Goal: Answer question/provide support: Share knowledge or assist other users

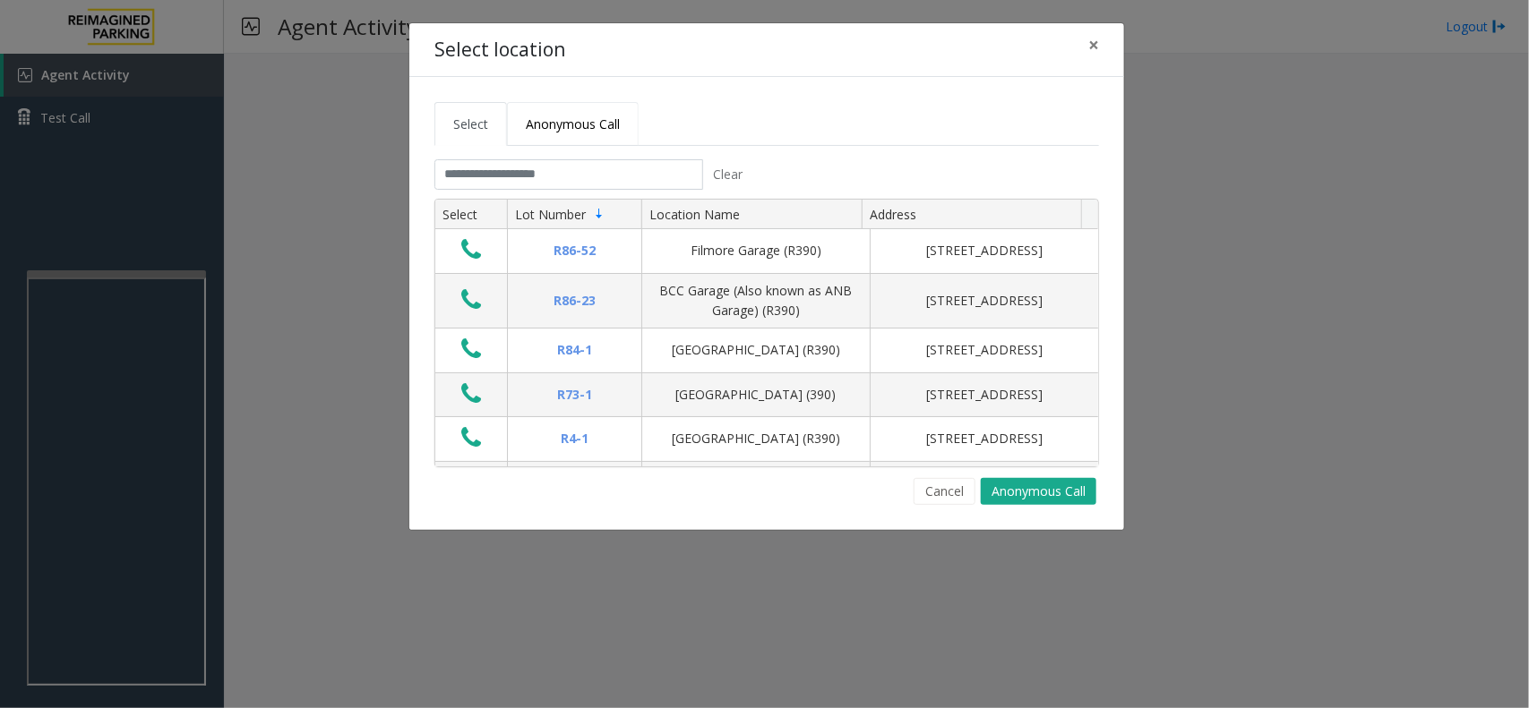
click at [575, 108] on link "Anonymous Call" at bounding box center [573, 124] width 132 height 44
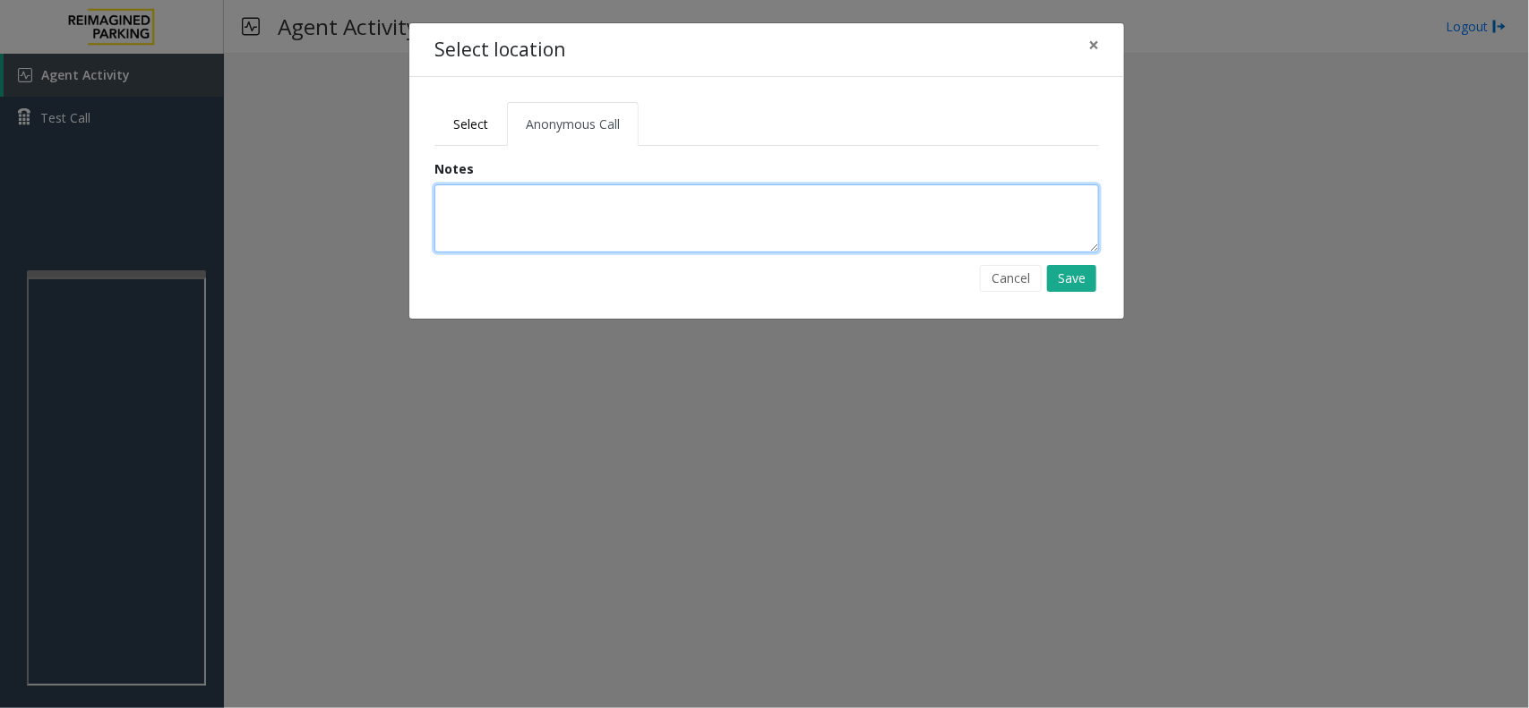
click at [562, 222] on textarea at bounding box center [766, 218] width 665 height 68
type textarea "*********"
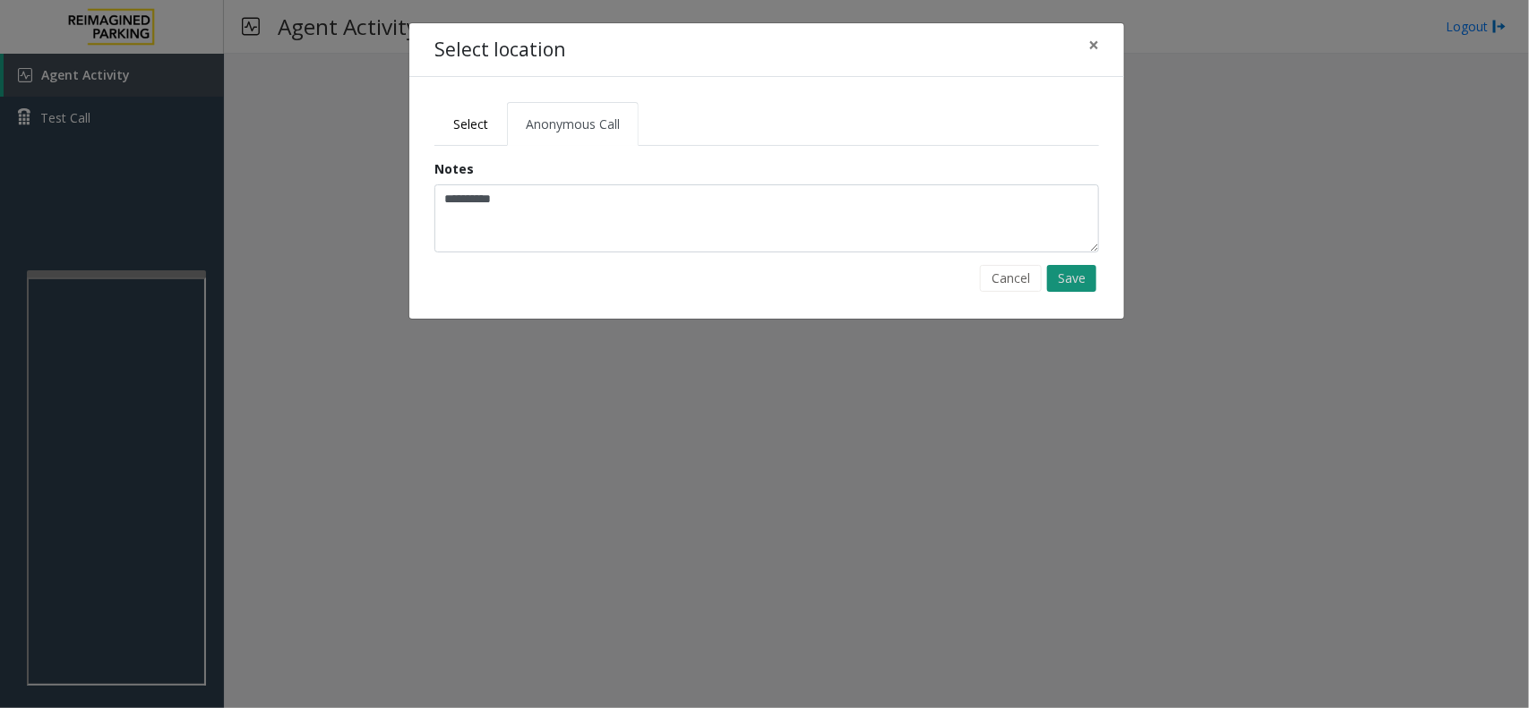
click at [1088, 276] on button "Save" at bounding box center [1071, 278] width 49 height 27
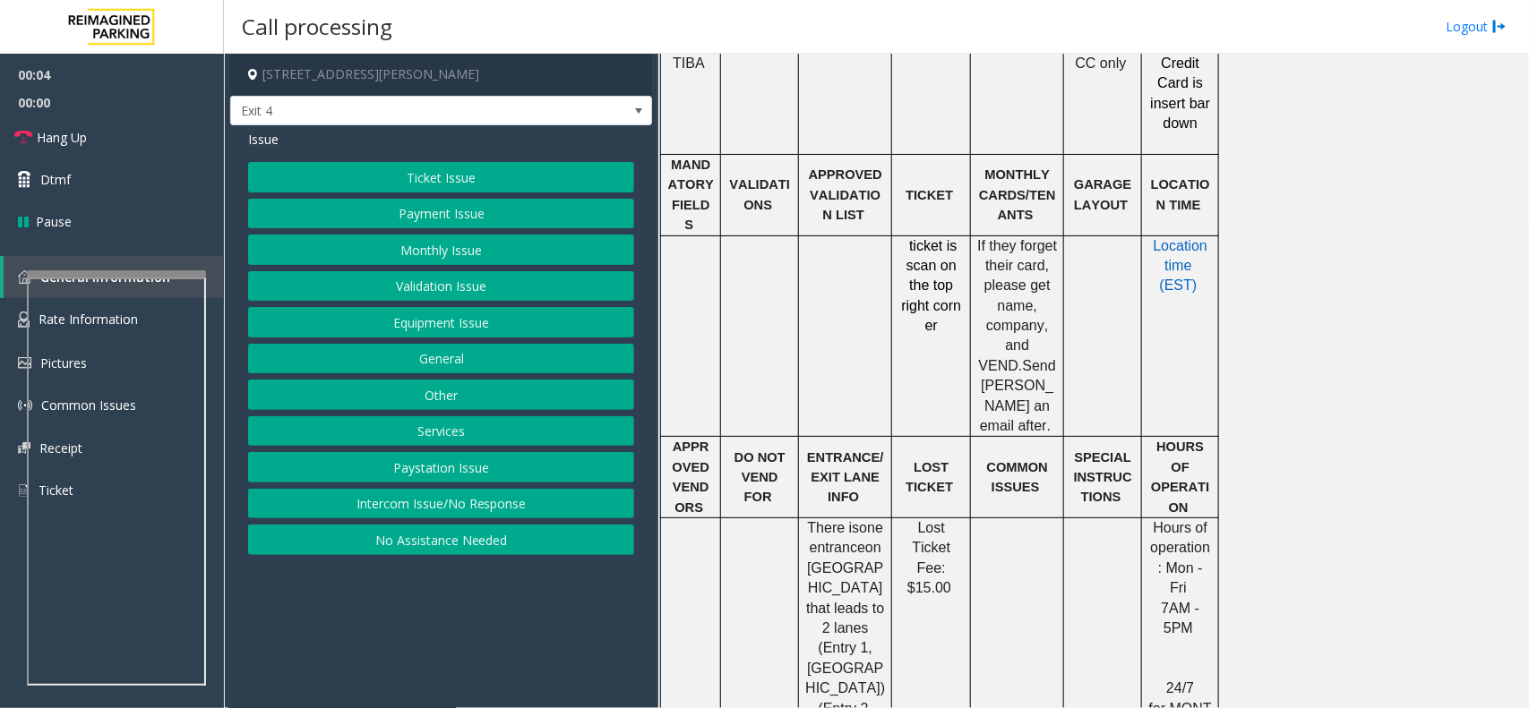
scroll to position [224, 0]
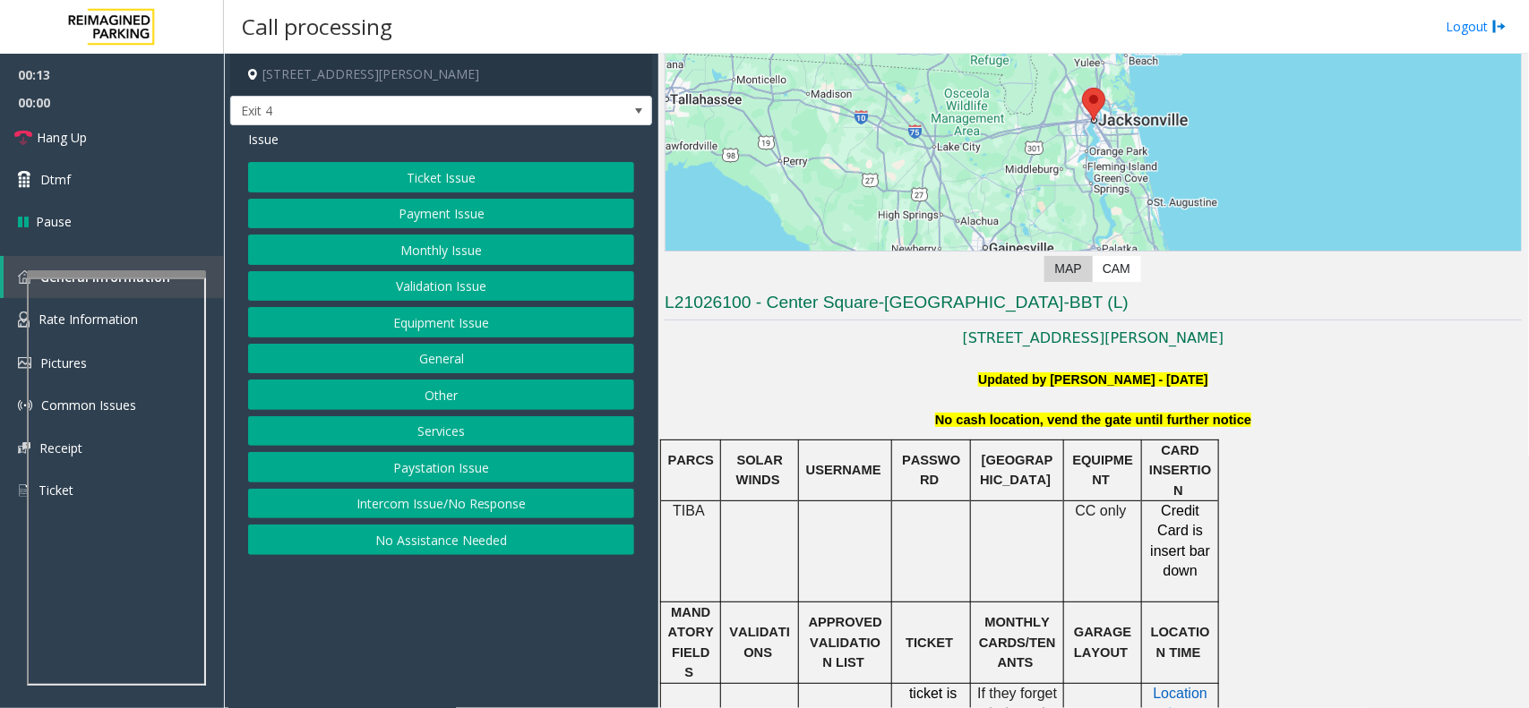
click at [419, 177] on button "Ticket Issue" at bounding box center [441, 177] width 386 height 30
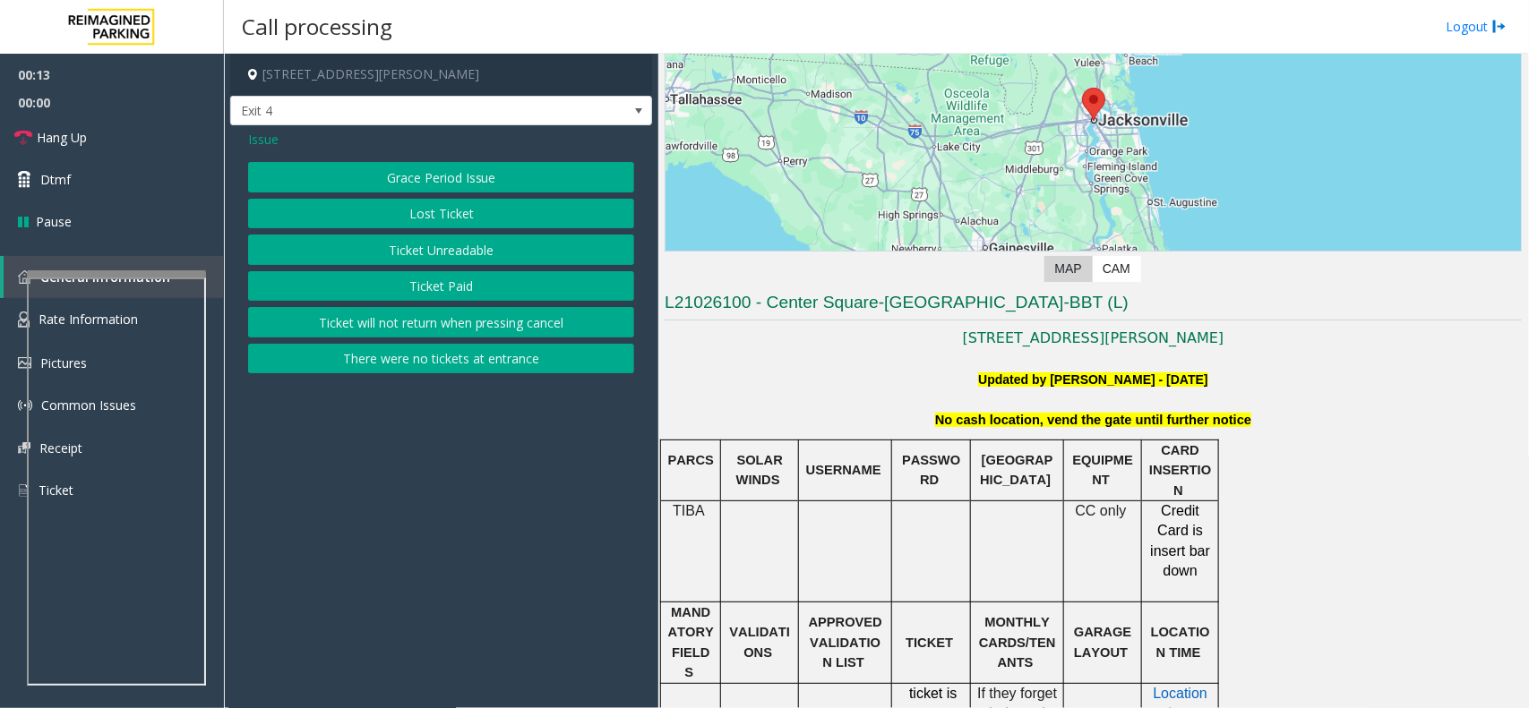
click at [442, 364] on button "There were no tickets at entrance" at bounding box center [441, 359] width 386 height 30
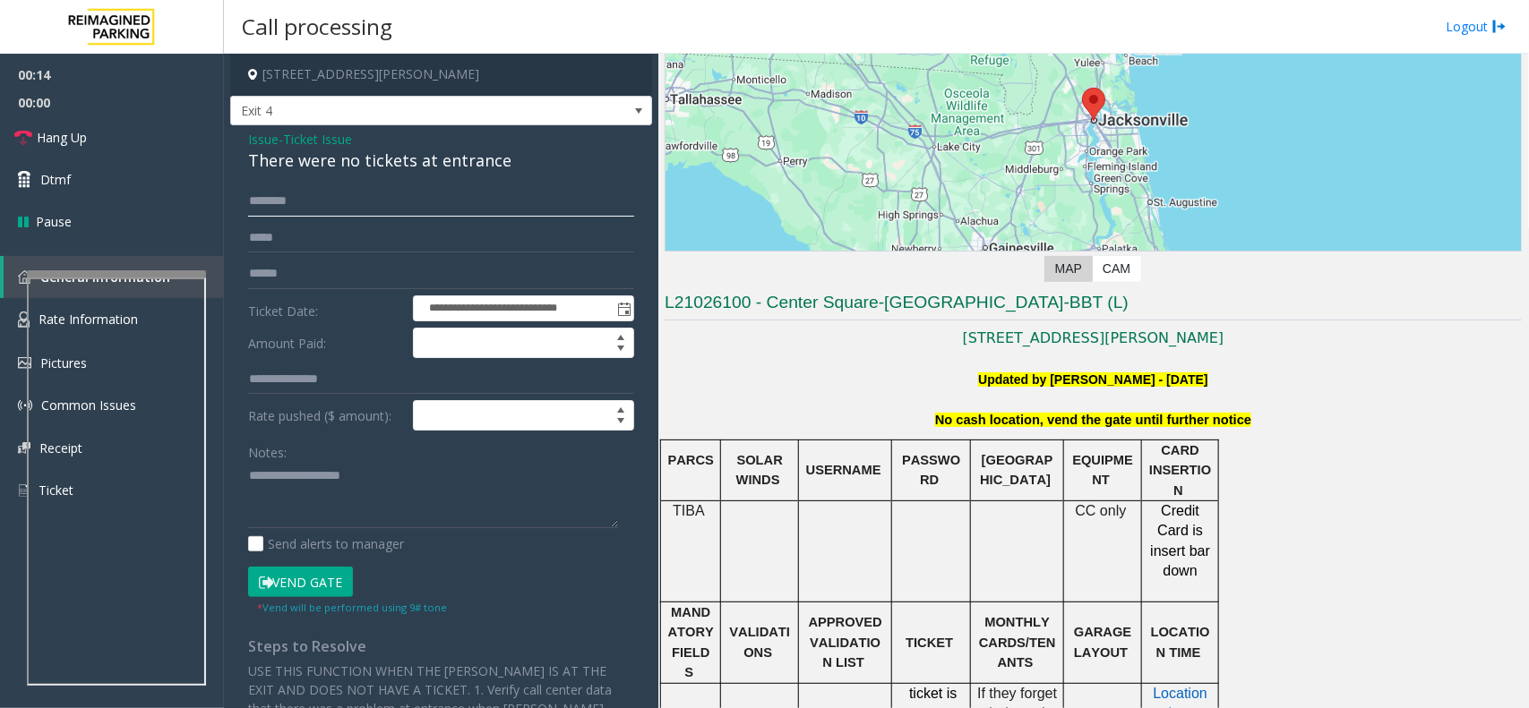
click at [323, 208] on input "text" at bounding box center [441, 201] width 386 height 30
type input "******"
drag, startPoint x: 289, startPoint y: 202, endPoint x: 224, endPoint y: 195, distance: 65.8
click at [224, 195] on div "**********" at bounding box center [876, 381] width 1305 height 655
type input "********"
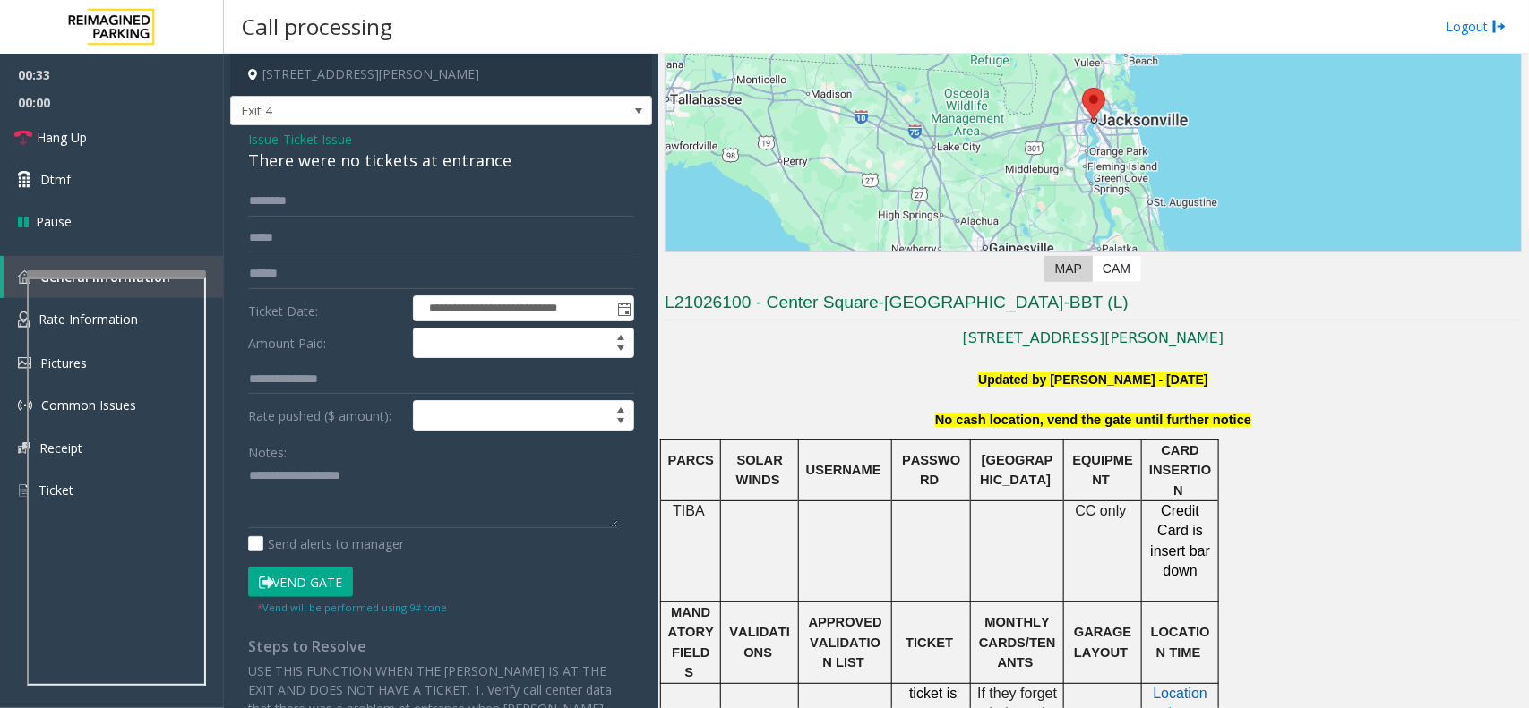
click at [379, 176] on div "**********" at bounding box center [441, 487] width 422 height 724
click at [388, 158] on div "There were no tickets at entrance" at bounding box center [441, 161] width 386 height 24
copy div "There were no tickets at entrance"
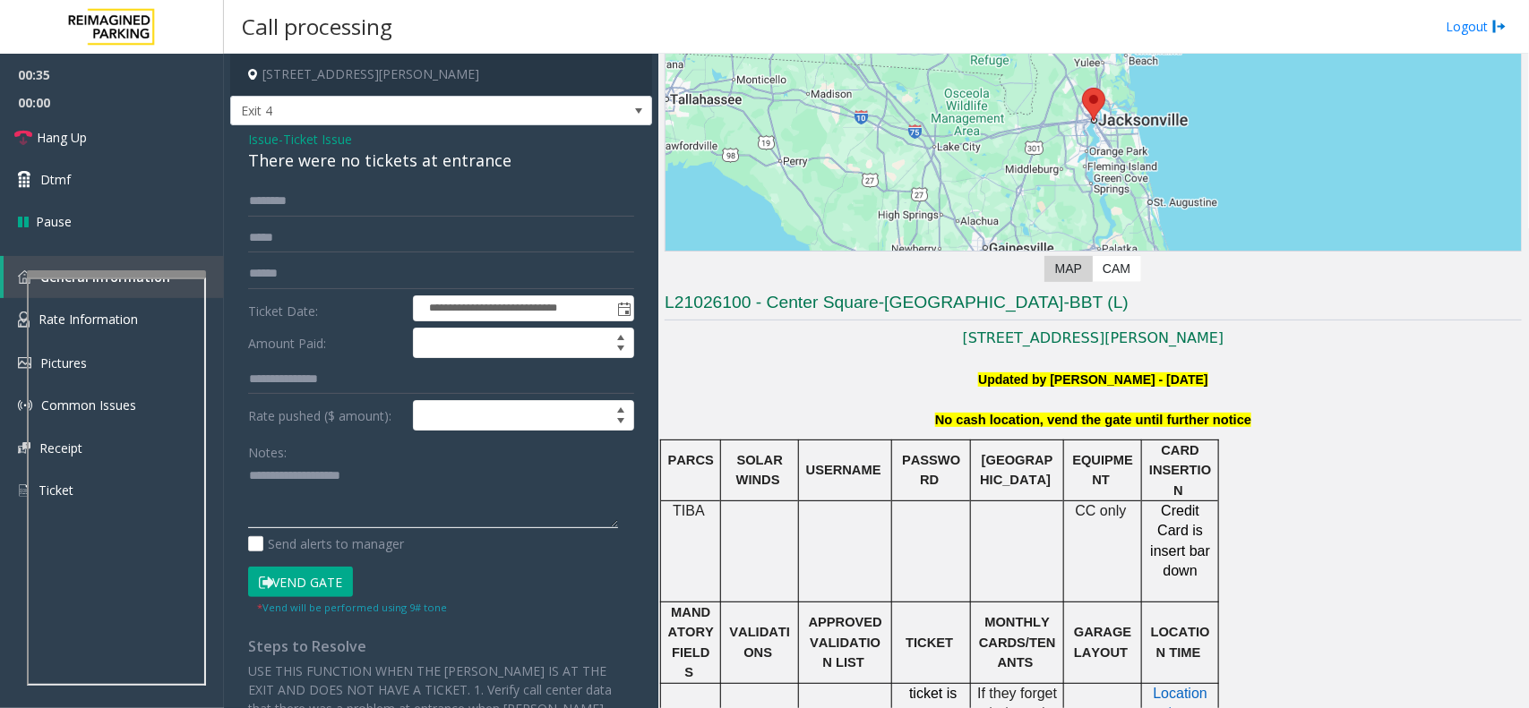
click at [320, 495] on textarea at bounding box center [433, 495] width 370 height 67
paste textarea "**********"
type textarea "**********"
click at [125, 139] on link "Hang Up" at bounding box center [112, 137] width 224 height 42
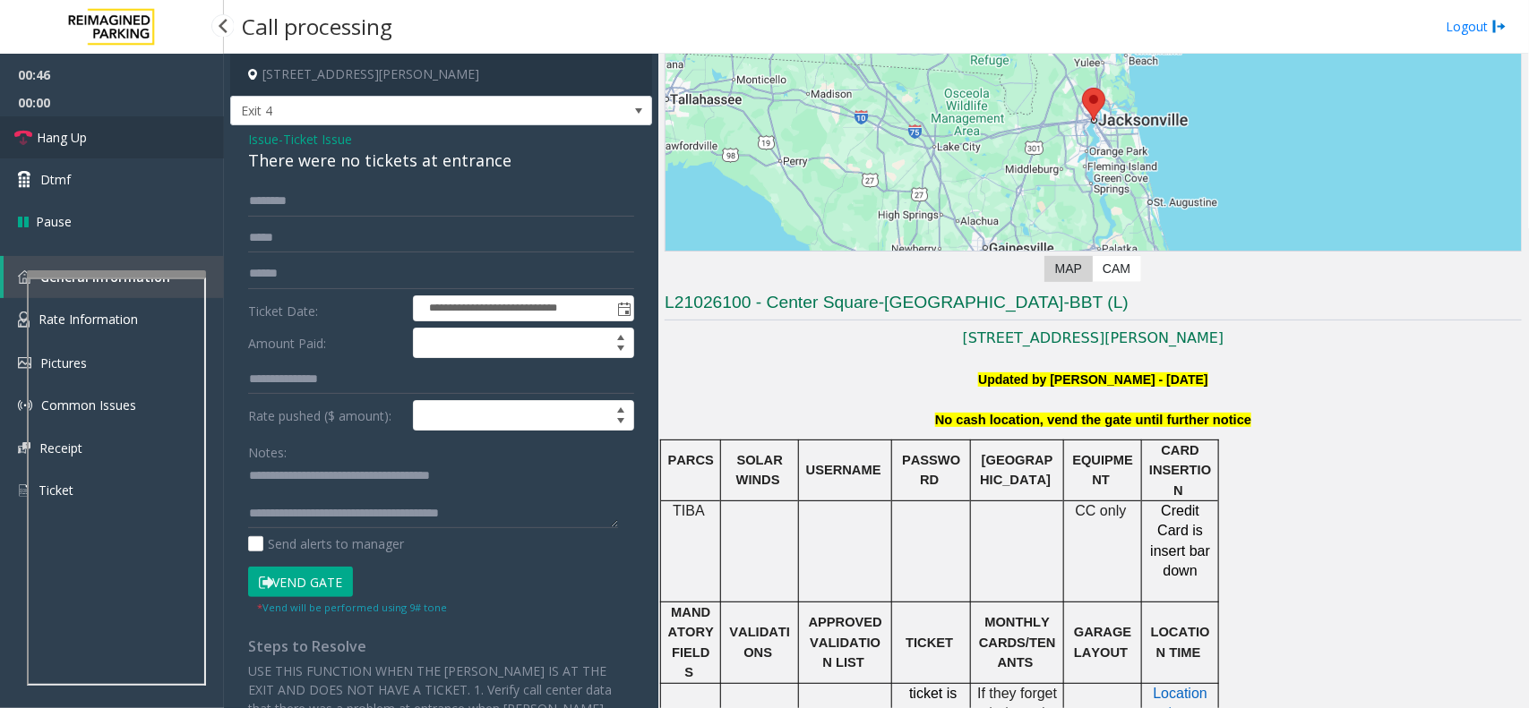
click at [125, 139] on link "Hang Up" at bounding box center [112, 137] width 224 height 42
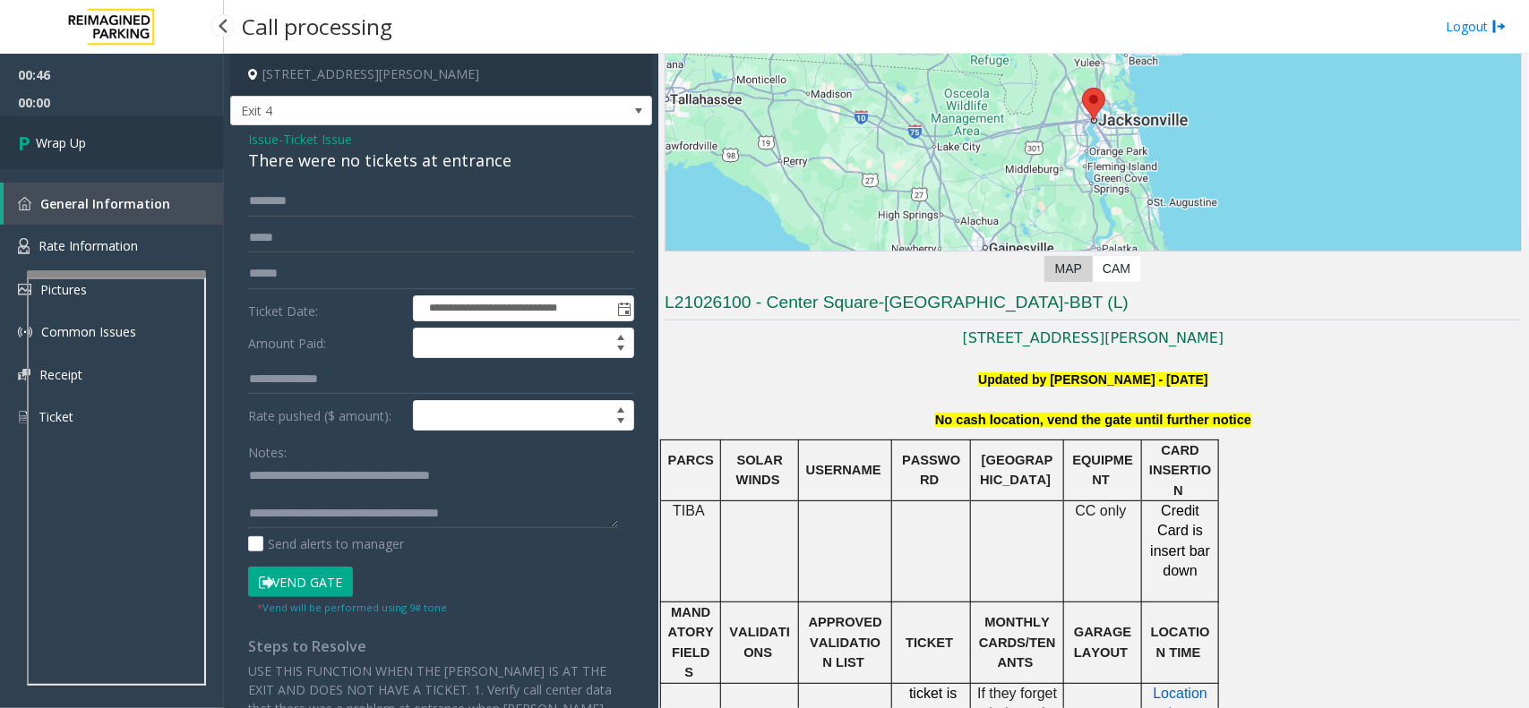
click at [119, 125] on link "Wrap Up" at bounding box center [112, 142] width 224 height 53
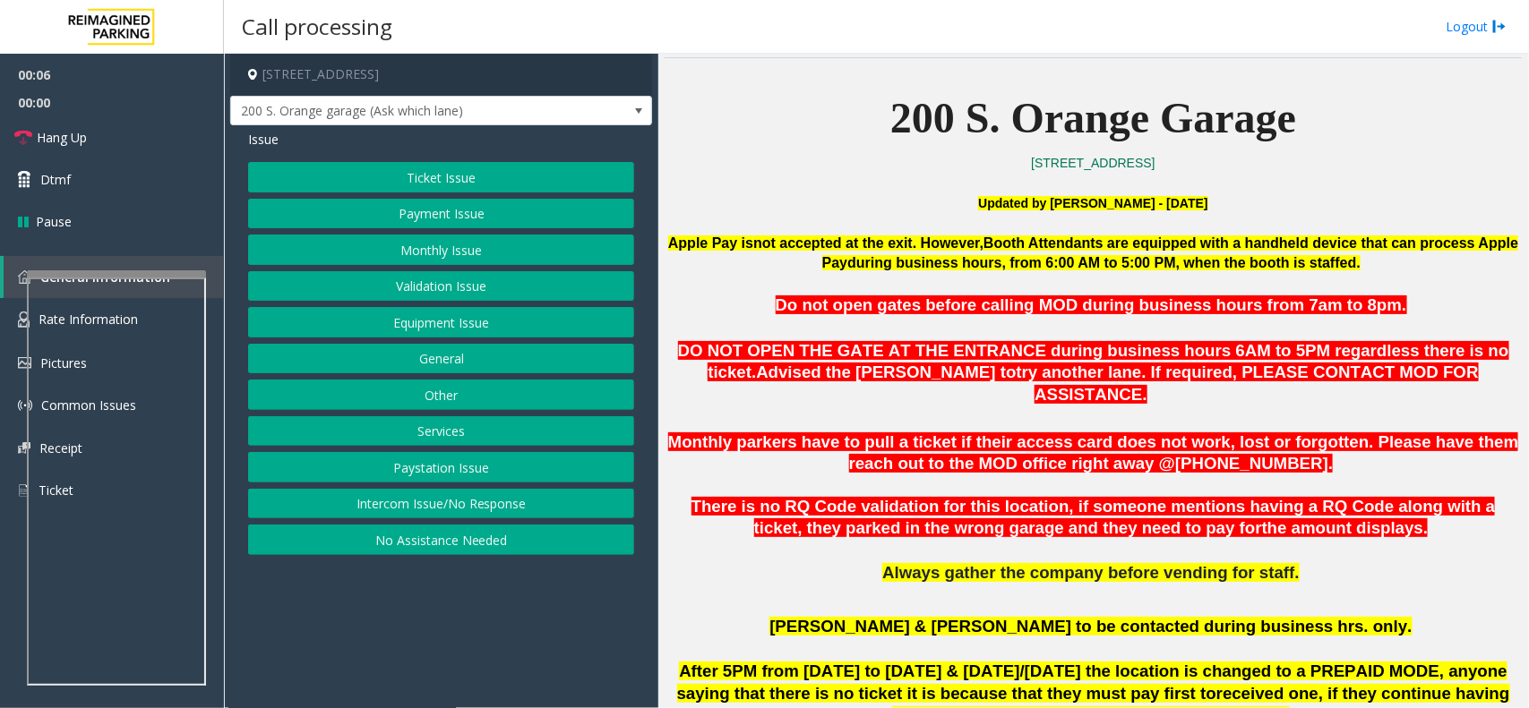
scroll to position [448, 0]
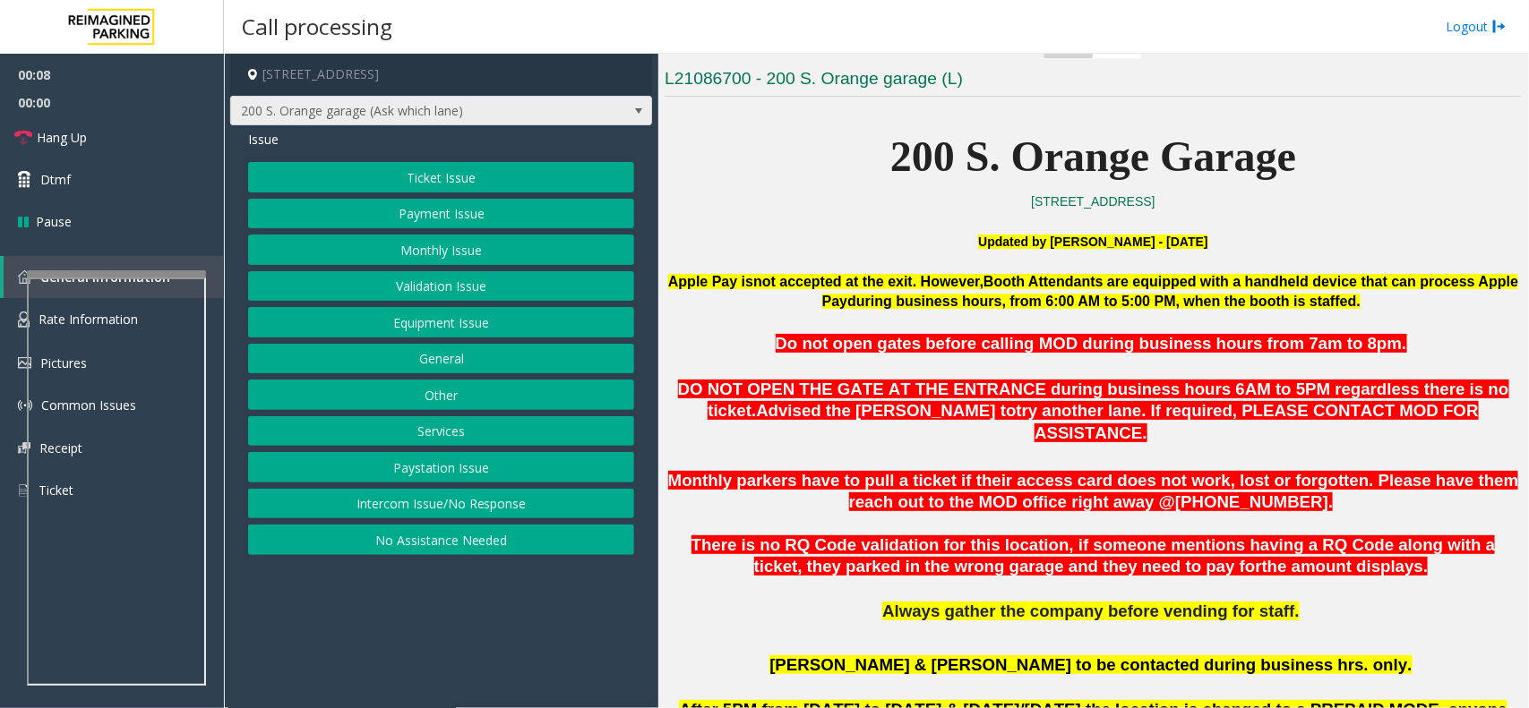
click at [531, 117] on span "200 S. Orange garage (Ask which lane)" at bounding box center [399, 111] width 336 height 29
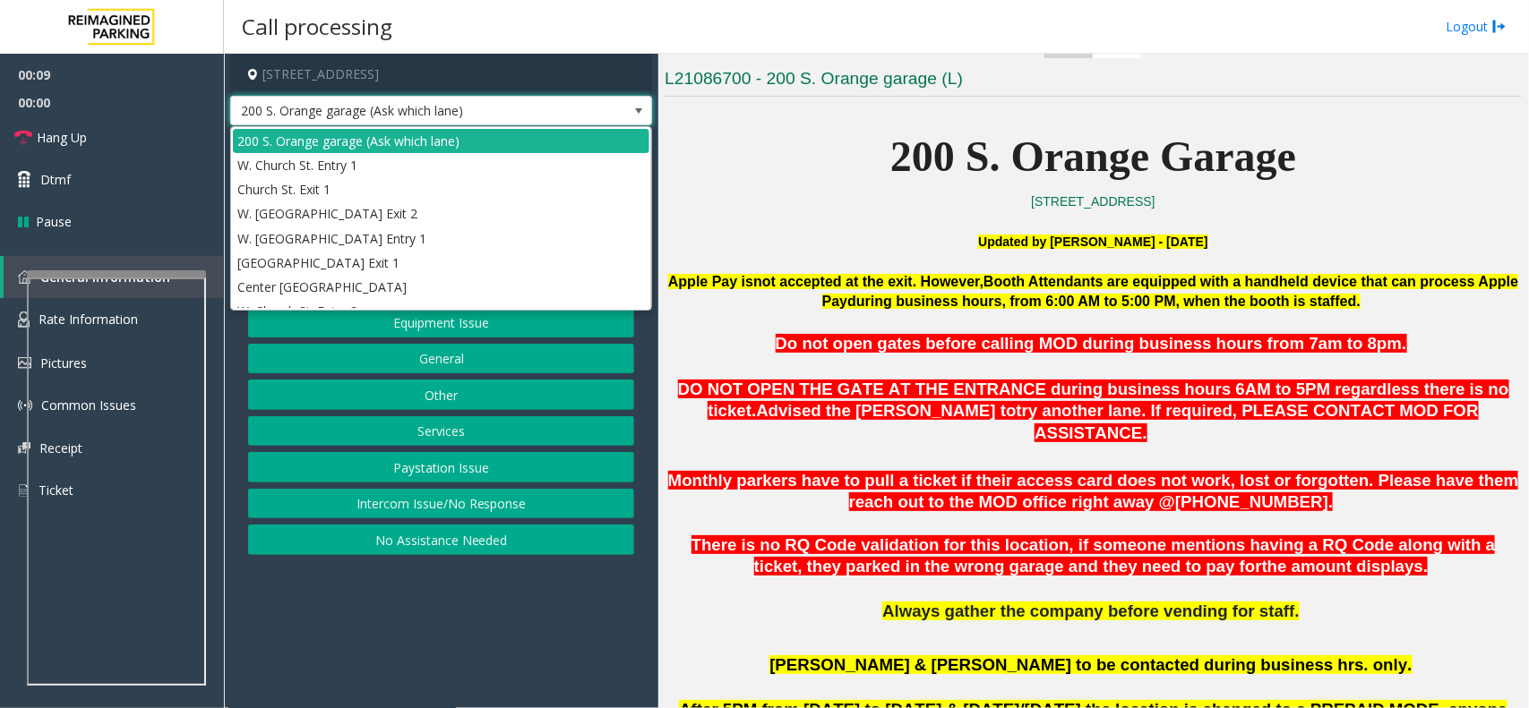
click at [531, 117] on span "200 S. Orange garage (Ask which lane)" at bounding box center [399, 111] width 336 height 29
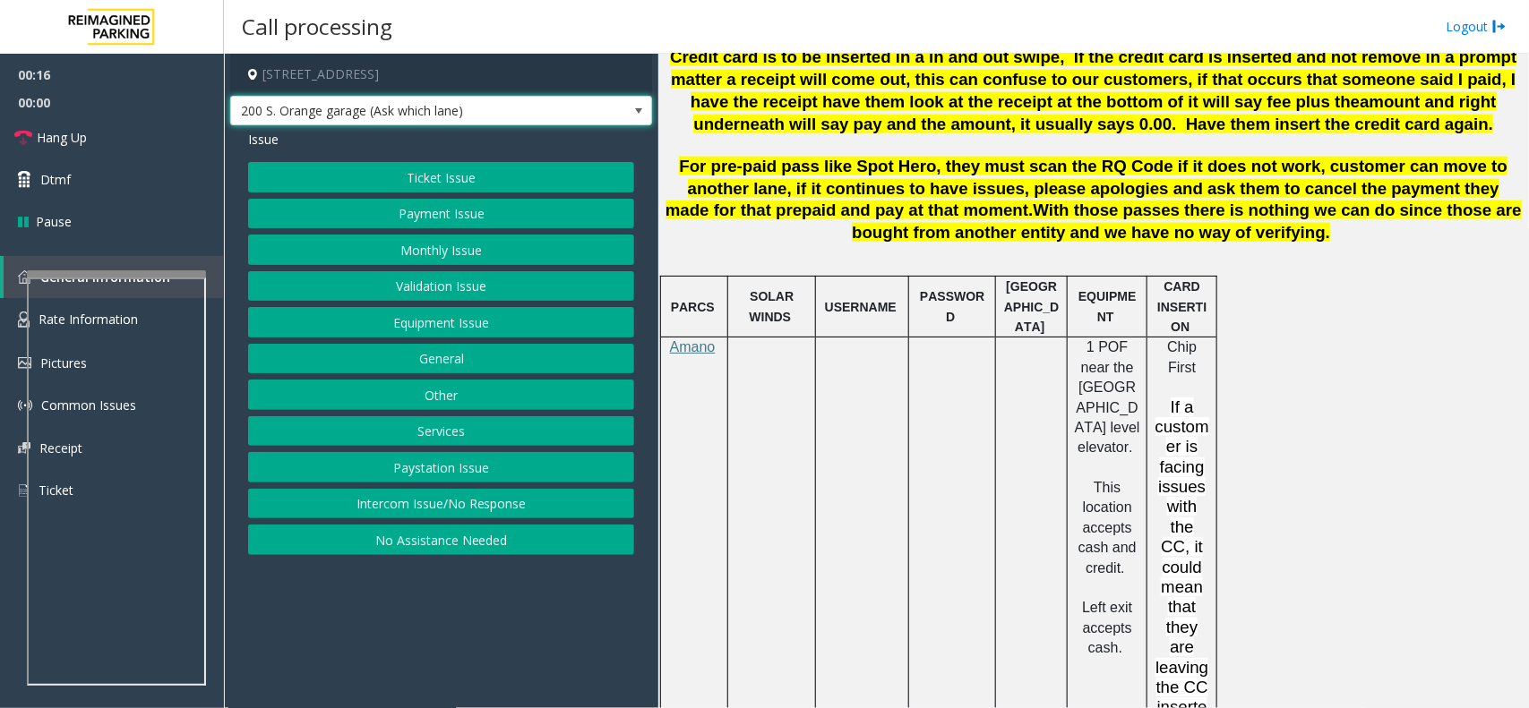
scroll to position [1008, 0]
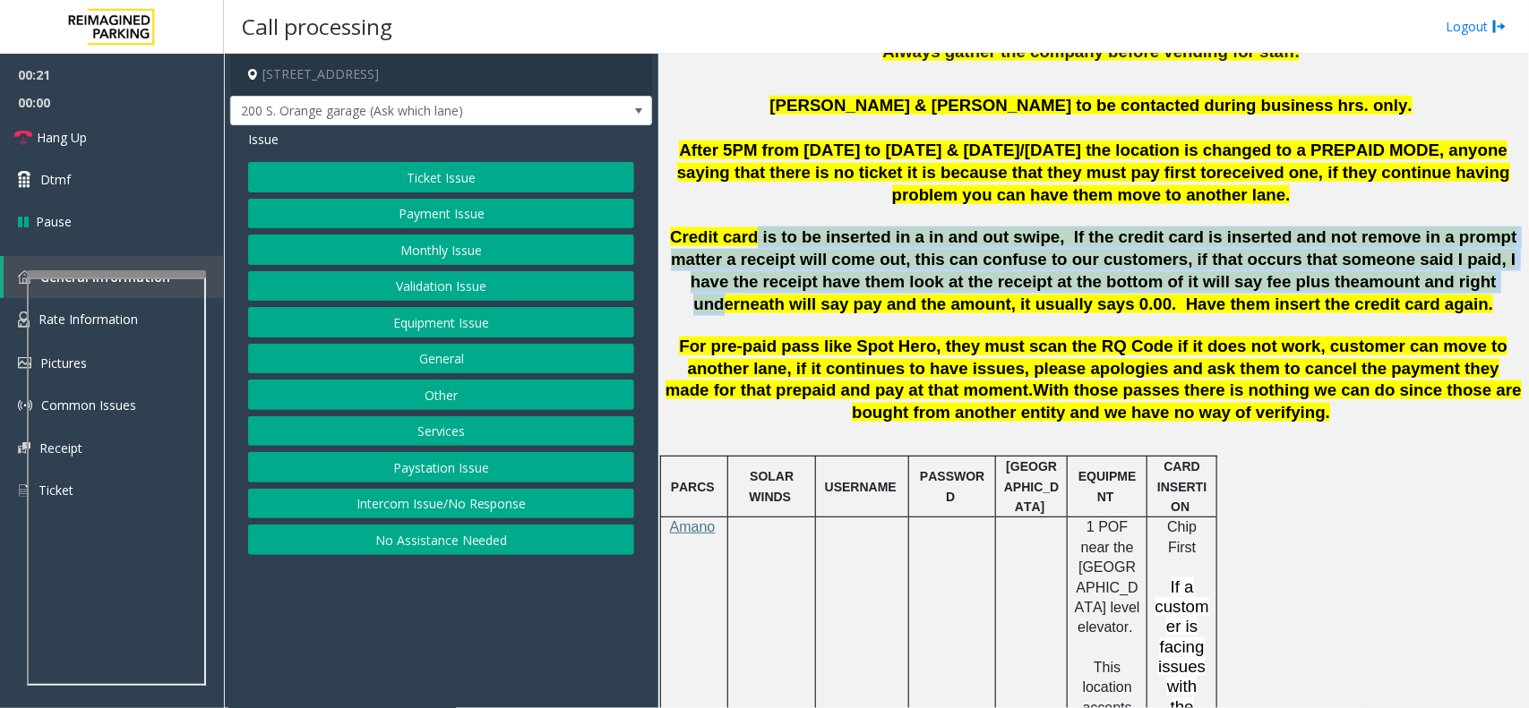
drag, startPoint x: 854, startPoint y: 209, endPoint x: 1281, endPoint y: 269, distance: 431.4
click at [1281, 269] on span "Credit card is to be inserted in a in and out swipe, If the credit card is inse…" at bounding box center [1093, 269] width 846 height 85
click at [1279, 272] on span "amount and right underneath will say pay and the amount, it usually says 0.00. …" at bounding box center [1094, 292] width 802 height 41
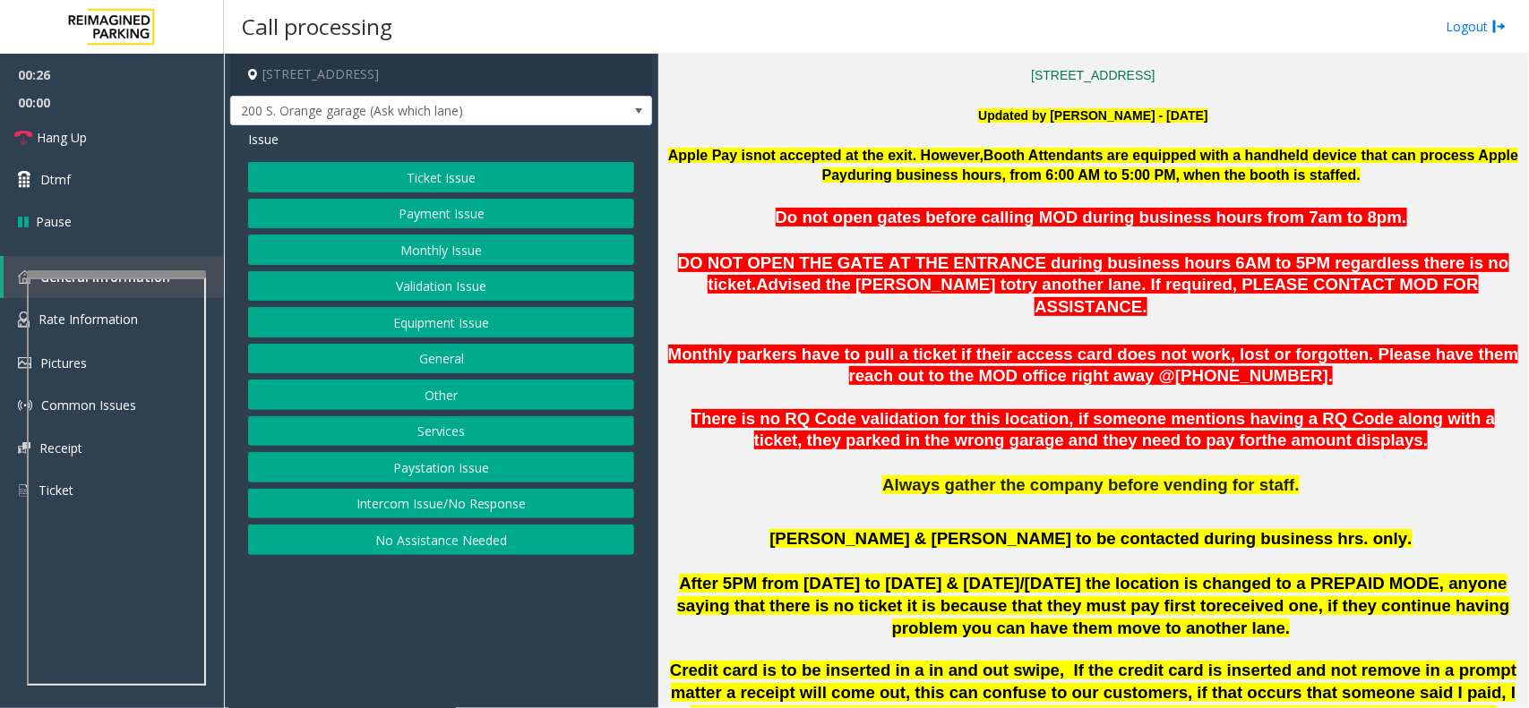
scroll to position [560, 0]
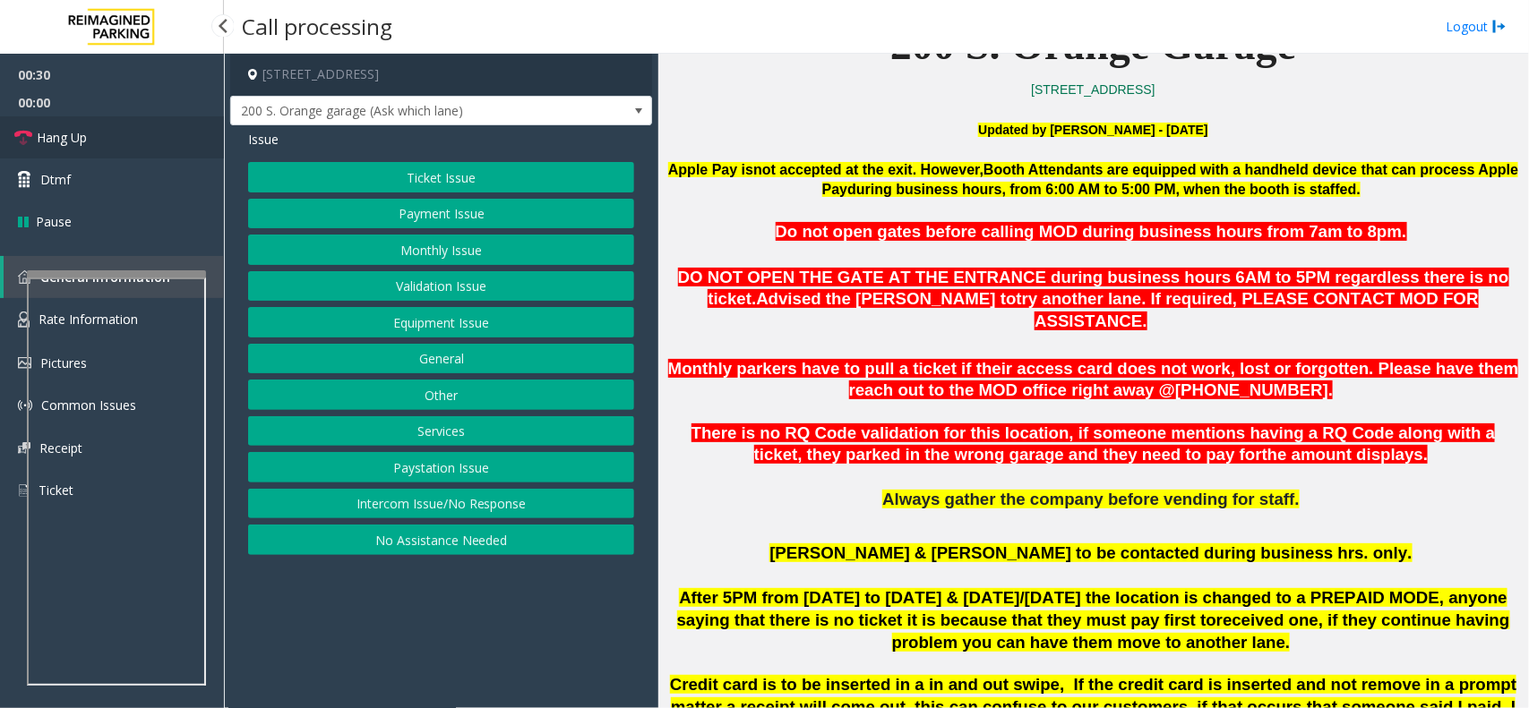
click at [92, 140] on link "Hang Up" at bounding box center [112, 137] width 224 height 42
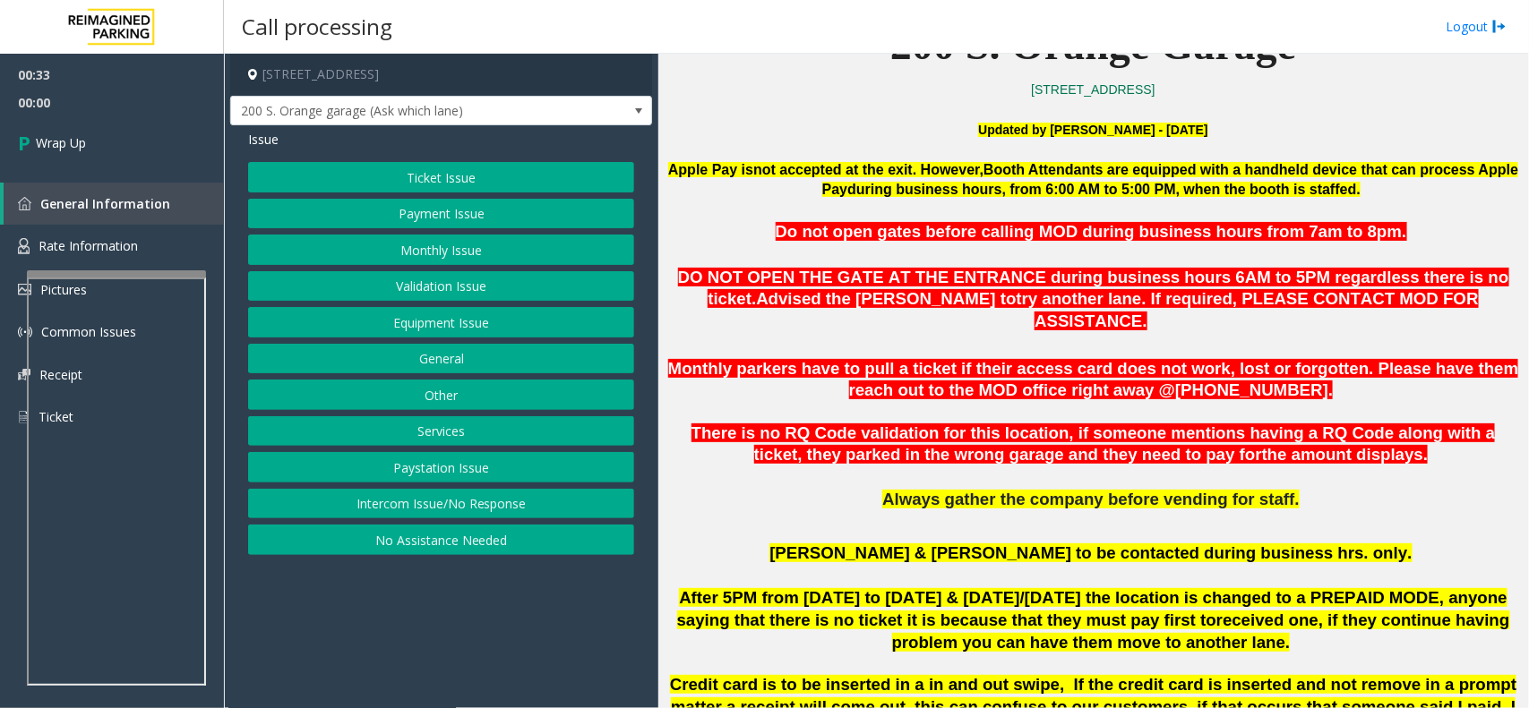
click at [404, 333] on button "Equipment Issue" at bounding box center [441, 322] width 386 height 30
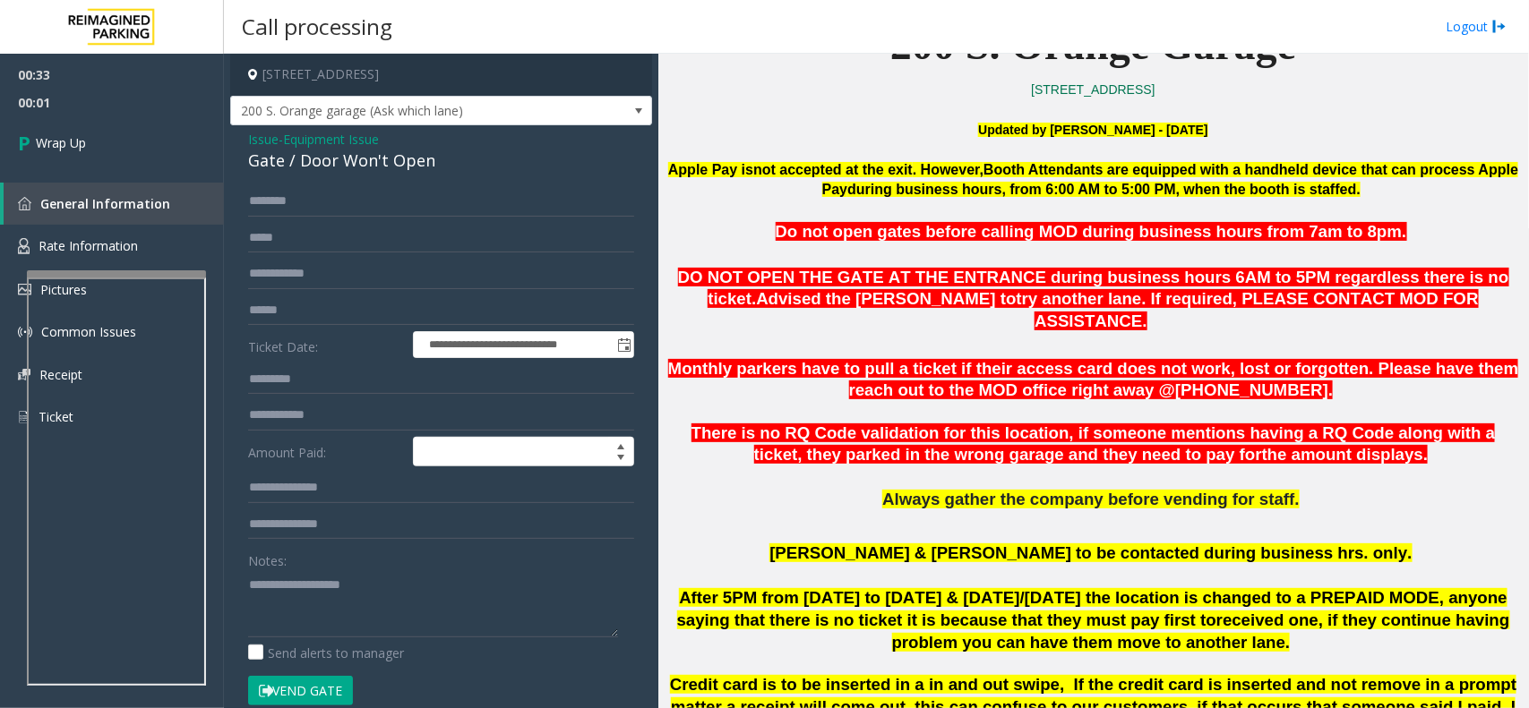
click at [313, 175] on div "**********" at bounding box center [441, 569] width 422 height 888
click at [339, 150] on div "Gate / Door Won't Open" at bounding box center [441, 161] width 386 height 24
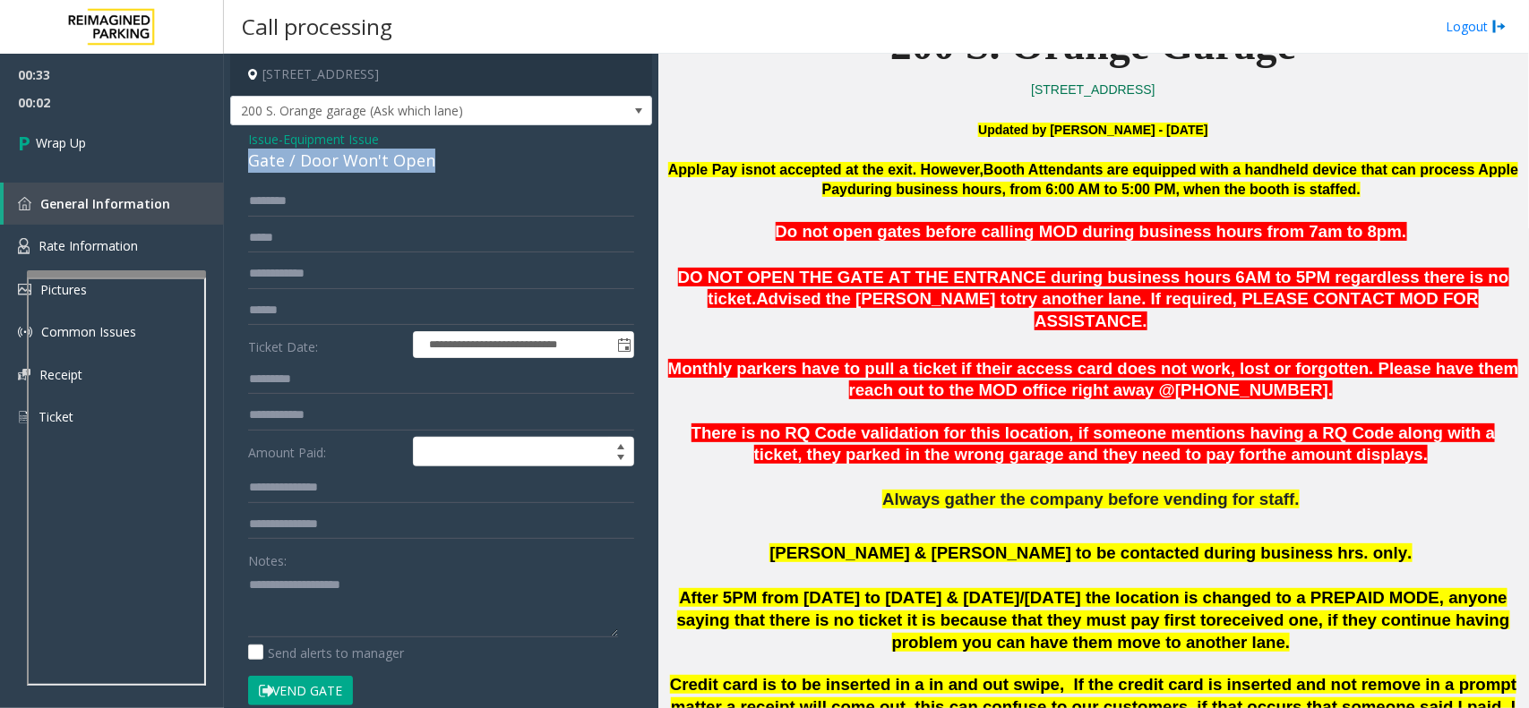
click at [339, 150] on div "Gate / Door Won't Open" at bounding box center [441, 161] width 386 height 24
copy div "Gate / Door Won't Open"
click at [340, 598] on textarea at bounding box center [433, 604] width 370 height 67
paste textarea "**********"
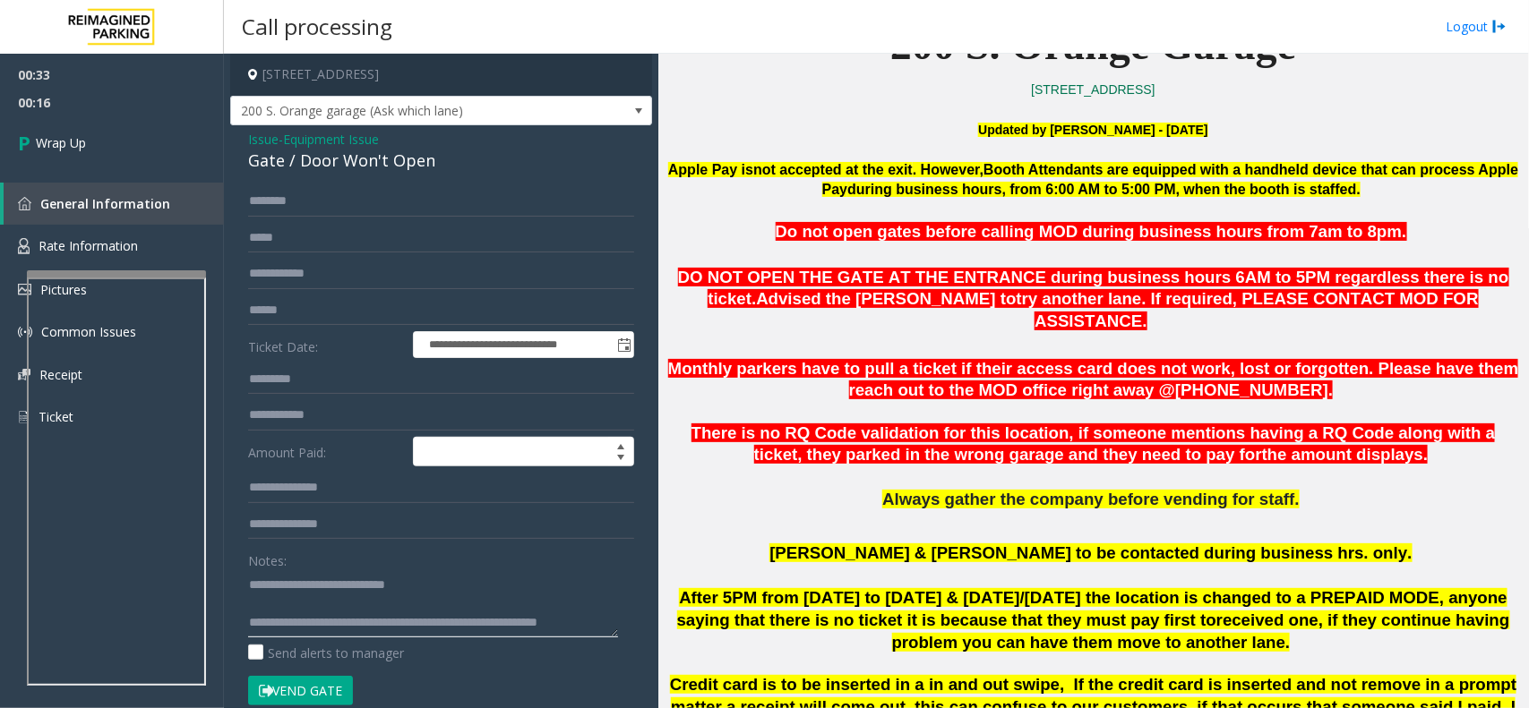
scroll to position [12, 0]
type textarea "**********"
click at [39, 140] on span "Wrap Up" at bounding box center [61, 142] width 50 height 19
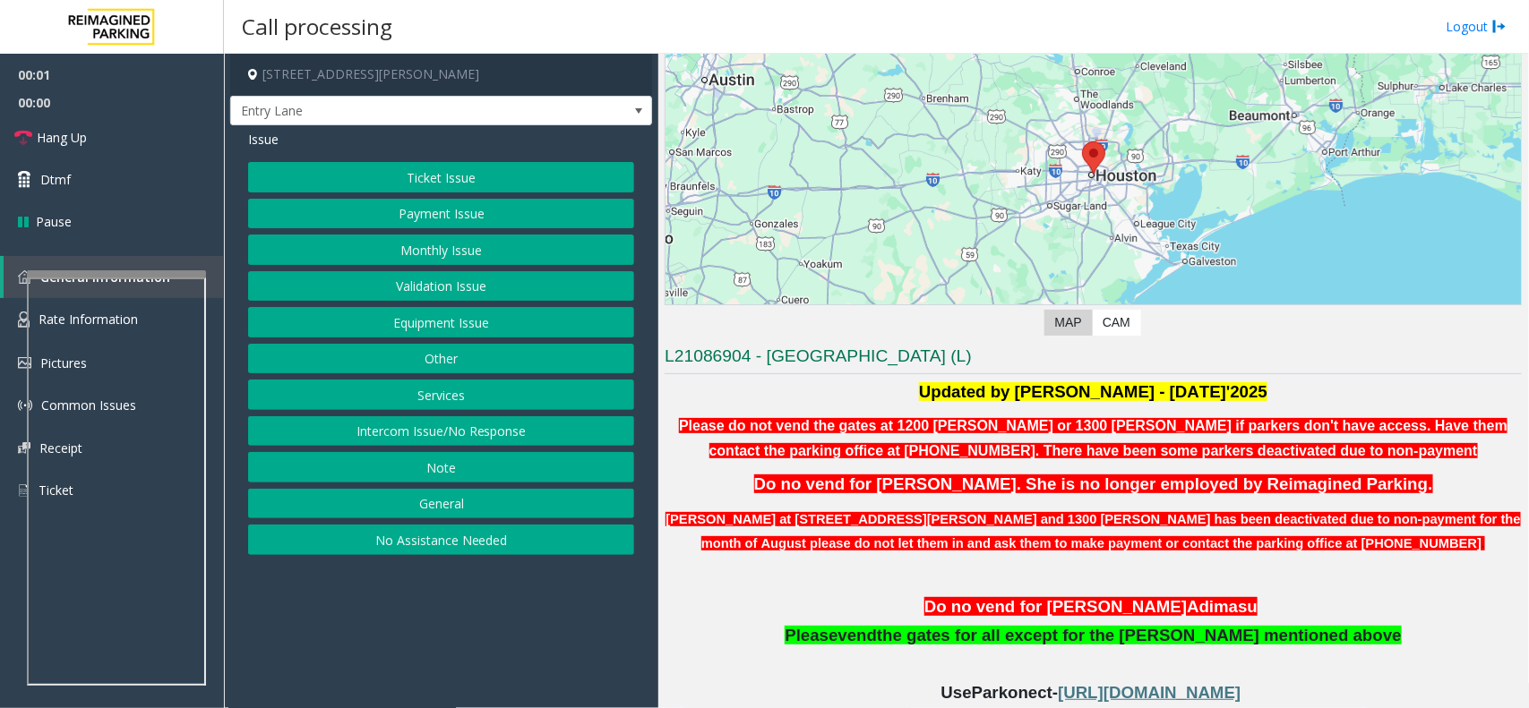
scroll to position [285, 0]
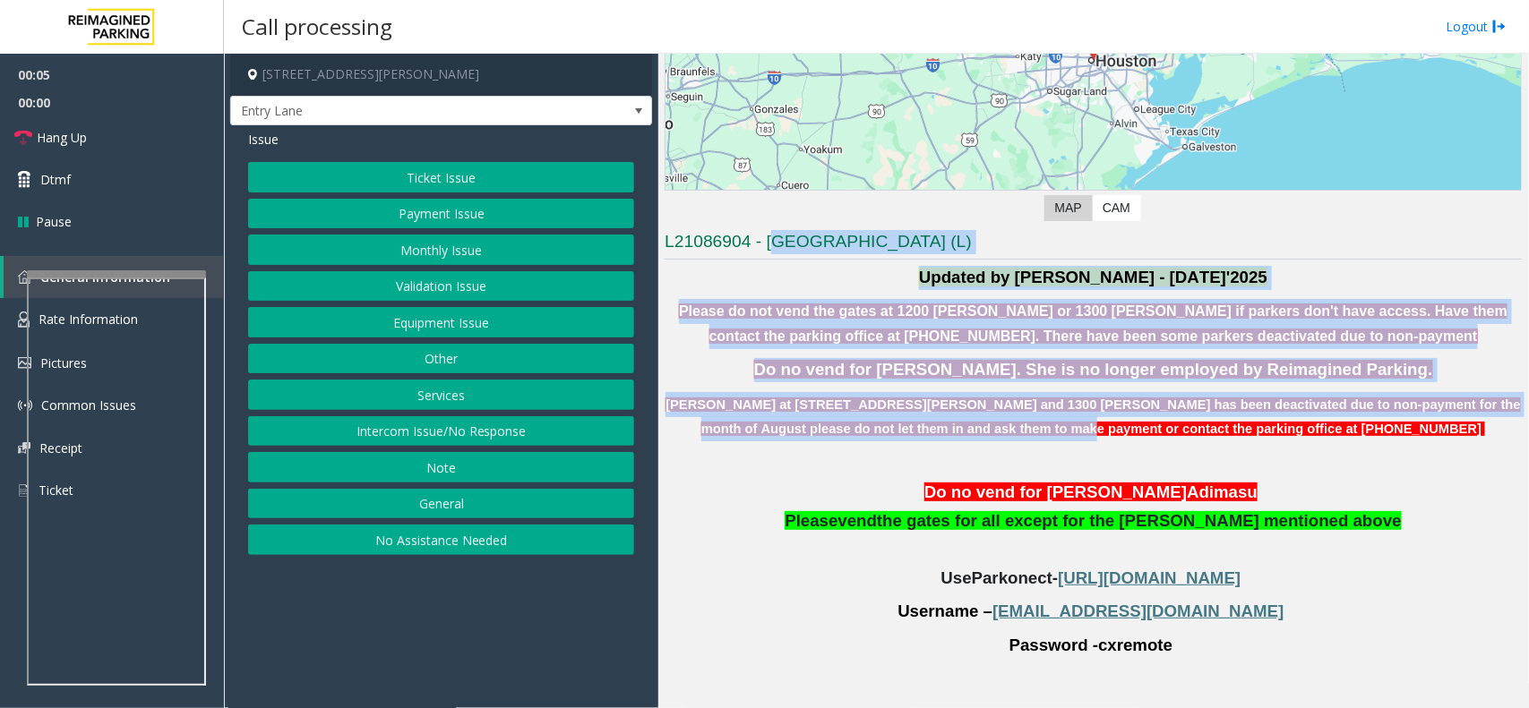
drag, startPoint x: 776, startPoint y: 235, endPoint x: 1109, endPoint y: 427, distance: 384.8
click at [1109, 427] on div "L21086904 - HARRIS COUNTY BAKER ST GARAGE (L) Updated by Sanjeev - 8th Aug'2025…" at bounding box center [1093, 555] width 857 height 650
click at [1099, 424] on font "Parkers at 1200 baker and 1300 Baker has been deactivated due to non-payment fo…" at bounding box center [1092, 417] width 854 height 39
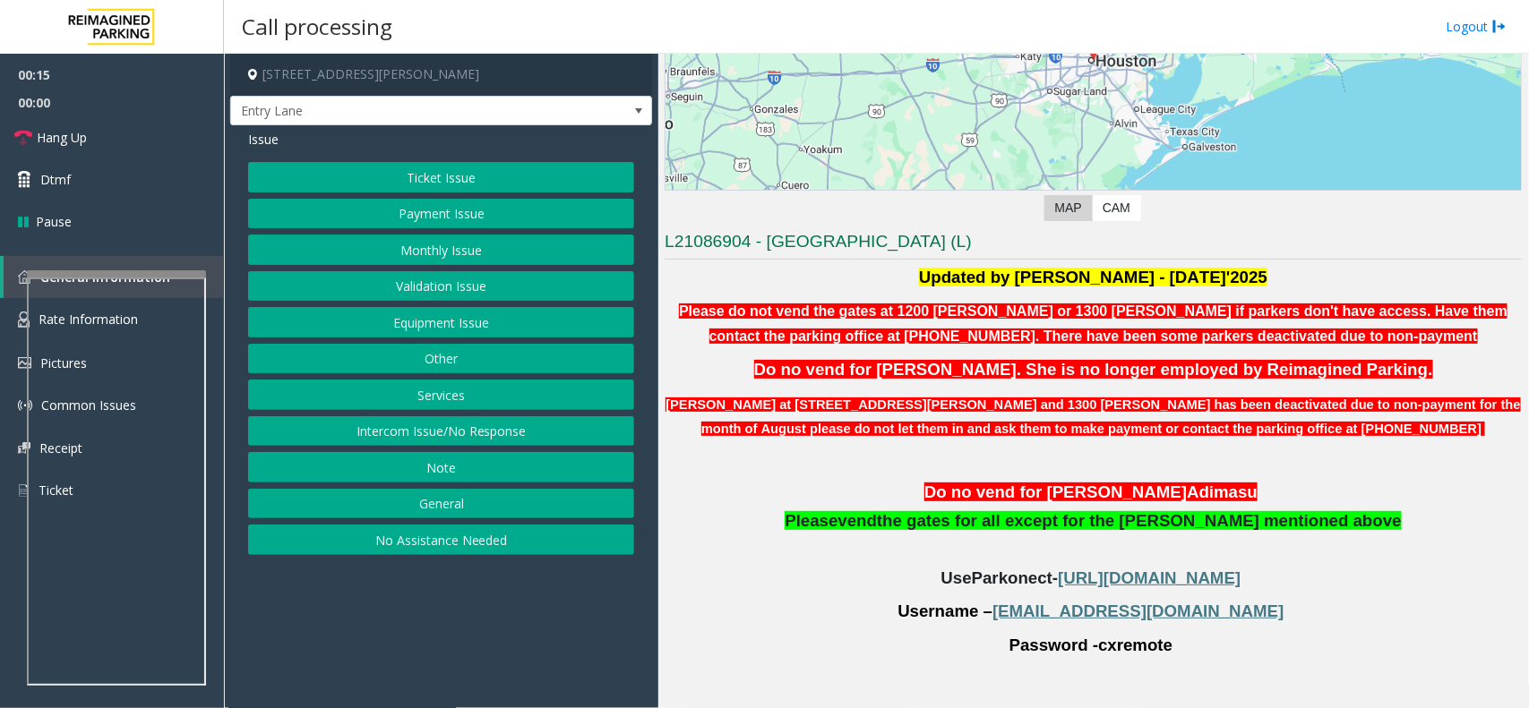
click at [431, 400] on button "Services" at bounding box center [441, 395] width 386 height 30
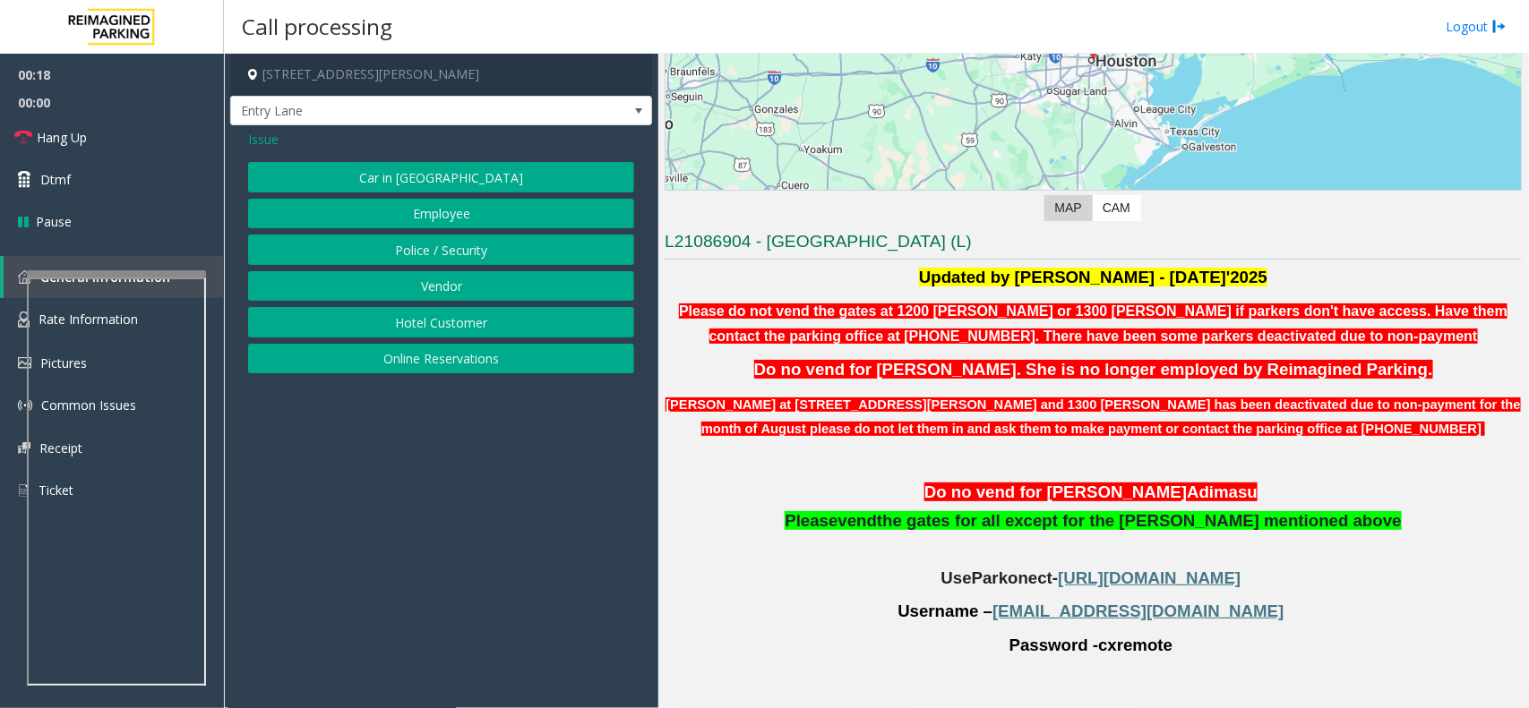
click at [256, 142] on span "Issue" at bounding box center [263, 139] width 30 height 19
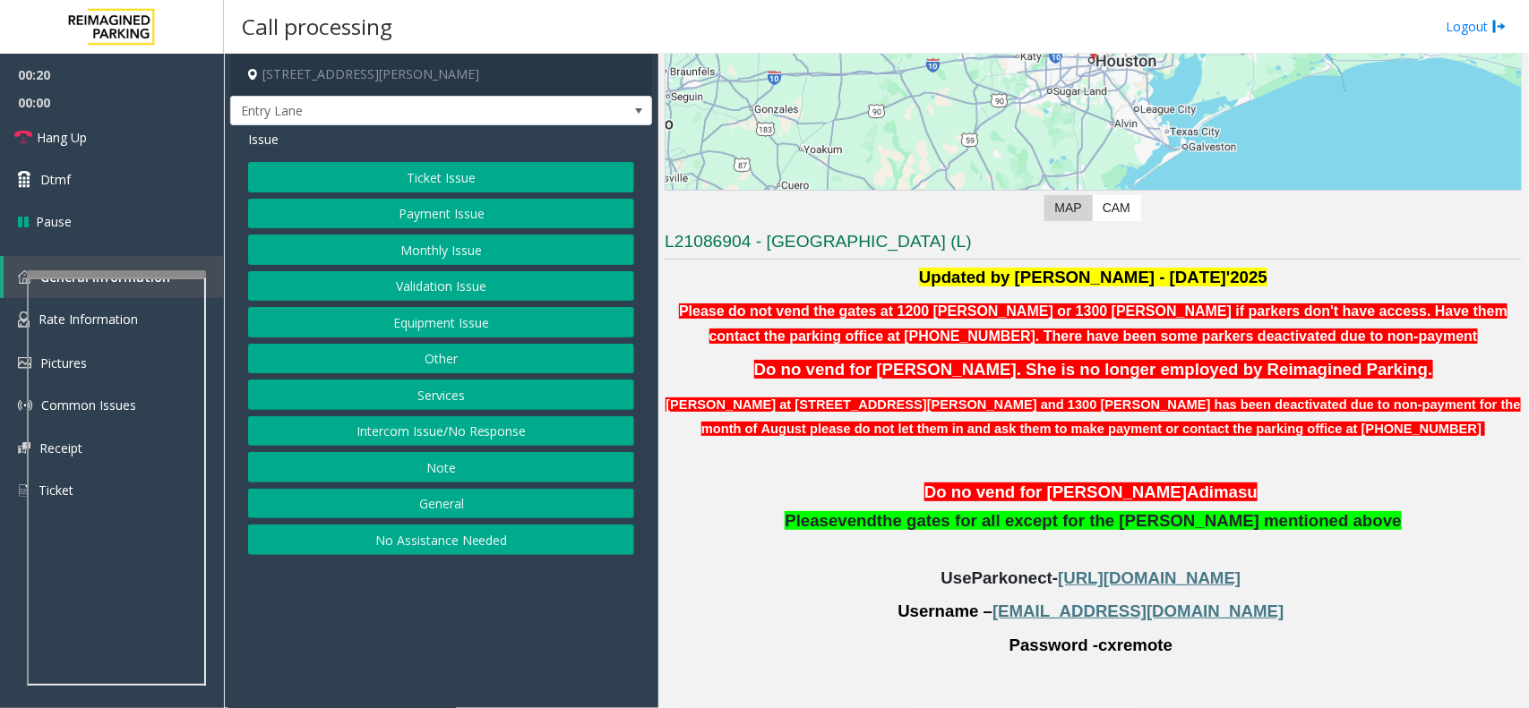
click at [427, 363] on button "Other" at bounding box center [441, 359] width 386 height 30
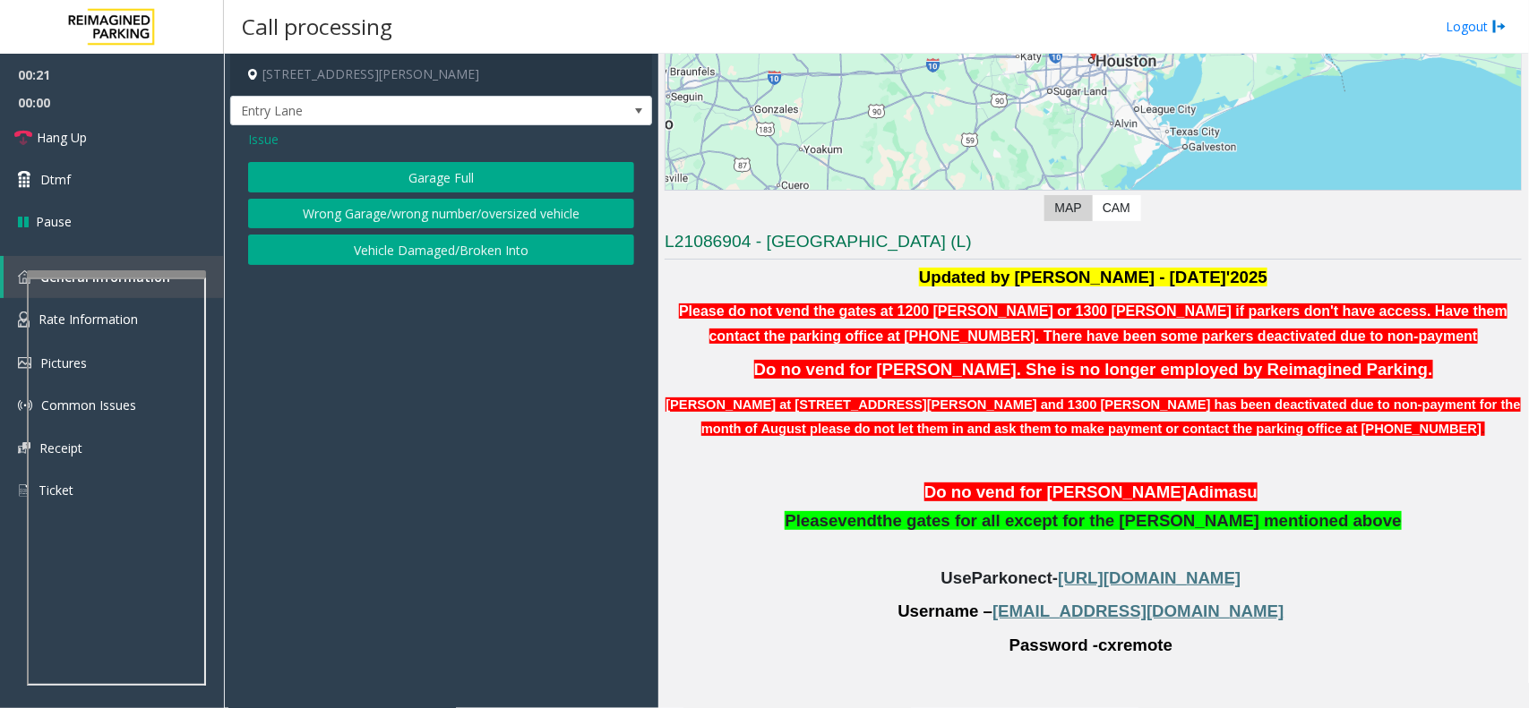
click at [264, 143] on span "Issue" at bounding box center [263, 139] width 30 height 19
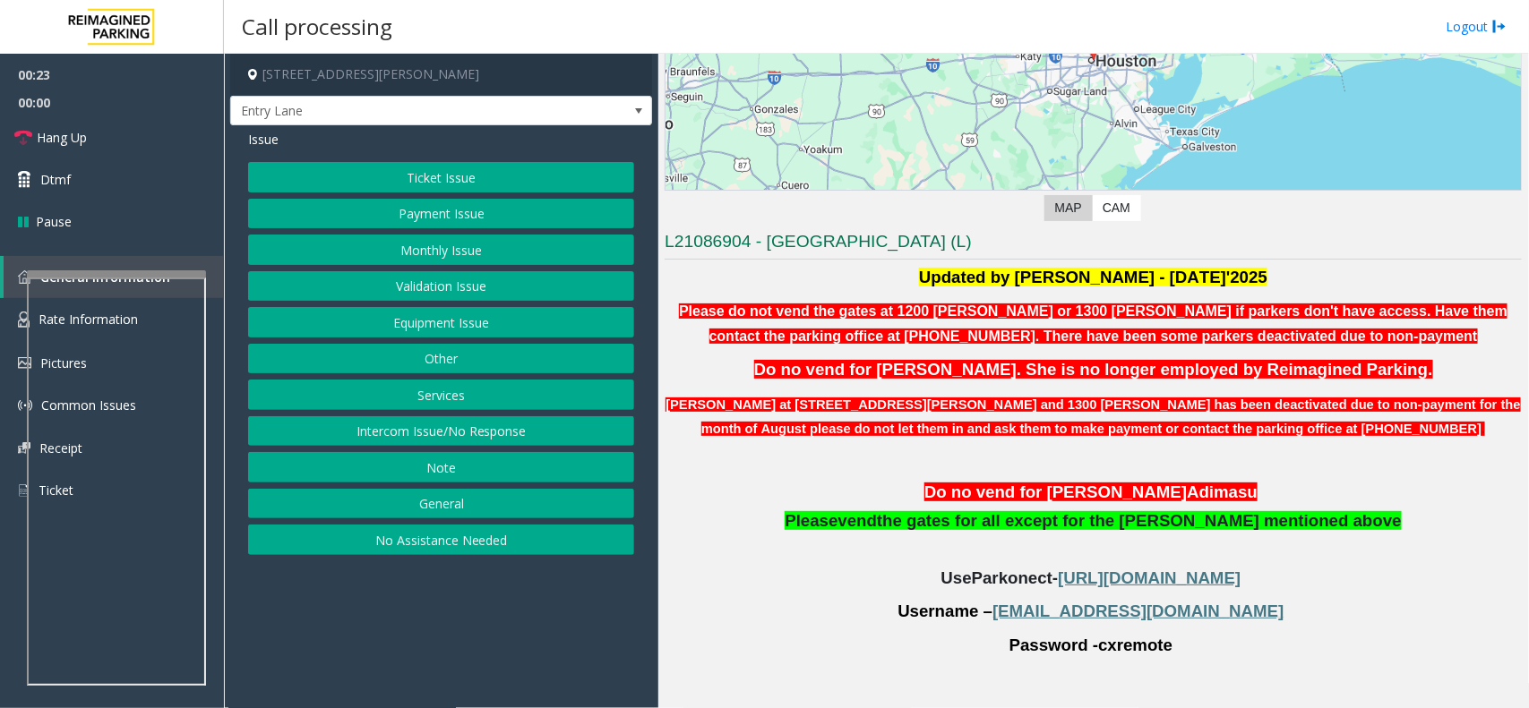
click at [427, 506] on button "General" at bounding box center [441, 504] width 386 height 30
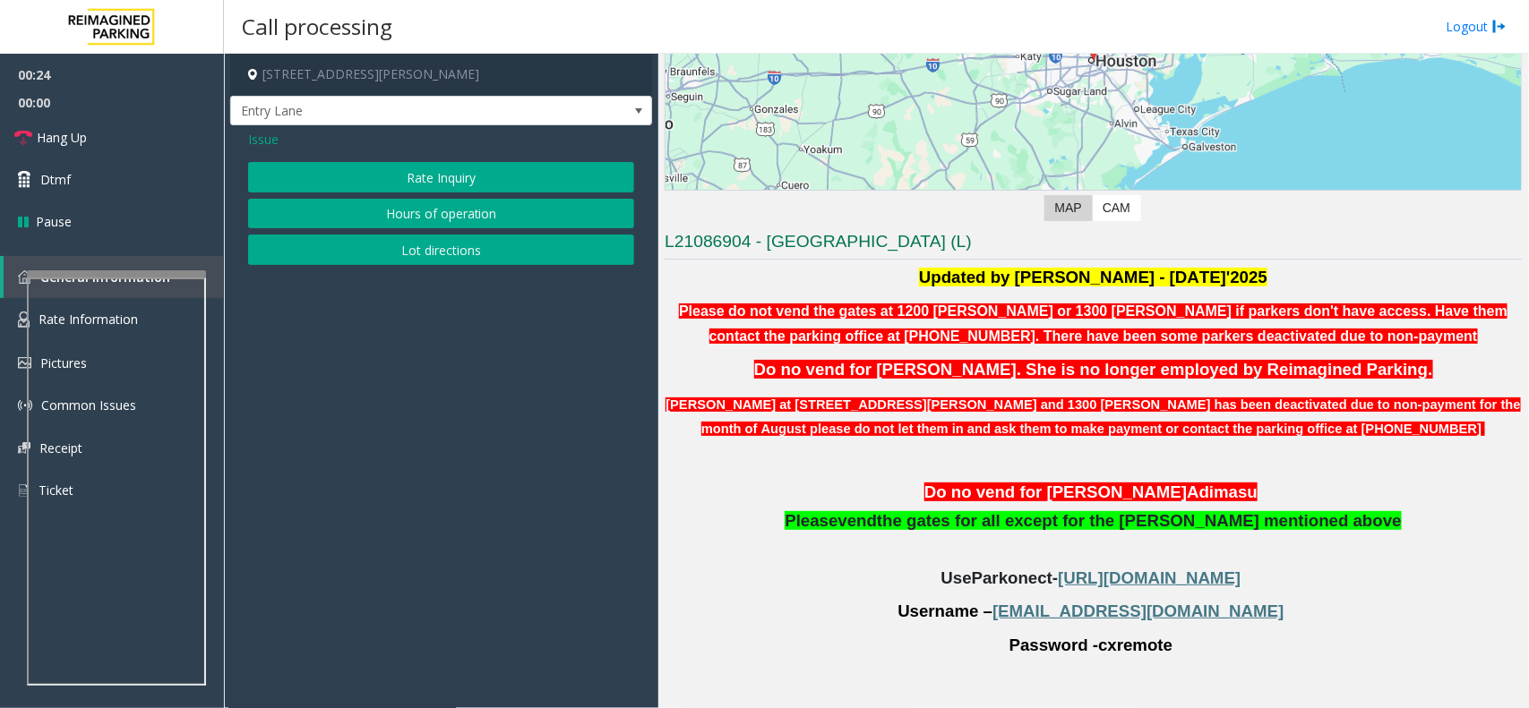
click at [269, 143] on span "Issue" at bounding box center [263, 139] width 30 height 19
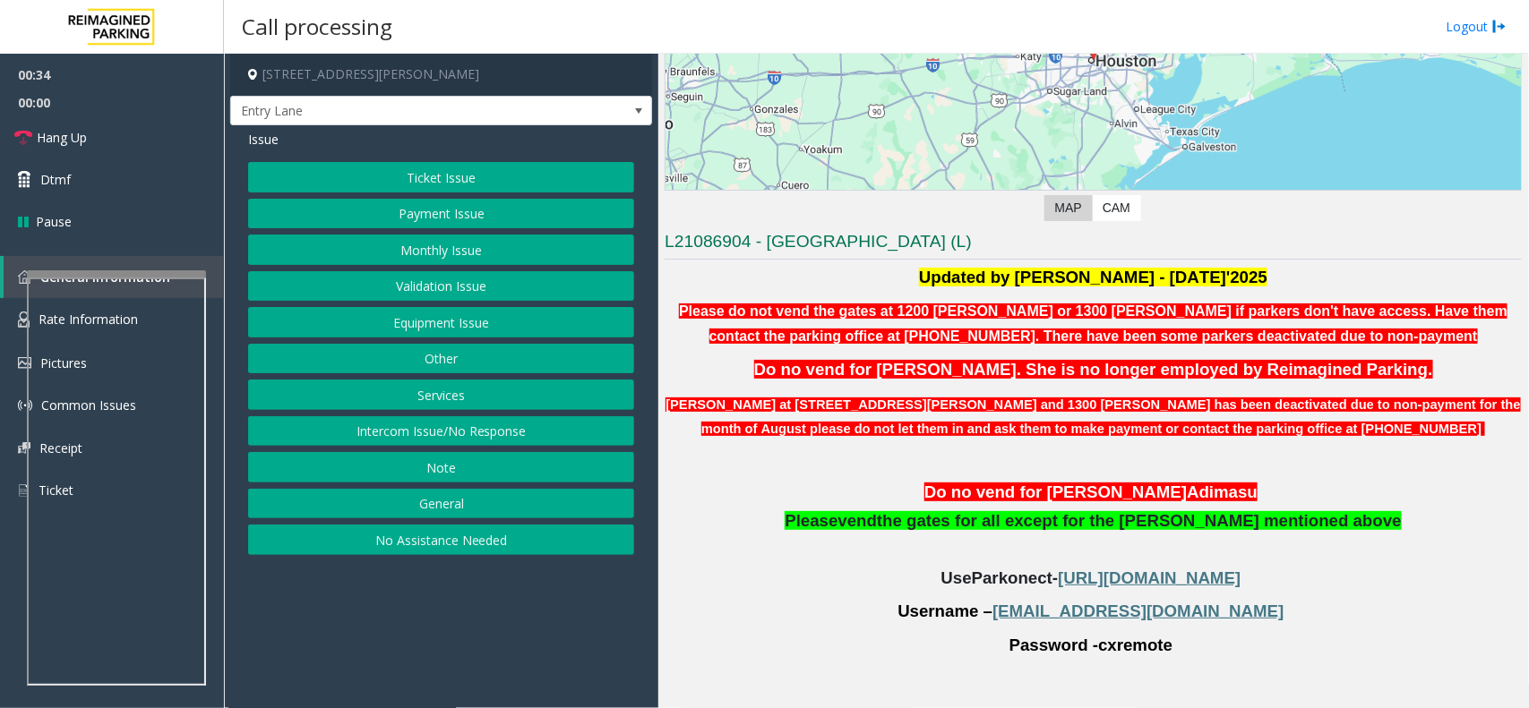
click at [452, 324] on button "Equipment Issue" at bounding box center [441, 322] width 386 height 30
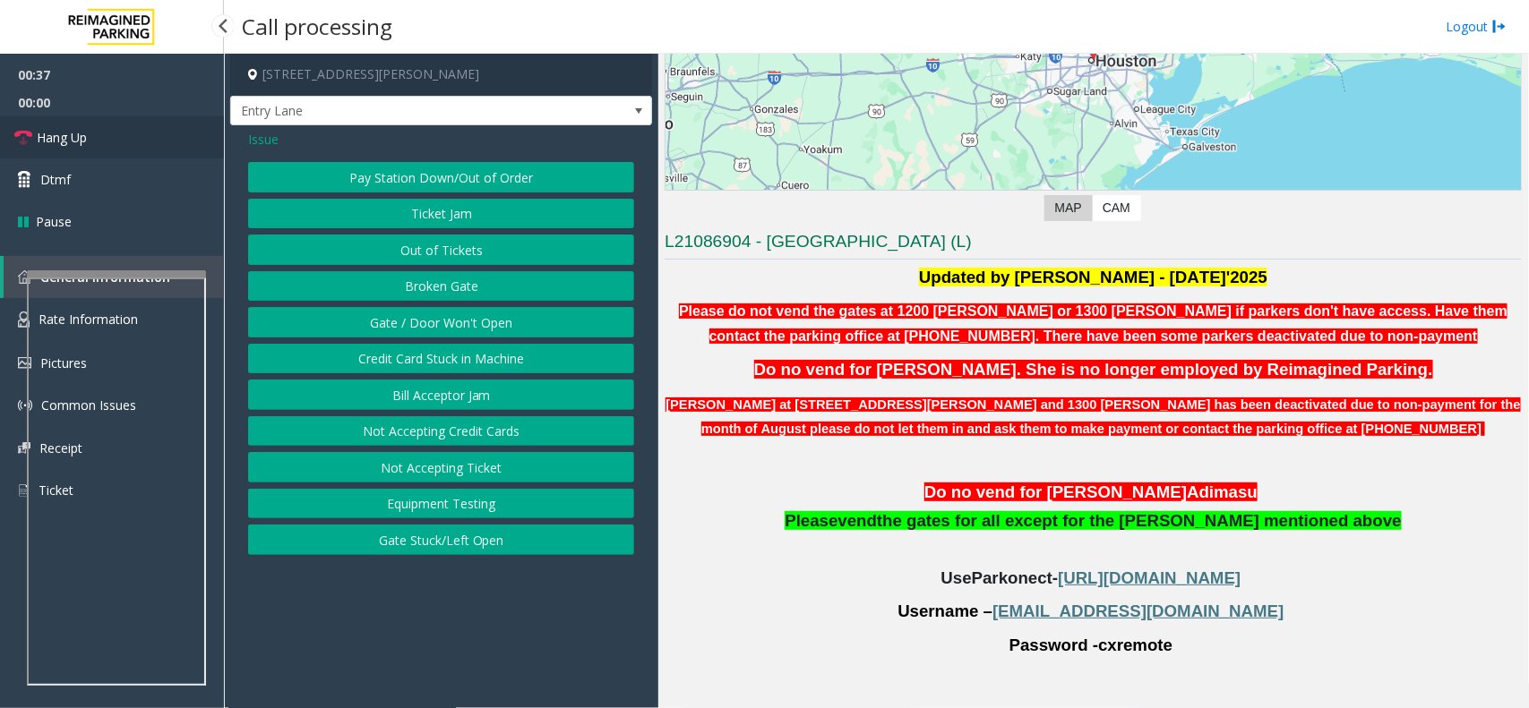
drag, startPoint x: 134, startPoint y: 134, endPoint x: 179, endPoint y: 137, distance: 44.9
click at [134, 134] on link "Hang Up" at bounding box center [112, 137] width 224 height 42
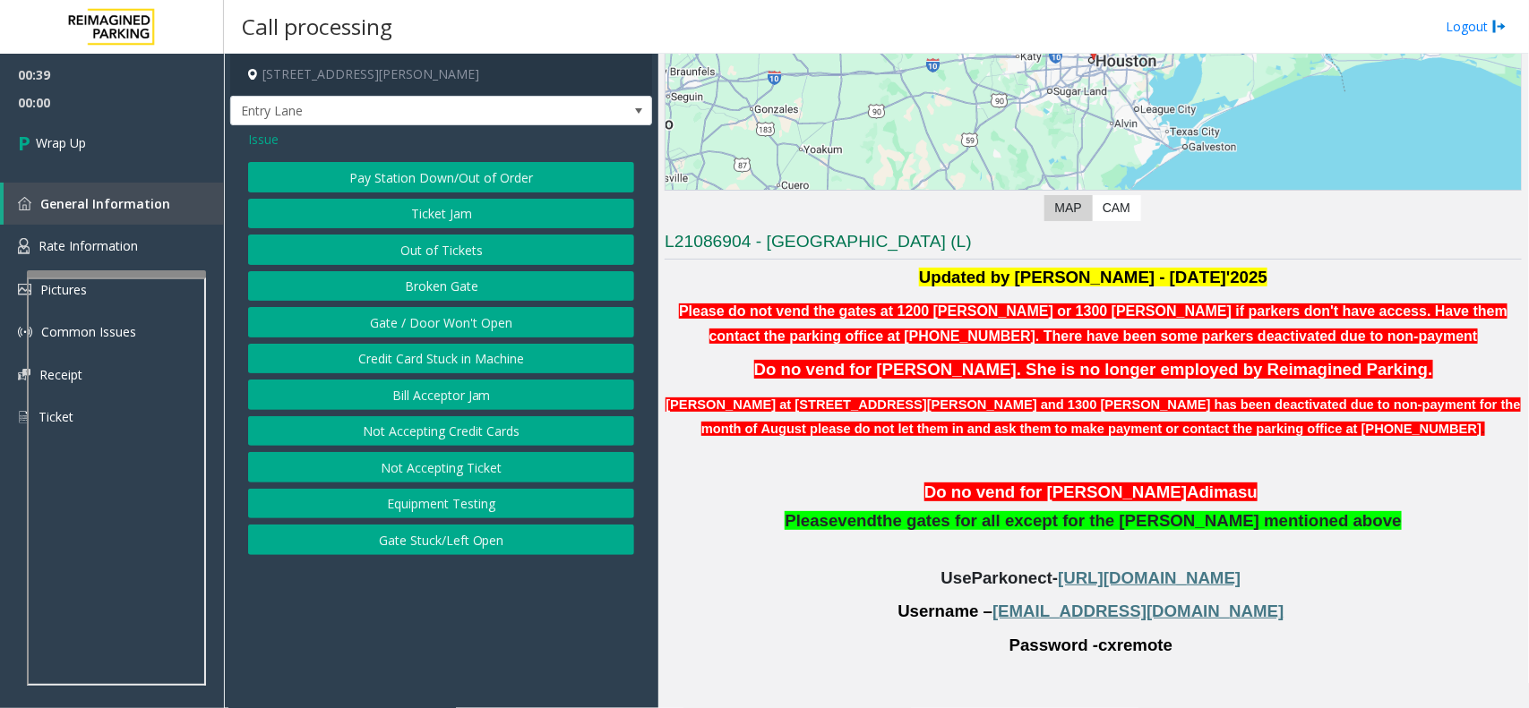
click at [267, 136] on span "Issue" at bounding box center [263, 139] width 30 height 19
click at [481, 355] on button "Other" at bounding box center [441, 359] width 386 height 30
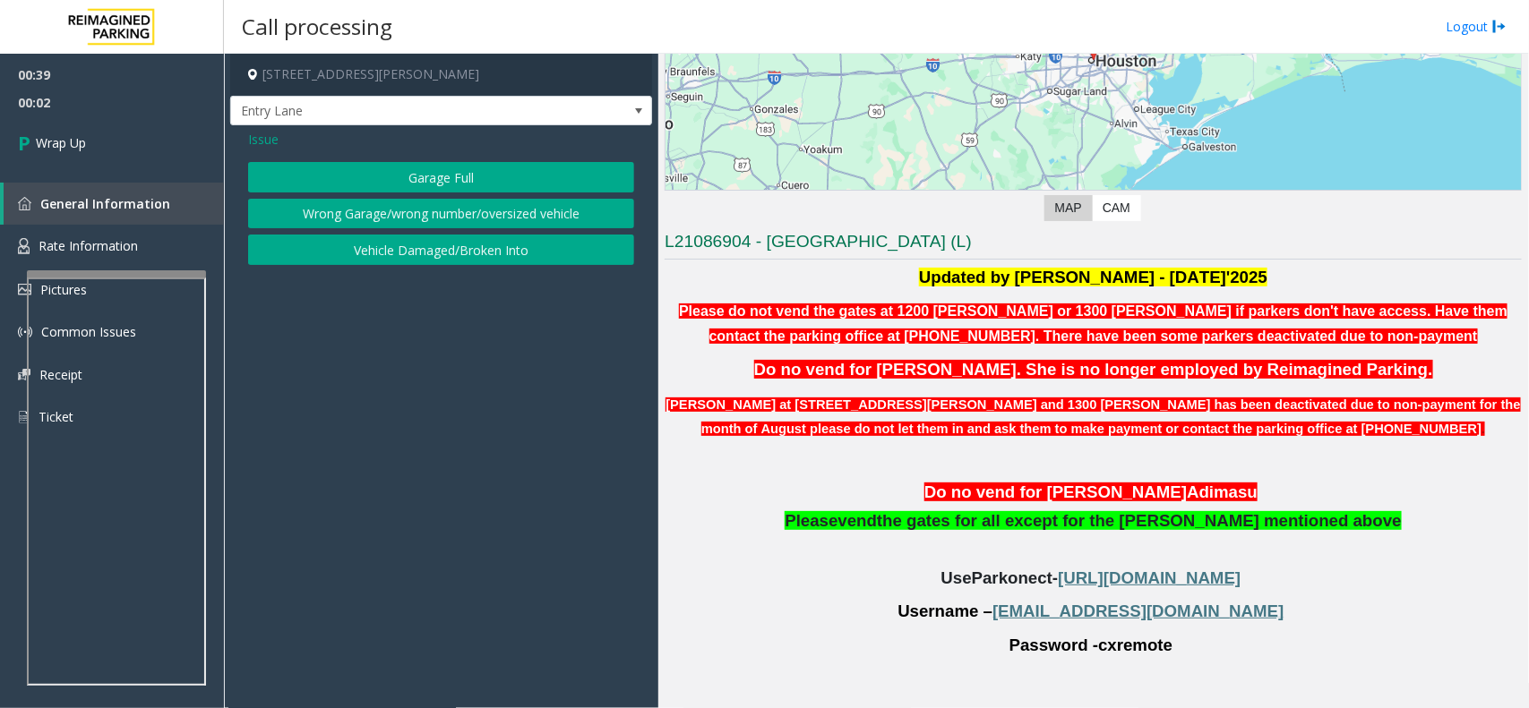
click at [262, 145] on span "Issue" at bounding box center [263, 139] width 30 height 19
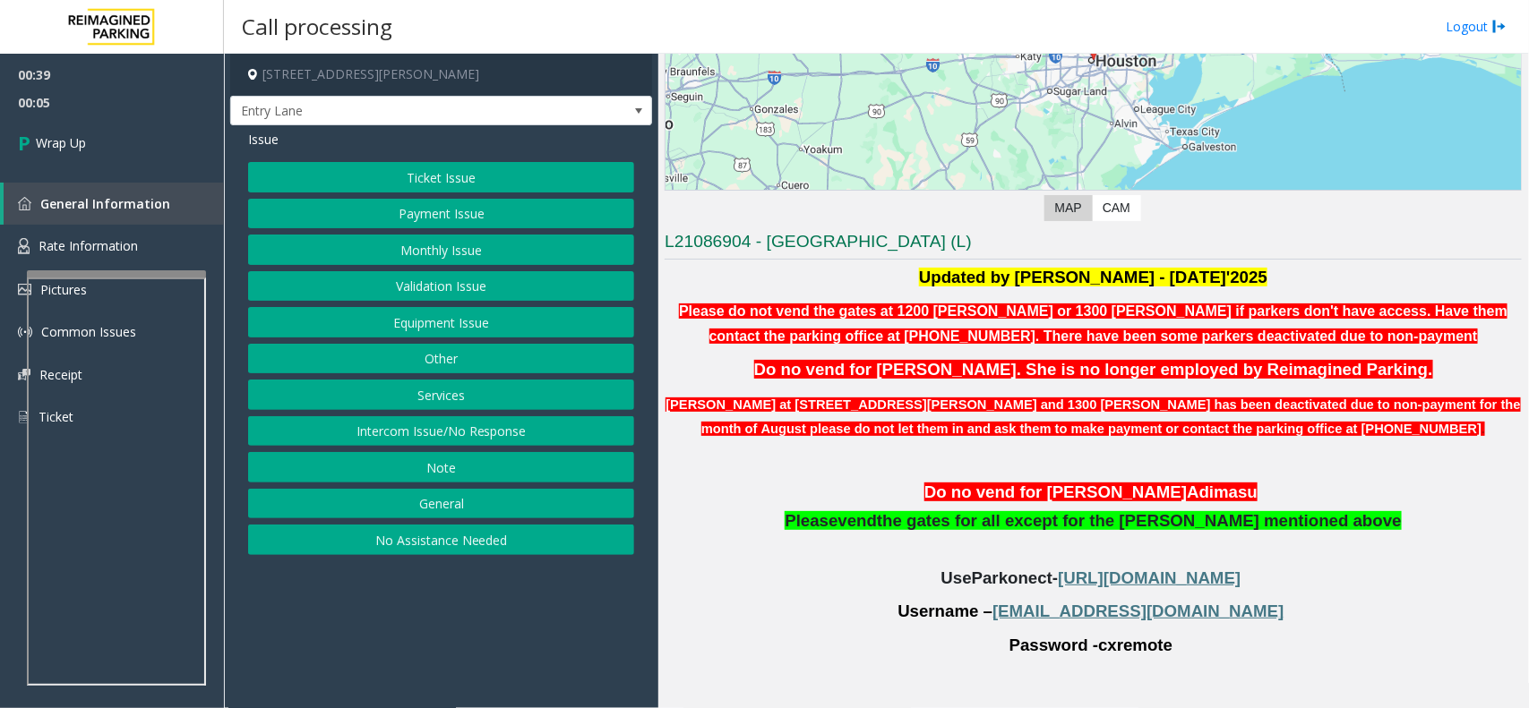
click at [443, 504] on button "General" at bounding box center [441, 504] width 386 height 30
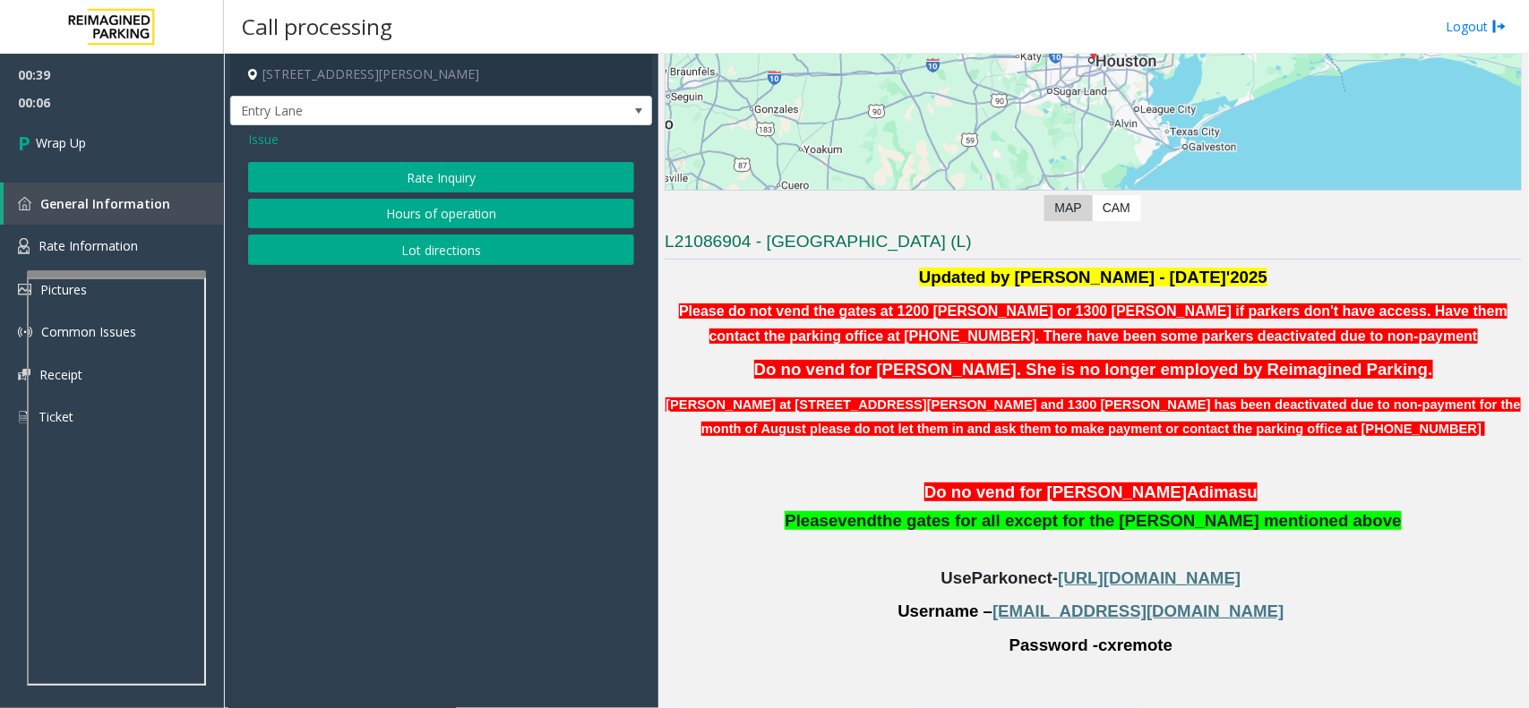
click at [271, 145] on span "Issue" at bounding box center [263, 139] width 30 height 19
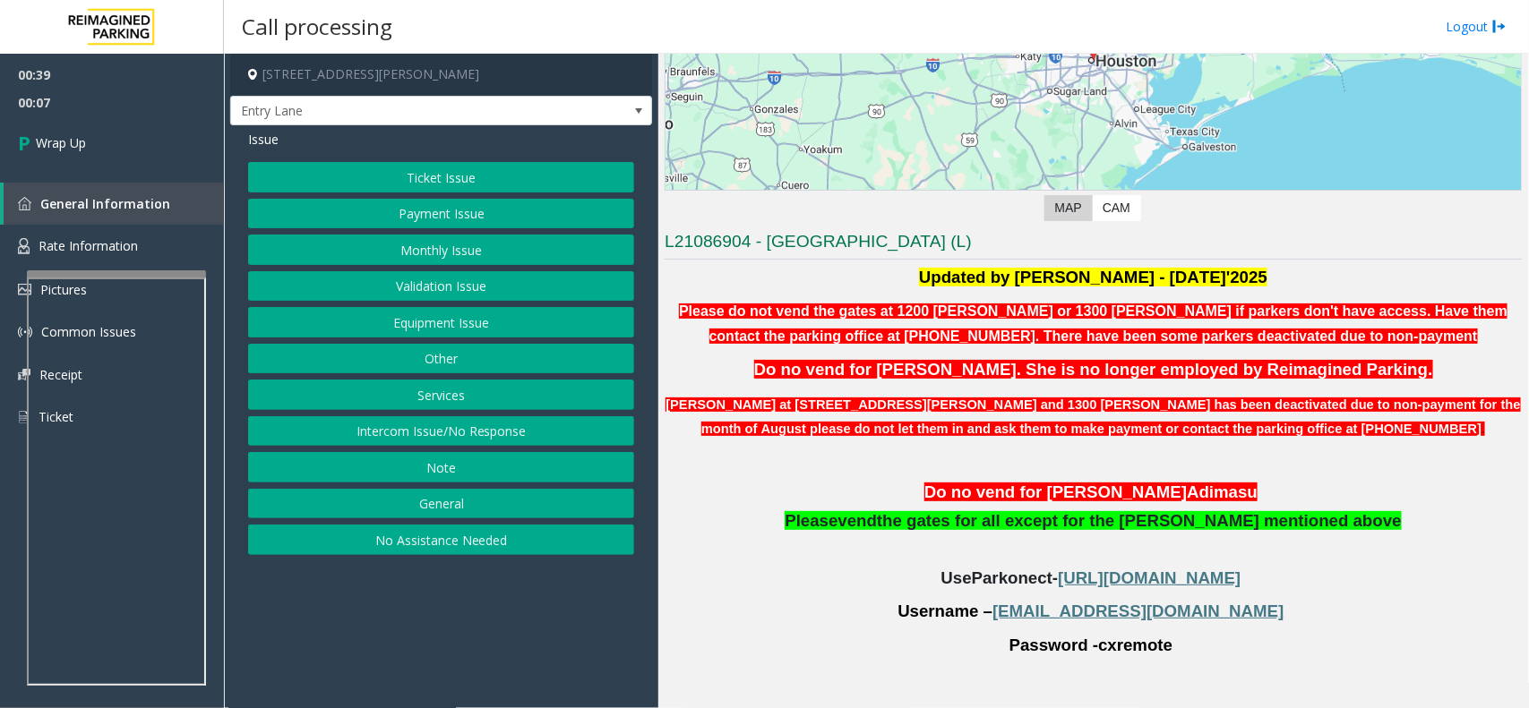
click at [442, 382] on button "Services" at bounding box center [441, 395] width 386 height 30
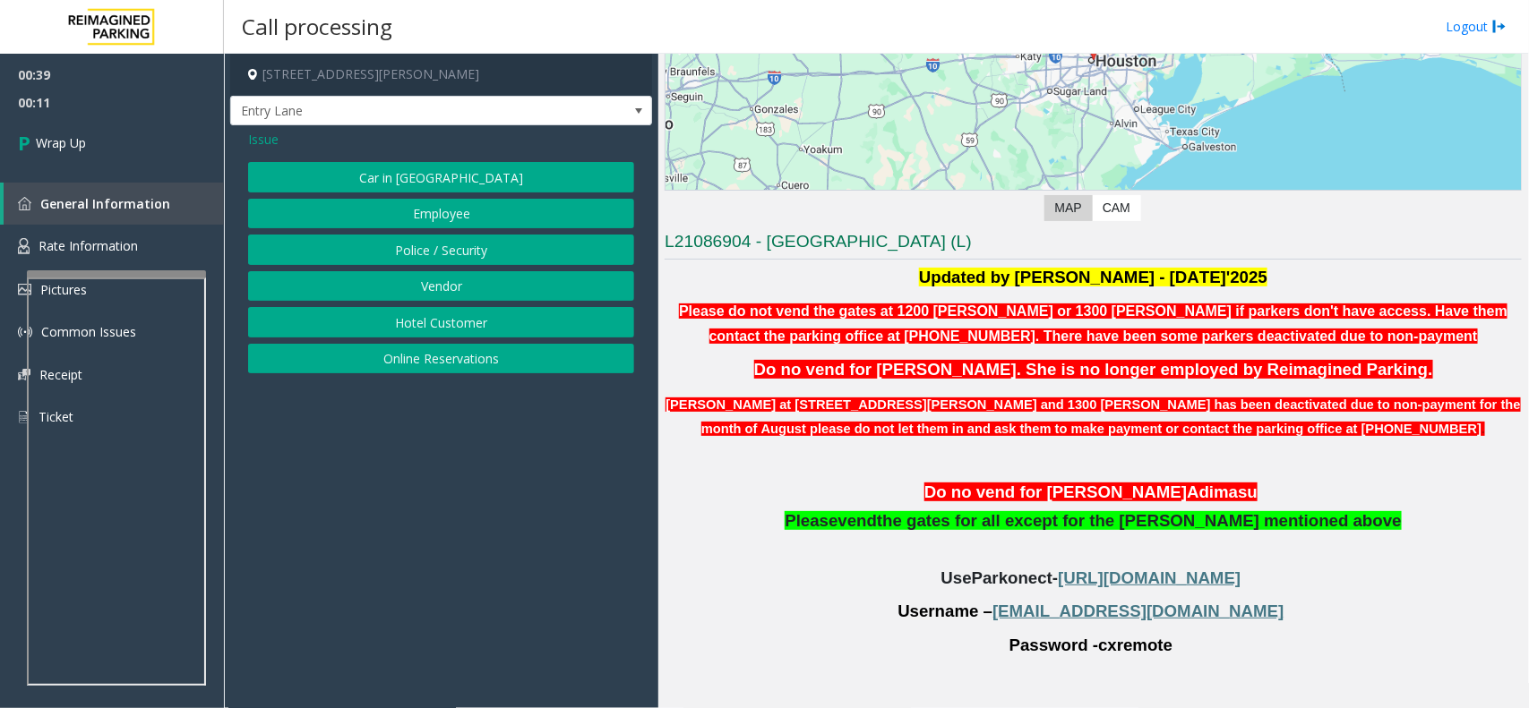
click at [261, 134] on span "Issue" at bounding box center [263, 139] width 30 height 19
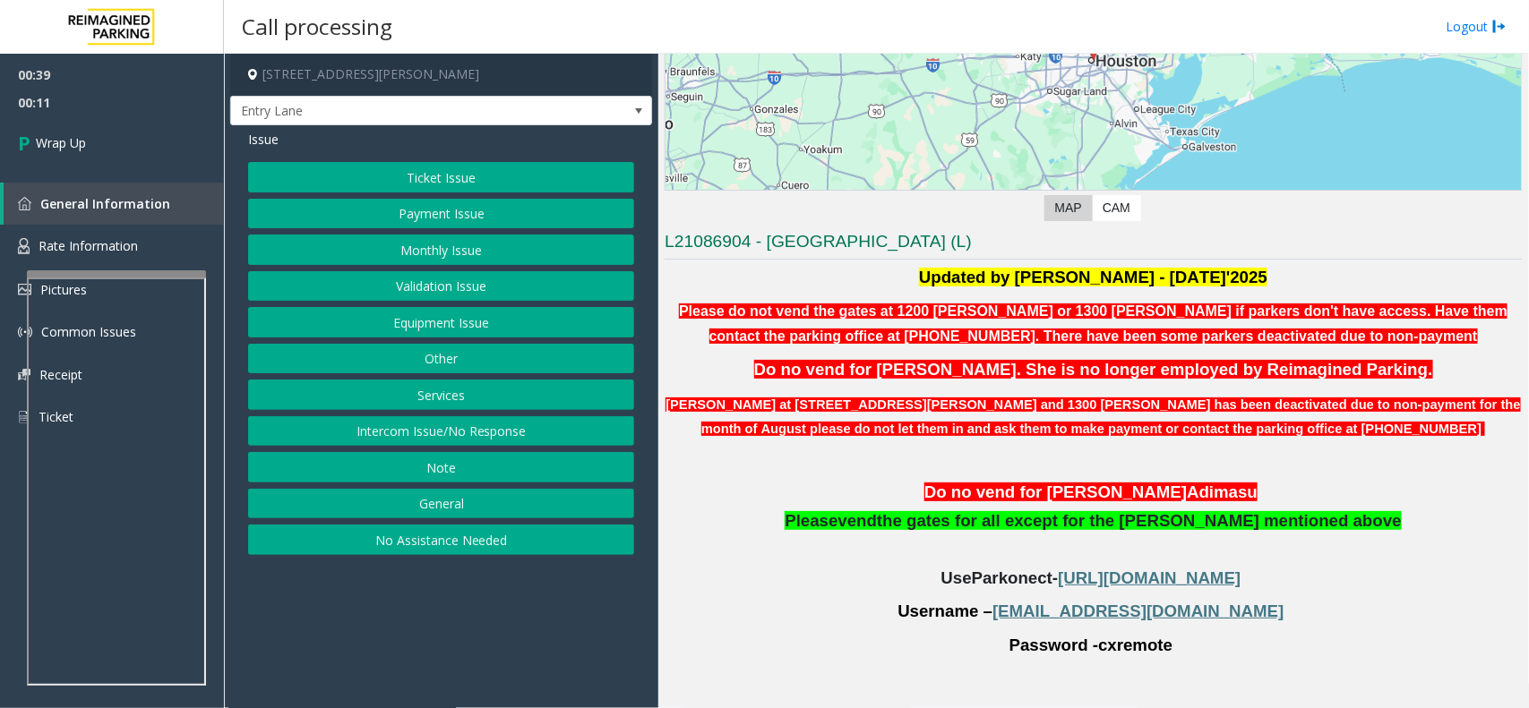
click at [449, 331] on button "Equipment Issue" at bounding box center [441, 322] width 386 height 30
click at [446, 330] on button "Gate / Door Won't Open" at bounding box center [441, 322] width 386 height 30
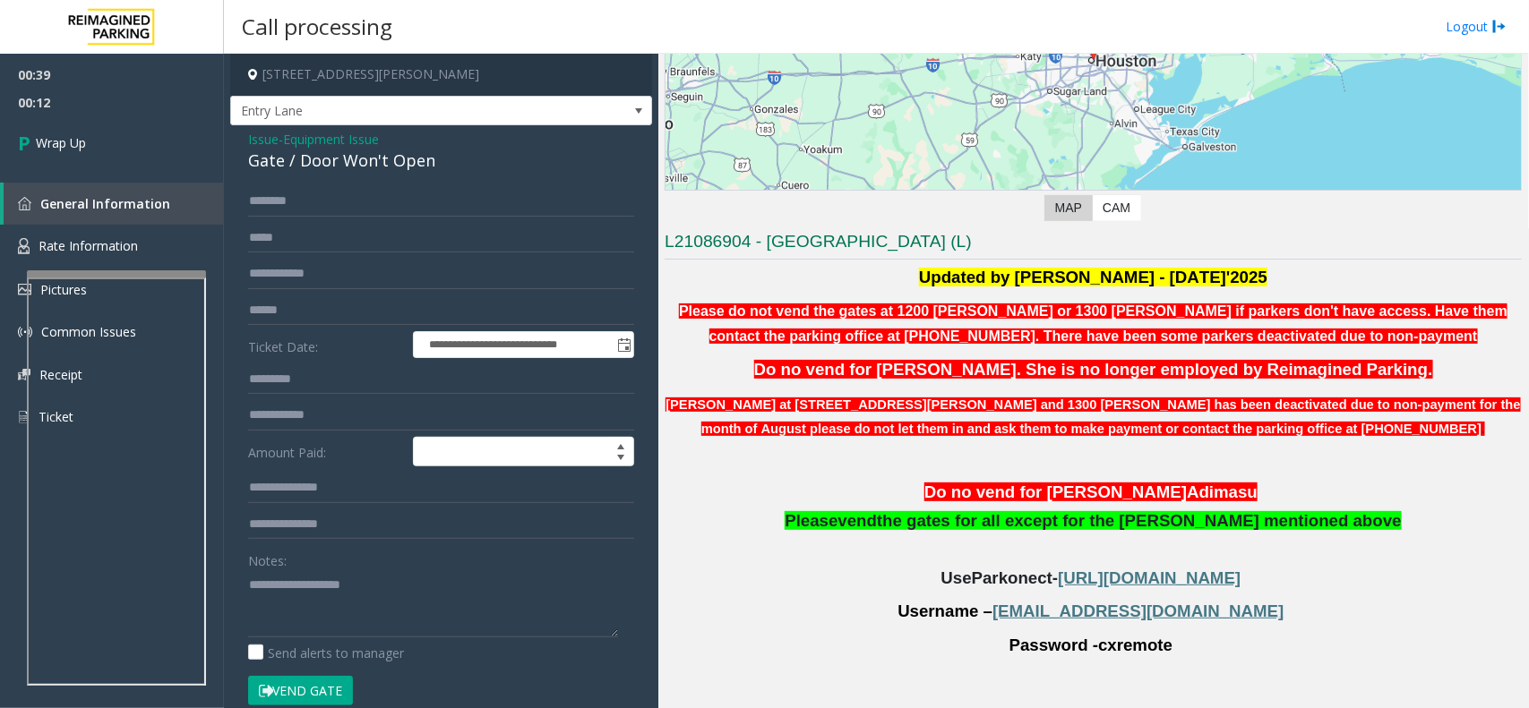
click at [319, 158] on div "Gate / Door Won't Open" at bounding box center [441, 161] width 386 height 24
copy div "Gate / Door Won't Open"
click at [306, 618] on textarea at bounding box center [433, 604] width 370 height 67
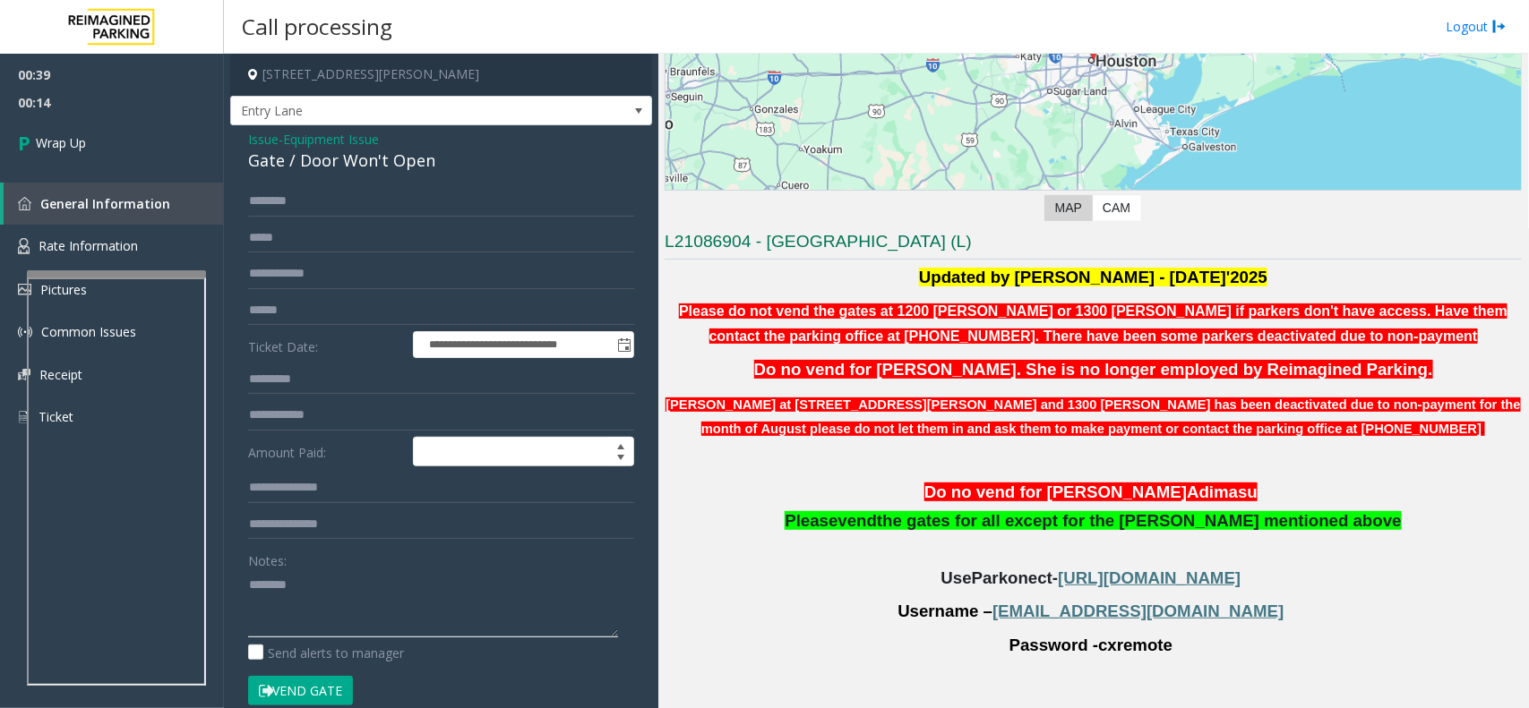
paste textarea "**********"
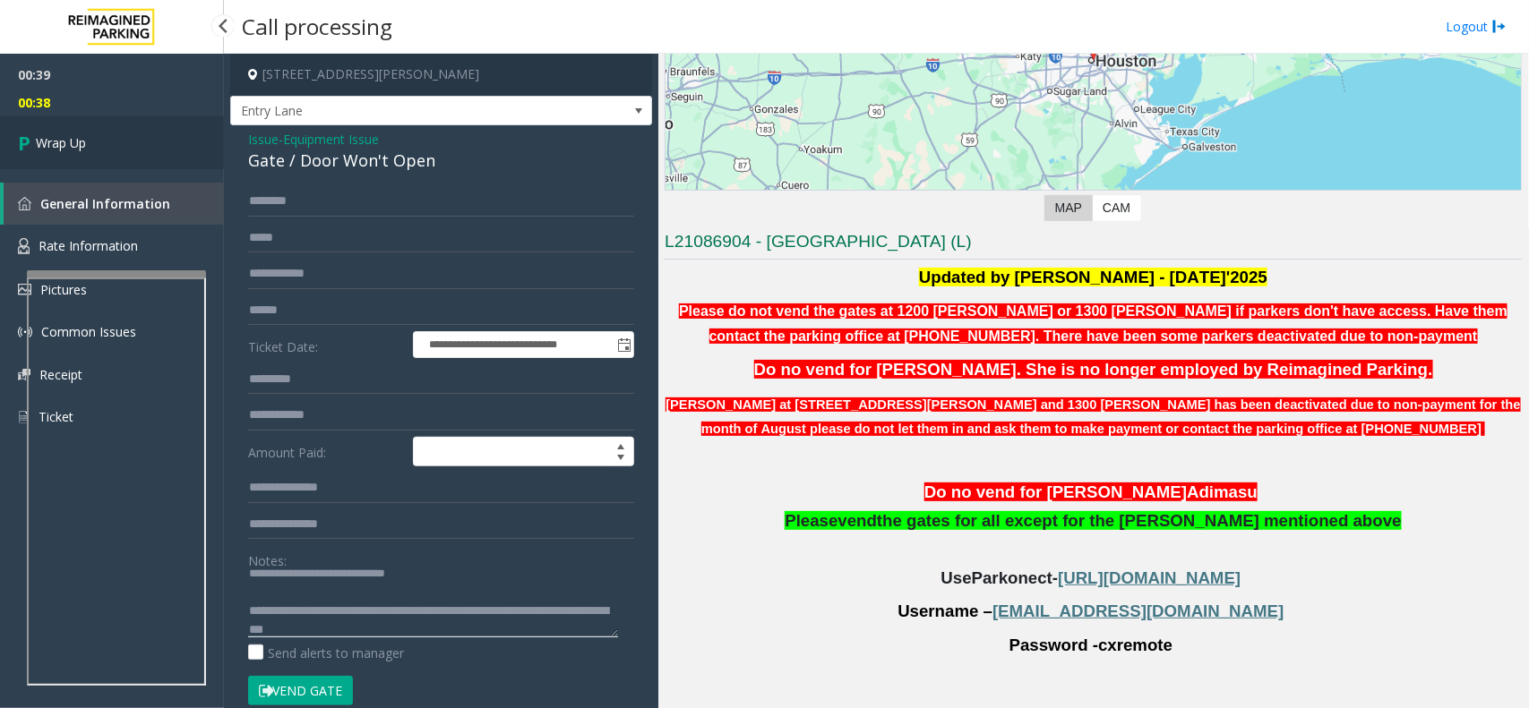
type textarea "**********"
click at [39, 139] on span "Wrap Up" at bounding box center [61, 142] width 50 height 19
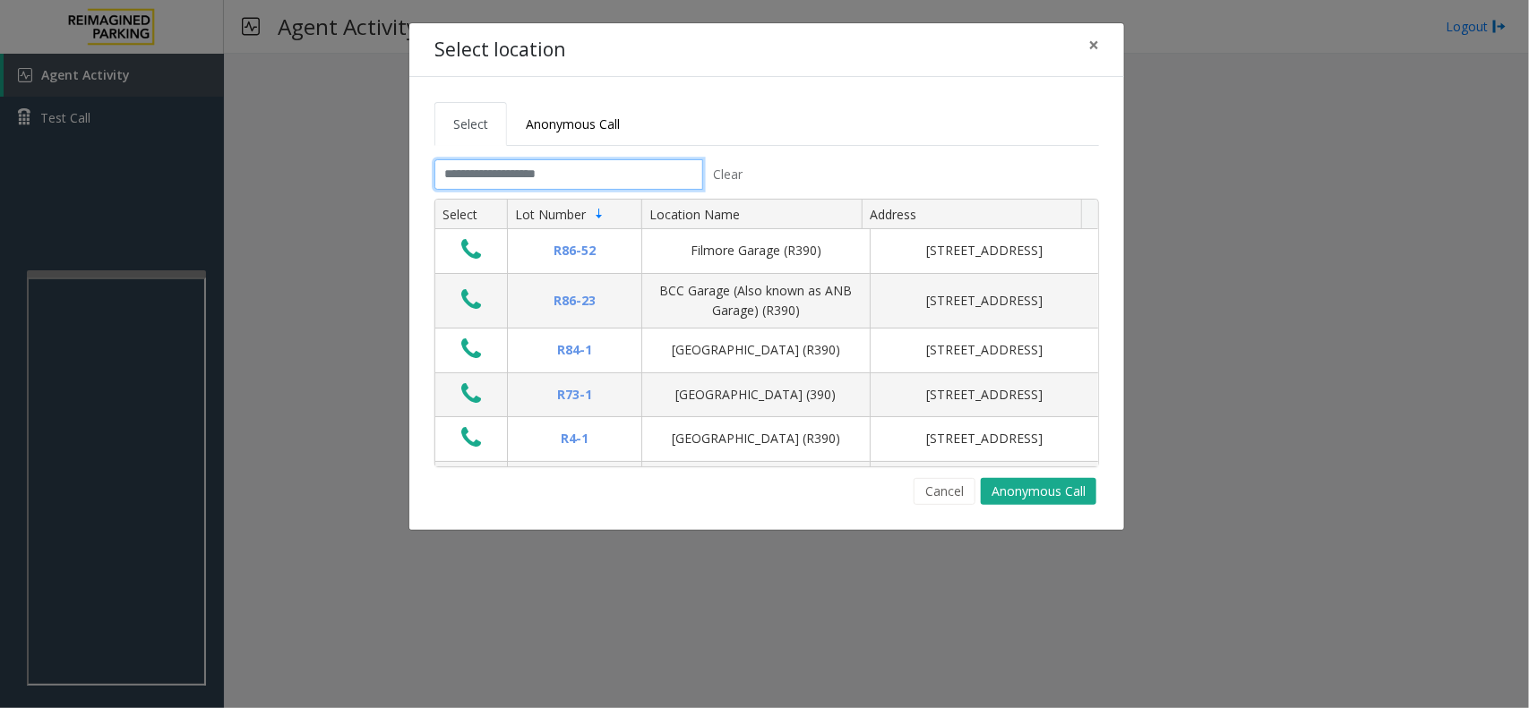
click at [546, 172] on input "text" at bounding box center [568, 174] width 269 height 30
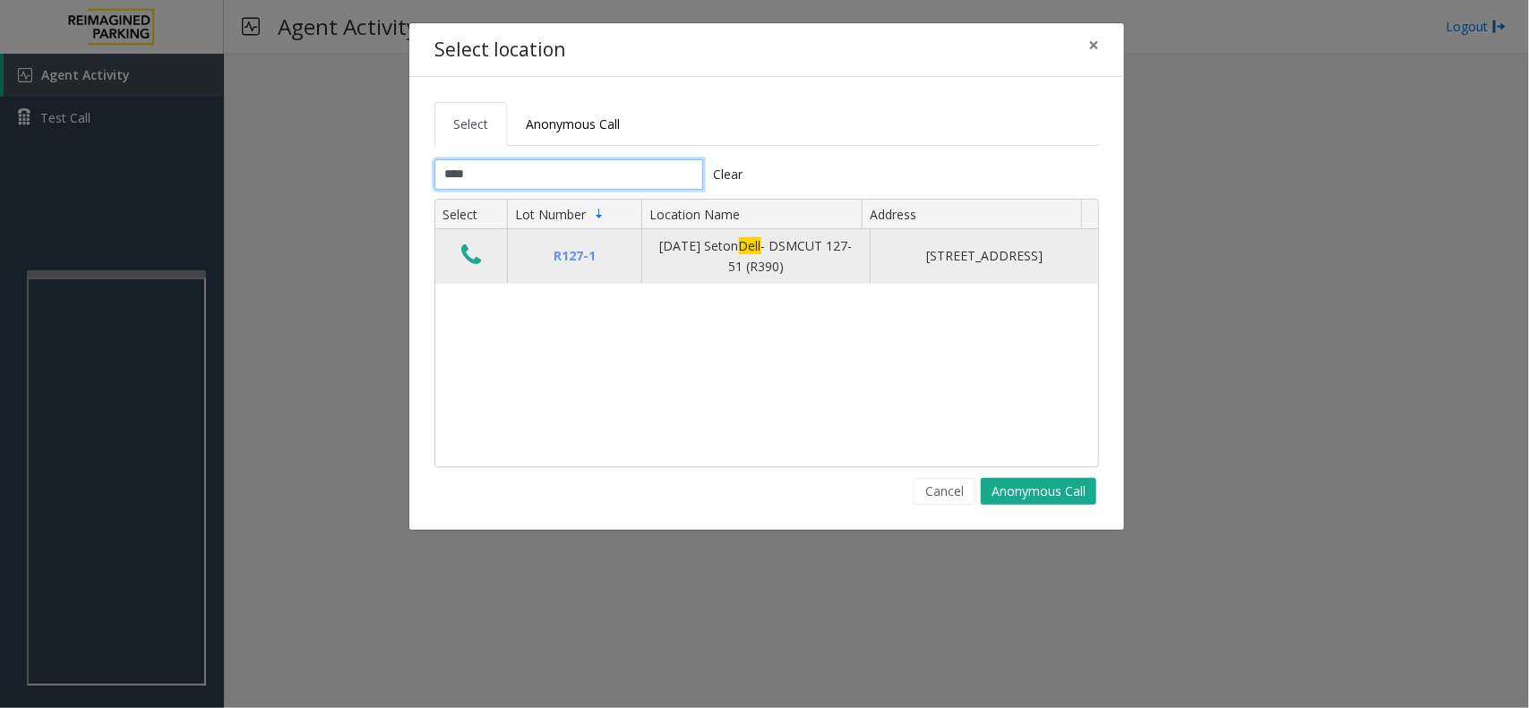
type input "****"
click at [471, 255] on icon "Data table" at bounding box center [471, 255] width 20 height 25
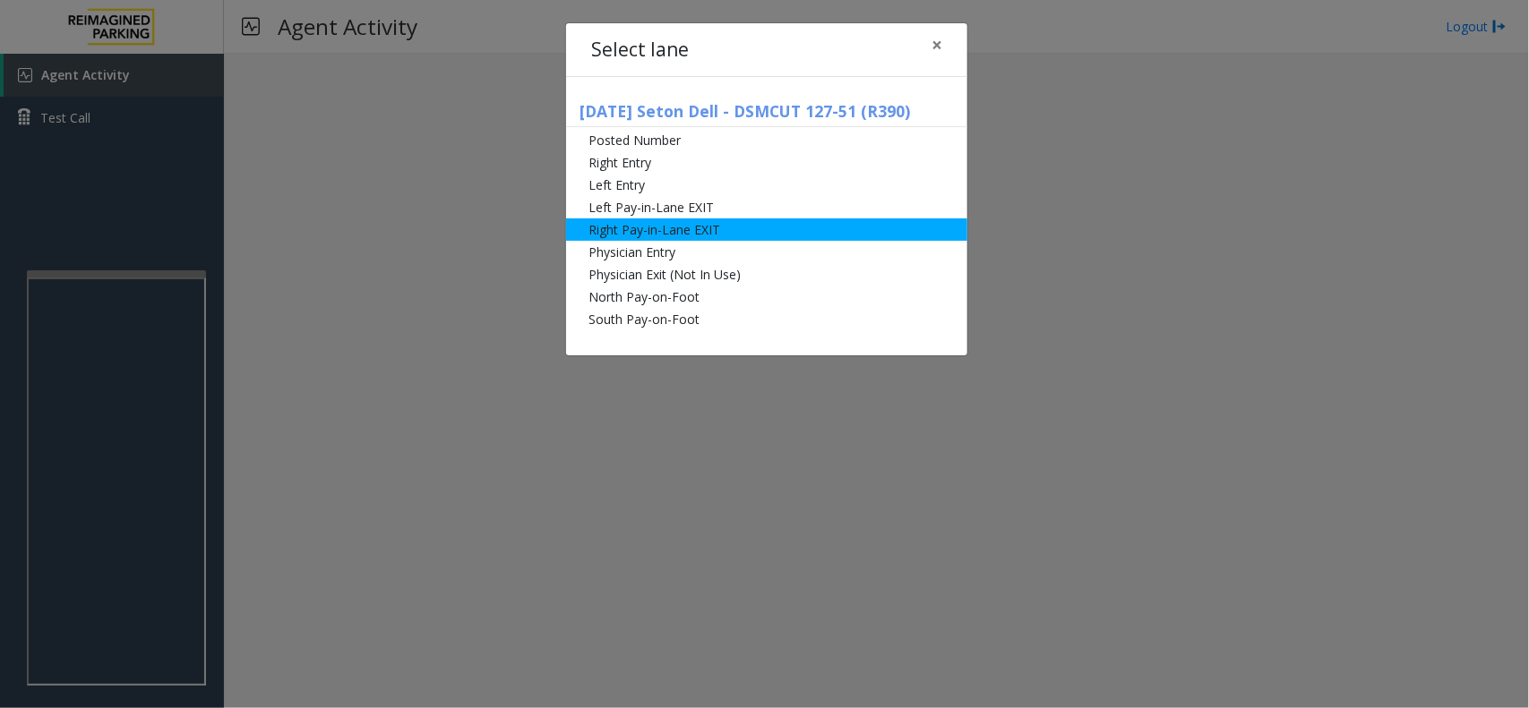
click at [672, 228] on li "Right Pay-in-Lane EXIT" at bounding box center [766, 230] width 401 height 22
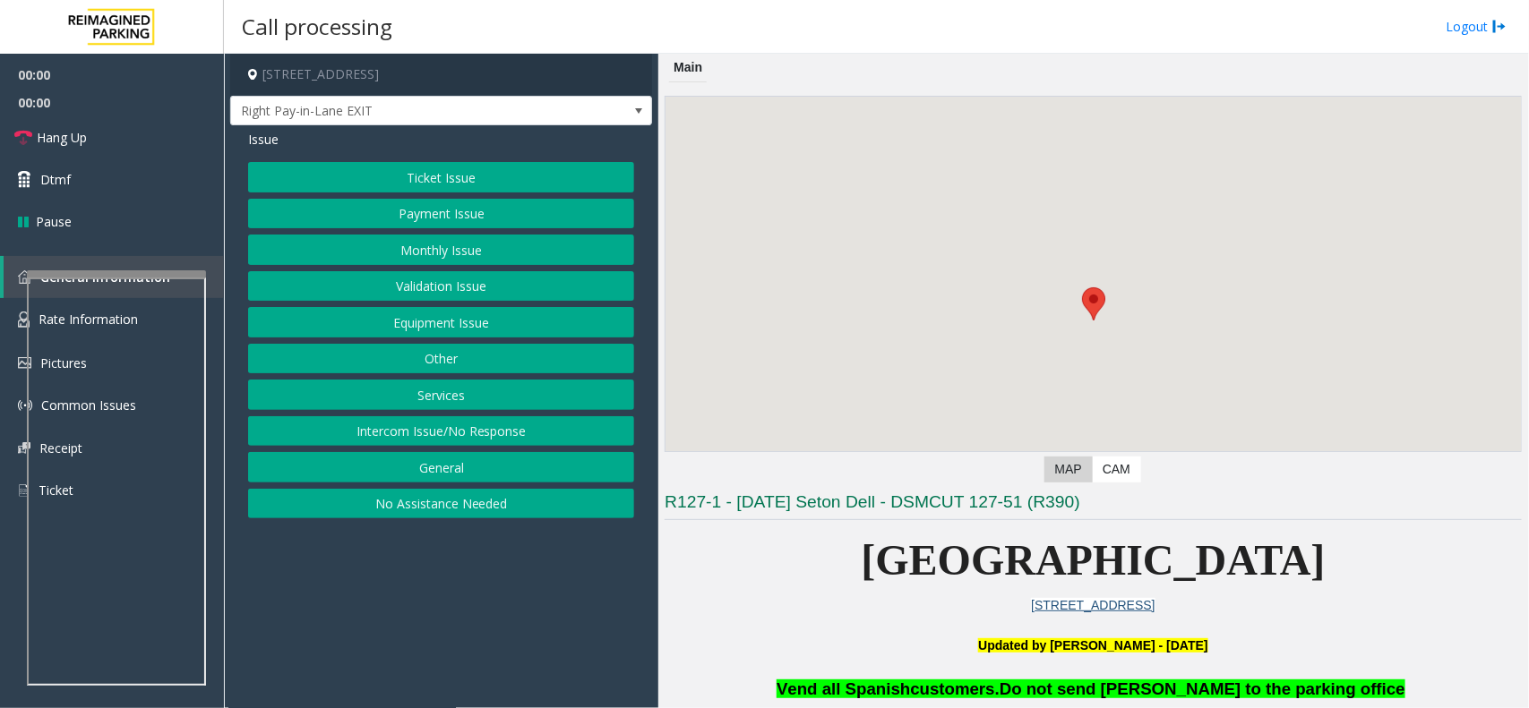
click at [441, 167] on button "Ticket Issue" at bounding box center [441, 177] width 386 height 30
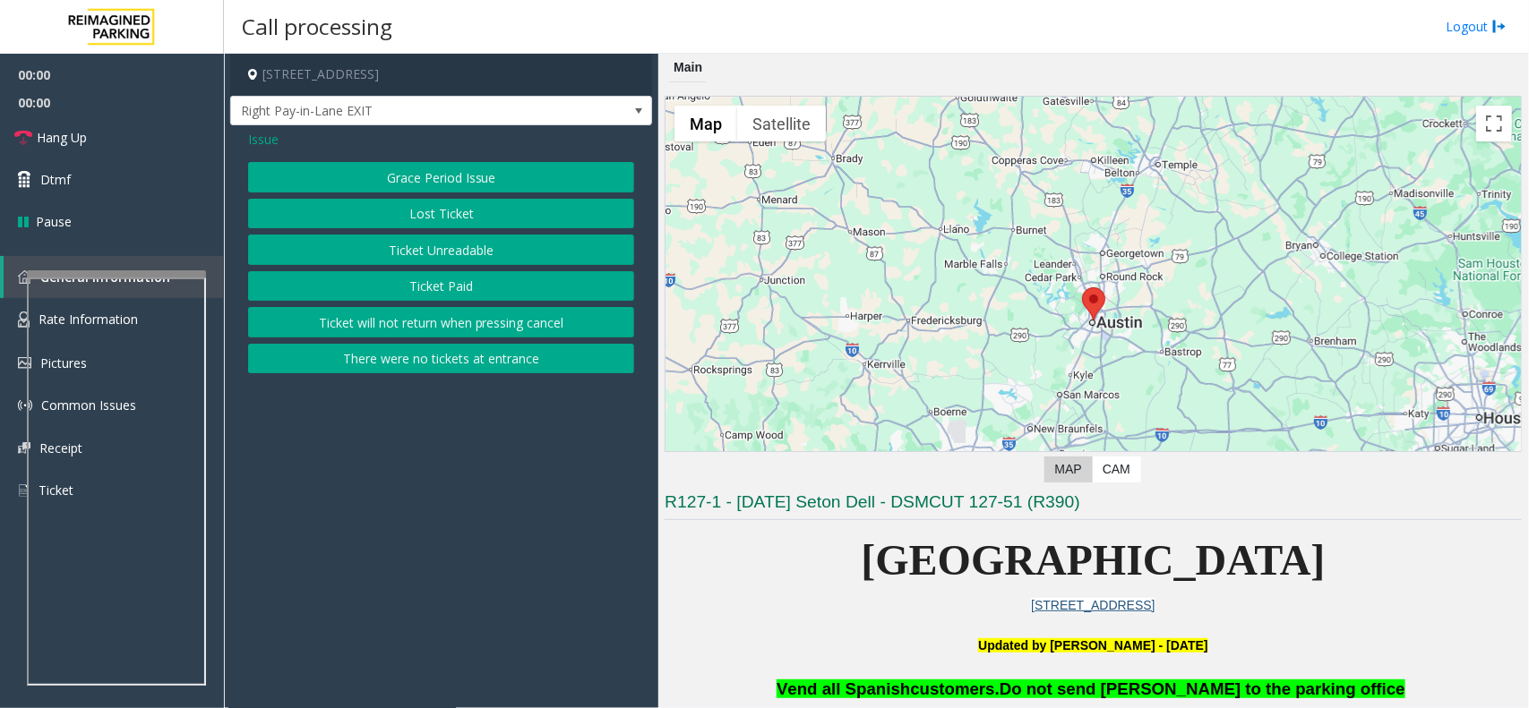
click at [459, 358] on button "There were no tickets at entrance" at bounding box center [441, 359] width 386 height 30
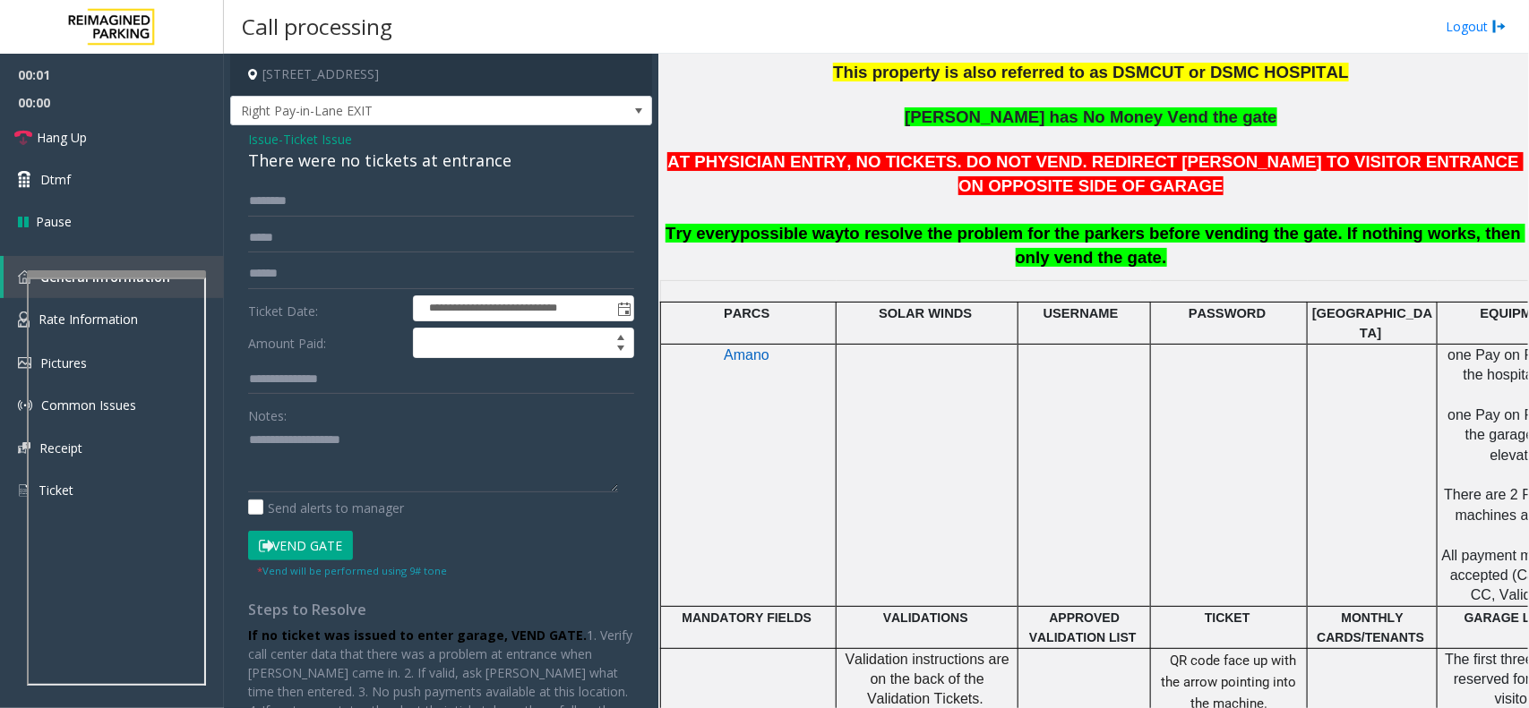
scroll to position [112, 0]
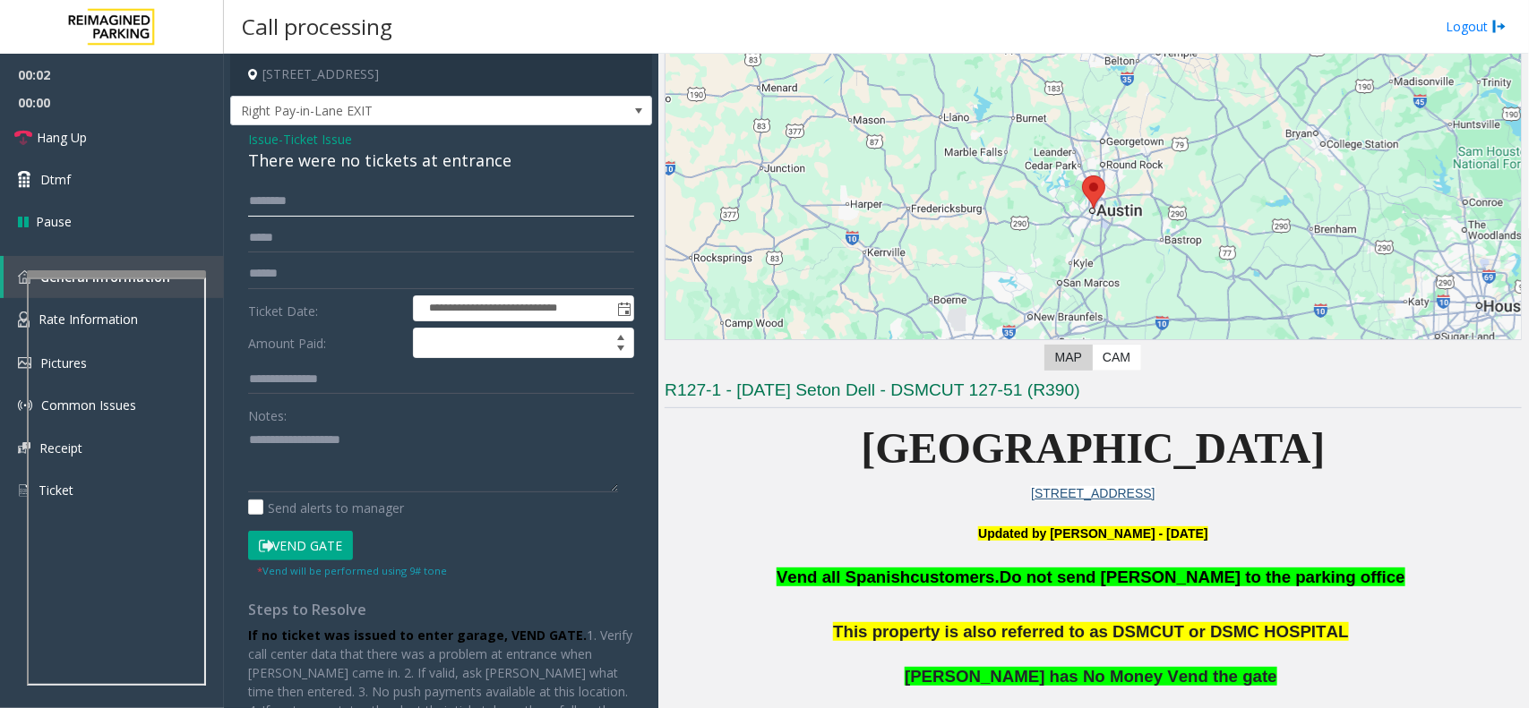
click at [279, 204] on input "text" at bounding box center [441, 201] width 386 height 30
click at [352, 154] on div "There were no tickets at entrance" at bounding box center [441, 161] width 386 height 24
copy div "There were no tickets at entrance"
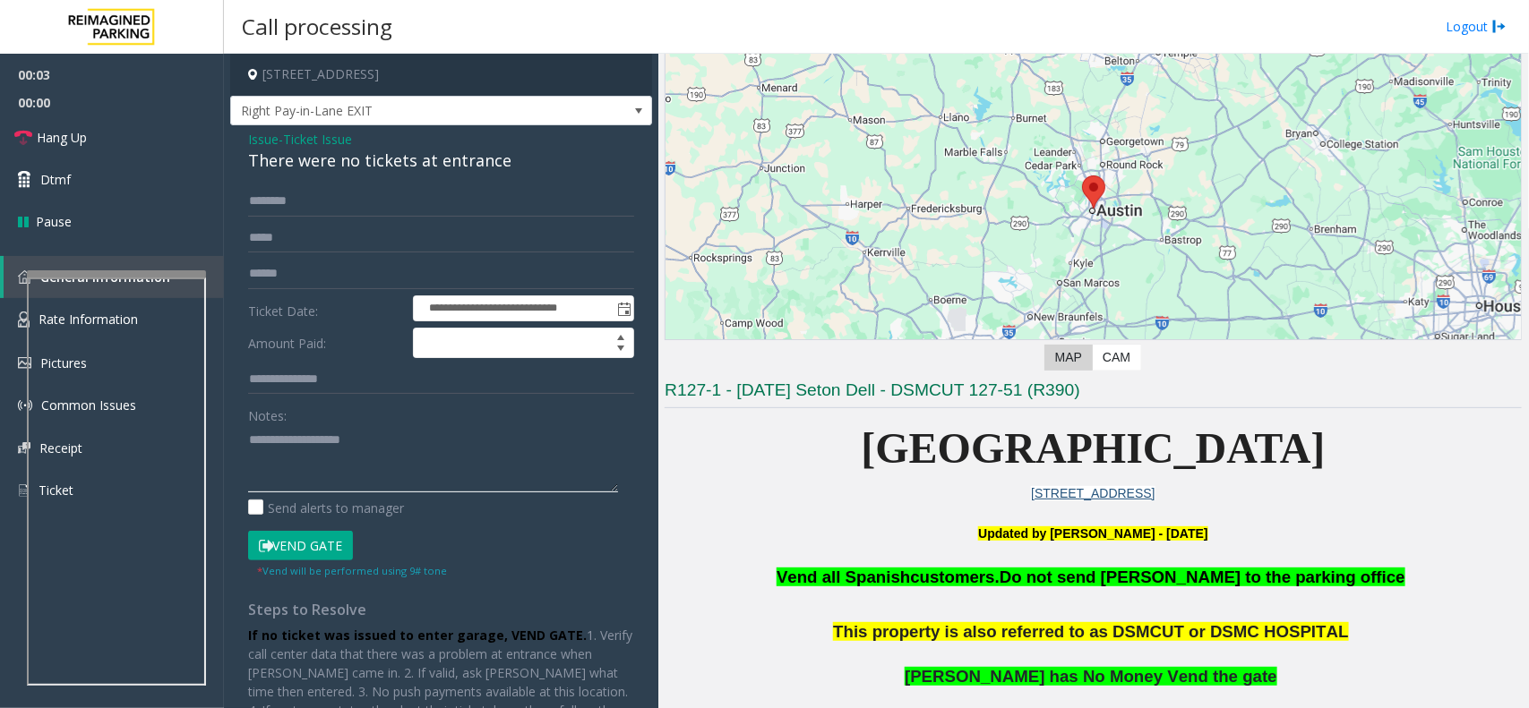
click at [301, 485] on textarea at bounding box center [433, 458] width 370 height 67
paste textarea "**********"
type textarea "**********"
click at [356, 202] on input "text" at bounding box center [441, 201] width 386 height 30
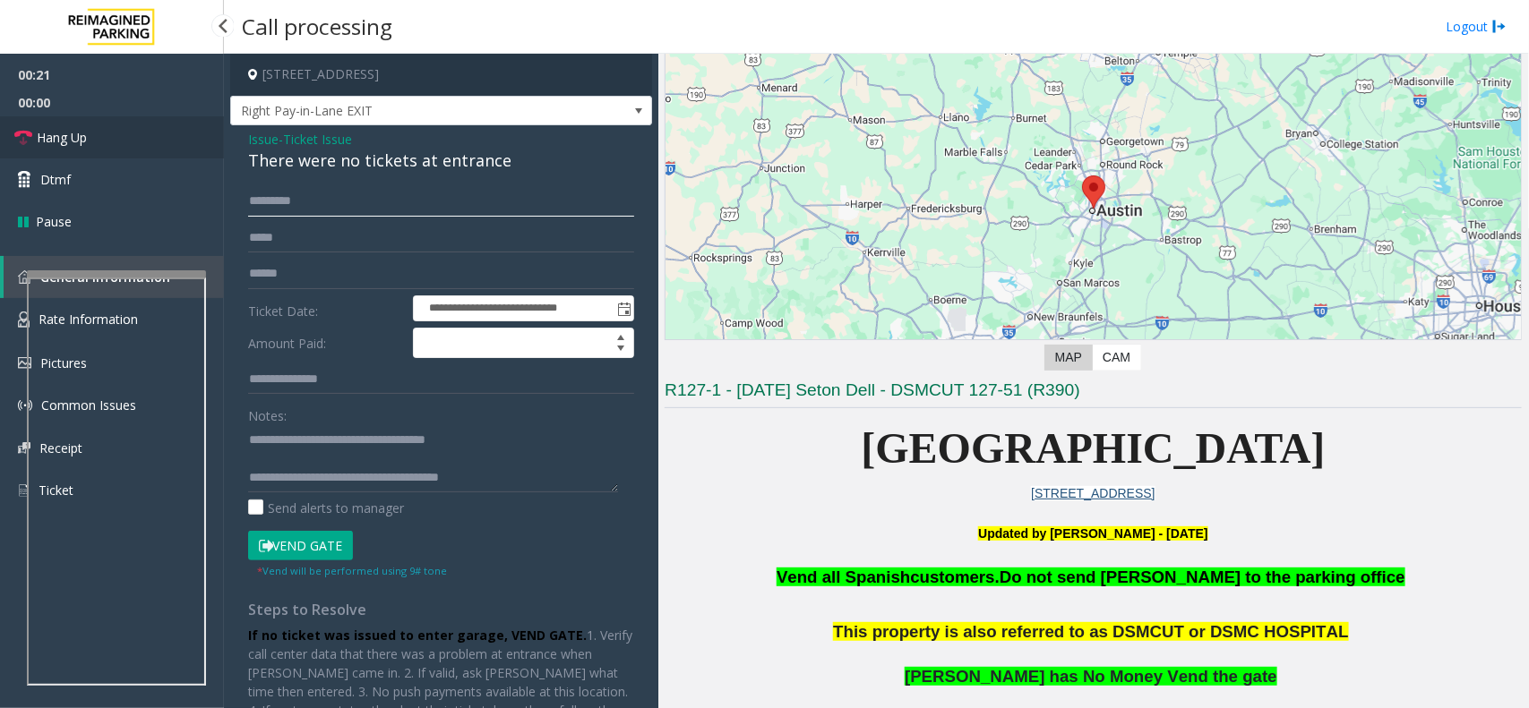
type input "********"
click at [81, 143] on span "Hang Up" at bounding box center [62, 137] width 50 height 19
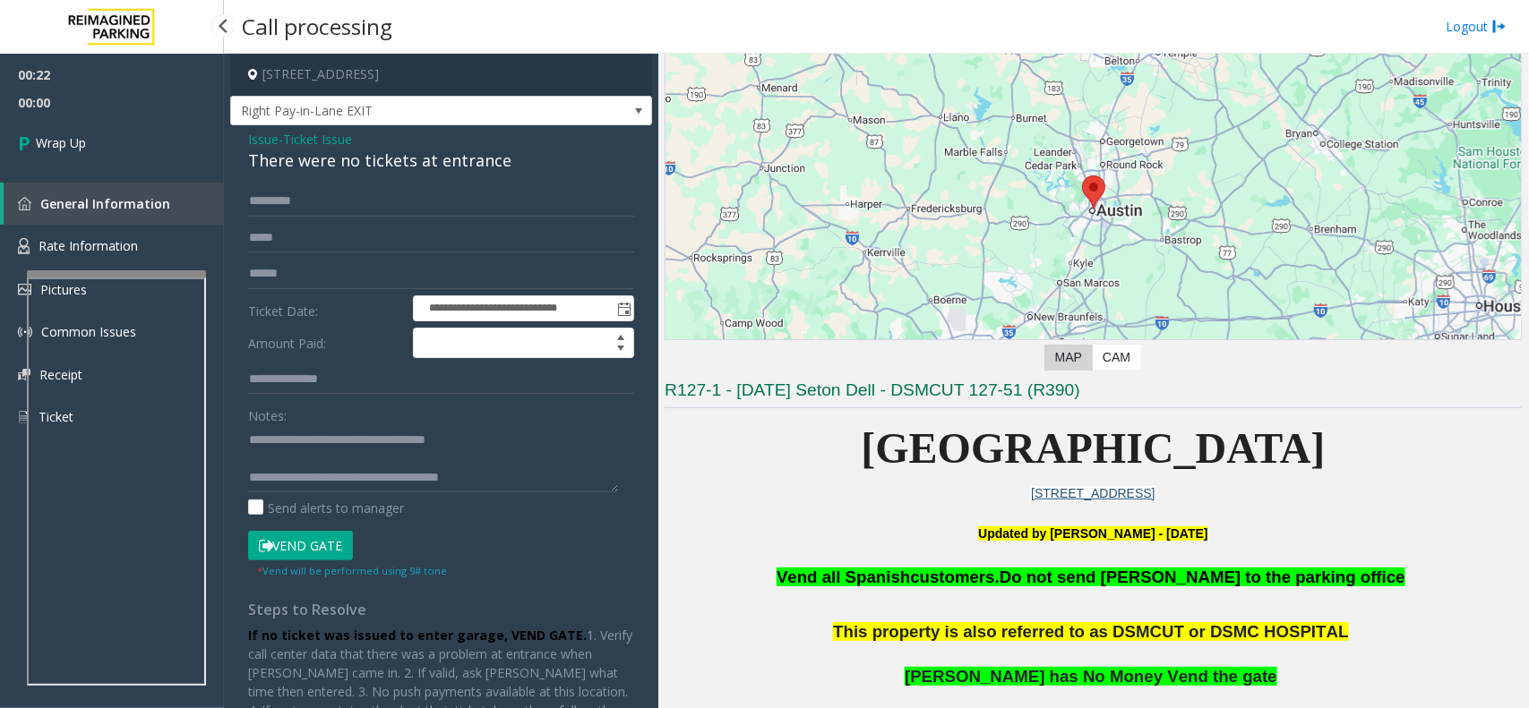
click at [81, 143] on span "Wrap Up" at bounding box center [61, 142] width 50 height 19
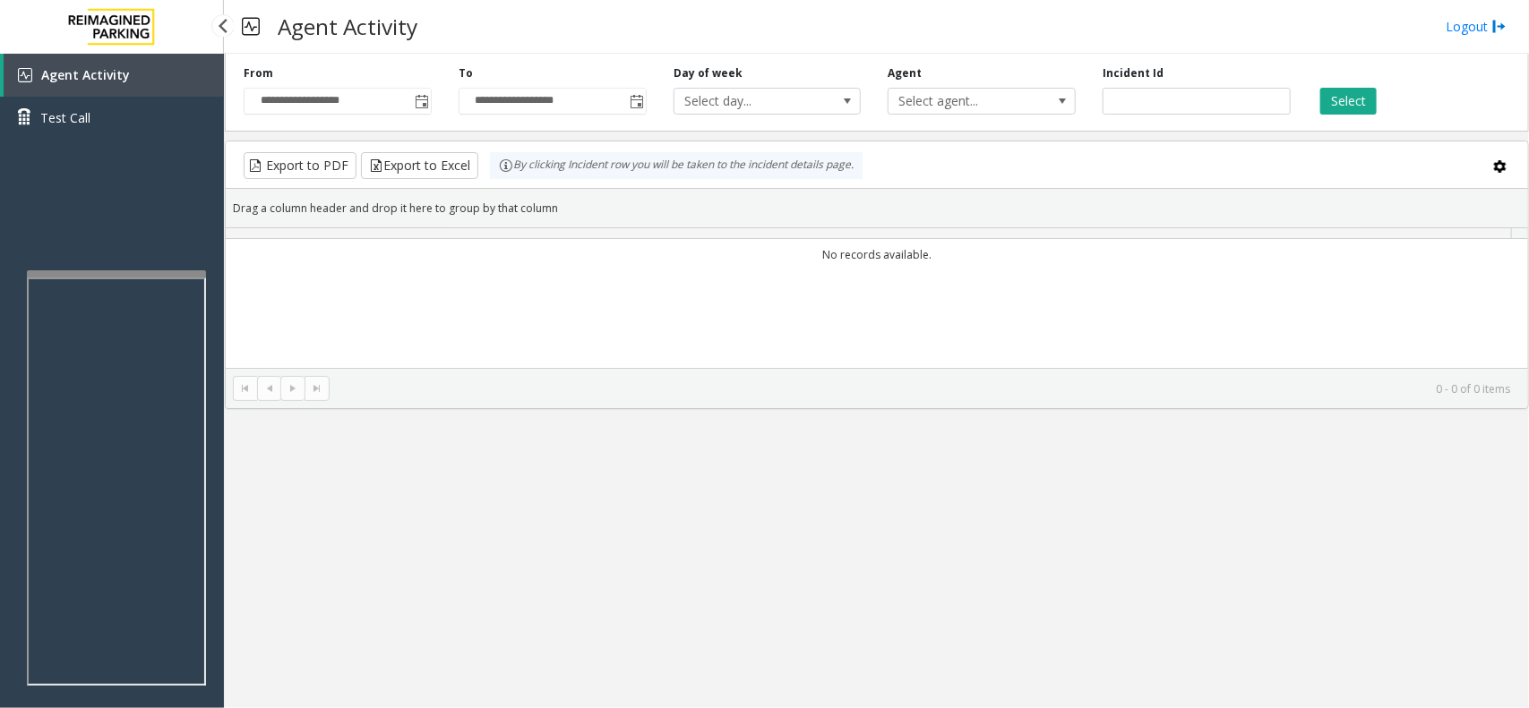
click at [81, 143] on div "Agent Activity Test Call" at bounding box center [112, 103] width 224 height 99
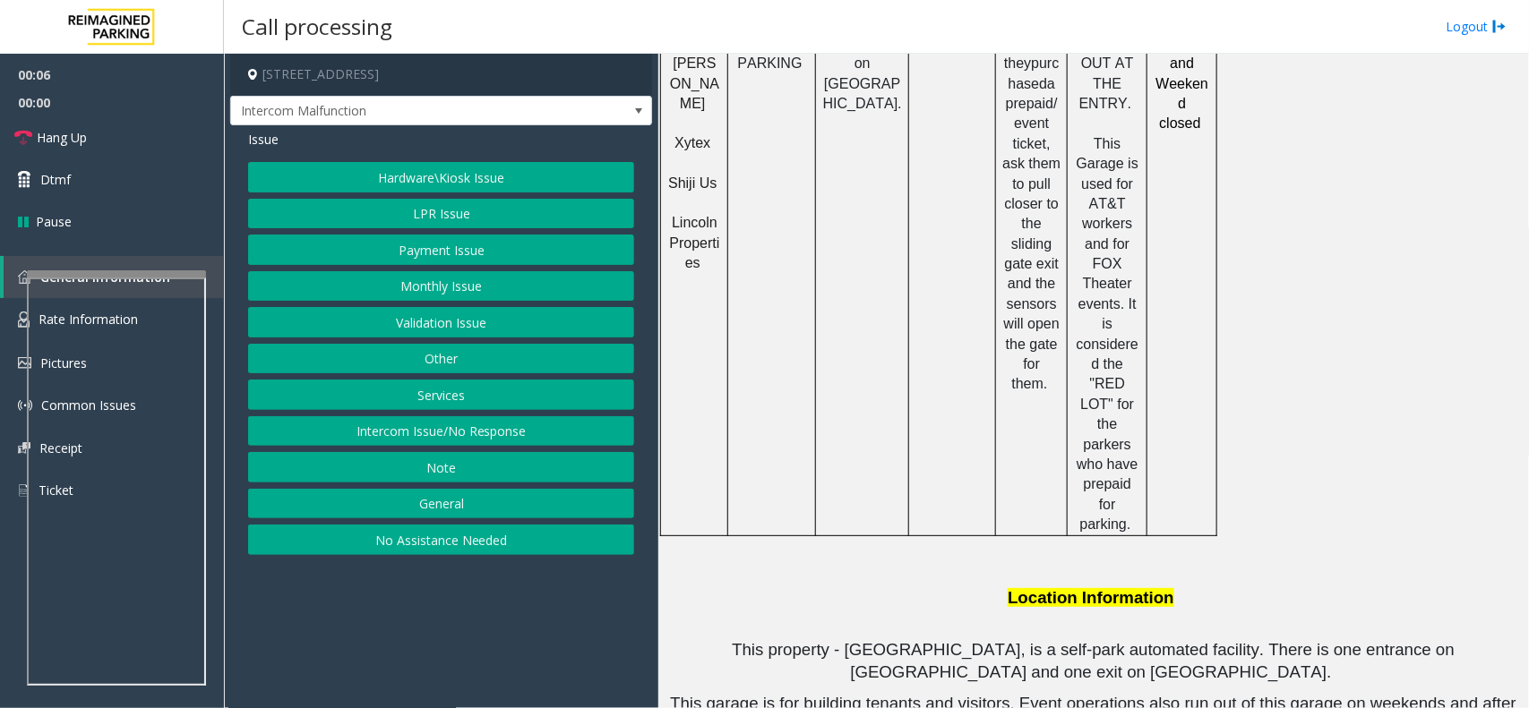
scroll to position [1157, 0]
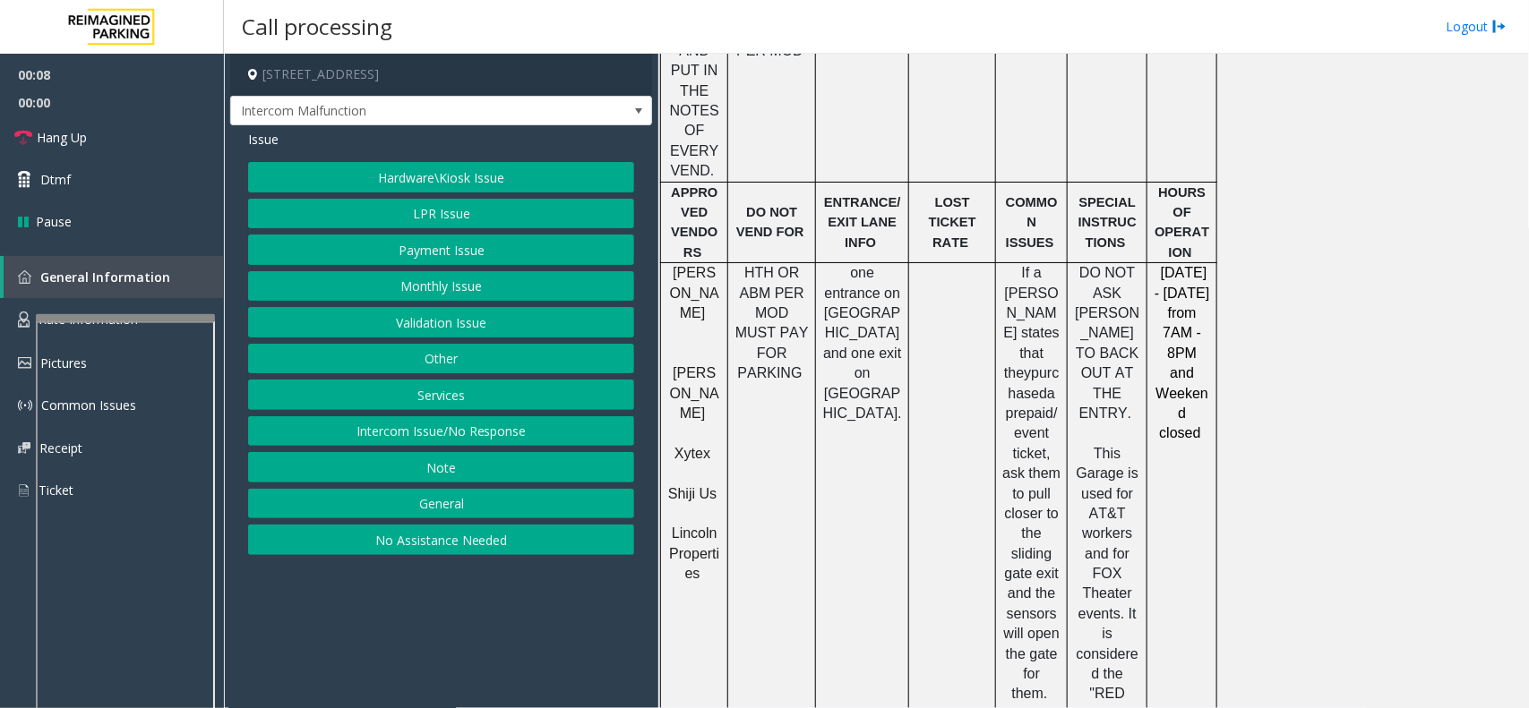
click at [176, 319] on div at bounding box center [125, 317] width 179 height 7
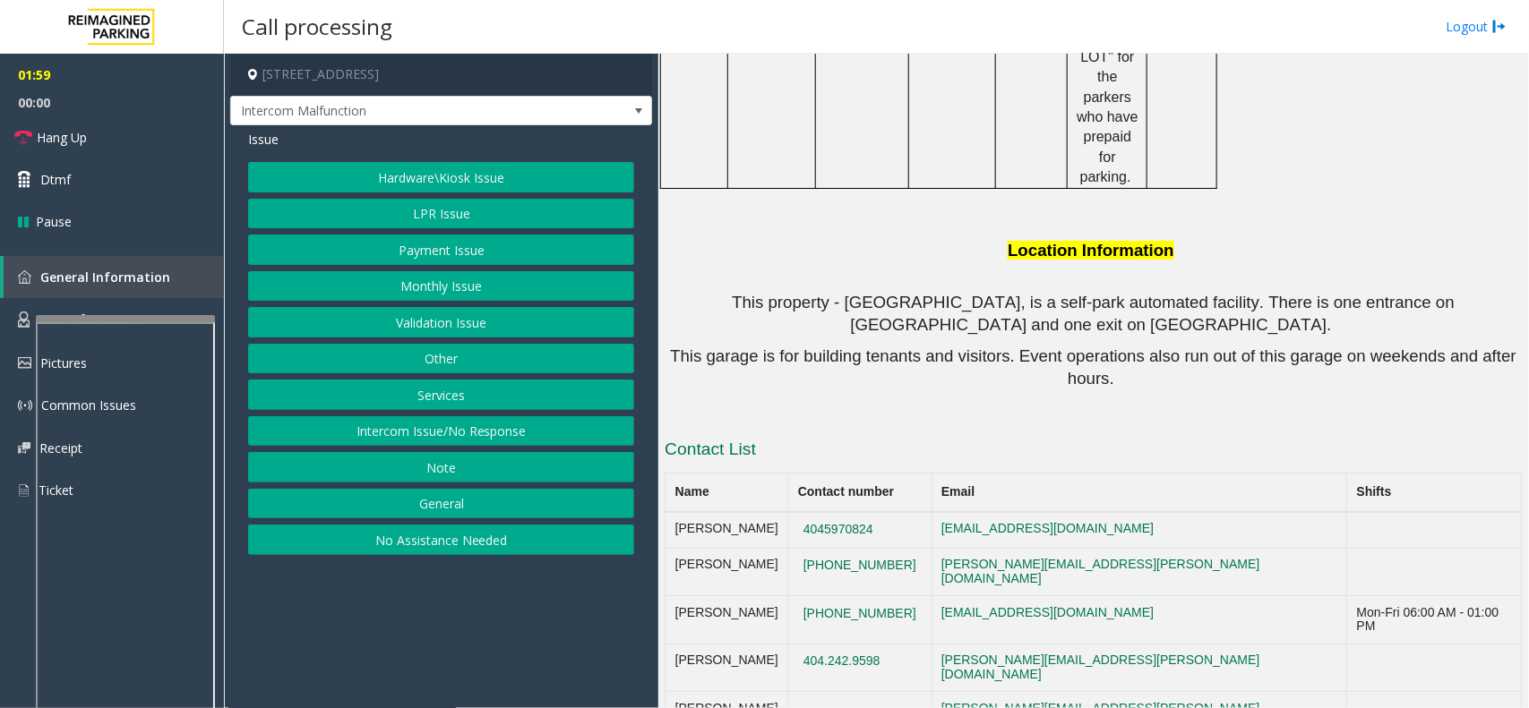
scroll to position [1796, 0]
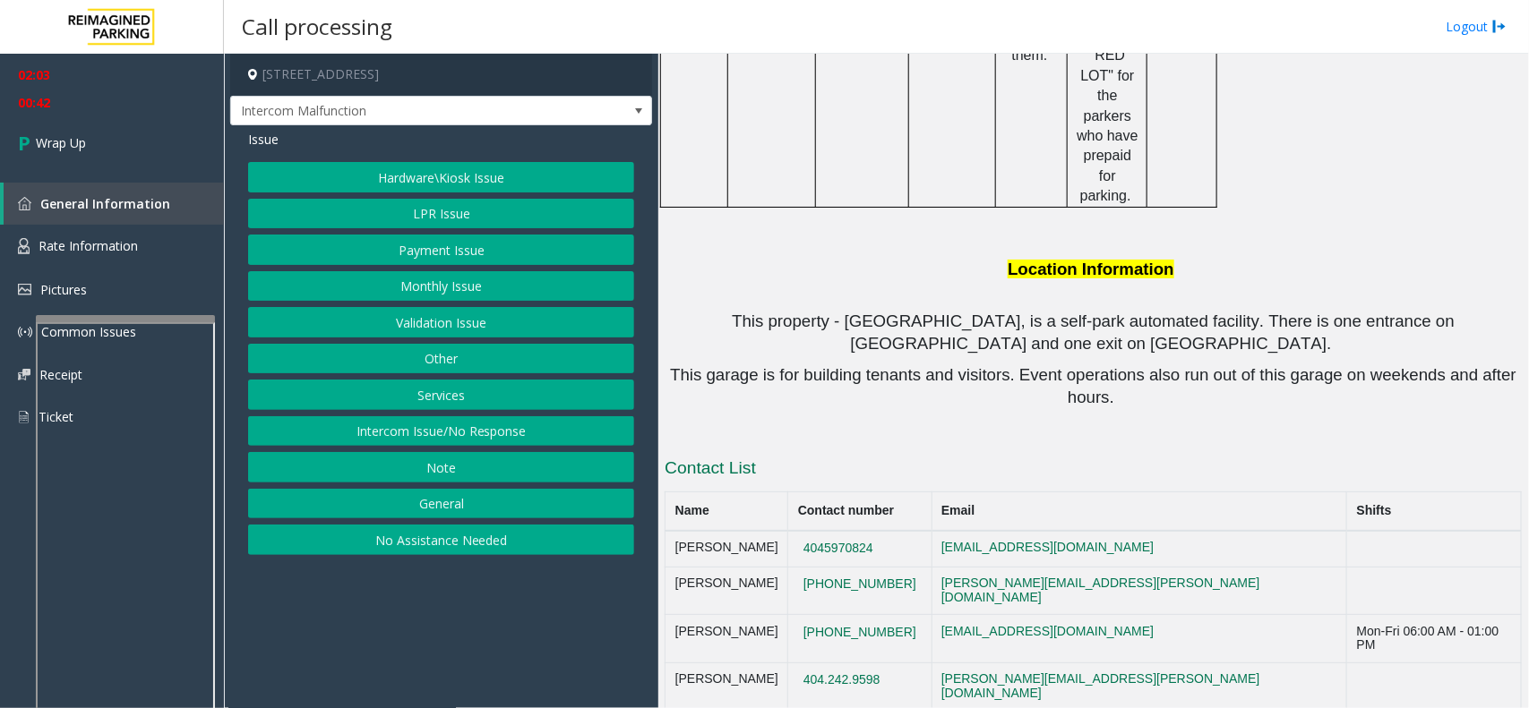
click at [421, 209] on button "LPR Issue" at bounding box center [441, 214] width 386 height 30
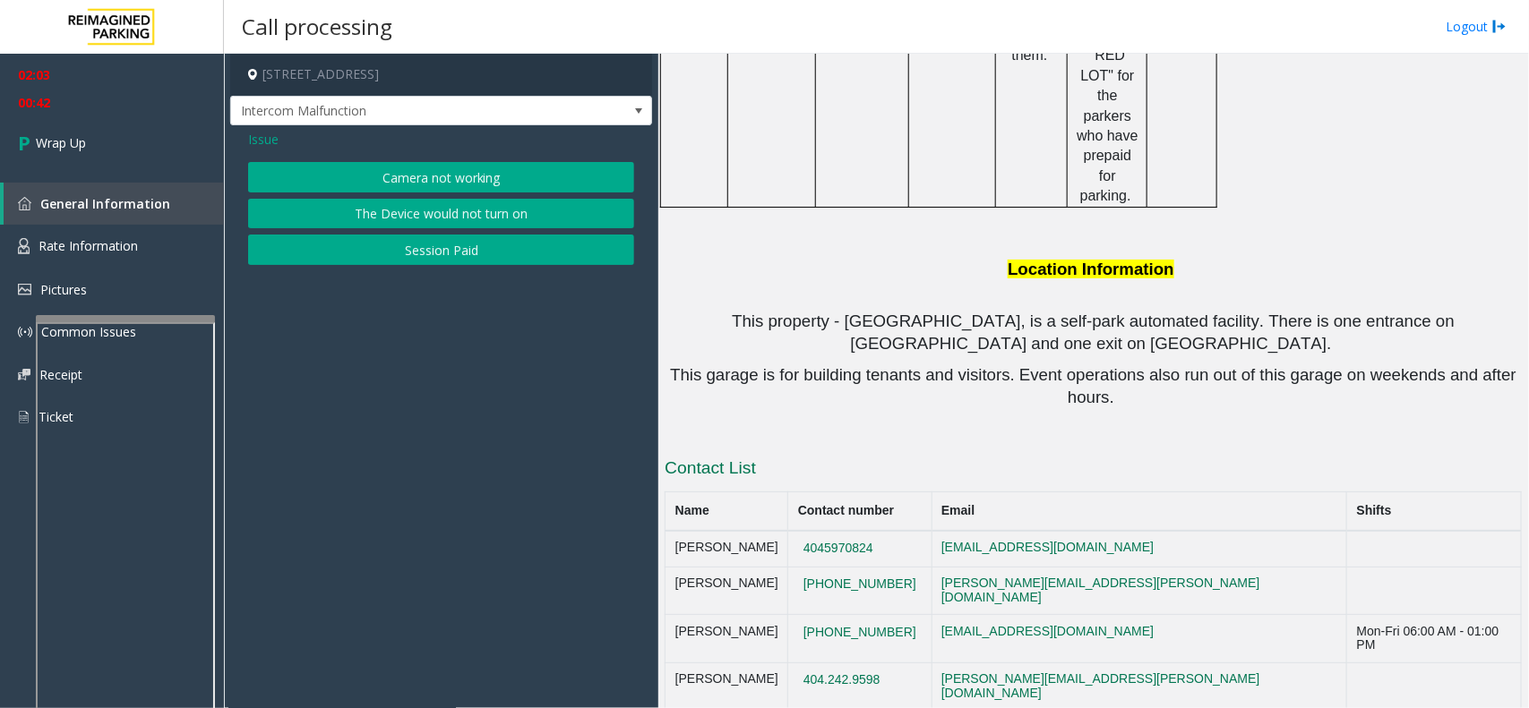
click at [394, 179] on button "Camera not working" at bounding box center [441, 177] width 386 height 30
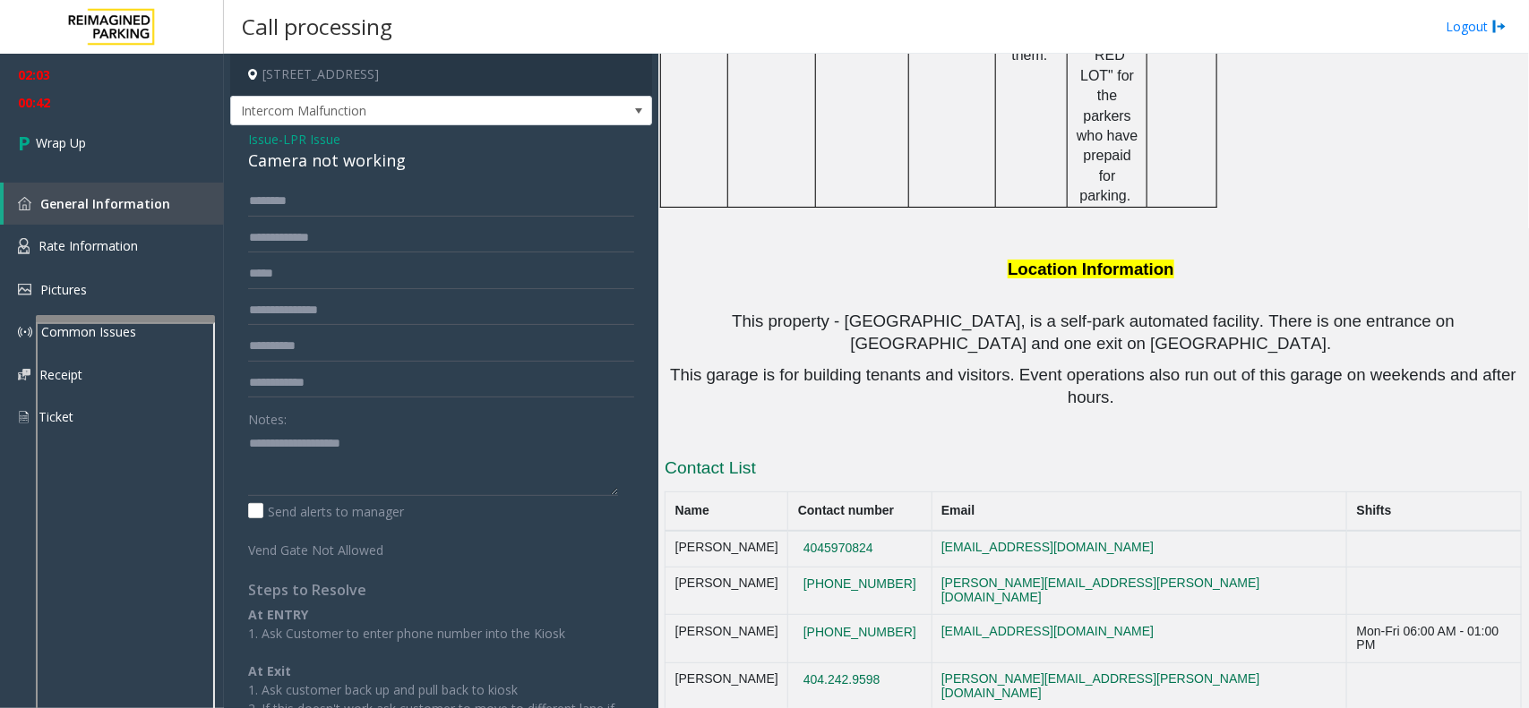
click at [303, 168] on div "Camera not working" at bounding box center [441, 161] width 386 height 24
copy div "Camera not working"
click at [312, 464] on textarea at bounding box center [433, 462] width 370 height 67
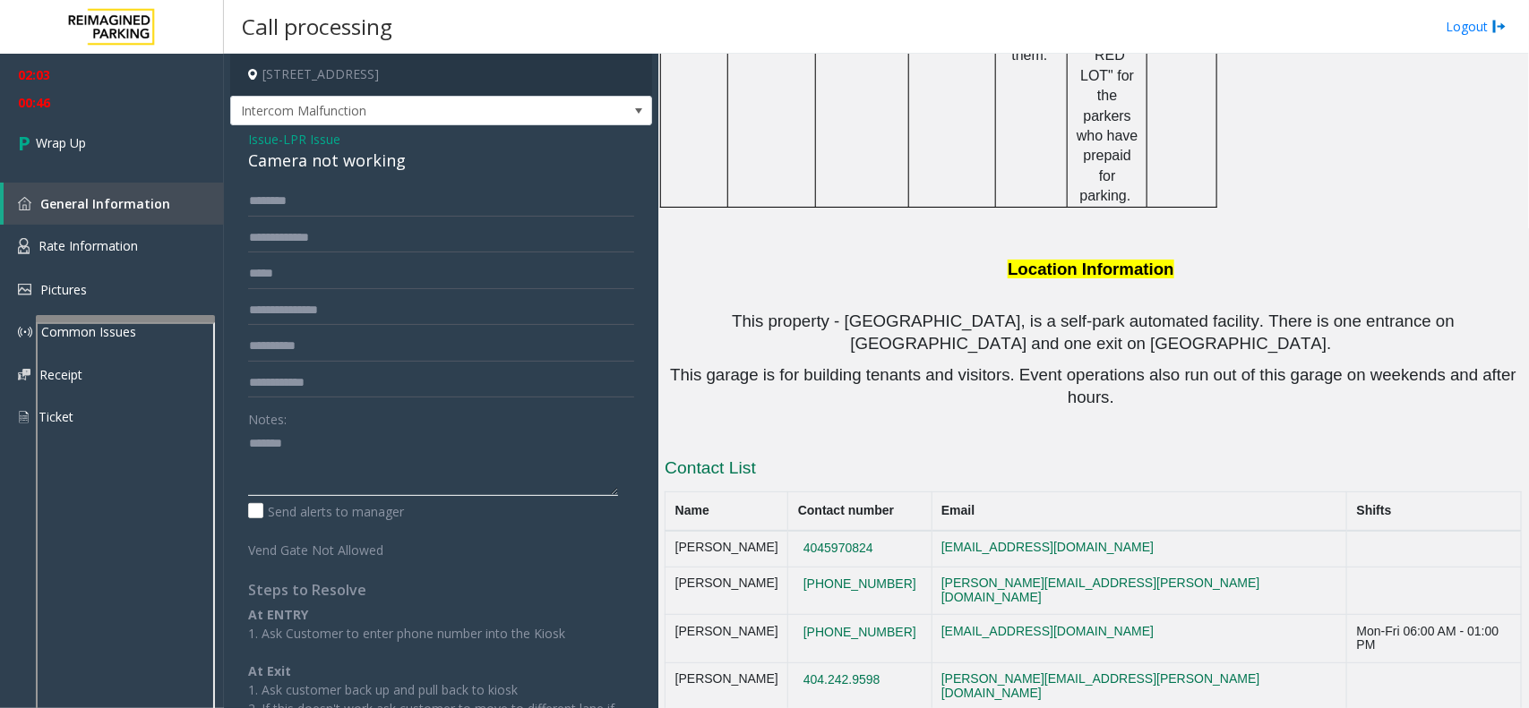
paste textarea "**********"
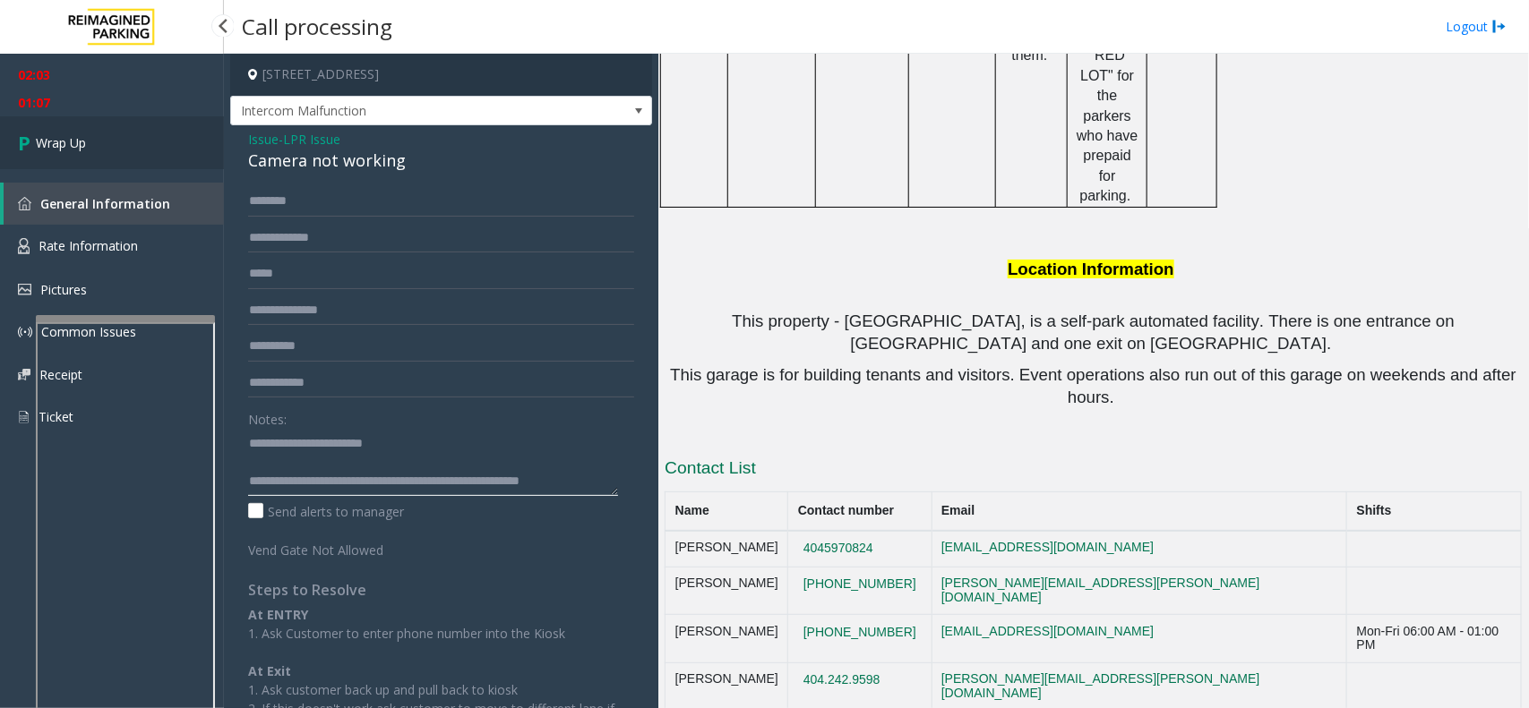
type textarea "**********"
click at [113, 145] on link "Wrap Up" at bounding box center [112, 142] width 224 height 53
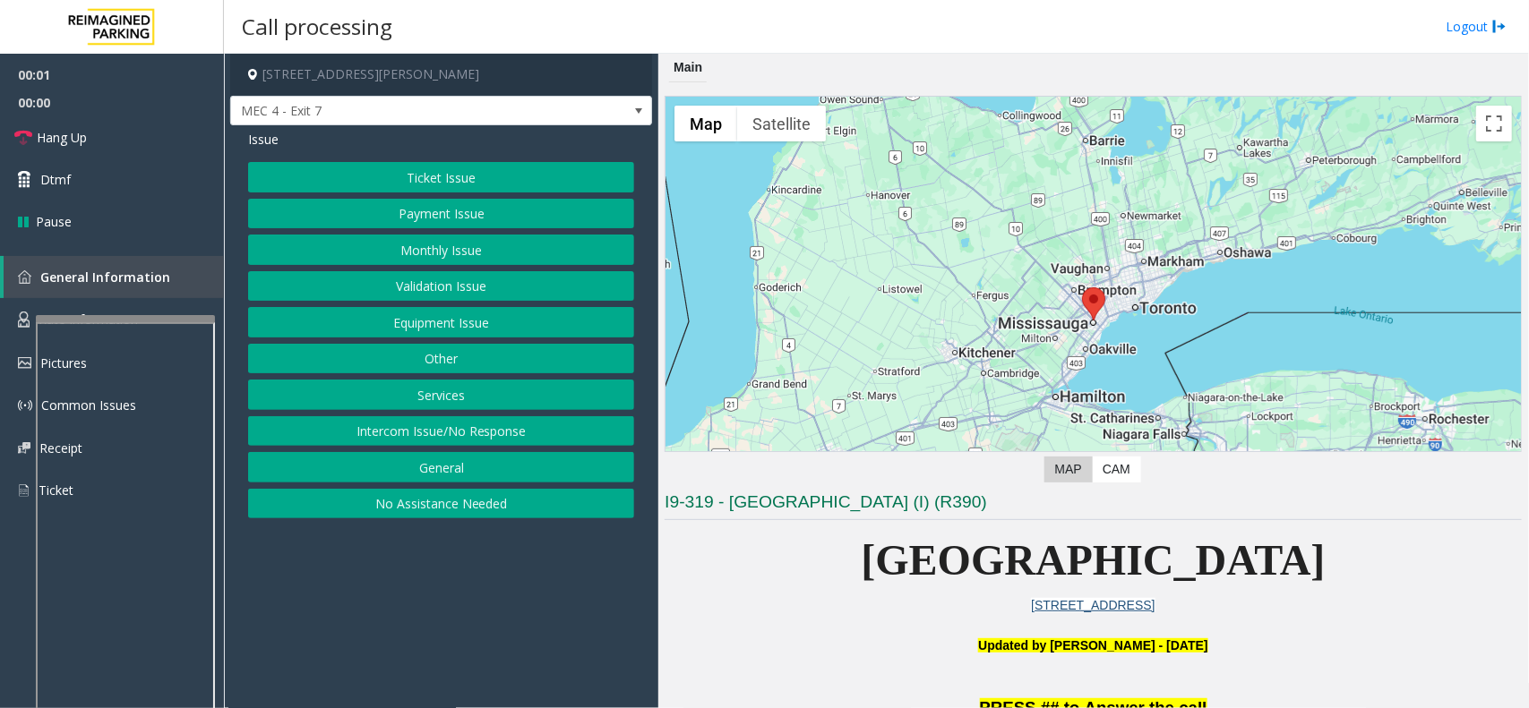
scroll to position [784, 0]
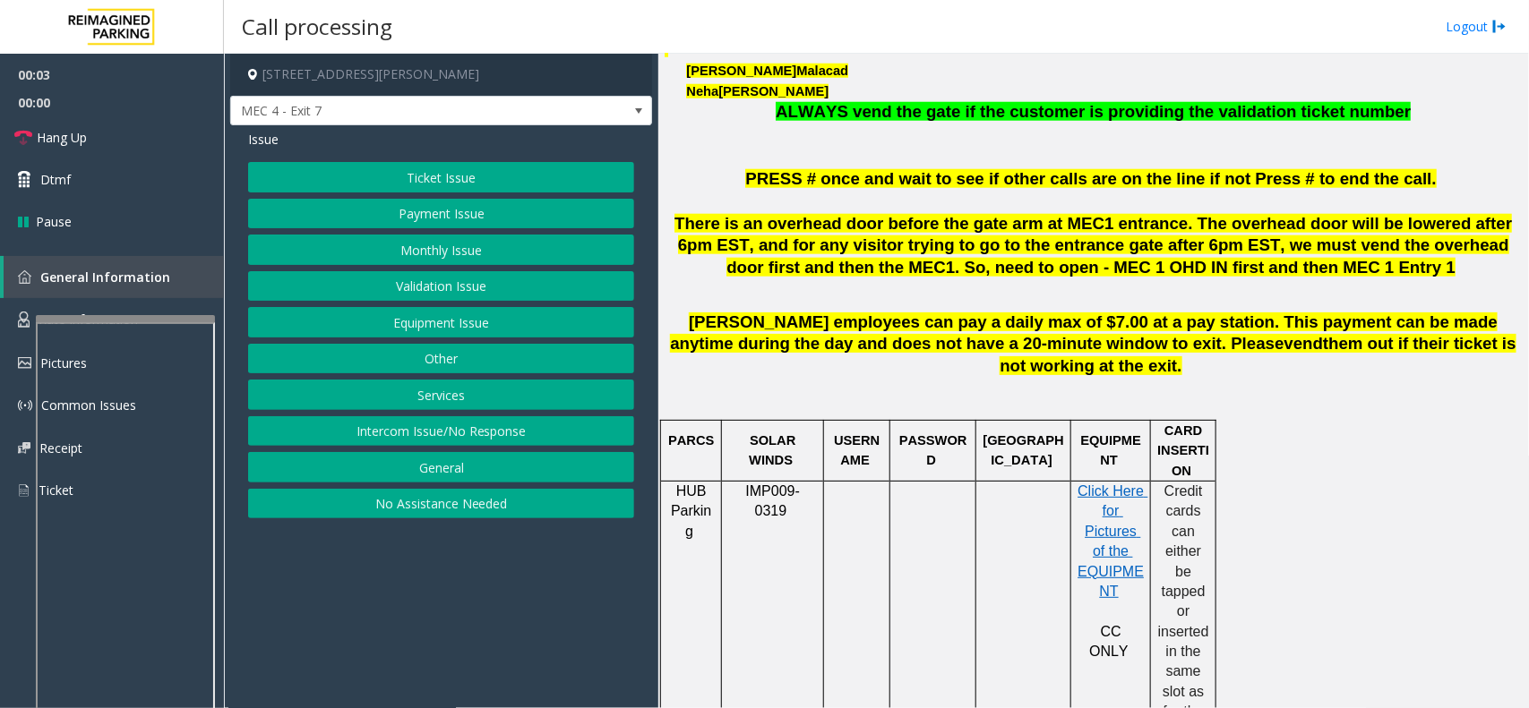
click at [498, 442] on button "Intercom Issue/No Response" at bounding box center [441, 431] width 386 height 30
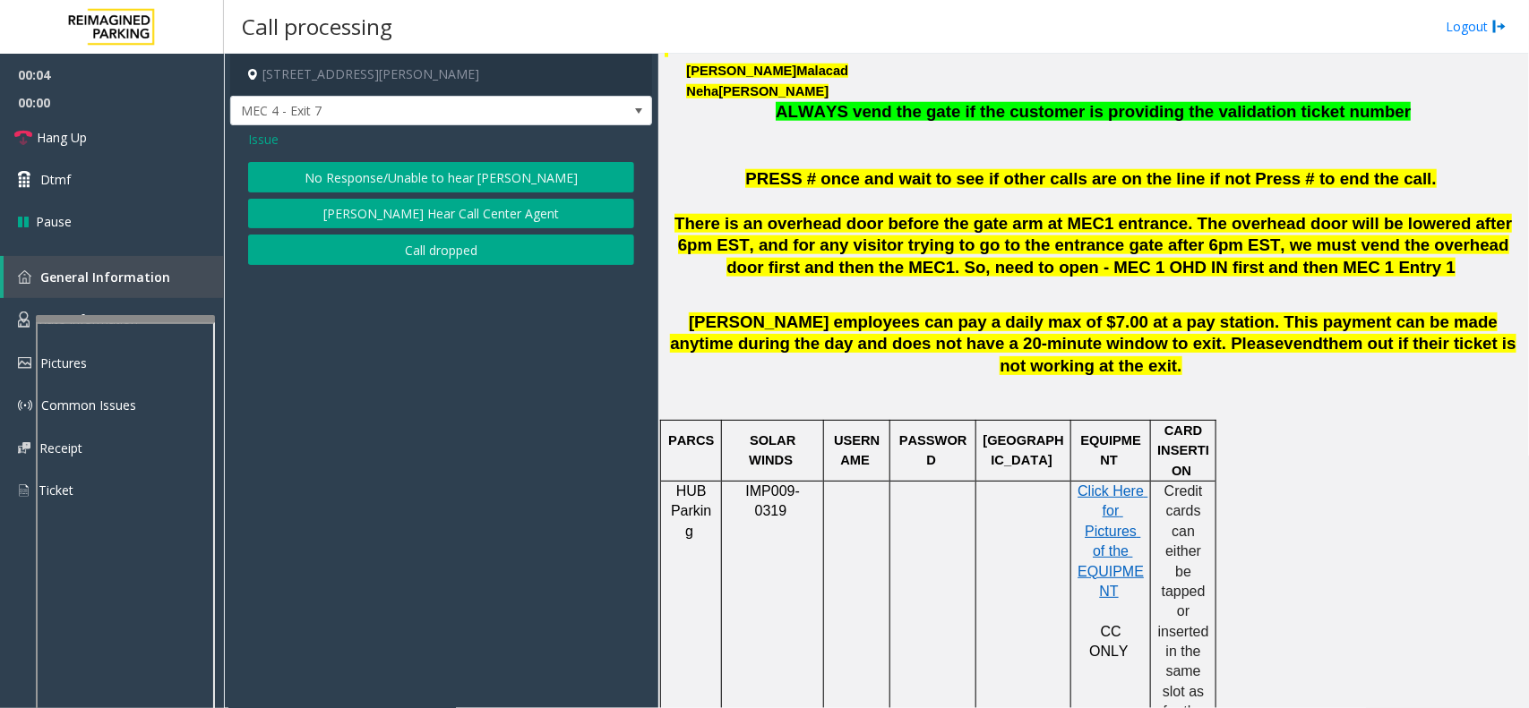
click at [367, 167] on button "No Response/Unable to hear [PERSON_NAME]" at bounding box center [441, 177] width 386 height 30
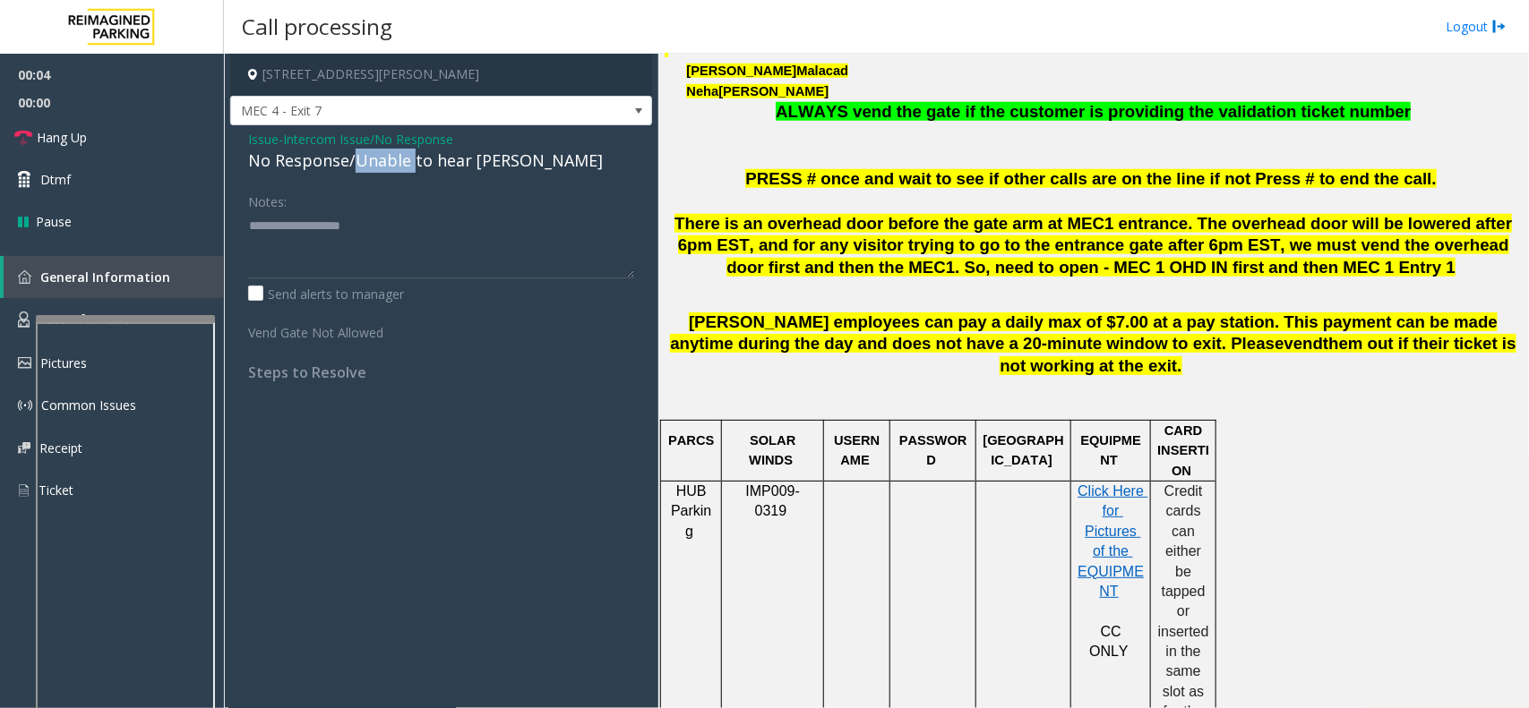
click at [367, 167] on div "No Response/Unable to hear [PERSON_NAME]" at bounding box center [441, 161] width 386 height 24
paste textarea "**********"
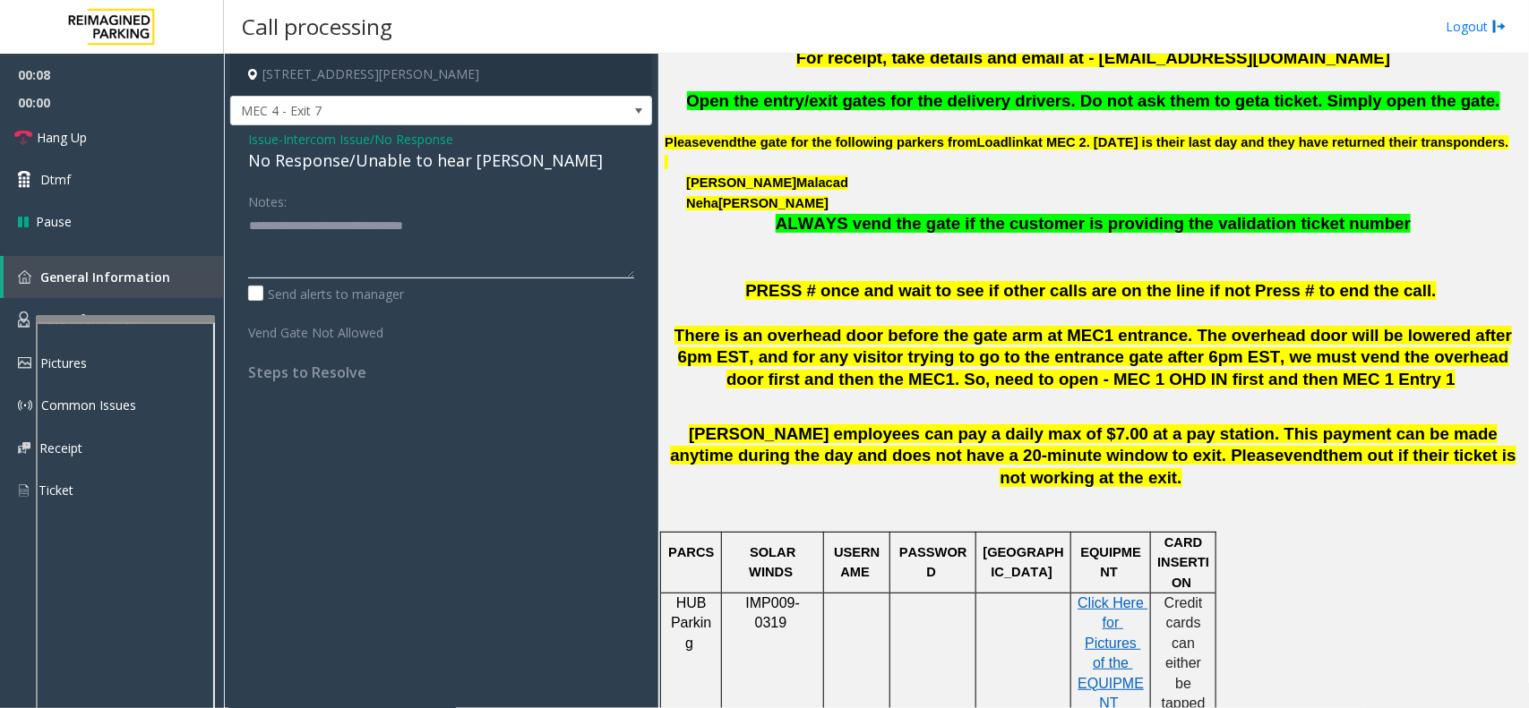
scroll to position [0, 0]
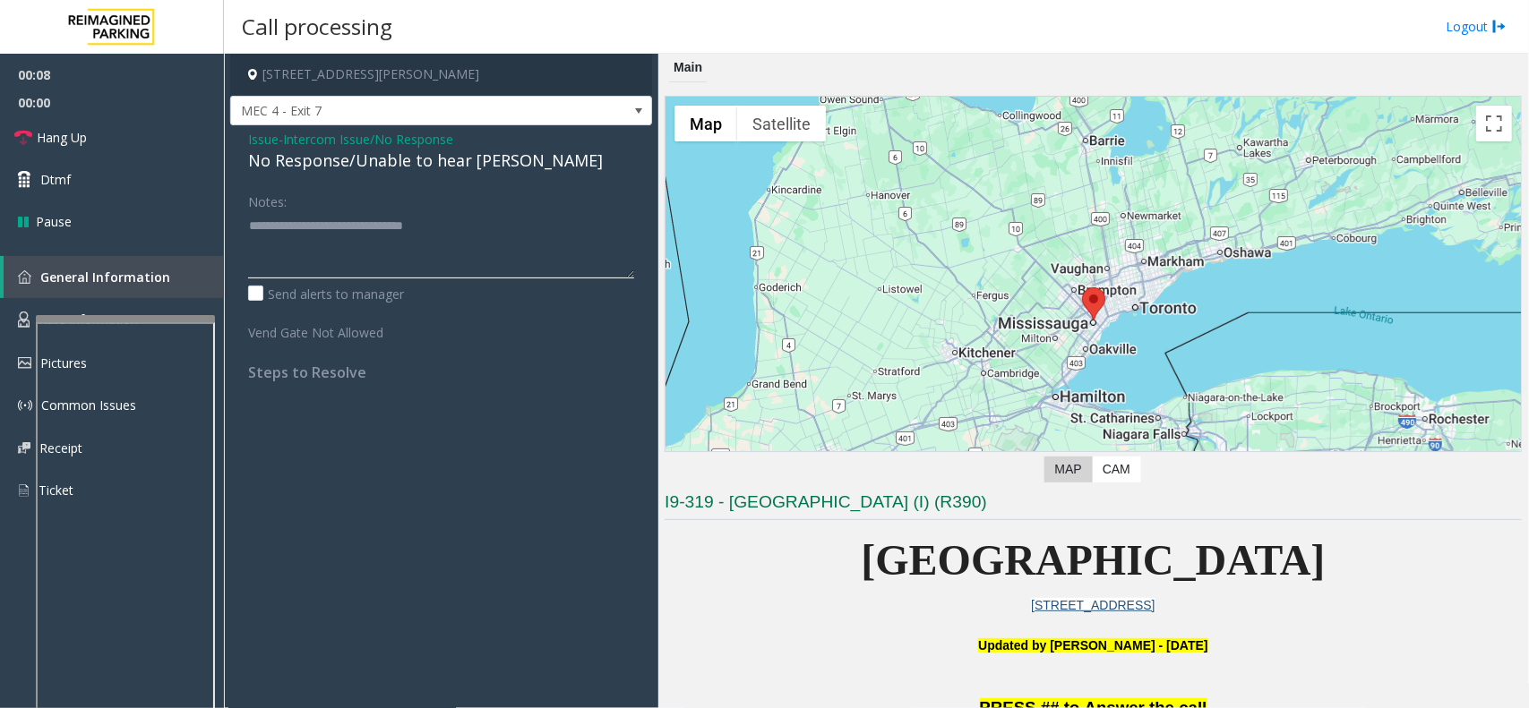
type textarea "**********"
click at [309, 225] on textarea at bounding box center [441, 244] width 386 height 67
click at [260, 140] on span "Issue" at bounding box center [263, 139] width 30 height 19
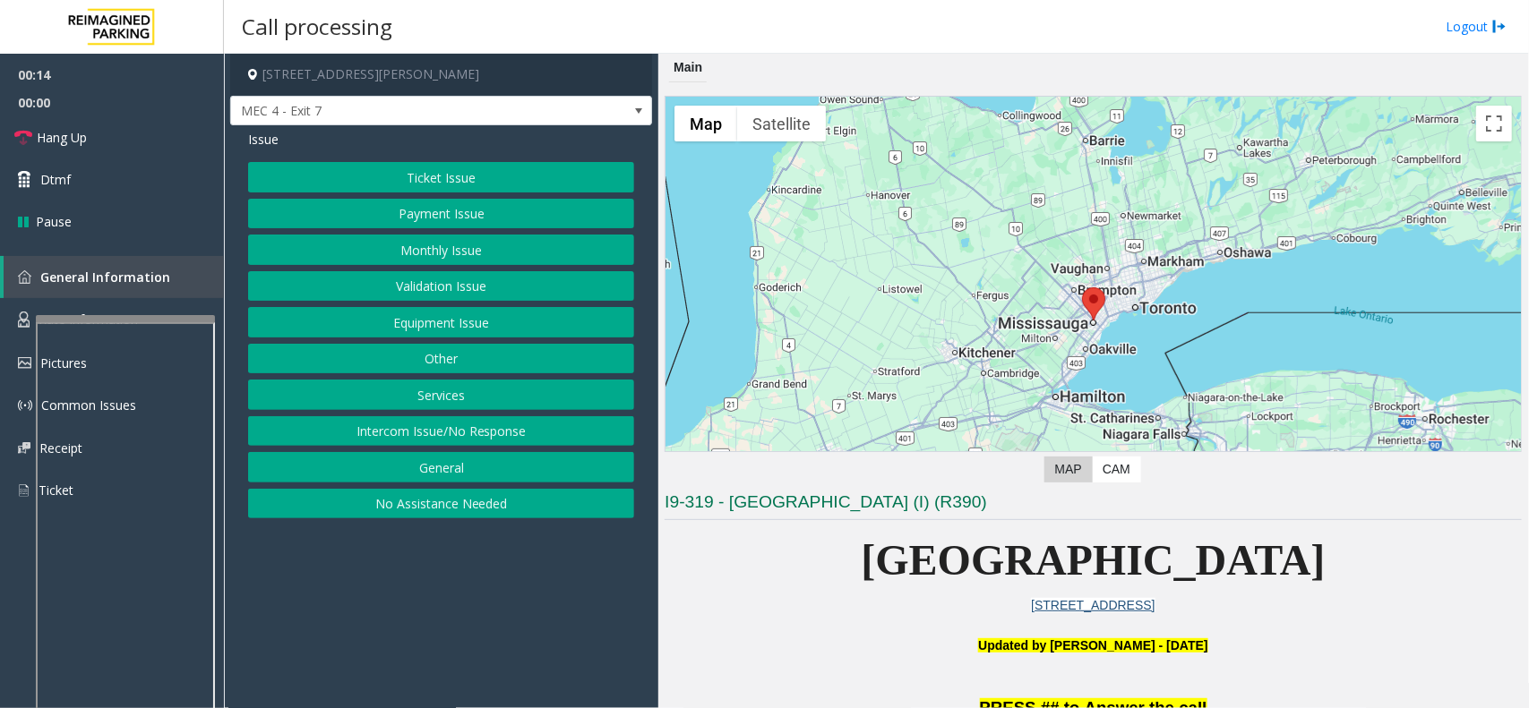
click at [480, 329] on button "Equipment Issue" at bounding box center [441, 322] width 386 height 30
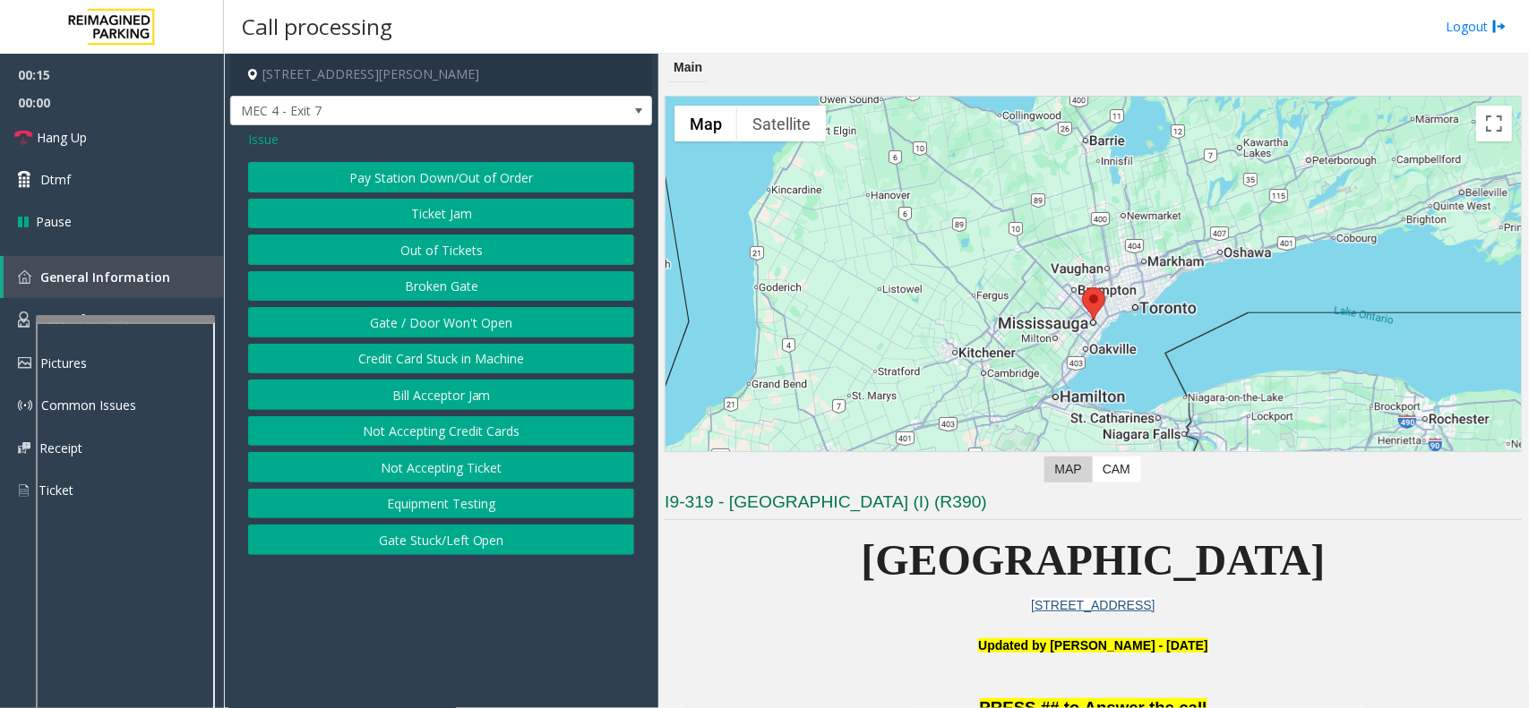
click at [480, 329] on button "Gate / Door Won't Open" at bounding box center [441, 322] width 386 height 30
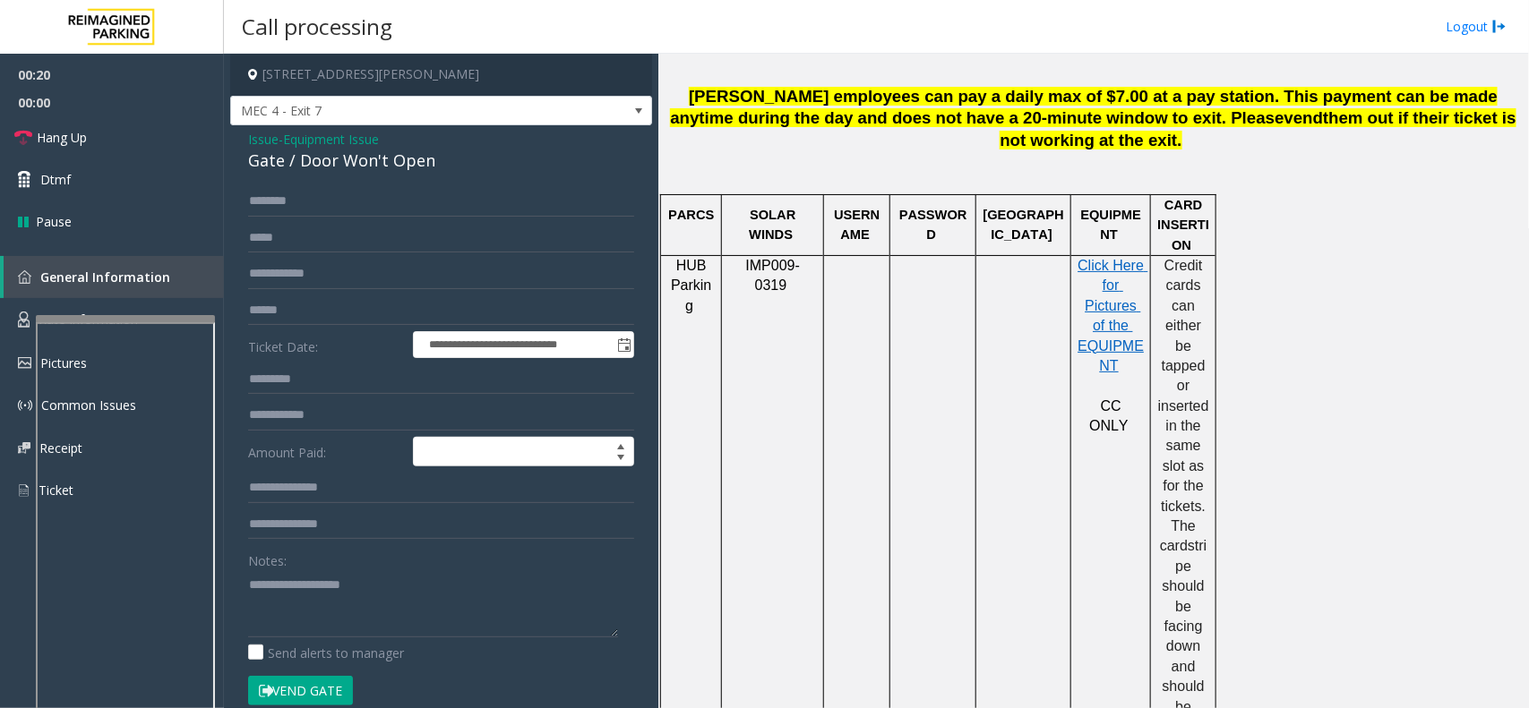
scroll to position [672, 0]
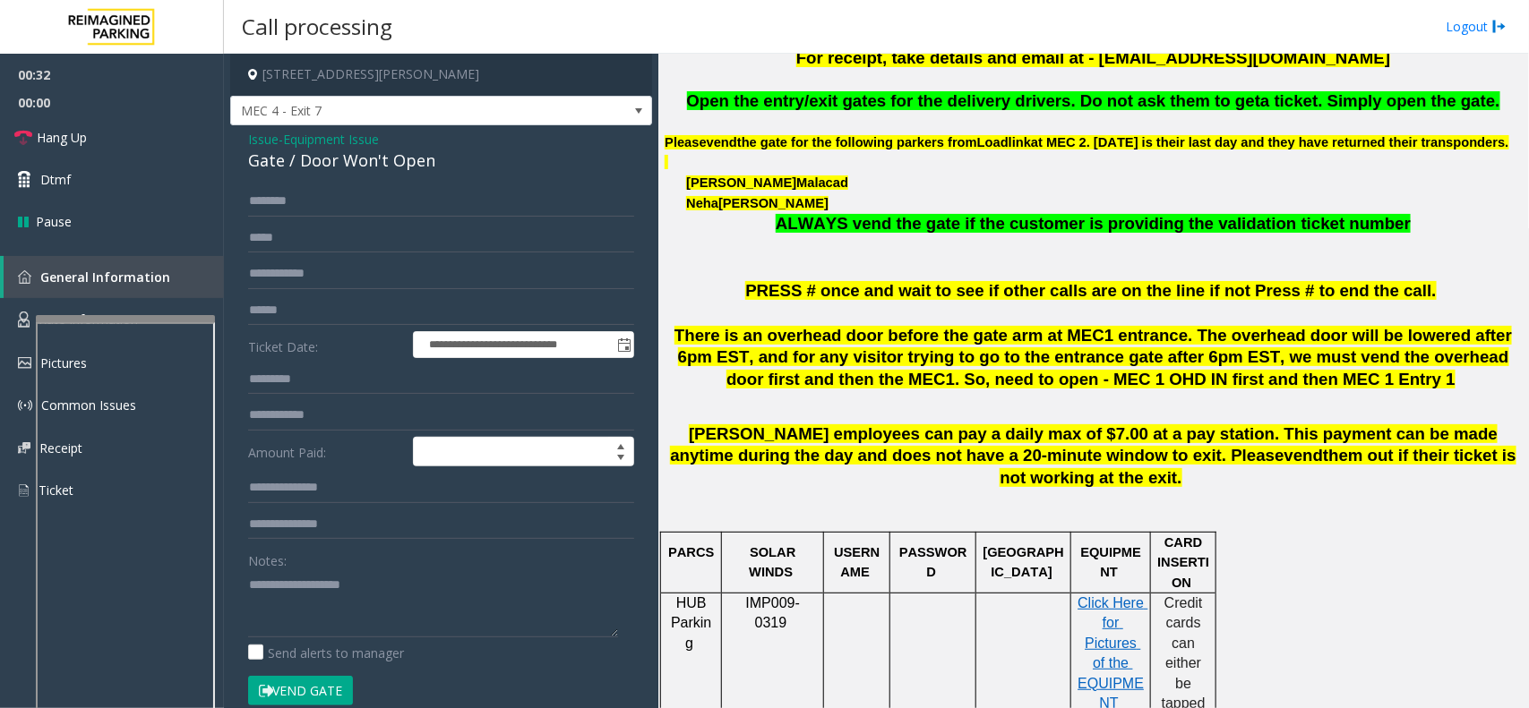
click at [385, 152] on div "Gate / Door Won't Open" at bounding box center [441, 161] width 386 height 24
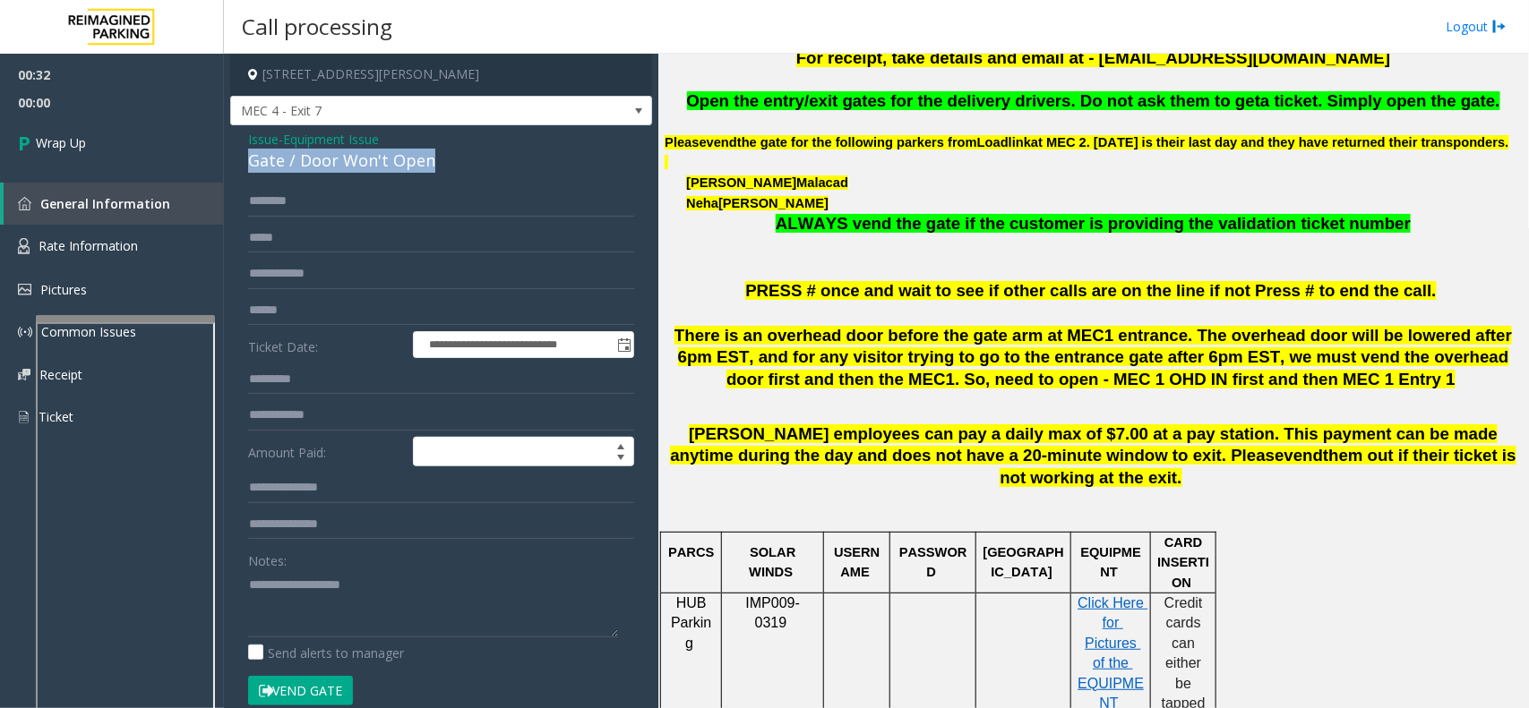
copy div "Gate / Door Won't Open"
click at [296, 611] on textarea at bounding box center [433, 604] width 370 height 67
paste textarea "**********"
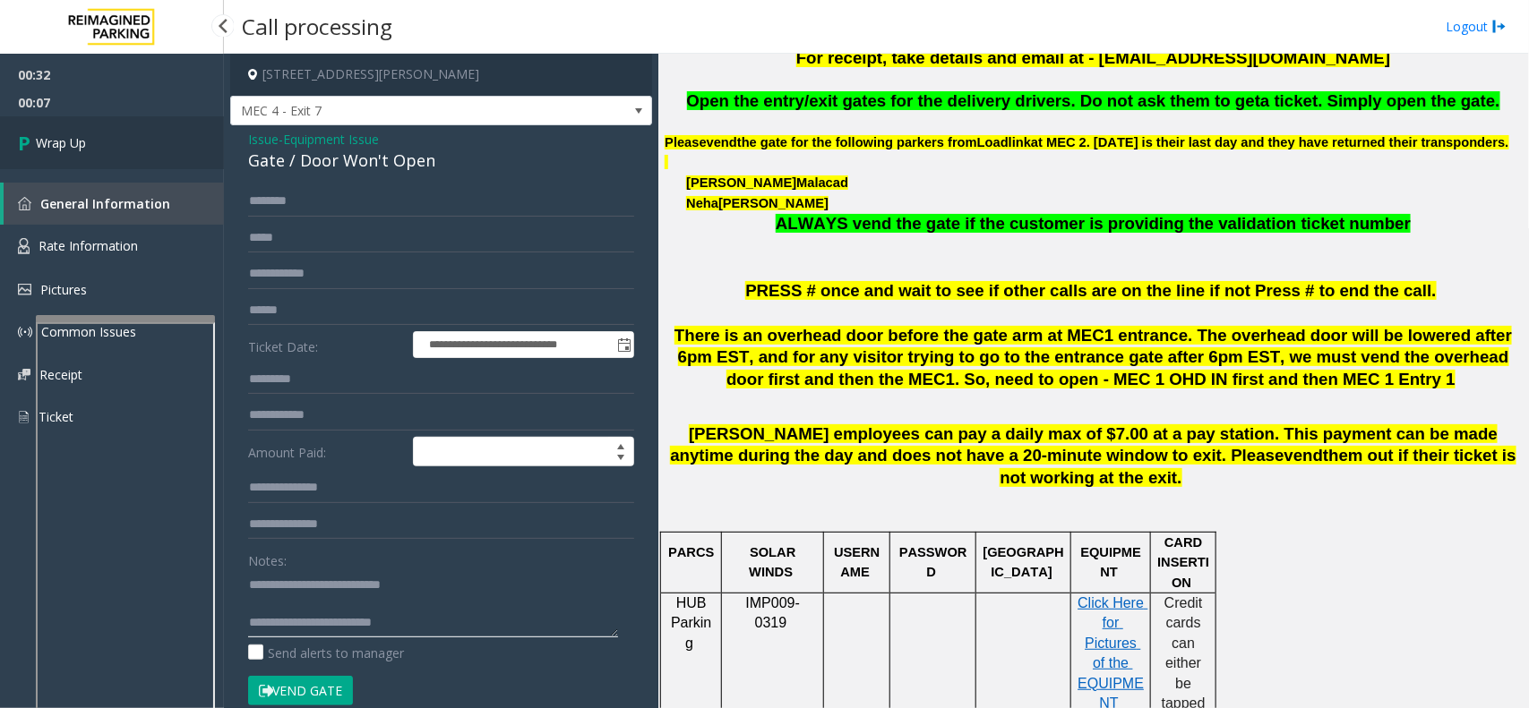
type textarea "**********"
click at [32, 139] on icon at bounding box center [27, 143] width 18 height 30
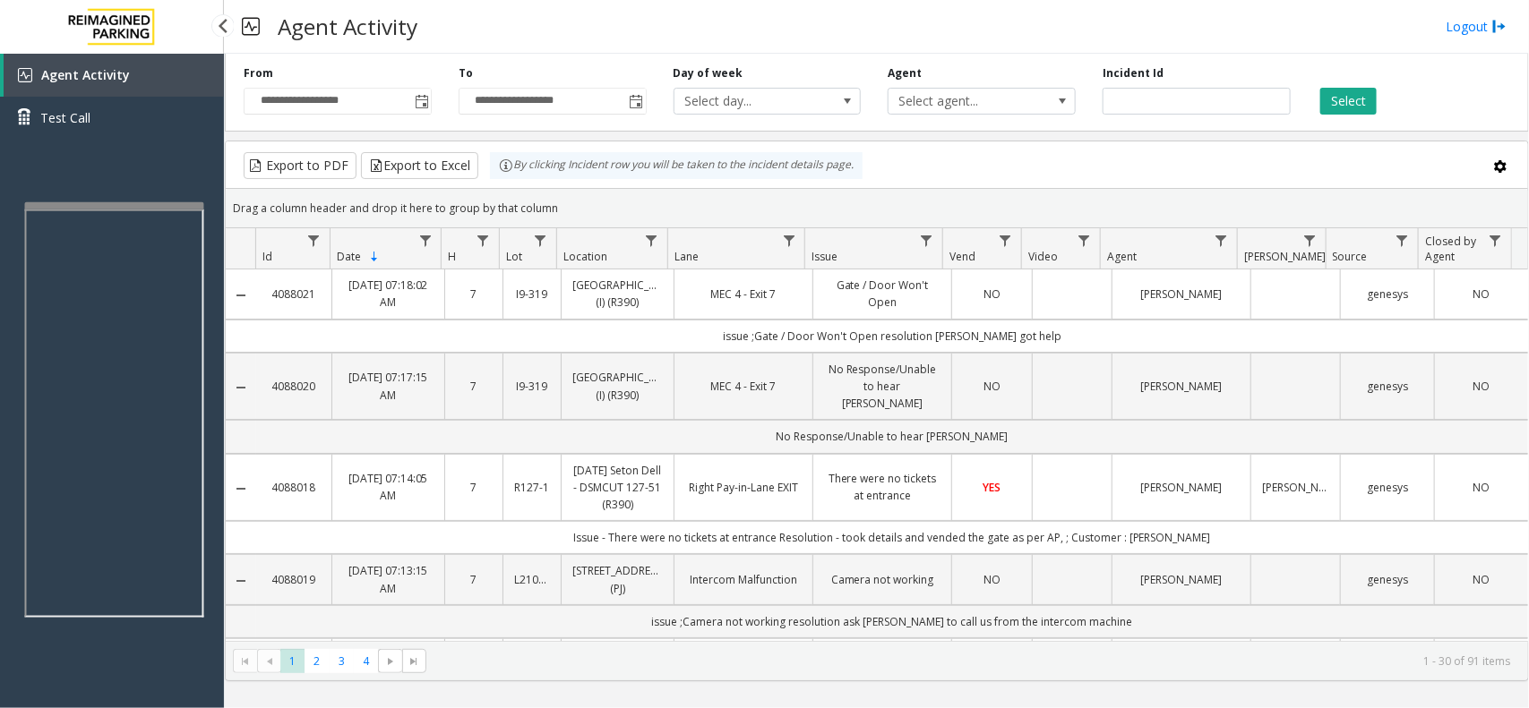
click at [114, 190] on app-root "**********" at bounding box center [764, 354] width 1529 height 708
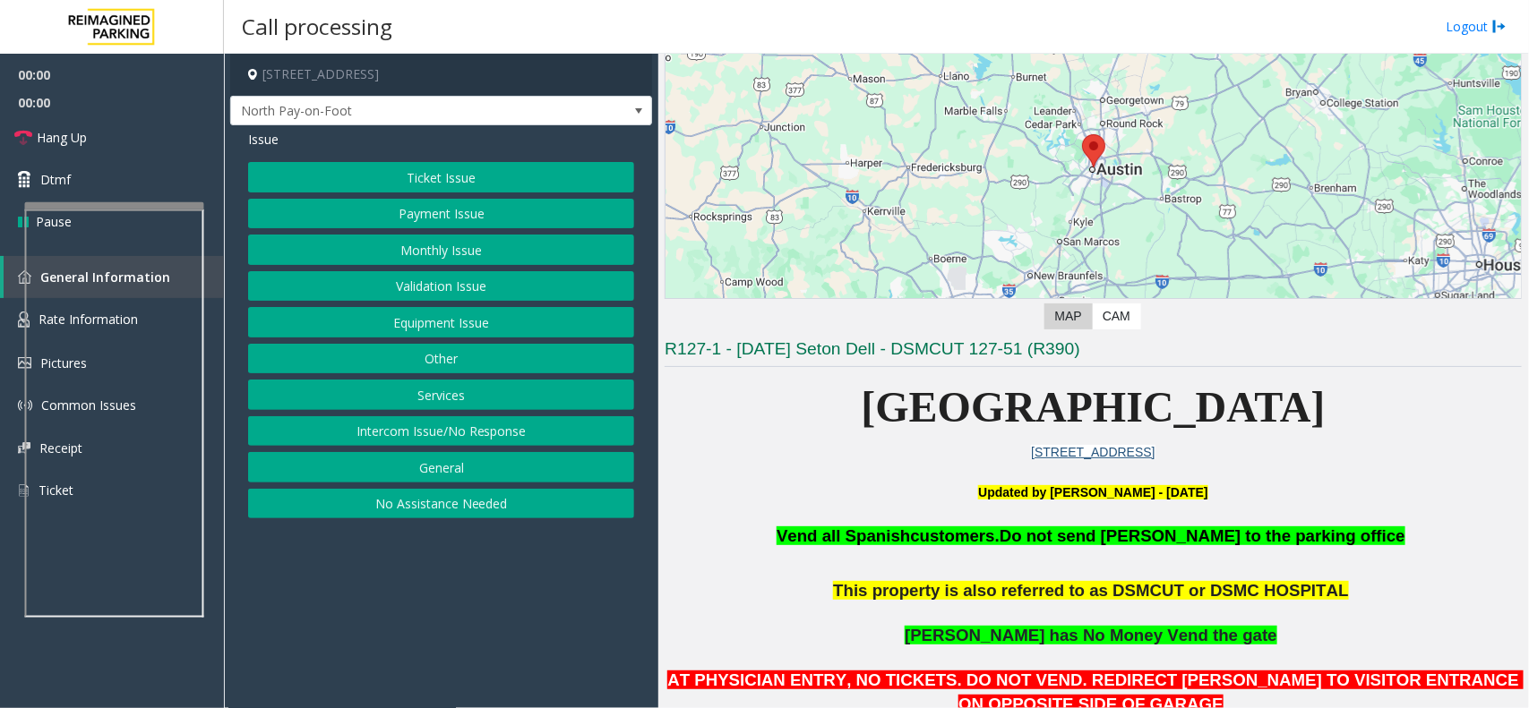
scroll to position [448, 0]
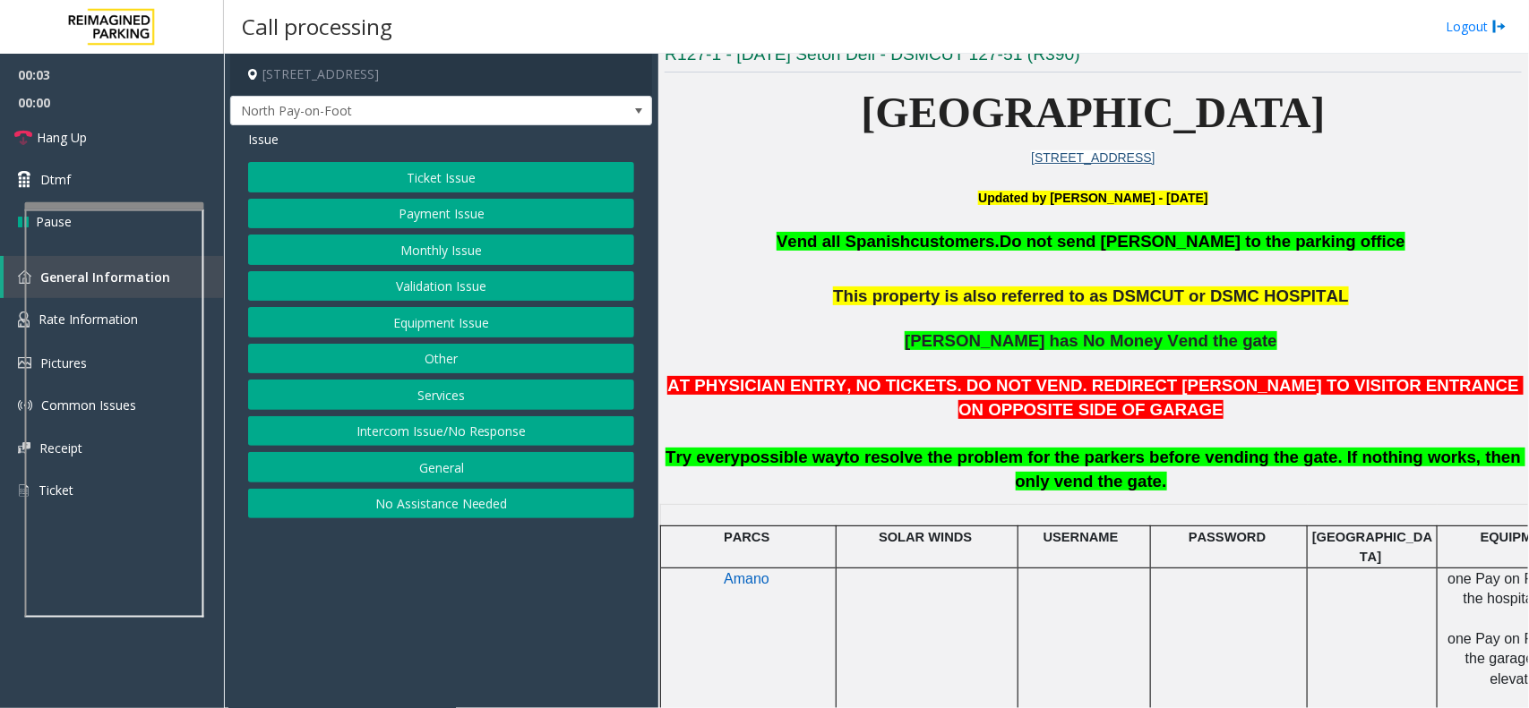
click at [459, 435] on button "Intercom Issue/No Response" at bounding box center [441, 431] width 386 height 30
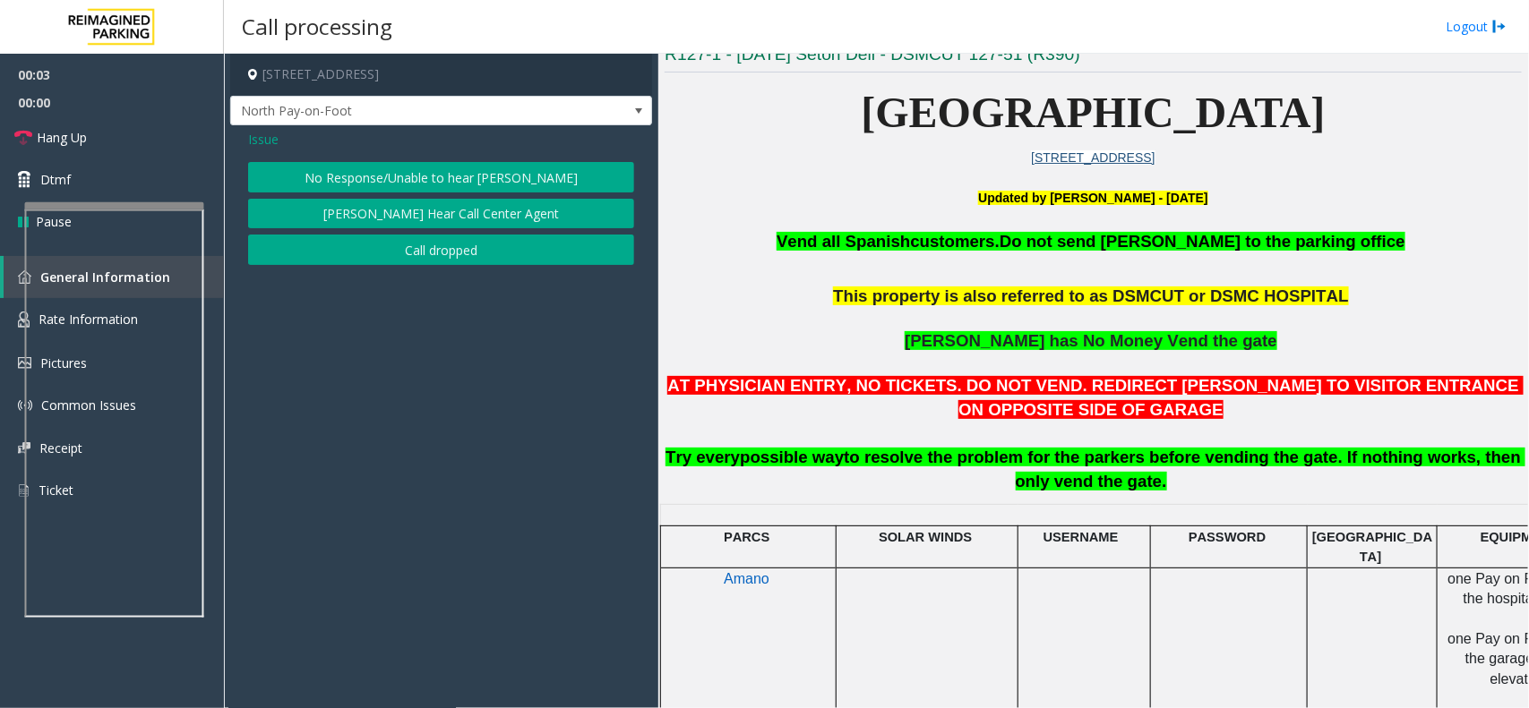
click at [396, 175] on button "No Response/Unable to hear [PERSON_NAME]" at bounding box center [441, 177] width 386 height 30
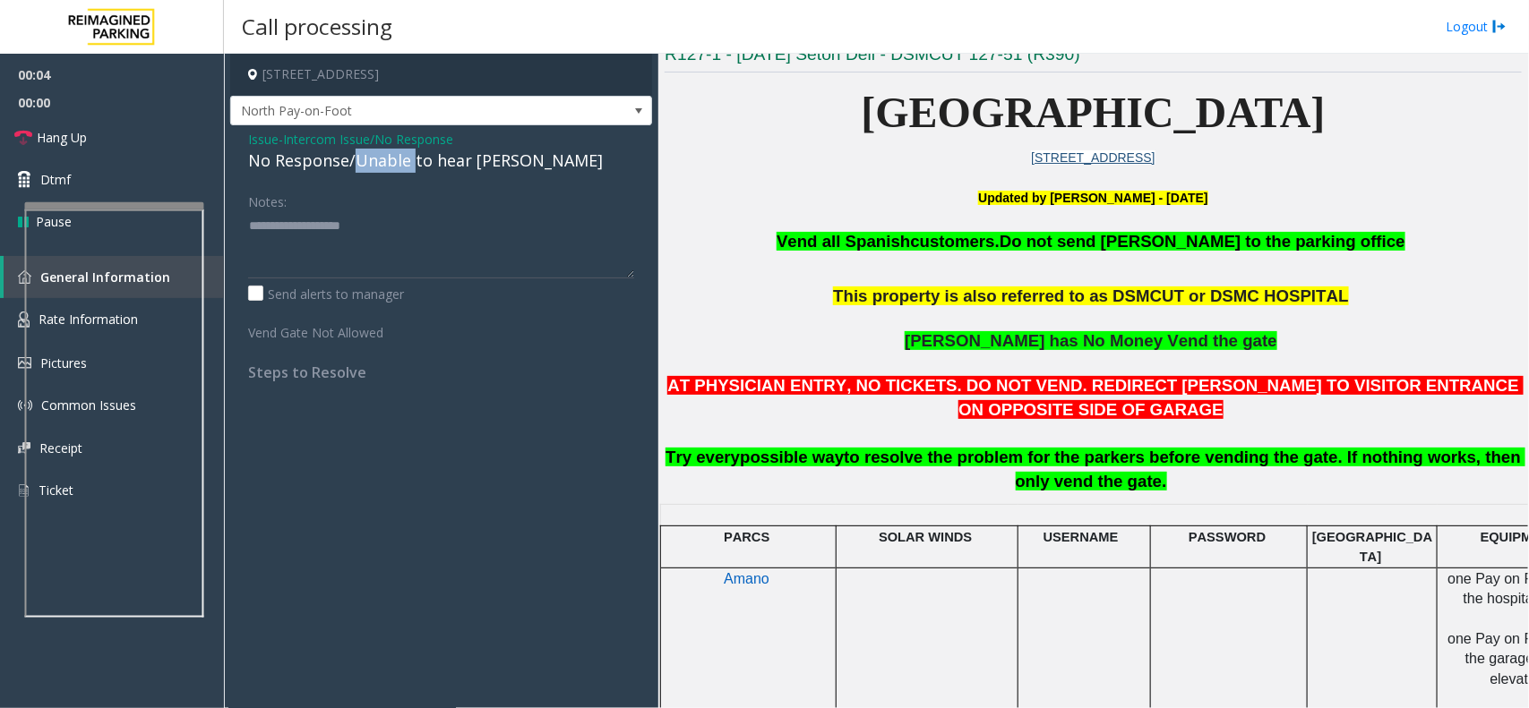
click at [395, 173] on div "No Response/Unable to hear [PERSON_NAME]" at bounding box center [441, 161] width 386 height 24
paste textarea "**********"
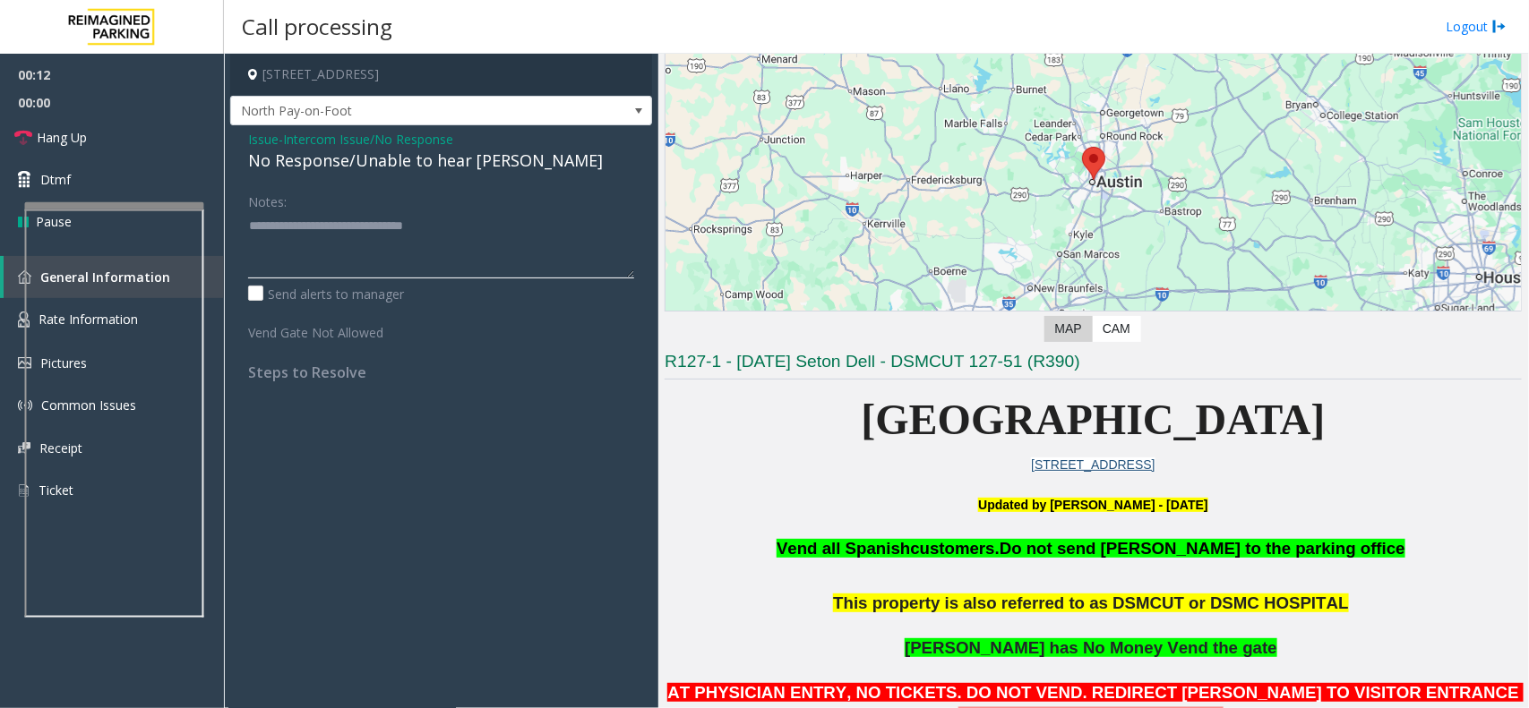
scroll to position [0, 0]
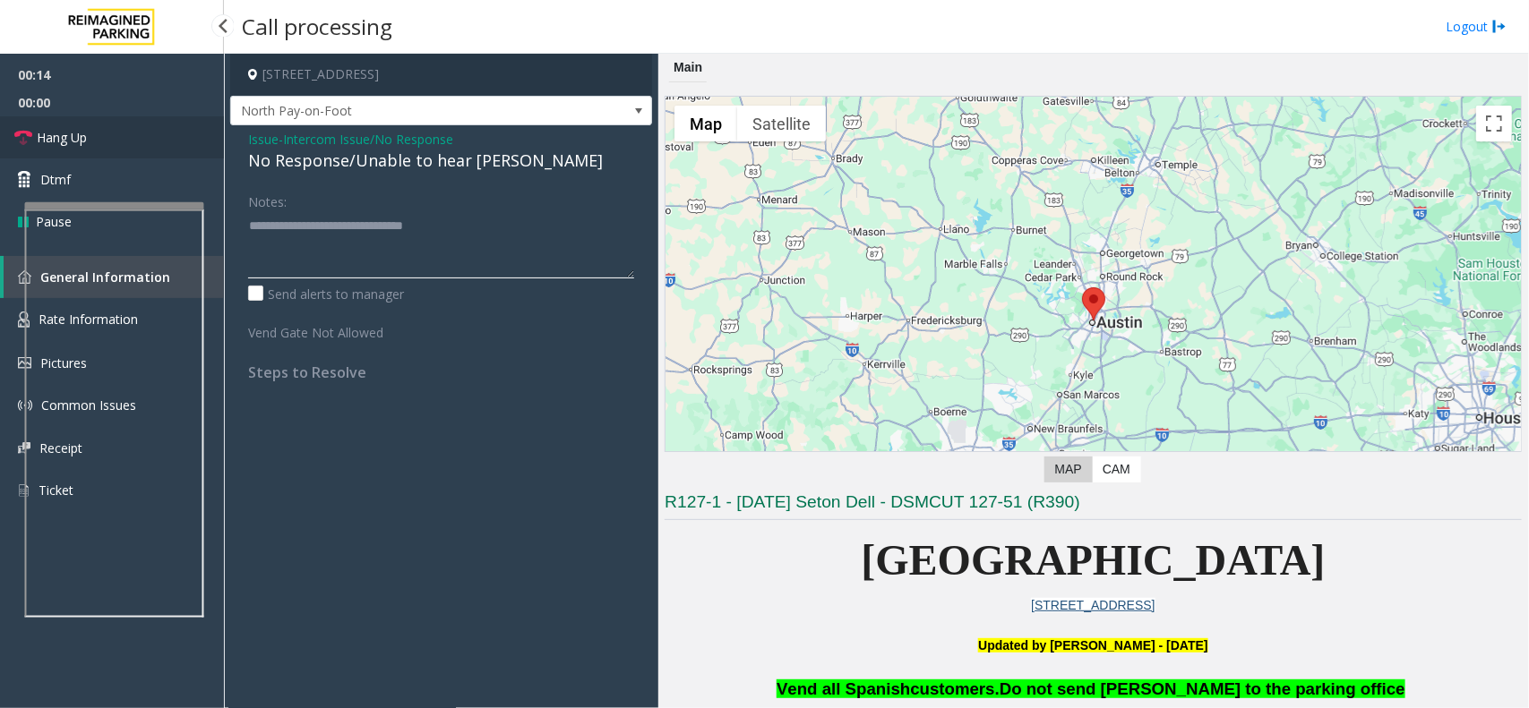
type textarea "**********"
click at [86, 143] on span "Hang Up" at bounding box center [62, 137] width 50 height 19
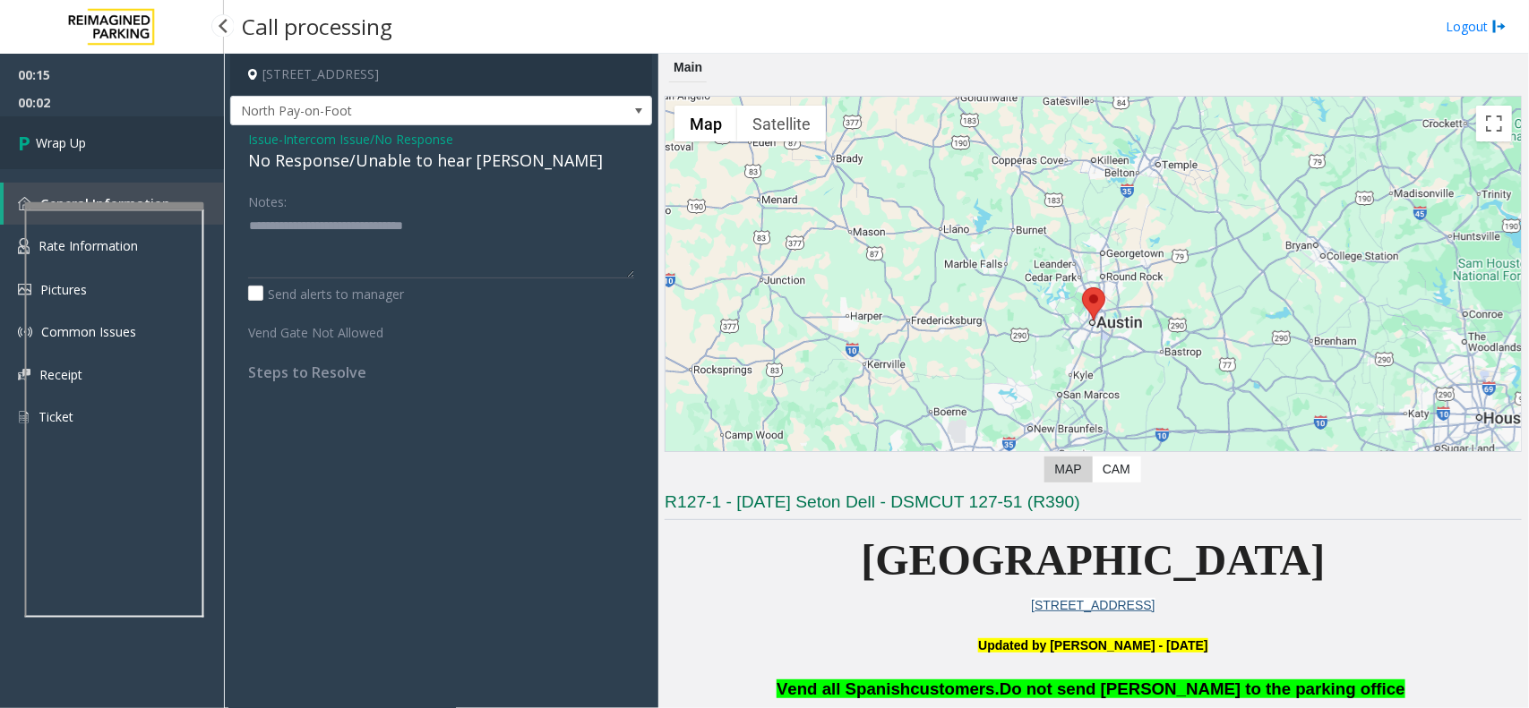
click at [99, 141] on link "Wrap Up" at bounding box center [112, 142] width 224 height 53
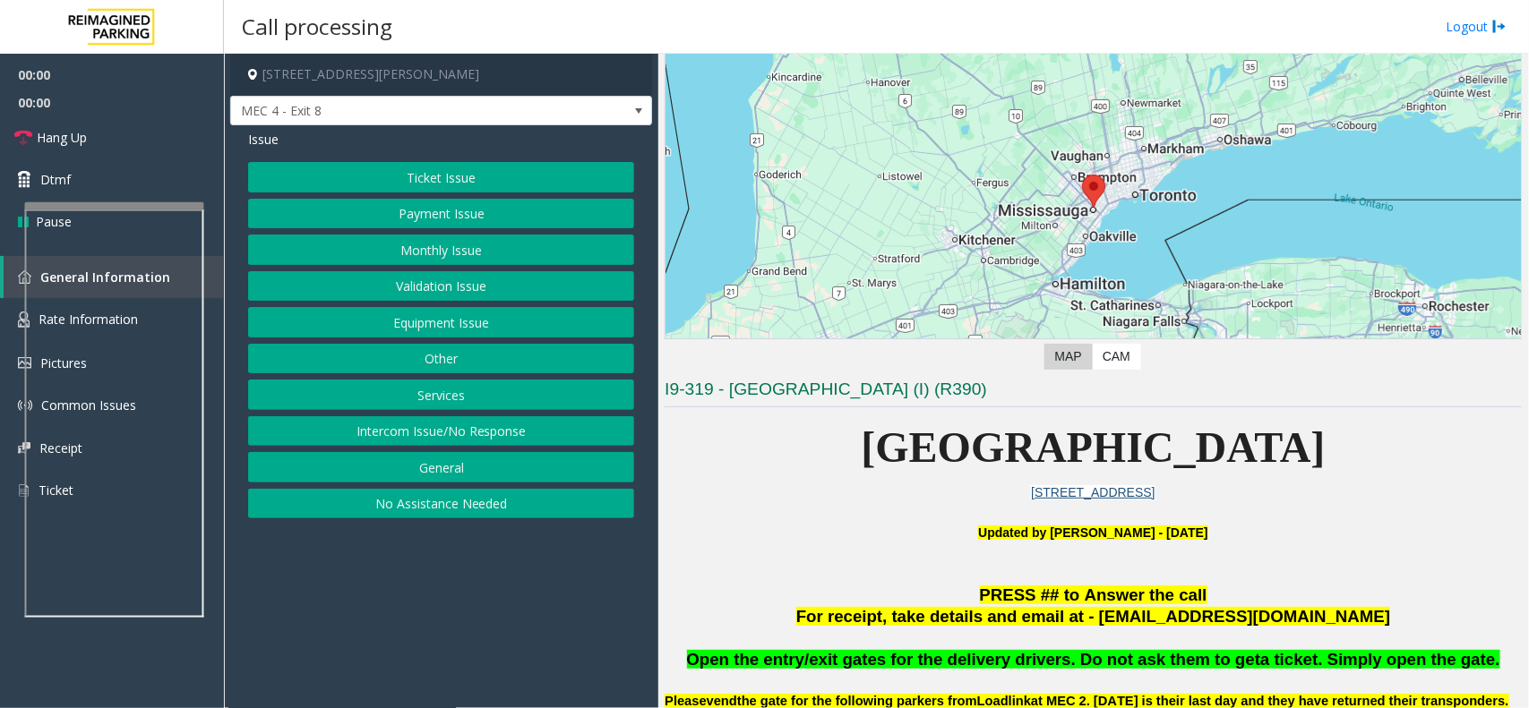
scroll to position [112, 0]
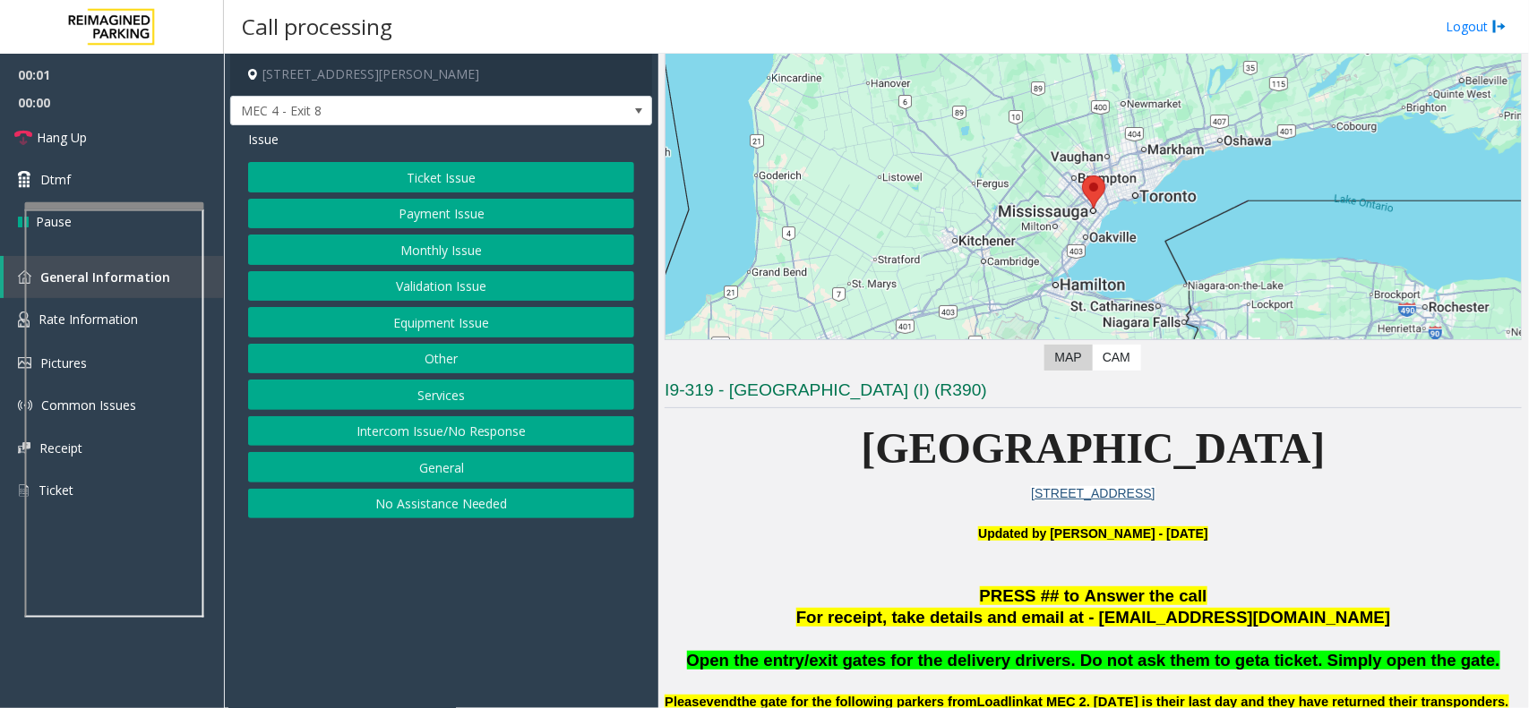
click at [427, 320] on button "Equipment Issue" at bounding box center [441, 322] width 386 height 30
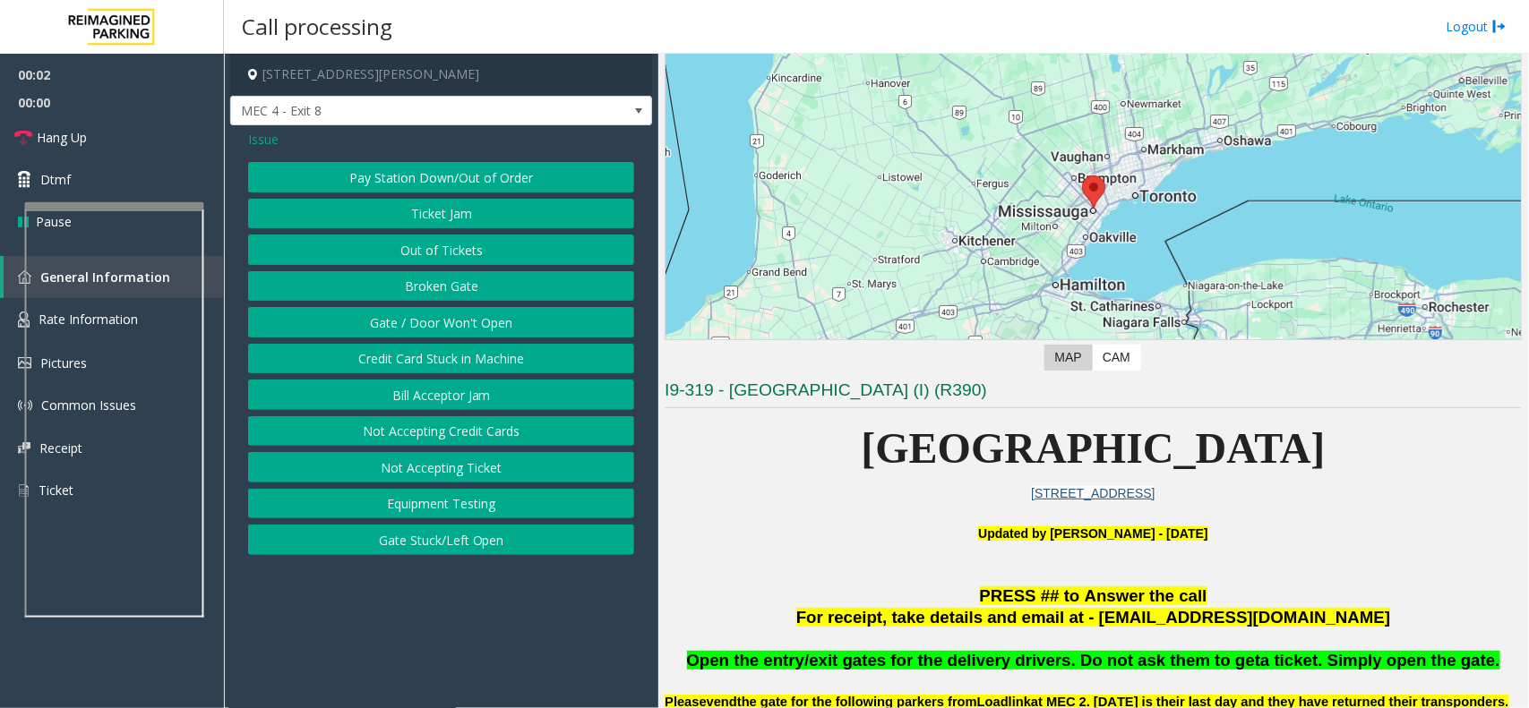
click at [427, 320] on button "Gate / Door Won't Open" at bounding box center [441, 322] width 386 height 30
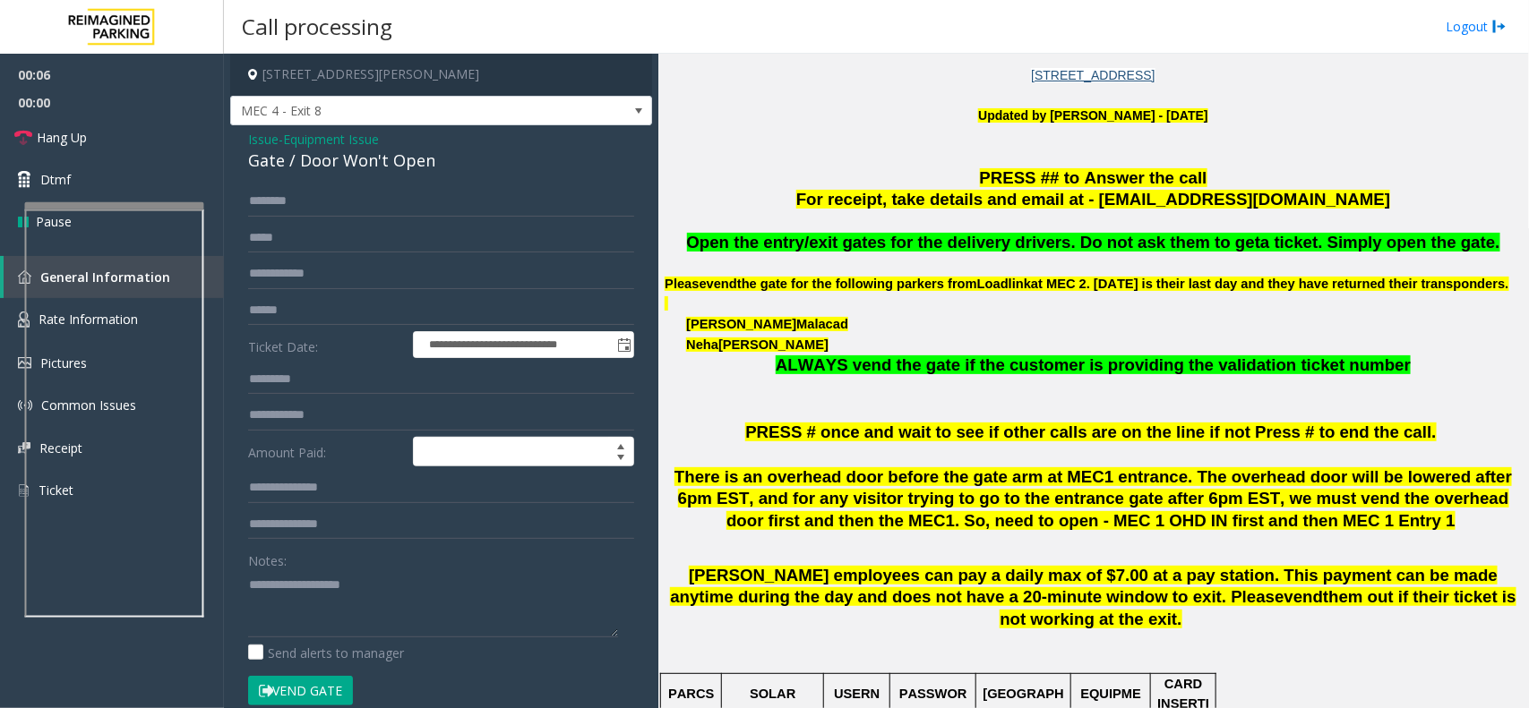
scroll to position [560, 0]
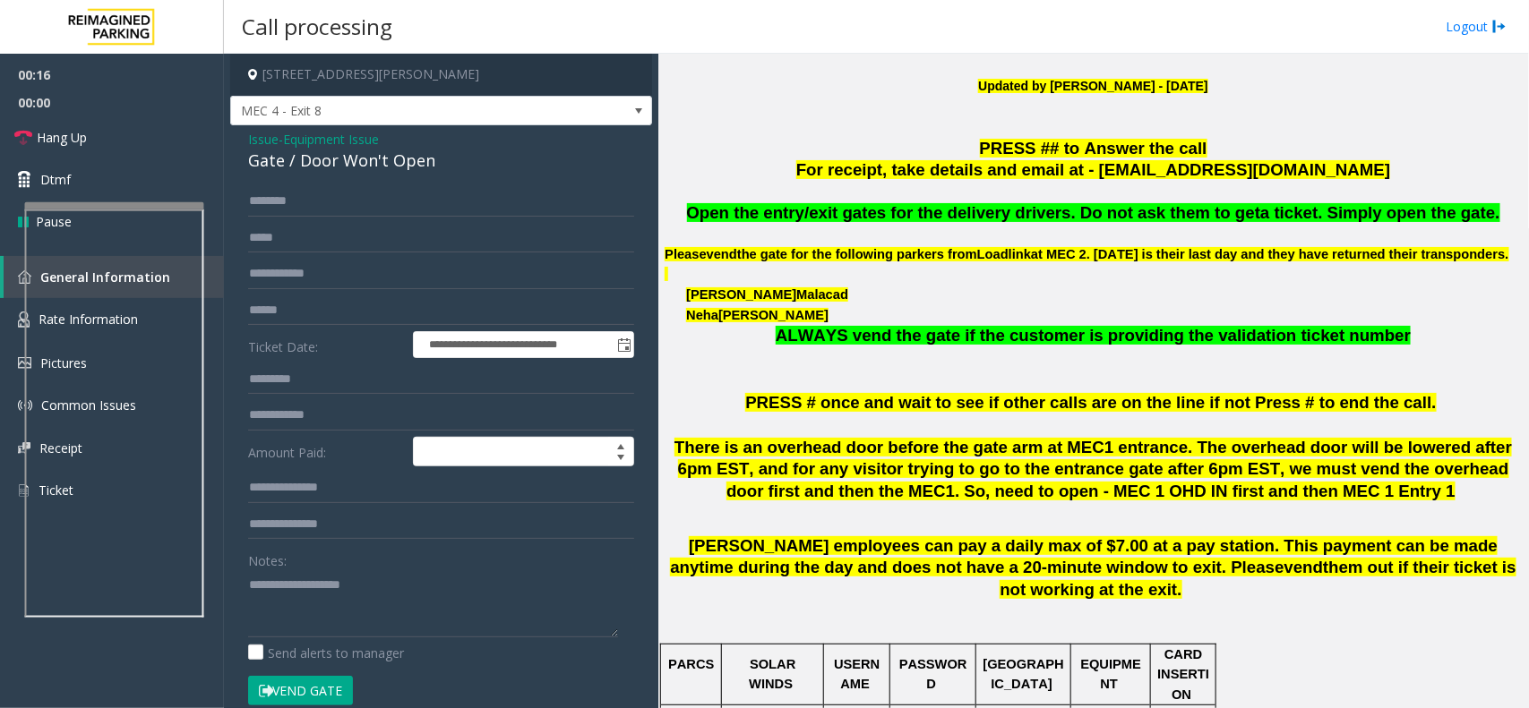
click at [264, 142] on span "Issue" at bounding box center [263, 139] width 30 height 19
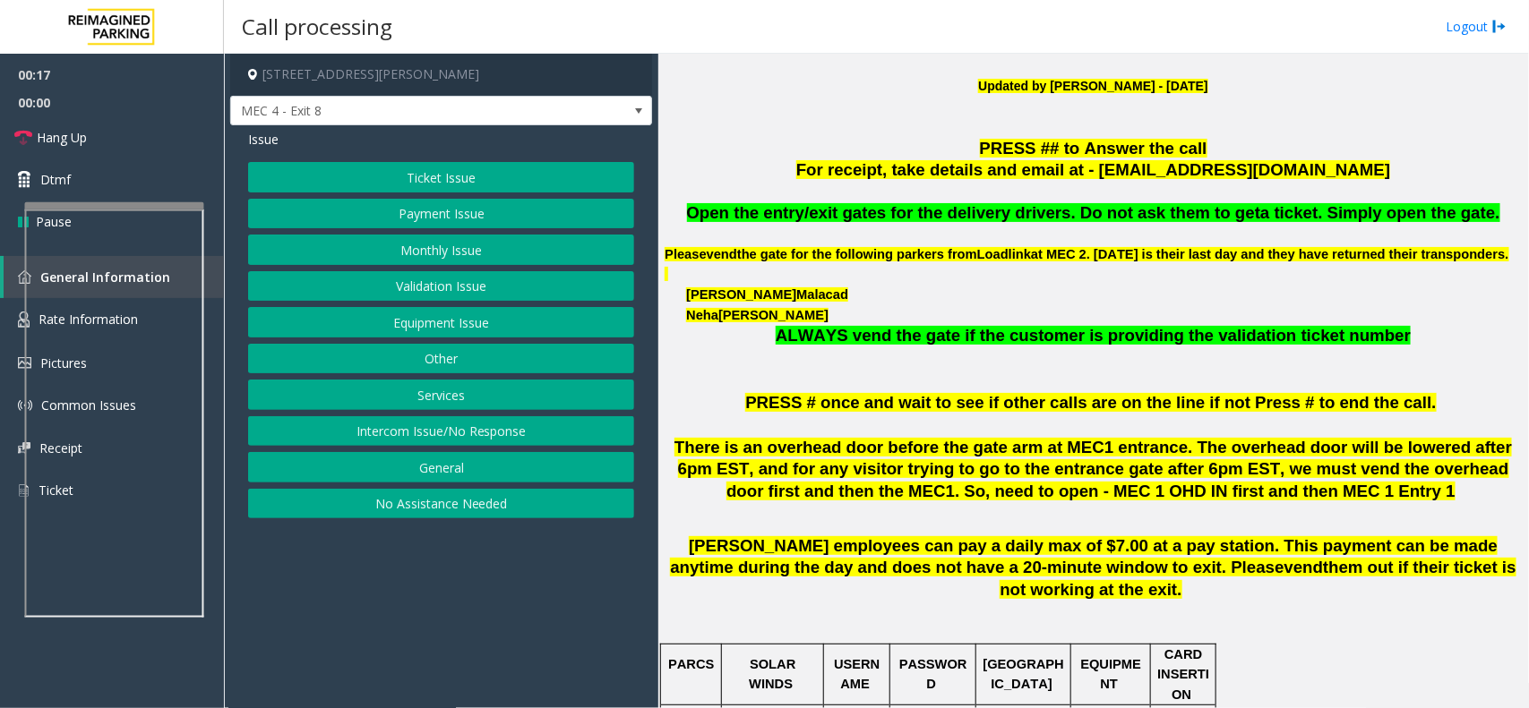
click at [439, 176] on button "Ticket Issue" at bounding box center [441, 177] width 386 height 30
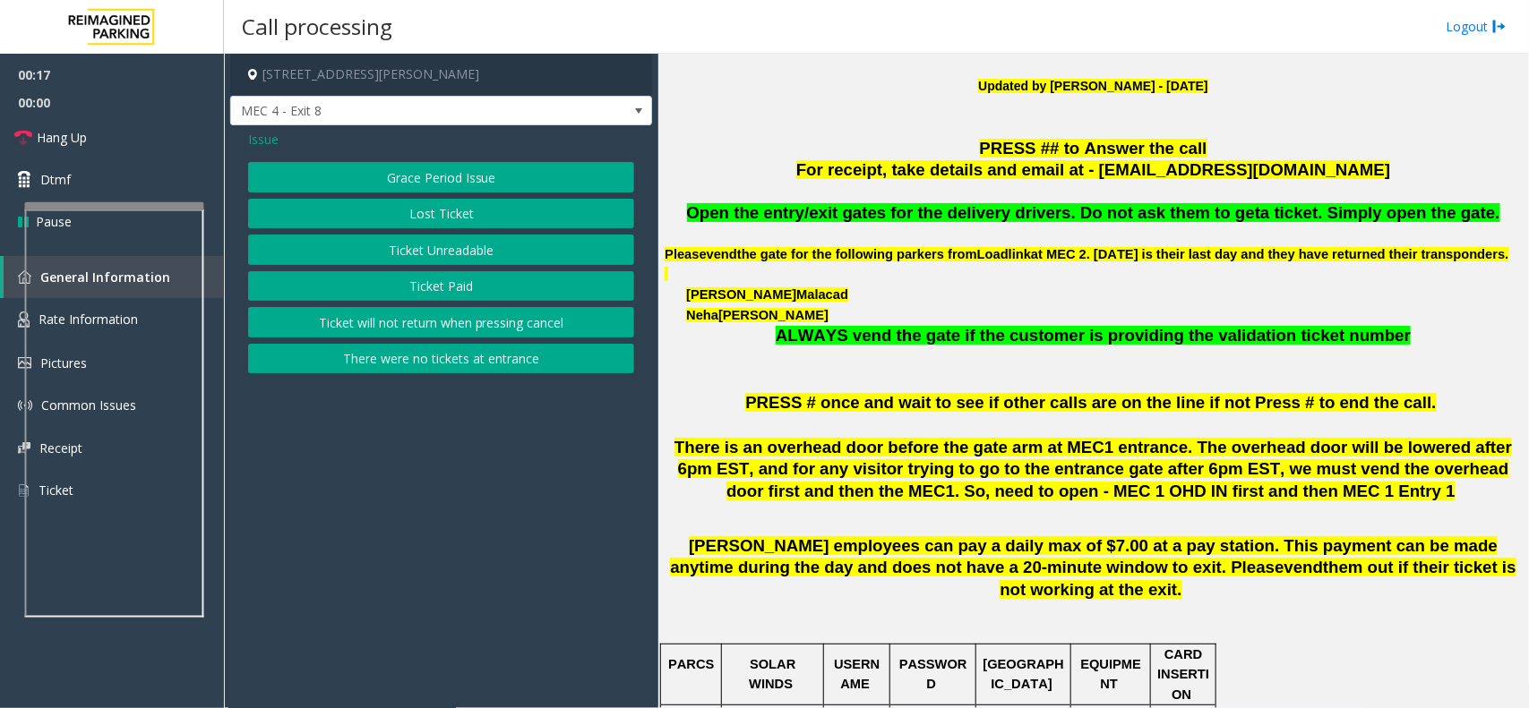
click at [426, 262] on button "Ticket Unreadable" at bounding box center [441, 250] width 386 height 30
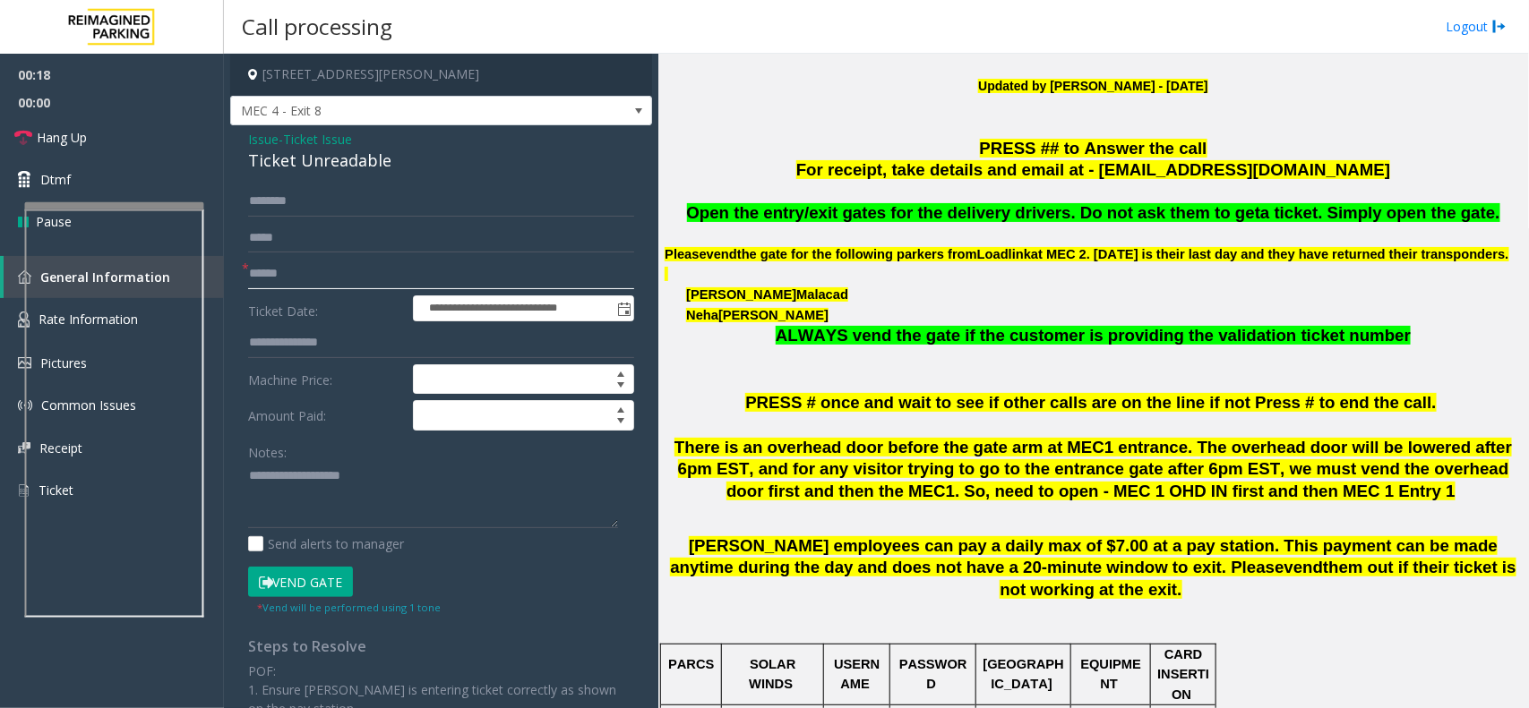
click at [306, 274] on input "text" at bounding box center [441, 274] width 386 height 30
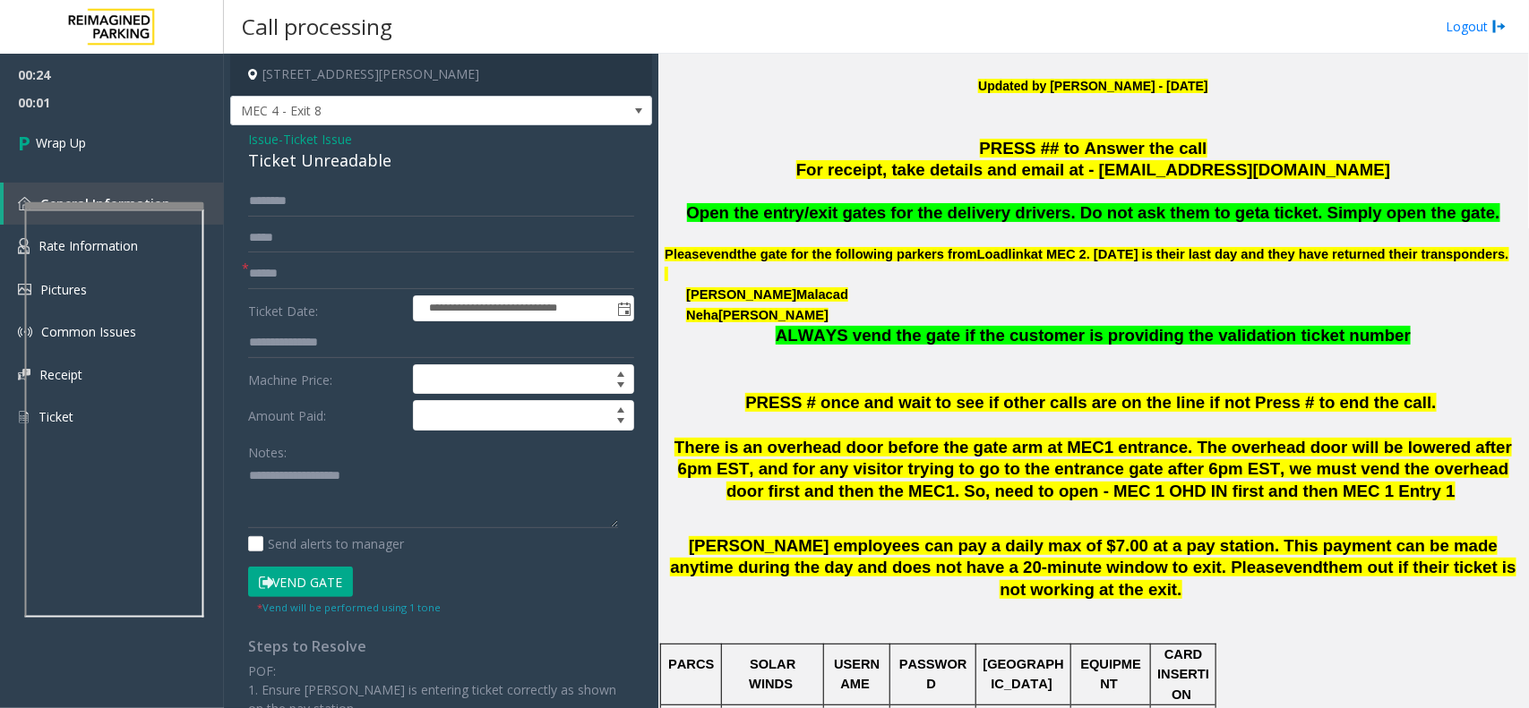
click at [309, 166] on div "Ticket Unreadable" at bounding box center [441, 161] width 386 height 24
click at [291, 279] on input "text" at bounding box center [441, 274] width 386 height 30
type input "**"
click at [300, 161] on div "Ticket Unreadable" at bounding box center [441, 161] width 386 height 24
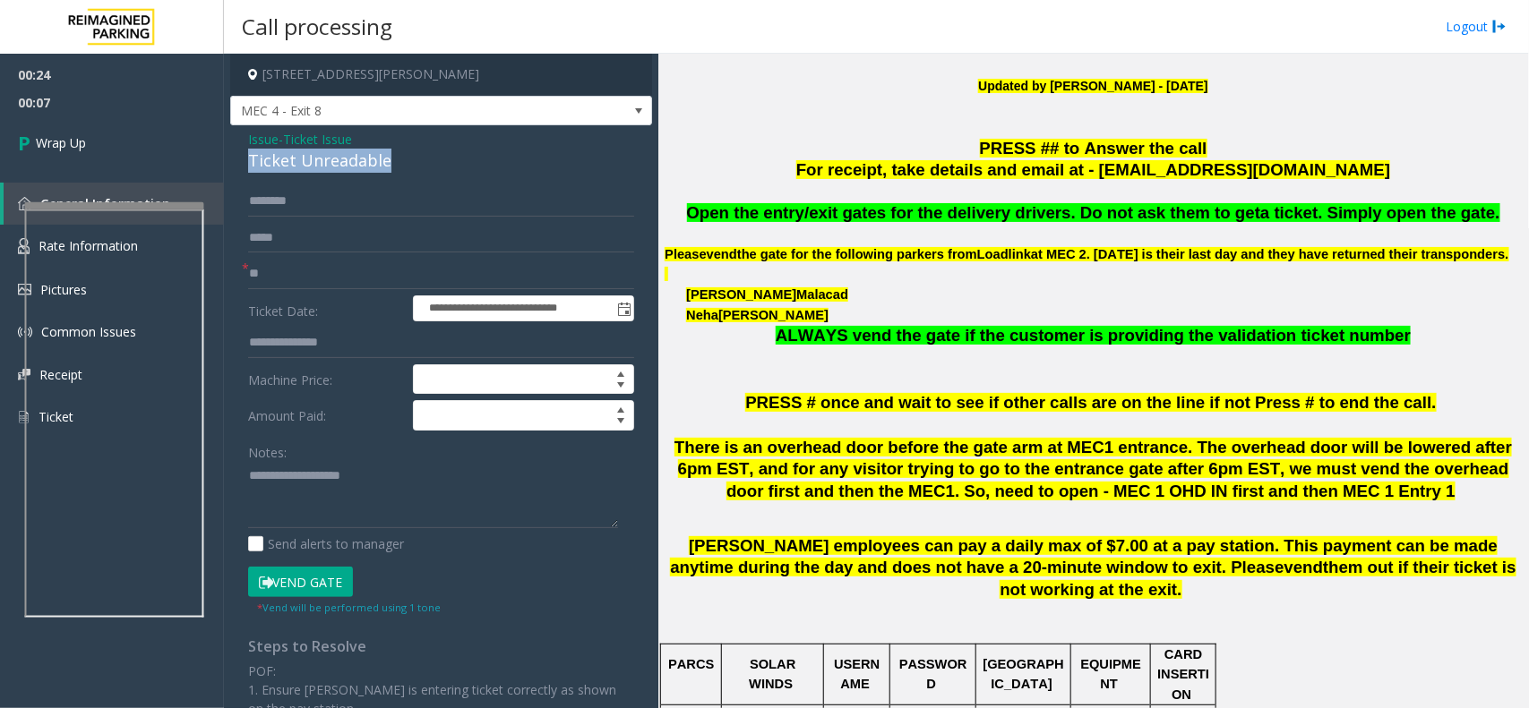
click at [300, 161] on div "Ticket Unreadable" at bounding box center [441, 161] width 386 height 24
copy div "Ticket Unreadable"
click at [284, 490] on textarea at bounding box center [433, 495] width 370 height 67
paste textarea "**********"
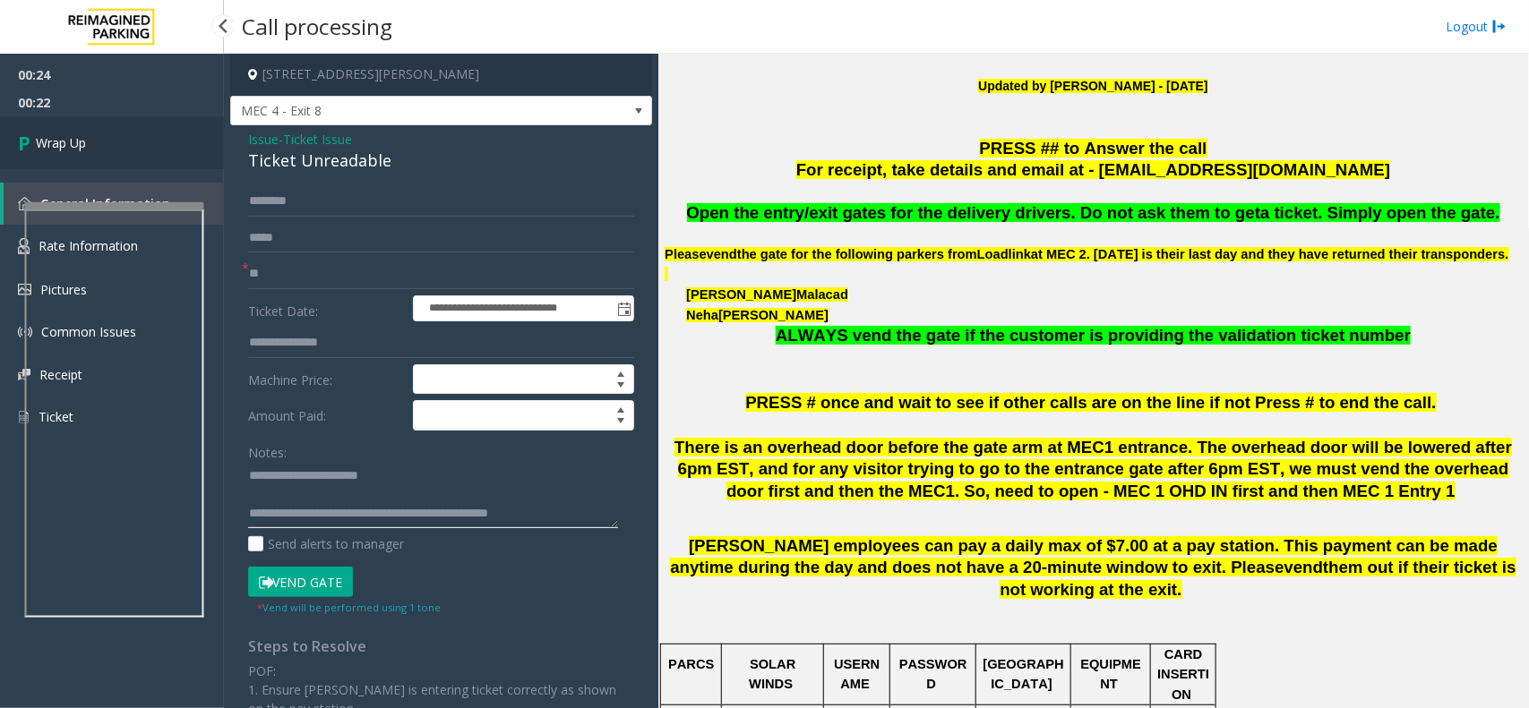
type textarea "**********"
click at [60, 150] on span "Wrap Up" at bounding box center [61, 142] width 50 height 19
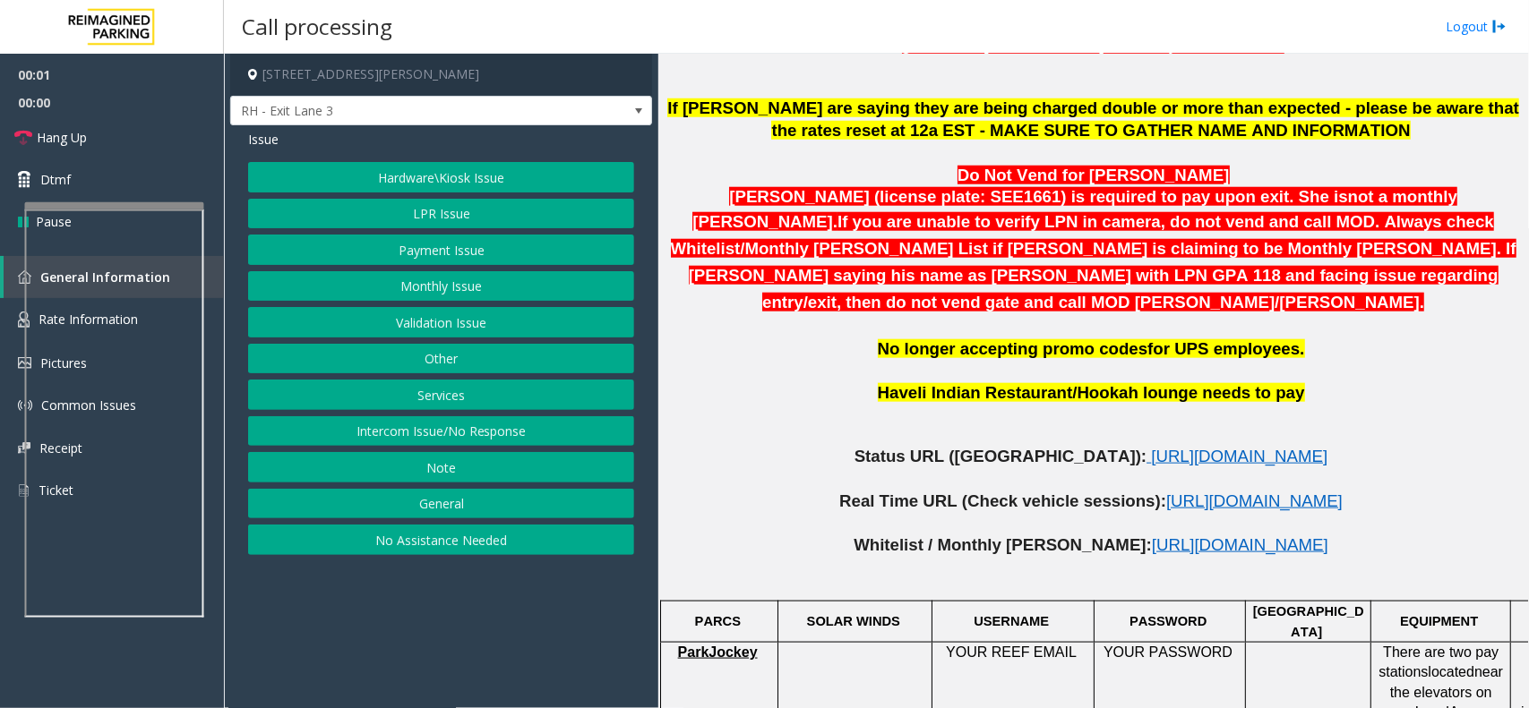
scroll to position [784, 0]
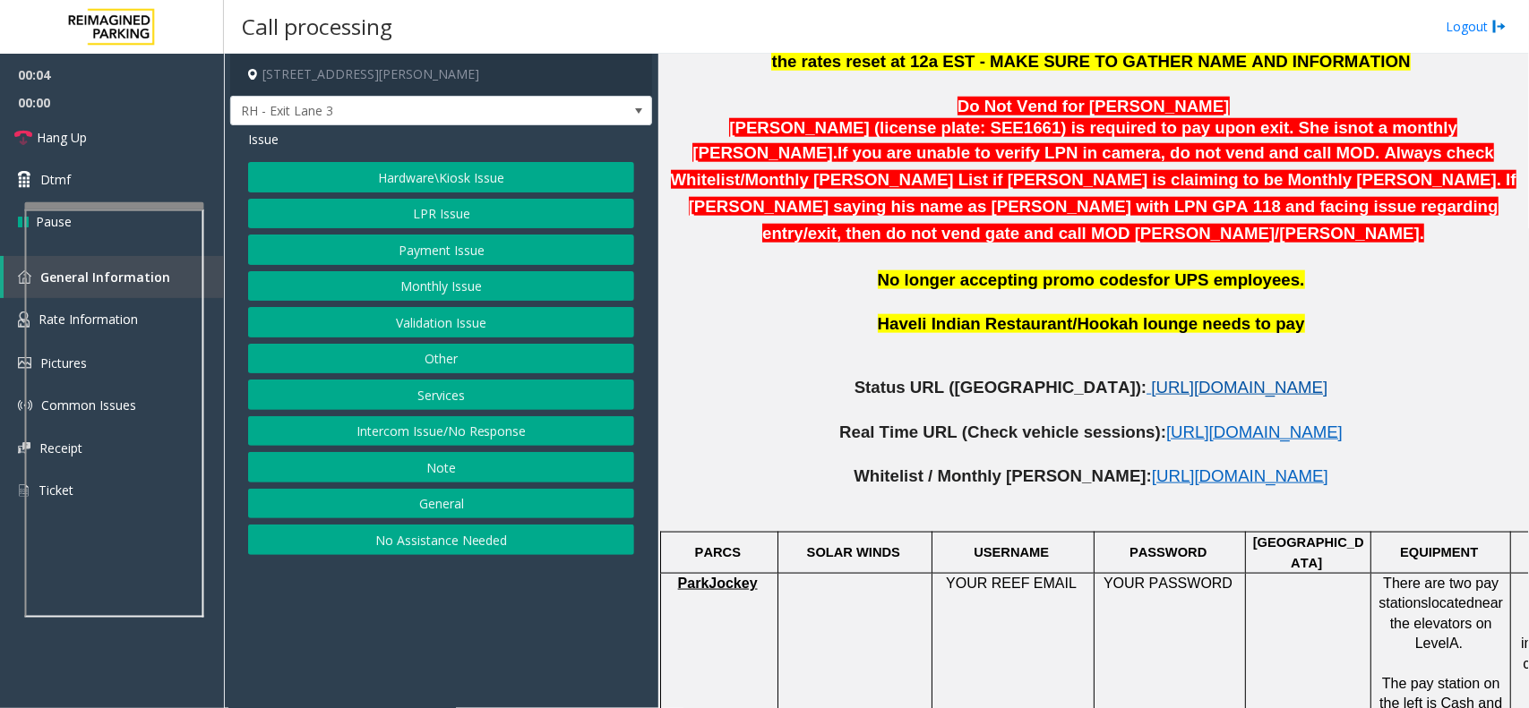
click at [1151, 378] on span "[URL][DOMAIN_NAME]" at bounding box center [1239, 387] width 176 height 19
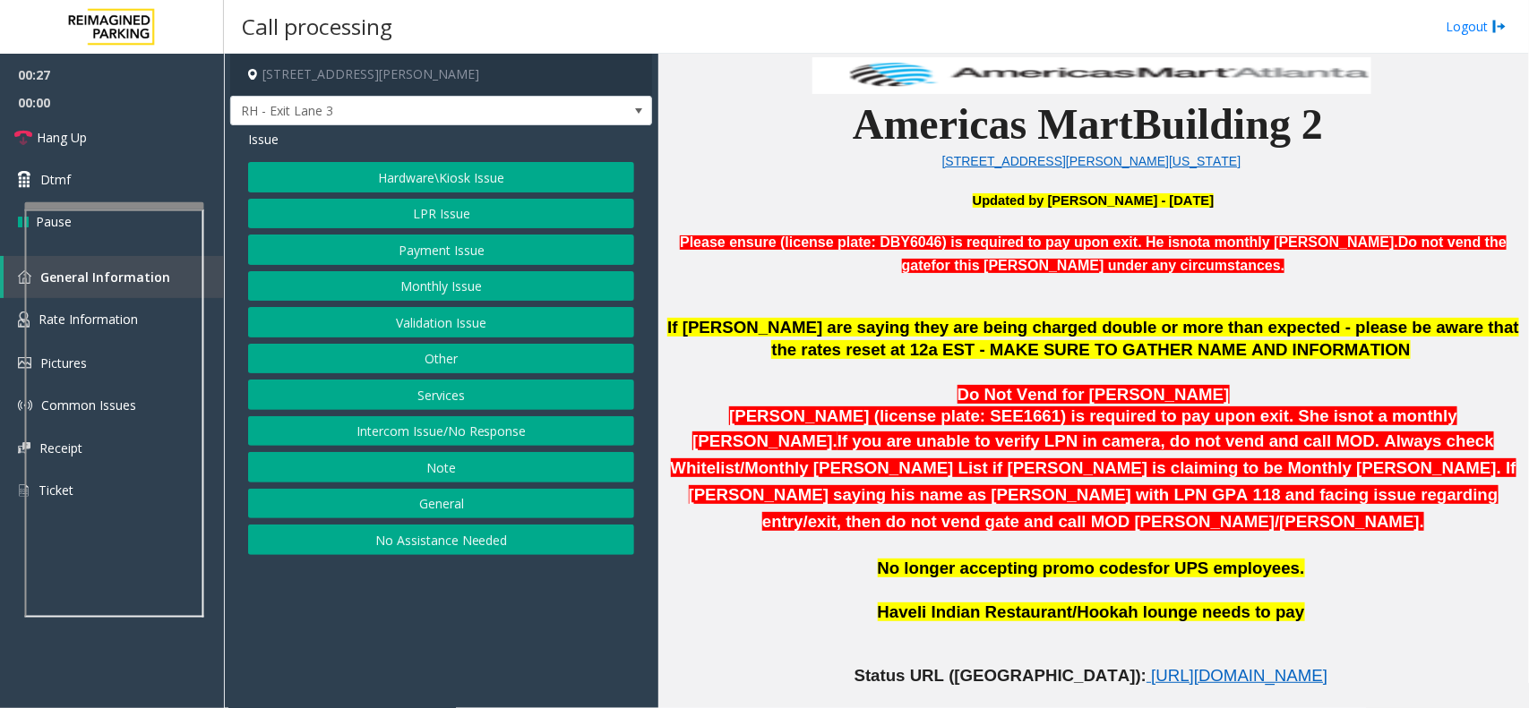
scroll to position [224, 0]
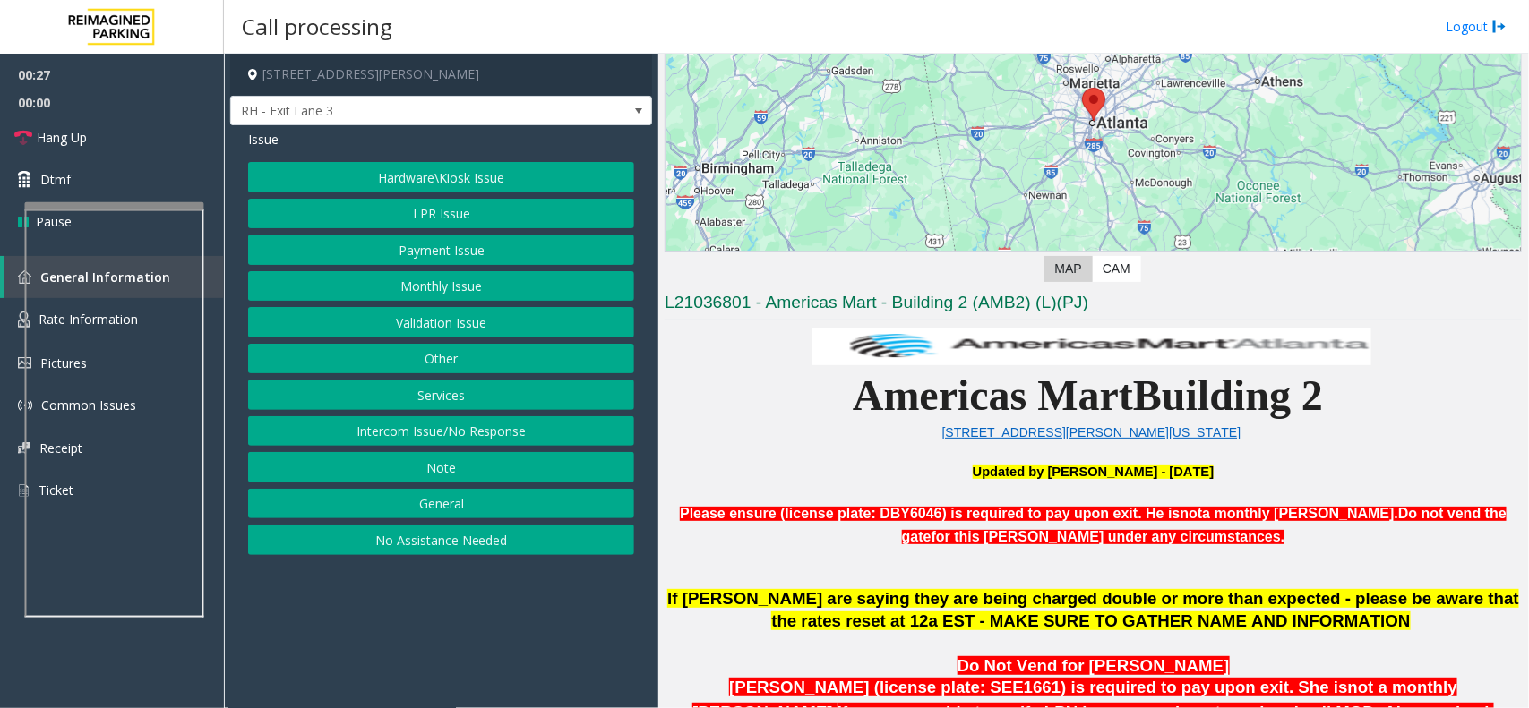
click at [440, 216] on button "LPR Issue" at bounding box center [441, 214] width 386 height 30
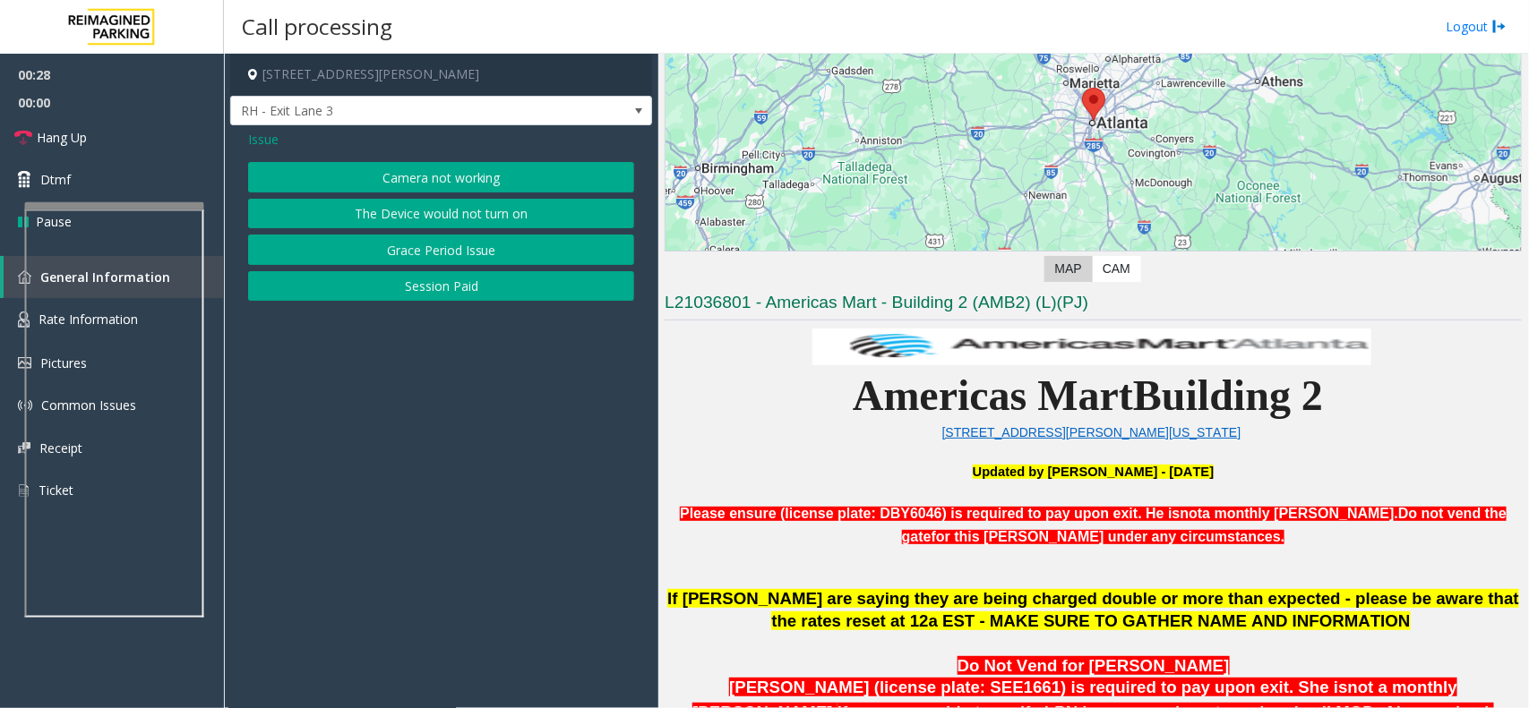
click at [442, 185] on button "Camera not working" at bounding box center [441, 177] width 386 height 30
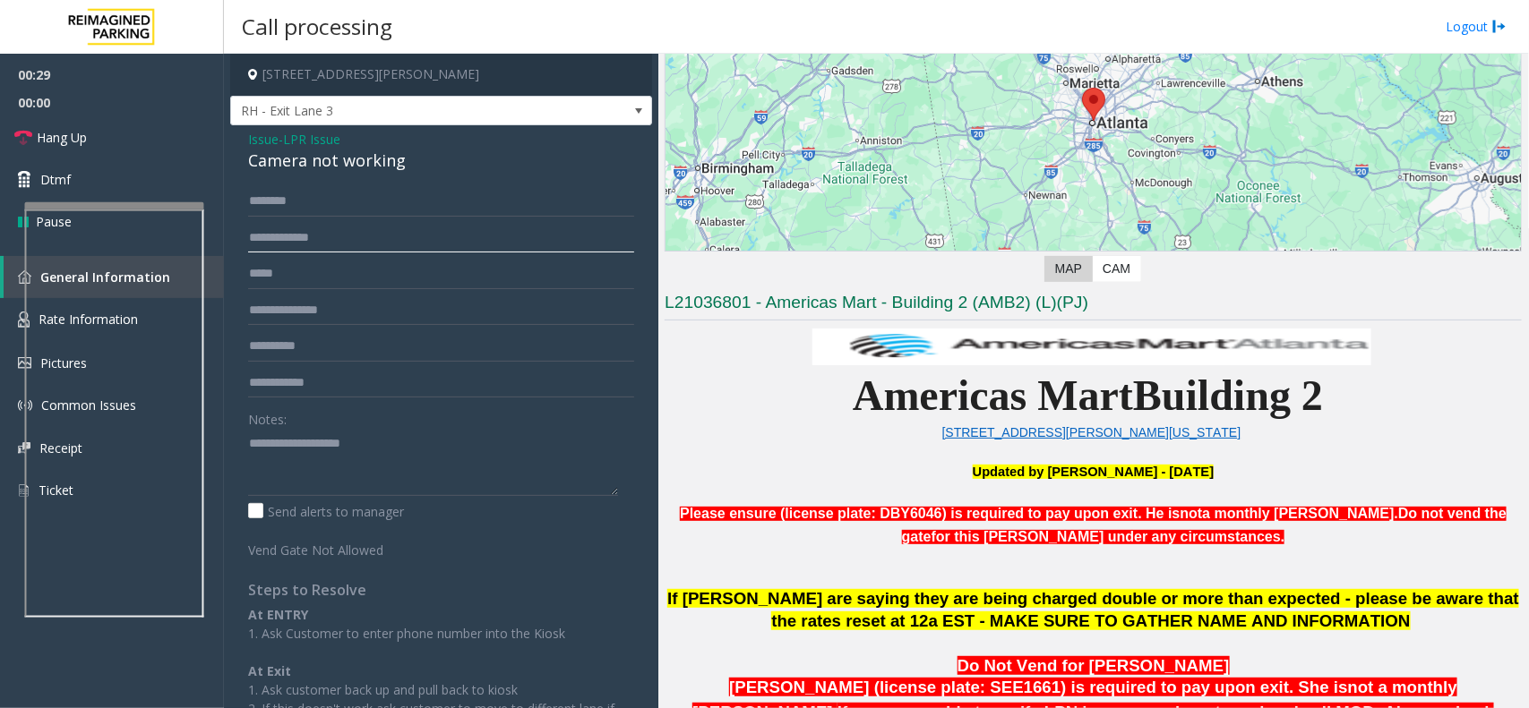
click at [309, 242] on input "text" at bounding box center [441, 238] width 386 height 30
click at [256, 137] on span "Issue" at bounding box center [263, 139] width 30 height 19
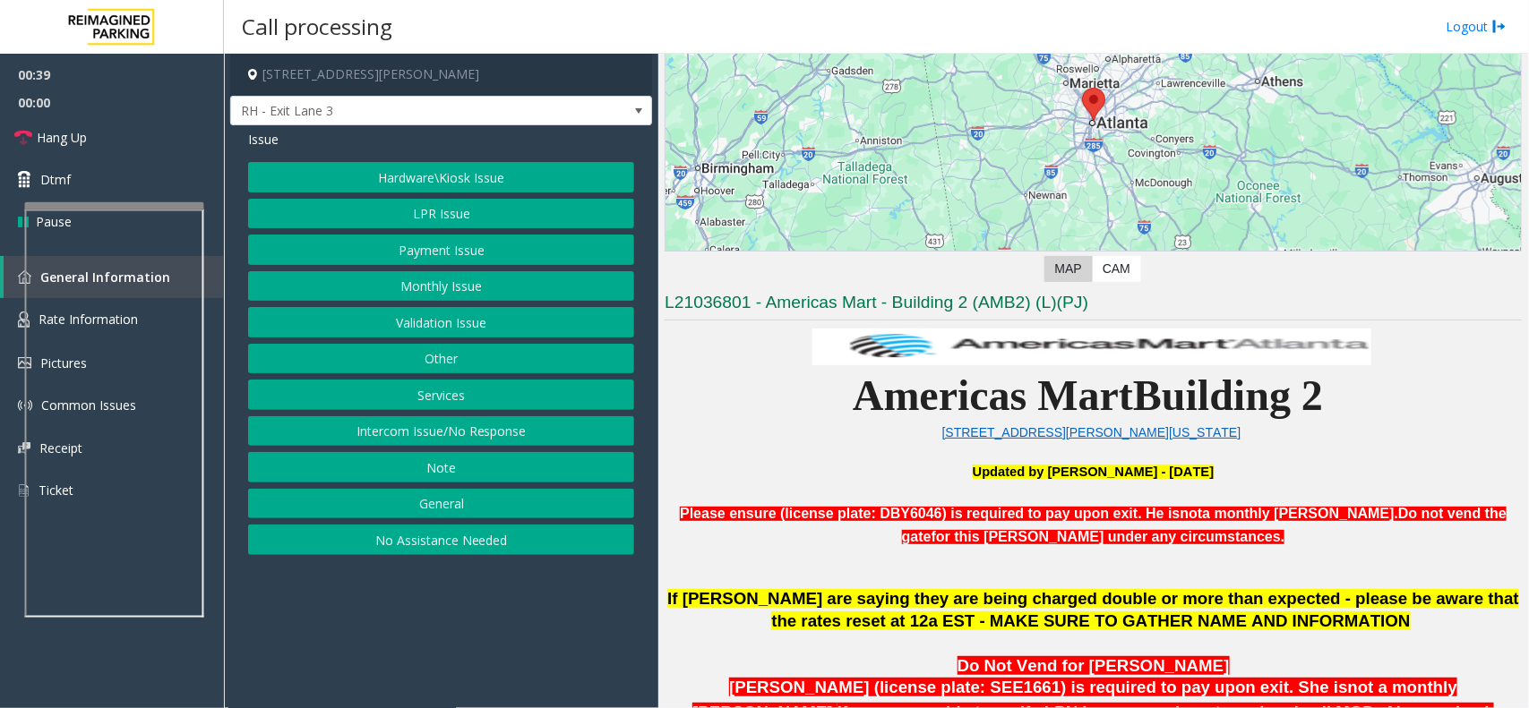
click at [445, 397] on button "Services" at bounding box center [441, 395] width 386 height 30
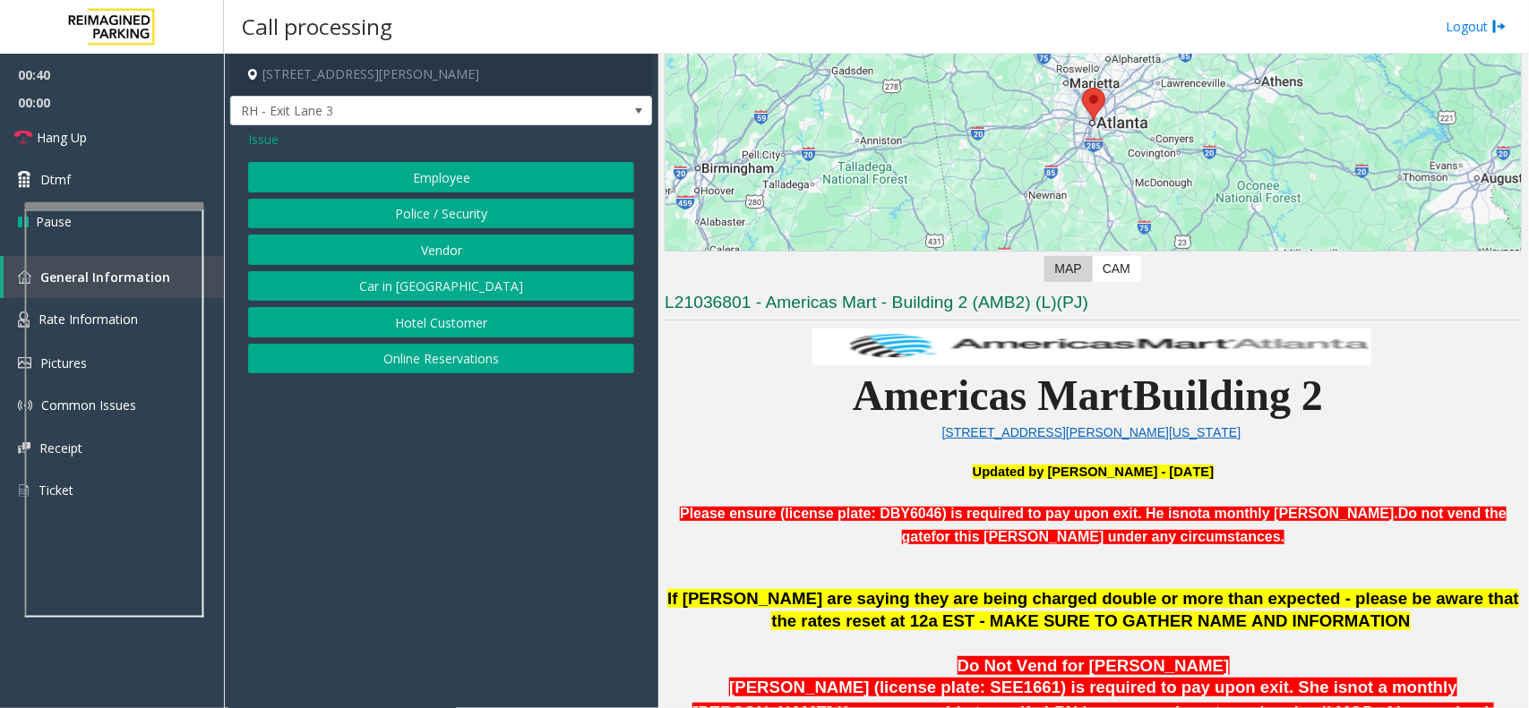
click at [269, 143] on span "Issue" at bounding box center [263, 139] width 30 height 19
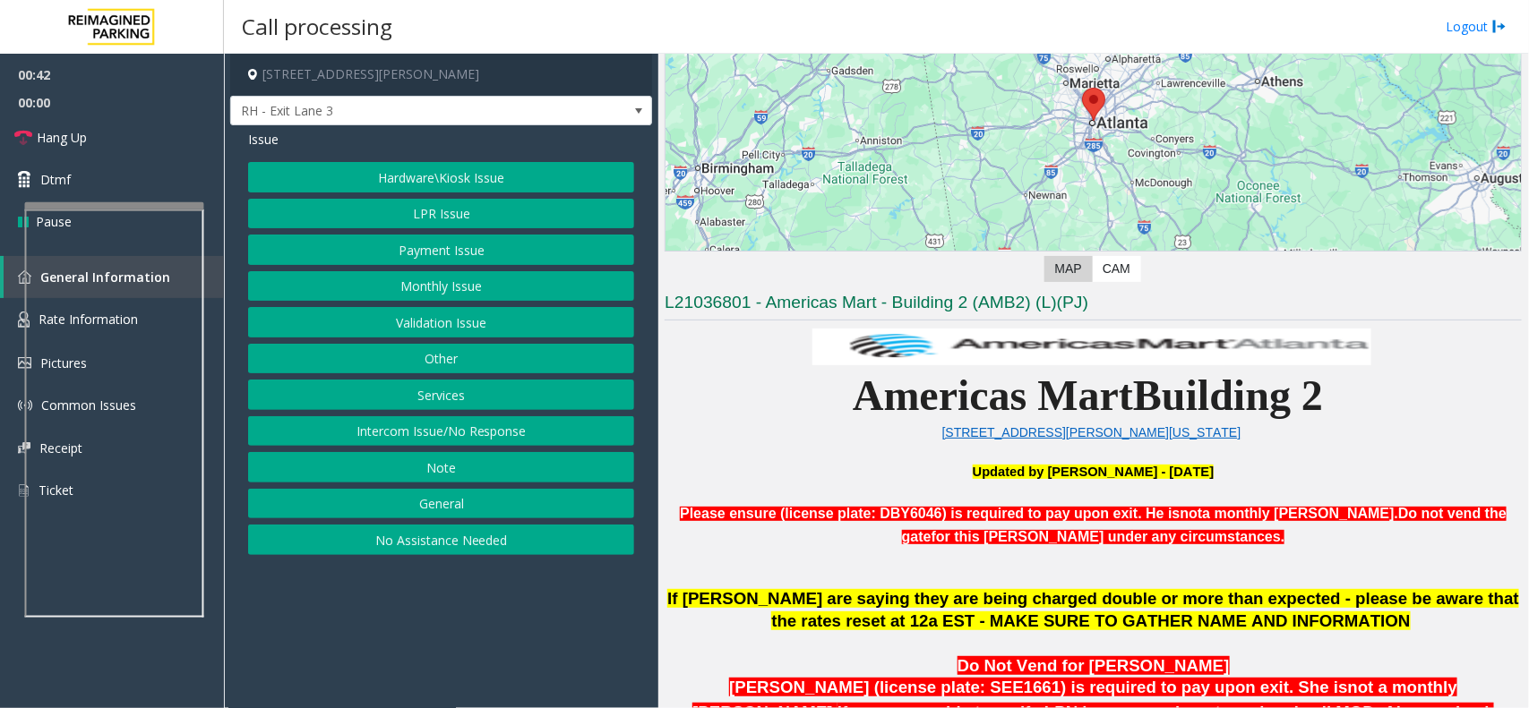
click at [441, 498] on button "General" at bounding box center [441, 504] width 386 height 30
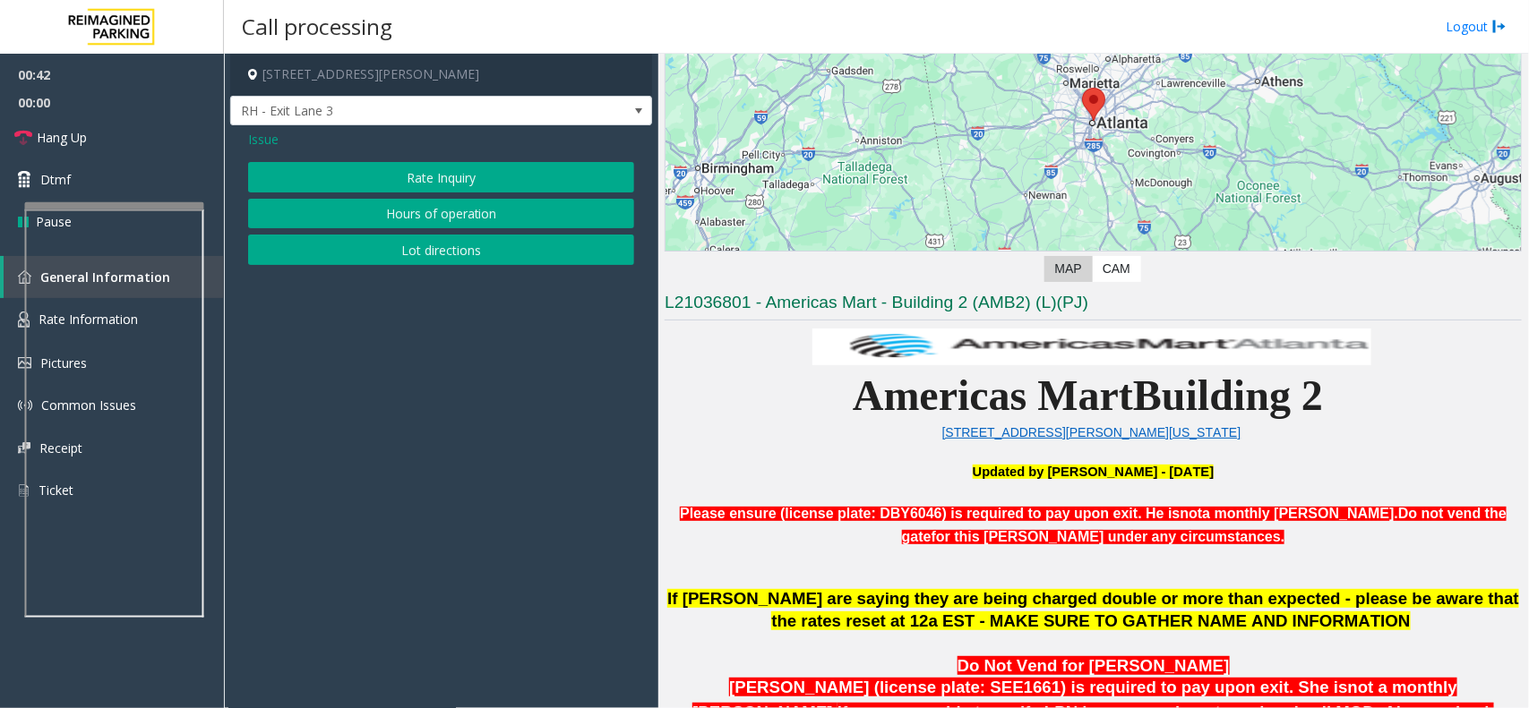
click at [262, 145] on span "Issue" at bounding box center [263, 139] width 30 height 19
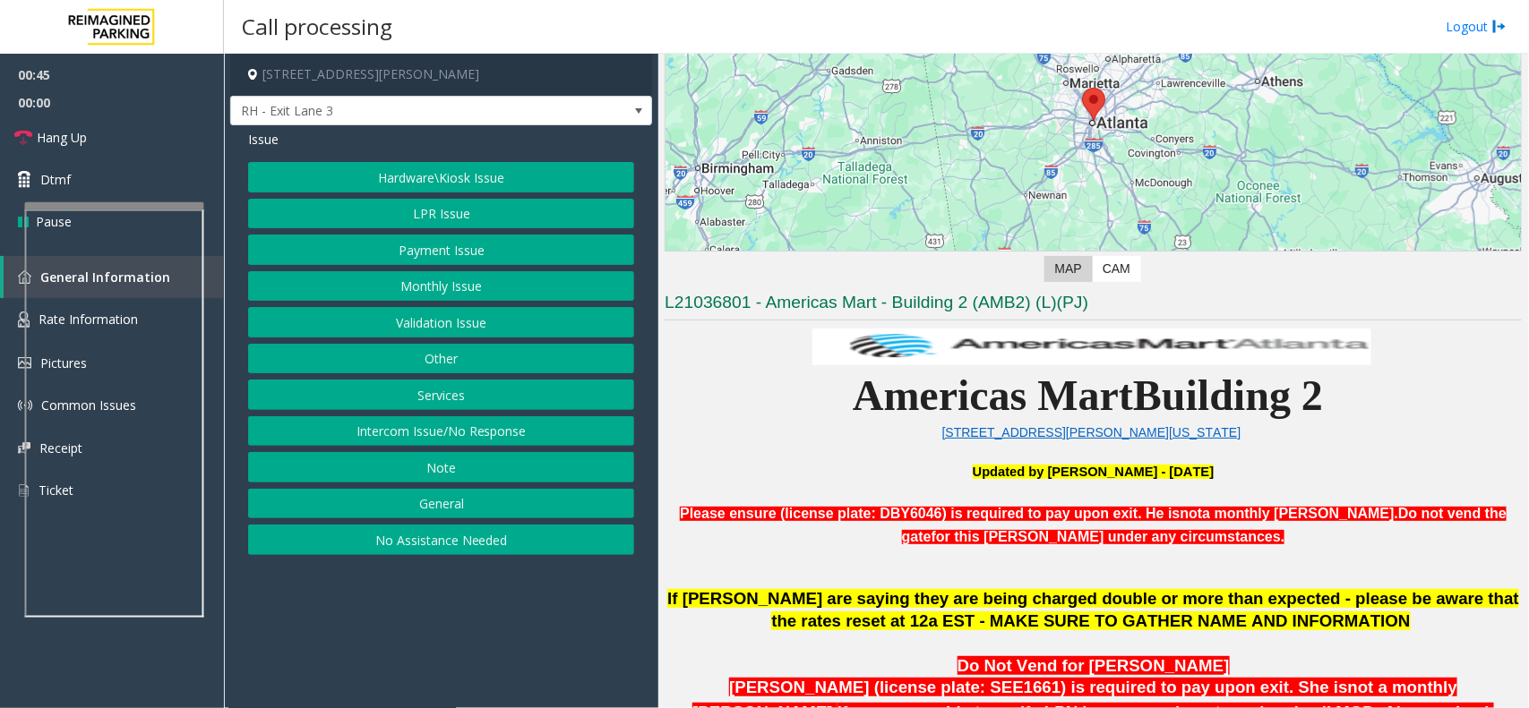
click at [432, 399] on button "Services" at bounding box center [441, 395] width 386 height 30
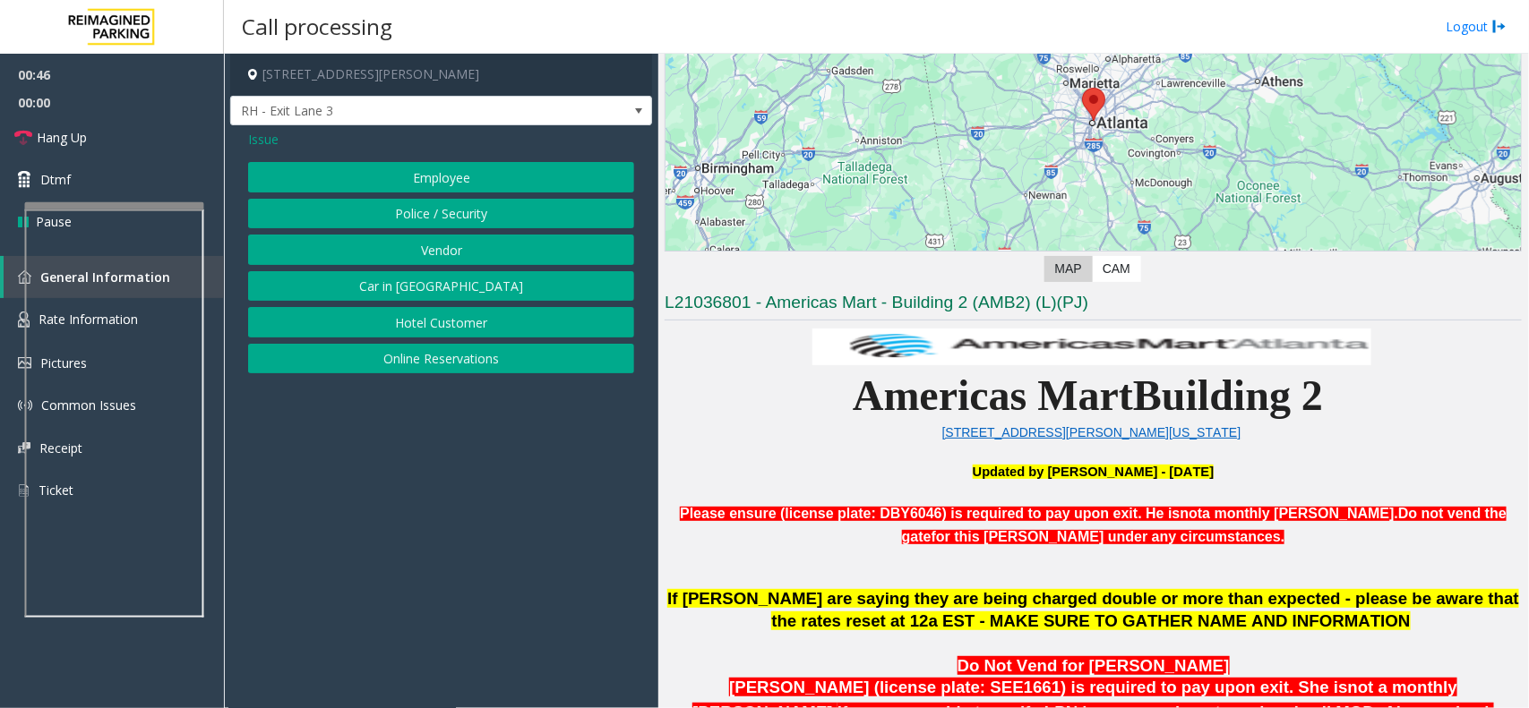
click at [441, 242] on button "Vendor" at bounding box center [441, 250] width 386 height 30
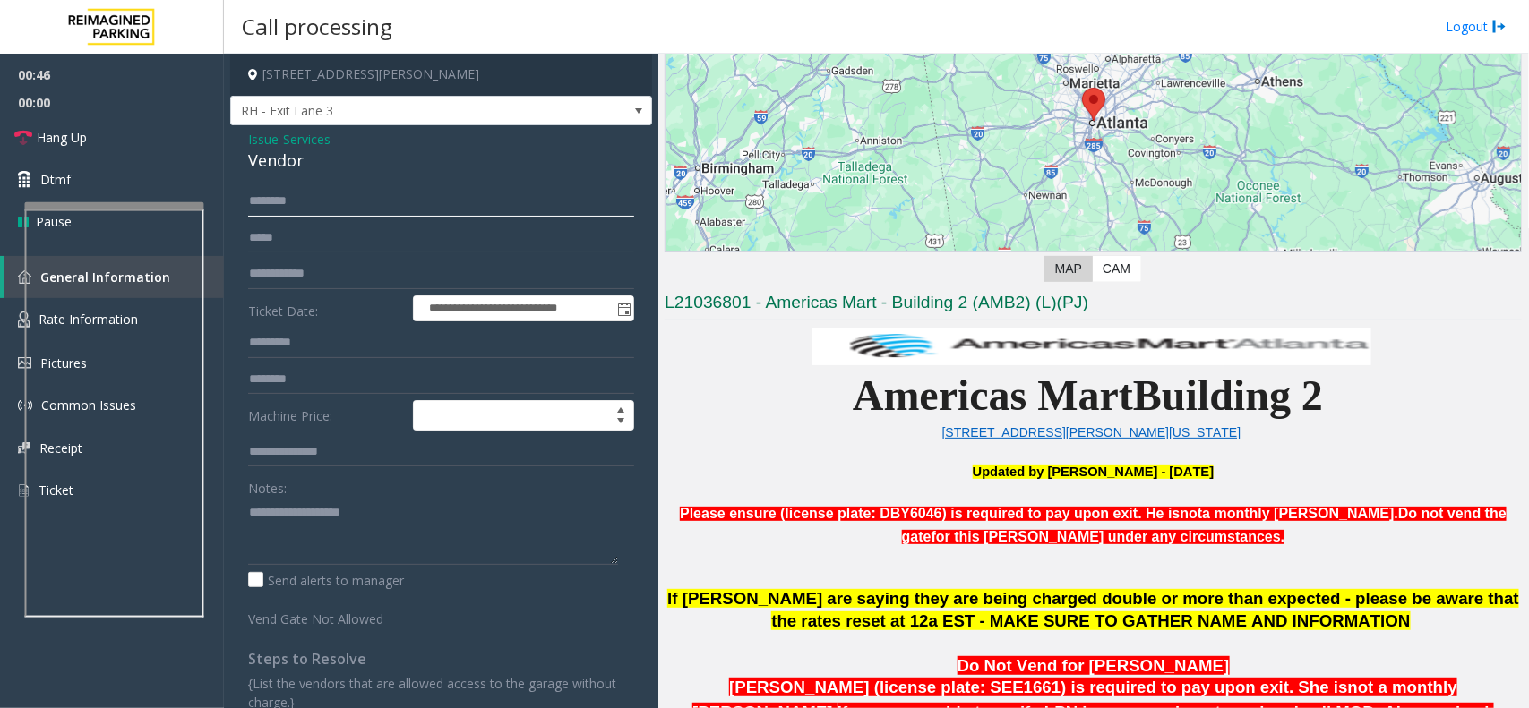
click at [321, 193] on input "text" at bounding box center [441, 201] width 386 height 30
type input "*****"
click at [289, 159] on div "Vendor" at bounding box center [441, 161] width 386 height 24
click at [329, 542] on textarea at bounding box center [433, 531] width 370 height 67
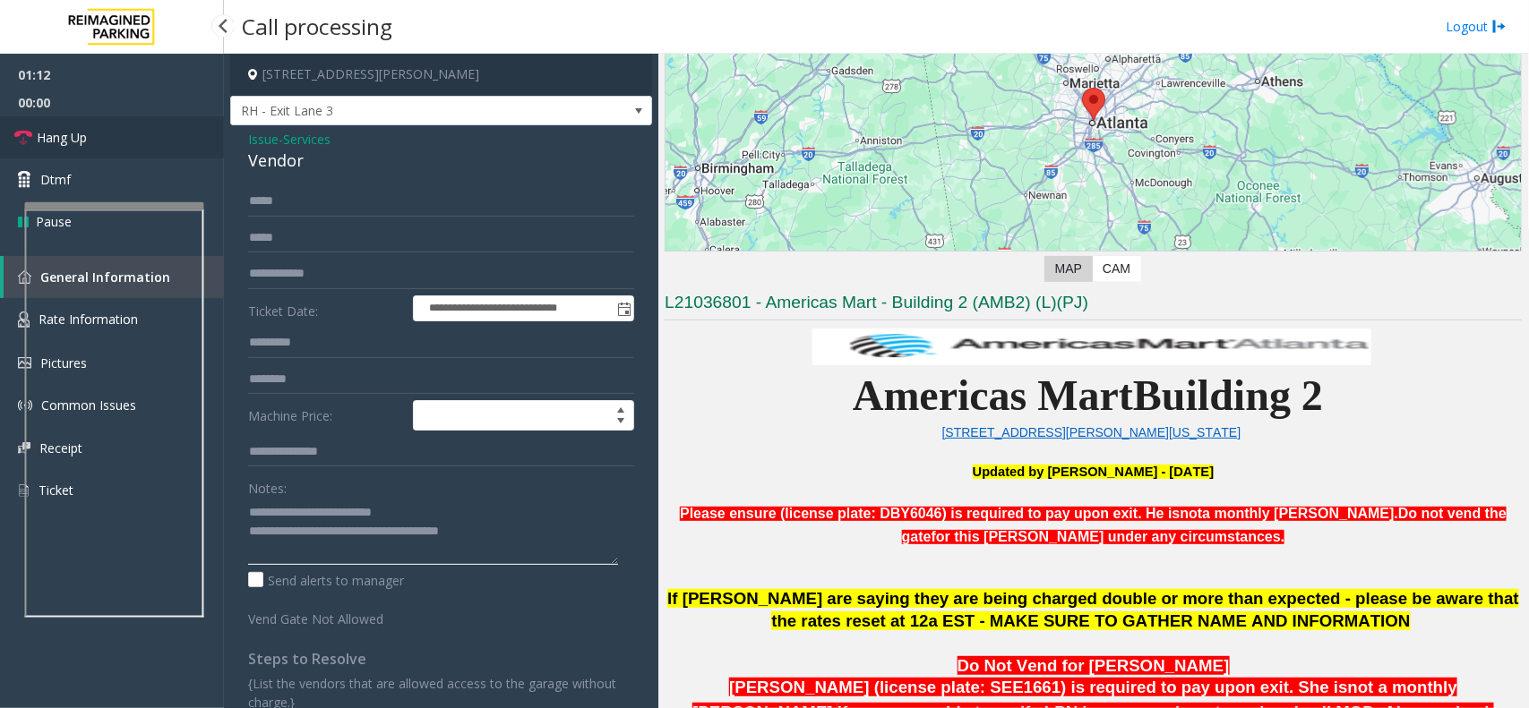
type textarea "**********"
click at [81, 128] on span "Hang Up" at bounding box center [62, 137] width 50 height 19
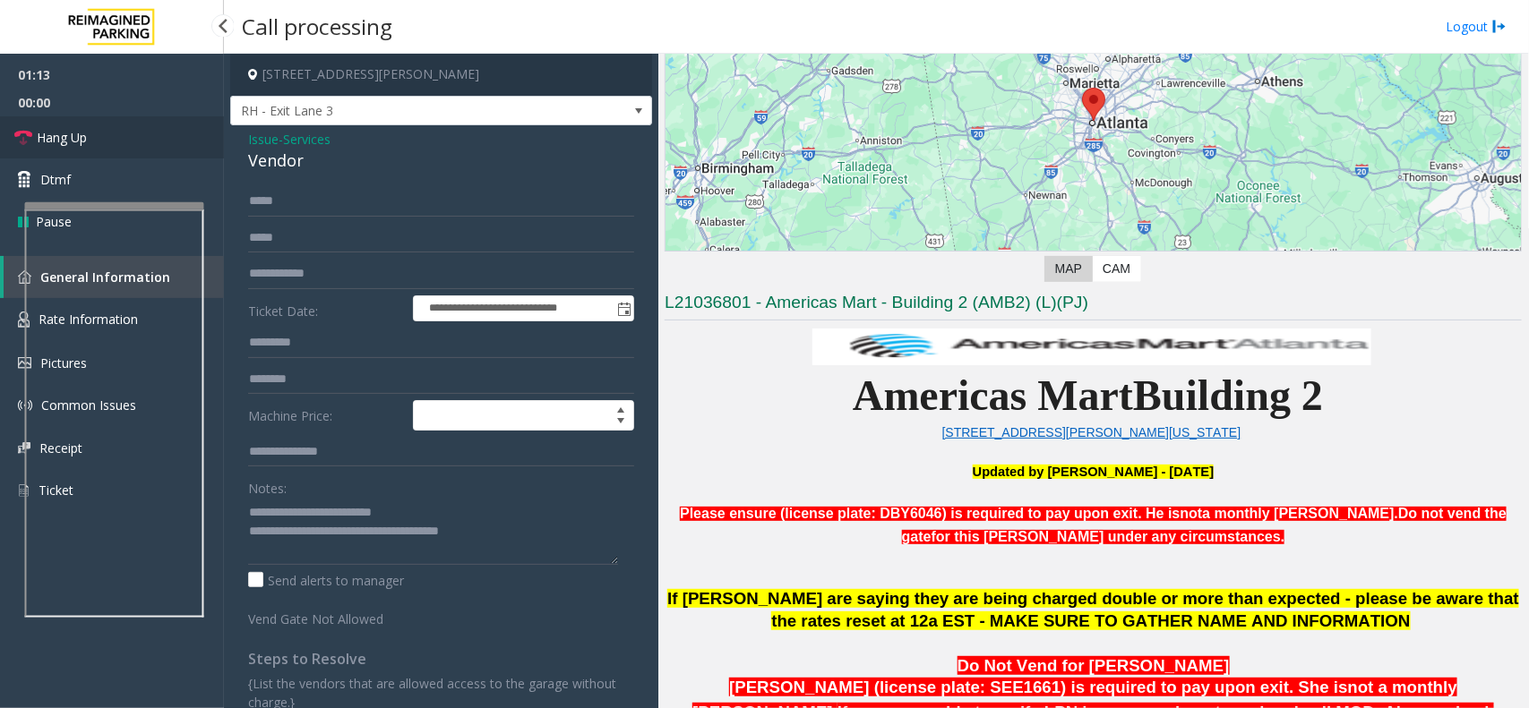
click at [81, 128] on span "Hang Up" at bounding box center [62, 137] width 50 height 19
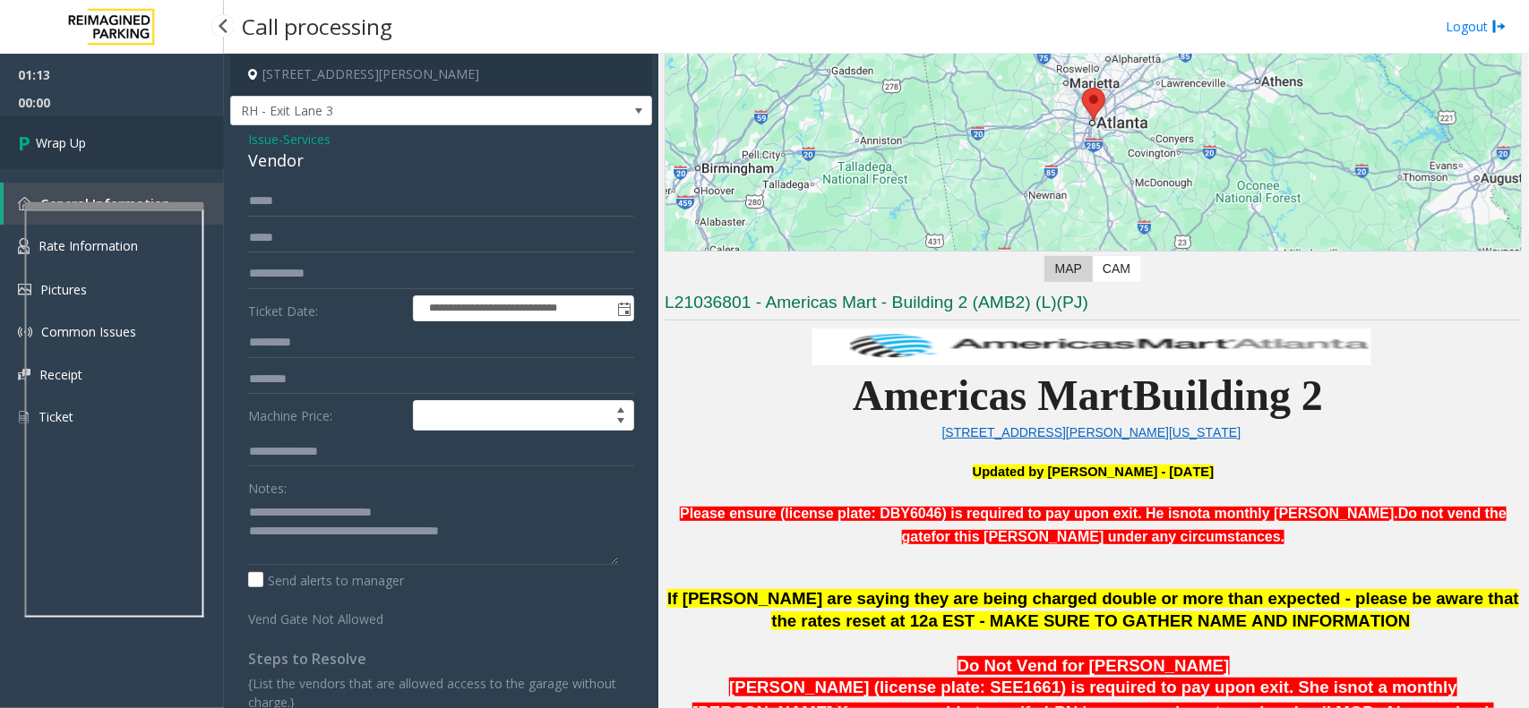
click at [81, 128] on link "Wrap Up" at bounding box center [112, 142] width 224 height 53
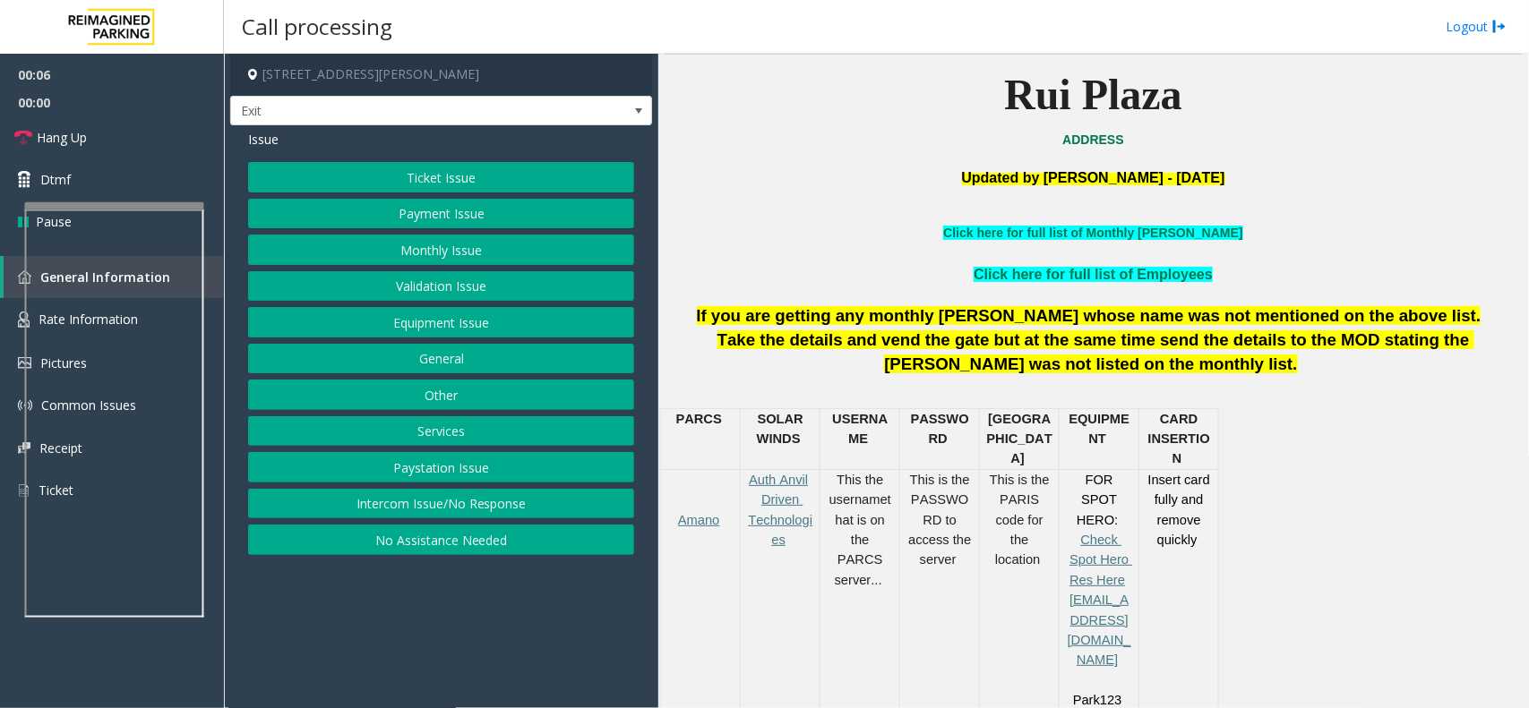
scroll to position [481, 0]
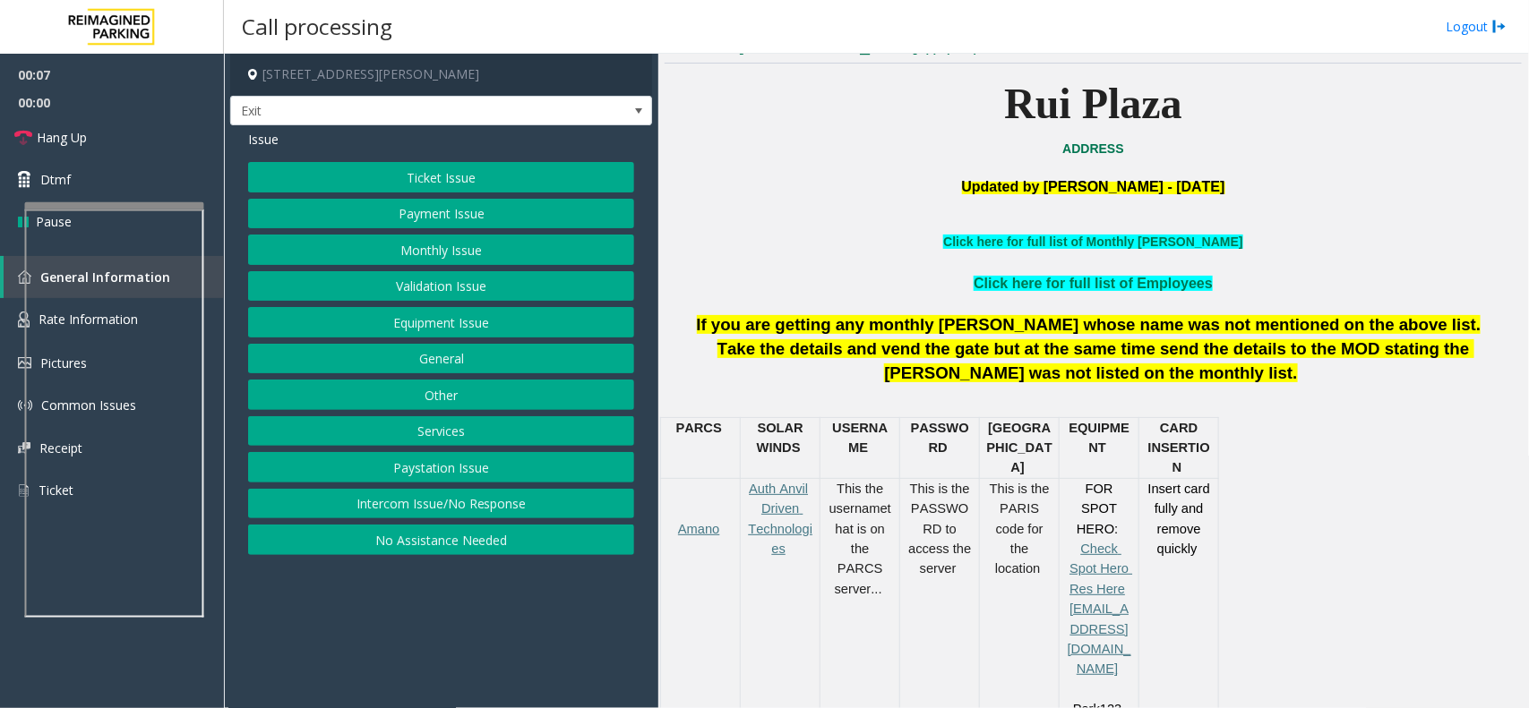
click at [453, 325] on button "Equipment Issue" at bounding box center [441, 322] width 386 height 30
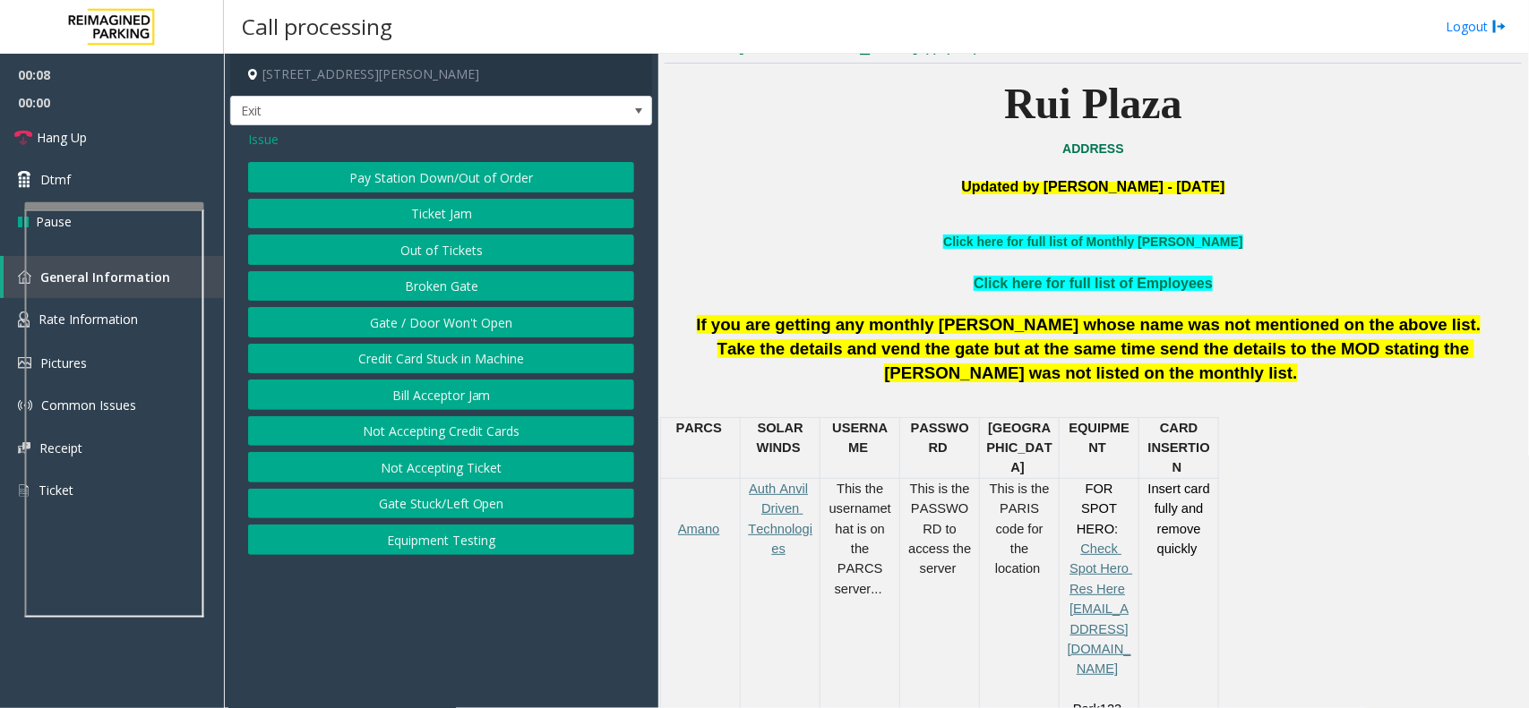
click at [432, 321] on button "Gate / Door Won't Open" at bounding box center [441, 322] width 386 height 30
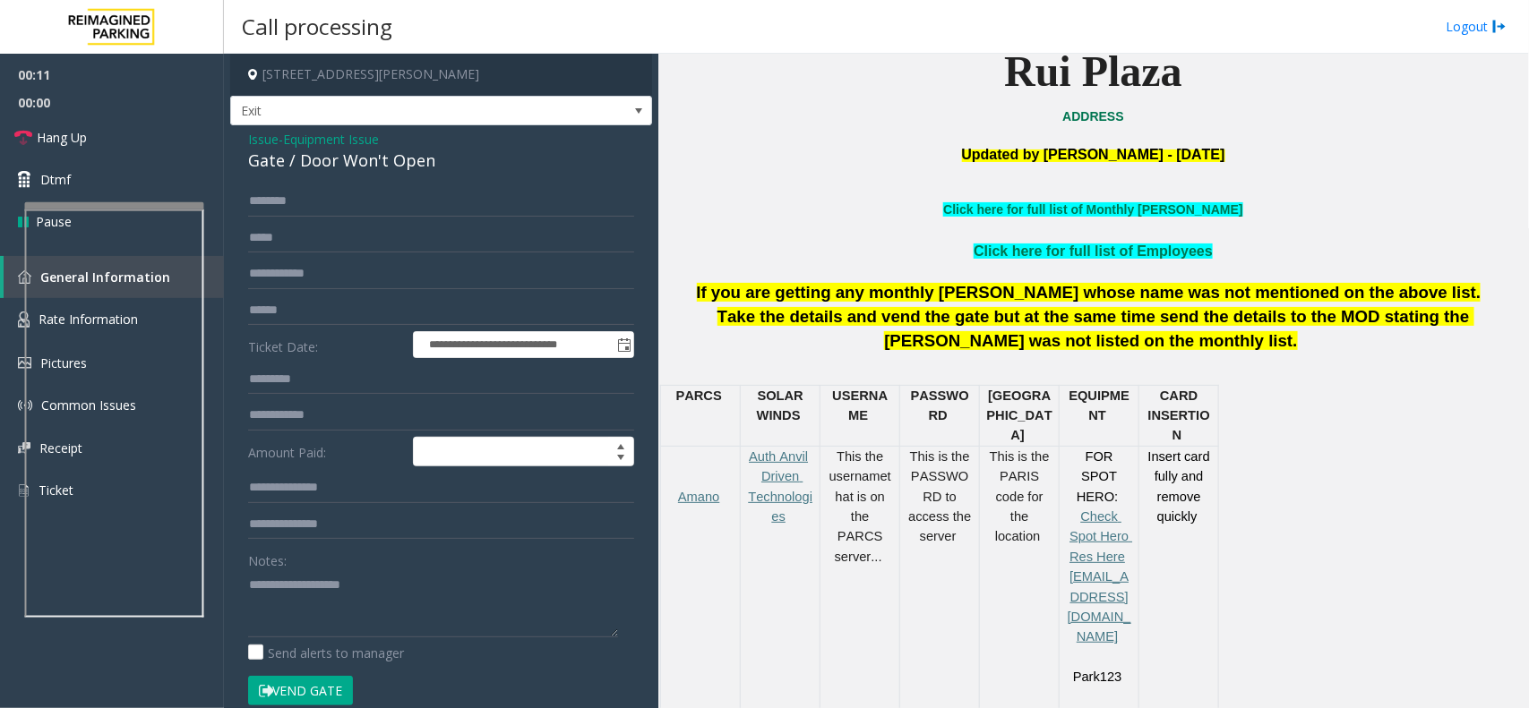
scroll to position [672, 0]
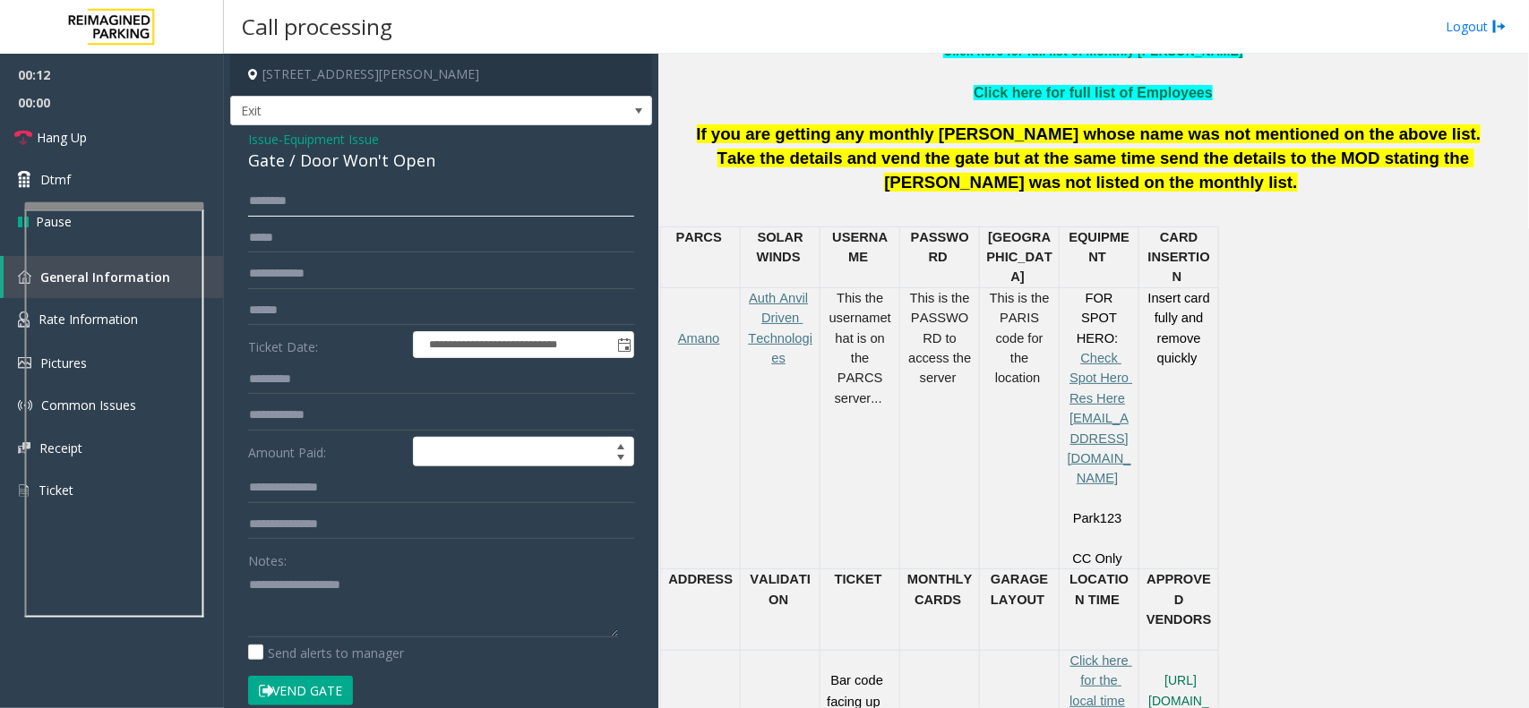
click at [307, 197] on input "text" at bounding box center [441, 201] width 386 height 30
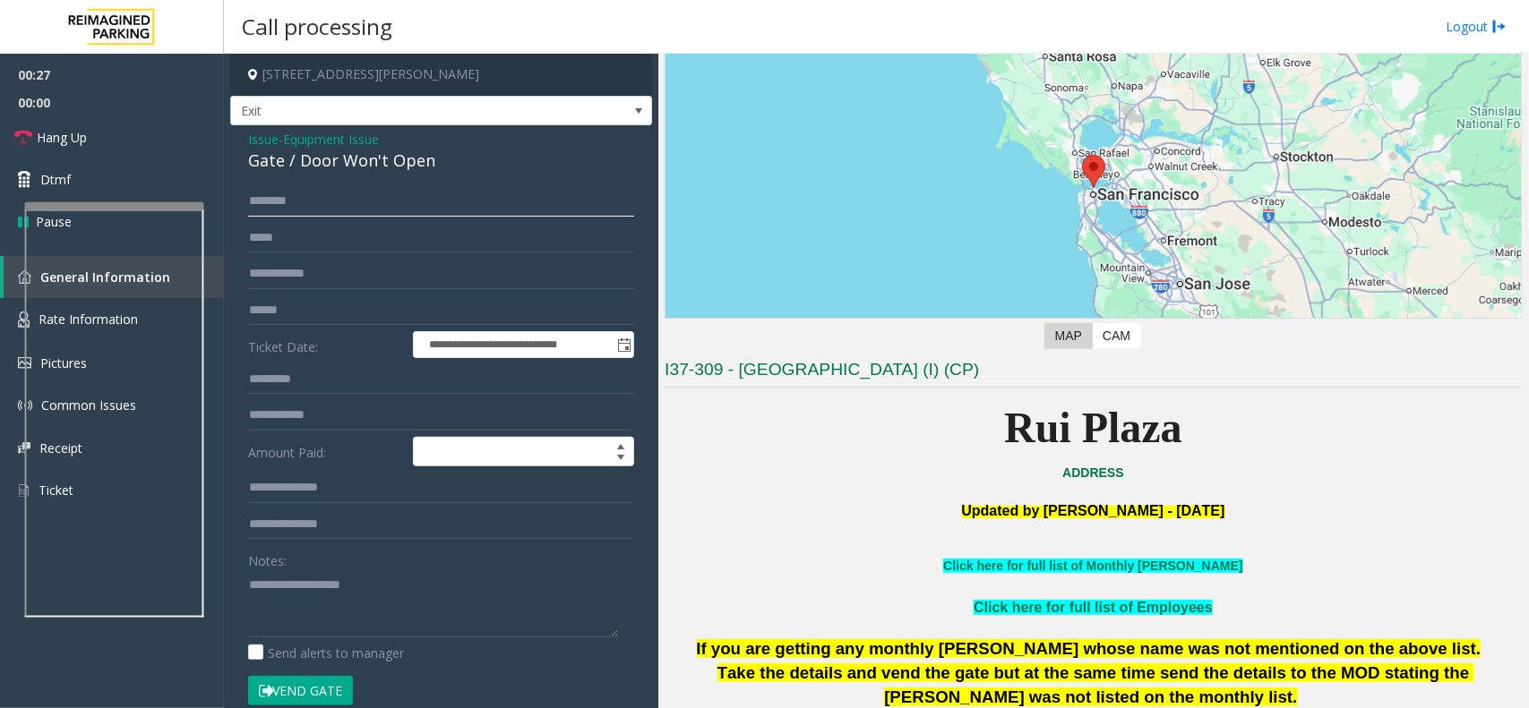
scroll to position [0, 0]
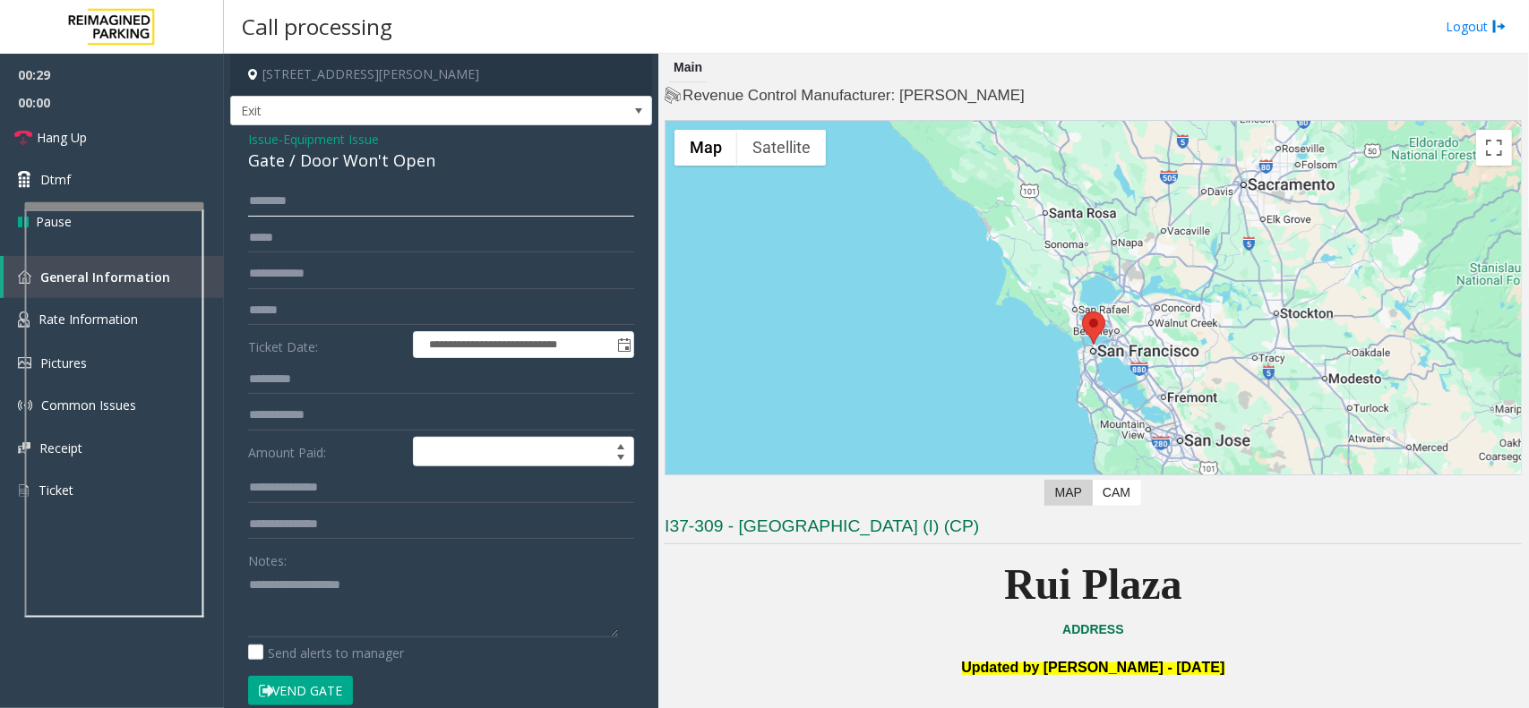
click at [310, 207] on input "text" at bounding box center [441, 201] width 386 height 30
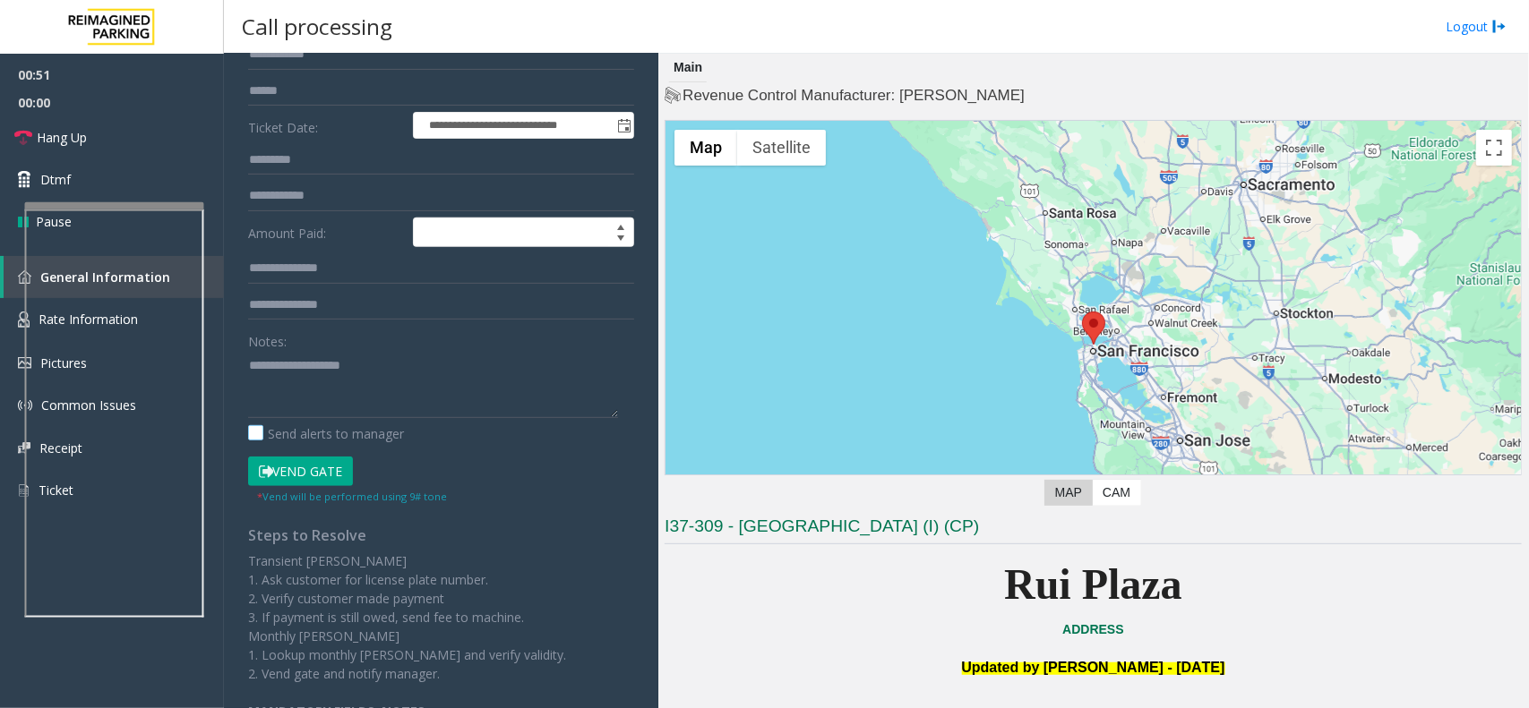
scroll to position [224, 0]
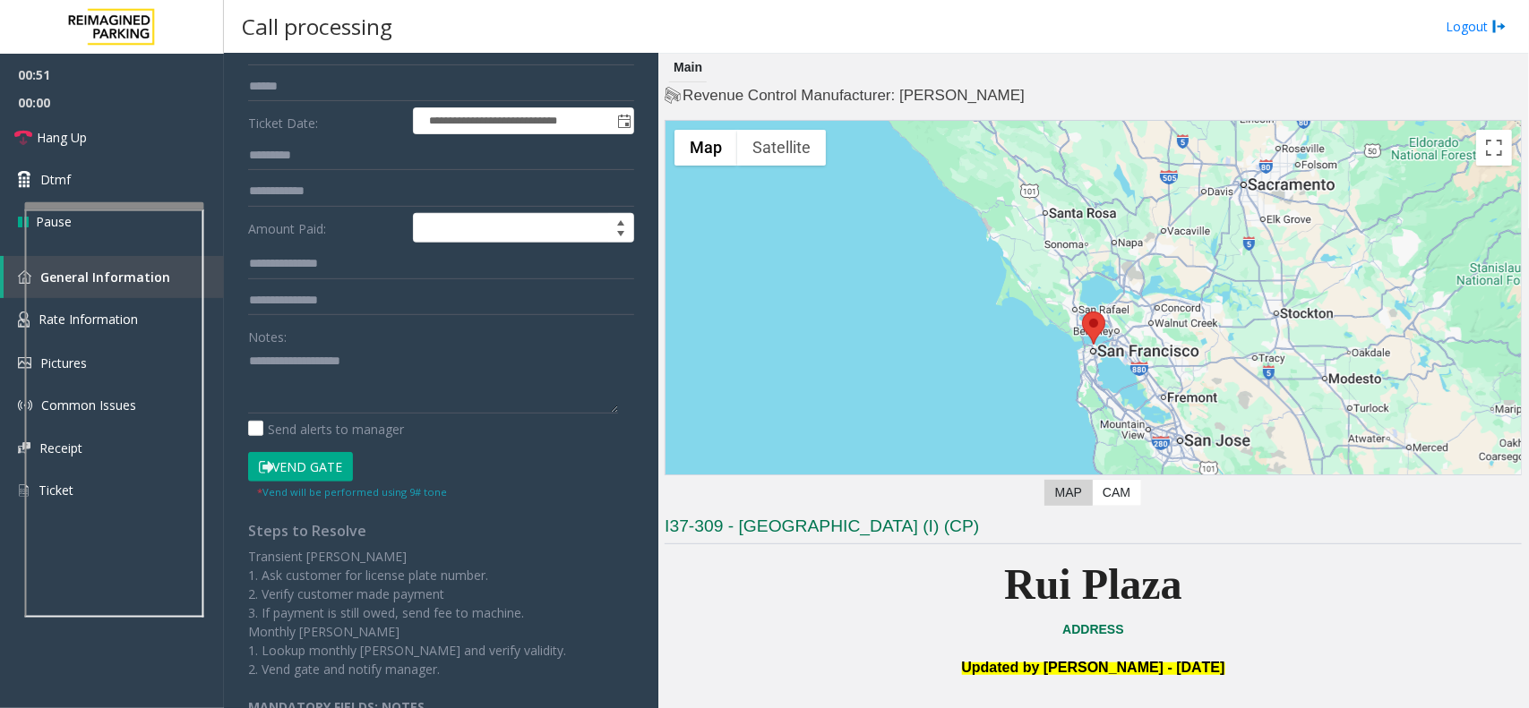
type input "****"
click at [329, 468] on button "Vend Gate" at bounding box center [300, 467] width 105 height 30
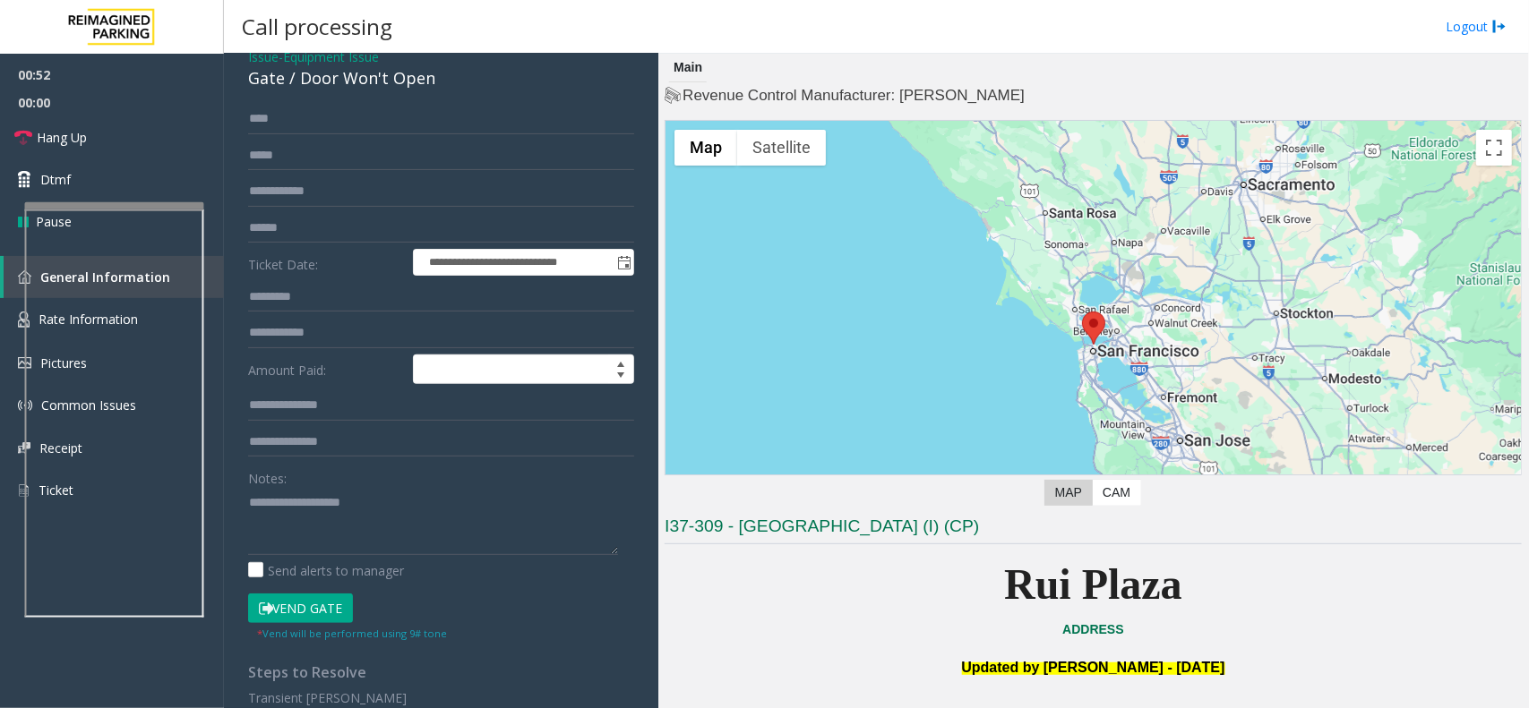
scroll to position [0, 0]
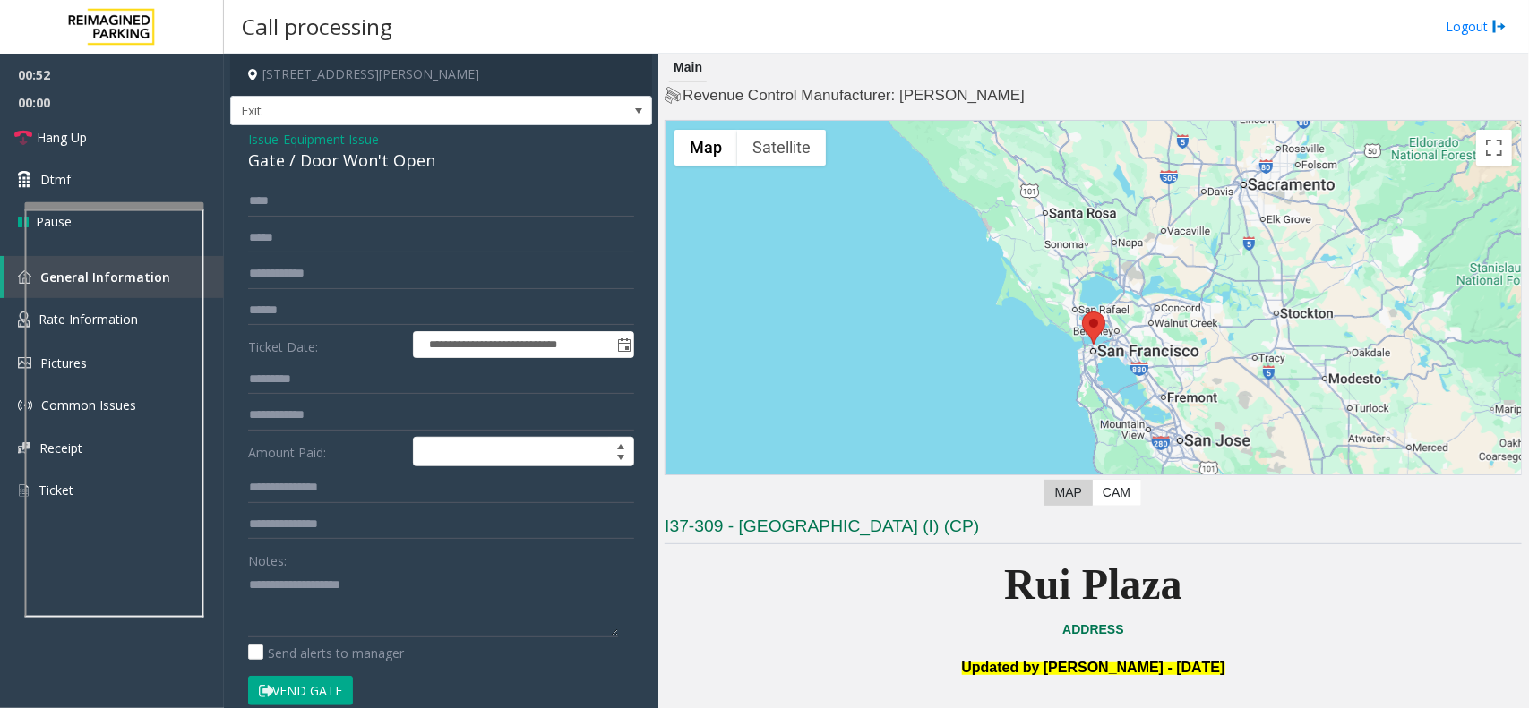
click at [379, 146] on span "Equipment Issue" at bounding box center [331, 139] width 96 height 19
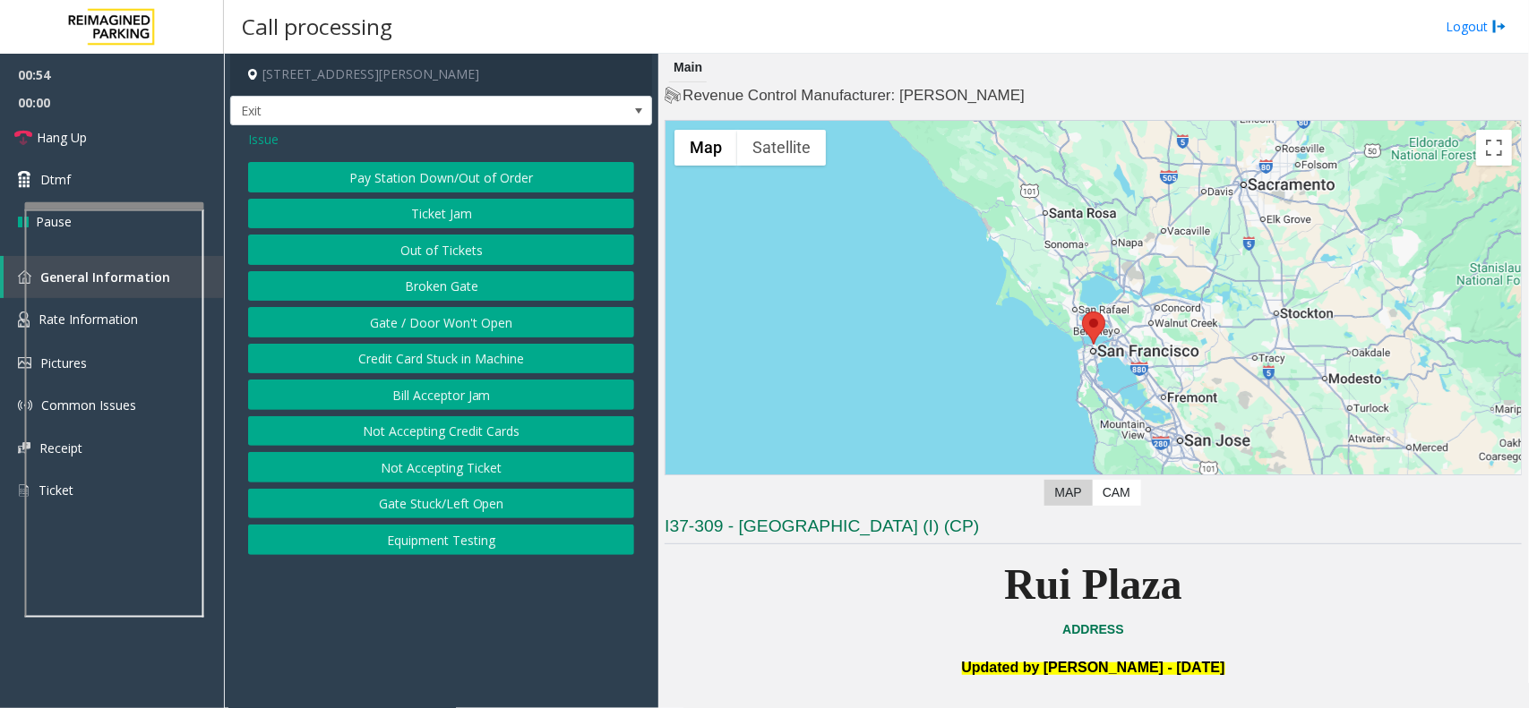
click at [405, 327] on button "Gate / Door Won't Open" at bounding box center [441, 322] width 386 height 30
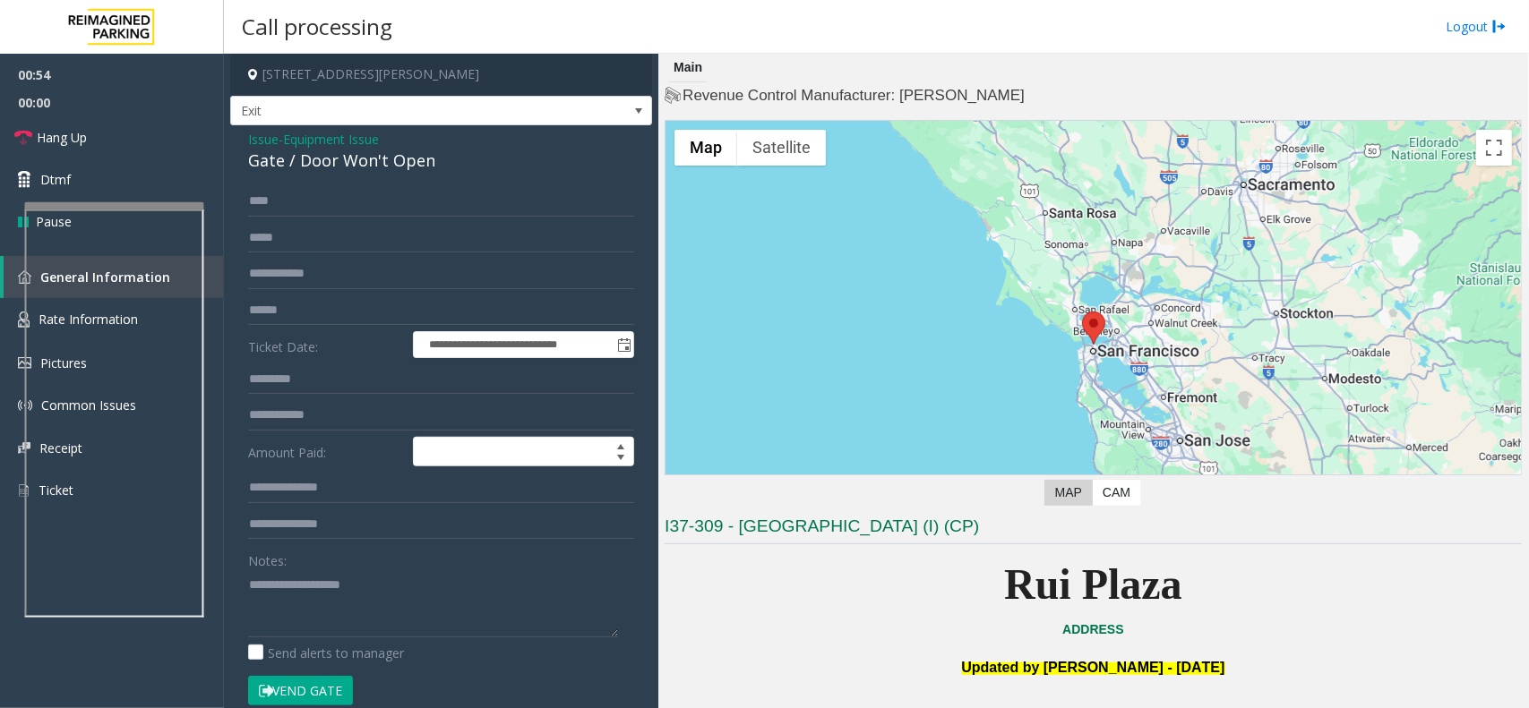
click at [356, 150] on div "Gate / Door Won't Open" at bounding box center [441, 161] width 386 height 24
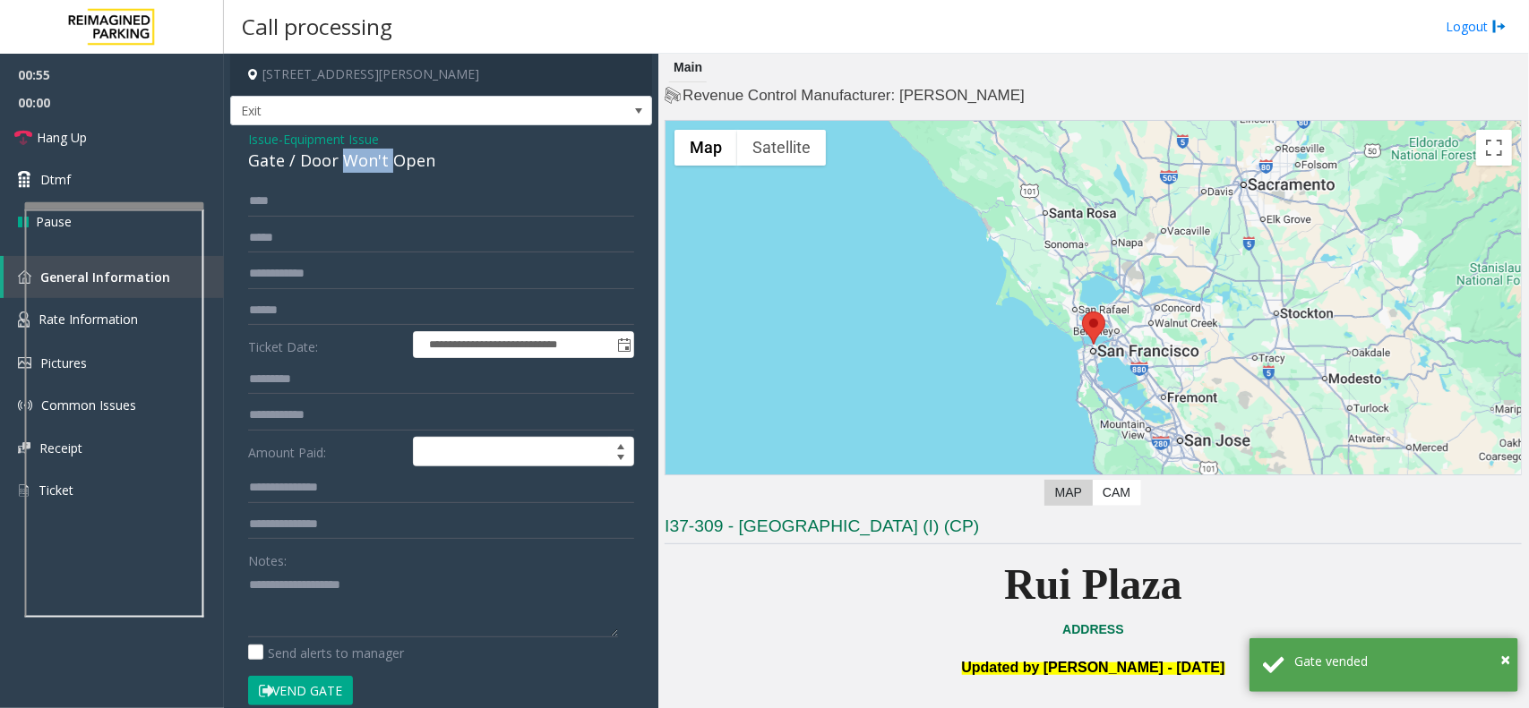
click at [356, 150] on div "Gate / Door Won't Open" at bounding box center [441, 161] width 386 height 24
copy div "Gate / Door Won't Open"
click at [349, 615] on textarea at bounding box center [433, 604] width 370 height 67
paste textarea "**********"
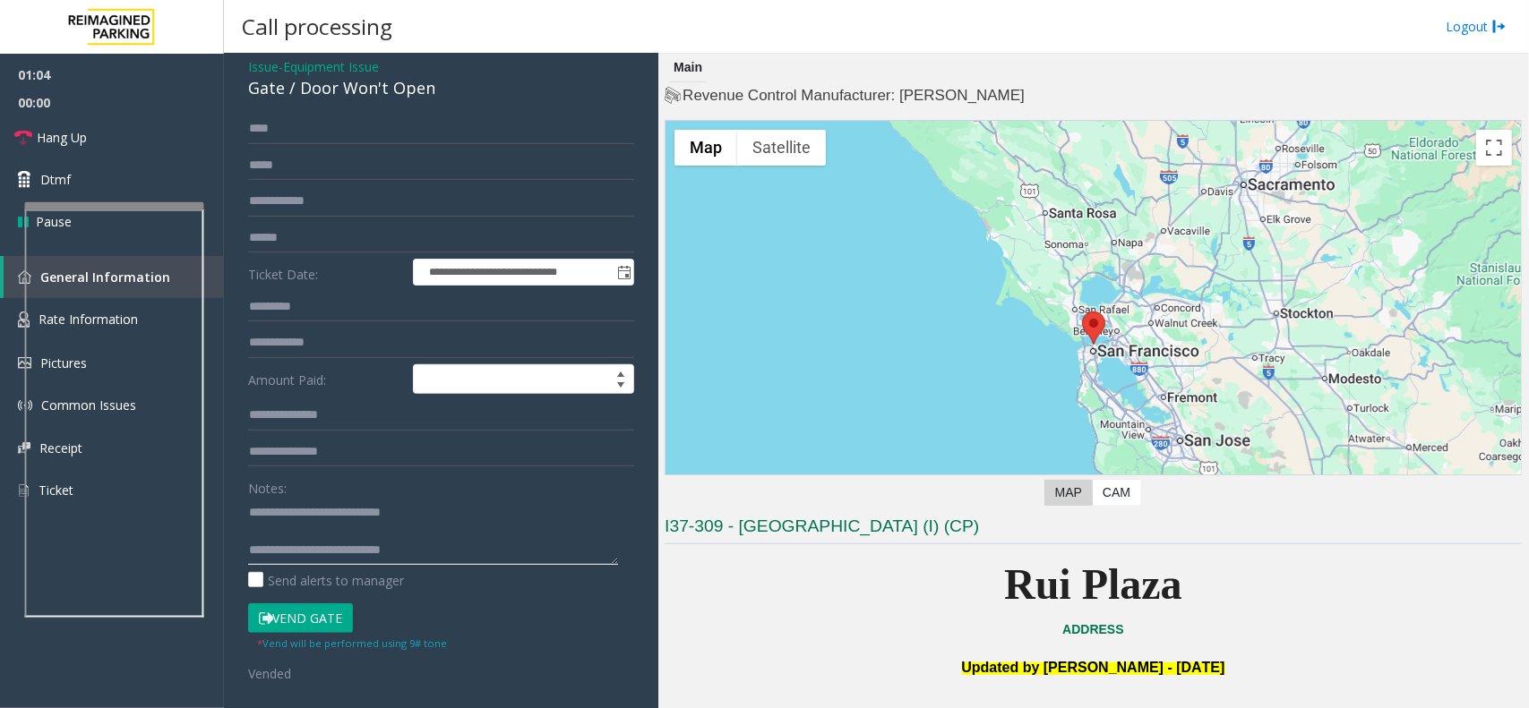
scroll to position [112, 0]
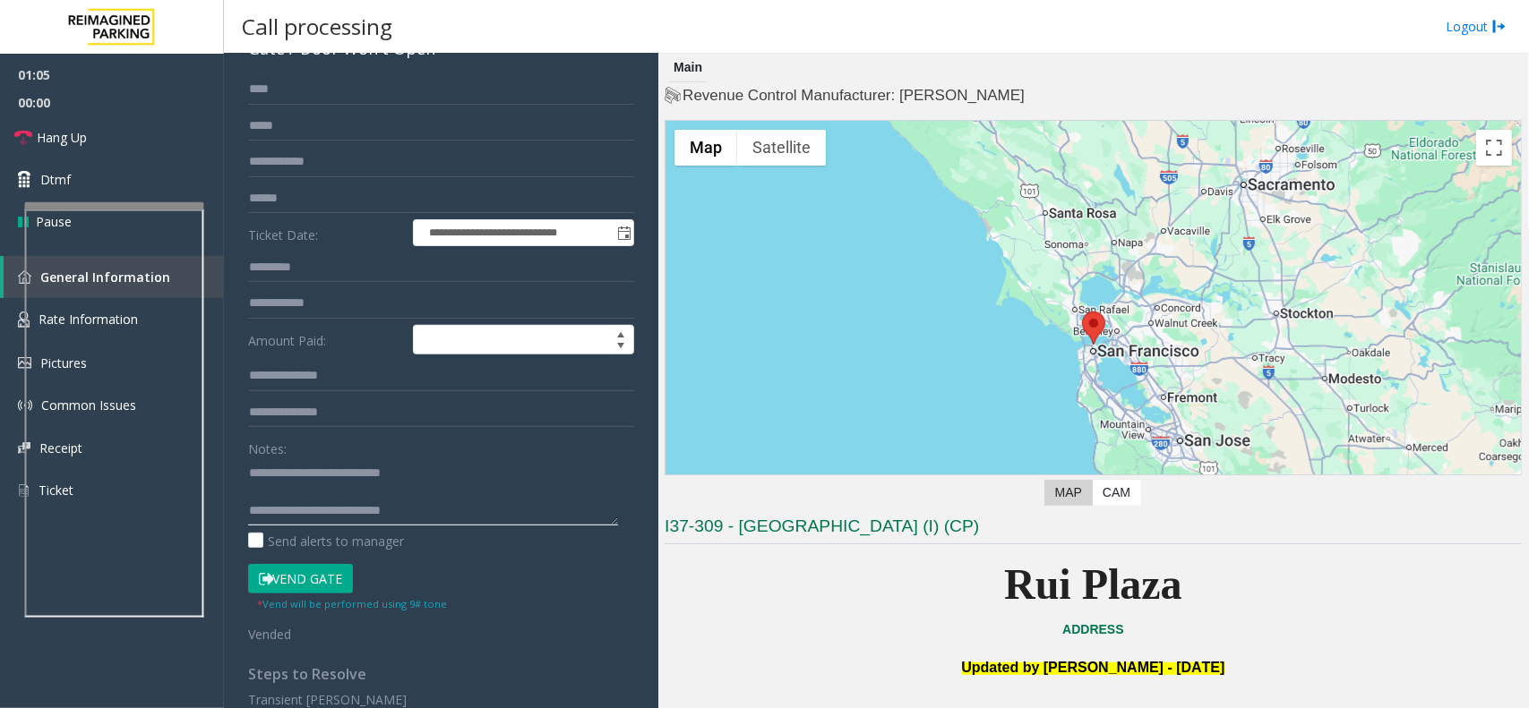
type textarea "**********"
drag, startPoint x: 287, startPoint y: 574, endPoint x: 269, endPoint y: 583, distance: 20.8
click at [269, 583] on button "Vend Gate" at bounding box center [300, 579] width 105 height 30
click at [113, 184] on link "Dtmf" at bounding box center [112, 180] width 224 height 42
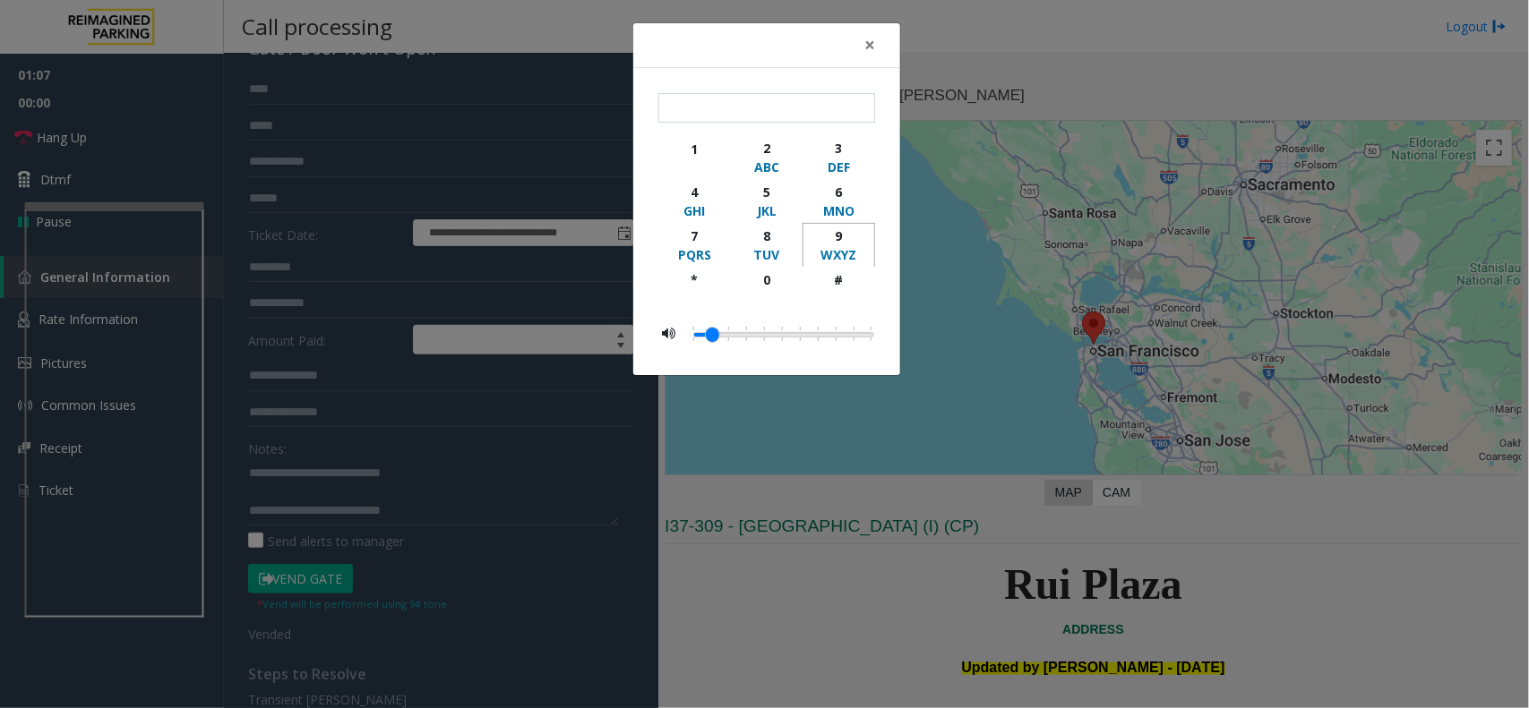
click at [853, 253] on div "WXYZ" at bounding box center [838, 254] width 49 height 19
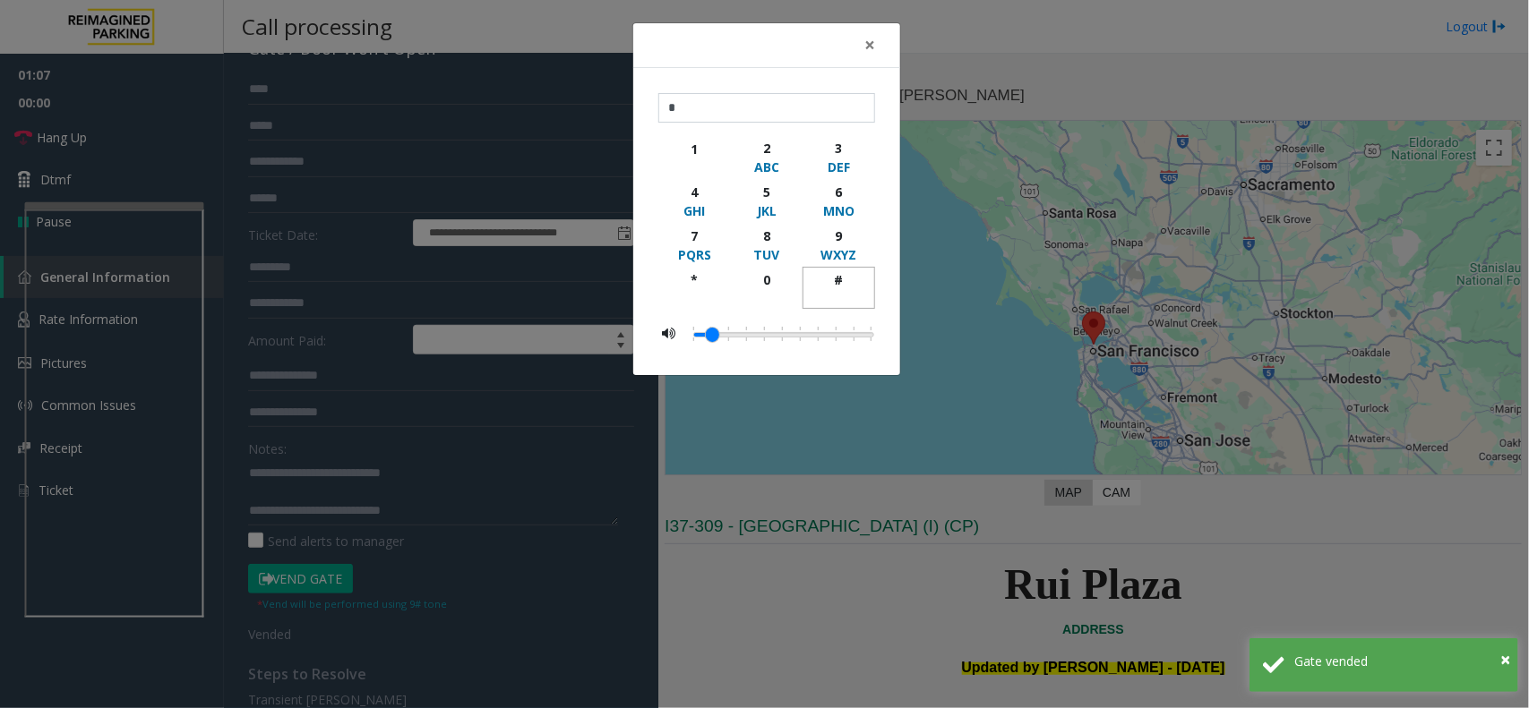
click at [851, 296] on div "button" at bounding box center [838, 297] width 49 height 16
type input "**"
click at [866, 43] on span "×" at bounding box center [869, 44] width 11 height 25
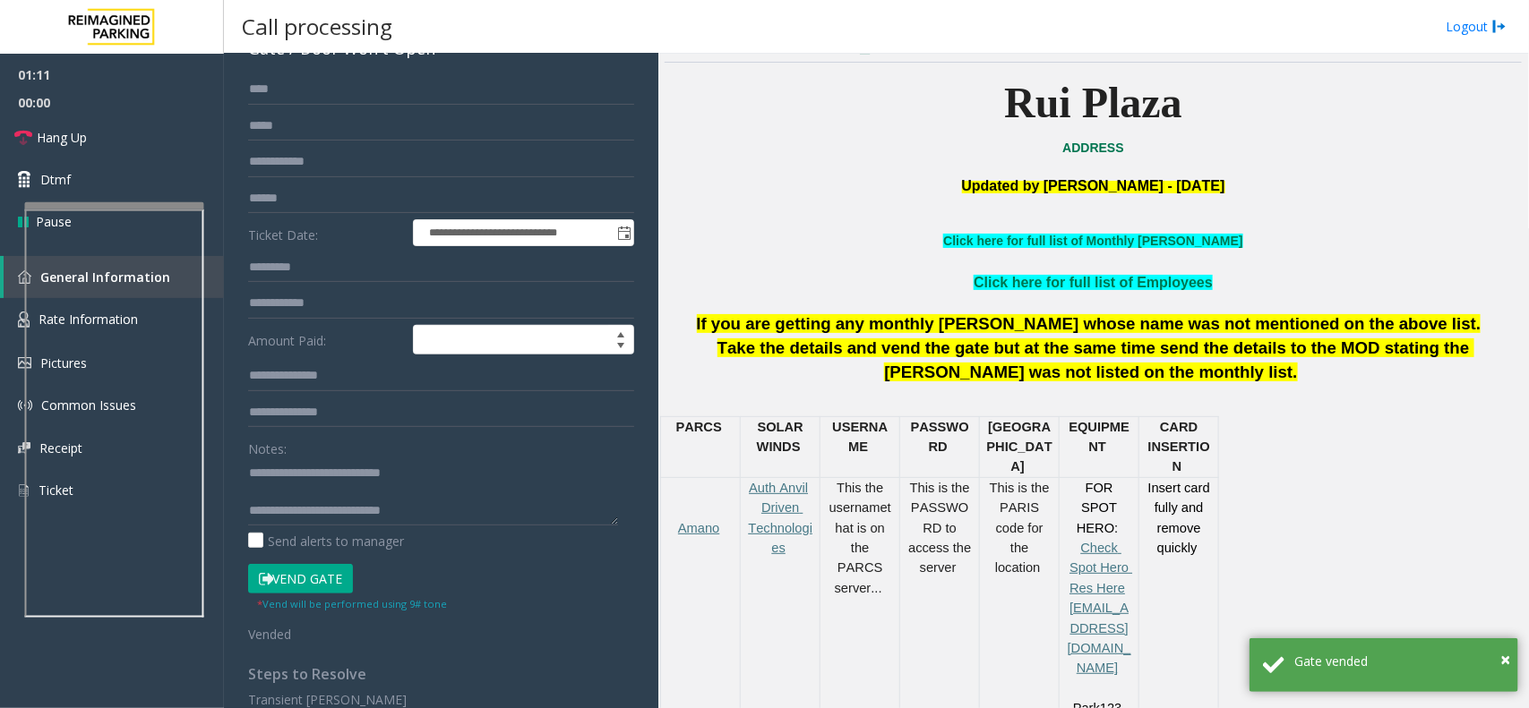
scroll to position [224, 0]
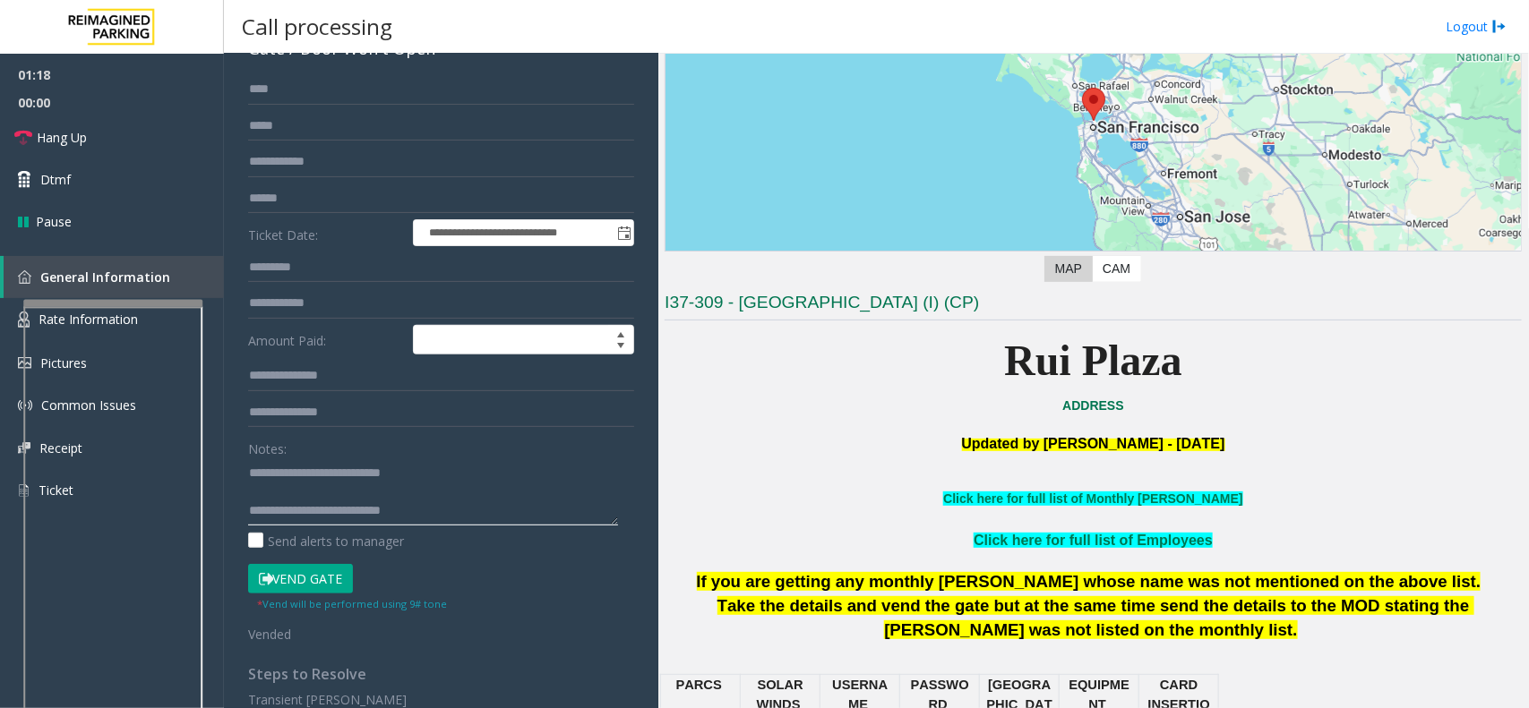
click at [157, 309] on div at bounding box center [112, 510] width 179 height 420
click at [72, 132] on span "Hang Up" at bounding box center [62, 137] width 50 height 19
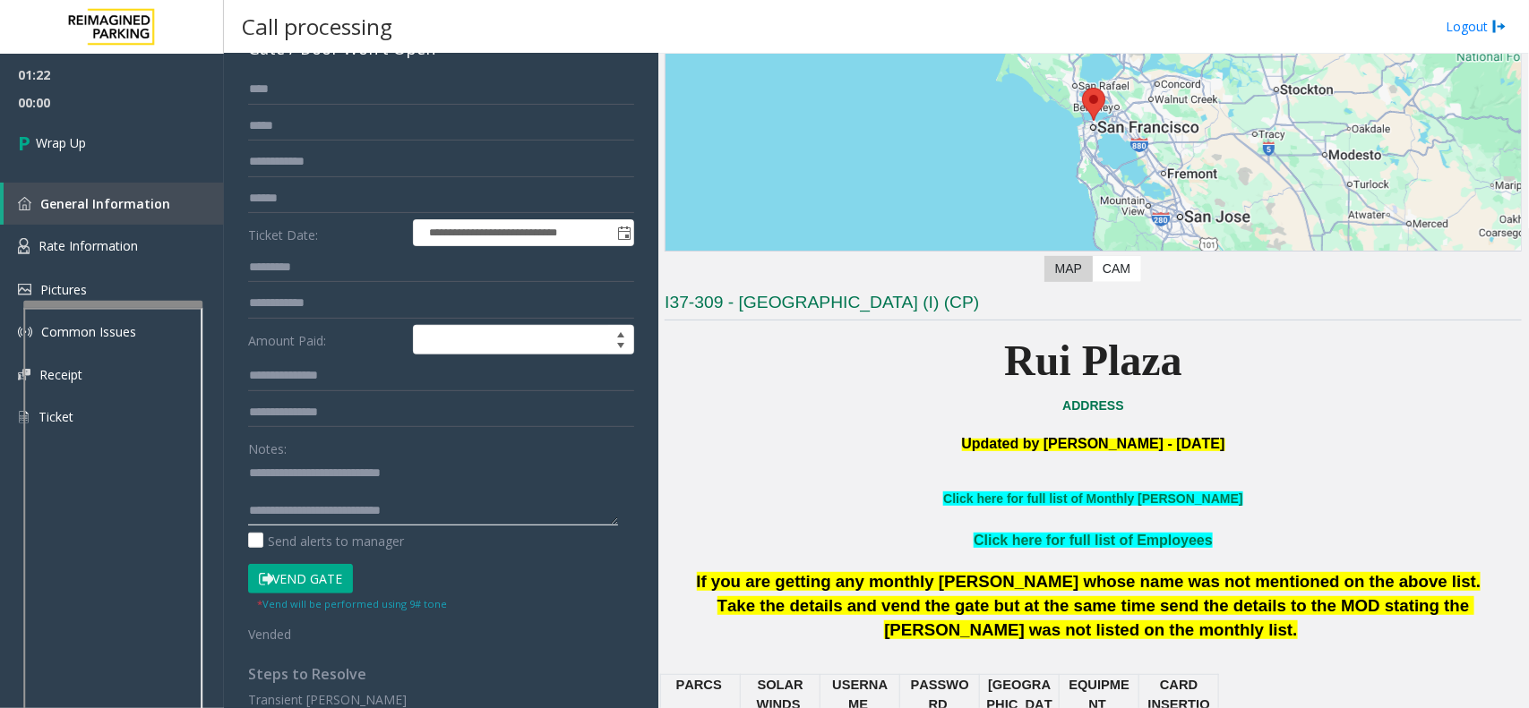
click at [432, 509] on textarea at bounding box center [433, 492] width 370 height 67
type textarea "**********"
click at [46, 149] on span "Wrap Up" at bounding box center [61, 142] width 50 height 19
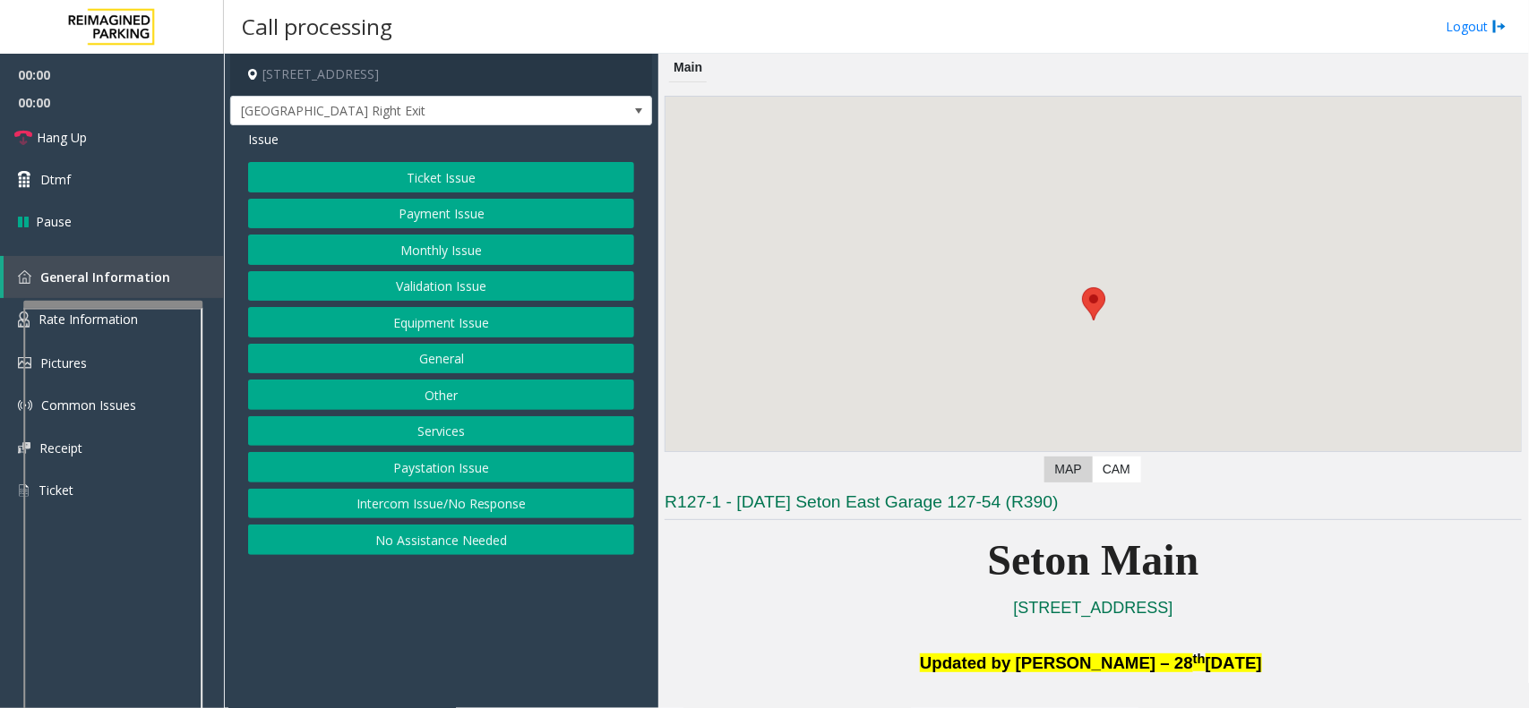
click at [504, 331] on button "Equipment Issue" at bounding box center [441, 322] width 386 height 30
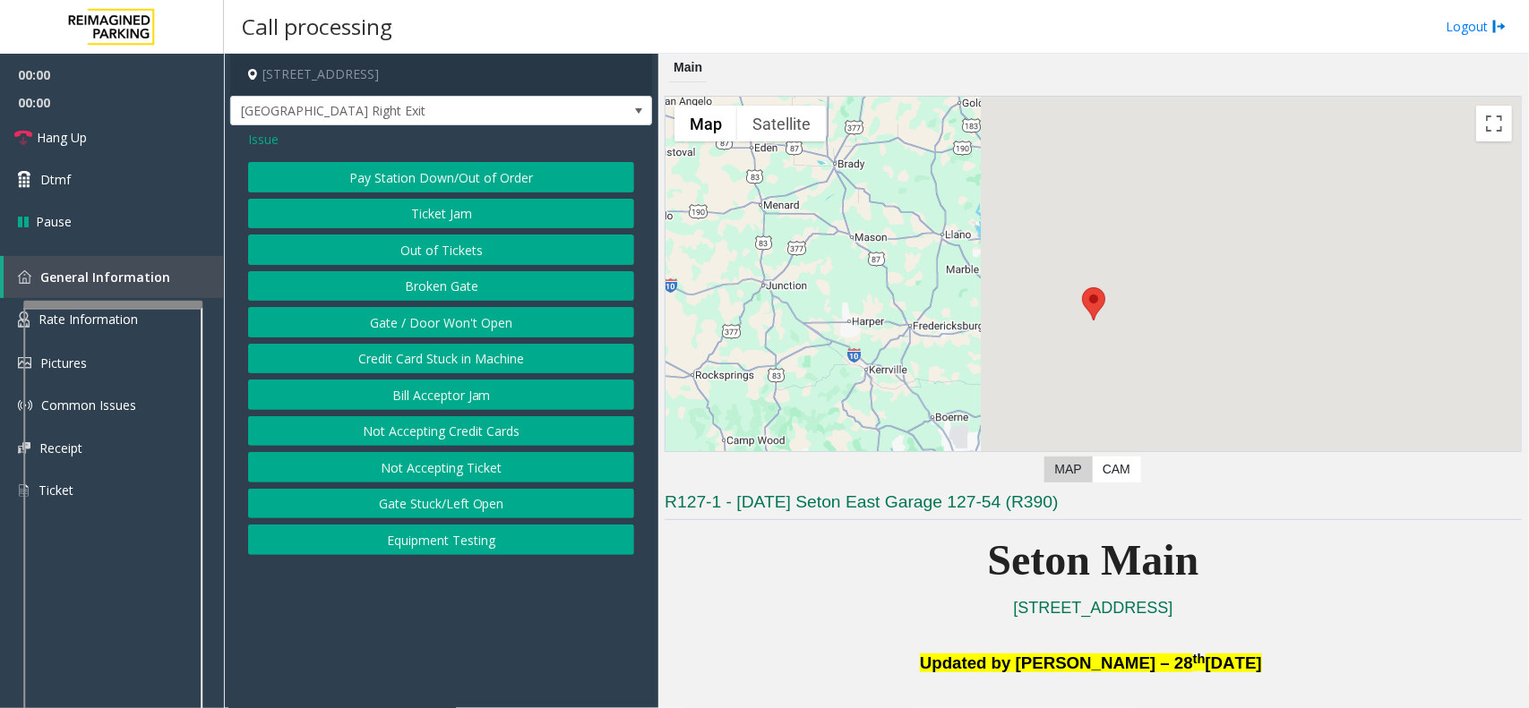
click at [504, 331] on button "Gate / Door Won't Open" at bounding box center [441, 322] width 386 height 30
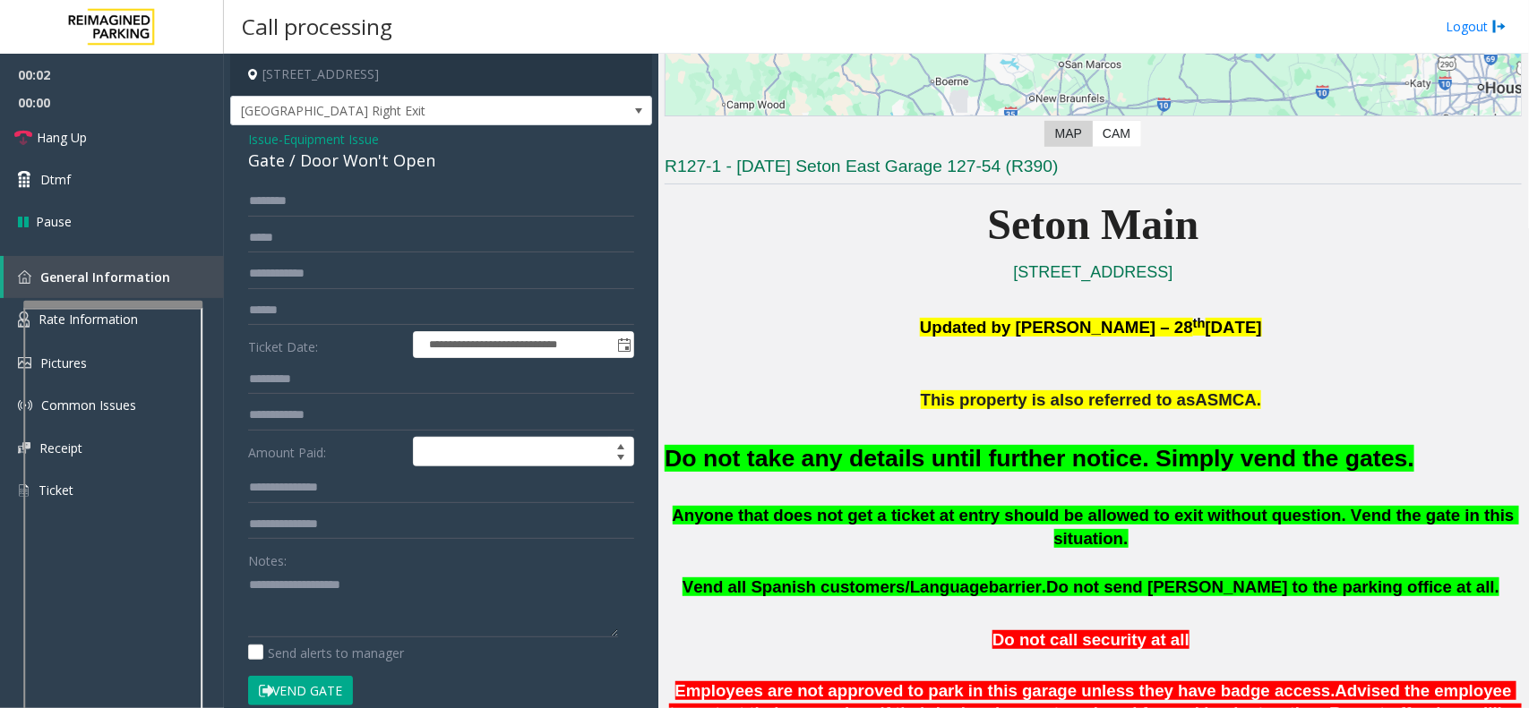
scroll to position [112, 0]
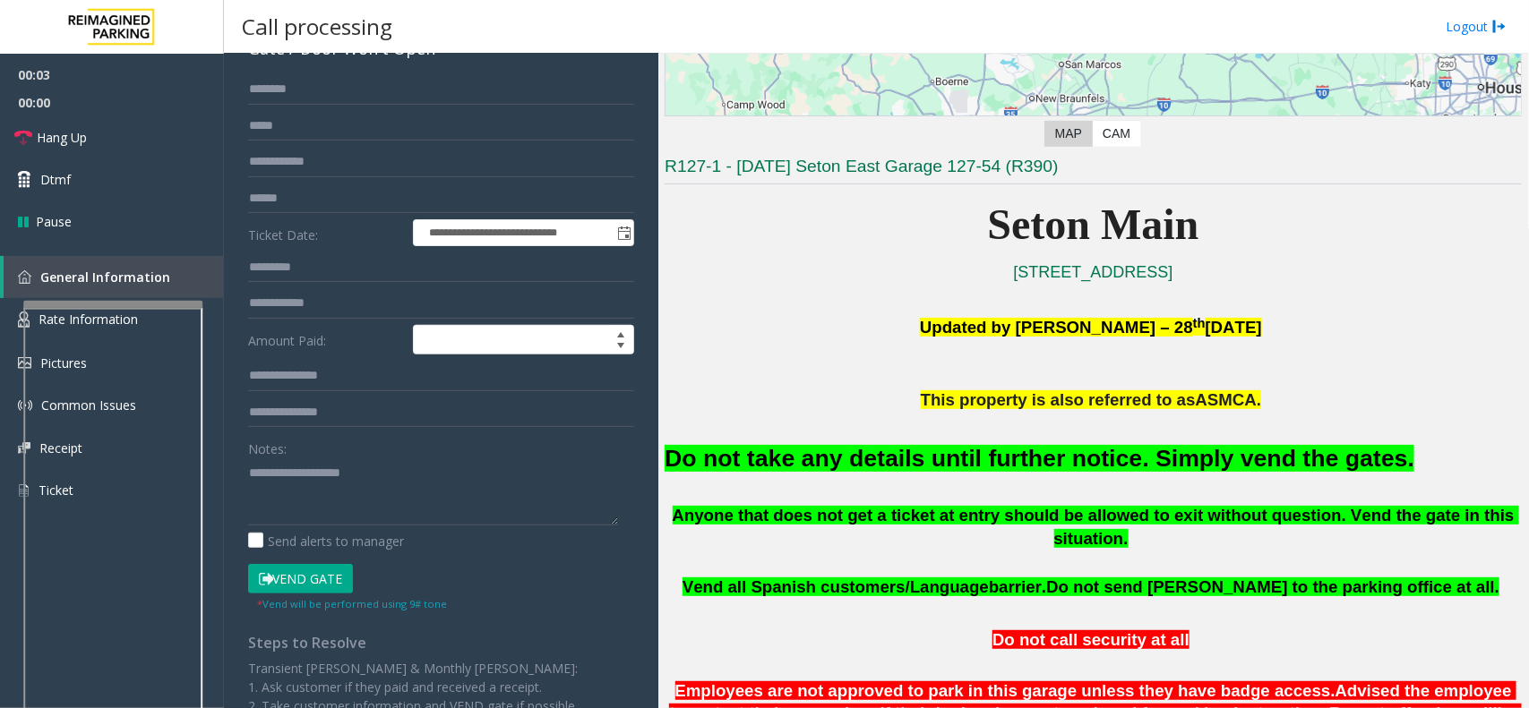
click at [313, 601] on small "* Vend will be performed using 9# tone" at bounding box center [352, 603] width 190 height 13
click at [313, 584] on button "Vend Gate" at bounding box center [300, 579] width 105 height 30
click at [830, 458] on font "Do not take any details until further notice. Simply vend the gates." at bounding box center [1040, 458] width 750 height 27
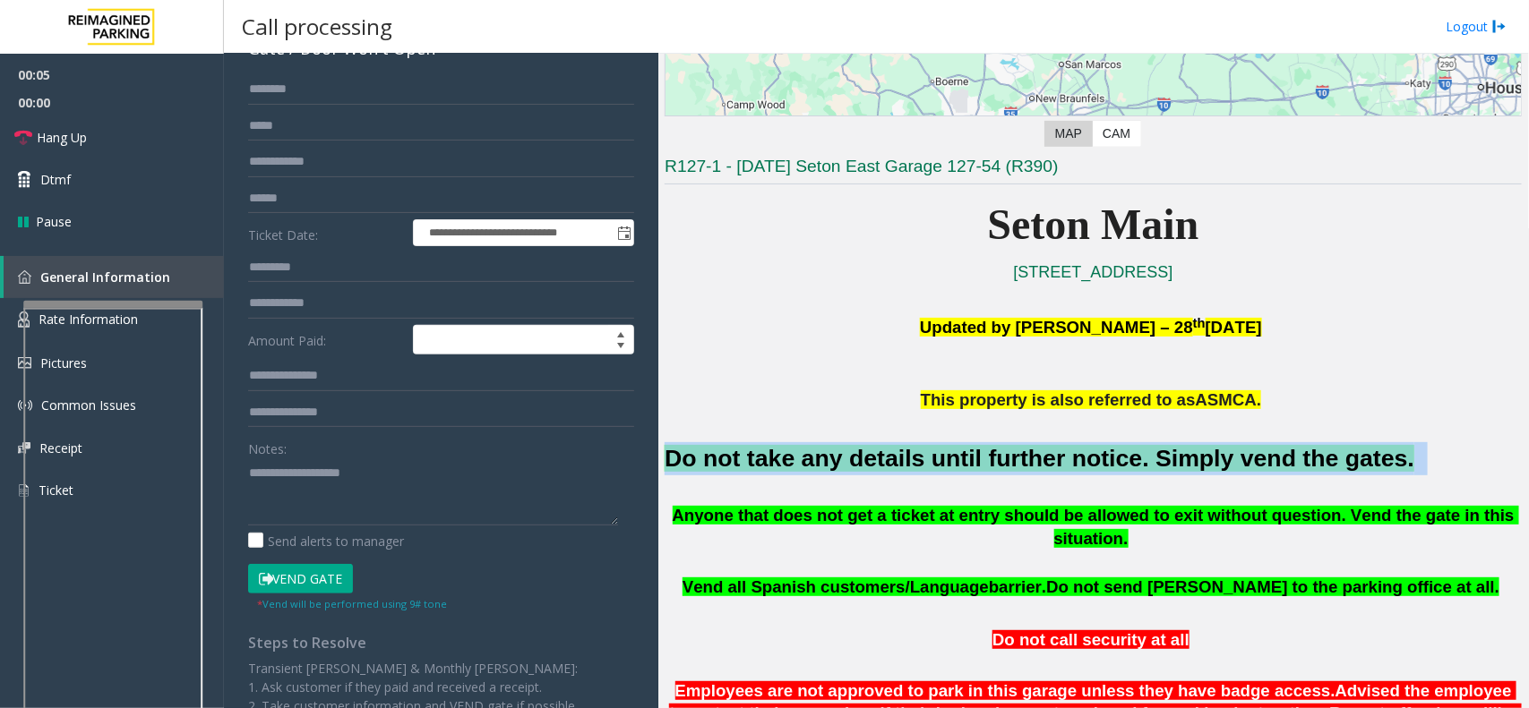
click at [830, 458] on font "Do not take any details until further notice. Simply vend the gates." at bounding box center [1040, 458] width 750 height 27
copy h2 "Do not take any details until further notice. Simply vend the gates."
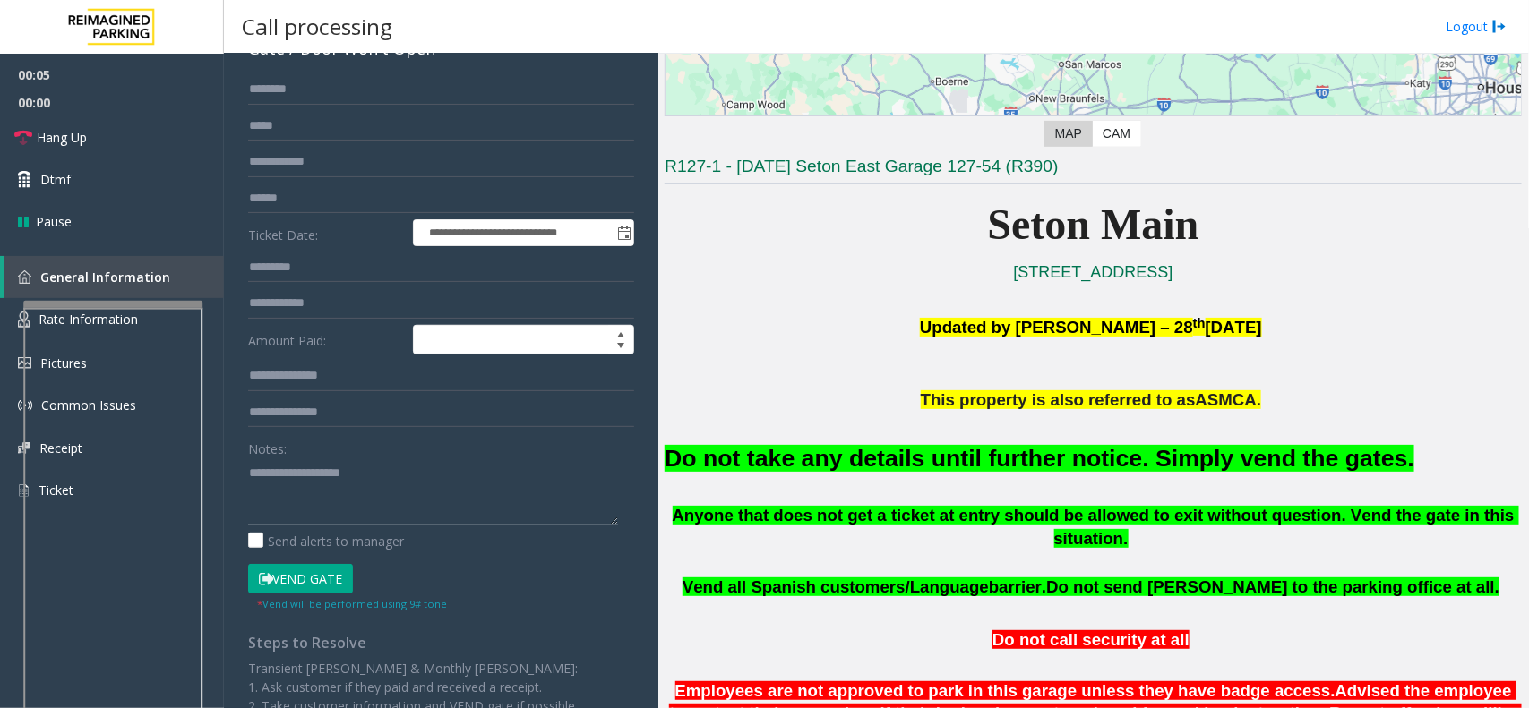
click at [311, 485] on textarea at bounding box center [433, 492] width 370 height 67
paste textarea "**********"
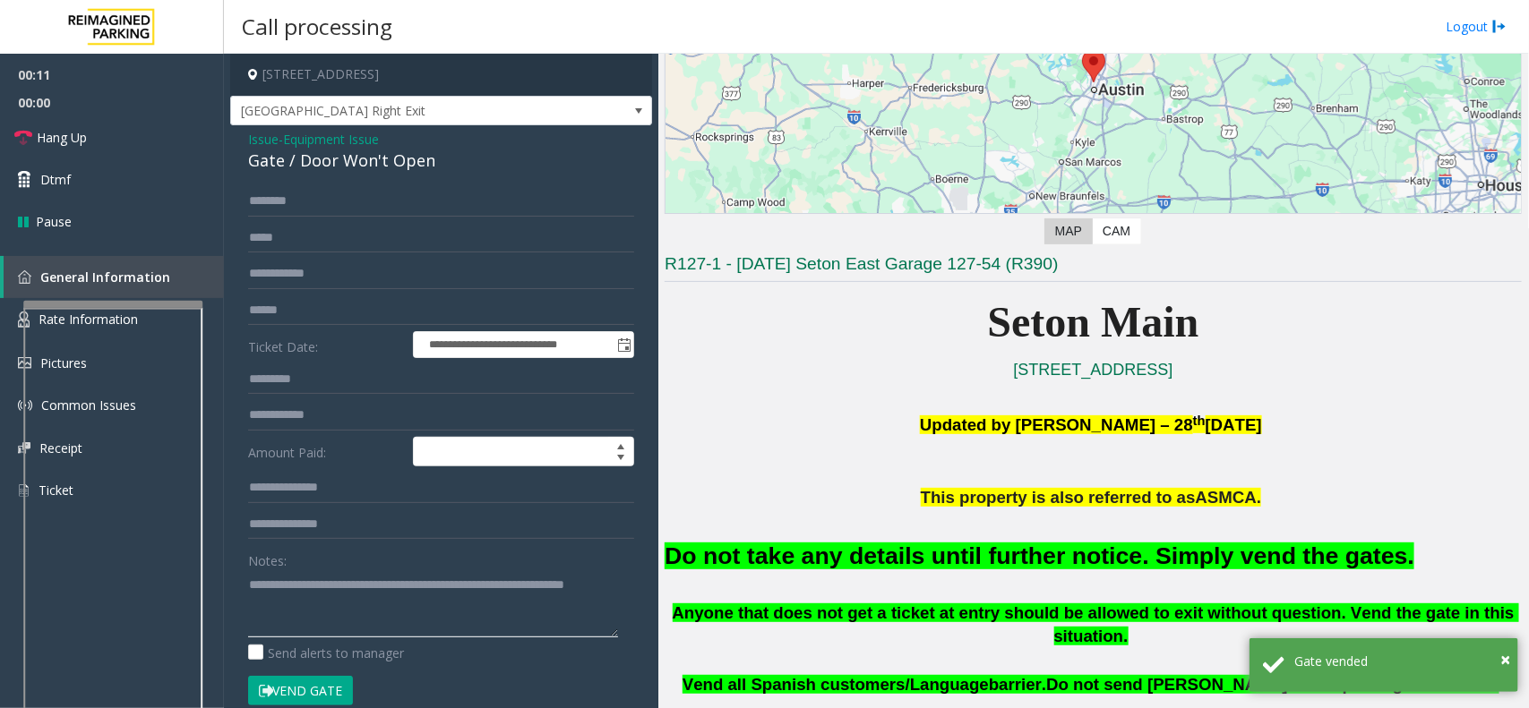
scroll to position [0, 0]
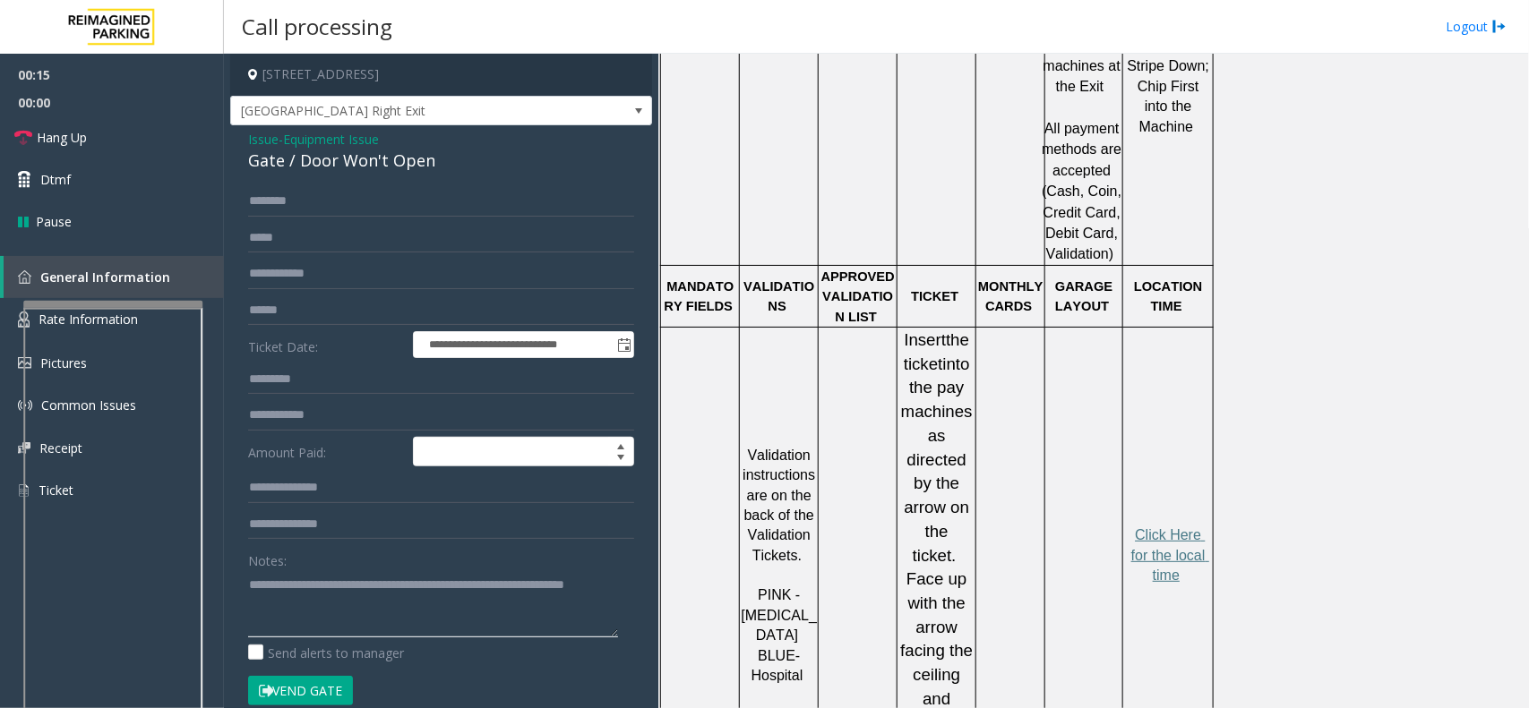
type textarea "**********"
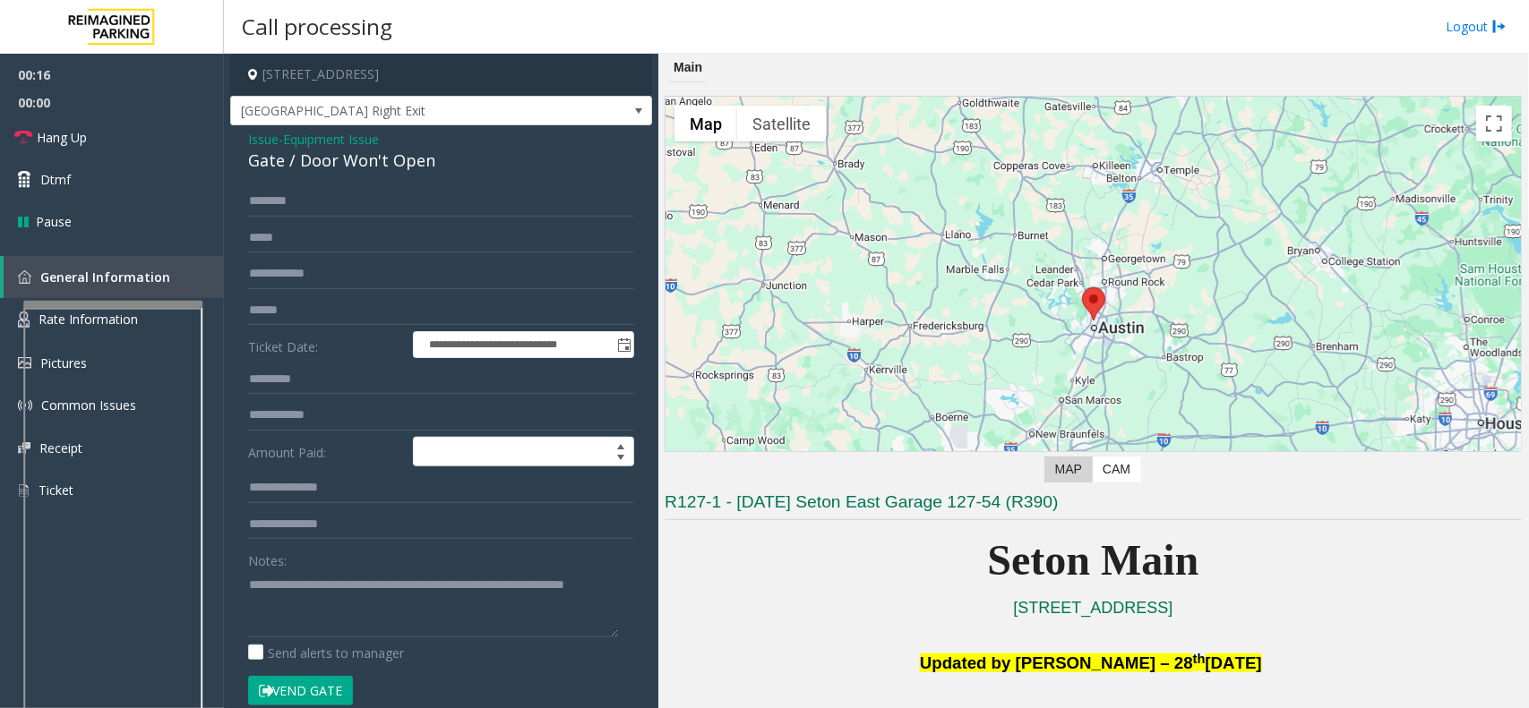
scroll to position [336, 0]
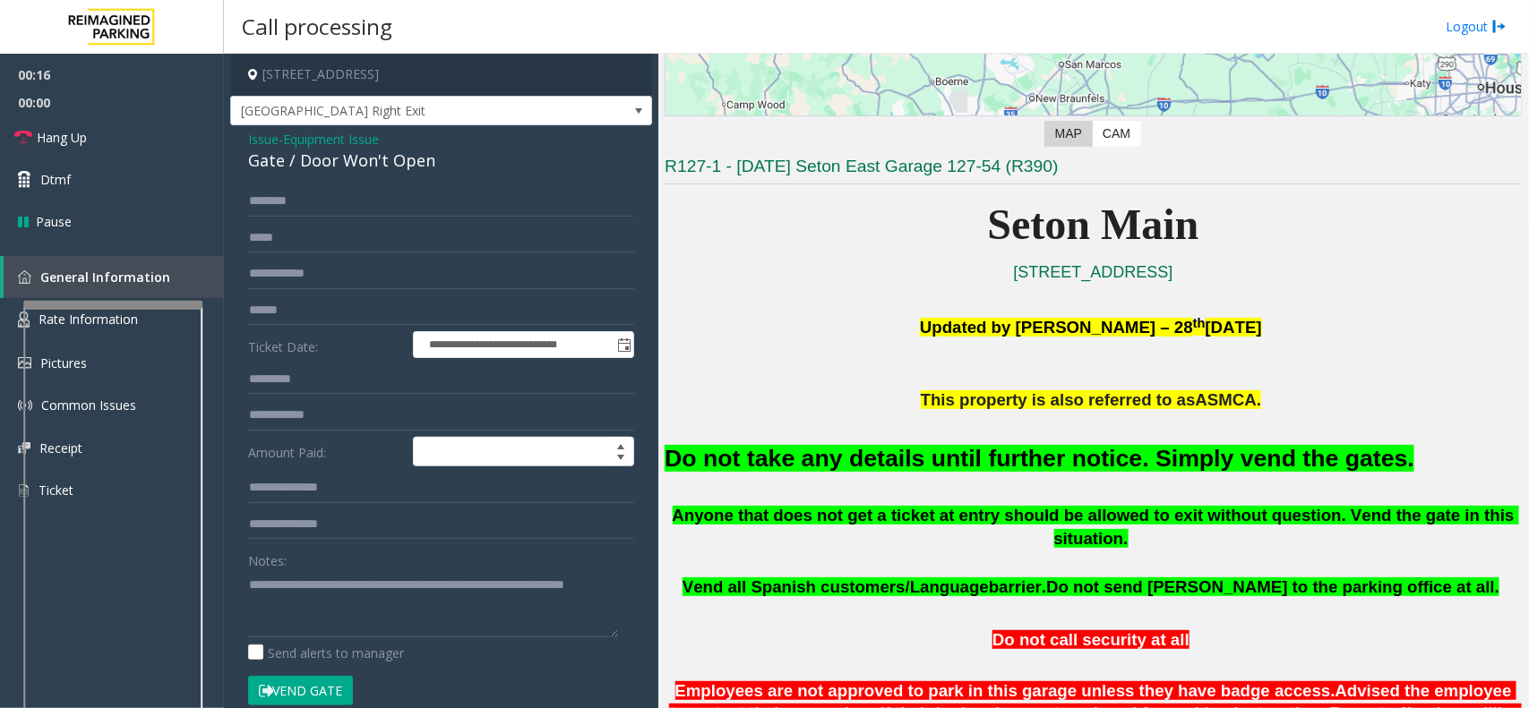
click at [777, 313] on p "Updated by Pranav Babbar – 28 th August 2024" at bounding box center [1093, 338] width 857 height 53
click at [86, 140] on span "Hang Up" at bounding box center [62, 137] width 50 height 19
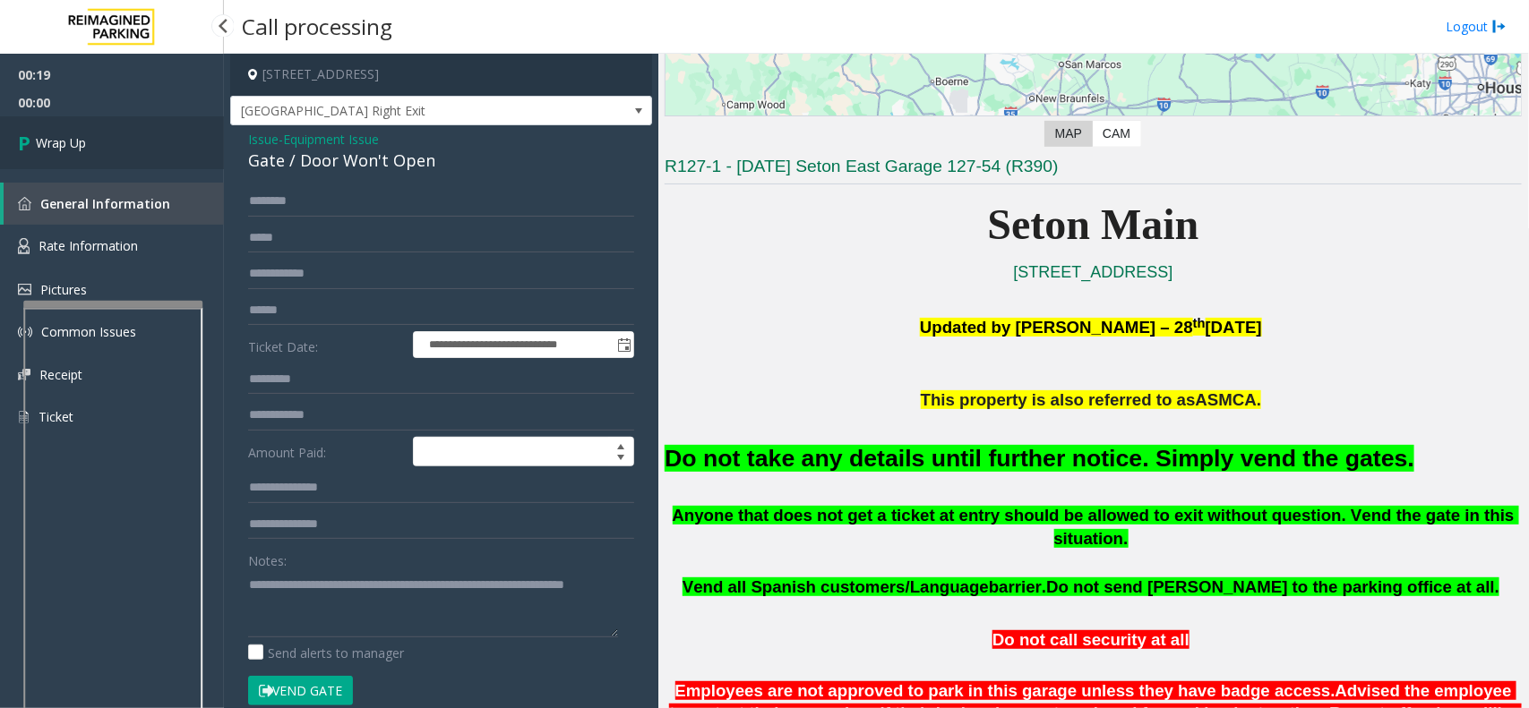
click at [86, 140] on span "Wrap Up" at bounding box center [61, 142] width 50 height 19
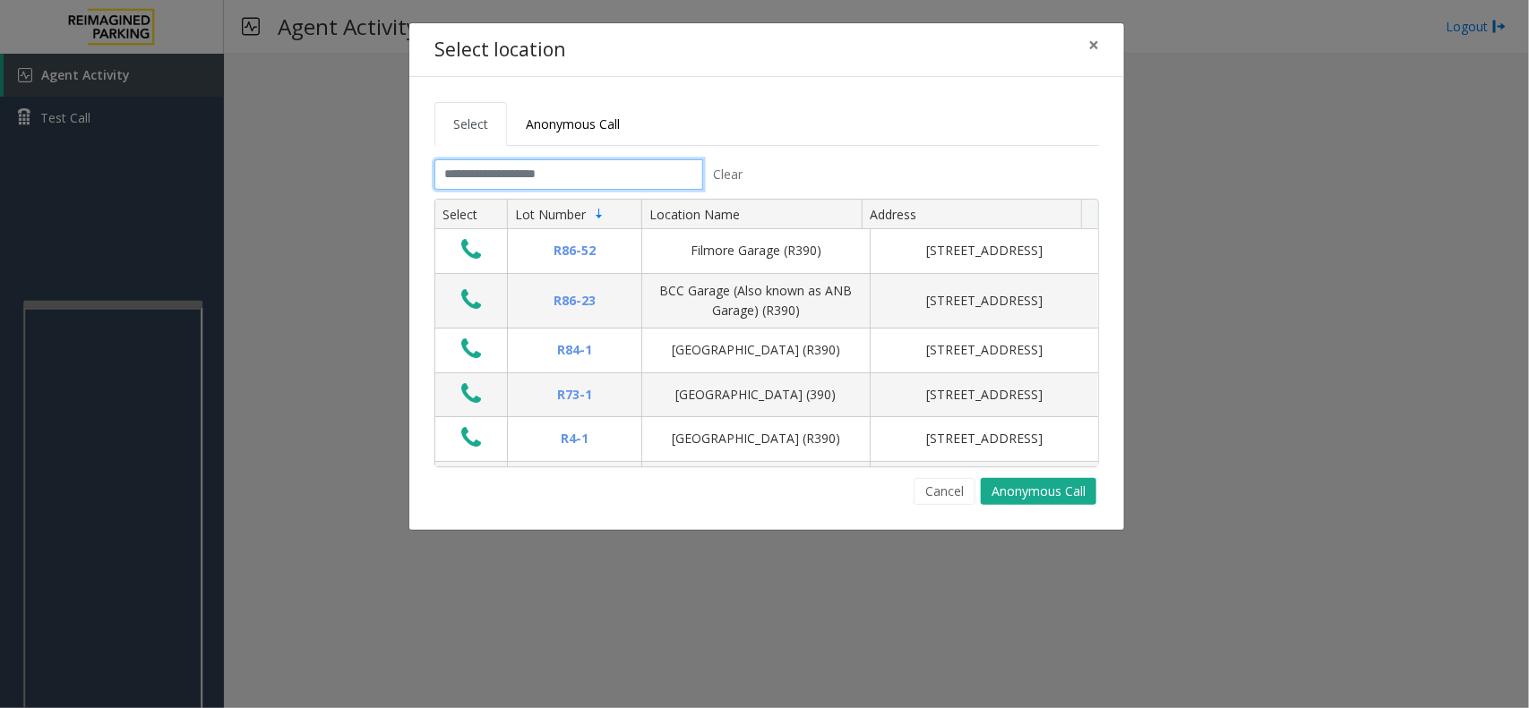
click at [601, 175] on input "text" at bounding box center [568, 174] width 269 height 30
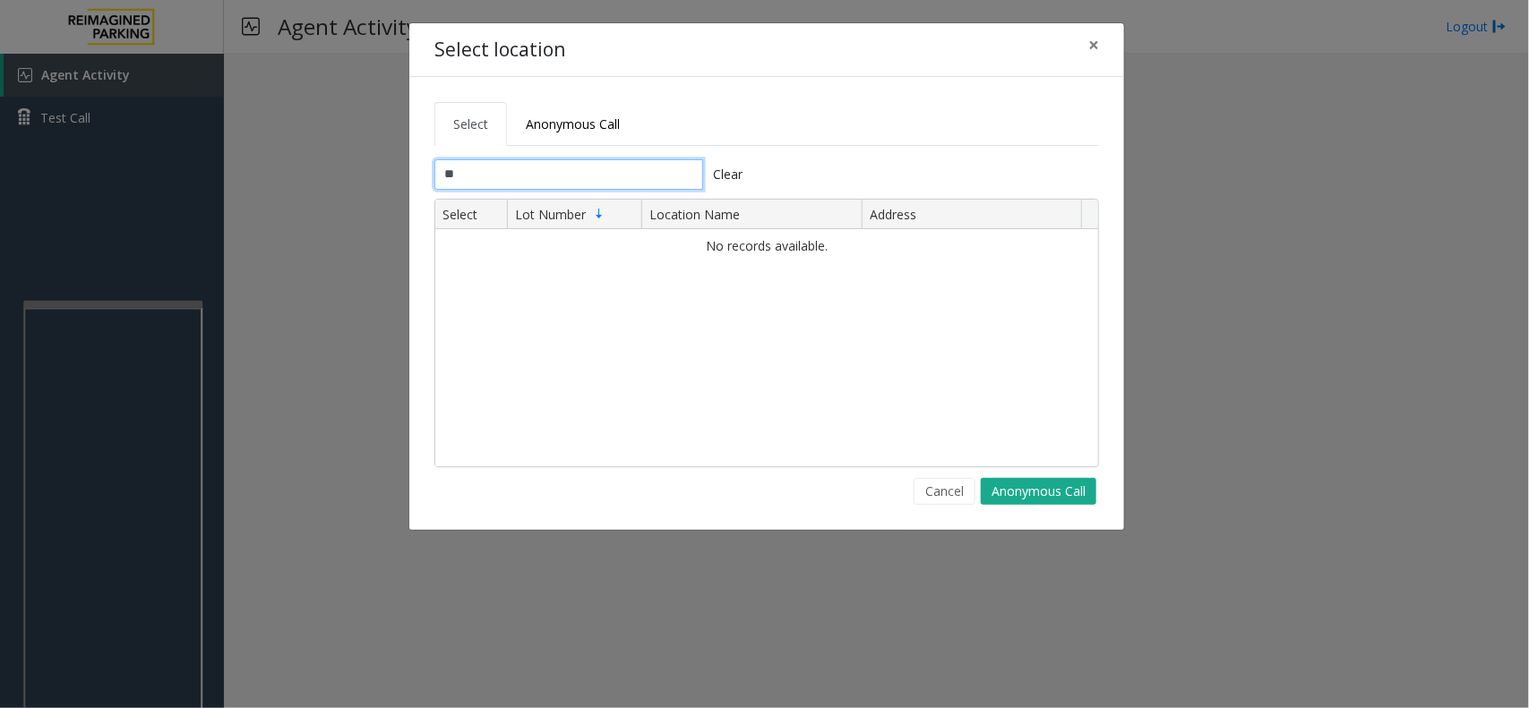
type input "*"
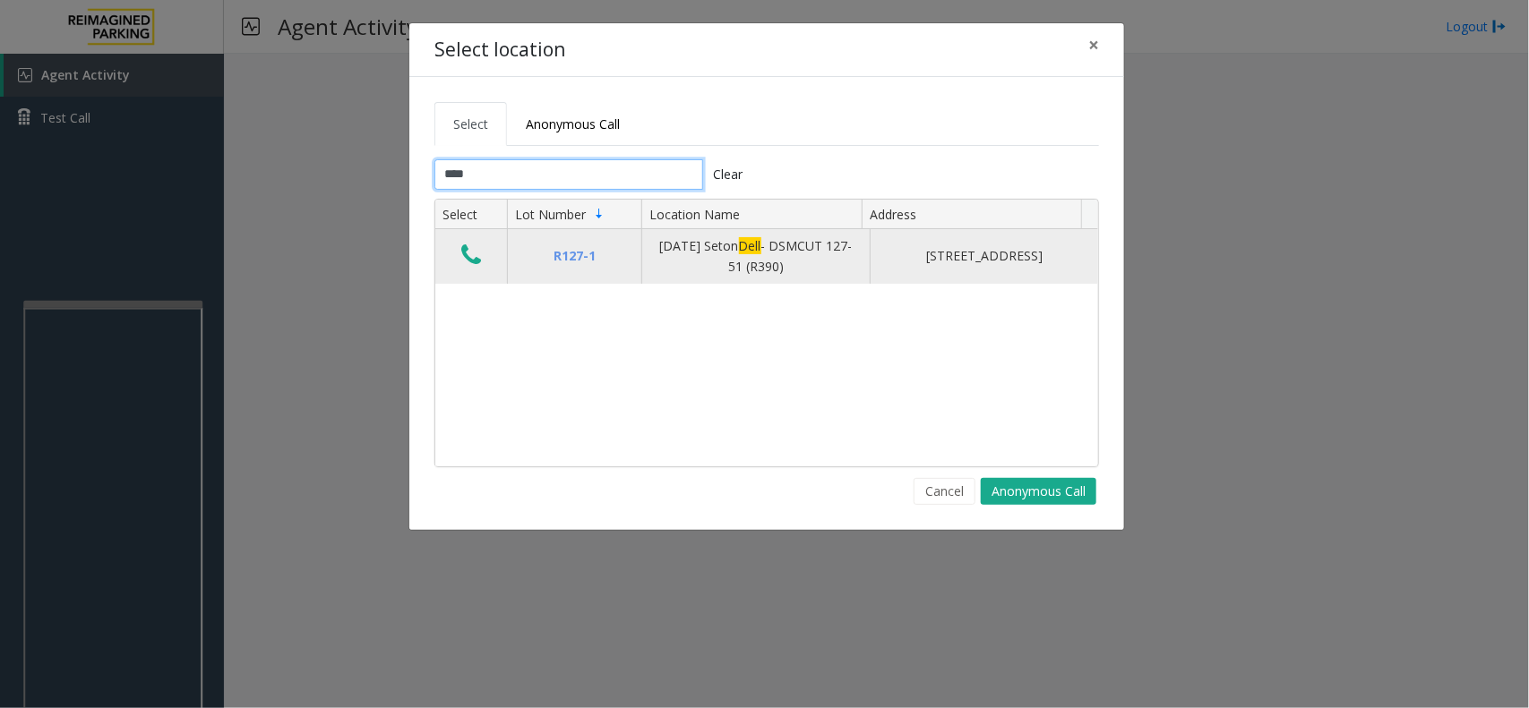
type input "****"
click at [472, 246] on icon "Data table" at bounding box center [471, 255] width 20 height 25
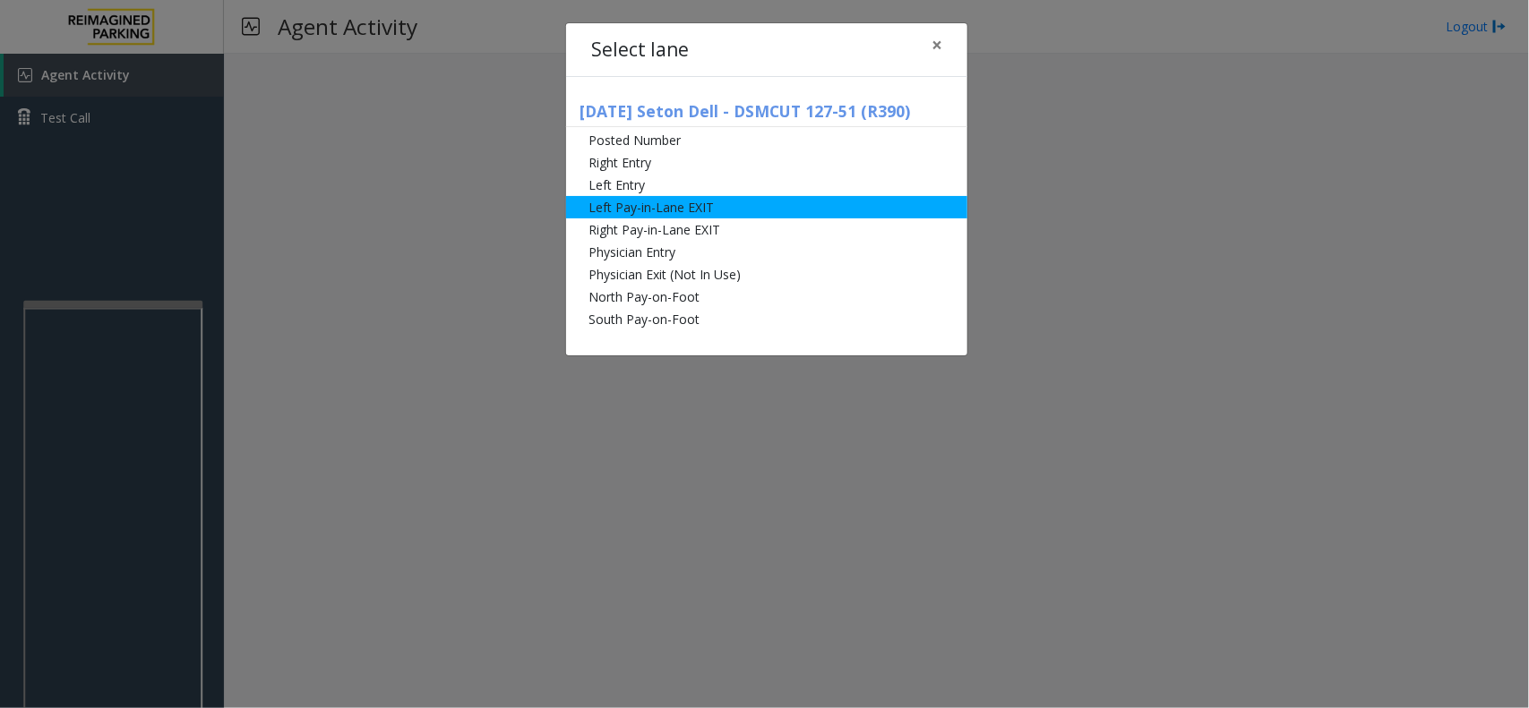
click at [712, 209] on li "Left Pay-in-Lane EXIT" at bounding box center [766, 207] width 401 height 22
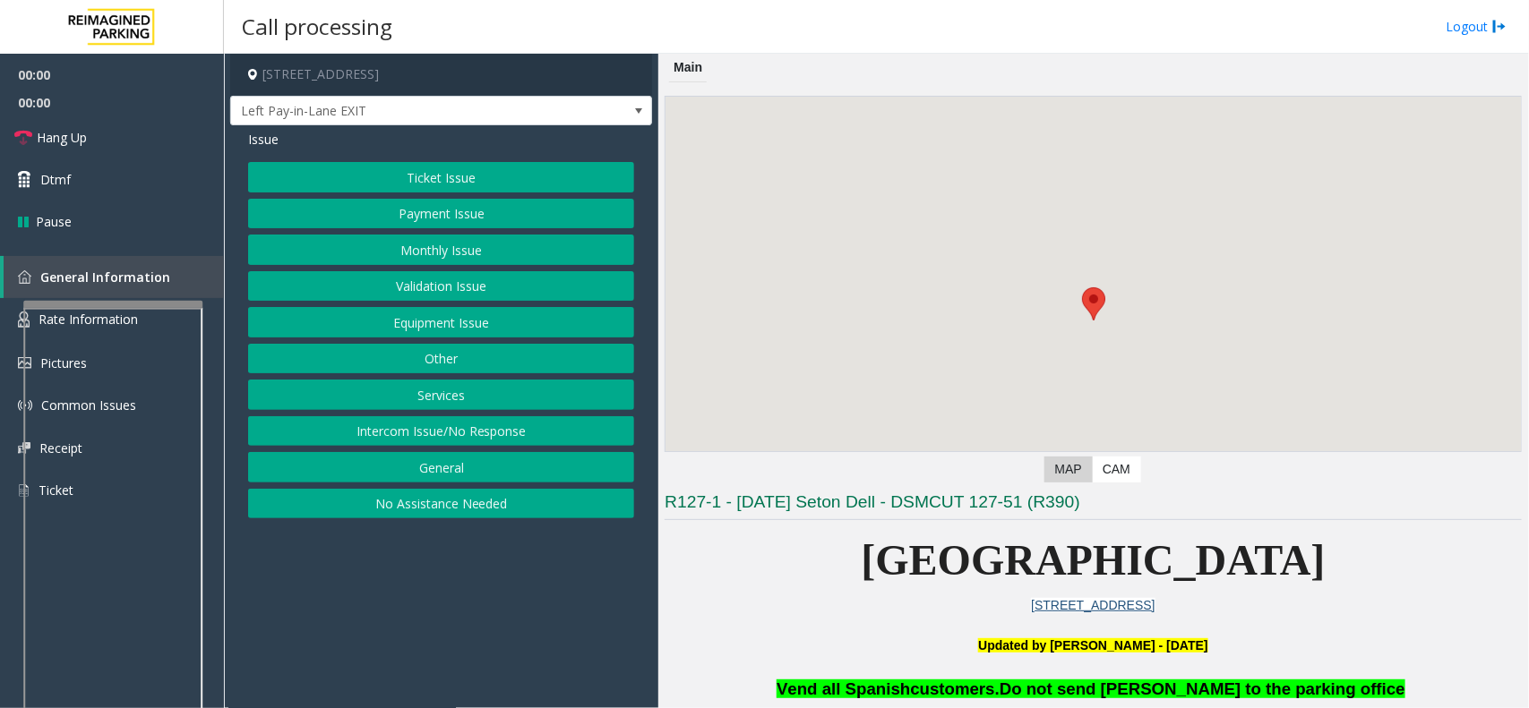
click at [434, 176] on button "Ticket Issue" at bounding box center [441, 177] width 386 height 30
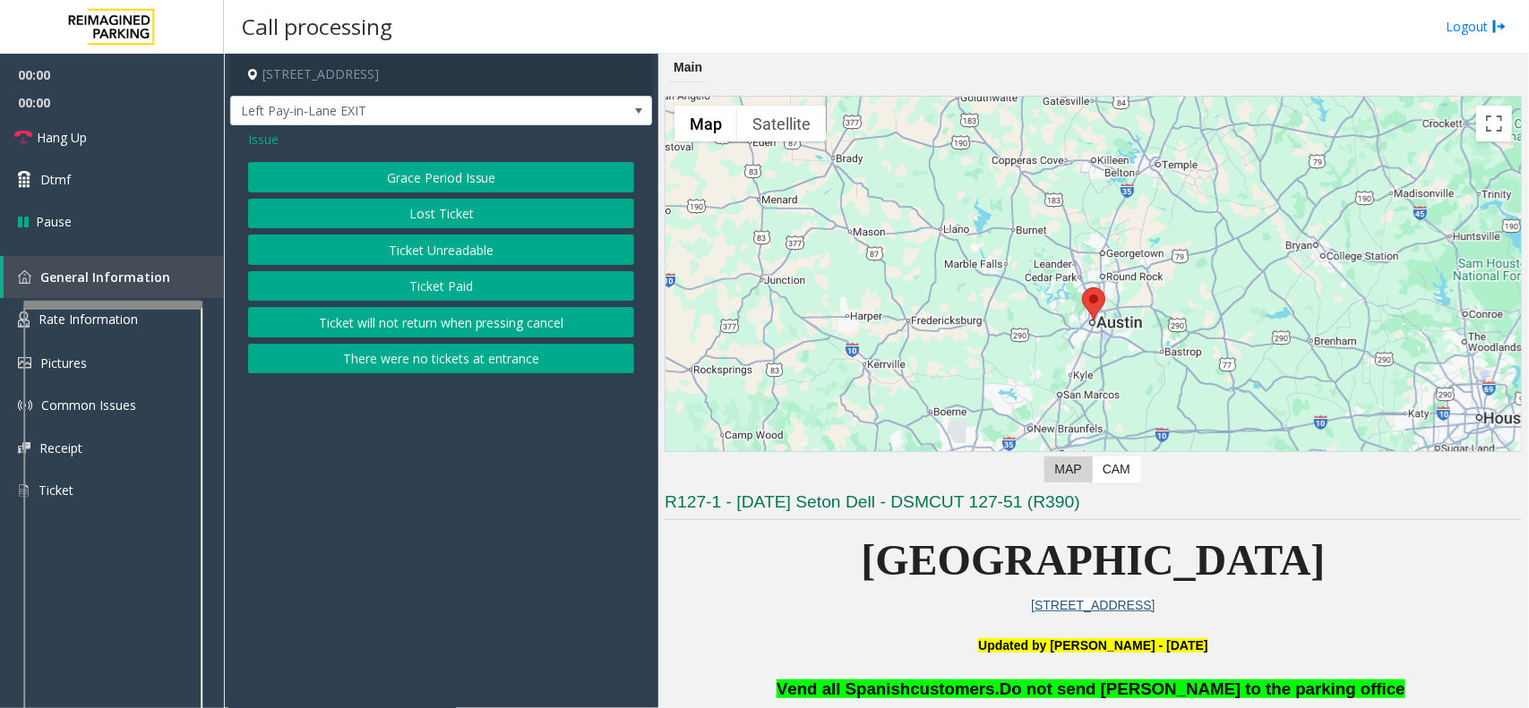
click at [440, 360] on button "There were no tickets at entrance" at bounding box center [441, 359] width 386 height 30
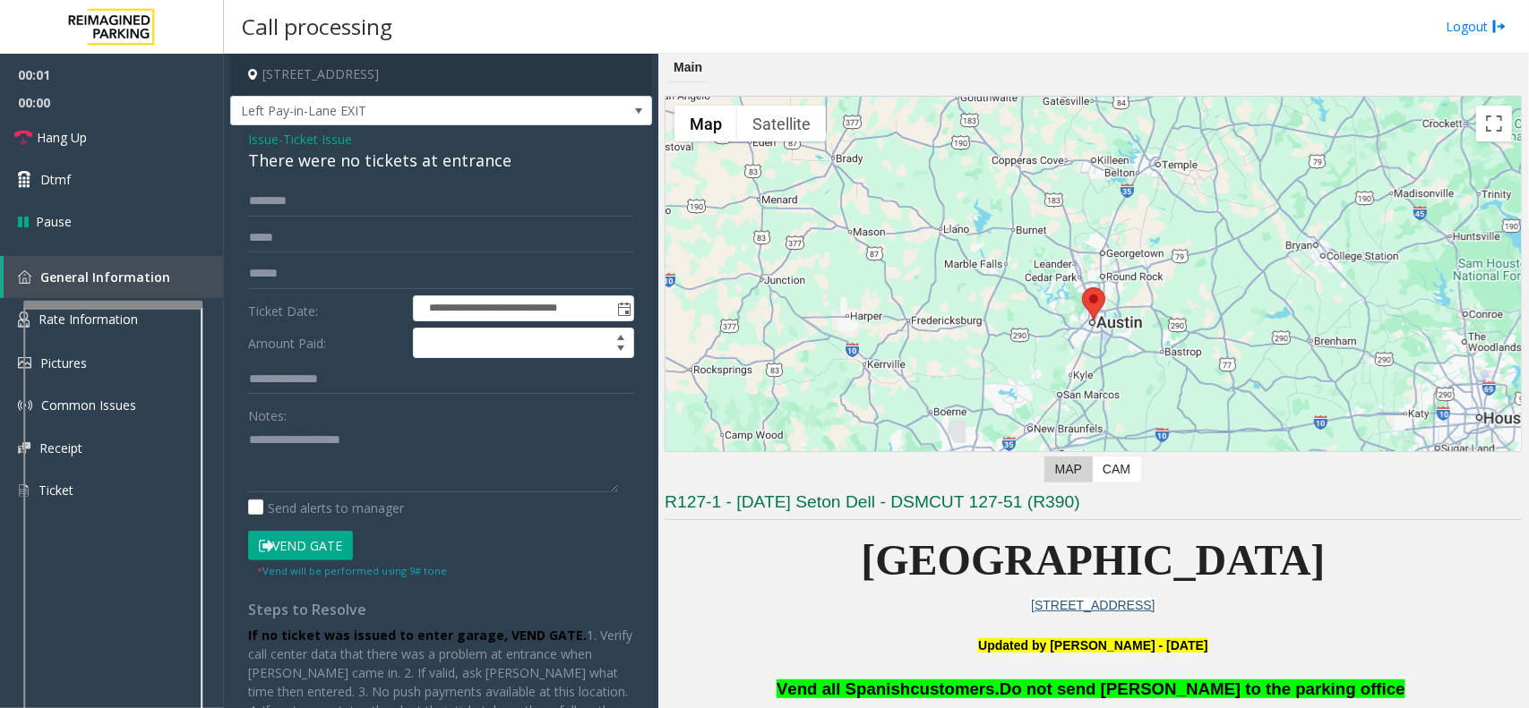
click at [316, 542] on button "Vend Gate" at bounding box center [300, 546] width 105 height 30
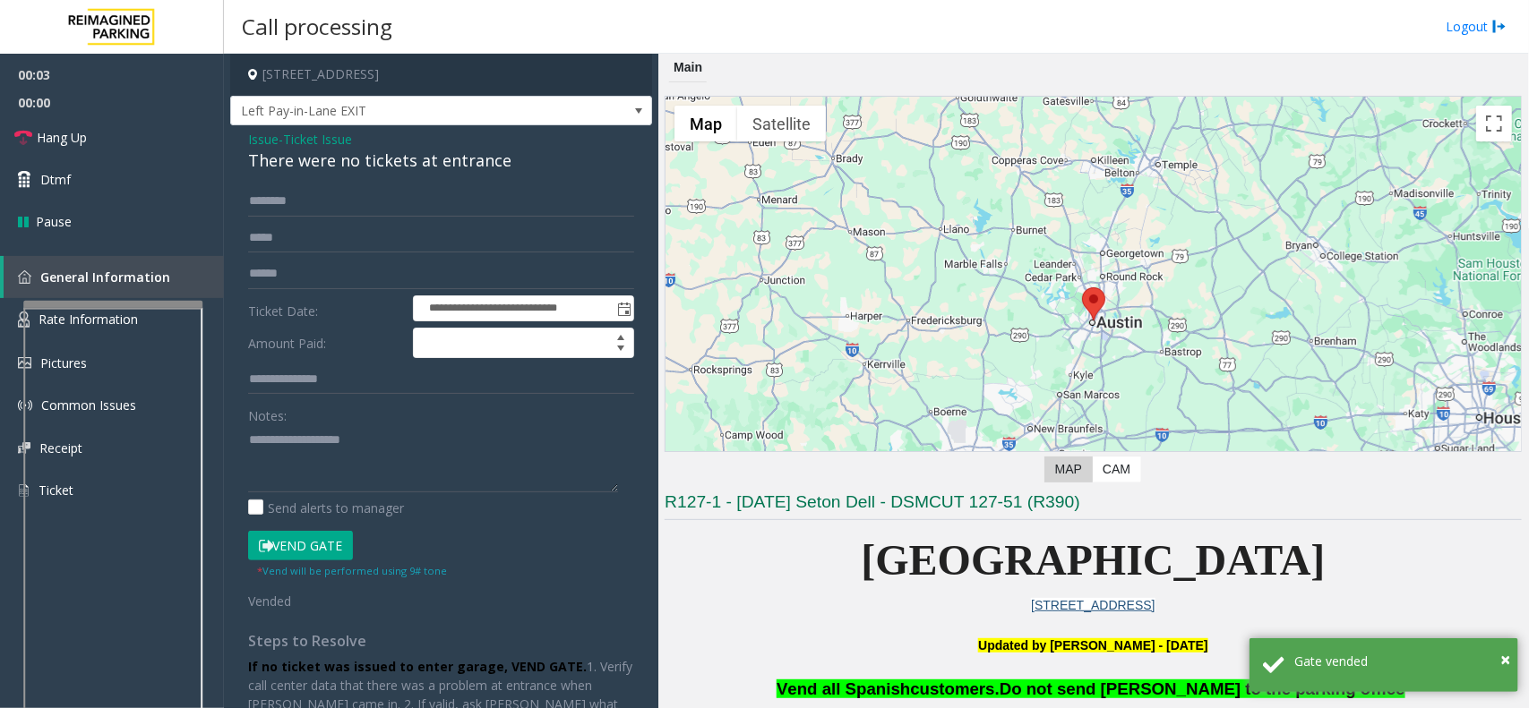
click at [381, 149] on div "There were no tickets at entrance" at bounding box center [441, 161] width 386 height 24
click at [378, 155] on div "There were no tickets at entrance" at bounding box center [441, 161] width 386 height 24
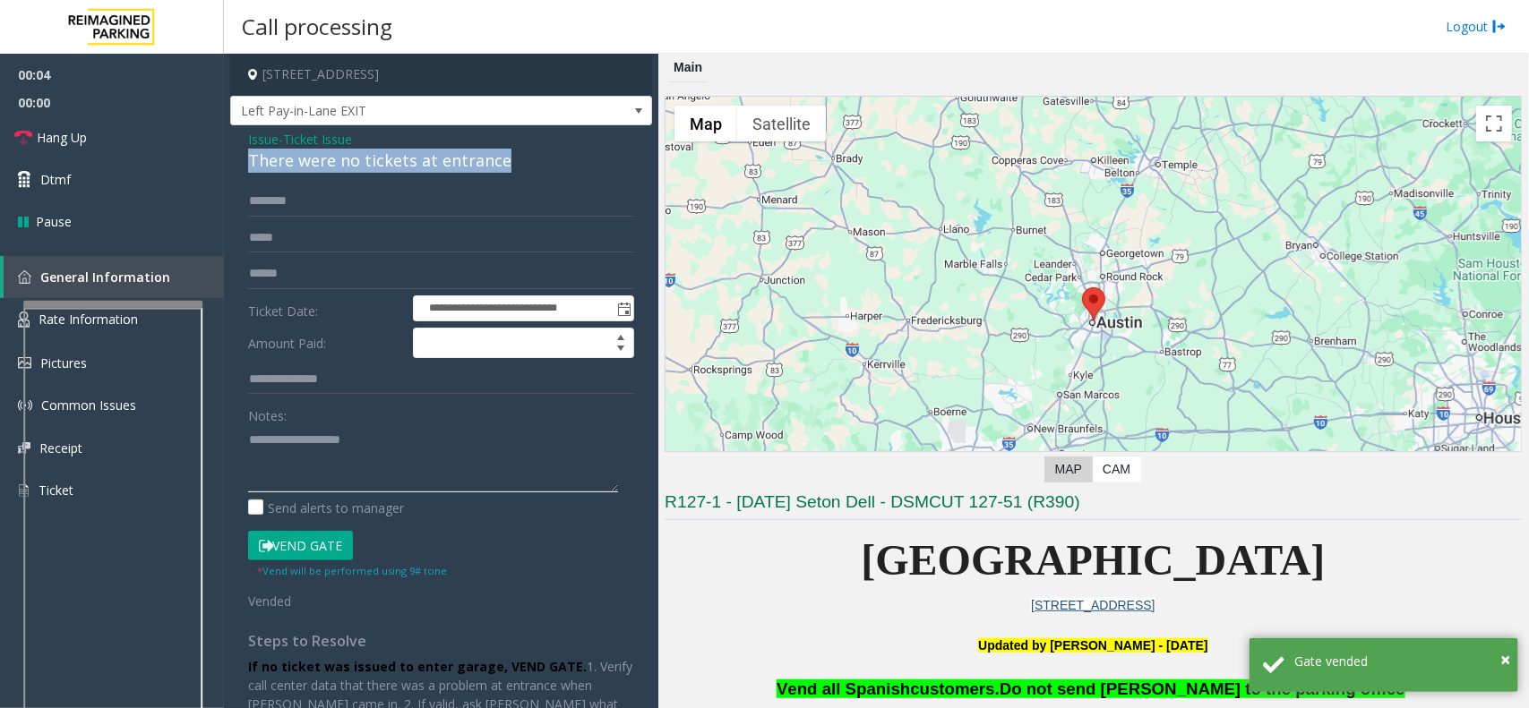
click at [338, 470] on textarea at bounding box center [433, 458] width 370 height 67
paste textarea "**********"
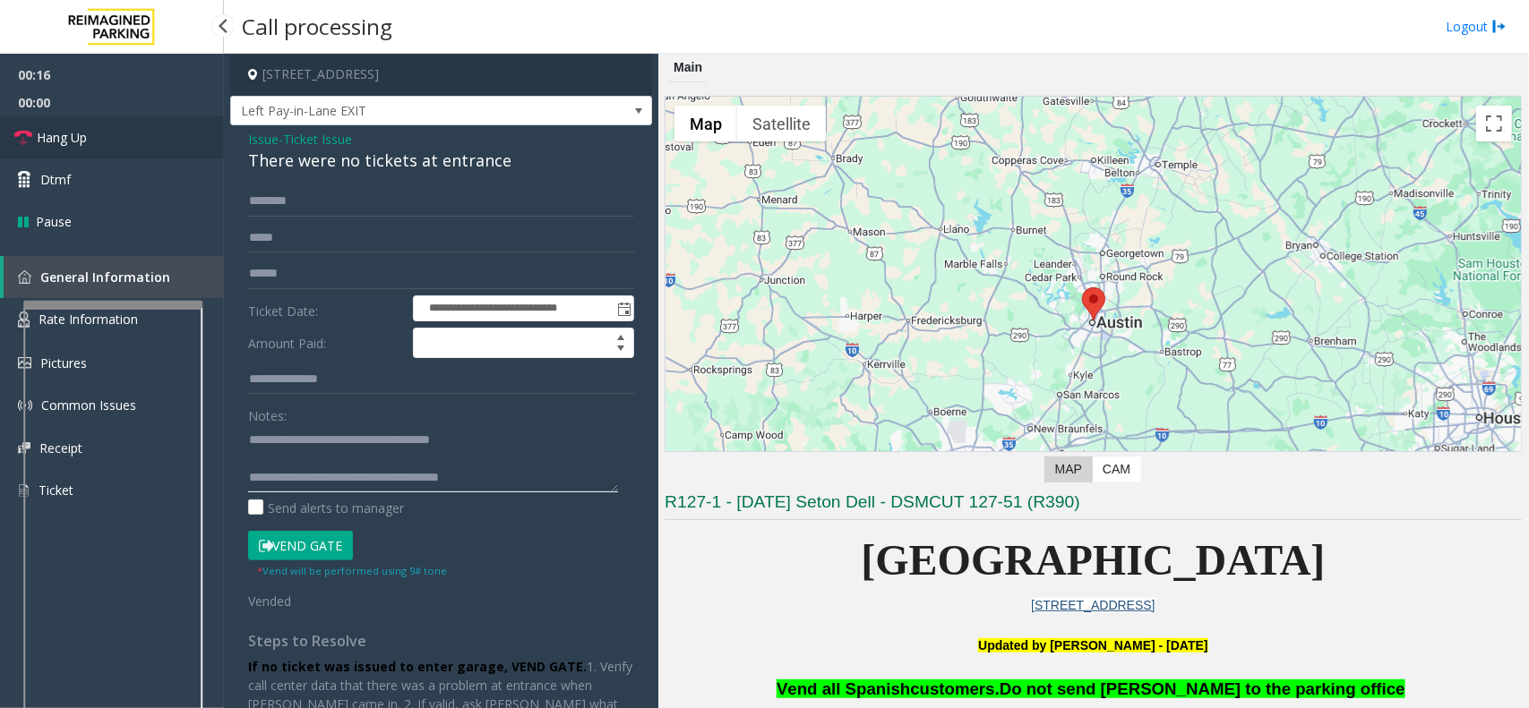
type textarea "**********"
click at [64, 136] on span "Hang Up" at bounding box center [62, 137] width 50 height 19
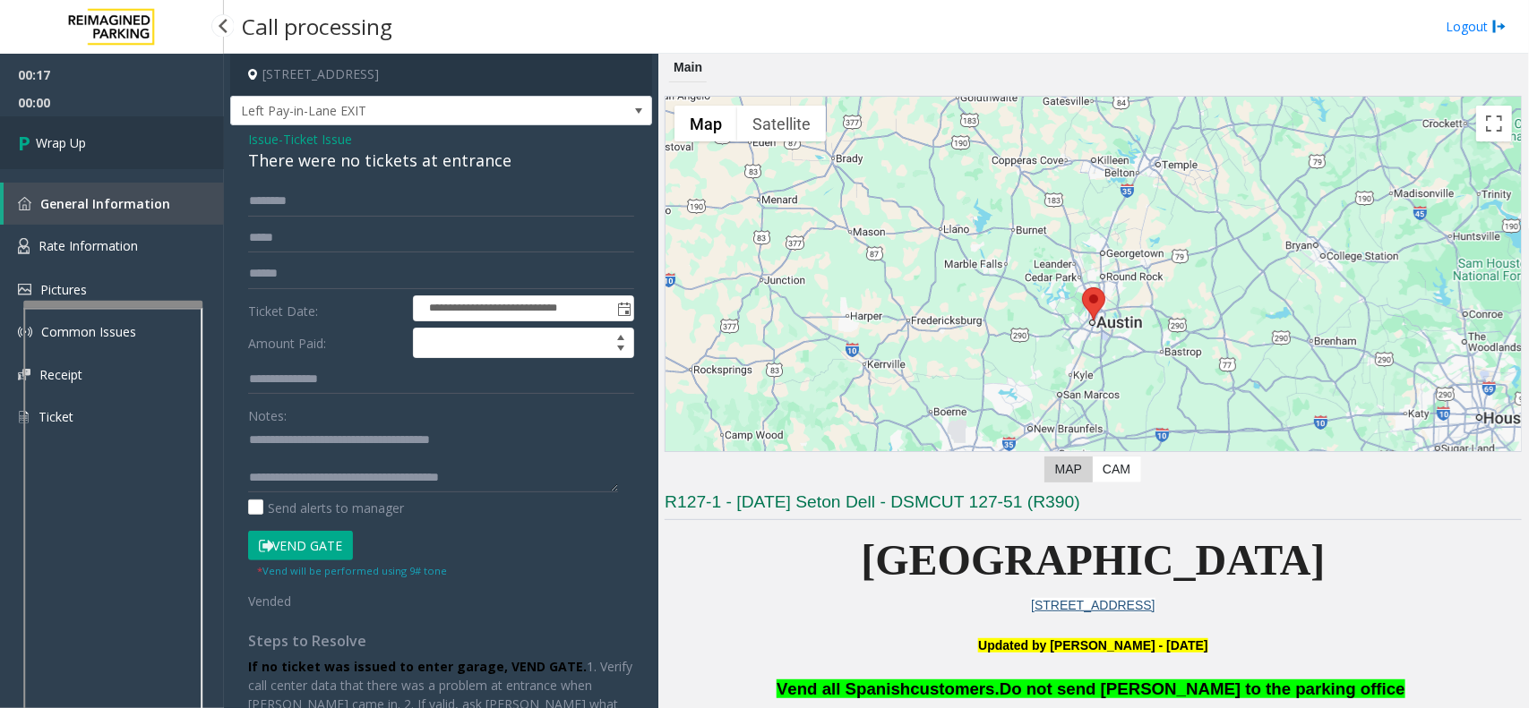
click at [64, 136] on span "Wrap Up" at bounding box center [61, 142] width 50 height 19
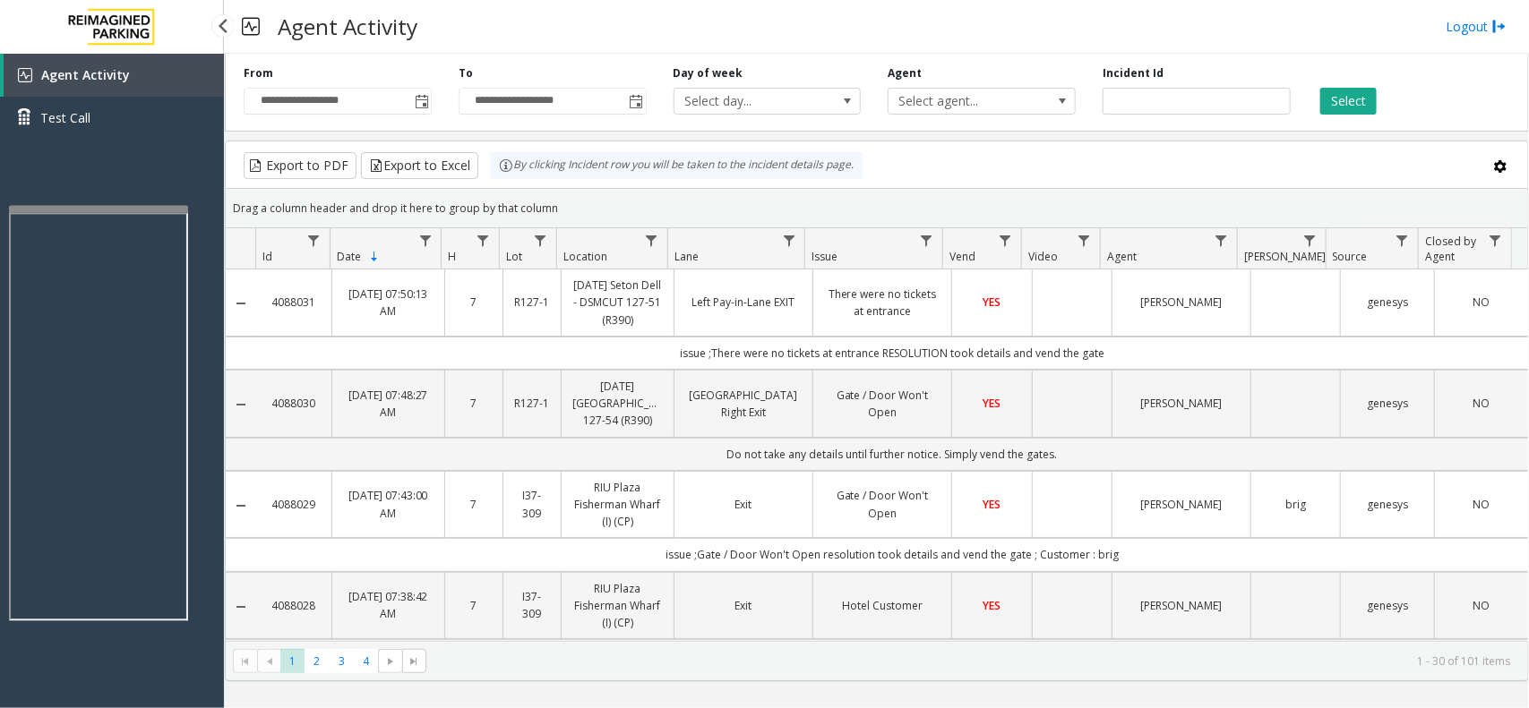
click at [113, 194] on app-root "**********" at bounding box center [764, 354] width 1529 height 708
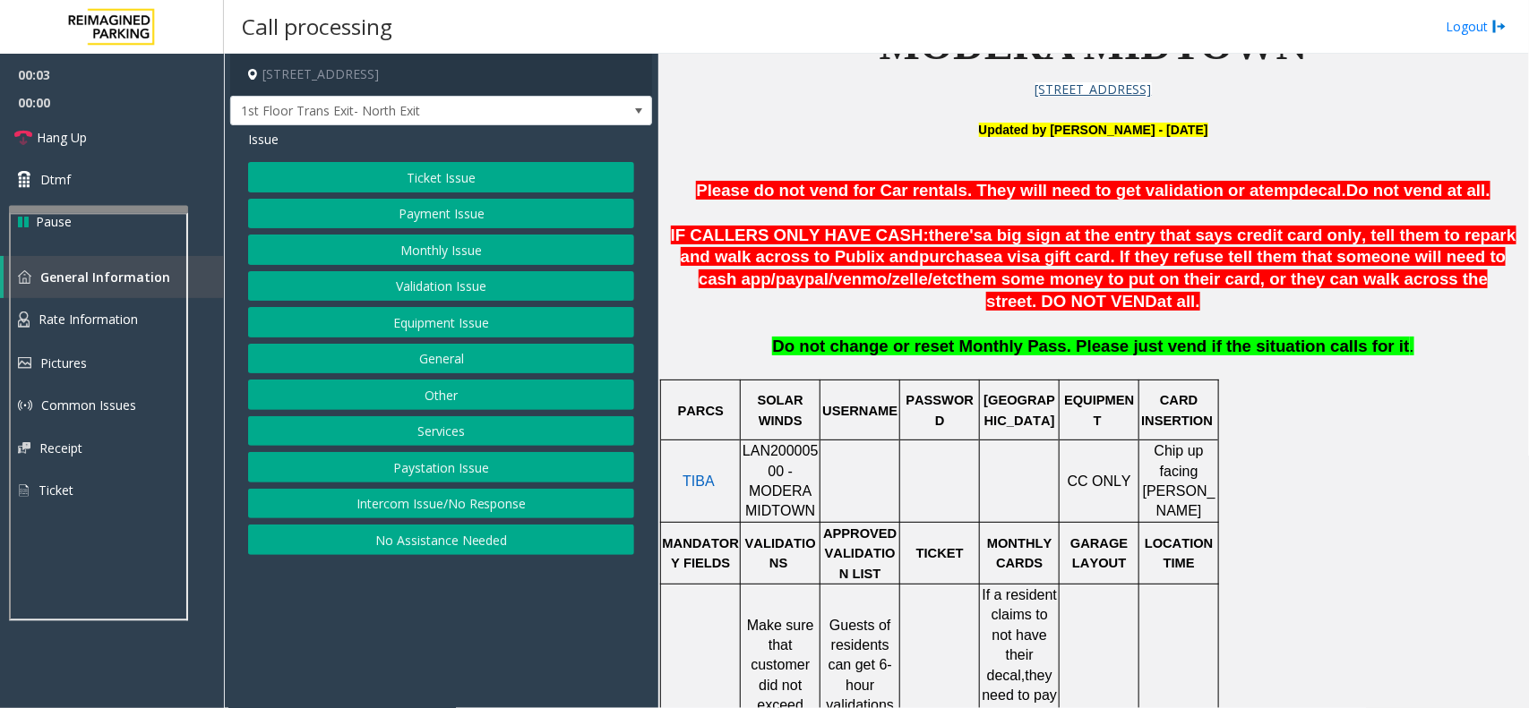
scroll to position [448, 0]
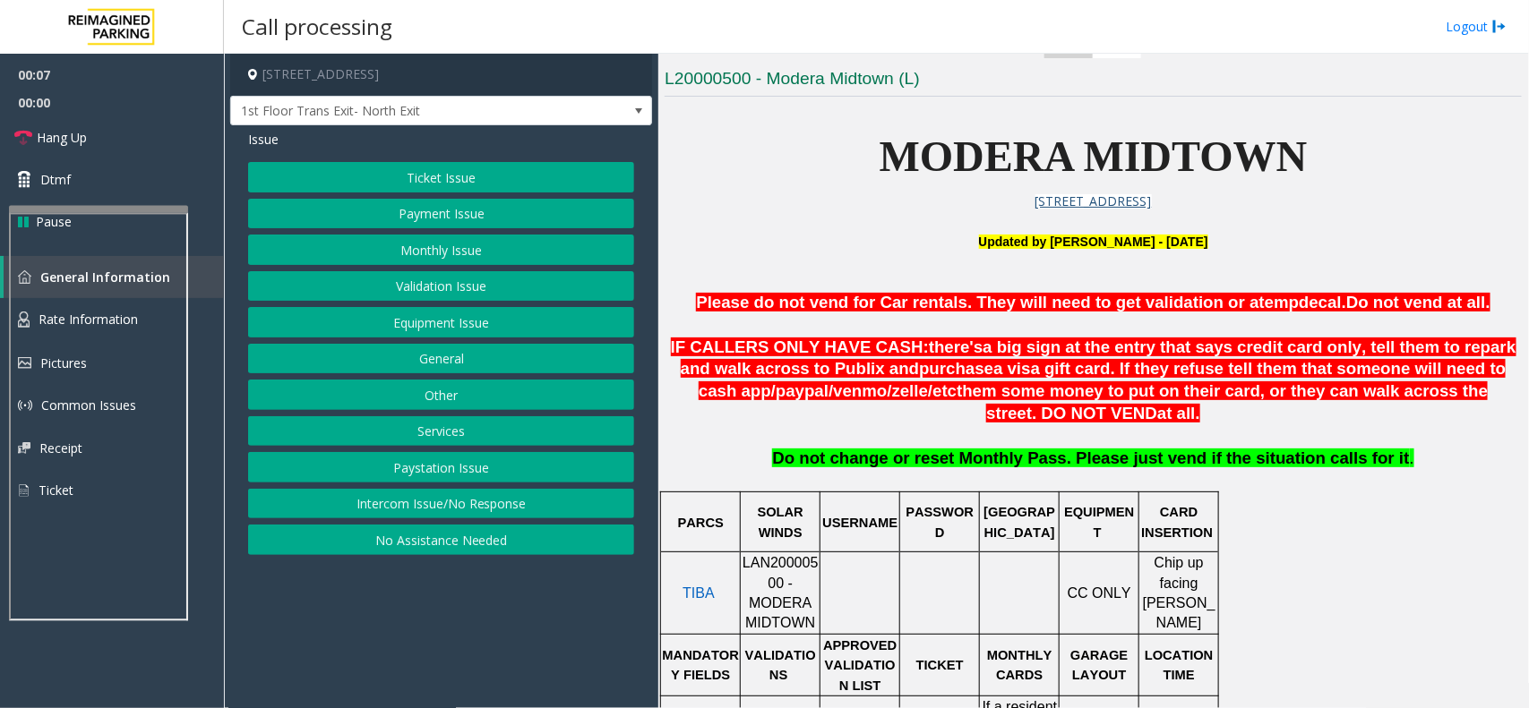
click at [382, 217] on button "Payment Issue" at bounding box center [441, 214] width 386 height 30
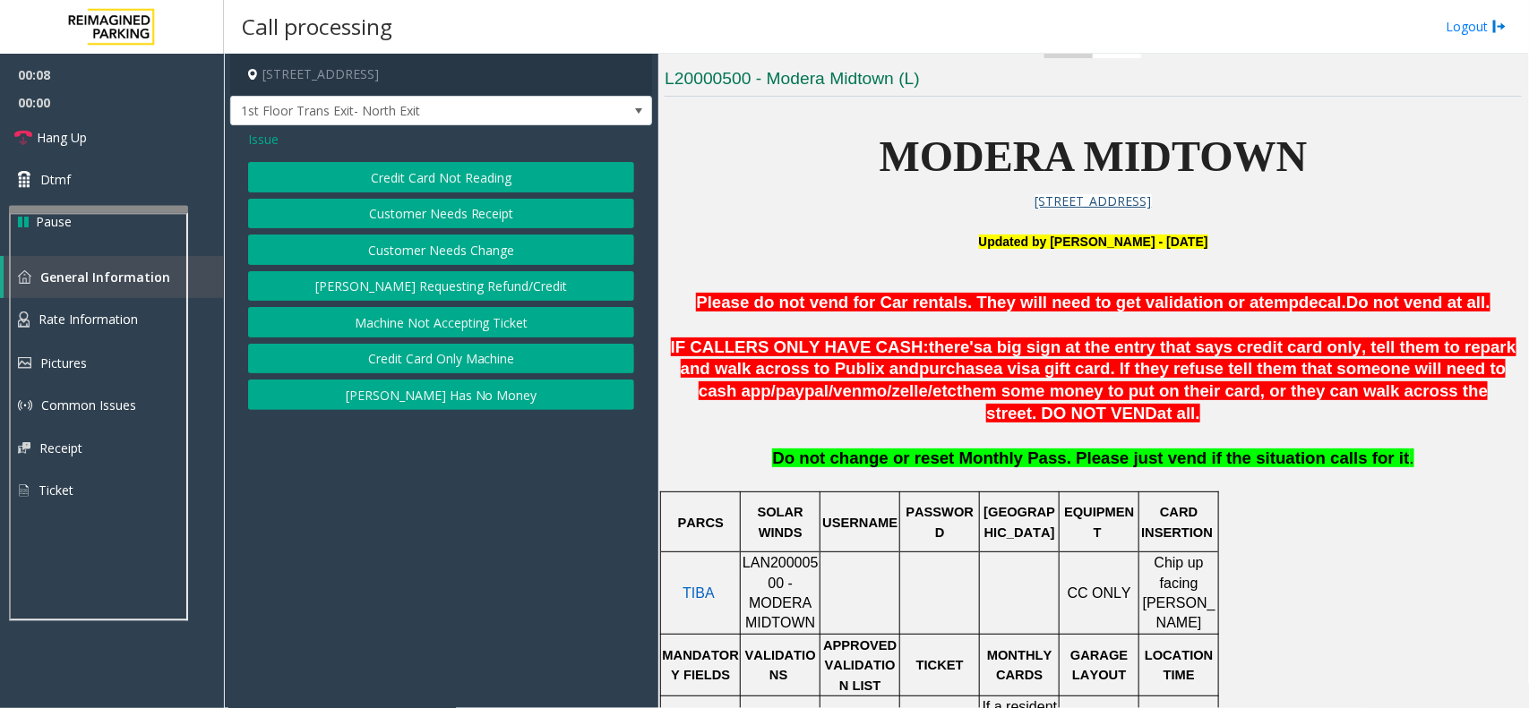
click at [404, 182] on button "Credit Card Not Reading" at bounding box center [441, 177] width 386 height 30
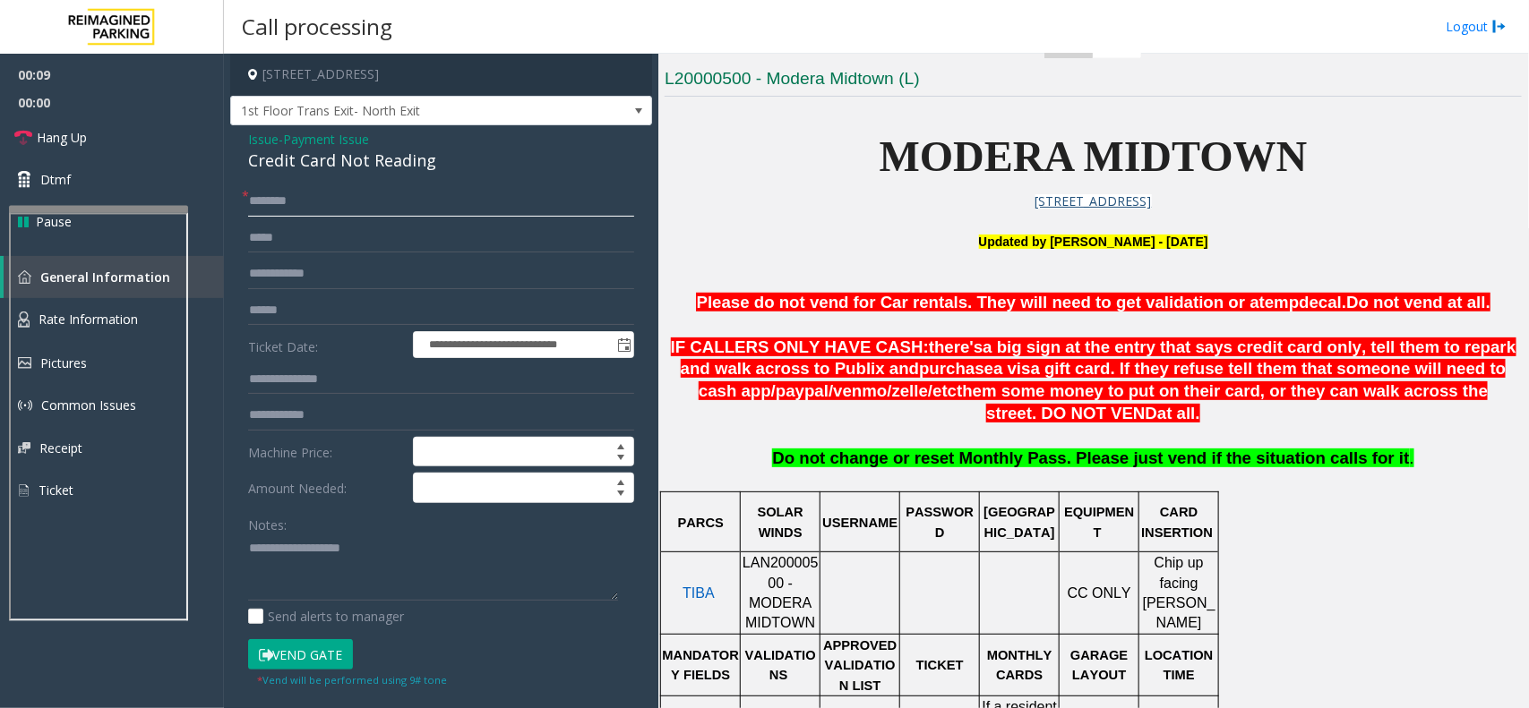
click at [323, 200] on input "text" at bounding box center [441, 201] width 386 height 30
type input "*****"
click at [367, 162] on div "Credit Card Not Reading" at bounding box center [441, 161] width 386 height 24
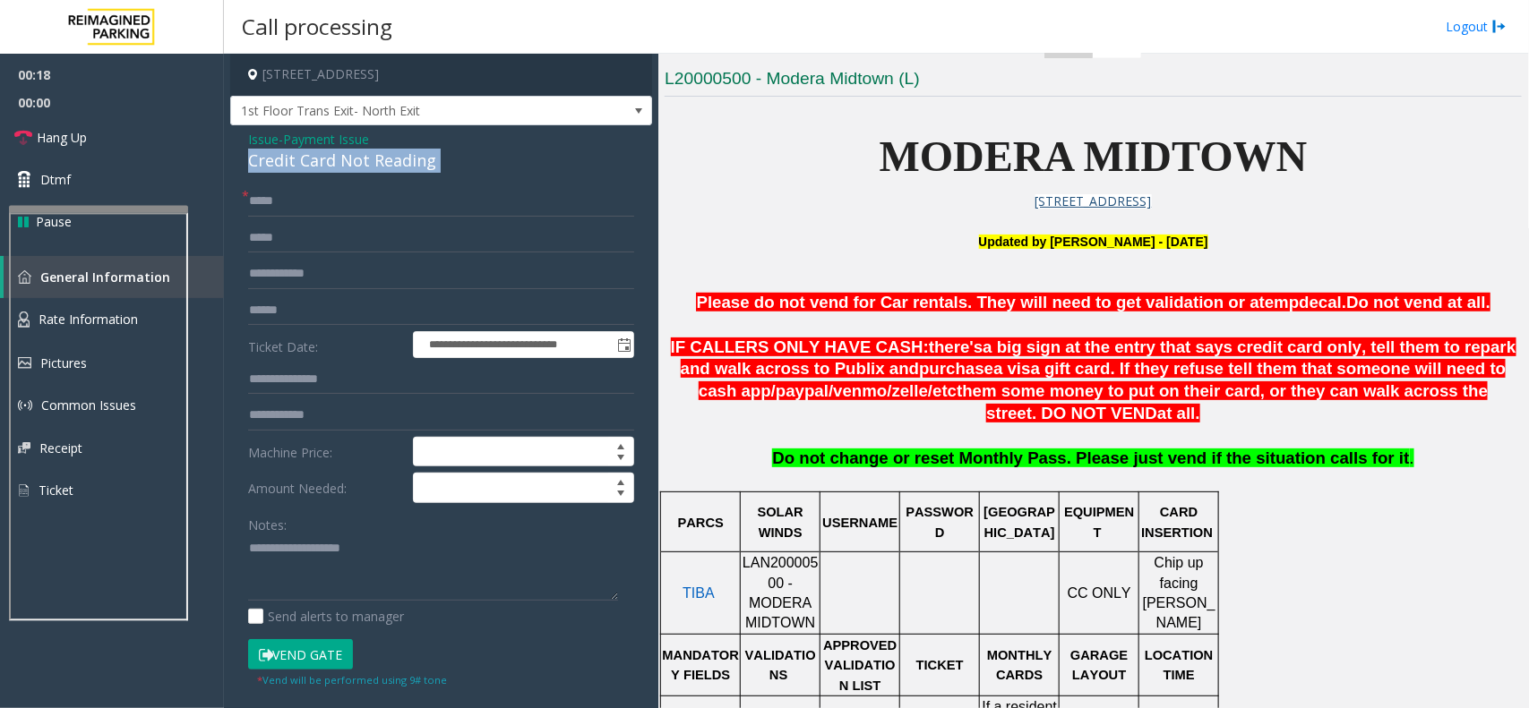
copy div "Credit Card Not Reading"
click at [288, 562] on textarea at bounding box center [433, 568] width 370 height 67
paste textarea "**********"
type textarea "**********"
click at [270, 313] on input "text" at bounding box center [441, 311] width 386 height 30
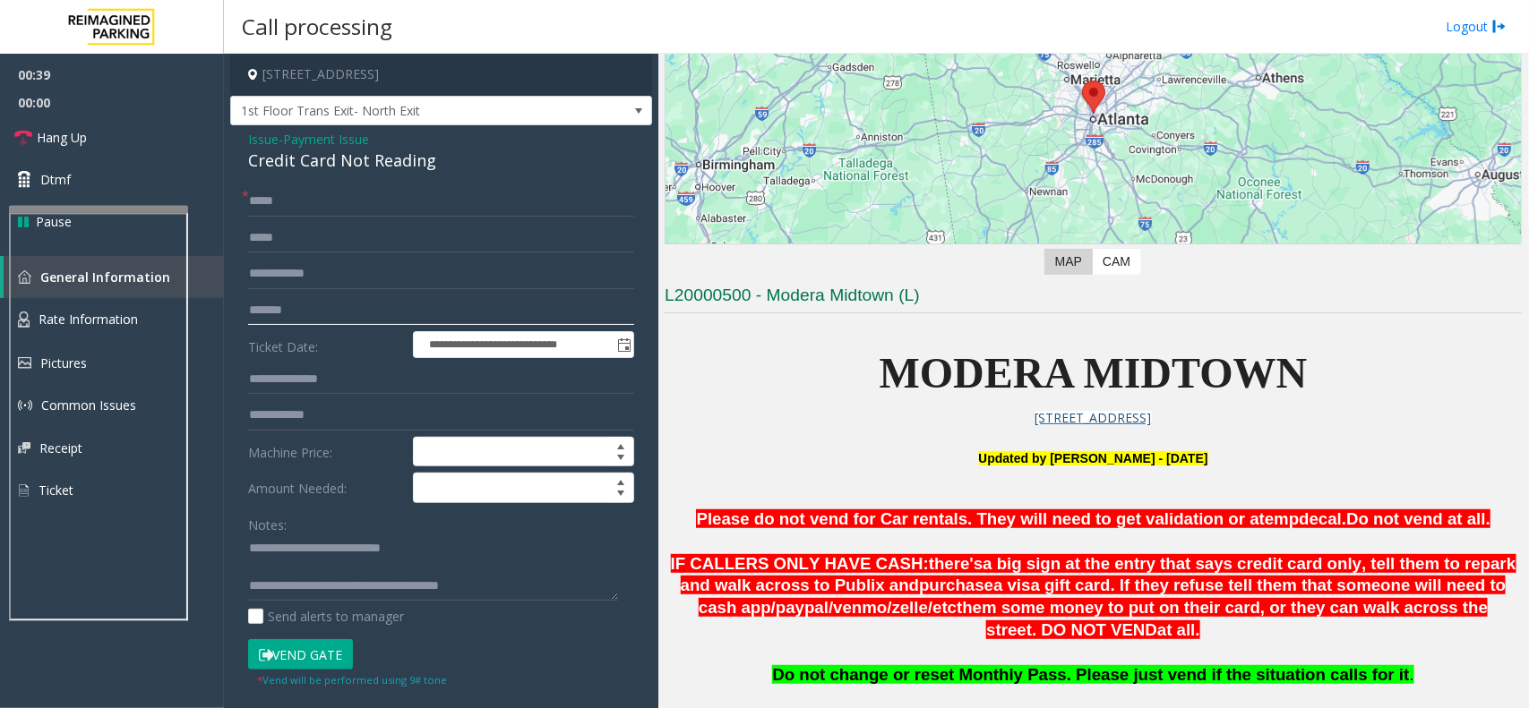
scroll to position [58, 0]
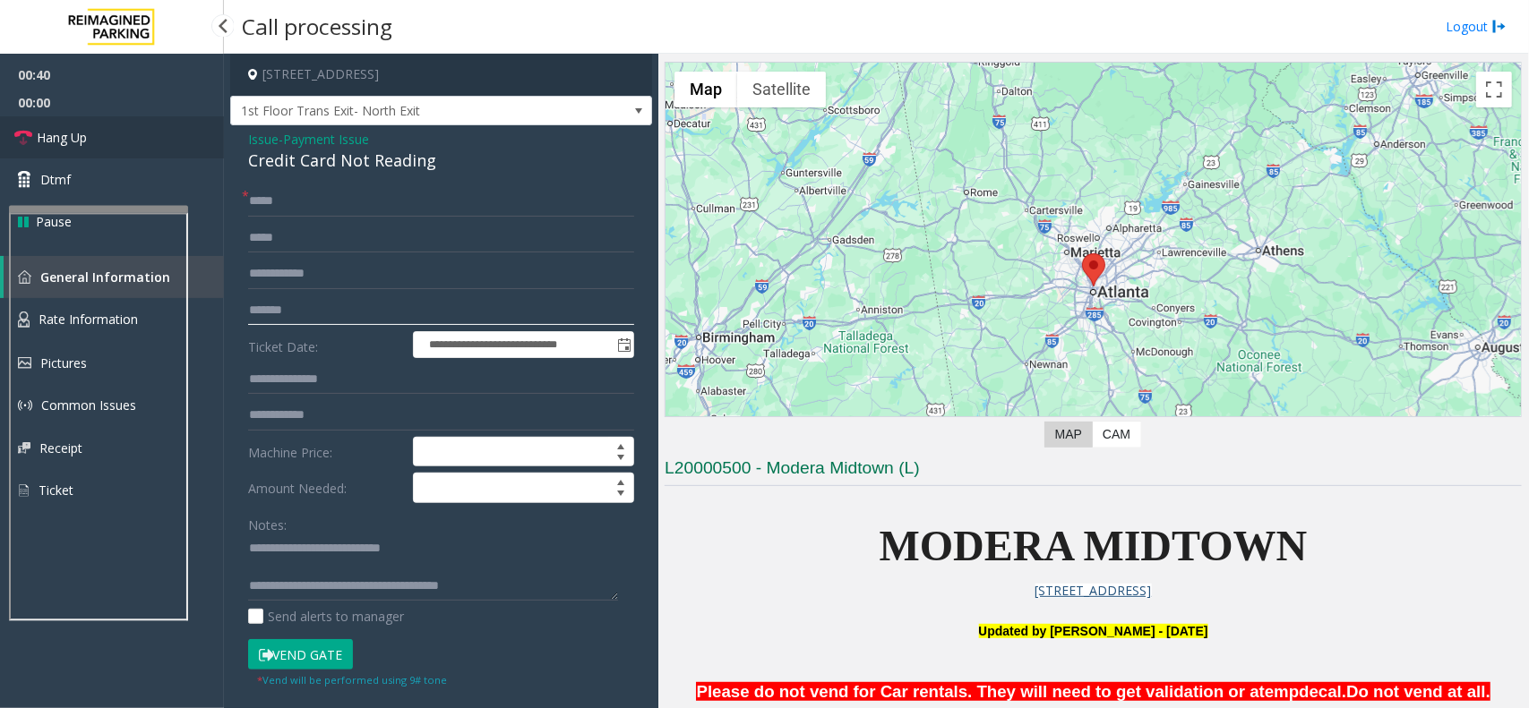
type input "*******"
click at [90, 127] on link "Hang Up" at bounding box center [112, 137] width 224 height 42
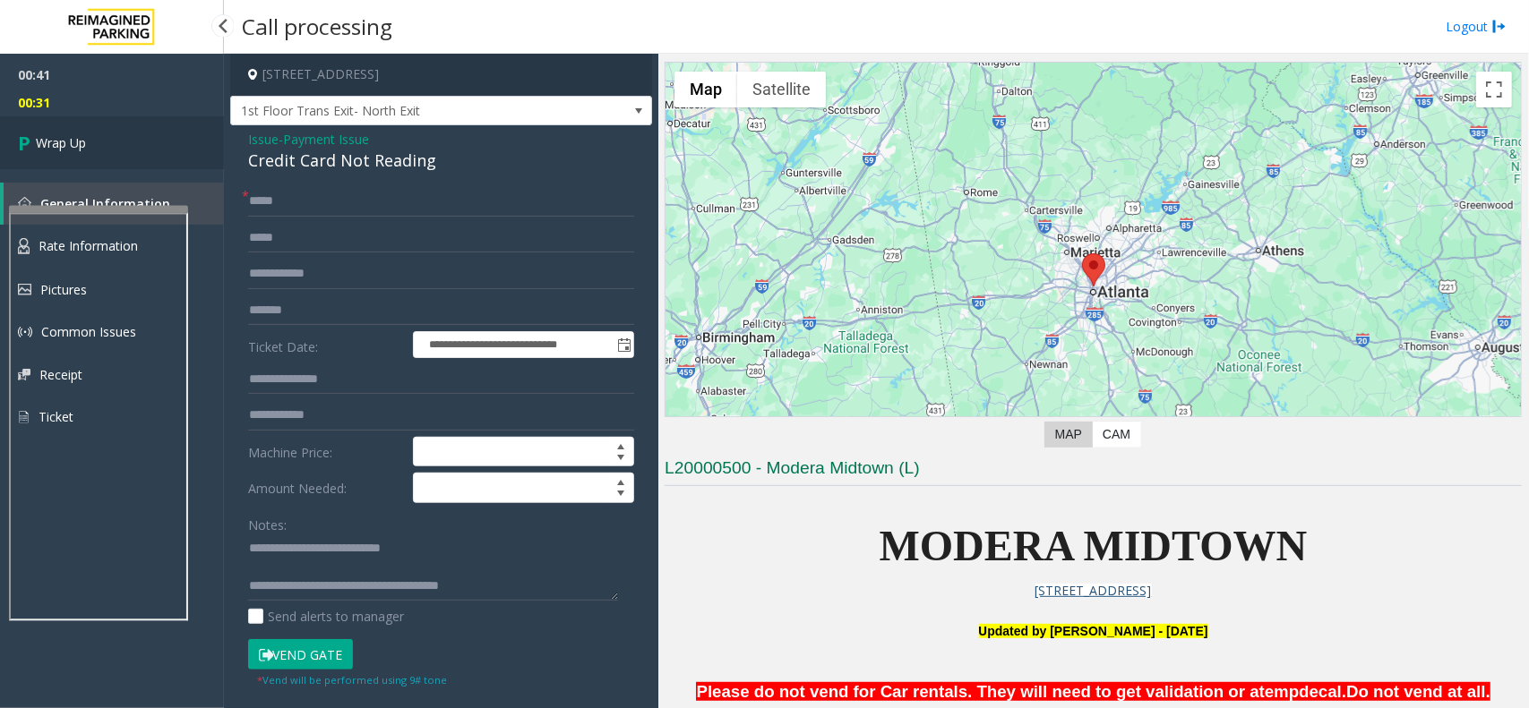
click at [76, 158] on link "Wrap Up" at bounding box center [112, 142] width 224 height 53
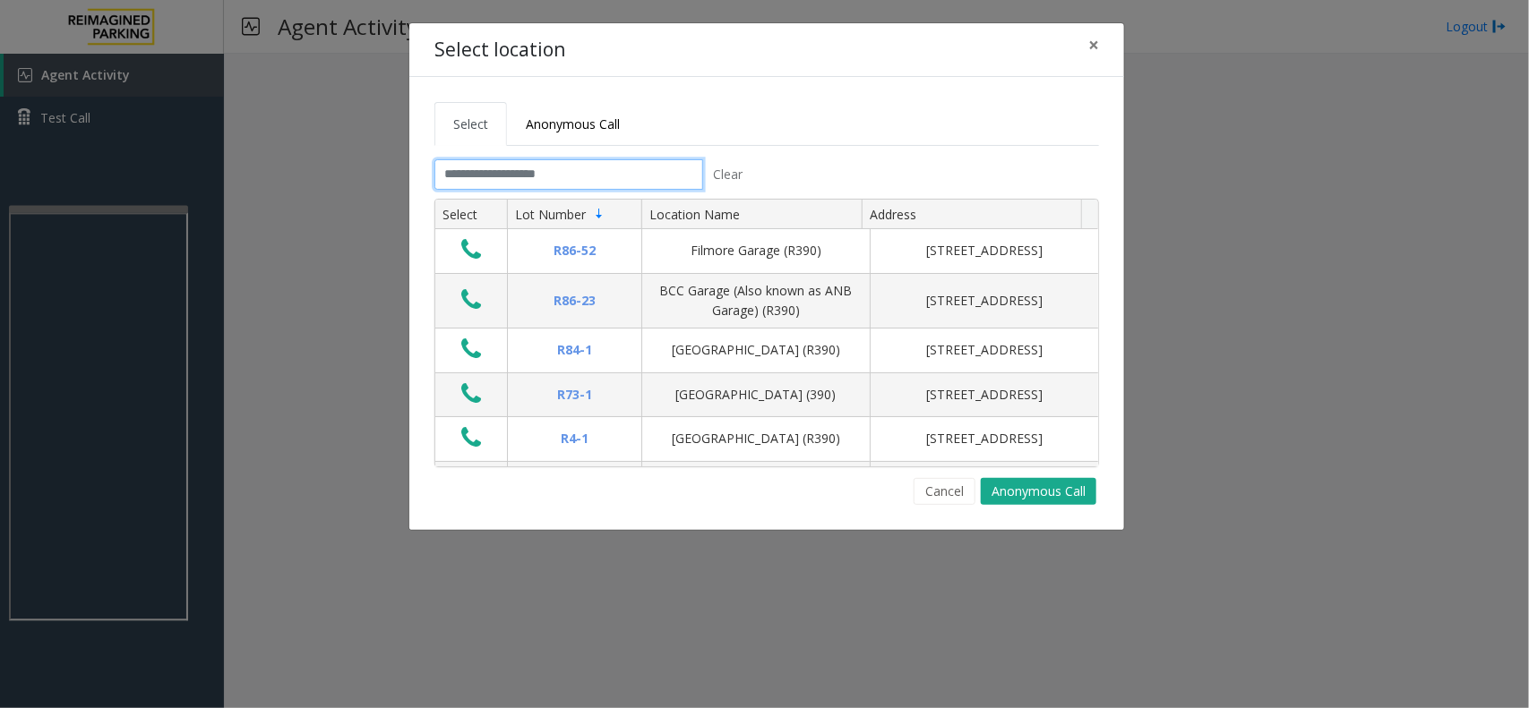
click at [527, 162] on input "text" at bounding box center [568, 174] width 269 height 30
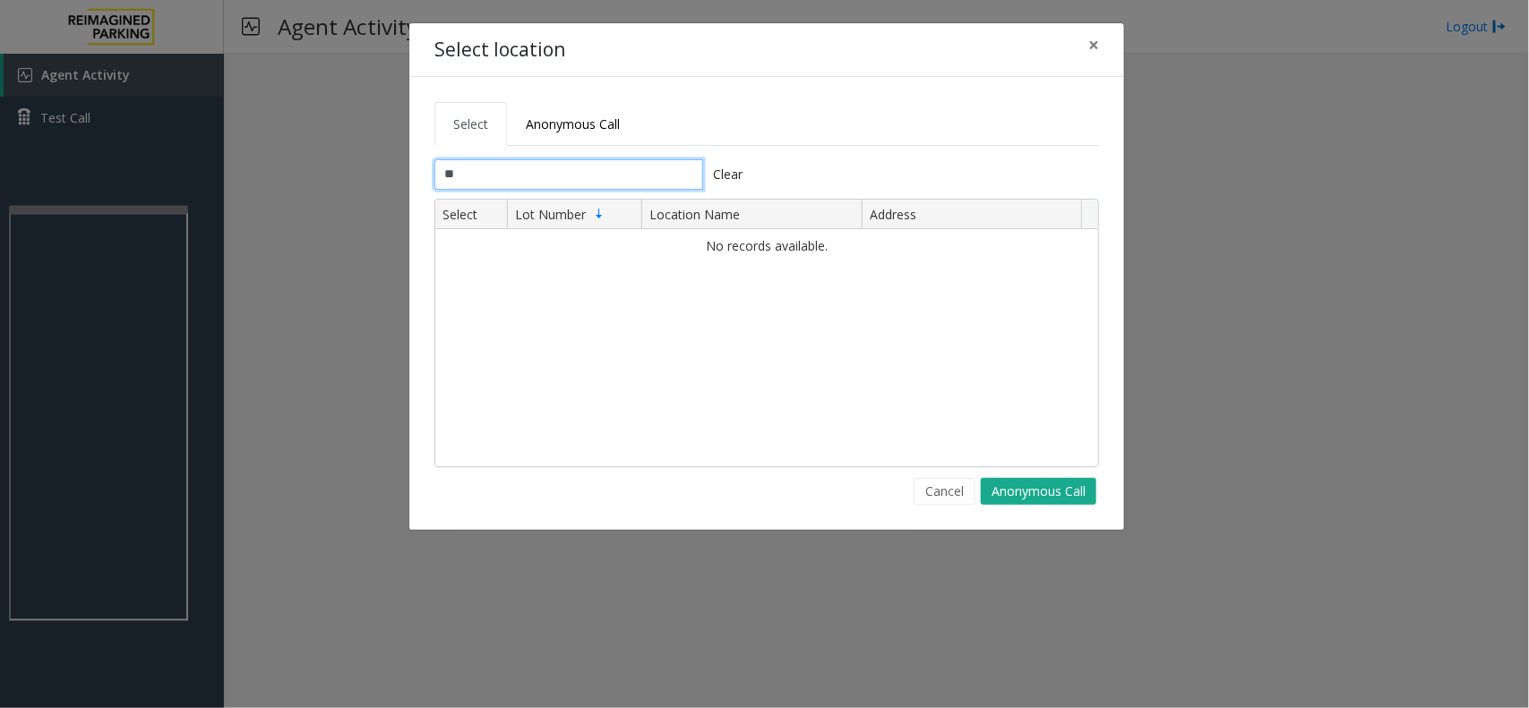
type input "*"
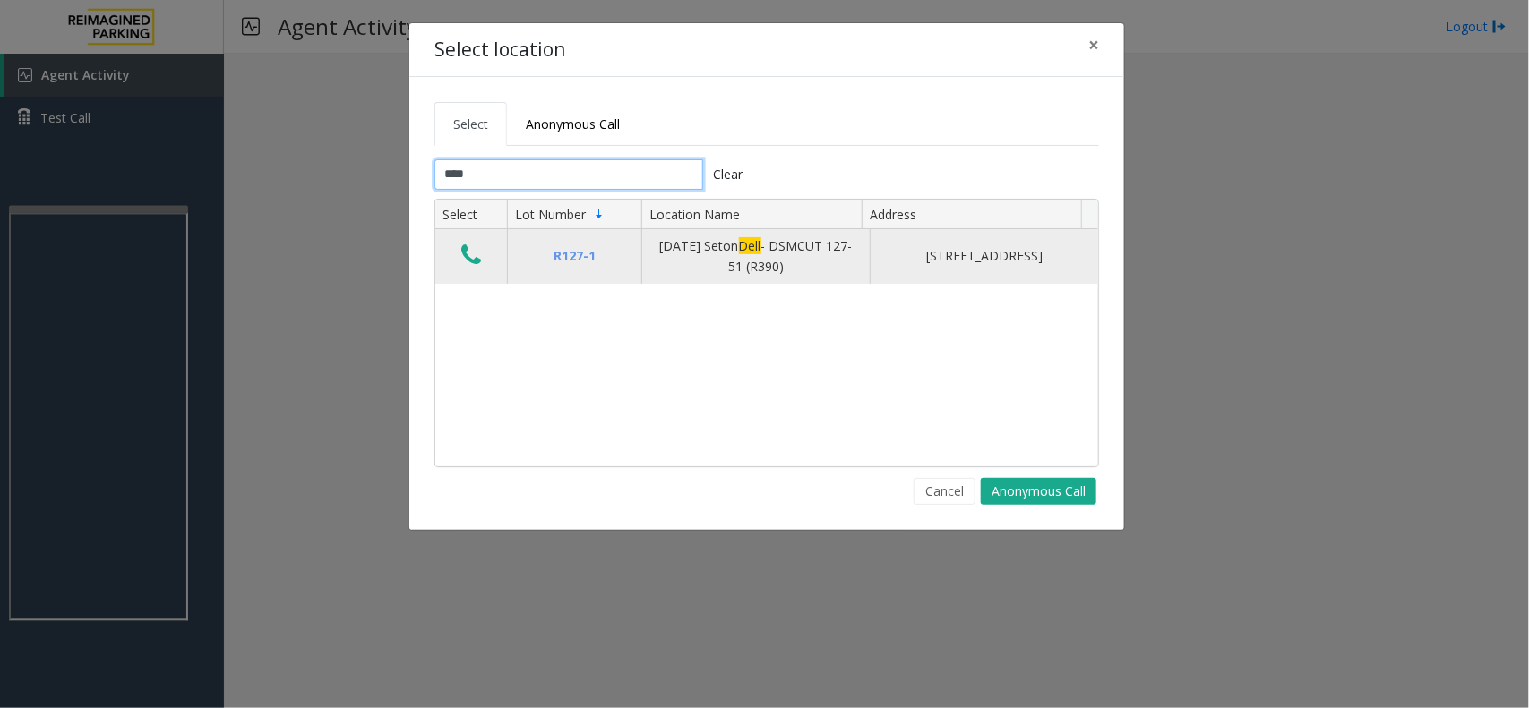
type input "****"
click at [477, 260] on icon "Data table" at bounding box center [471, 255] width 20 height 25
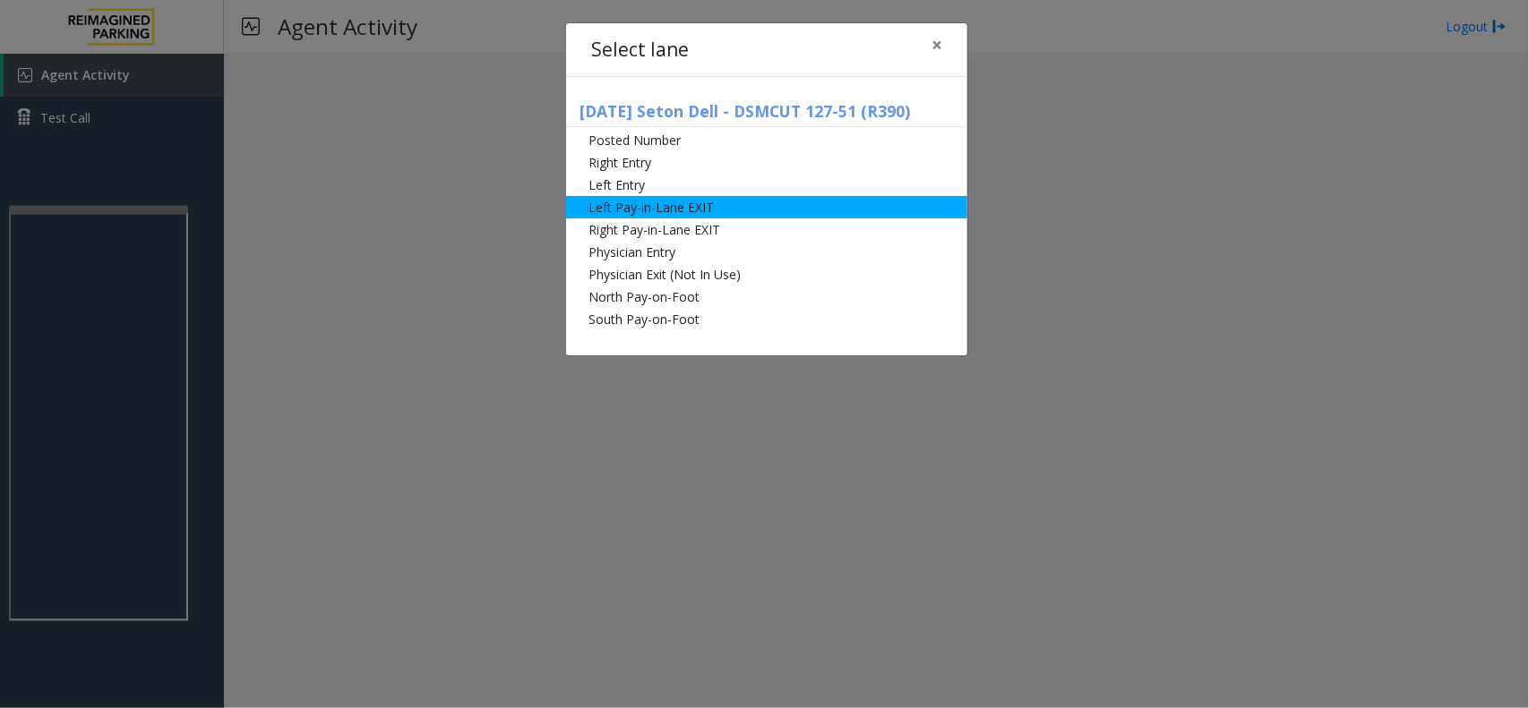
click at [660, 196] on li "Left Pay-in-Lane EXIT" at bounding box center [766, 207] width 401 height 22
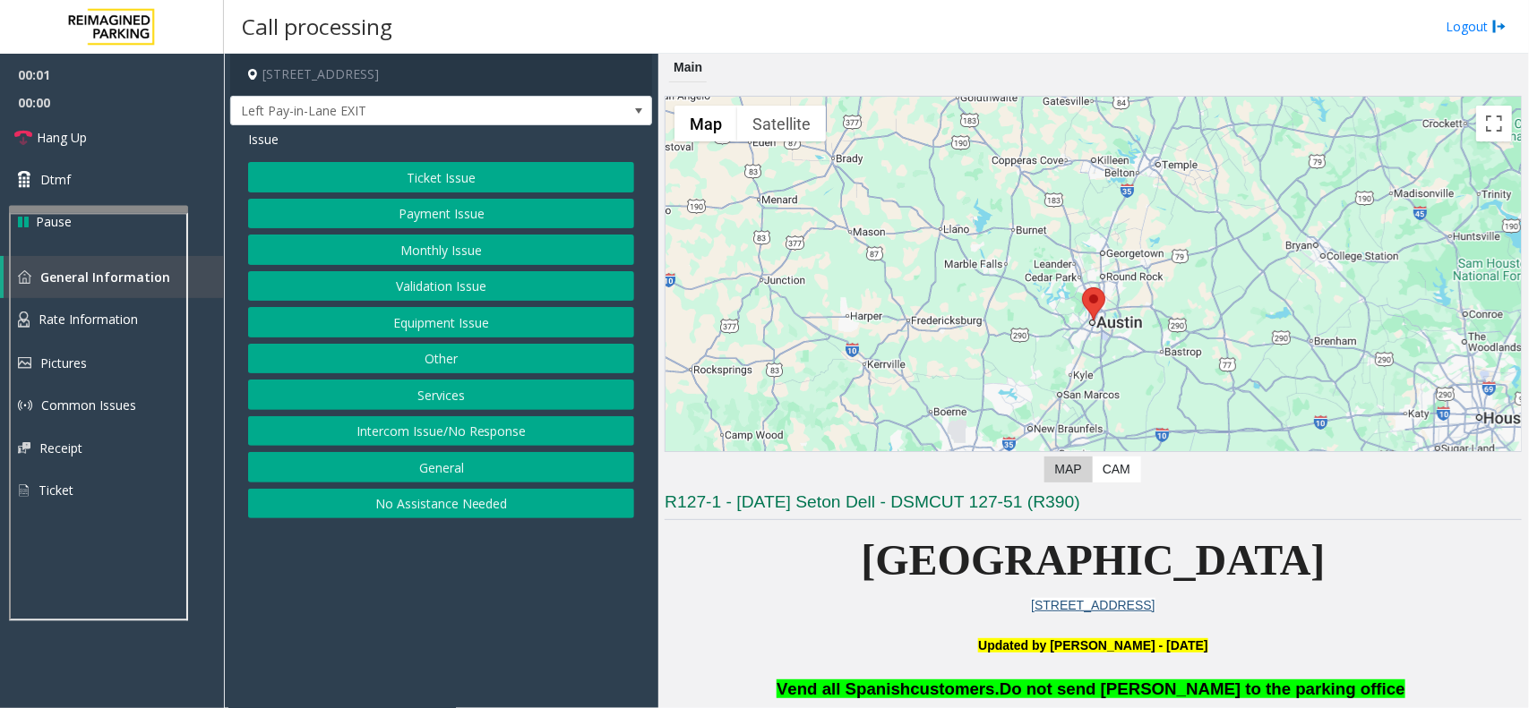
scroll to position [448, 0]
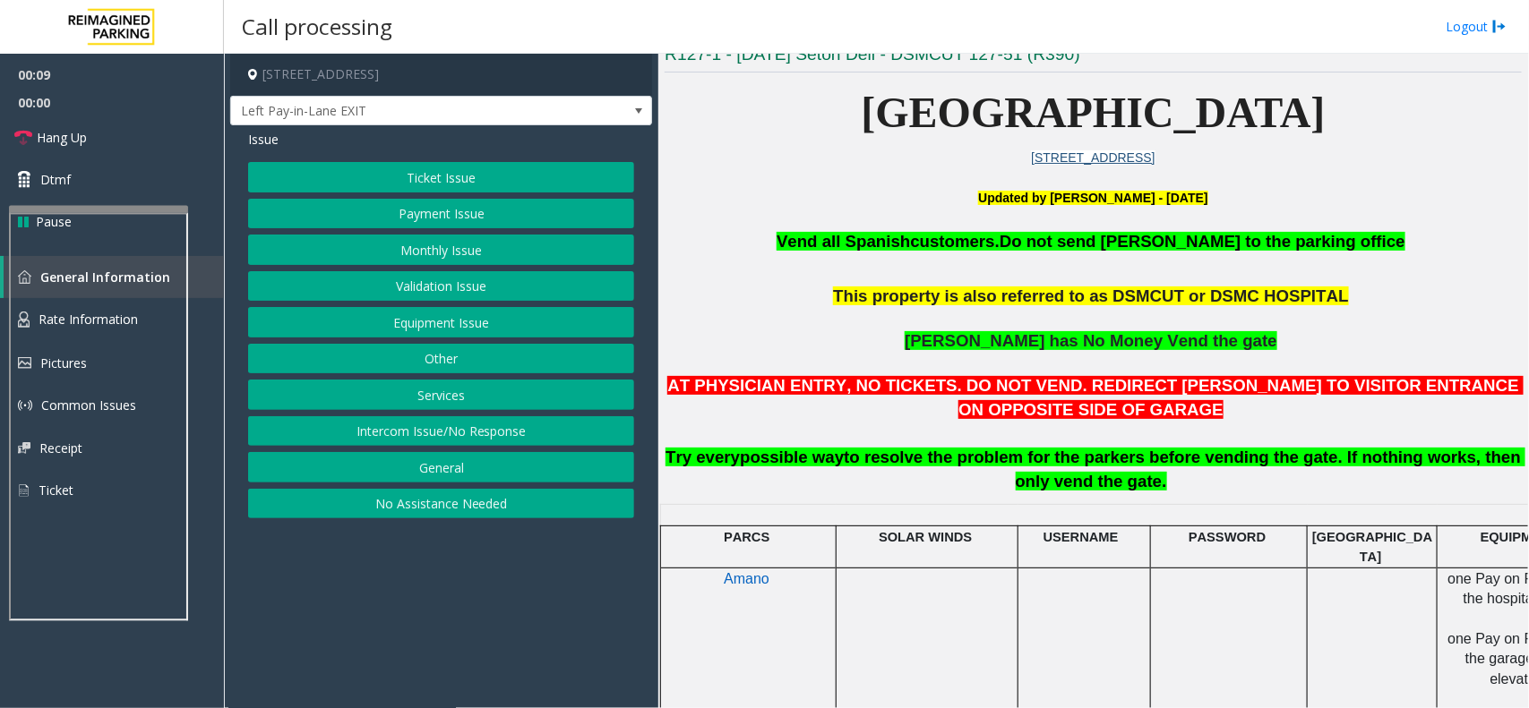
click at [430, 318] on button "Equipment Issue" at bounding box center [441, 322] width 386 height 30
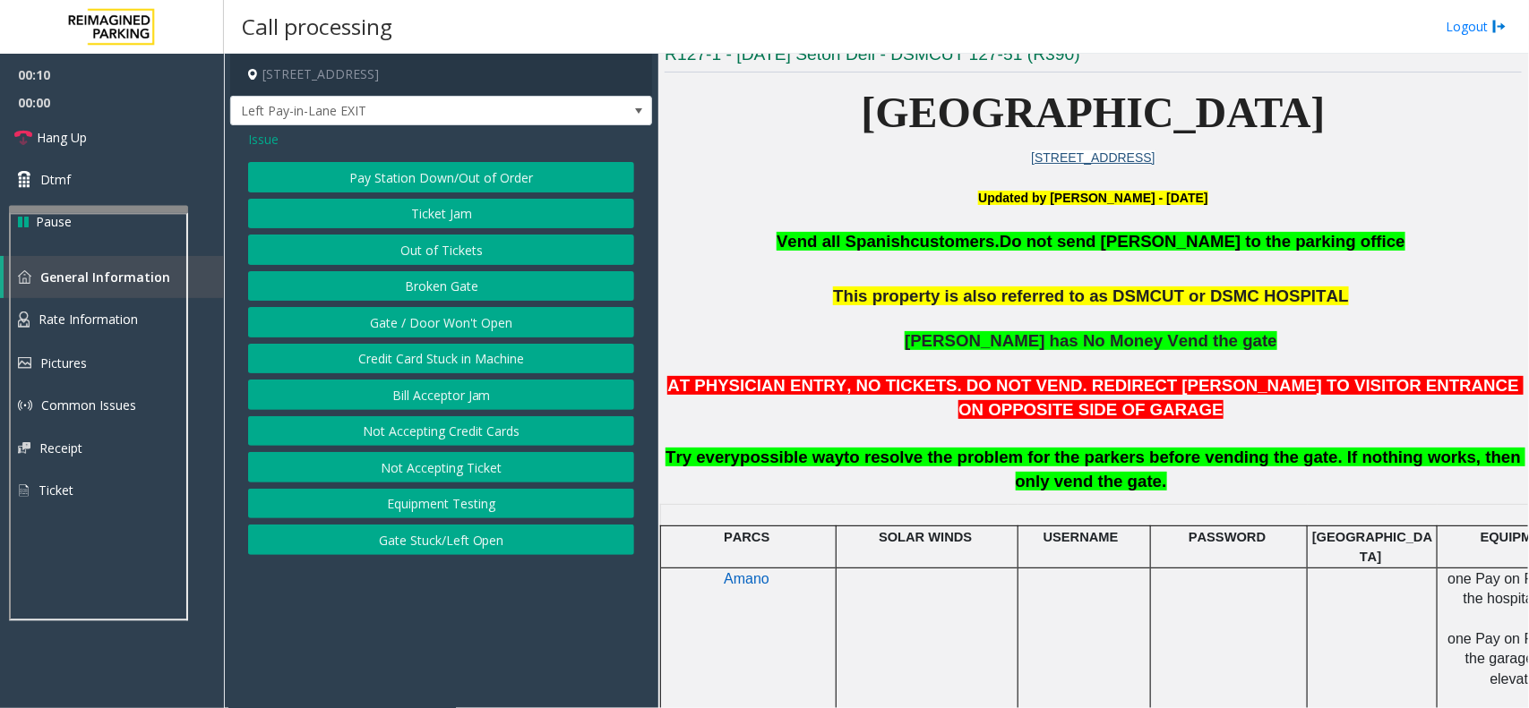
click at [430, 318] on button "Gate / Door Won't Open" at bounding box center [441, 322] width 386 height 30
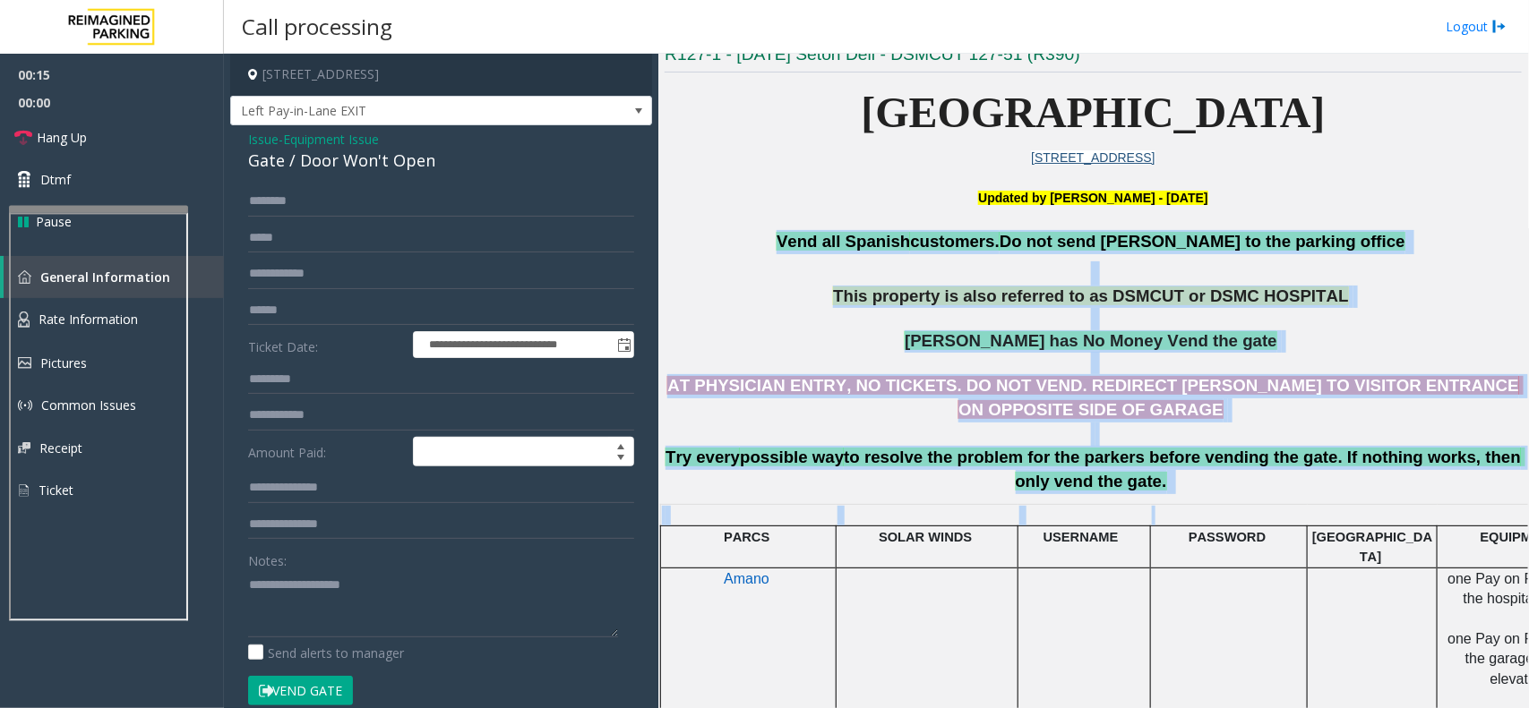
drag, startPoint x: 826, startPoint y: 240, endPoint x: 1245, endPoint y: 509, distance: 497.9
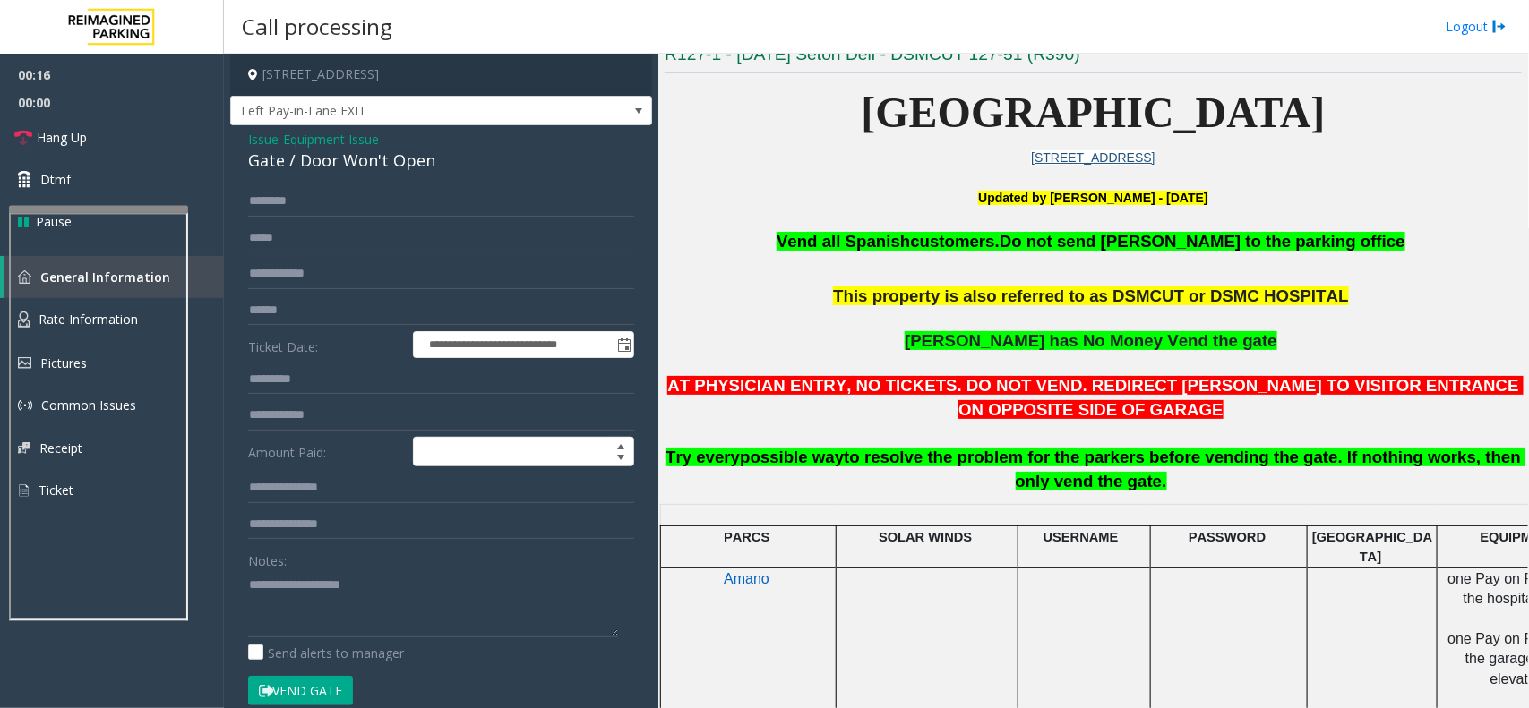
click at [253, 139] on span "Issue" at bounding box center [263, 139] width 30 height 19
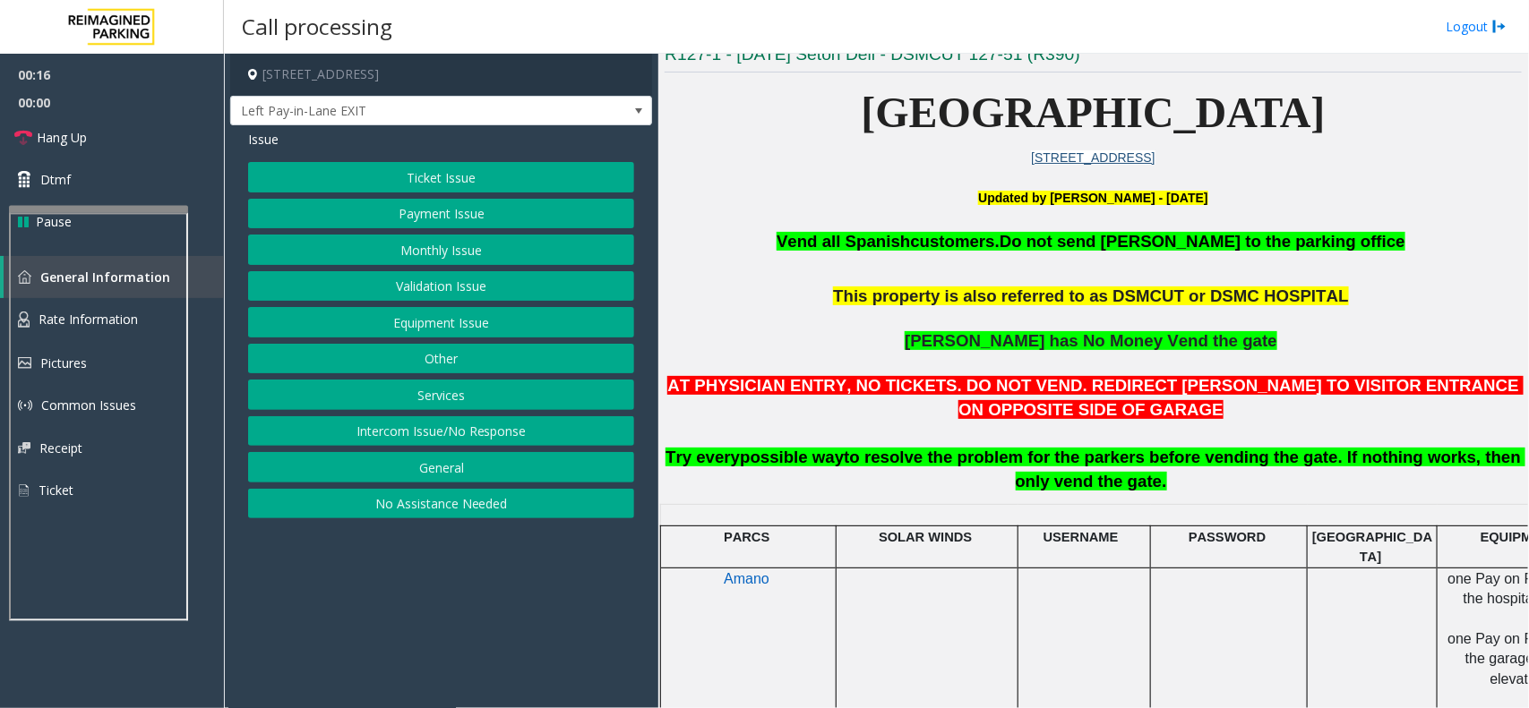
click at [356, 166] on button "Ticket Issue" at bounding box center [441, 177] width 386 height 30
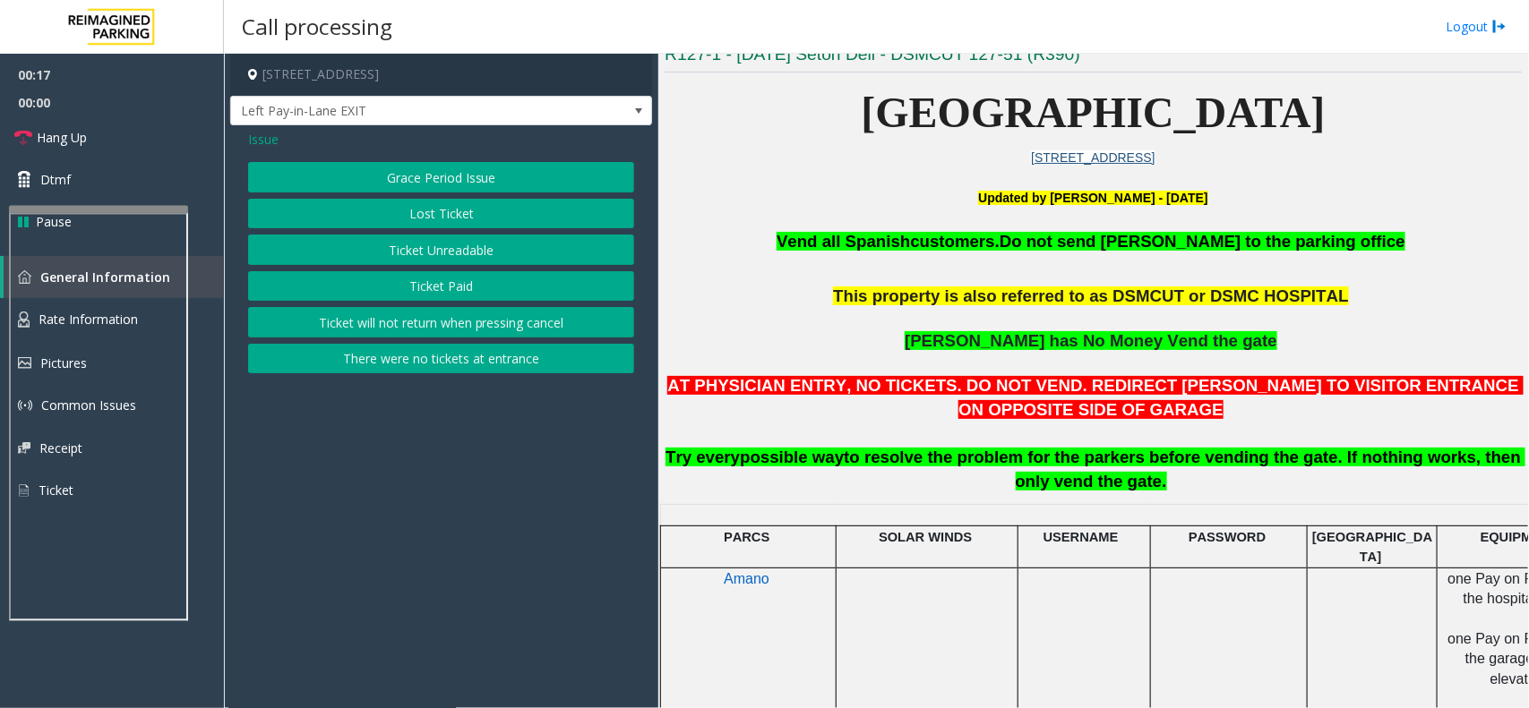
click at [395, 239] on button "Ticket Unreadable" at bounding box center [441, 250] width 386 height 30
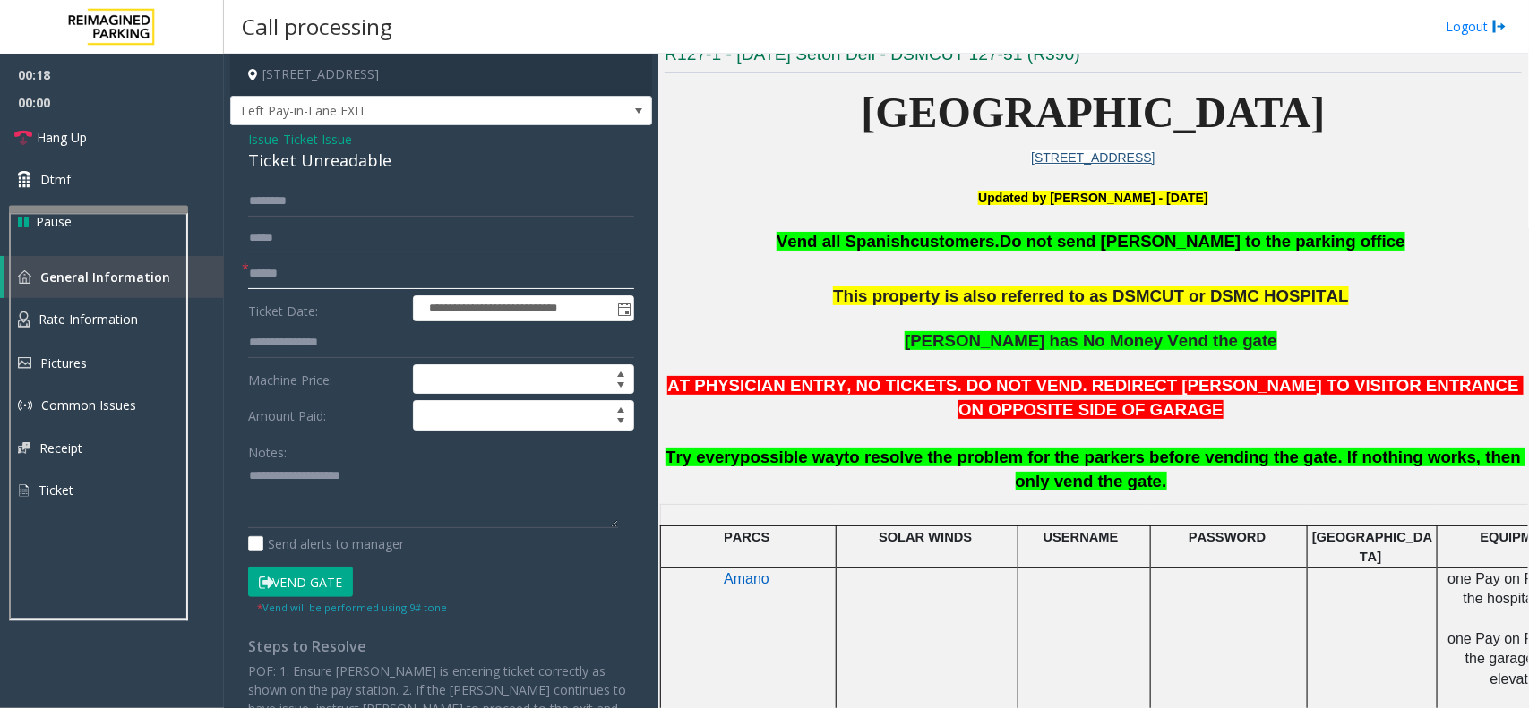
click at [284, 278] on input "text" at bounding box center [441, 274] width 386 height 30
click at [267, 164] on div "Ticket Unreadable" at bounding box center [441, 161] width 386 height 24
click at [351, 486] on textarea at bounding box center [433, 495] width 370 height 67
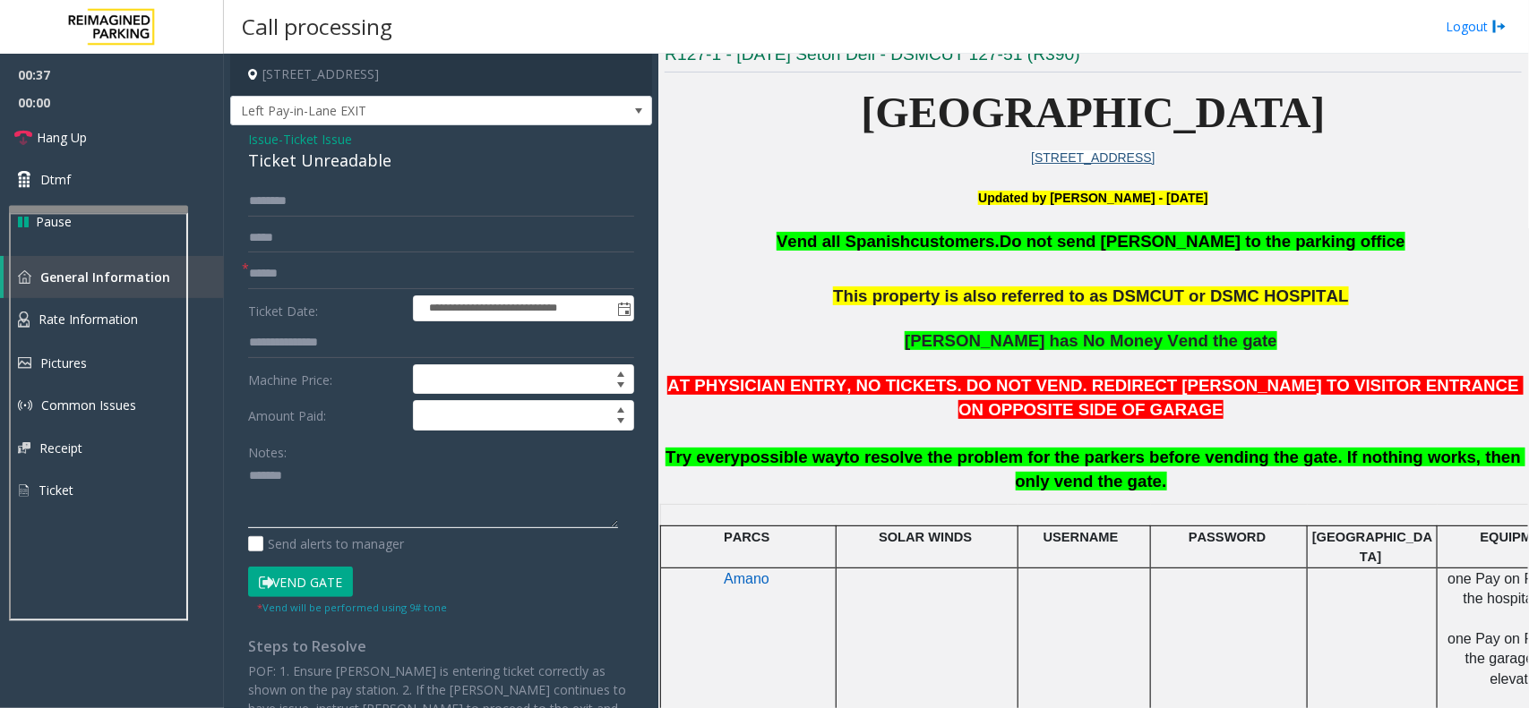
paste textarea "**********"
type textarea "**********"
click at [338, 285] on input "text" at bounding box center [441, 274] width 386 height 30
type input "******"
click at [40, 141] on span "Hang Up" at bounding box center [62, 137] width 50 height 19
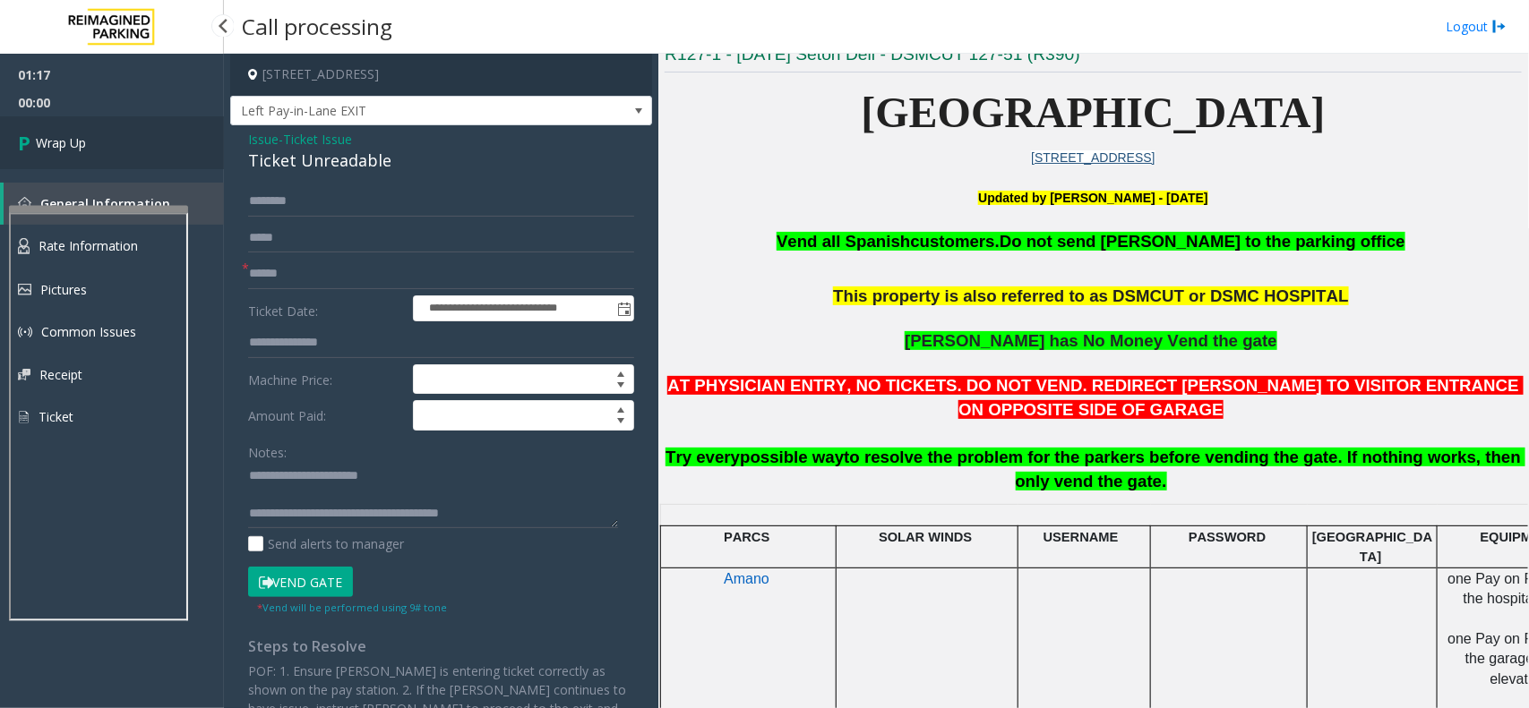
click at [95, 142] on link "Wrap Up" at bounding box center [112, 142] width 224 height 53
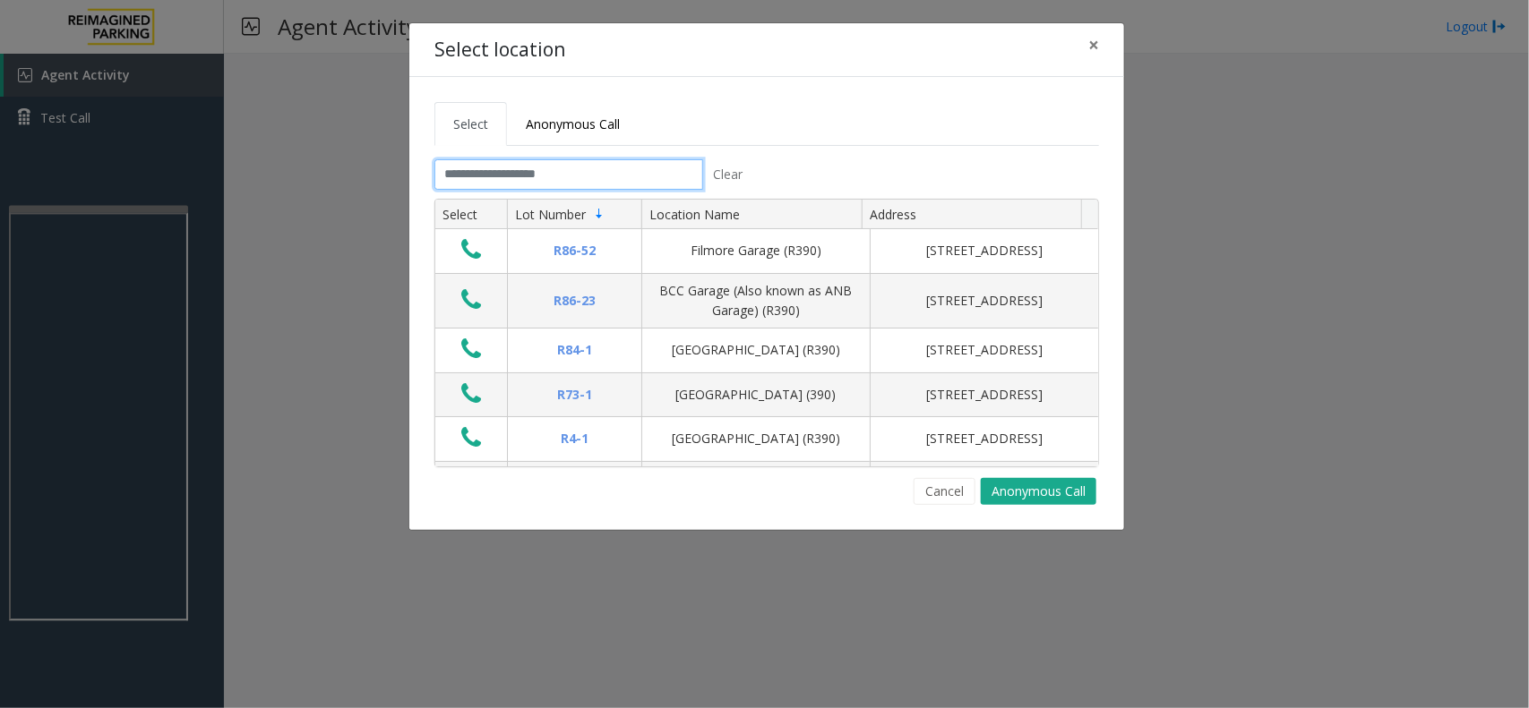
click at [556, 166] on input "text" at bounding box center [568, 174] width 269 height 30
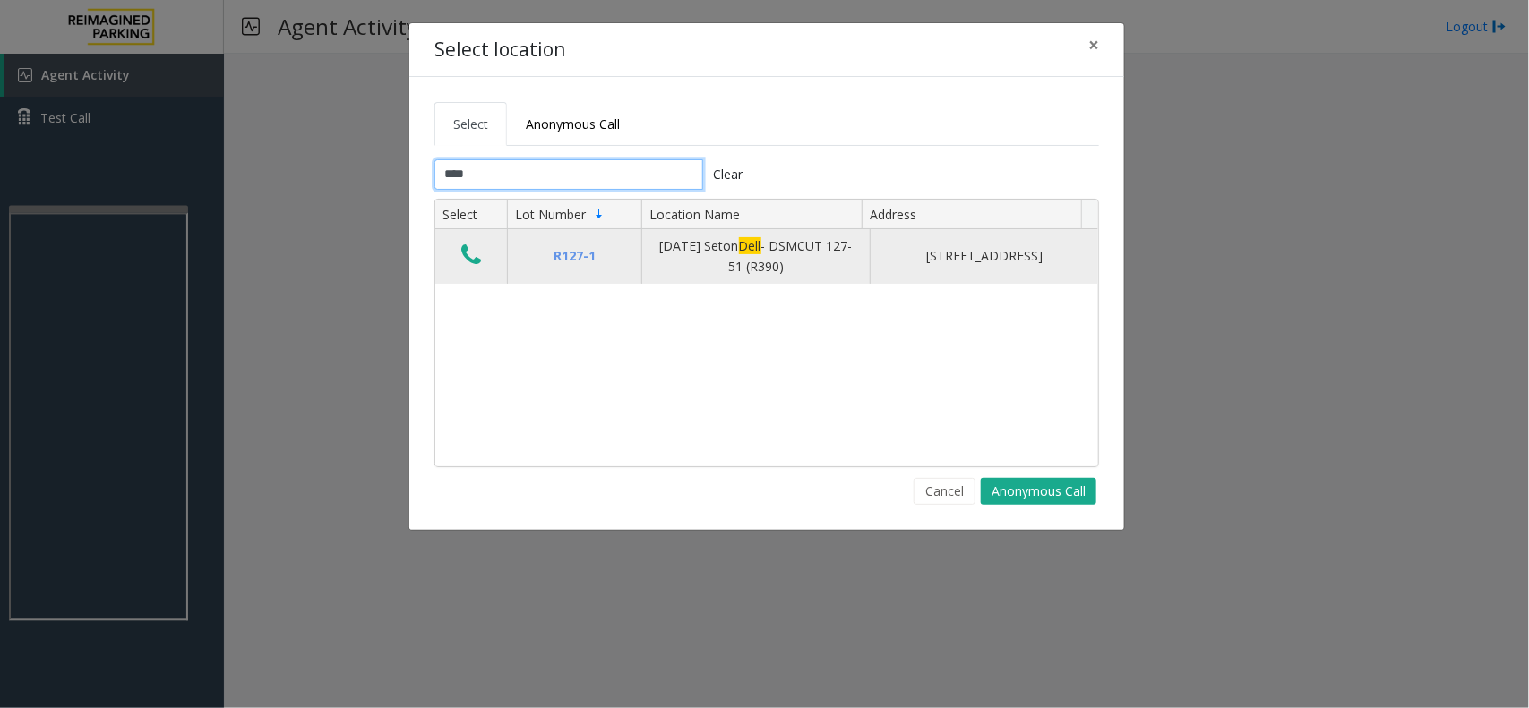
type input "****"
click at [463, 238] on td "Data table" at bounding box center [471, 256] width 72 height 55
click at [462, 260] on icon "Data table" at bounding box center [471, 255] width 20 height 25
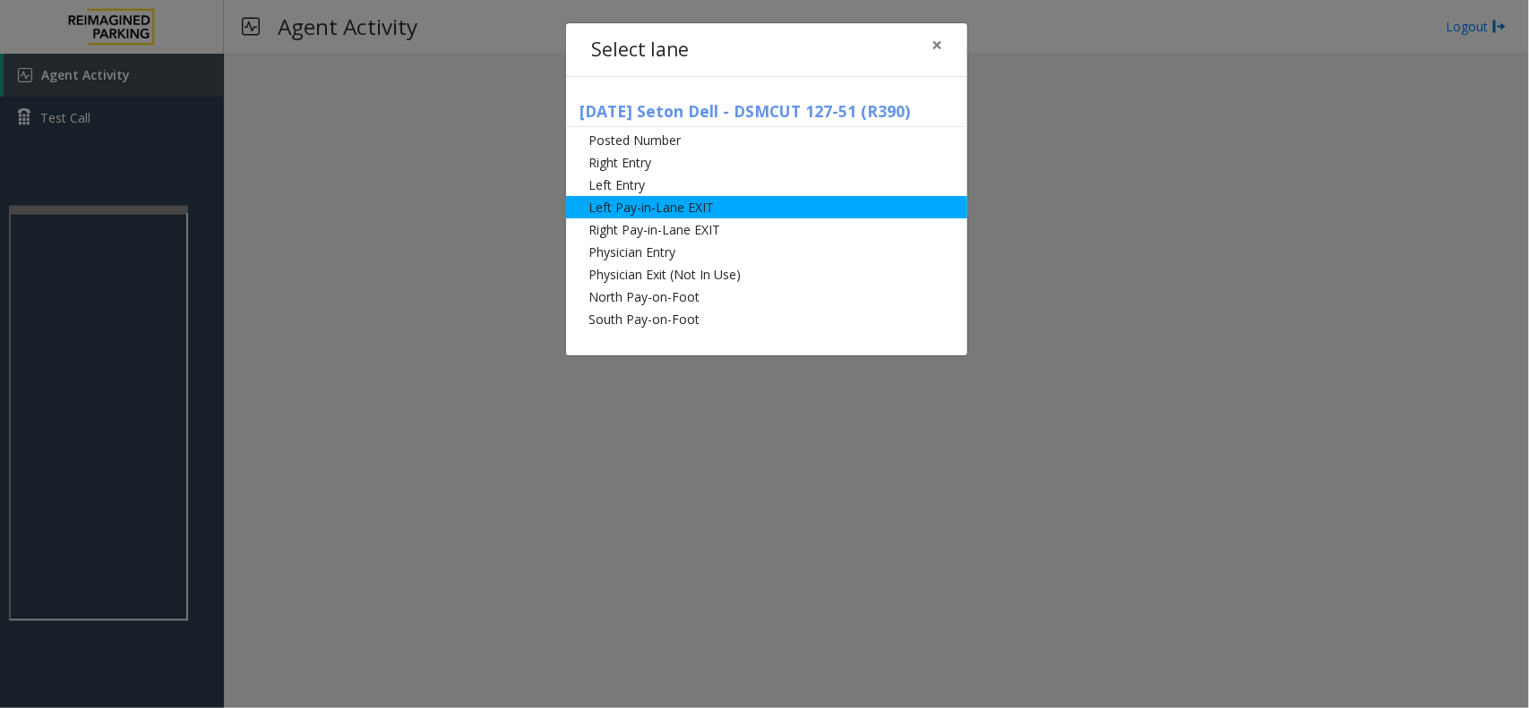
click at [651, 213] on li "Left Pay-in-Lane EXIT" at bounding box center [766, 207] width 401 height 22
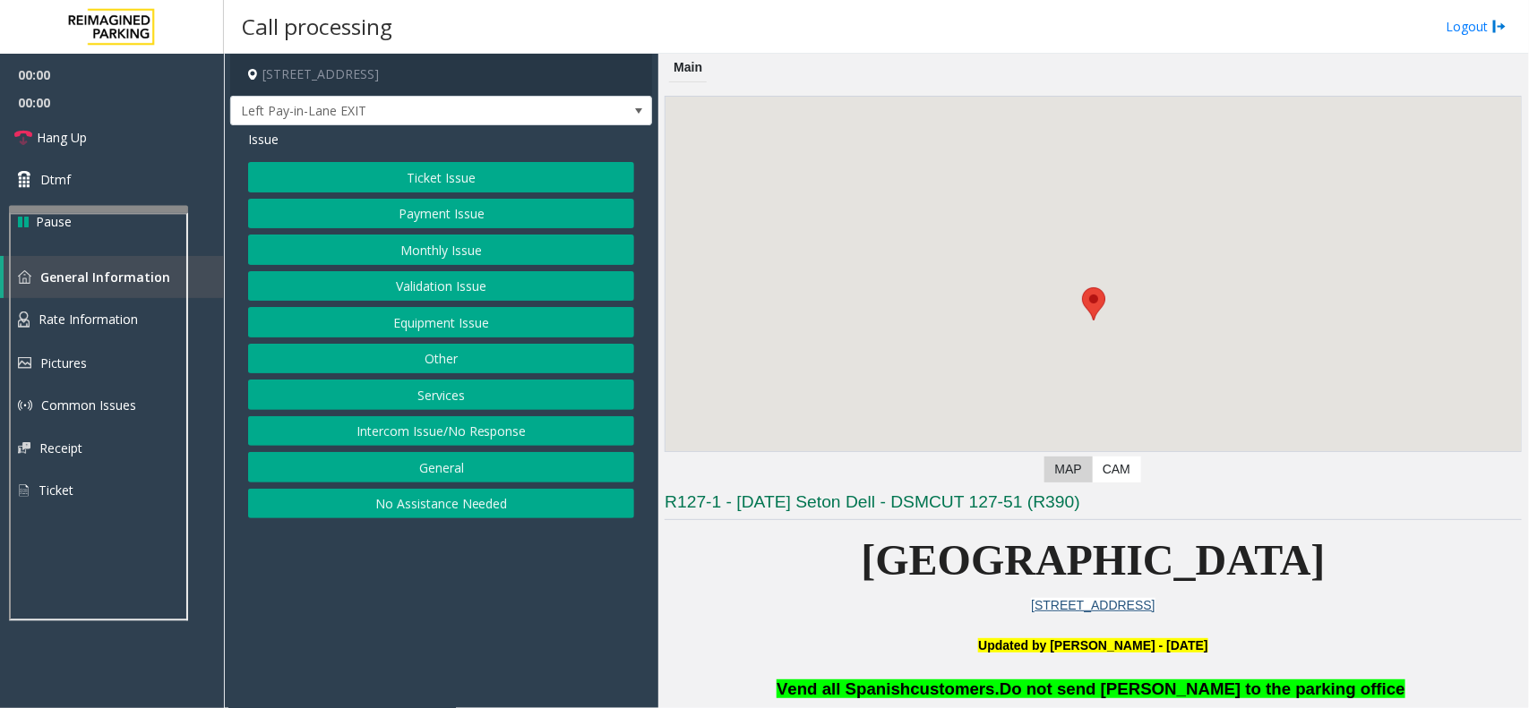
click at [479, 176] on button "Ticket Issue" at bounding box center [441, 177] width 386 height 30
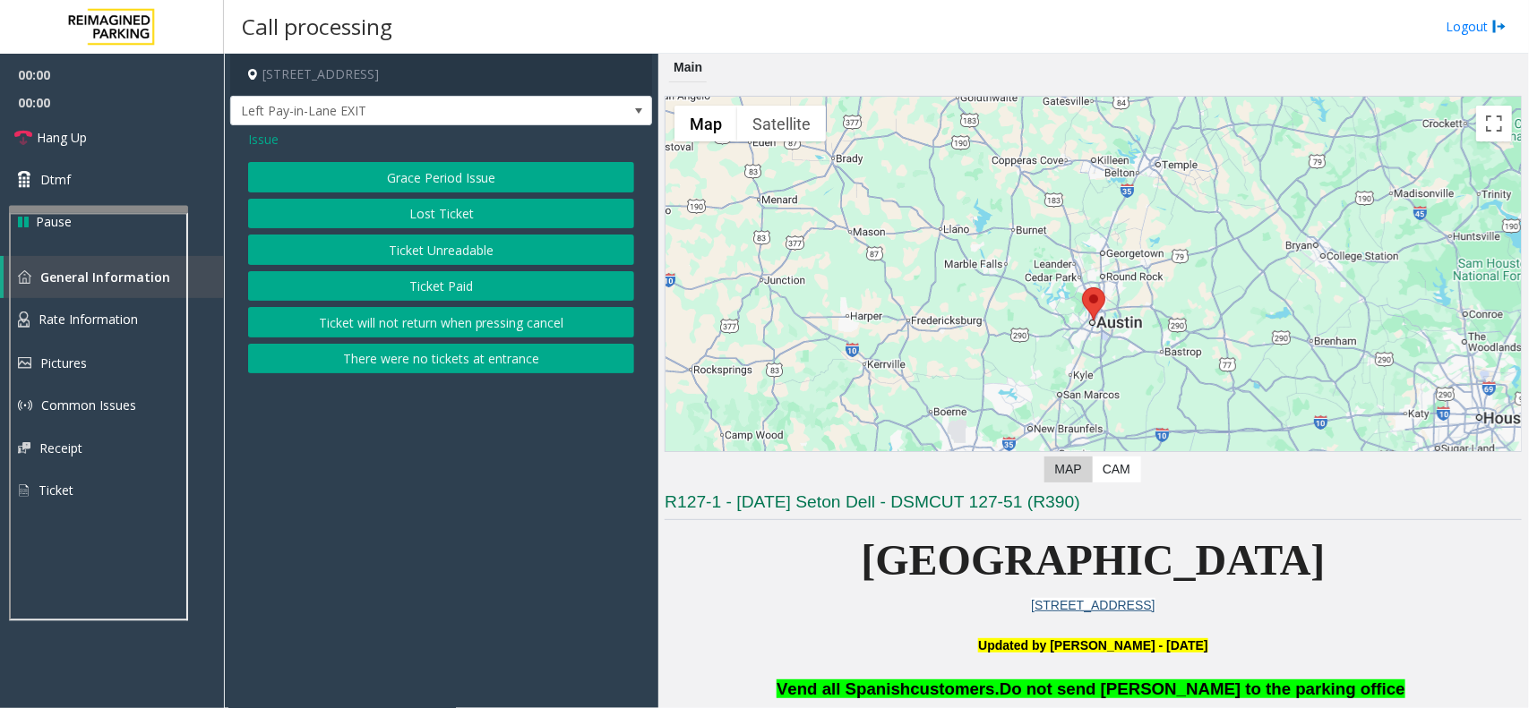
click at [433, 361] on button "There were no tickets at entrance" at bounding box center [441, 359] width 386 height 30
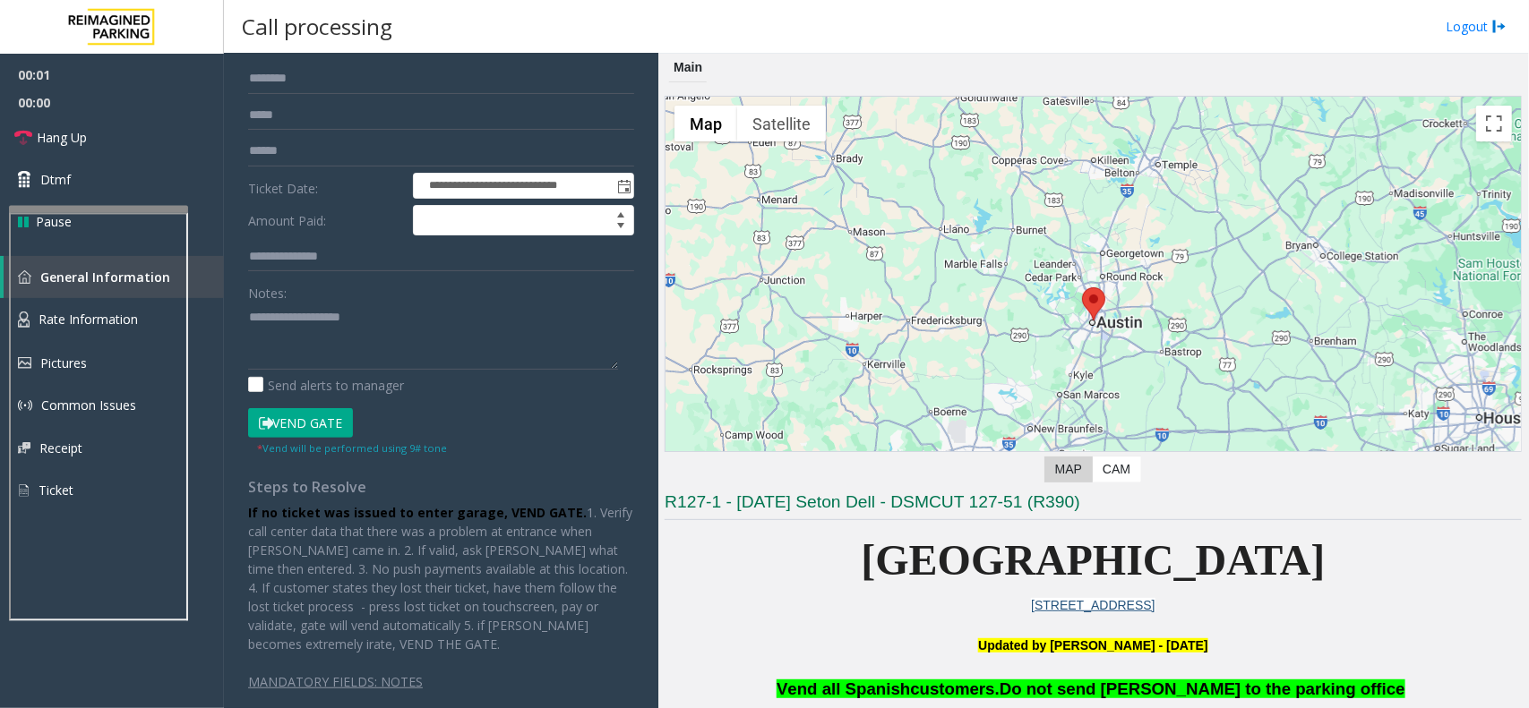
scroll to position [124, 0]
click at [298, 424] on button "Vend Gate" at bounding box center [300, 423] width 105 height 30
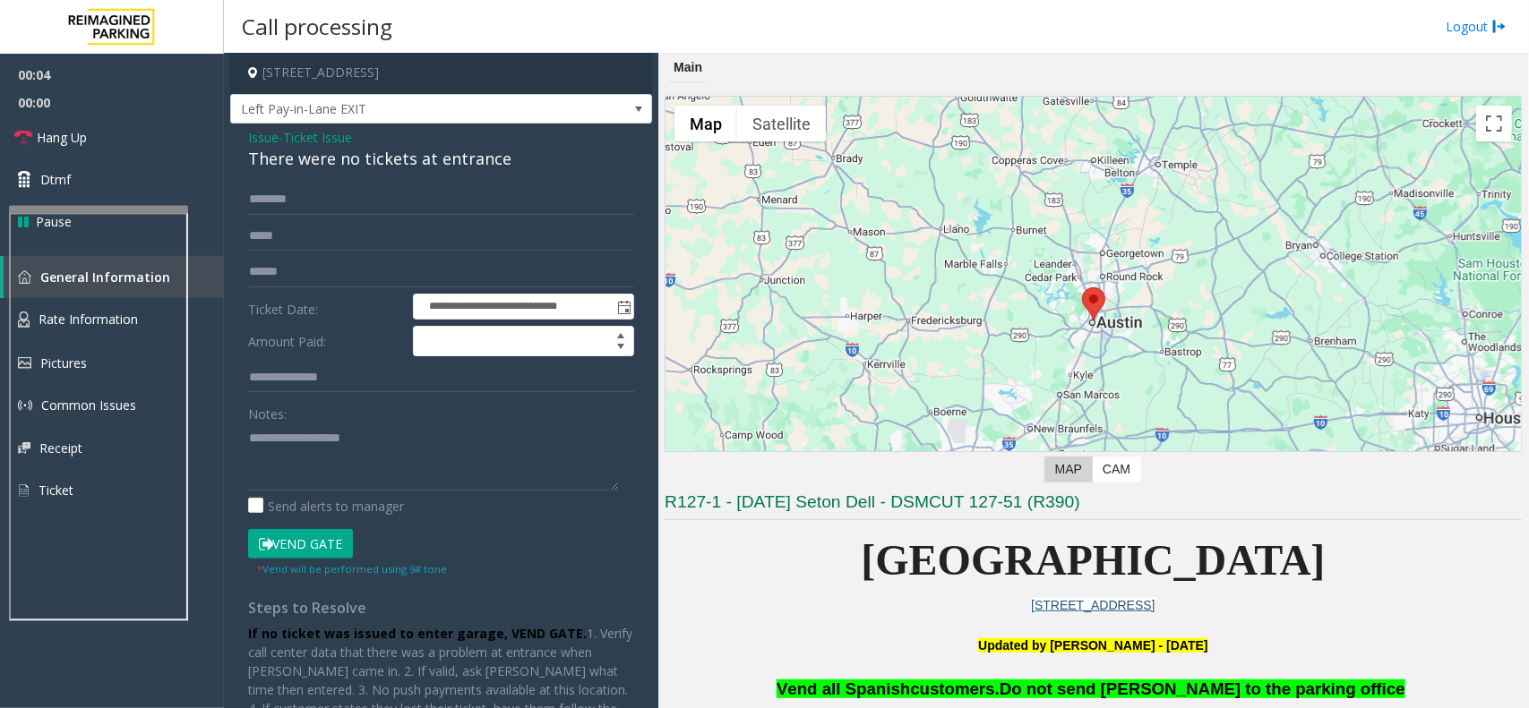
scroll to position [0, 0]
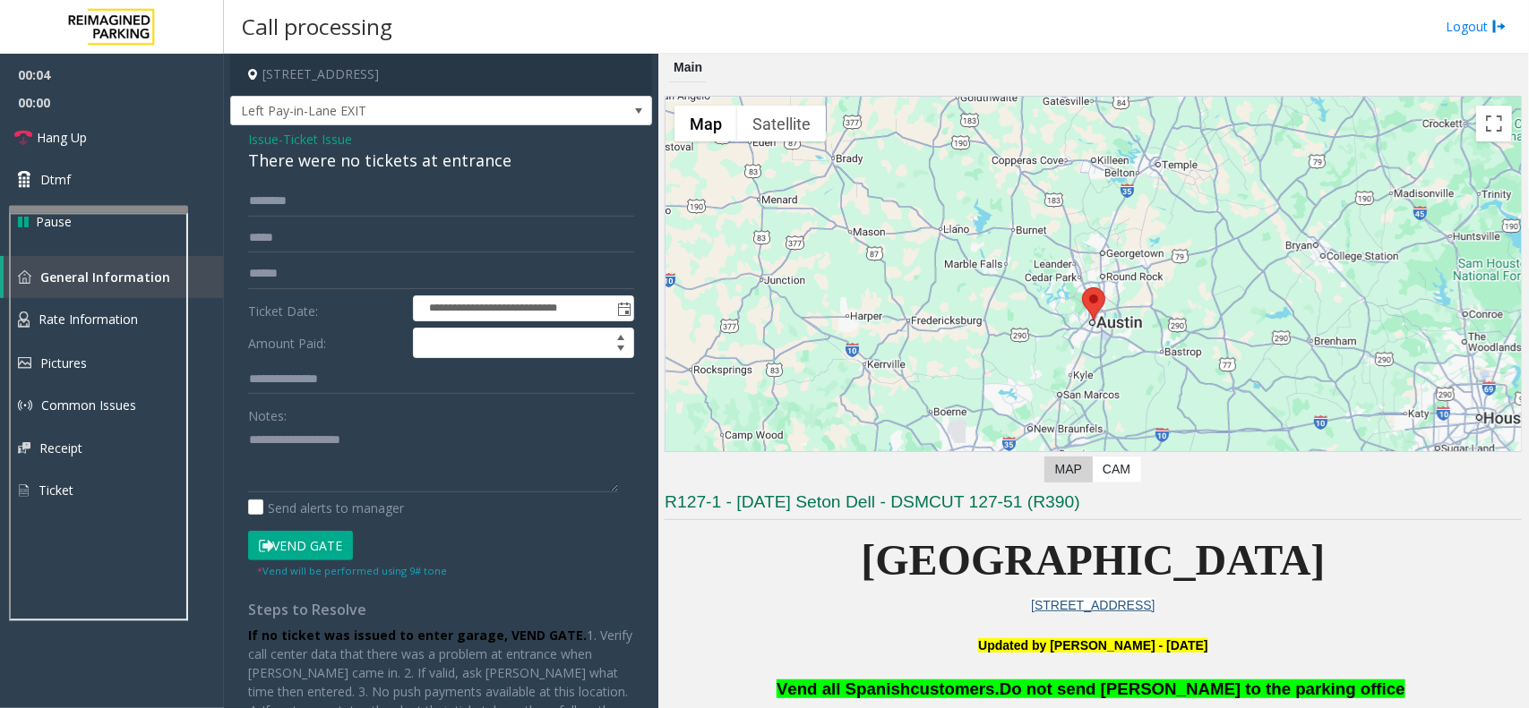
click at [340, 150] on div "There were no tickets at entrance" at bounding box center [441, 161] width 386 height 24
click at [359, 490] on textarea at bounding box center [433, 458] width 370 height 67
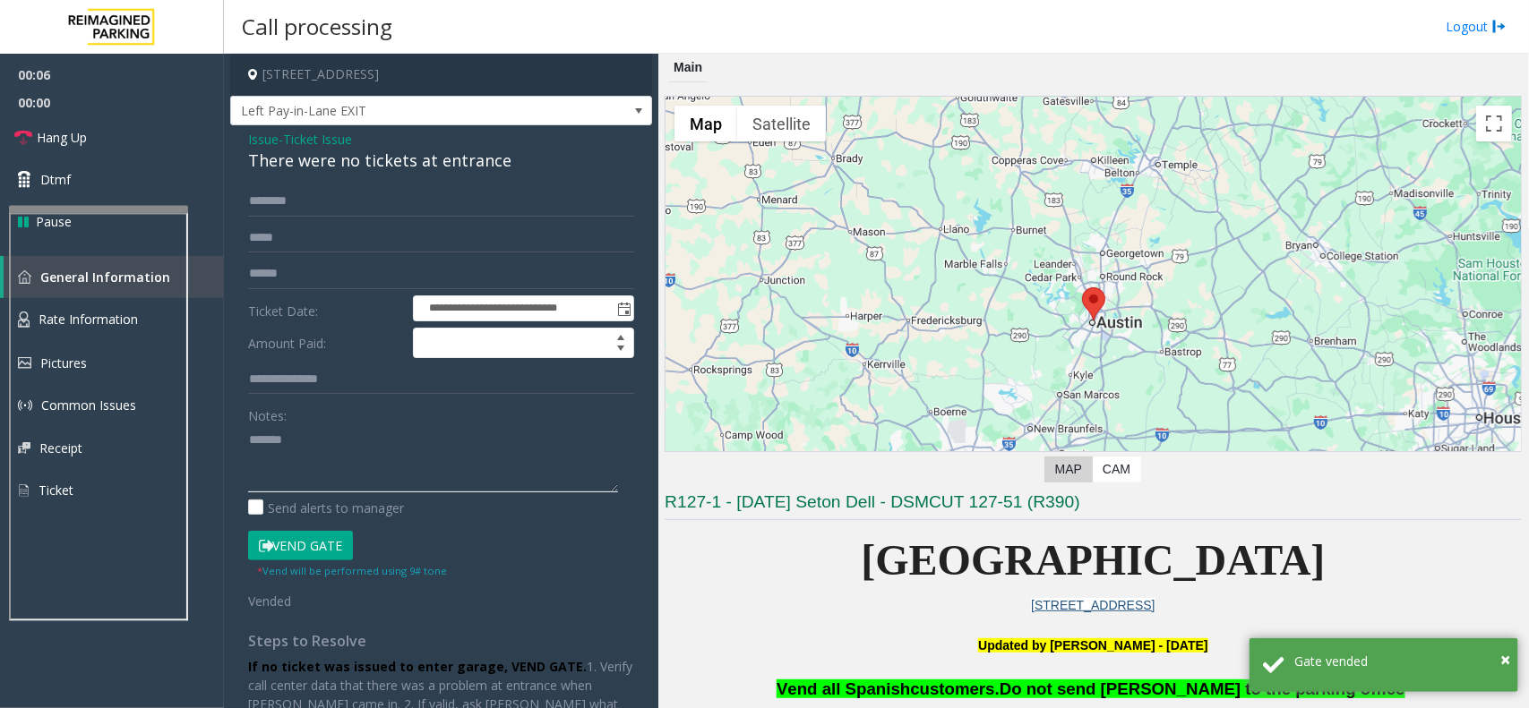
paste textarea "**********"
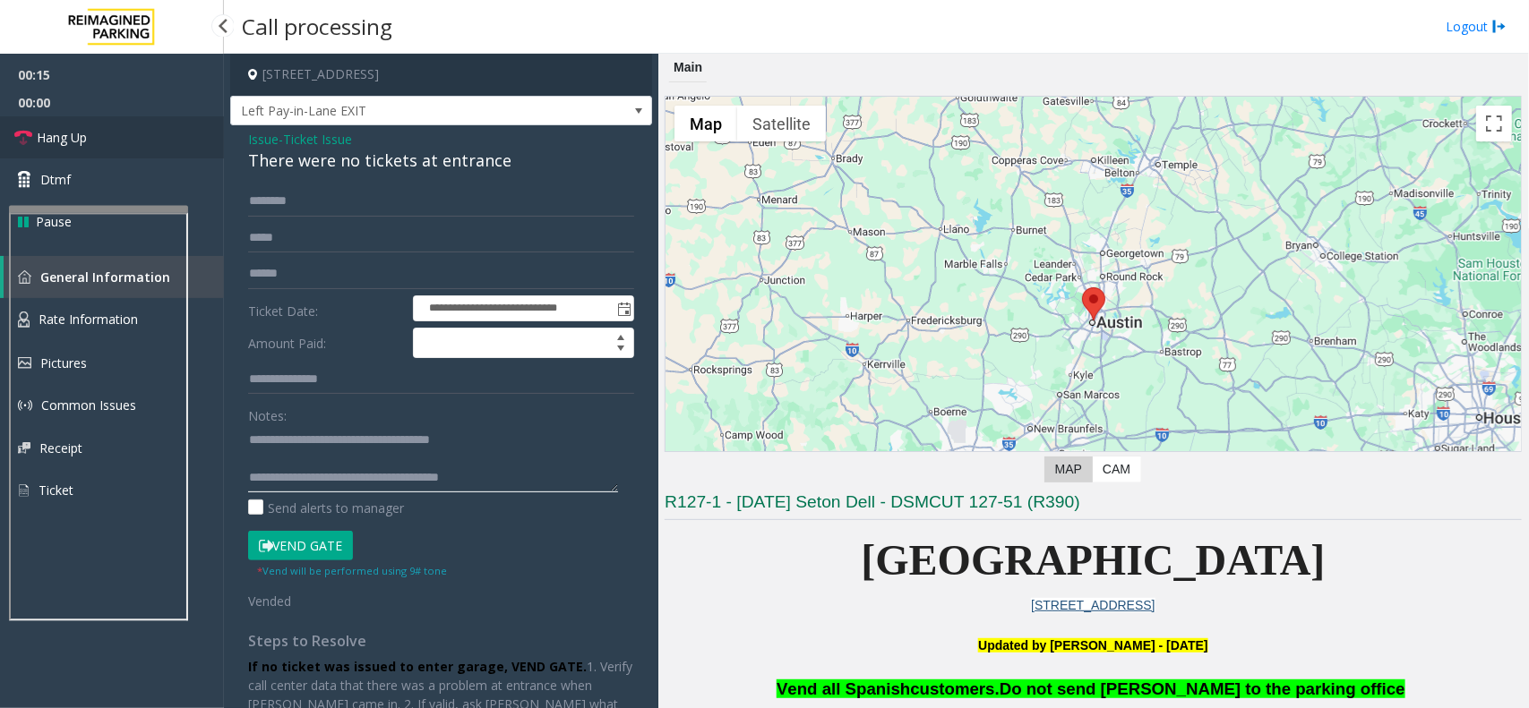
type textarea "**********"
click at [76, 133] on span "Hang Up" at bounding box center [62, 137] width 50 height 19
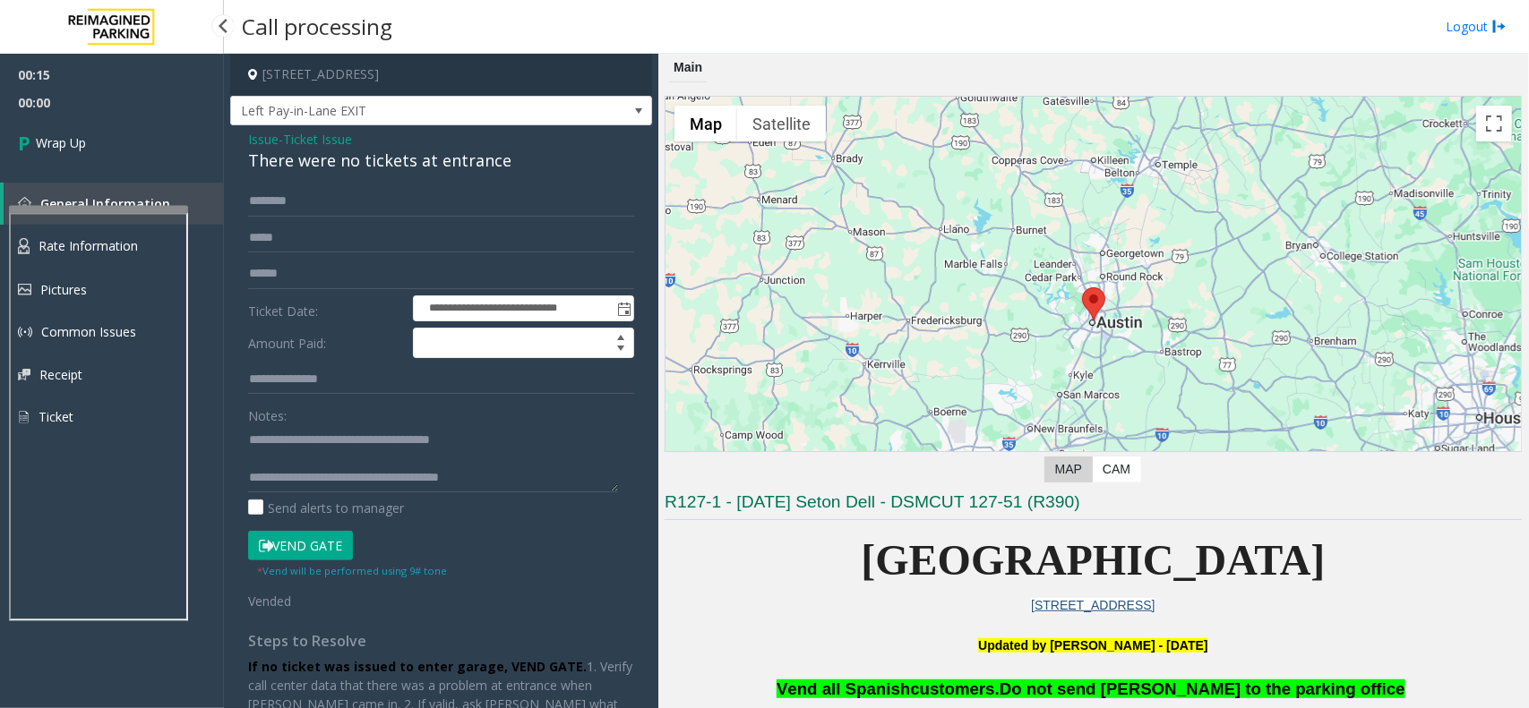
click at [76, 133] on span "Wrap Up" at bounding box center [61, 142] width 50 height 19
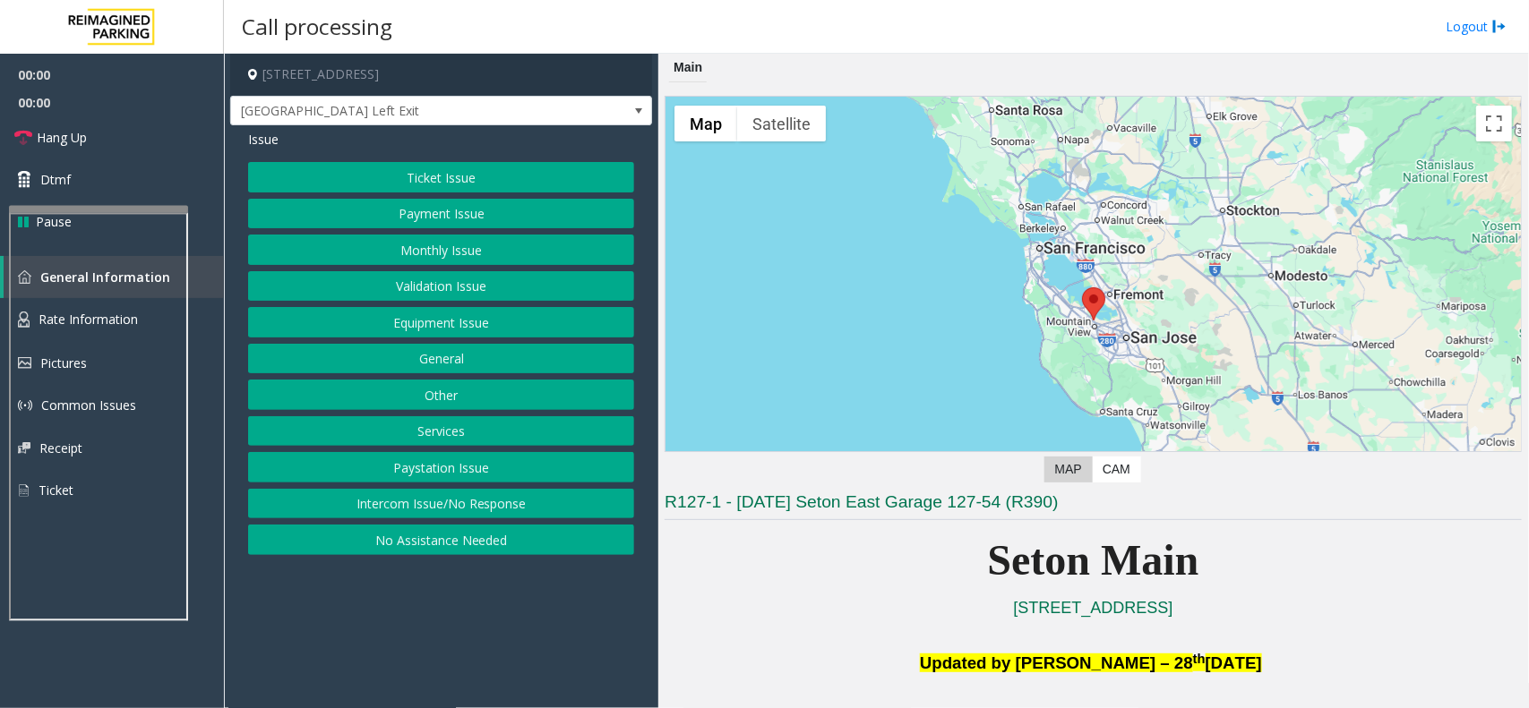
click at [480, 324] on button "Equipment Issue" at bounding box center [441, 322] width 386 height 30
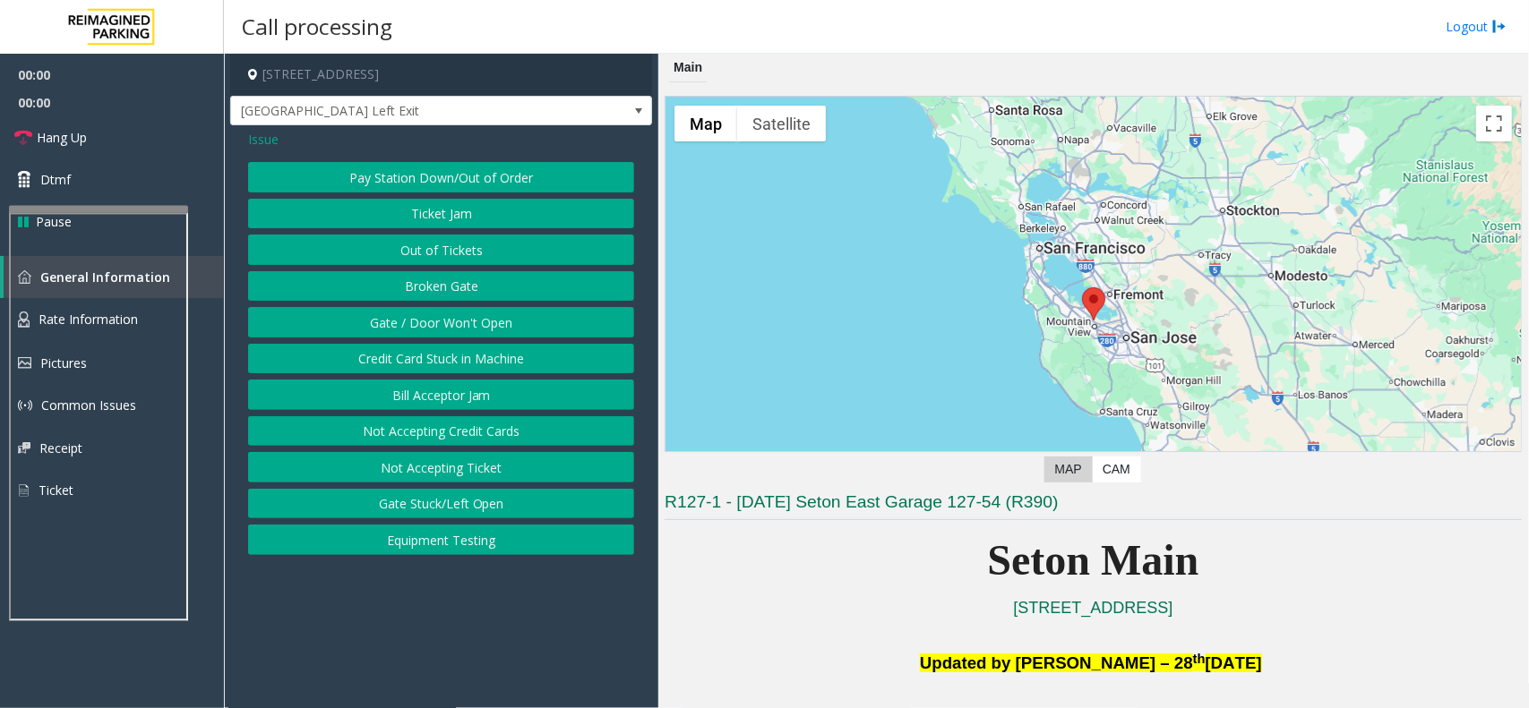
click at [480, 324] on button "Gate / Door Won't Open" at bounding box center [441, 322] width 386 height 30
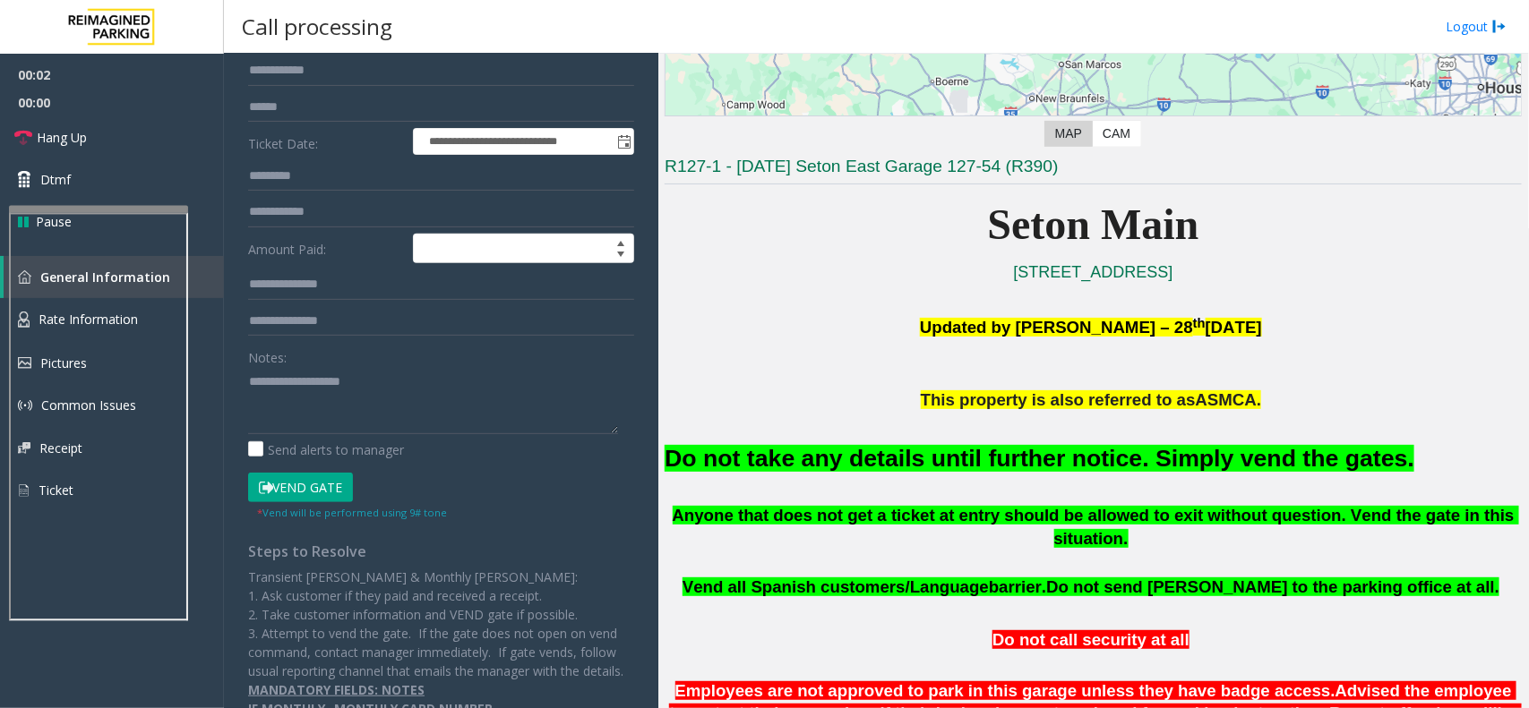
scroll to position [224, 0]
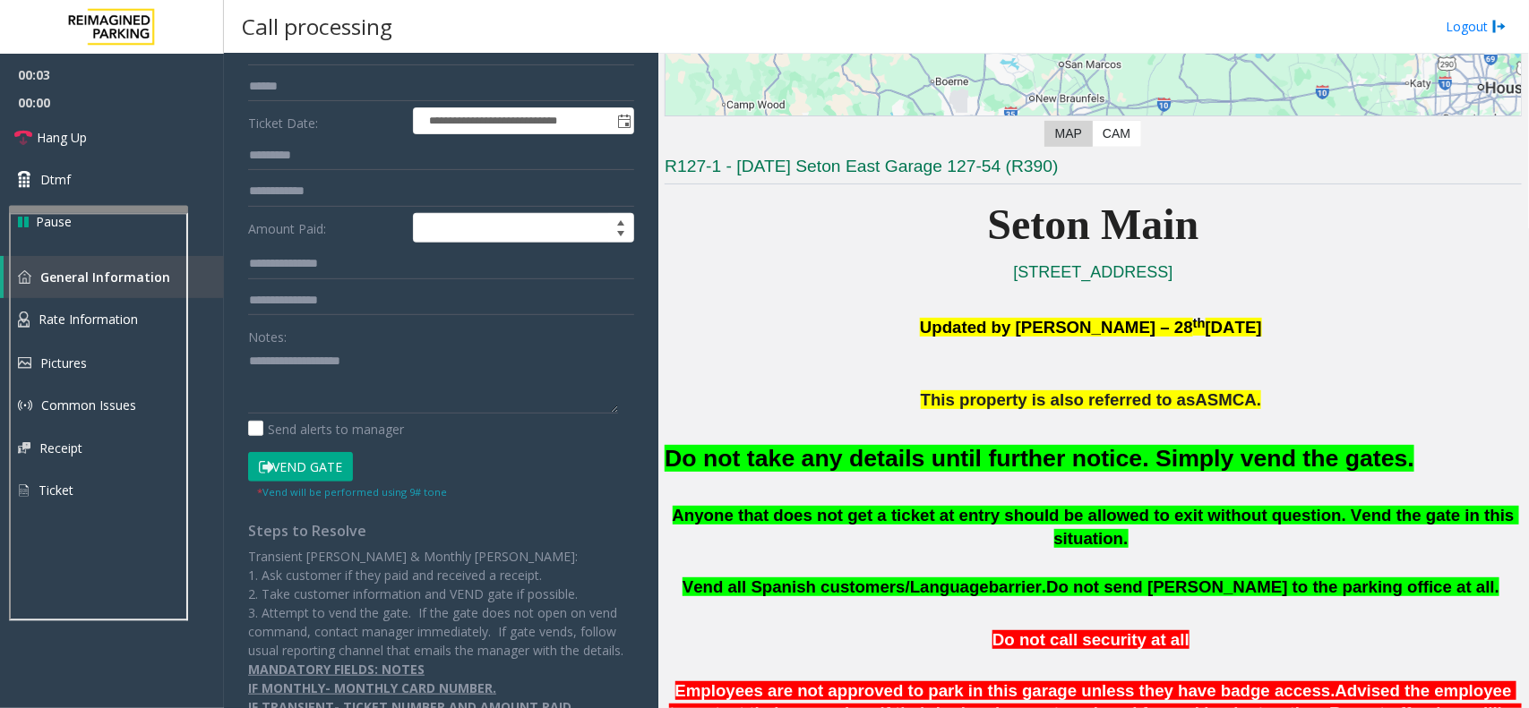
click at [323, 472] on button "Vend Gate" at bounding box center [300, 467] width 105 height 30
click at [851, 459] on font "Do not take any details until further notice. Simply vend the gates." at bounding box center [1040, 458] width 750 height 27
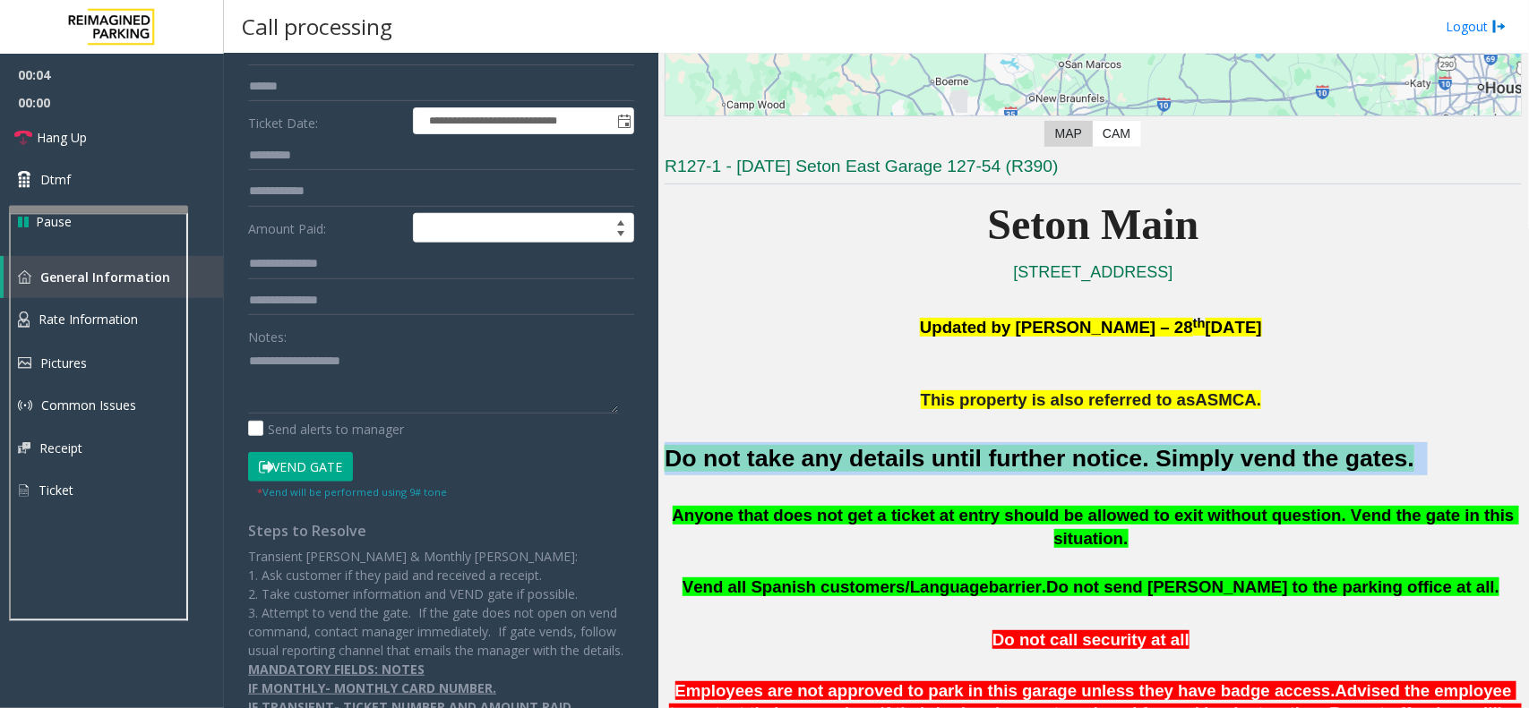
click at [851, 459] on font "Do not take any details until further notice. Simply vend the gates." at bounding box center [1040, 458] width 750 height 27
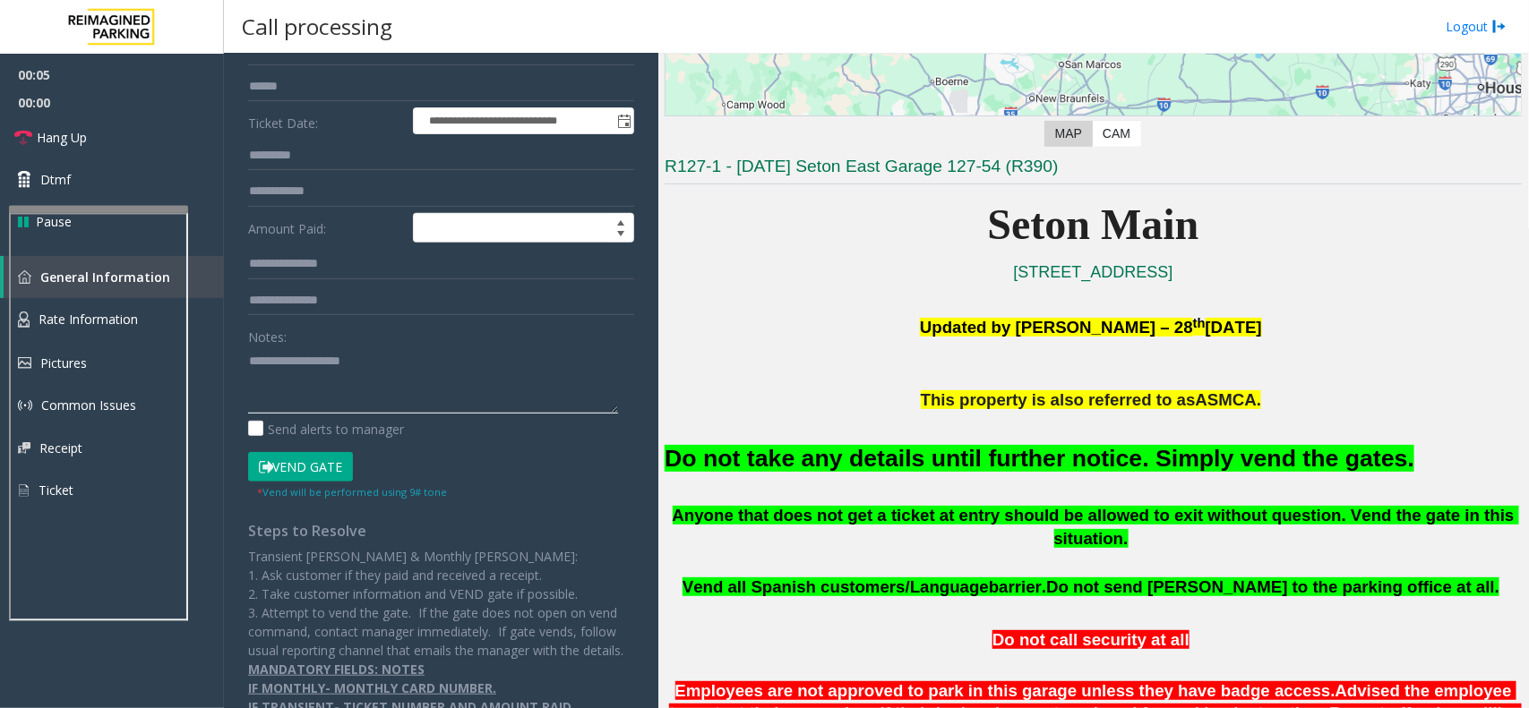
click at [426, 382] on textarea at bounding box center [433, 380] width 370 height 67
paste textarea "**********"
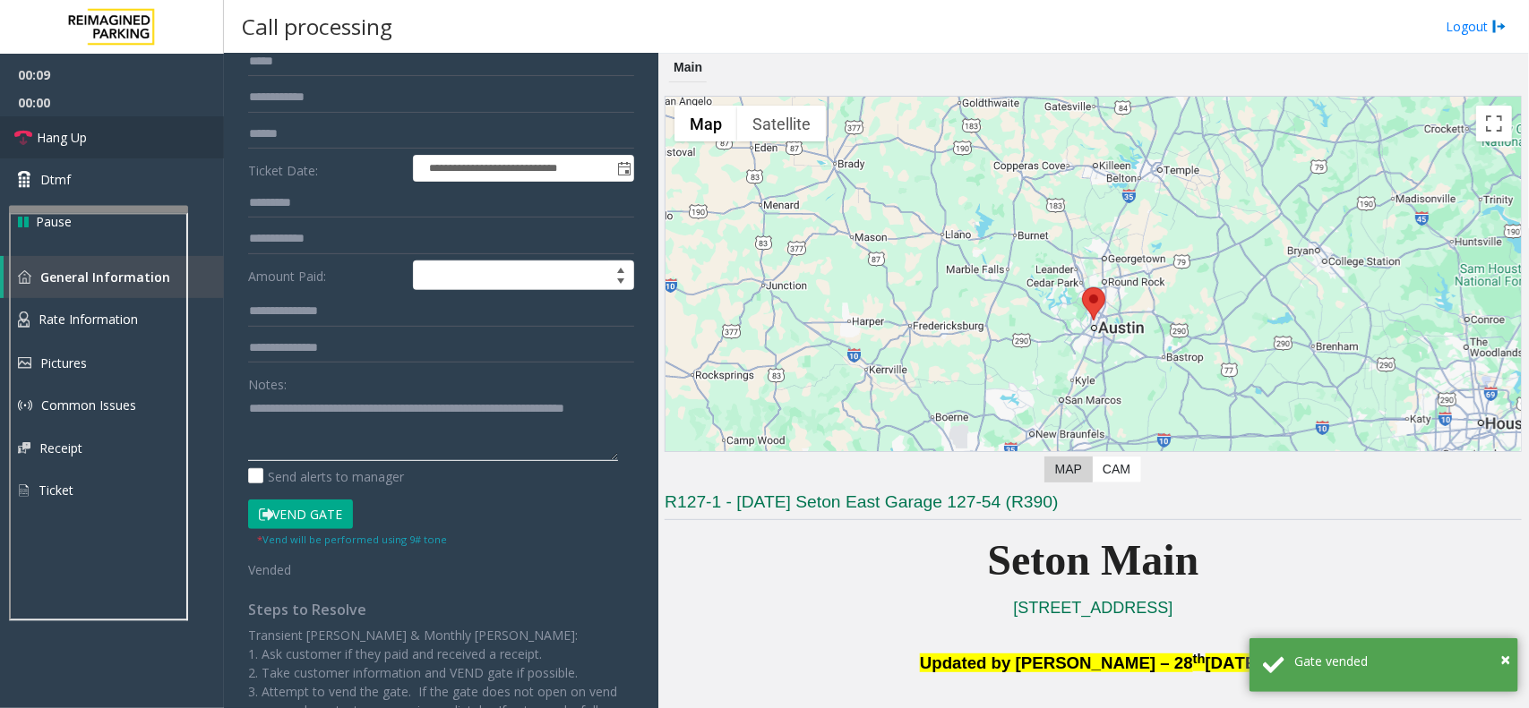
scroll to position [301, 0]
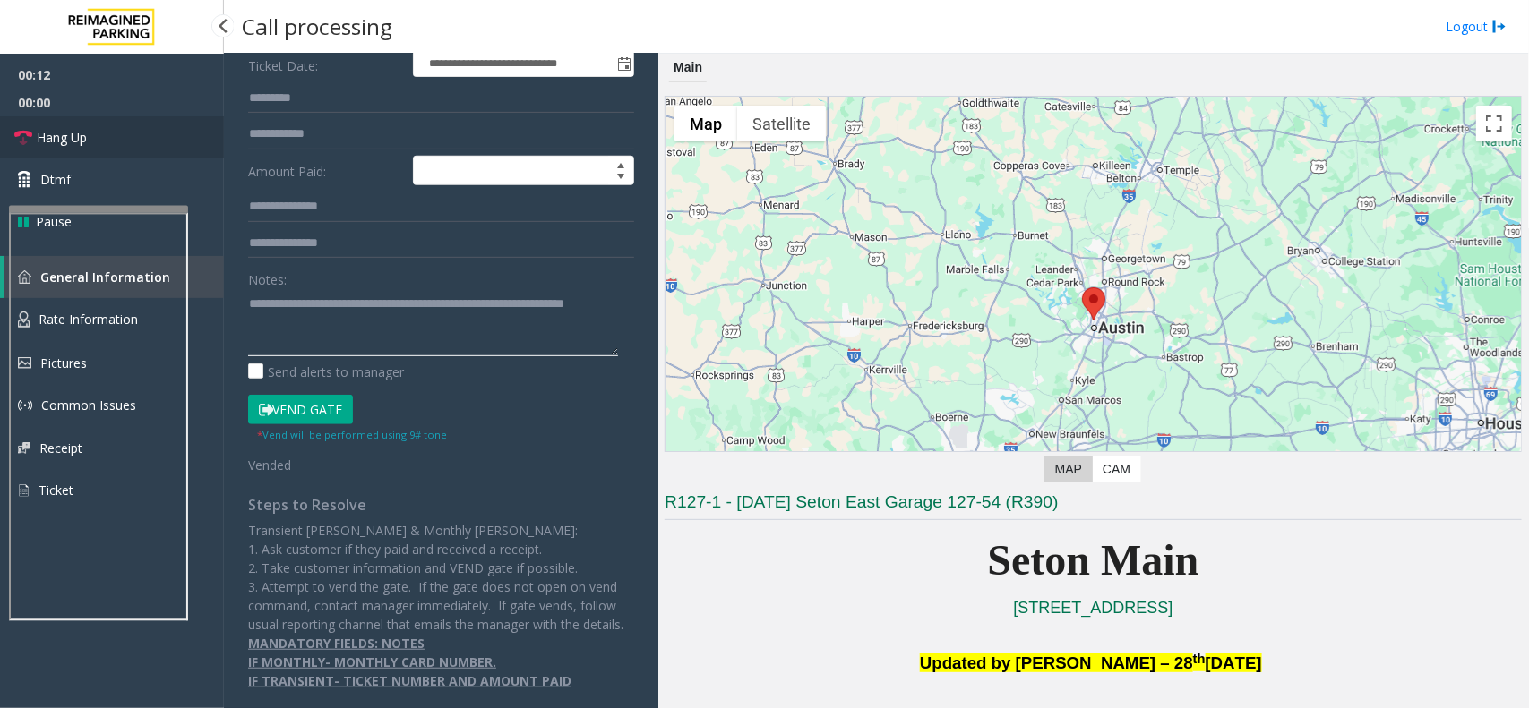
type textarea "**********"
click at [137, 146] on link "Hang Up" at bounding box center [112, 137] width 224 height 42
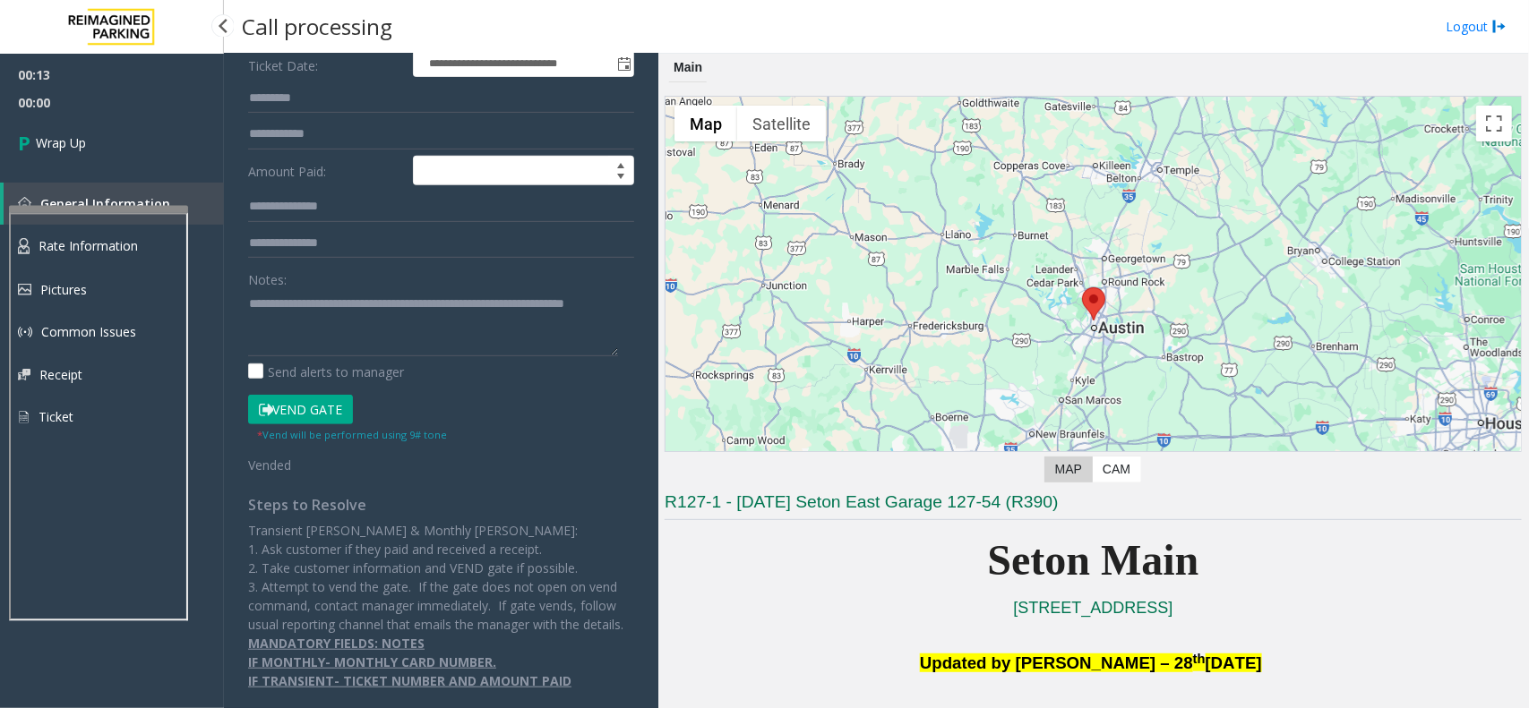
click at [137, 146] on link "Wrap Up" at bounding box center [112, 142] width 224 height 53
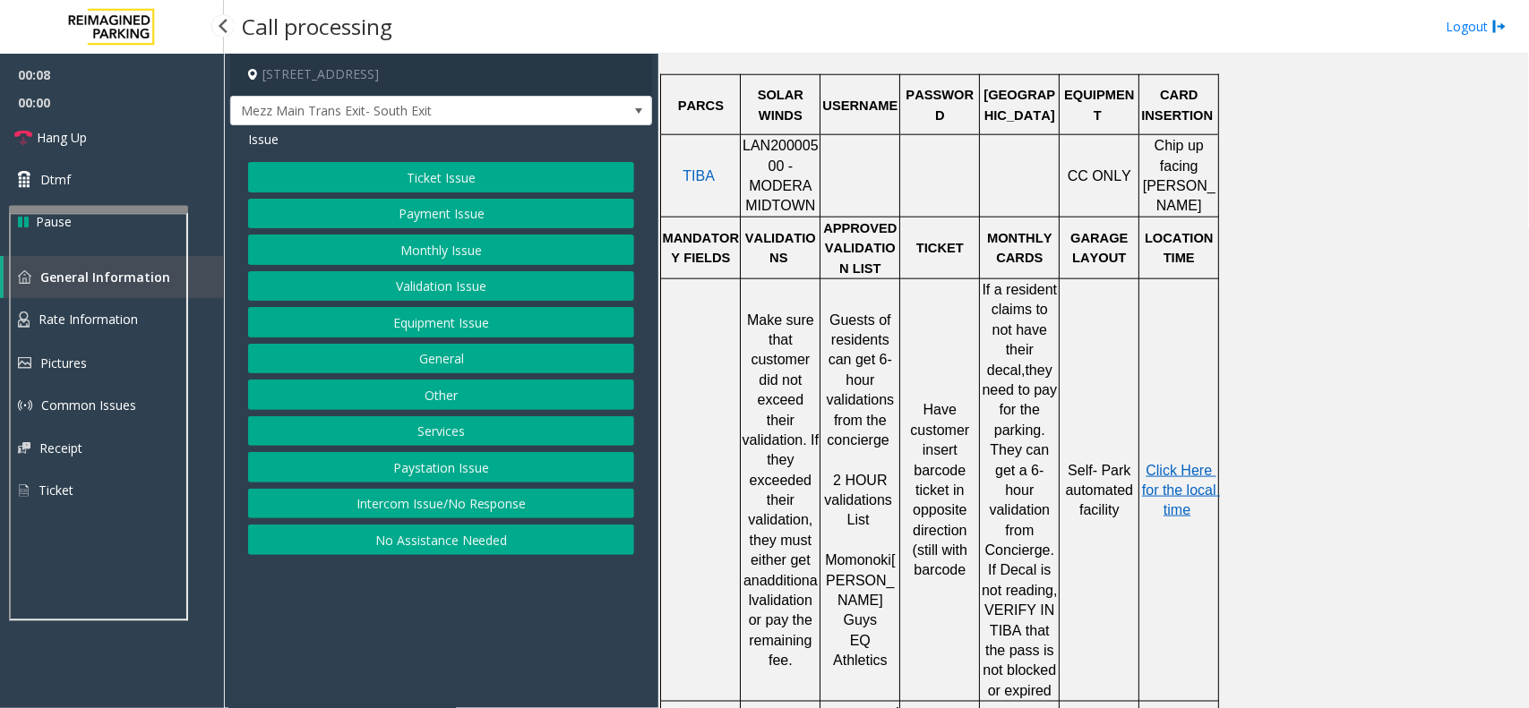
scroll to position [896, 0]
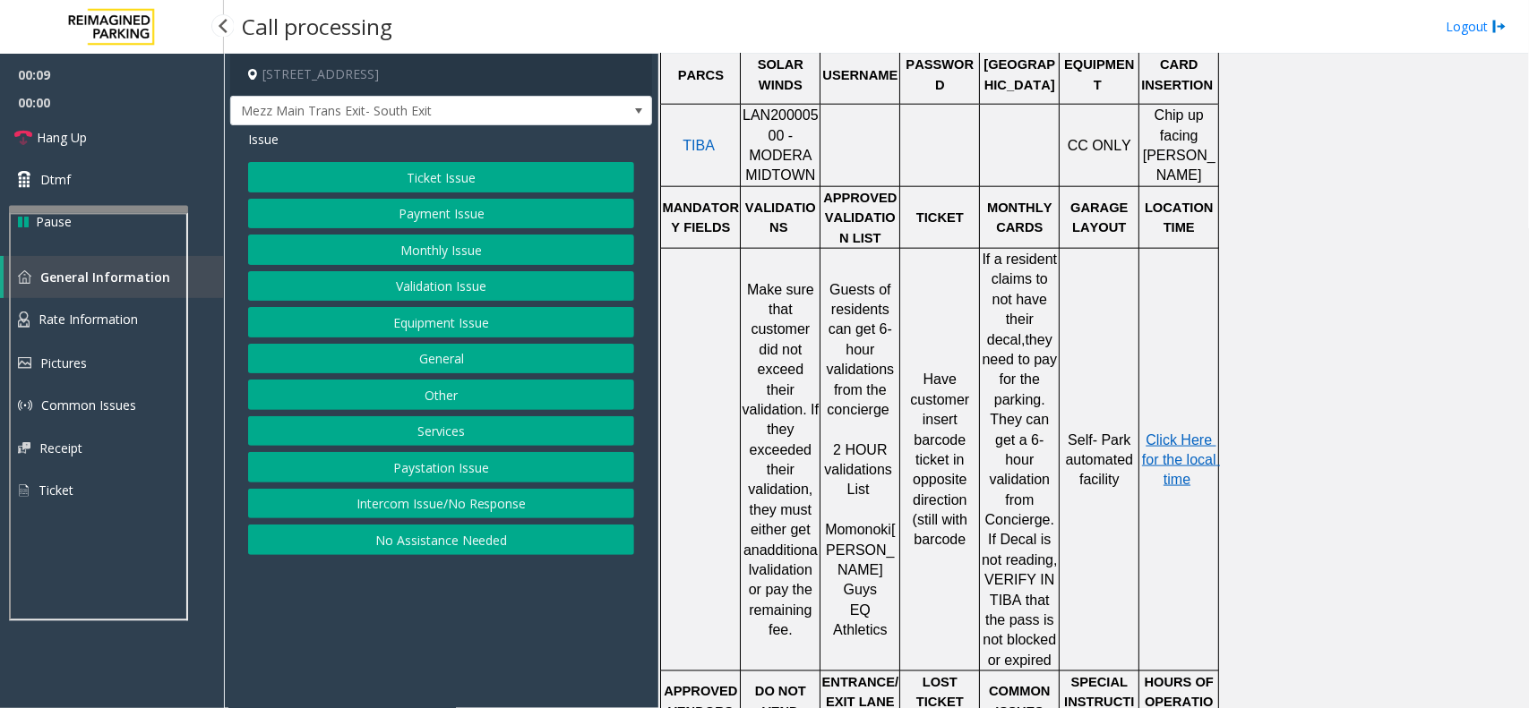
click at [436, 282] on button "Validation Issue" at bounding box center [441, 286] width 386 height 30
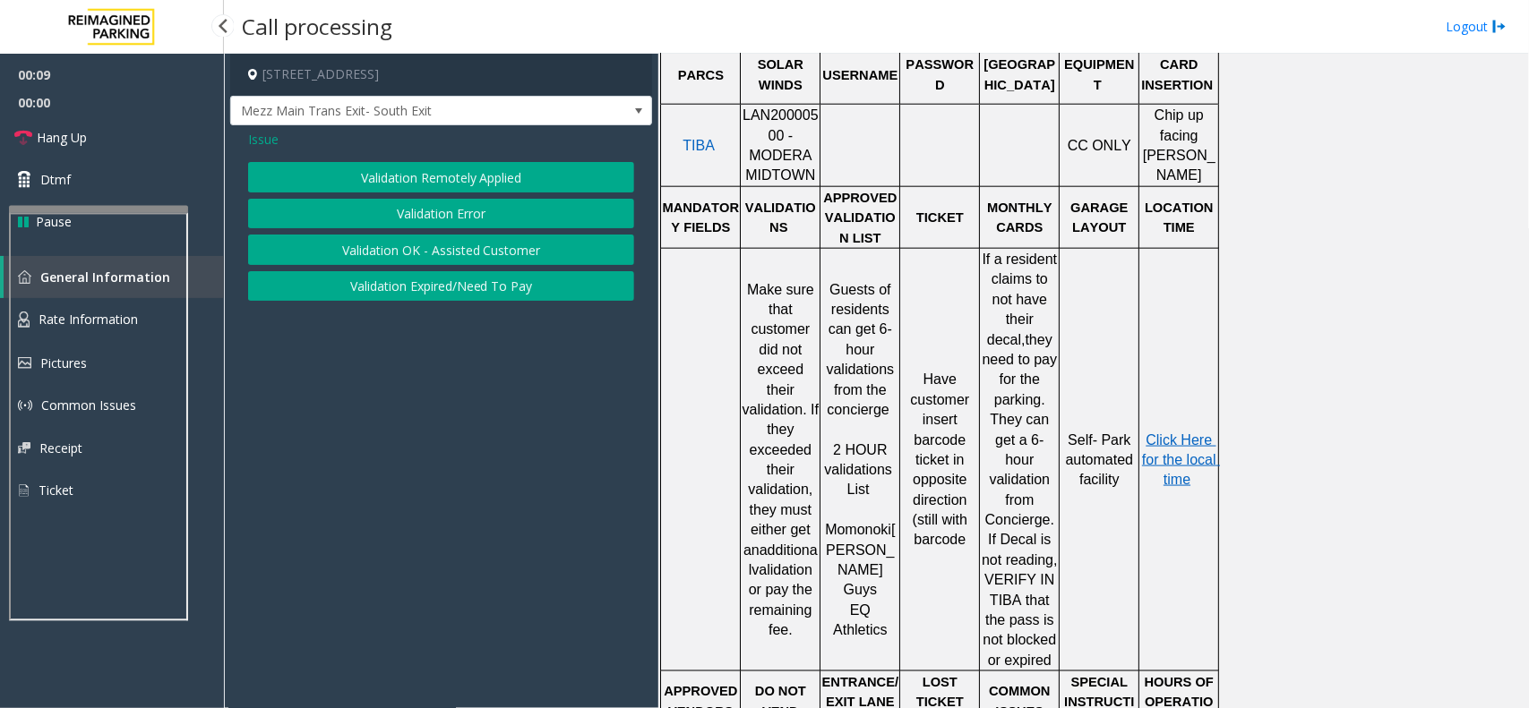
click at [424, 216] on button "Validation Error" at bounding box center [441, 214] width 386 height 30
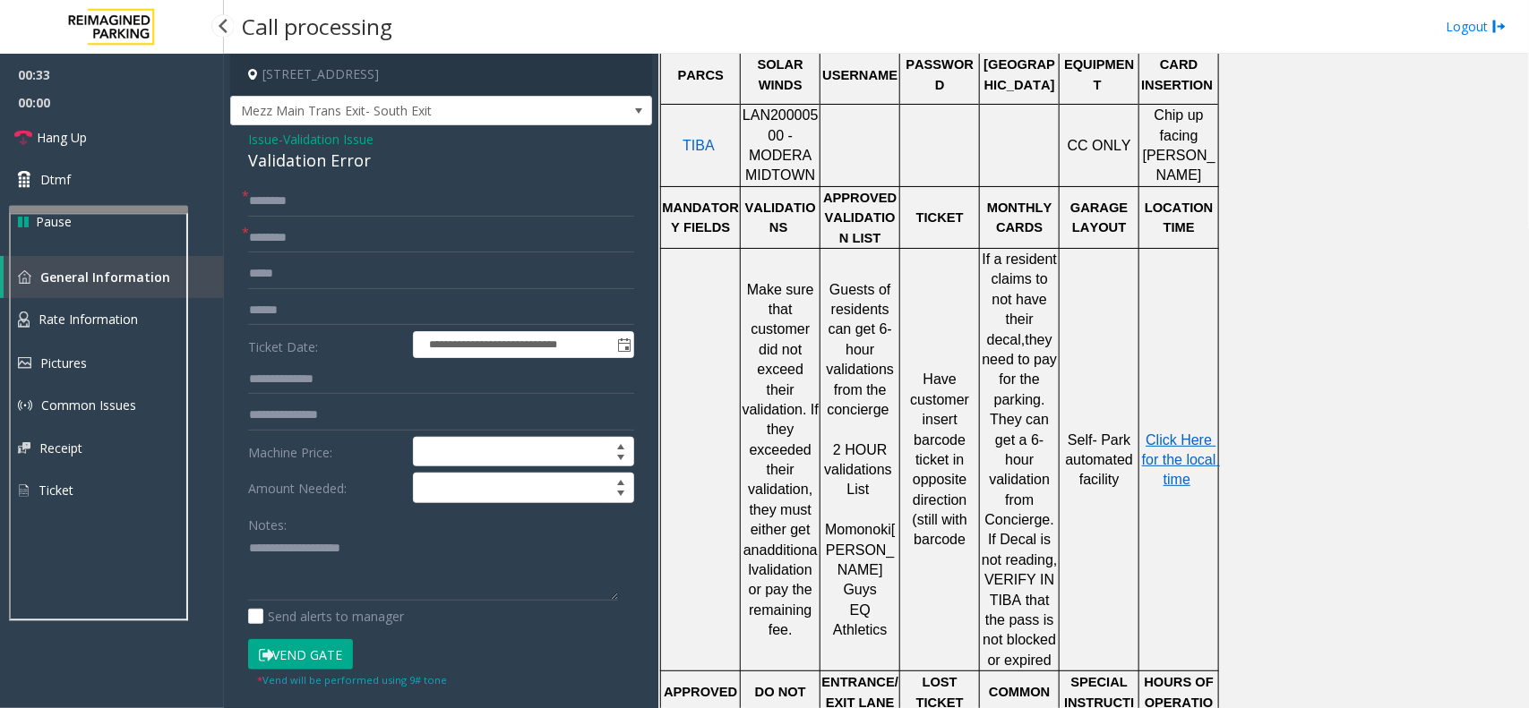
click at [347, 217] on form "**********" at bounding box center [441, 437] width 386 height 502
click at [327, 238] on input "text" at bounding box center [441, 238] width 386 height 30
click at [303, 202] on input "text" at bounding box center [441, 201] width 386 height 30
click at [262, 244] on input "***" at bounding box center [441, 238] width 386 height 30
type input "**"
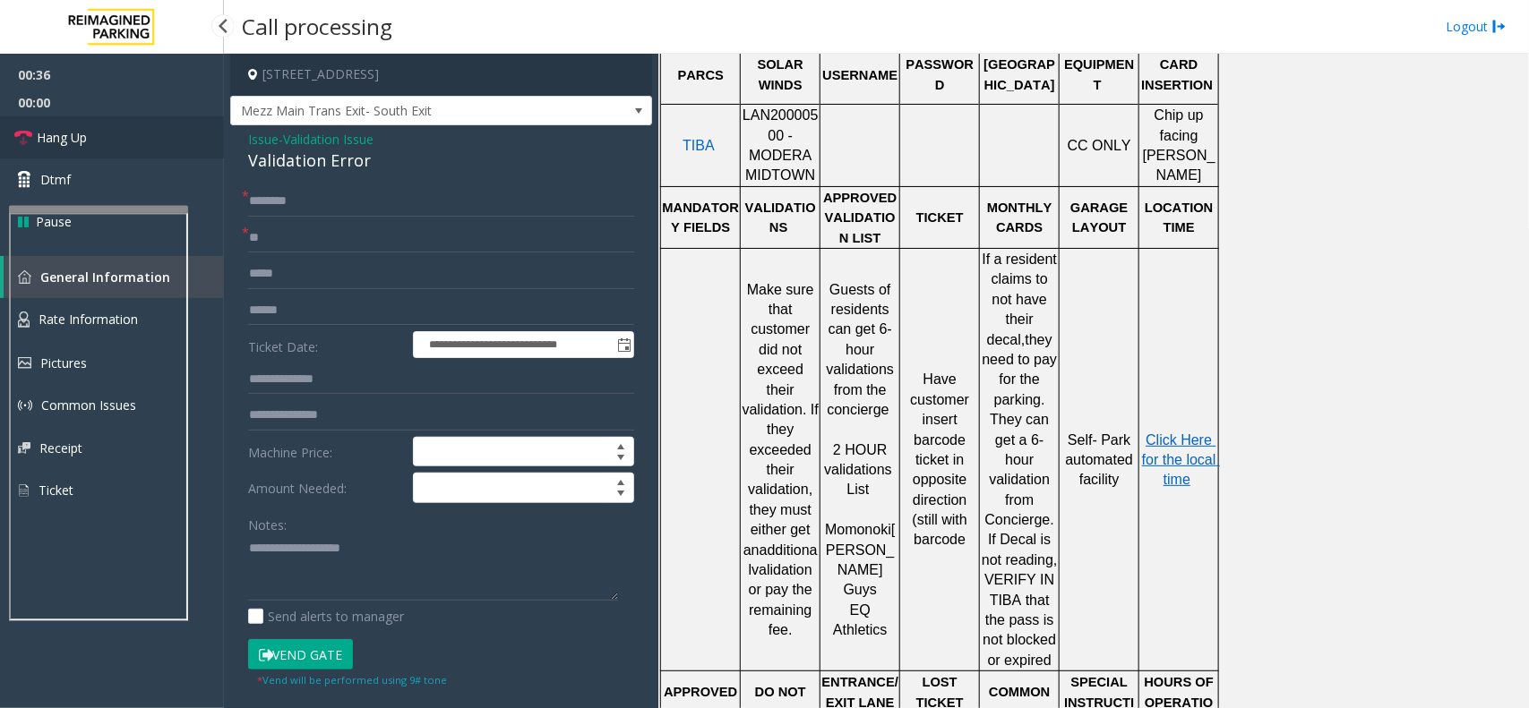
click at [60, 134] on span "Hang Up" at bounding box center [62, 137] width 50 height 19
click at [337, 194] on input "text" at bounding box center [441, 201] width 386 height 30
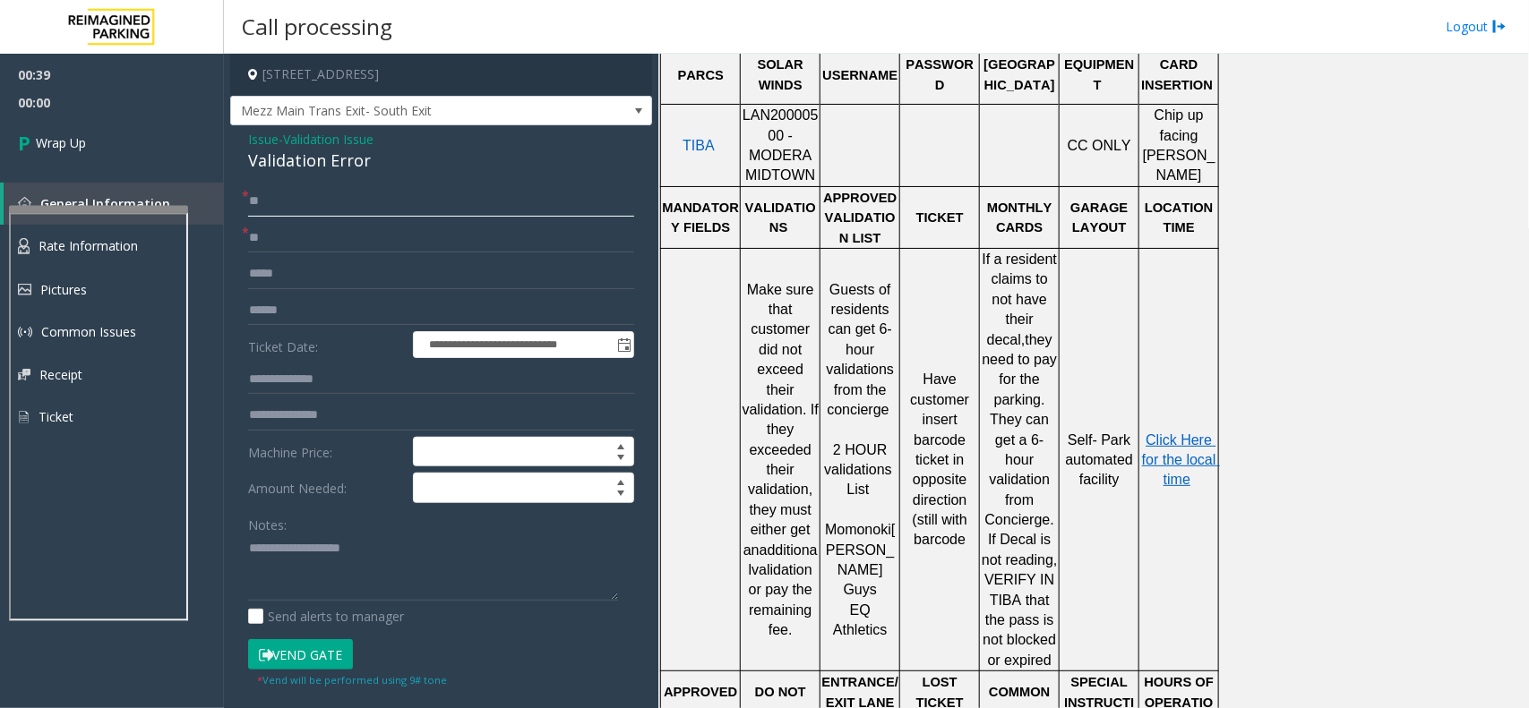
type input "**"
click at [321, 168] on div "Validation Error" at bounding box center [441, 161] width 386 height 24
click at [296, 567] on textarea at bounding box center [433, 568] width 370 height 67
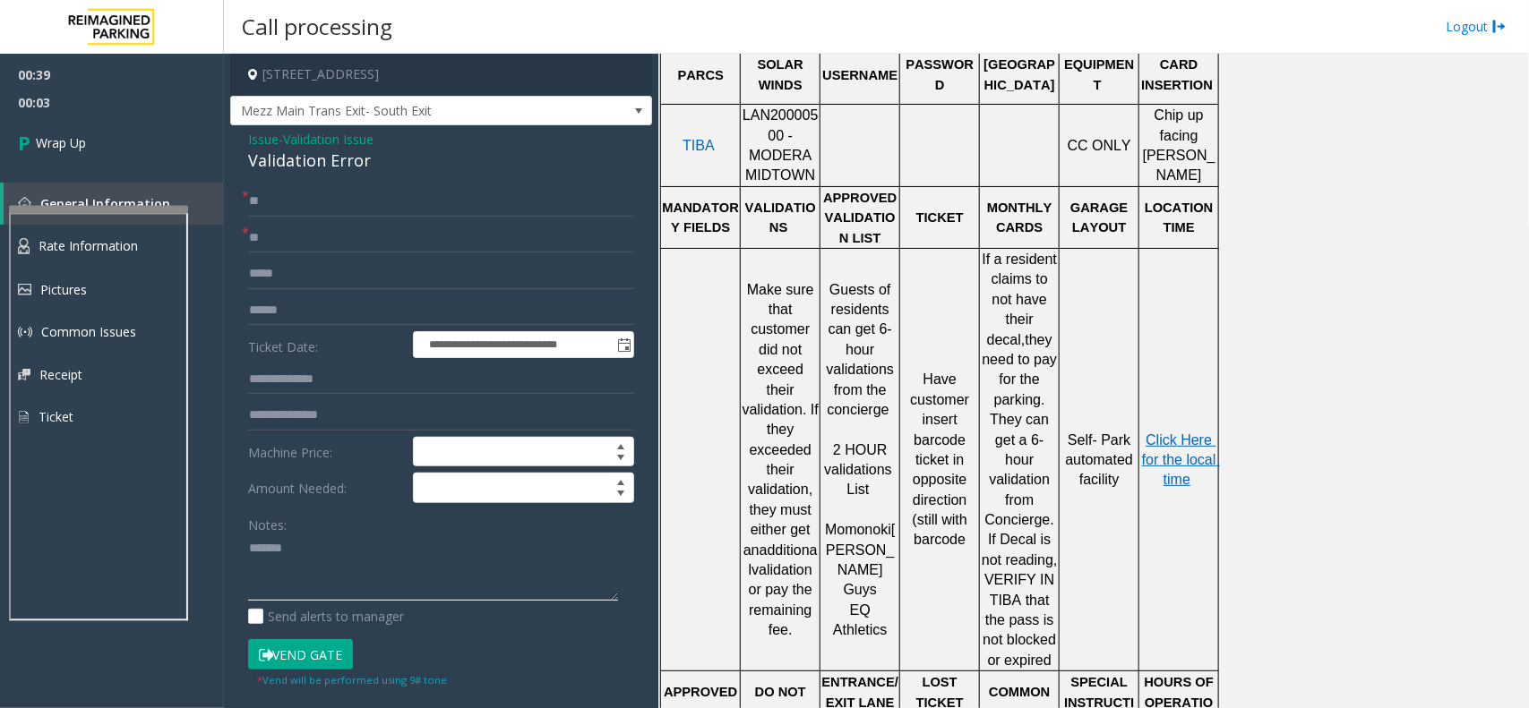
paste textarea "**********"
type textarea "**********"
click at [21, 132] on icon at bounding box center [27, 143] width 18 height 30
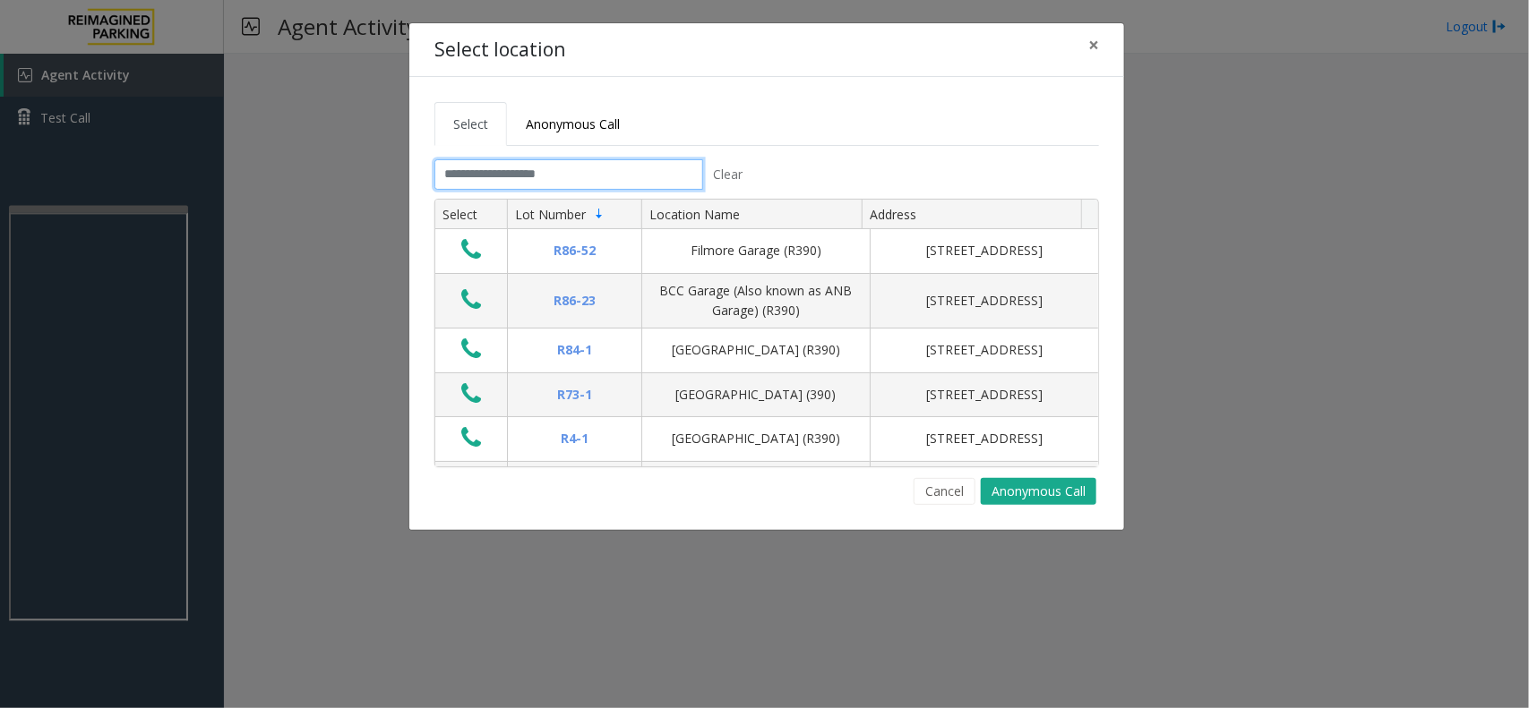
click at [524, 173] on input "text" at bounding box center [568, 174] width 269 height 30
drag, startPoint x: 605, startPoint y: 118, endPoint x: 594, endPoint y: 124, distance: 12.8
click at [605, 118] on span "Anonymous Call" at bounding box center [573, 124] width 94 height 17
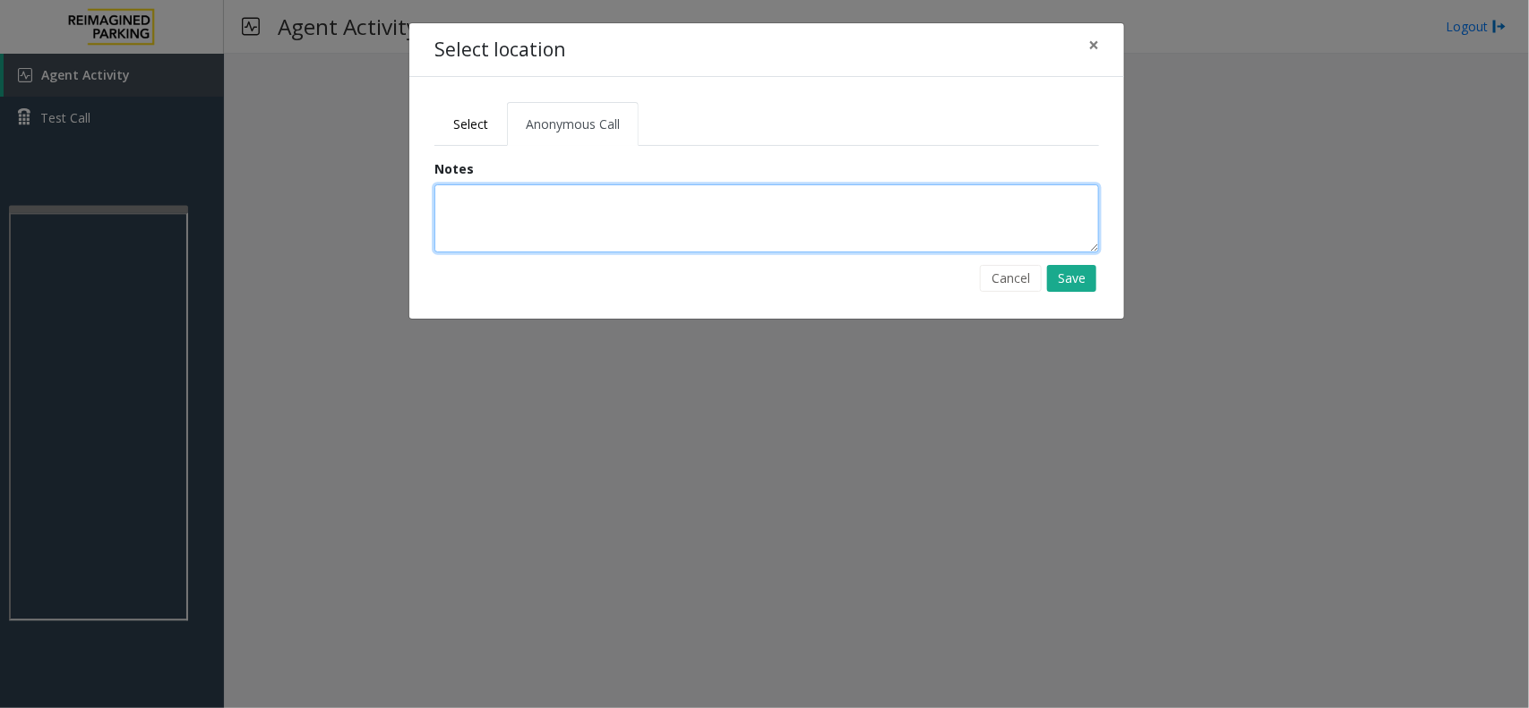
click at [499, 215] on textarea at bounding box center [766, 218] width 665 height 68
type textarea "**********"
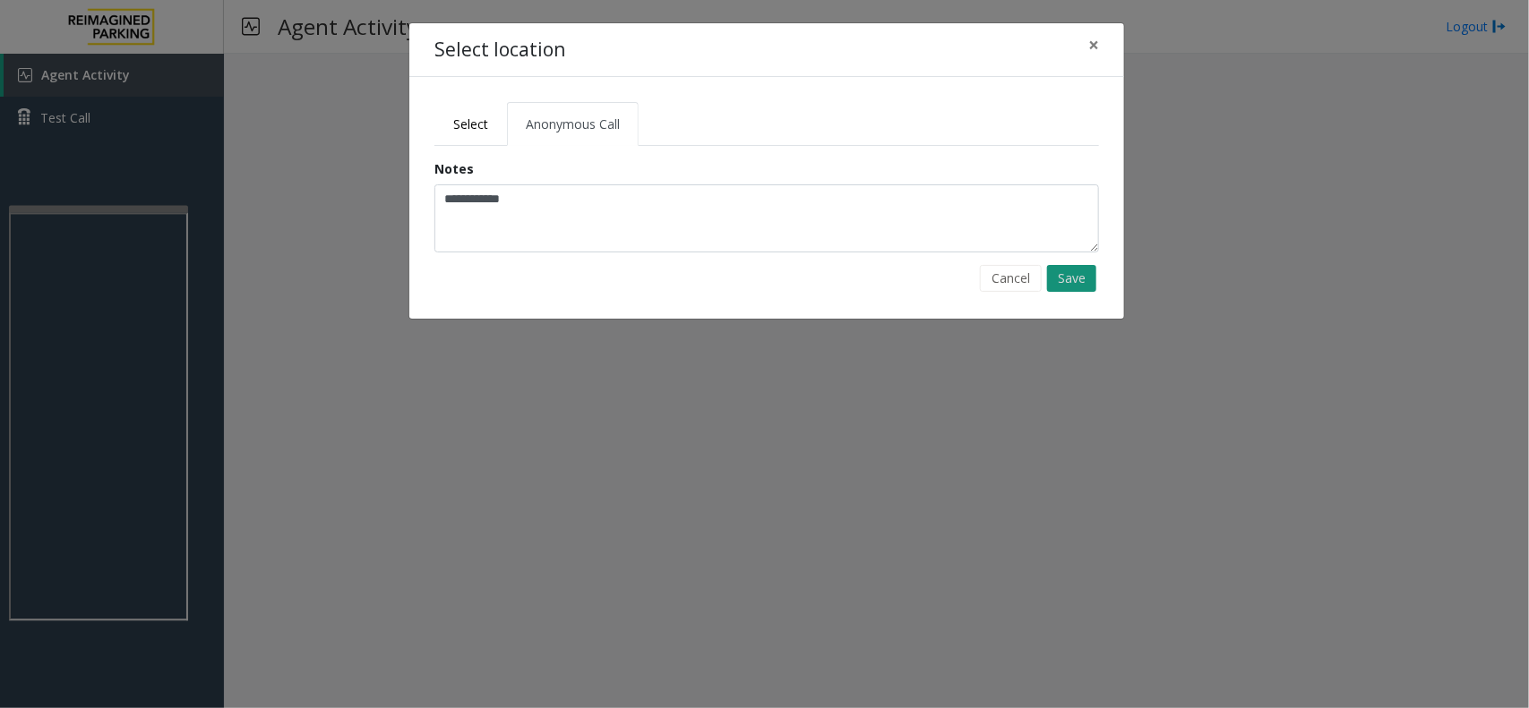
click at [1076, 280] on button "Save" at bounding box center [1071, 278] width 49 height 27
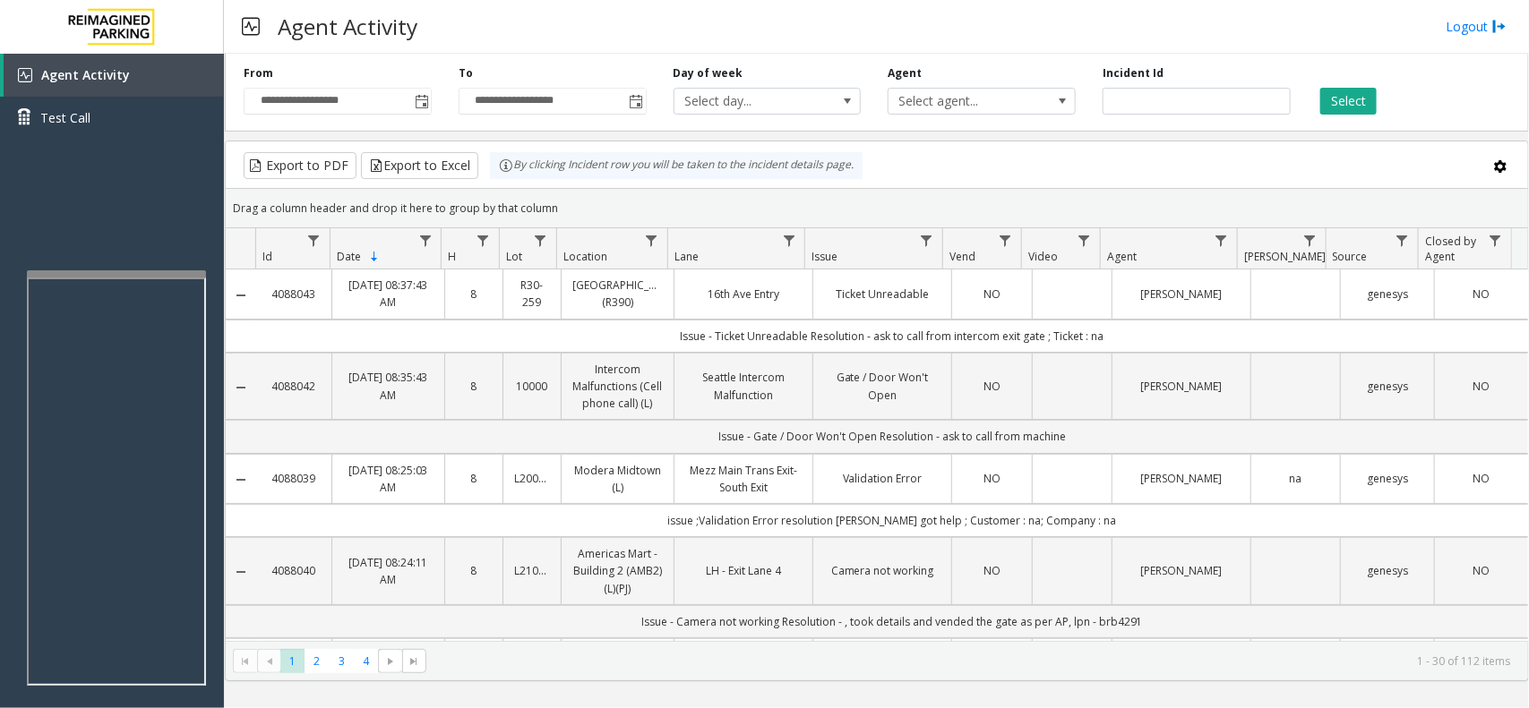
click at [834, 36] on div "Agent Activity Logout" at bounding box center [876, 27] width 1305 height 54
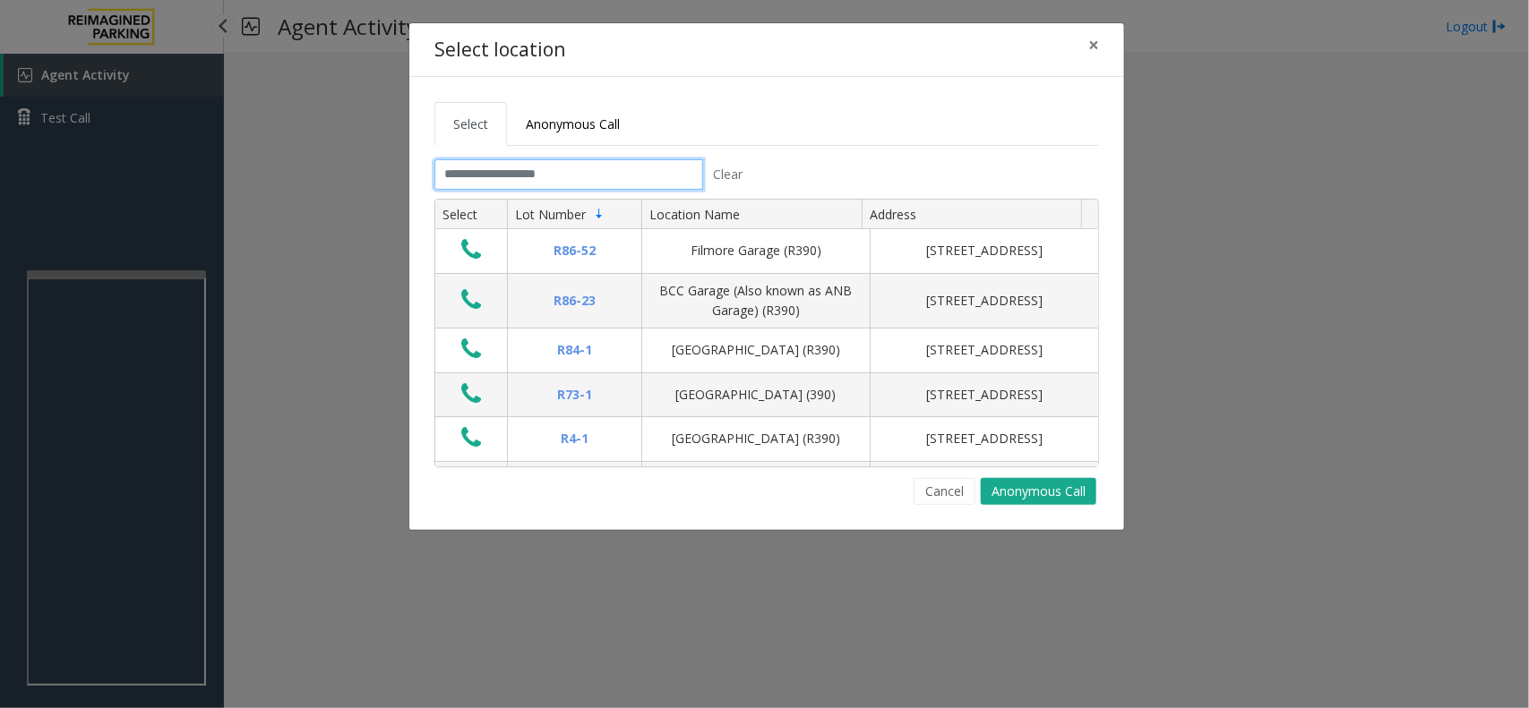
click at [603, 180] on input "text" at bounding box center [568, 174] width 269 height 30
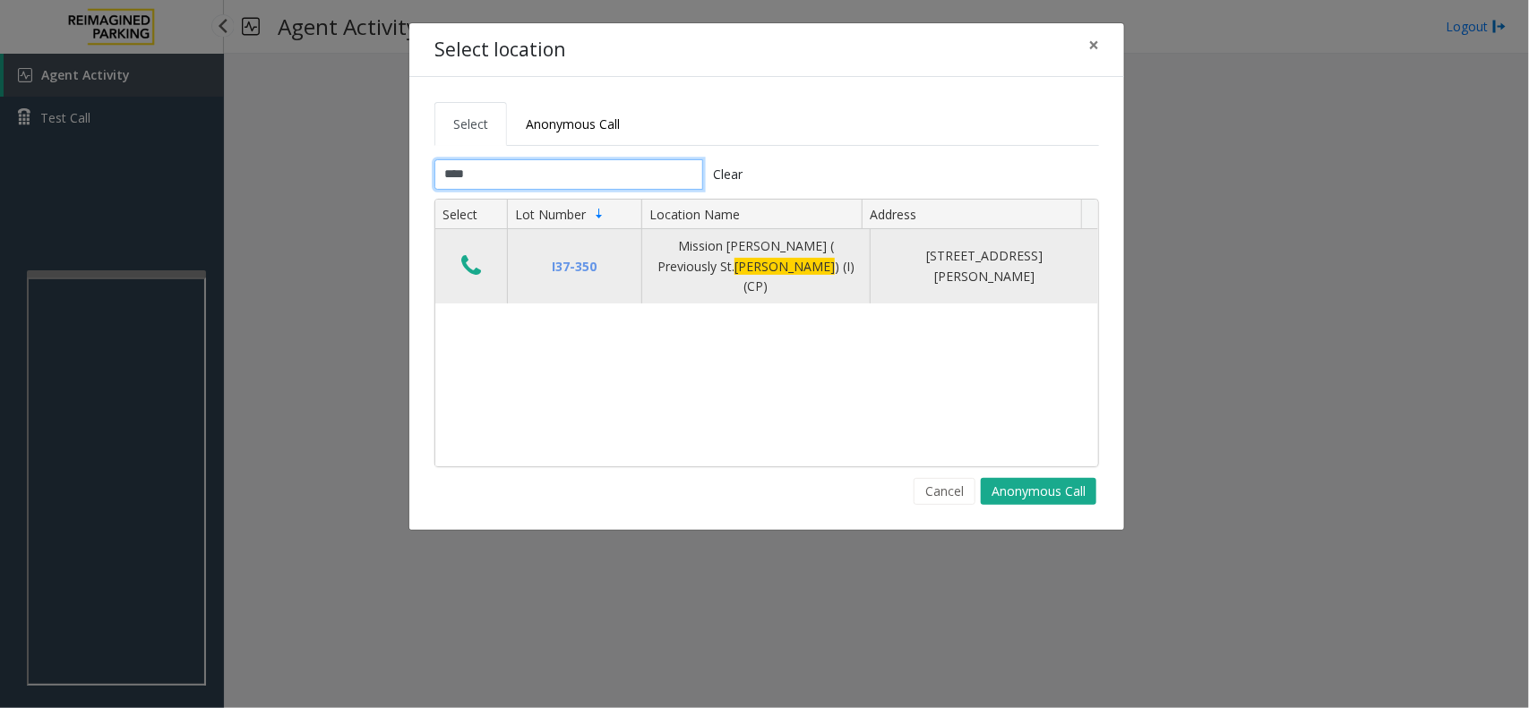
type input "****"
click at [470, 253] on icon "Data table" at bounding box center [471, 265] width 20 height 25
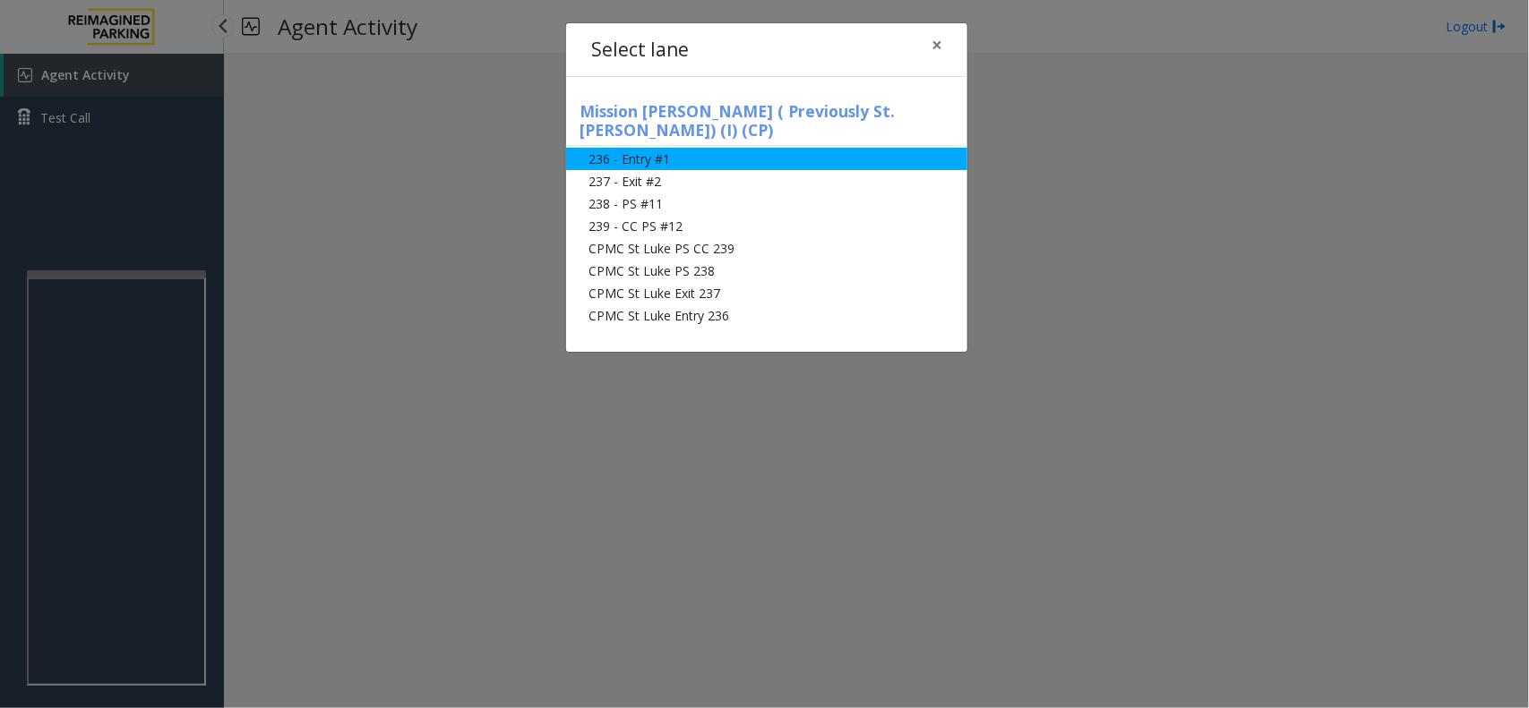
click at [672, 148] on li "236 - Entry #1" at bounding box center [766, 159] width 401 height 22
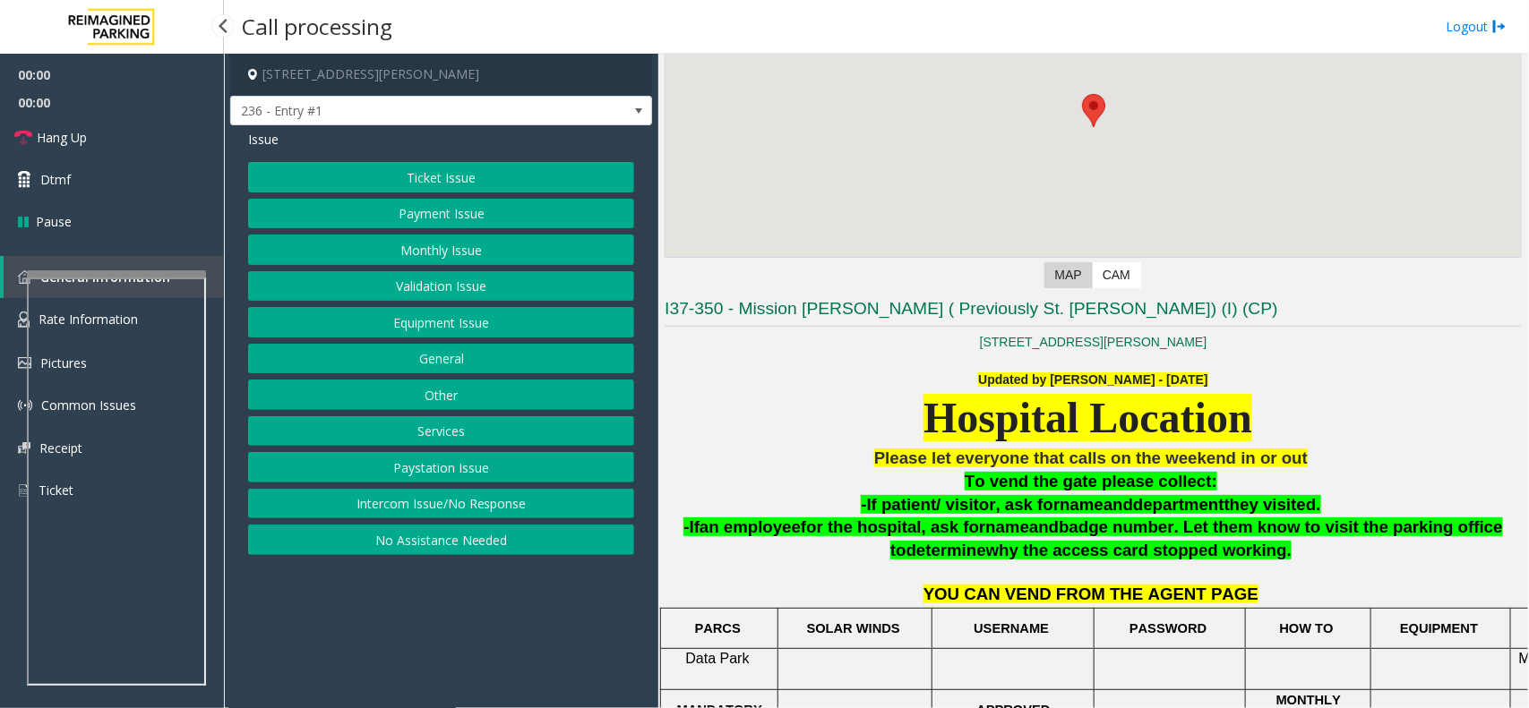
scroll to position [468, 0]
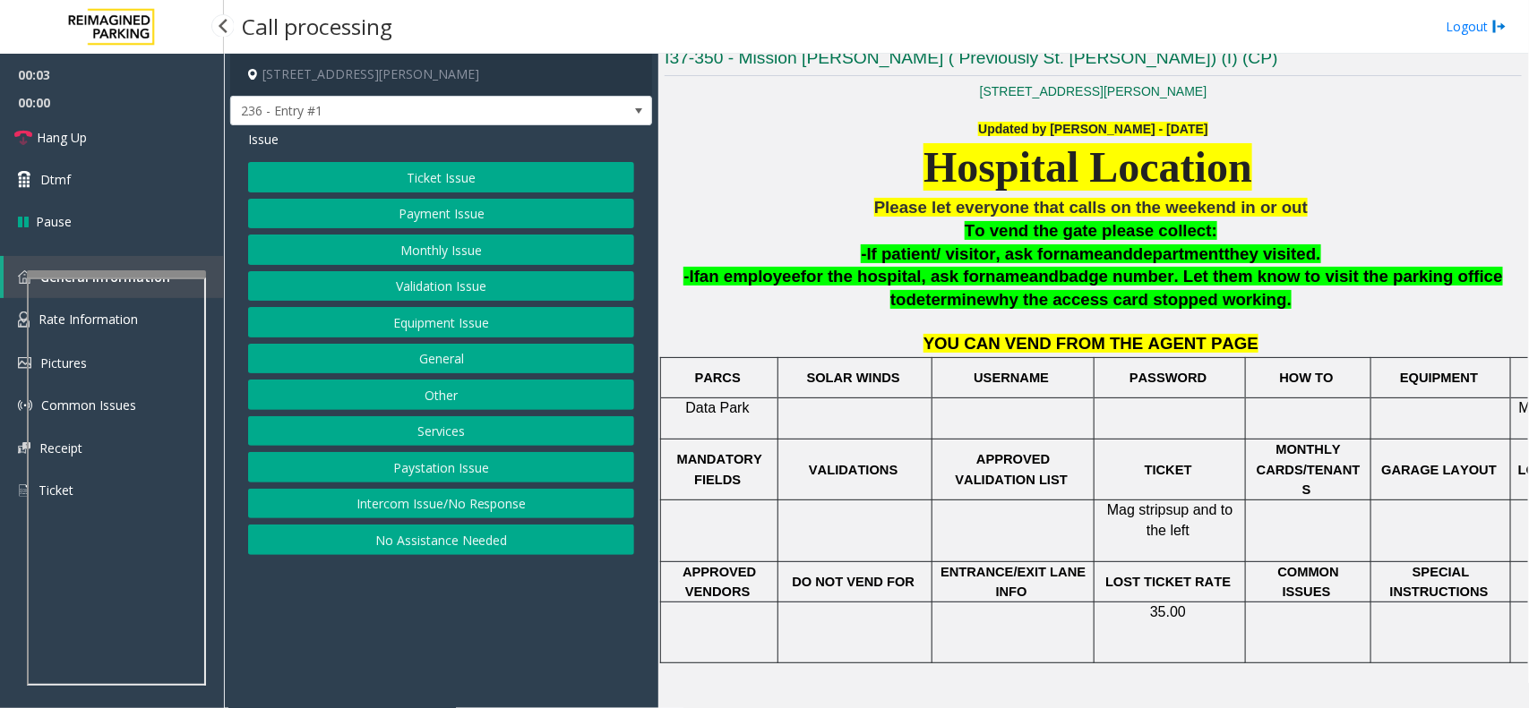
click at [436, 252] on button "Monthly Issue" at bounding box center [441, 250] width 386 height 30
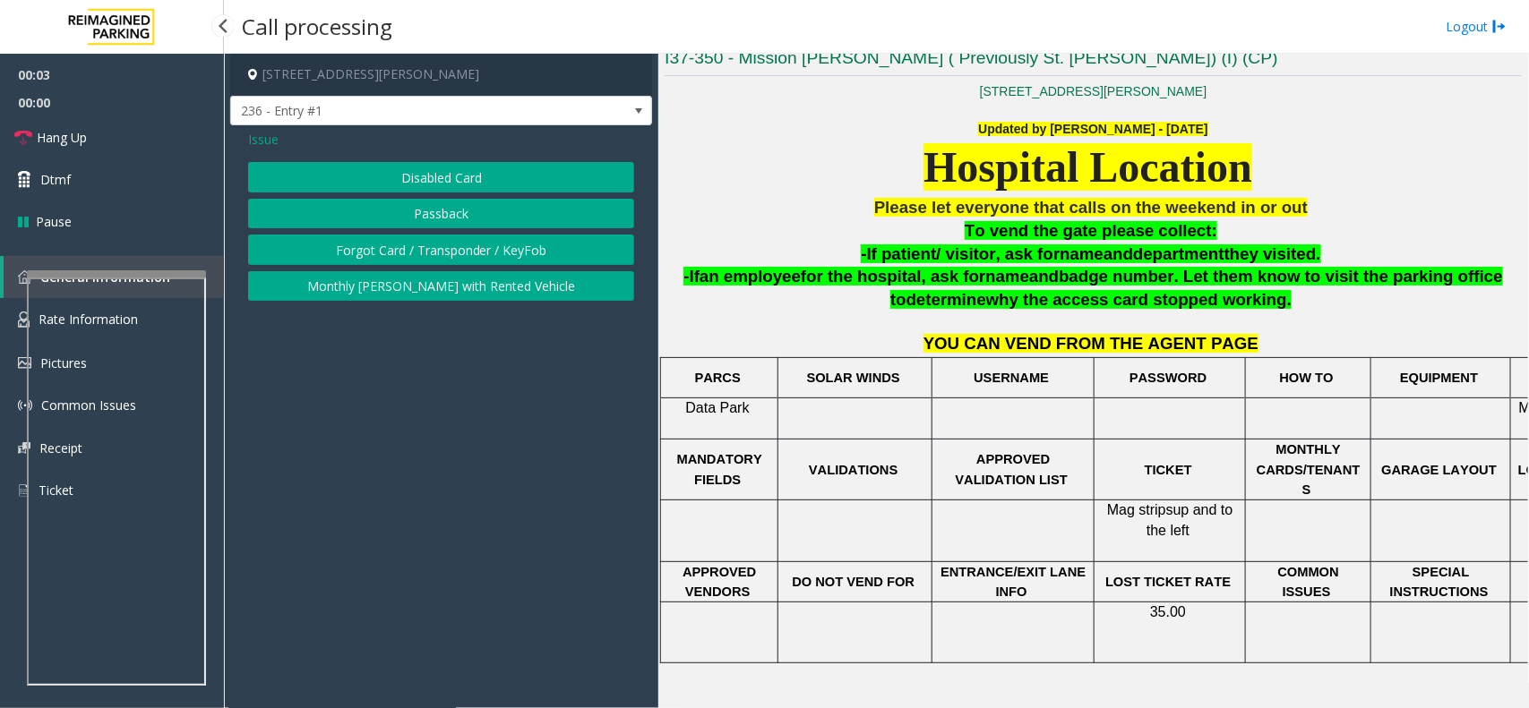
click at [430, 177] on button "Disabled Card" at bounding box center [441, 177] width 386 height 30
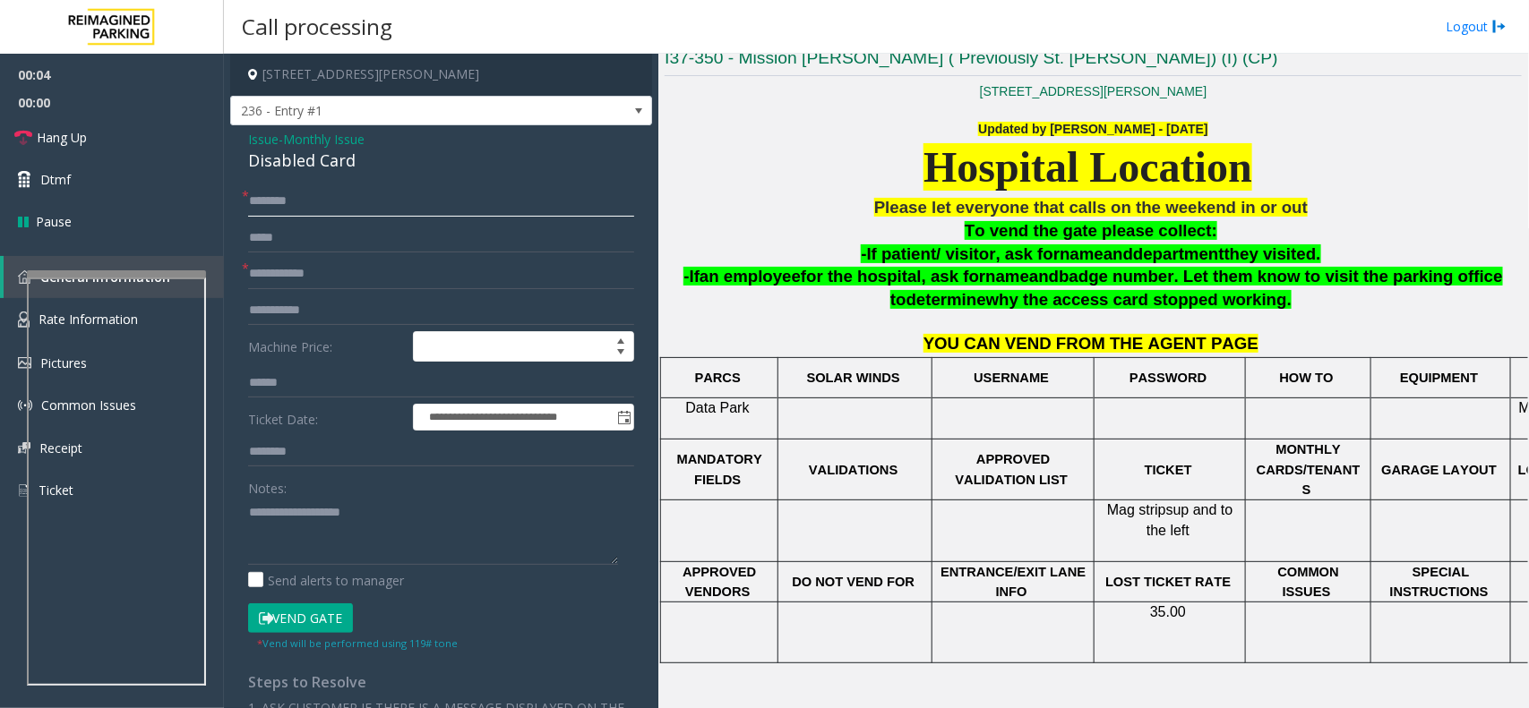
click at [285, 191] on input "text" at bounding box center [441, 201] width 386 height 30
type input "*******"
click at [339, 271] on input "text" at bounding box center [441, 274] width 386 height 30
type input "*********"
click at [314, 157] on div "Disabled Card" at bounding box center [441, 161] width 386 height 24
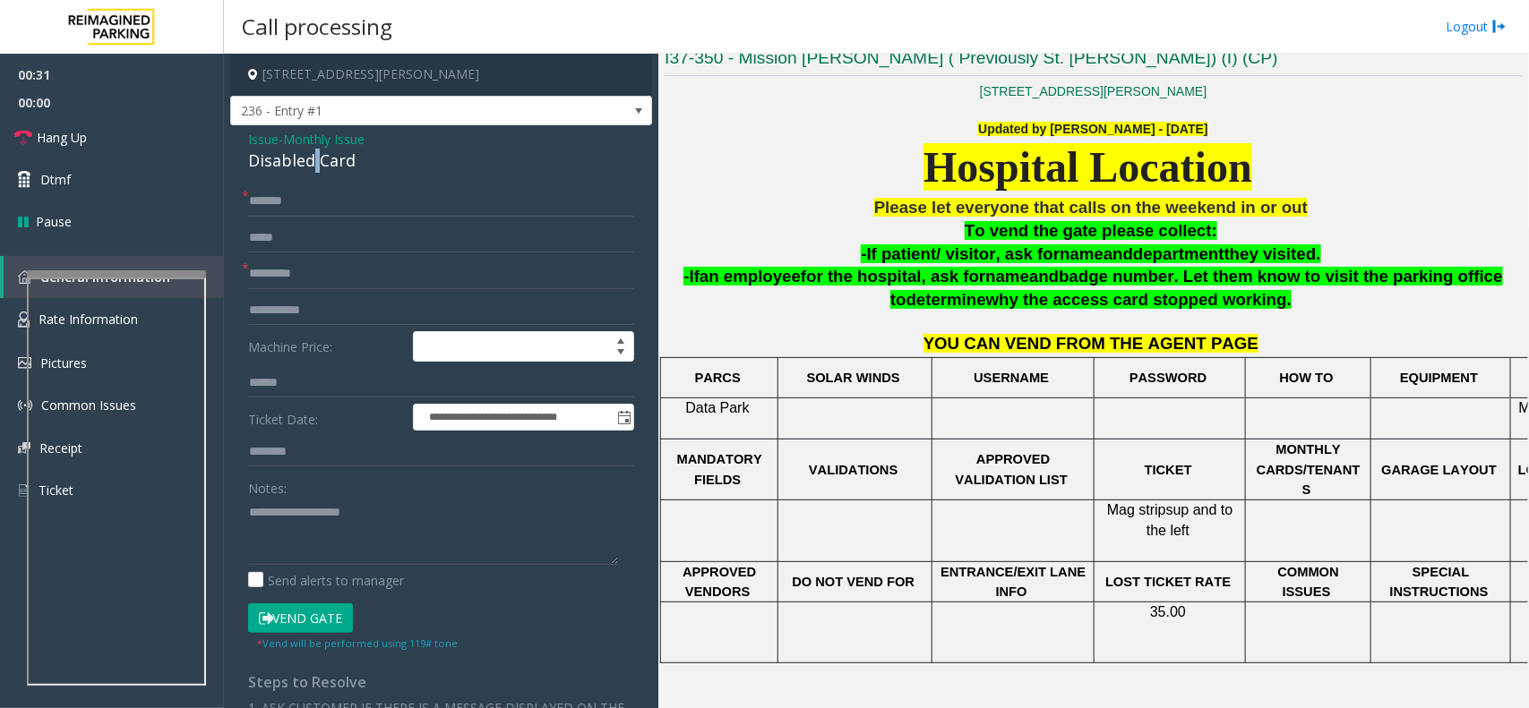
click at [314, 157] on div "Disabled Card" at bounding box center [441, 161] width 386 height 24
copy div "Disabled Card"
click at [311, 553] on textarea at bounding box center [433, 531] width 370 height 67
type textarea "*"
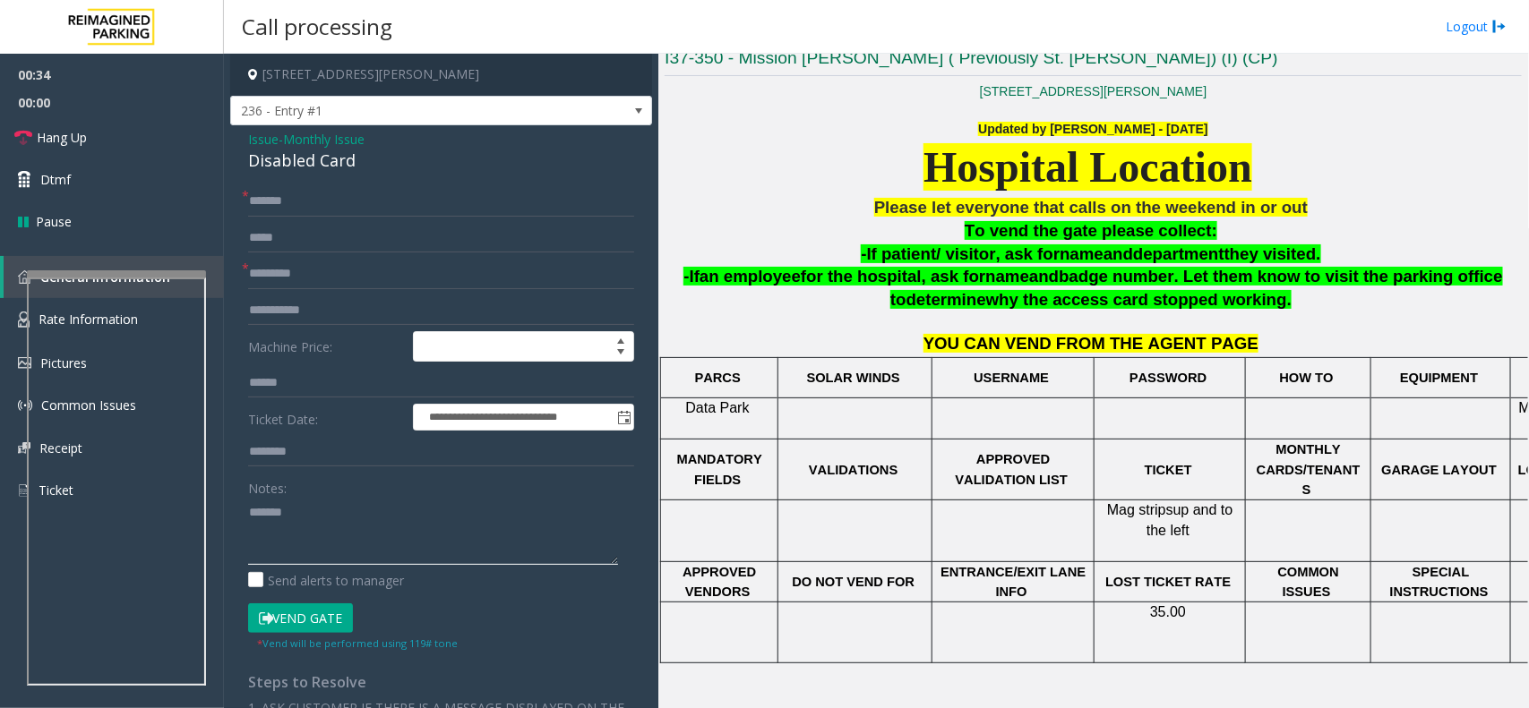
paste textarea "**********"
type textarea "**********"
click at [134, 139] on link "Hang Up" at bounding box center [112, 137] width 224 height 42
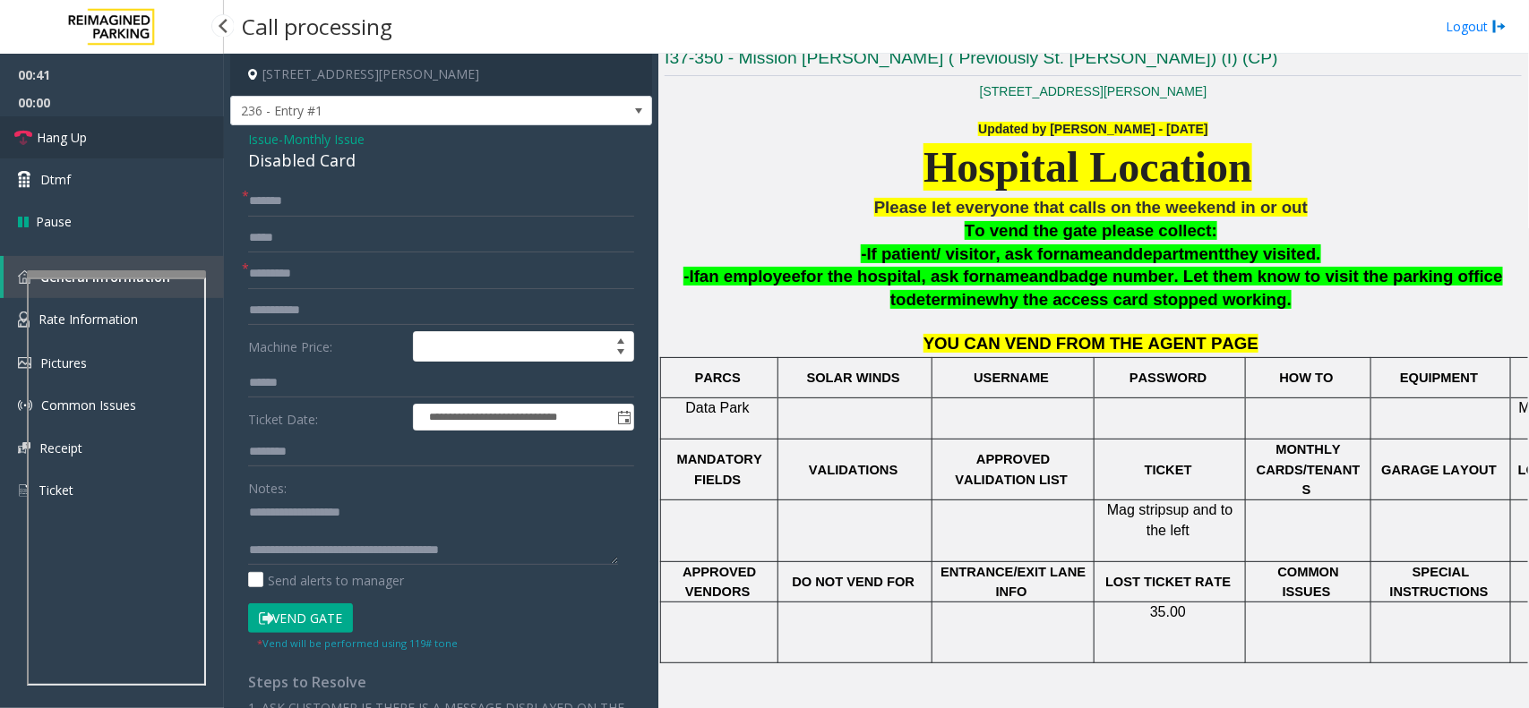
click at [134, 139] on link "Hang Up" at bounding box center [112, 137] width 224 height 42
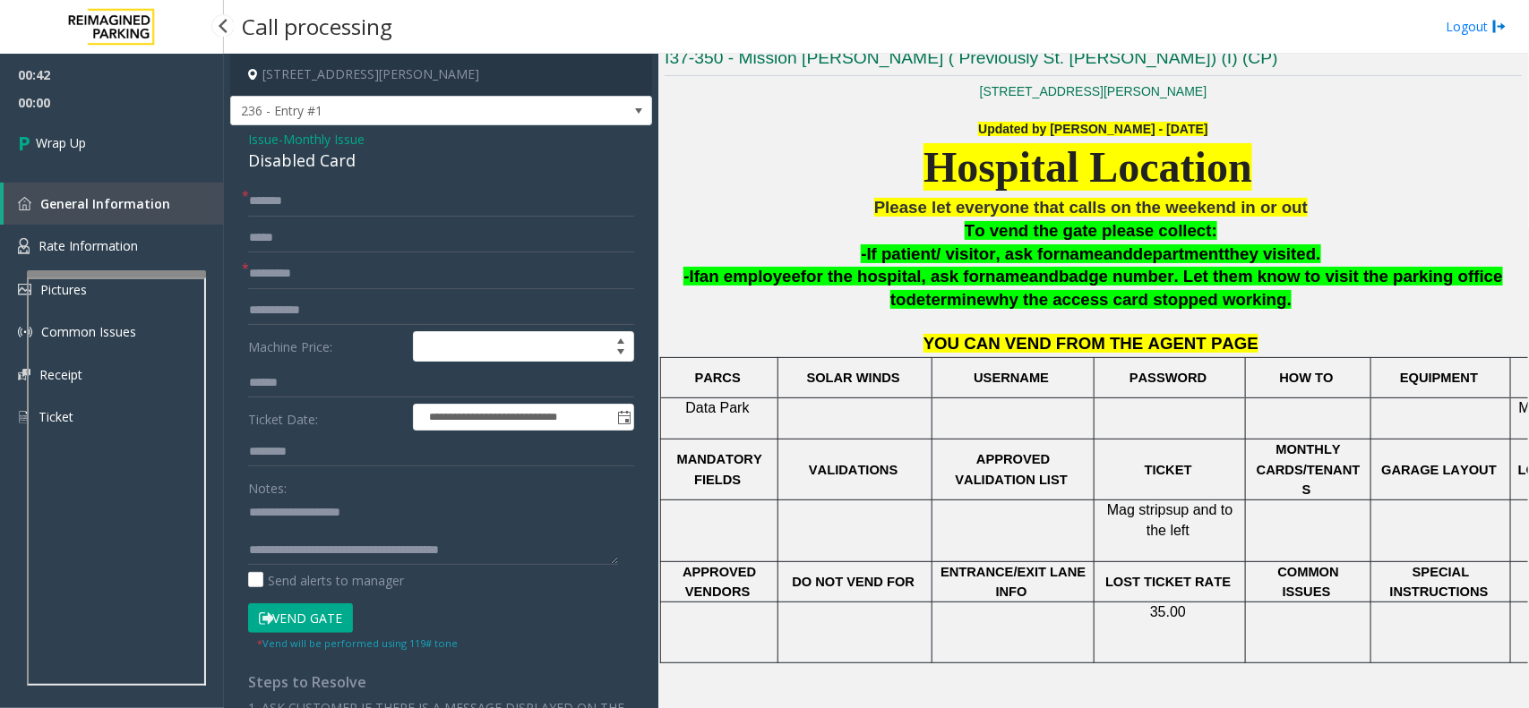
click at [134, 139] on link "Wrap Up" at bounding box center [112, 142] width 224 height 53
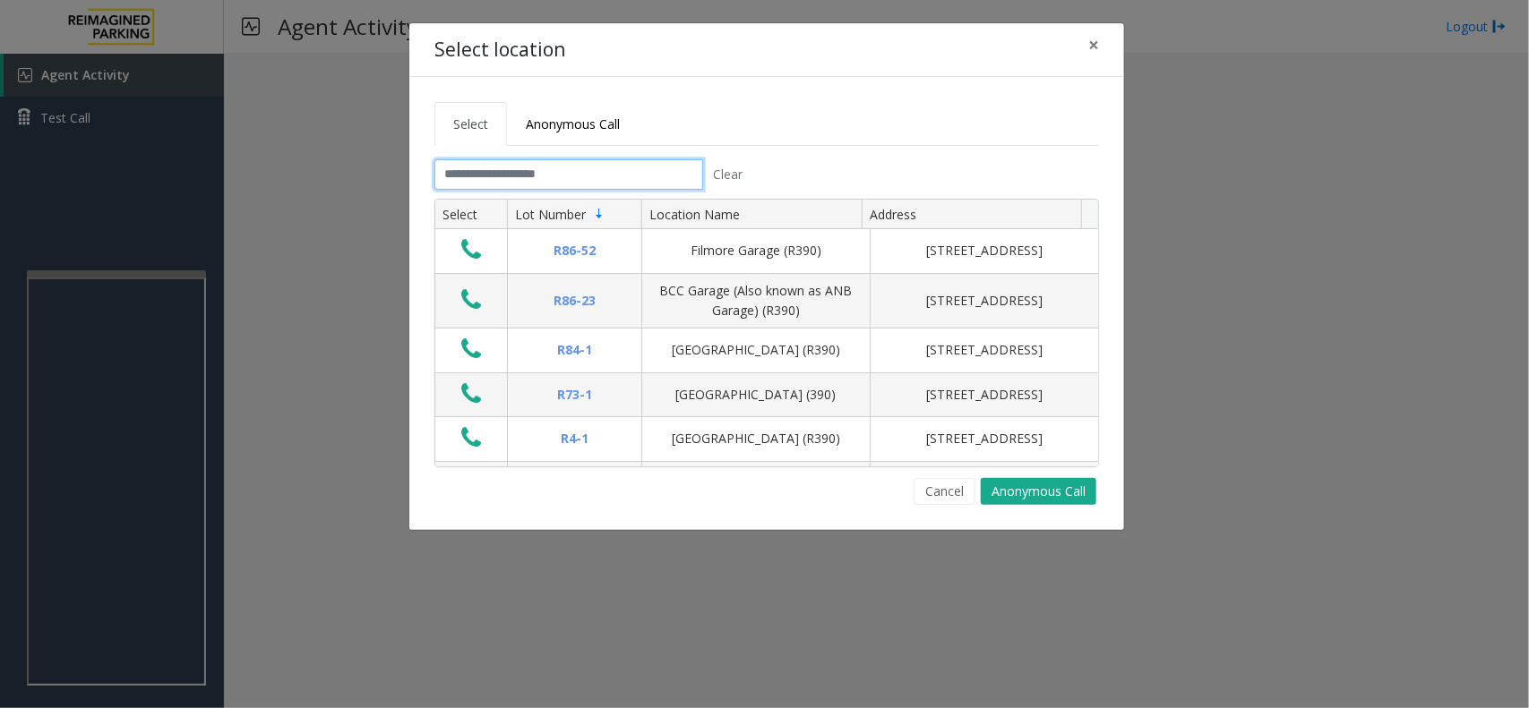
click at [555, 162] on input "text" at bounding box center [568, 174] width 269 height 30
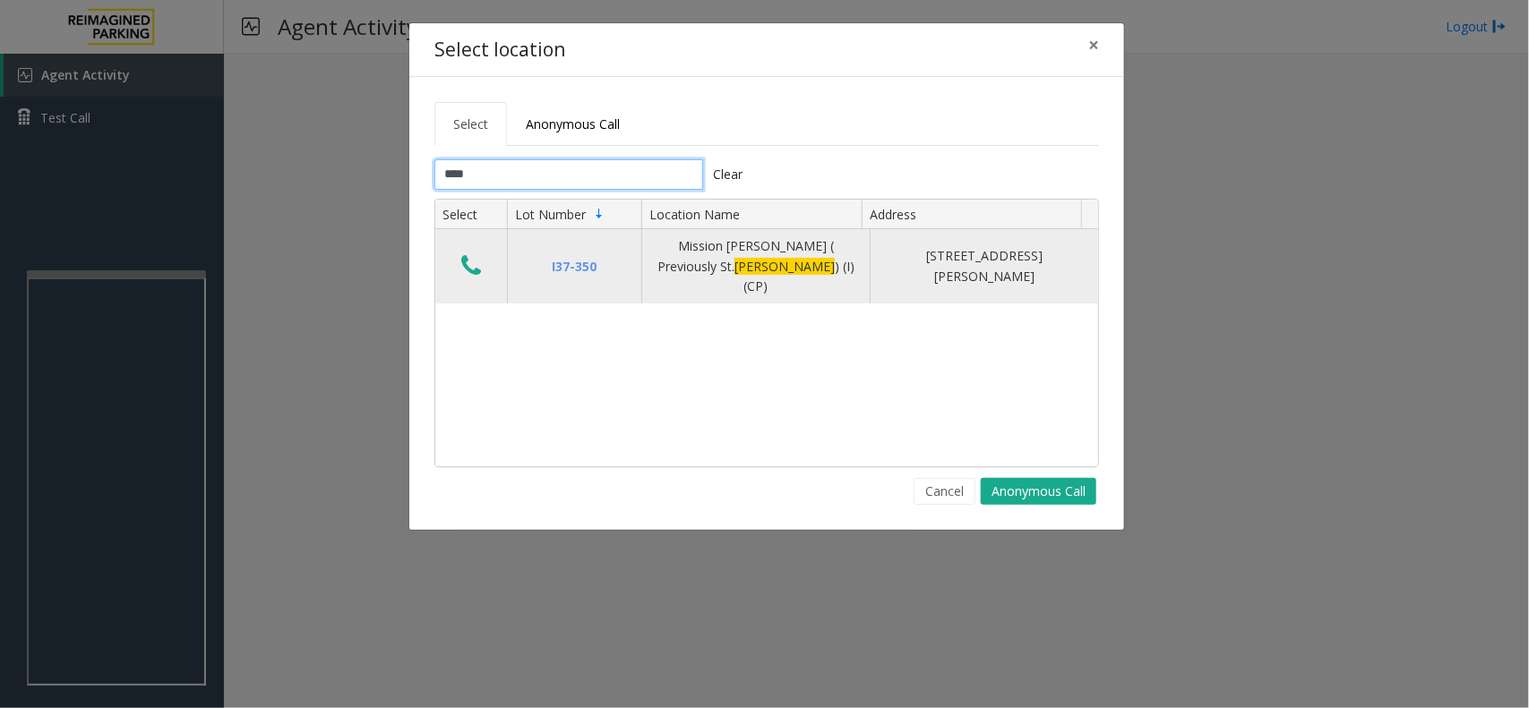
type input "****"
click at [475, 264] on icon "Data table" at bounding box center [471, 265] width 20 height 25
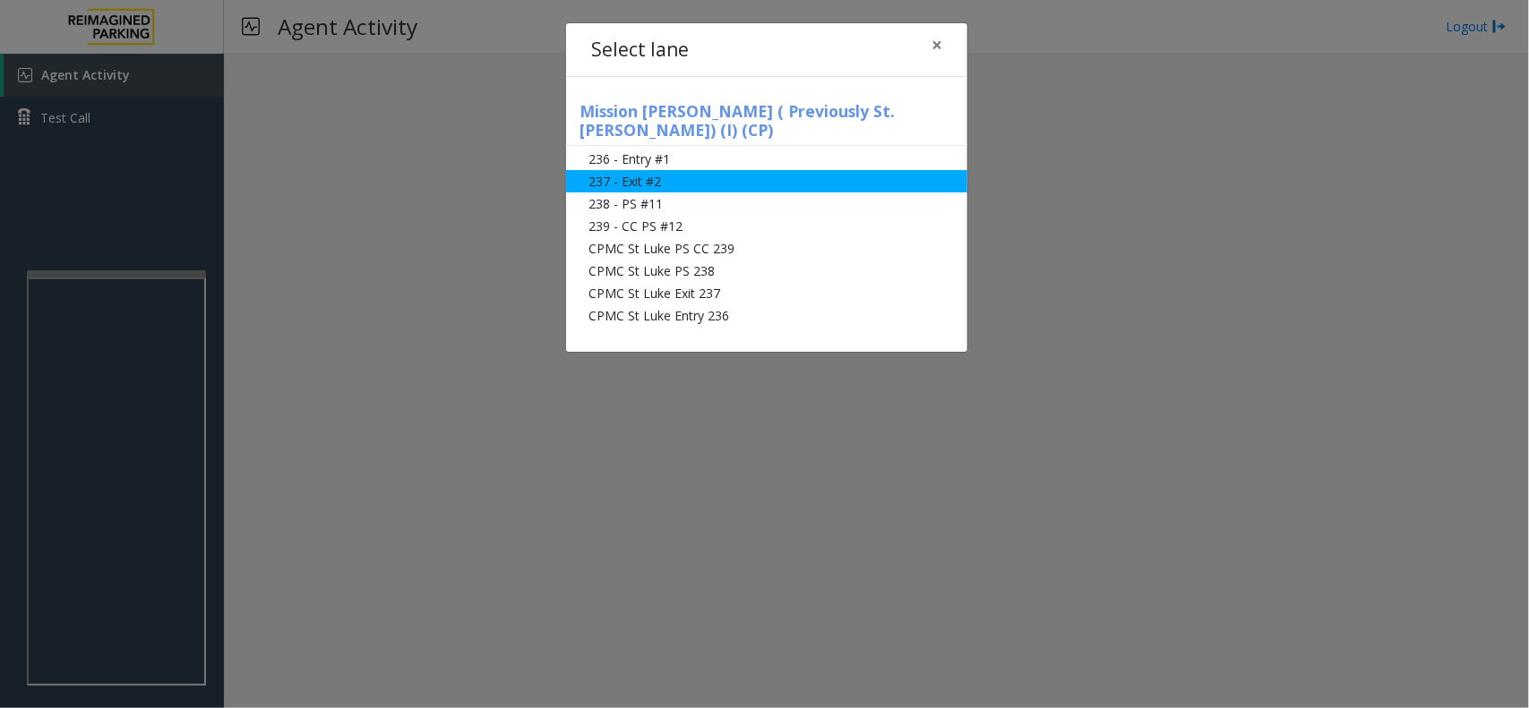
click at [681, 170] on li "237 - Exit #2" at bounding box center [766, 181] width 401 height 22
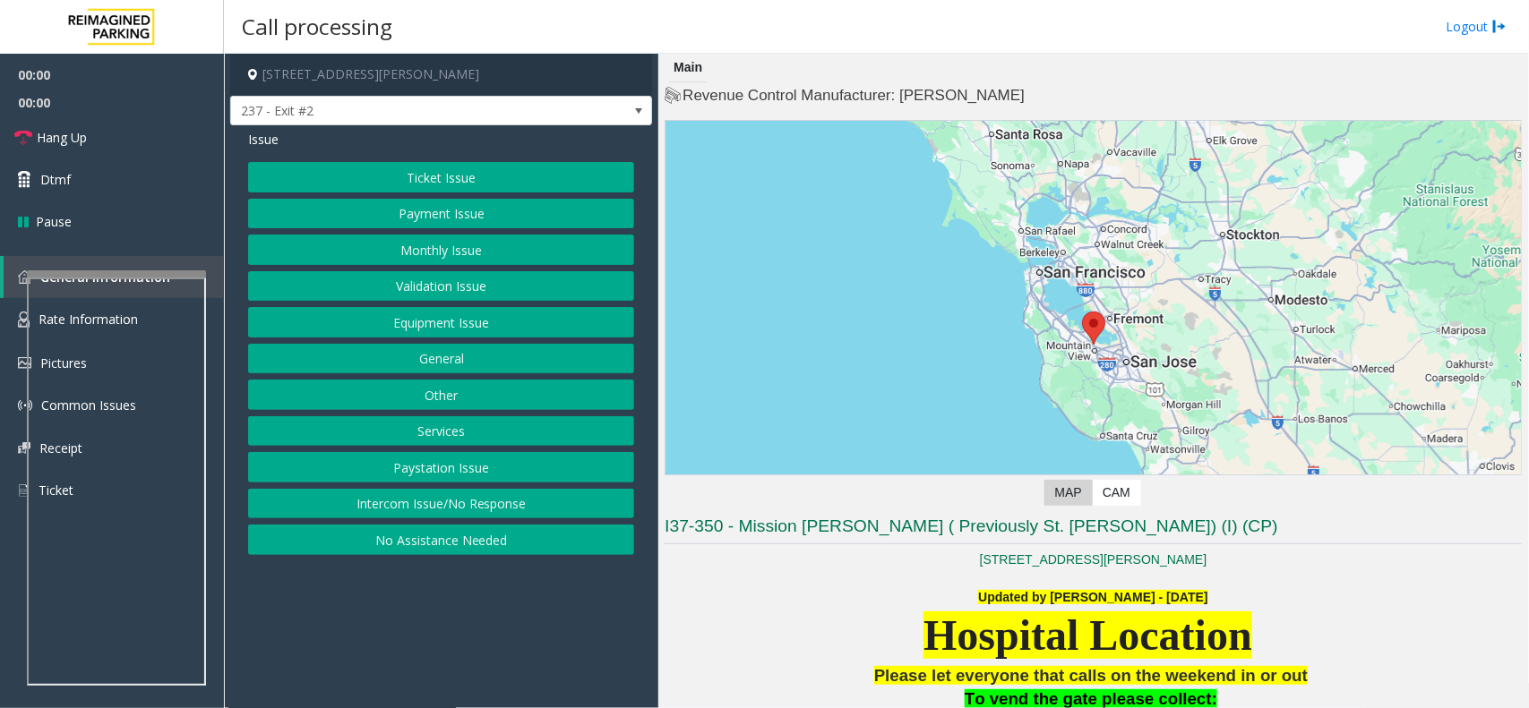
click at [513, 511] on button "Intercom Issue/No Response" at bounding box center [441, 504] width 386 height 30
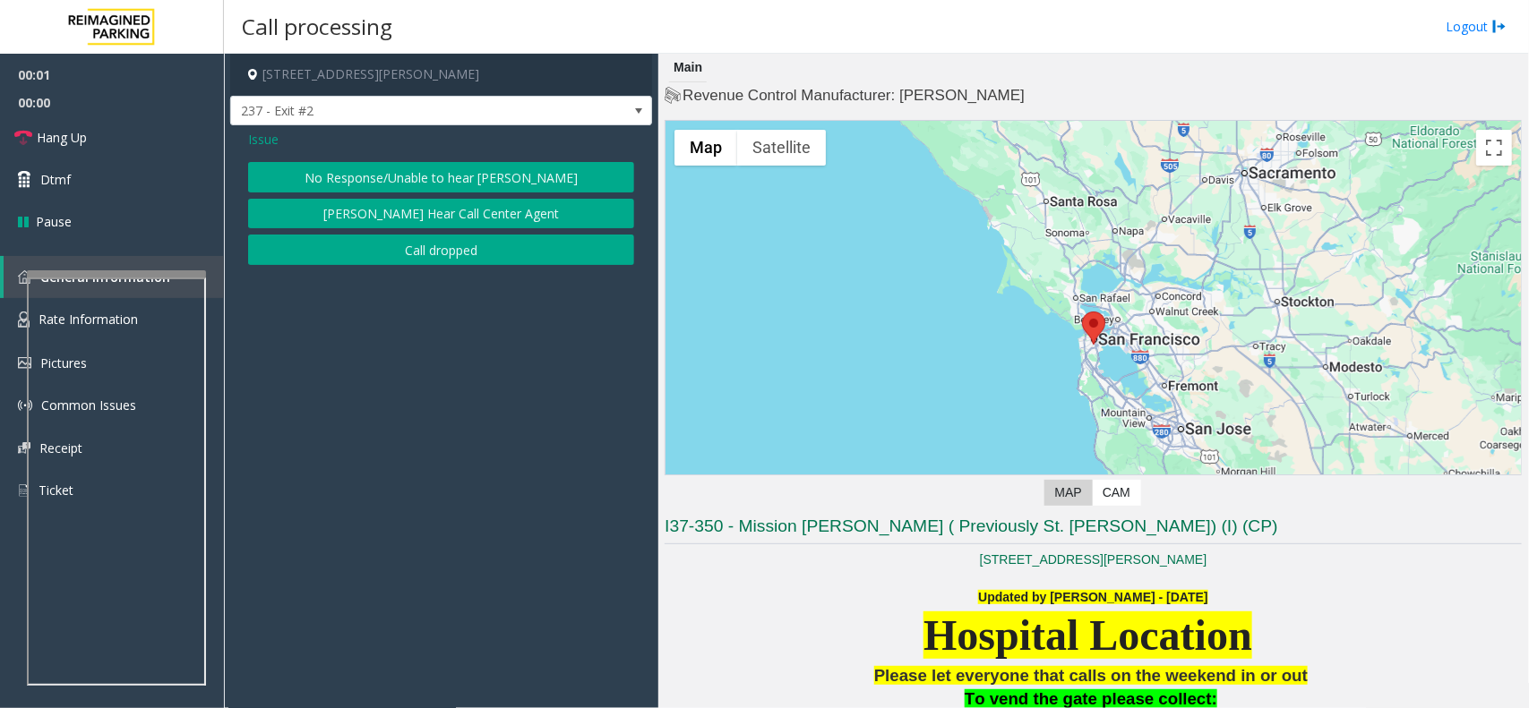
click at [430, 161] on div "Issue No Response/Unable to hear [PERSON_NAME] Cannot Hear Call Center Agent Ca…" at bounding box center [441, 199] width 422 height 149
click at [410, 185] on button "No Response/Unable to hear [PERSON_NAME]" at bounding box center [441, 177] width 386 height 30
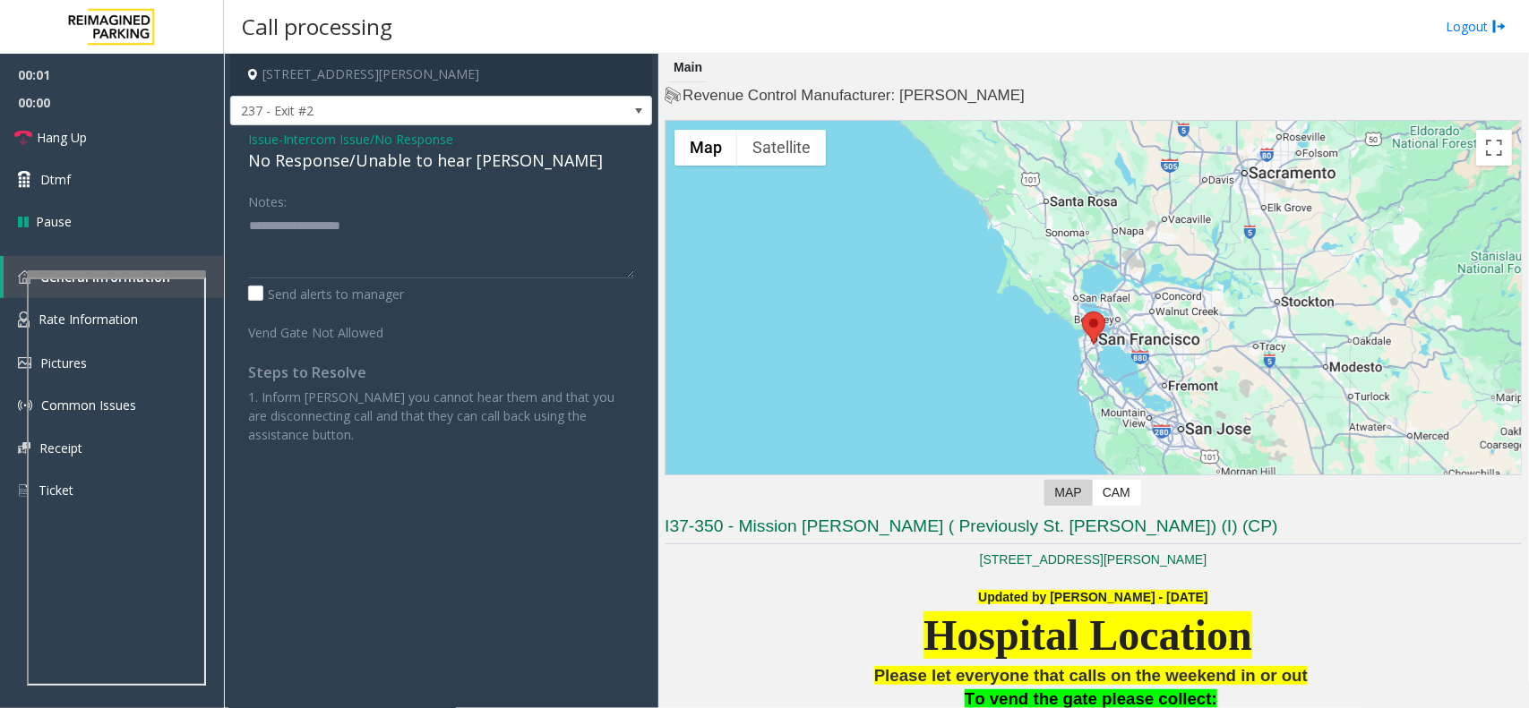
click at [399, 168] on div "No Response/Unable to hear [PERSON_NAME]" at bounding box center [441, 161] width 386 height 24
copy div "No Response/Unable to hear [PERSON_NAME]"
paste textarea "**********"
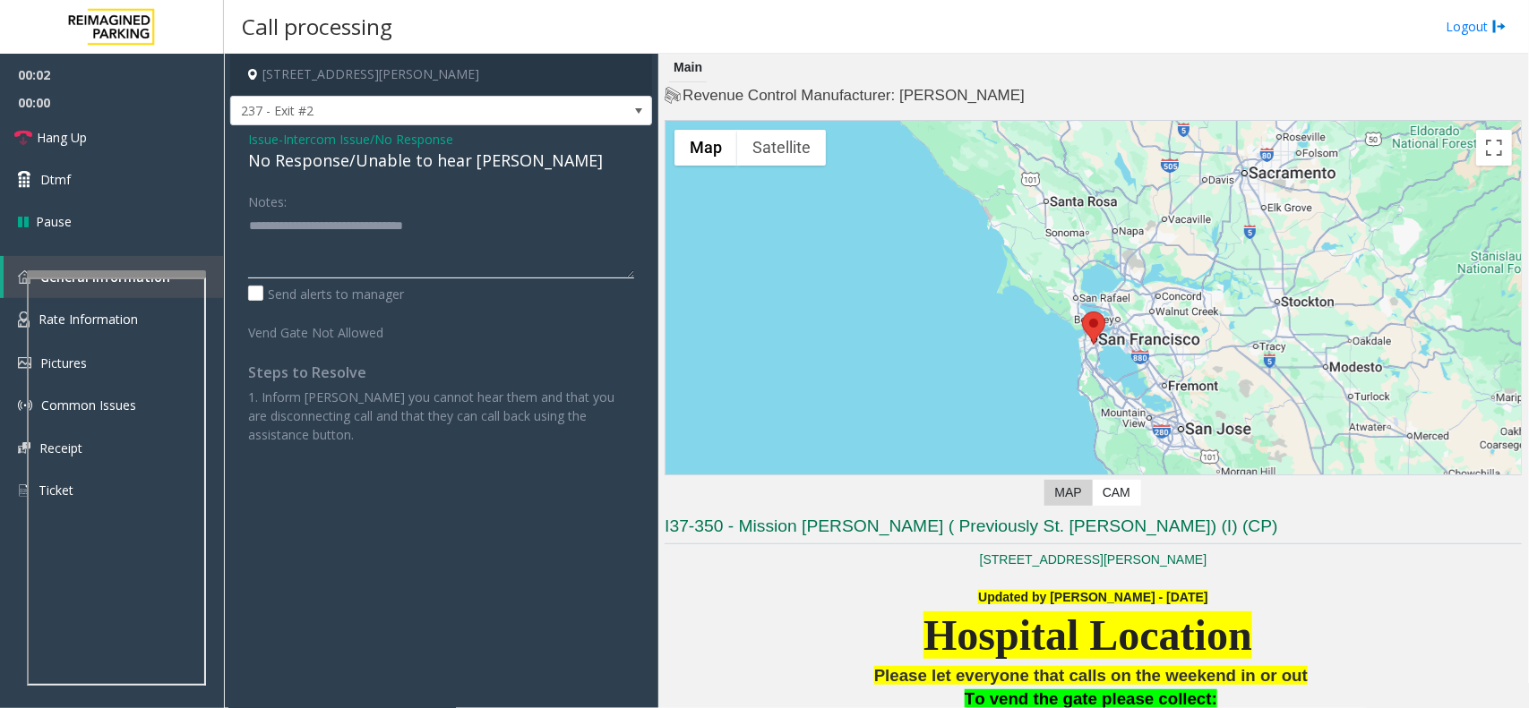
click at [373, 238] on textarea at bounding box center [441, 244] width 386 height 67
type textarea "**********"
click at [82, 132] on span "Hang Up" at bounding box center [62, 137] width 50 height 19
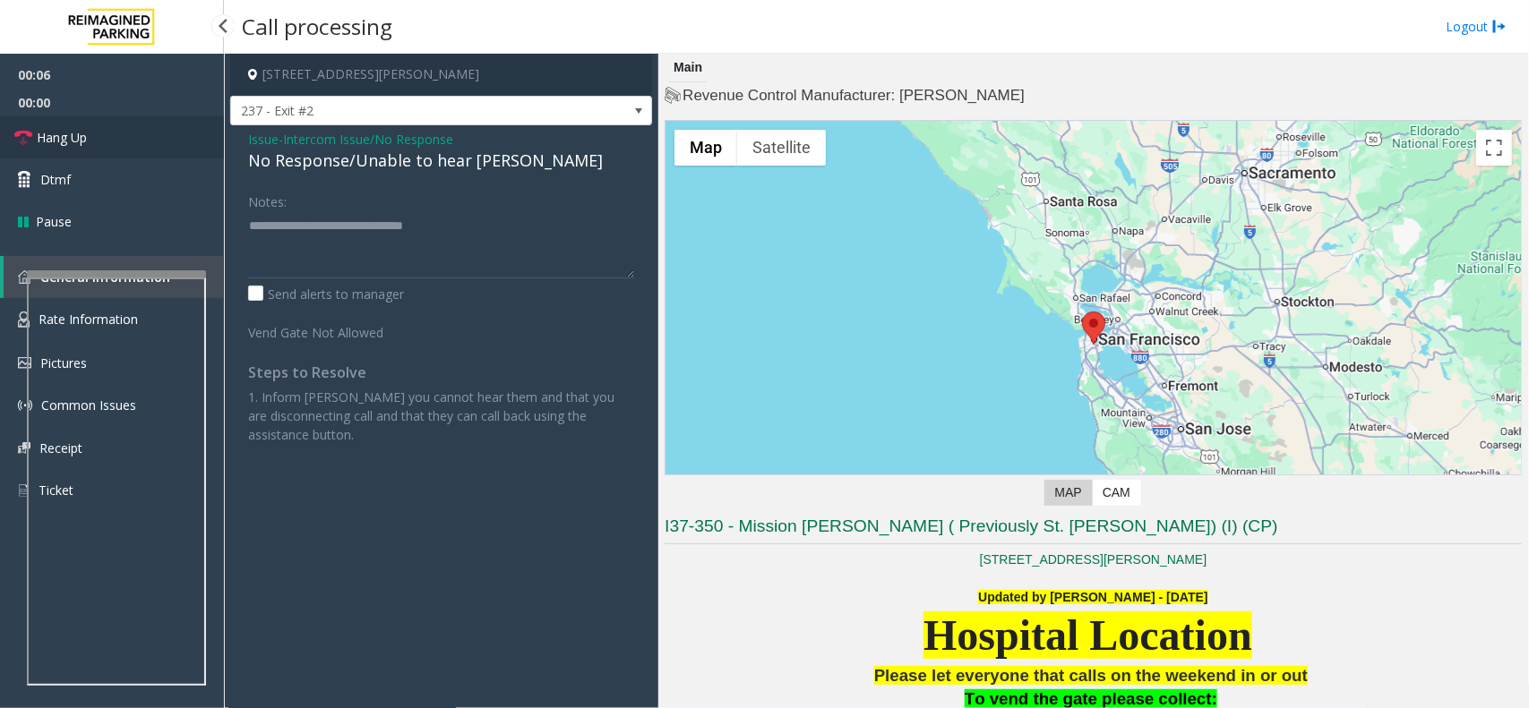
click at [82, 132] on span "Hang Up" at bounding box center [62, 137] width 50 height 19
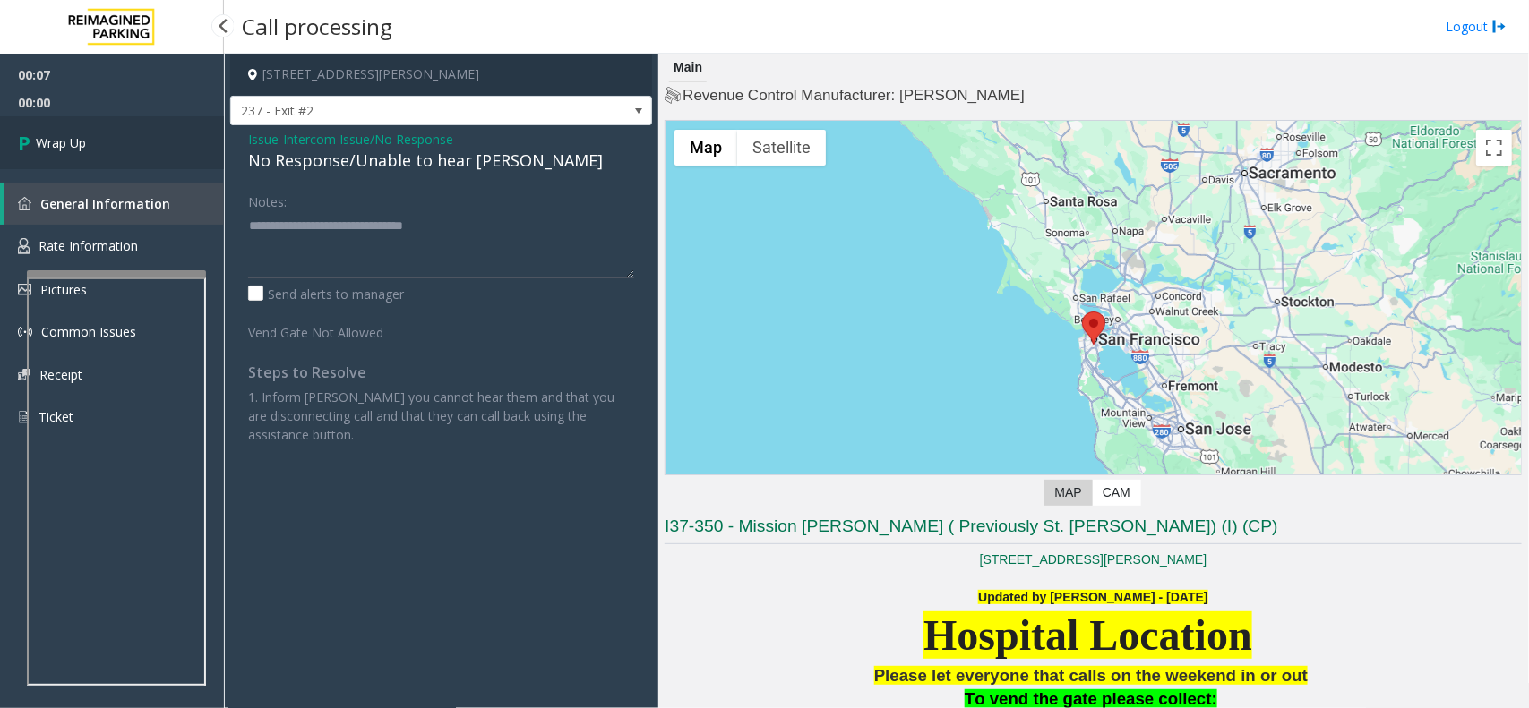
click at [82, 132] on link "Wrap Up" at bounding box center [112, 142] width 224 height 53
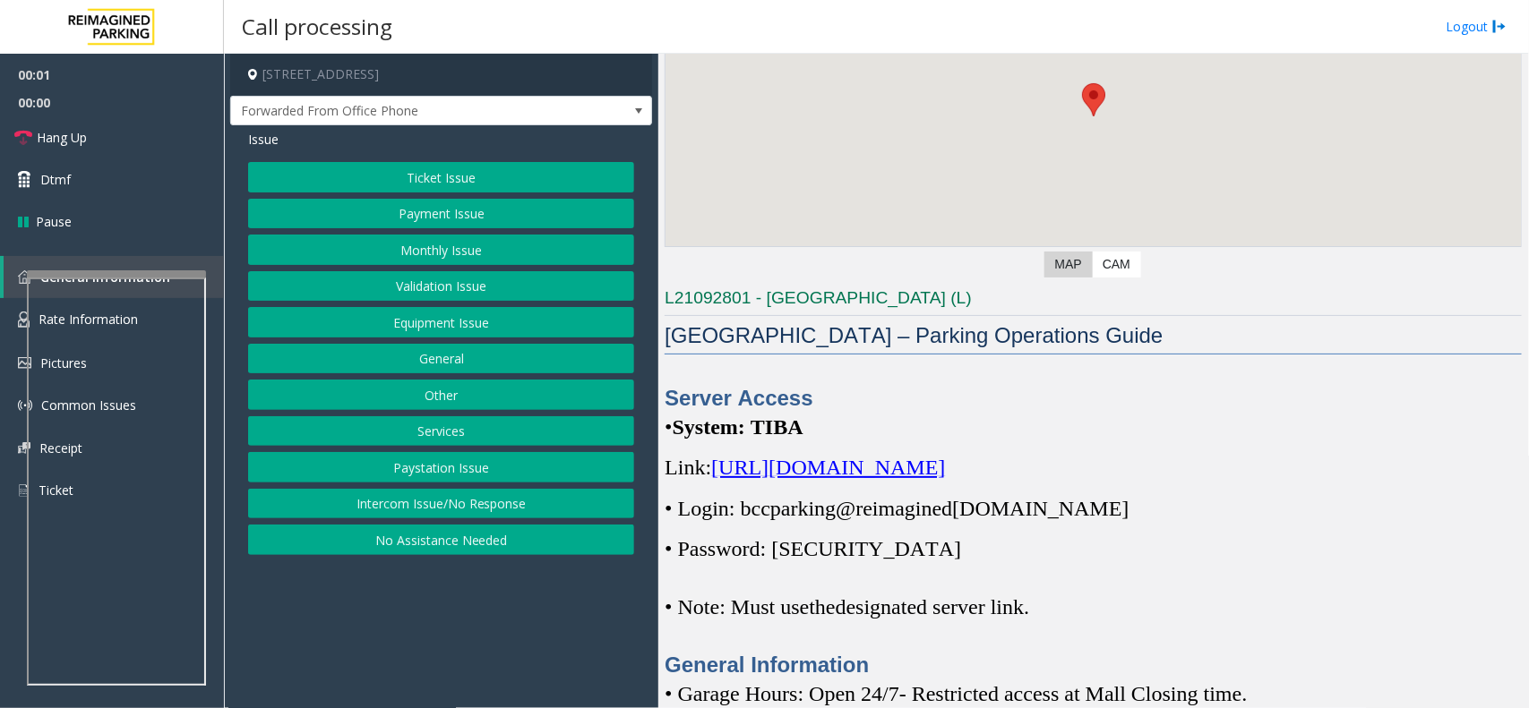
scroll to position [448, 0]
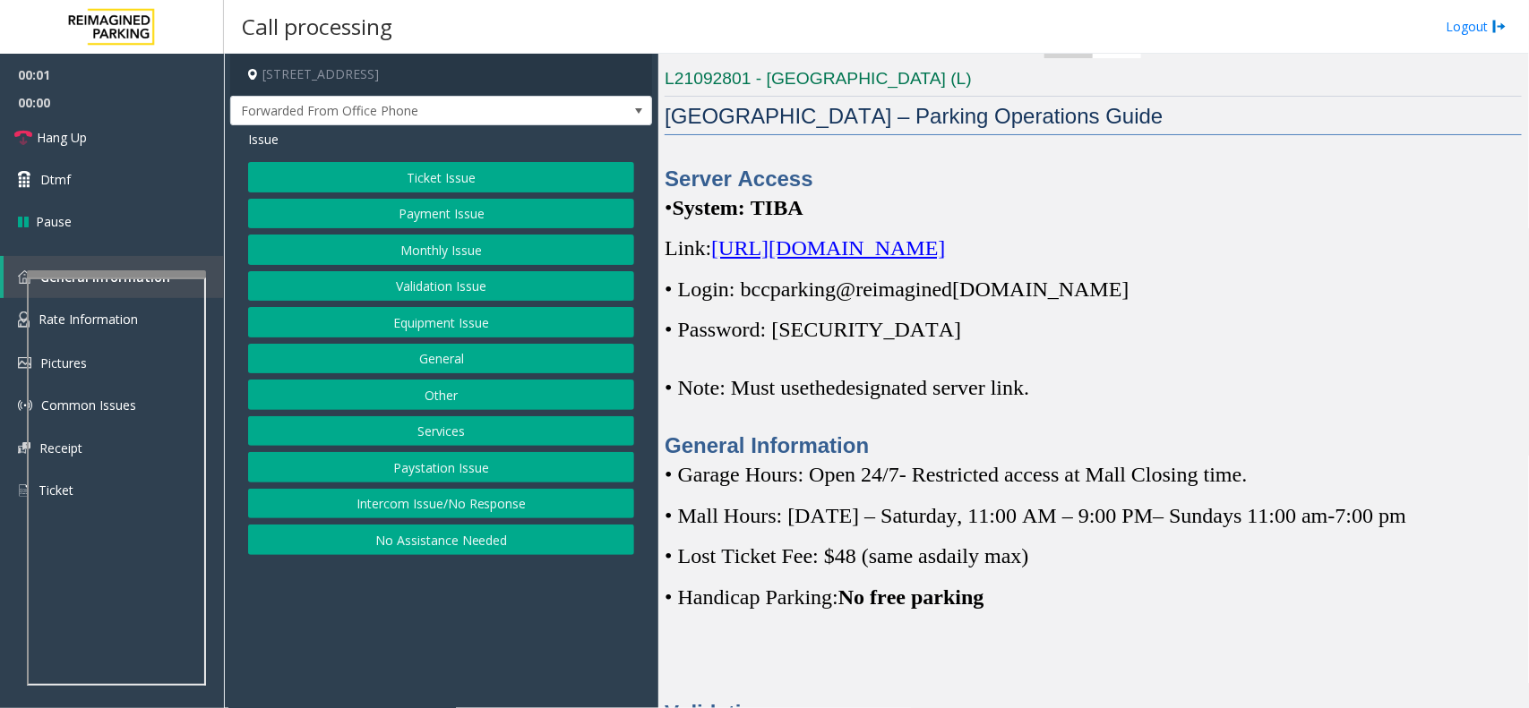
click at [949, 261] on p "Link: [URL][DOMAIN_NAME]" at bounding box center [1093, 248] width 857 height 29
click at [945, 246] on span "[URL][DOMAIN_NAME]" at bounding box center [828, 247] width 234 height 23
drag, startPoint x: 745, startPoint y: 292, endPoint x: 880, endPoint y: 296, distance: 135.3
click at [880, 296] on span "• Login: bccparking@re imagined [DOMAIN_NAME]" at bounding box center [897, 289] width 464 height 23
click at [820, 301] on span "• Login: bccparking@re" at bounding box center [769, 289] width 208 height 23
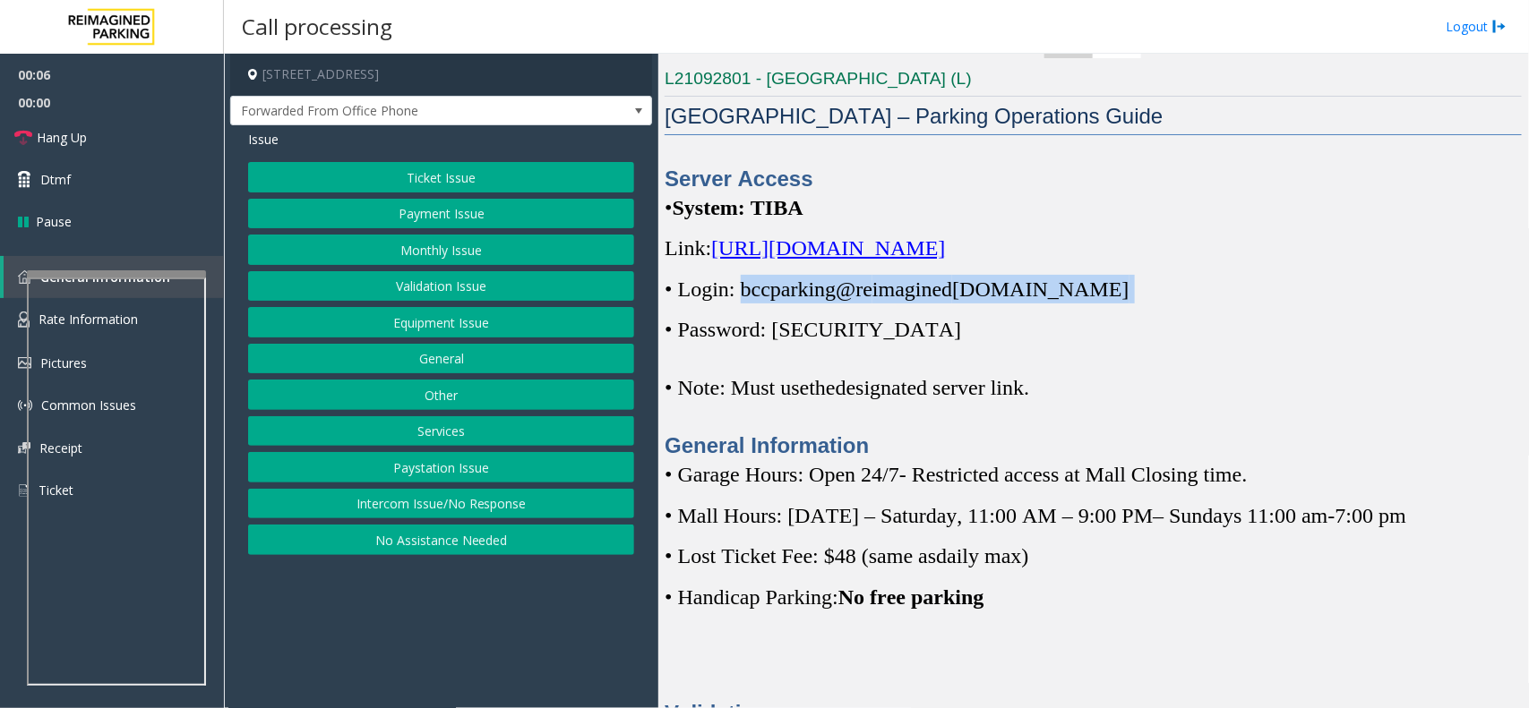
drag, startPoint x: 742, startPoint y: 288, endPoint x: 1145, endPoint y: 279, distance: 403.1
click at [1145, 279] on p "• Login: bccparking@re imagined [DOMAIN_NAME]" at bounding box center [1093, 289] width 857 height 29
copy p "bccparking@re imagined [DOMAIN_NAME]"
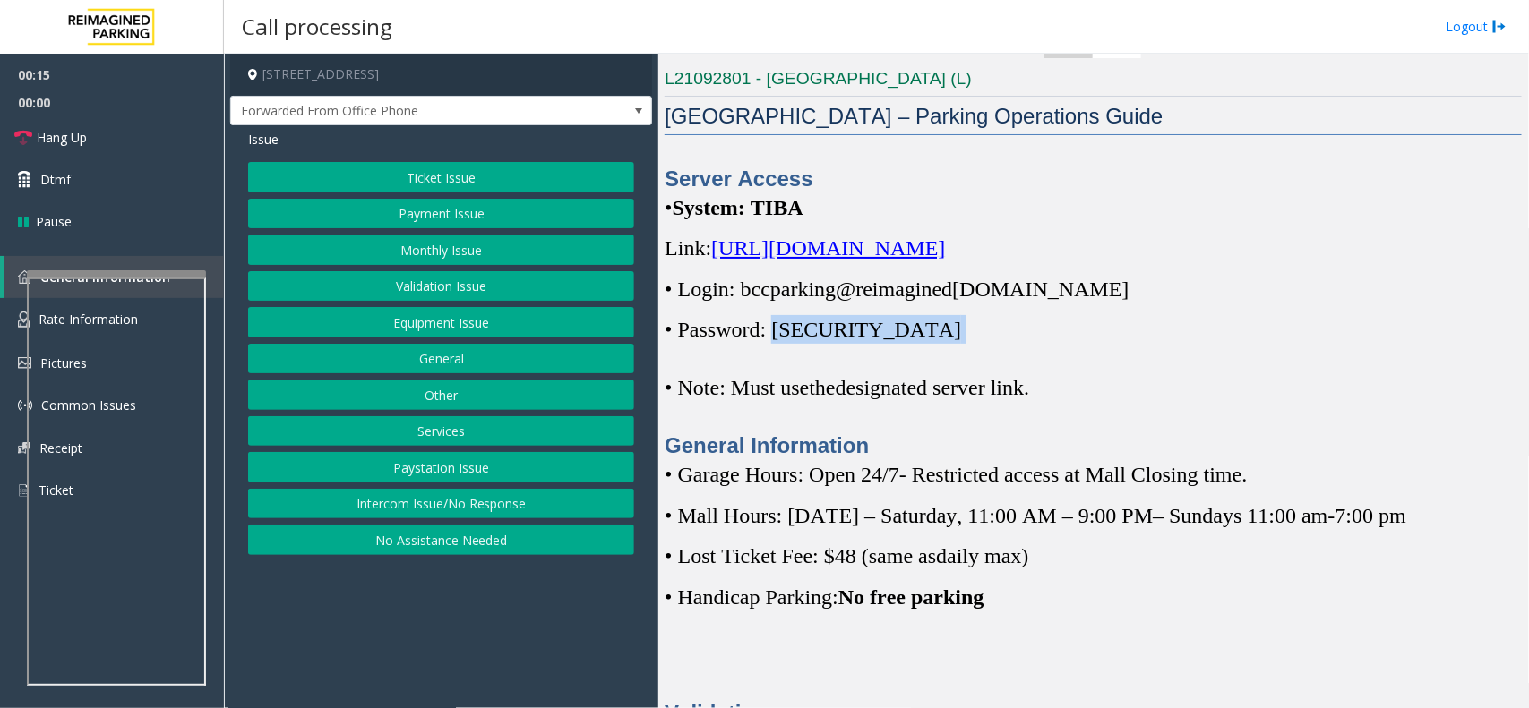
drag, startPoint x: 777, startPoint y: 334, endPoint x: 871, endPoint y: 328, distance: 94.2
click at [871, 328] on p "• Password: [SECURITY_DATA]" at bounding box center [1093, 329] width 857 height 29
copy p "Parking1!"
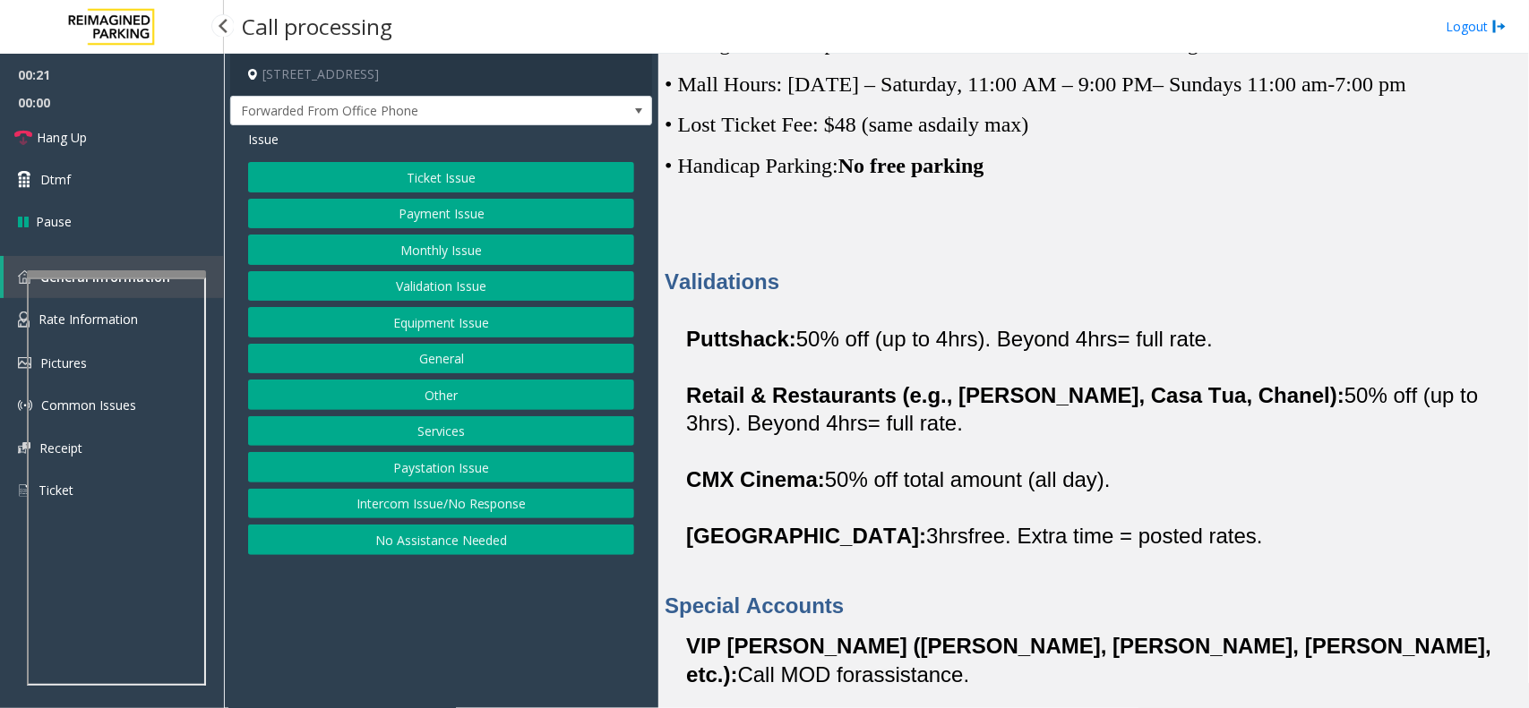
scroll to position [896, 0]
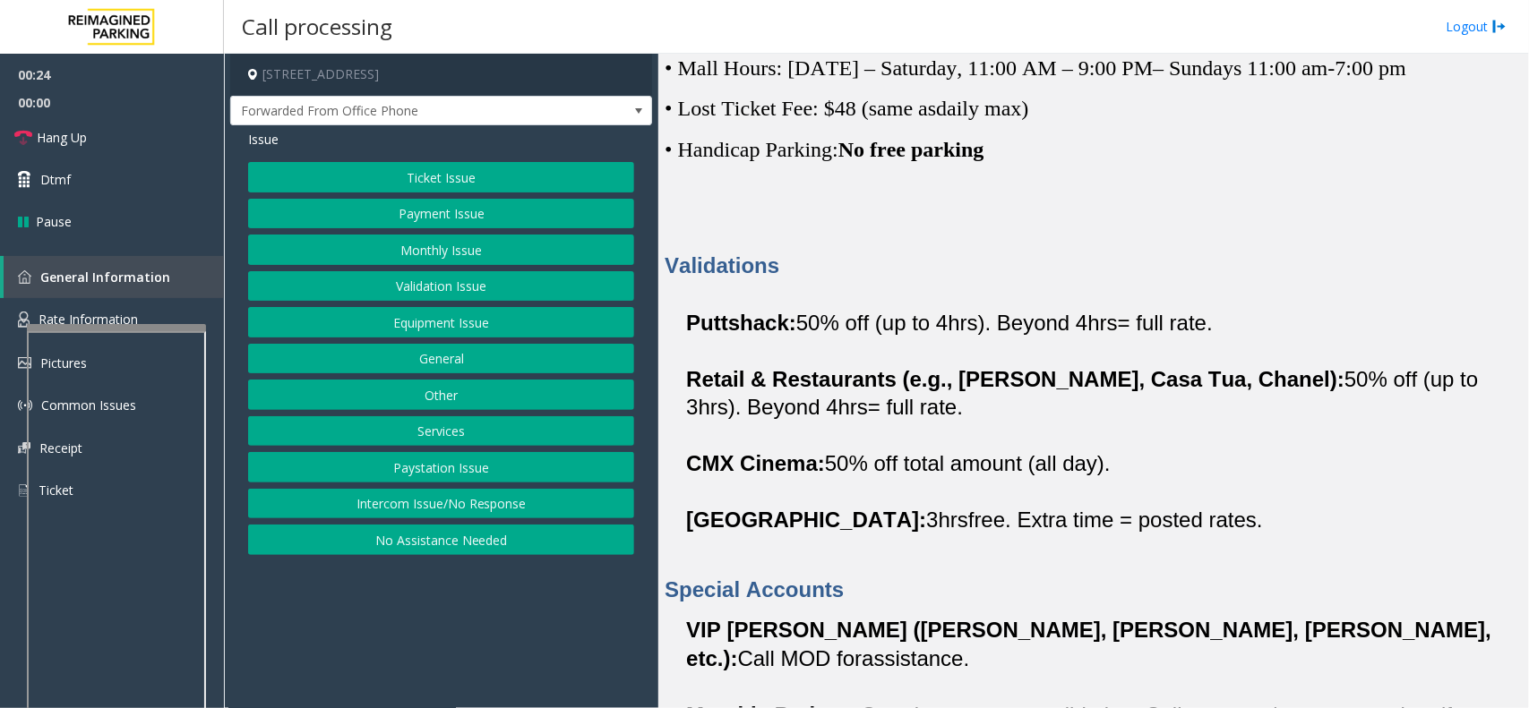
click at [105, 325] on div at bounding box center [116, 327] width 179 height 7
click at [131, 318] on span "Rate Information" at bounding box center [88, 319] width 99 height 17
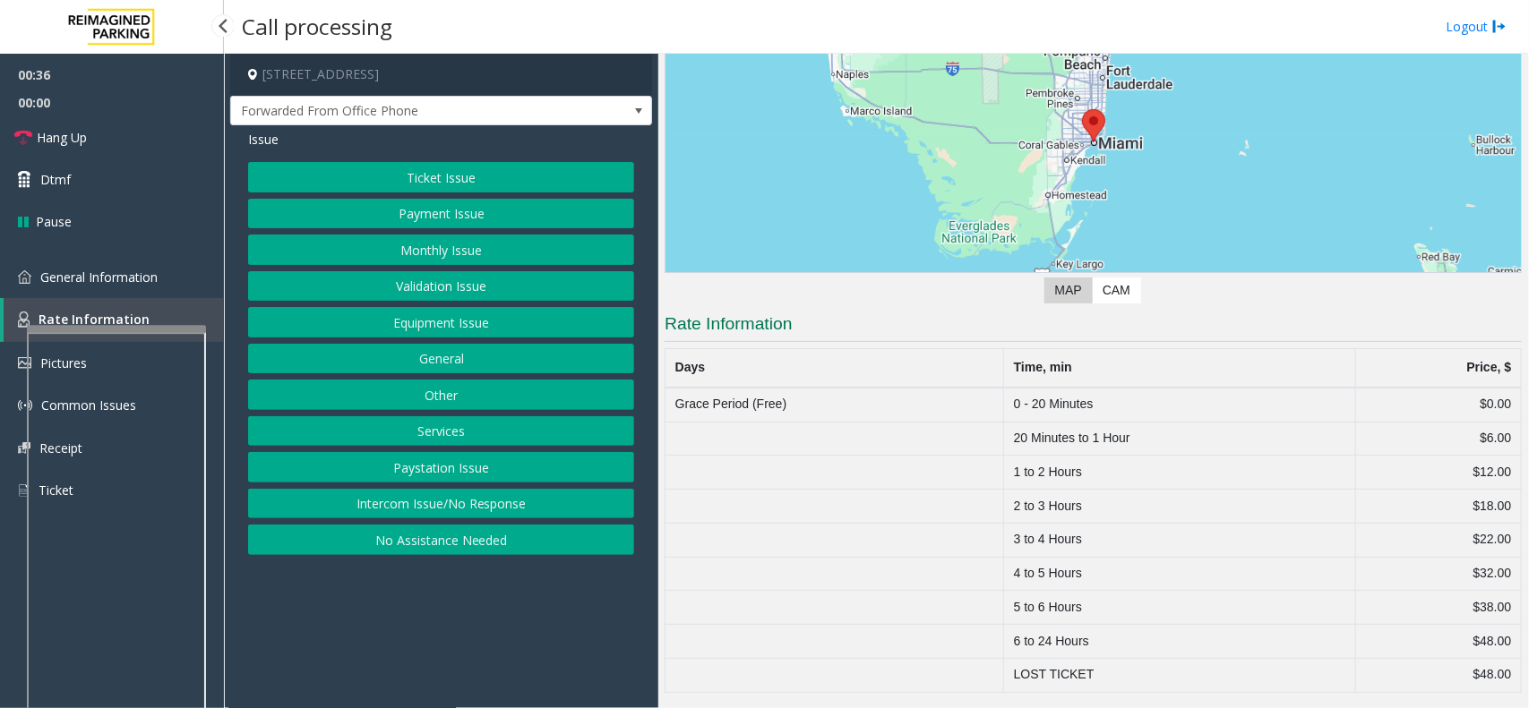
scroll to position [204, 0]
drag, startPoint x: 1015, startPoint y: 390, endPoint x: 1497, endPoint y: 399, distance: 482.8
click at [1497, 399] on tr "Grace Period (Free) 0 - 20 Minutes $0.00" at bounding box center [1093, 405] width 856 height 34
click at [408, 432] on button "Services" at bounding box center [441, 431] width 386 height 30
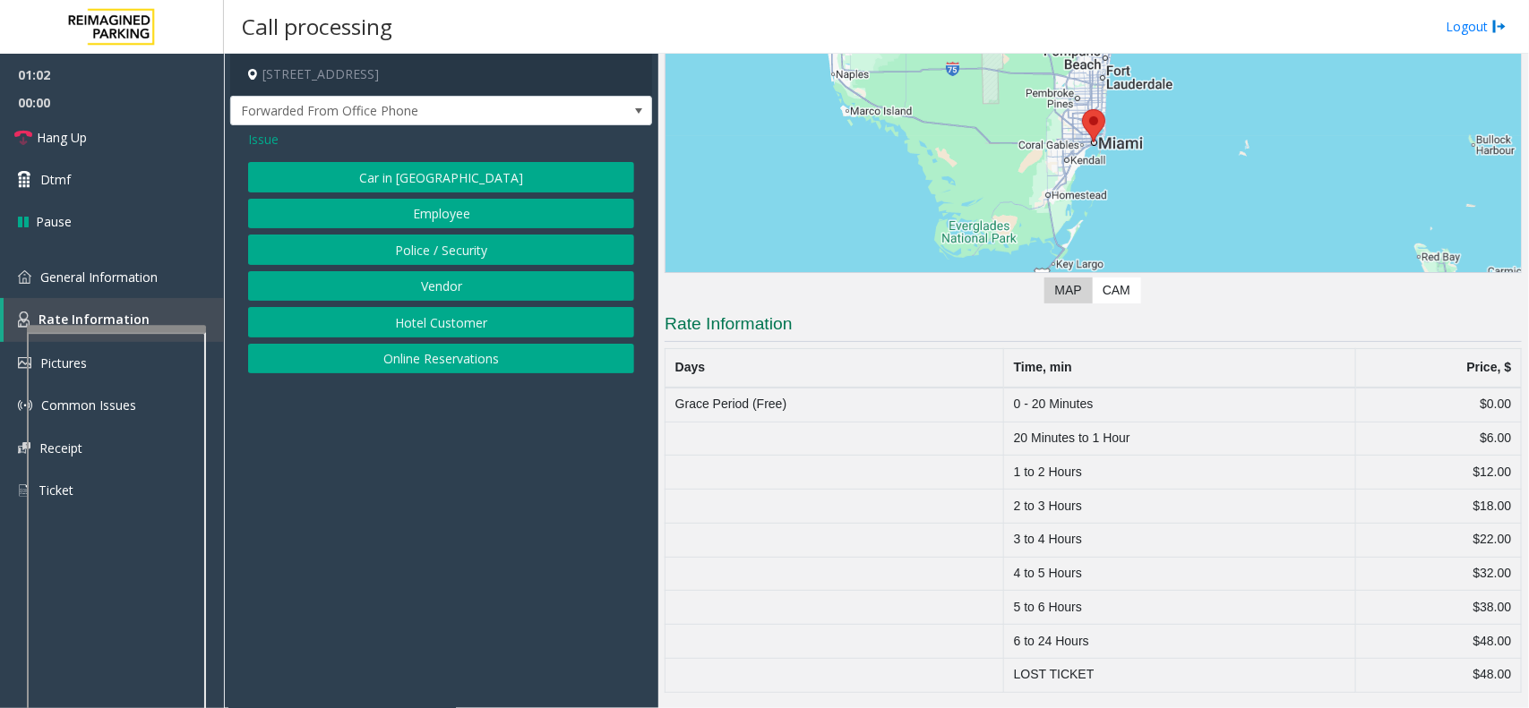
click at [269, 139] on span "Issue" at bounding box center [263, 139] width 30 height 19
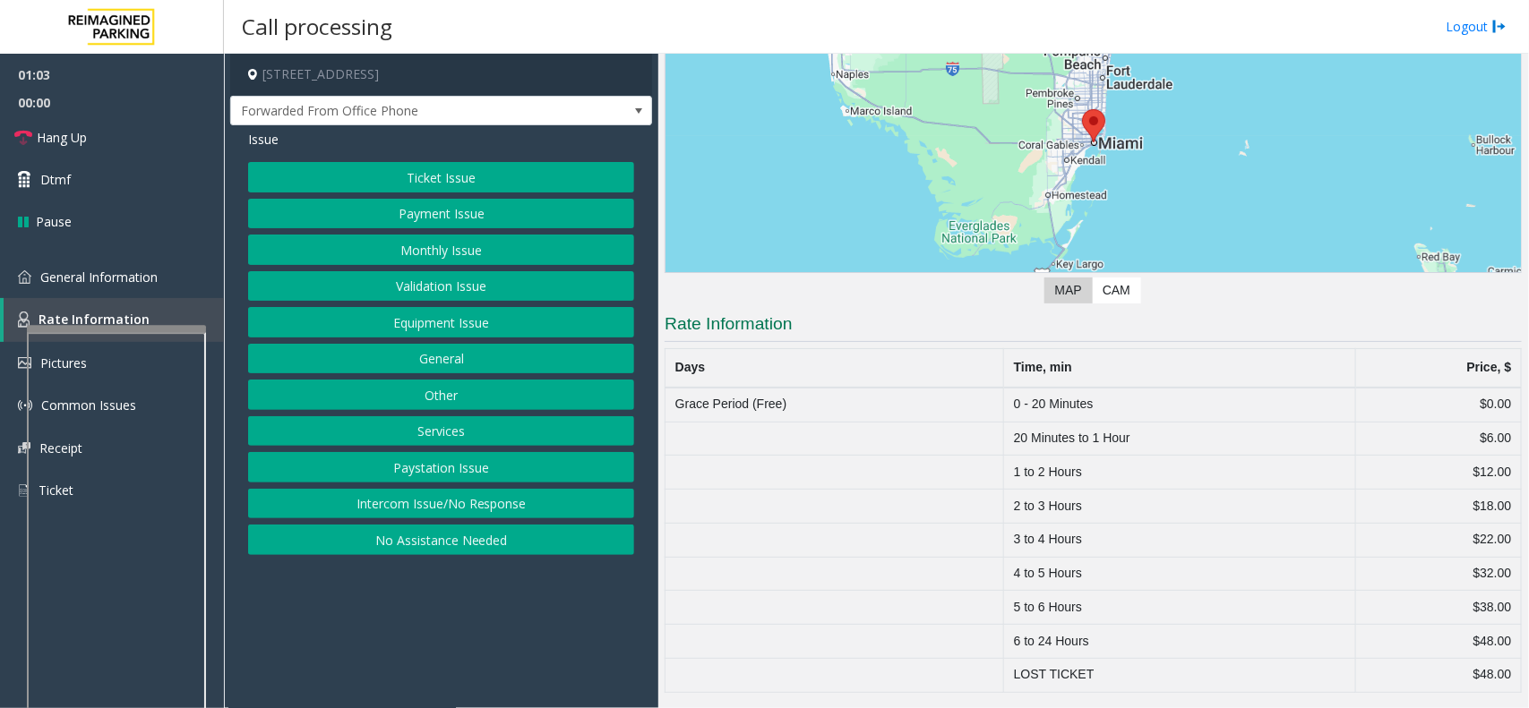
click at [448, 441] on button "Services" at bounding box center [441, 431] width 386 height 30
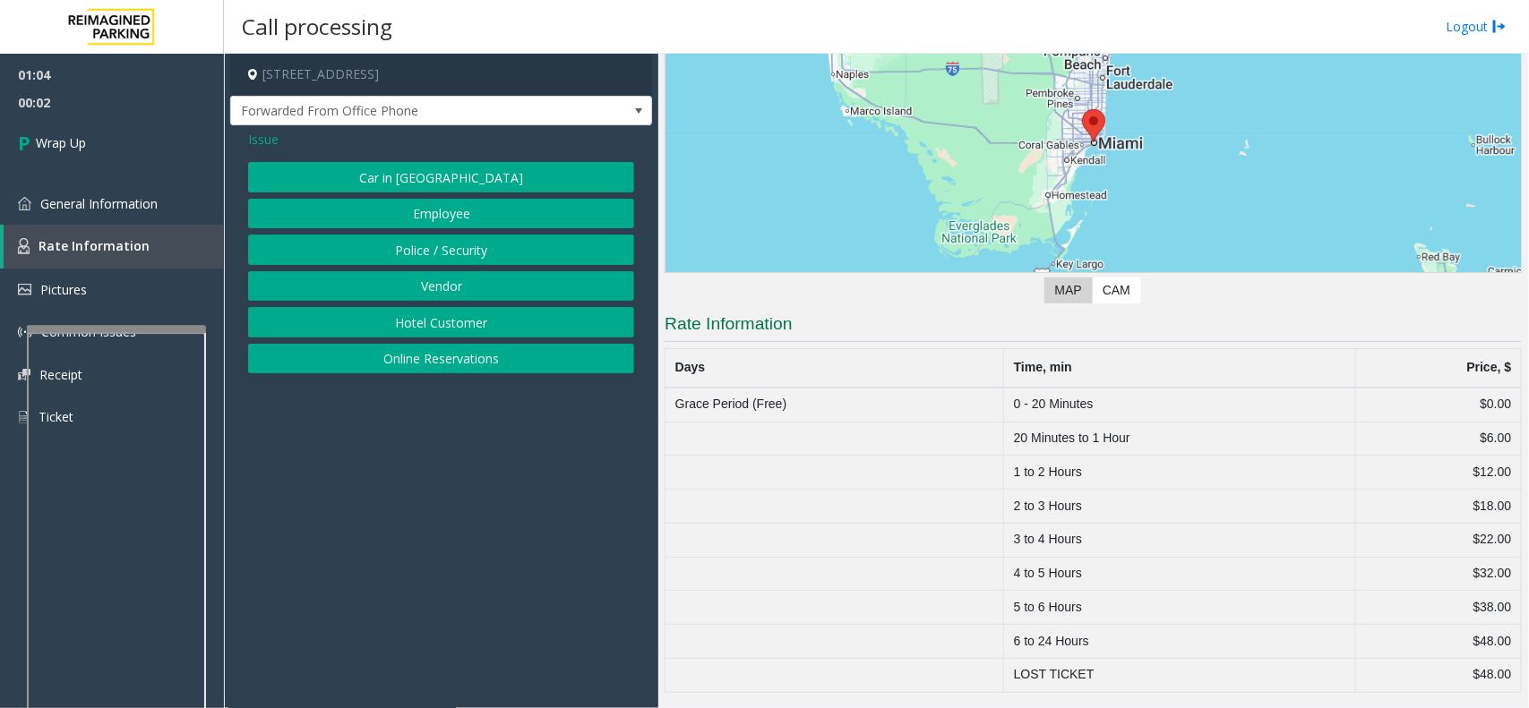
click at [267, 132] on span "Issue" at bounding box center [263, 139] width 30 height 19
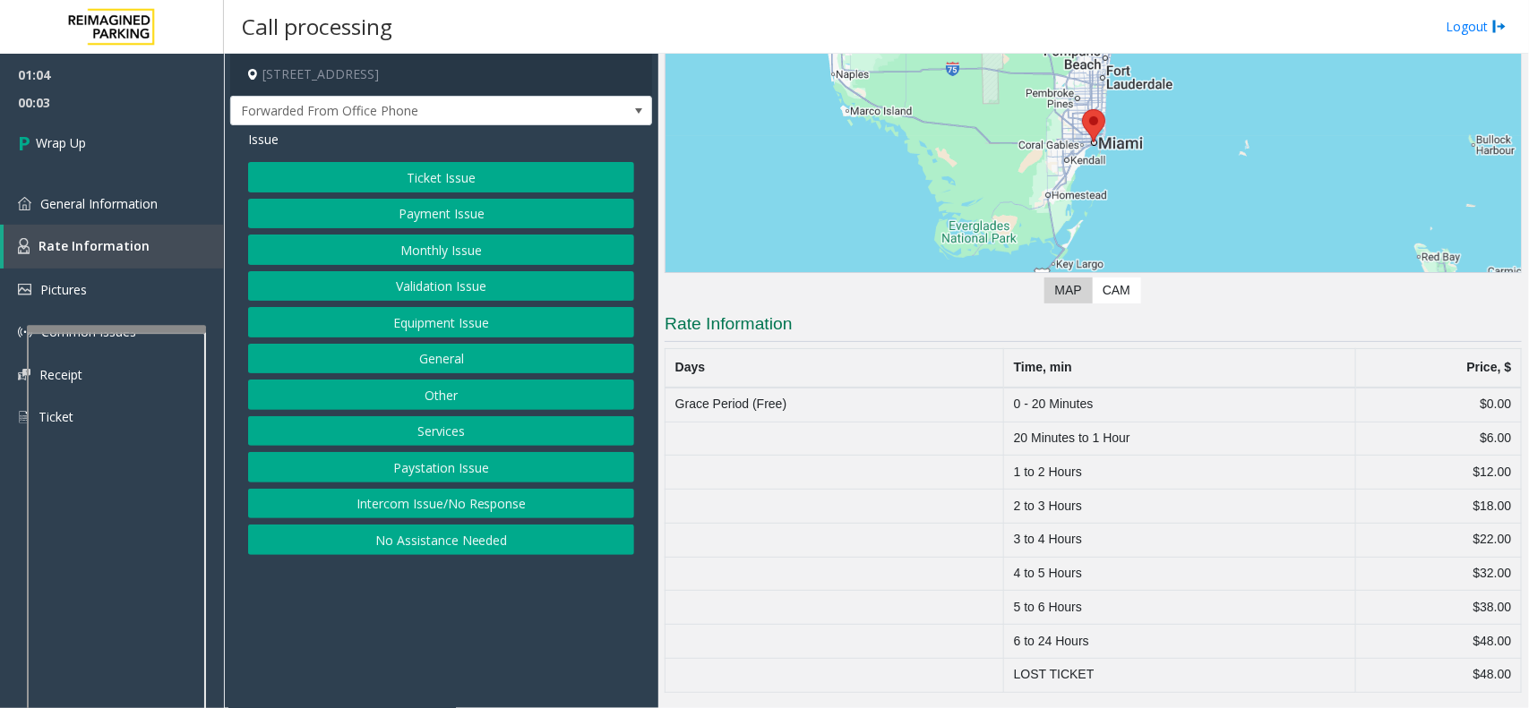
click at [468, 361] on button "General" at bounding box center [441, 359] width 386 height 30
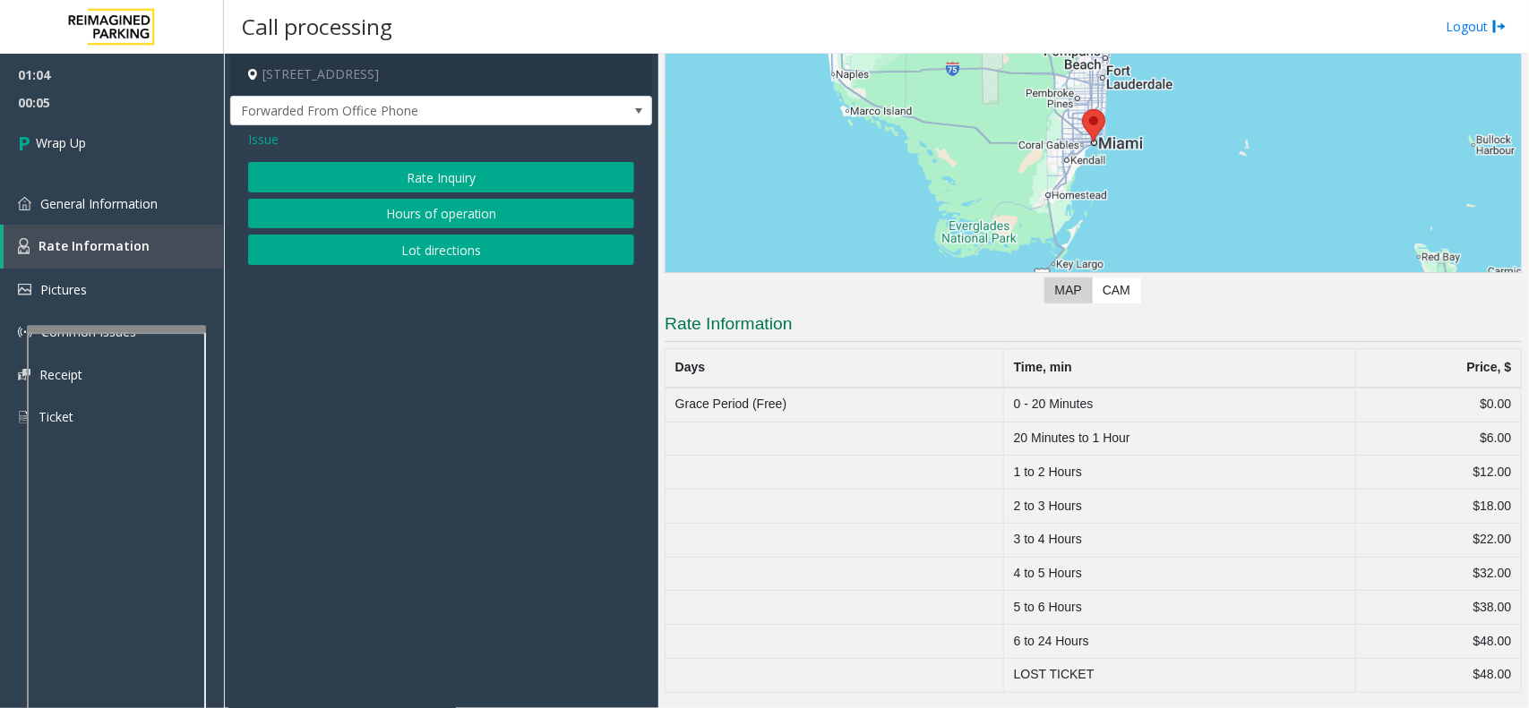
click at [399, 184] on button "Rate Inquiry" at bounding box center [441, 177] width 386 height 30
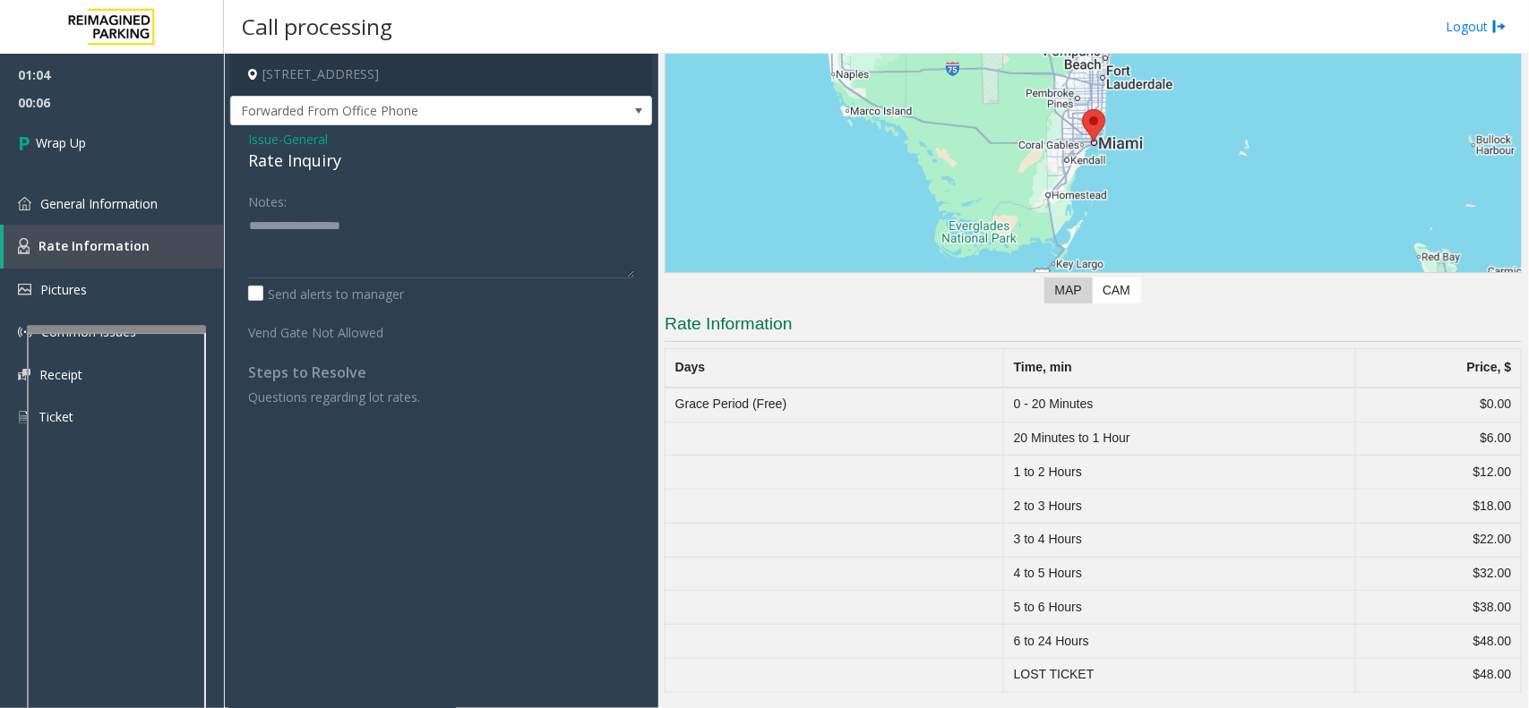
click at [320, 170] on div "Rate Inquiry" at bounding box center [441, 161] width 386 height 24
copy div "Rate Inquiry"
click at [316, 229] on textarea at bounding box center [441, 244] width 386 height 67
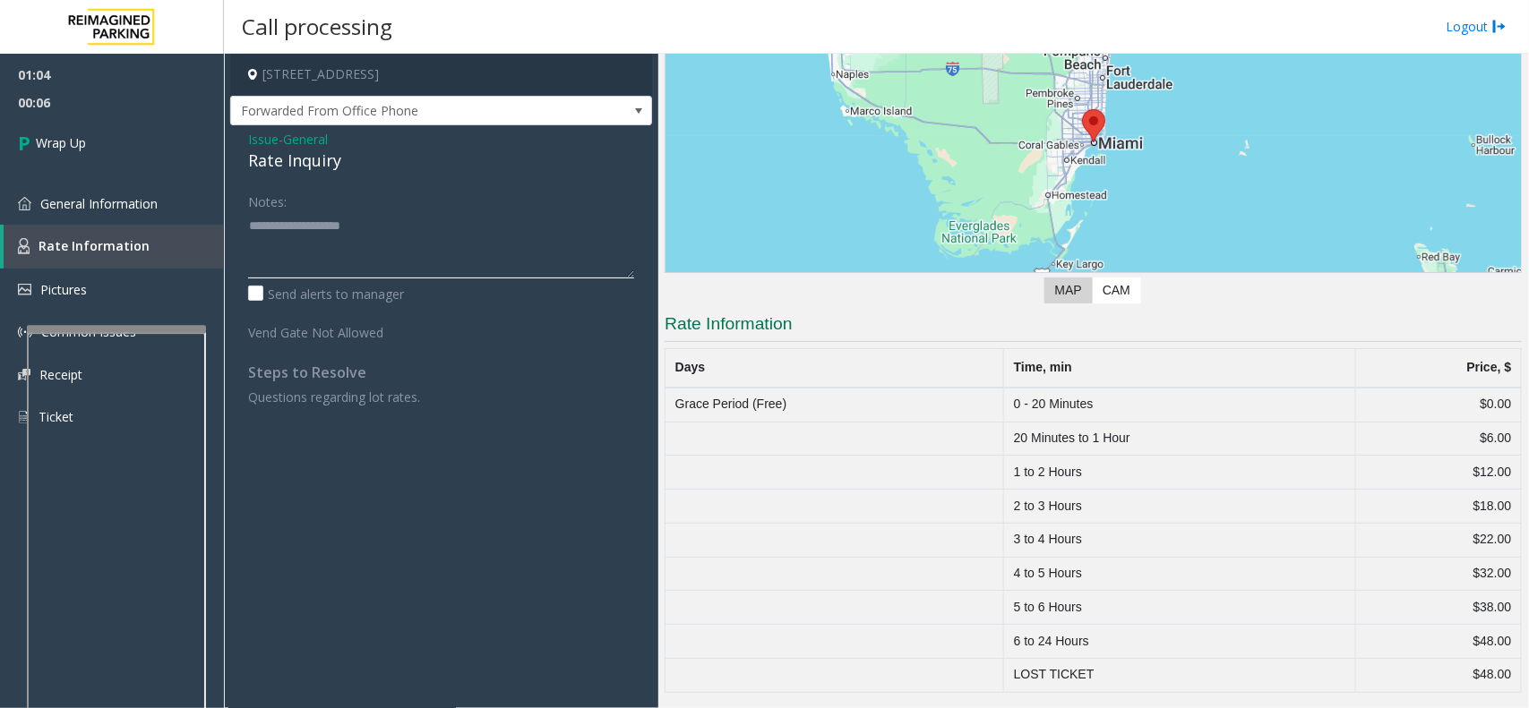
paste textarea "**********"
type textarea "**********"
click at [110, 149] on link "Wrap Up" at bounding box center [112, 142] width 224 height 53
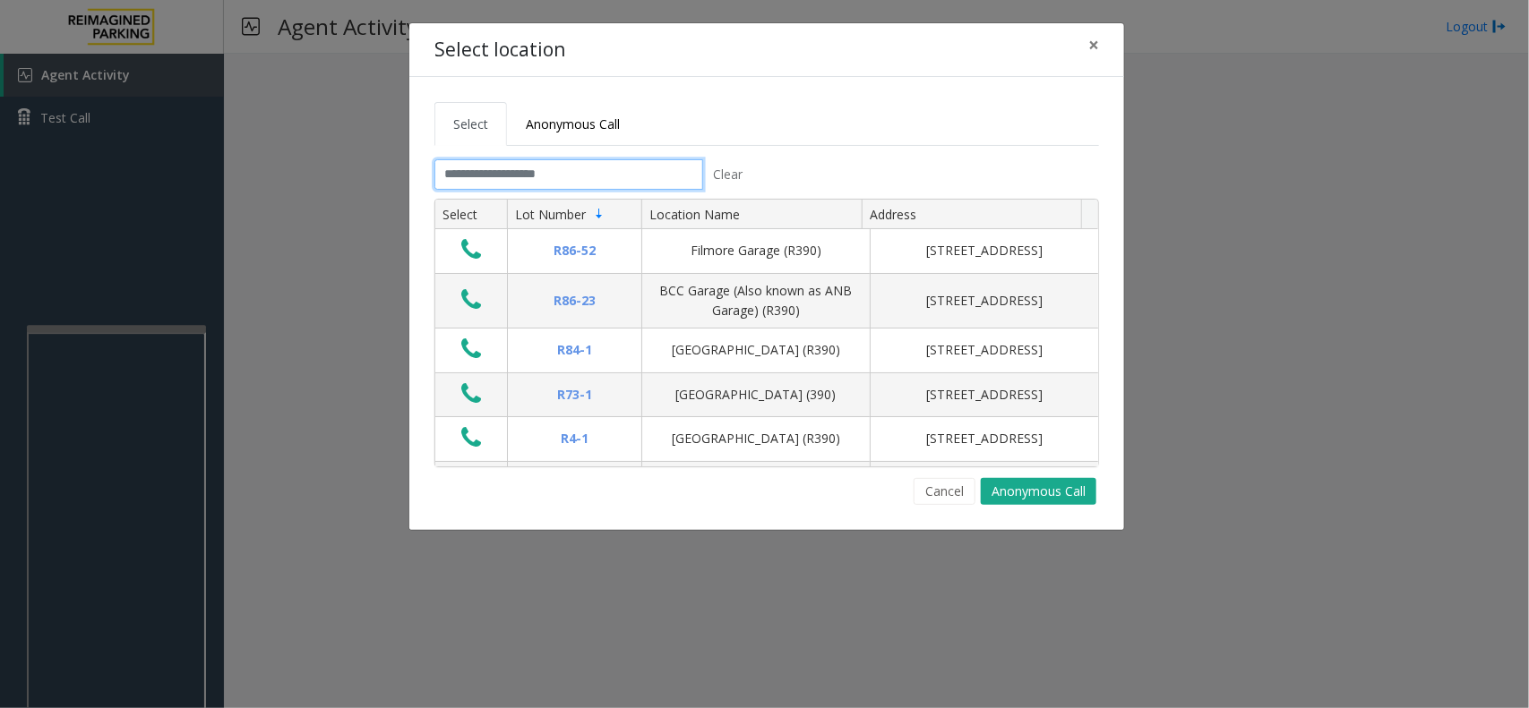
click at [526, 179] on input "text" at bounding box center [568, 174] width 269 height 30
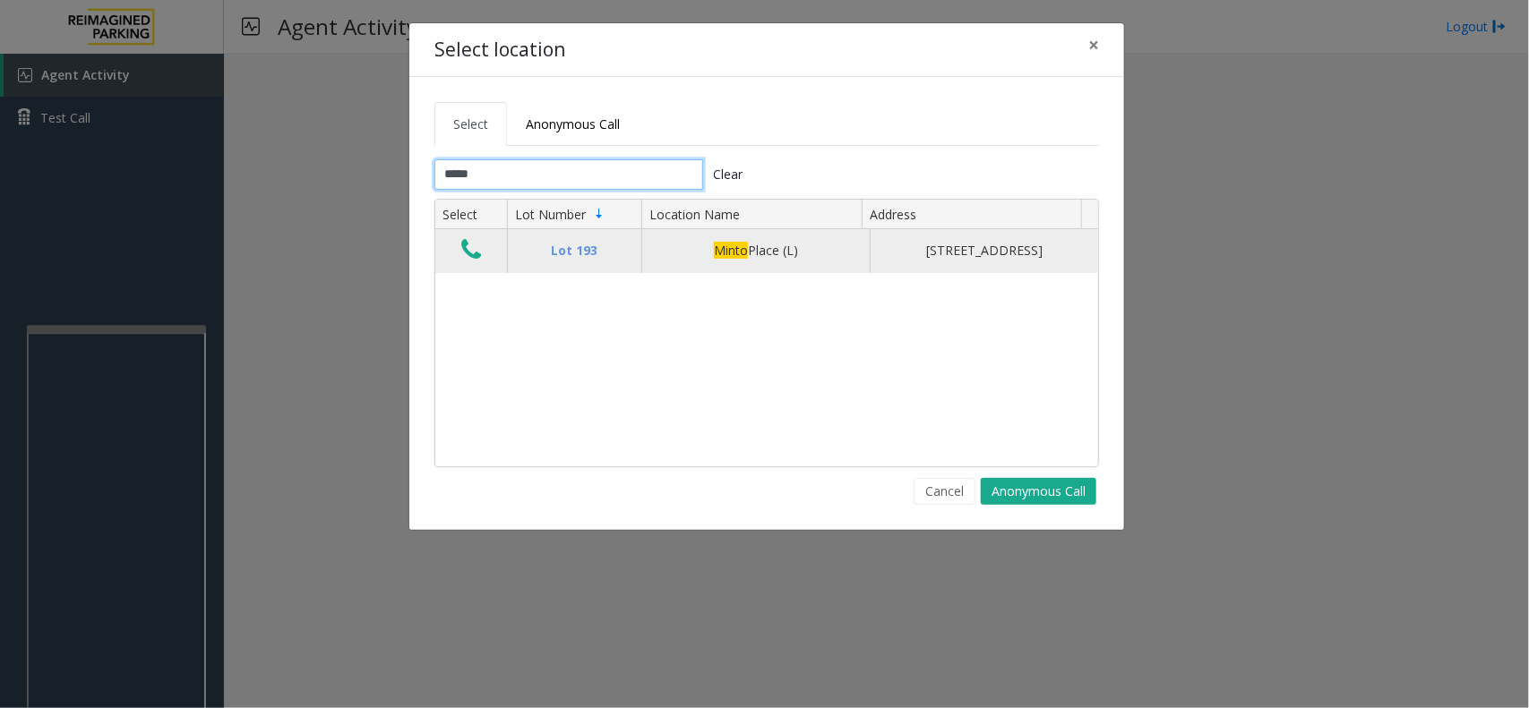
type input "*****"
click at [476, 258] on icon "Data table" at bounding box center [471, 249] width 20 height 25
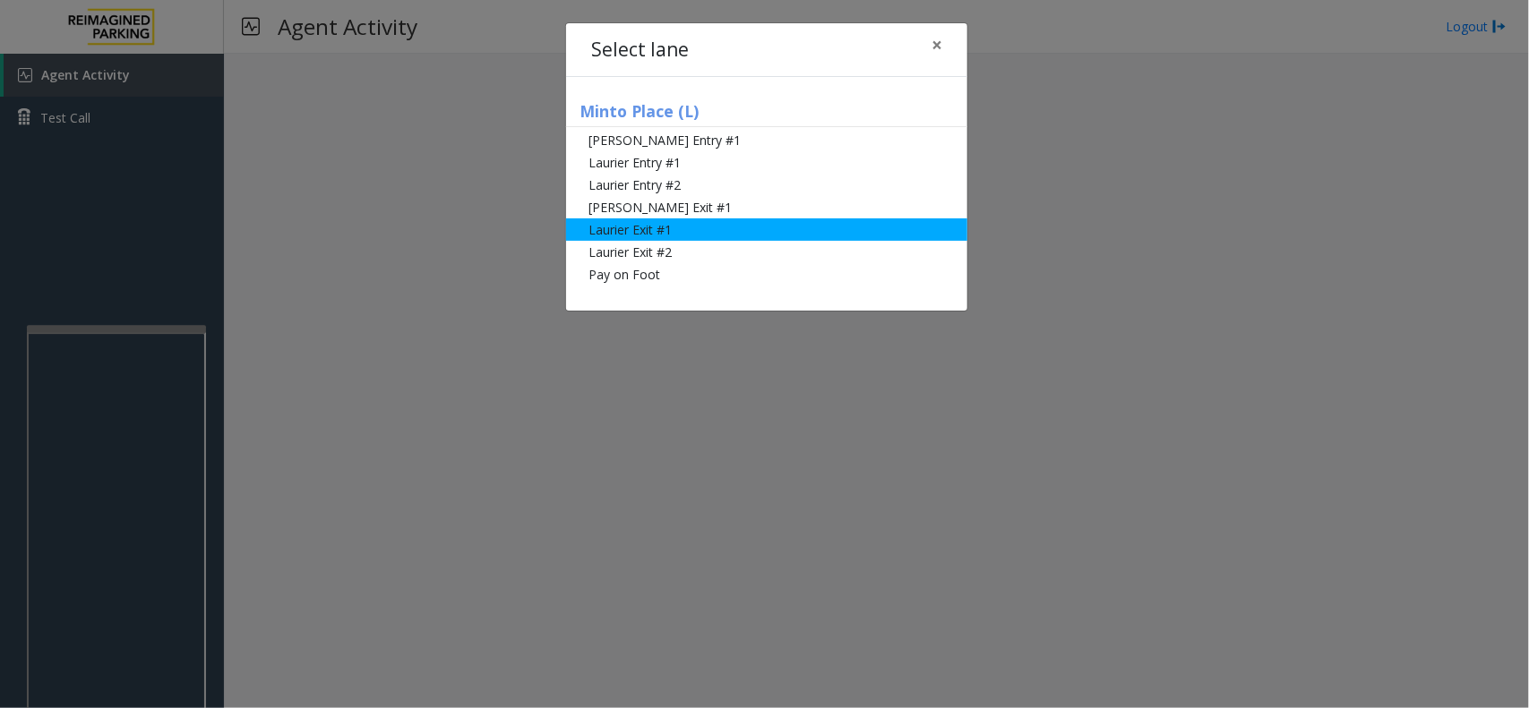
click at [652, 236] on li "Laurier Exit #1" at bounding box center [766, 230] width 401 height 22
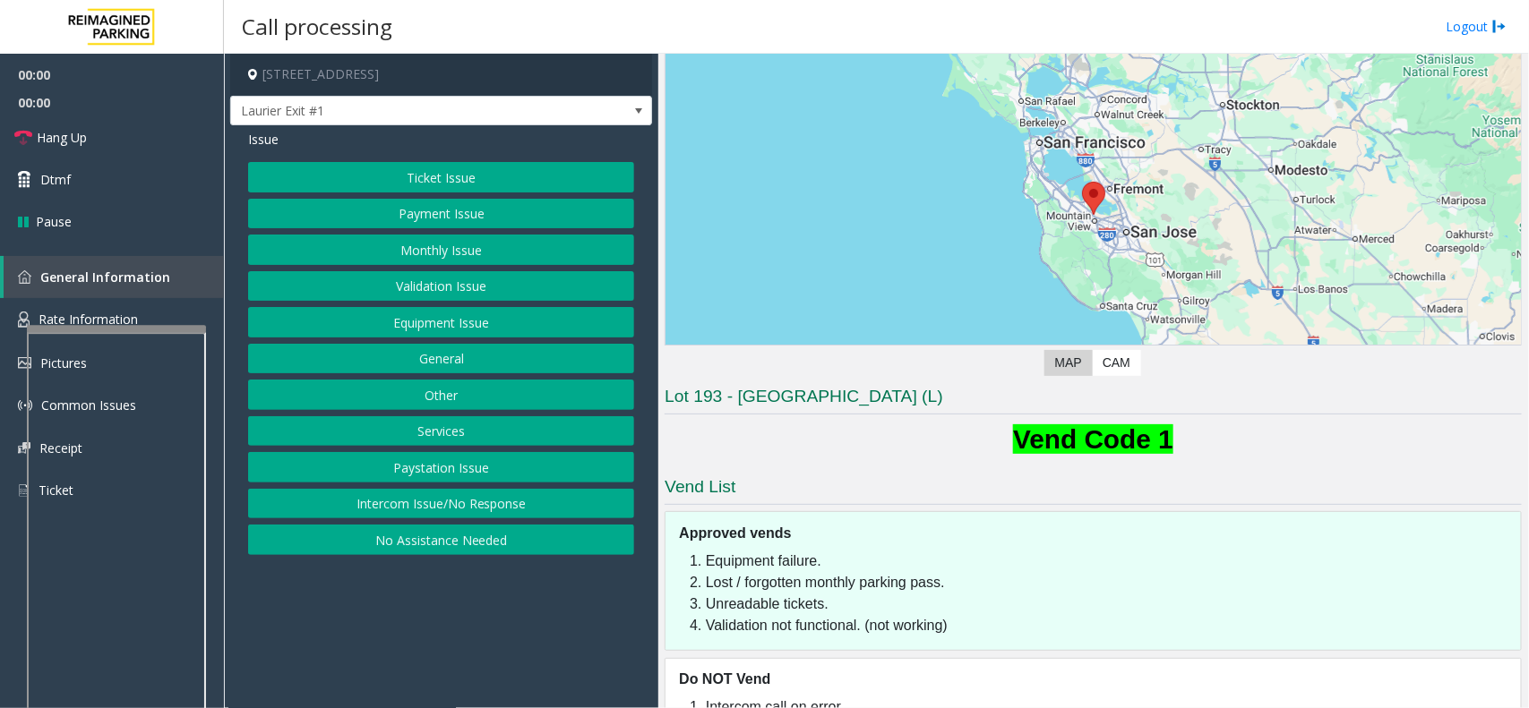
scroll to position [173, 0]
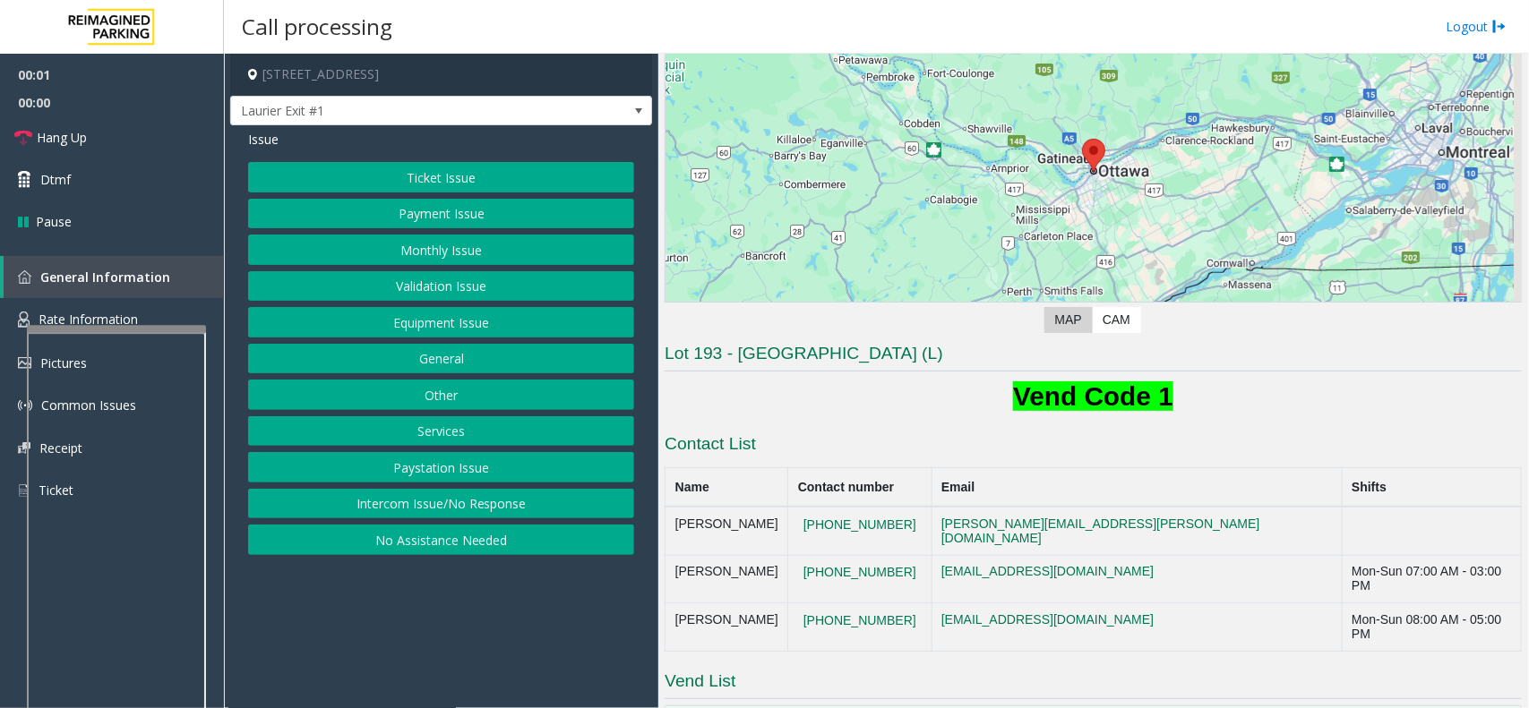
click at [459, 323] on button "Equipment Issue" at bounding box center [441, 322] width 386 height 30
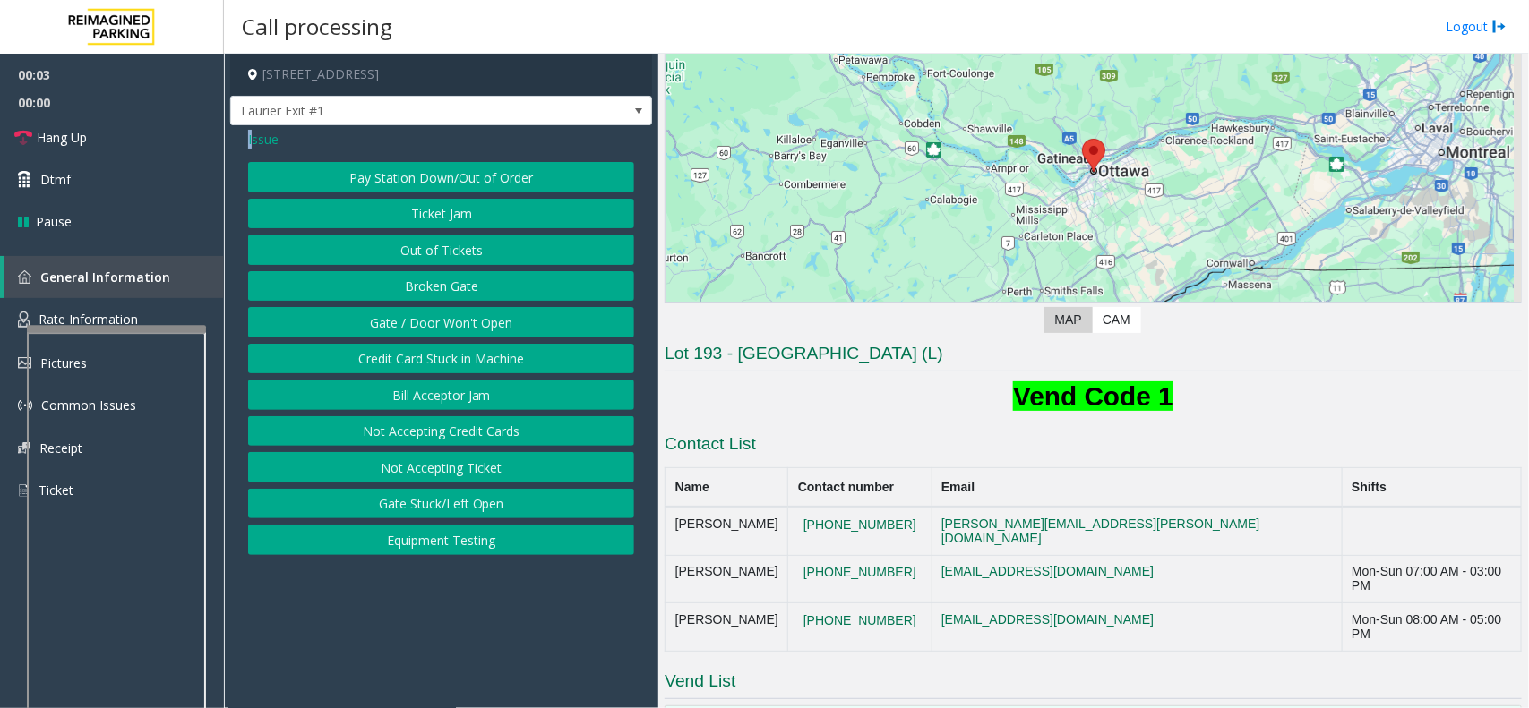
click at [251, 140] on span "Issue" at bounding box center [263, 139] width 30 height 19
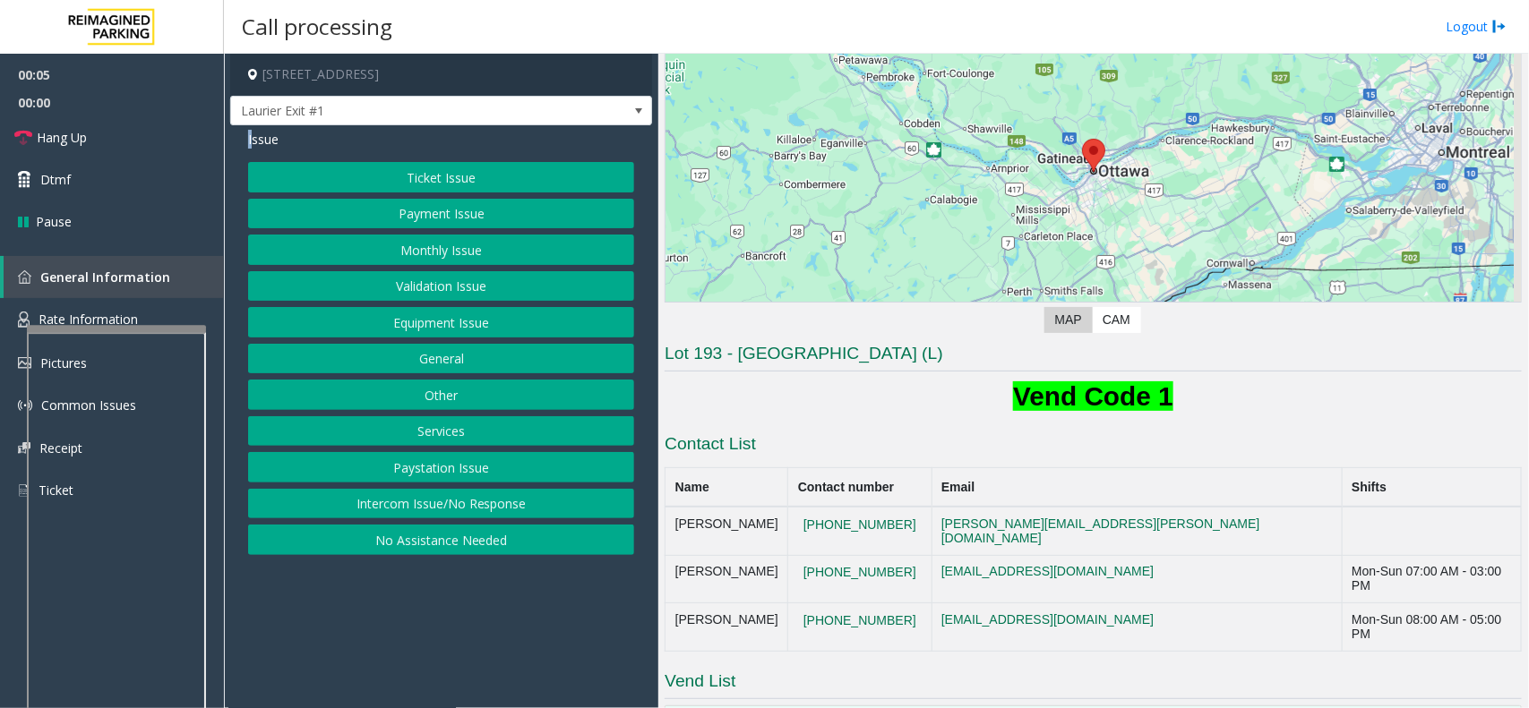
click at [433, 320] on button "Equipment Issue" at bounding box center [441, 322] width 386 height 30
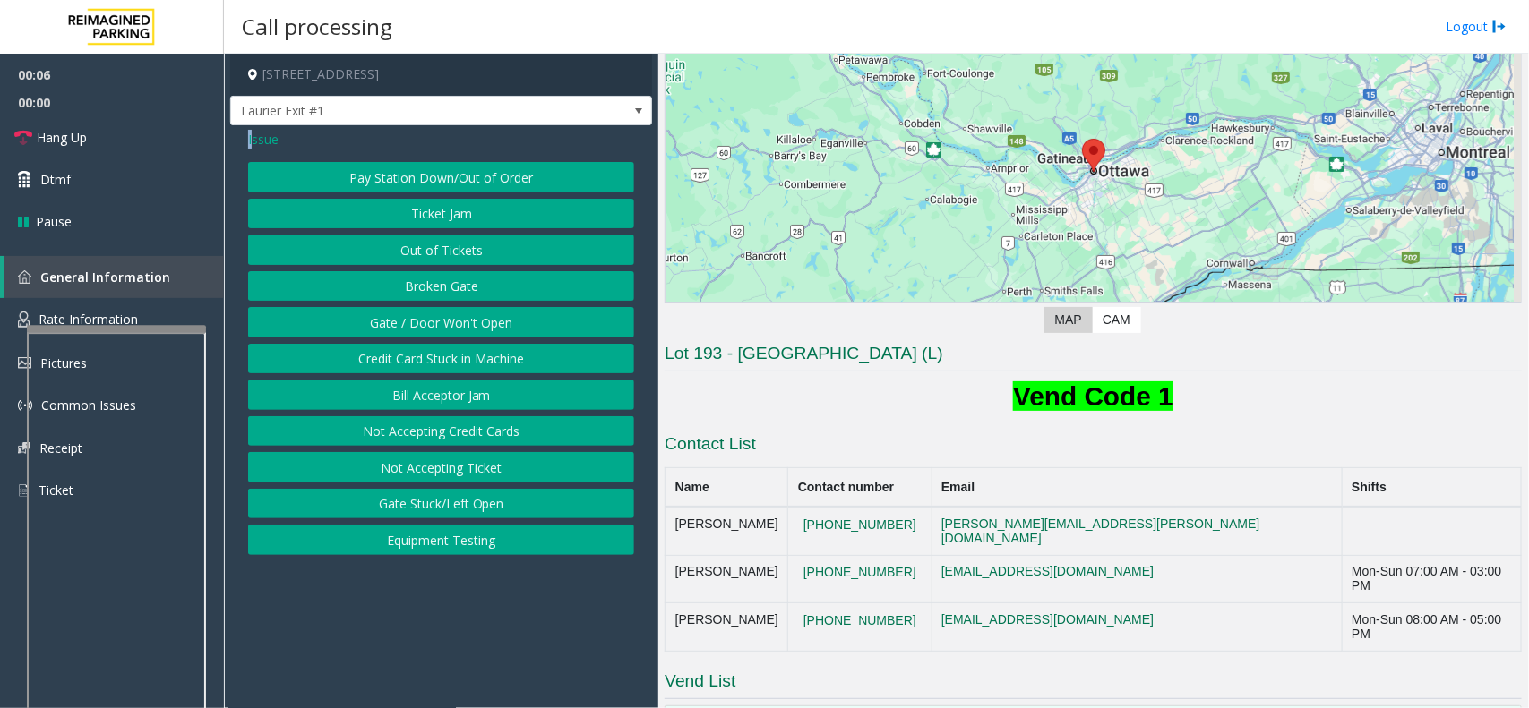
click at [436, 216] on button "Ticket Jam" at bounding box center [441, 214] width 386 height 30
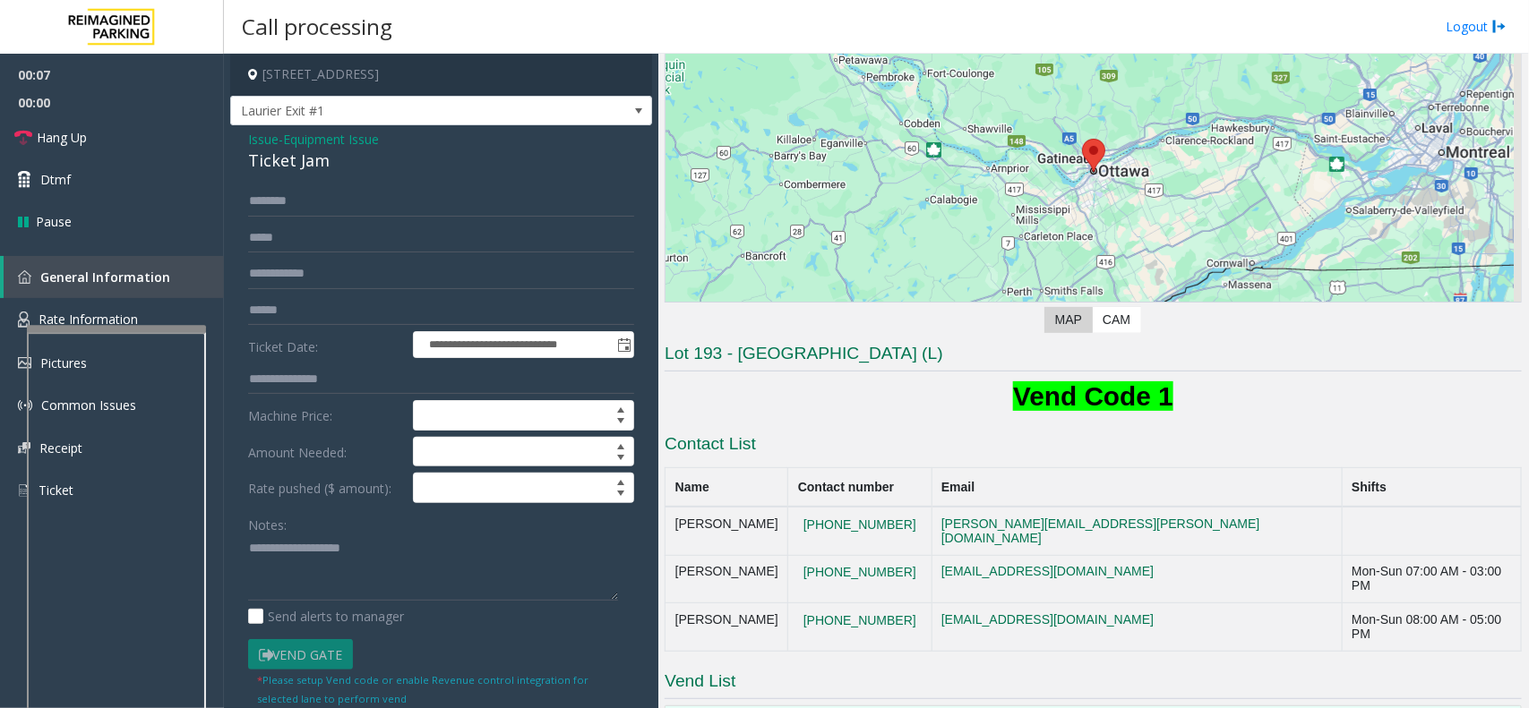
click at [296, 164] on div "Ticket Jam" at bounding box center [441, 161] width 386 height 24
copy div "Ticket Jam"
click at [267, 144] on span "Issue" at bounding box center [263, 139] width 30 height 19
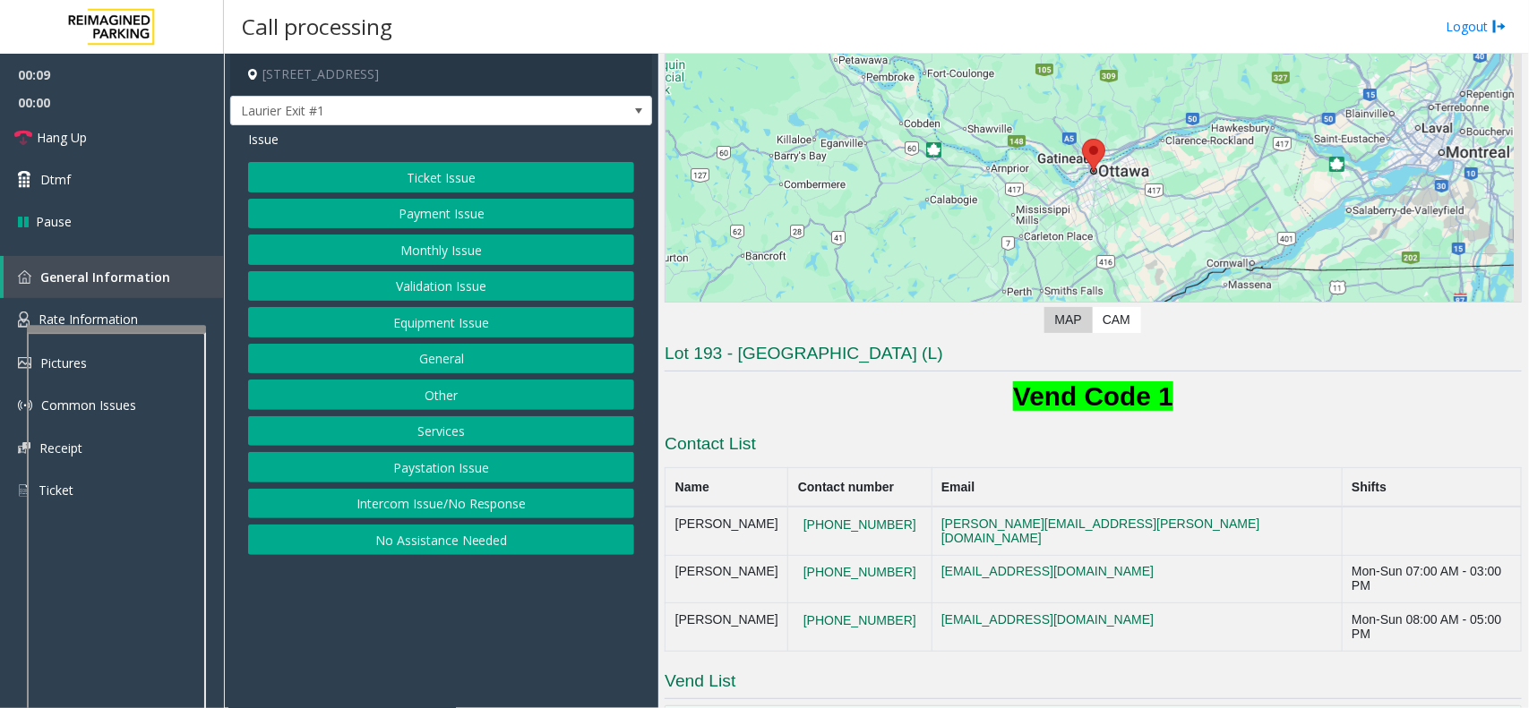
click at [432, 175] on button "Ticket Issue" at bounding box center [441, 177] width 386 height 30
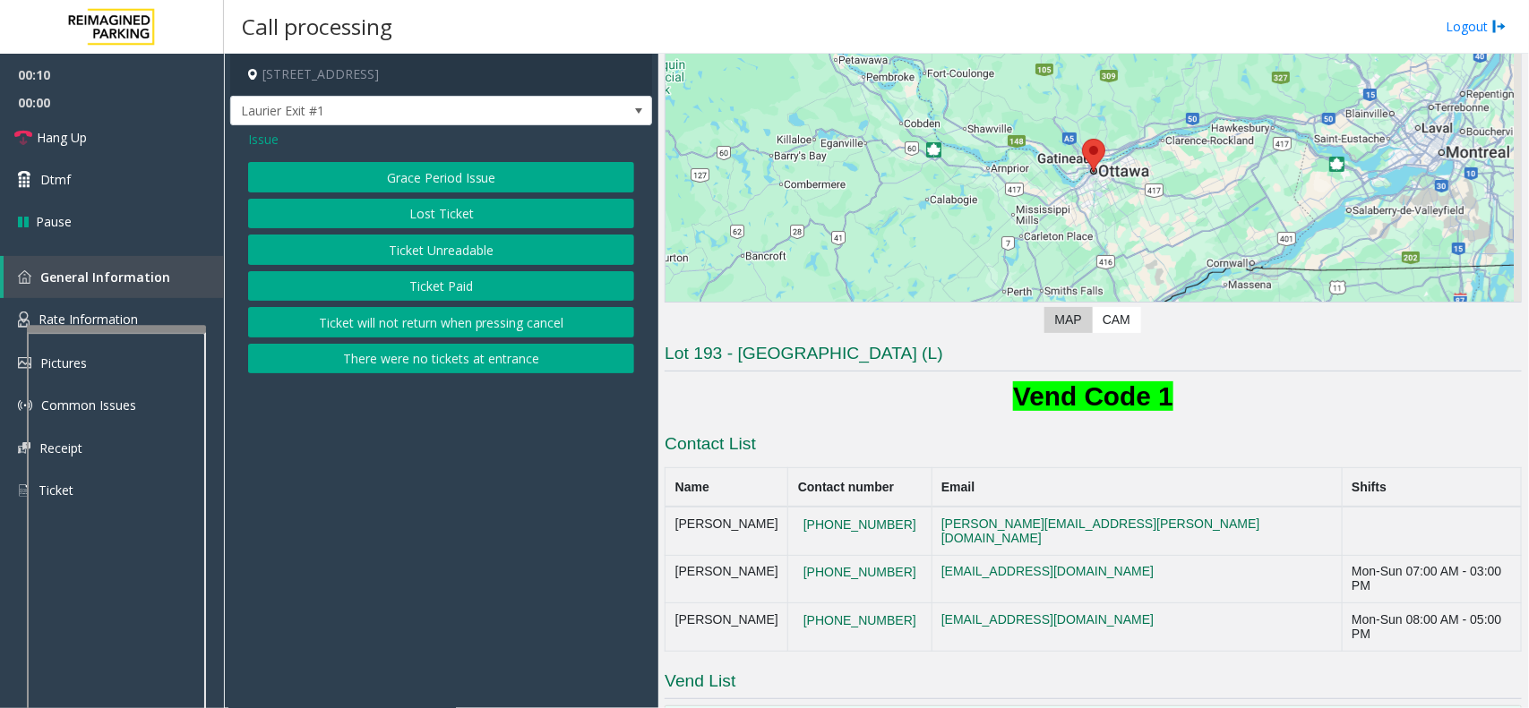
click at [452, 203] on button "Lost Ticket" at bounding box center [441, 214] width 386 height 30
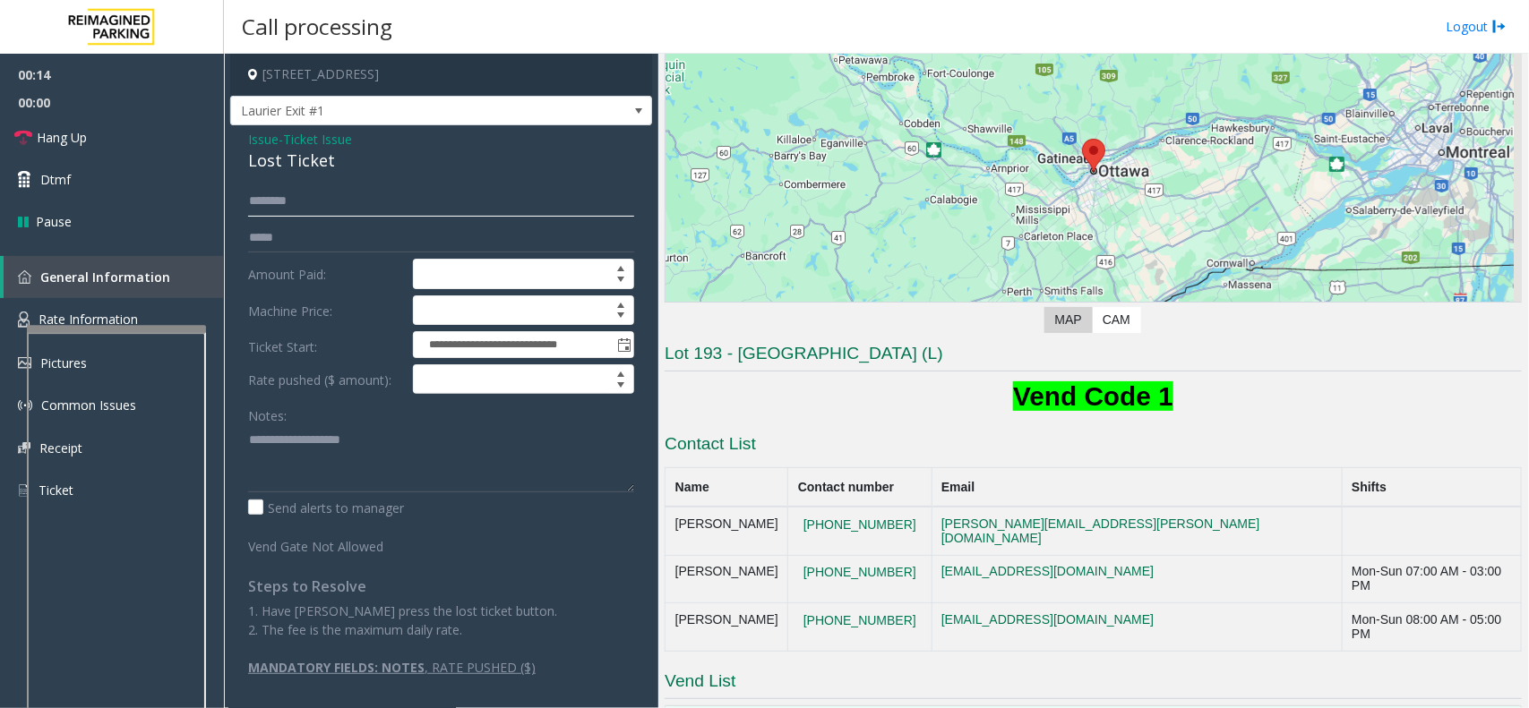
click at [291, 200] on input "text" at bounding box center [441, 201] width 386 height 30
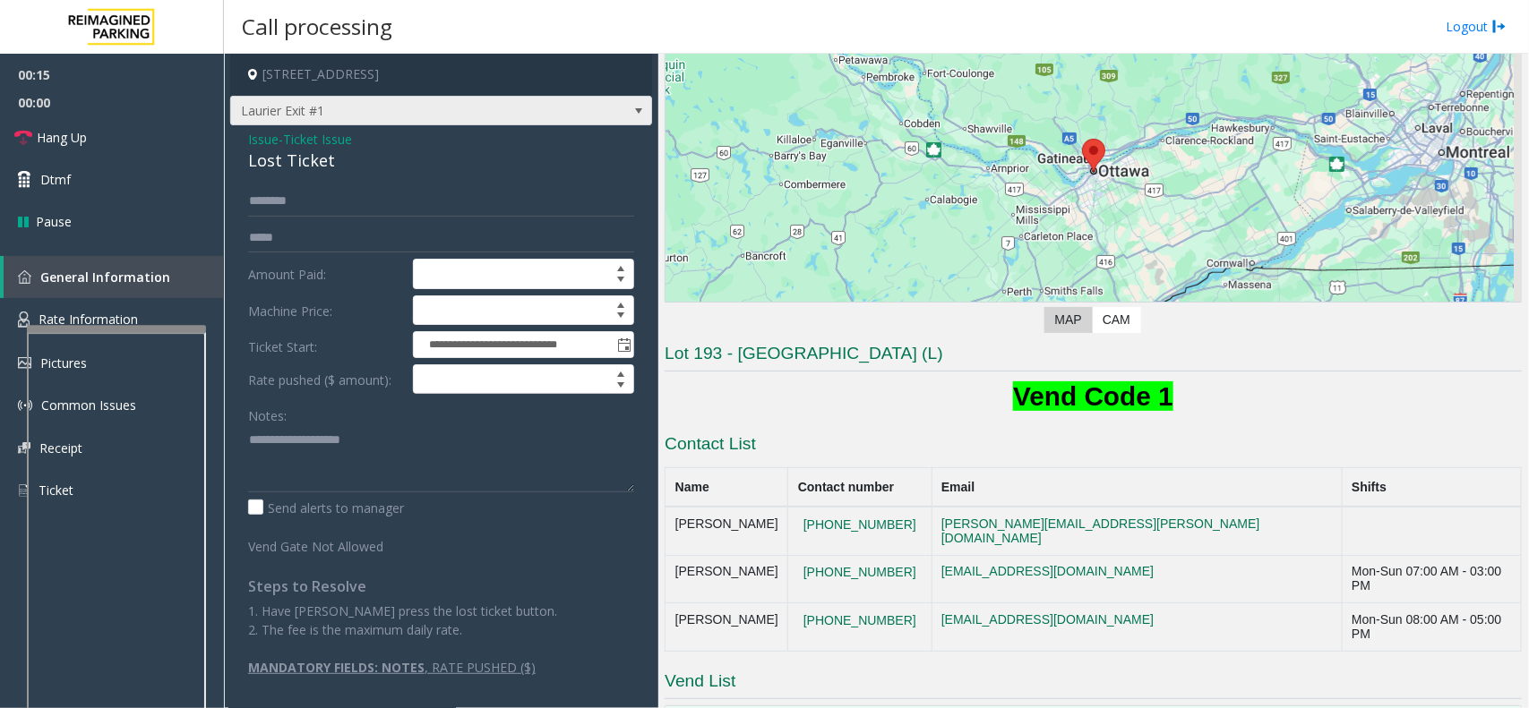
click at [332, 105] on span "Laurier Exit #1" at bounding box center [399, 111] width 336 height 29
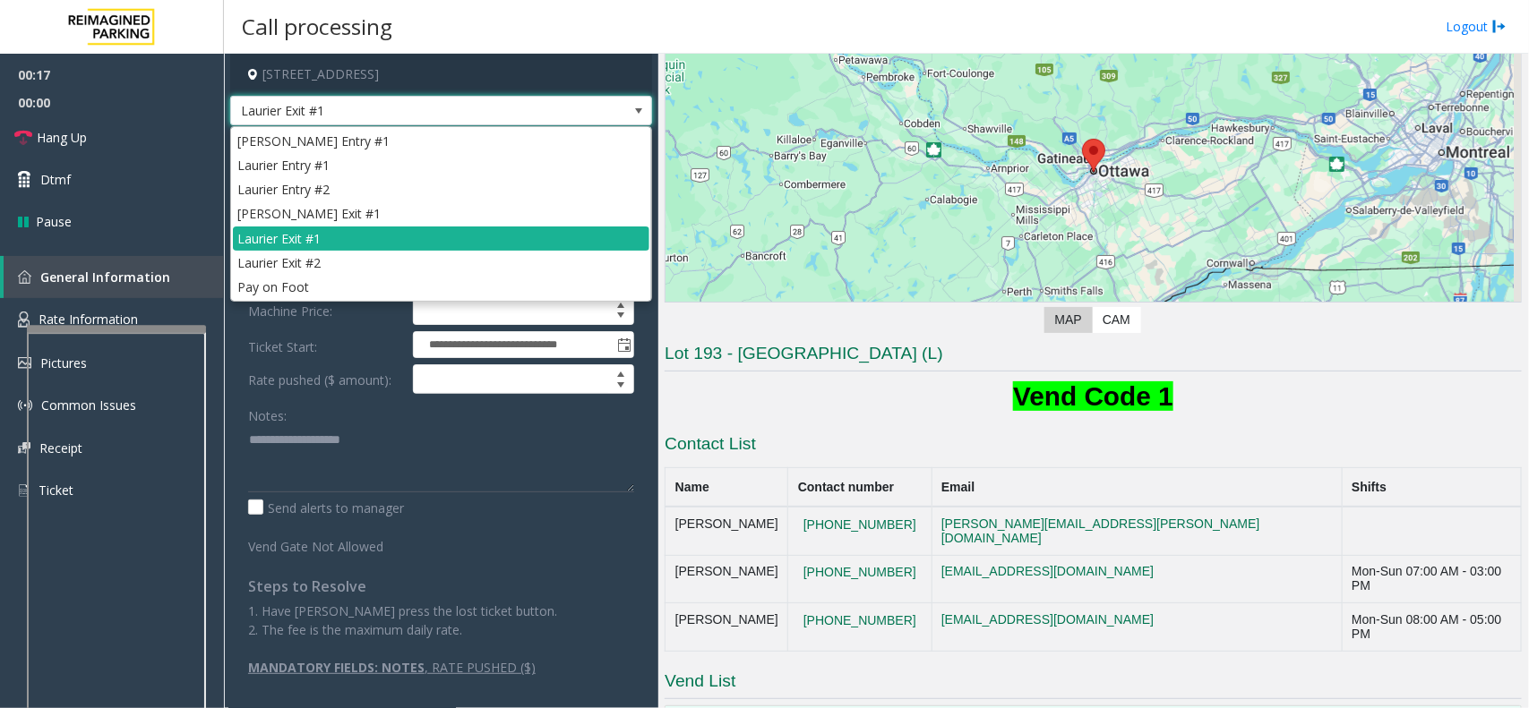
click at [332, 105] on span "Laurier Exit #1" at bounding box center [399, 111] width 336 height 29
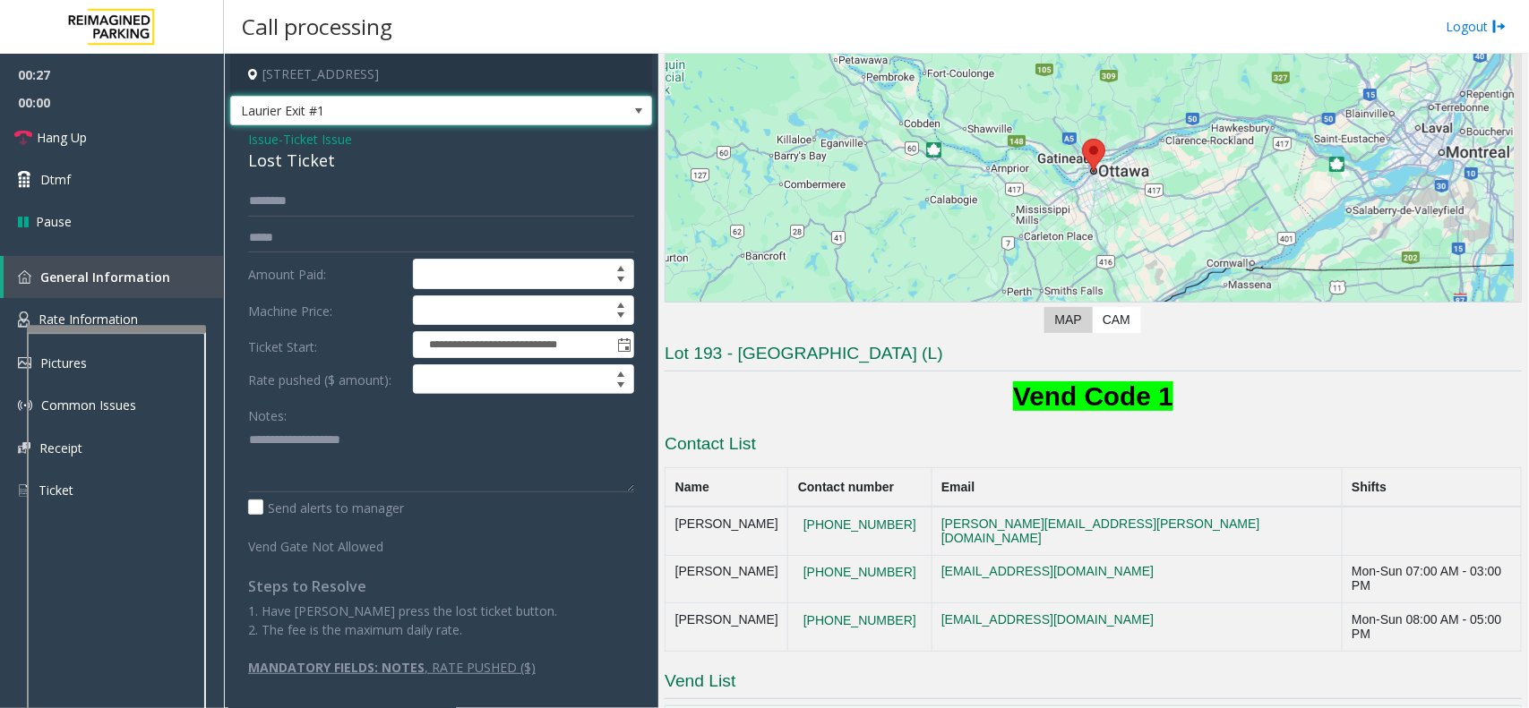
click at [291, 106] on span "Laurier Exit #1" at bounding box center [399, 111] width 336 height 29
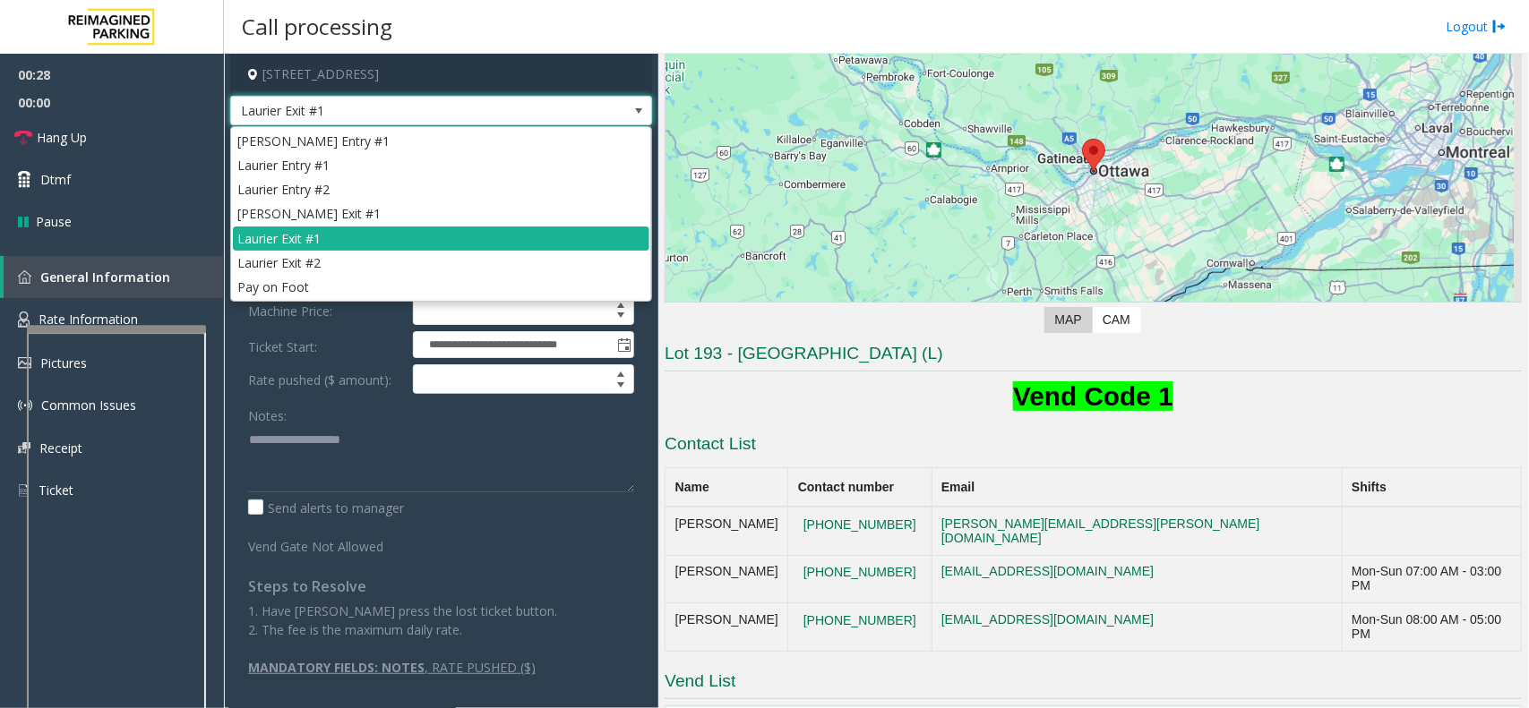
click at [291, 106] on span "Laurier Exit #1" at bounding box center [399, 111] width 336 height 29
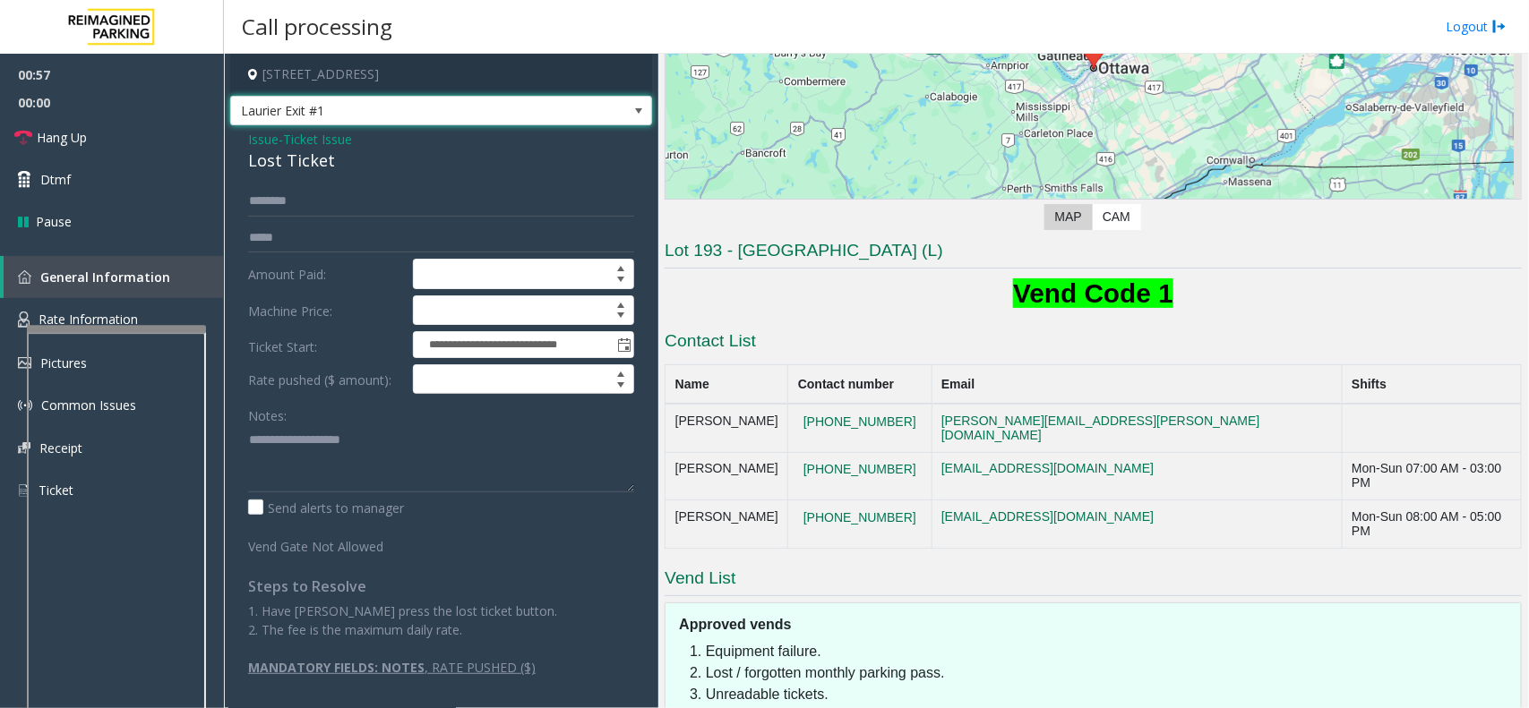
scroll to position [373, 0]
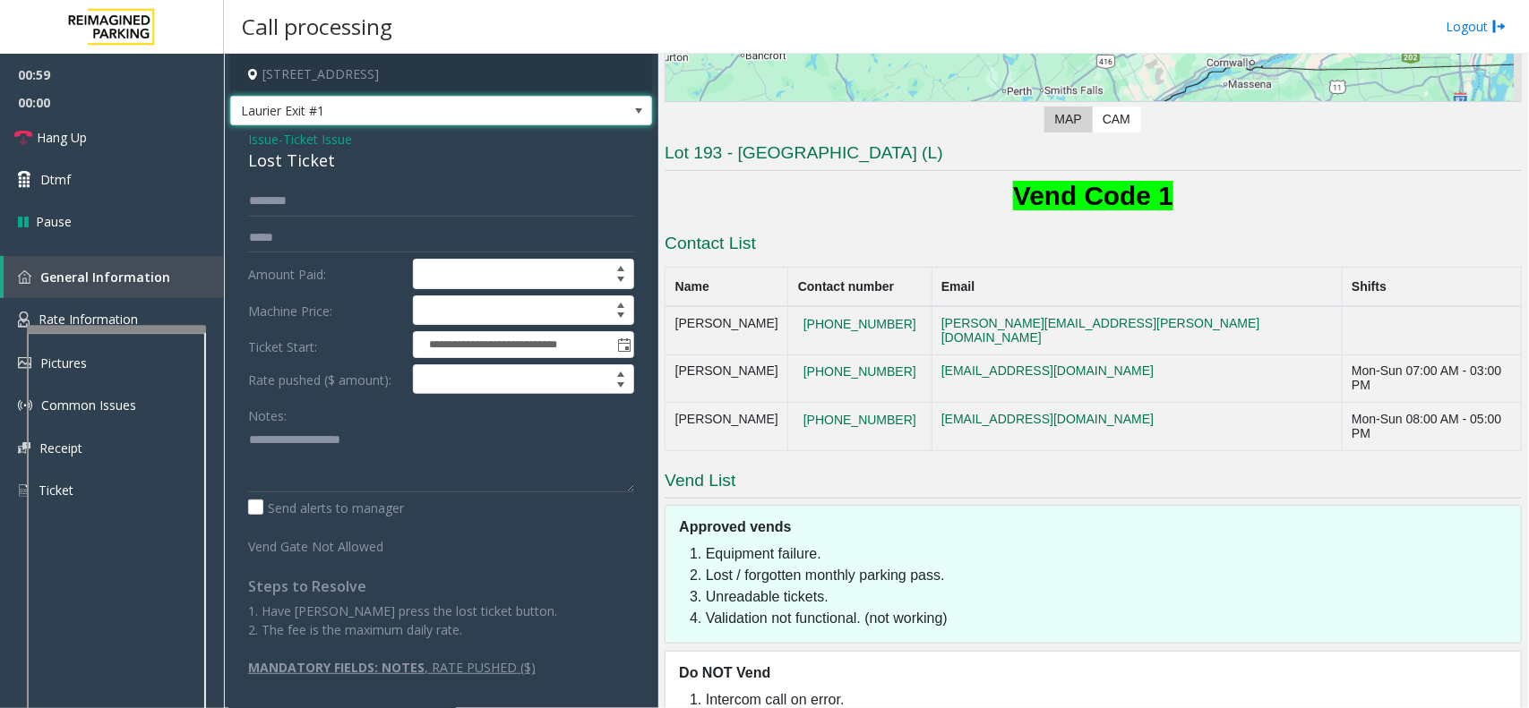
click at [253, 141] on span "Issue" at bounding box center [263, 139] width 30 height 19
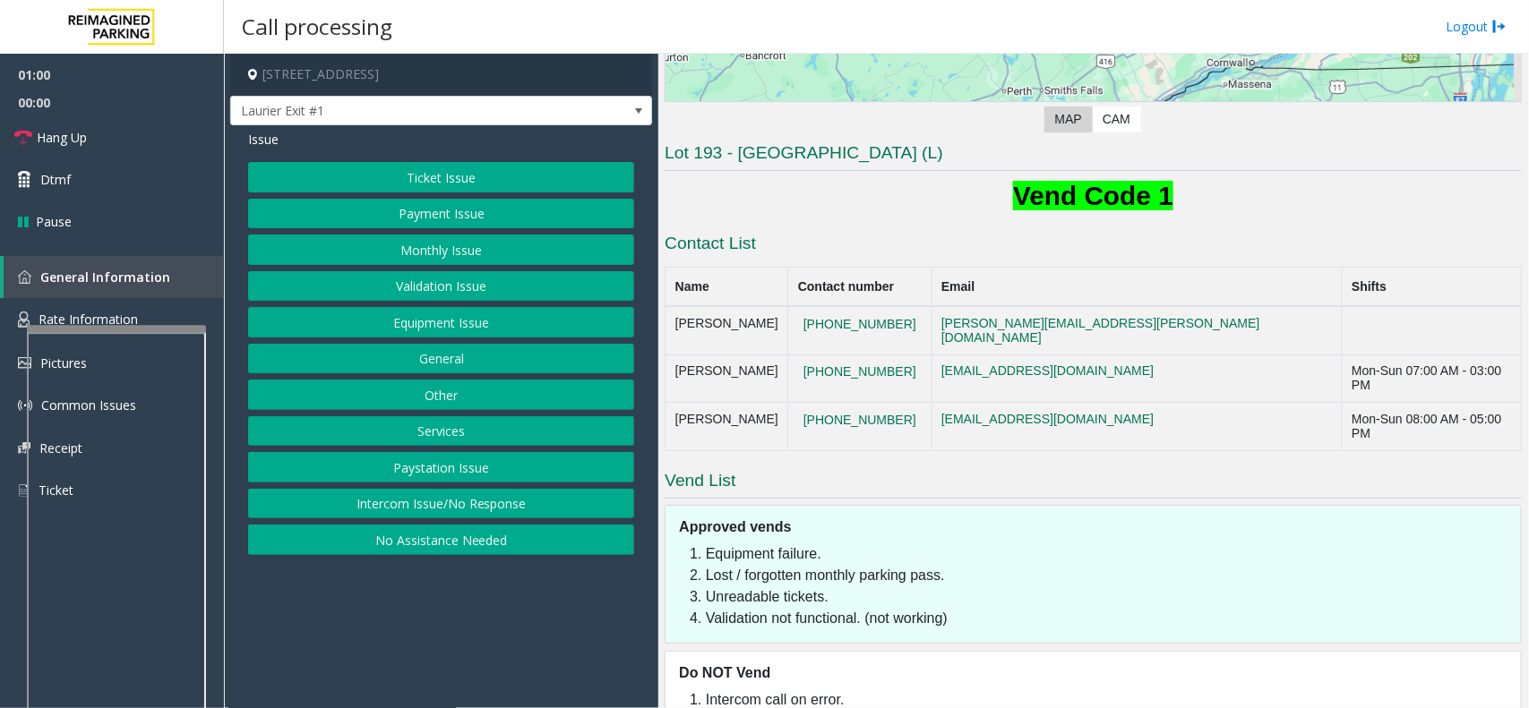
click at [430, 210] on button "Payment Issue" at bounding box center [441, 214] width 386 height 30
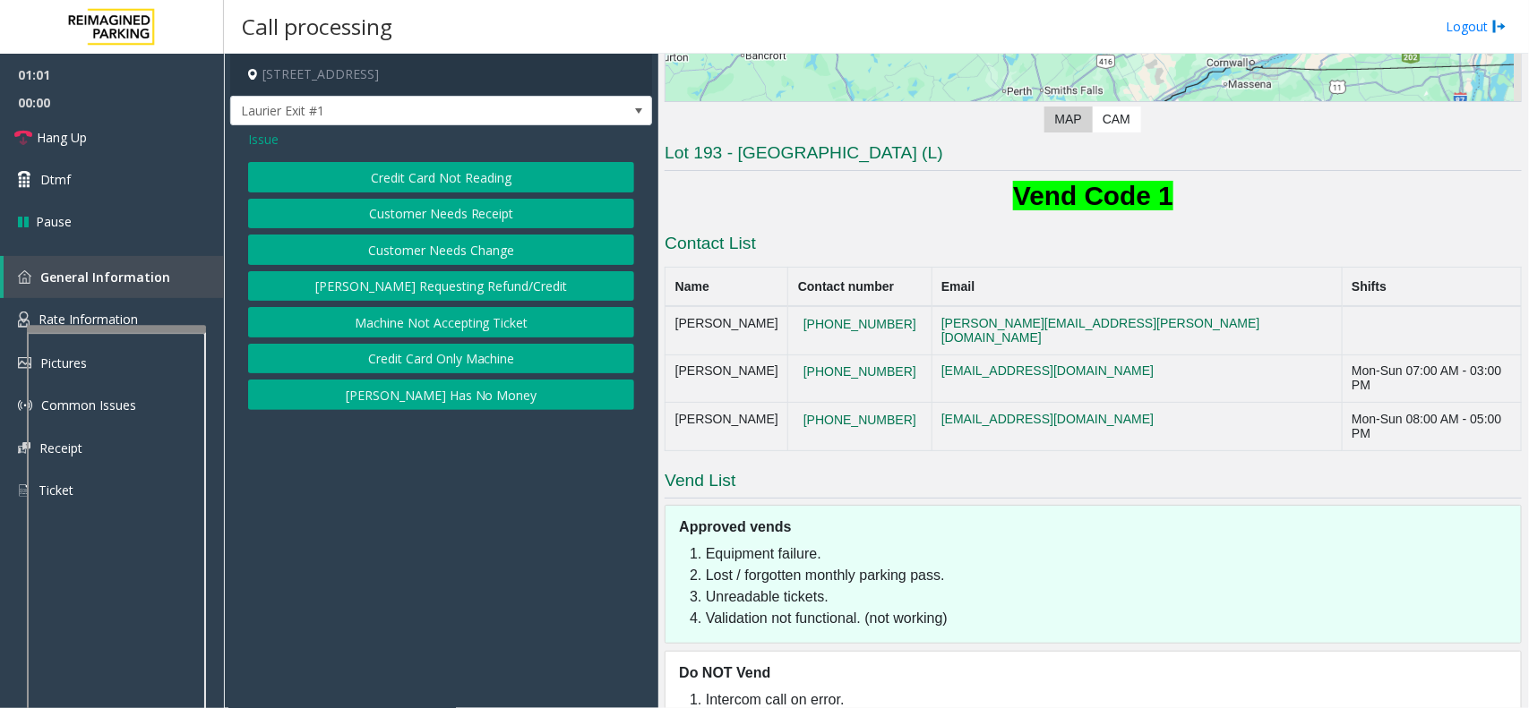
click at [452, 185] on button "Credit Card Not Reading" at bounding box center [441, 177] width 386 height 30
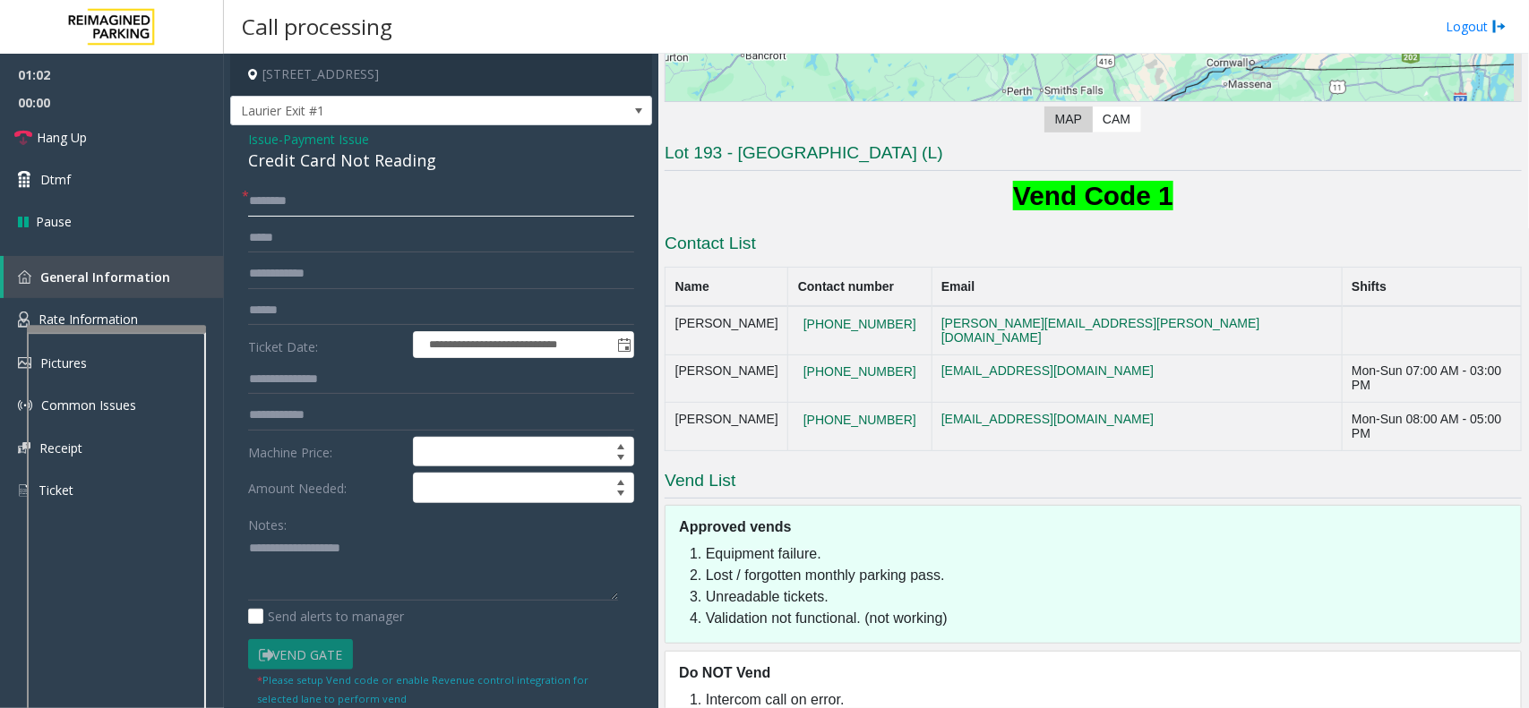
click at [320, 190] on input "text" at bounding box center [441, 201] width 386 height 30
type input "****"
click at [358, 159] on div "Credit Card Not Reading" at bounding box center [441, 161] width 386 height 24
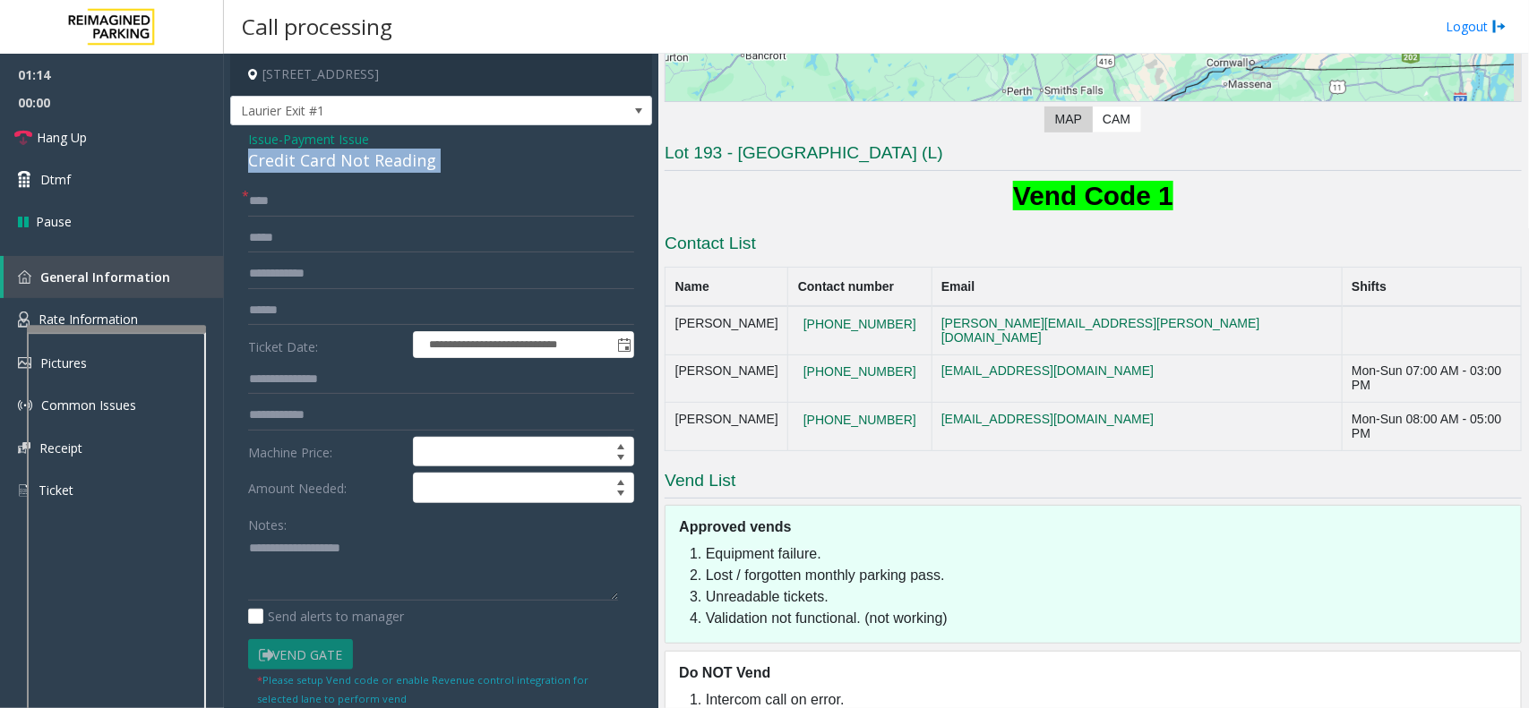
copy div "Credit Card Not Reading"
click at [309, 564] on textarea at bounding box center [433, 568] width 370 height 67
paste textarea "**********"
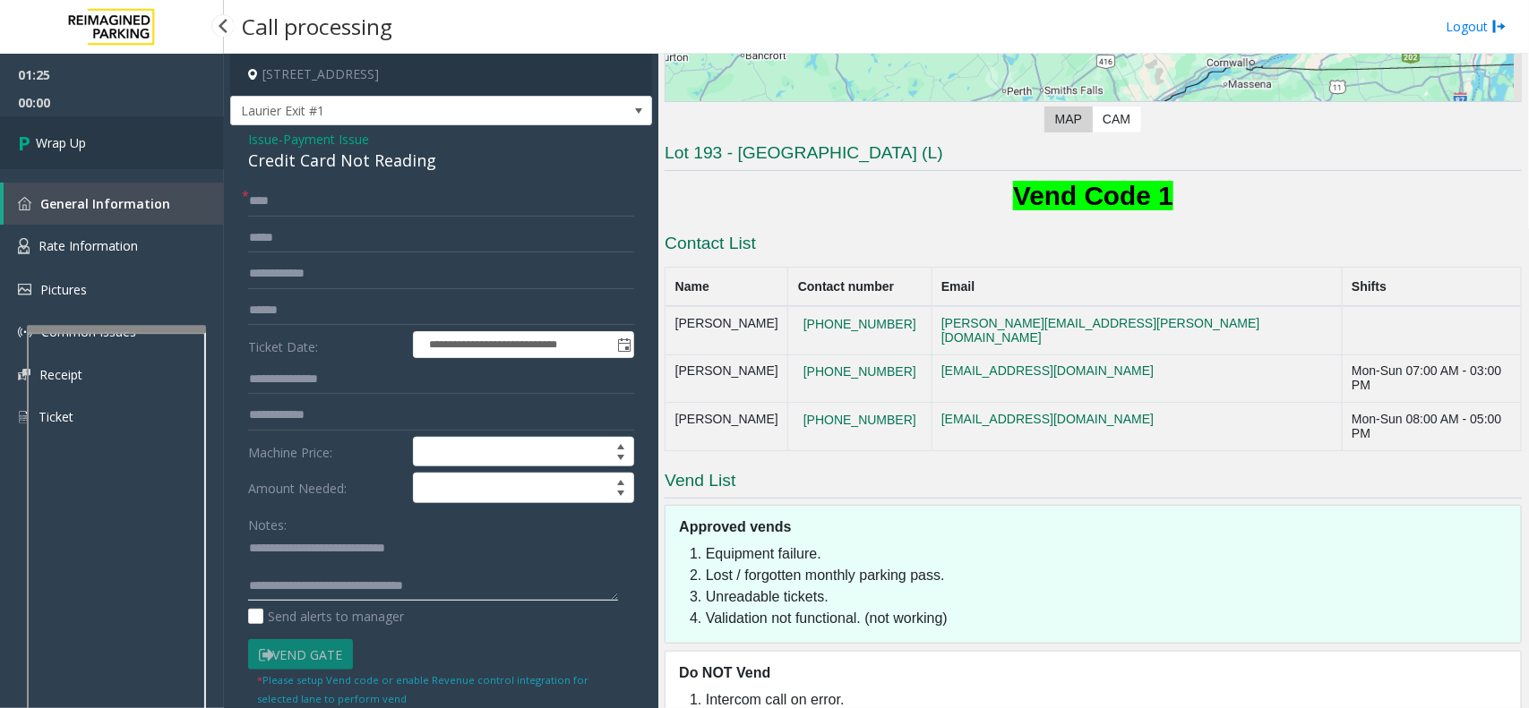
type textarea "**********"
click at [79, 152] on link "Wrap Up" at bounding box center [112, 142] width 224 height 53
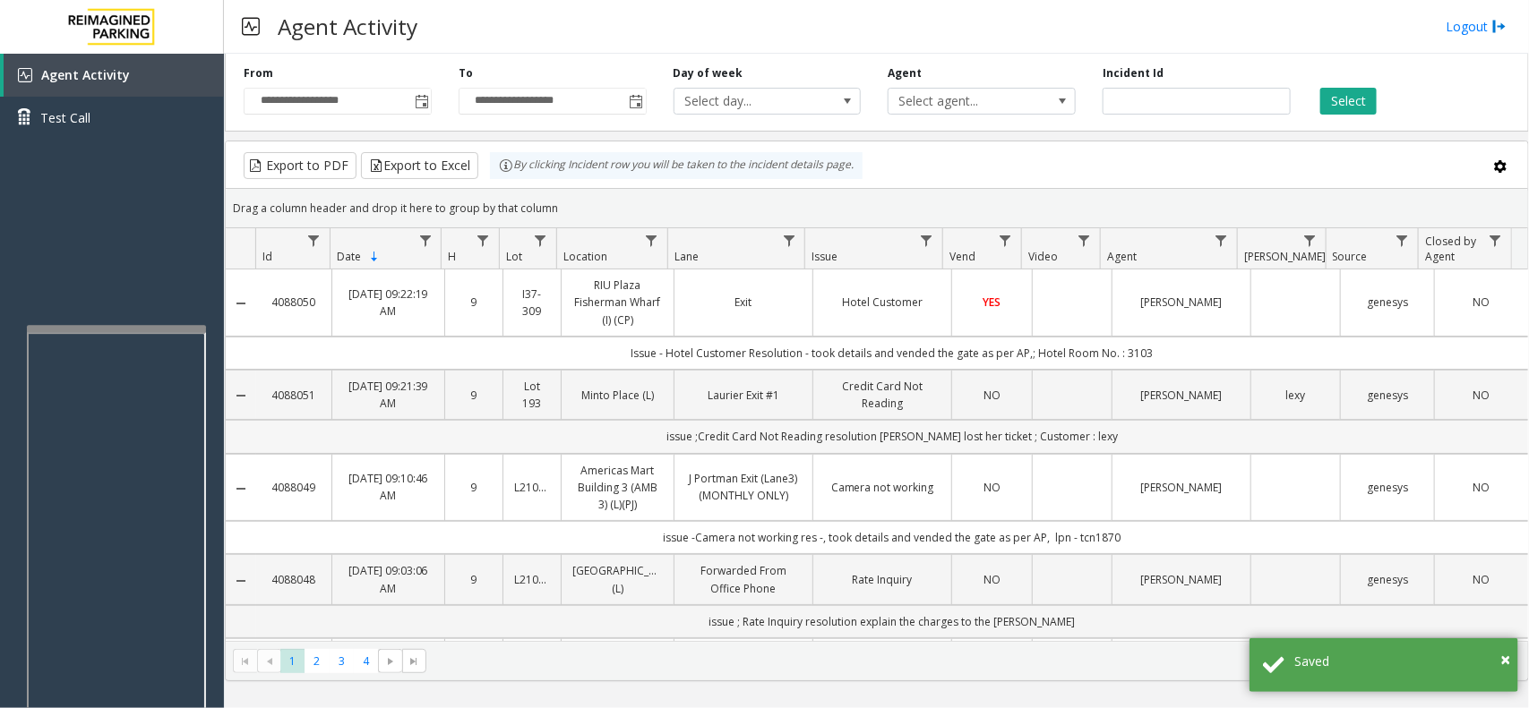
click at [761, 436] on td "issue ;Credit Card Not Reading resolution [PERSON_NAME] lost her ticket ; Custo…" at bounding box center [892, 436] width 1272 height 33
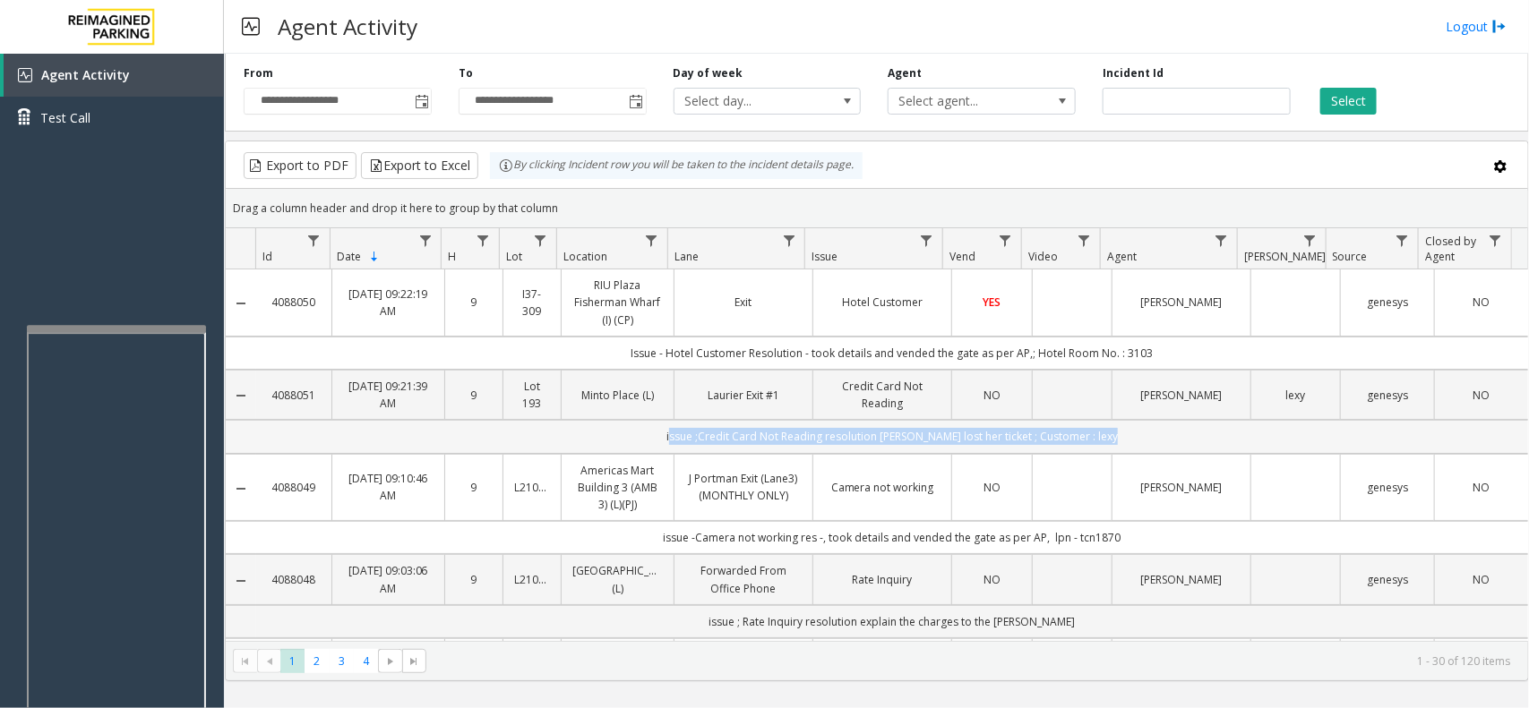
copy td "issue ;Credit Card Not Reading resolution [PERSON_NAME] lost her ticket ; Custo…"
click at [1075, 391] on td "Data table" at bounding box center [1072, 395] width 80 height 50
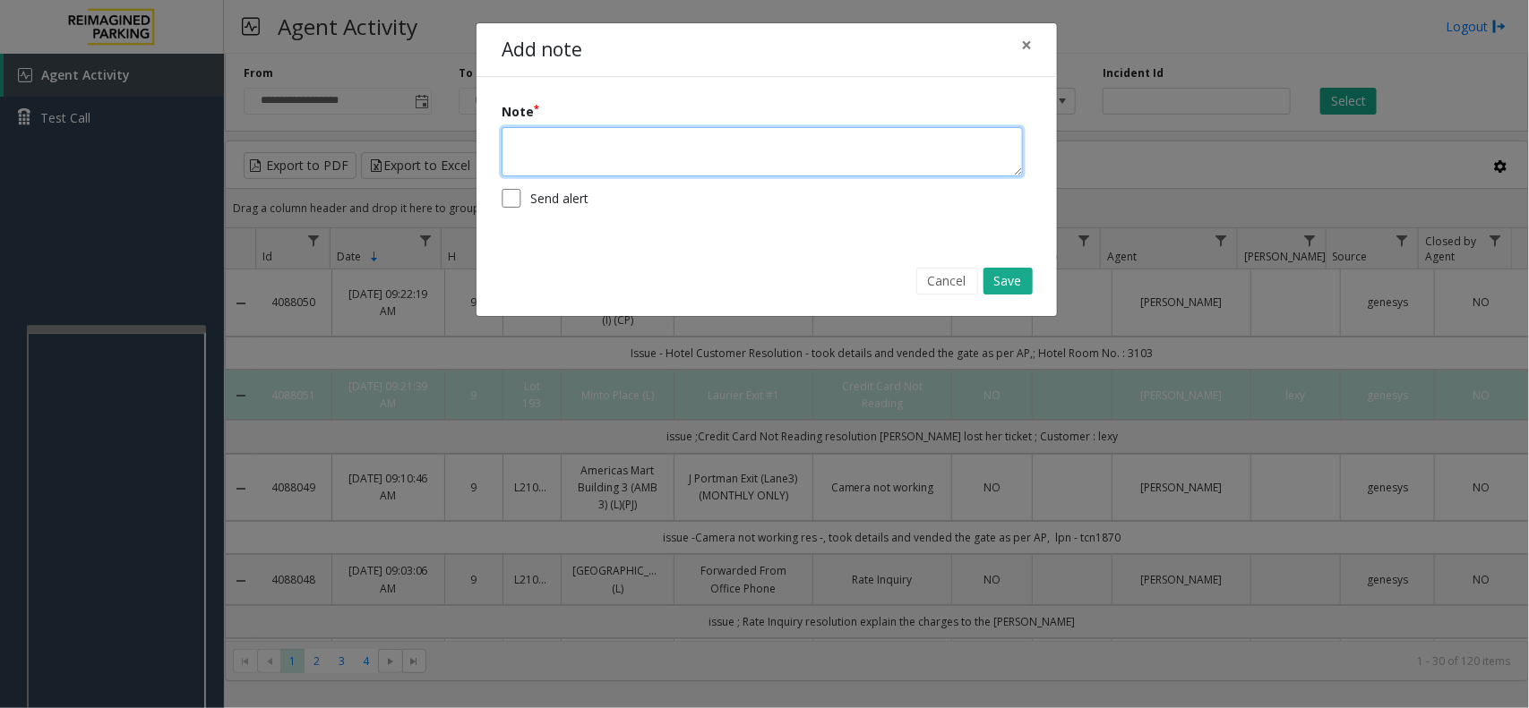
click at [637, 140] on textarea at bounding box center [762, 151] width 521 height 49
paste textarea "**********"
click at [839, 142] on textarea "**********" at bounding box center [762, 151] width 521 height 49
click at [875, 141] on textarea "**********" at bounding box center [762, 151] width 521 height 49
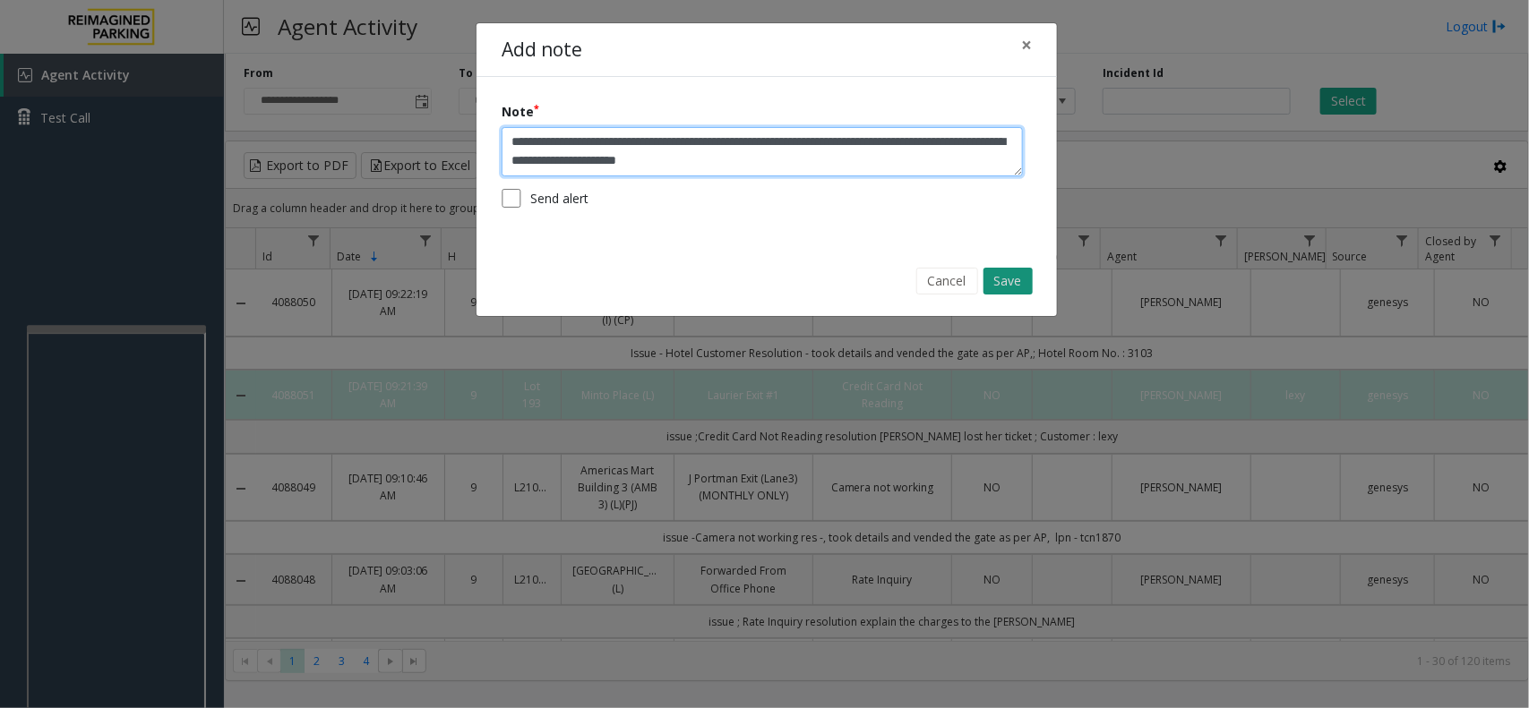
type textarea "**********"
click at [1014, 275] on button "Save" at bounding box center [1007, 281] width 49 height 27
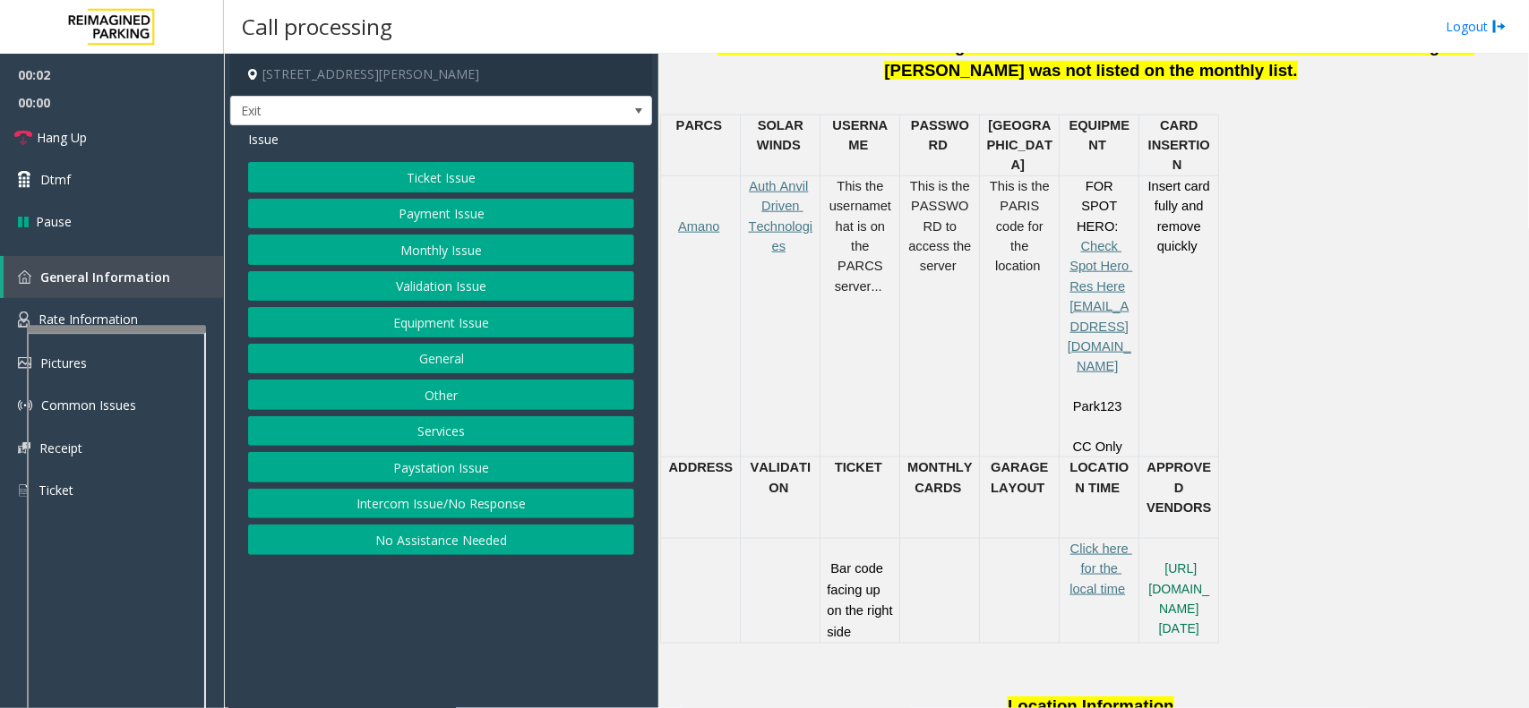
scroll to position [448, 0]
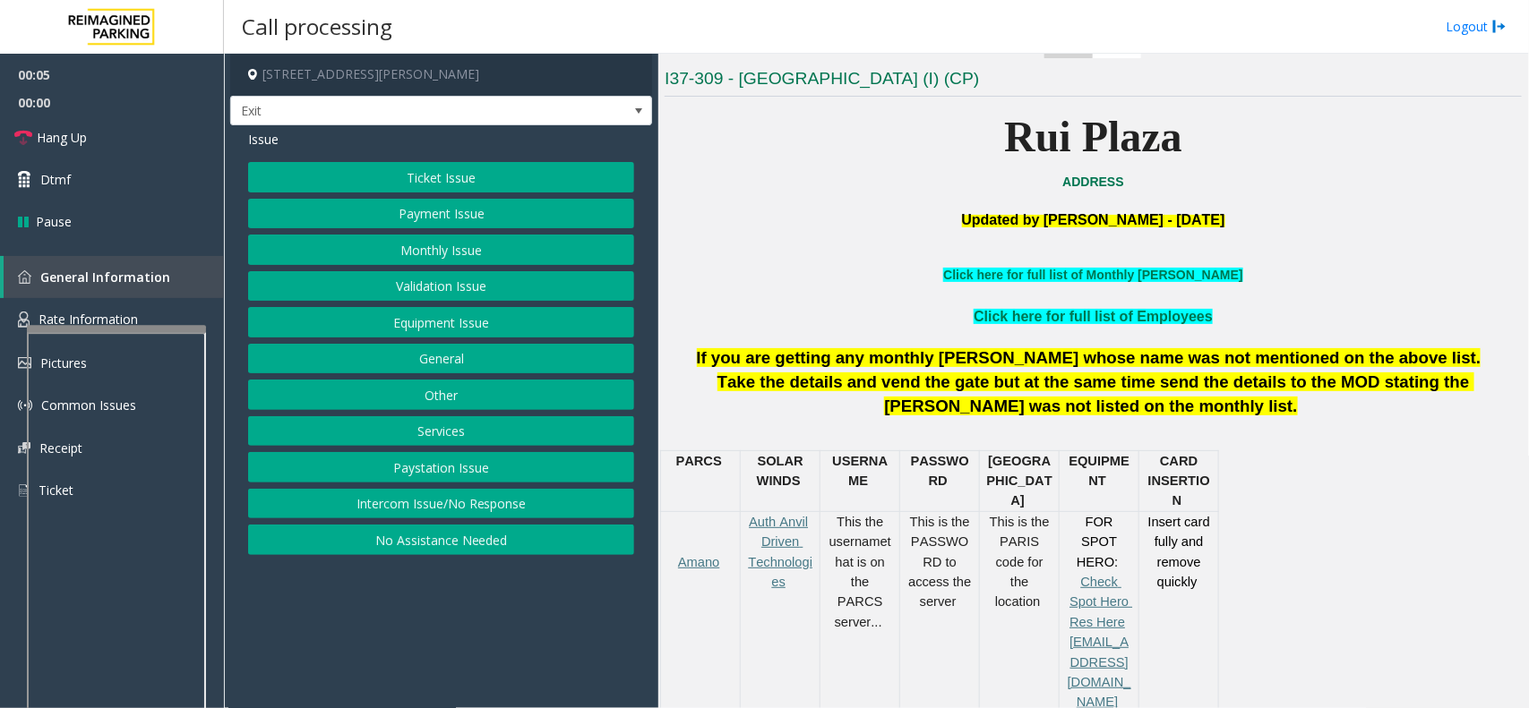
click at [459, 441] on button "Services" at bounding box center [441, 431] width 386 height 30
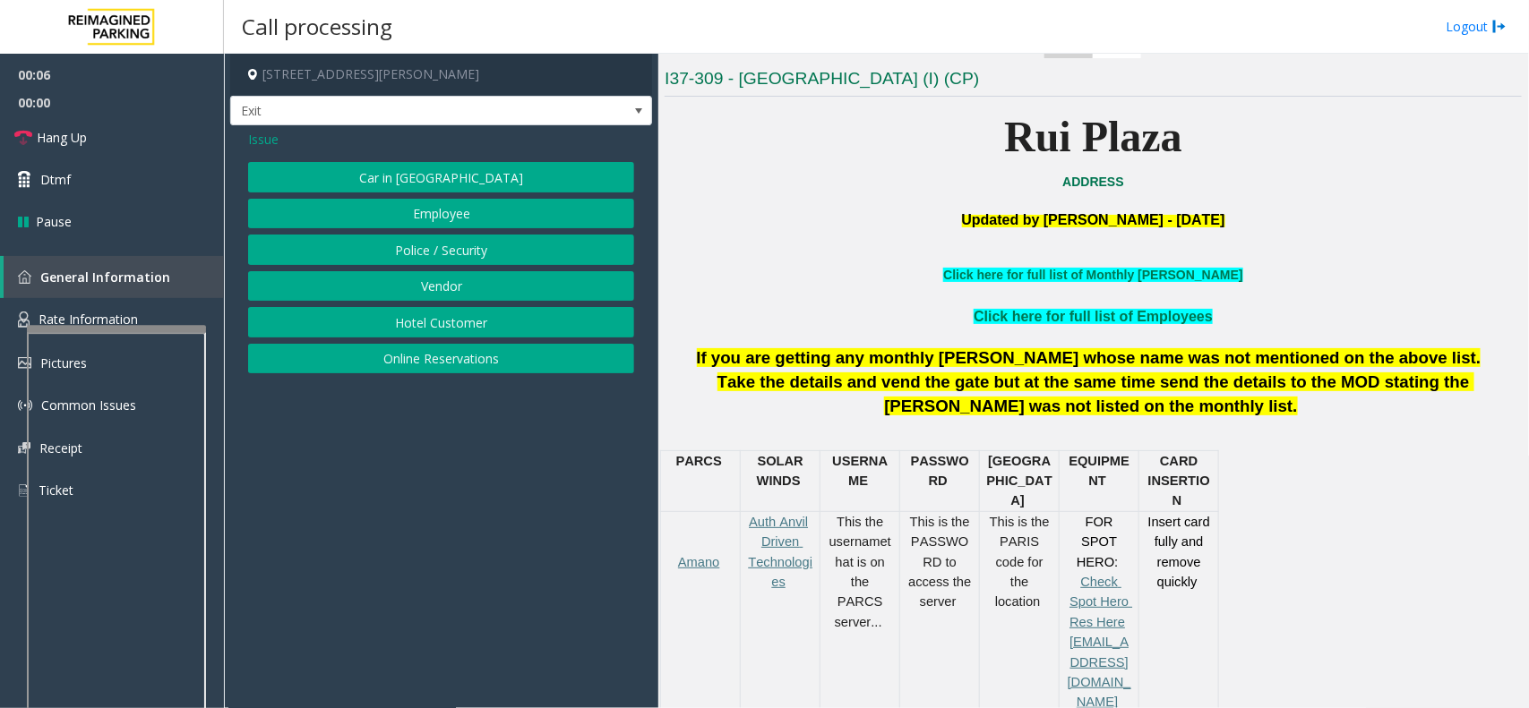
click at [431, 327] on button "Hotel Customer" at bounding box center [441, 322] width 386 height 30
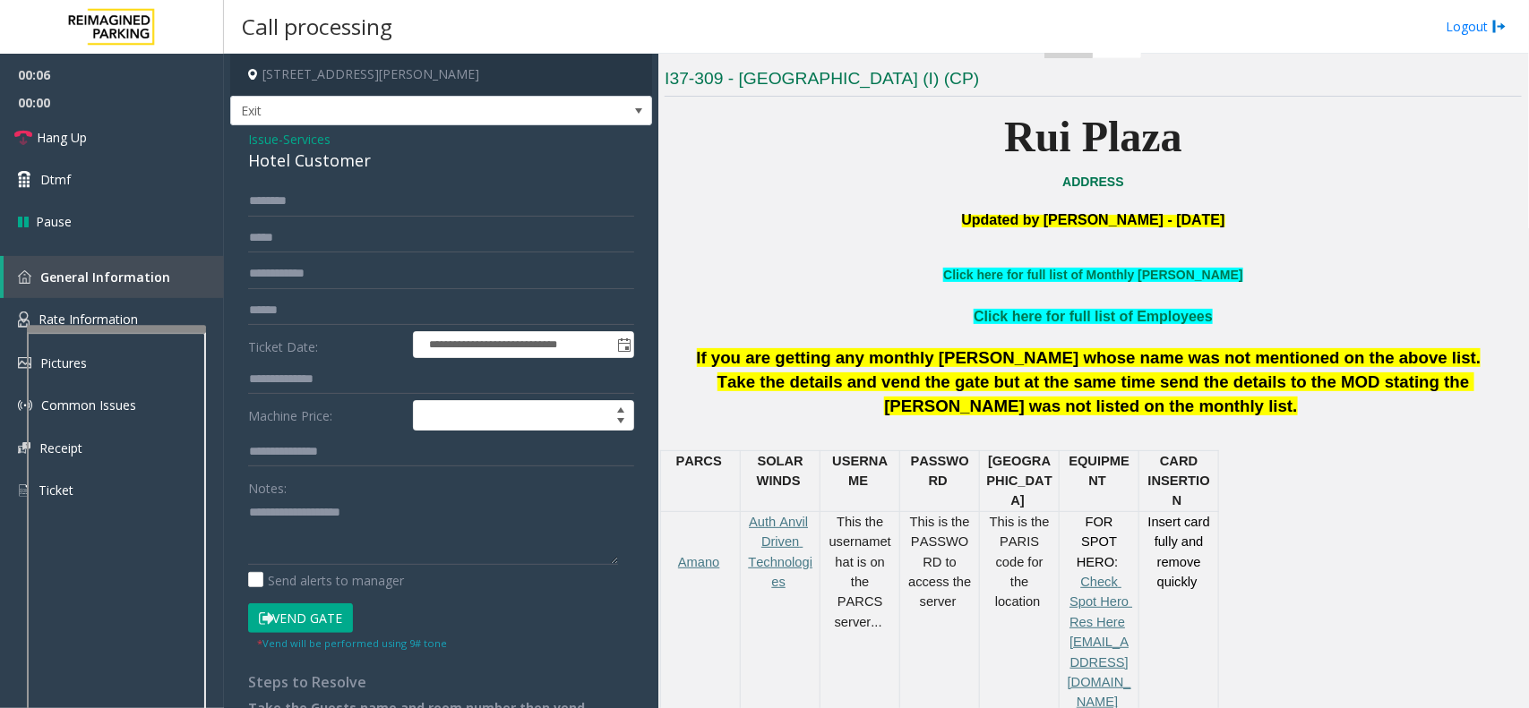
click at [293, 410] on label "Machine Price:" at bounding box center [326, 415] width 165 height 30
click at [296, 387] on input "text" at bounding box center [441, 380] width 386 height 30
type input "****"
click at [297, 173] on div "Hotel Customer" at bounding box center [441, 161] width 386 height 24
click at [298, 167] on div "Hotel Customer" at bounding box center [441, 161] width 386 height 24
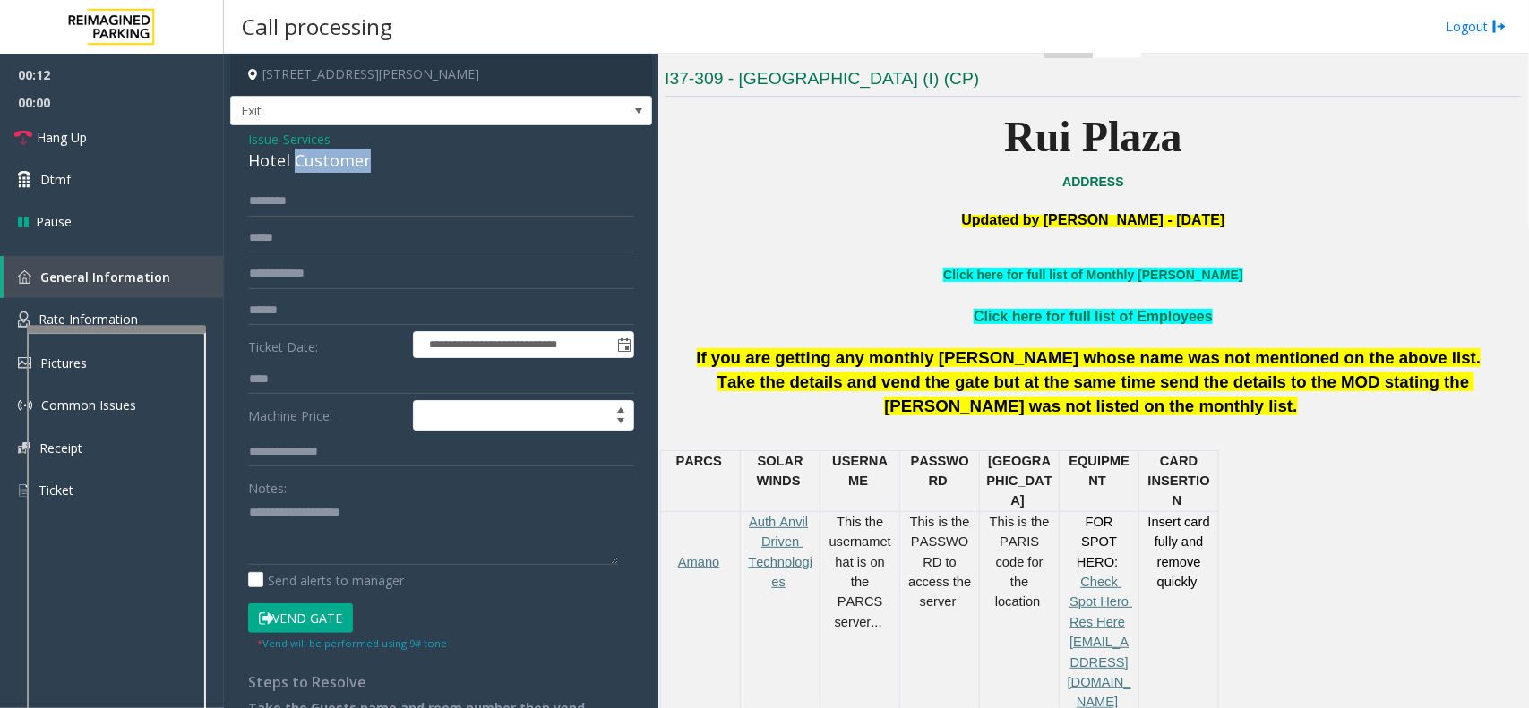
click at [298, 167] on div "Hotel Customer" at bounding box center [441, 161] width 386 height 24
copy div "Hotel Customer"
click at [296, 516] on textarea at bounding box center [433, 531] width 370 height 67
paste textarea "**********"
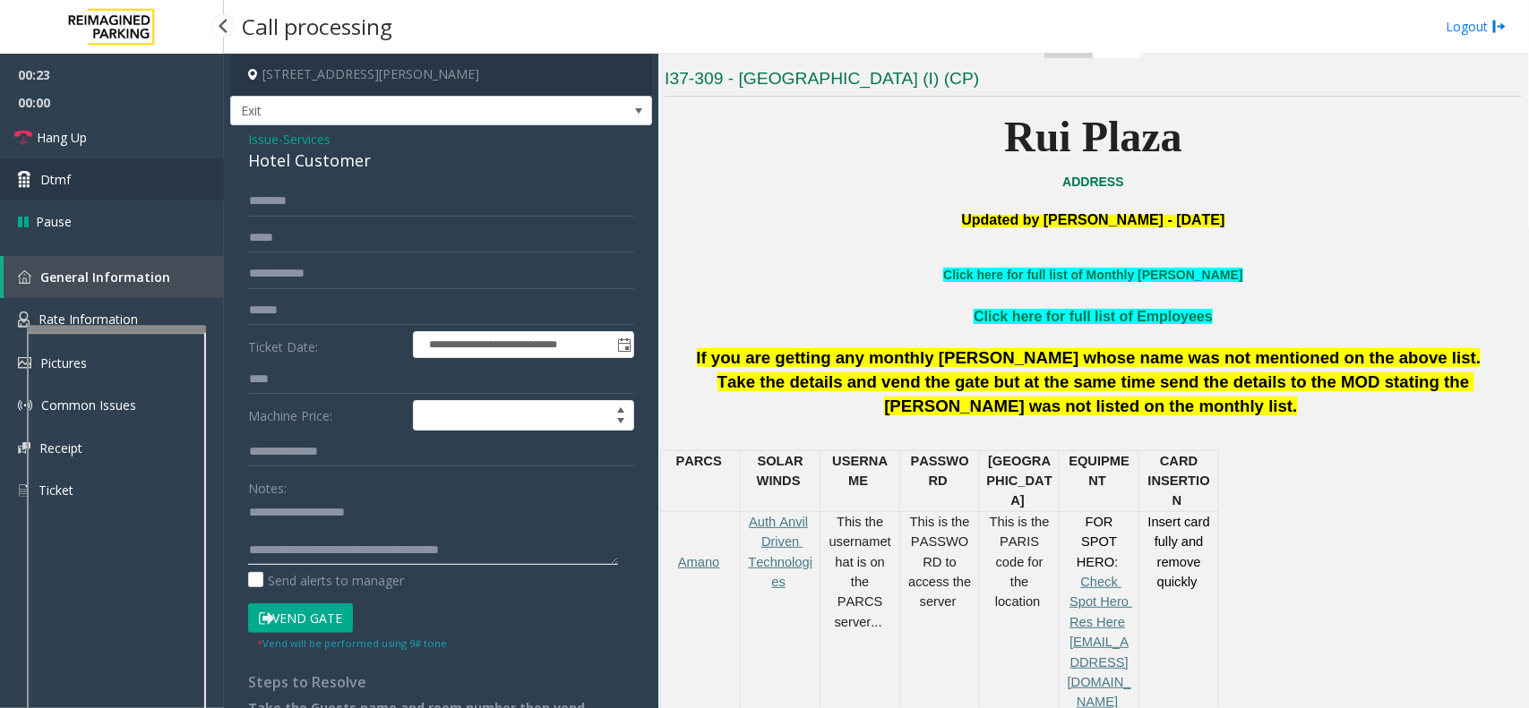
type textarea "**********"
click at [92, 191] on link "Dtmf" at bounding box center [112, 180] width 224 height 42
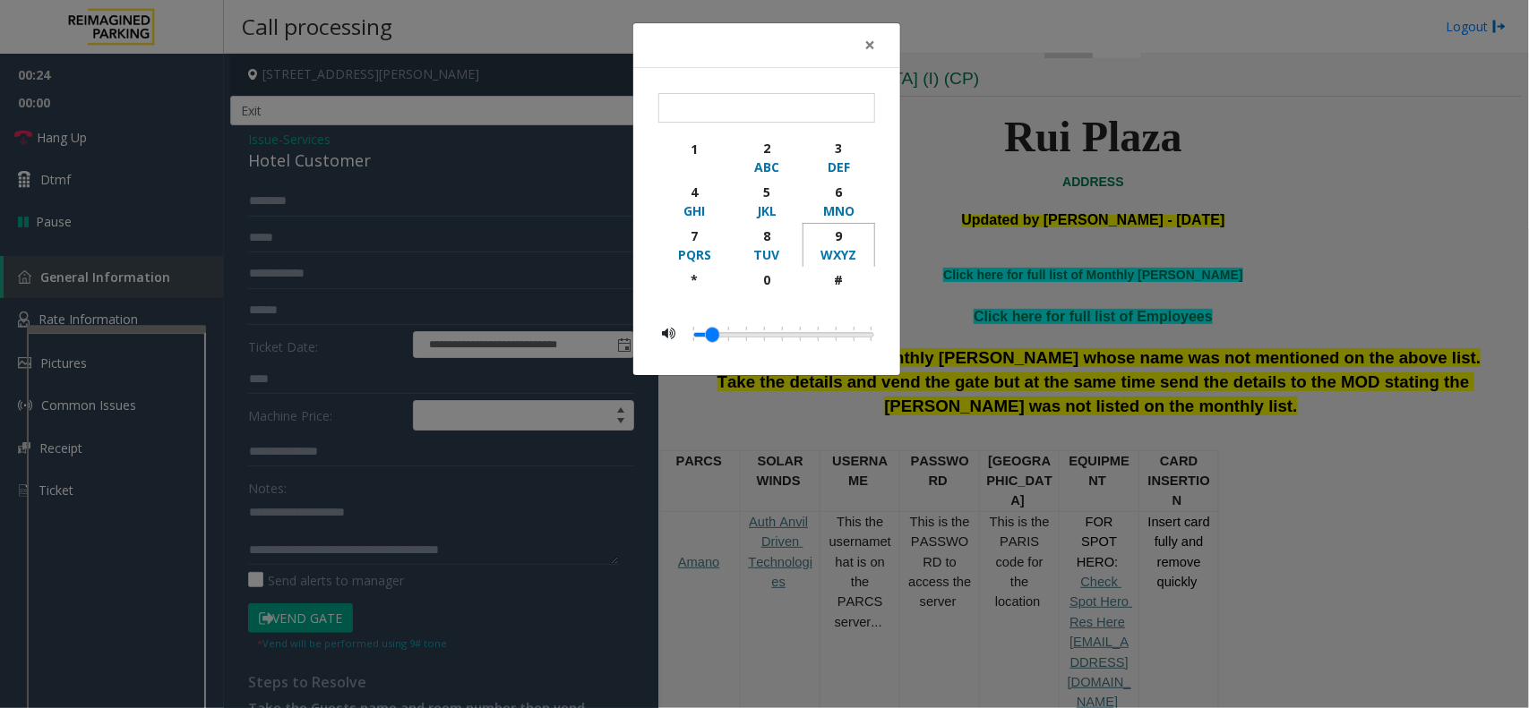
click at [844, 253] on div "WXYZ" at bounding box center [838, 254] width 49 height 19
click at [842, 278] on div "#" at bounding box center [838, 279] width 49 height 19
click at [781, 340] on link at bounding box center [783, 335] width 13 height 14
click at [830, 253] on div "WXYZ" at bounding box center [838, 254] width 49 height 19
click at [826, 282] on div "#" at bounding box center [838, 279] width 49 height 19
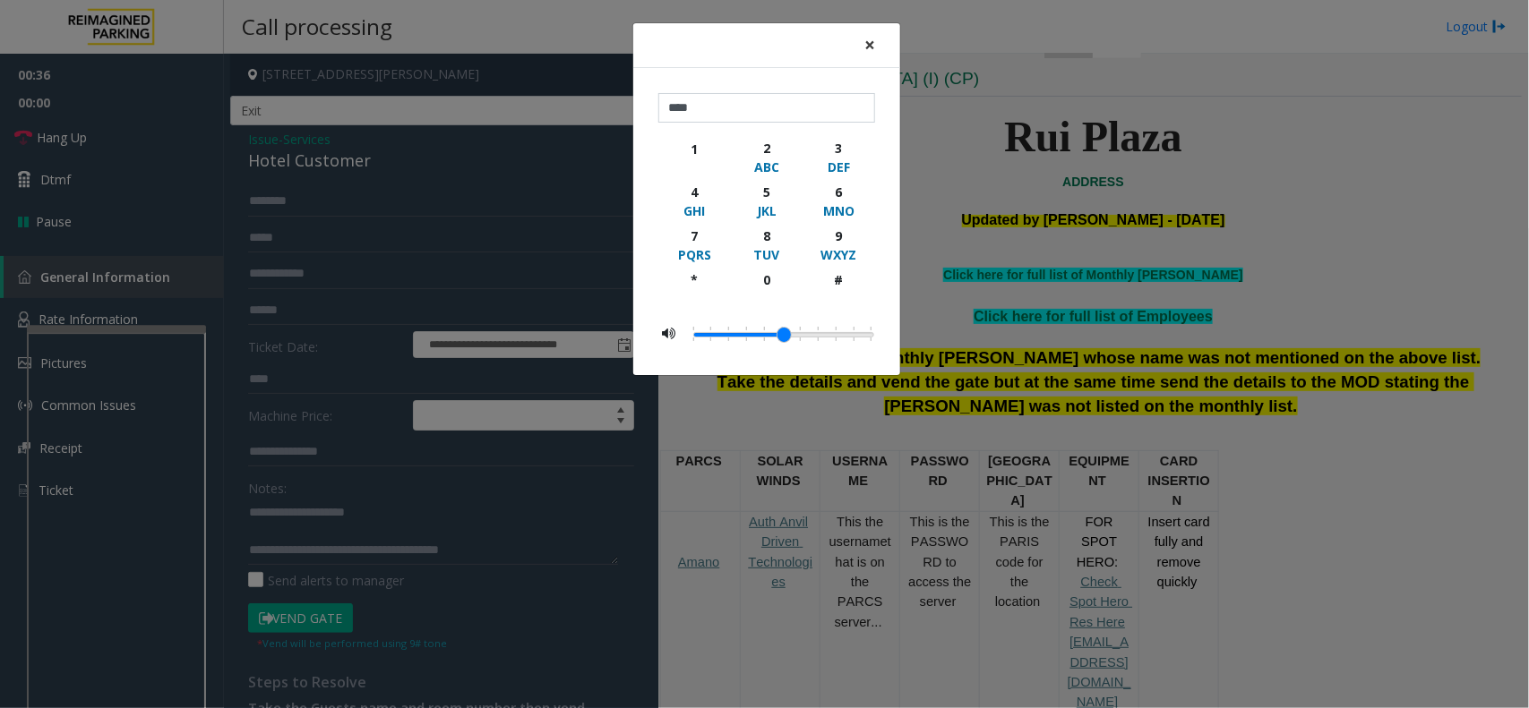
click at [874, 43] on span "×" at bounding box center [869, 44] width 11 height 25
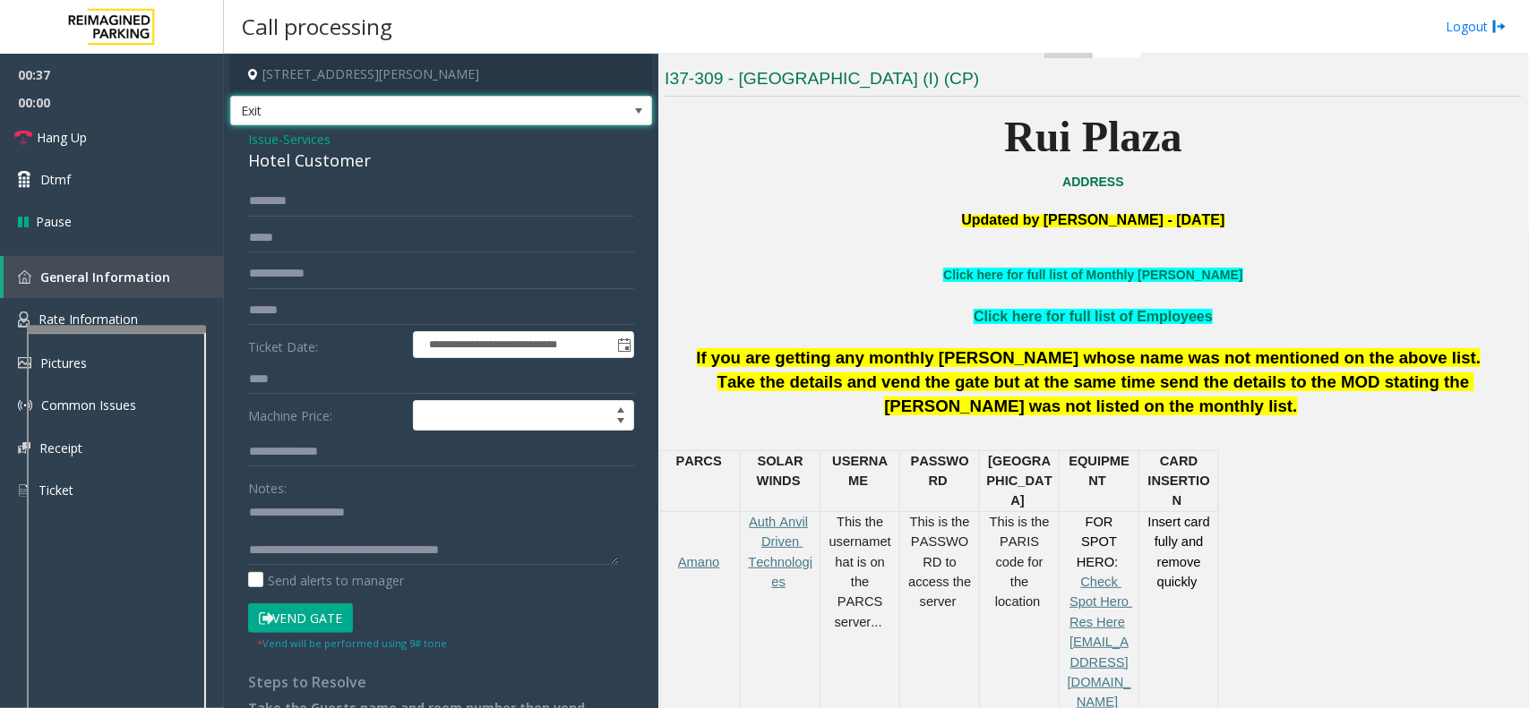
click at [537, 114] on span "Exit" at bounding box center [399, 111] width 336 height 29
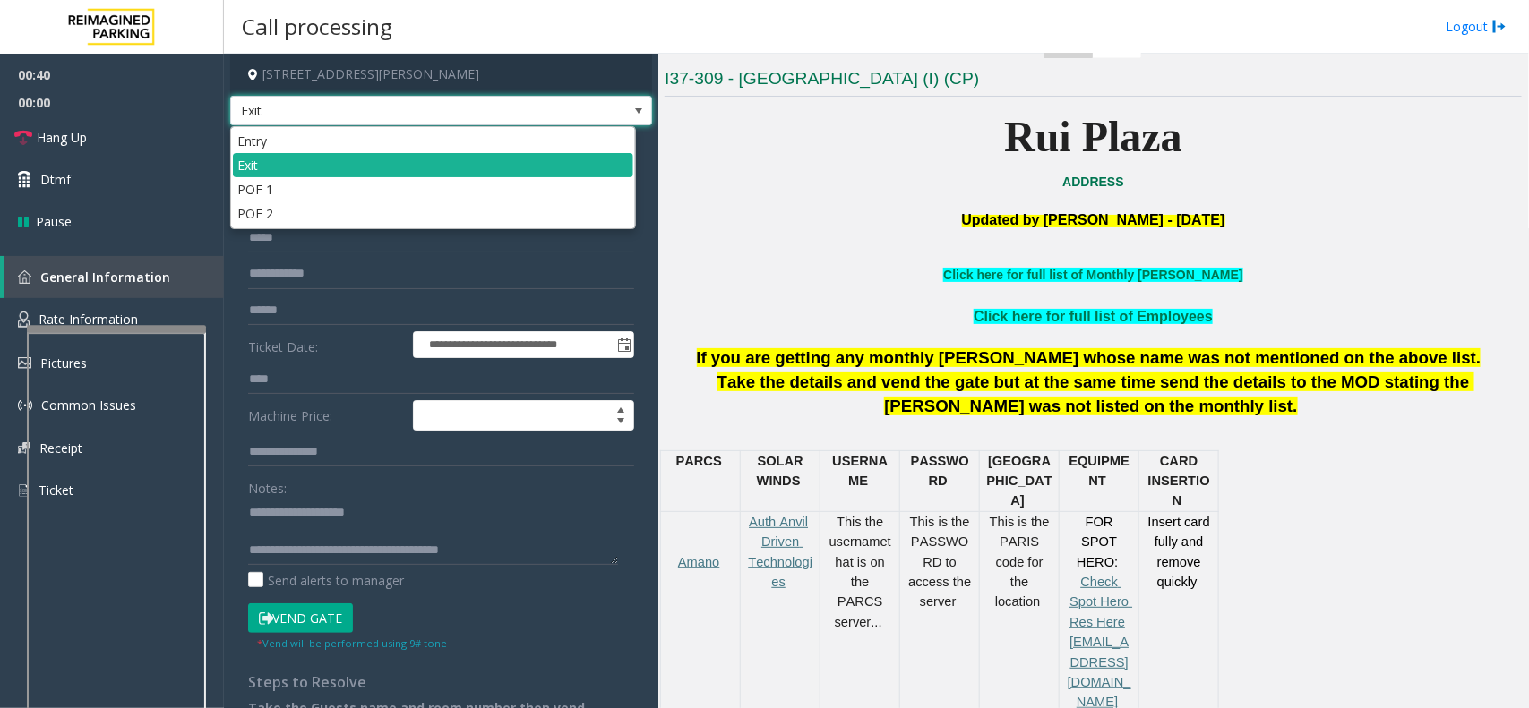
click at [537, 114] on span "Exit" at bounding box center [399, 111] width 336 height 29
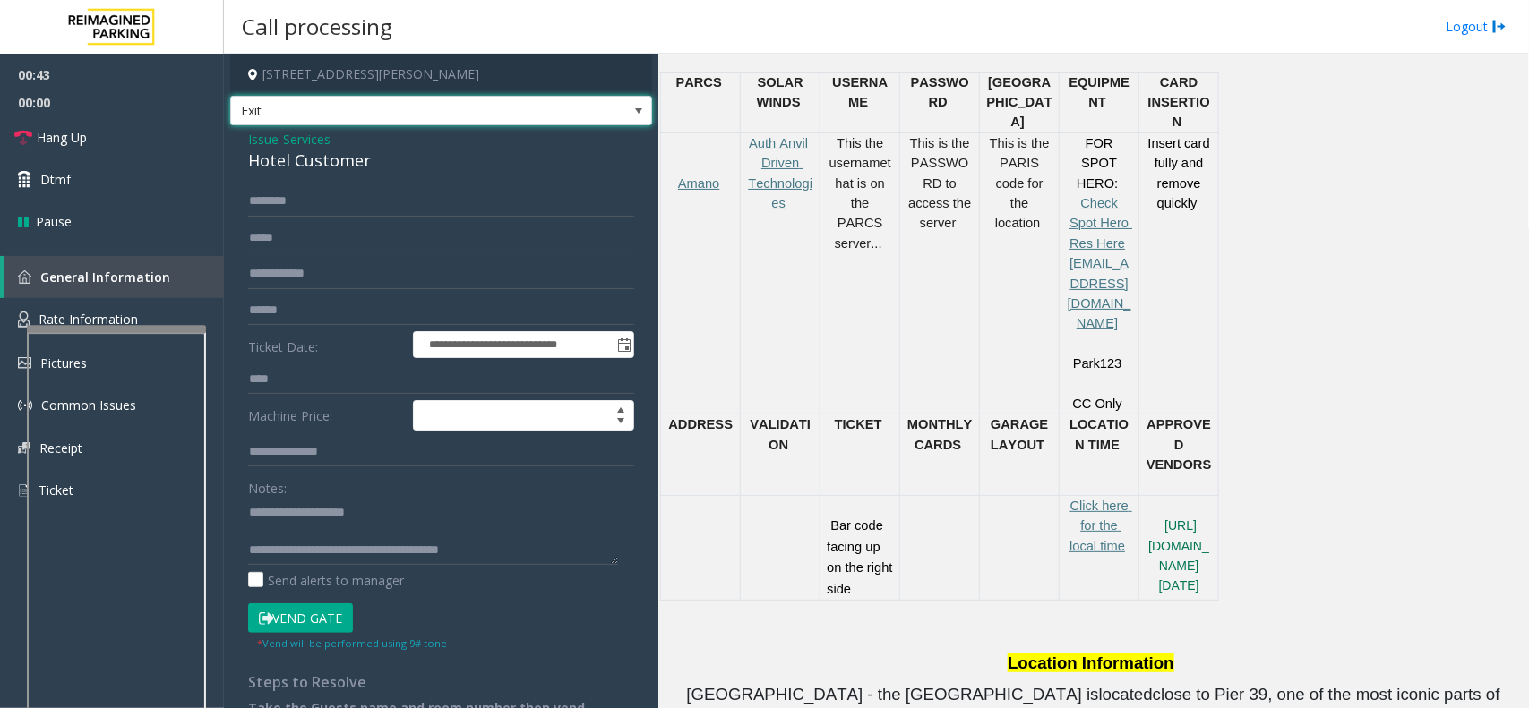
scroll to position [817, 0]
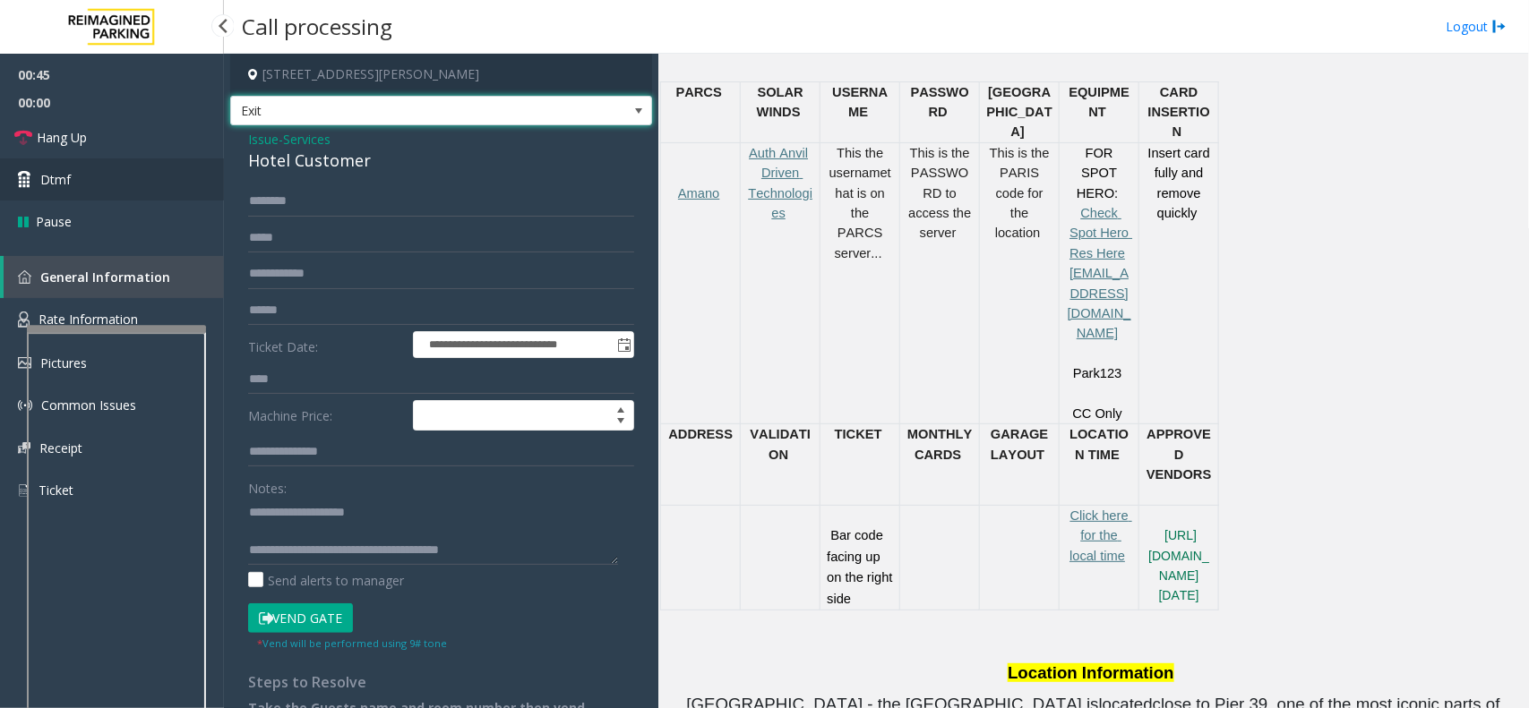
click at [85, 184] on link "Dtmf" at bounding box center [112, 180] width 224 height 42
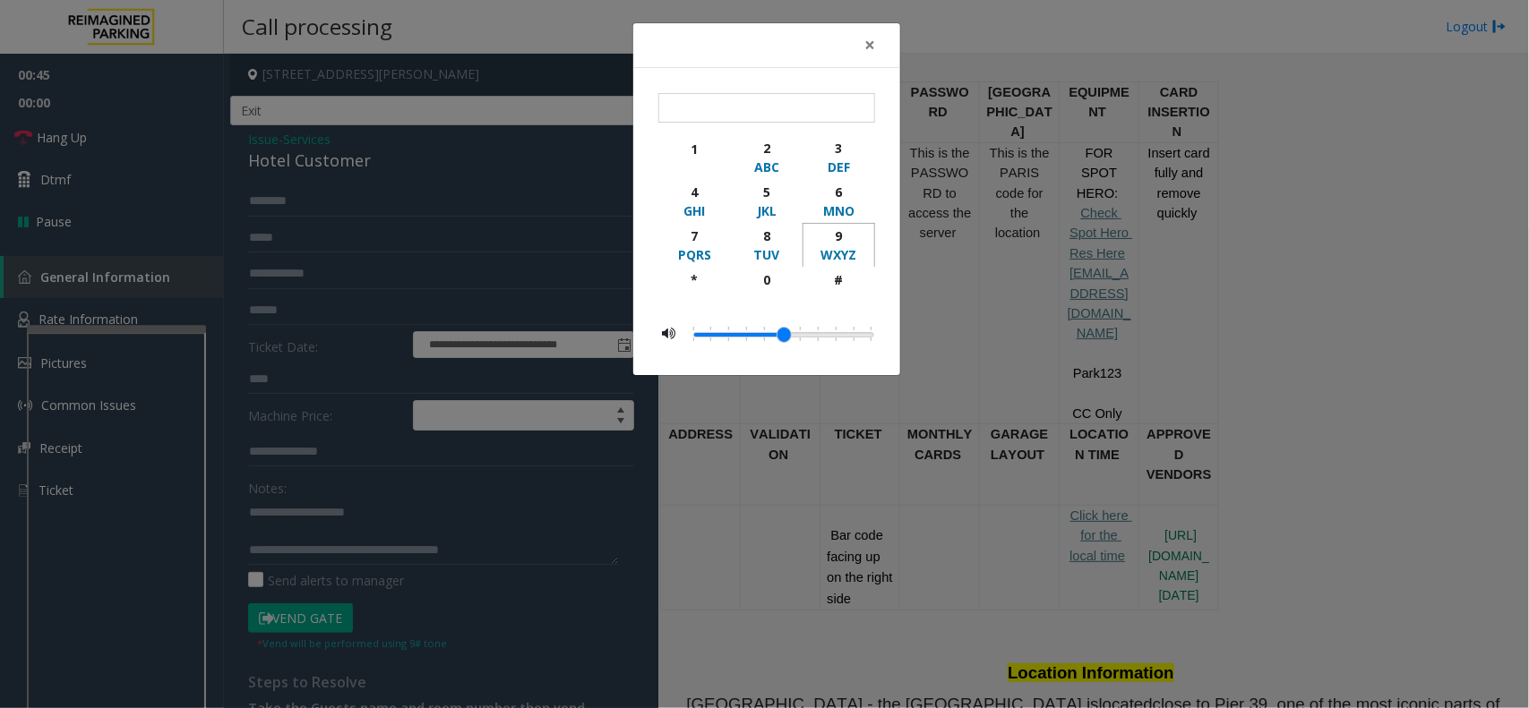
click at [855, 242] on div "9" at bounding box center [838, 236] width 49 height 19
click at [855, 284] on div "#" at bounding box center [838, 279] width 49 height 19
type input "**"
click at [862, 51] on button "×" at bounding box center [870, 45] width 36 height 44
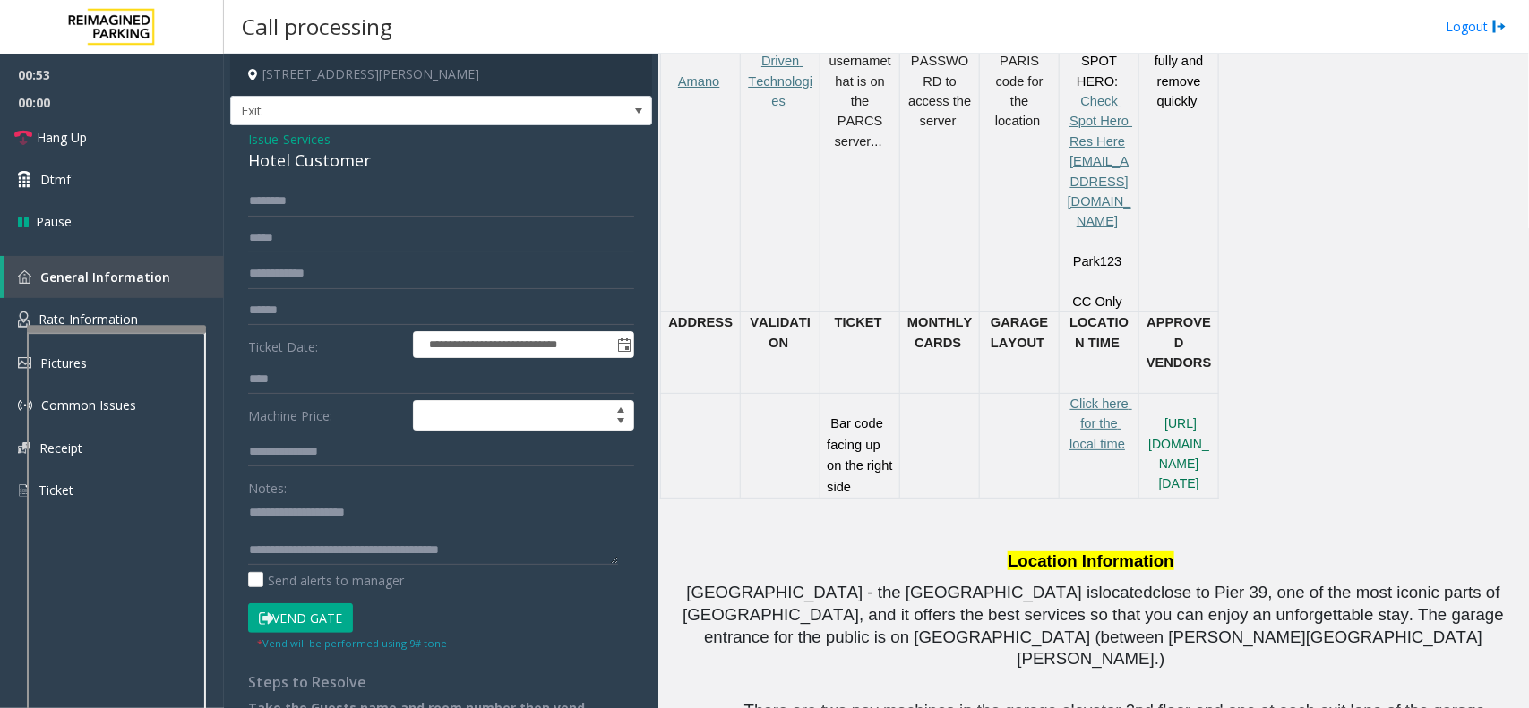
scroll to position [1600, 0]
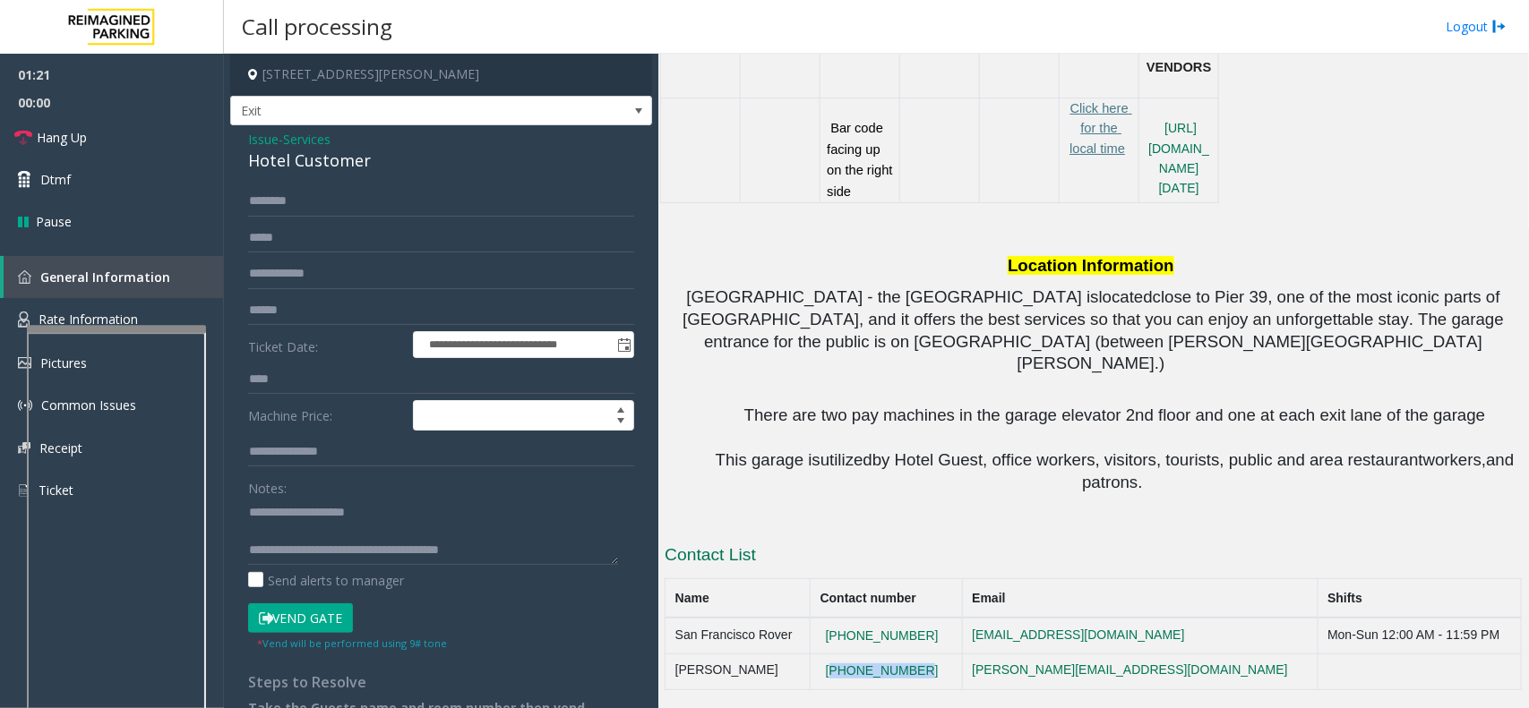
drag, startPoint x: 945, startPoint y: 665, endPoint x: 834, endPoint y: 661, distance: 111.1
click at [834, 661] on td "[PHONE_NUMBER]" at bounding box center [887, 672] width 152 height 36
copy button "[PHONE_NUMBER]"
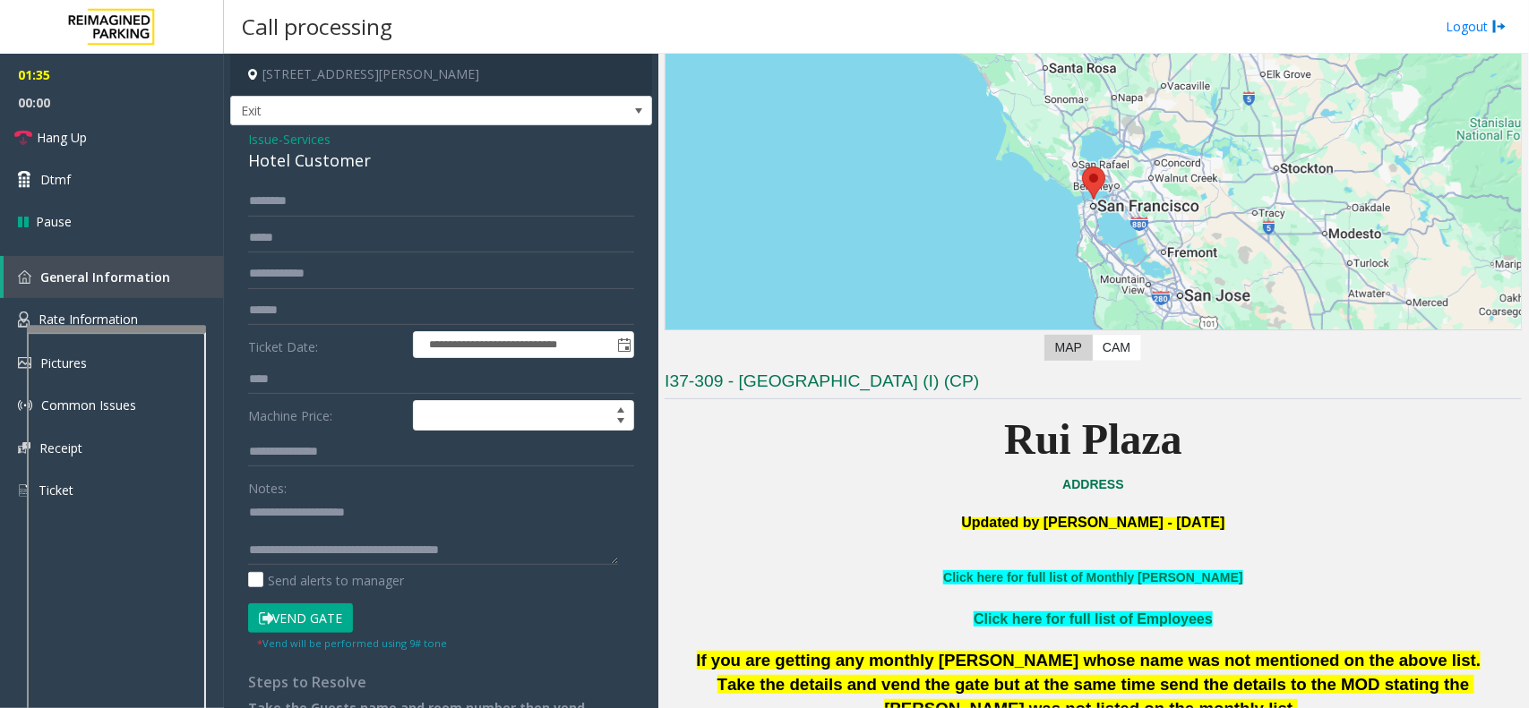
scroll to position [0, 0]
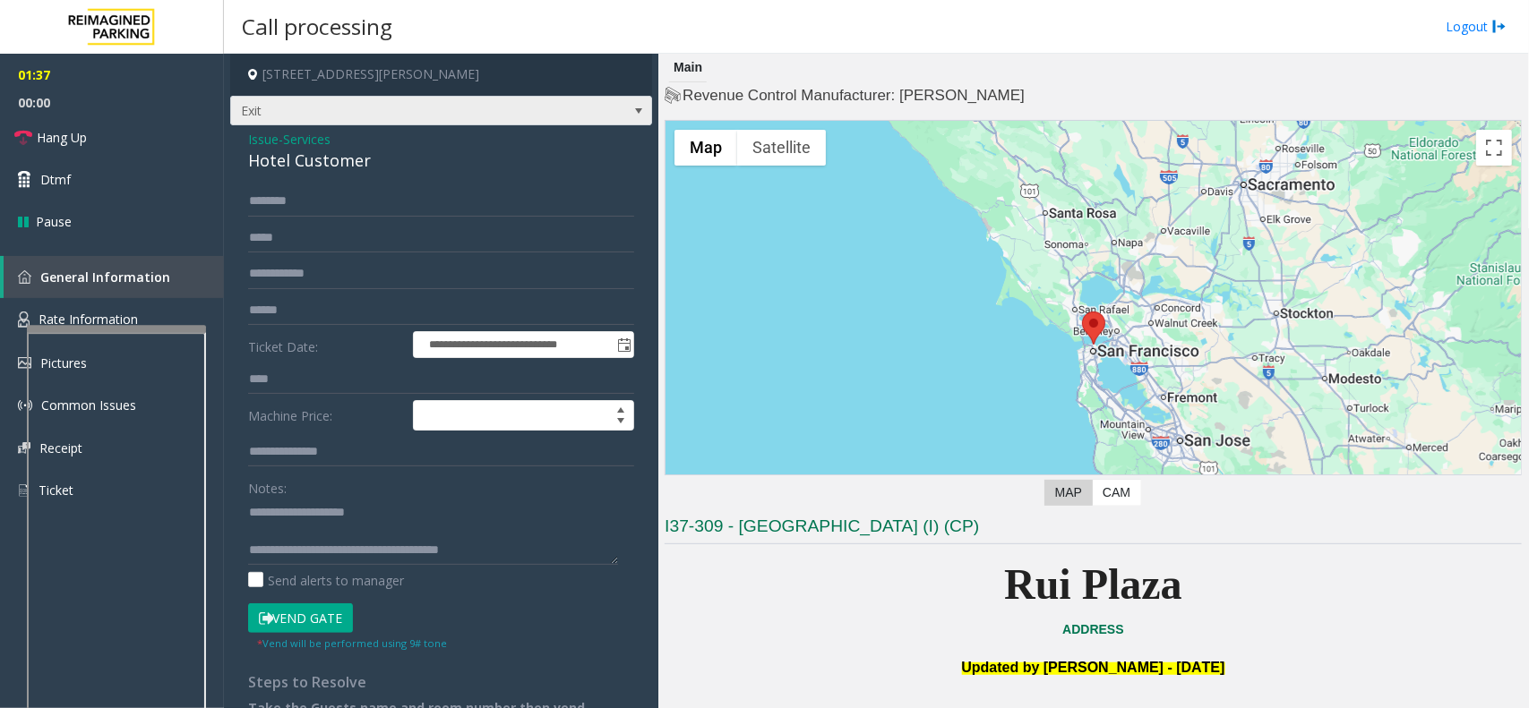
click at [311, 123] on span "Exit" at bounding box center [399, 111] width 336 height 29
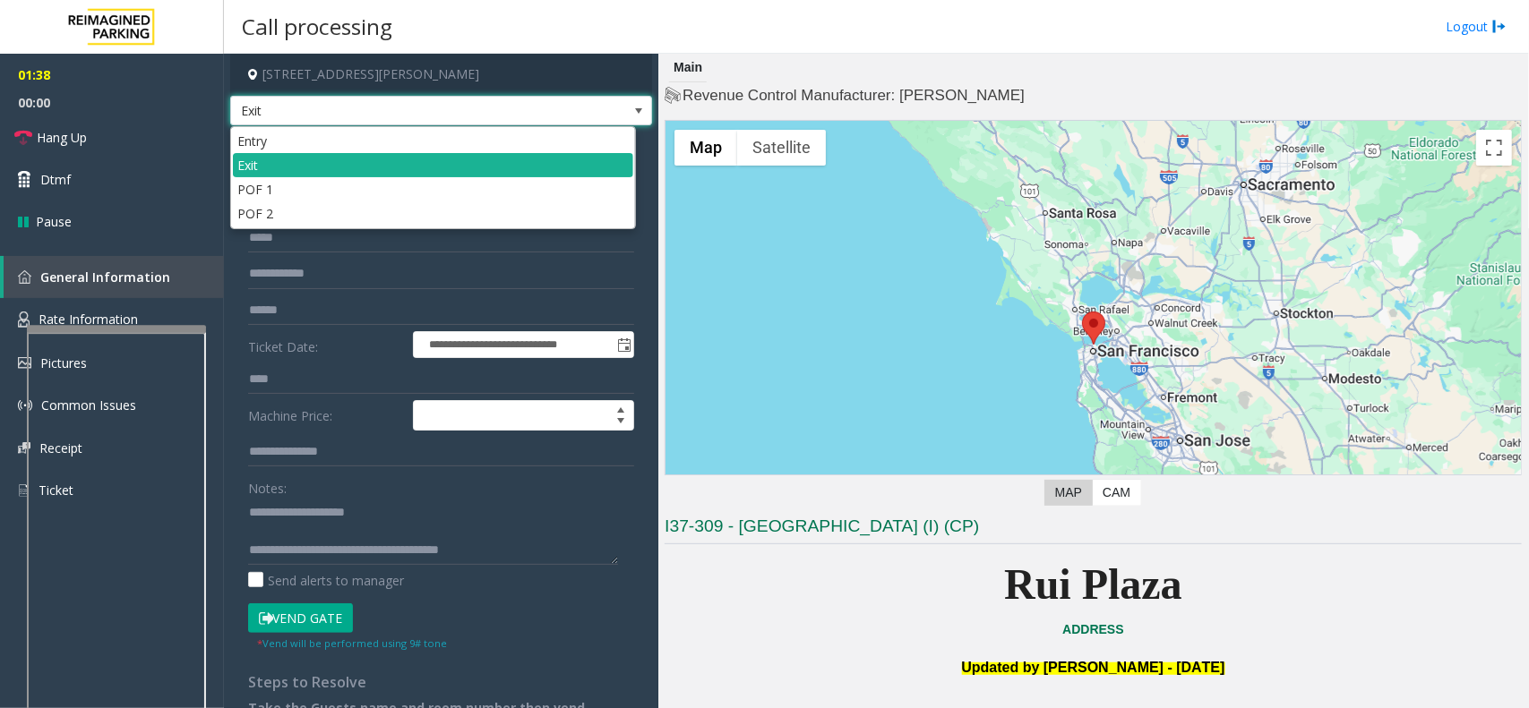
click at [311, 123] on span "Exit" at bounding box center [399, 111] width 336 height 29
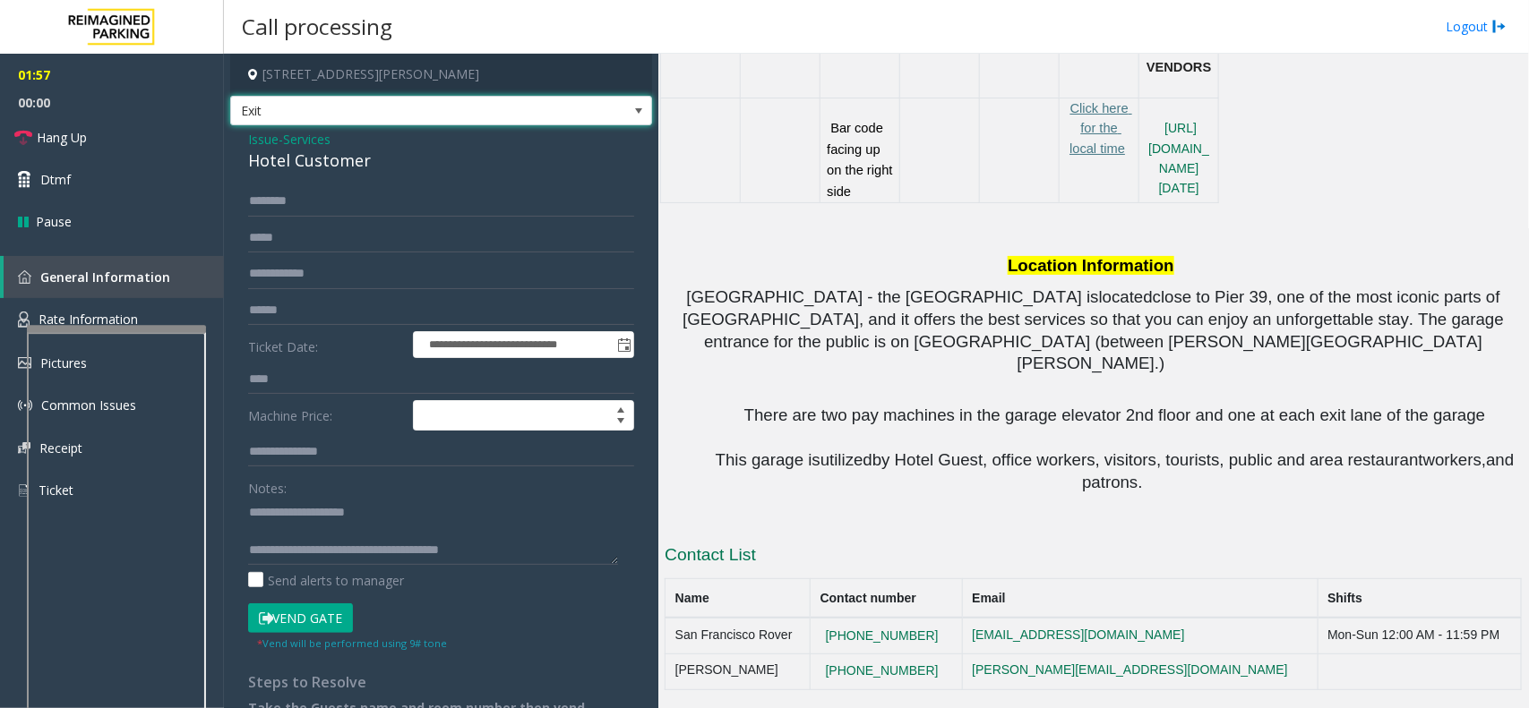
scroll to position [1600, 0]
drag, startPoint x: 945, startPoint y: 630, endPoint x: 816, endPoint y: 628, distance: 129.0
click at [816, 628] on tr "San Francisco Rover [PHONE_NUMBER] [EMAIL_ADDRESS][DOMAIN_NAME] Mon-Sun 12:00 A…" at bounding box center [1093, 636] width 856 height 36
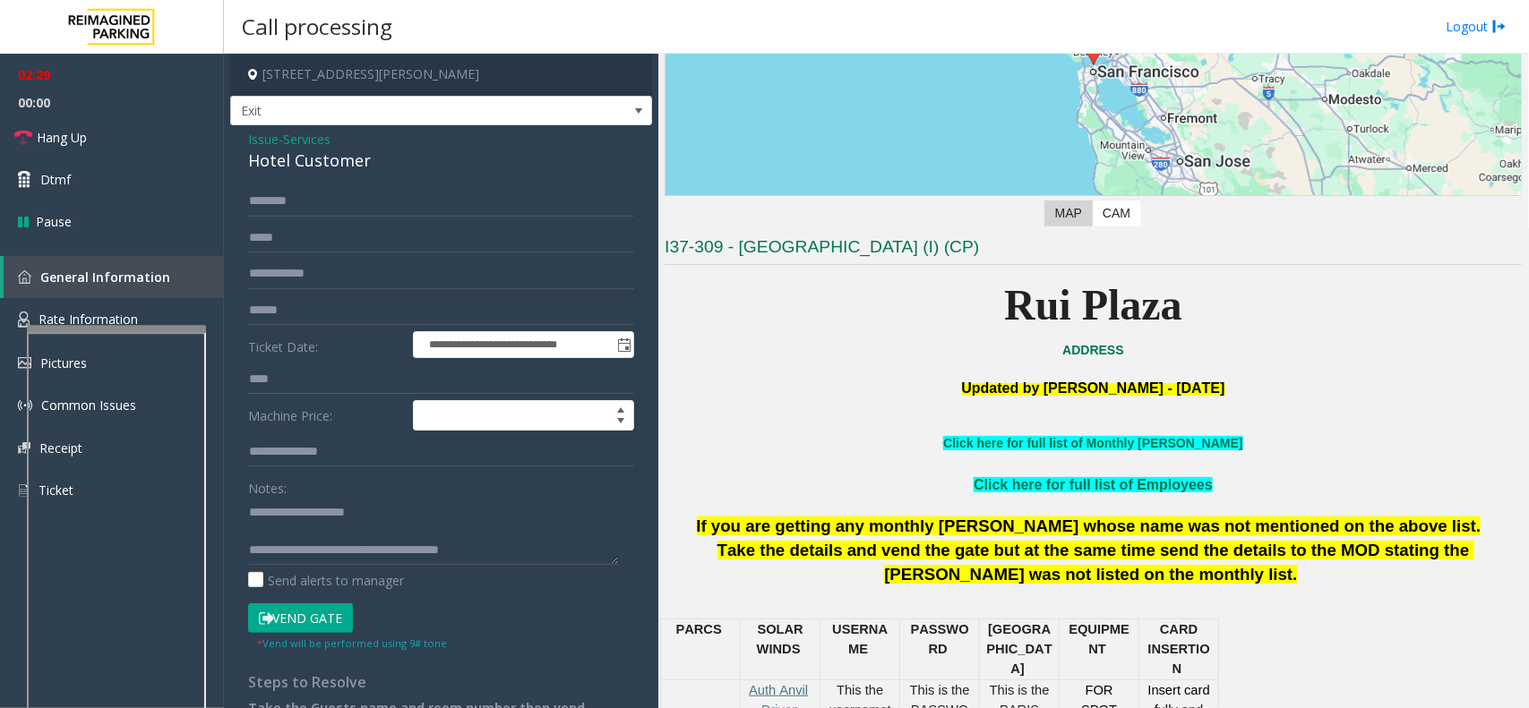
scroll to position [145, 0]
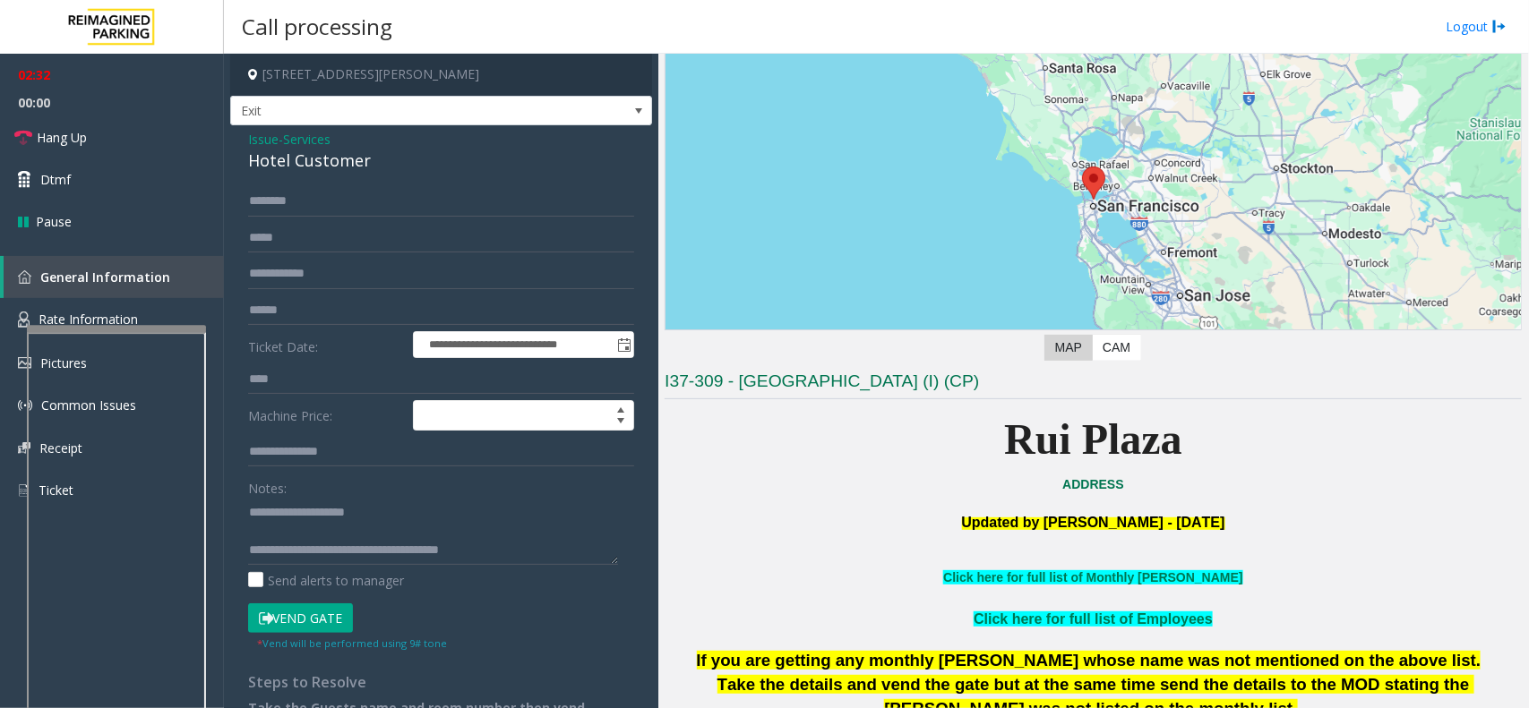
drag, startPoint x: 977, startPoint y: 454, endPoint x: 1274, endPoint y: 457, distance: 296.5
click at [1274, 457] on p "Rui Plaza" at bounding box center [1093, 440] width 857 height 69
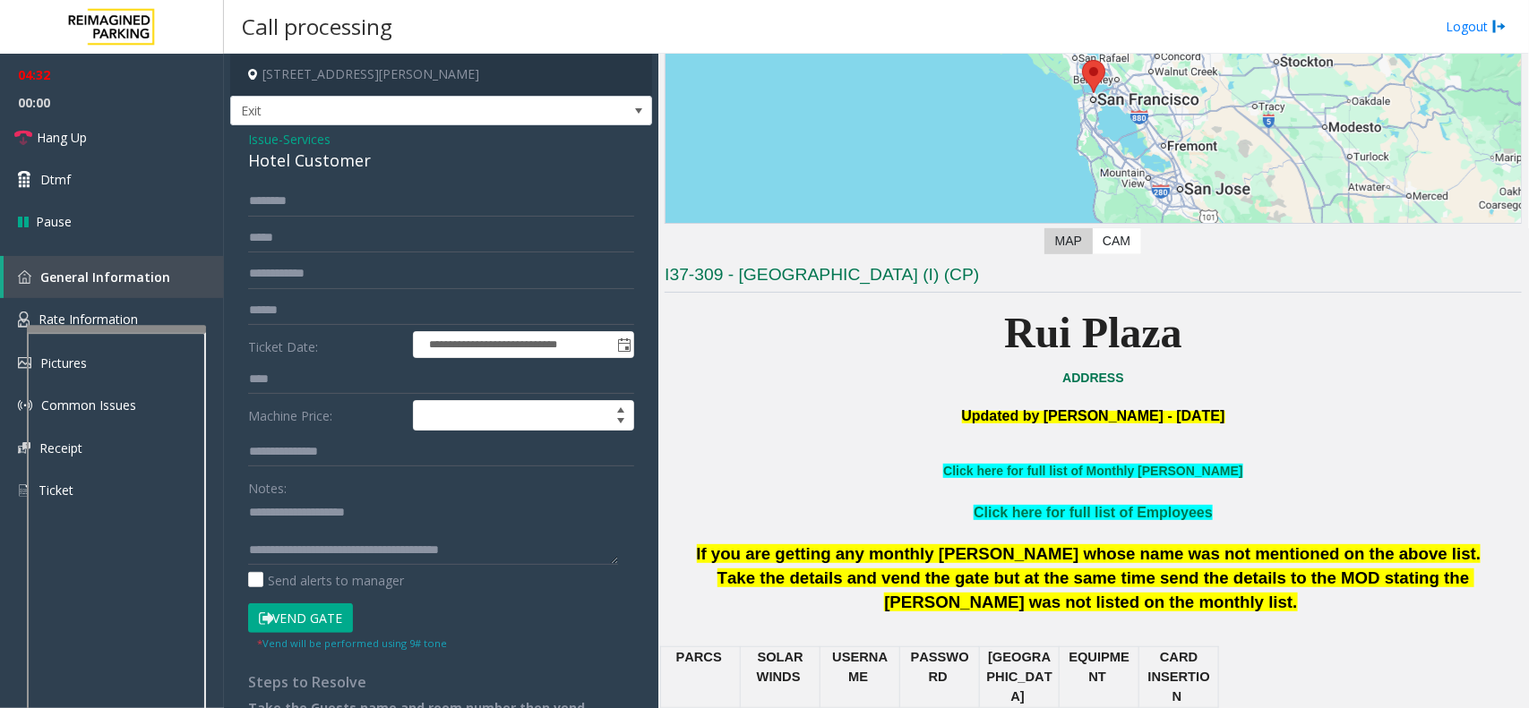
scroll to position [0, 0]
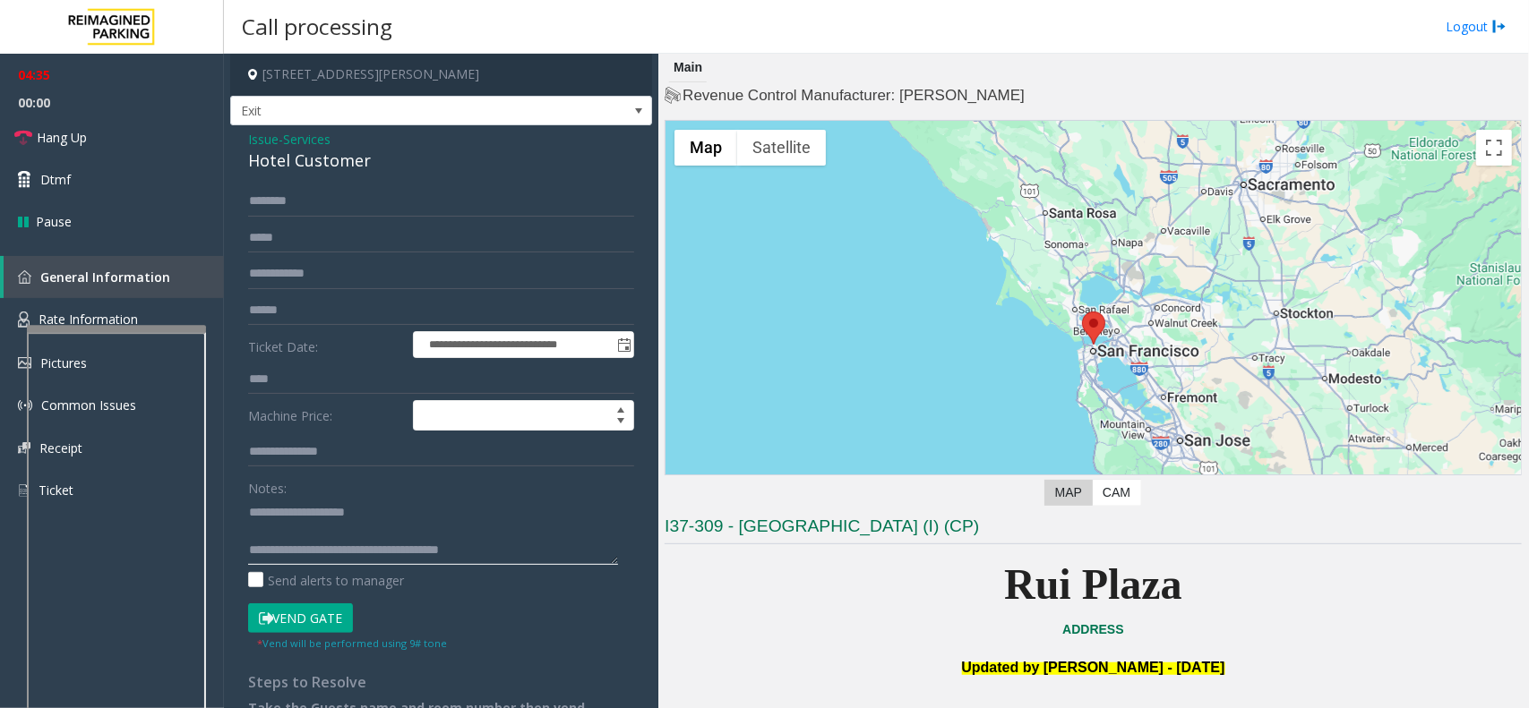
click at [519, 551] on textarea at bounding box center [433, 531] width 370 height 67
click at [74, 139] on span "Hang Up" at bounding box center [62, 137] width 50 height 19
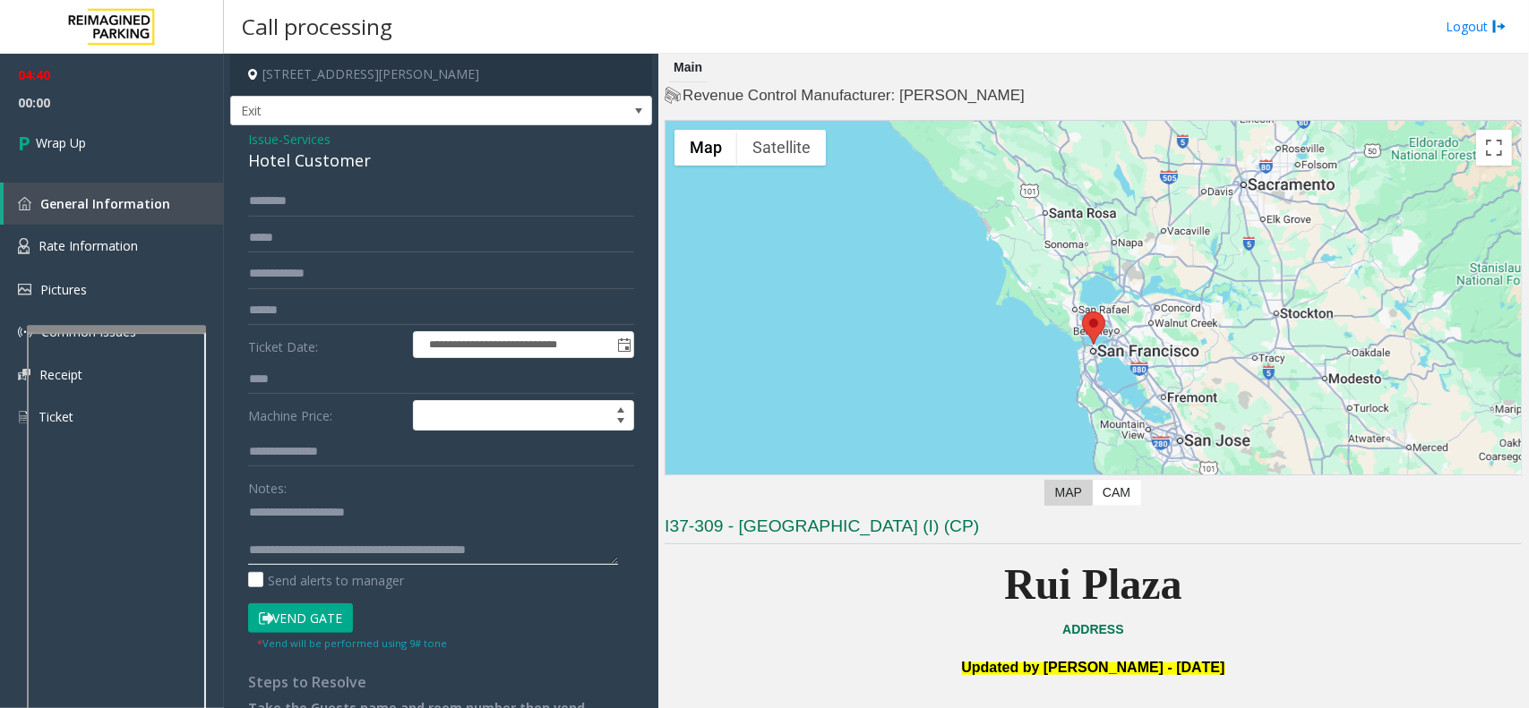
click at [480, 551] on textarea at bounding box center [433, 531] width 370 height 67
click at [494, 555] on textarea at bounding box center [433, 531] width 370 height 67
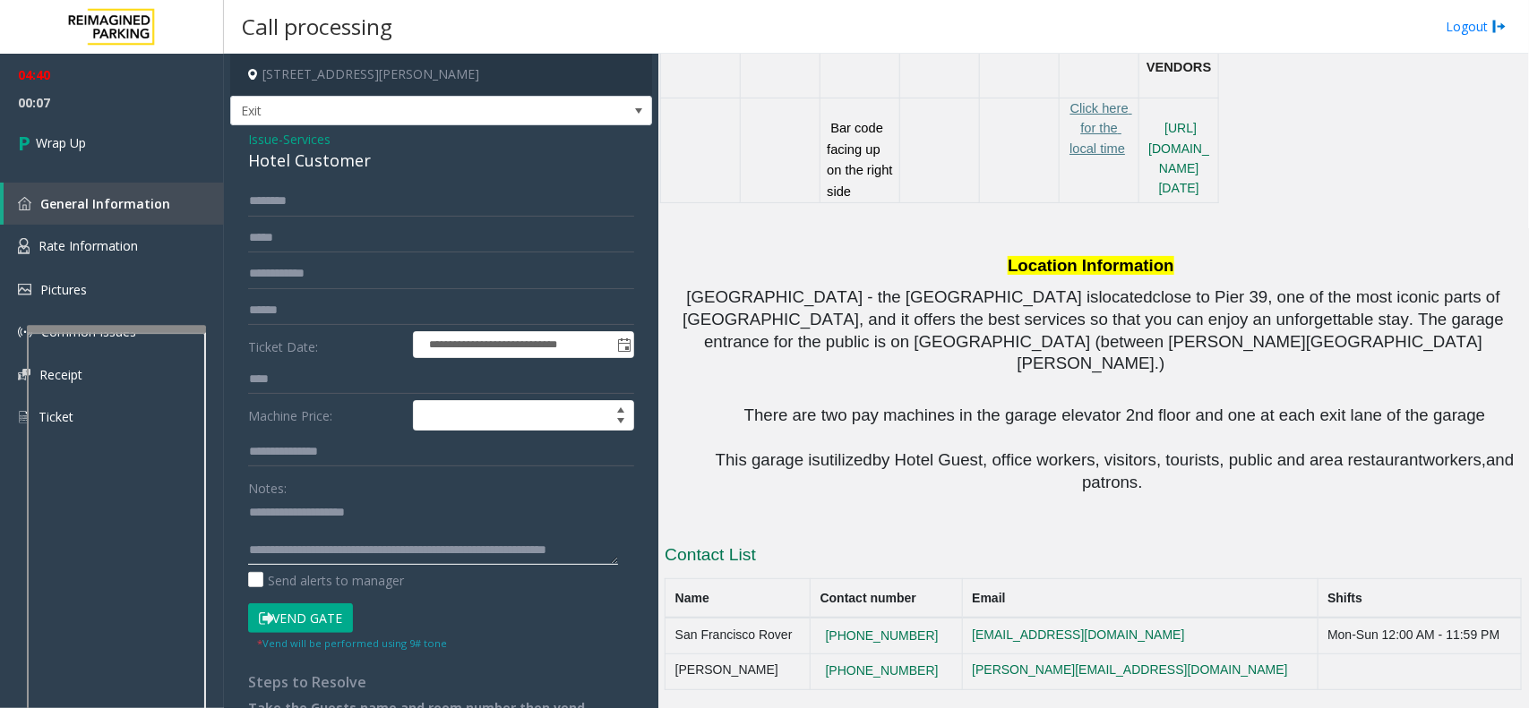
scroll to position [1600, 0]
click at [764, 630] on td "San Francisco Rover" at bounding box center [737, 636] width 145 height 36
click at [356, 558] on textarea at bounding box center [433, 531] width 370 height 67
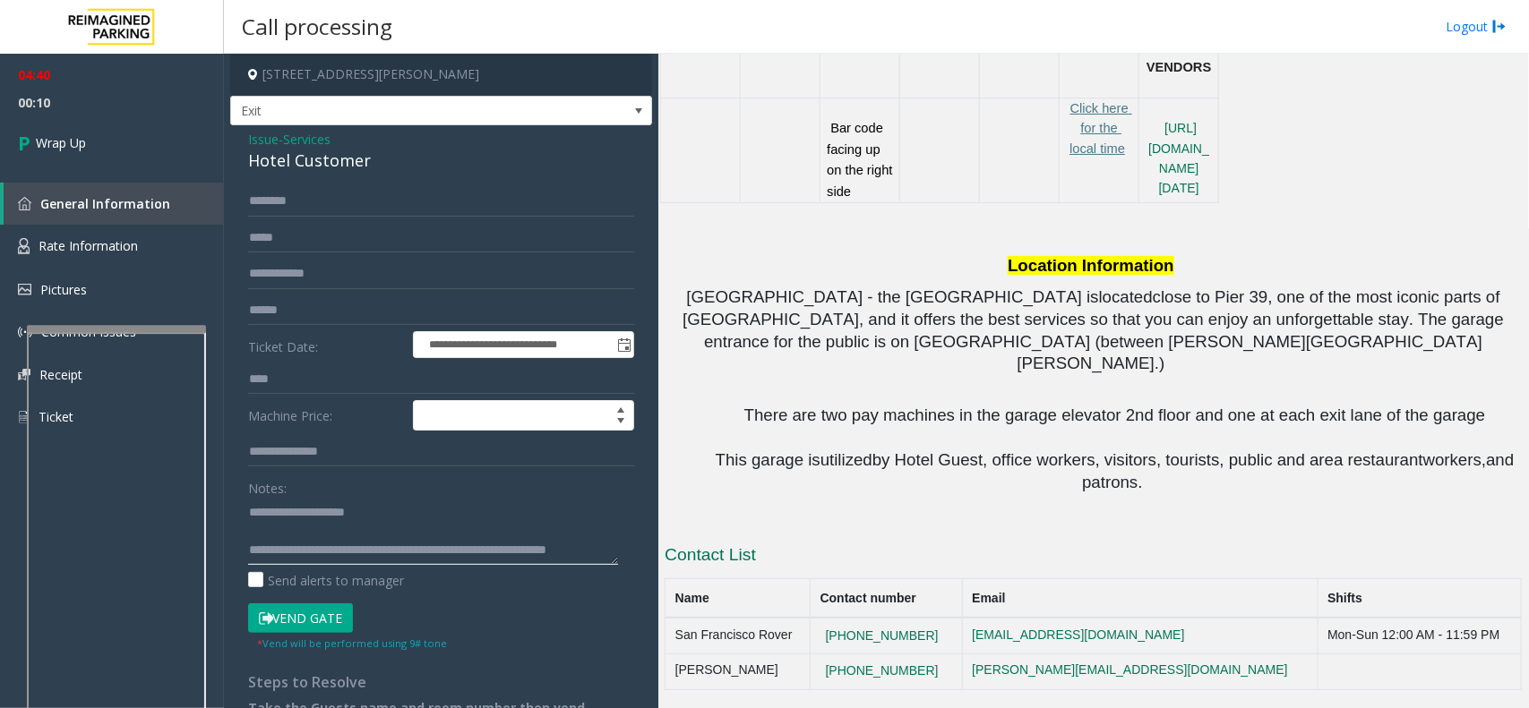
paste textarea "**********"
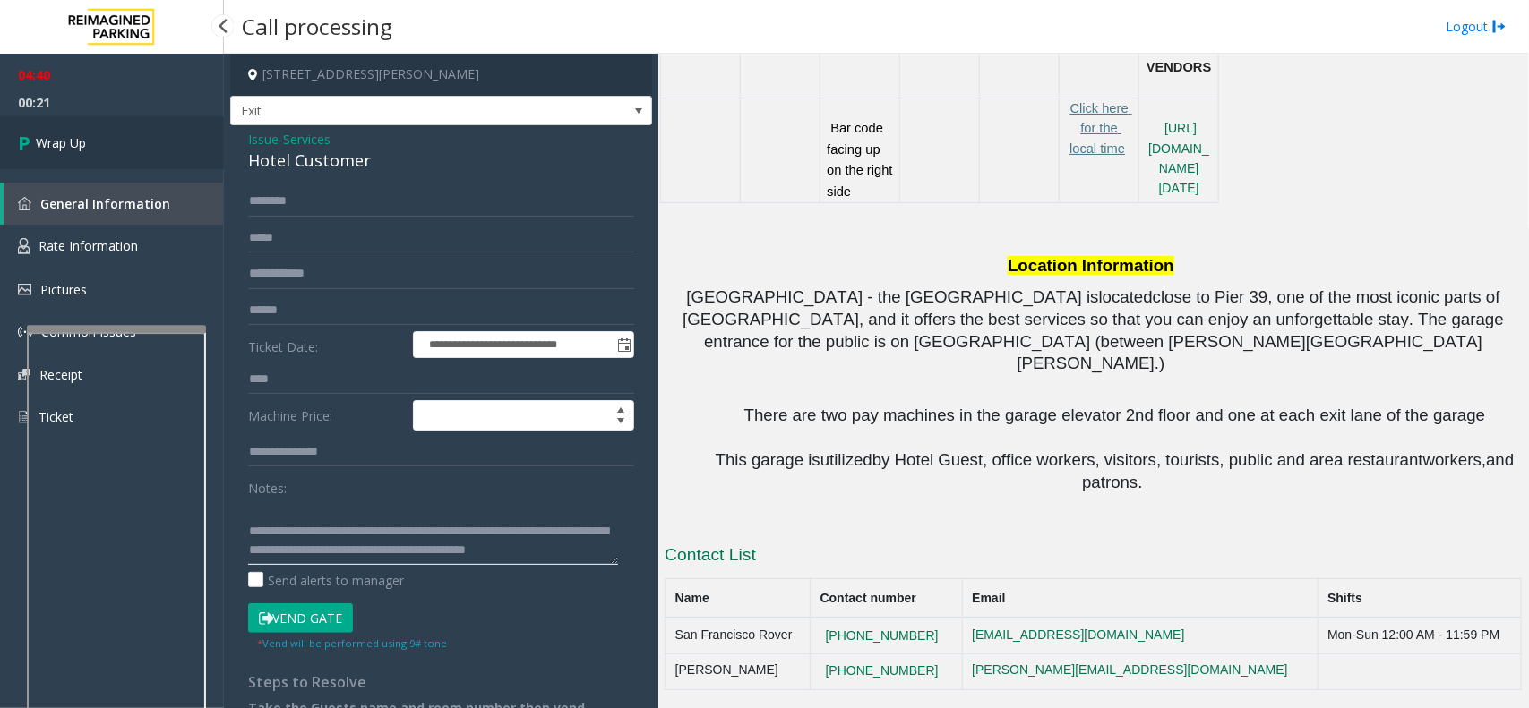
type textarea "**********"
click at [55, 137] on span "Wrap Up" at bounding box center [61, 142] width 50 height 19
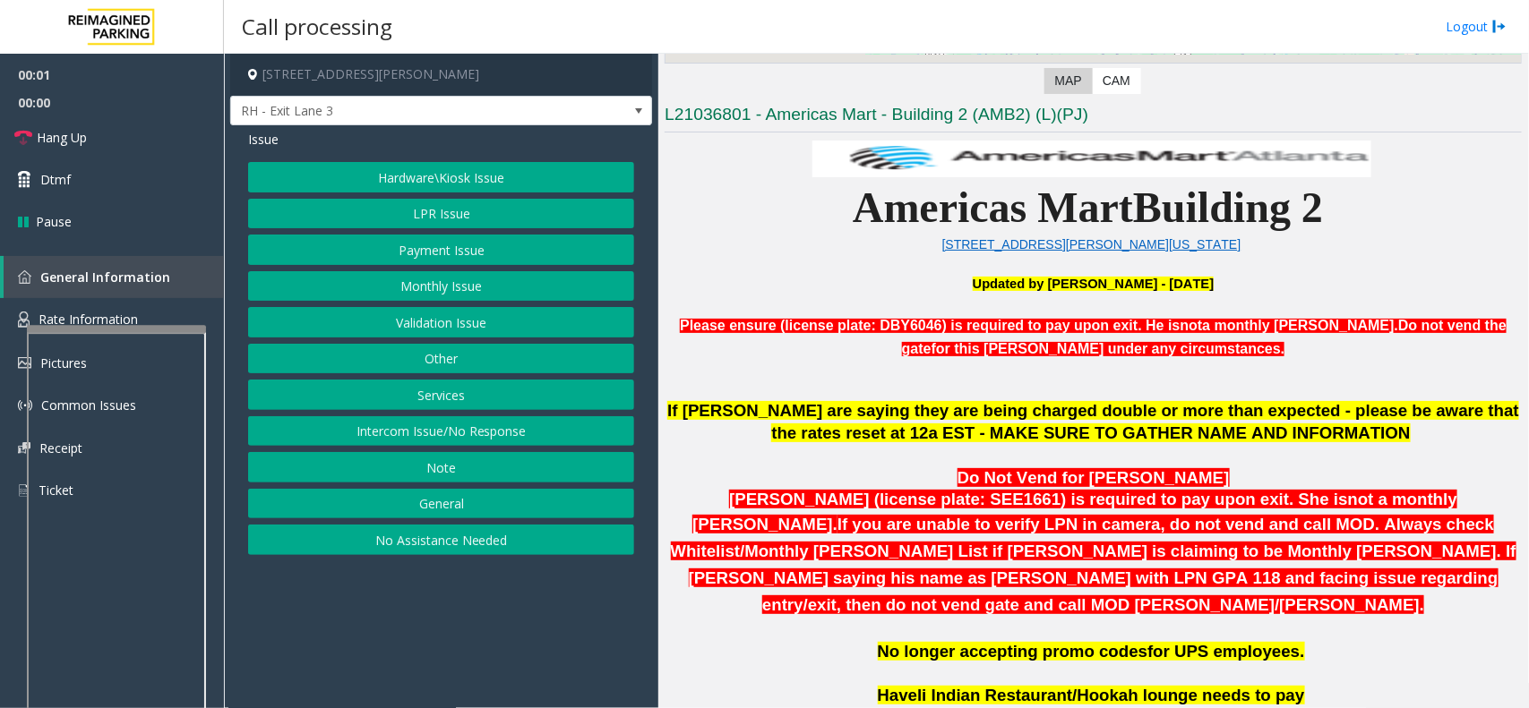
scroll to position [224, 0]
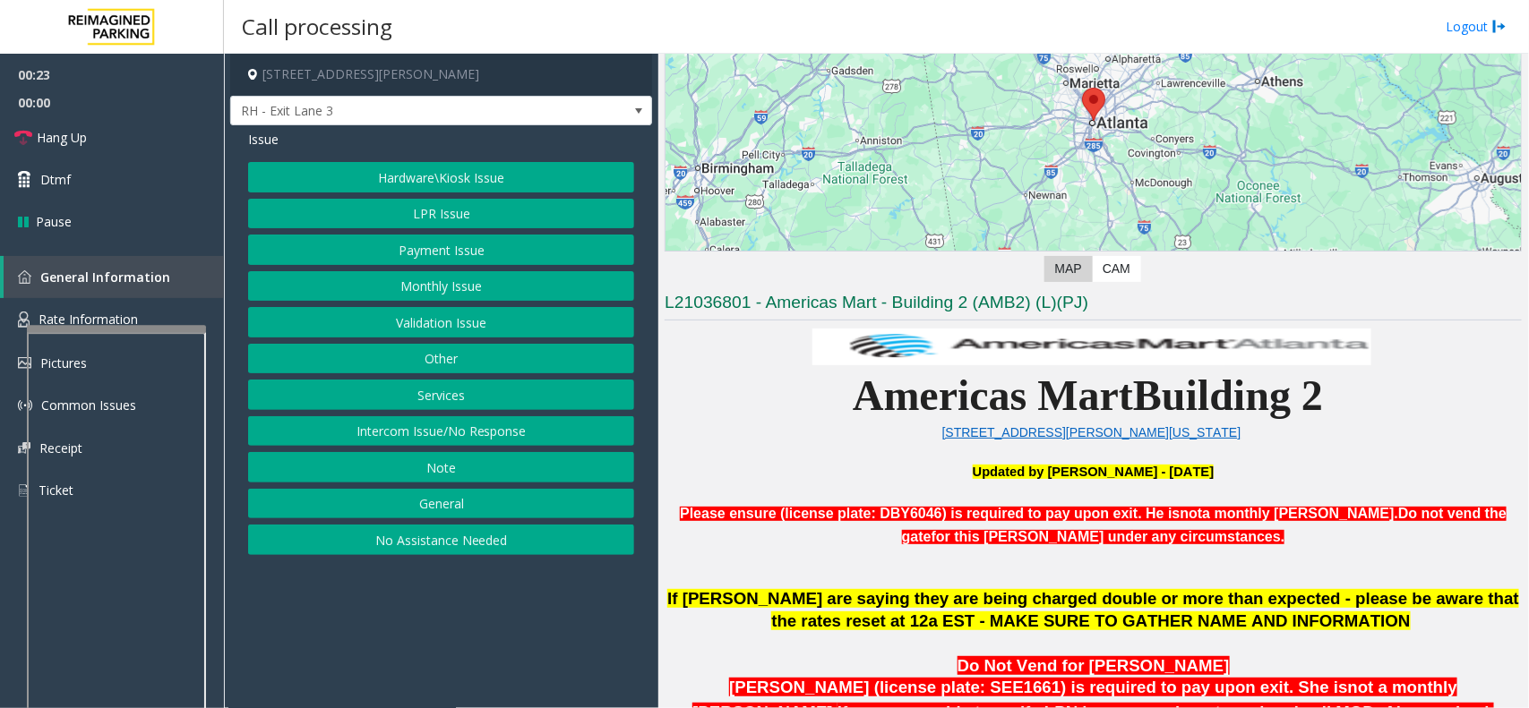
click at [479, 217] on button "LPR Issue" at bounding box center [441, 214] width 386 height 30
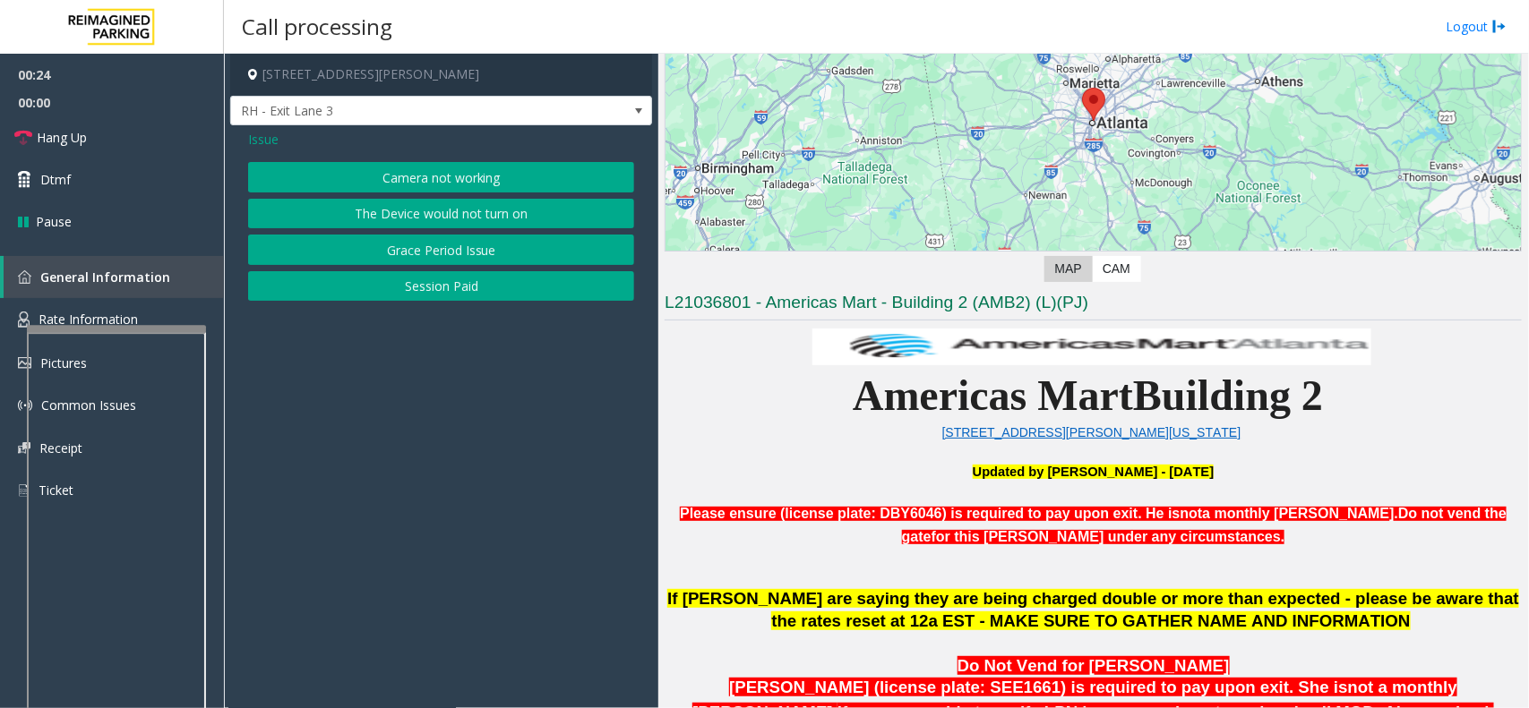
click at [459, 171] on button "Camera not working" at bounding box center [441, 177] width 386 height 30
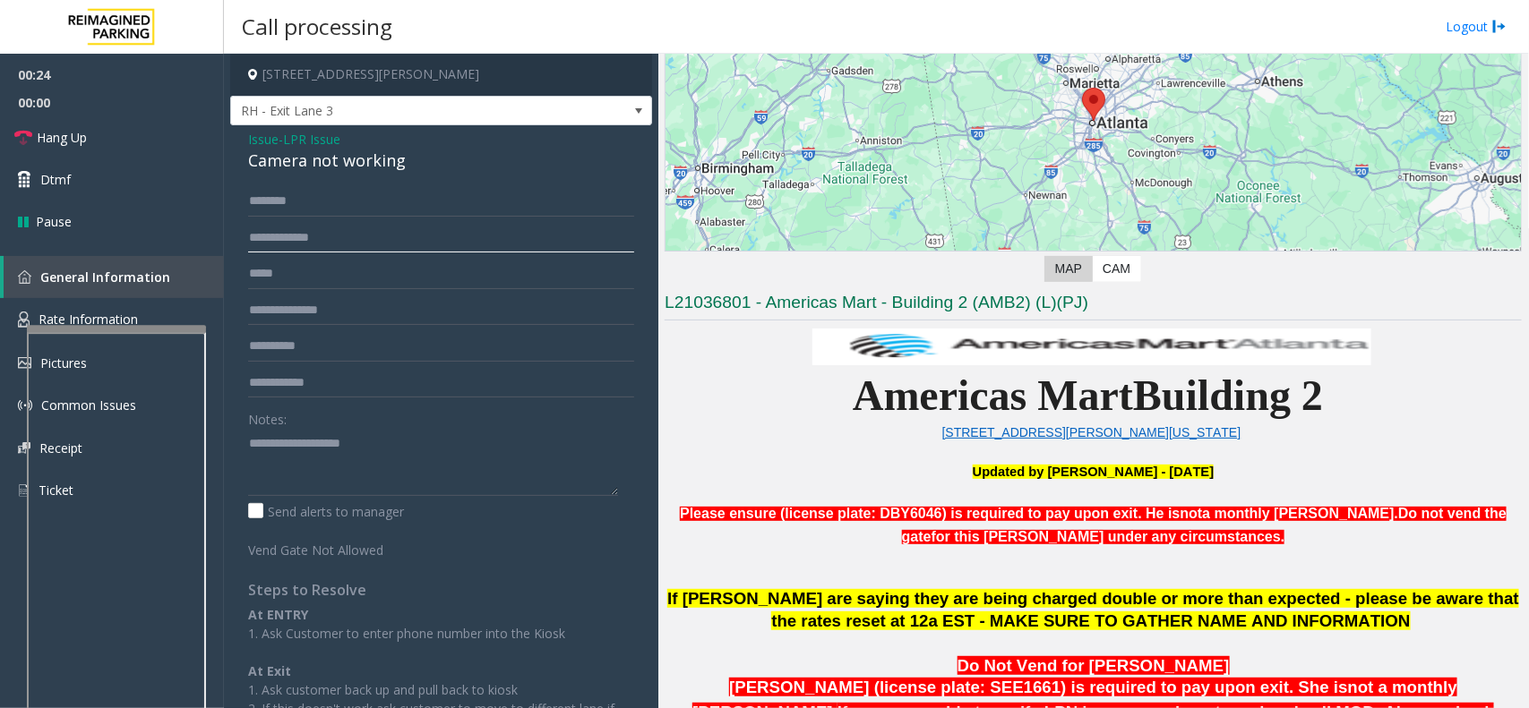
click at [336, 239] on input "text" at bounding box center [441, 238] width 386 height 30
click at [266, 245] on input "text" at bounding box center [441, 238] width 386 height 30
type input "********"
click at [298, 164] on div "Camera not working" at bounding box center [441, 161] width 386 height 24
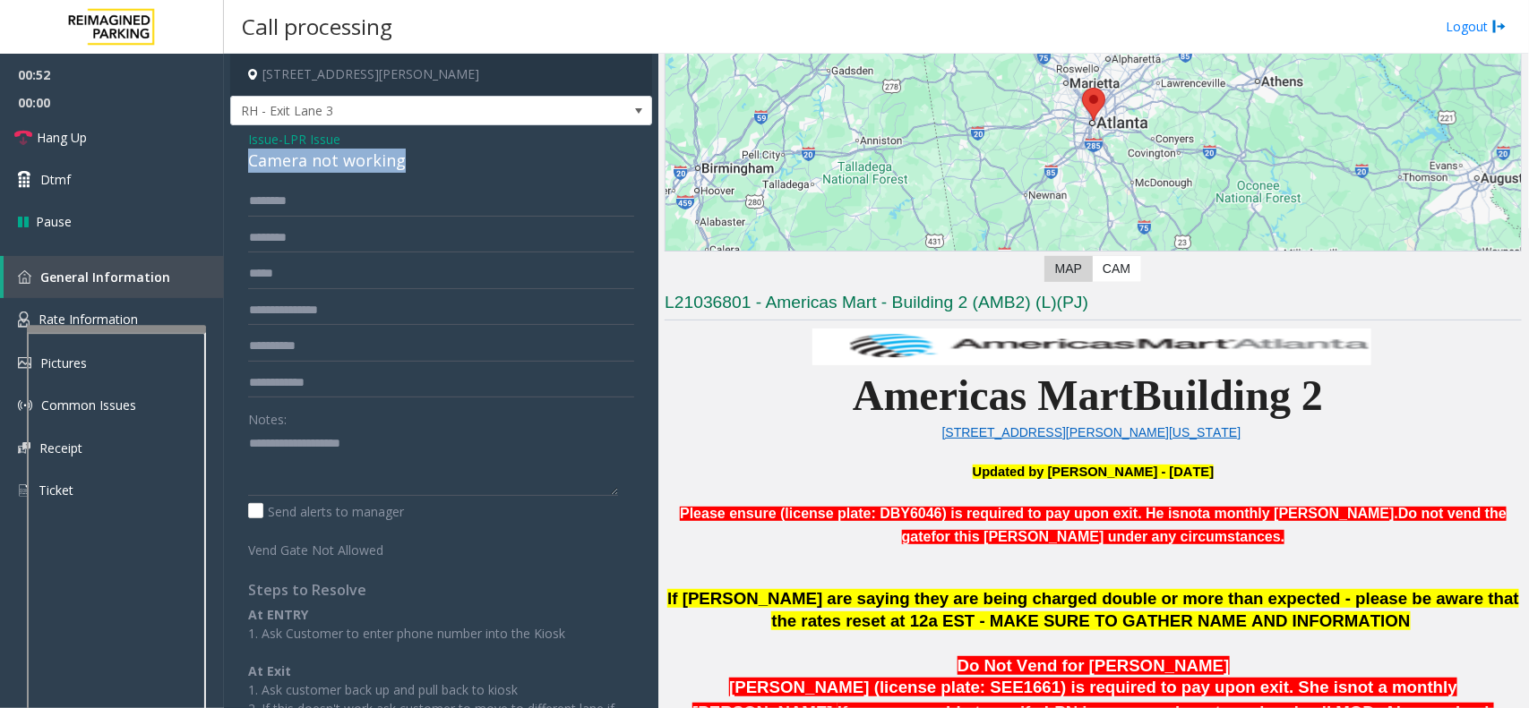
click at [298, 164] on div "Camera not working" at bounding box center [441, 161] width 386 height 24
click at [339, 473] on textarea at bounding box center [433, 462] width 370 height 67
paste textarea "**********"
click at [64, 137] on span "Hang Up" at bounding box center [62, 137] width 50 height 19
click at [349, 485] on textarea at bounding box center [433, 462] width 370 height 67
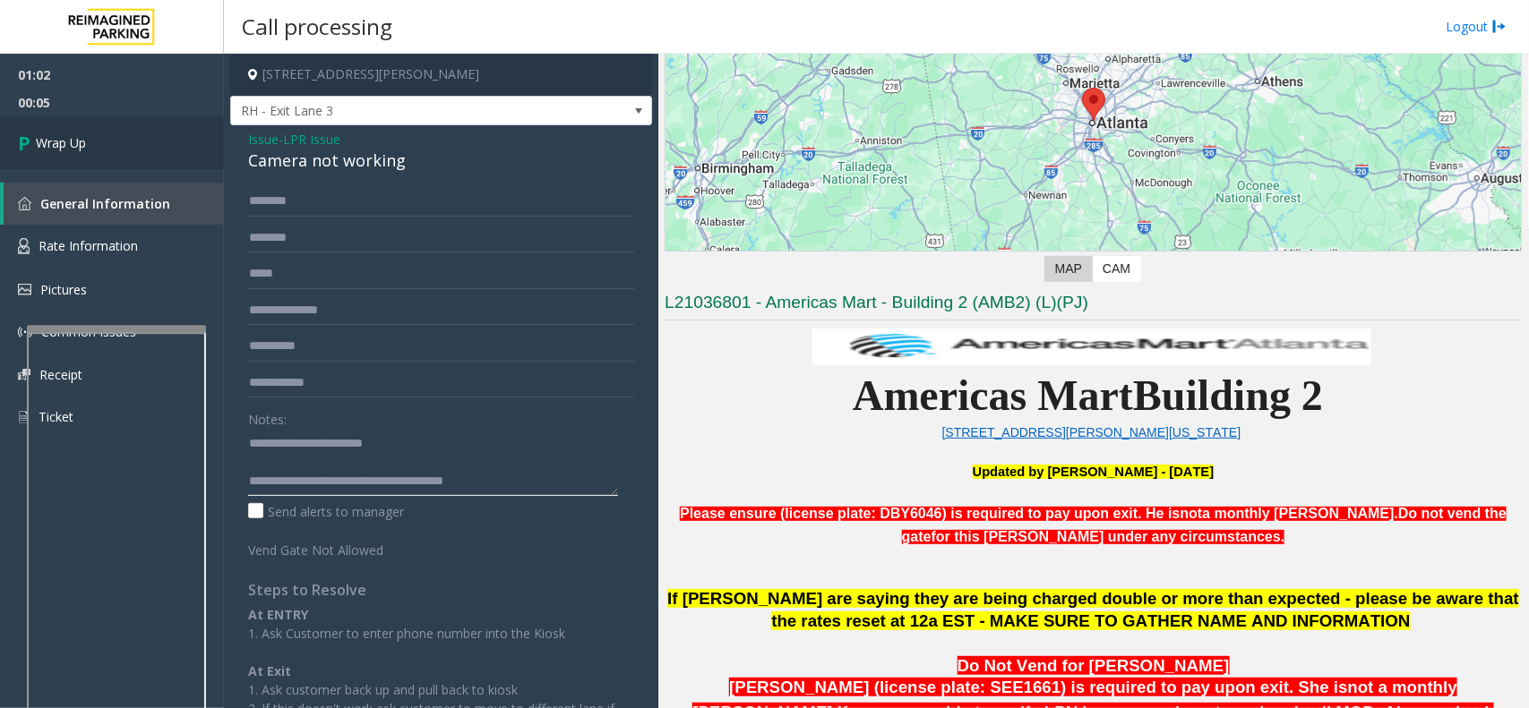
type textarea "**********"
click at [144, 143] on link "Wrap Up" at bounding box center [112, 142] width 224 height 53
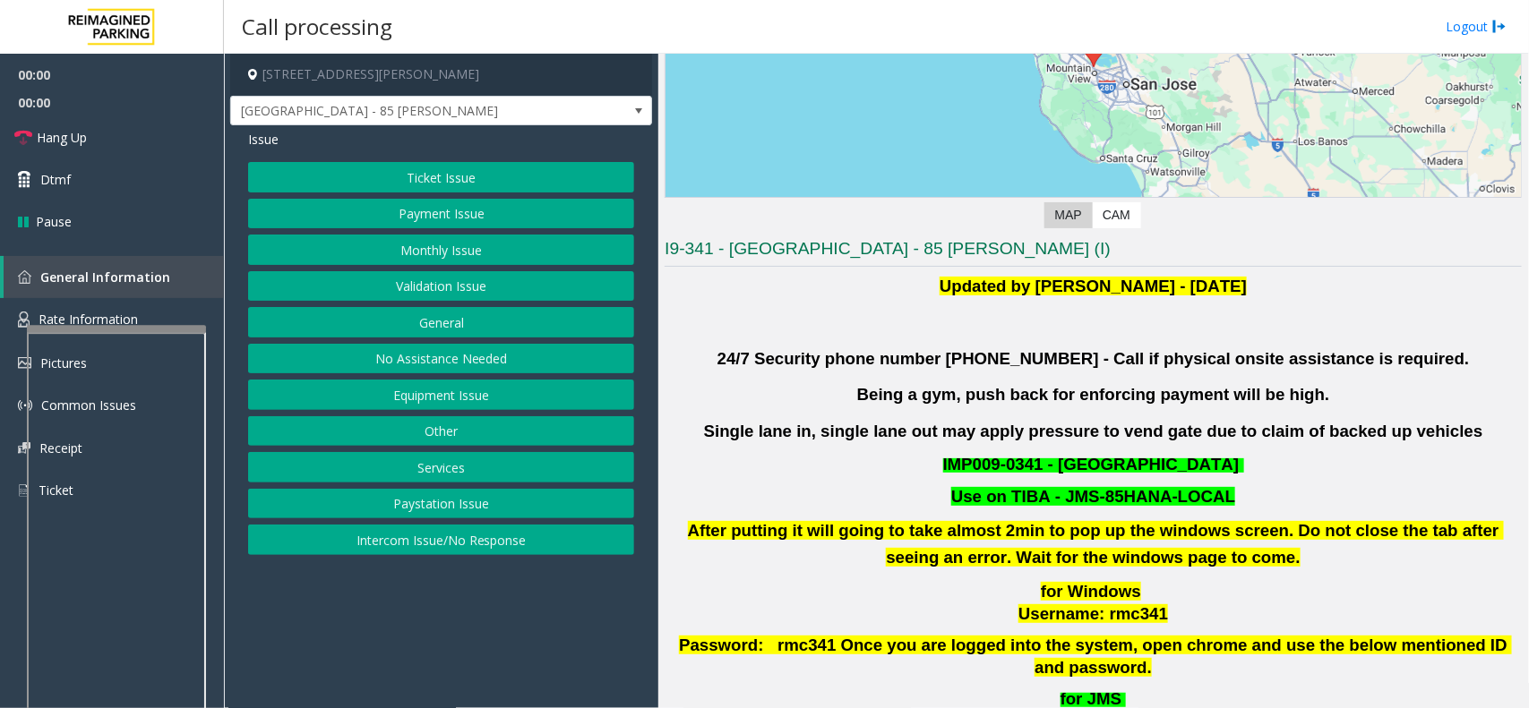
scroll to position [672, 0]
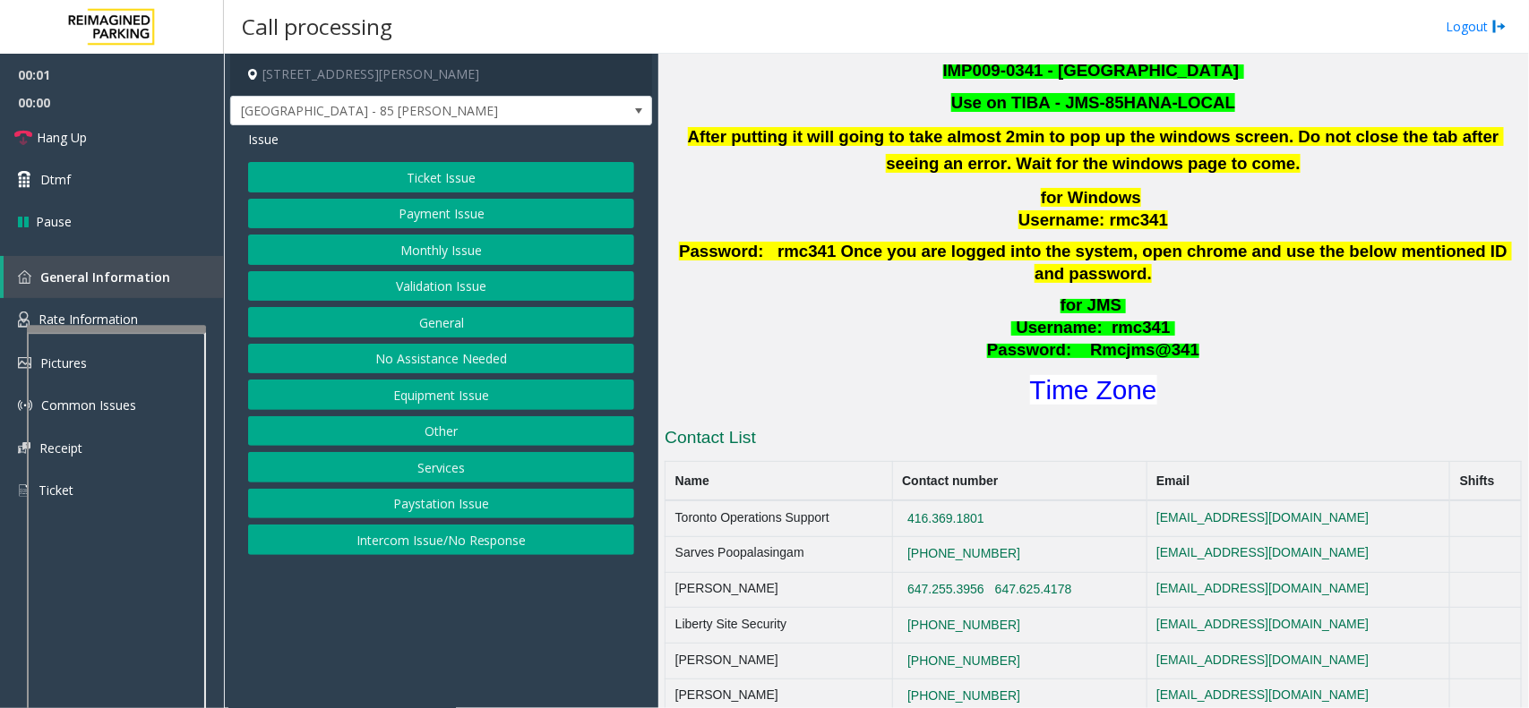
click at [427, 279] on button "Validation Issue" at bounding box center [441, 286] width 386 height 30
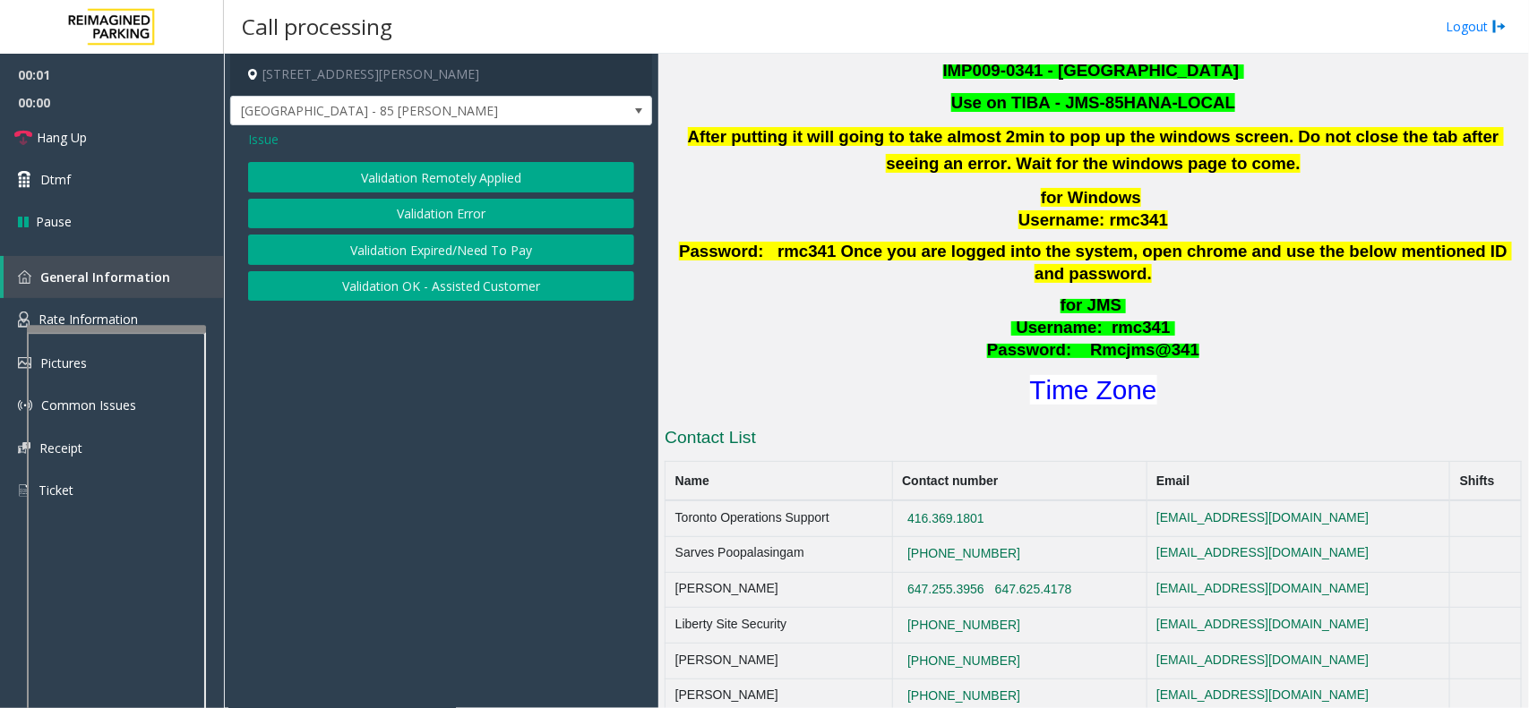
click at [426, 212] on button "Validation Error" at bounding box center [441, 214] width 386 height 30
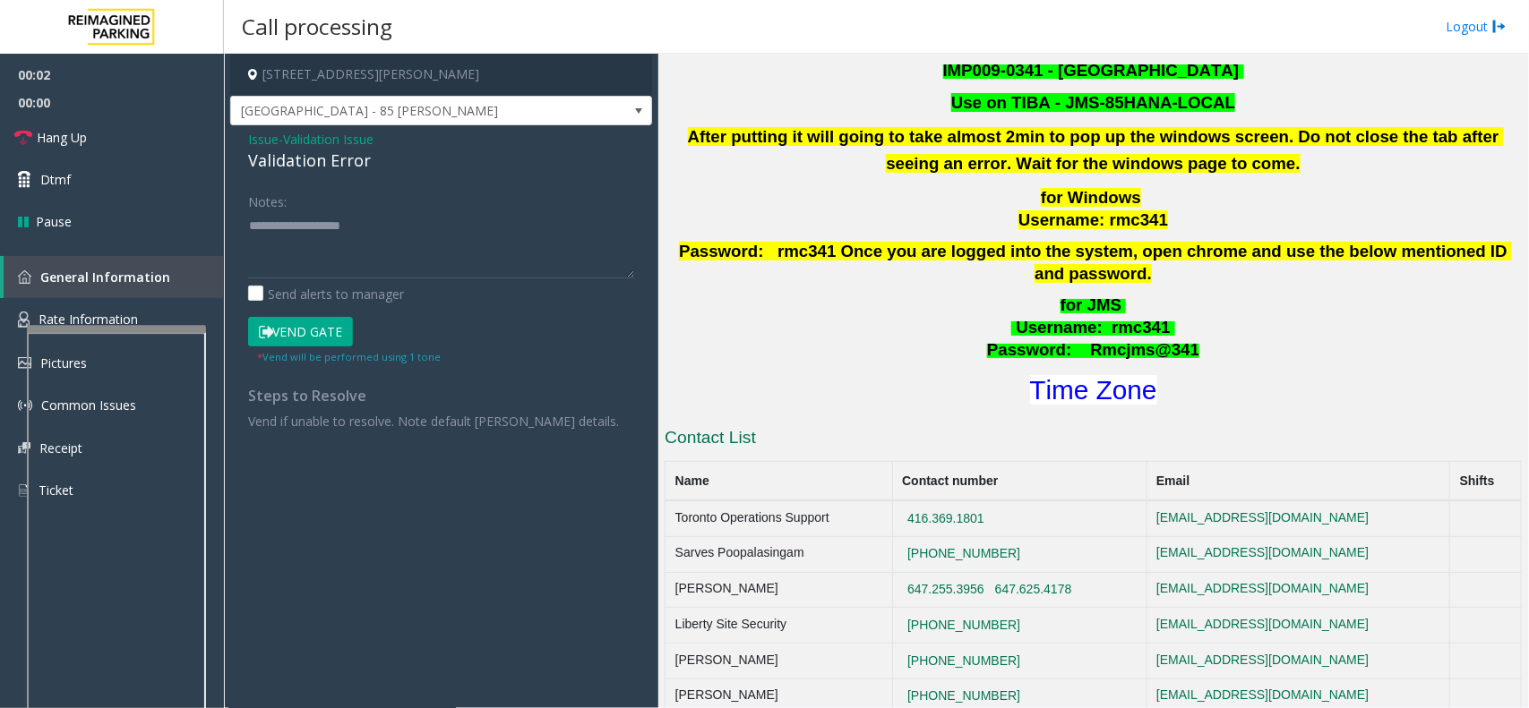
click at [322, 158] on div "Validation Error" at bounding box center [441, 161] width 386 height 24
click at [273, 239] on textarea at bounding box center [441, 244] width 386 height 67
paste textarea "**********"
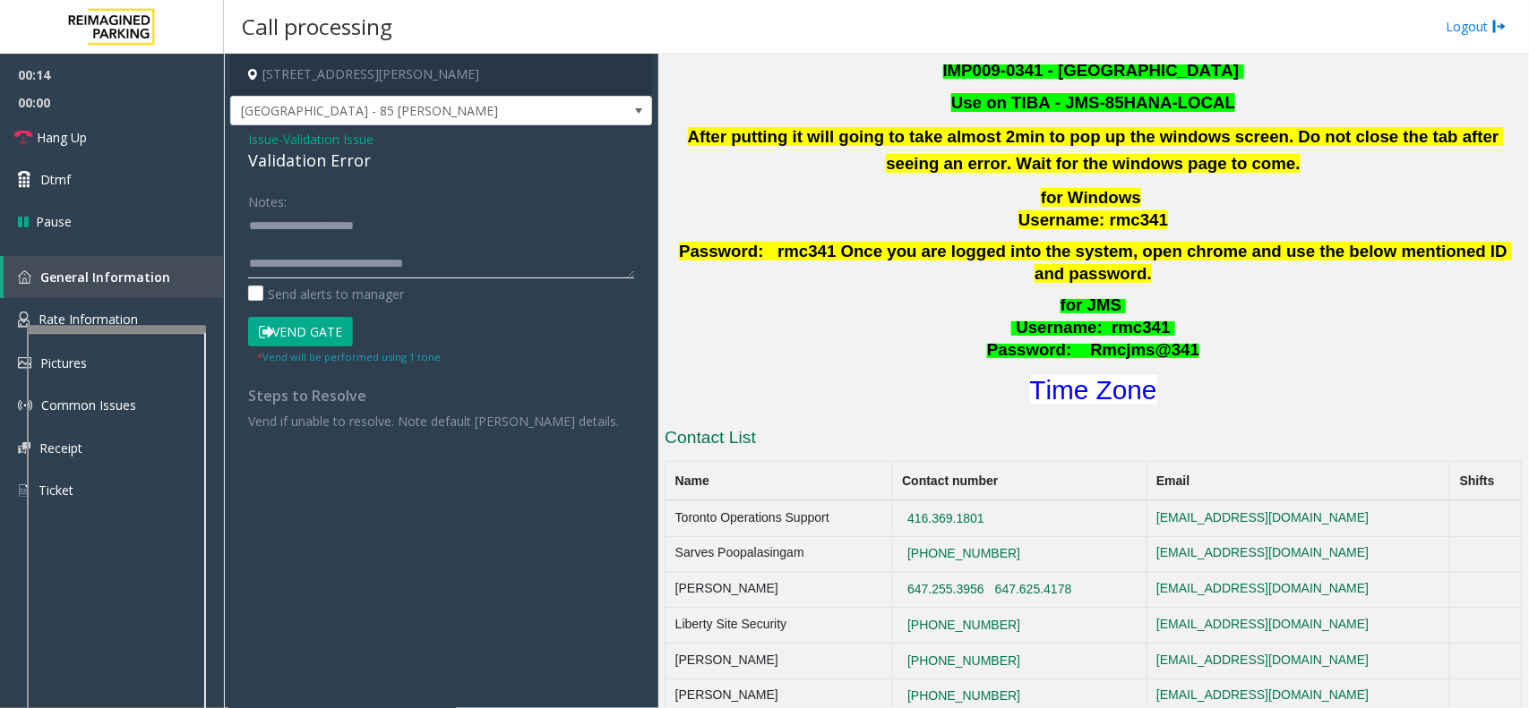
type textarea "**********"
click at [275, 149] on div "Validation Error" at bounding box center [441, 161] width 386 height 24
click at [269, 149] on div "Validation Error" at bounding box center [441, 161] width 386 height 24
click at [265, 141] on span "Issue" at bounding box center [263, 139] width 30 height 19
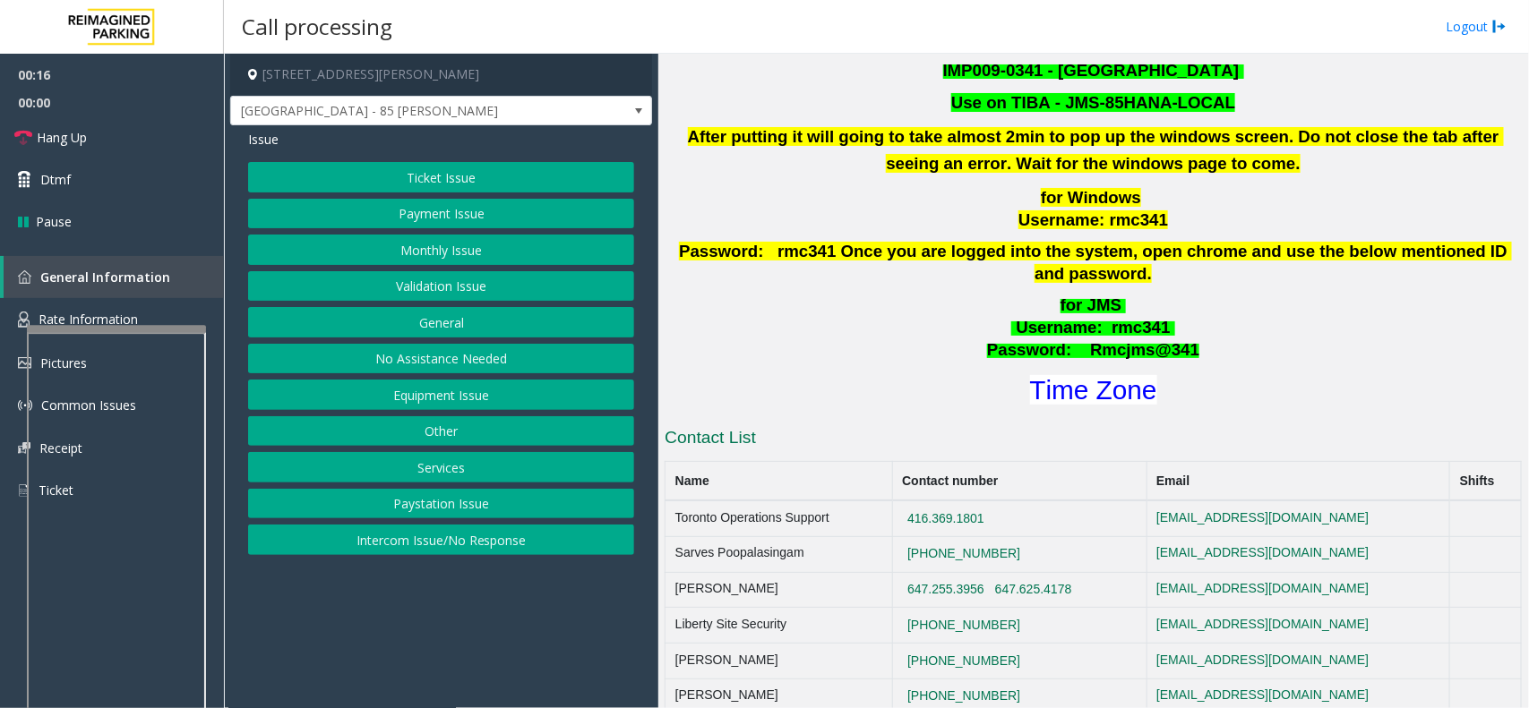
click at [462, 473] on button "Services" at bounding box center [441, 467] width 386 height 30
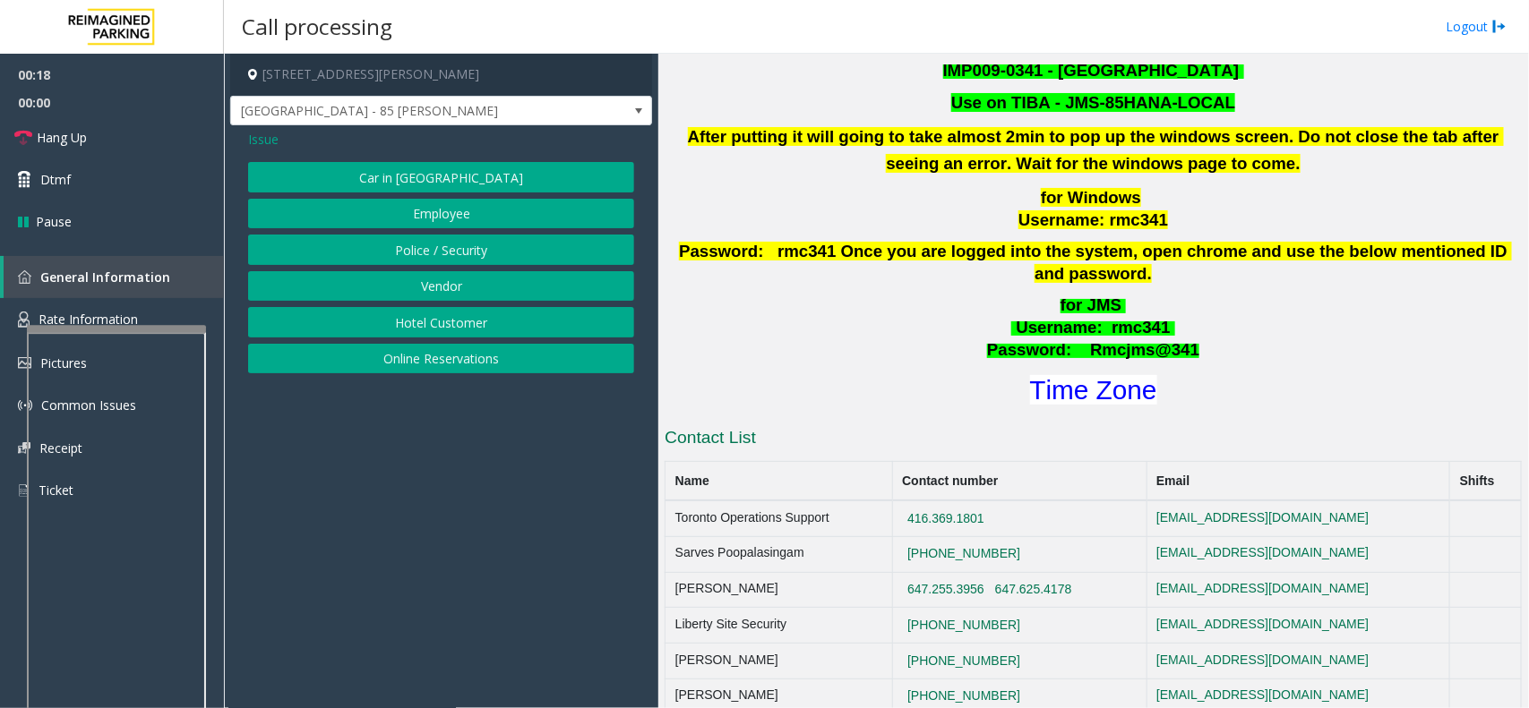
click at [414, 251] on button "Police / Security" at bounding box center [441, 250] width 386 height 30
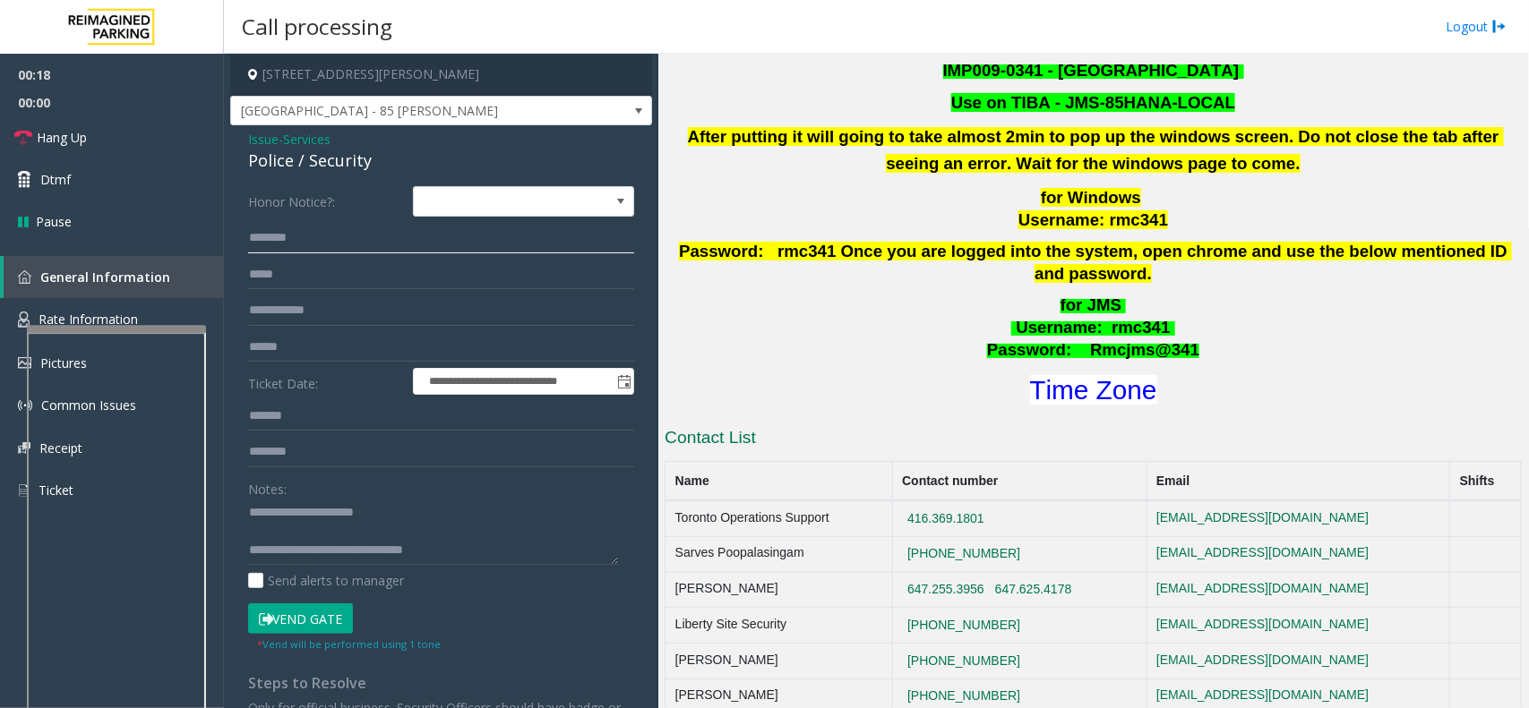
click at [300, 226] on input "text" at bounding box center [441, 238] width 386 height 30
click at [297, 227] on input "text" at bounding box center [441, 238] width 386 height 30
type input "*********"
drag, startPoint x: 390, startPoint y: 516, endPoint x: 291, endPoint y: 512, distance: 98.6
click at [291, 512] on textarea at bounding box center [433, 532] width 370 height 67
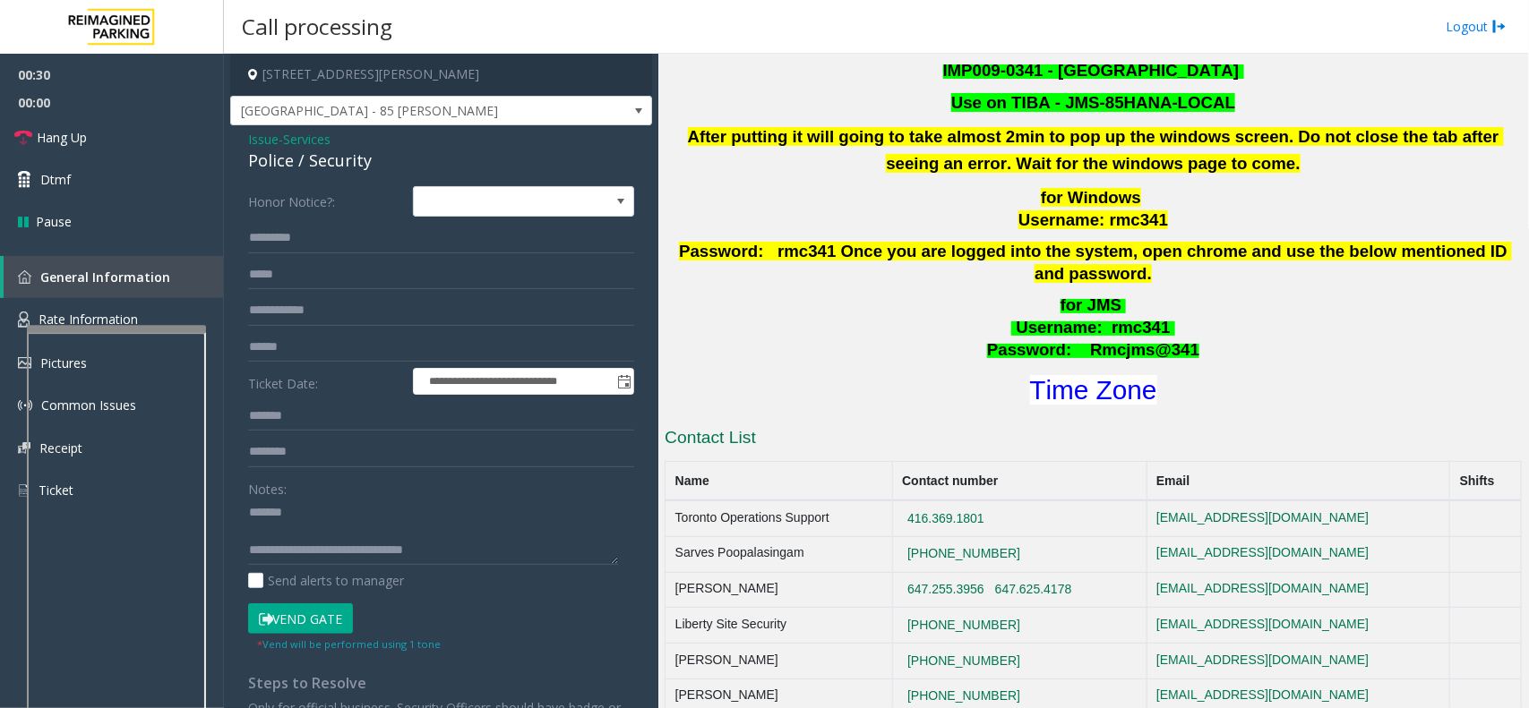
click at [273, 158] on div "Police / Security" at bounding box center [441, 161] width 386 height 24
click at [338, 508] on textarea at bounding box center [433, 532] width 370 height 67
paste textarea "*******"
click at [355, 526] on textarea at bounding box center [433, 532] width 370 height 67
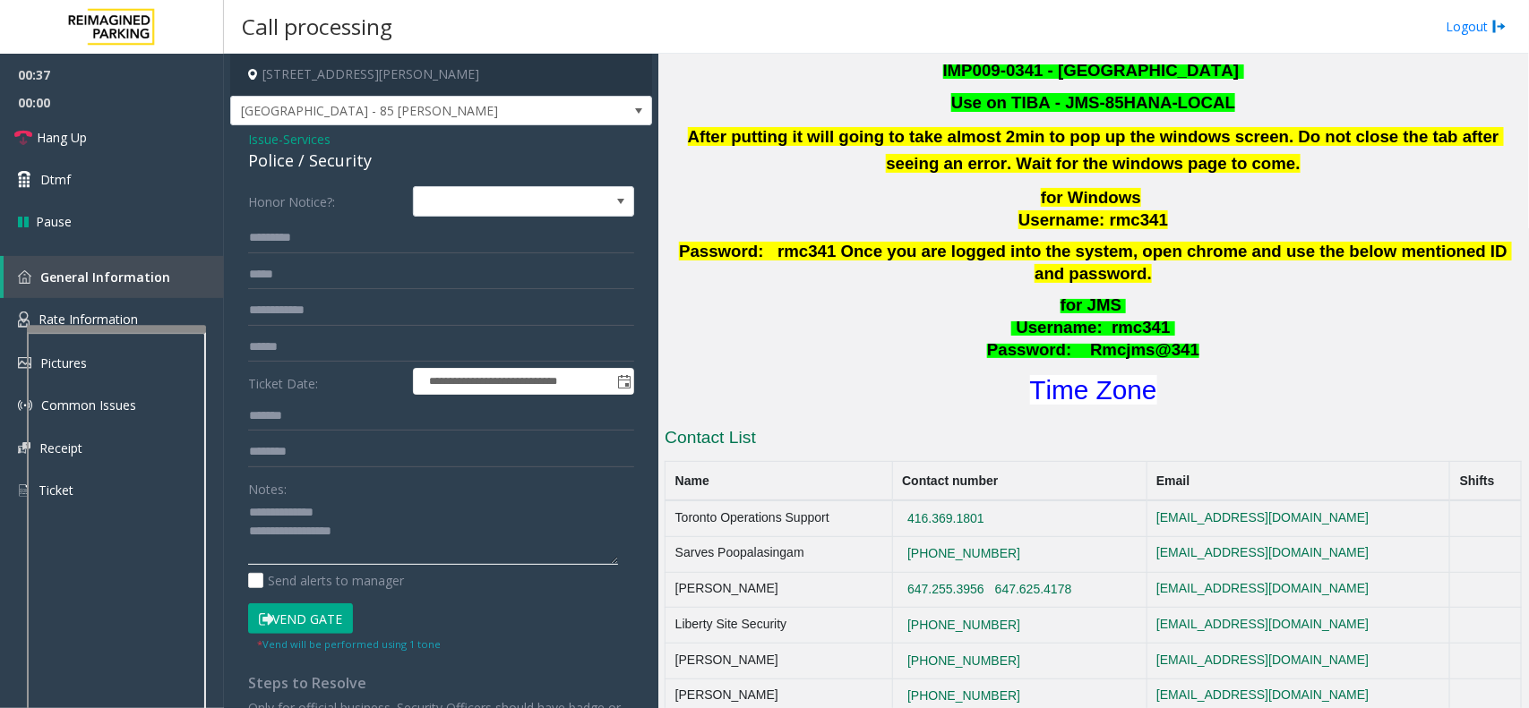
click at [360, 511] on textarea at bounding box center [433, 532] width 370 height 67
click at [471, 551] on textarea at bounding box center [433, 532] width 370 height 67
type textarea "**********"
click at [123, 145] on link "Hang Up" at bounding box center [112, 137] width 224 height 42
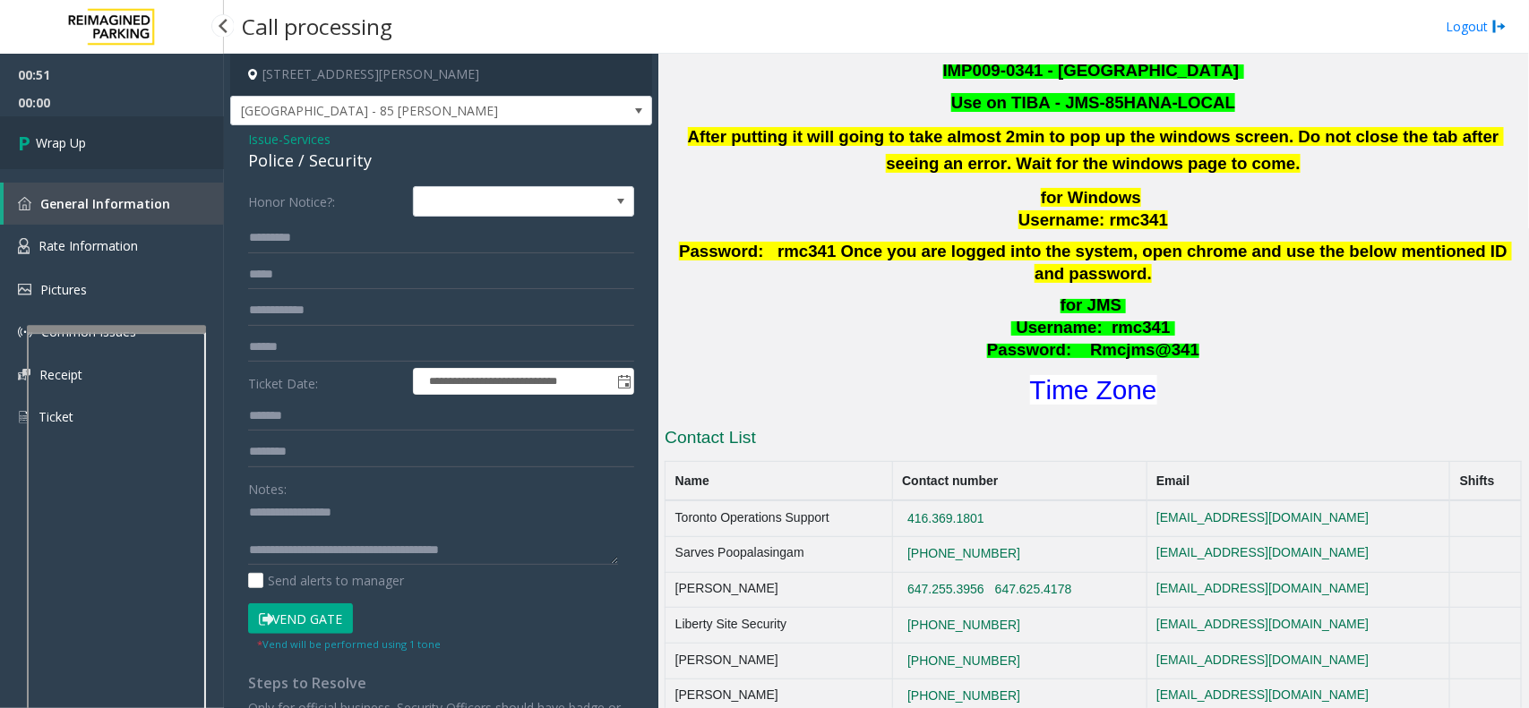
click at [123, 145] on link "Wrap Up" at bounding box center [112, 142] width 224 height 53
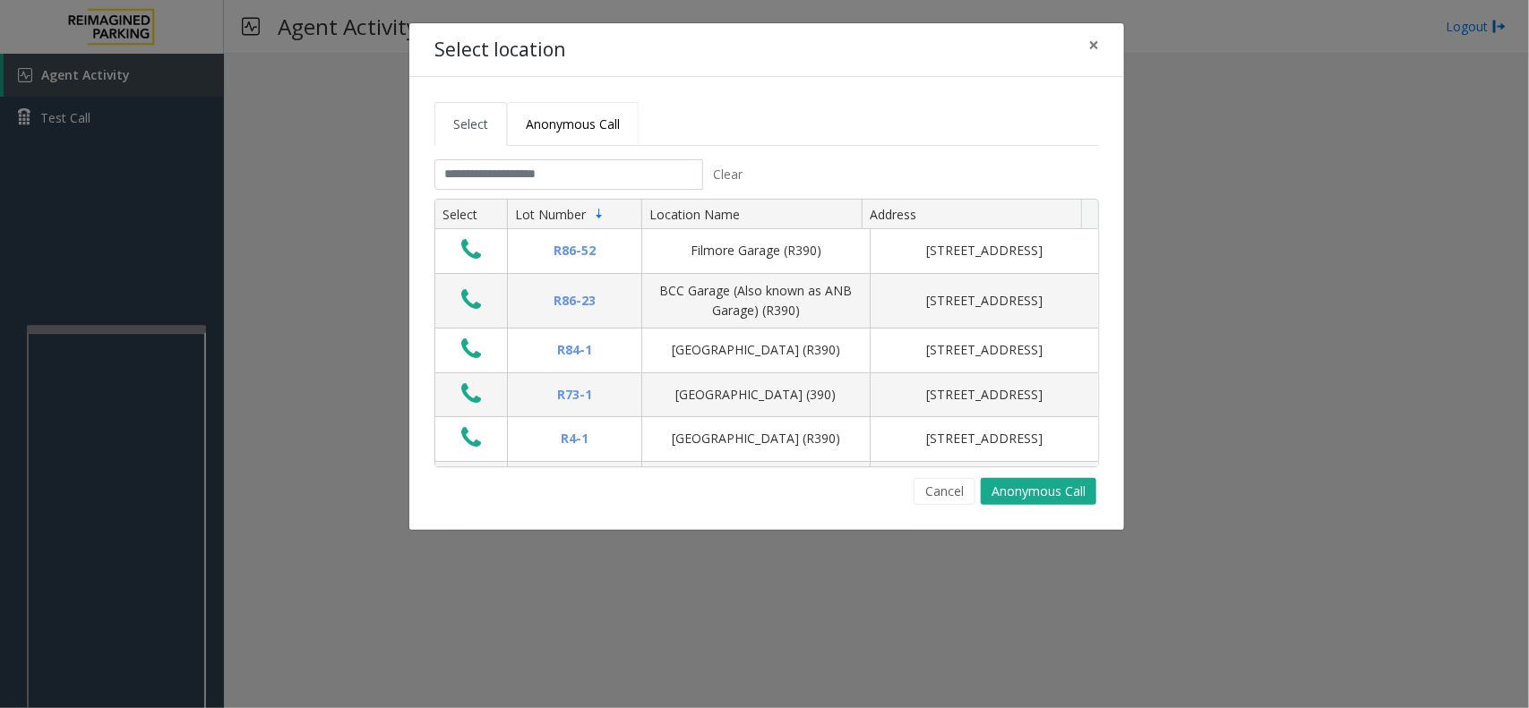
click at [579, 119] on span "Anonymous Call" at bounding box center [573, 124] width 94 height 17
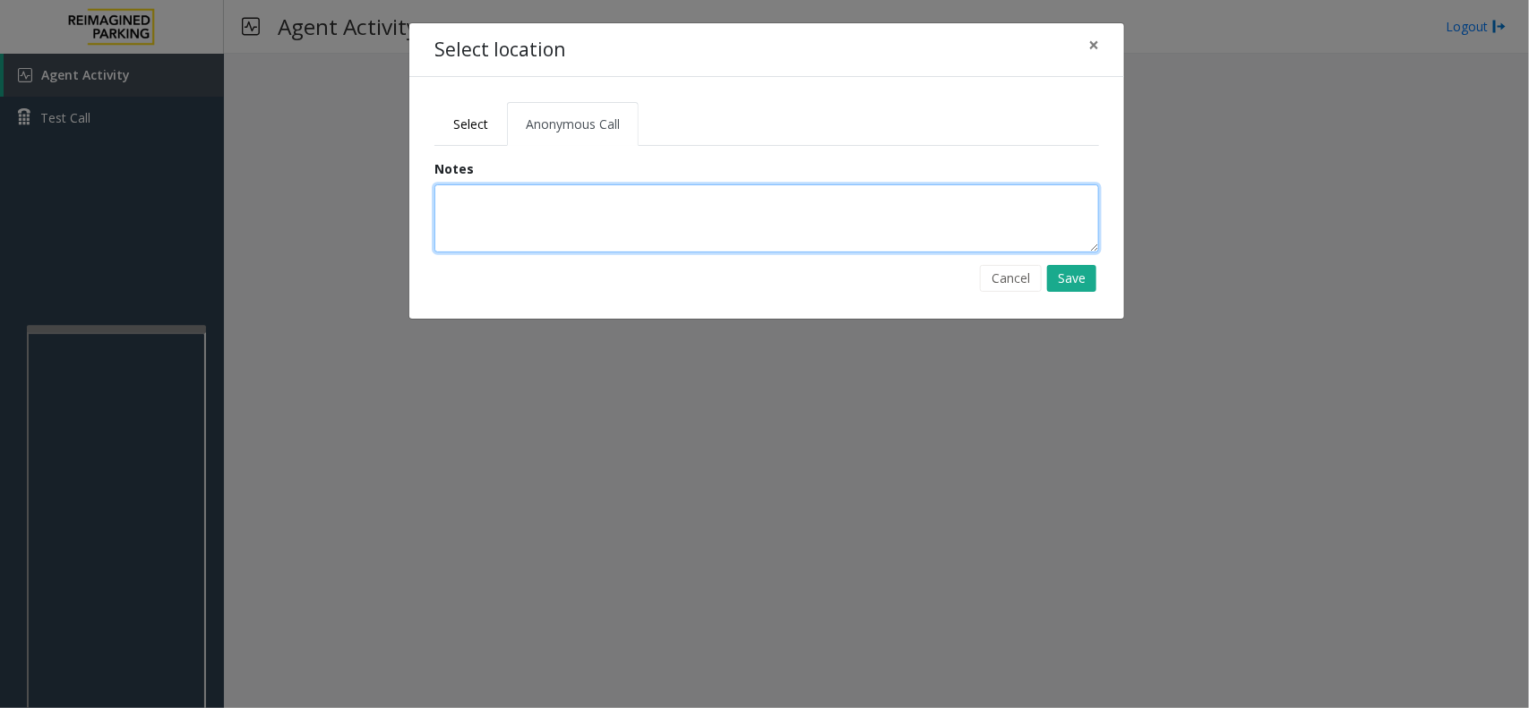
click at [535, 209] on textarea at bounding box center [766, 218] width 665 height 68
type textarea "**********"
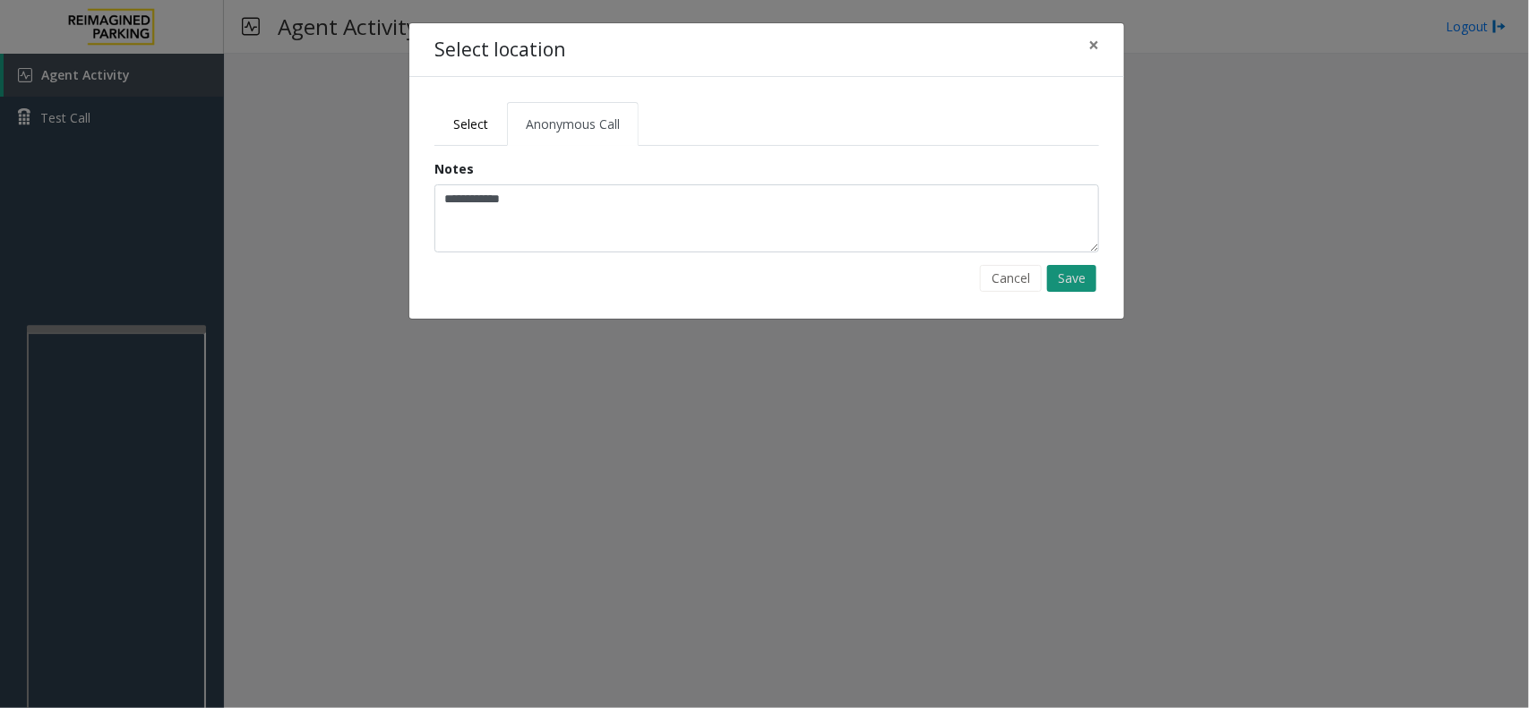
click at [1079, 278] on button "Save" at bounding box center [1071, 278] width 49 height 27
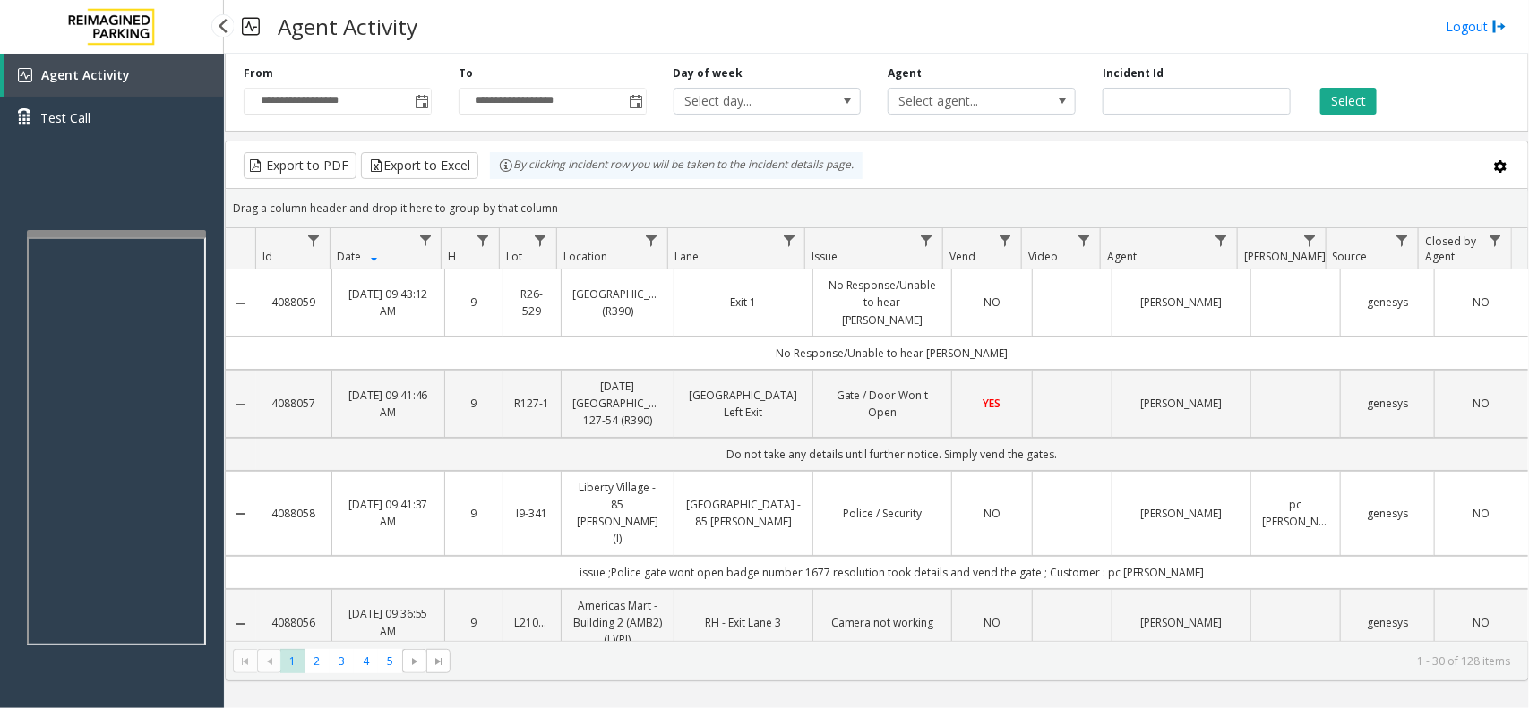
click at [113, 230] on div at bounding box center [116, 233] width 179 height 7
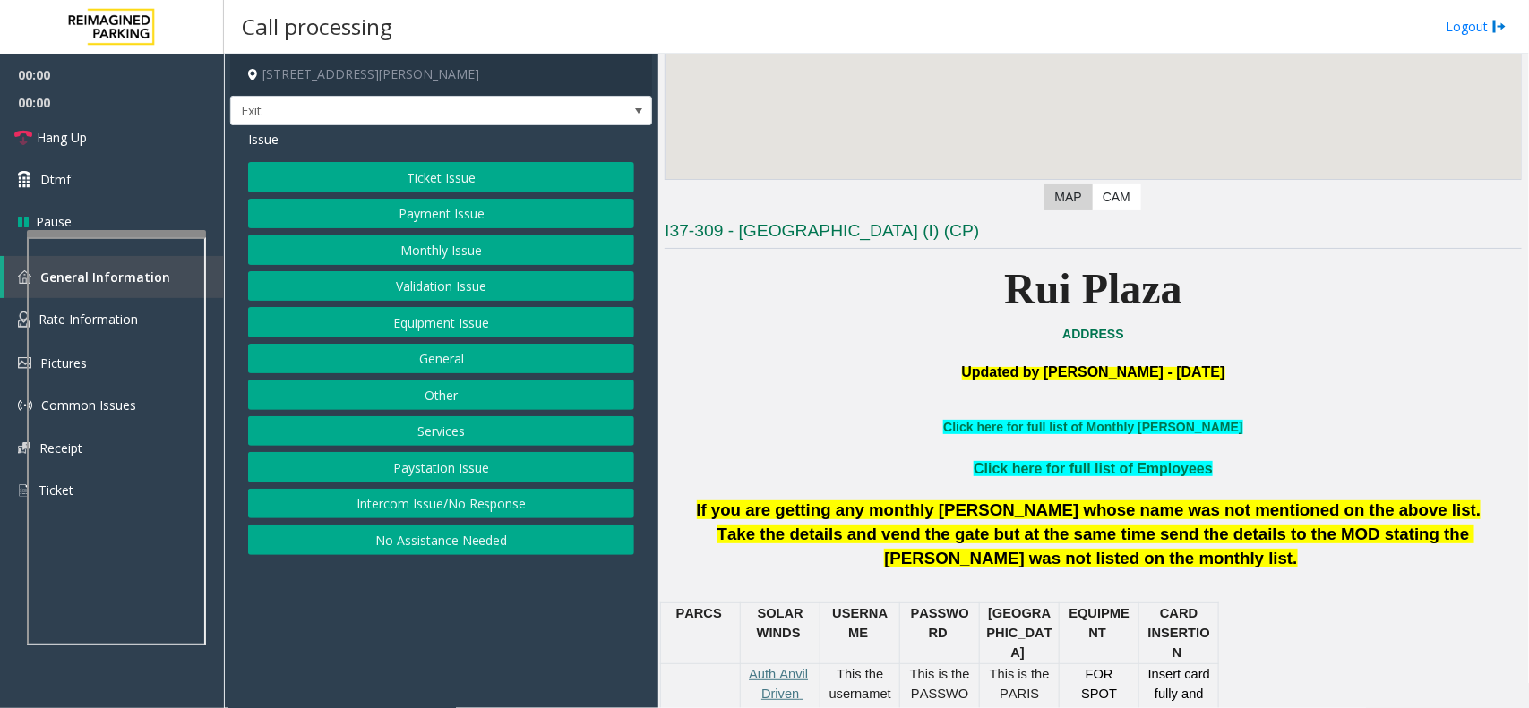
scroll to position [448, 0]
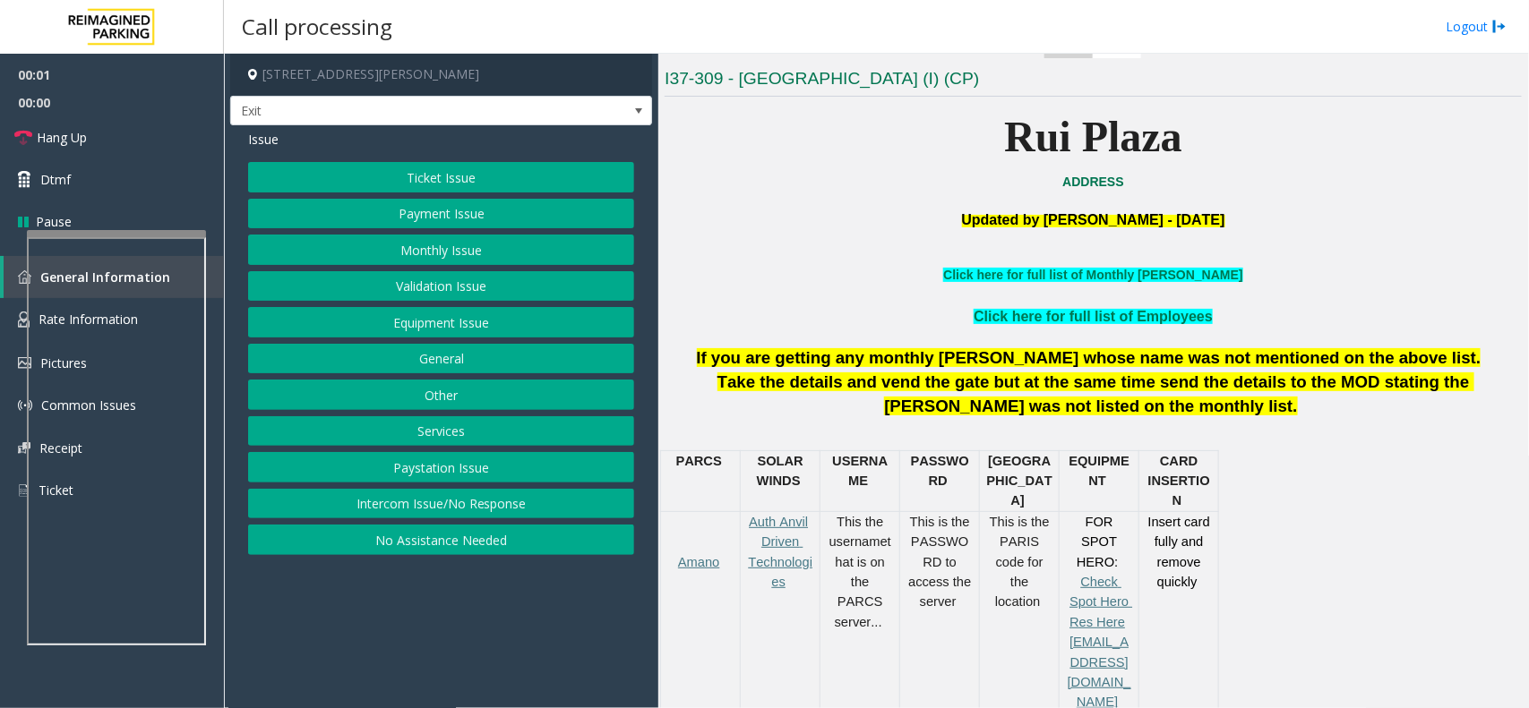
click at [448, 430] on button "Services" at bounding box center [441, 431] width 386 height 30
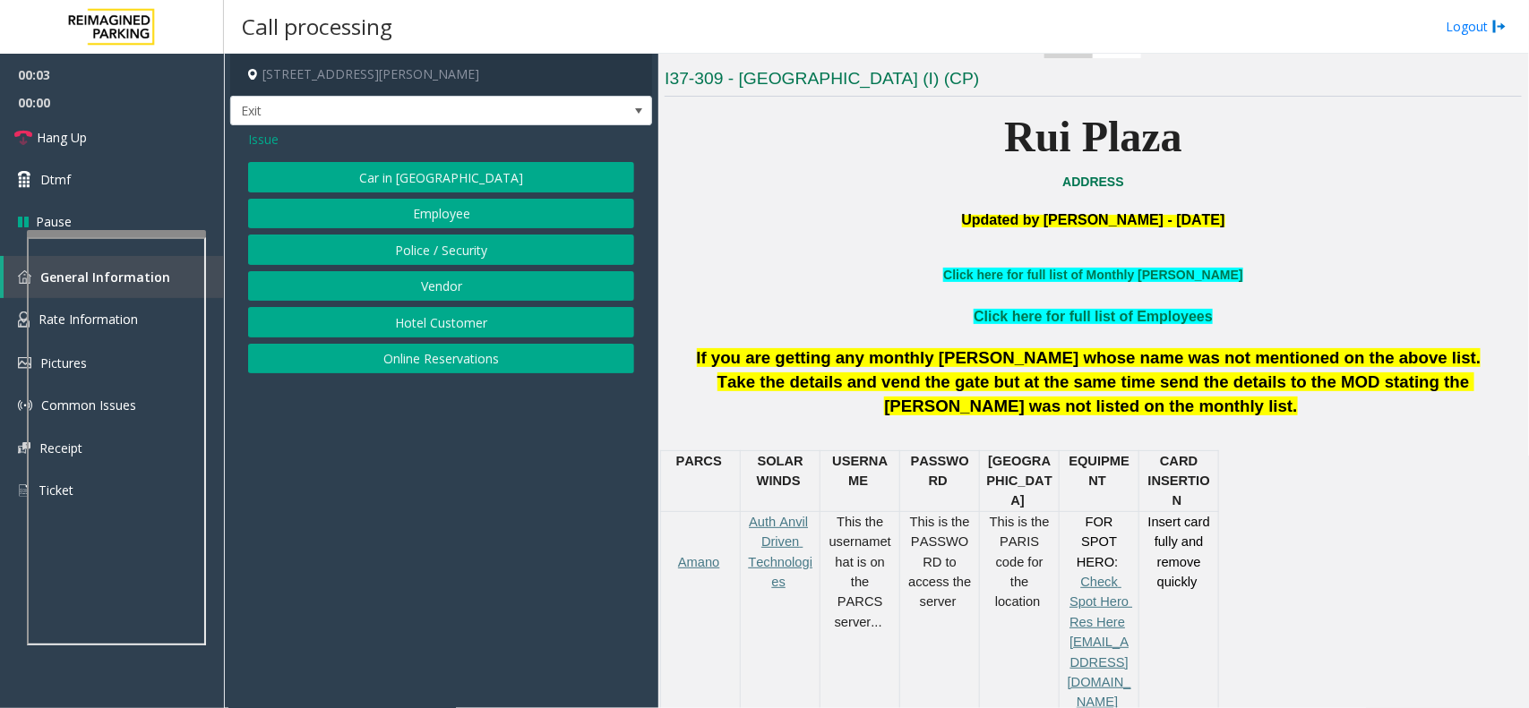
click at [406, 328] on button "Hotel Customer" at bounding box center [441, 322] width 386 height 30
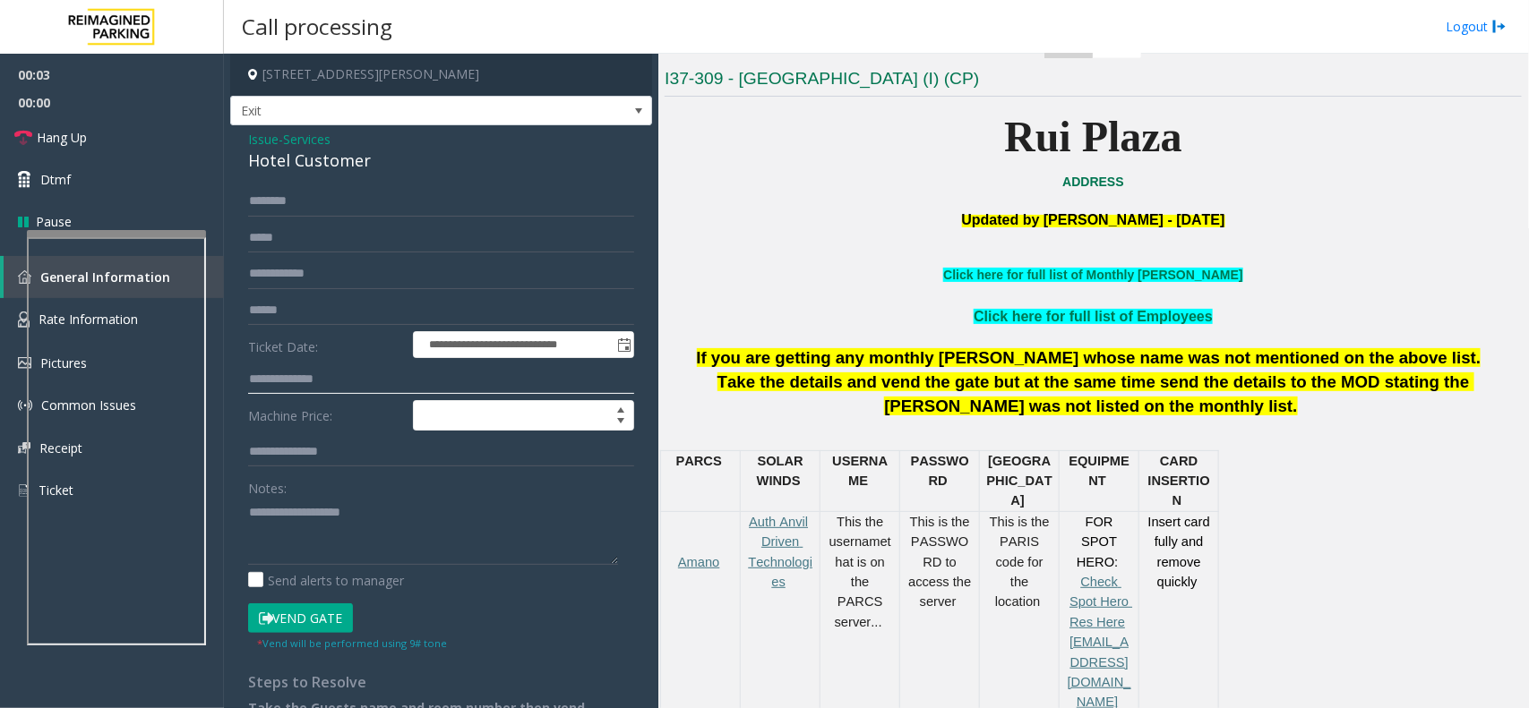
click at [274, 381] on input "text" at bounding box center [441, 380] width 386 height 30
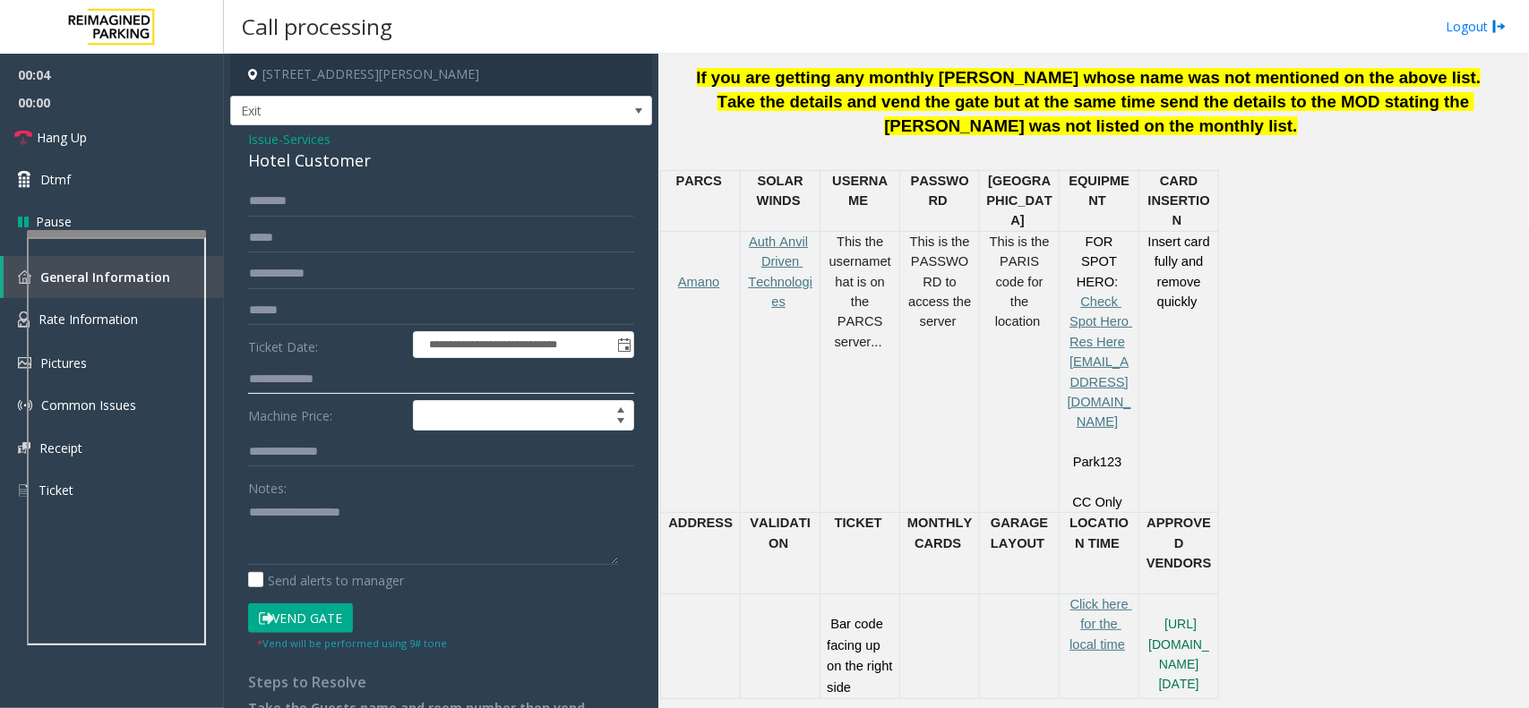
scroll to position [336, 0]
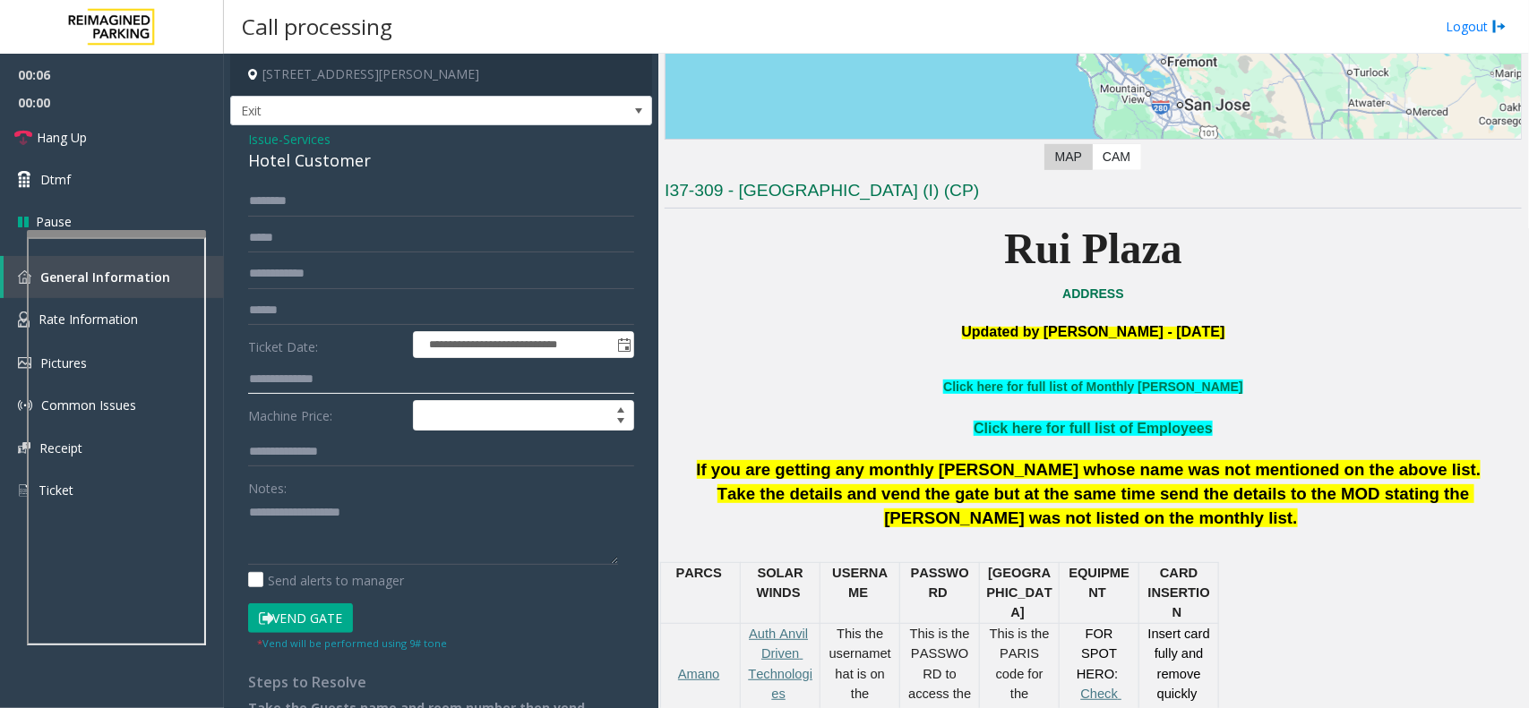
click at [284, 376] on input "text" at bounding box center [441, 380] width 386 height 30
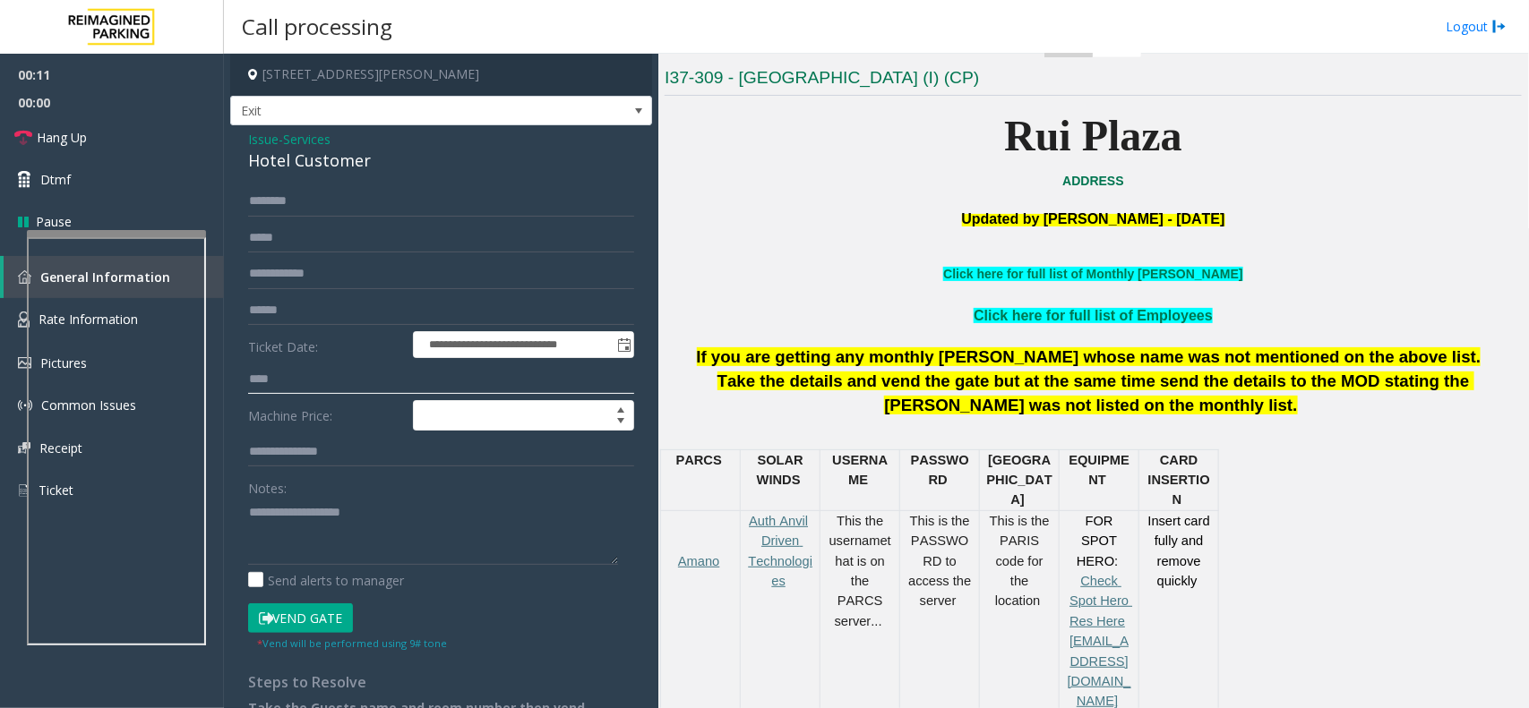
scroll to position [896, 0]
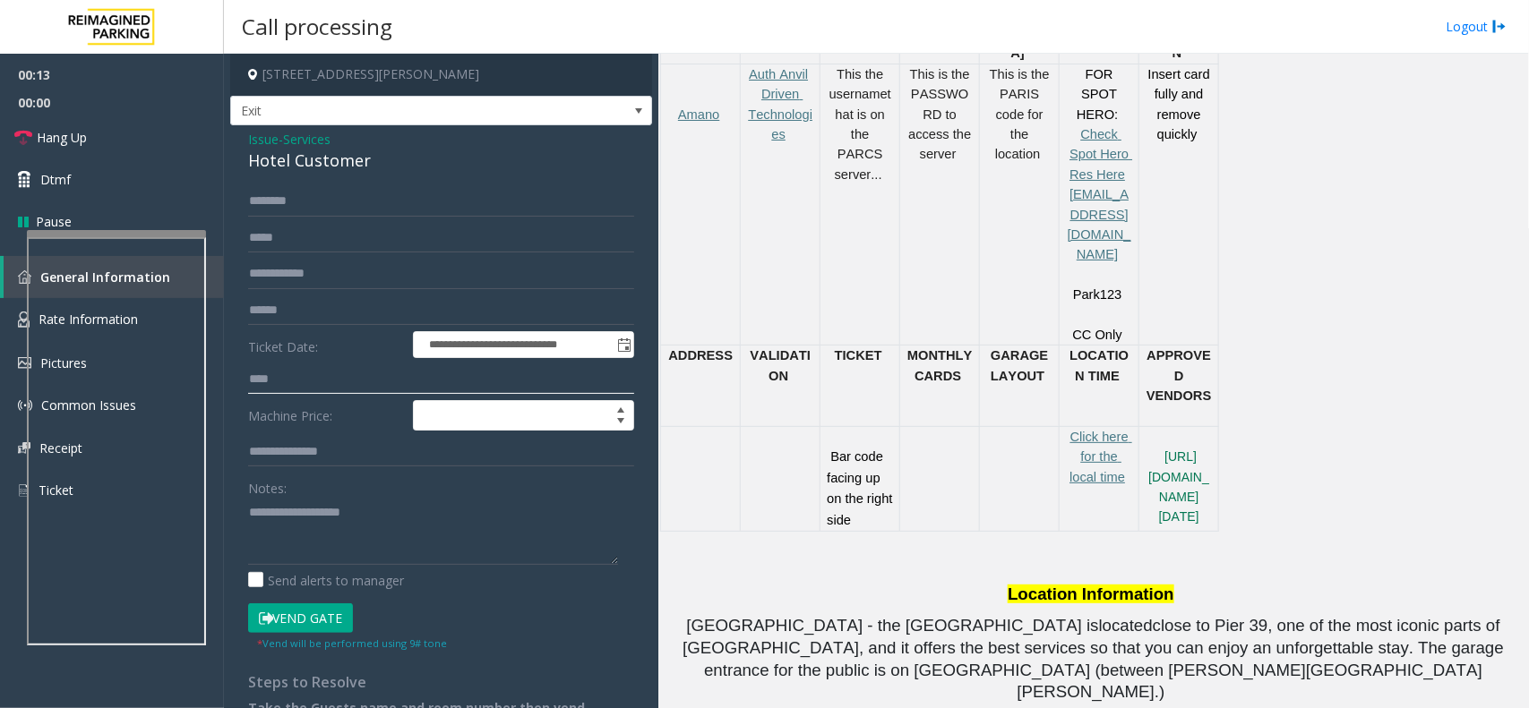
type input "****"
click at [282, 615] on button "Vend Gate" at bounding box center [300, 619] width 105 height 30
click at [90, 179] on link "Dtmf" at bounding box center [112, 180] width 224 height 42
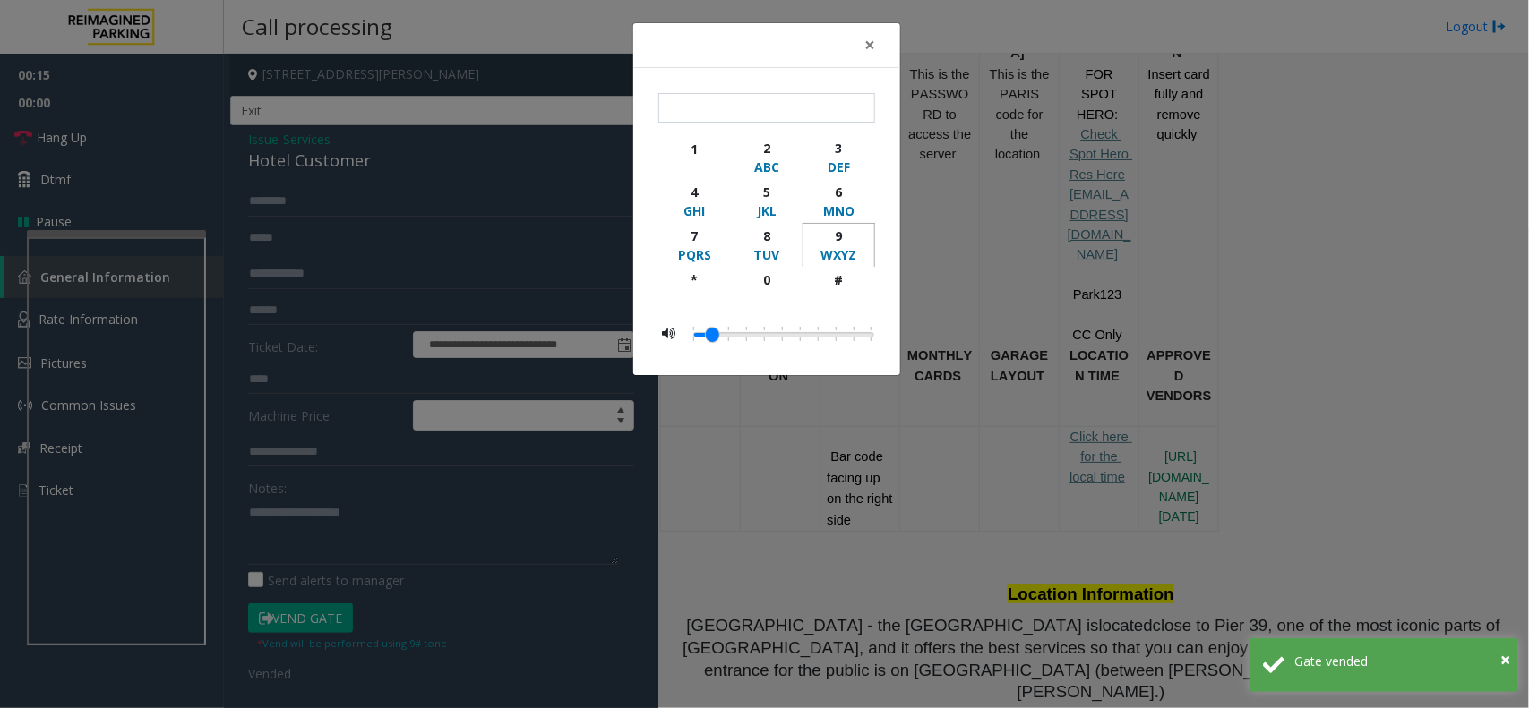
click at [857, 237] on div "9" at bounding box center [838, 236] width 49 height 19
click at [849, 280] on div "#" at bounding box center [838, 279] width 49 height 19
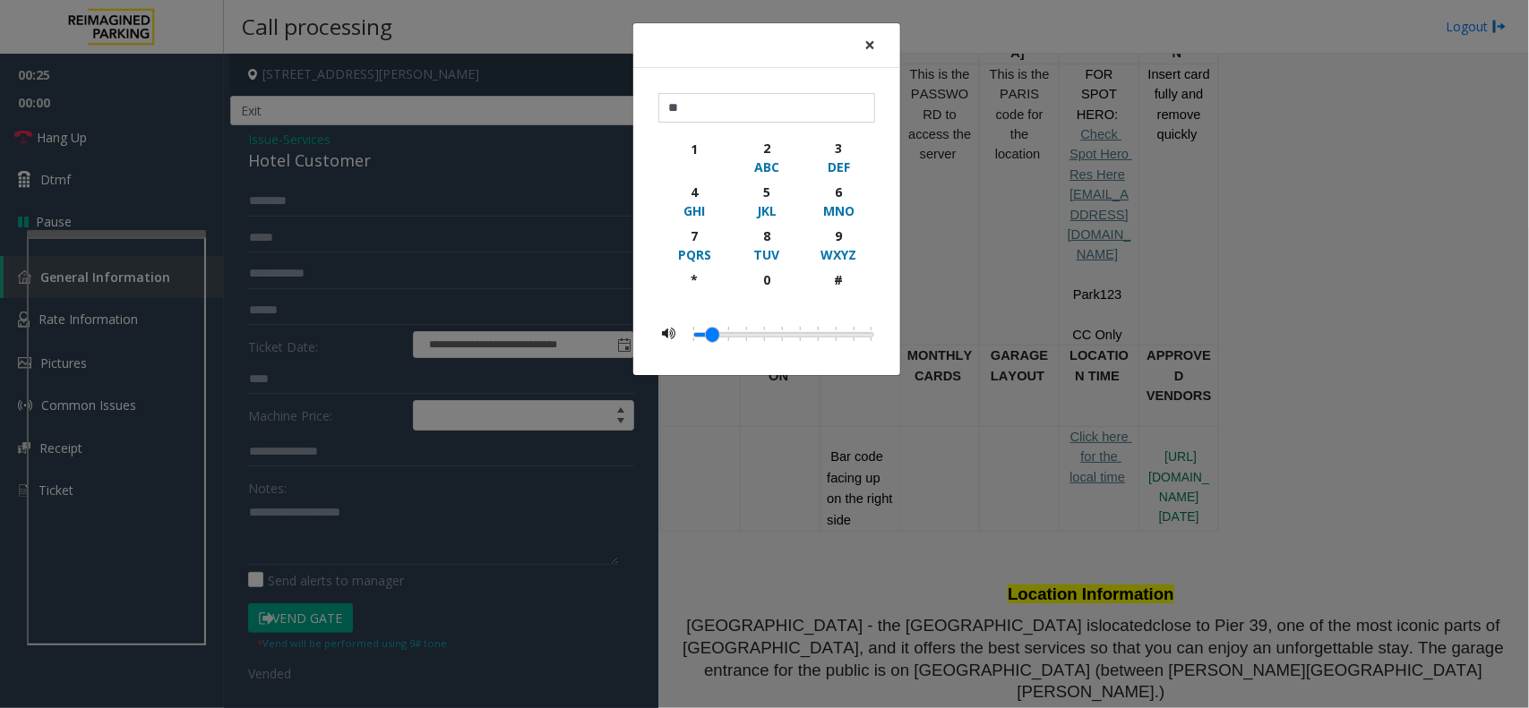
click at [870, 46] on span "×" at bounding box center [869, 44] width 11 height 25
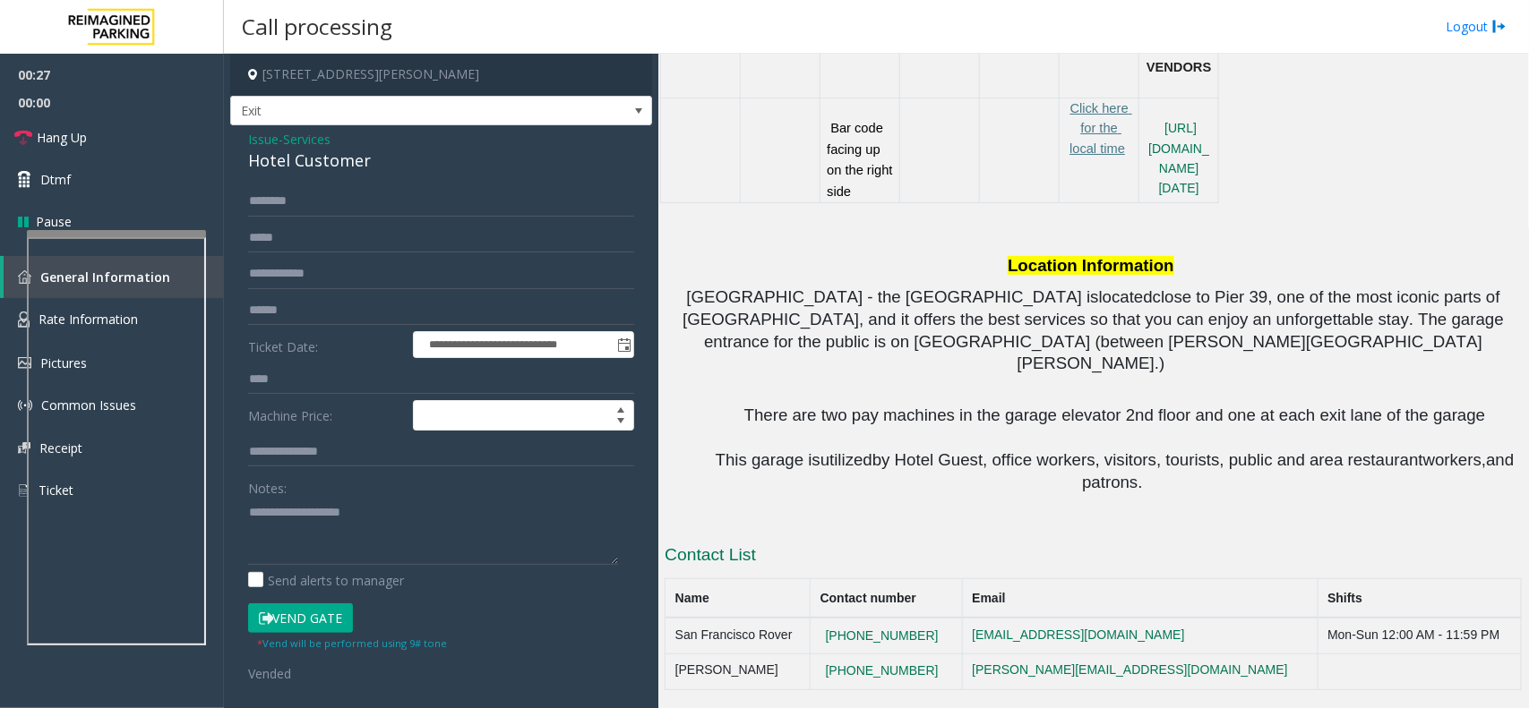
scroll to position [1600, 0]
click at [43, 173] on span "Dtmf" at bounding box center [55, 179] width 30 height 19
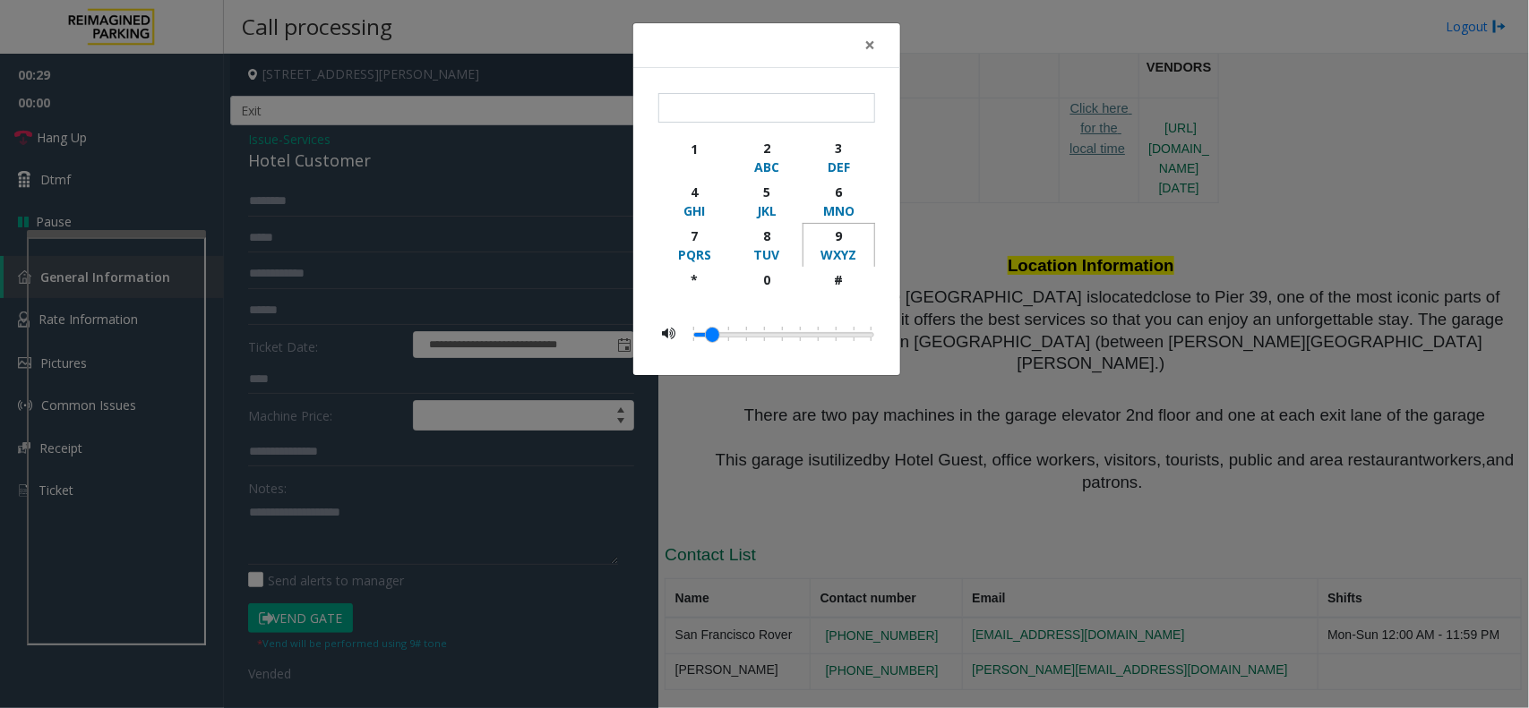
click at [821, 256] on div "WXYZ" at bounding box center [838, 254] width 49 height 19
click at [828, 291] on div "button" at bounding box center [838, 297] width 49 height 16
type input "**"
click at [870, 45] on span "×" at bounding box center [869, 44] width 11 height 25
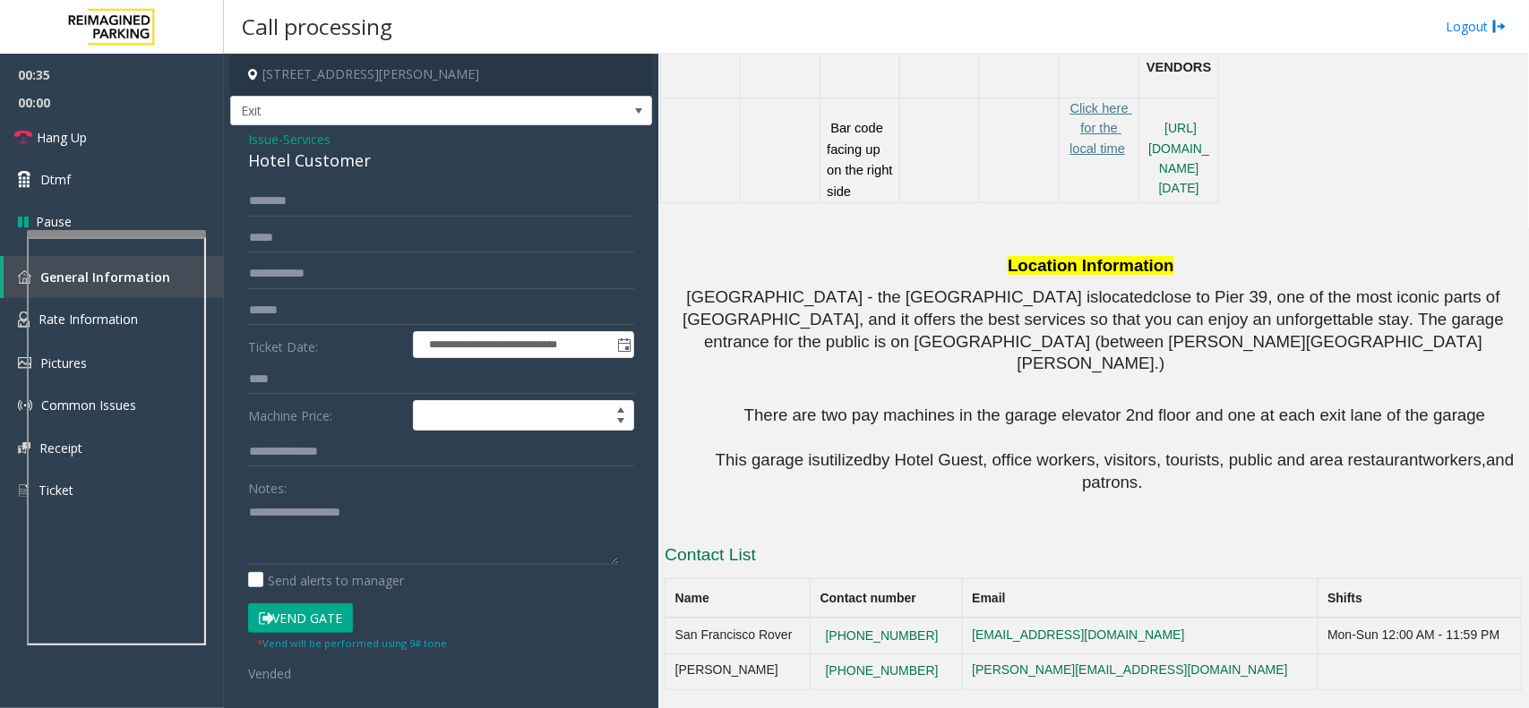
copy tr "[PHONE_NUMBER]"
drag, startPoint x: 940, startPoint y: 637, endPoint x: 825, endPoint y: 628, distance: 115.9
click at [825, 628] on tr "San Francisco Rover [PHONE_NUMBER] [EMAIL_ADDRESS][DOMAIN_NAME] Mon-Sun 12:00 A…" at bounding box center [1093, 636] width 856 height 36
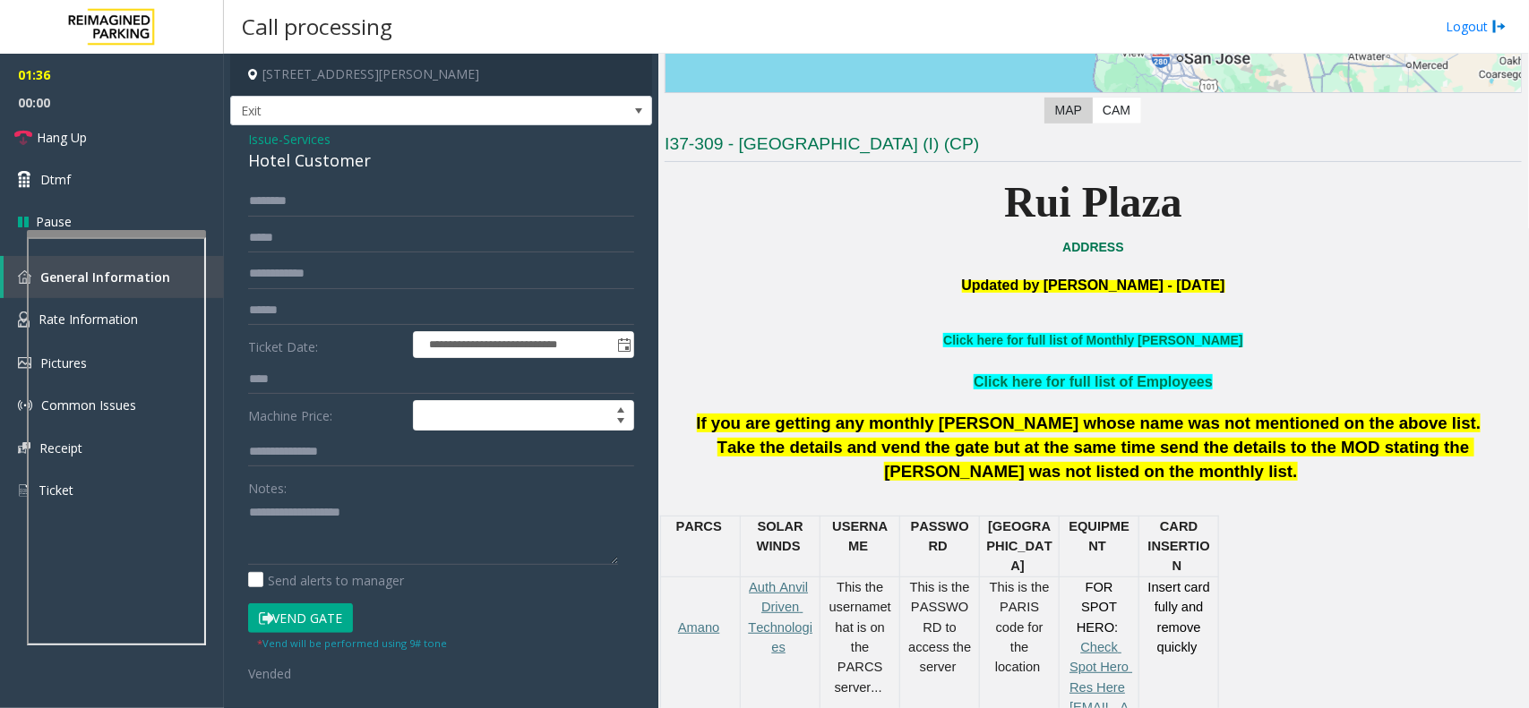
scroll to position [257, 0]
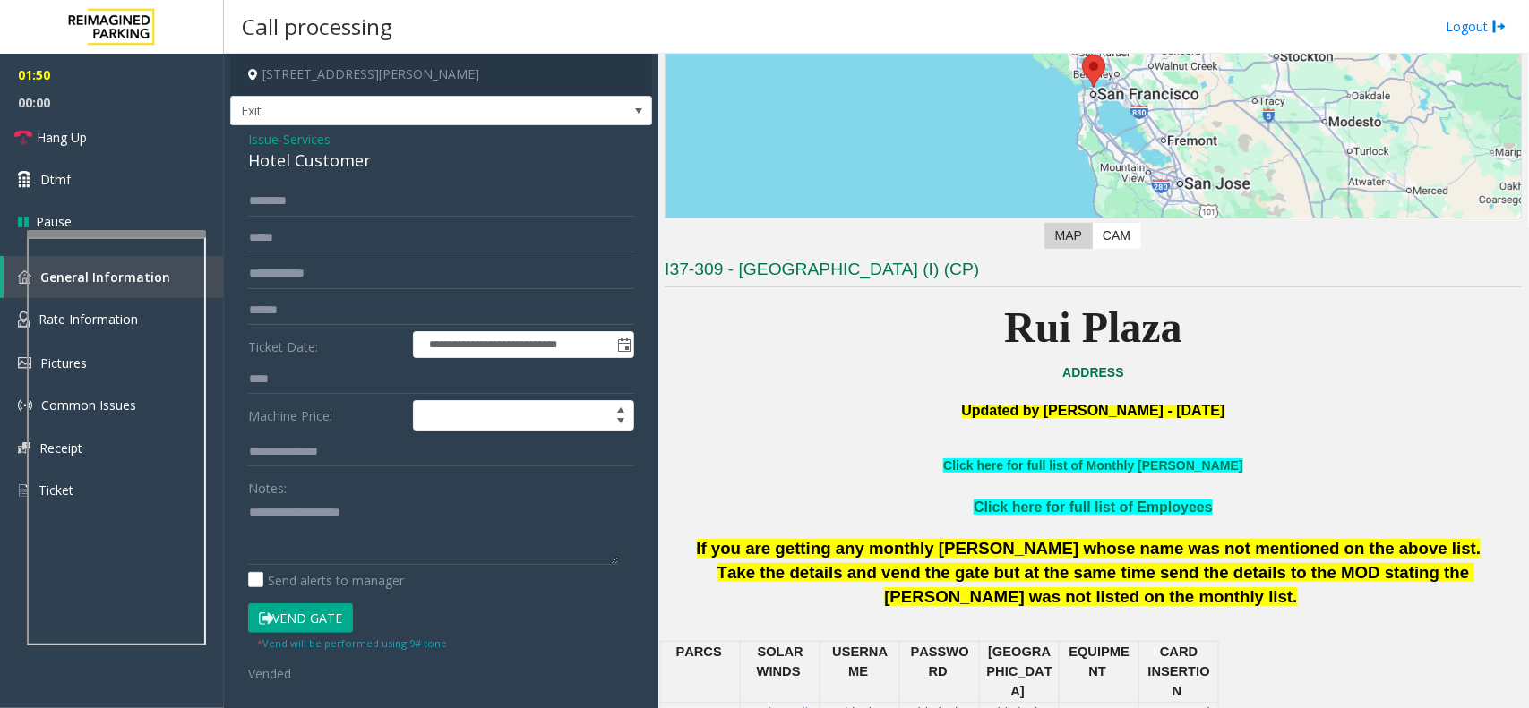
click at [315, 166] on div "Hotel Customer" at bounding box center [441, 161] width 386 height 24
copy div "Hotel Customer"
click at [292, 518] on textarea at bounding box center [433, 531] width 370 height 67
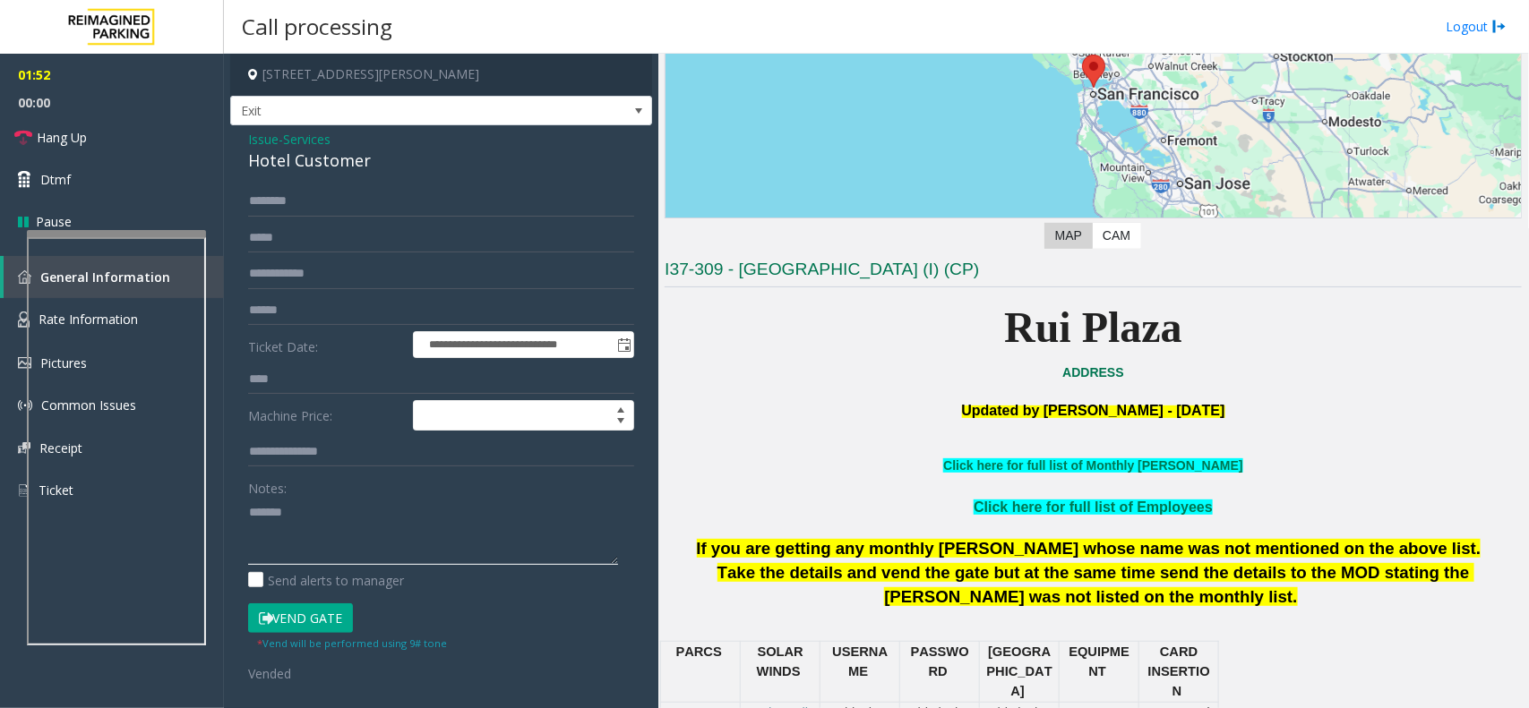
paste textarea "**********"
click at [21, 132] on icon at bounding box center [23, 138] width 18 height 18
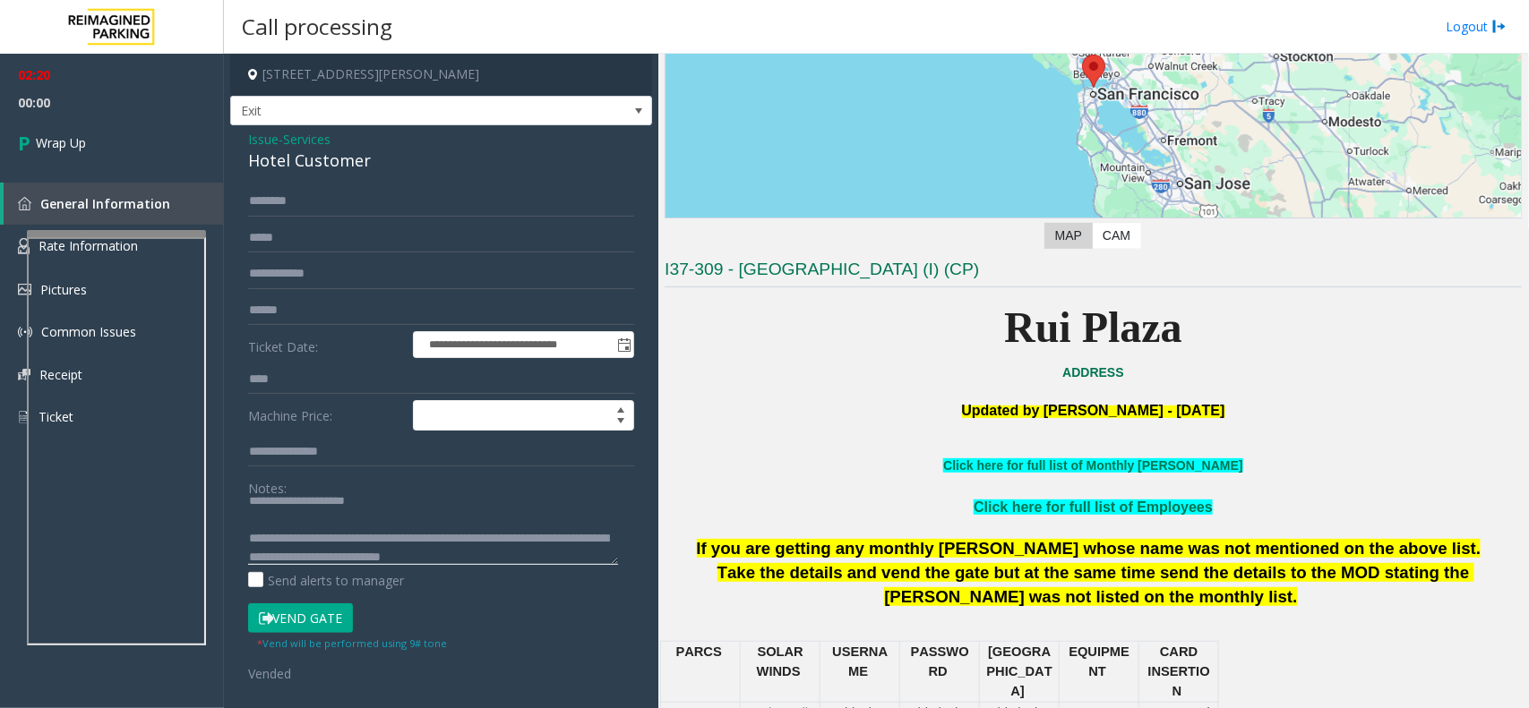
click at [548, 558] on textarea at bounding box center [433, 531] width 370 height 67
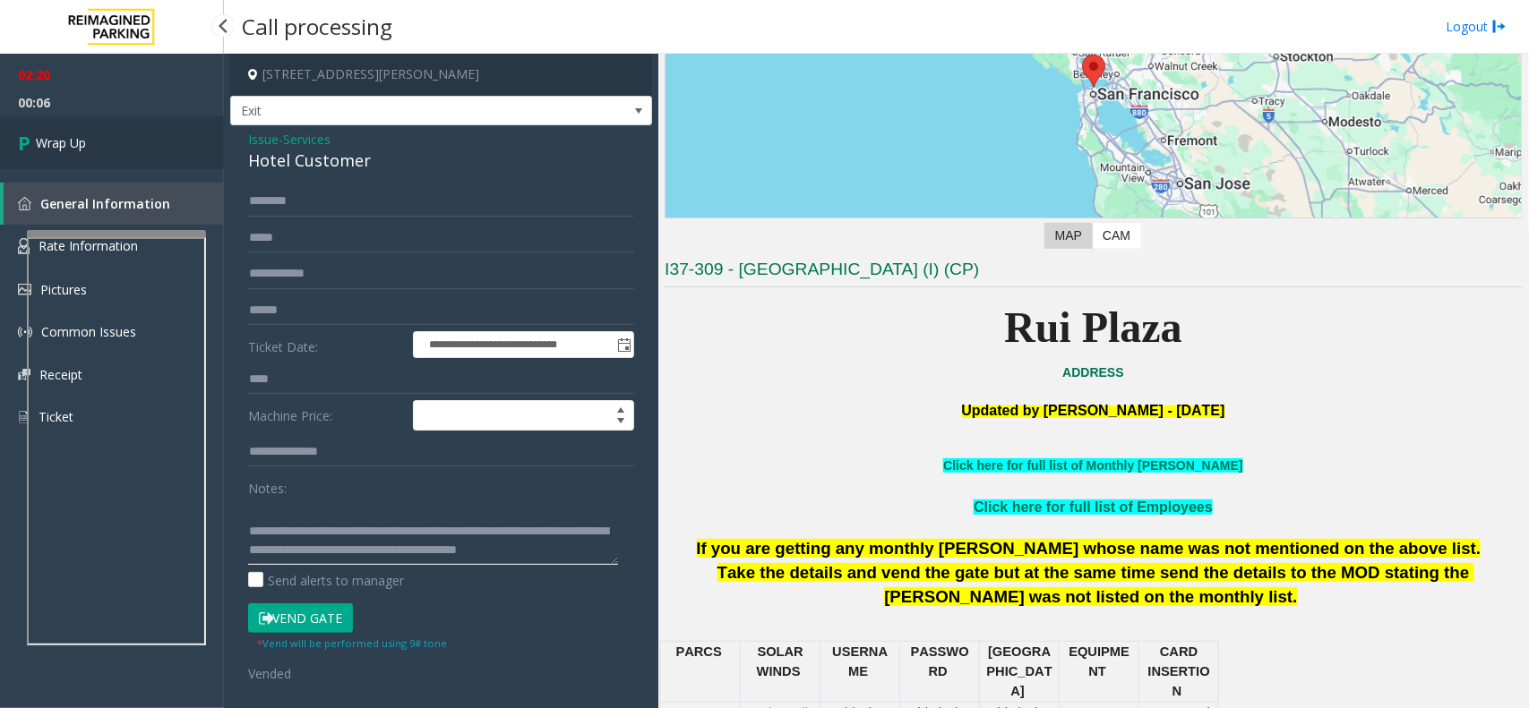
type textarea "**********"
click at [55, 153] on link "Wrap Up" at bounding box center [112, 142] width 224 height 53
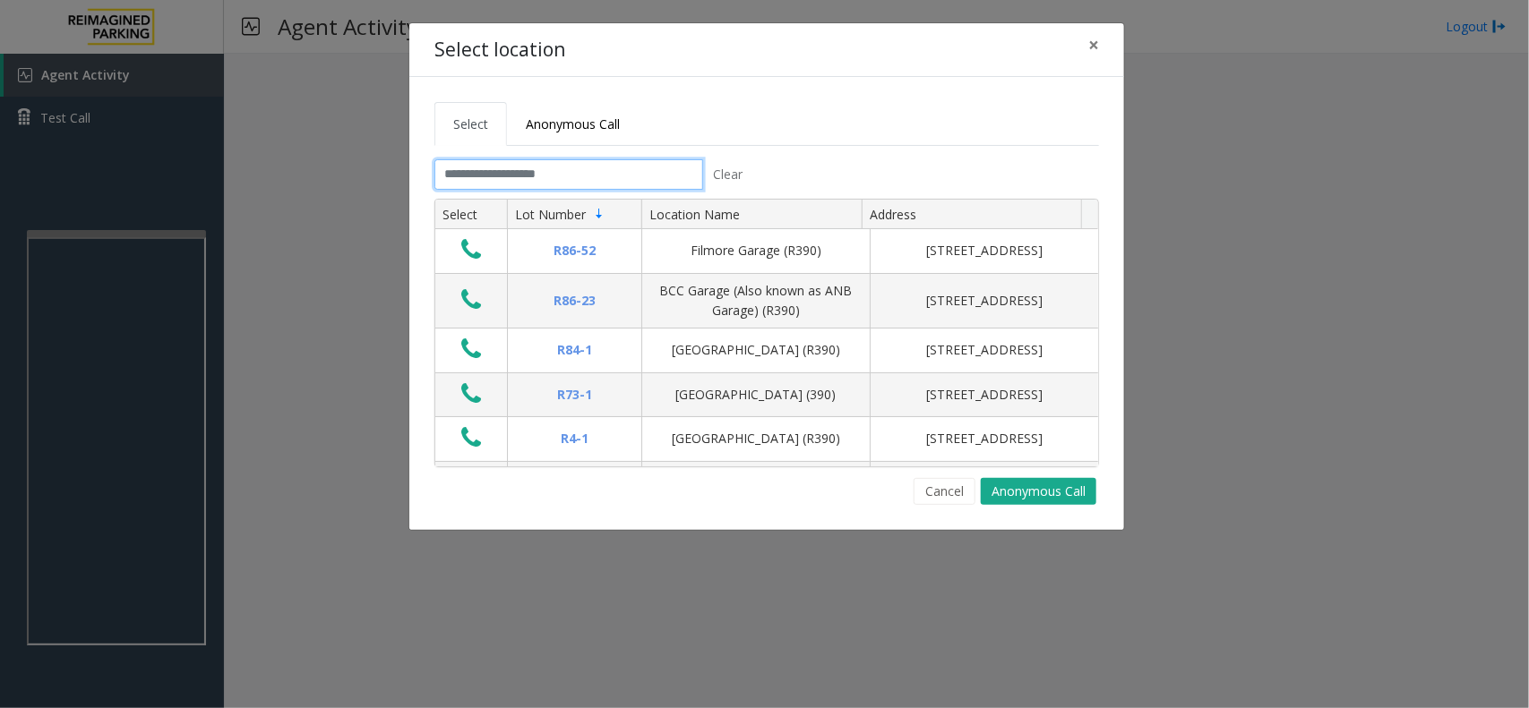
click at [506, 185] on input "text" at bounding box center [568, 174] width 269 height 30
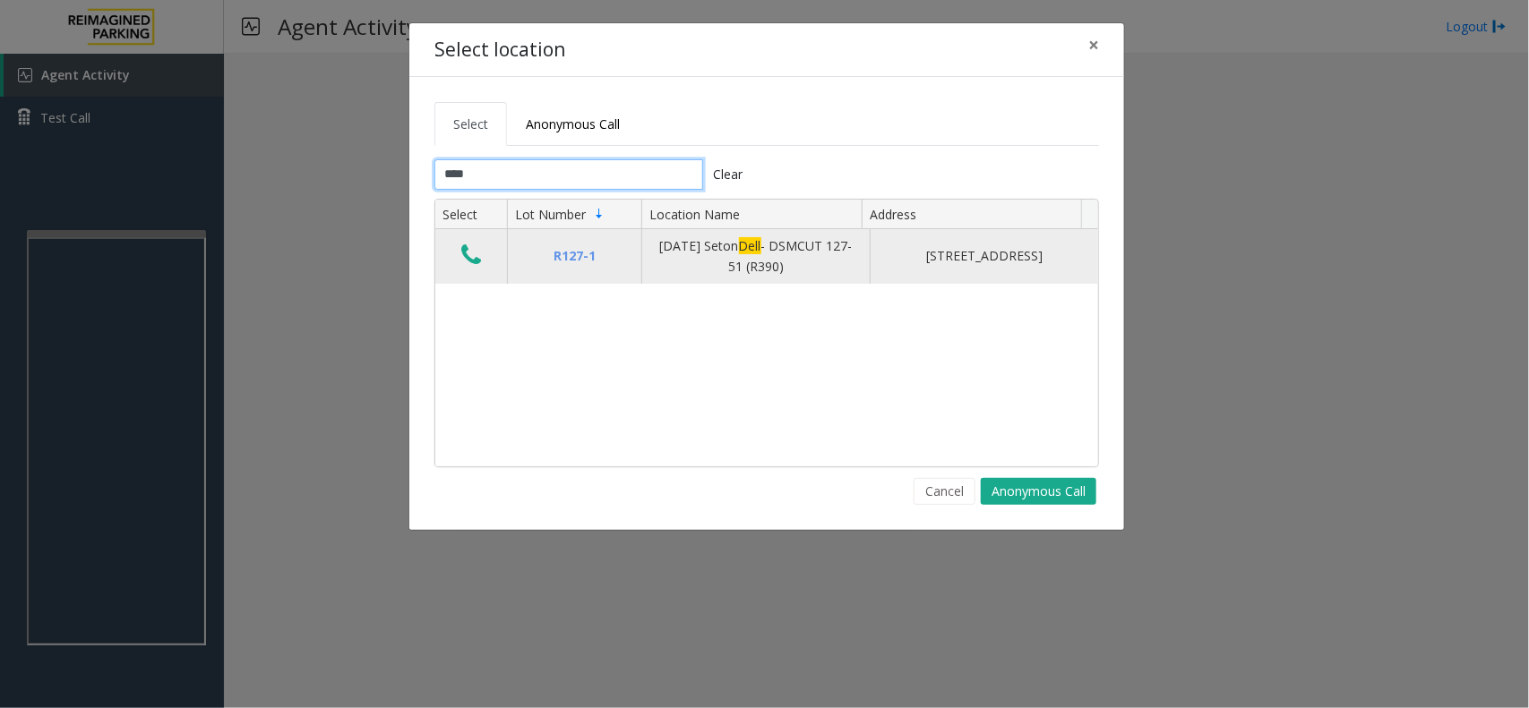
type input "****"
click at [471, 261] on icon "Data table" at bounding box center [471, 255] width 20 height 25
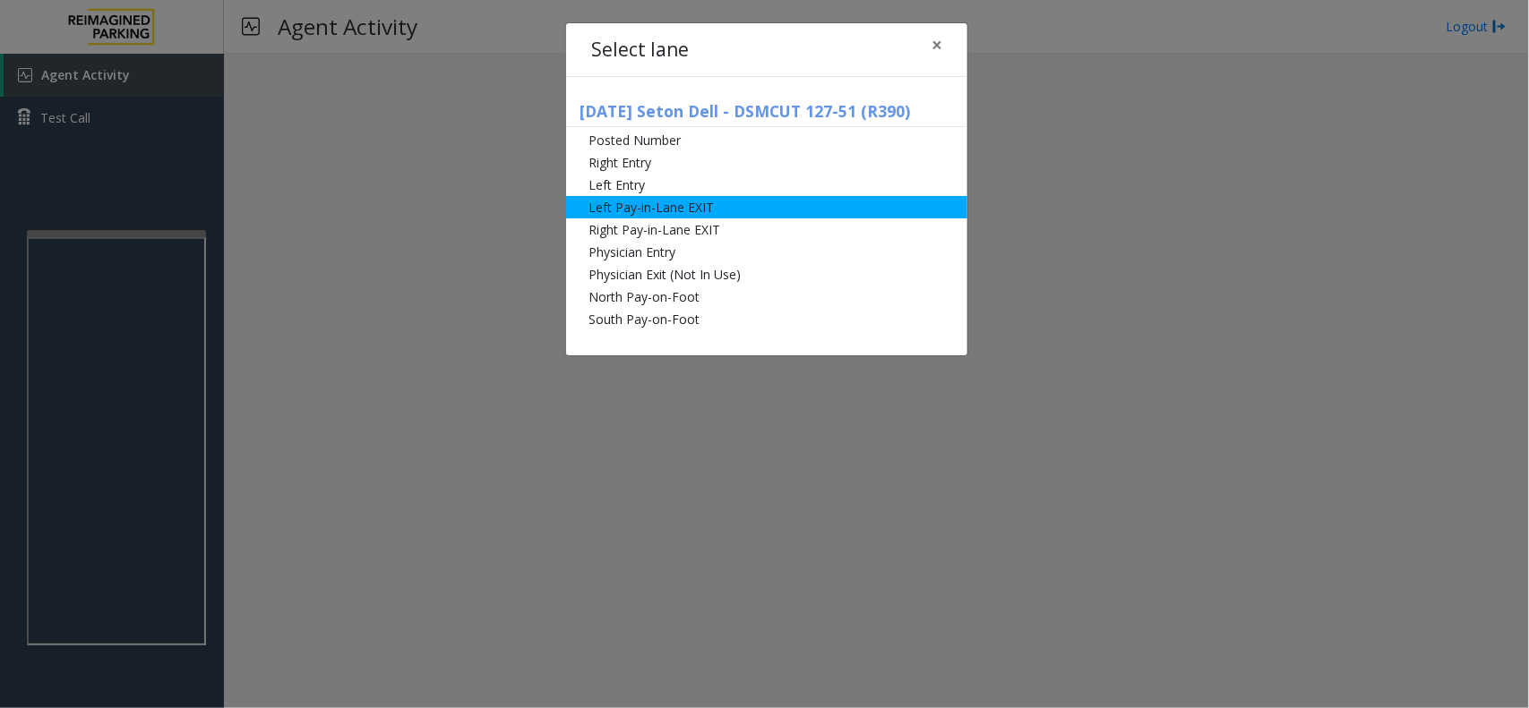
click at [677, 208] on li "Left Pay-in-Lane EXIT" at bounding box center [766, 207] width 401 height 22
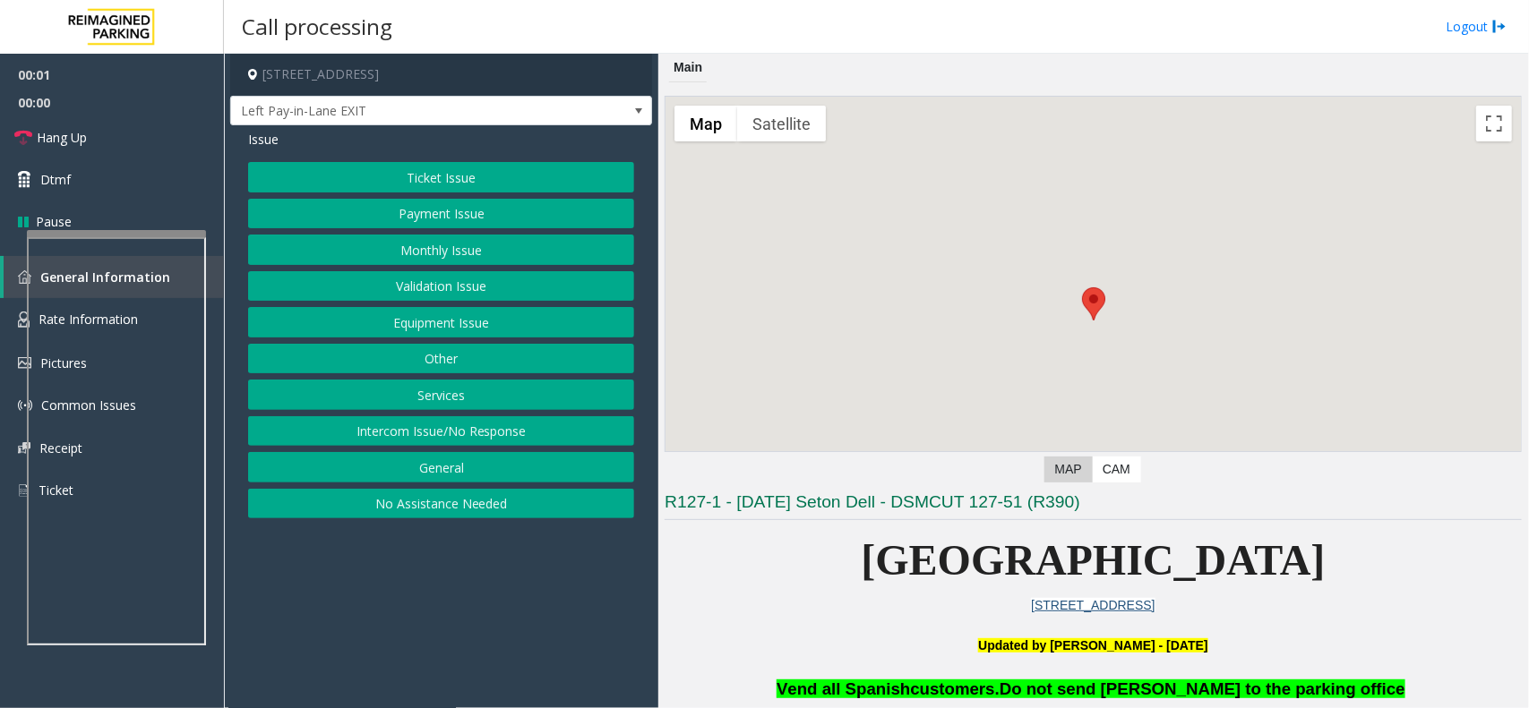
click at [448, 172] on button "Ticket Issue" at bounding box center [441, 177] width 386 height 30
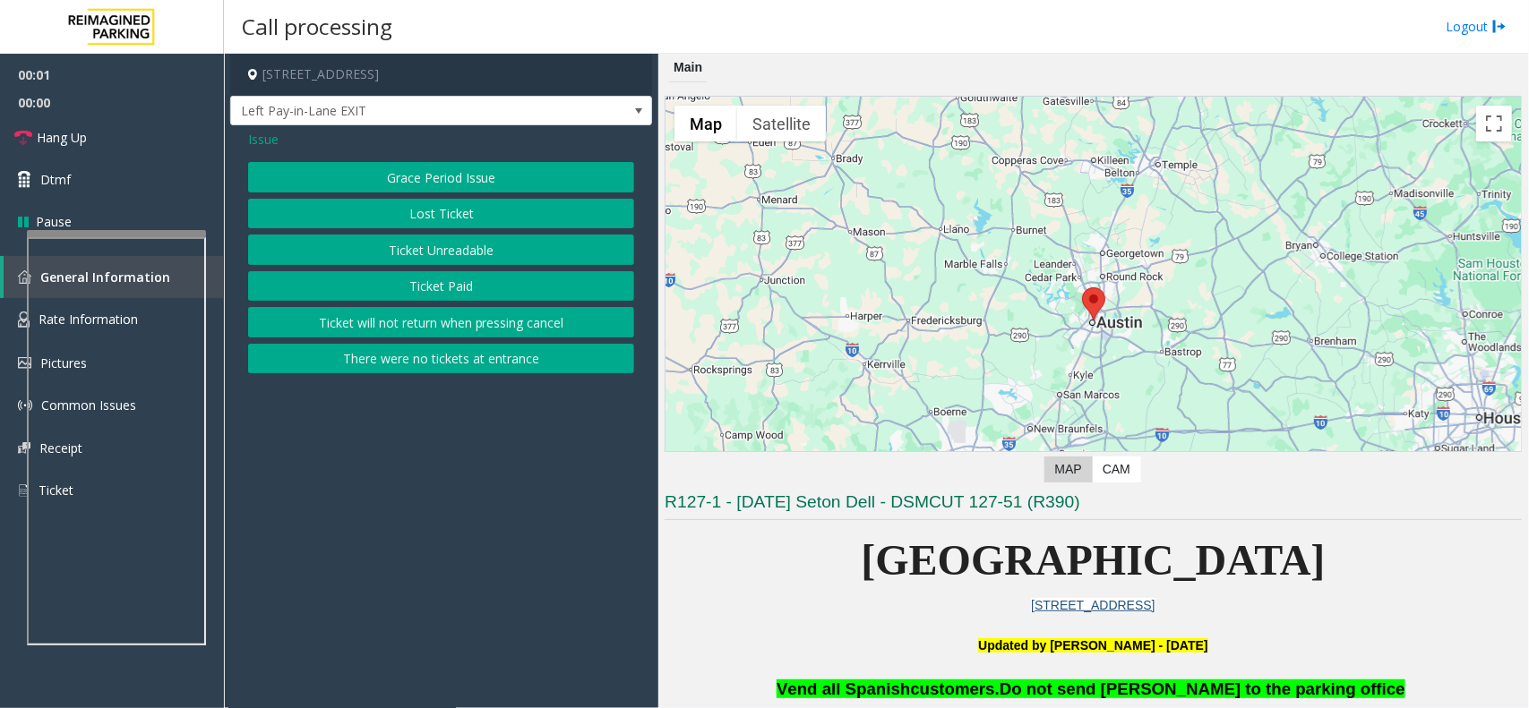
click at [467, 359] on button "There were no tickets at entrance" at bounding box center [441, 359] width 386 height 30
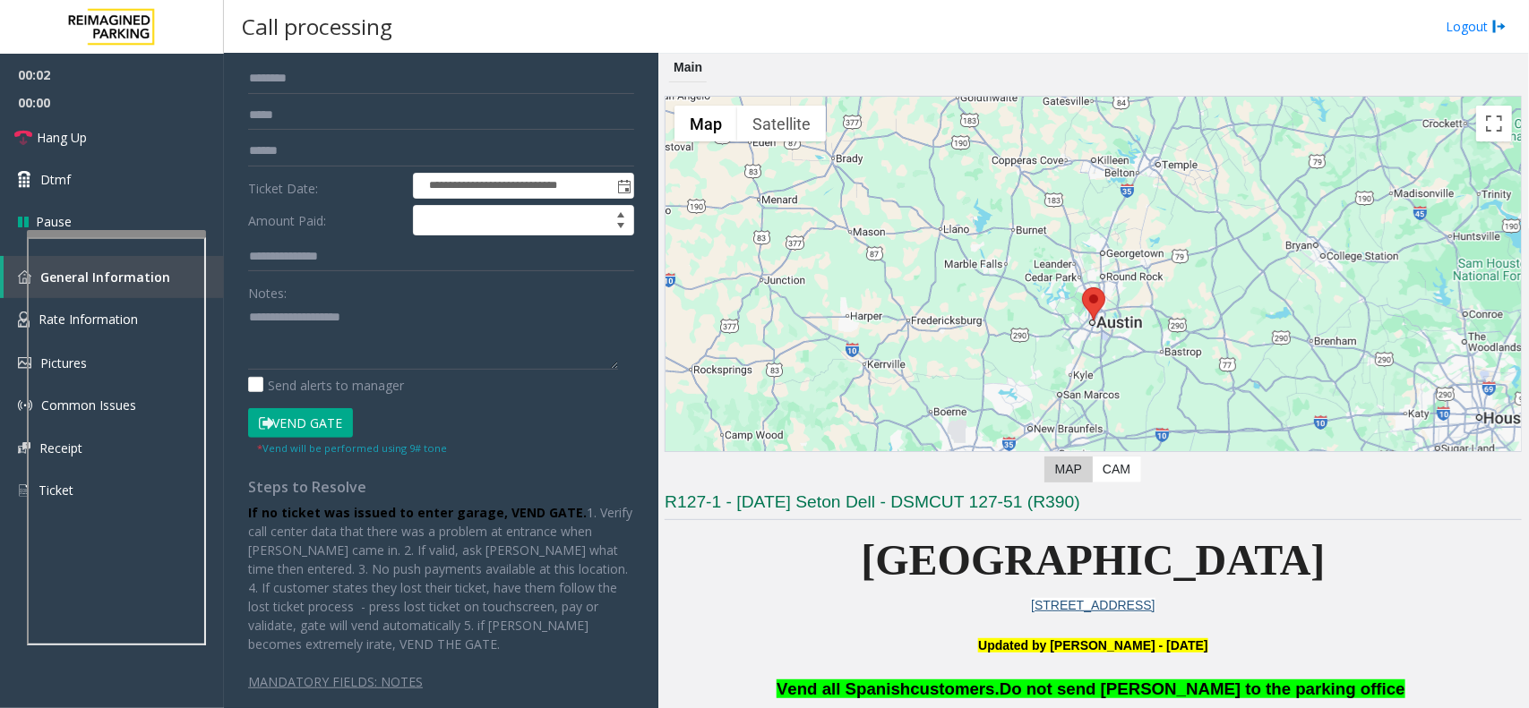
scroll to position [124, 0]
click at [285, 416] on button "Vend Gate" at bounding box center [300, 423] width 105 height 30
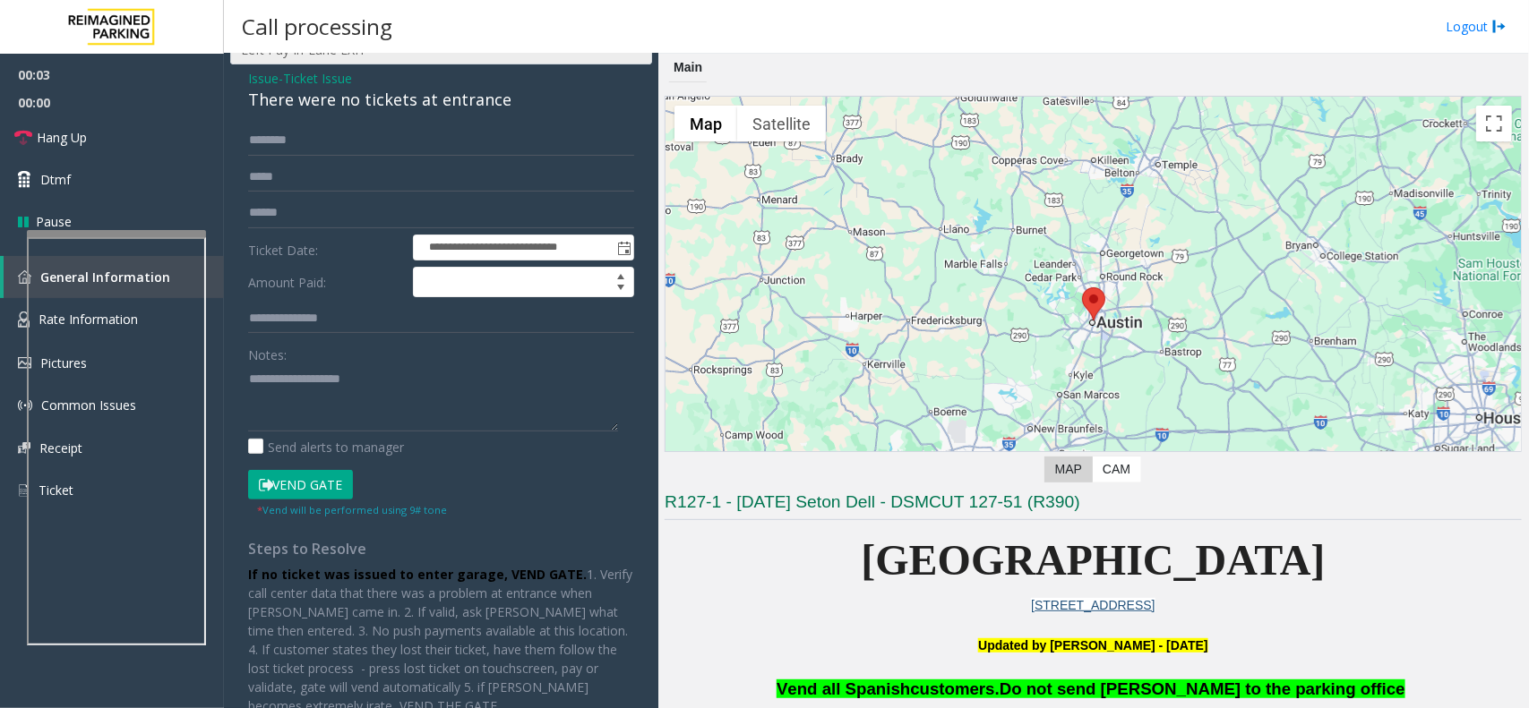
scroll to position [0, 0]
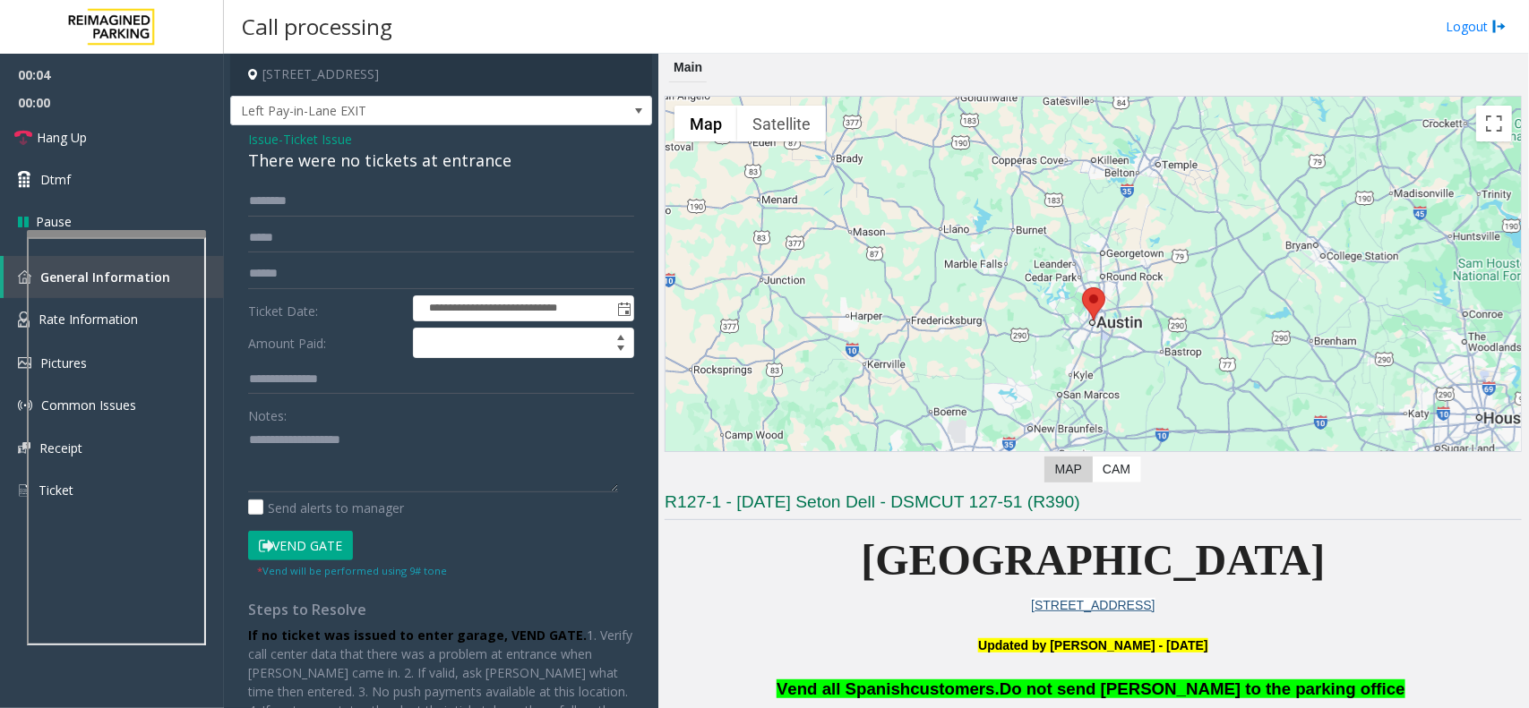
click at [364, 168] on div "There were no tickets at entrance" at bounding box center [441, 161] width 386 height 24
copy div "There were no tickets at entrance"
click at [336, 468] on textarea at bounding box center [433, 458] width 370 height 67
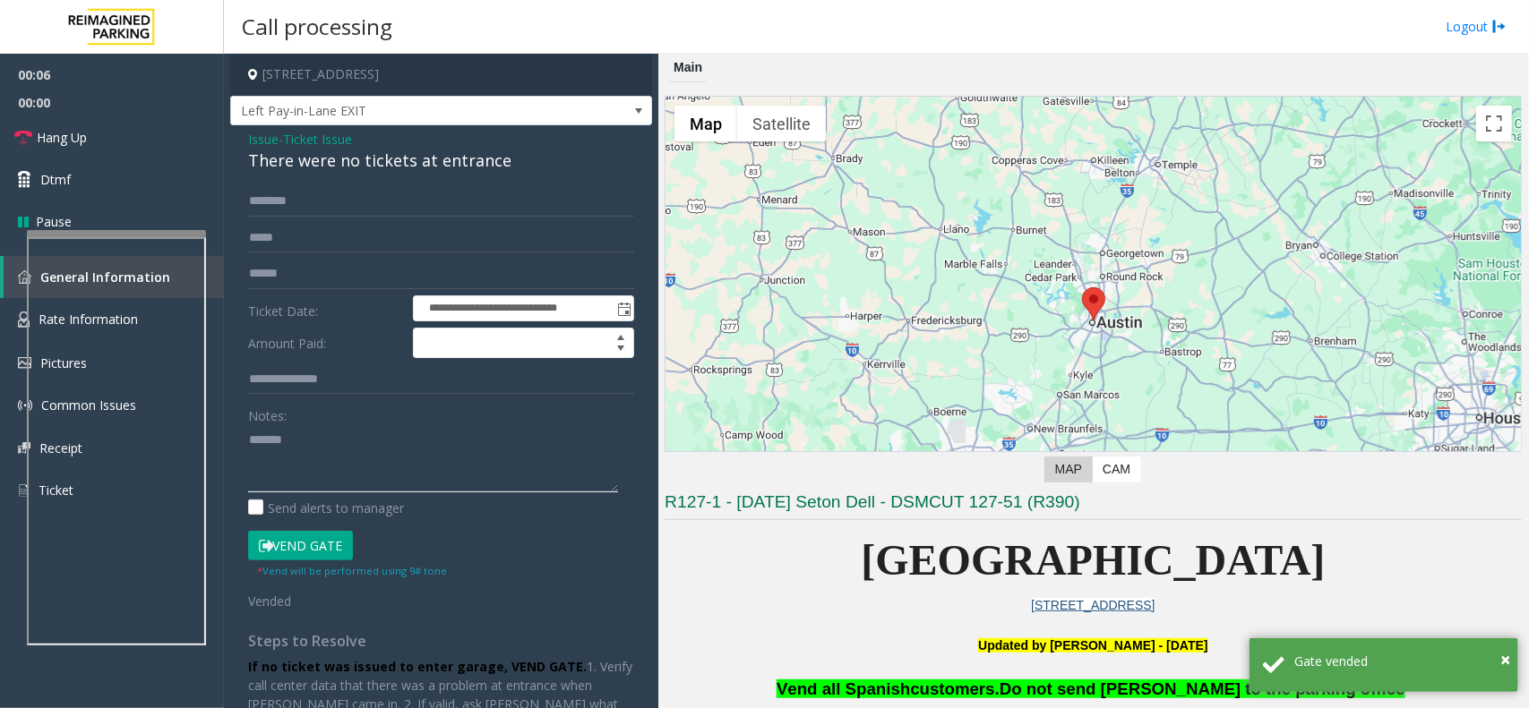
paste textarea "**********"
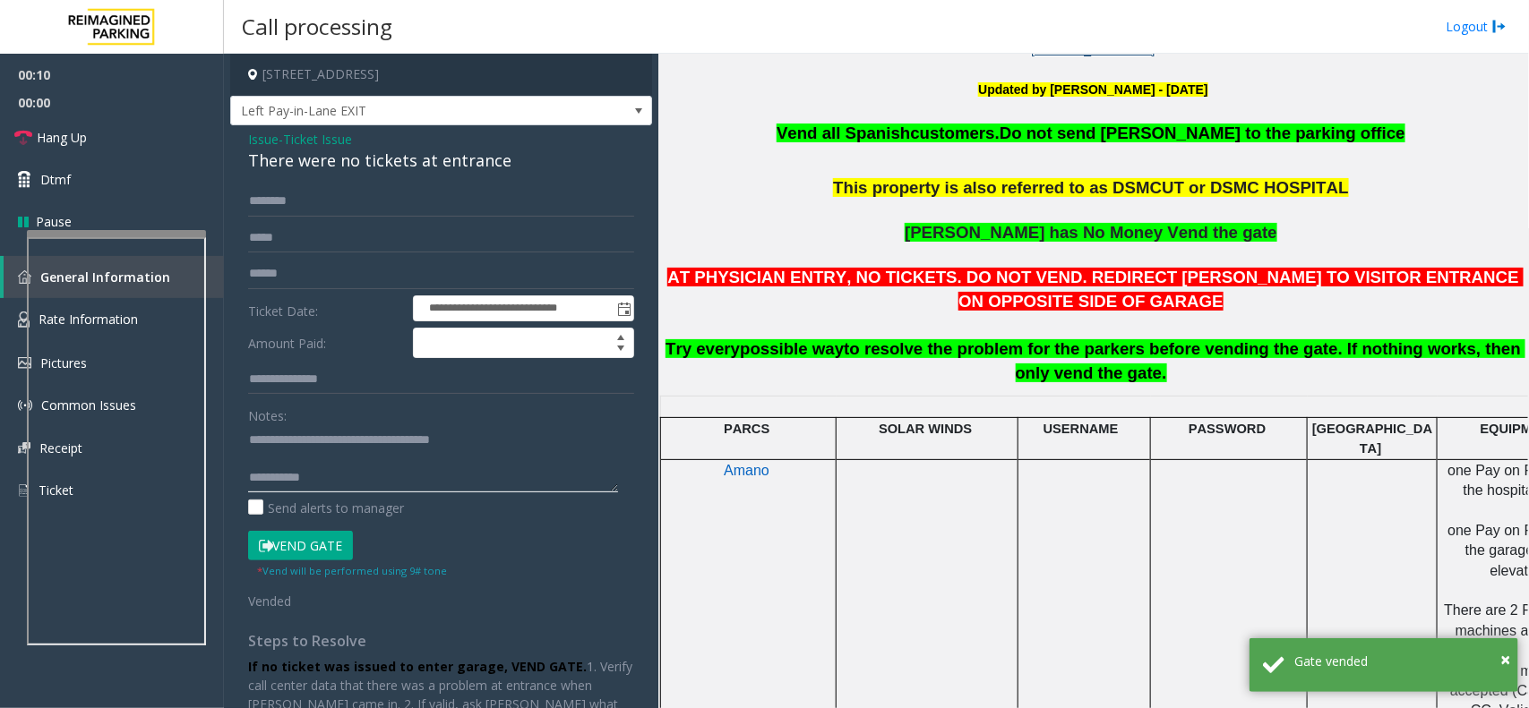
scroll to position [448, 0]
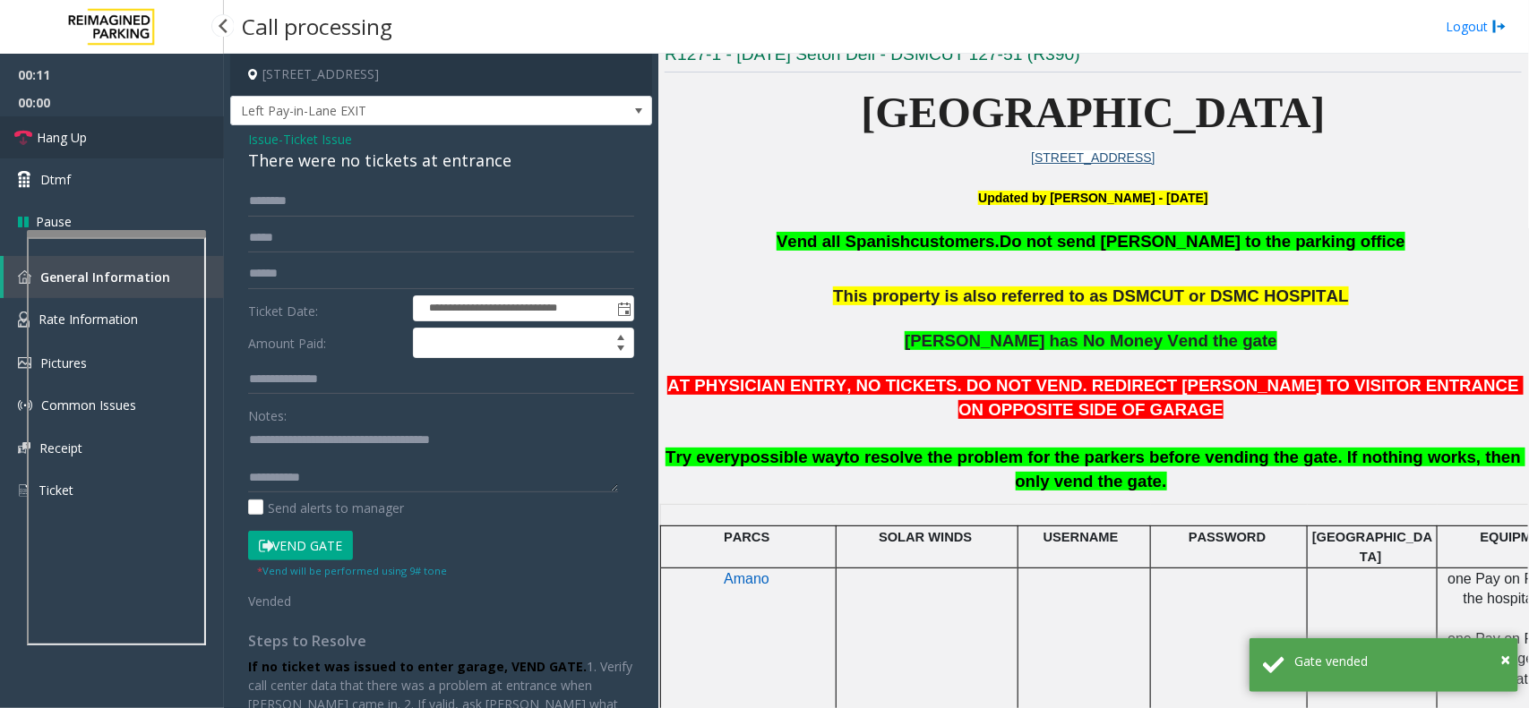
click at [68, 128] on span "Hang Up" at bounding box center [62, 137] width 50 height 19
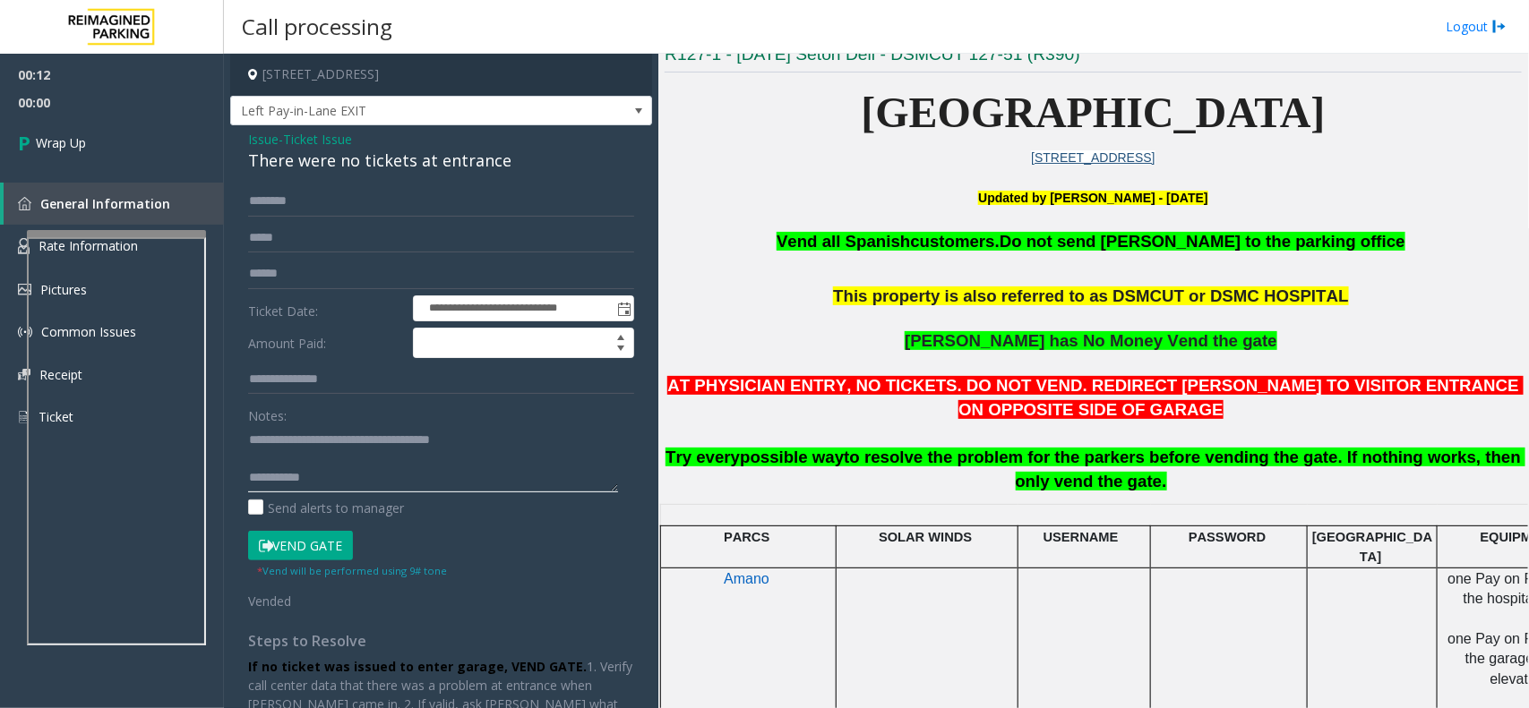
click at [327, 473] on textarea at bounding box center [433, 458] width 370 height 67
type textarea "**********"
click at [63, 167] on link "Wrap Up" at bounding box center [112, 142] width 224 height 53
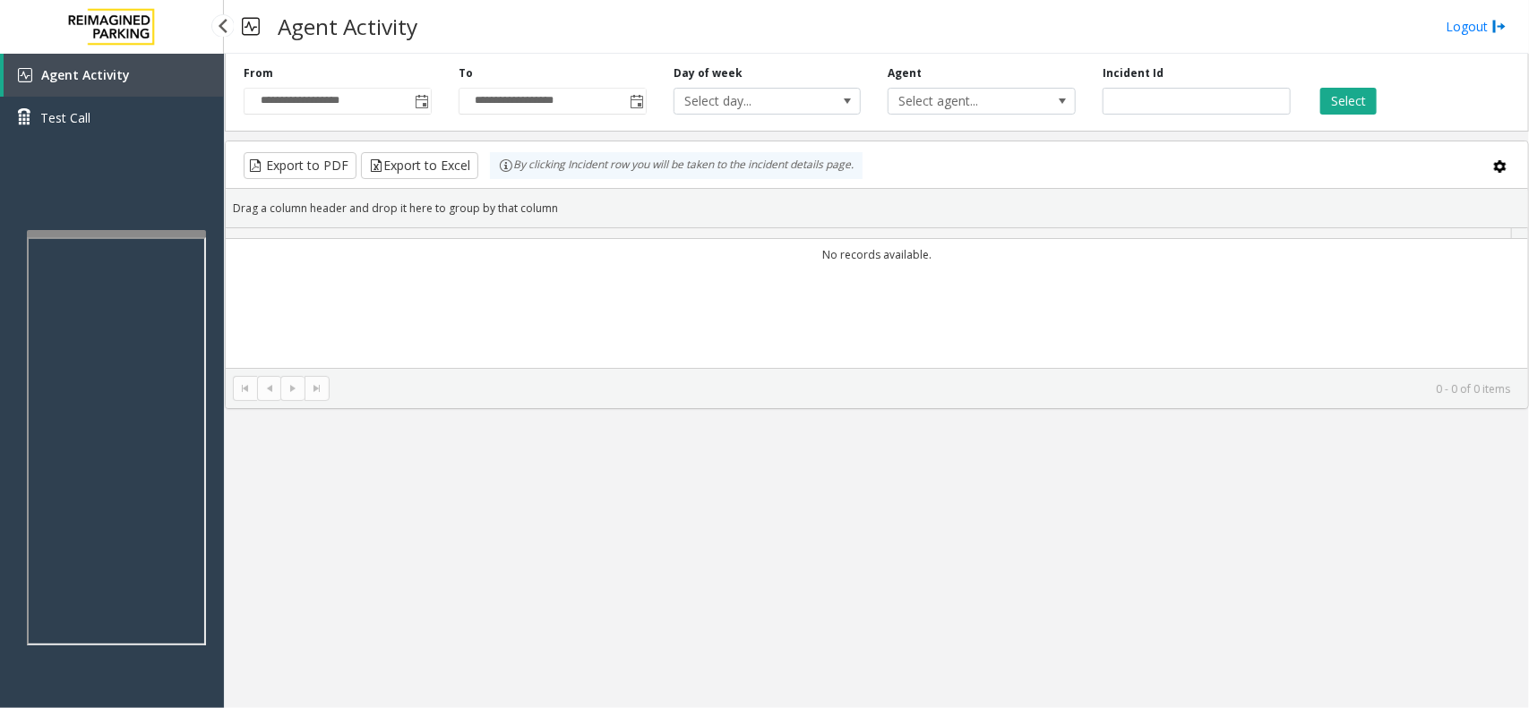
click at [70, 159] on div "Agent Activity Test Call" at bounding box center [112, 408] width 224 height 708
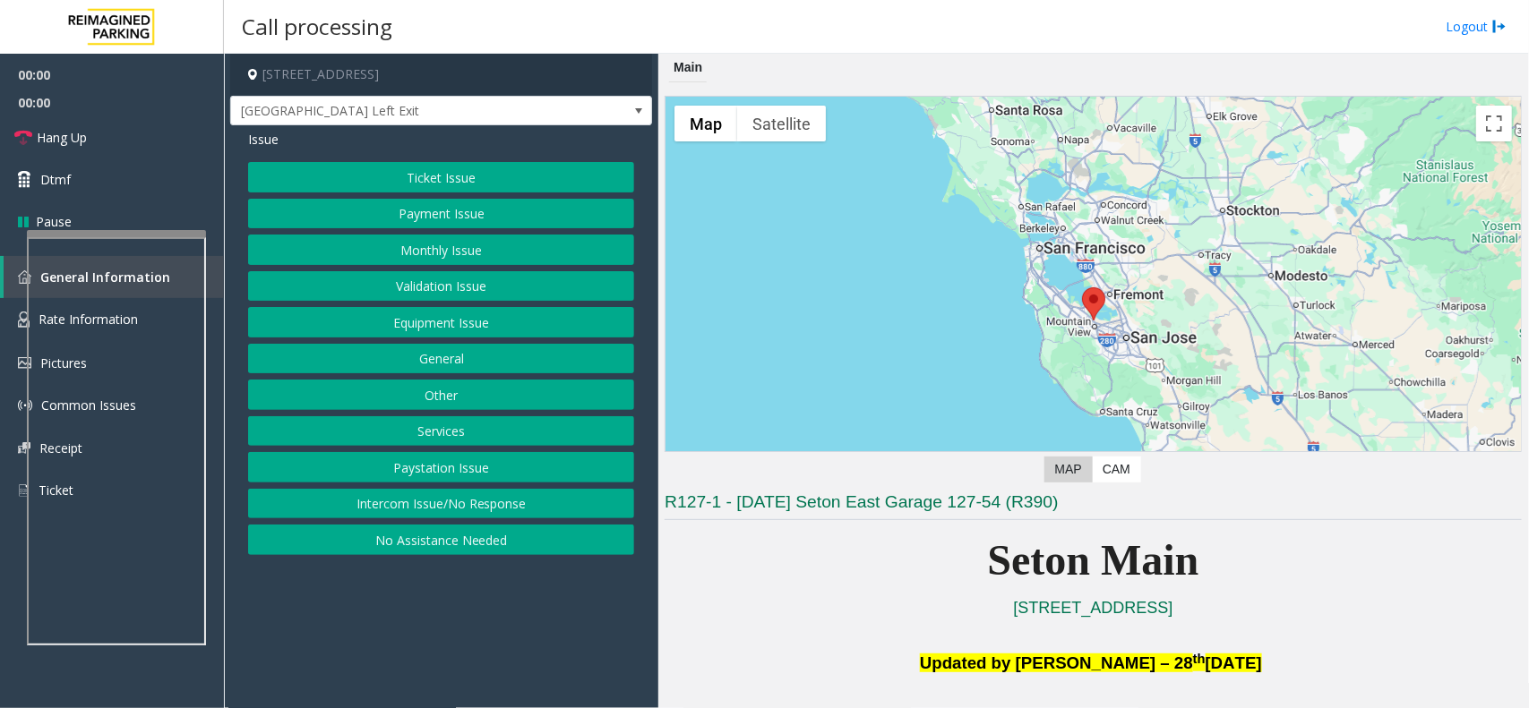
click at [392, 334] on button "Equipment Issue" at bounding box center [441, 322] width 386 height 30
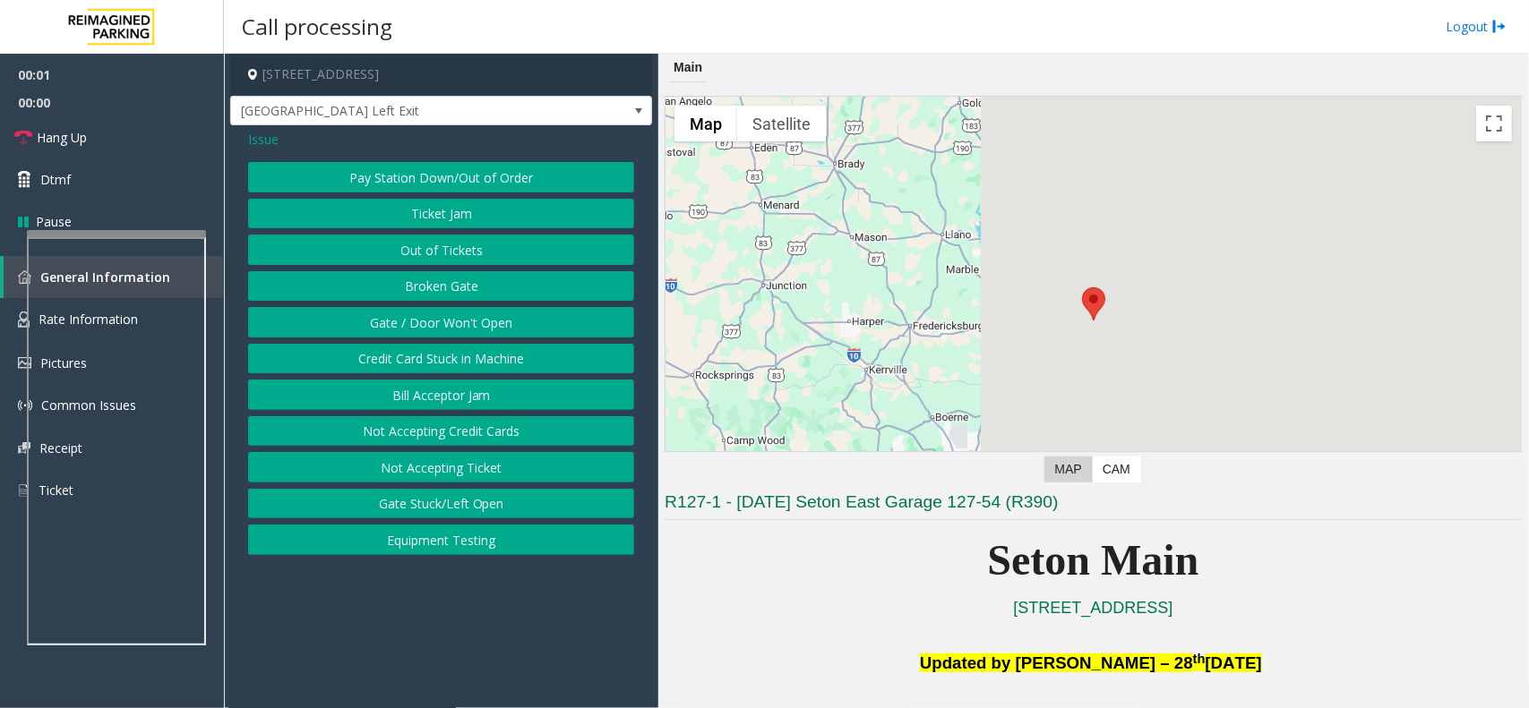
click at [394, 324] on button "Gate / Door Won't Open" at bounding box center [441, 322] width 386 height 30
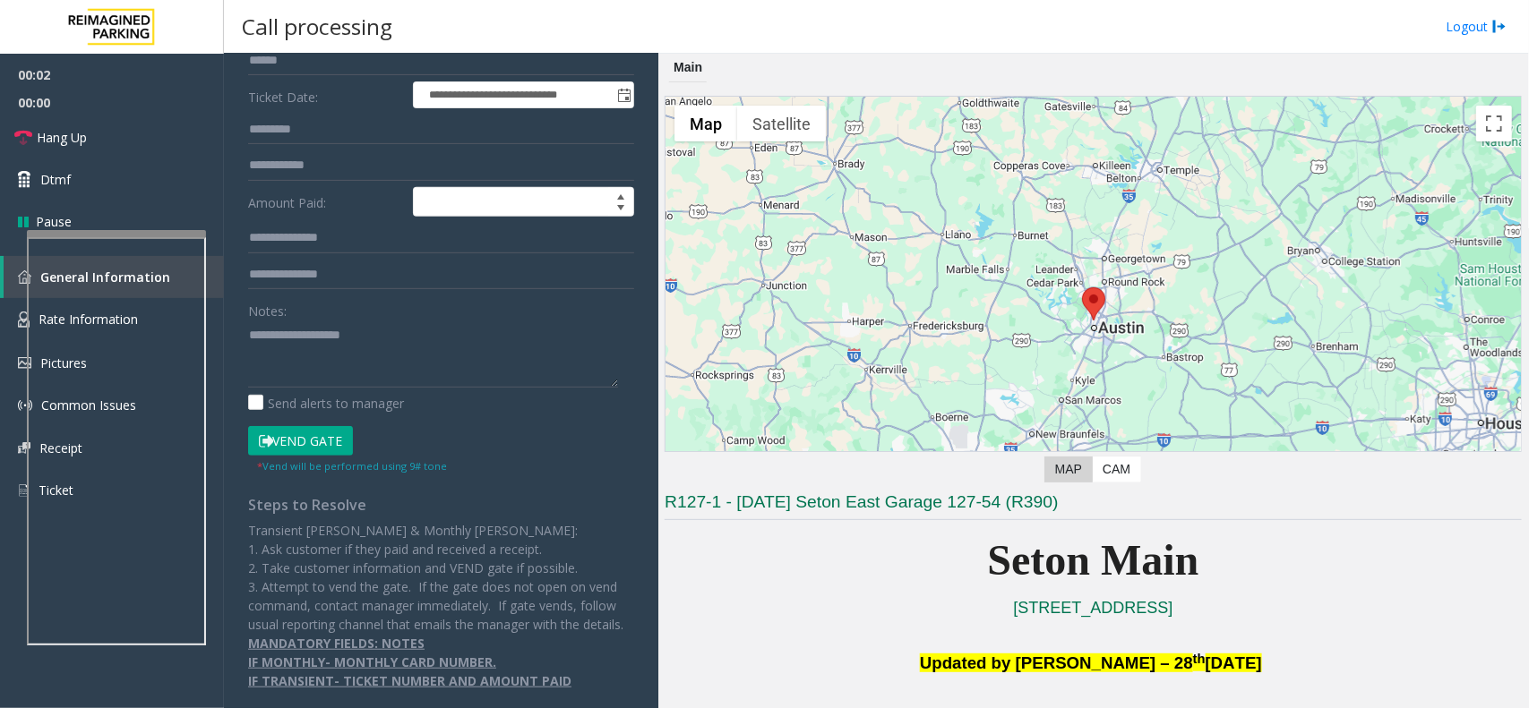
scroll to position [224, 0]
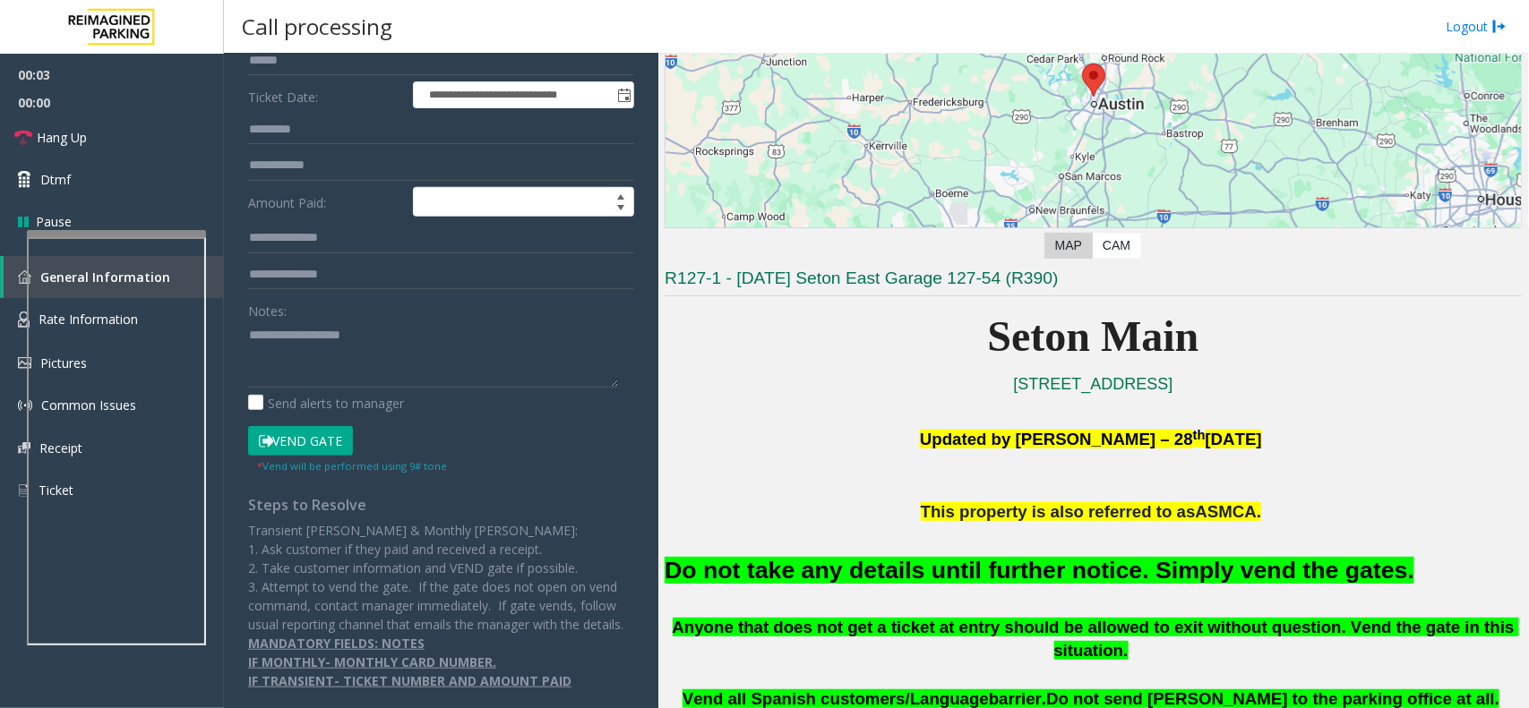
click at [279, 426] on button "Vend Gate" at bounding box center [300, 441] width 105 height 30
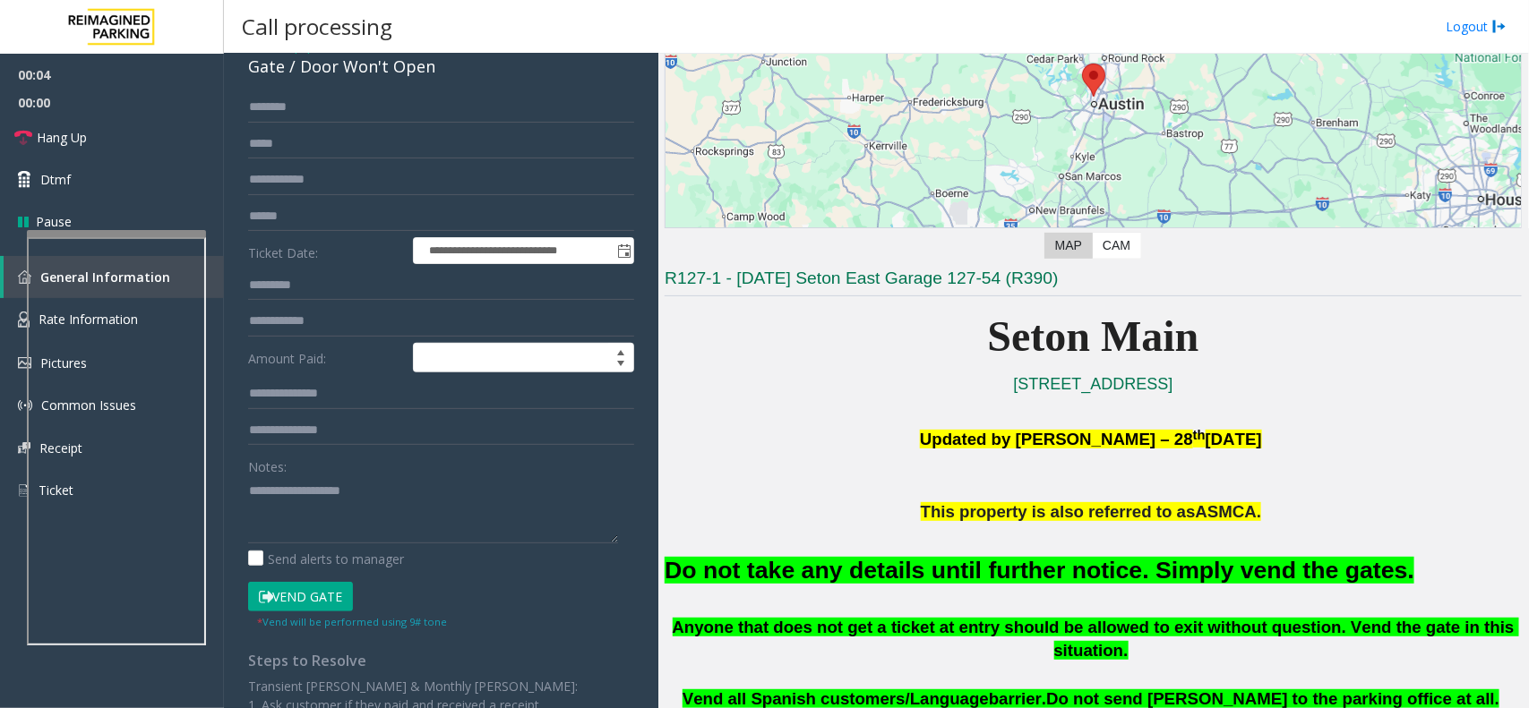
scroll to position [0, 0]
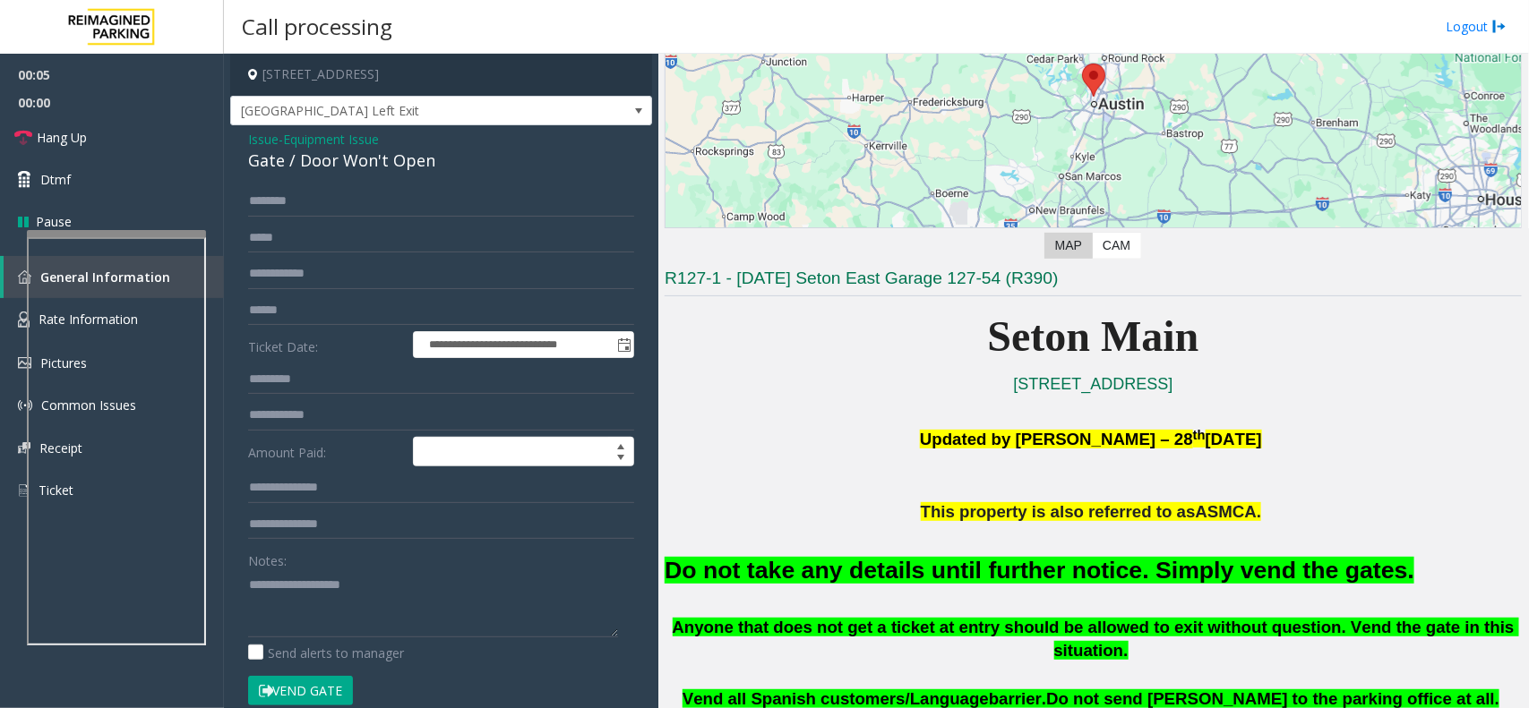
click at [386, 162] on div "Gate / Door Won't Open" at bounding box center [441, 161] width 386 height 24
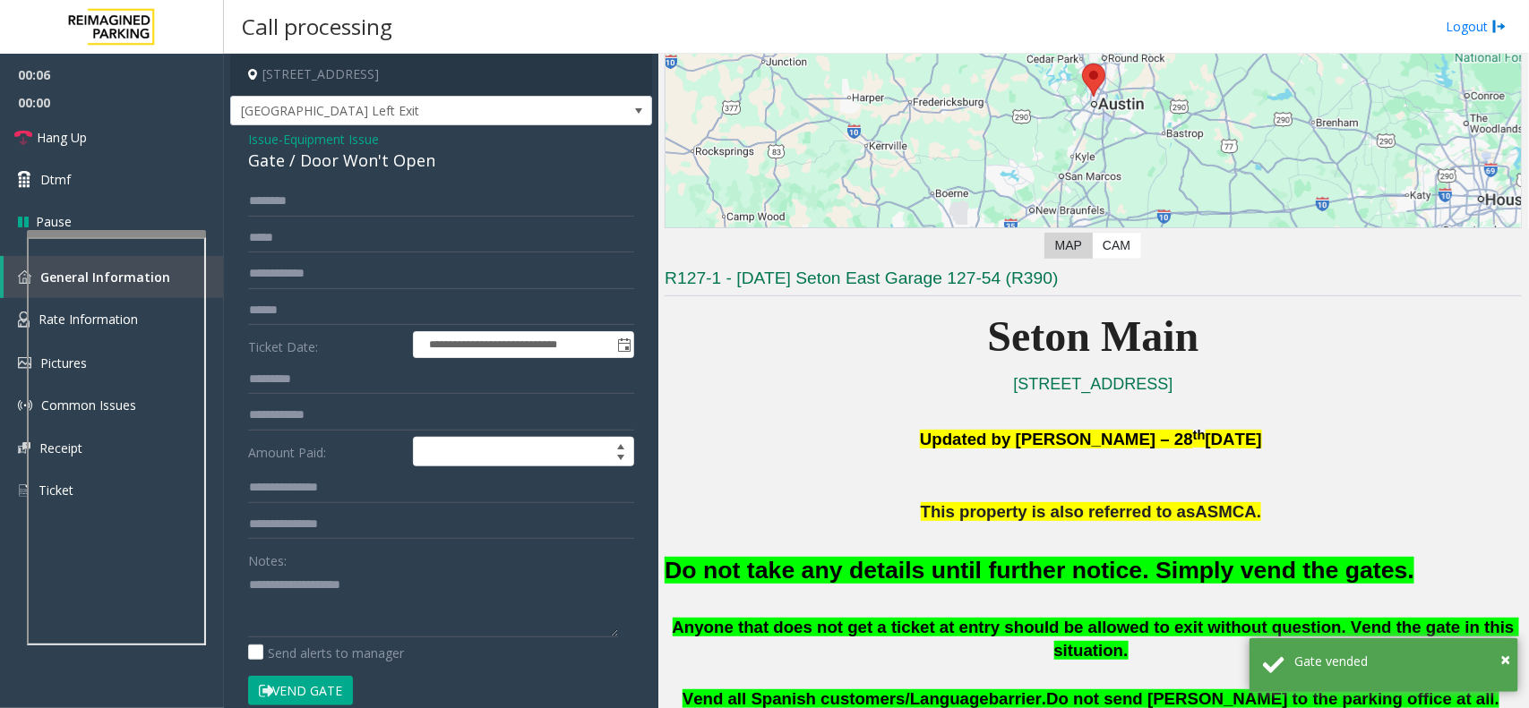
click at [820, 560] on font "Do not take any details until further notice. Simply vend the gates." at bounding box center [1040, 570] width 750 height 27
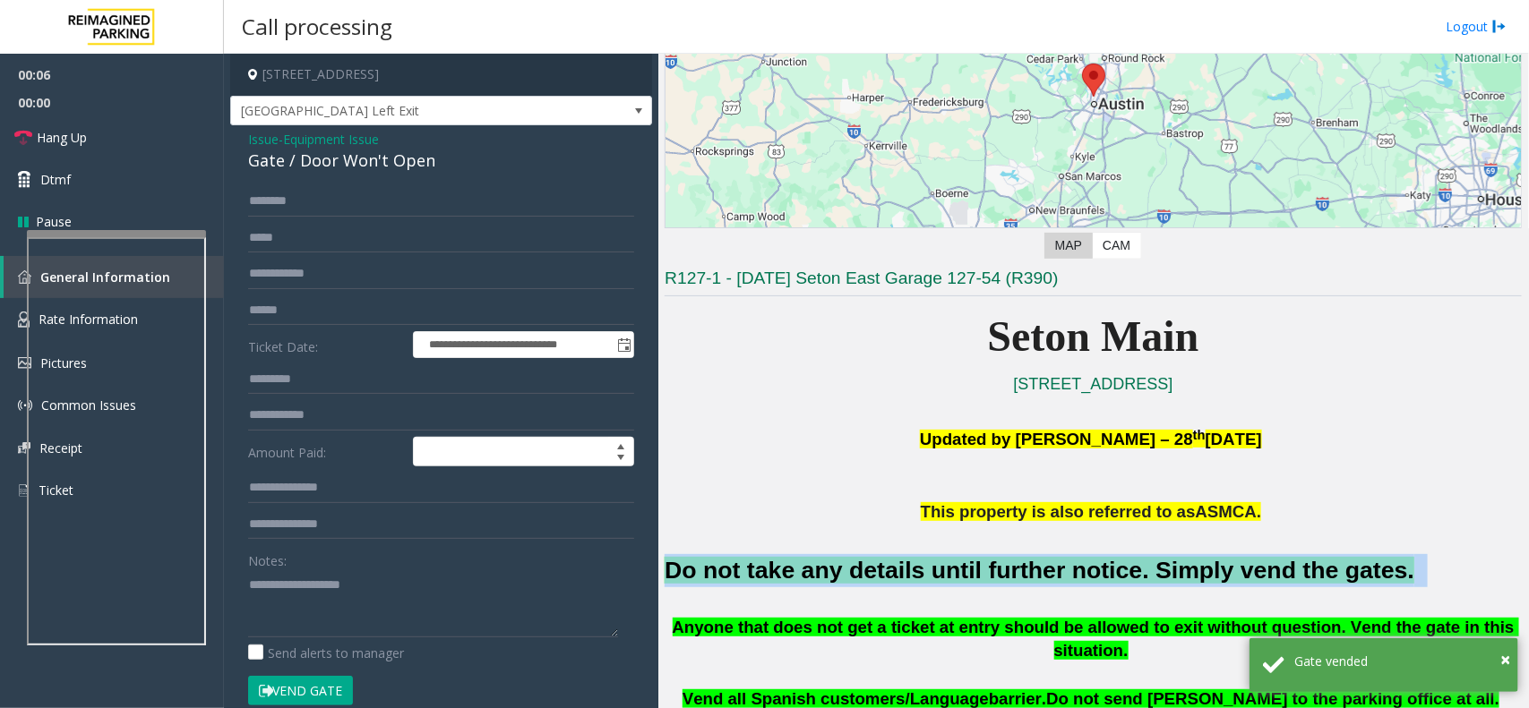
click at [820, 560] on font "Do not take any details until further notice. Simply vend the gates." at bounding box center [1040, 570] width 750 height 27
copy h2 "Do not take any details until further notice. Simply vend the gates."
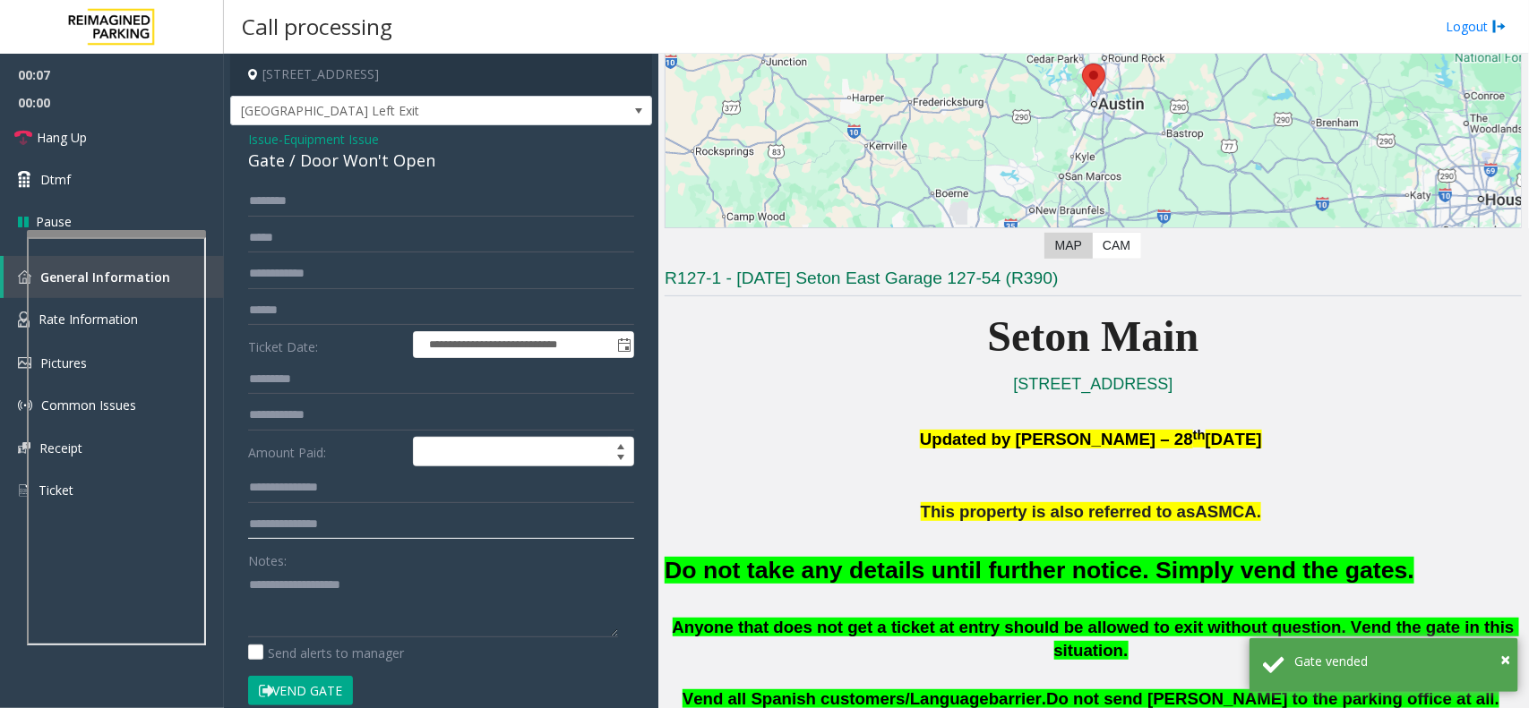
click at [312, 528] on input "text" at bounding box center [441, 525] width 386 height 30
click at [315, 567] on div "Notes:" at bounding box center [441, 591] width 386 height 92
click at [320, 587] on textarea at bounding box center [433, 604] width 370 height 67
paste textarea "**********"
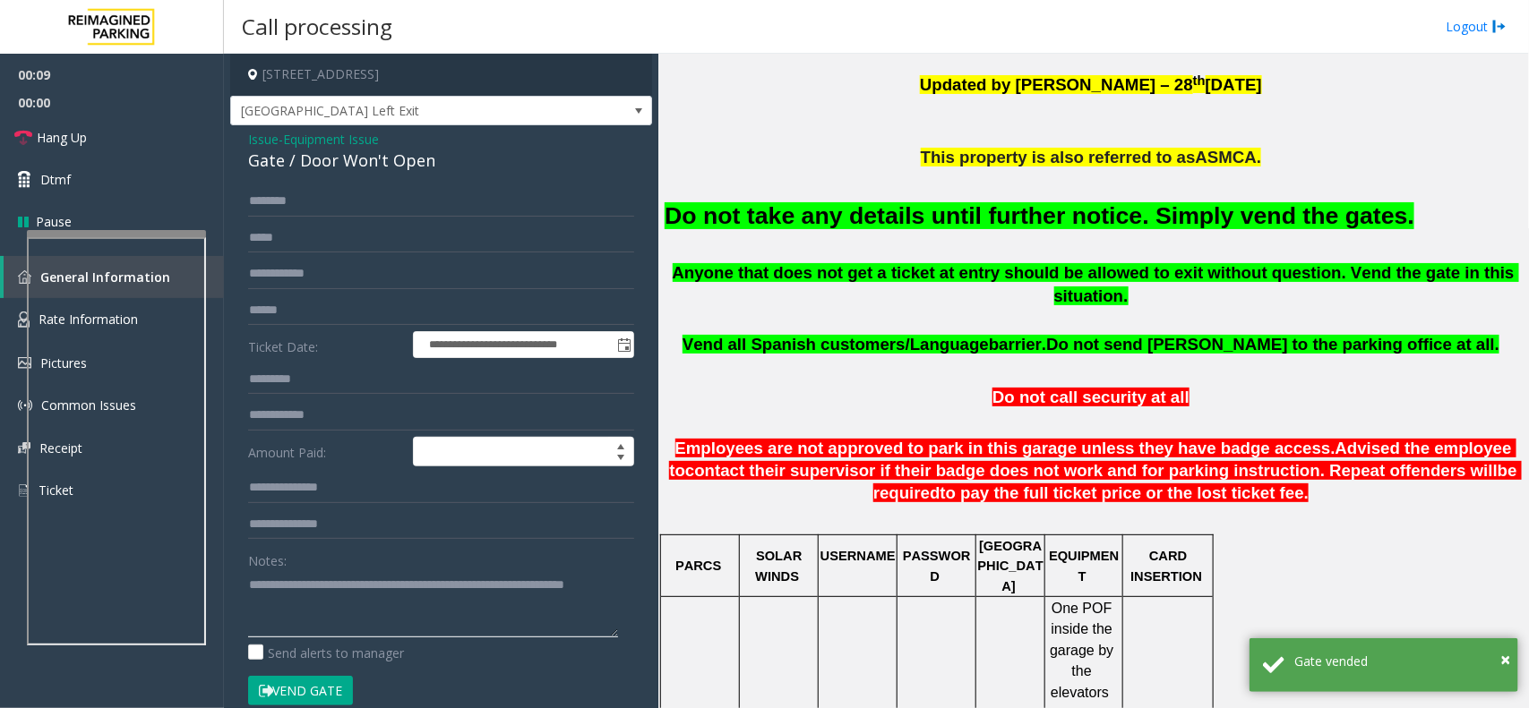
scroll to position [1008, 0]
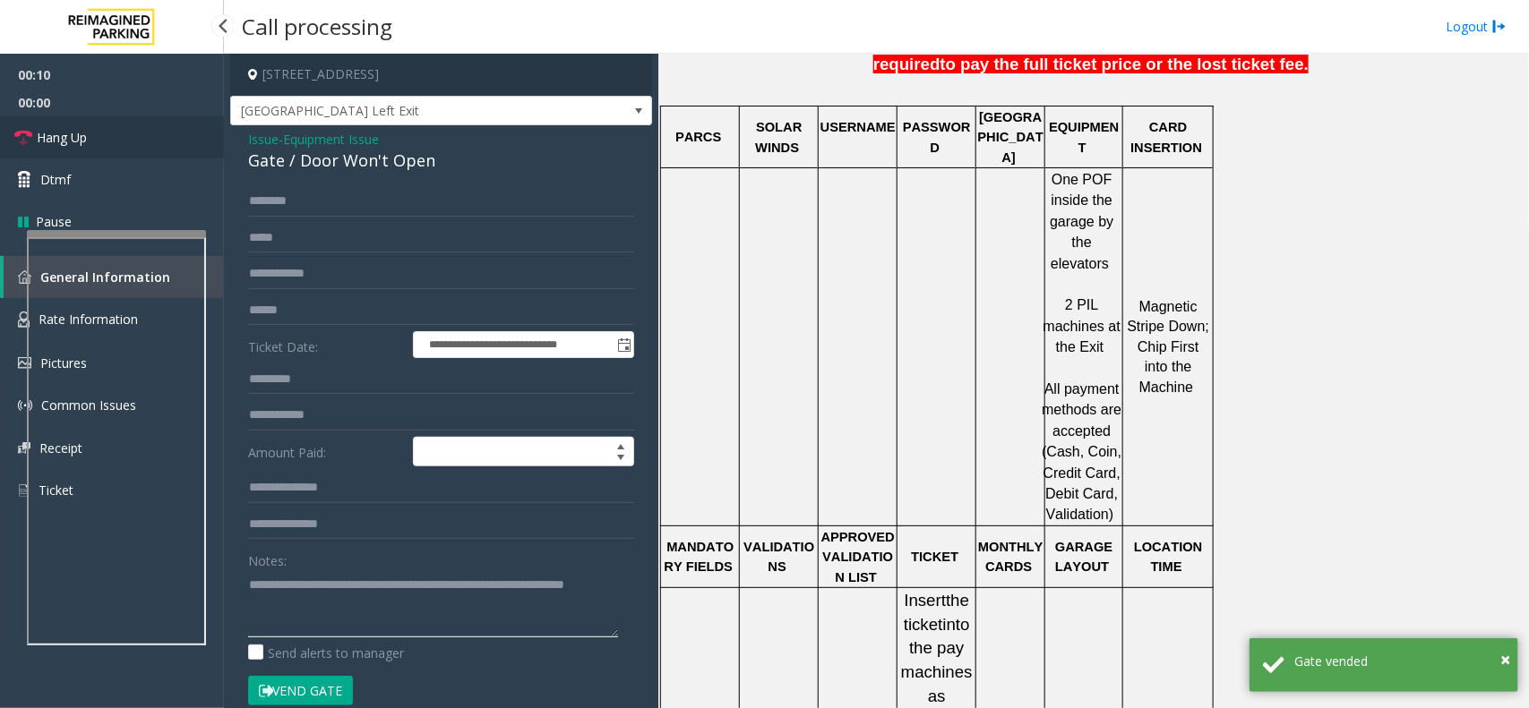
type textarea "**********"
click at [82, 143] on span "Hang Up" at bounding box center [62, 137] width 50 height 19
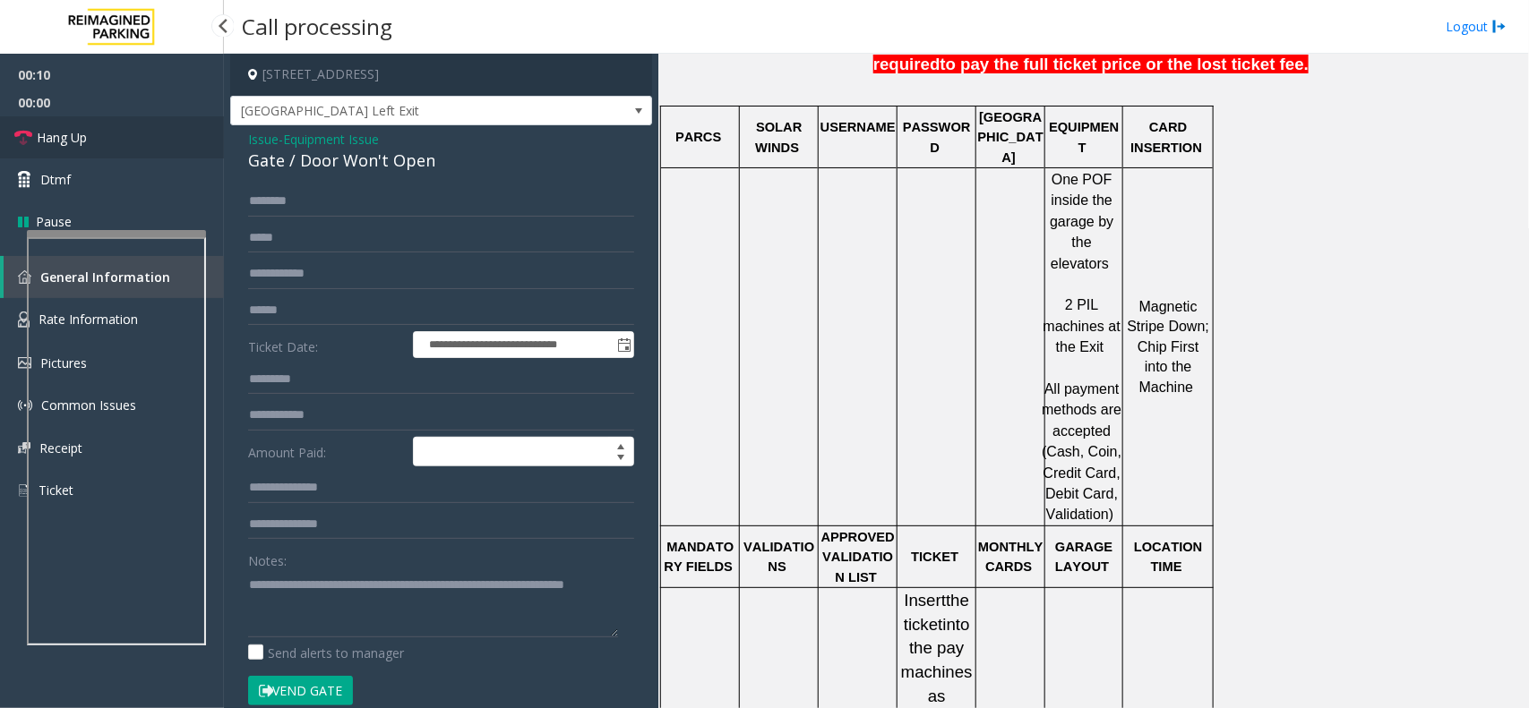
click at [82, 143] on span "Hang Up" at bounding box center [62, 137] width 50 height 19
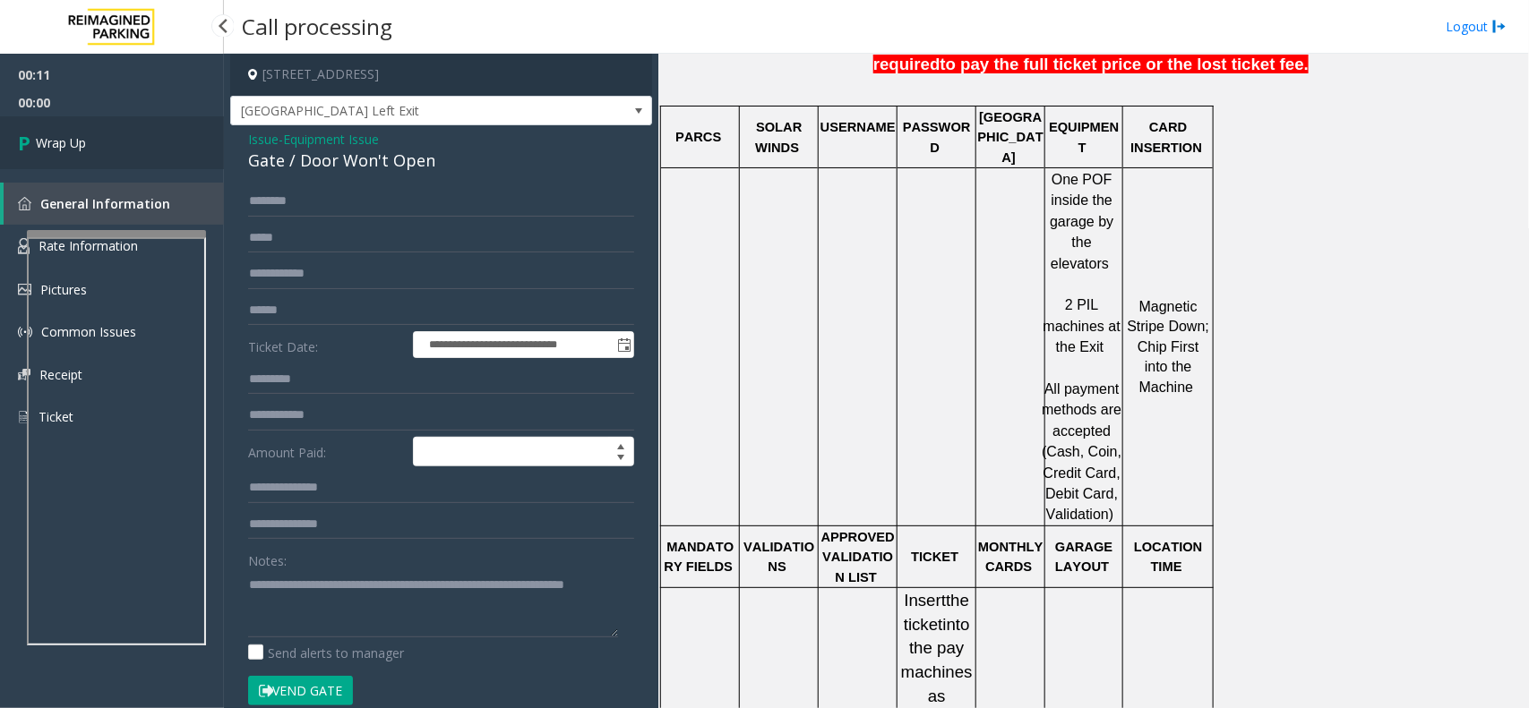
click at [82, 143] on span "Wrap Up" at bounding box center [61, 142] width 50 height 19
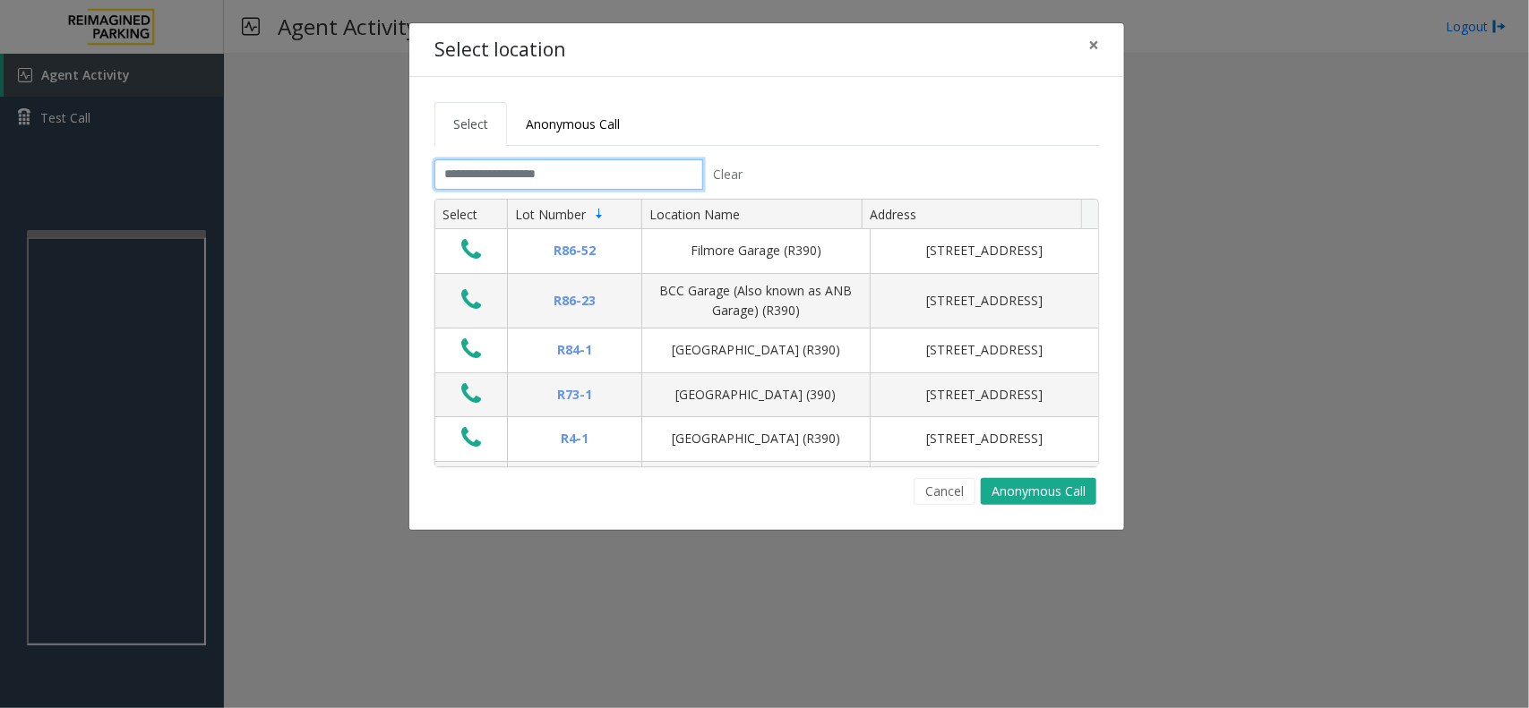
click at [497, 171] on input "text" at bounding box center [568, 174] width 269 height 30
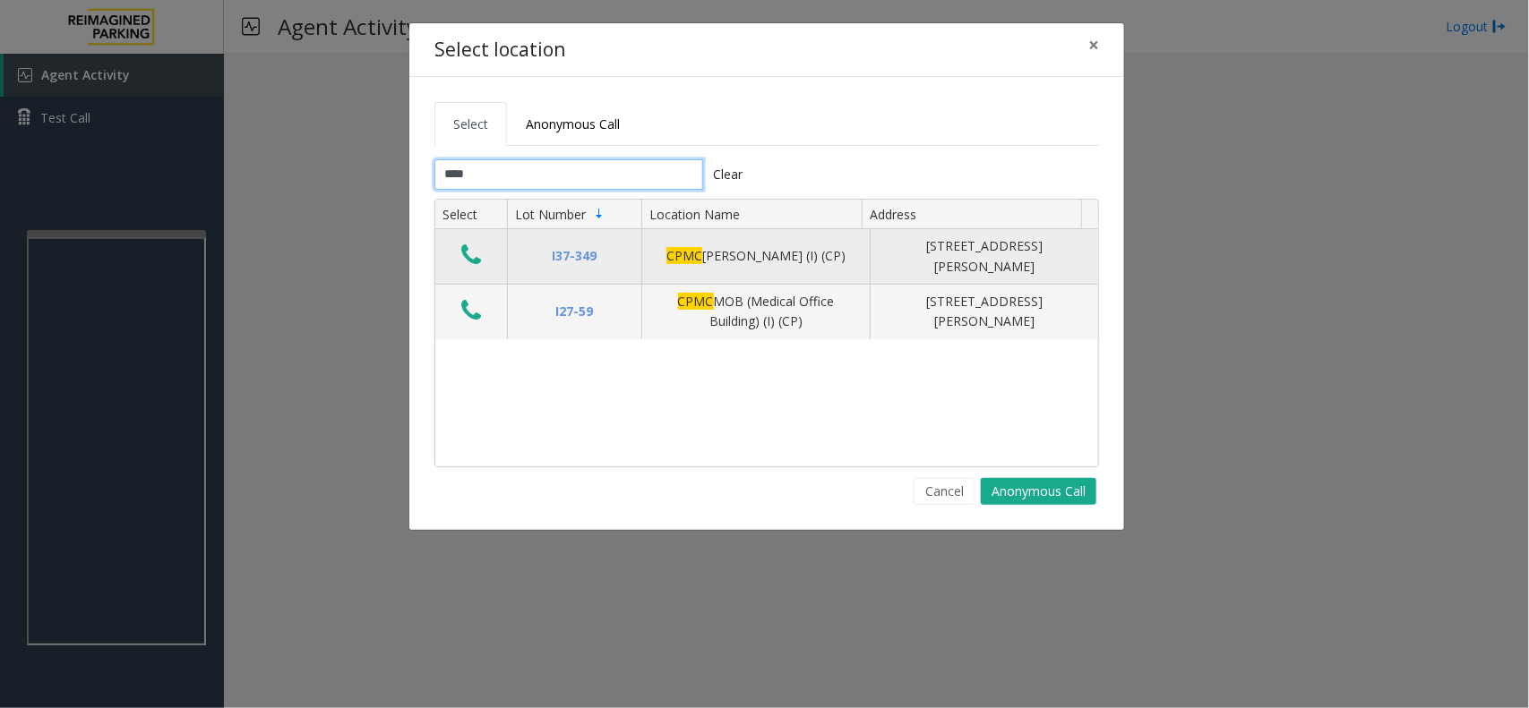
type input "****"
click at [459, 270] on button "Data table" at bounding box center [471, 256] width 30 height 29
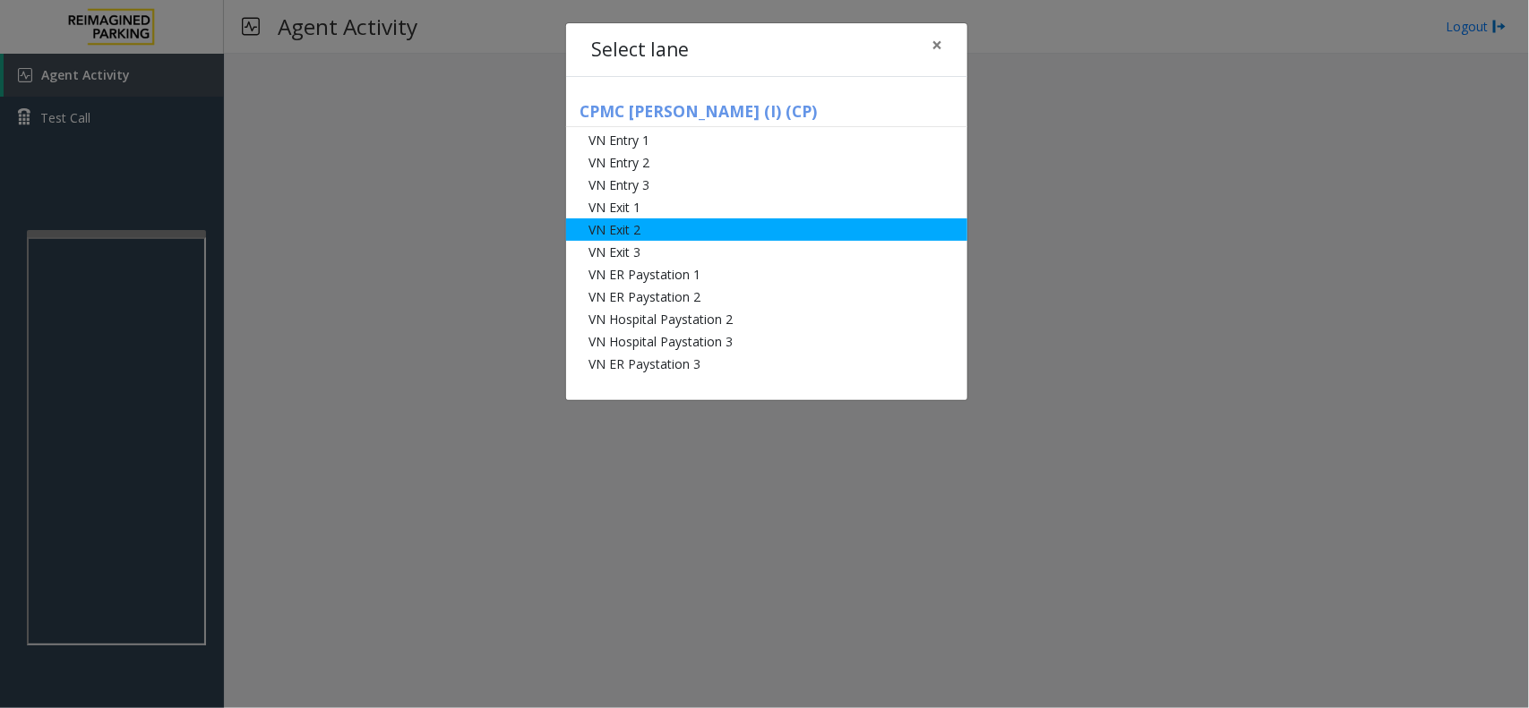
click at [609, 219] on li "VN Exit 2" at bounding box center [766, 230] width 401 height 22
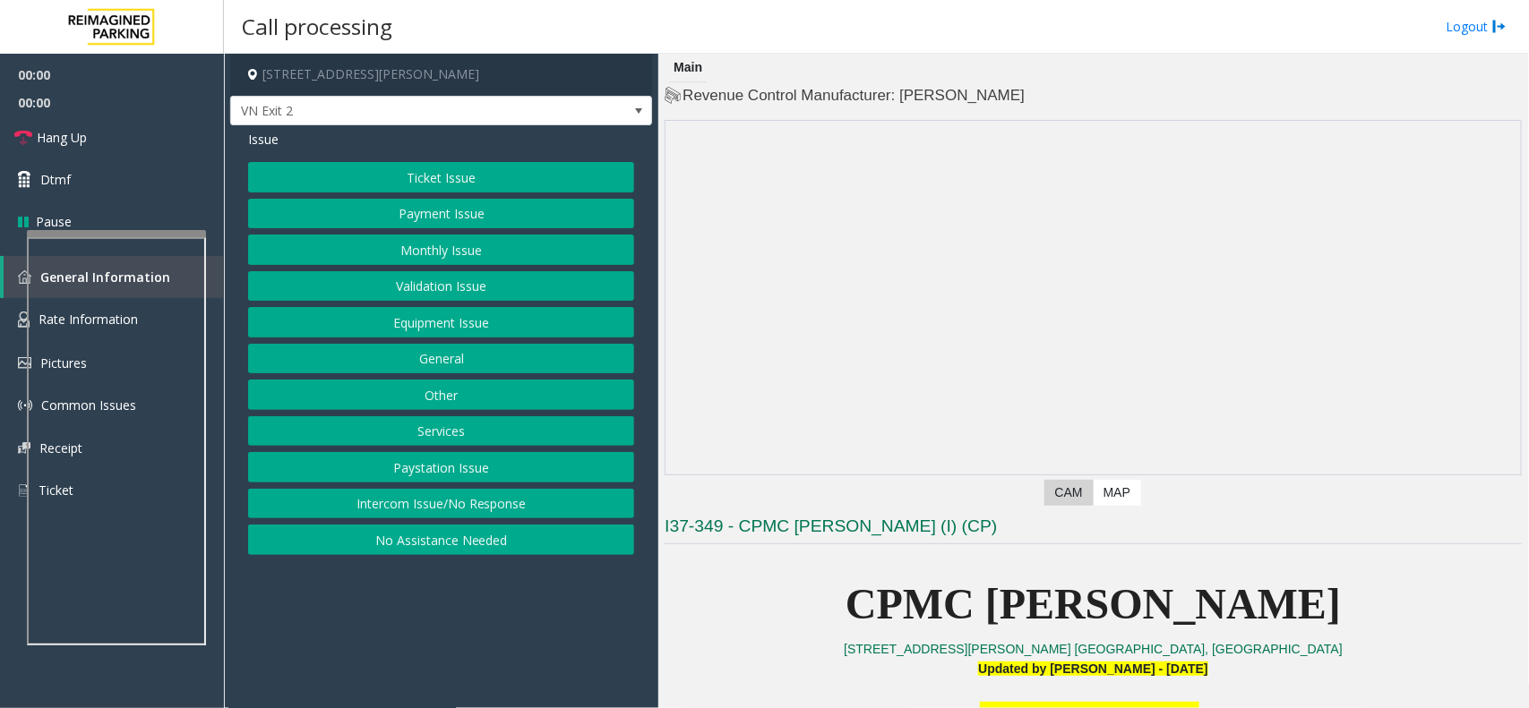
click at [425, 252] on button "Monthly Issue" at bounding box center [441, 250] width 386 height 30
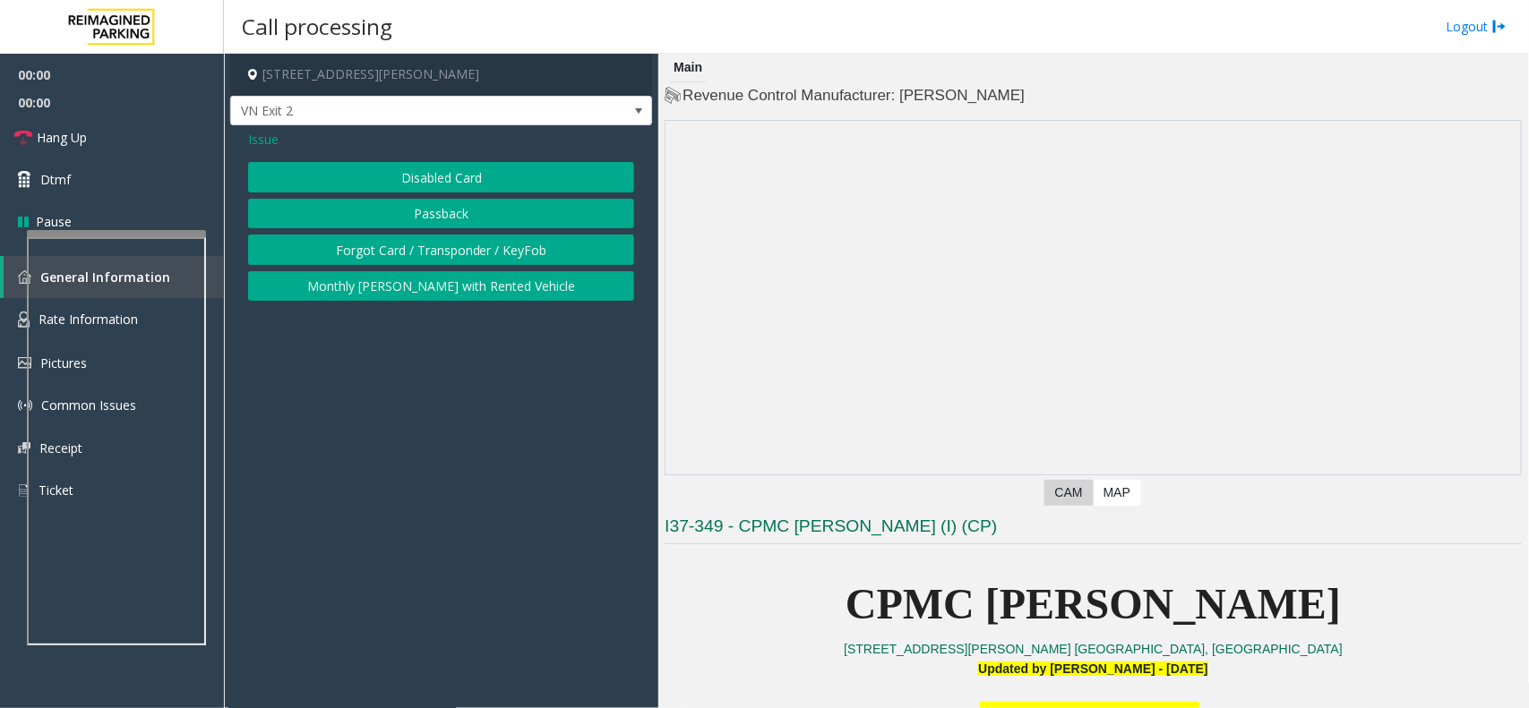
click at [421, 170] on button "Disabled Card" at bounding box center [441, 177] width 386 height 30
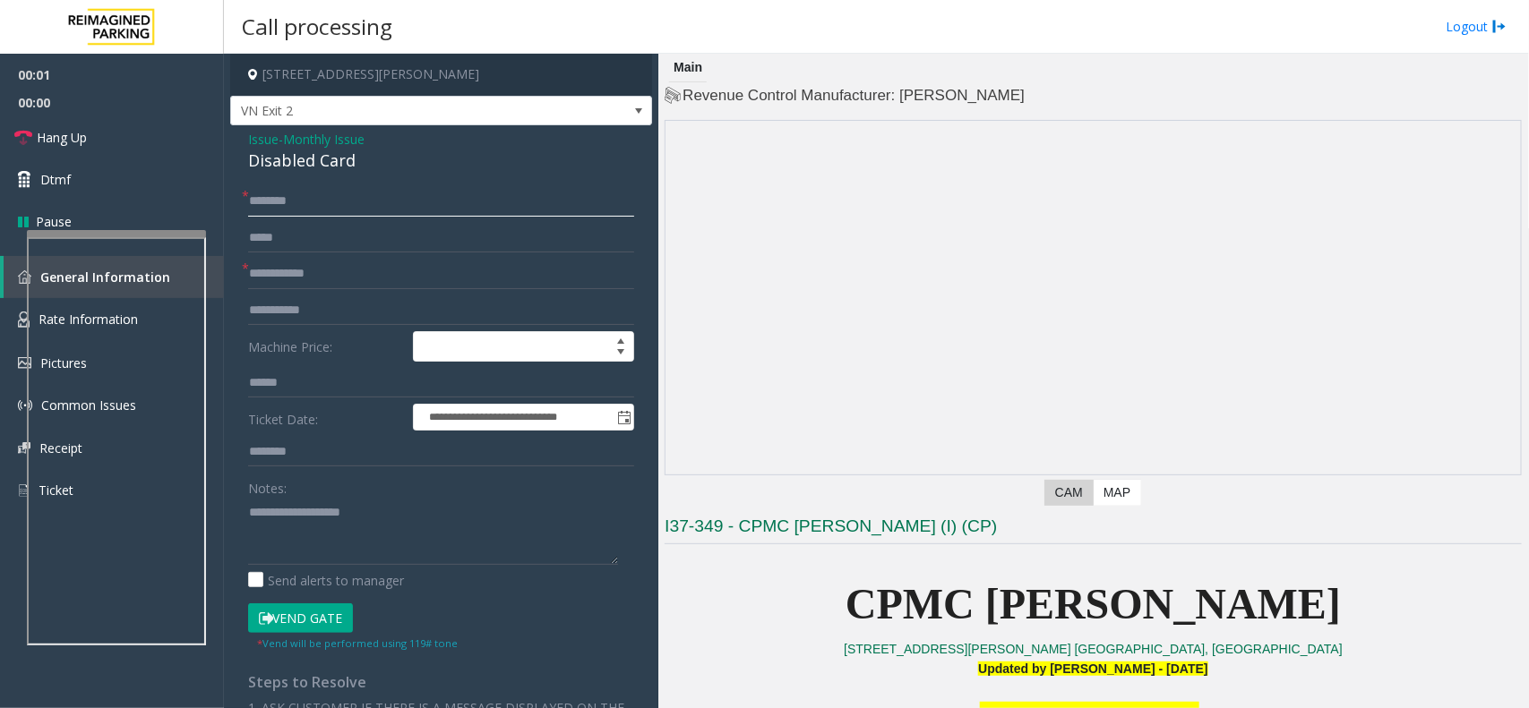
click at [296, 211] on input "text" at bounding box center [441, 201] width 386 height 30
type input "*"
click at [347, 207] on input "**********" at bounding box center [441, 201] width 386 height 30
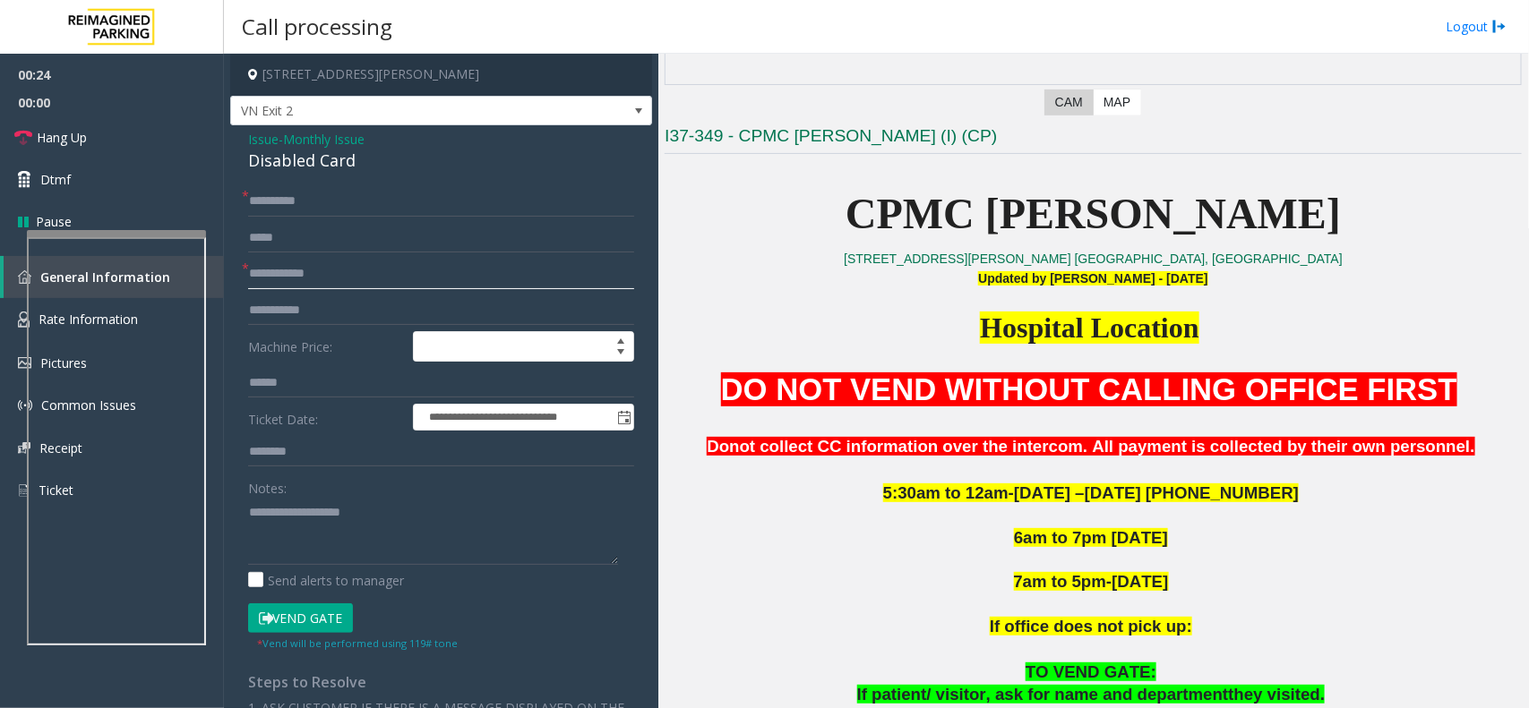
scroll to position [448, 0]
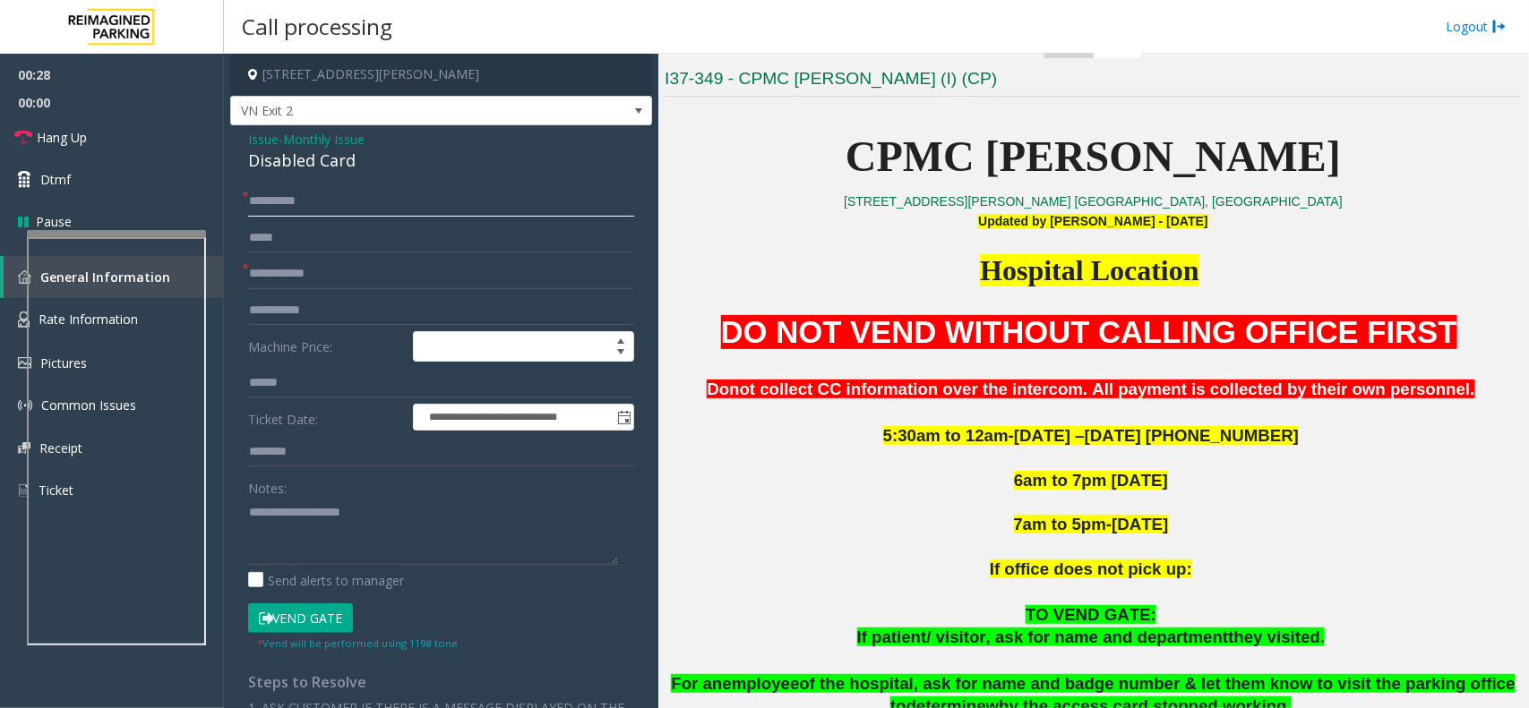
click at [257, 198] on input "**********" at bounding box center [441, 201] width 386 height 30
type input "**********"
click at [310, 271] on input "text" at bounding box center [441, 274] width 386 height 30
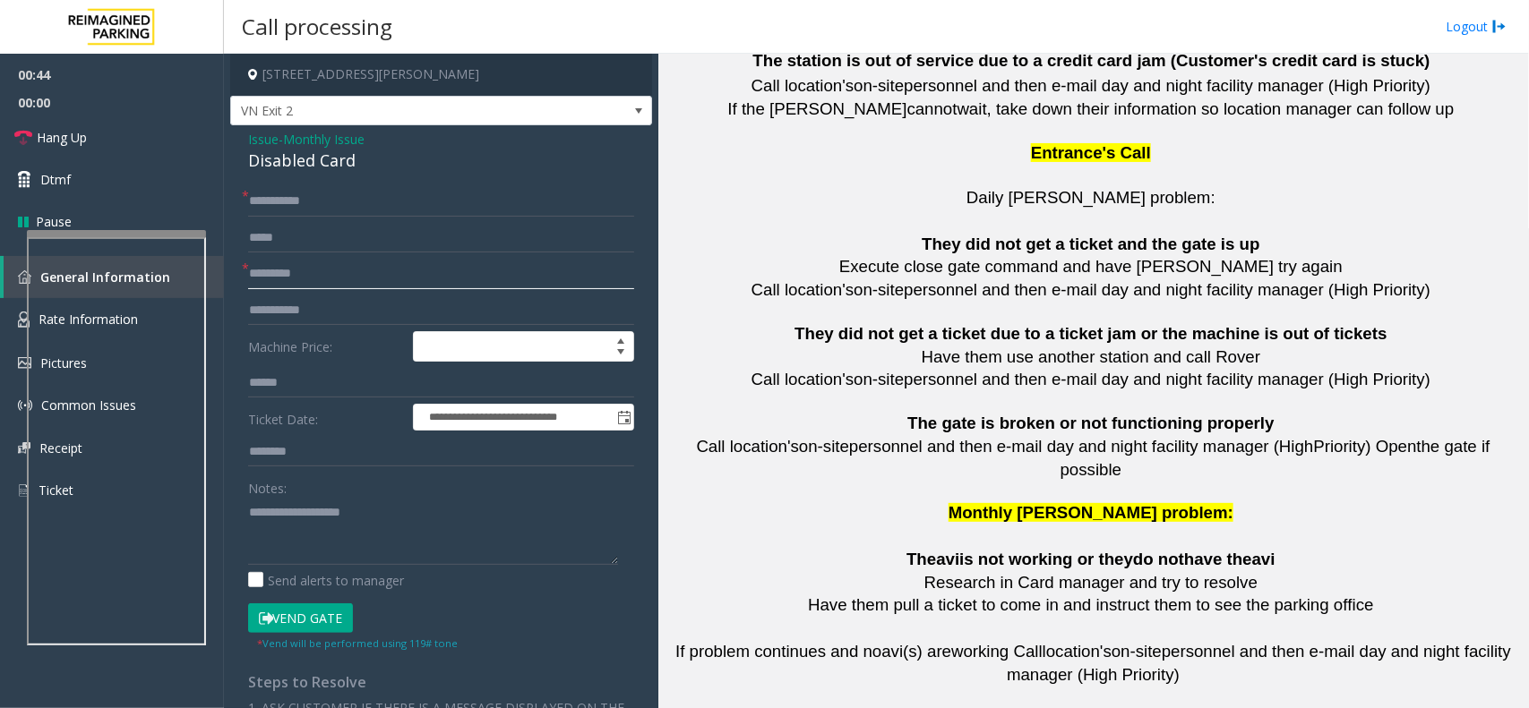
scroll to position [3983, 0]
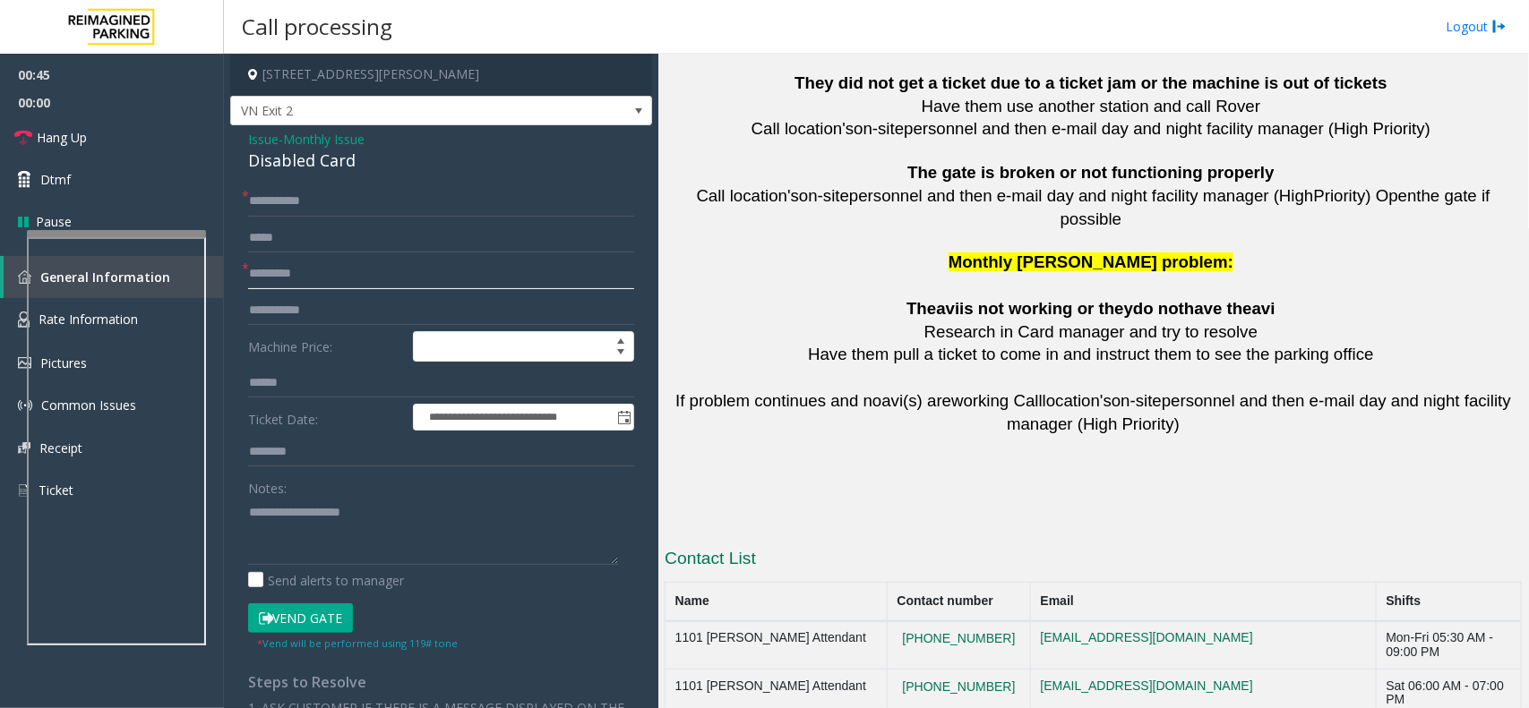
type input "*********"
drag, startPoint x: 983, startPoint y: 596, endPoint x: 882, endPoint y: 596, distance: 100.3
copy tr "415 600 8031"
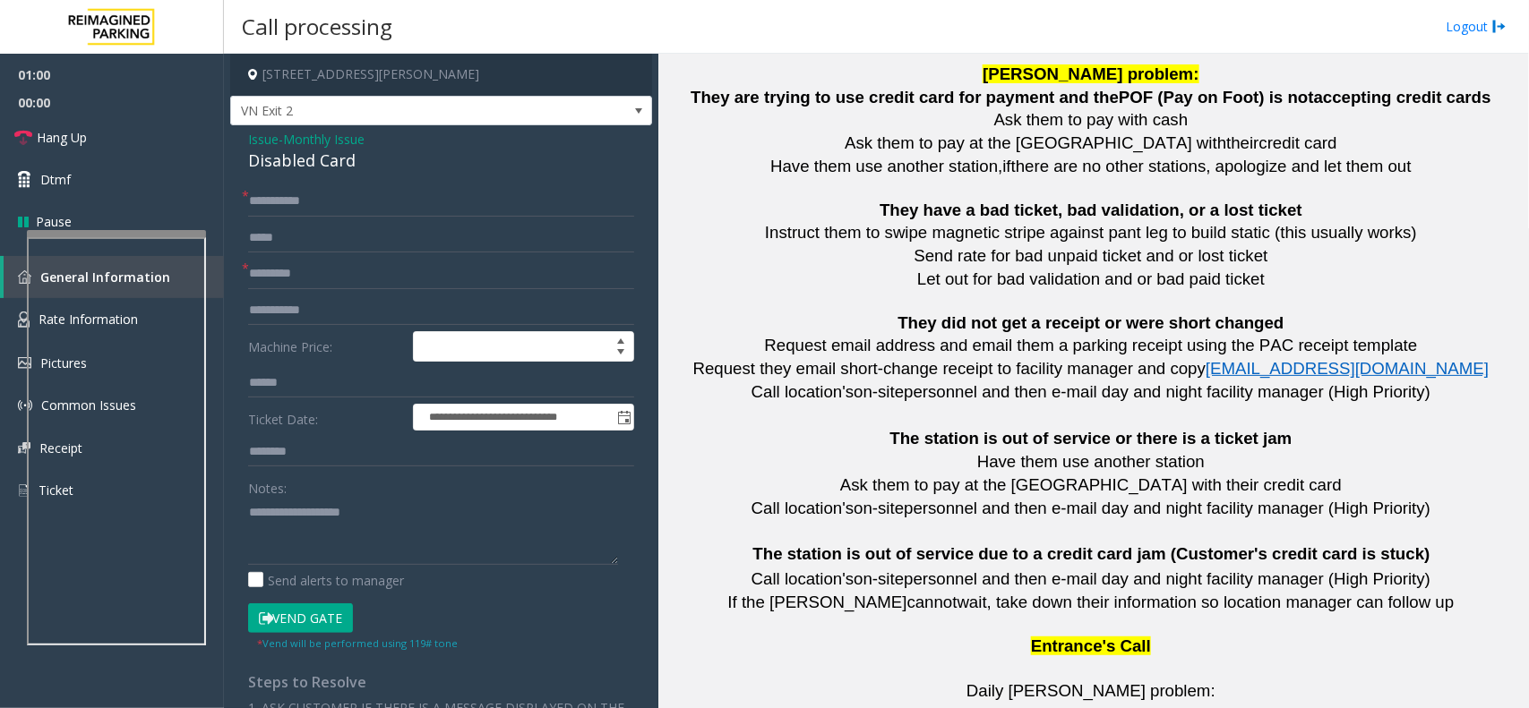
scroll to position [2975, 0]
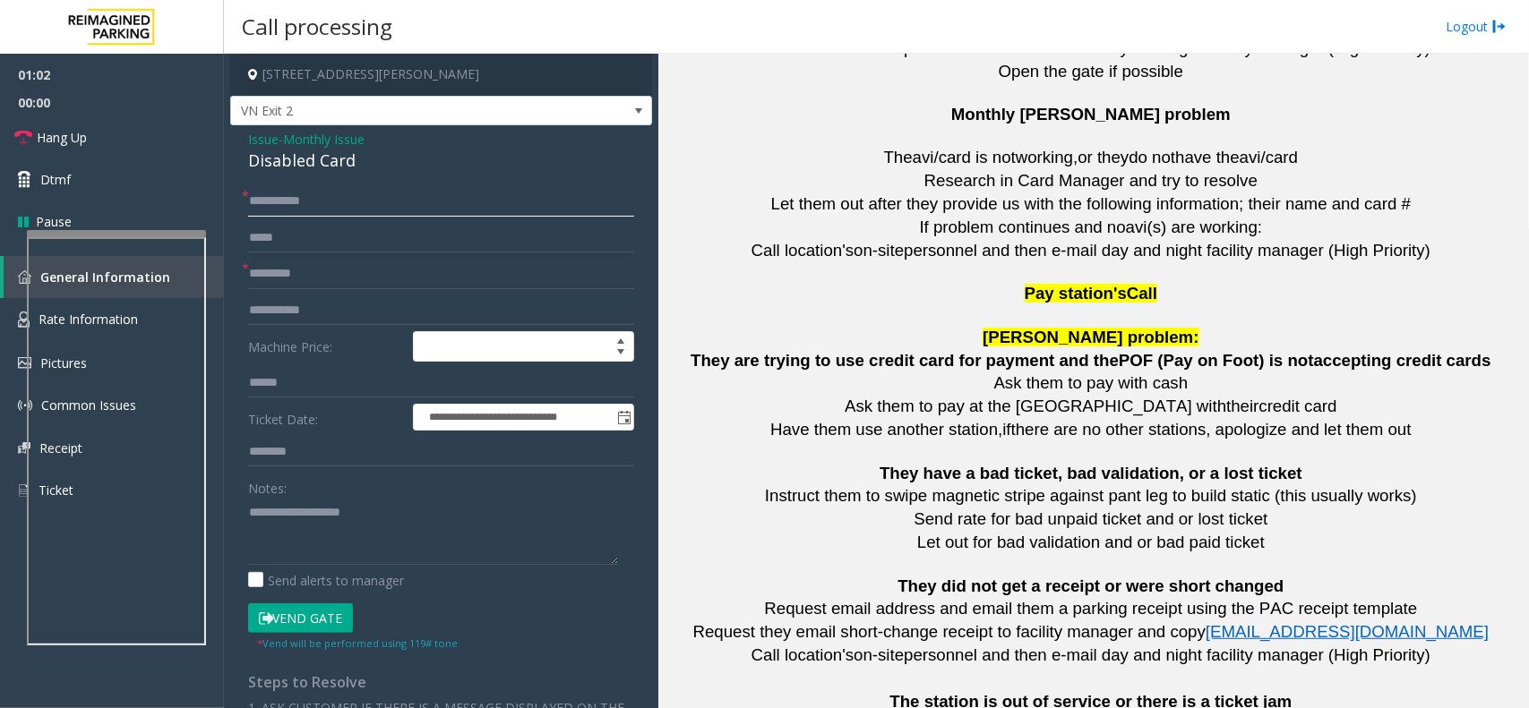
click at [262, 202] on input "**********" at bounding box center [441, 201] width 386 height 30
type input "**********"
click at [311, 167] on div "Disabled Card" at bounding box center [441, 161] width 386 height 24
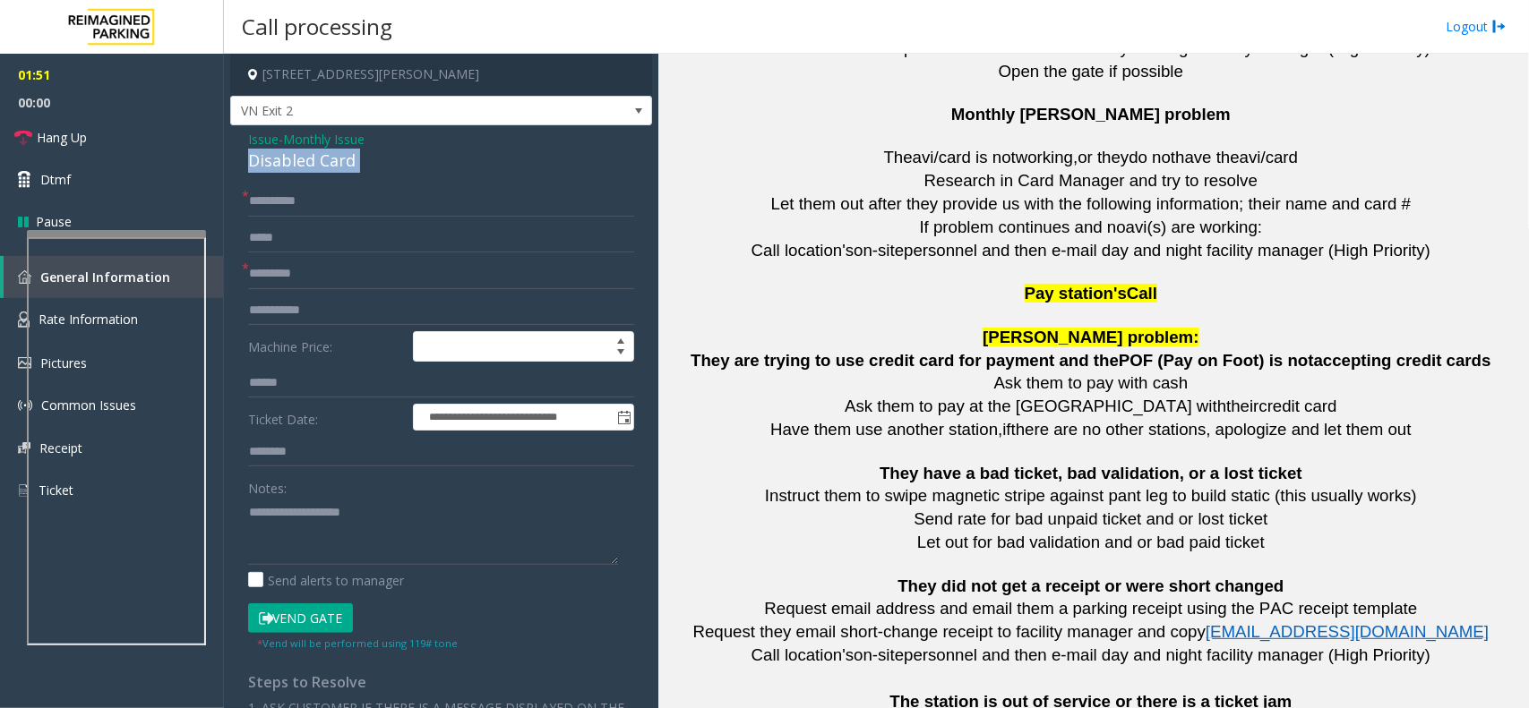
copy div "Disabled Card"
click at [302, 531] on textarea at bounding box center [433, 531] width 370 height 67
click at [332, 202] on input "**********" at bounding box center [441, 201] width 386 height 30
click at [323, 534] on textarea at bounding box center [433, 531] width 370 height 67
paste textarea "**********"
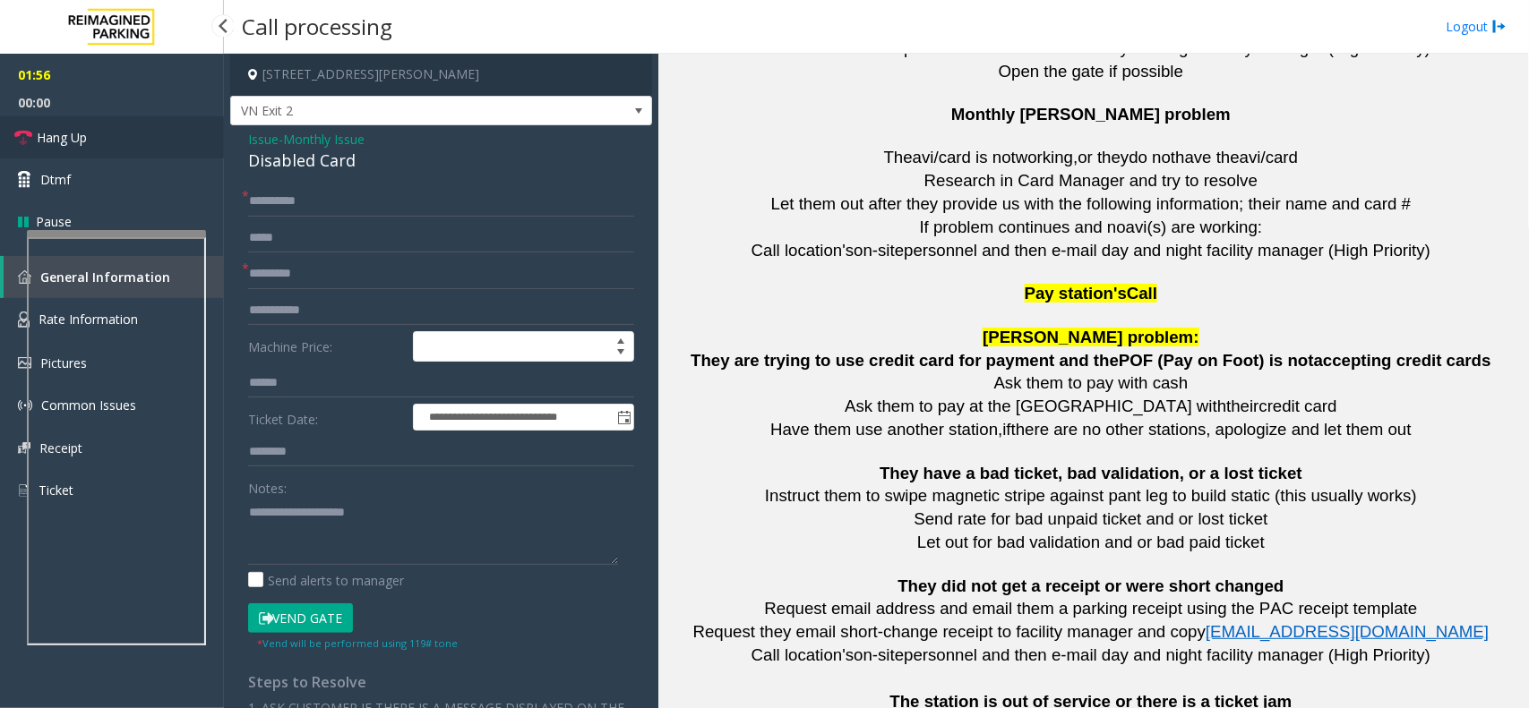
click at [130, 139] on link "Hang Up" at bounding box center [112, 137] width 224 height 42
click at [416, 513] on textarea at bounding box center [433, 531] width 370 height 67
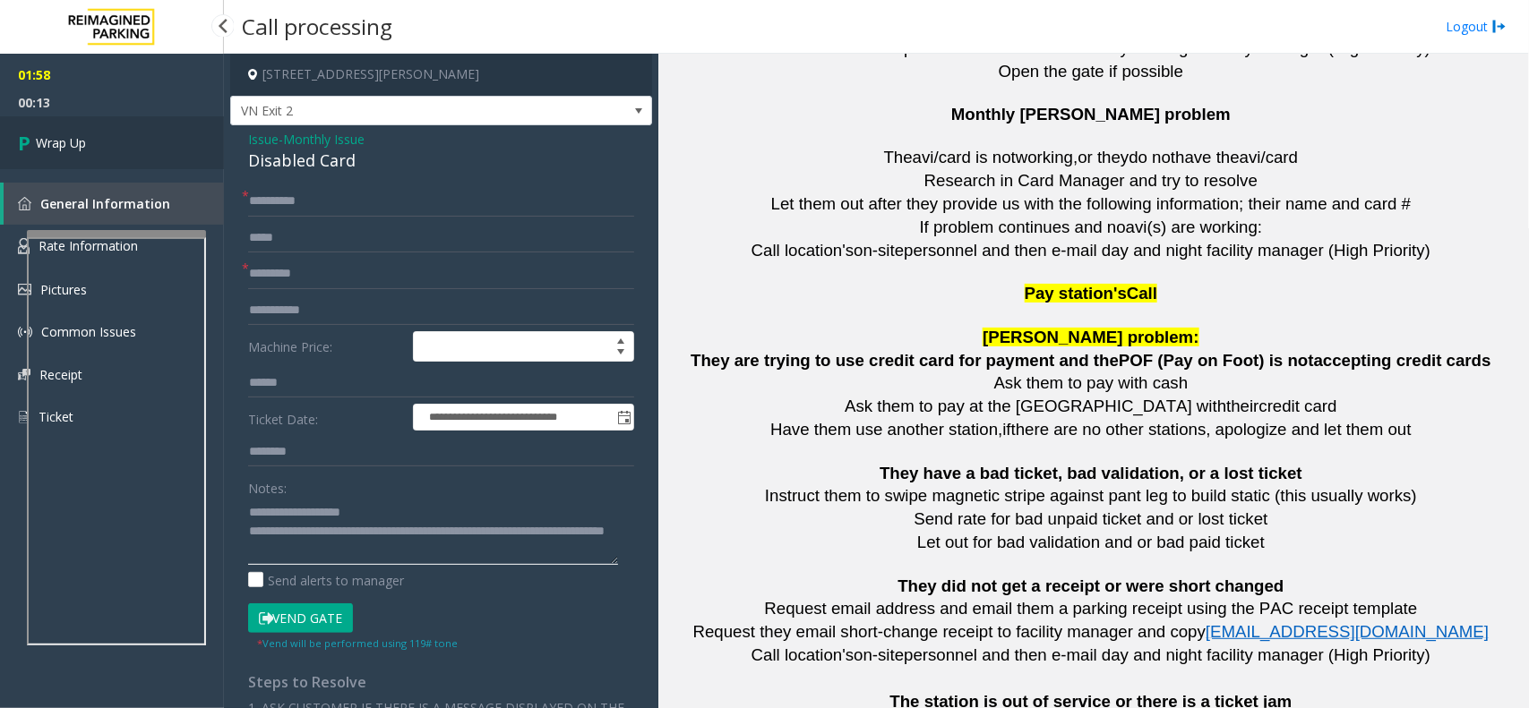
type textarea "**********"
click at [83, 144] on span "Wrap Up" at bounding box center [61, 142] width 50 height 19
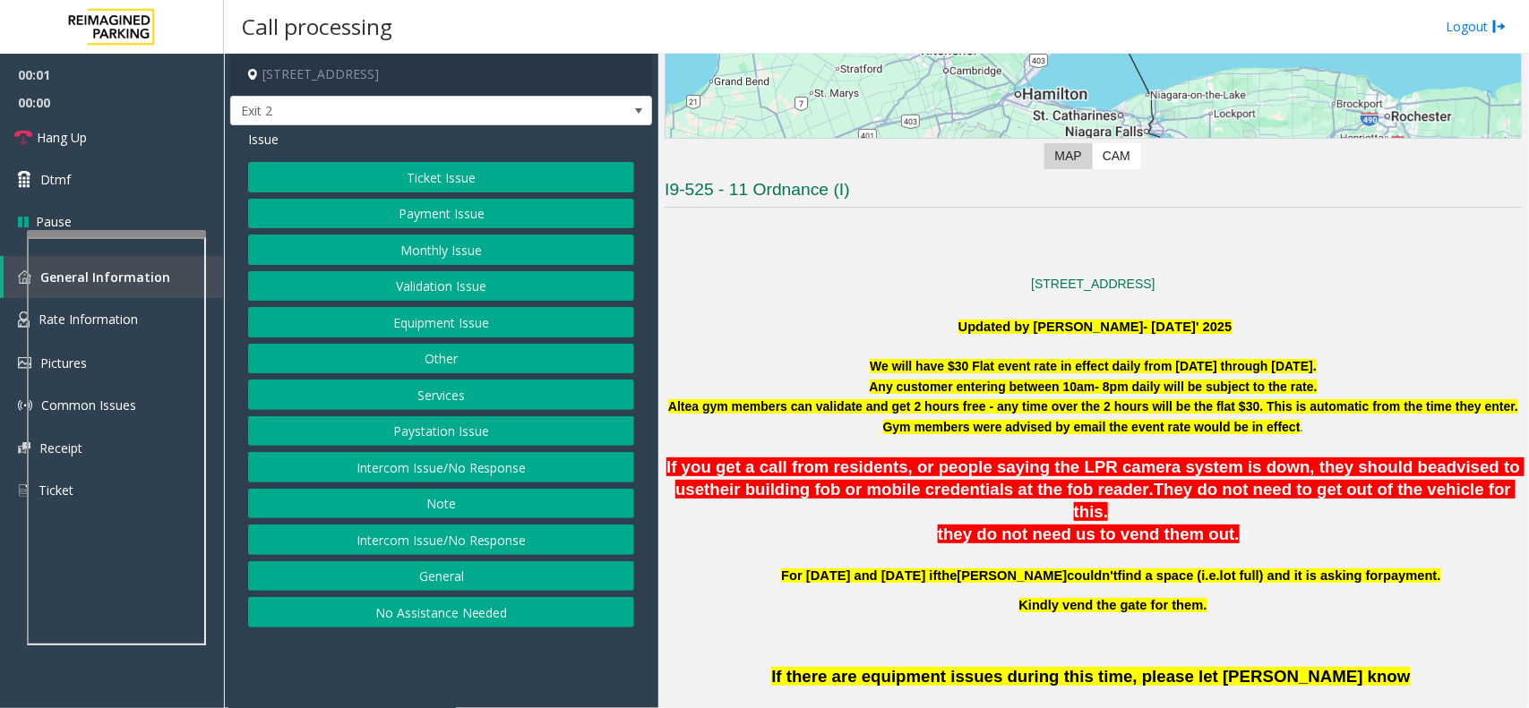
scroll to position [336, 0]
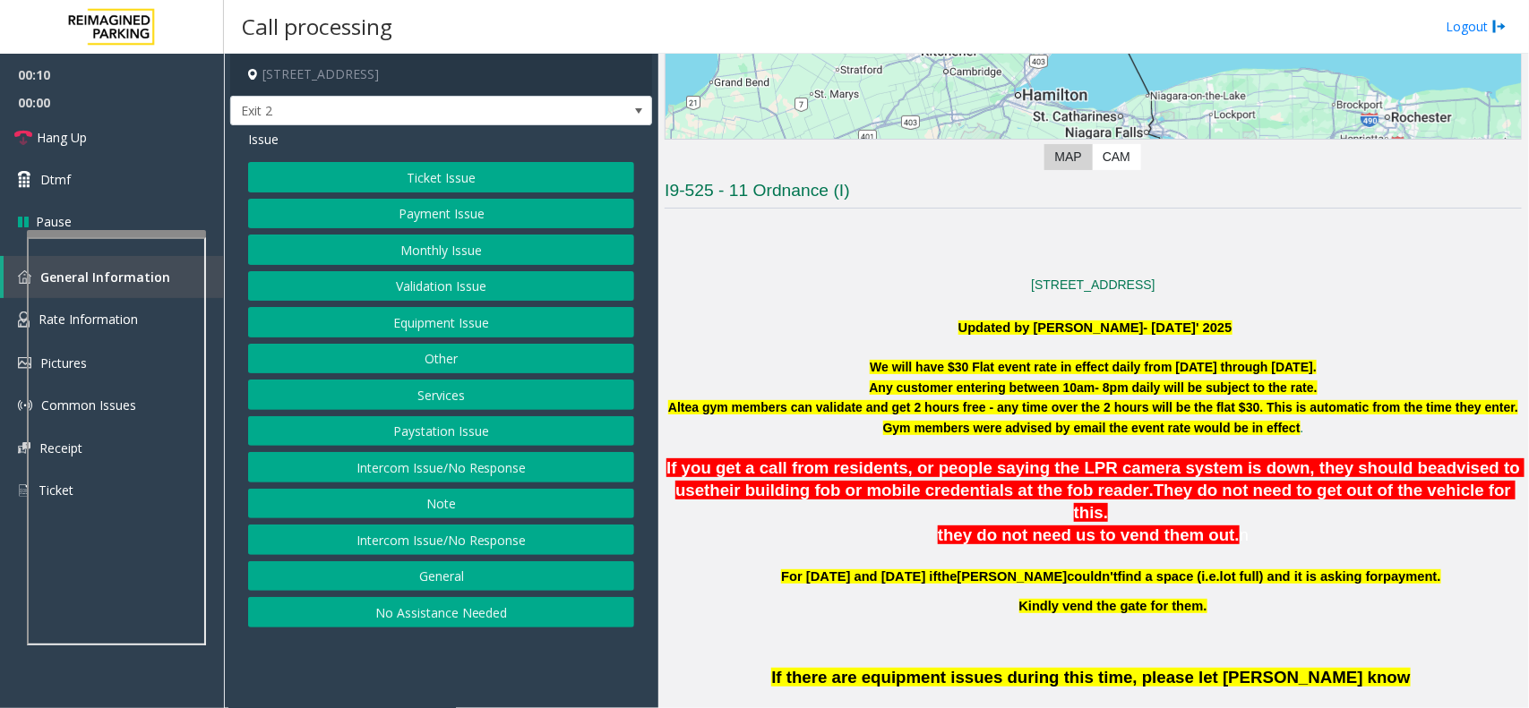
click at [453, 327] on button "Equipment Issue" at bounding box center [441, 322] width 386 height 30
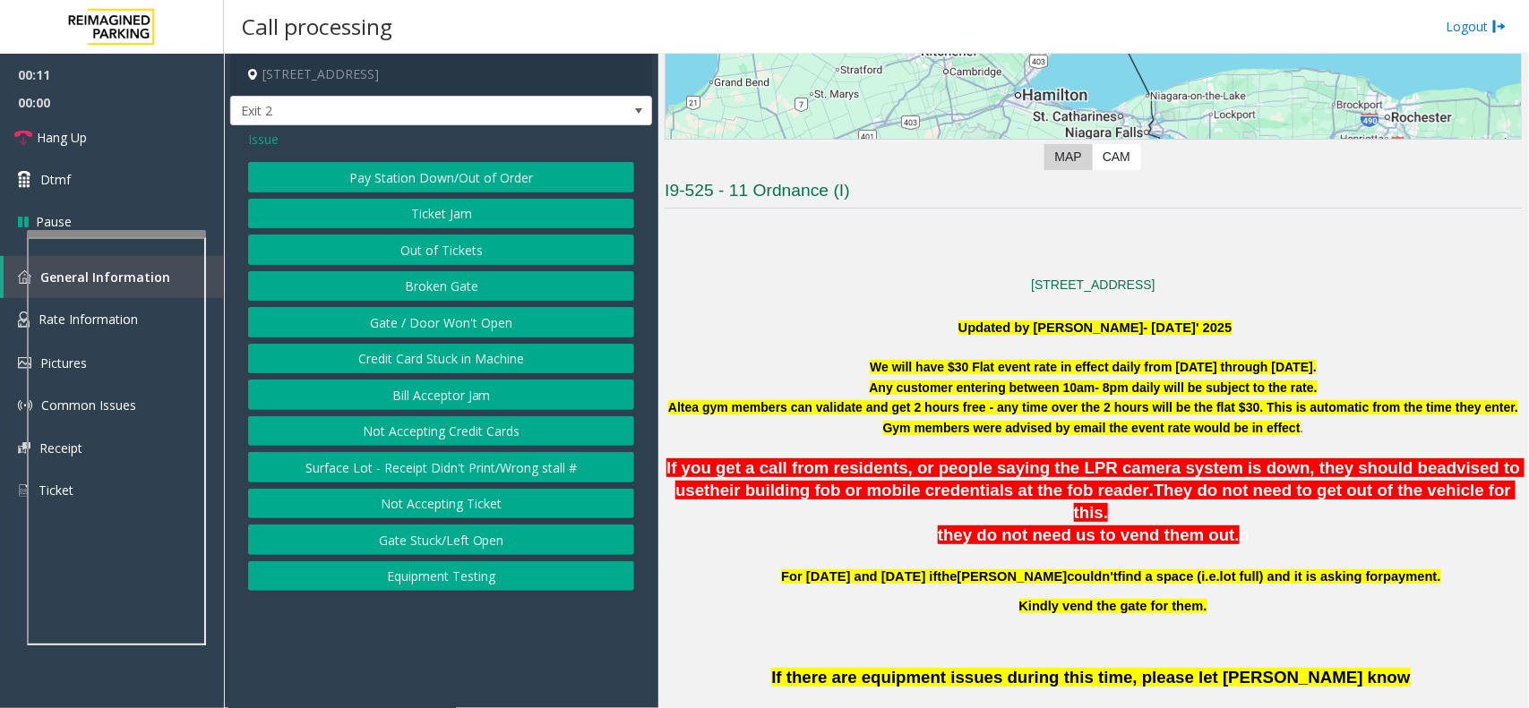
click at [453, 327] on button "Gate / Door Won't Open" at bounding box center [441, 322] width 386 height 30
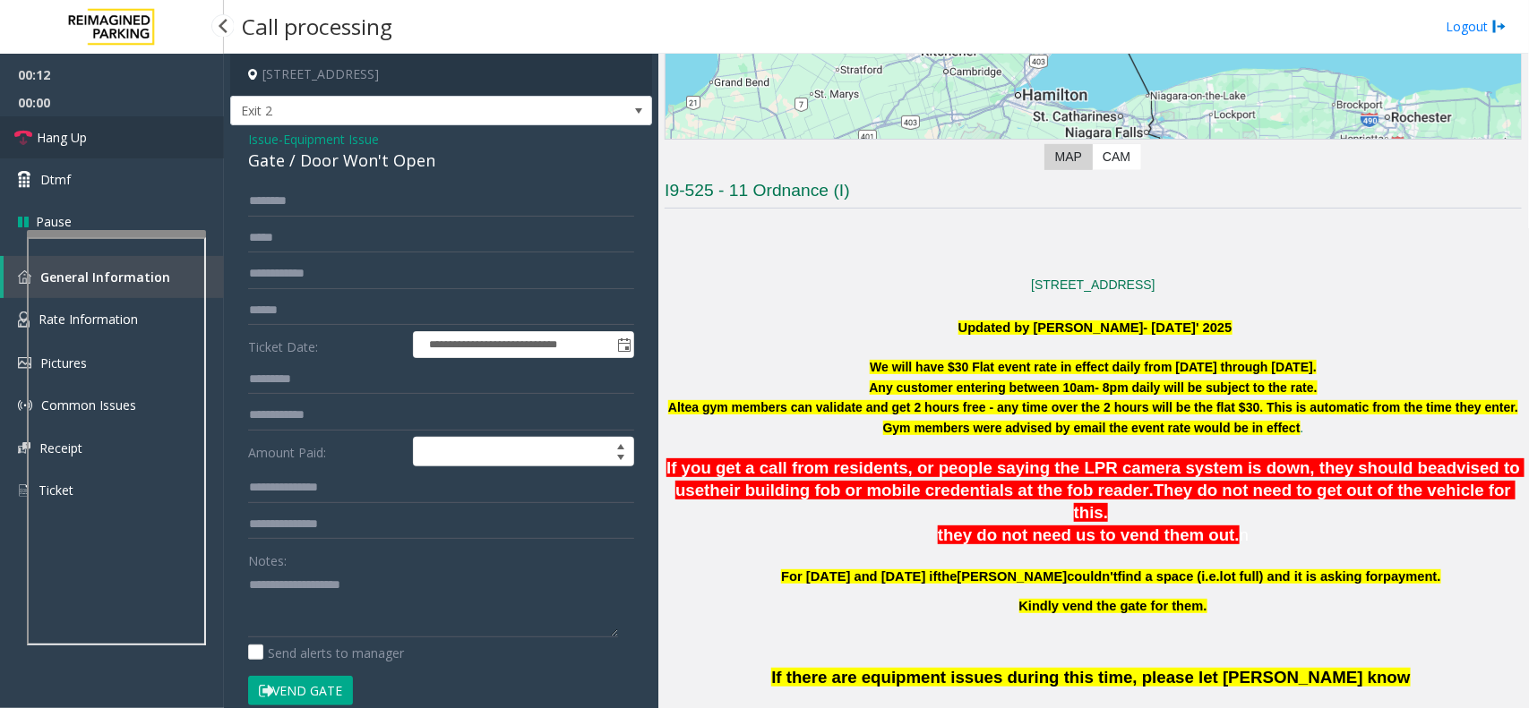
click at [82, 142] on span "Hang Up" at bounding box center [62, 137] width 50 height 19
click at [287, 167] on div "Gate / Door Won't Open" at bounding box center [441, 161] width 386 height 24
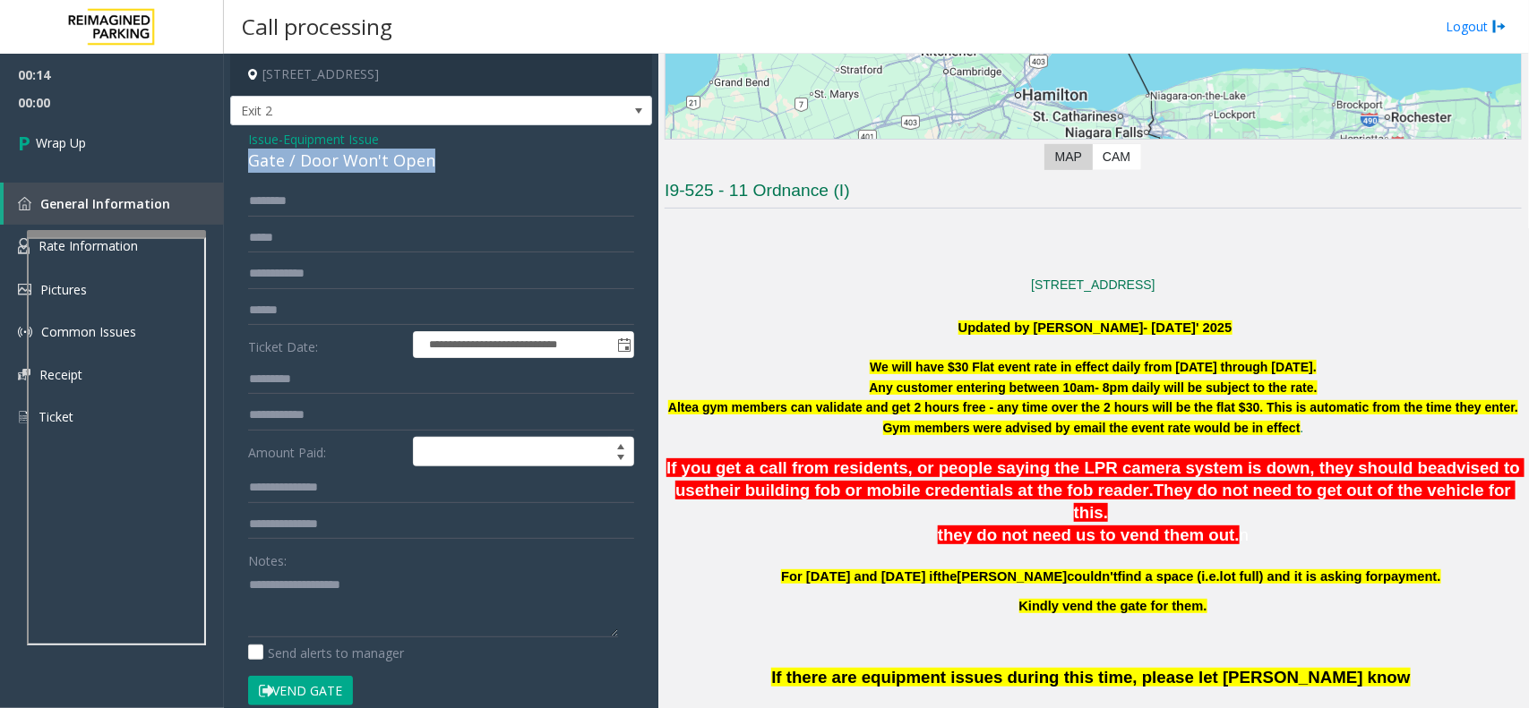
click at [284, 167] on div "Gate / Door Won't Open" at bounding box center [441, 161] width 386 height 24
copy div "Gate / Door Won't Open"
click at [306, 580] on textarea at bounding box center [433, 604] width 370 height 67
paste textarea "**********"
click at [285, 588] on textarea at bounding box center [433, 604] width 370 height 67
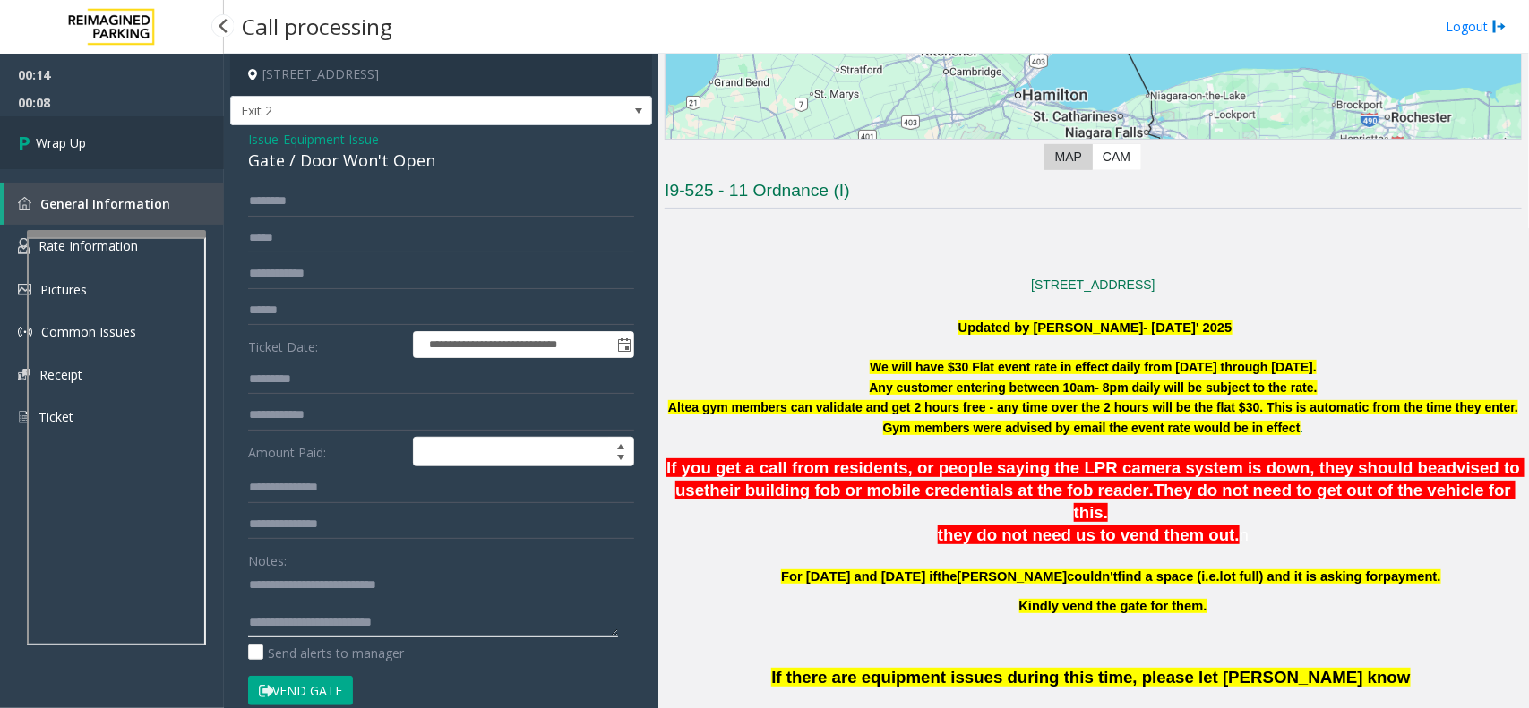
type textarea "**********"
click at [108, 144] on link "Wrap Up" at bounding box center [112, 142] width 224 height 53
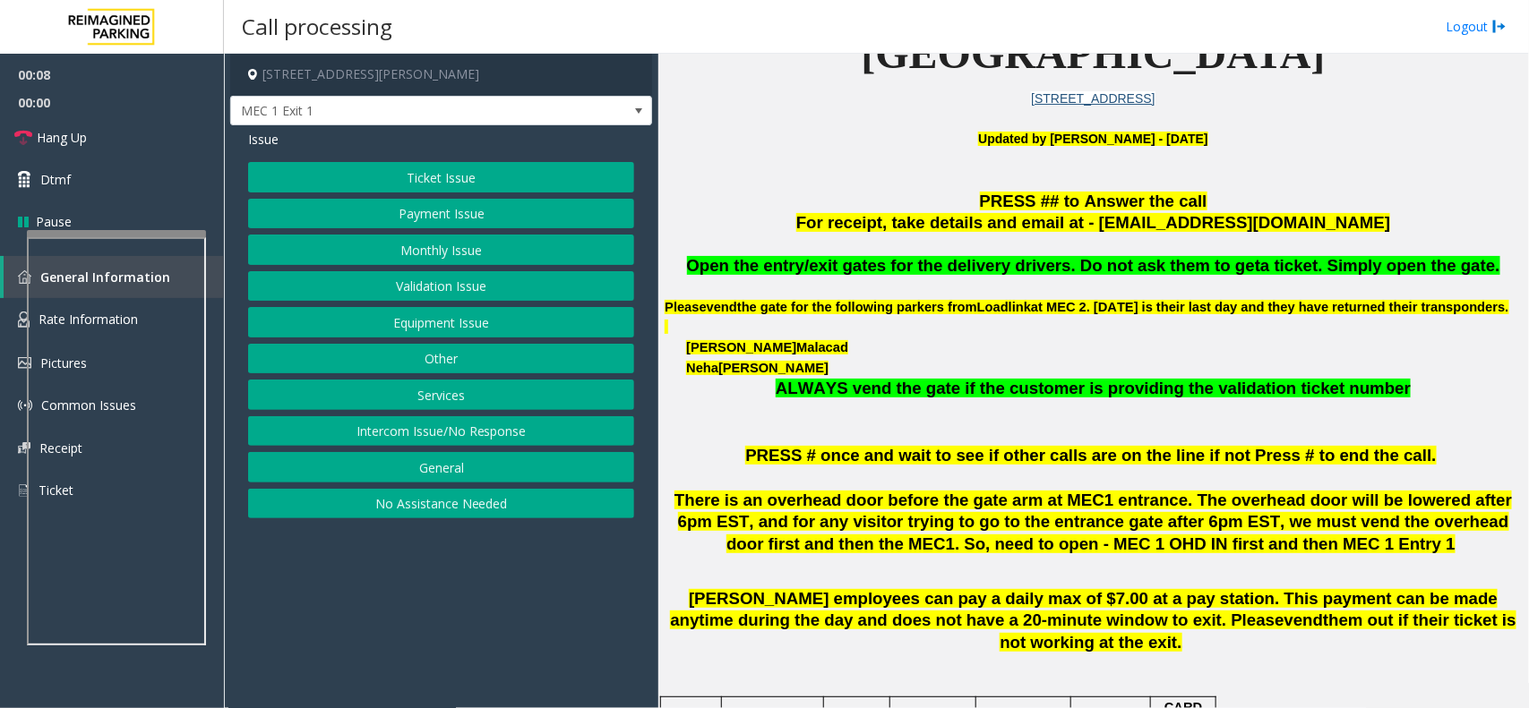
scroll to position [336, 0]
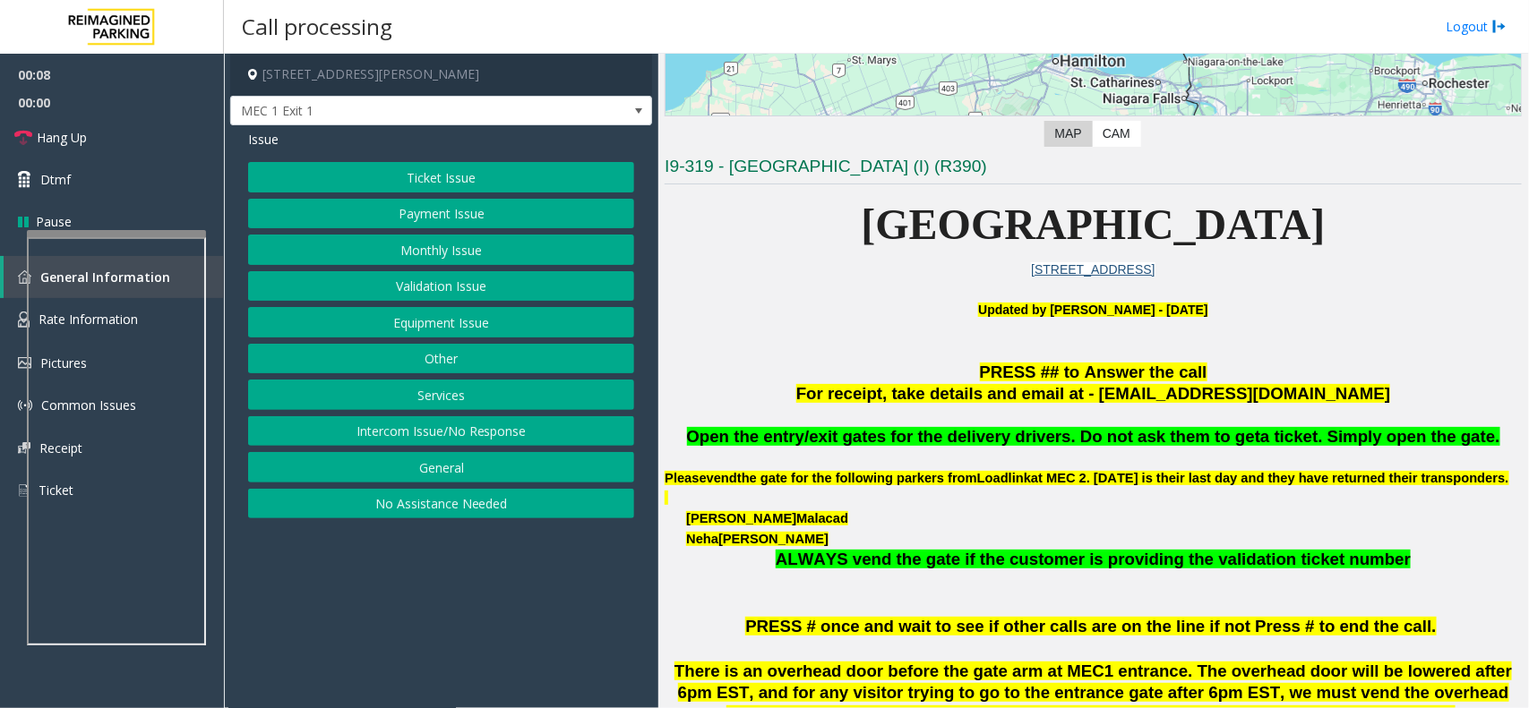
click at [436, 310] on button "Equipment Issue" at bounding box center [441, 322] width 386 height 30
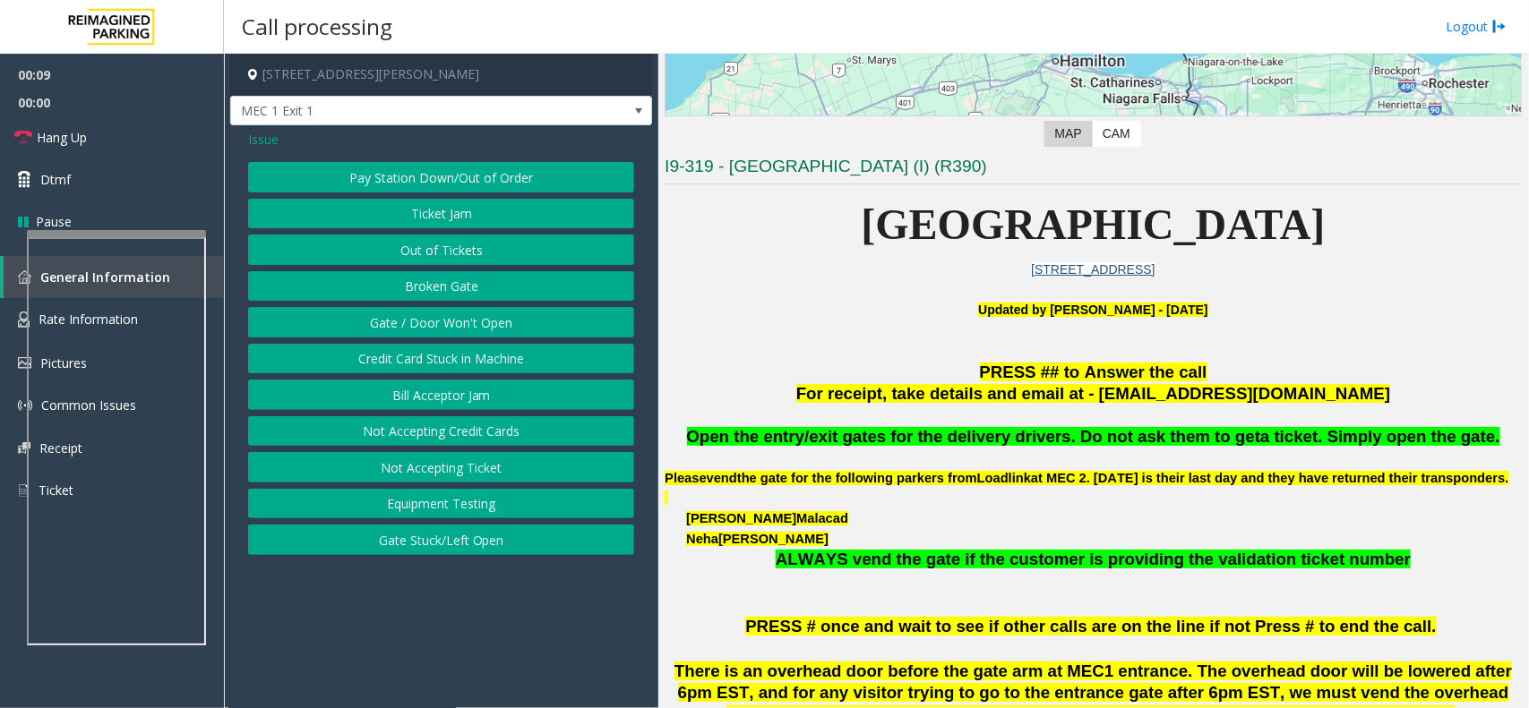
click at [262, 142] on span "Issue" at bounding box center [263, 139] width 30 height 19
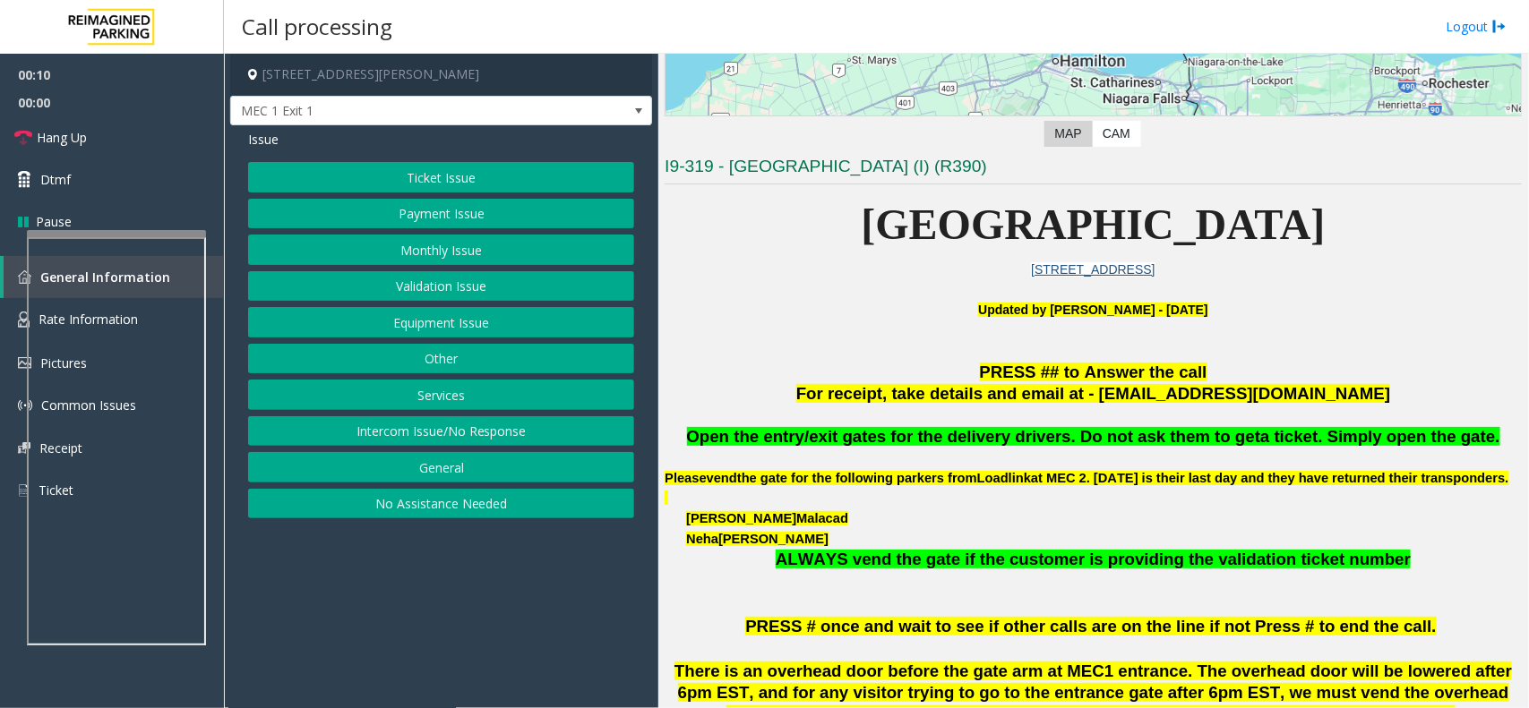
click at [423, 395] on button "Services" at bounding box center [441, 395] width 386 height 30
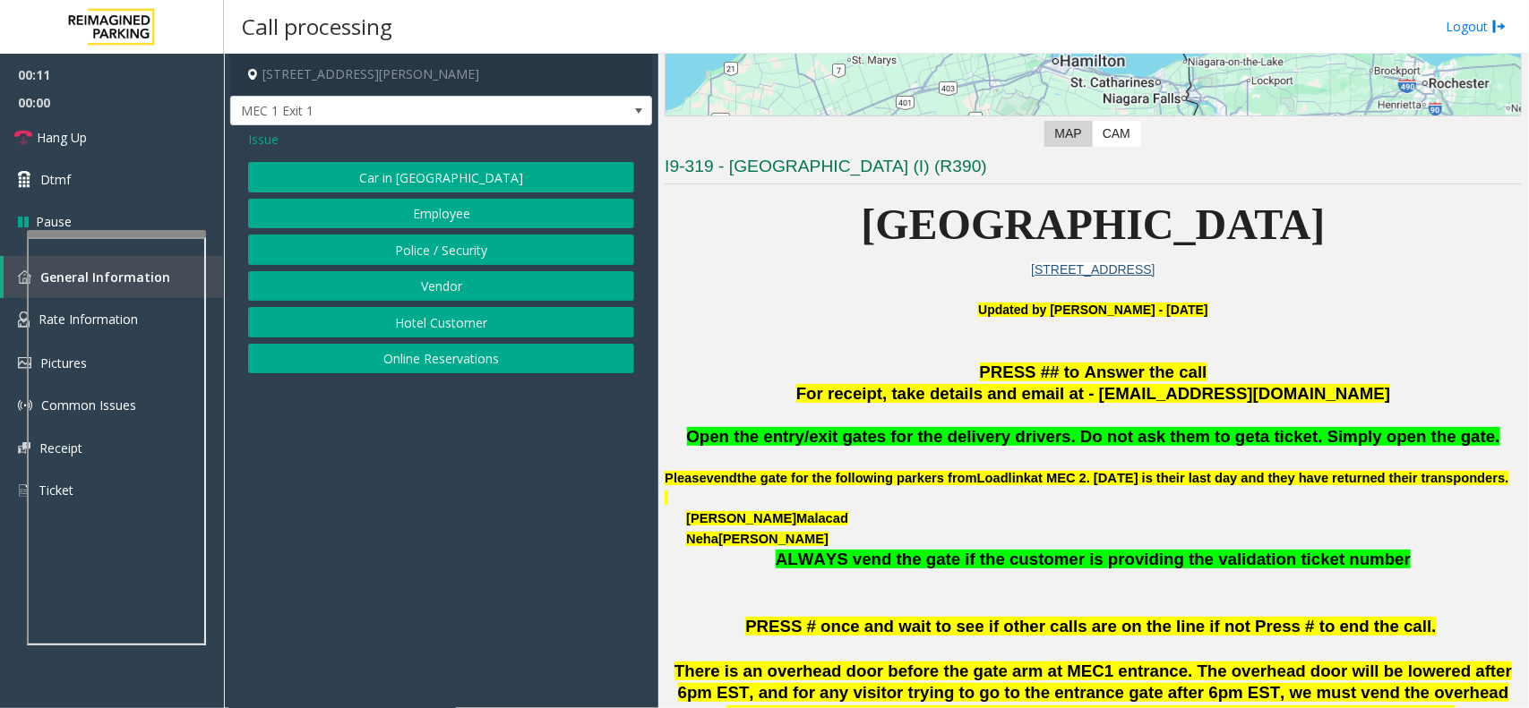
click at [470, 240] on button "Police / Security" at bounding box center [441, 250] width 386 height 30
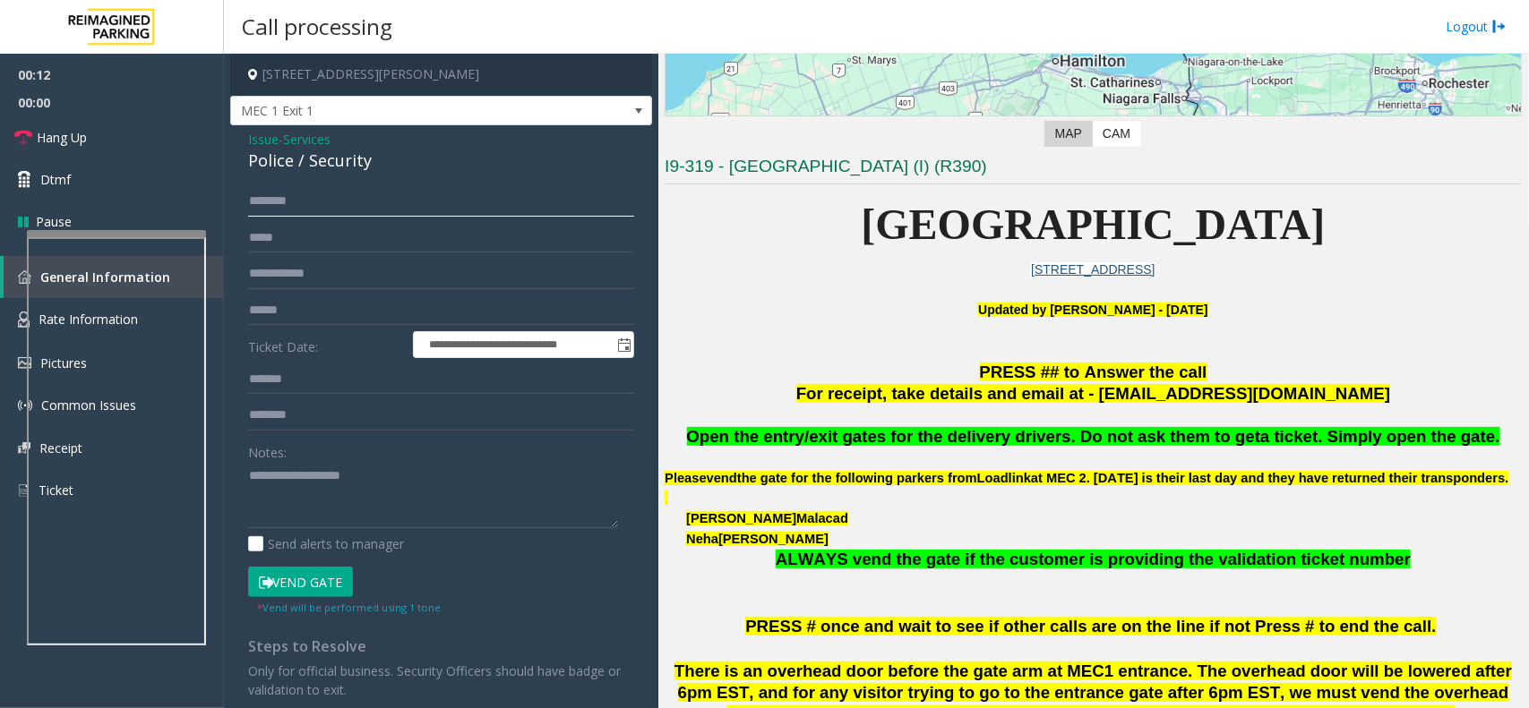
click at [373, 194] on input "text" at bounding box center [441, 201] width 386 height 30
click at [352, 158] on div "Police / Security" at bounding box center [441, 161] width 386 height 24
copy div "Security"
click at [324, 490] on textarea at bounding box center [433, 495] width 370 height 67
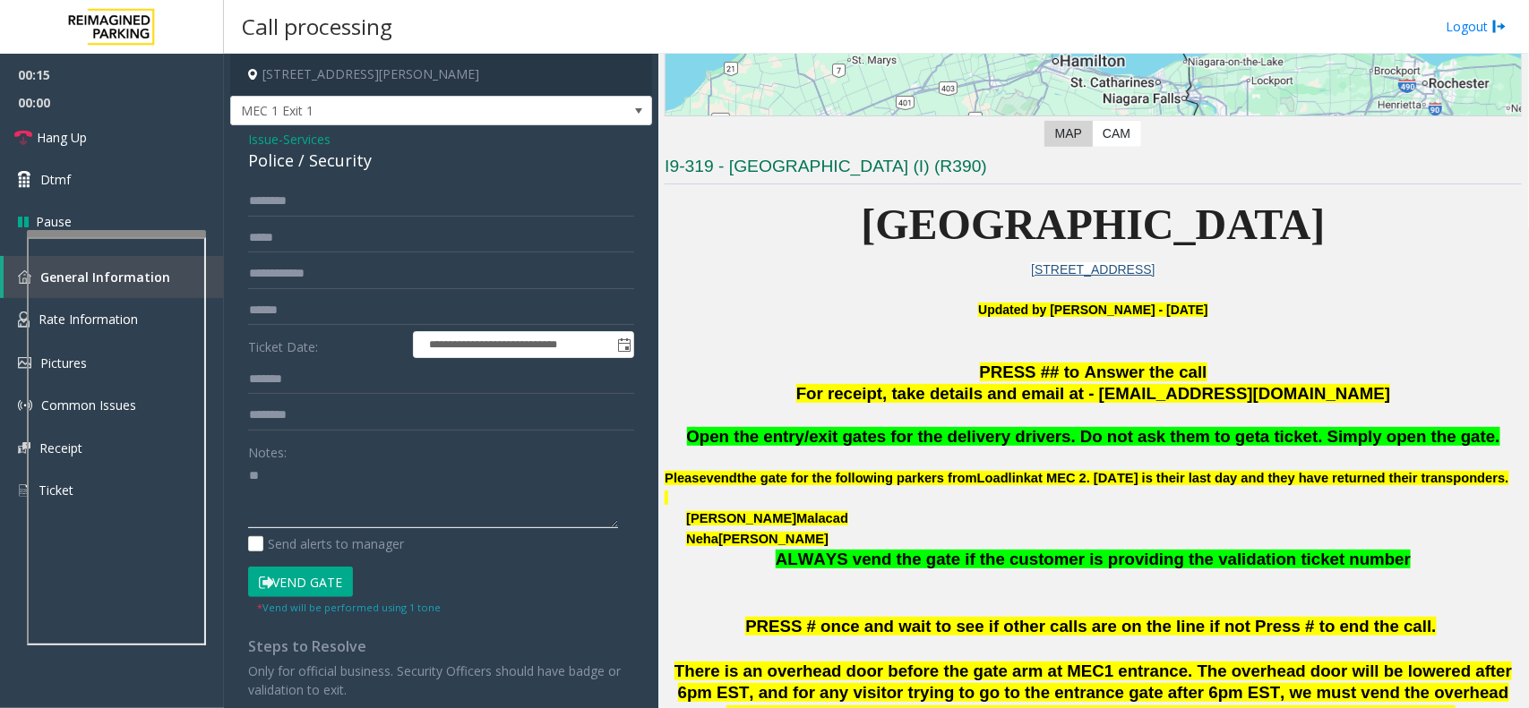
type textarea "*"
paste textarea "*********"
type textarea "**********"
click at [278, 197] on input "text" at bounding box center [441, 201] width 386 height 30
type input "******"
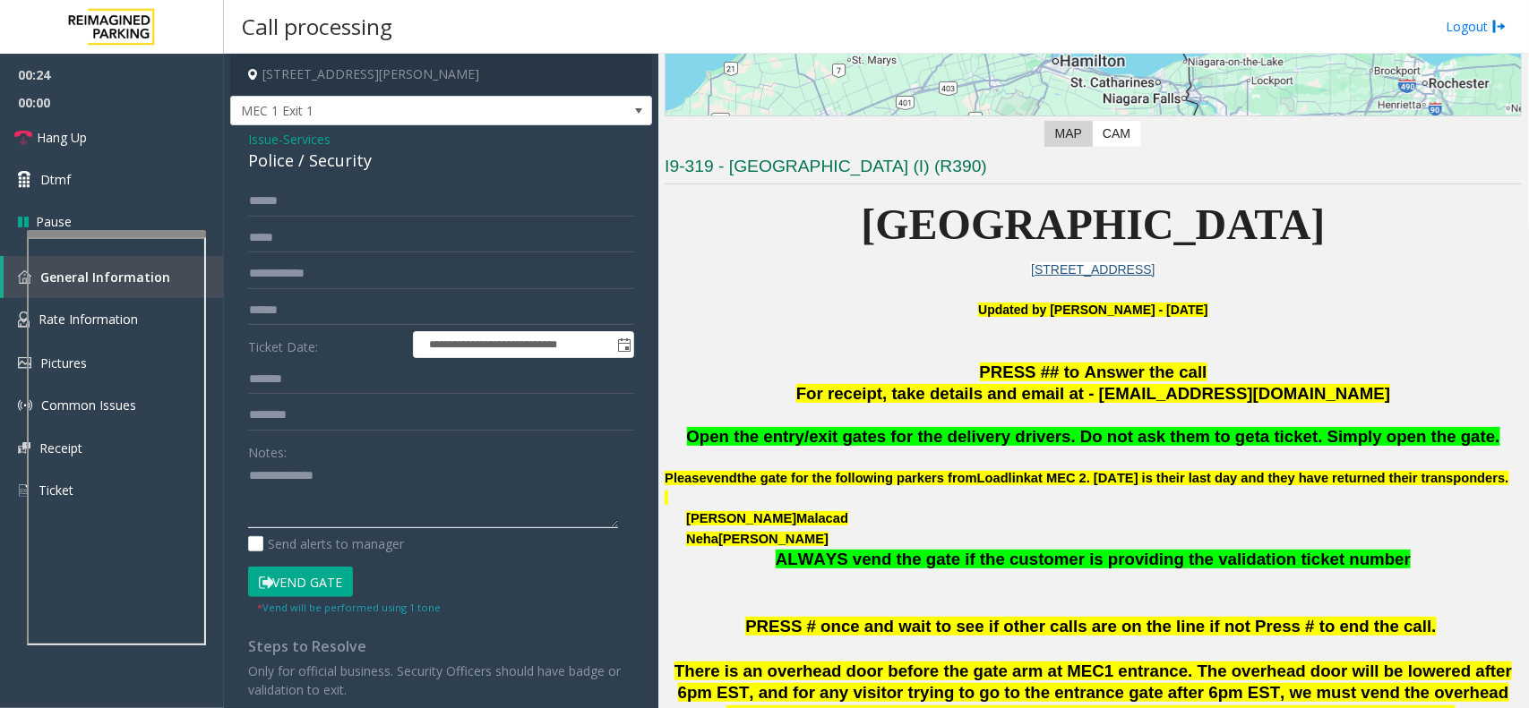
click at [379, 489] on textarea at bounding box center [433, 495] width 370 height 67
click at [379, 488] on textarea at bounding box center [433, 495] width 370 height 67
click at [345, 515] on textarea at bounding box center [433, 495] width 370 height 67
type textarea "**********"
click at [54, 143] on span "Hang Up" at bounding box center [62, 137] width 50 height 19
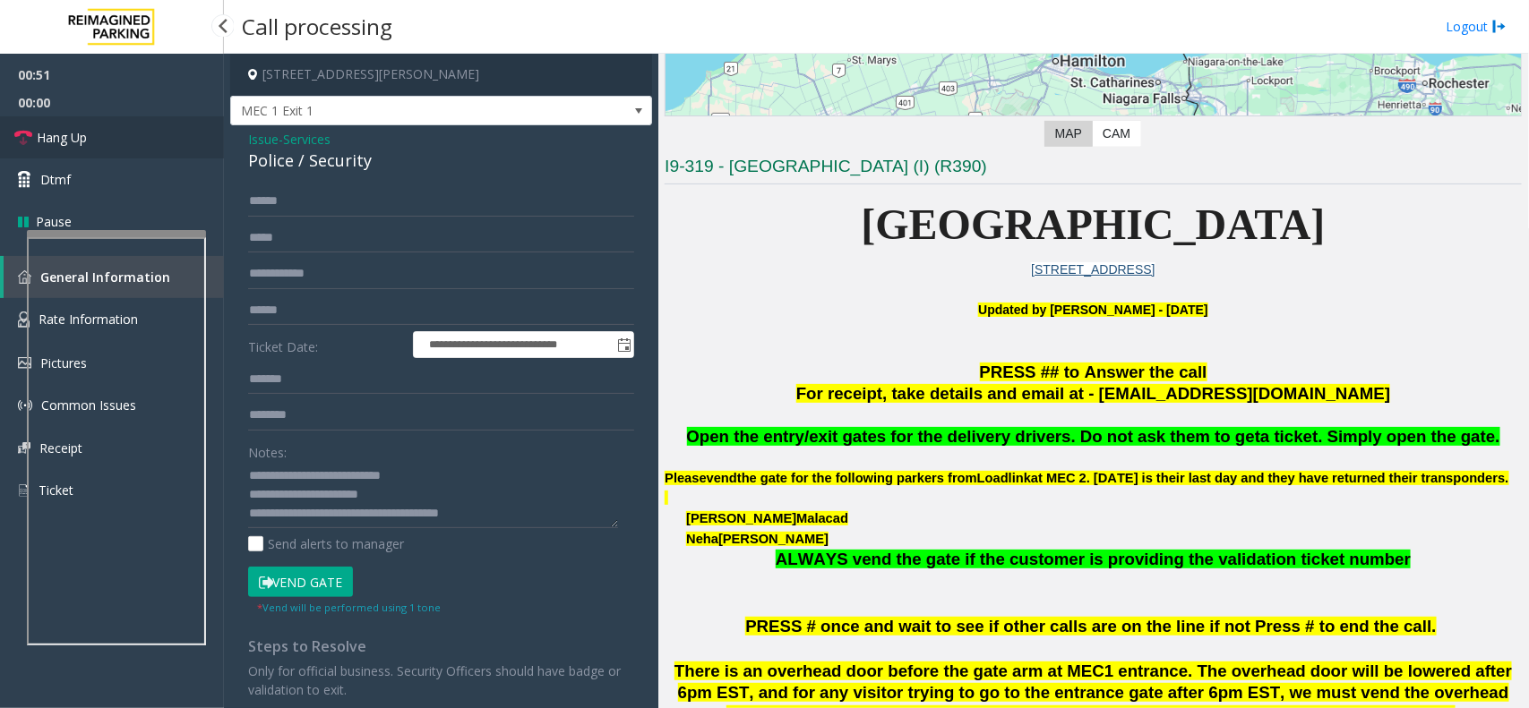
click at [54, 143] on span "Hang Up" at bounding box center [62, 137] width 50 height 19
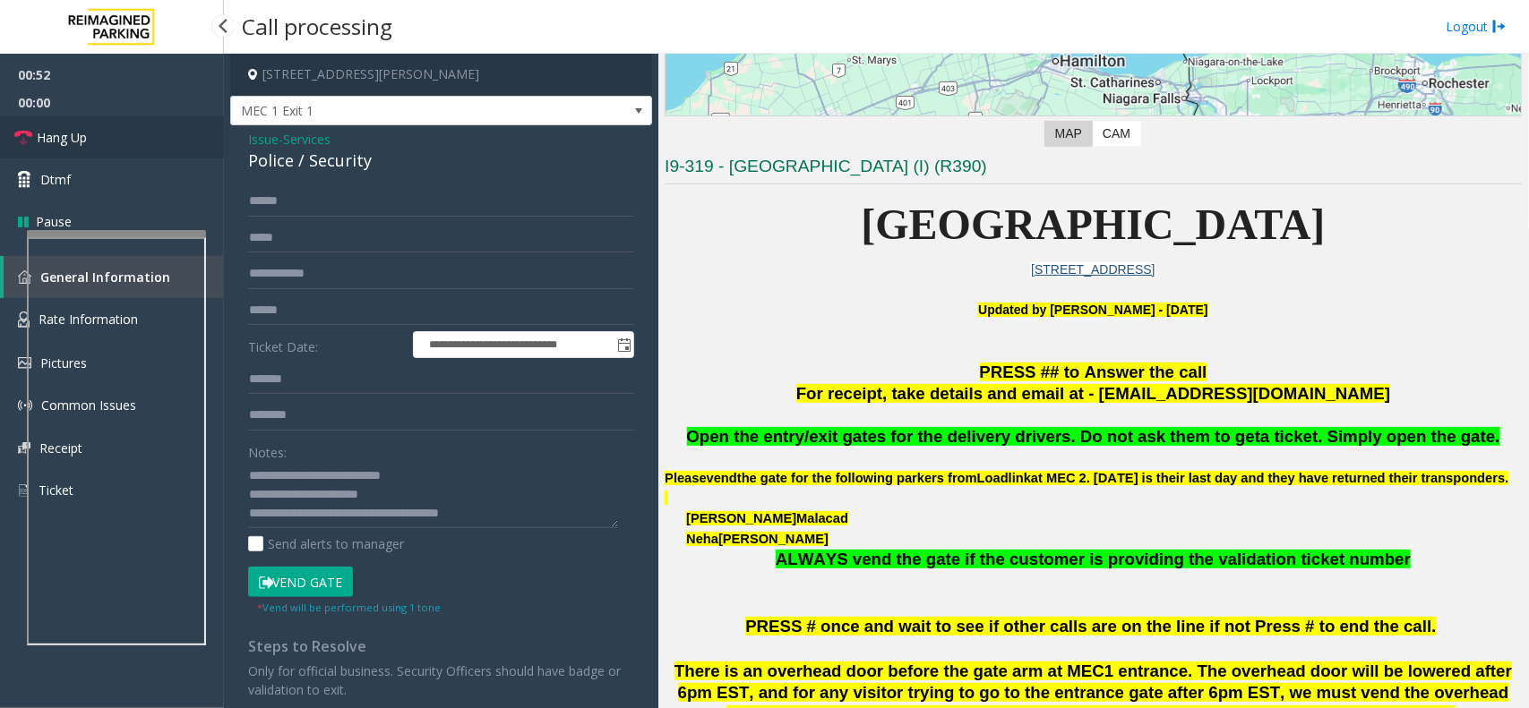
click at [54, 143] on span "Hang Up" at bounding box center [62, 137] width 50 height 19
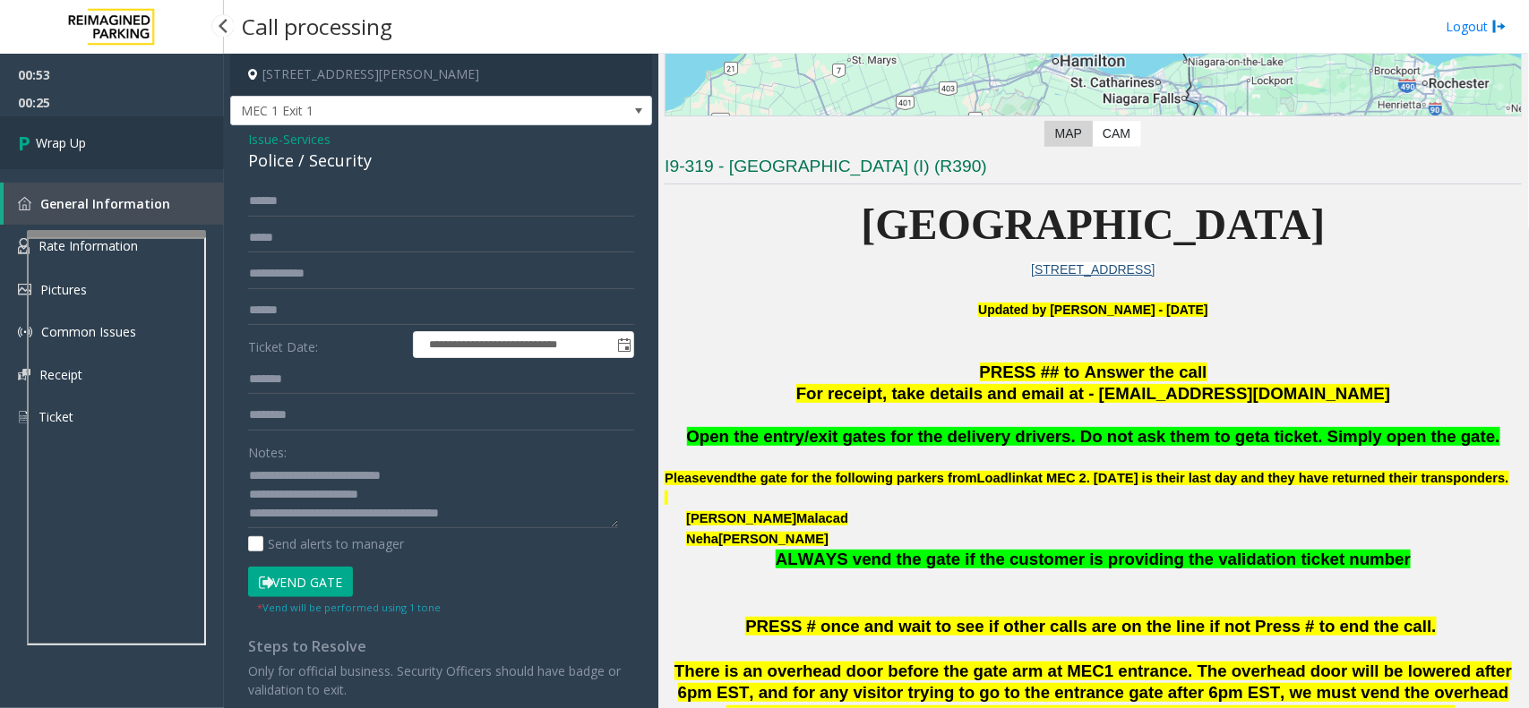
click at [49, 146] on span "Wrap Up" at bounding box center [61, 142] width 50 height 19
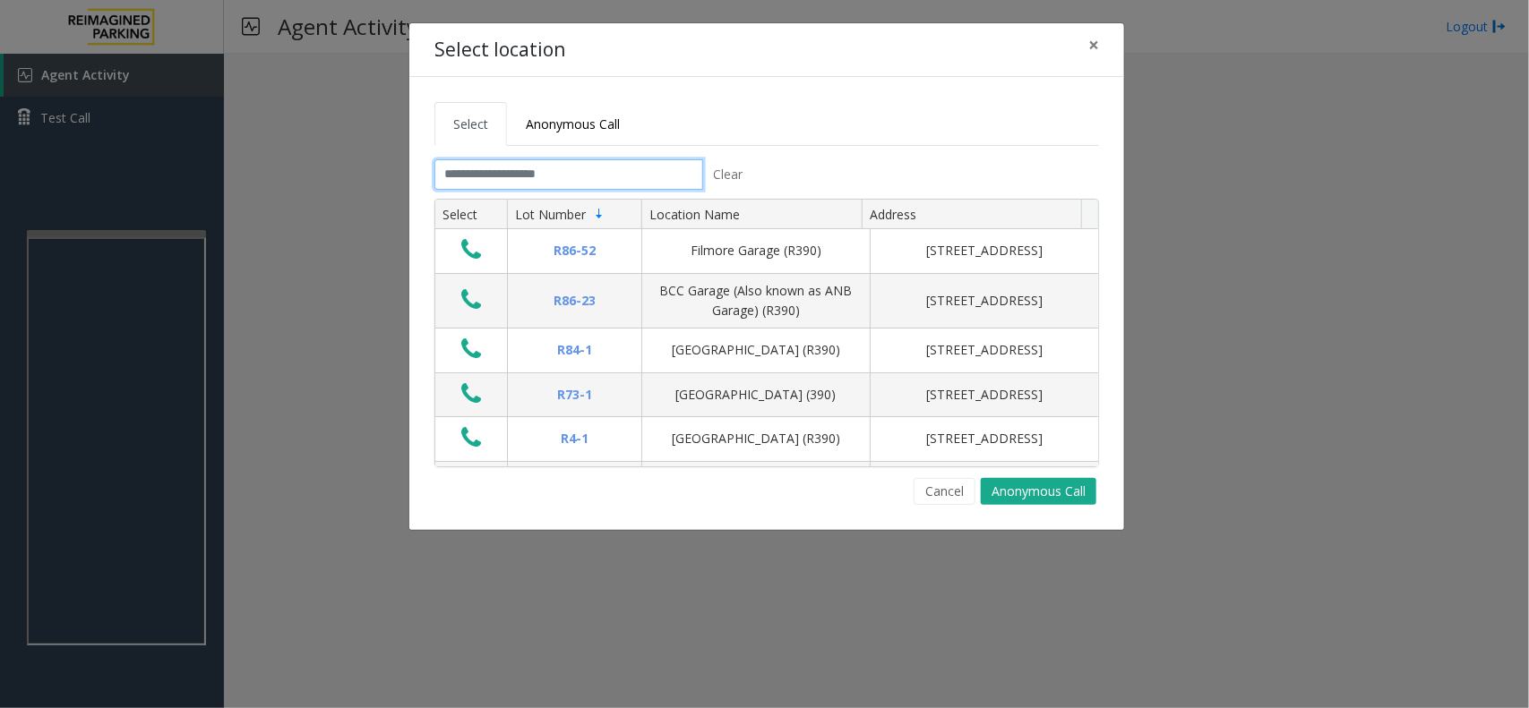
click at [522, 176] on input "text" at bounding box center [568, 174] width 269 height 30
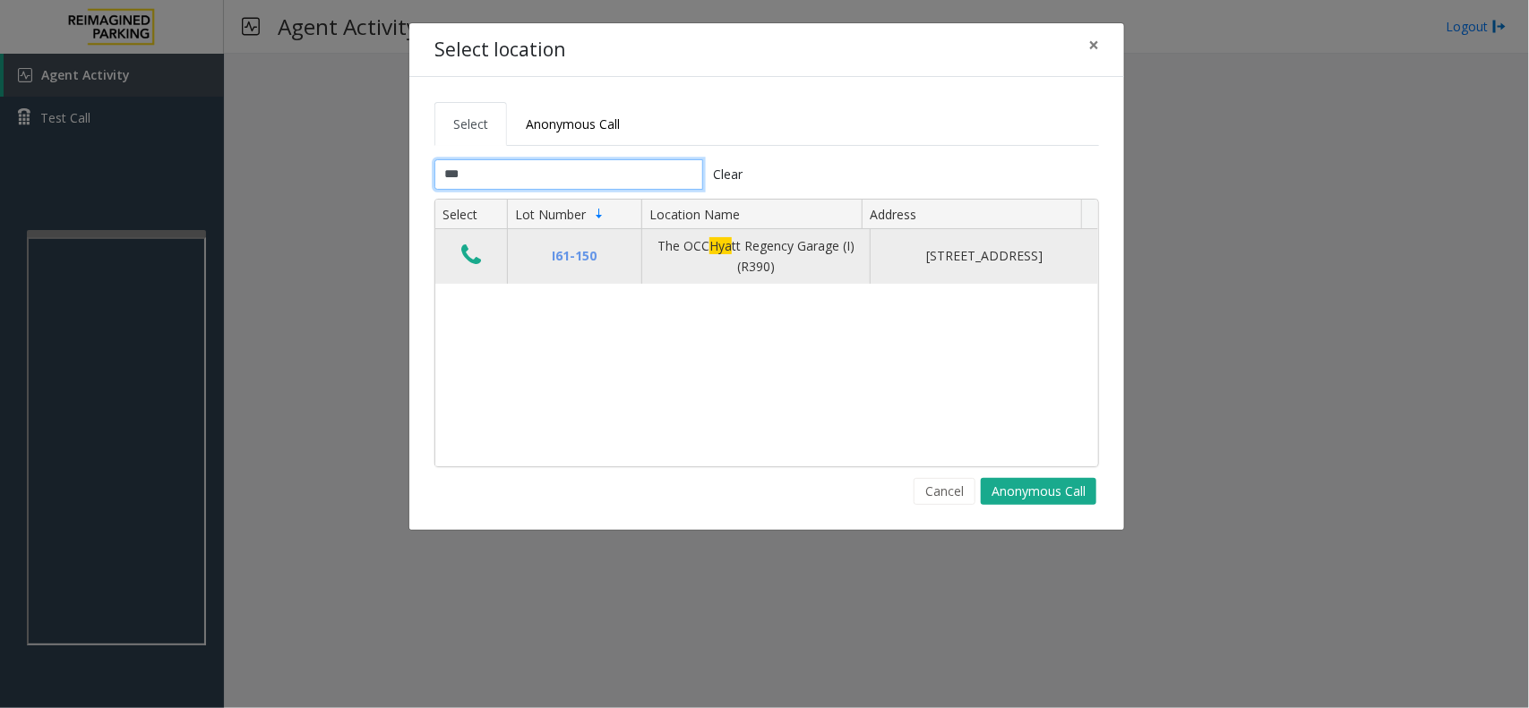
type input "***"
click at [463, 258] on icon "Data table" at bounding box center [471, 255] width 20 height 25
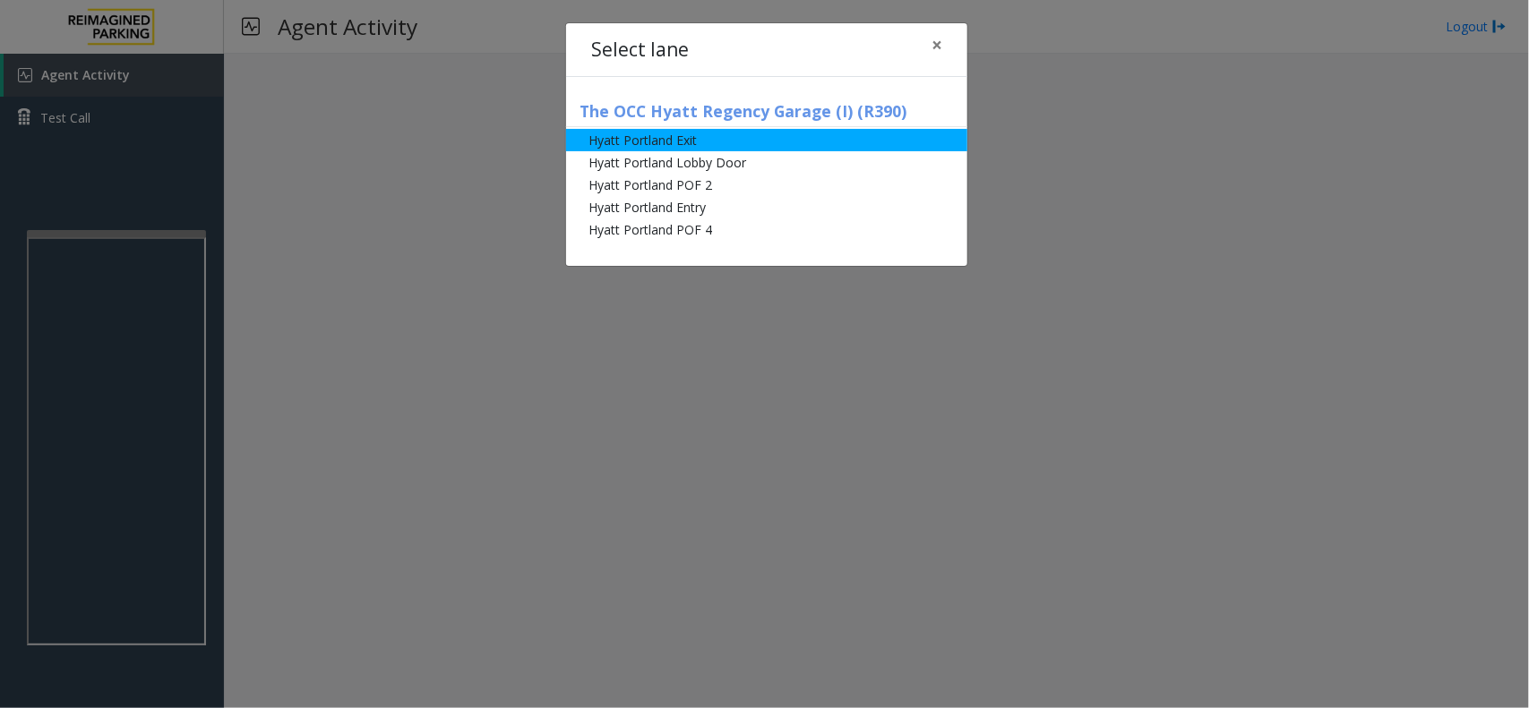
click at [691, 134] on li "Hyatt Portland Exit" at bounding box center [766, 140] width 401 height 22
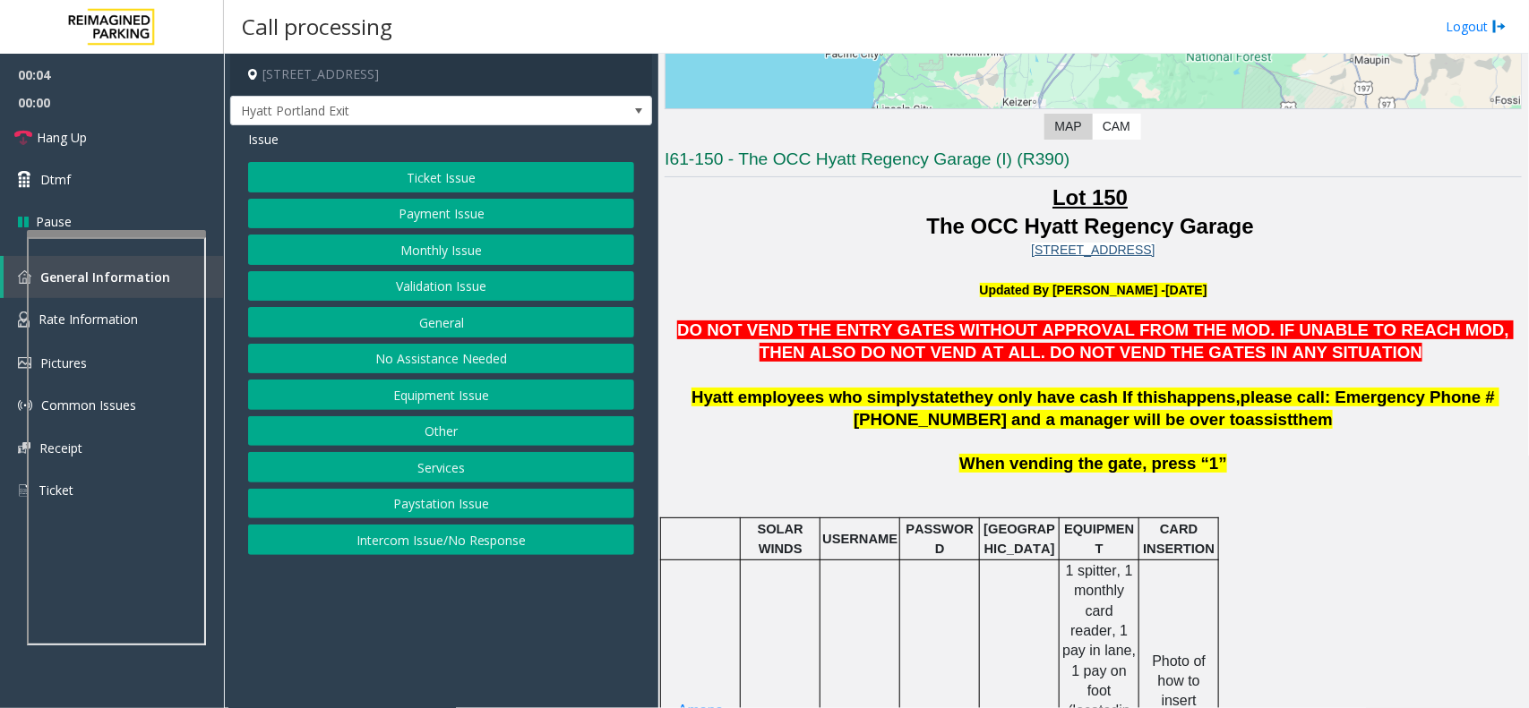
scroll to position [336, 0]
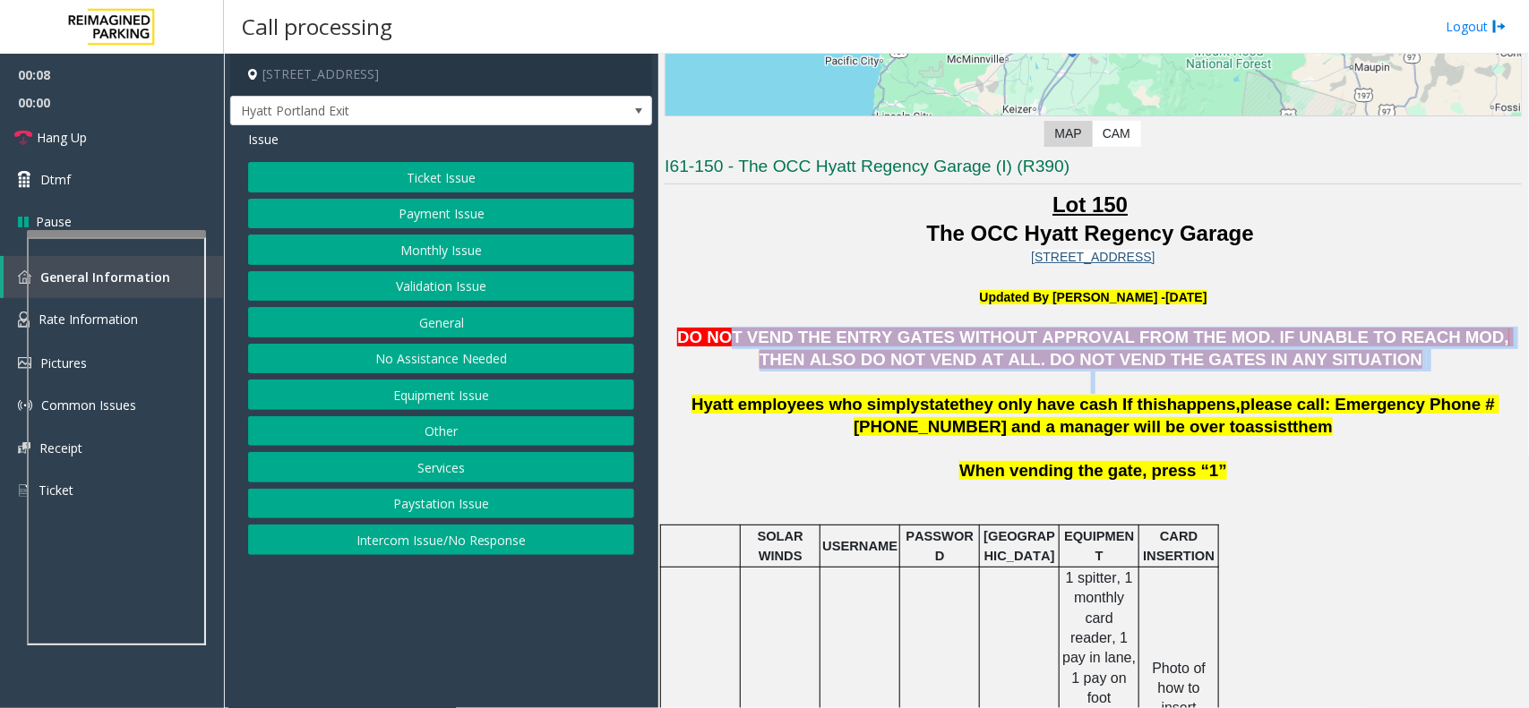
drag, startPoint x: 722, startPoint y: 331, endPoint x: 1288, endPoint y: 387, distance: 568.8
click at [1288, 387] on p "DO NOT VEND THE ENTRY GATES WITHOUT APPROVAL FROM THE MOD. IF UNABLE TO REACH M…" at bounding box center [1093, 360] width 857 height 66
click at [1283, 383] on p "DO NOT VEND THE ENTRY GATES WITHOUT APPROVAL FROM THE MOD. IF UNABLE TO REACH M…" at bounding box center [1093, 360] width 857 height 66
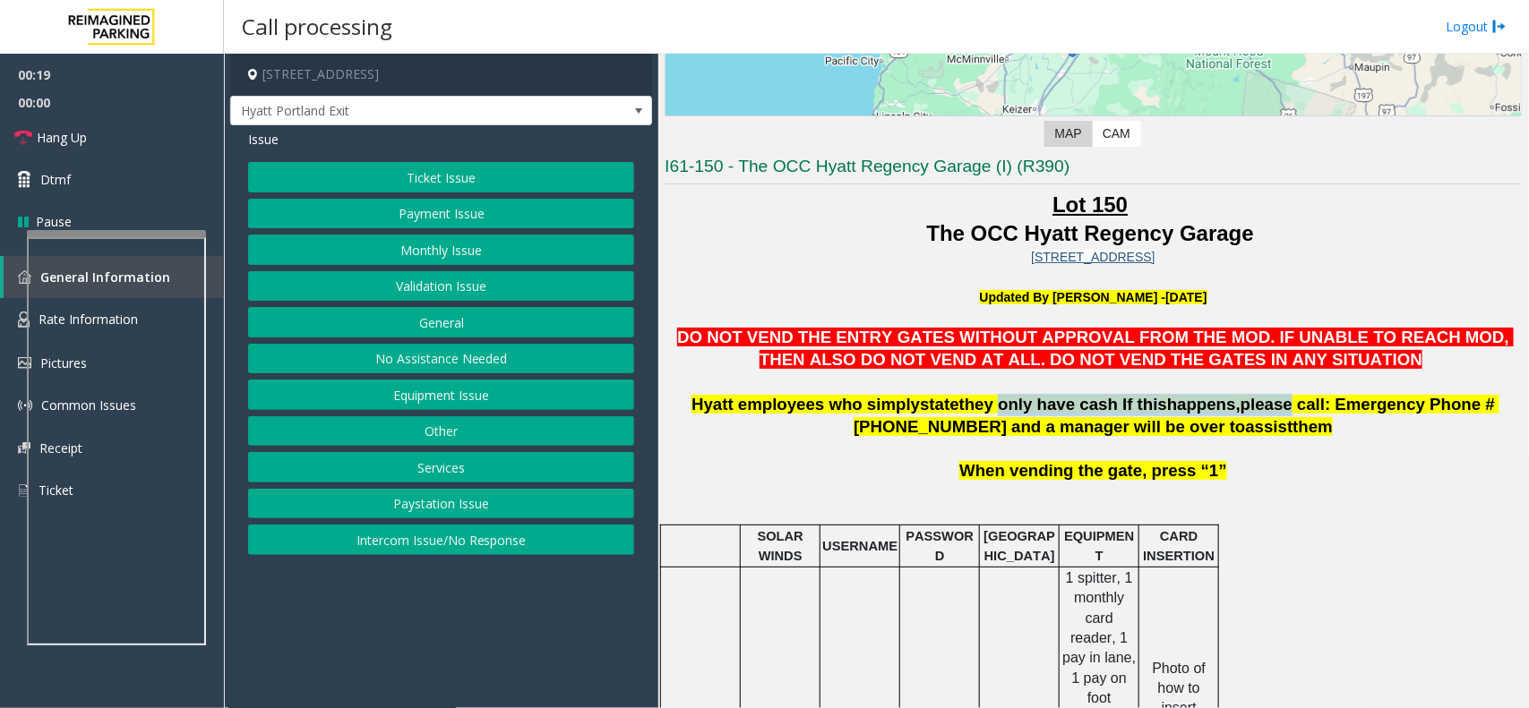
drag, startPoint x: 956, startPoint y: 405, endPoint x: 1193, endPoint y: 400, distance: 237.4
click at [1193, 400] on span "Hyatt employees who simply state they only have cash If this happens, please ca…" at bounding box center [1095, 415] width 808 height 41
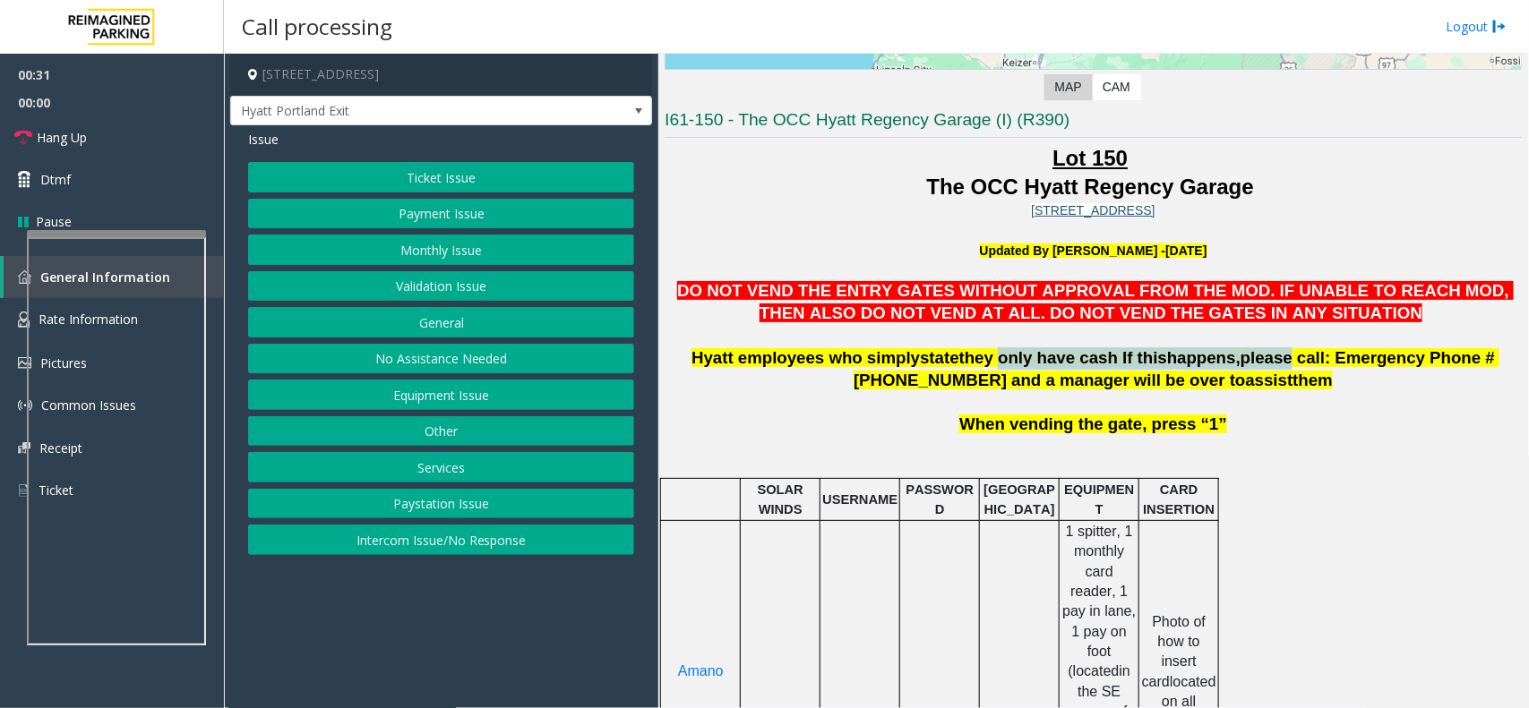
scroll to position [343, 0]
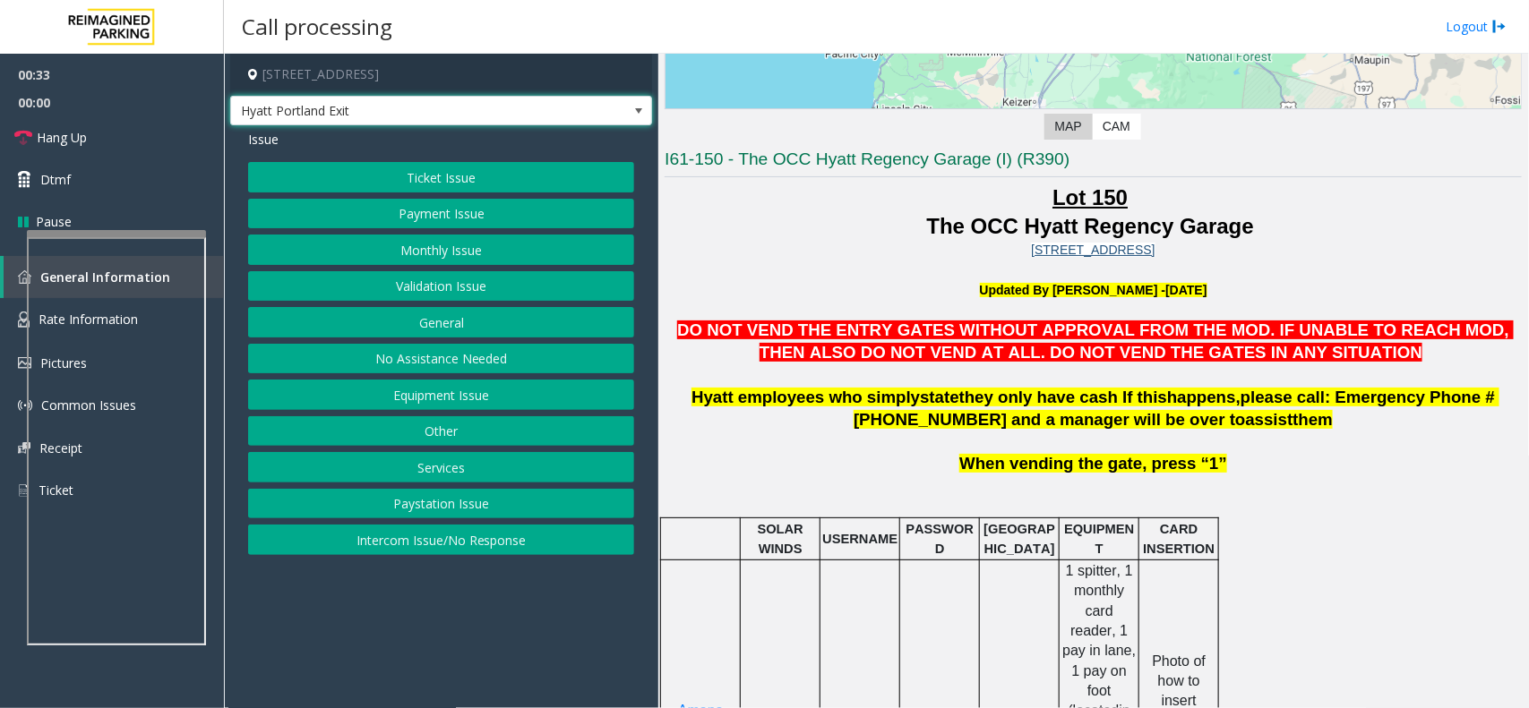
click at [352, 124] on span "Hyatt Portland Exit" at bounding box center [399, 111] width 336 height 29
click at [870, 312] on p at bounding box center [1093, 310] width 857 height 20
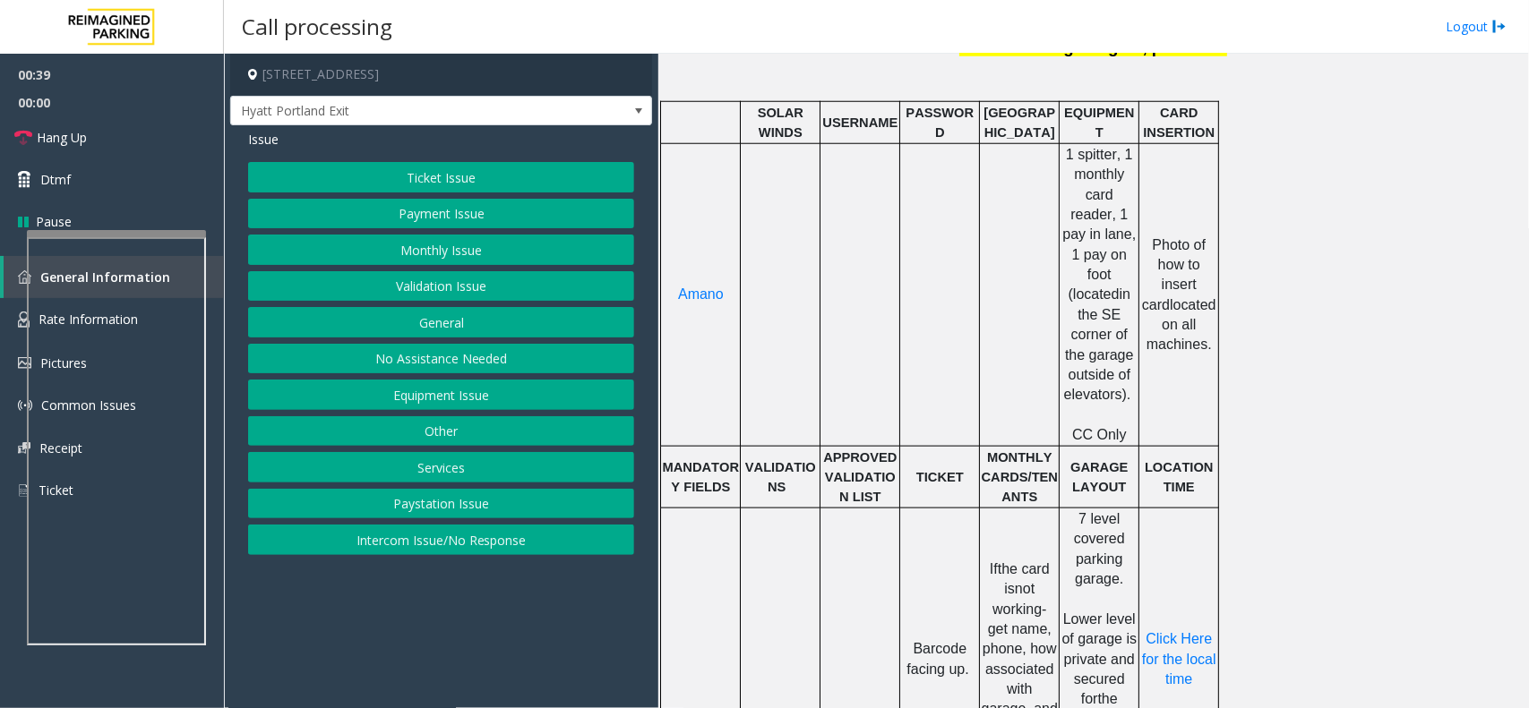
scroll to position [791, 0]
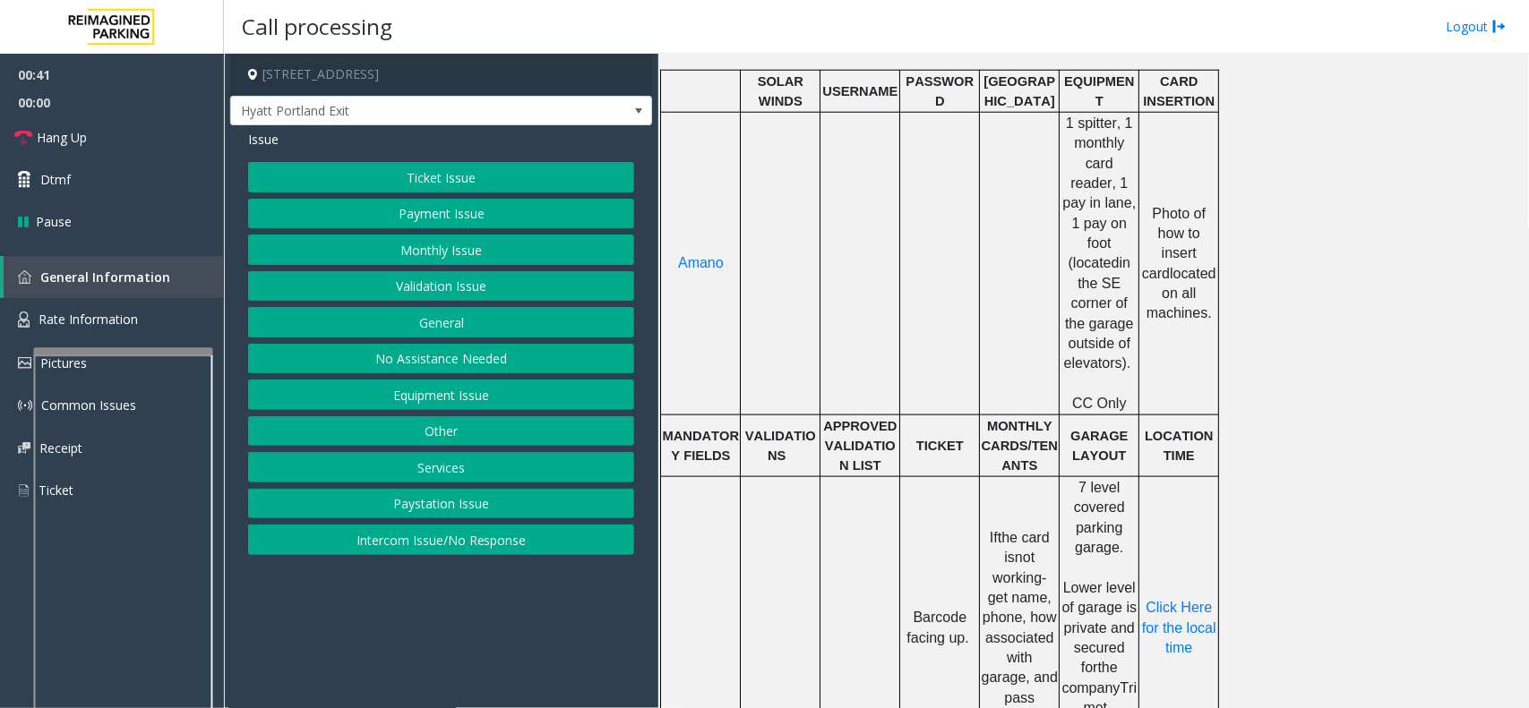
click at [123, 351] on div at bounding box center [123, 351] width 179 height 7
click at [123, 331] on link "Rate Information" at bounding box center [112, 320] width 224 height 44
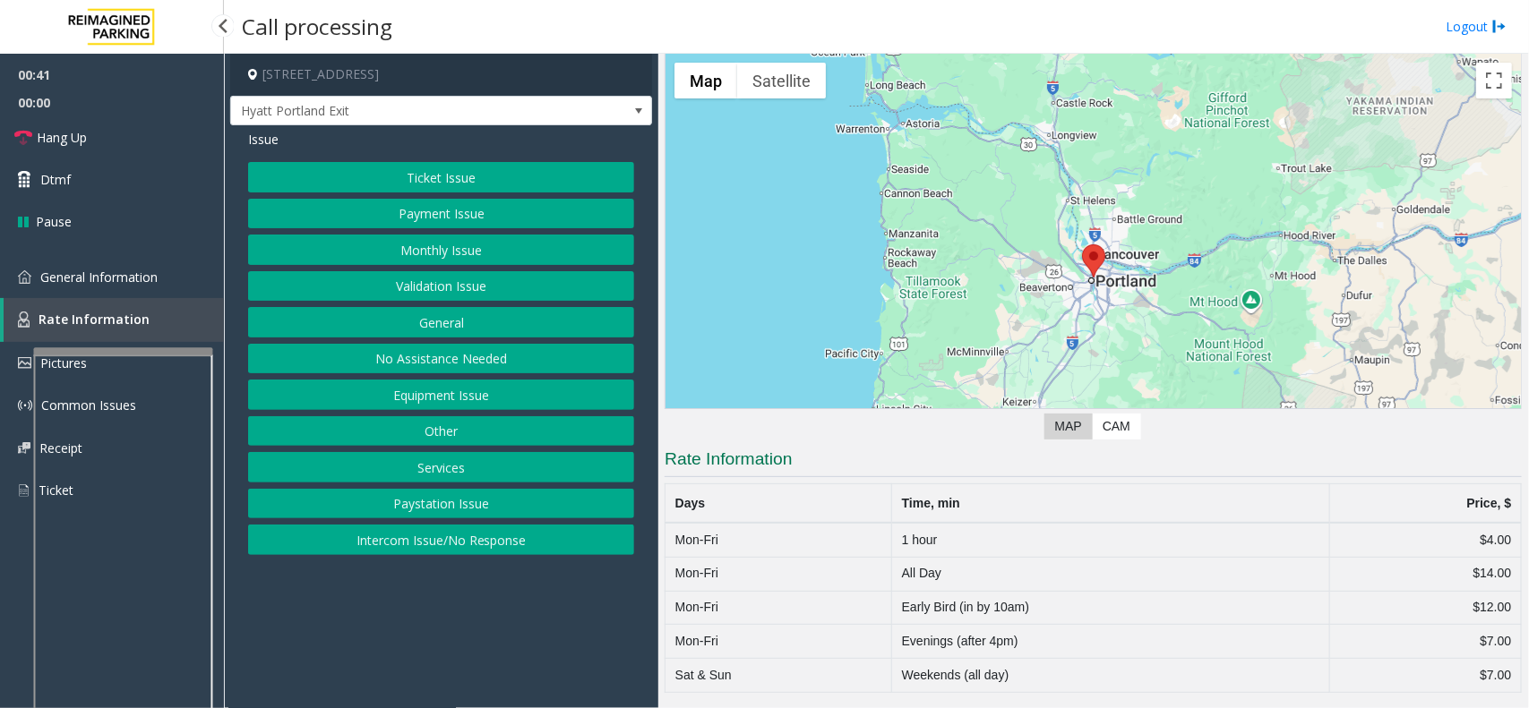
scroll to position [45, 0]
drag, startPoint x: 882, startPoint y: 537, endPoint x: 1489, endPoint y: 526, distance: 606.5
click at [1489, 526] on tr "Mon-Fri 1 hour $4.00" at bounding box center [1093, 540] width 856 height 34
drag, startPoint x: 910, startPoint y: 678, endPoint x: 1491, endPoint y: 685, distance: 581.3
click at [1491, 685] on tr "Sat & Sun Weekends (all day) $7.00" at bounding box center [1093, 676] width 856 height 34
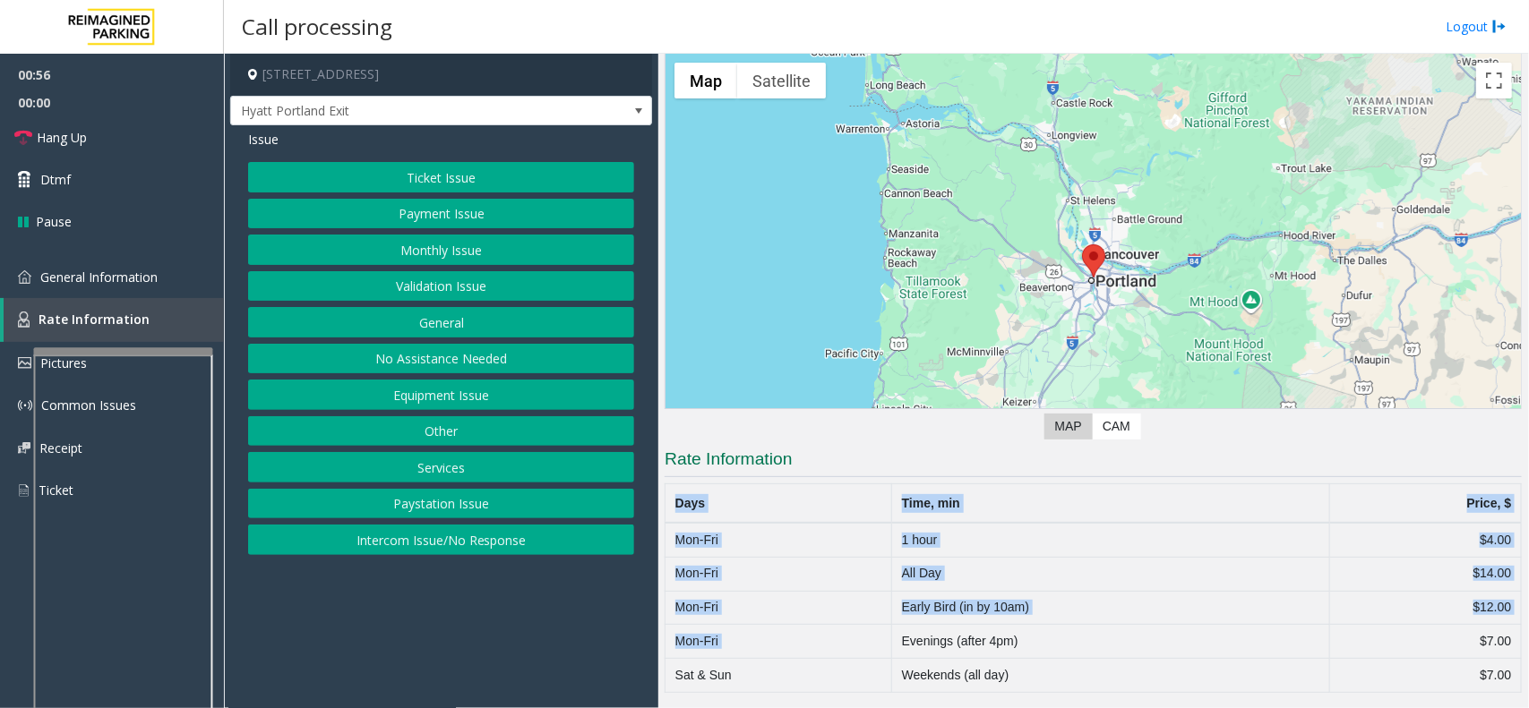
drag, startPoint x: 897, startPoint y: 646, endPoint x: 1534, endPoint y: 485, distance: 657.5
click at [1528, 485] on html "00:56 00:00 Hang Up Dtmf Pause General Information Rate Information Pictures Co…" at bounding box center [764, 354] width 1529 height 708
drag, startPoint x: 909, startPoint y: 607, endPoint x: 1313, endPoint y: 580, distance: 404.8
click at [1519, 605] on div "Main ← Move left → Move right ↑ Move up ↓ Move down + Zoom in - Zoom out Home J…" at bounding box center [1093, 381] width 870 height 655
drag, startPoint x: 923, startPoint y: 571, endPoint x: 1510, endPoint y: 562, distance: 586.7
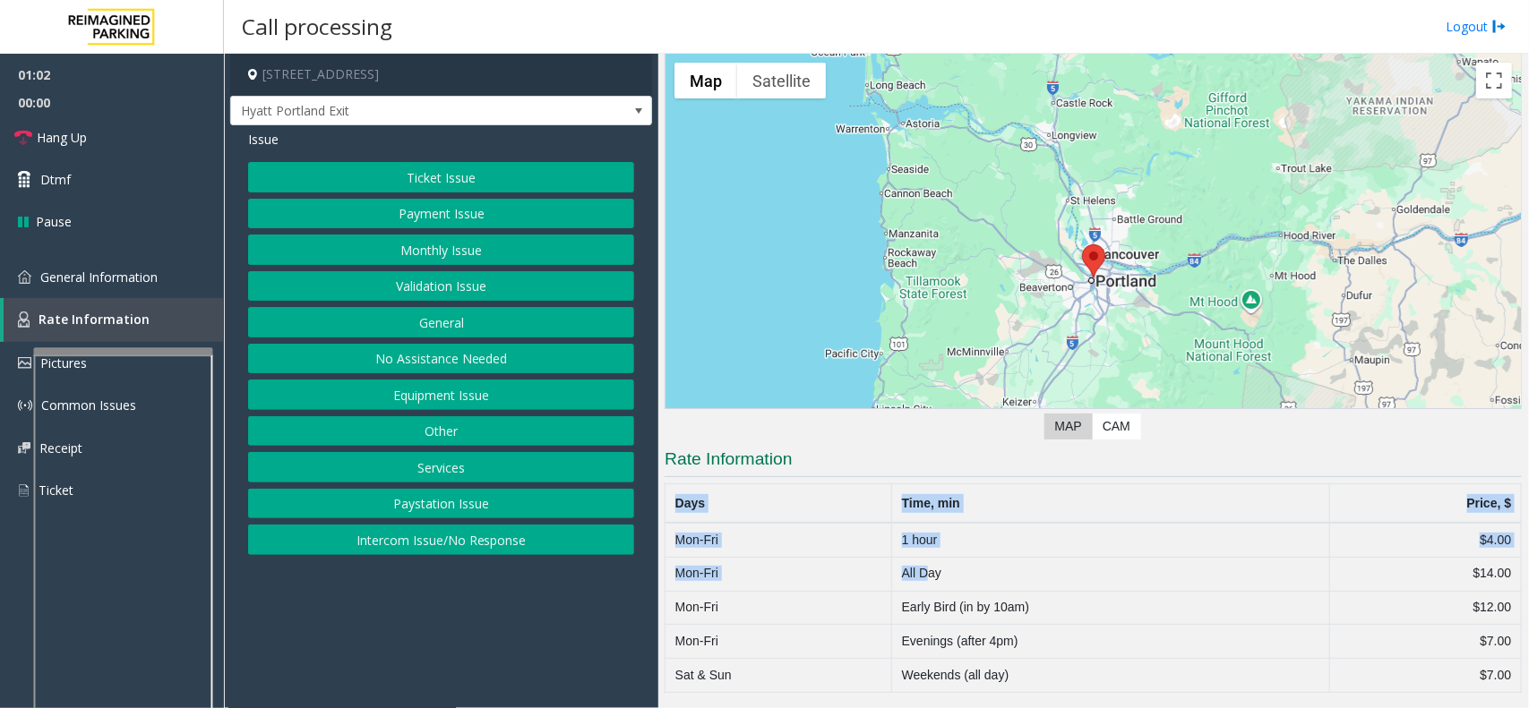
click at [1510, 562] on div "Main ← Move left → Move right ↑ Move up ↓ Move down + Zoom in - Zoom out Home J…" at bounding box center [1093, 381] width 870 height 655
click at [82, 274] on span "General Information" at bounding box center [98, 277] width 117 height 17
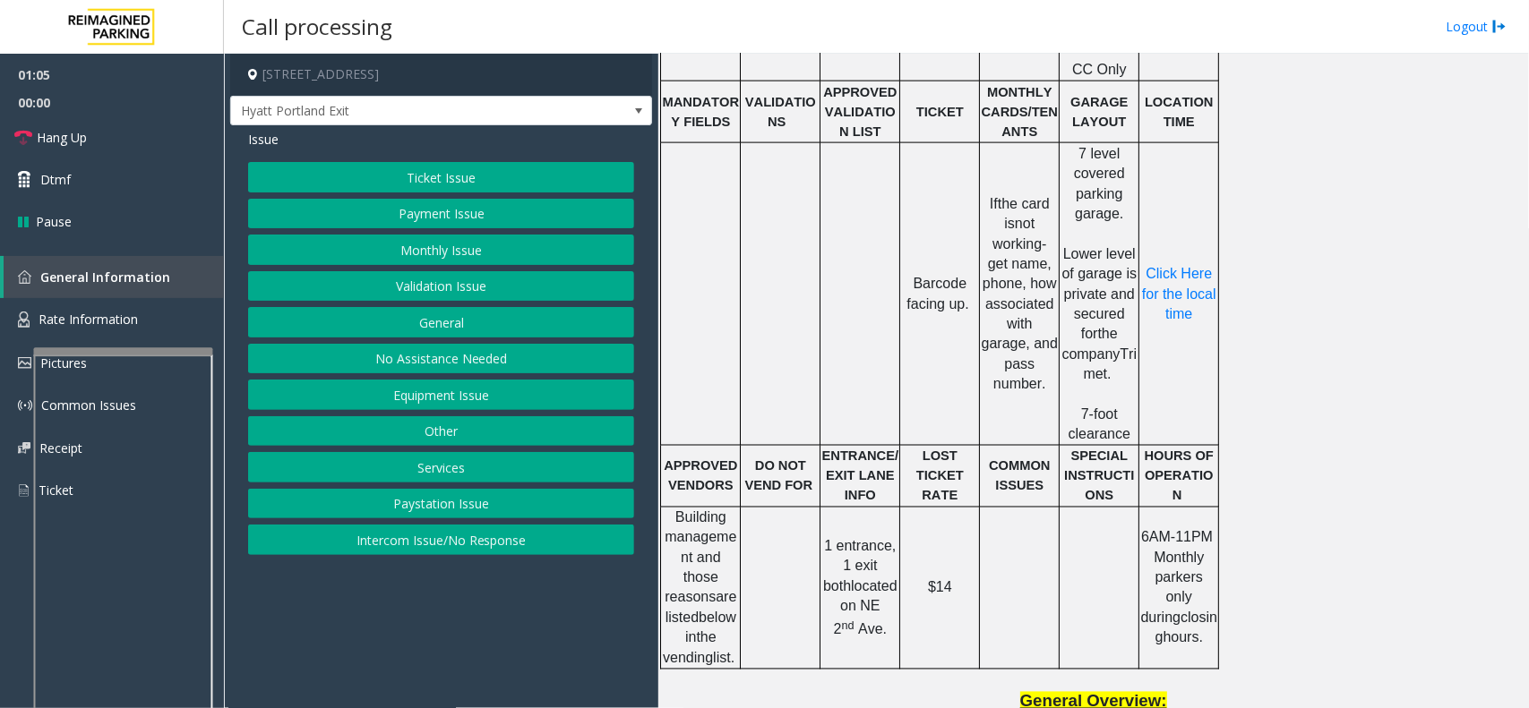
scroll to position [903, 0]
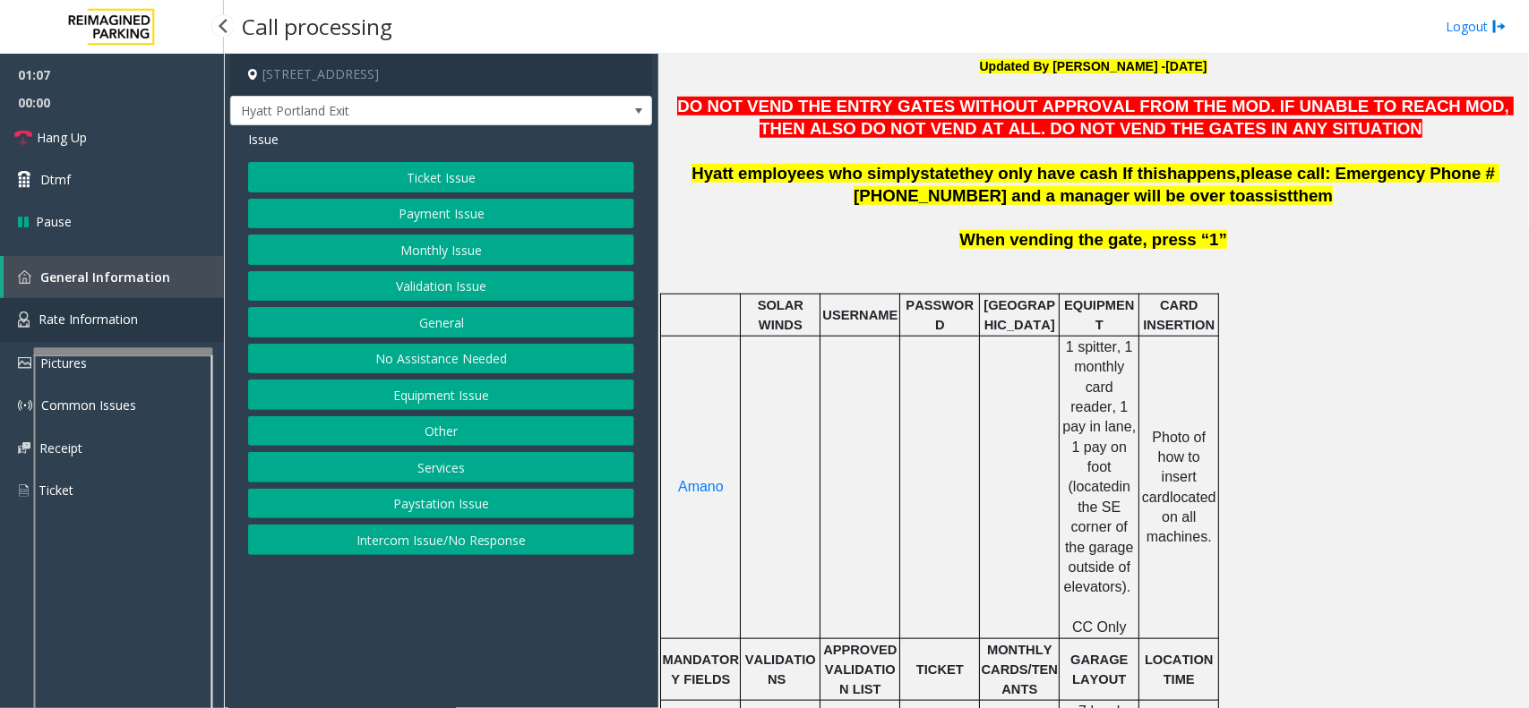
click at [115, 313] on span "Rate Information" at bounding box center [88, 319] width 99 height 17
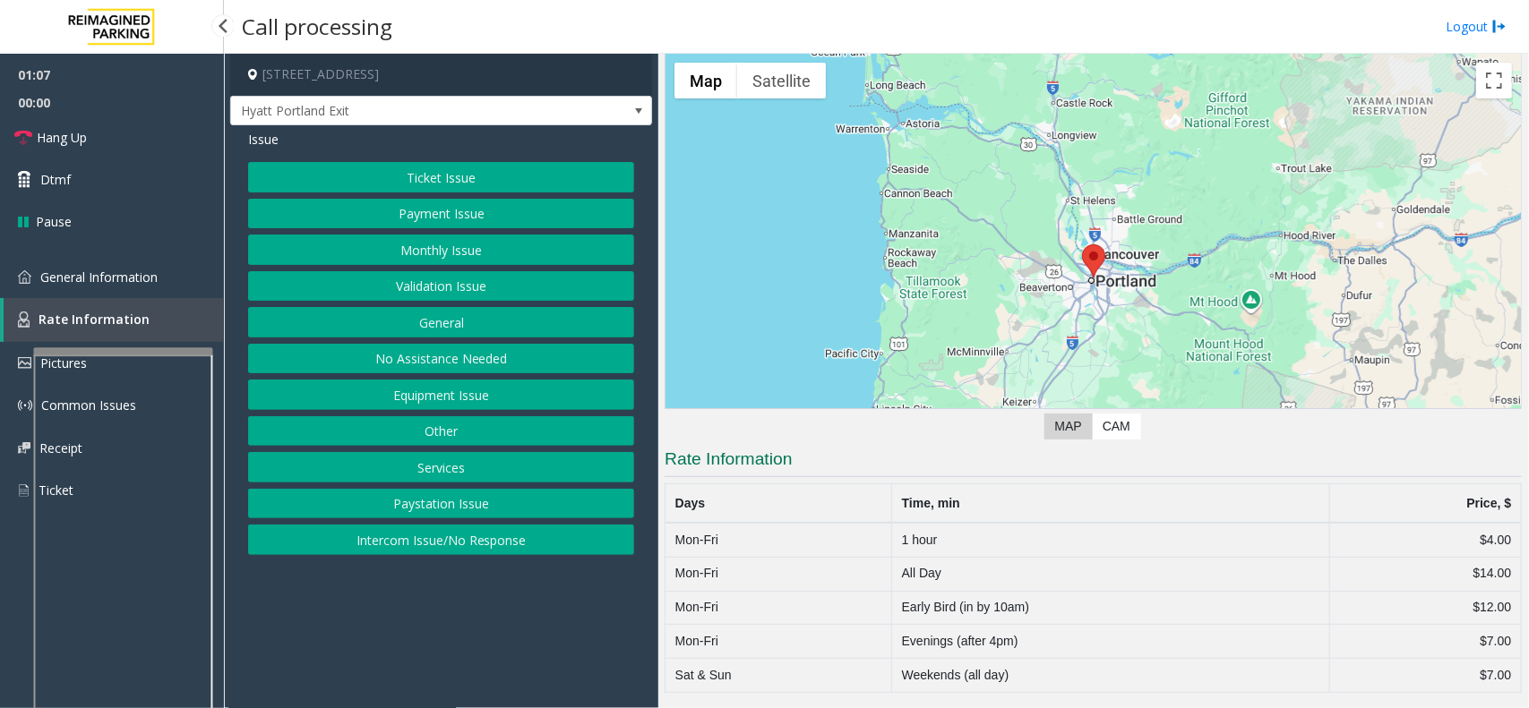
scroll to position [45, 0]
click at [136, 280] on span "General Information" at bounding box center [98, 277] width 117 height 17
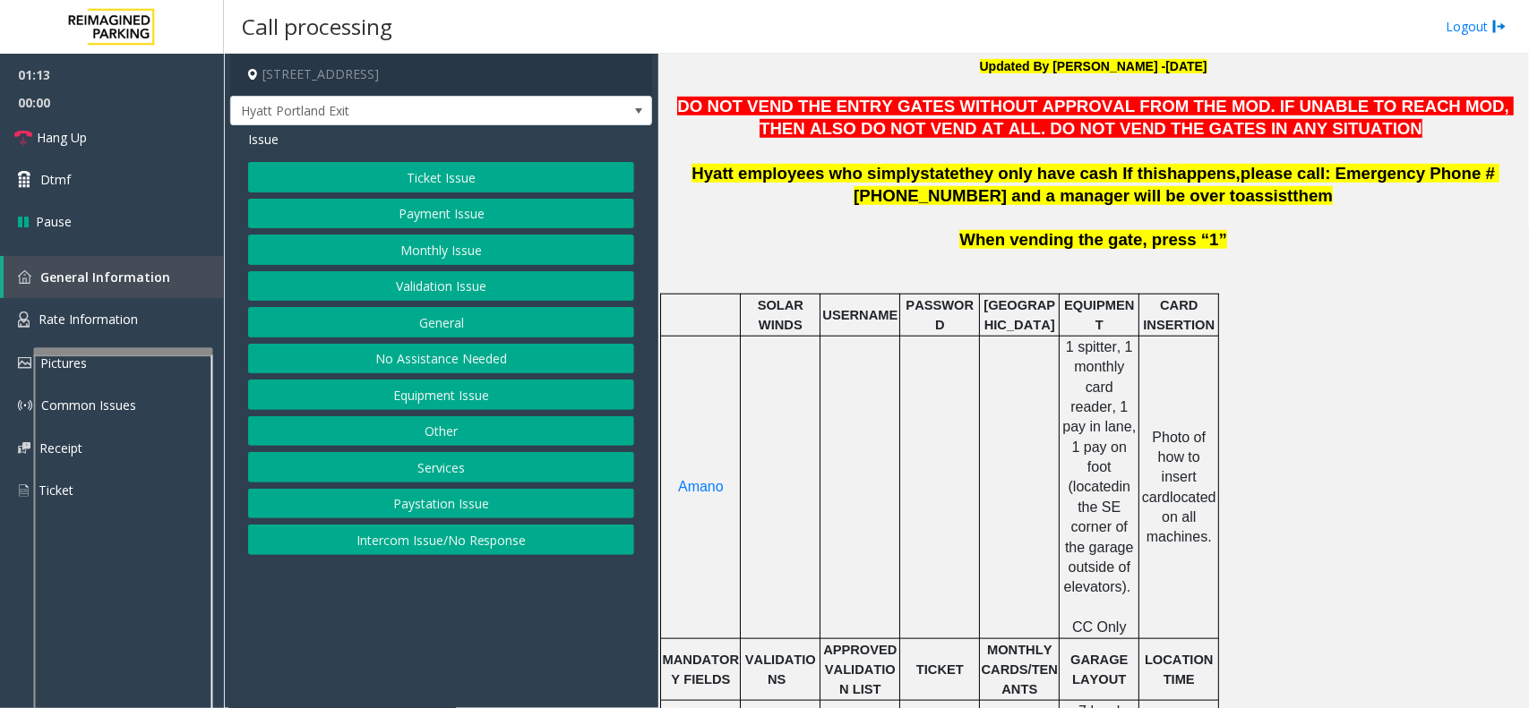
scroll to position [343, 0]
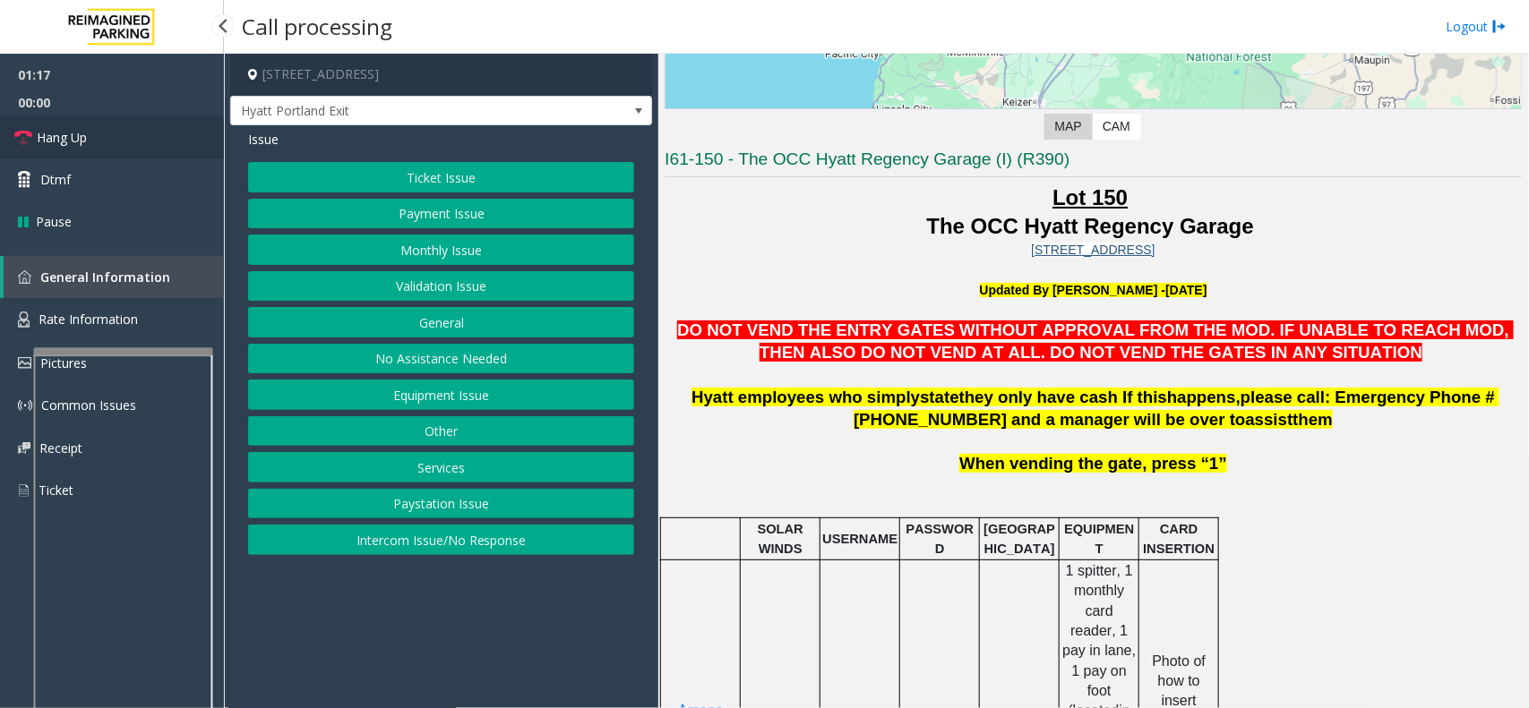
click at [113, 144] on link "Hang Up" at bounding box center [112, 137] width 224 height 42
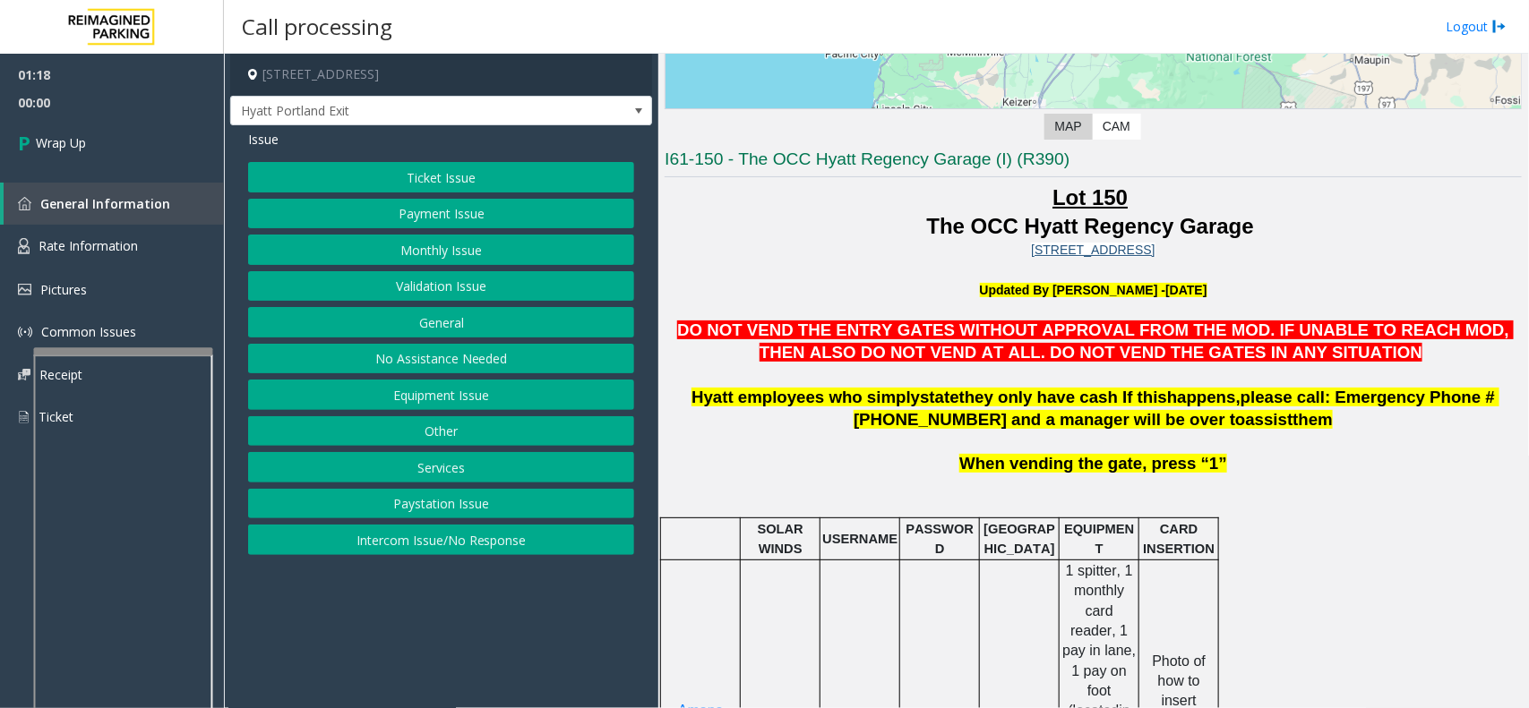
click at [467, 180] on button "Ticket Issue" at bounding box center [441, 177] width 386 height 30
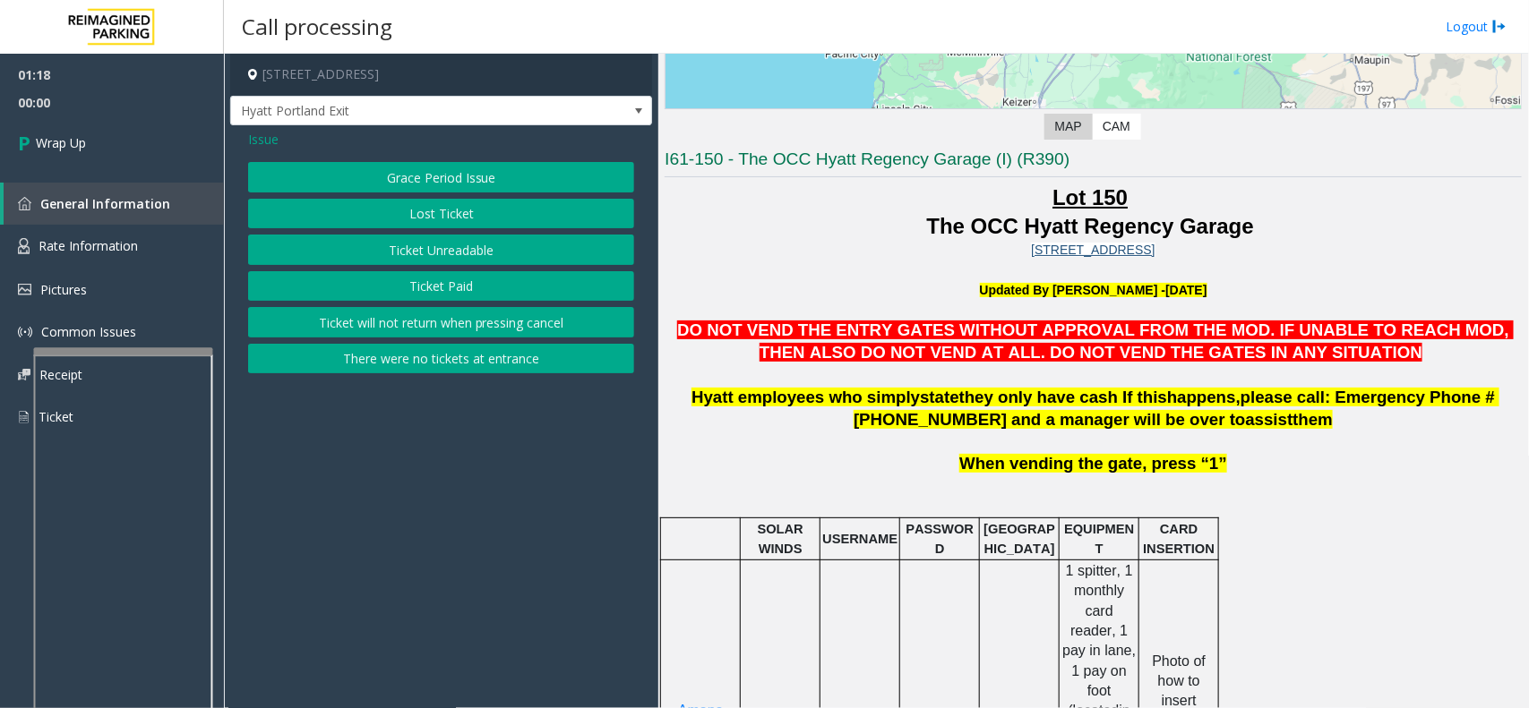
click at [446, 252] on button "Ticket Unreadable" at bounding box center [441, 250] width 386 height 30
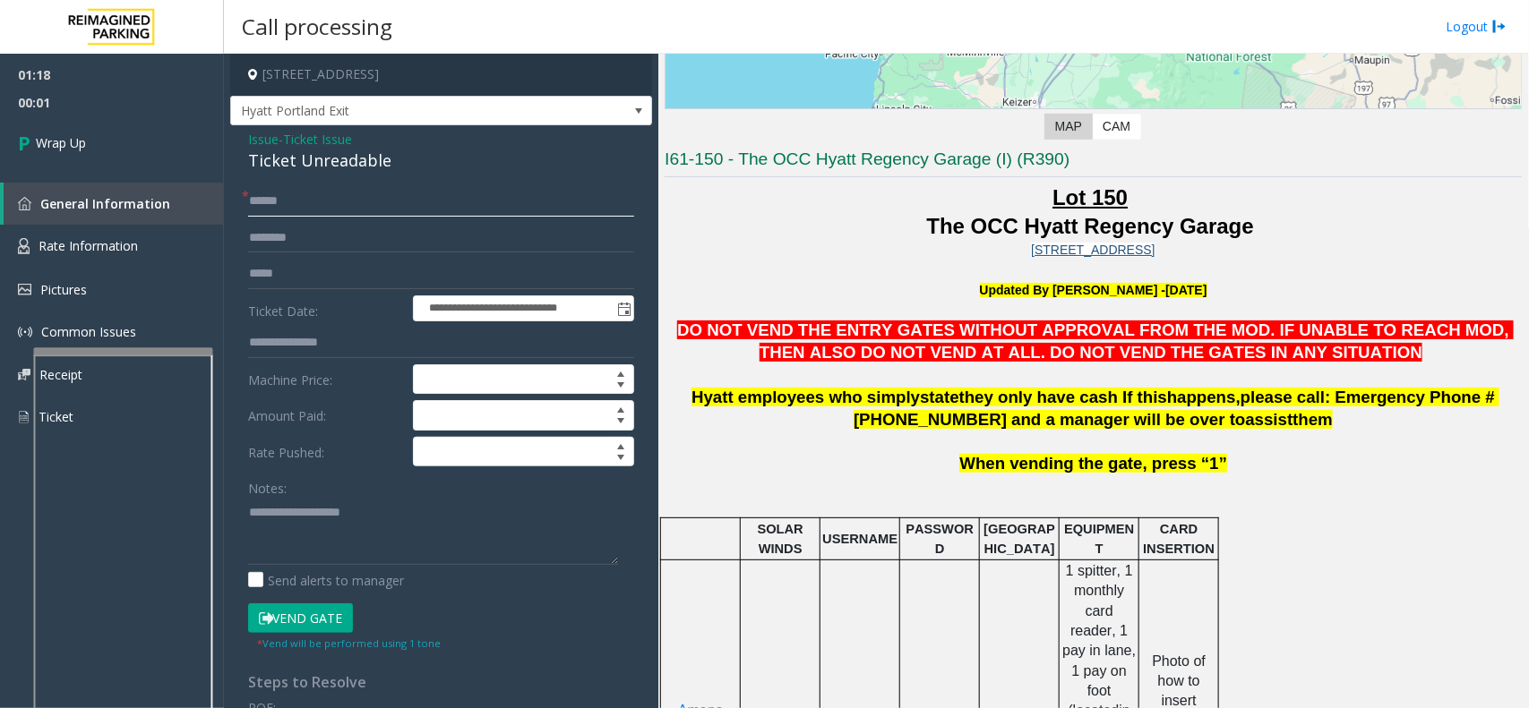
click at [305, 204] on input "text" at bounding box center [441, 201] width 386 height 30
type input "**"
click at [314, 162] on div "Ticket Unreadable" at bounding box center [441, 161] width 386 height 24
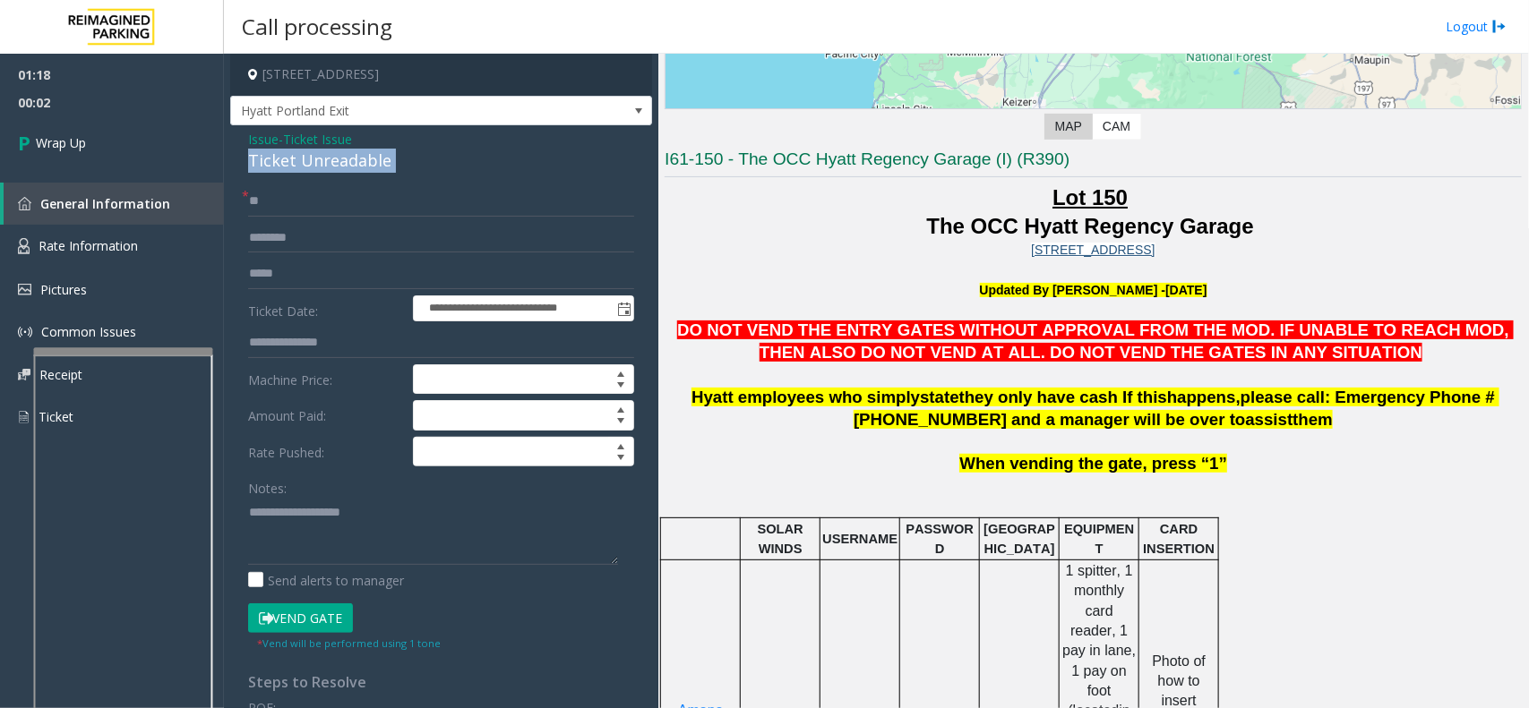
copy div "Ticket Unreadable"
click at [358, 517] on textarea at bounding box center [433, 531] width 370 height 67
paste textarea "**********"
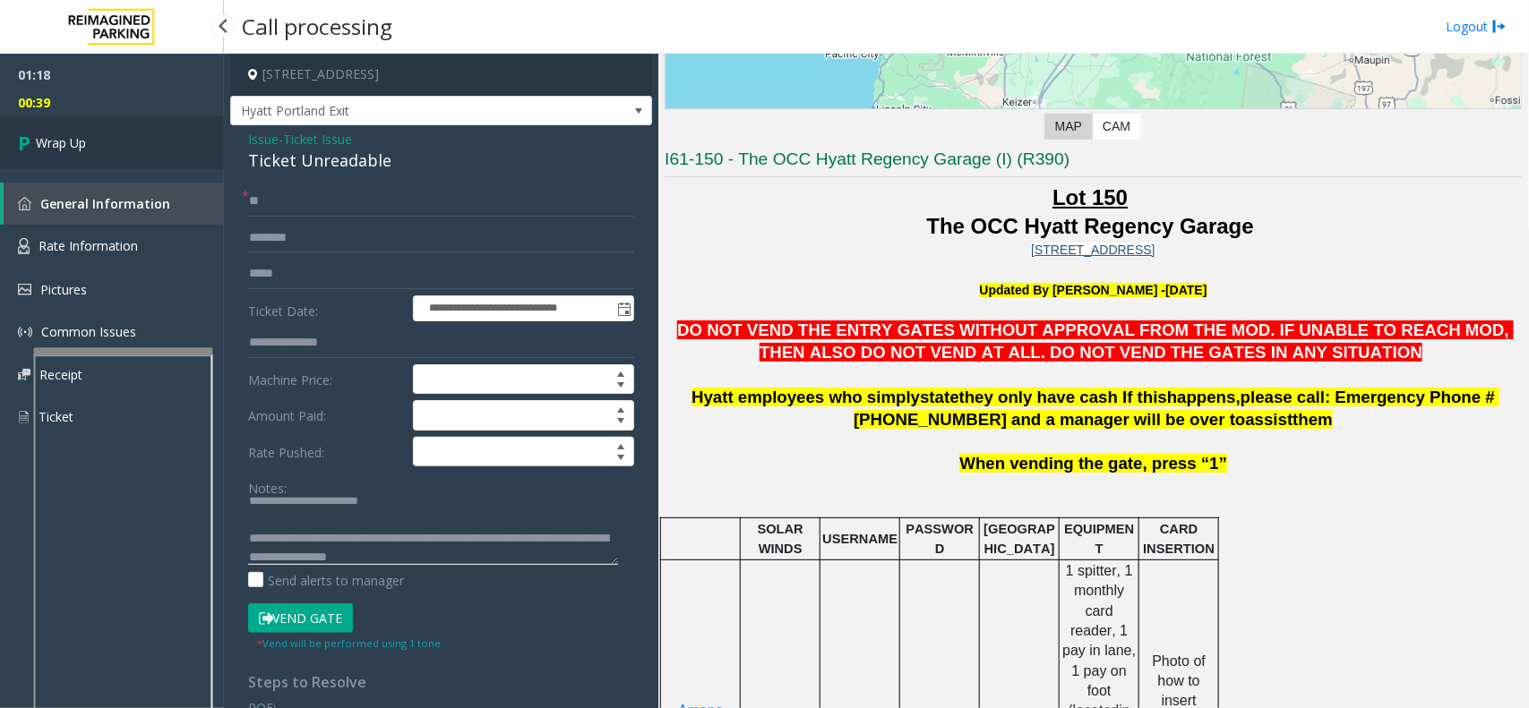
type textarea "**********"
click at [124, 139] on link "Wrap Up" at bounding box center [112, 142] width 224 height 53
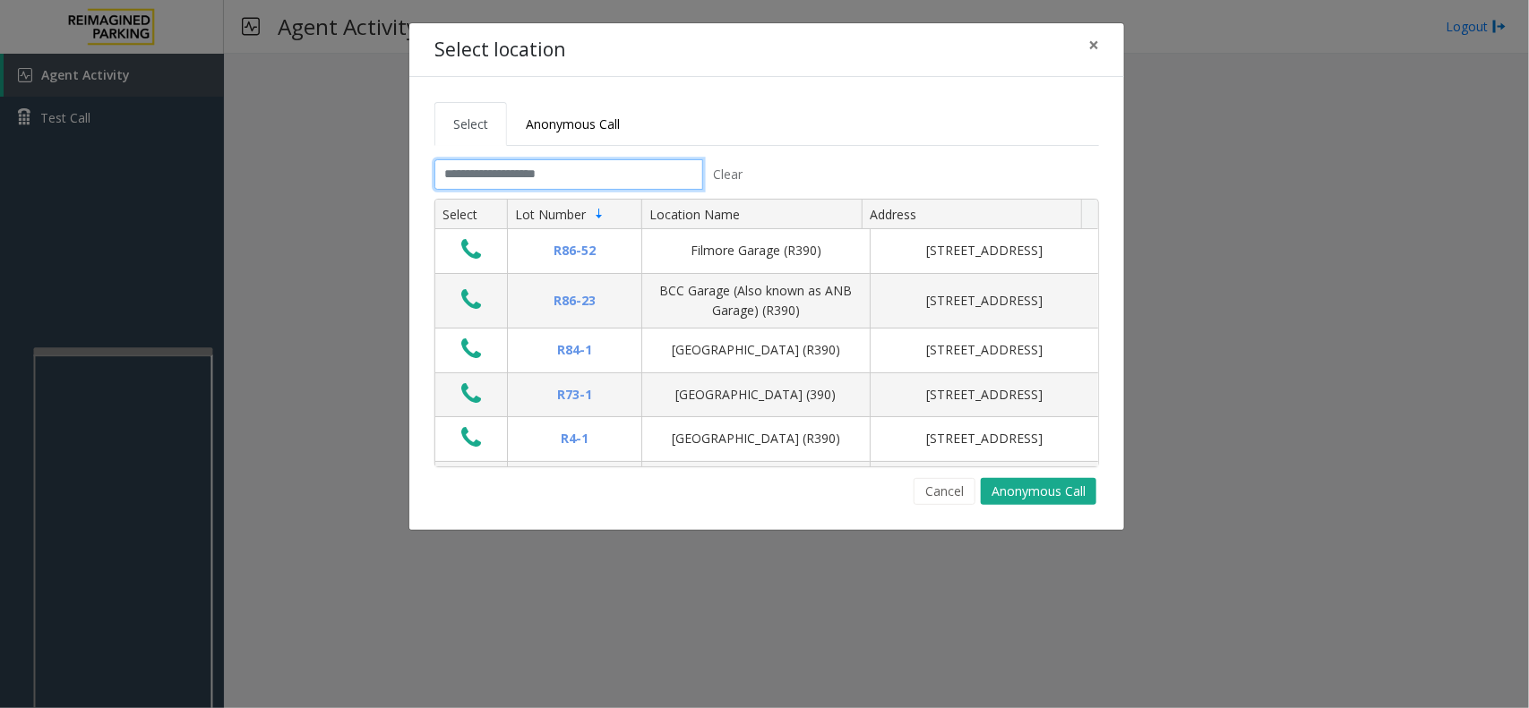
click at [630, 162] on input "text" at bounding box center [568, 174] width 269 height 30
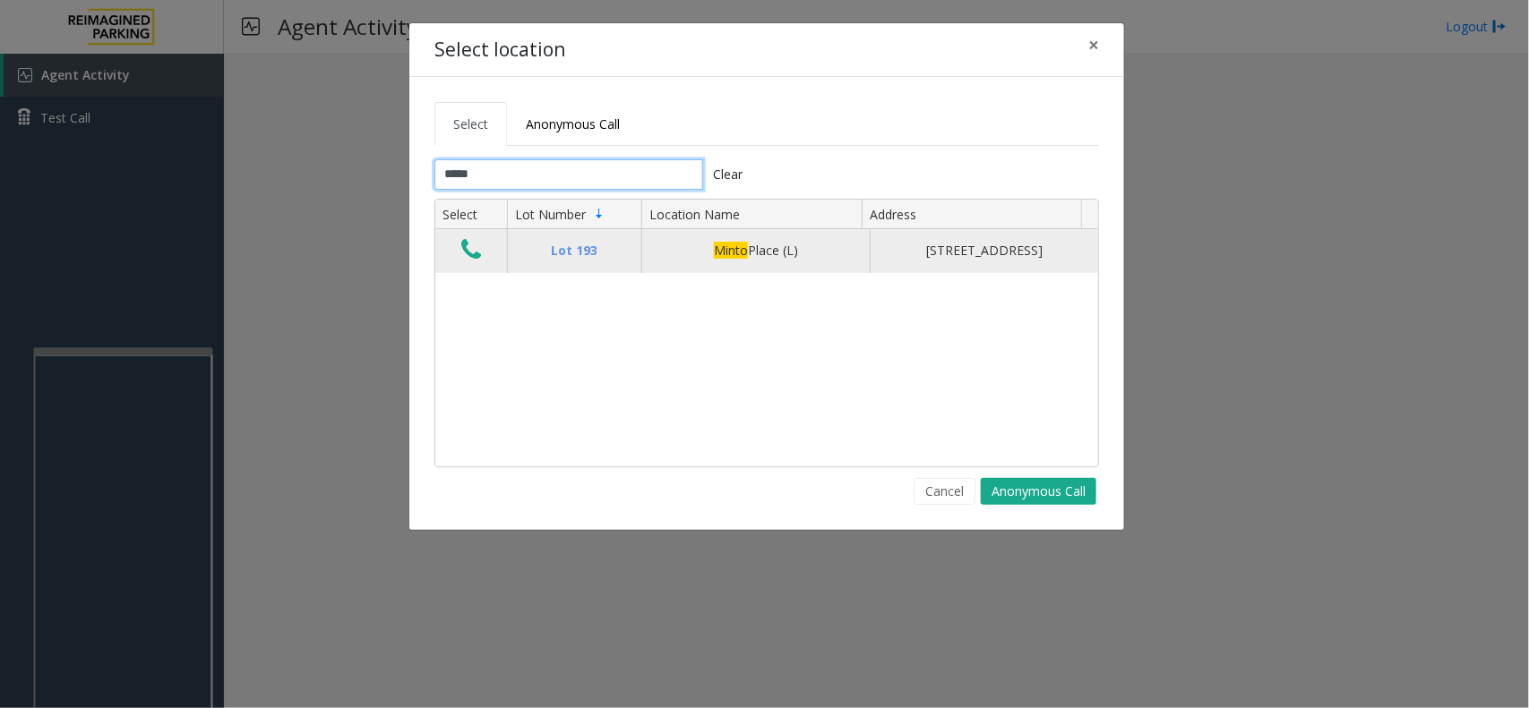
type input "*****"
click at [471, 262] on icon "Data table" at bounding box center [471, 249] width 20 height 25
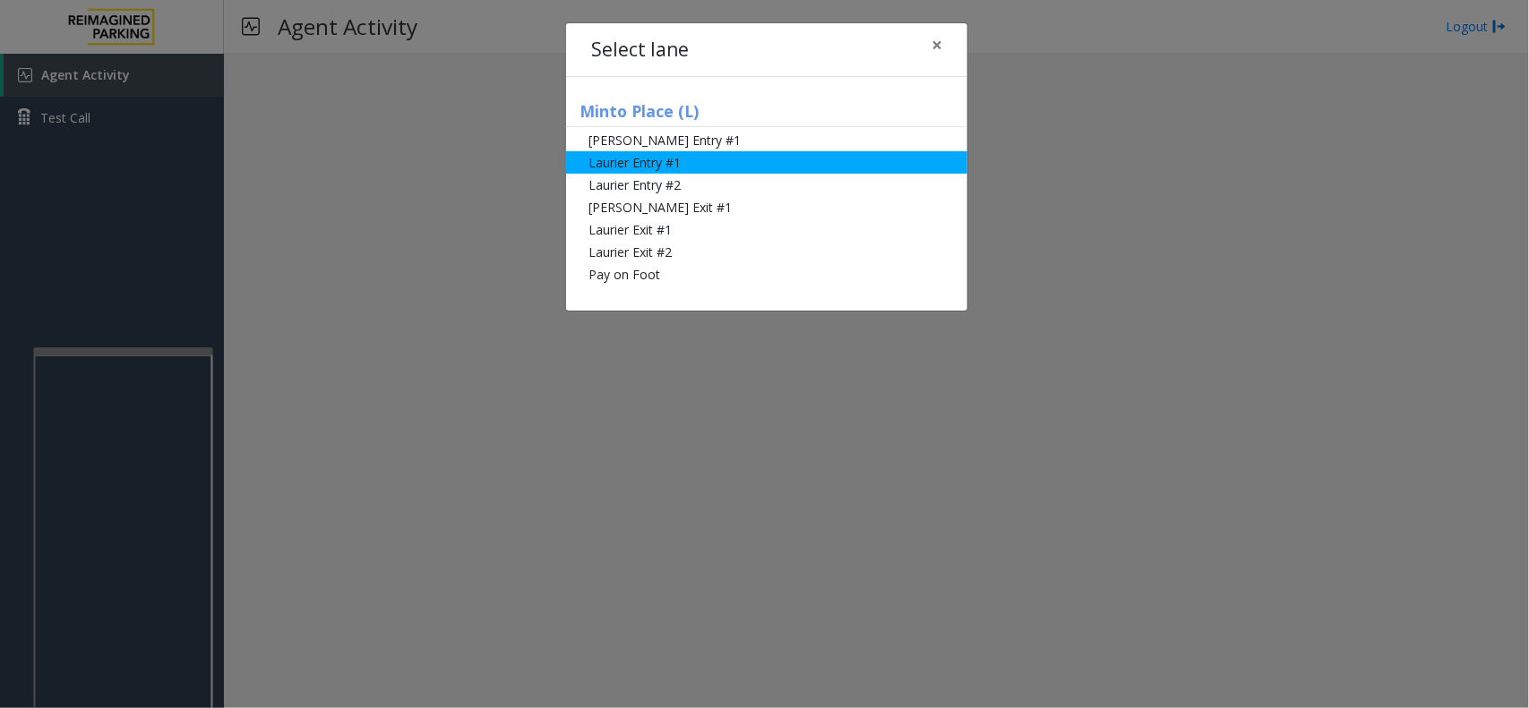
click at [669, 153] on li "Laurier Entry #1" at bounding box center [766, 162] width 401 height 22
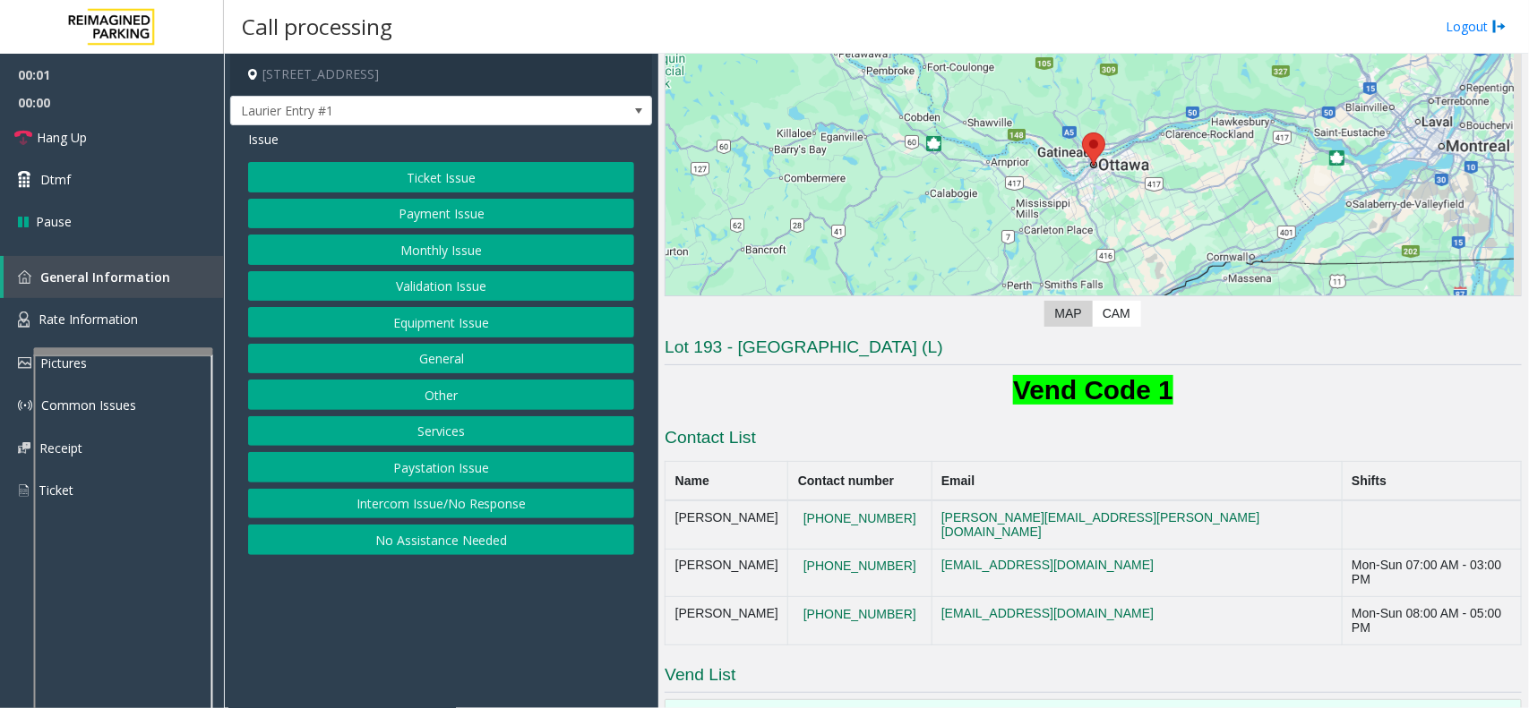
scroll to position [373, 0]
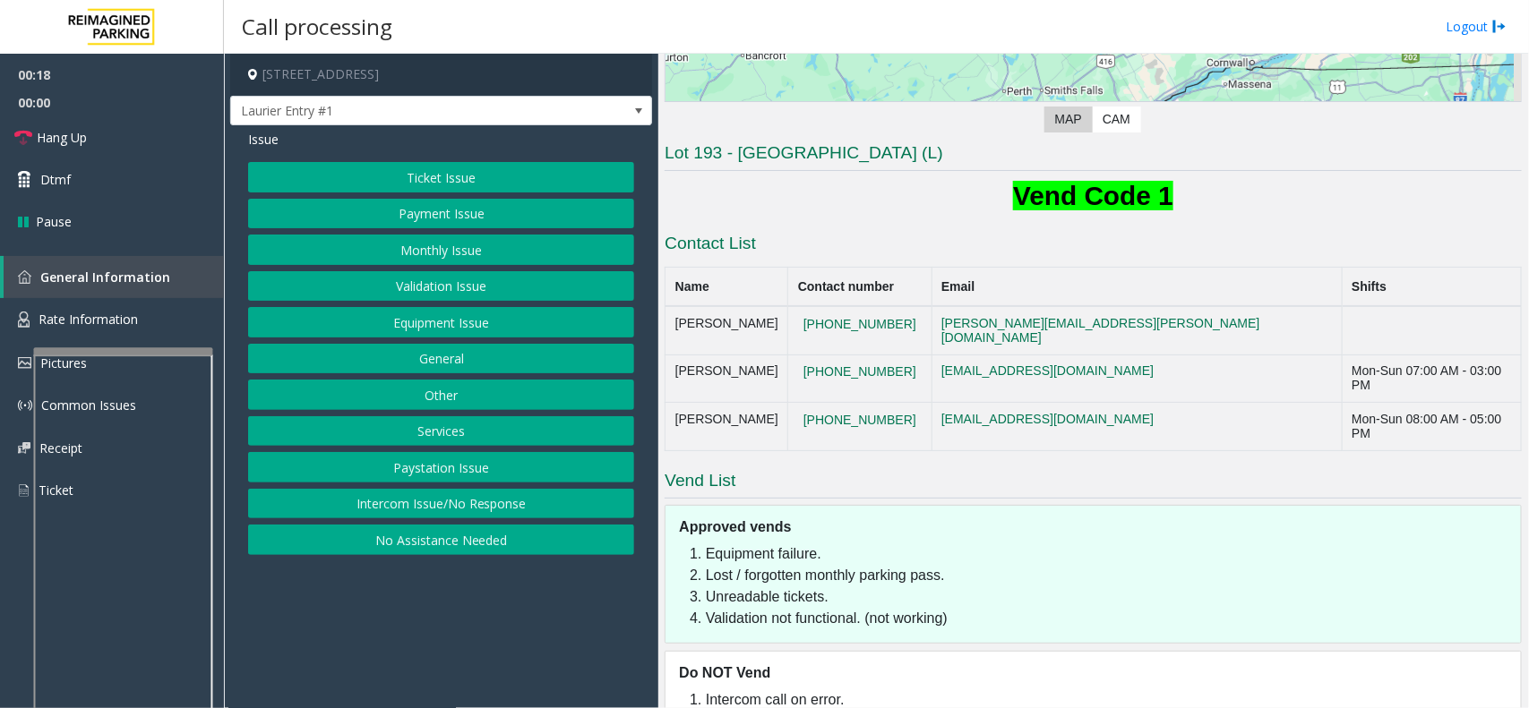
click at [392, 287] on button "Validation Issue" at bounding box center [441, 286] width 386 height 30
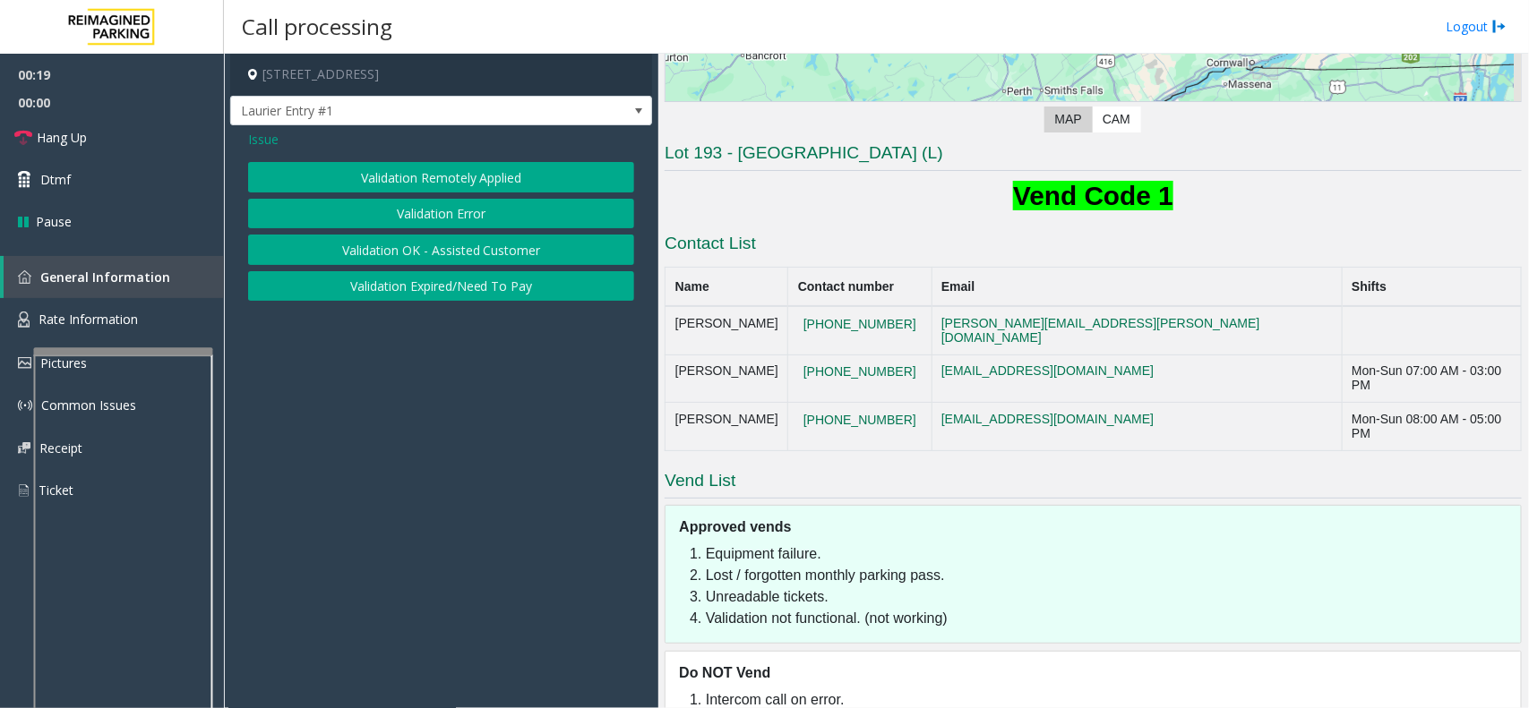
click at [426, 215] on button "Validation Error" at bounding box center [441, 214] width 386 height 30
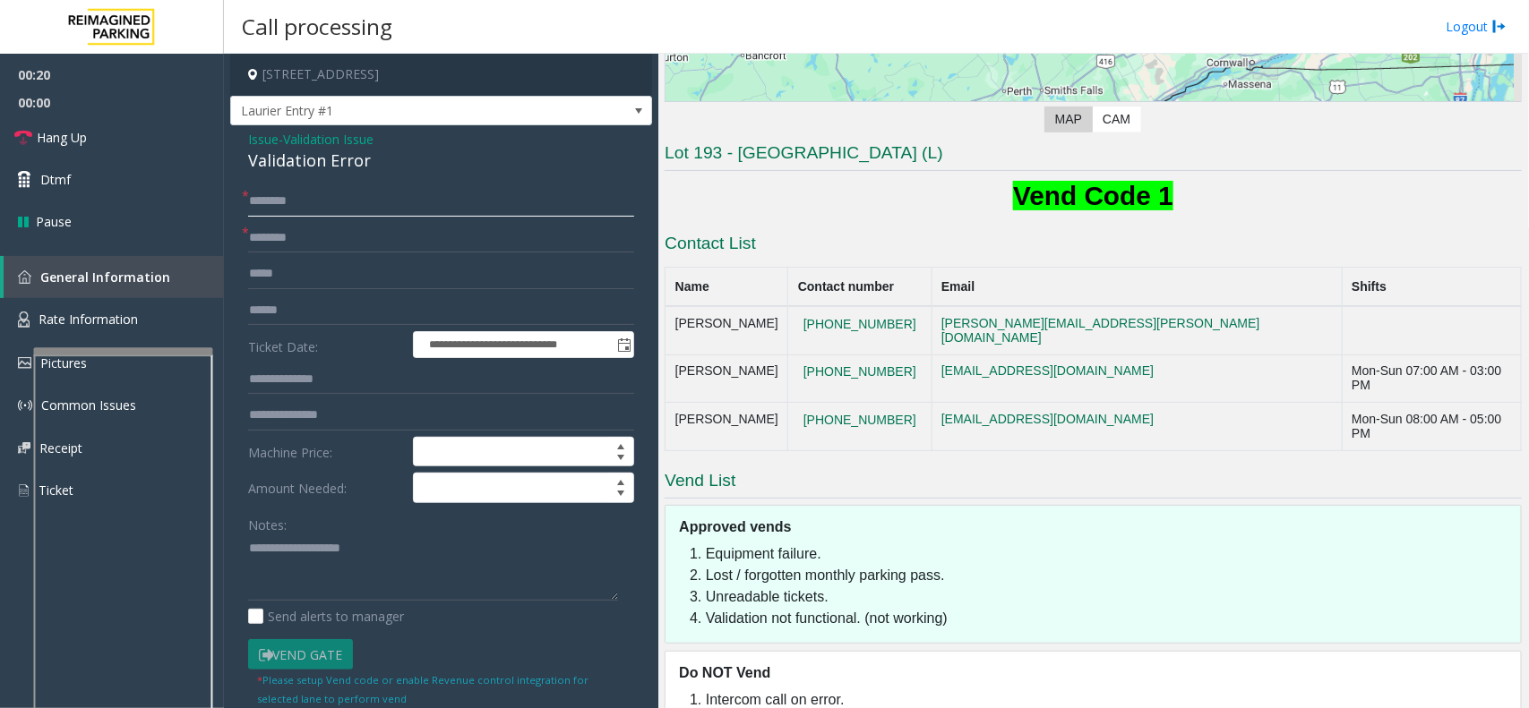
click at [312, 204] on input "text" at bounding box center [441, 201] width 386 height 30
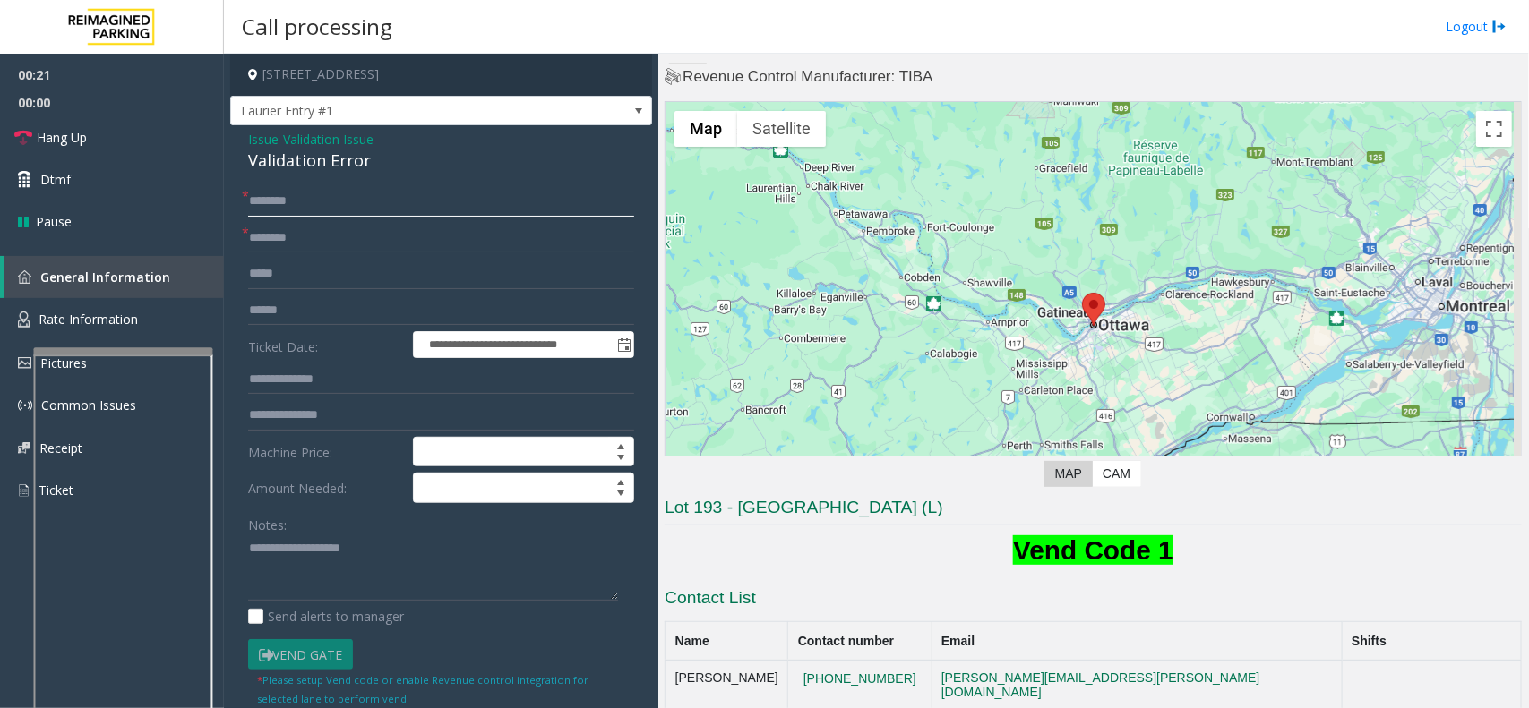
scroll to position [0, 0]
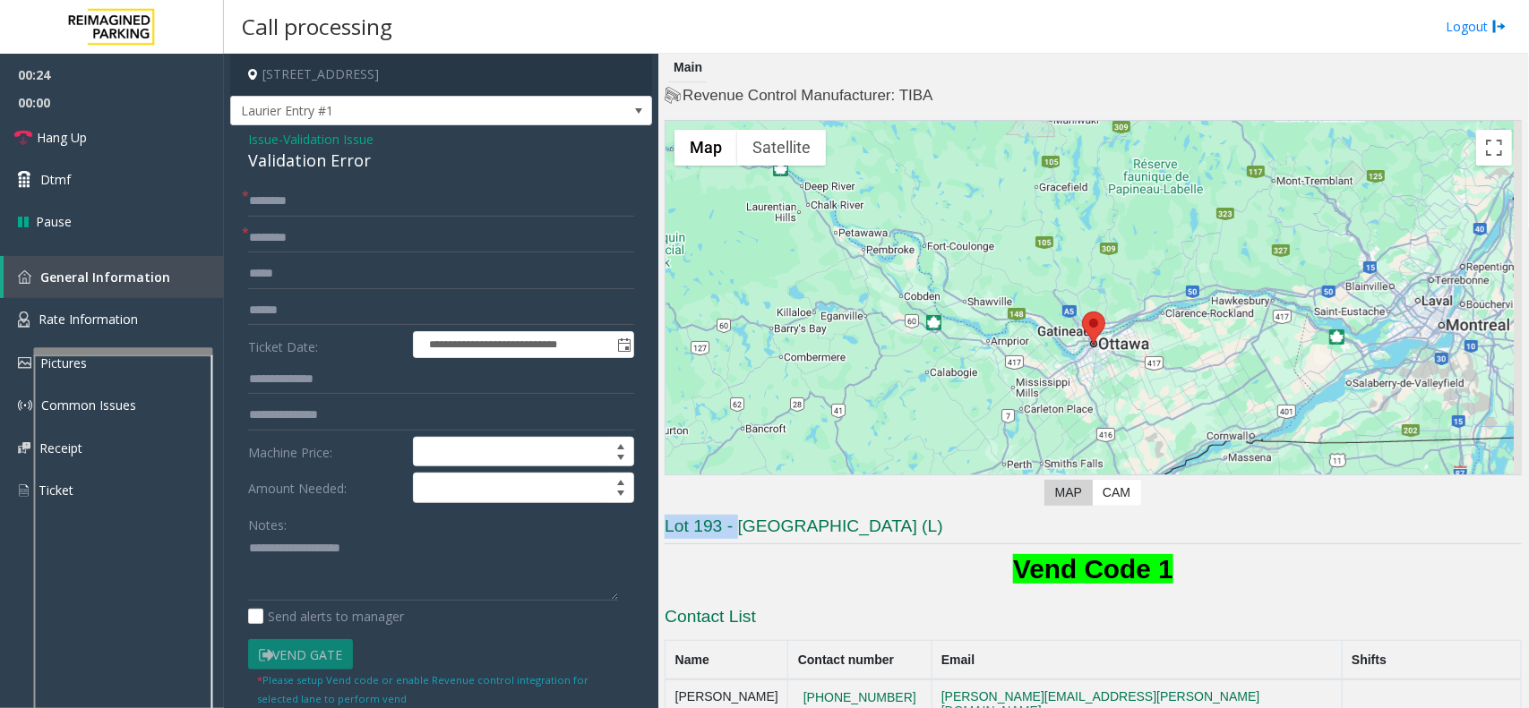
drag, startPoint x: 743, startPoint y: 519, endPoint x: 826, endPoint y: 512, distance: 82.7
click at [826, 512] on div "Revenue Control Manufacturer: TIBA ← Move left → Move right ↑ Move up ↓ Move do…" at bounding box center [1093, 592] width 857 height 1014
copy h3 "Lot 193 -"
click at [260, 211] on input "text" at bounding box center [441, 201] width 386 height 30
click at [270, 238] on input "text" at bounding box center [441, 238] width 386 height 30
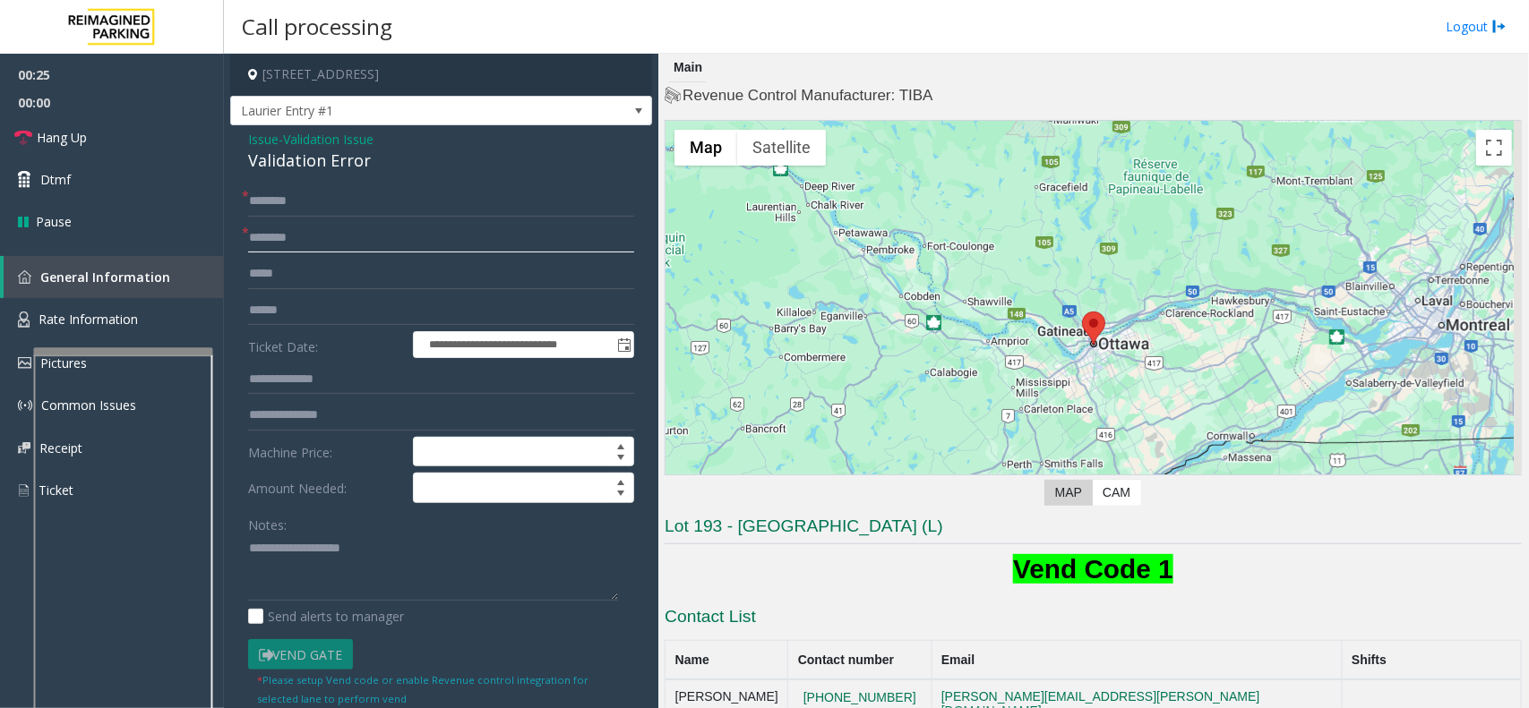
paste input "*********"
type input "*********"
click at [294, 189] on input "text" at bounding box center [441, 201] width 386 height 30
click at [321, 159] on div "Validation Error" at bounding box center [441, 161] width 386 height 24
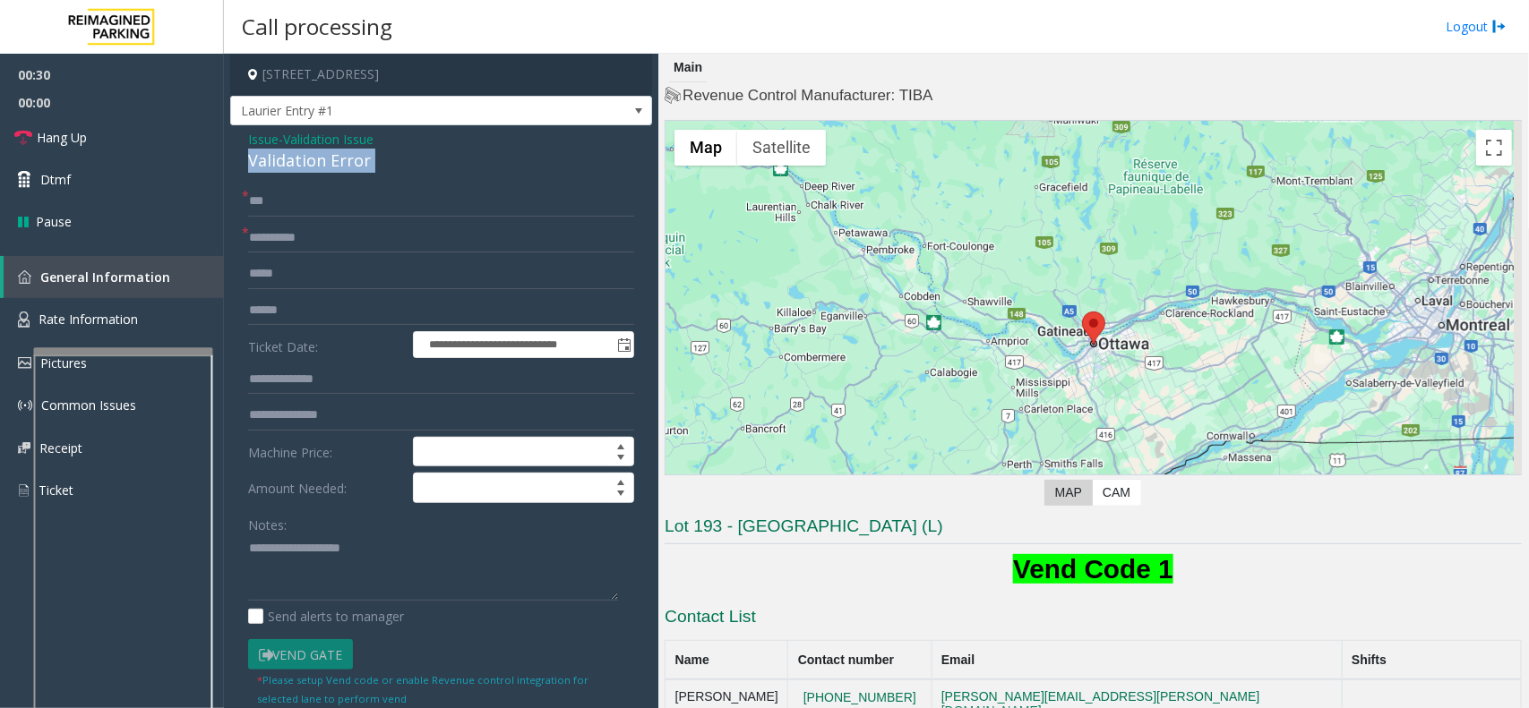
click at [321, 159] on div "Validation Error" at bounding box center [441, 161] width 386 height 24
click at [289, 571] on textarea at bounding box center [433, 568] width 370 height 67
click at [257, 197] on input "***" at bounding box center [441, 201] width 386 height 30
type input "***"
click at [313, 548] on textarea at bounding box center [433, 568] width 370 height 67
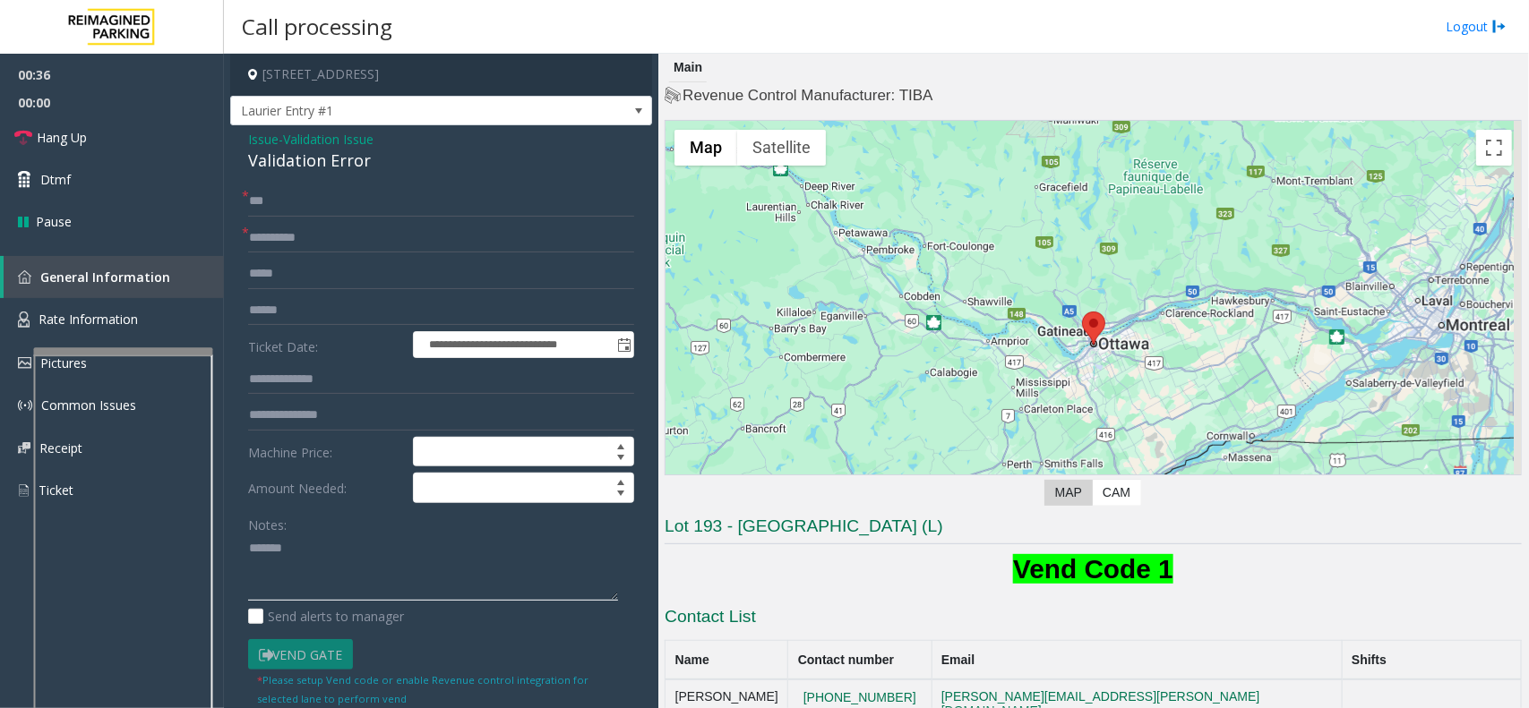
paste textarea "**********"
type textarea "**********"
click at [364, 210] on input "***" at bounding box center [441, 201] width 386 height 30
type input "****"
drag, startPoint x: 316, startPoint y: 239, endPoint x: 247, endPoint y: 257, distance: 71.3
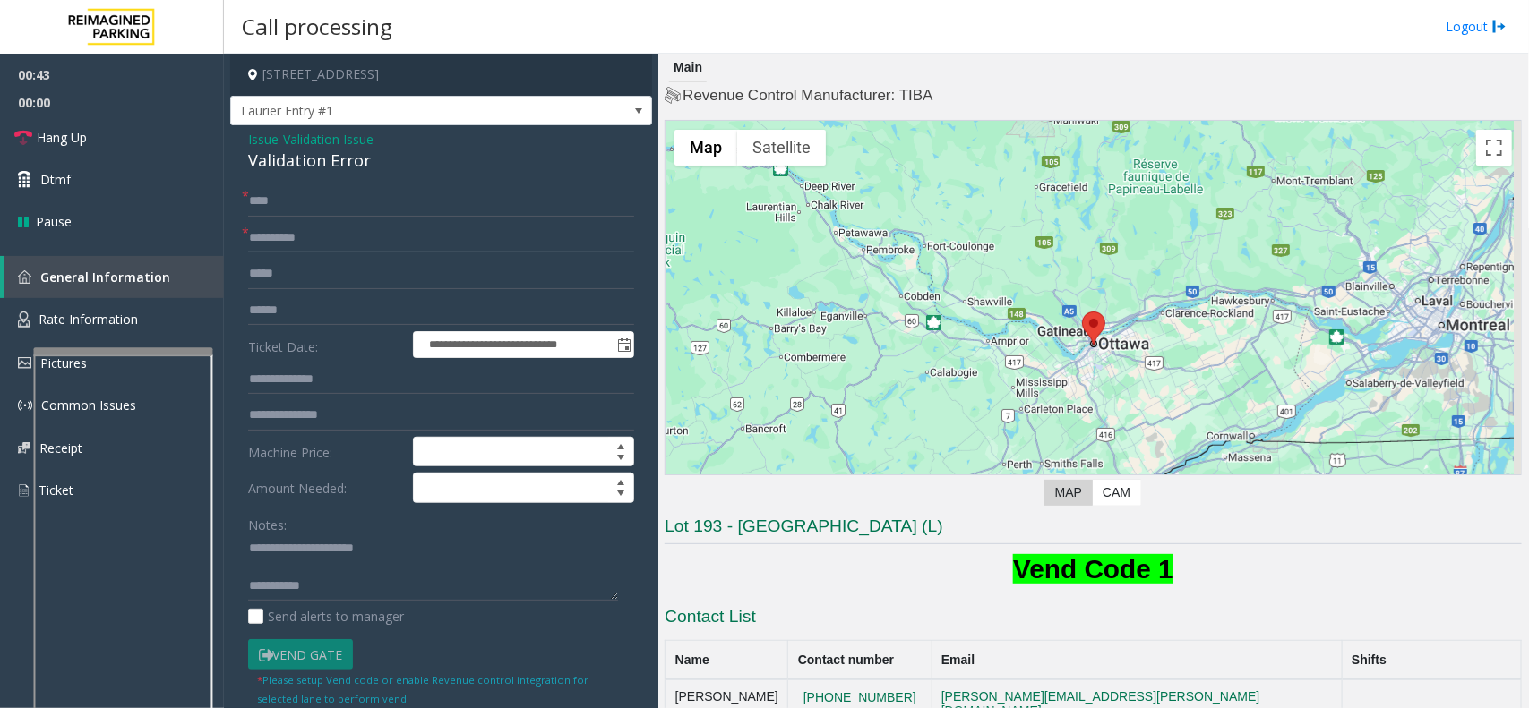
click at [248, 257] on form "**********" at bounding box center [441, 446] width 386 height 521
drag, startPoint x: 743, startPoint y: 524, endPoint x: 833, endPoint y: 531, distance: 89.8
click at [833, 531] on h3 "Lot 193 - [GEOGRAPHIC_DATA] (L)" at bounding box center [1093, 530] width 857 height 30
click at [323, 238] on input "text" at bounding box center [441, 238] width 386 height 30
paste input "**********"
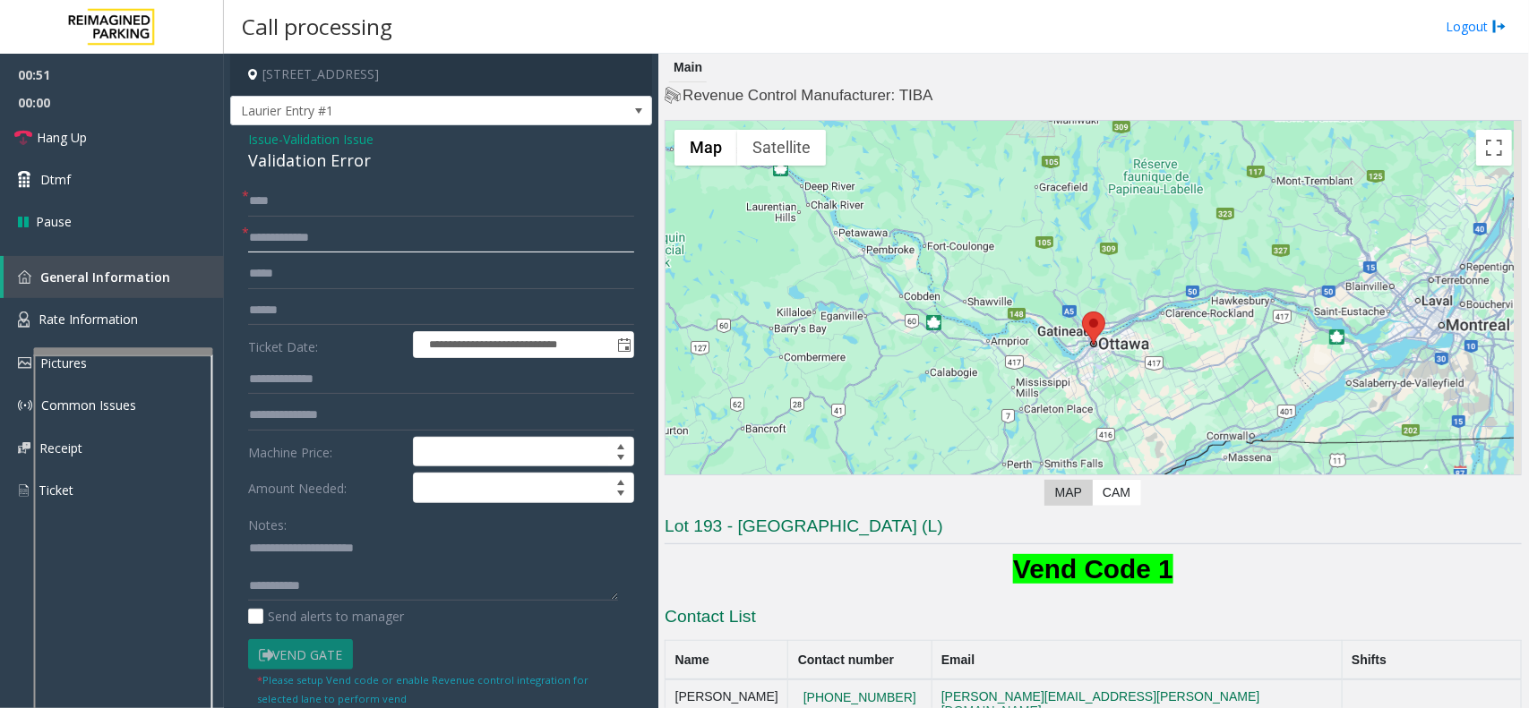
type input "**********"
click at [311, 363] on form "**********" at bounding box center [441, 446] width 386 height 521
click at [305, 314] on input "text" at bounding box center [441, 311] width 386 height 30
click at [302, 315] on input "text" at bounding box center [441, 311] width 386 height 30
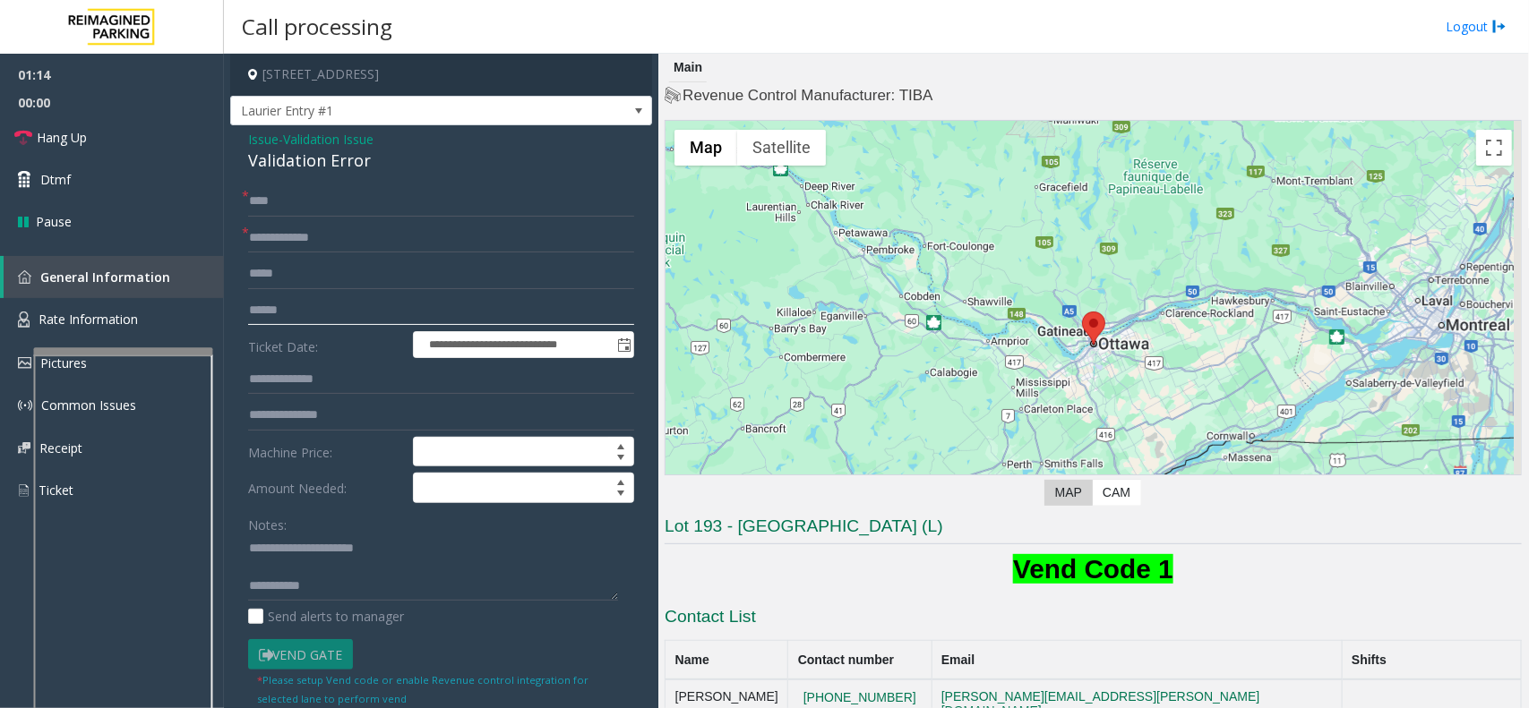
type input "******"
click at [336, 588] on textarea at bounding box center [433, 568] width 370 height 67
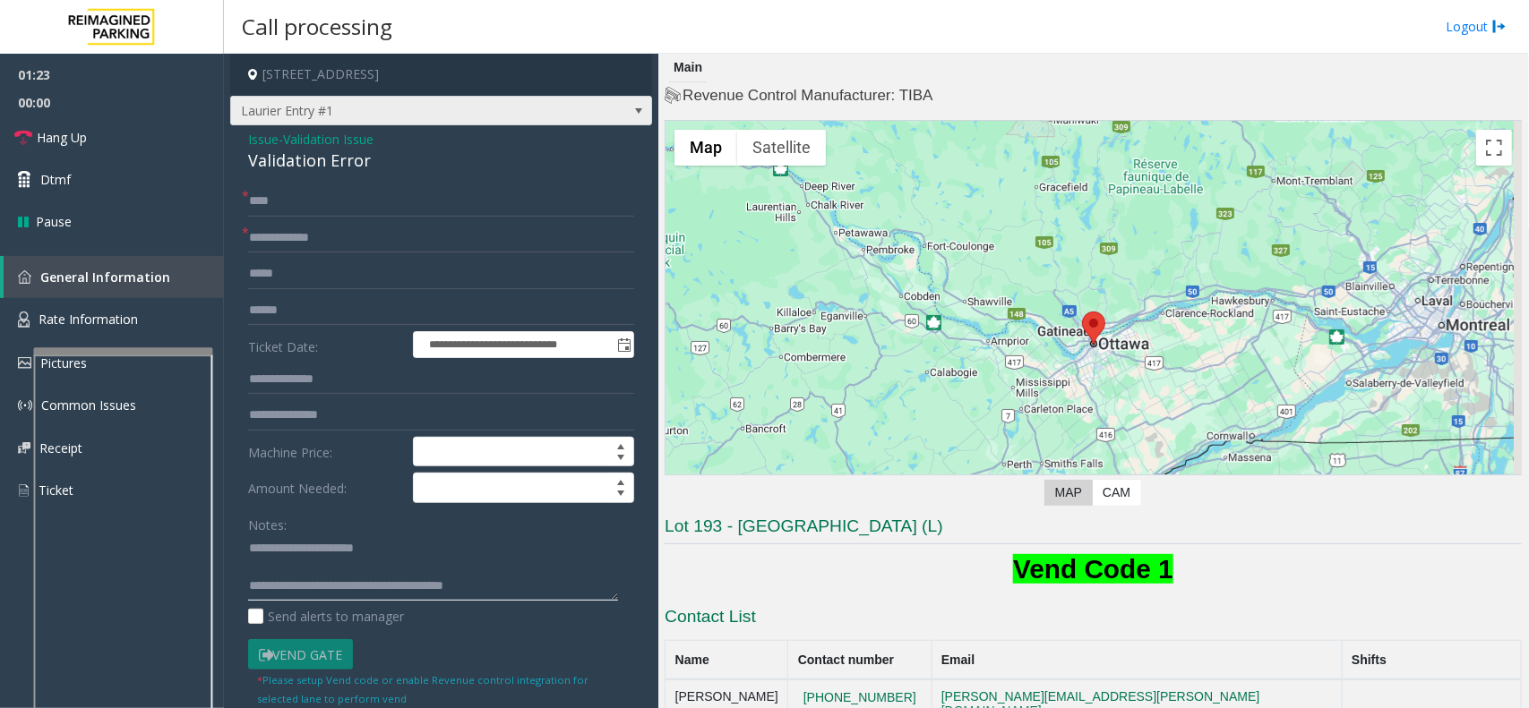
type textarea "**********"
click at [374, 116] on span "Laurier Entry #1" at bounding box center [399, 111] width 336 height 29
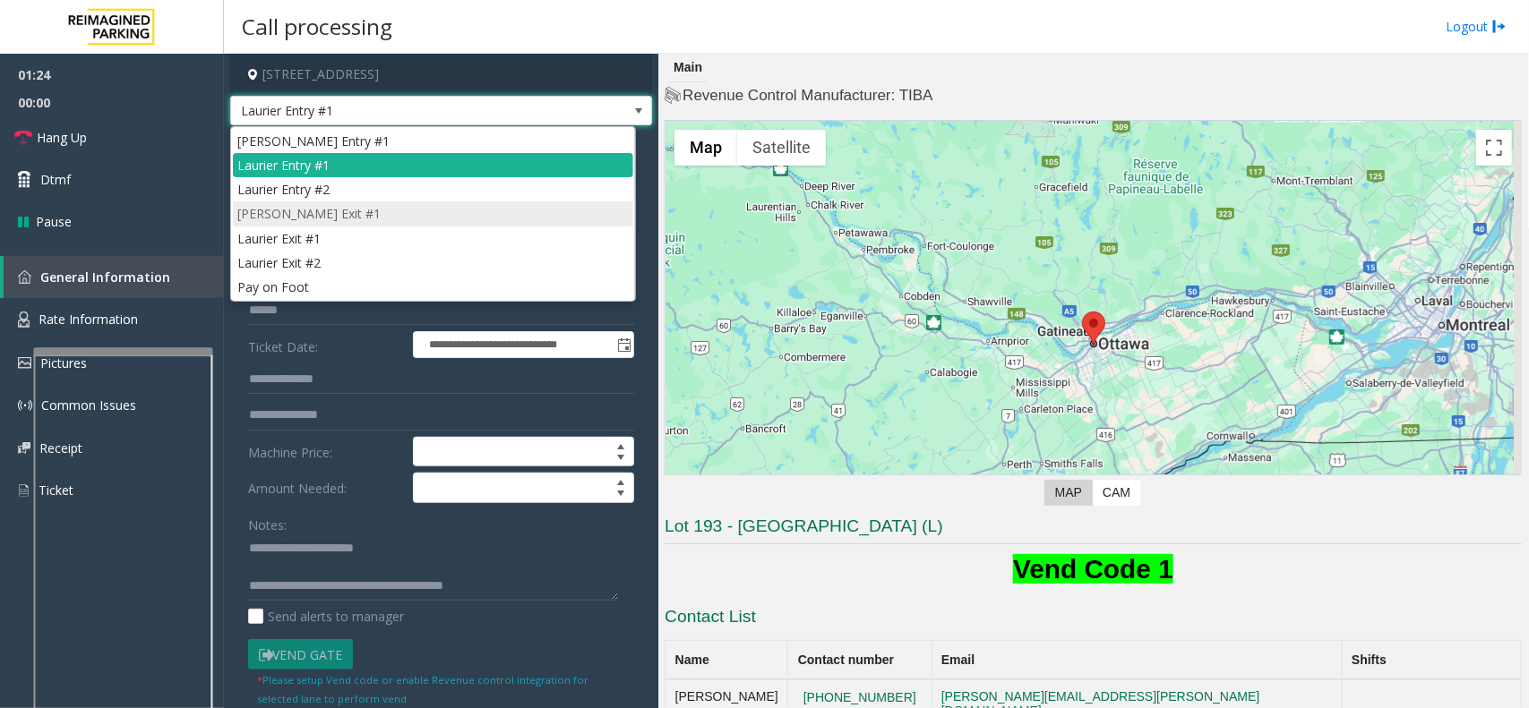
click at [303, 213] on li "[PERSON_NAME] Exit #1" at bounding box center [433, 214] width 400 height 24
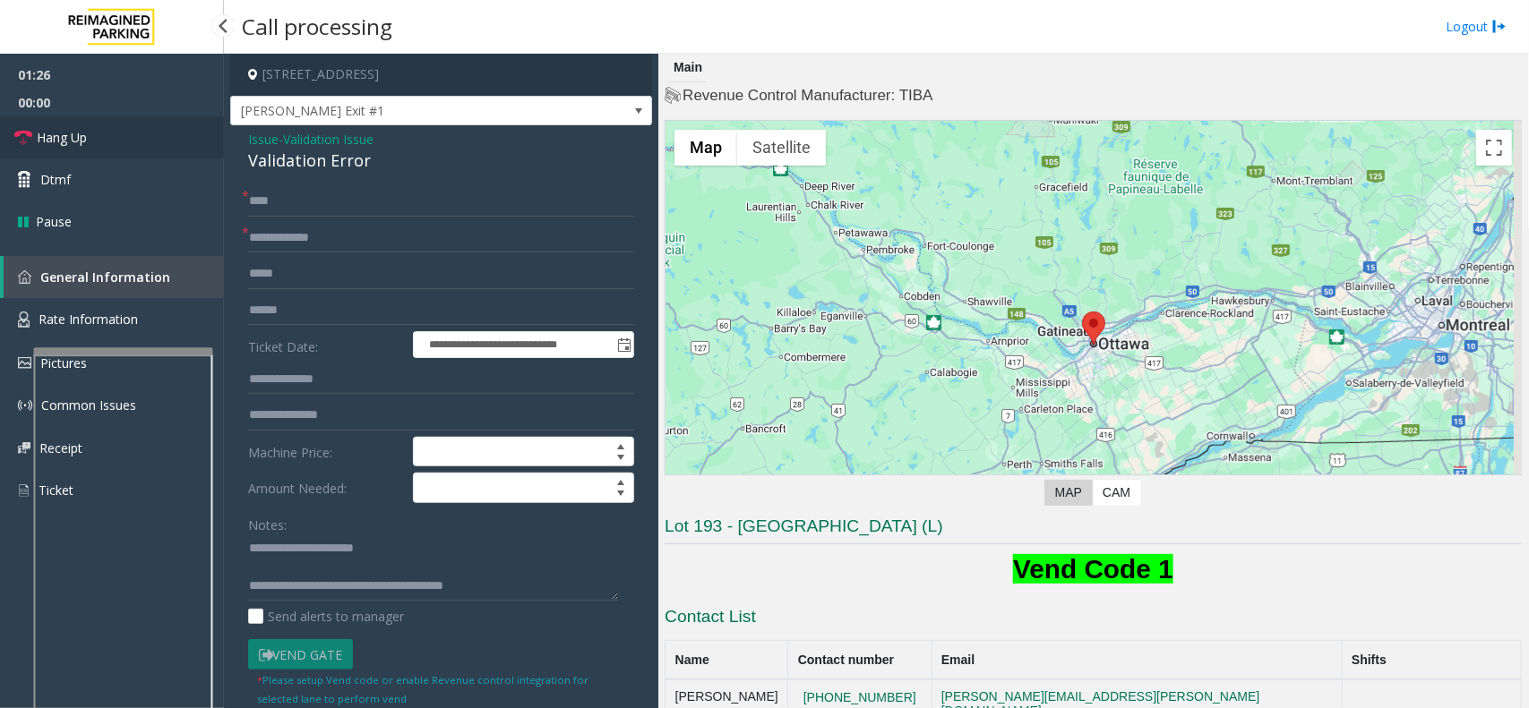
click at [104, 140] on link "Hang Up" at bounding box center [112, 137] width 224 height 42
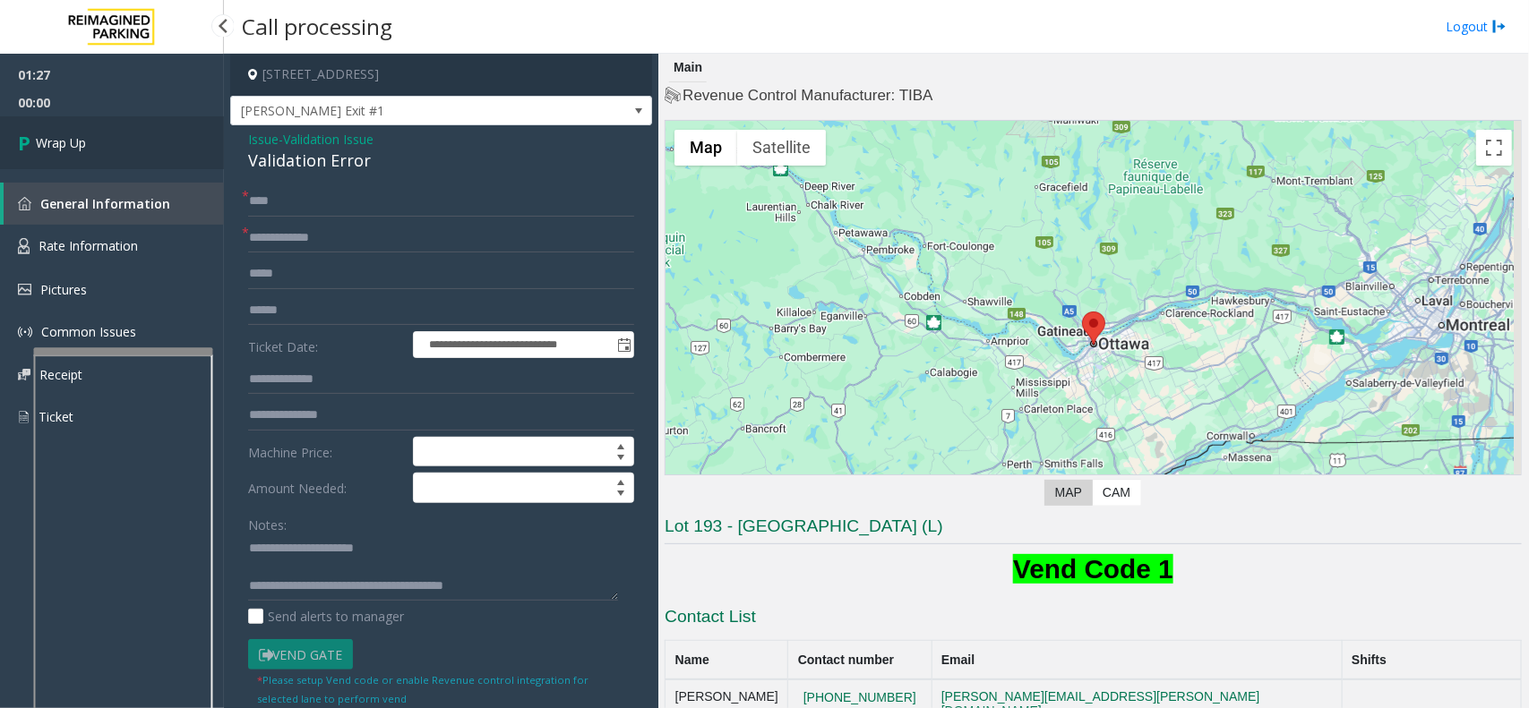
click at [104, 140] on link "Wrap Up" at bounding box center [112, 142] width 224 height 53
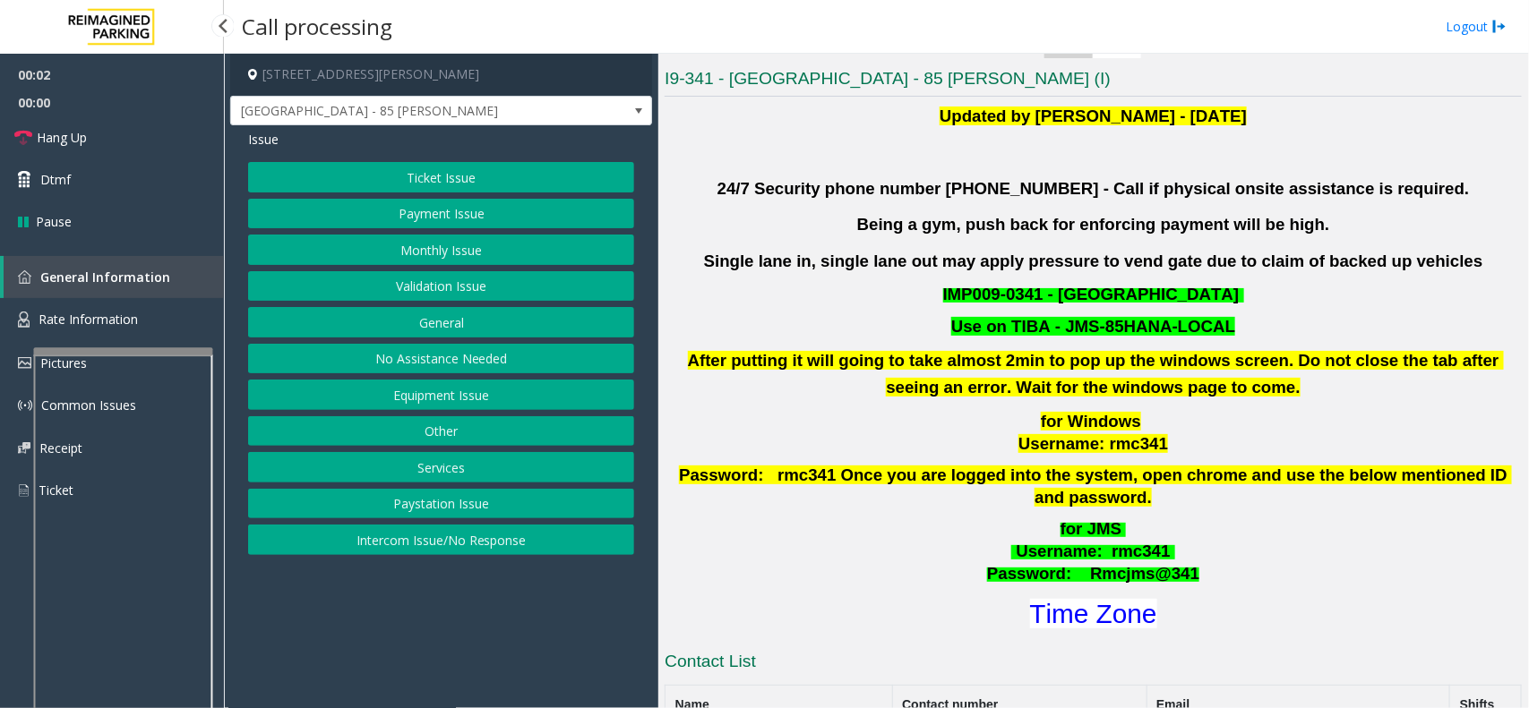
scroll to position [112, 0]
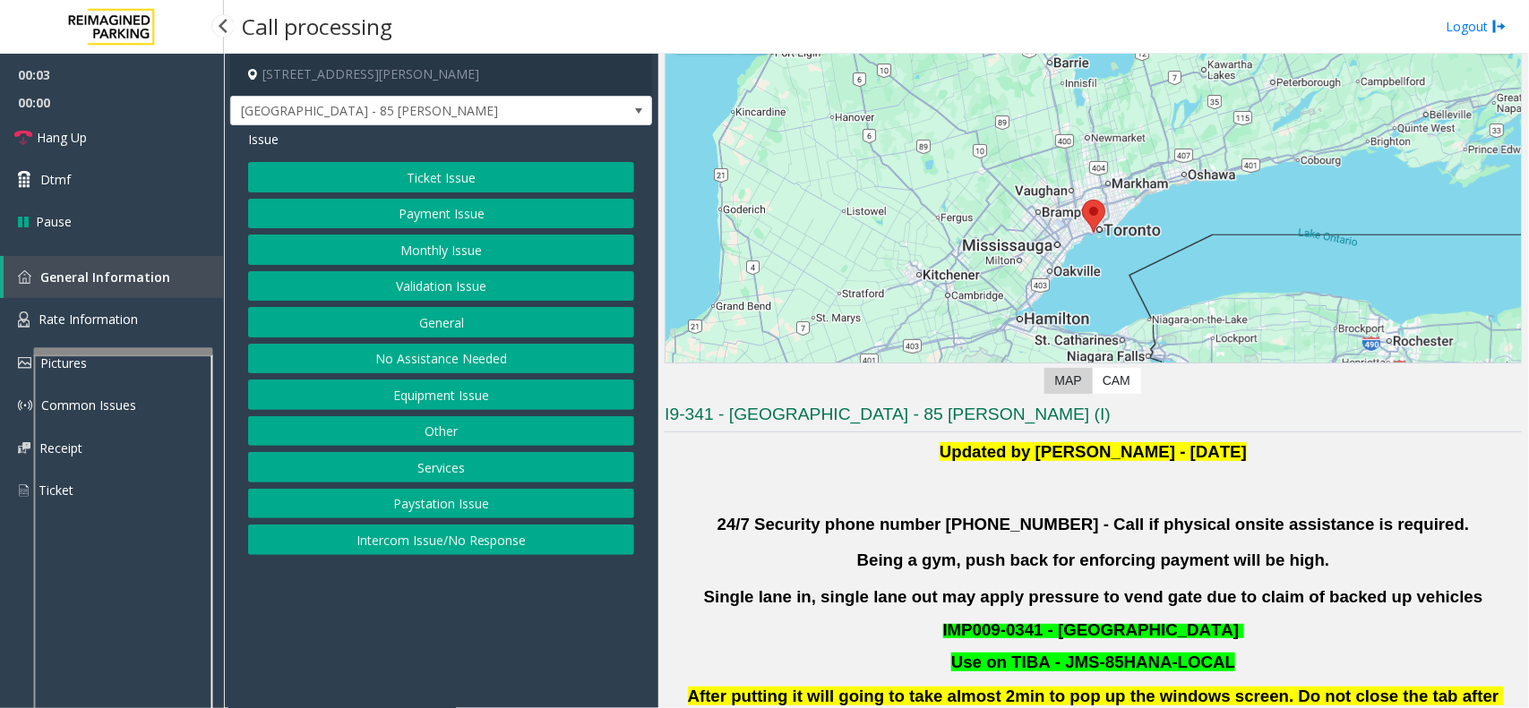
click at [431, 289] on button "Validation Issue" at bounding box center [441, 286] width 386 height 30
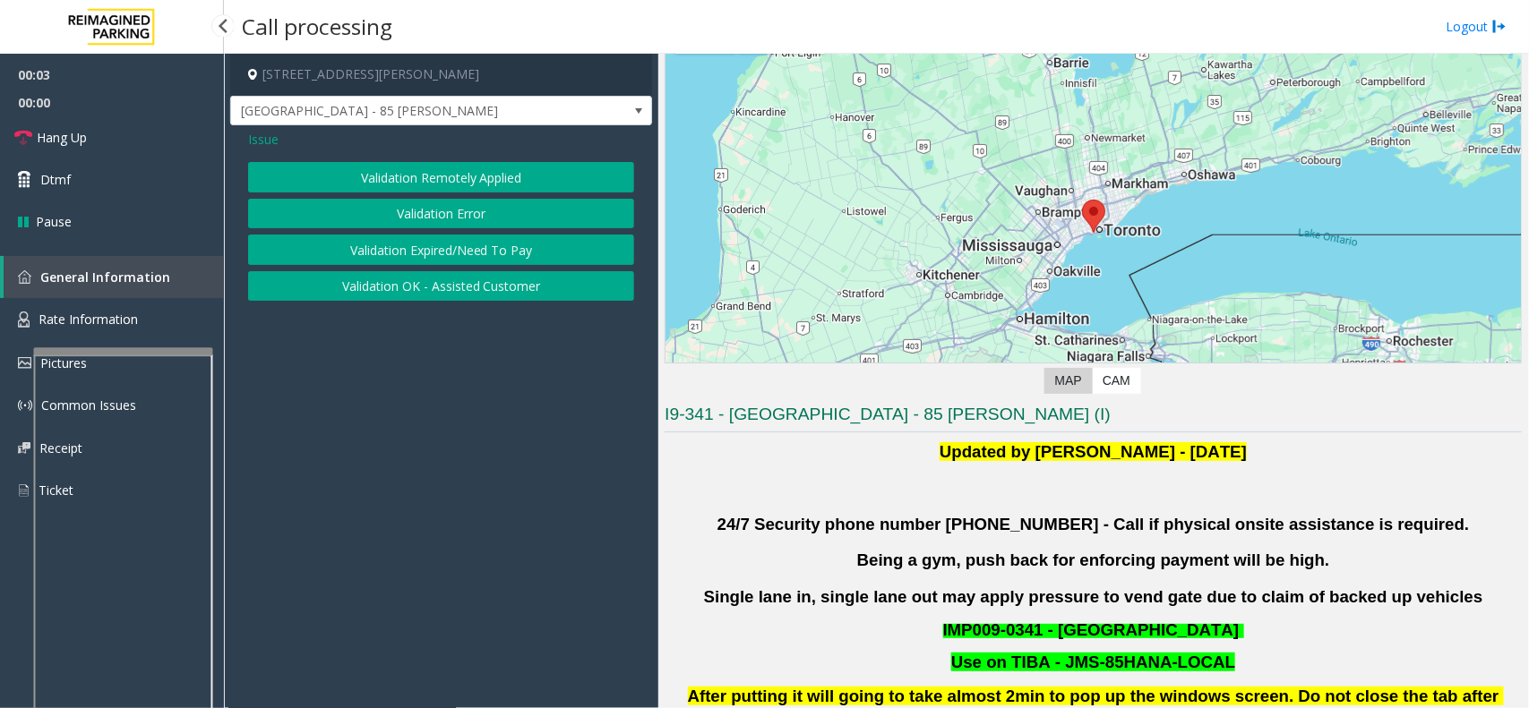
click at [428, 202] on button "Validation Error" at bounding box center [441, 214] width 386 height 30
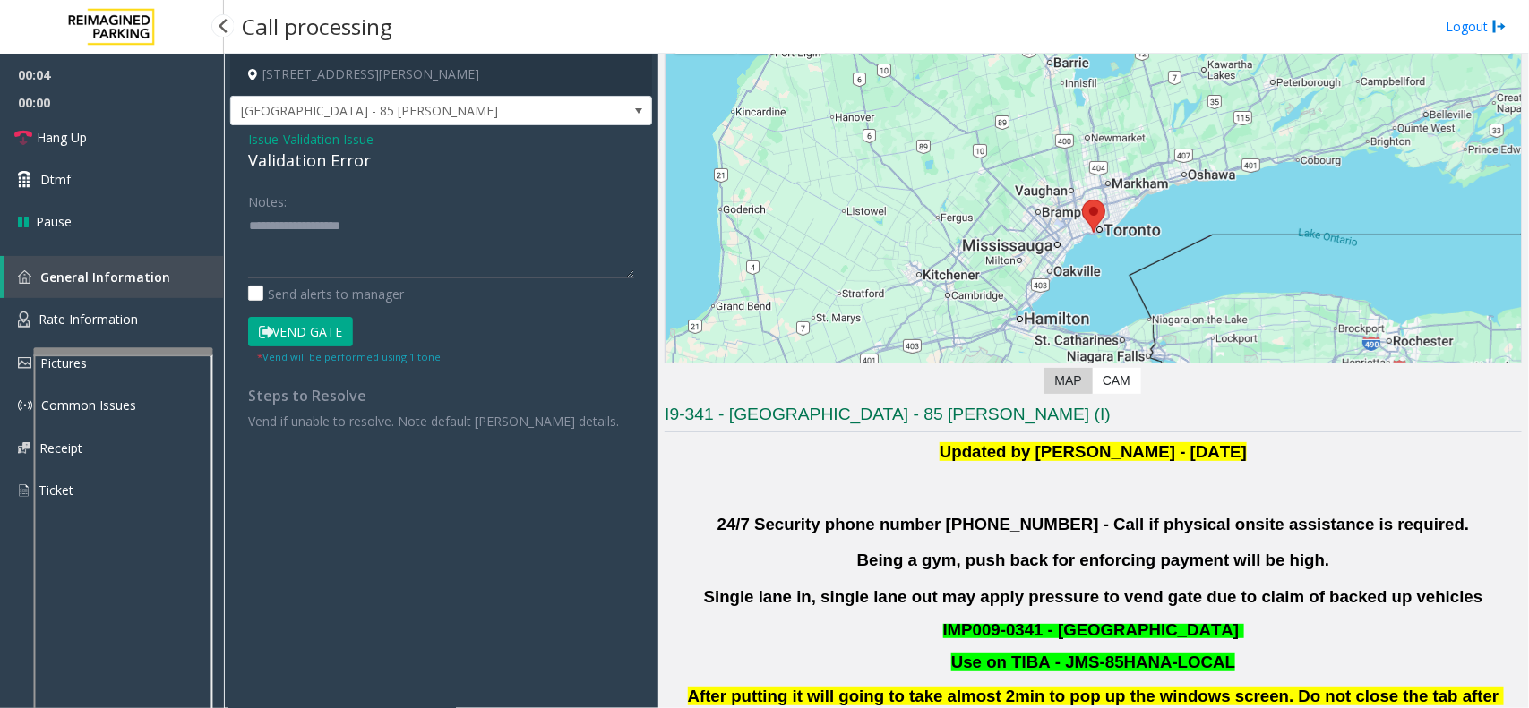
click at [296, 164] on div "Validation Error" at bounding box center [441, 161] width 386 height 24
click at [291, 231] on textarea at bounding box center [441, 244] width 386 height 67
paste textarea "**********"
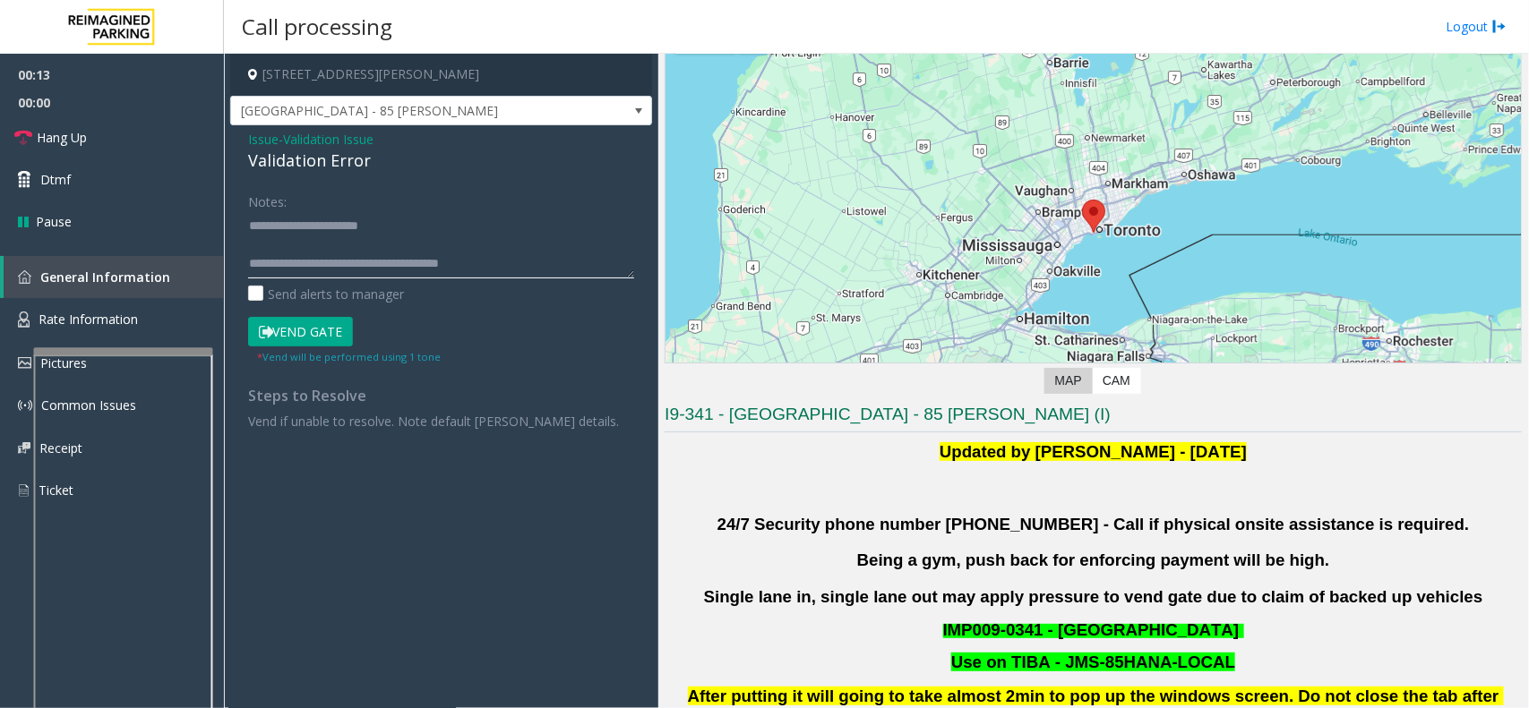
click at [354, 257] on textarea at bounding box center [441, 244] width 386 height 67
click at [585, 256] on textarea at bounding box center [441, 244] width 386 height 67
click at [358, 253] on textarea at bounding box center [441, 244] width 386 height 67
click at [368, 252] on textarea at bounding box center [441, 244] width 386 height 67
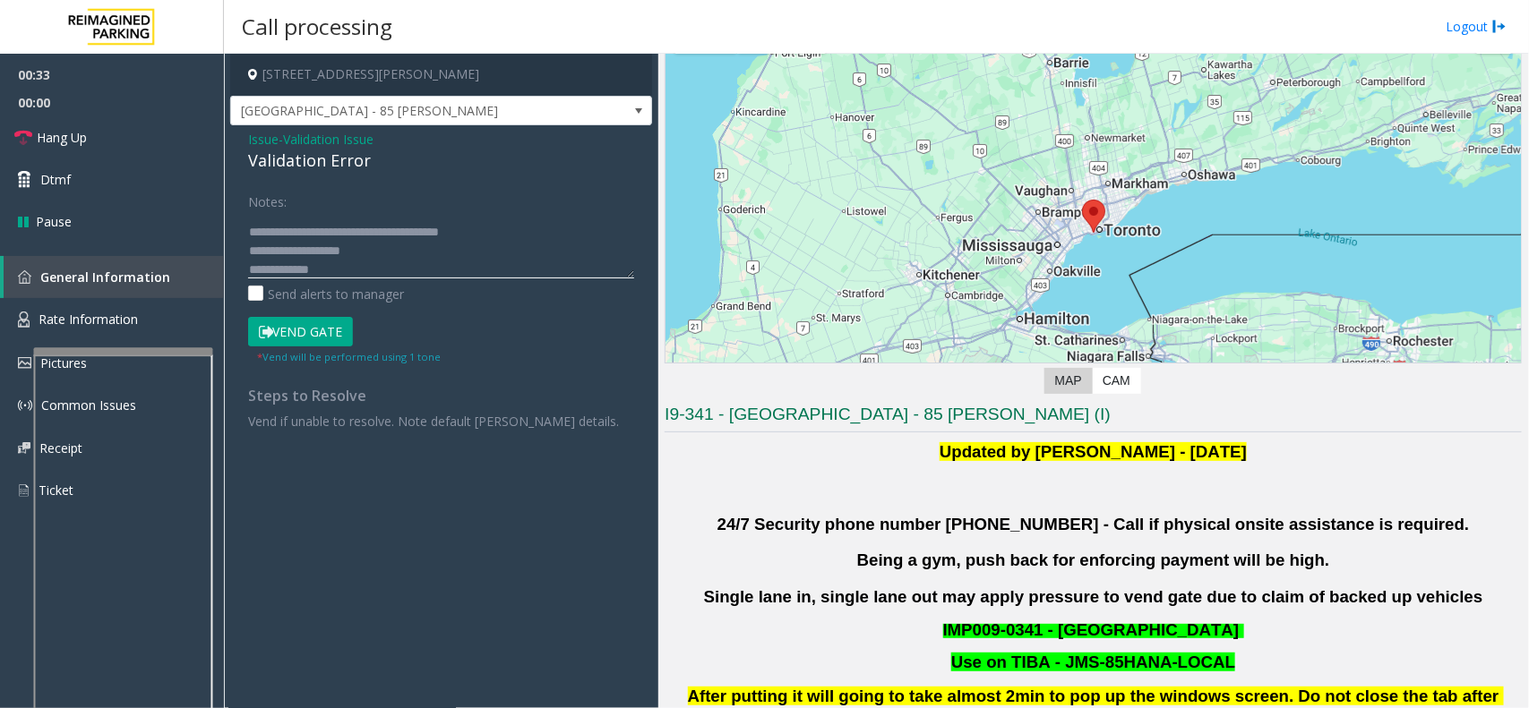
click at [360, 267] on textarea at bounding box center [441, 244] width 386 height 67
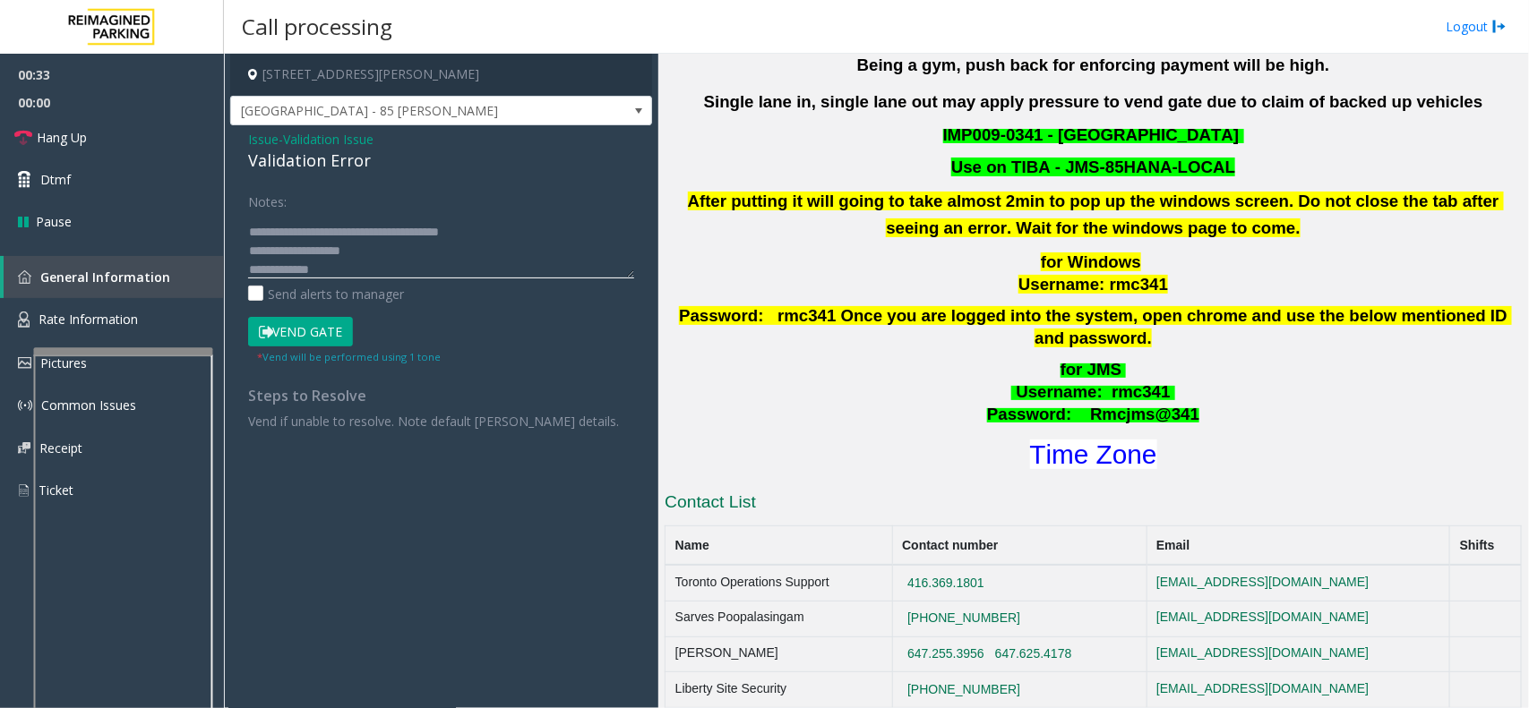
scroll to position [784, 0]
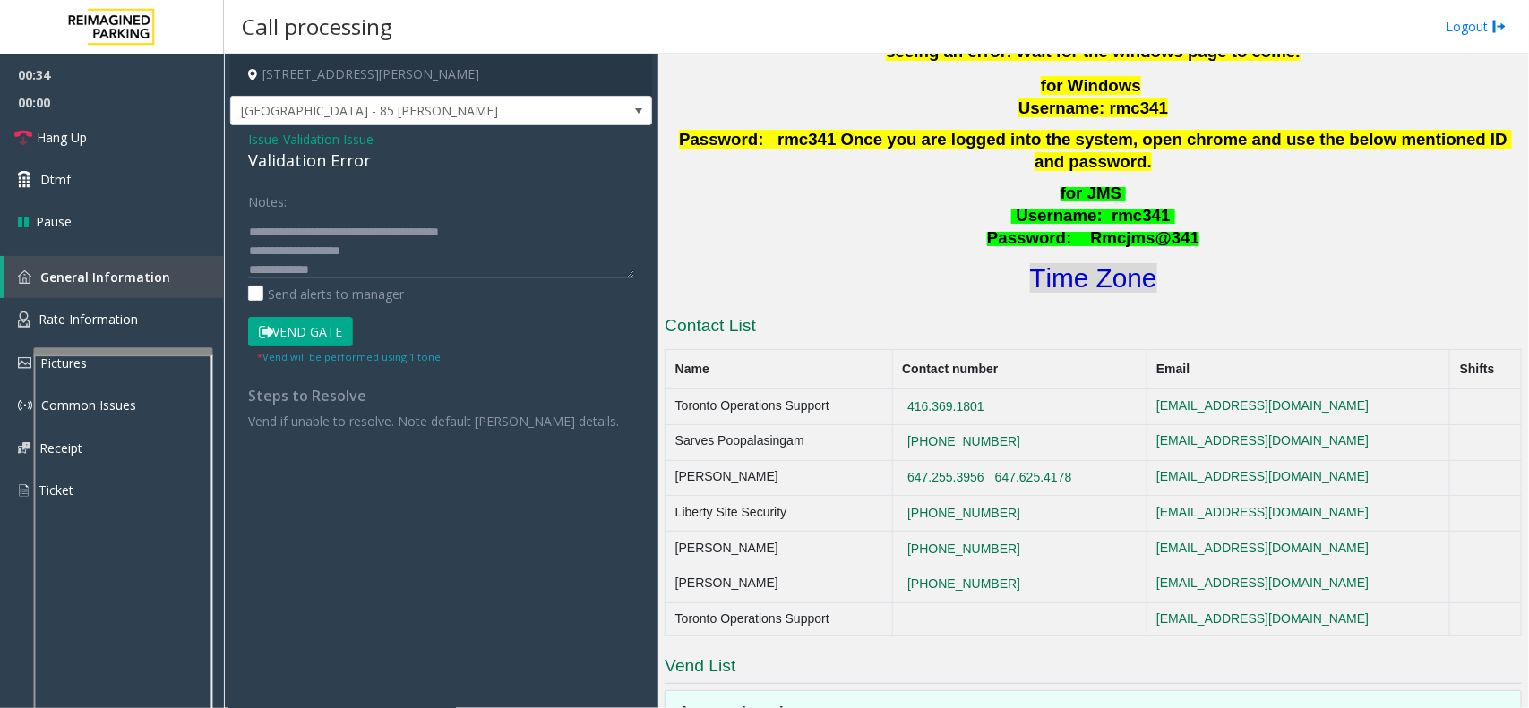
click at [1084, 263] on font "Time Zone" at bounding box center [1093, 278] width 127 height 30
click at [337, 274] on textarea at bounding box center [441, 244] width 386 height 67
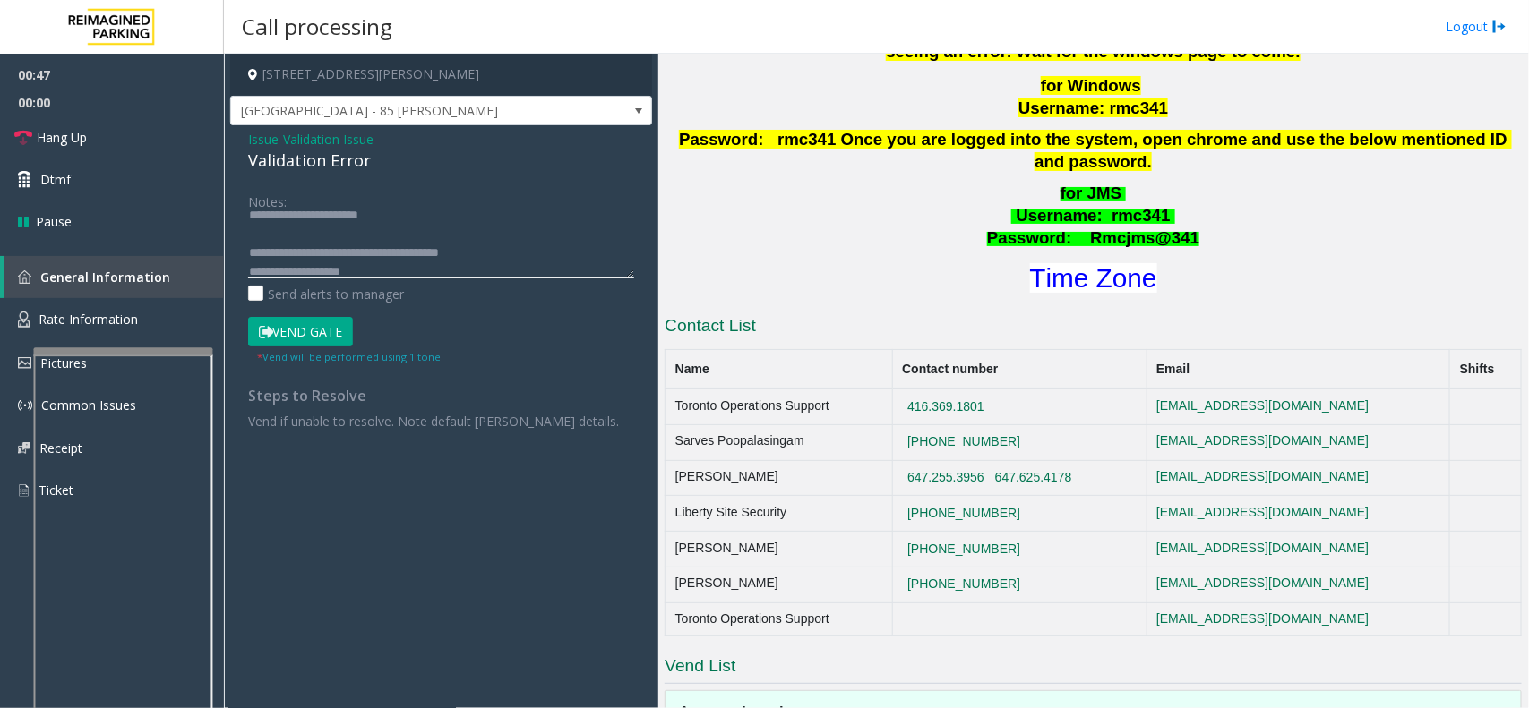
scroll to position [0, 0]
click at [403, 264] on textarea at bounding box center [441, 244] width 386 height 67
type textarea "**********"
click at [103, 140] on link "Hang Up" at bounding box center [112, 137] width 224 height 42
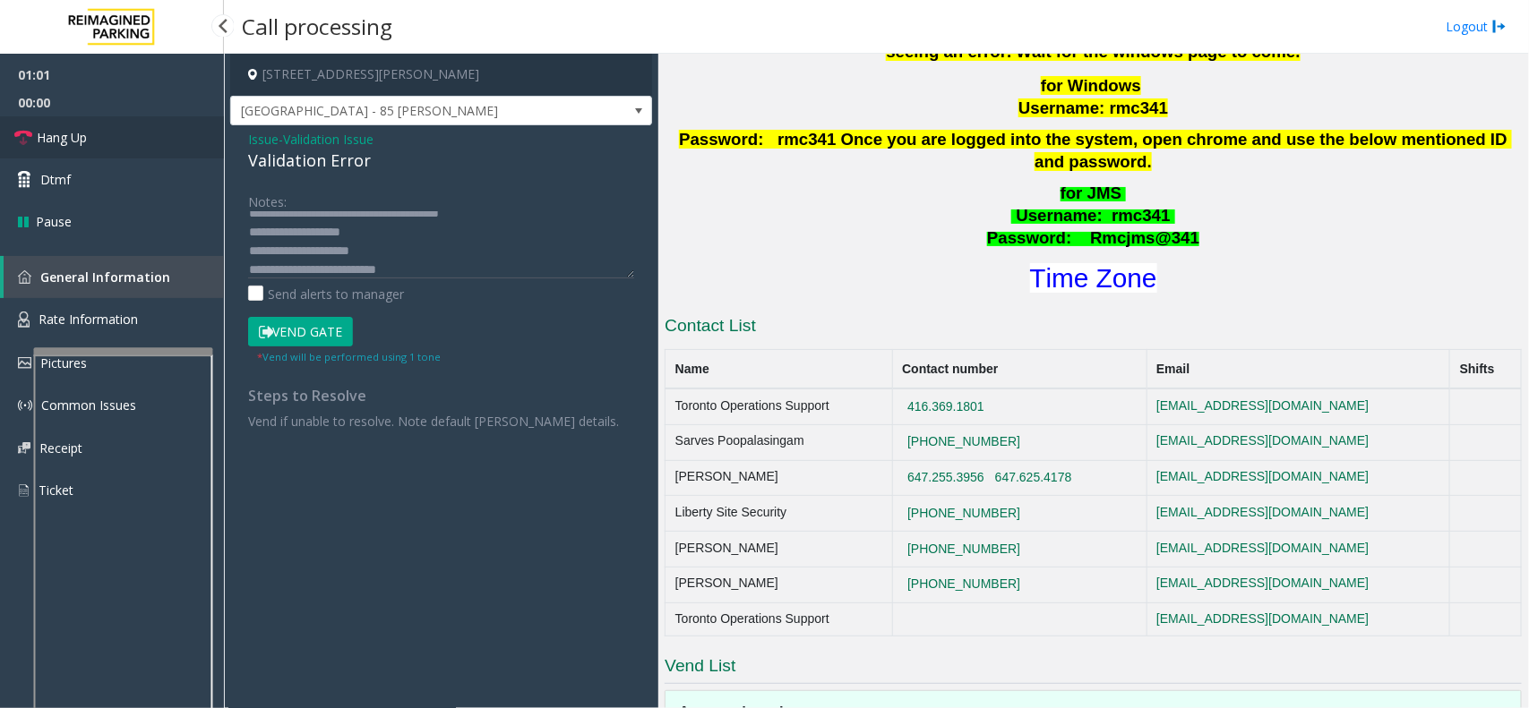
click at [103, 140] on link "Hang Up" at bounding box center [112, 137] width 224 height 42
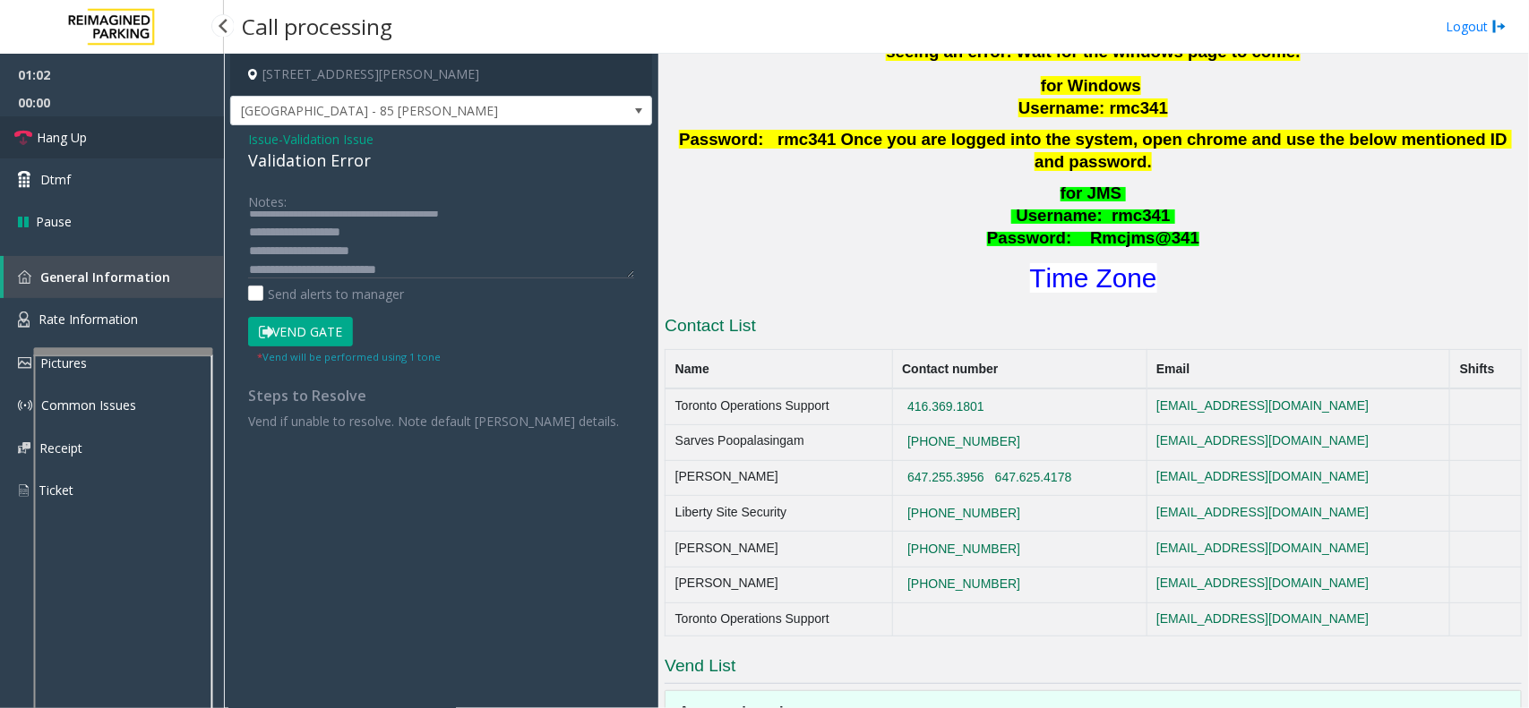
click at [103, 140] on link "Hang Up" at bounding box center [112, 137] width 224 height 42
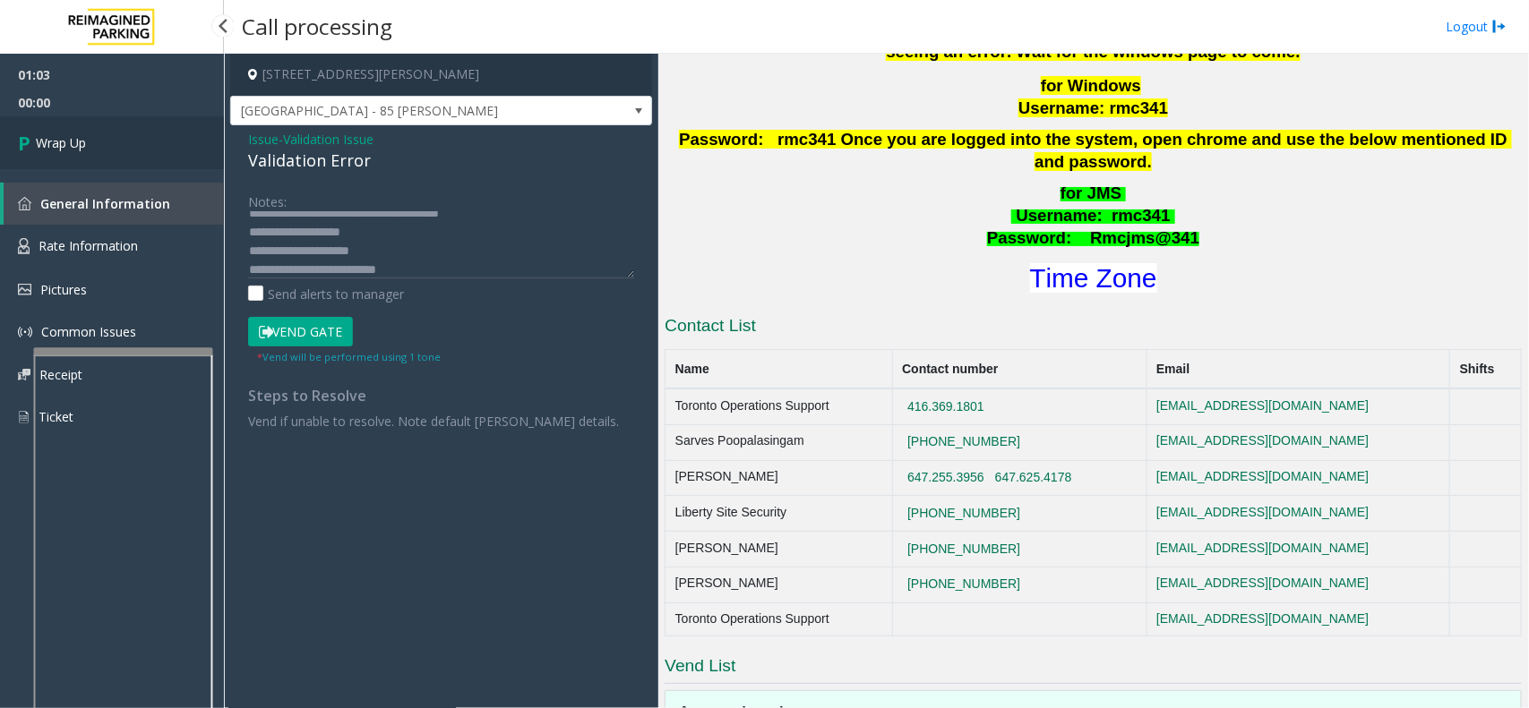
click at [103, 140] on link "Wrap Up" at bounding box center [112, 142] width 224 height 53
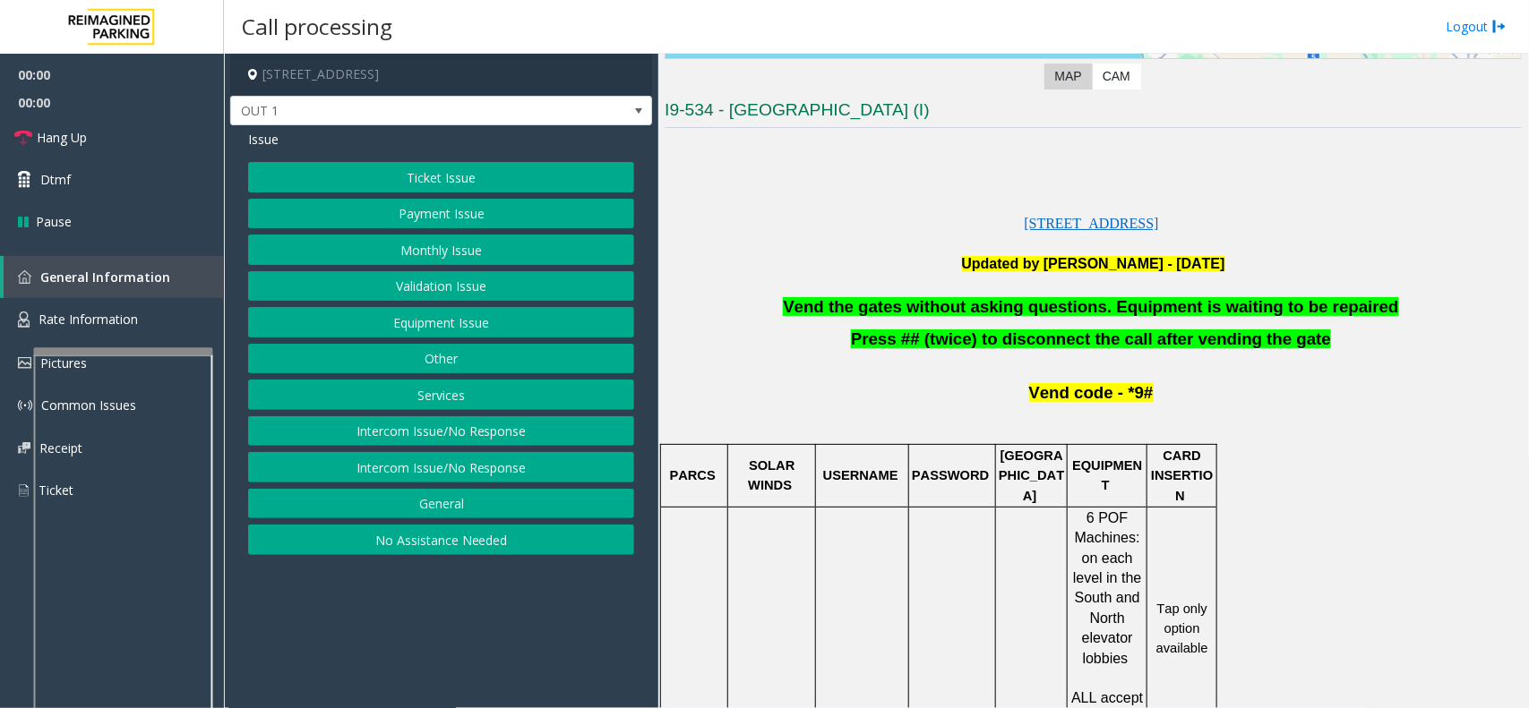
scroll to position [112, 0]
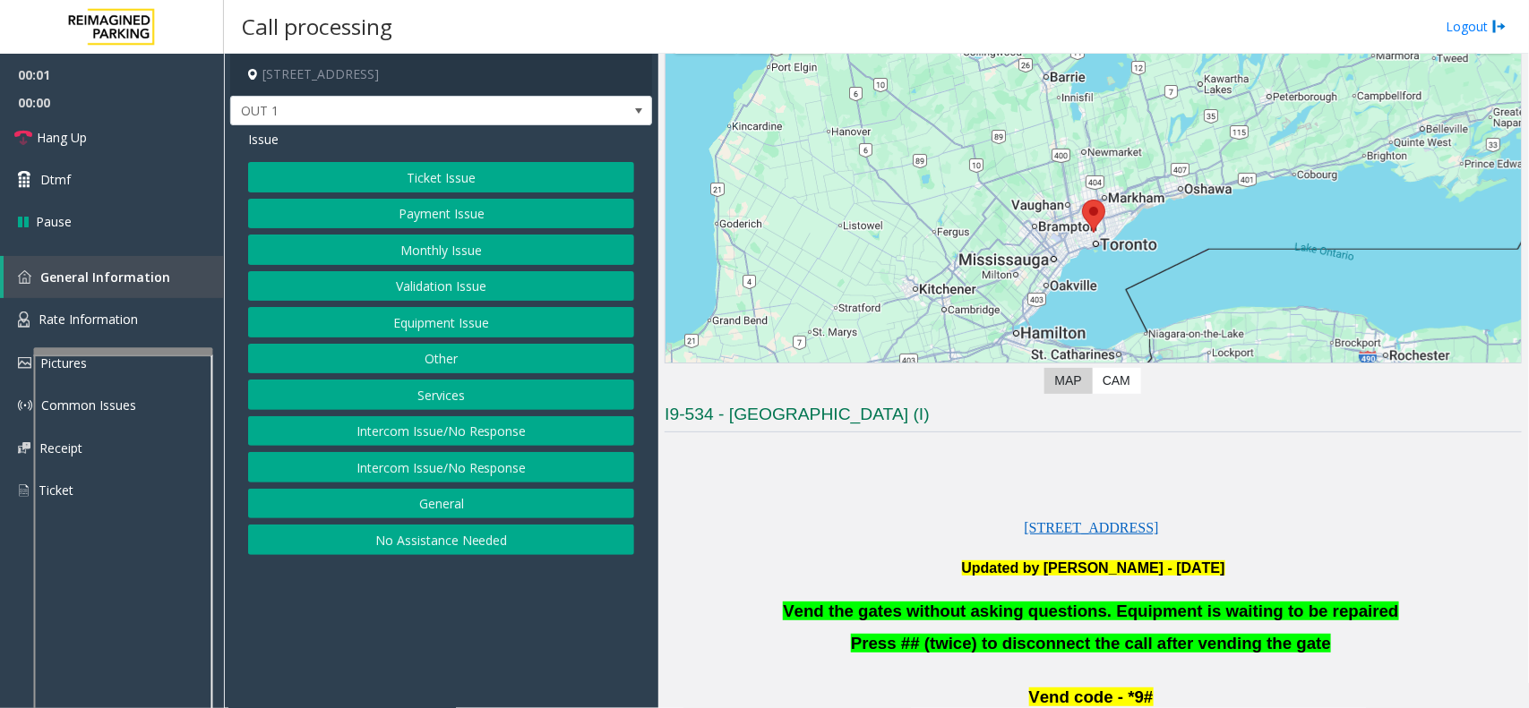
click at [427, 314] on button "Equipment Issue" at bounding box center [441, 322] width 386 height 30
click at [418, 324] on button "Gate / Door Won't Open" at bounding box center [441, 322] width 386 height 30
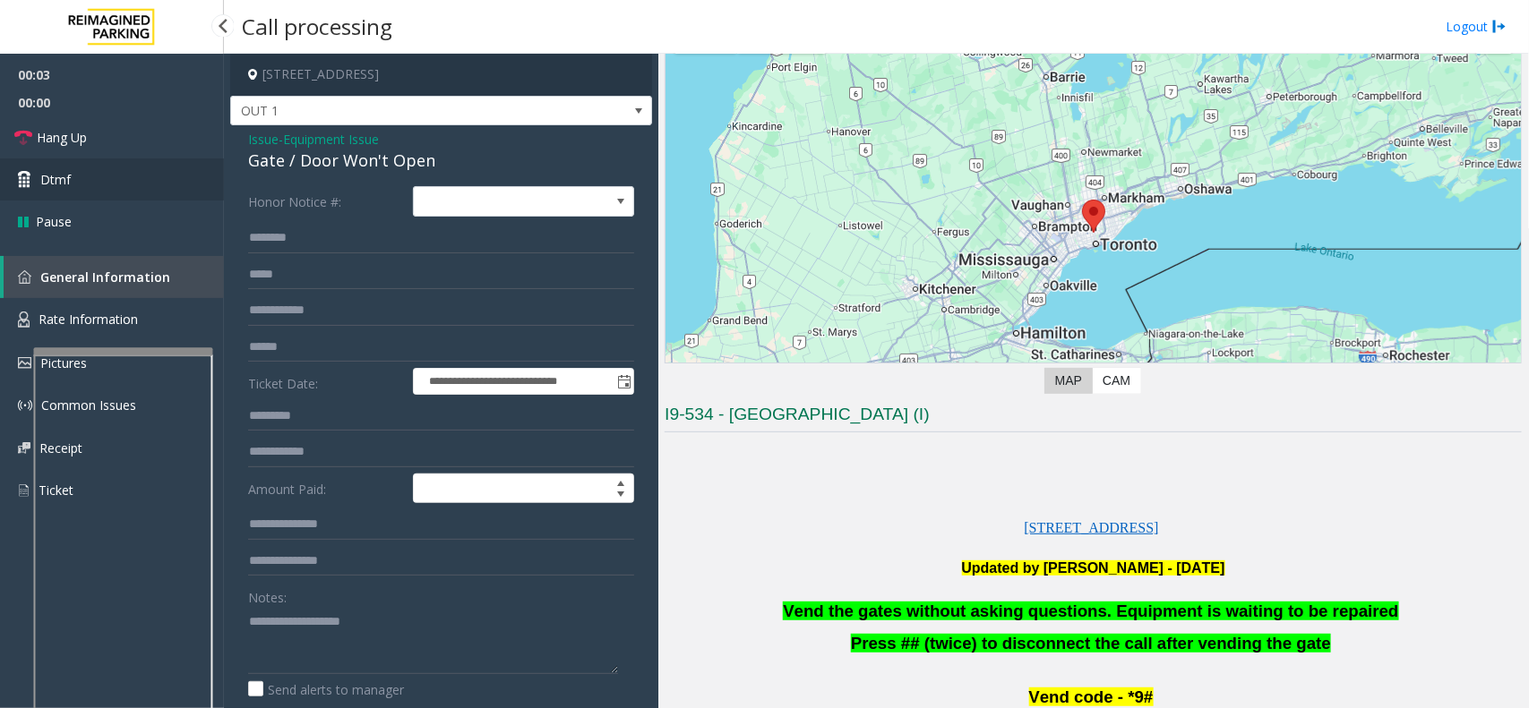
click at [86, 189] on link "Dtmf" at bounding box center [112, 180] width 224 height 42
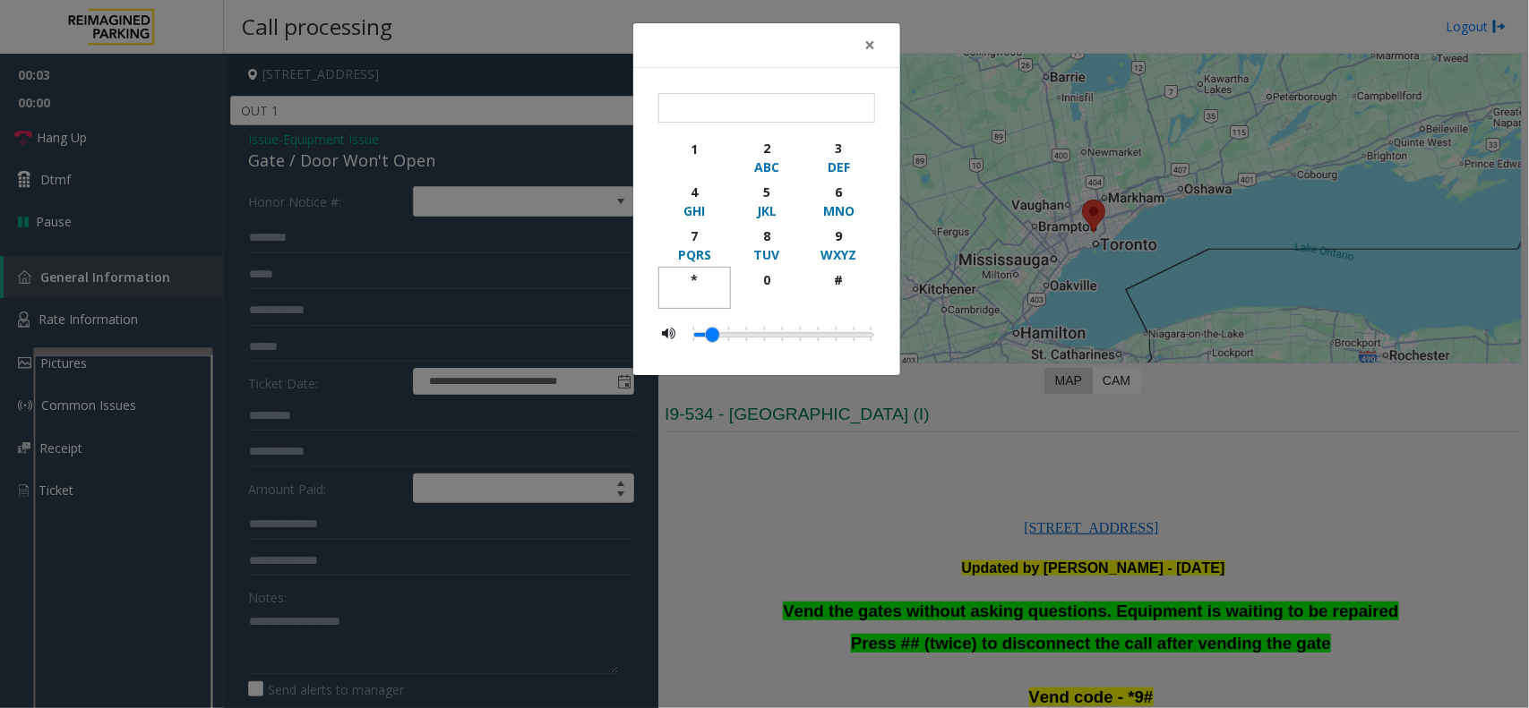
click at [687, 273] on div "*" at bounding box center [694, 279] width 49 height 19
click at [843, 247] on div "WXYZ" at bounding box center [838, 254] width 49 height 19
click at [827, 284] on div "#" at bounding box center [838, 279] width 49 height 19
type input "***"
click at [865, 49] on span "×" at bounding box center [869, 44] width 11 height 25
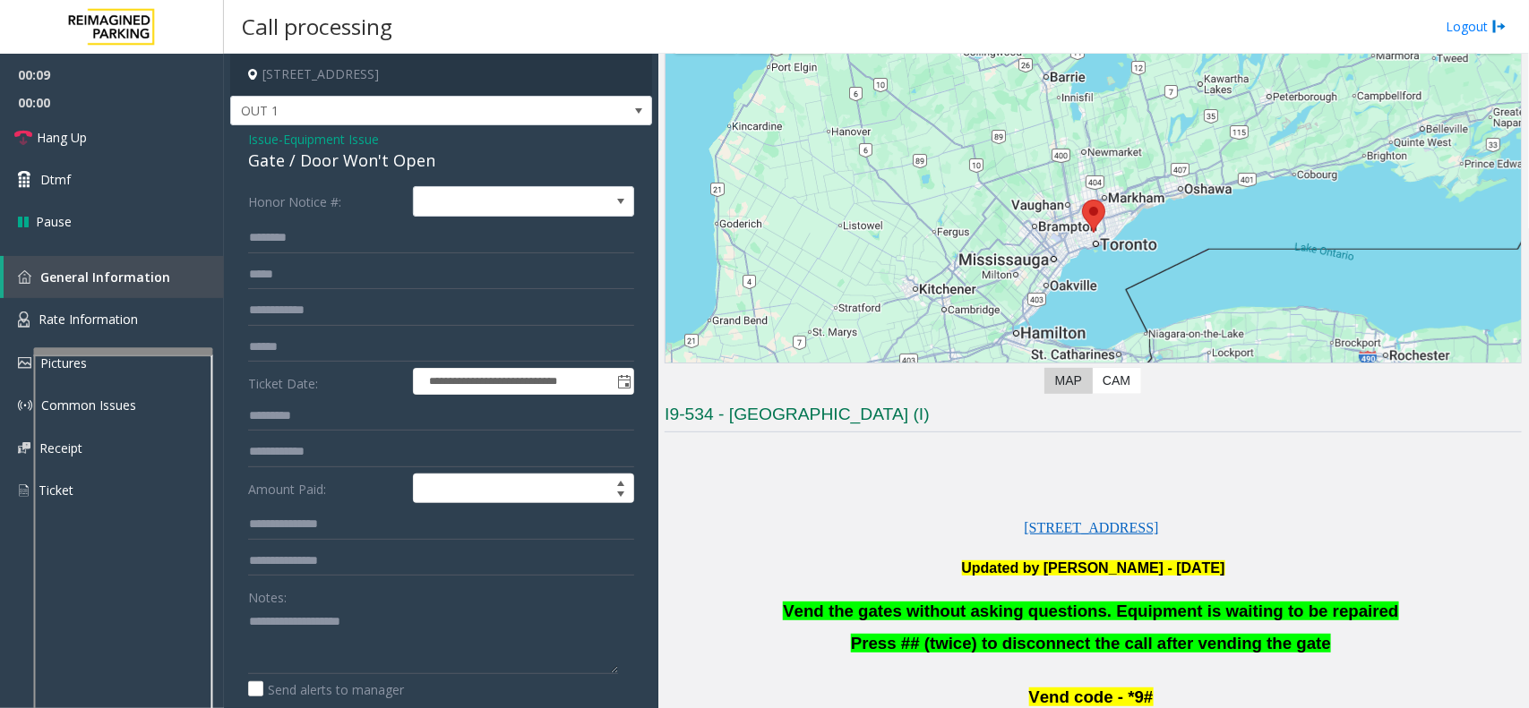
click at [302, 175] on div "**********" at bounding box center [441, 540] width 422 height 831
click at [309, 166] on div "Gate / Door Won't Open" at bounding box center [441, 161] width 386 height 24
click at [325, 634] on textarea at bounding box center [433, 640] width 370 height 67
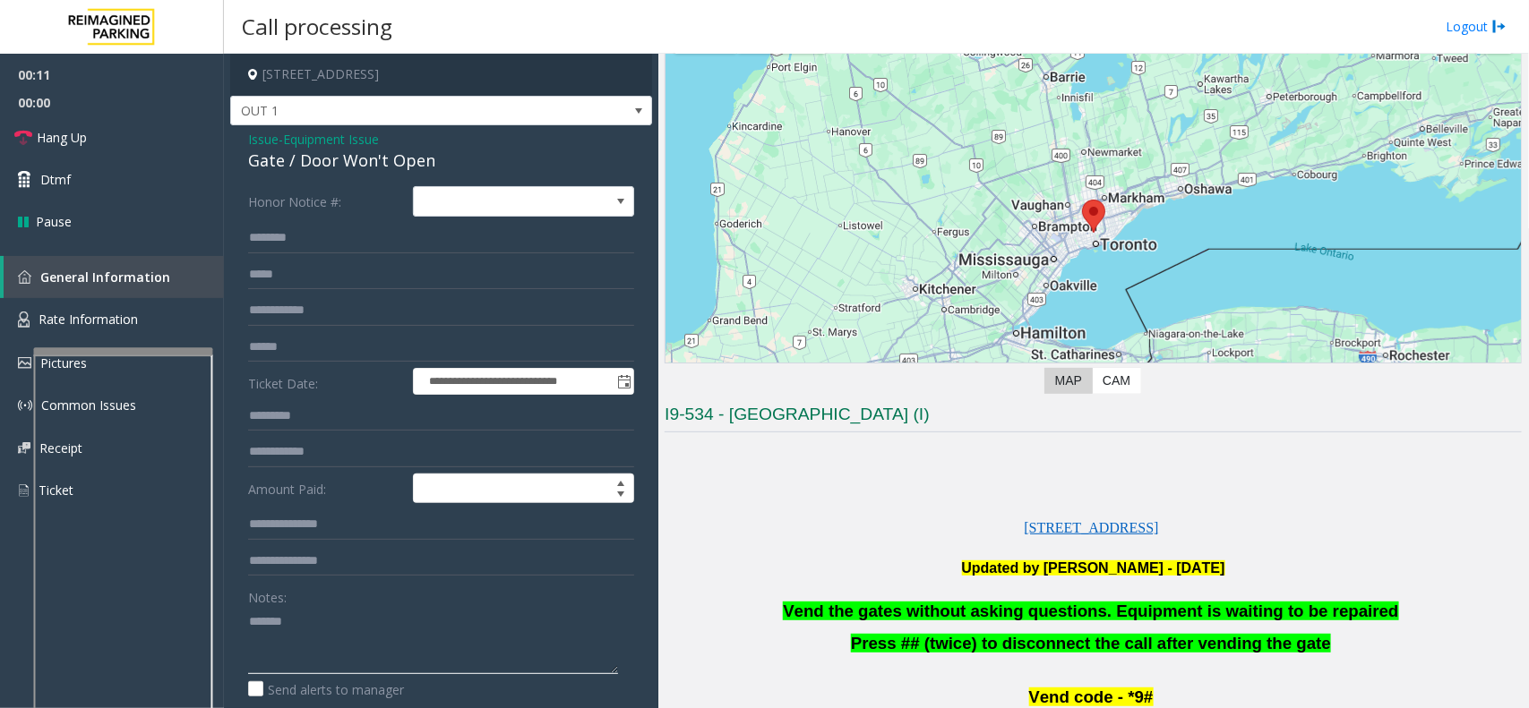
paste textarea "**********"
click at [82, 133] on span "Hang Up" at bounding box center [62, 137] width 50 height 19
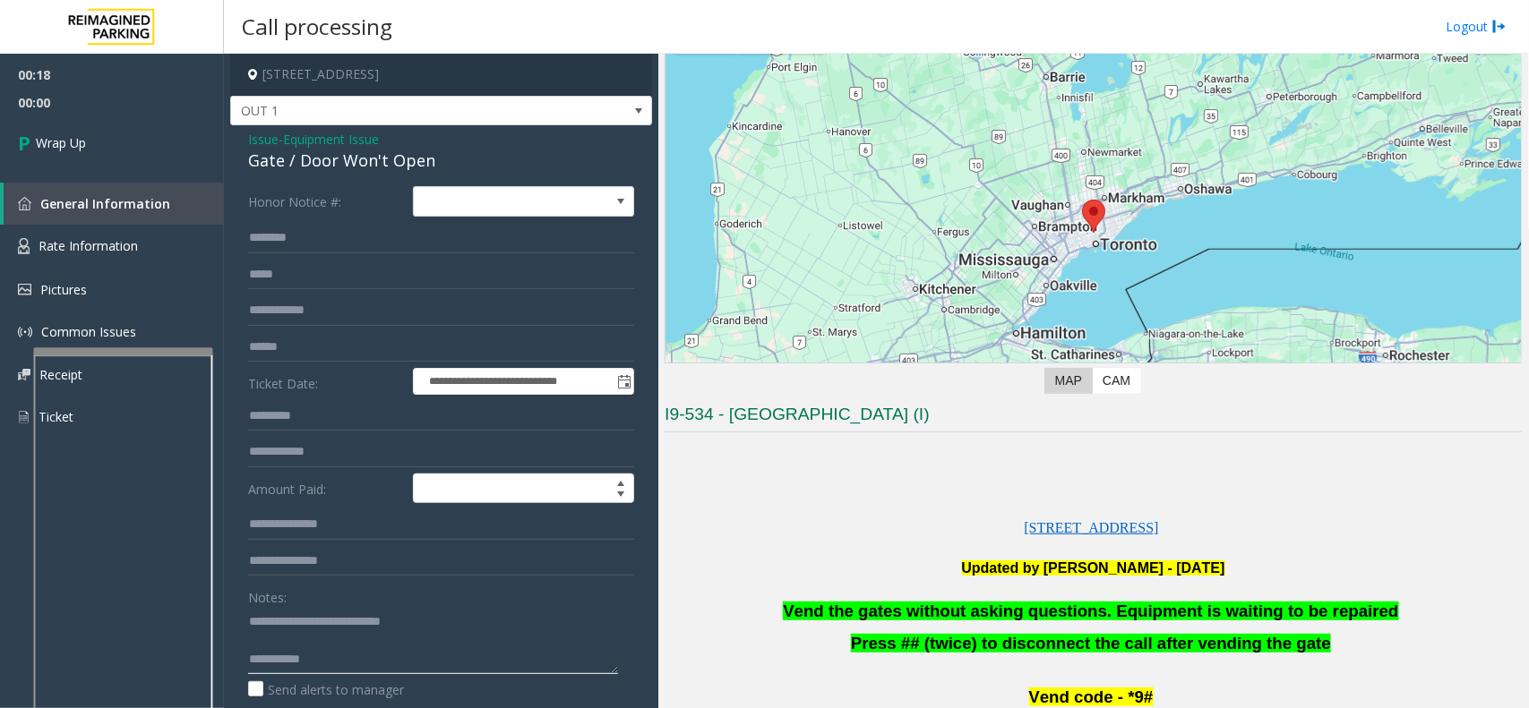
click at [332, 661] on textarea at bounding box center [433, 640] width 370 height 67
type textarea "**********"
click at [82, 153] on link "Wrap Up" at bounding box center [112, 142] width 224 height 53
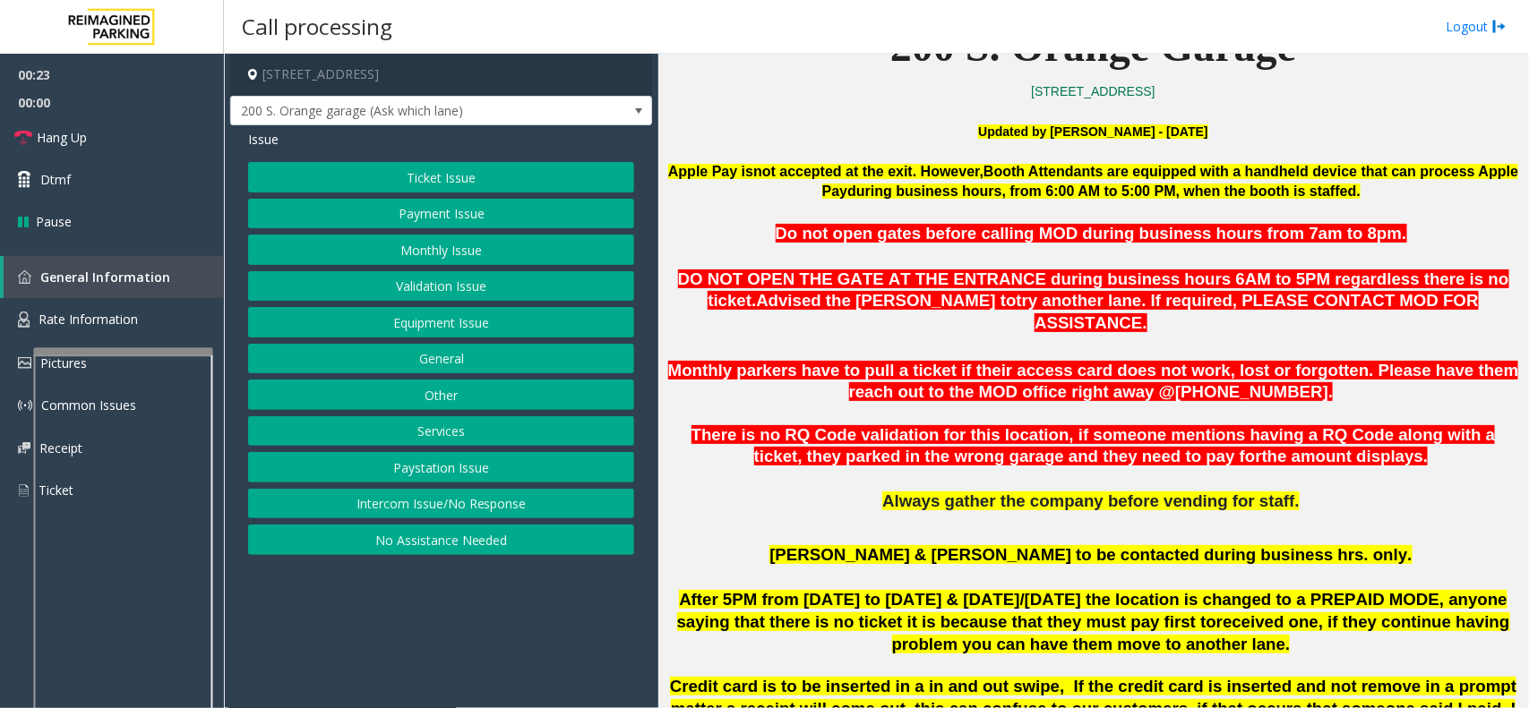
scroll to position [560, 0]
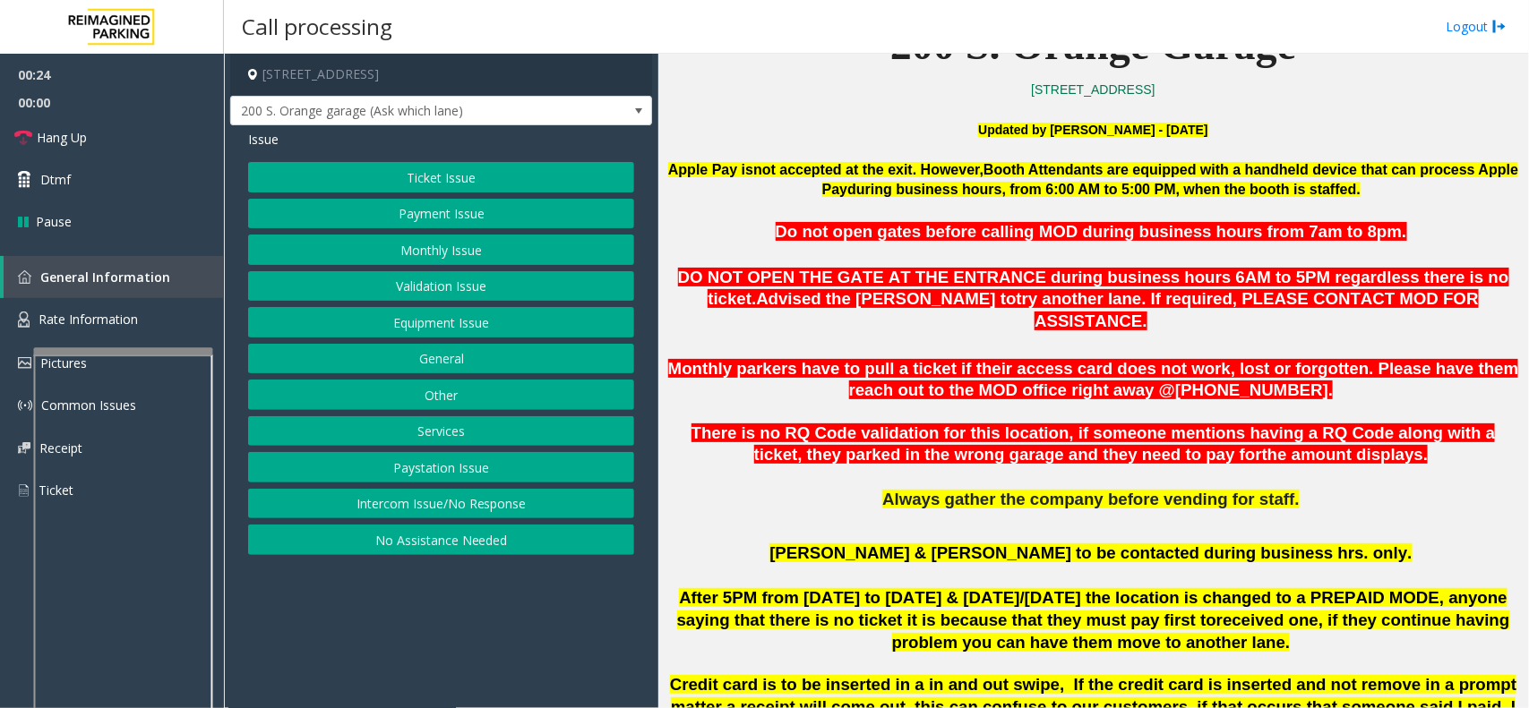
click at [479, 185] on button "Ticket Issue" at bounding box center [441, 177] width 386 height 30
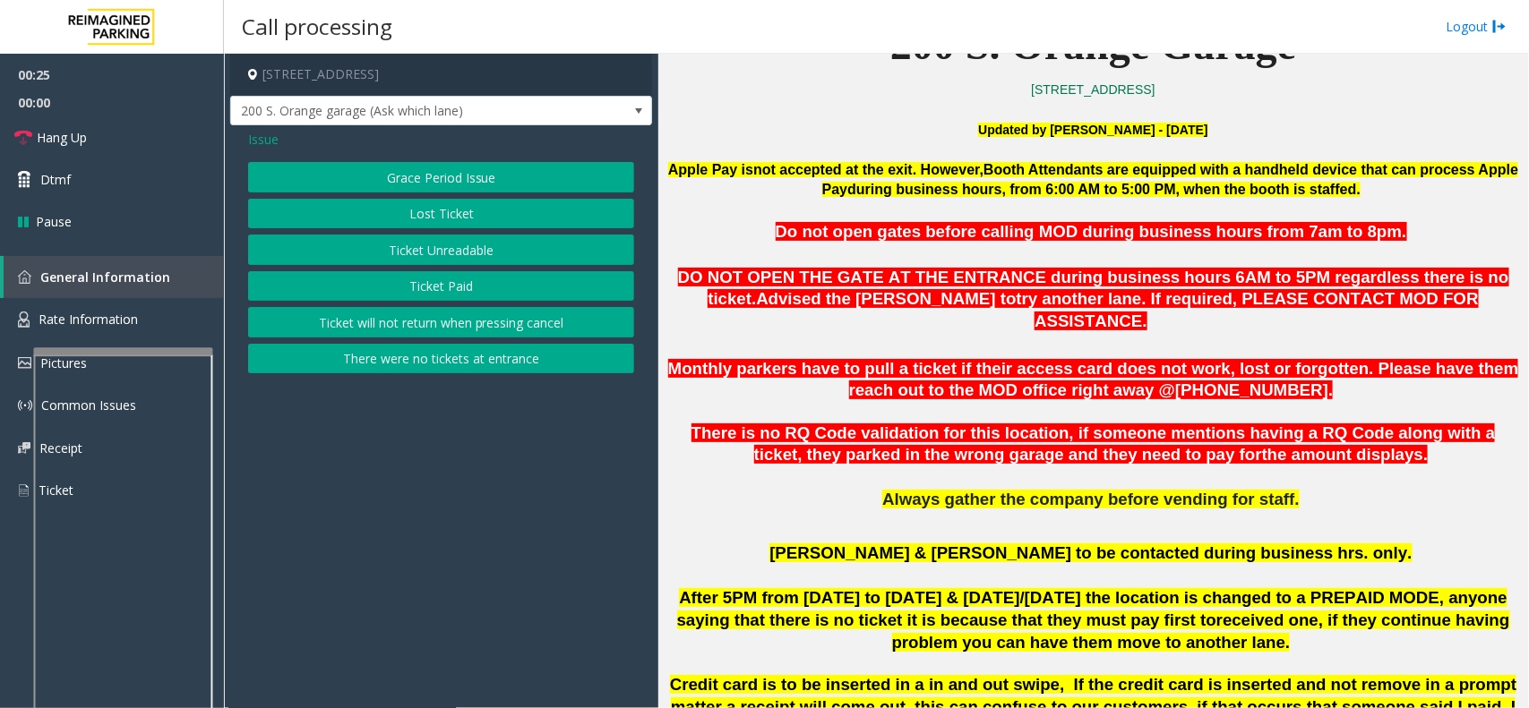
click at [428, 289] on button "Ticket Paid" at bounding box center [441, 286] width 386 height 30
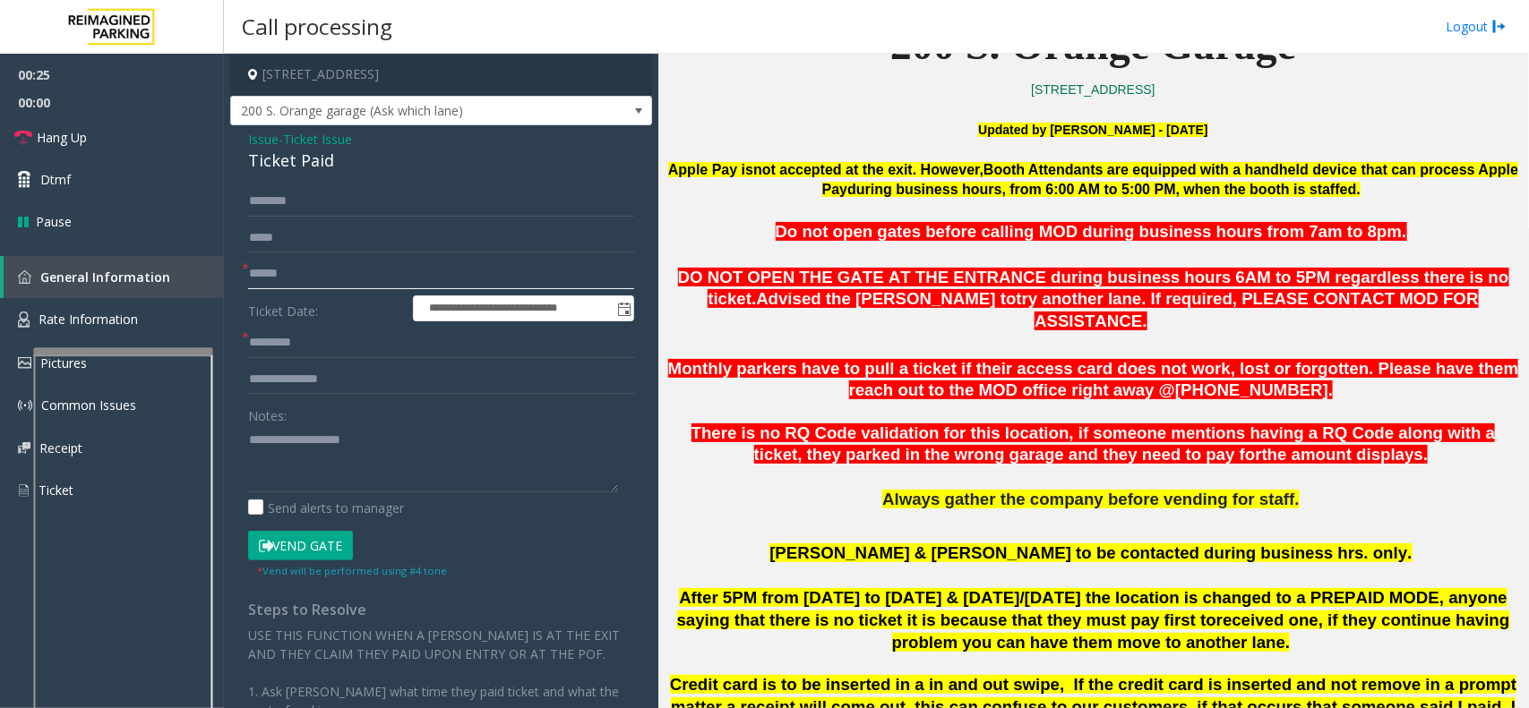
click at [280, 282] on input "text" at bounding box center [441, 274] width 386 height 30
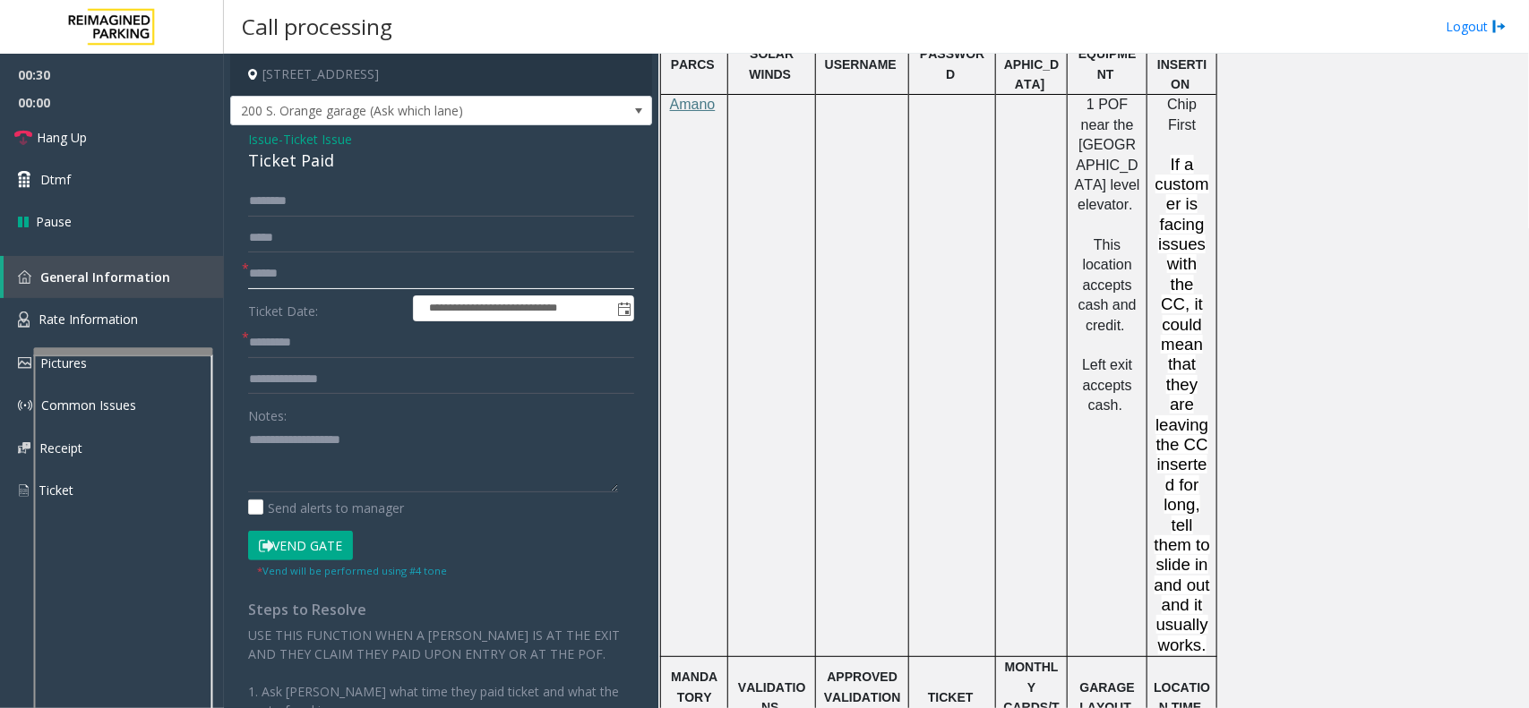
scroll to position [1679, 0]
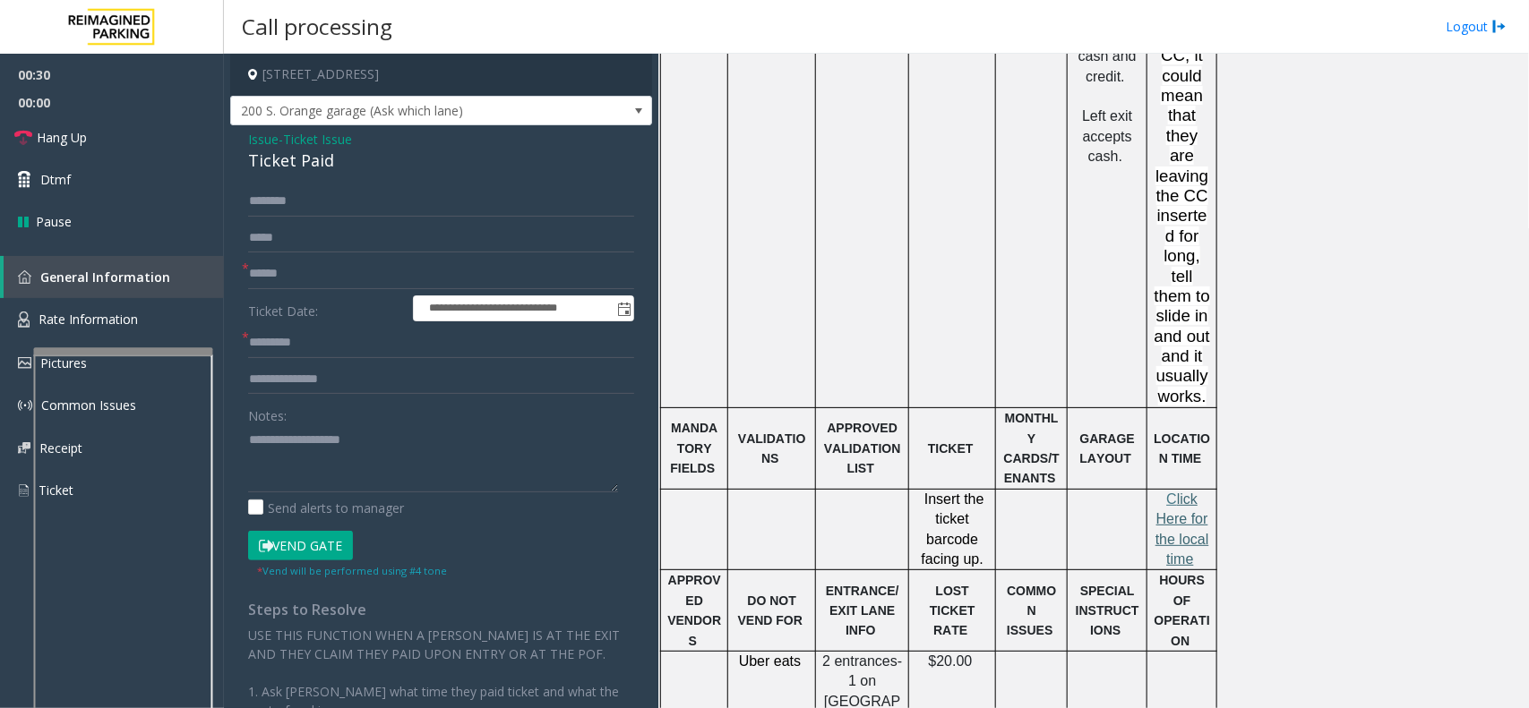
click at [1171, 492] on span "lick Here for the local time" at bounding box center [1182, 529] width 54 height 75
click at [316, 275] on input "text" at bounding box center [441, 274] width 386 height 30
type input "*********"
click at [309, 337] on input "text" at bounding box center [441, 343] width 386 height 30
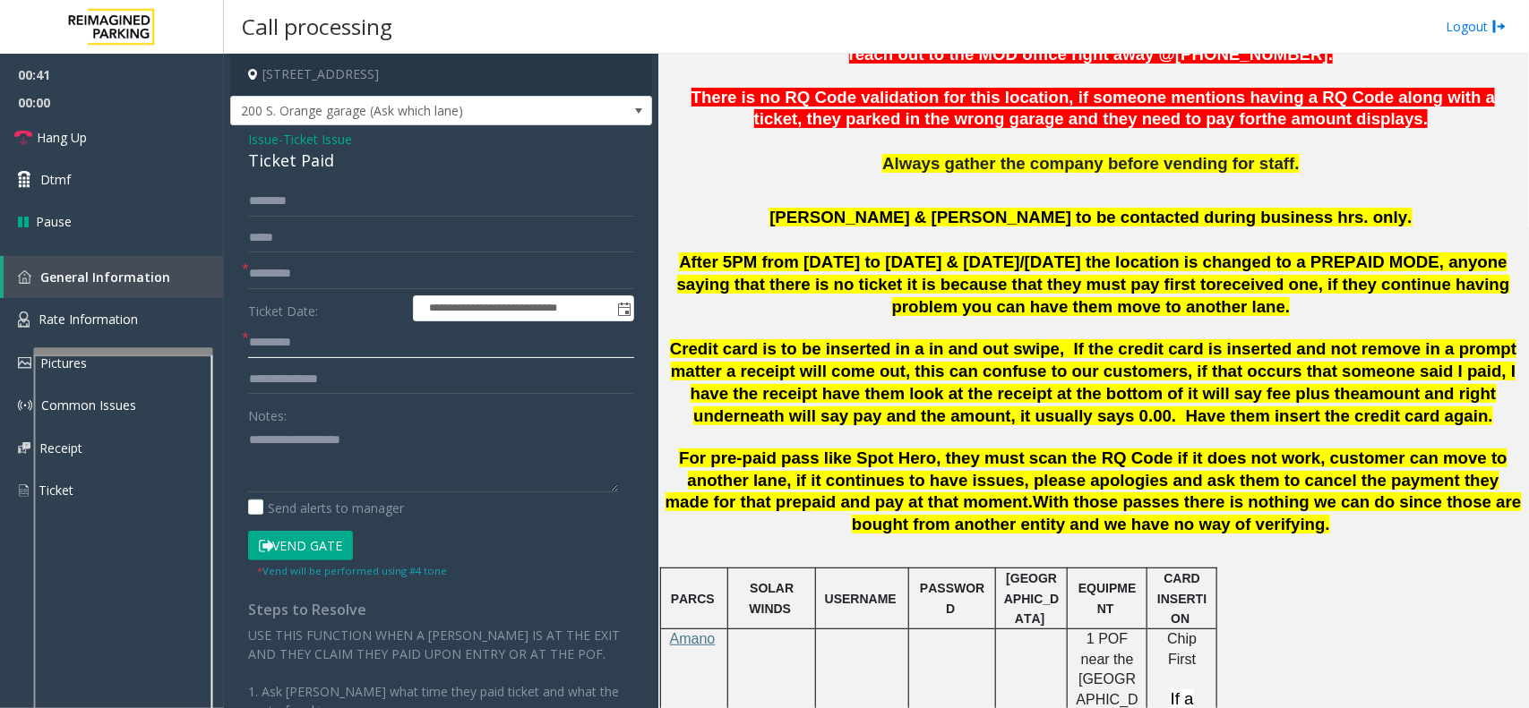
scroll to position [672, 0]
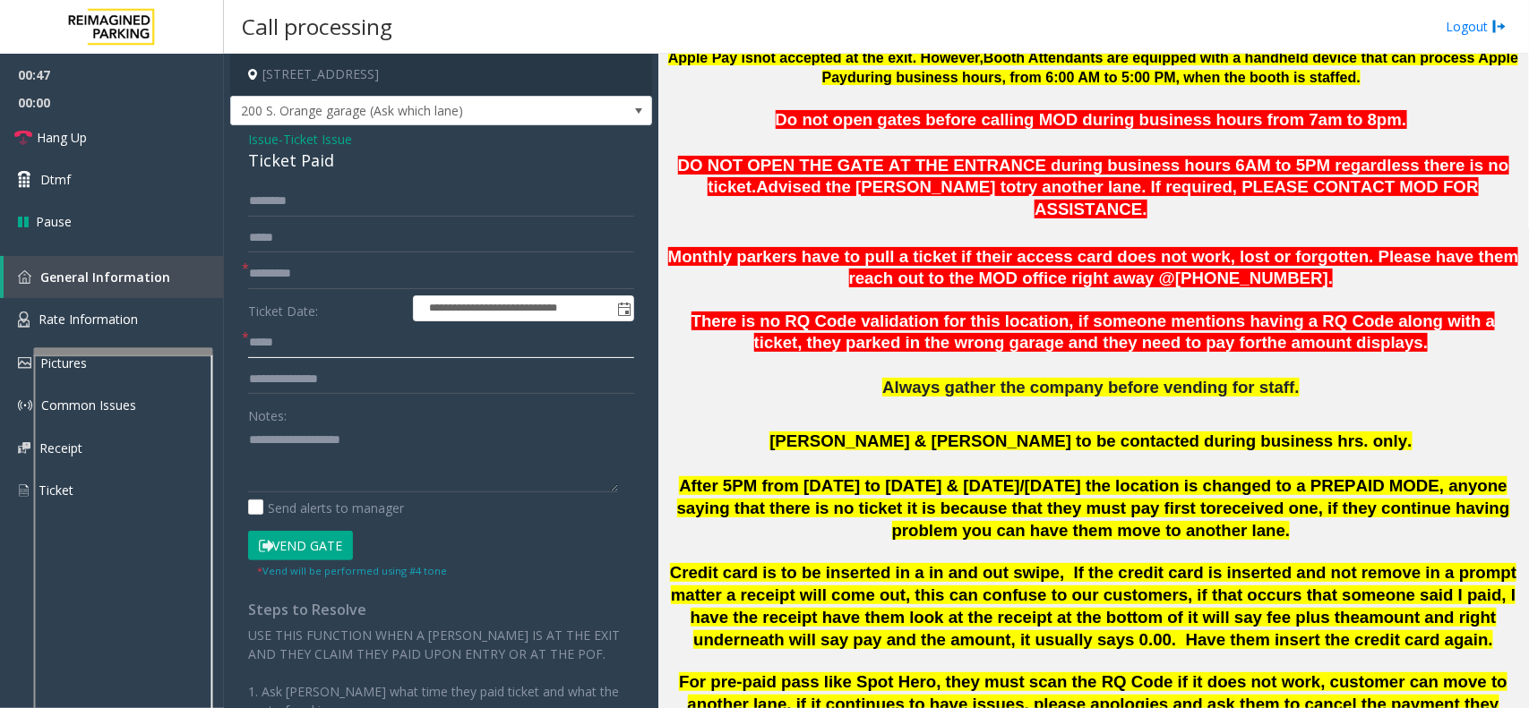
type input "*****"
click at [305, 386] on input "text" at bounding box center [441, 380] width 386 height 30
type input "**********"
click at [314, 448] on textarea at bounding box center [433, 458] width 370 height 67
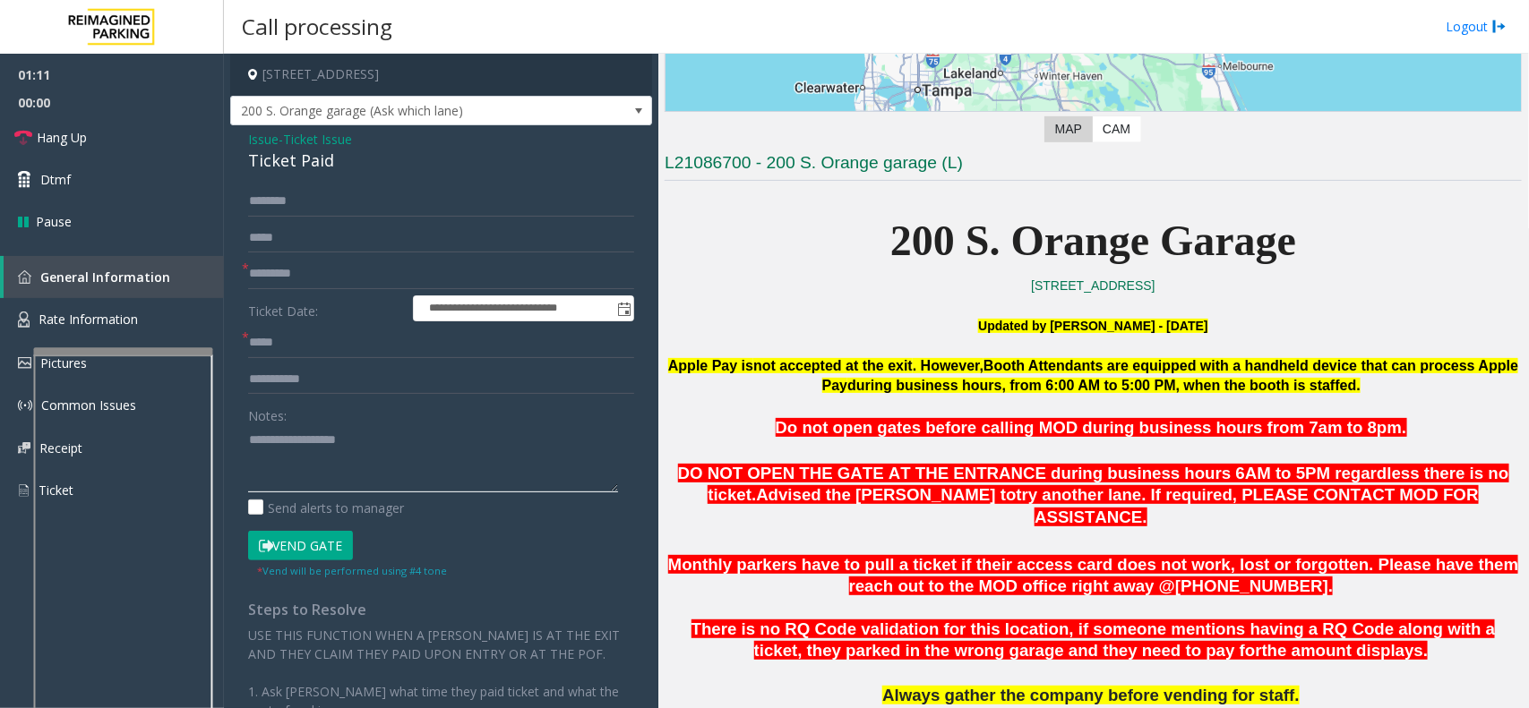
scroll to position [255, 0]
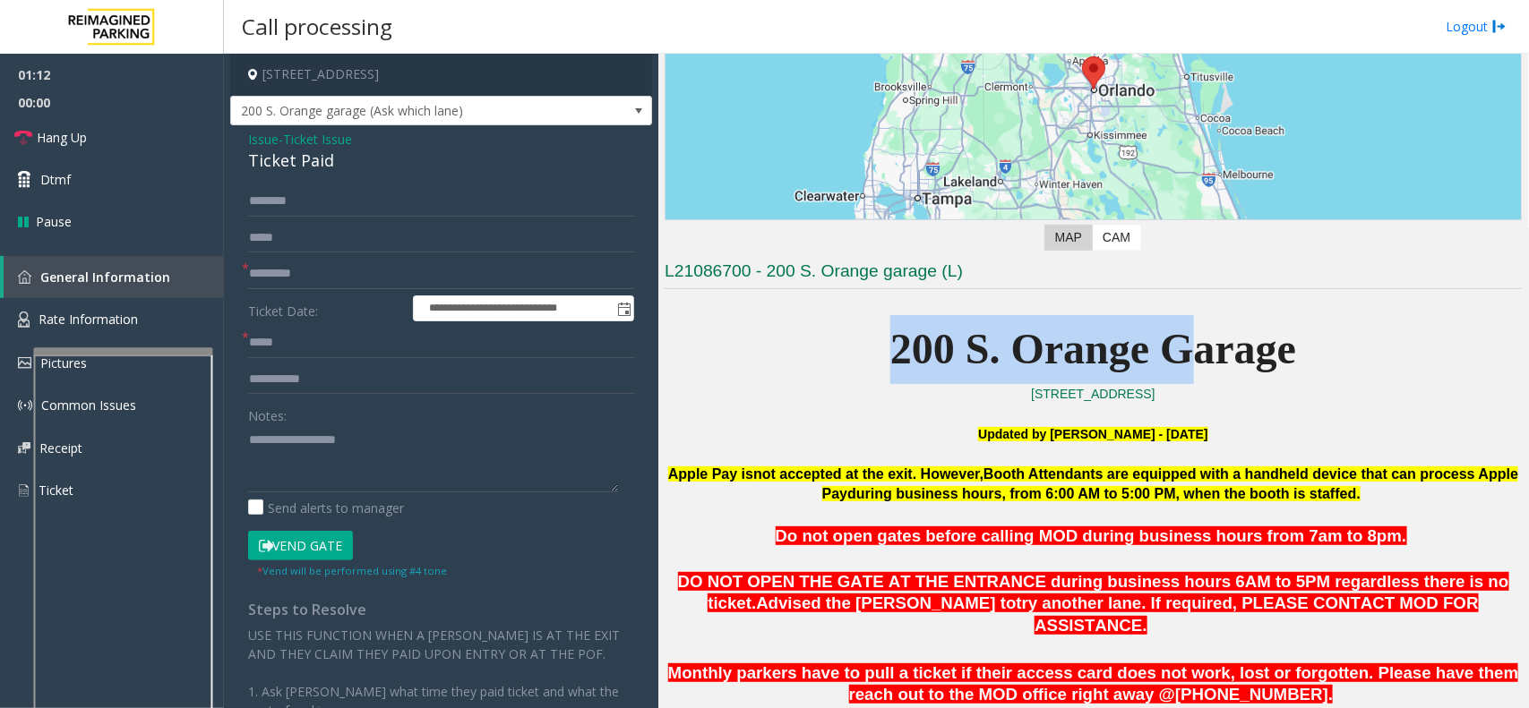
drag, startPoint x: 991, startPoint y: 332, endPoint x: 1196, endPoint y: 324, distance: 204.4
click at [1196, 324] on p "200 S. Orange Garage" at bounding box center [1093, 349] width 857 height 69
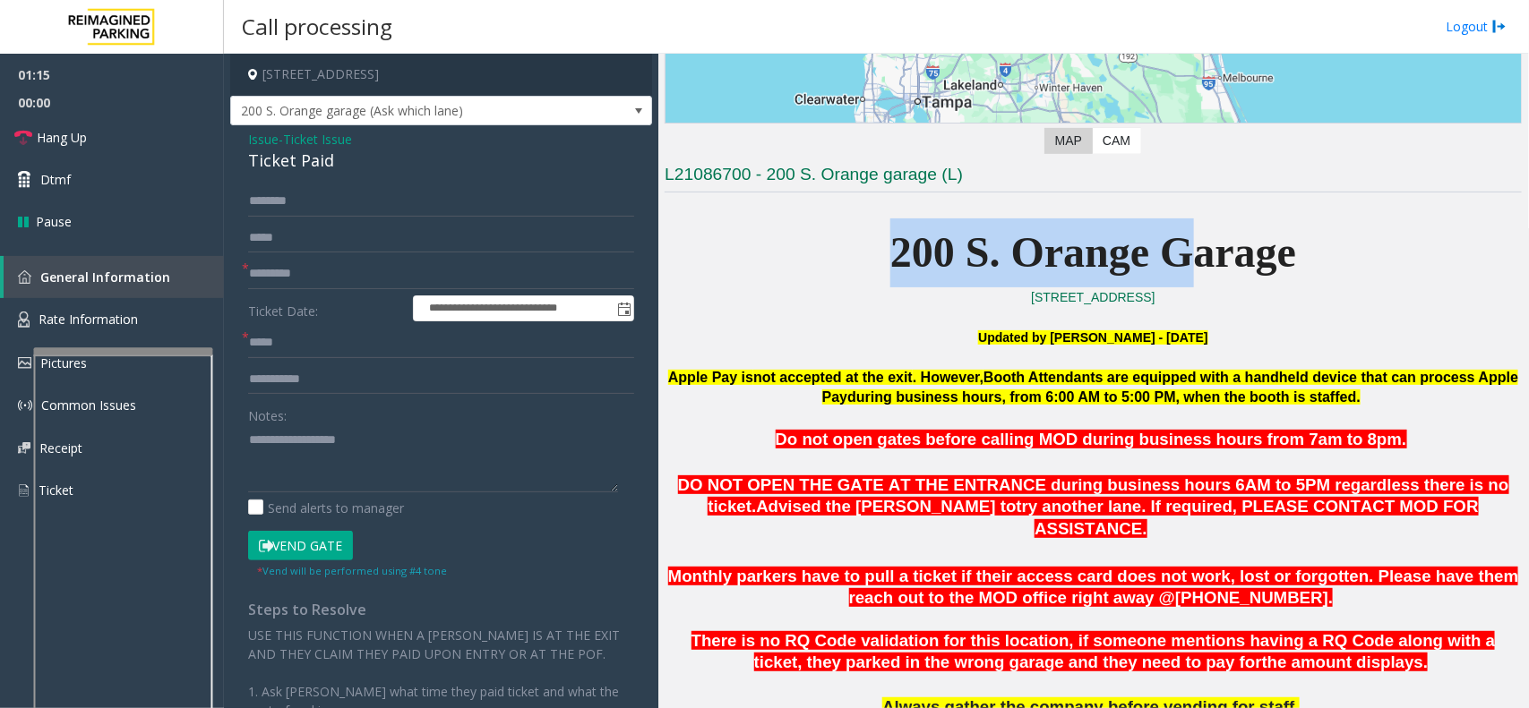
scroll to position [479, 0]
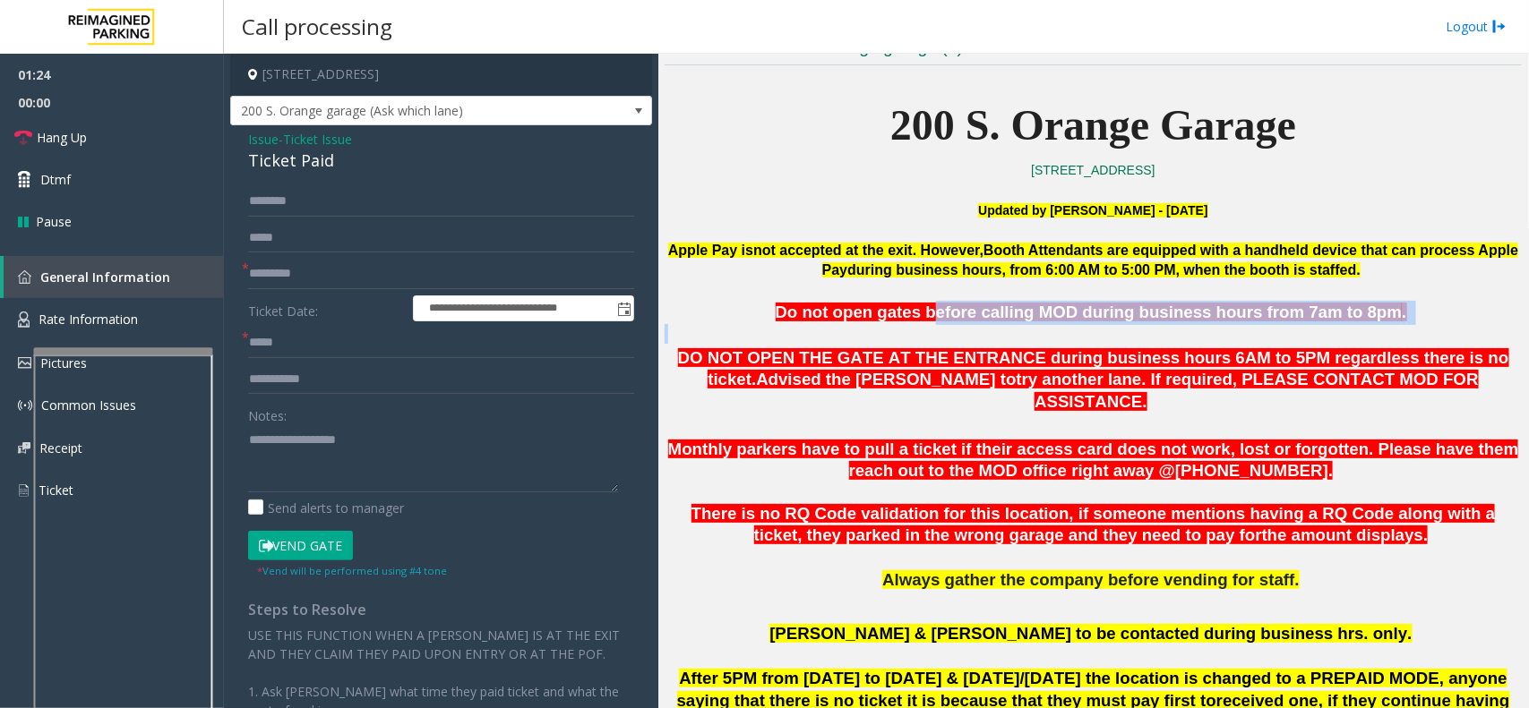
drag, startPoint x: 948, startPoint y: 311, endPoint x: 1349, endPoint y: 325, distance: 401.5
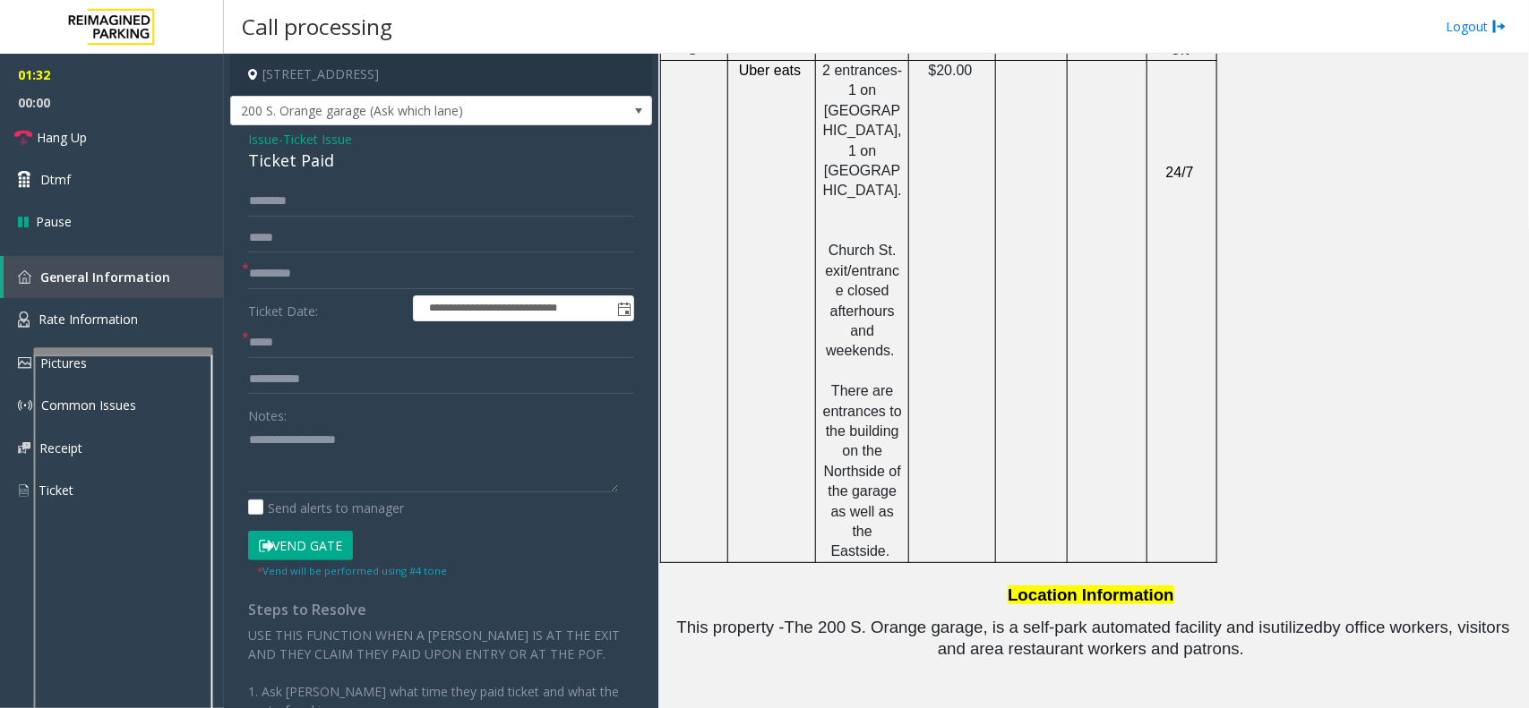
scroll to position [2718, 0]
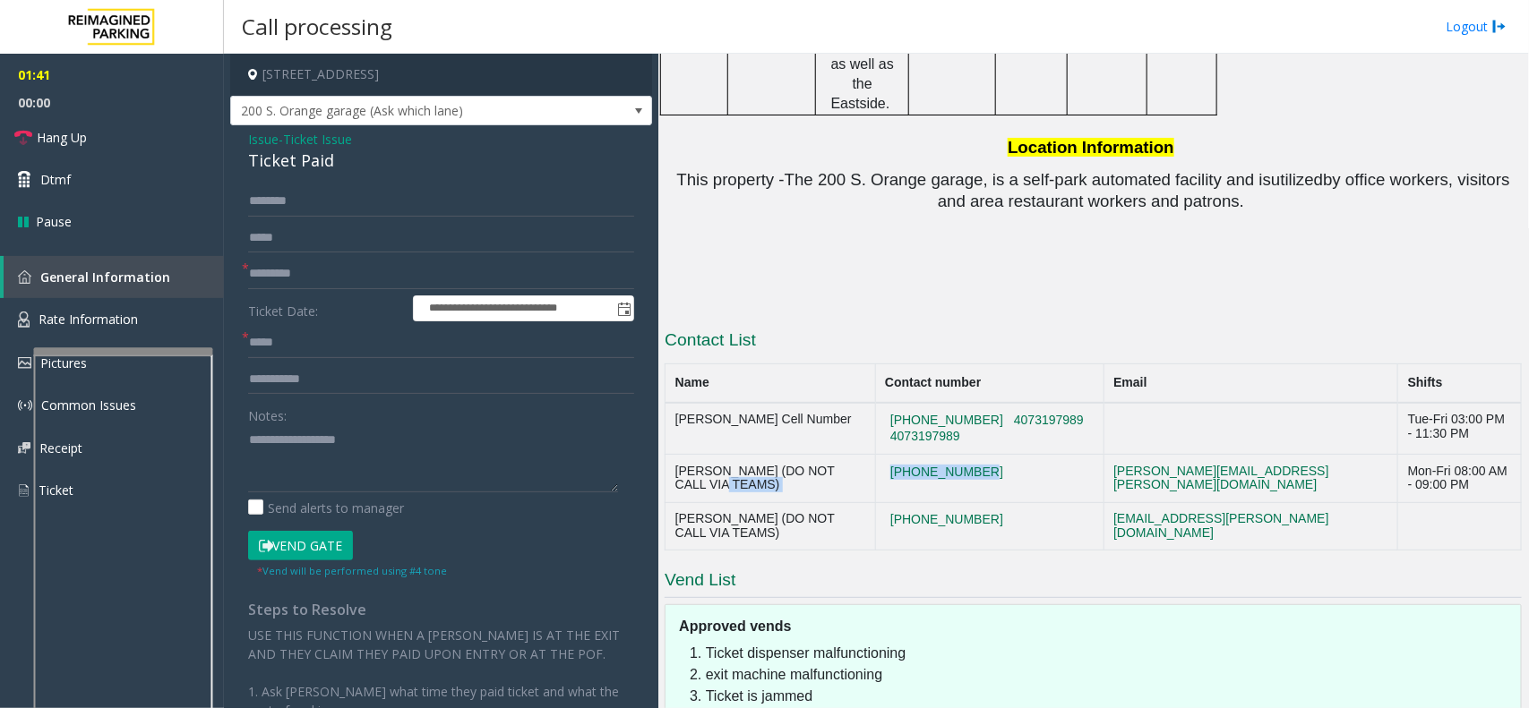
drag, startPoint x: 1009, startPoint y: 269, endPoint x: 875, endPoint y: 271, distance: 134.4
click at [875, 455] on tr "Marisol Quinones (DO NOT CALL VIA TEAMS) 407-423-4927 marisol.quinones@reimagin…" at bounding box center [1093, 479] width 856 height 48
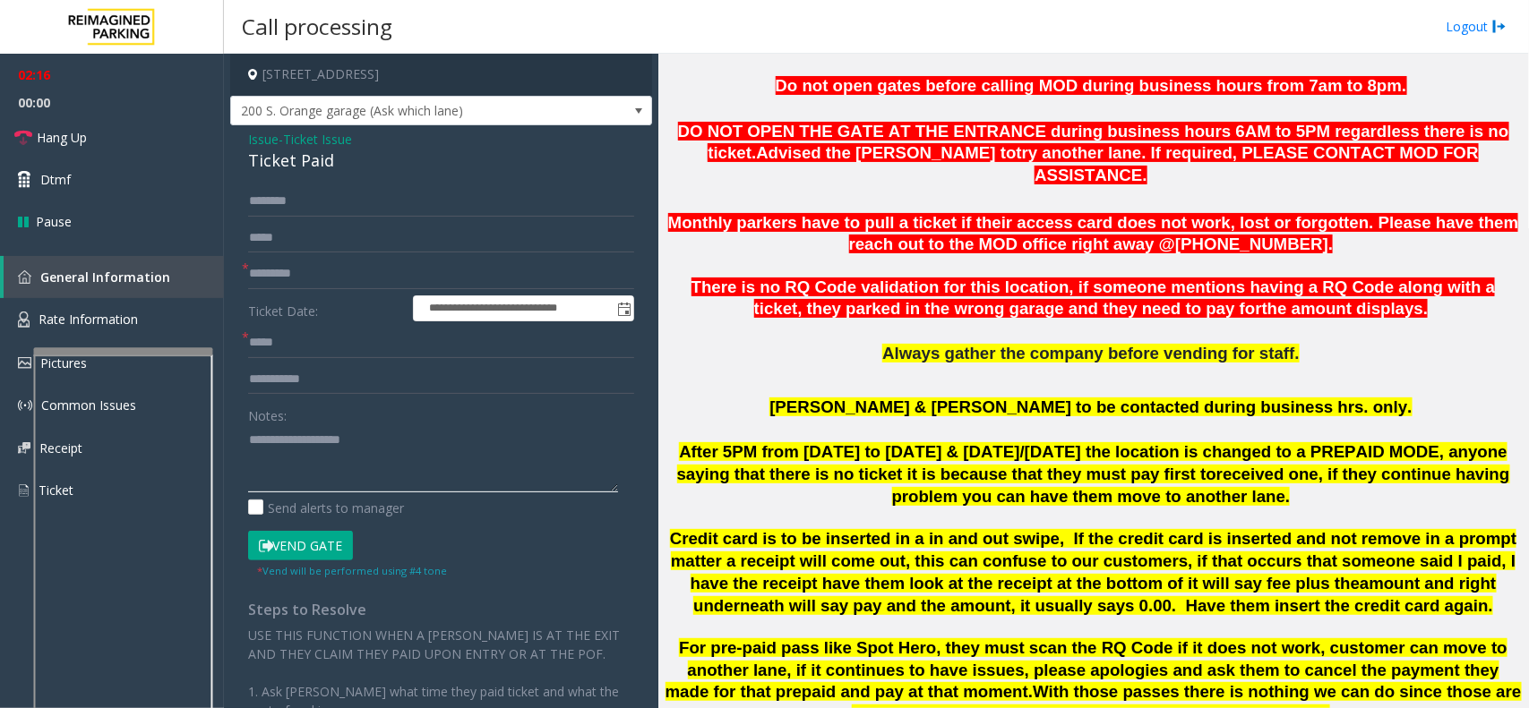
scroll to position [591, 0]
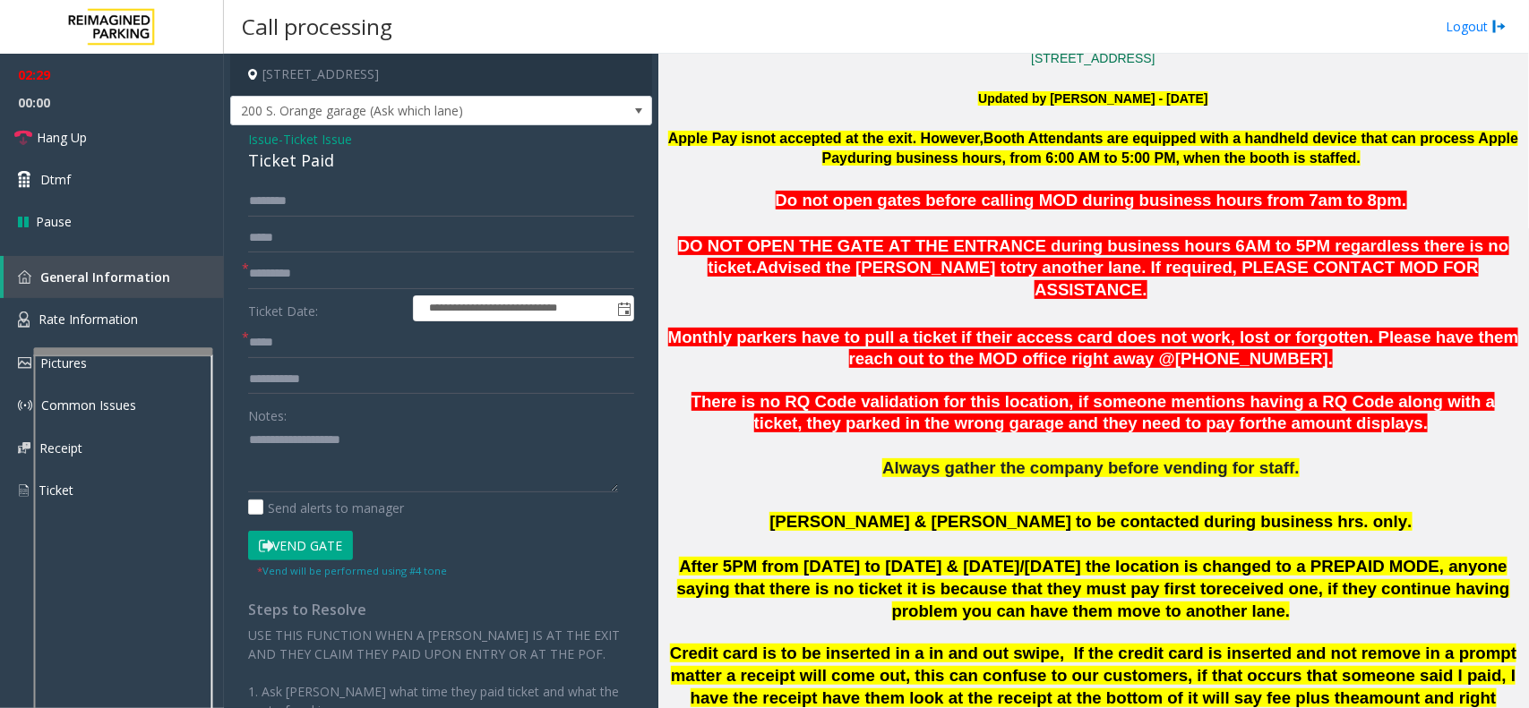
click at [287, 162] on div "Ticket Paid" at bounding box center [441, 161] width 386 height 24
click at [397, 433] on textarea at bounding box center [433, 458] width 370 height 67
paste textarea "**********"
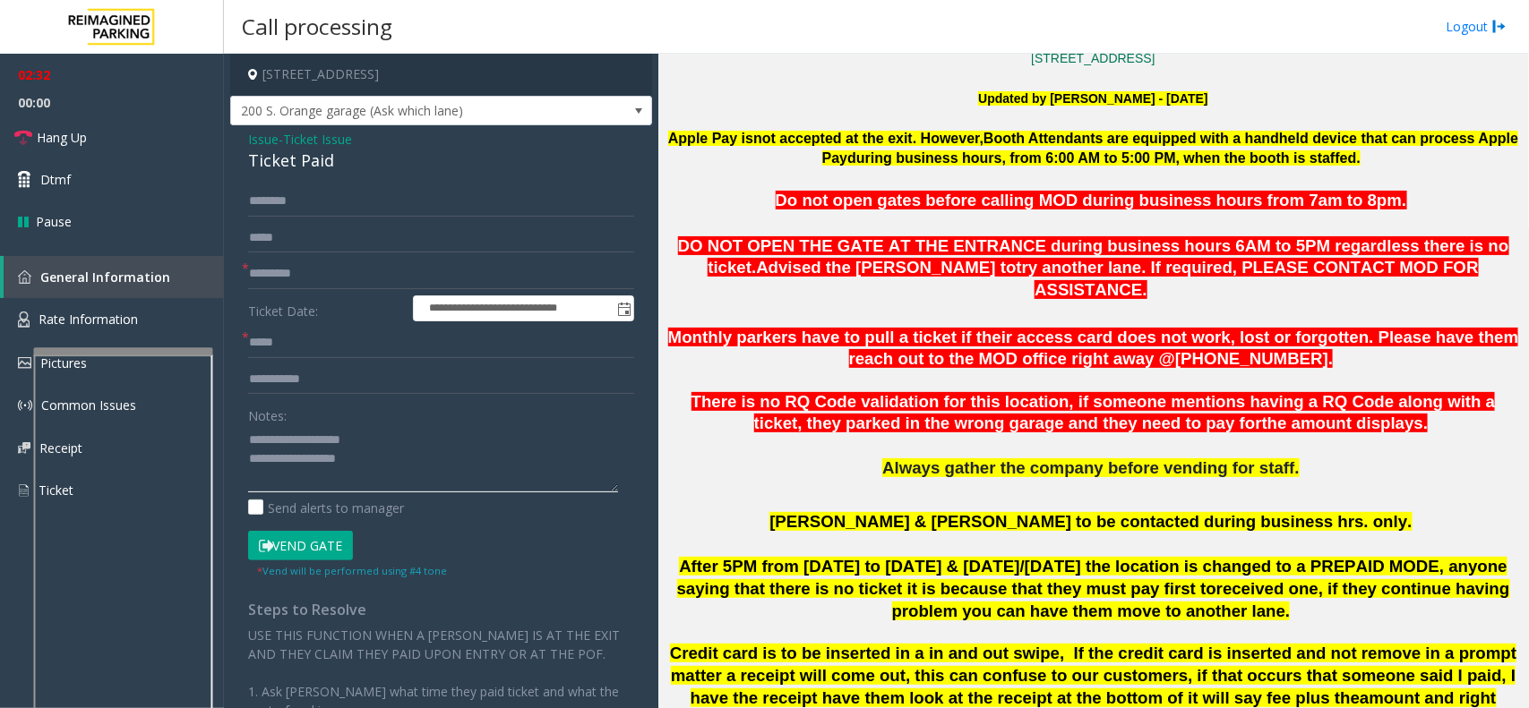
scroll to position [12, 0]
drag, startPoint x: 284, startPoint y: 498, endPoint x: 270, endPoint y: 477, distance: 24.6
click at [159, 130] on link "Hang Up" at bounding box center [112, 137] width 224 height 42
click at [368, 484] on textarea at bounding box center [433, 458] width 370 height 67
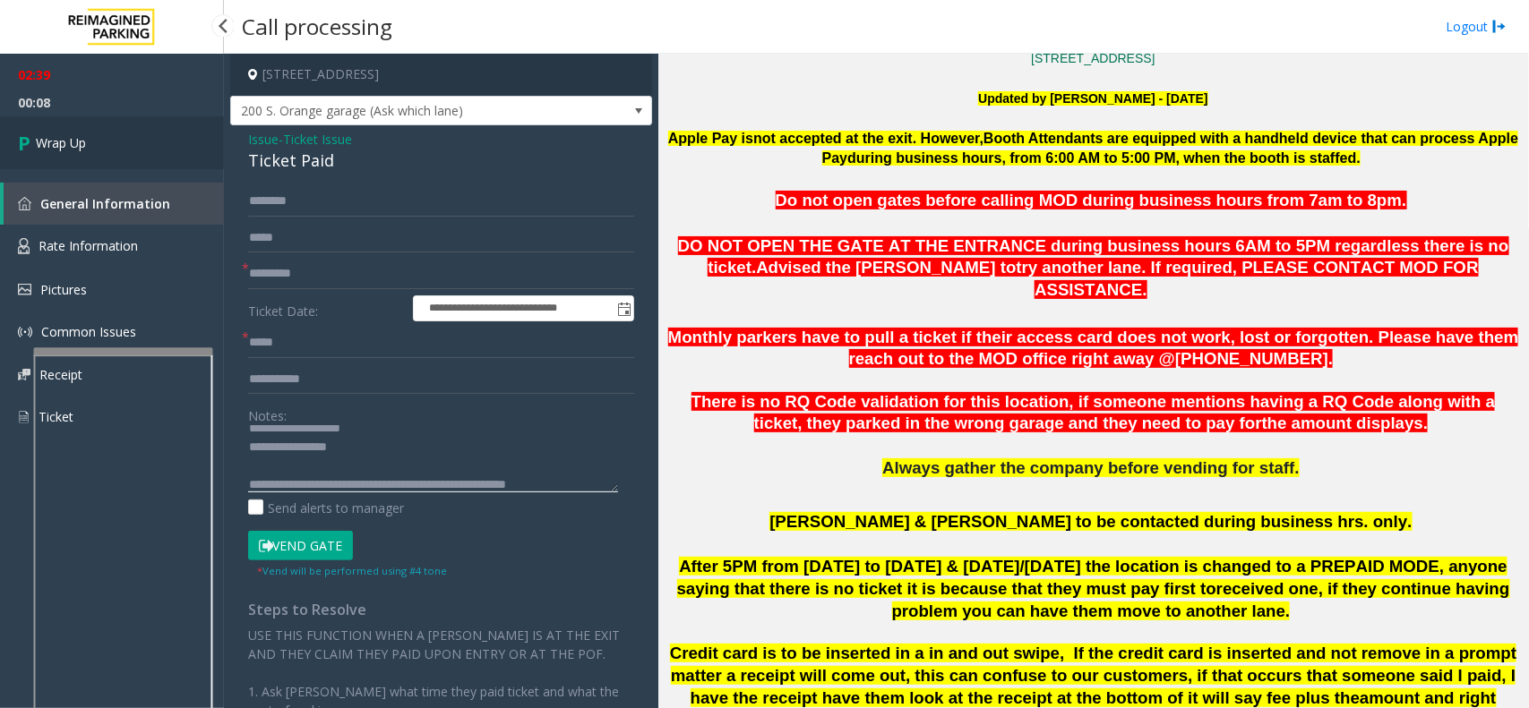
type textarea "**********"
click at [150, 158] on link "Wrap Up" at bounding box center [112, 142] width 224 height 53
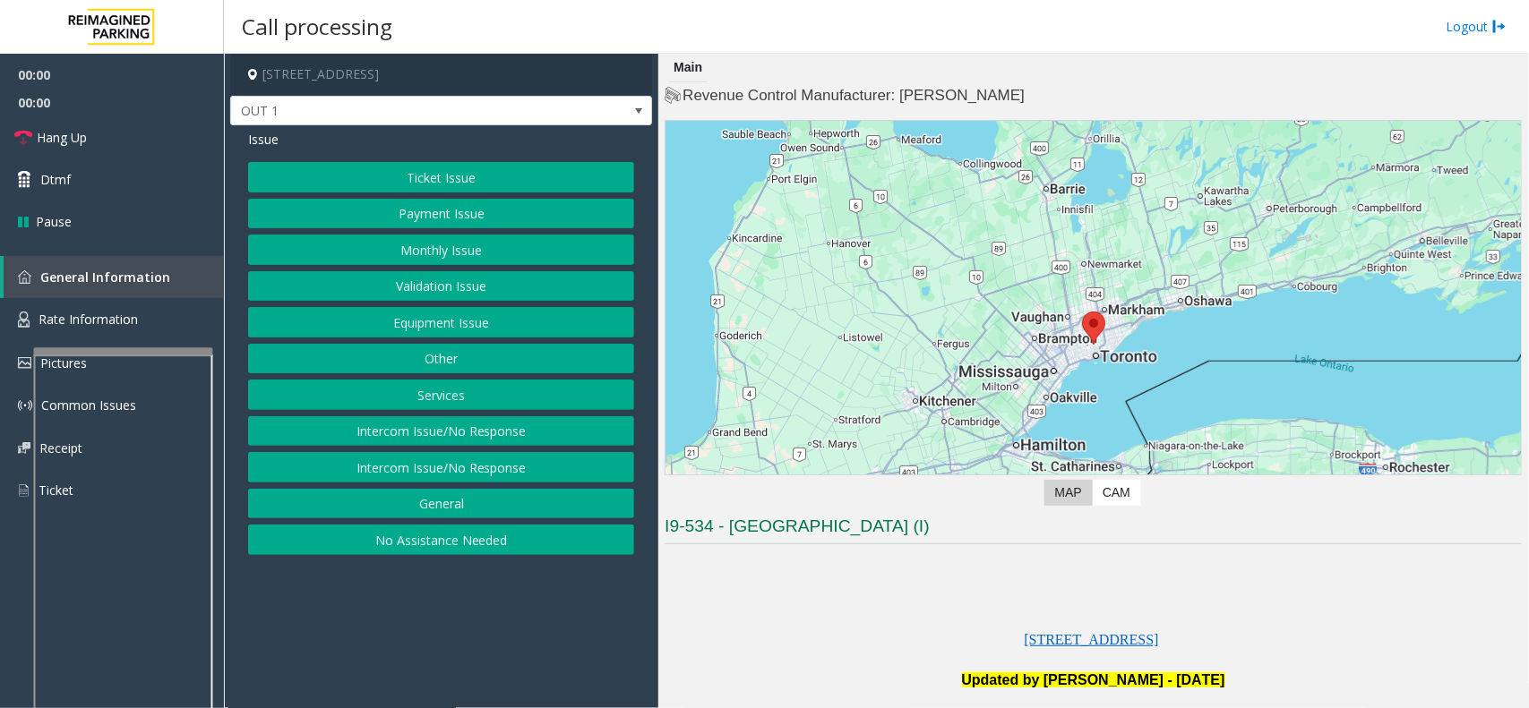
scroll to position [448, 0]
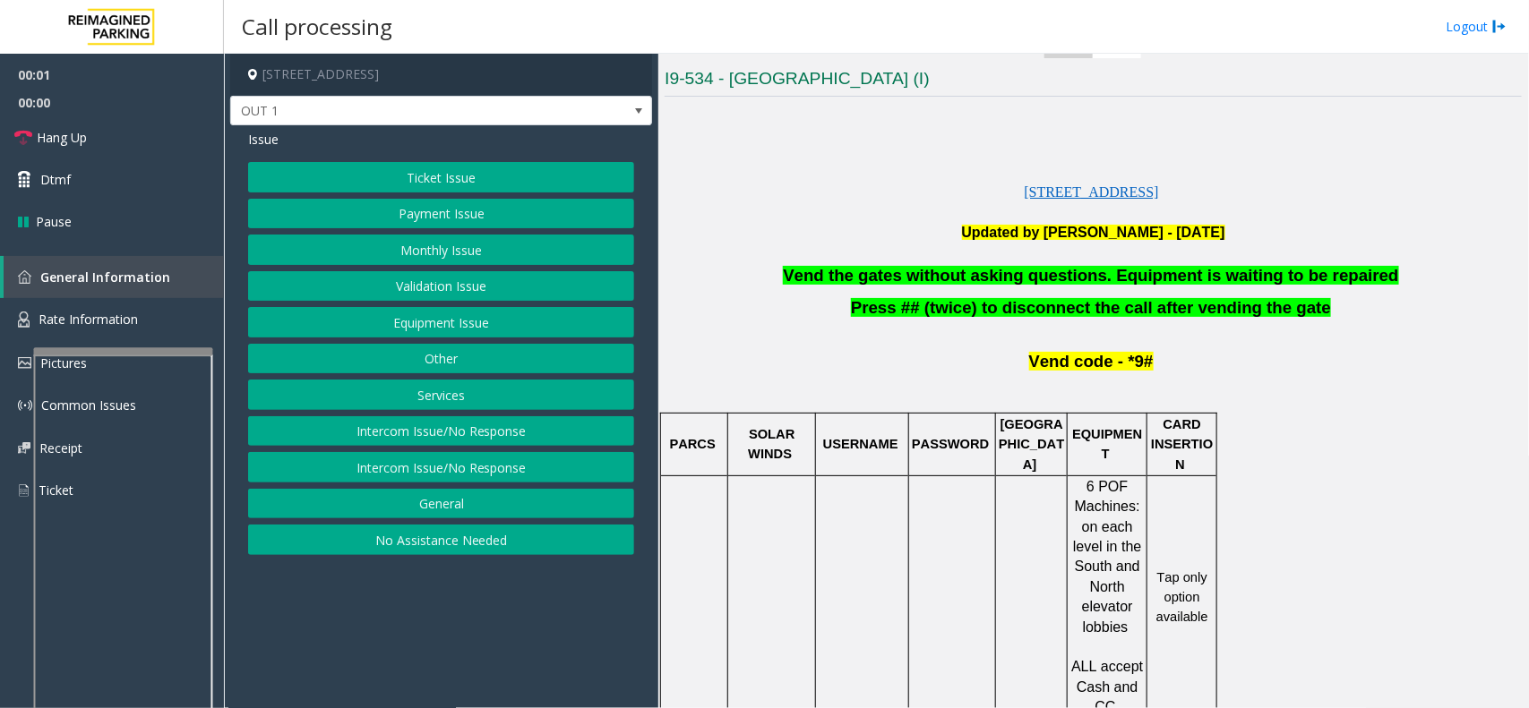
click at [408, 316] on button "Equipment Issue" at bounding box center [441, 322] width 386 height 30
click at [406, 316] on button "Gate / Door Won't Open" at bounding box center [441, 322] width 386 height 30
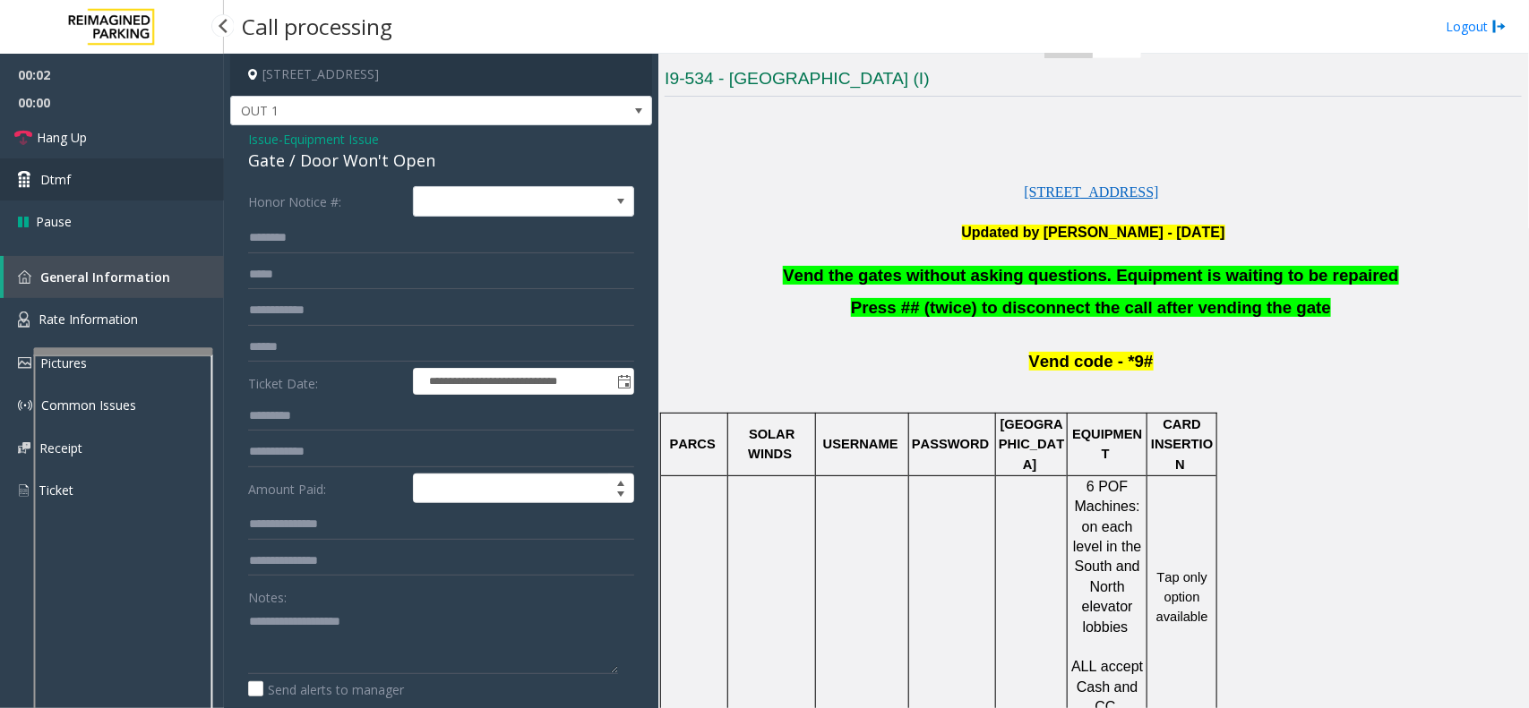
click at [100, 190] on link "Dtmf" at bounding box center [112, 180] width 224 height 42
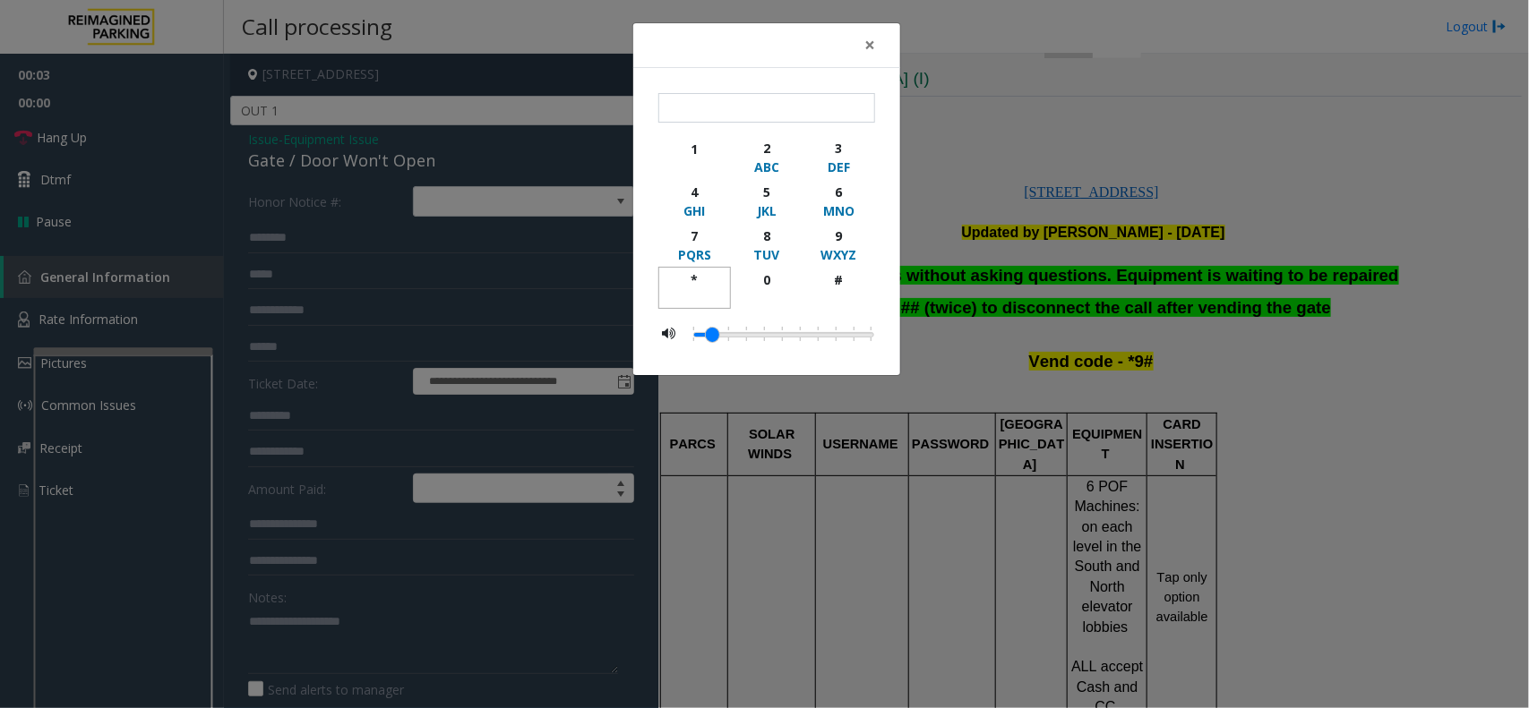
click at [691, 276] on div "*" at bounding box center [694, 279] width 49 height 19
drag, startPoint x: 831, startPoint y: 242, endPoint x: 838, endPoint y: 283, distance: 41.8
click at [833, 242] on div "9" at bounding box center [838, 236] width 49 height 19
click at [838, 288] on div "#" at bounding box center [838, 279] width 49 height 19
type input "***"
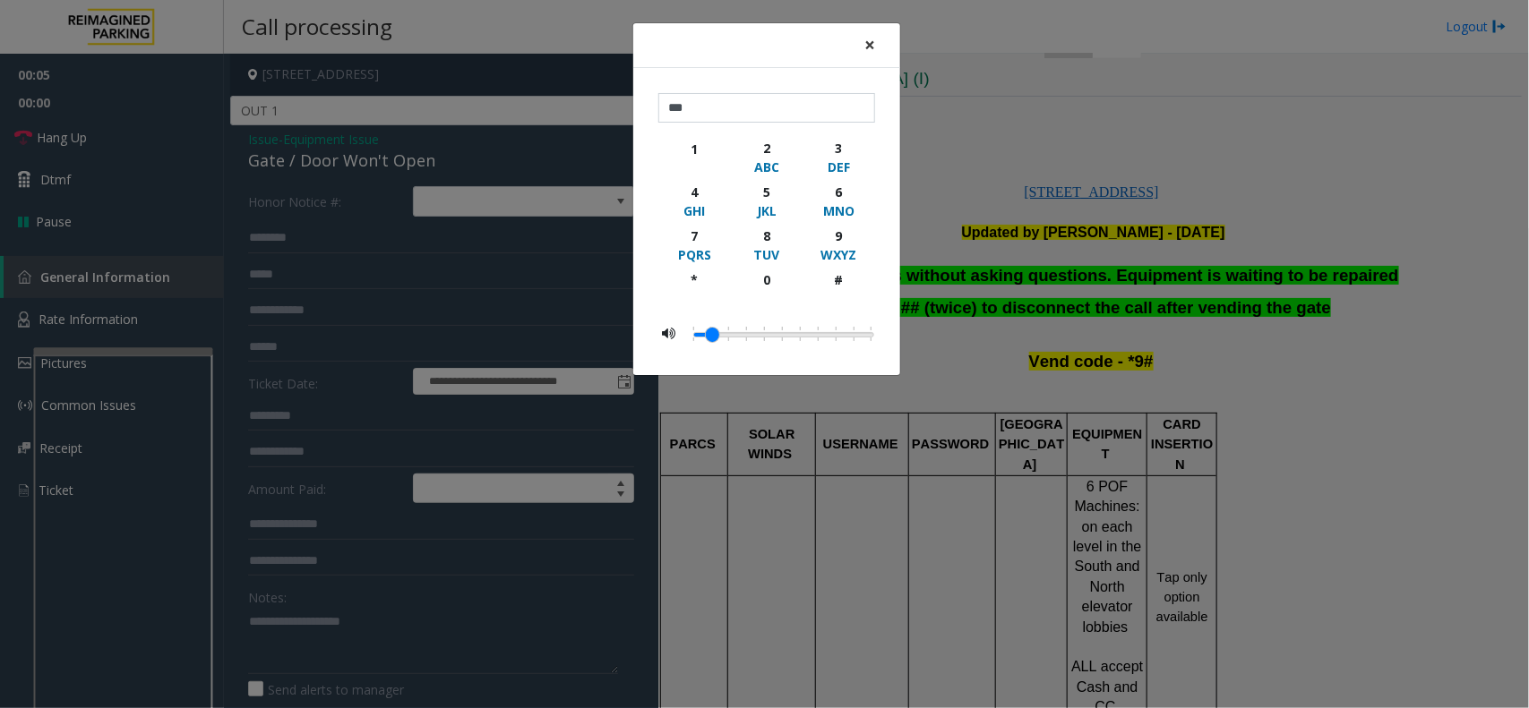
click at [873, 49] on span "×" at bounding box center [869, 44] width 11 height 25
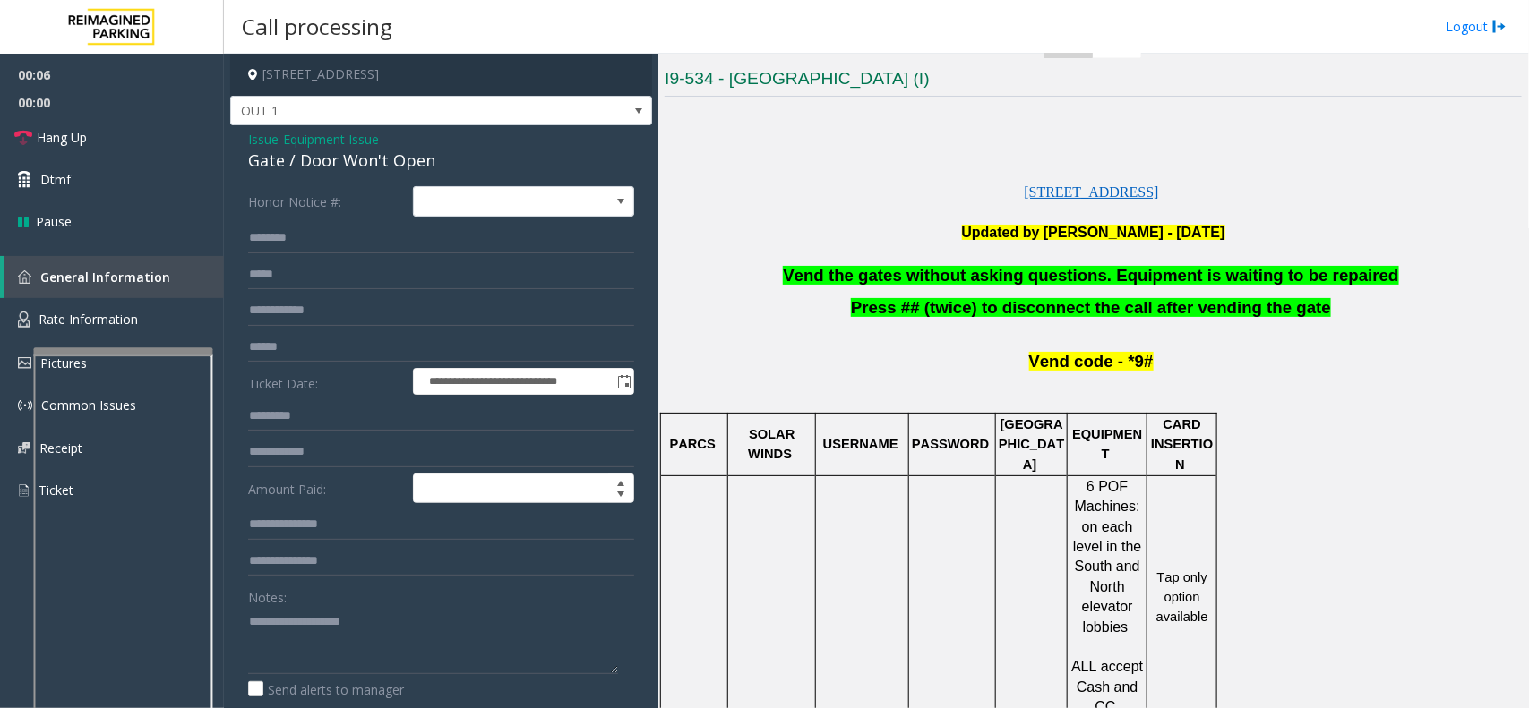
click at [351, 159] on div "Gate / Door Won't Open" at bounding box center [441, 161] width 386 height 24
click at [376, 634] on textarea at bounding box center [433, 640] width 370 height 67
paste textarea "**********"
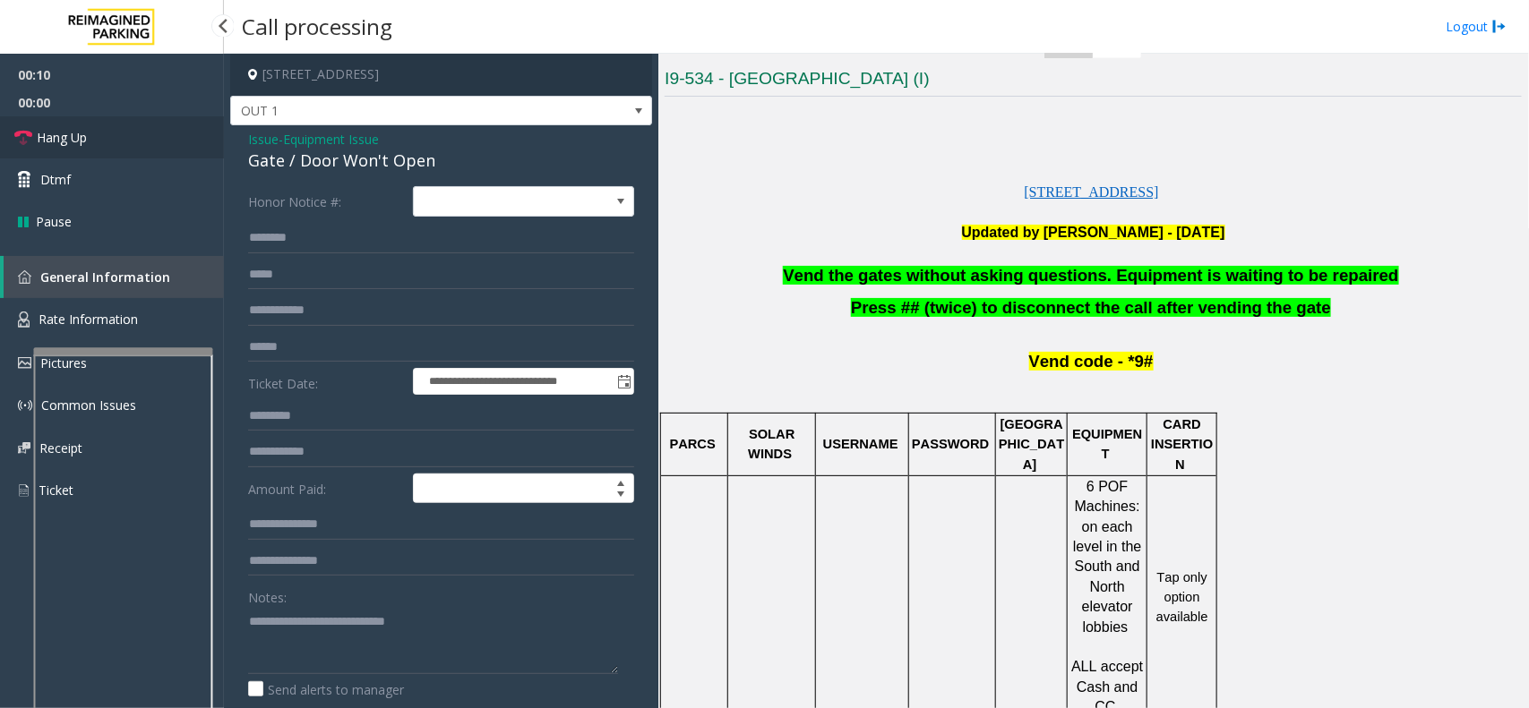
click at [97, 148] on link "Hang Up" at bounding box center [112, 137] width 224 height 42
click at [321, 665] on textarea at bounding box center [433, 640] width 370 height 67
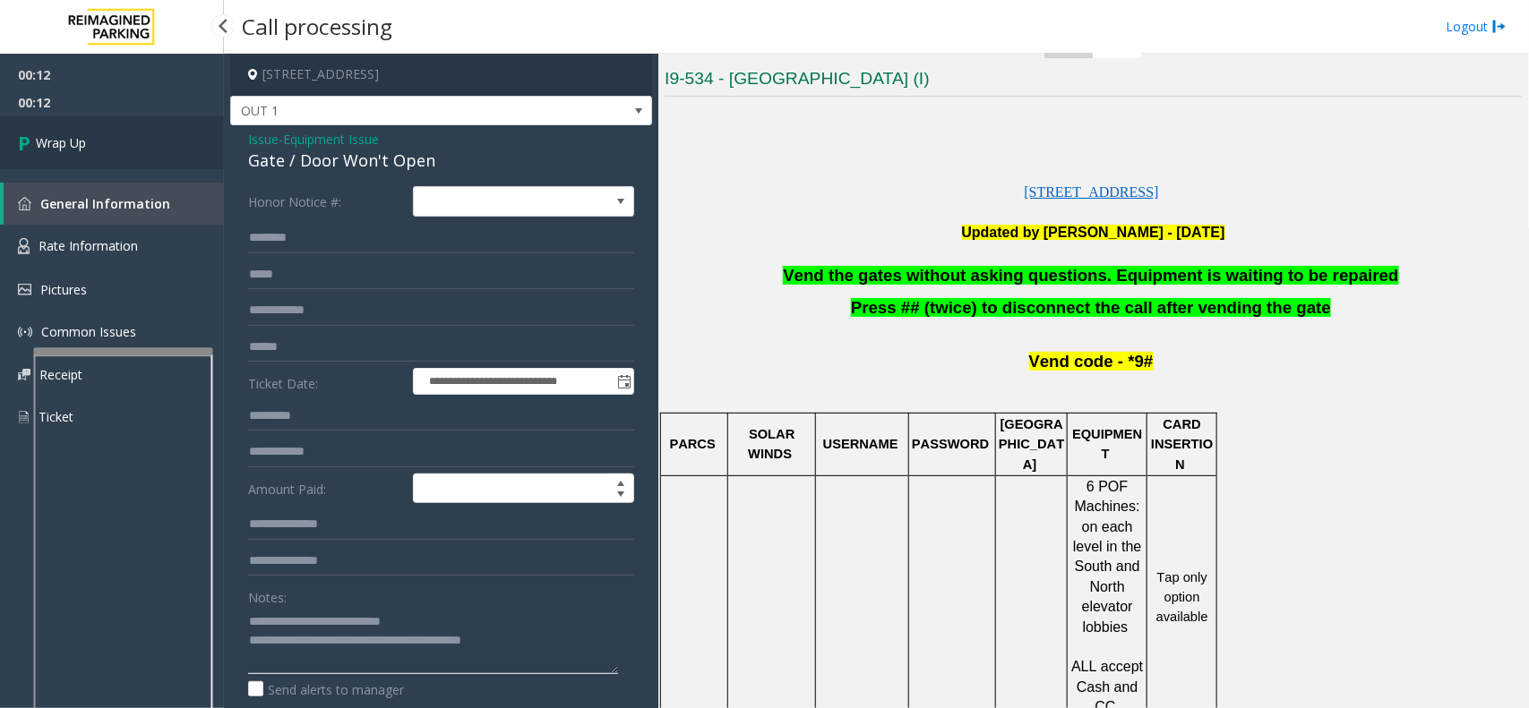
type textarea "**********"
click at [116, 132] on link "Wrap Up" at bounding box center [112, 142] width 224 height 53
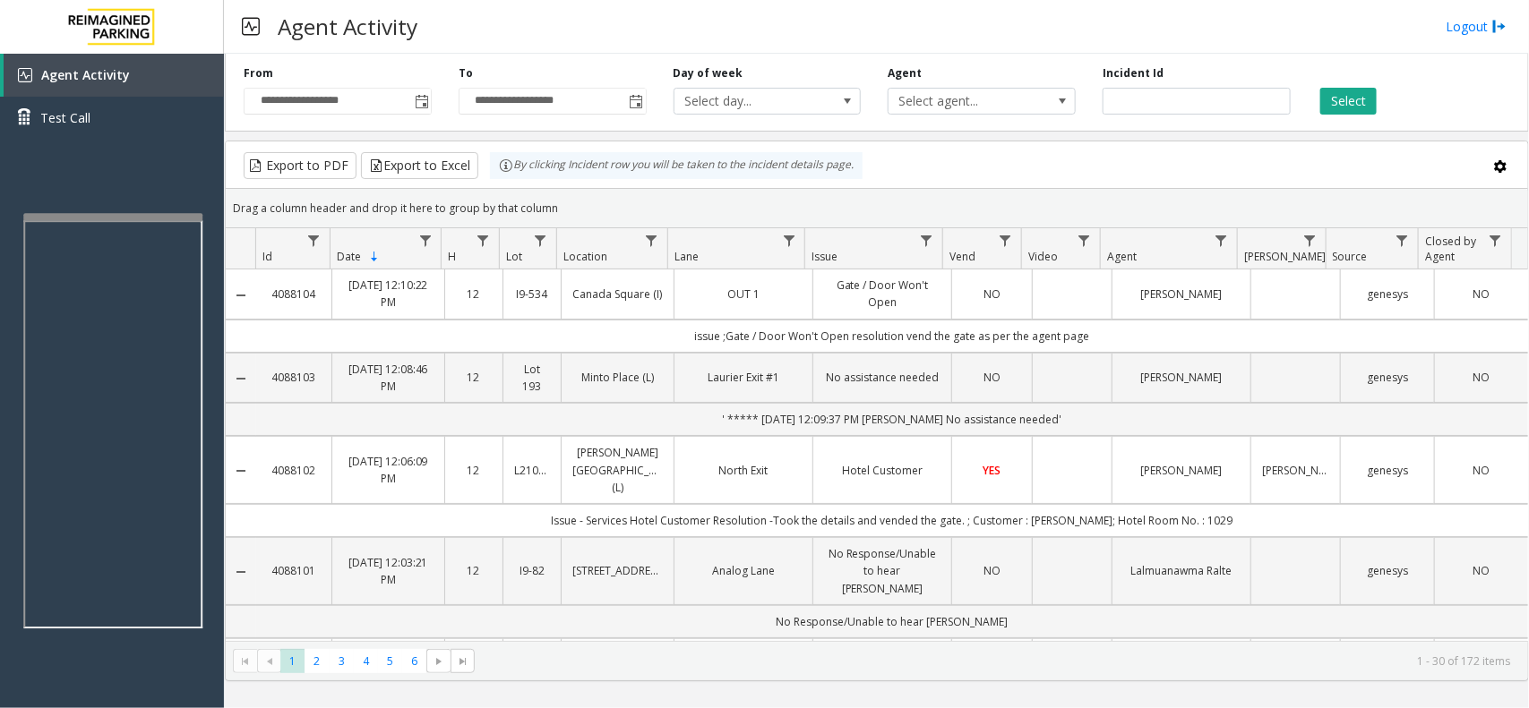
click at [149, 213] on div at bounding box center [112, 216] width 179 height 7
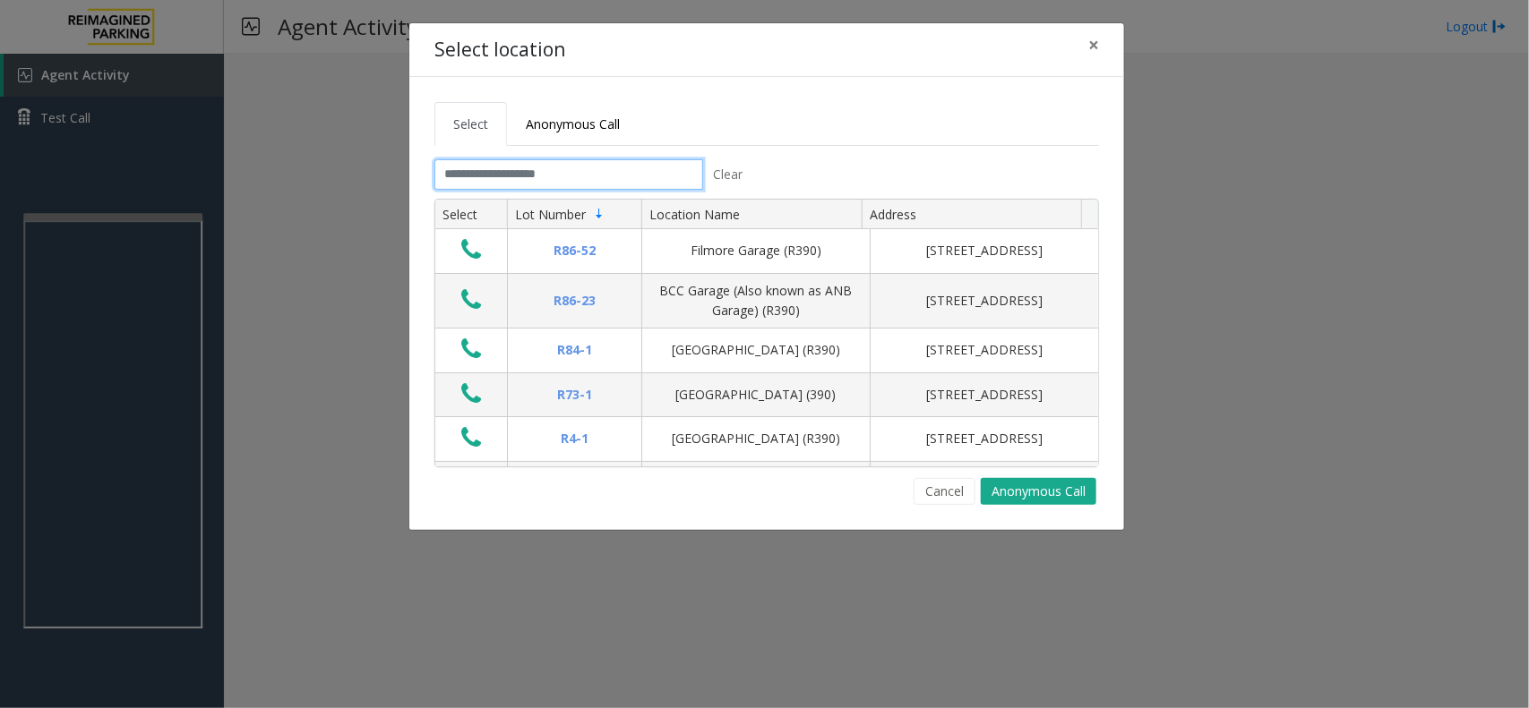
click at [538, 181] on input "text" at bounding box center [568, 174] width 269 height 30
click at [540, 173] on input "text" at bounding box center [568, 174] width 269 height 30
click at [533, 172] on input "text" at bounding box center [568, 174] width 269 height 30
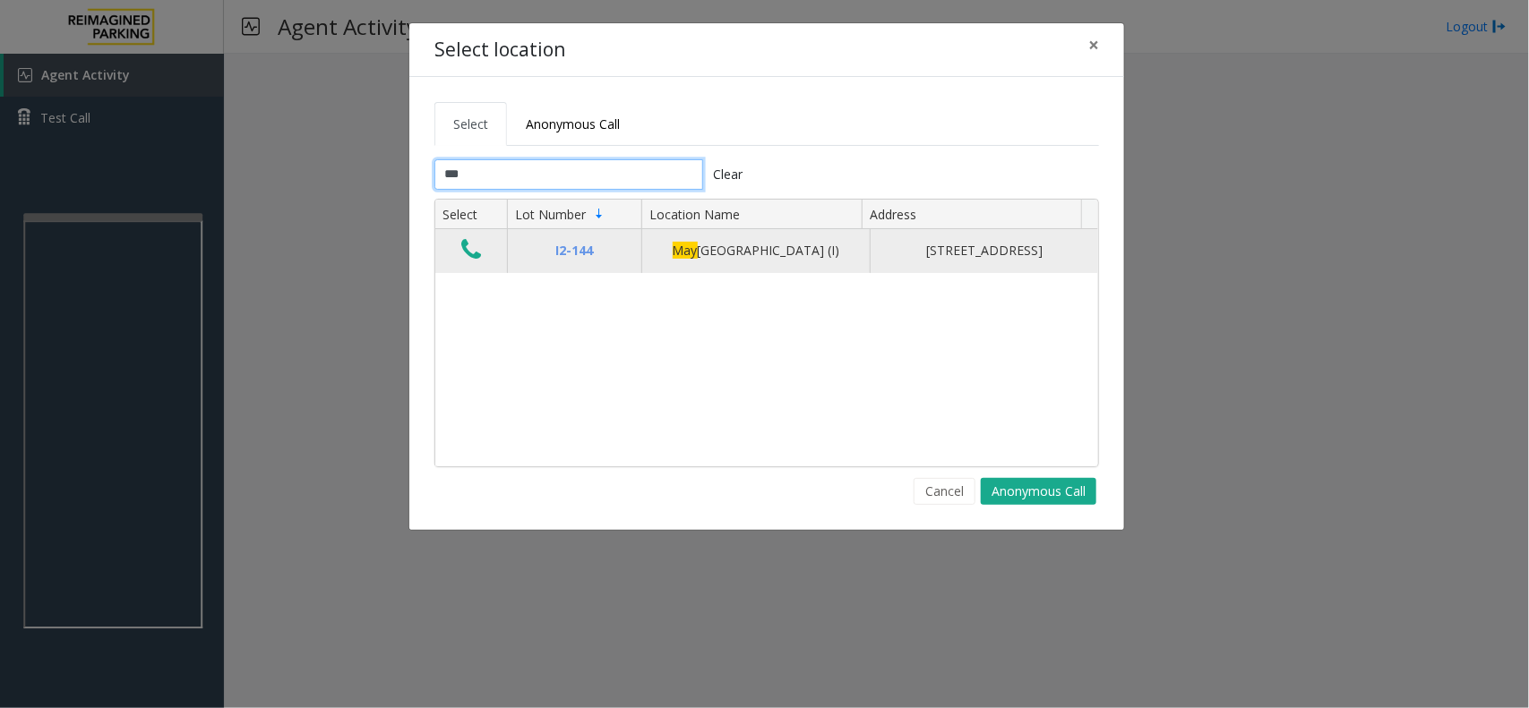
type input "***"
click at [466, 242] on td "Data table" at bounding box center [471, 250] width 72 height 43
click at [470, 252] on icon "Data table" at bounding box center [471, 249] width 20 height 25
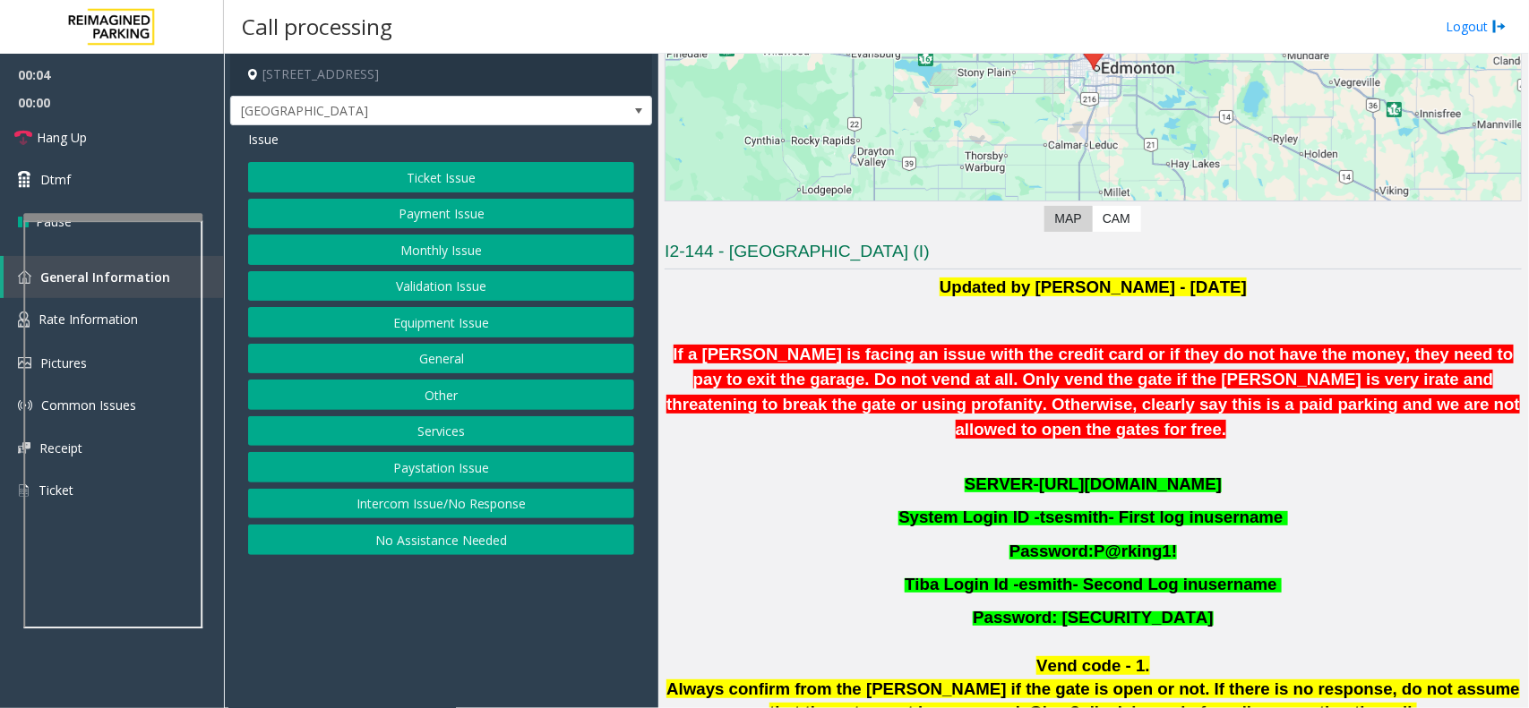
scroll to position [336, 0]
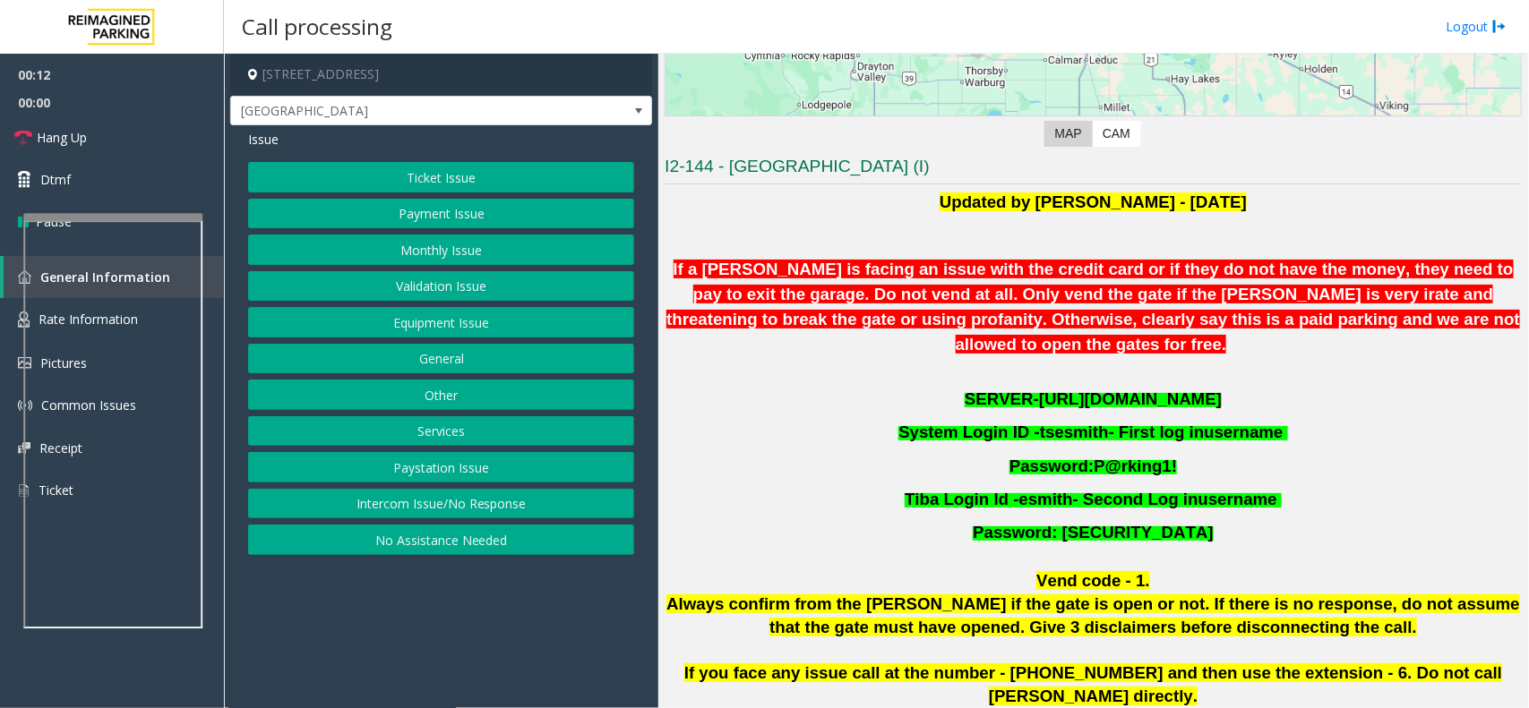
click at [1039, 390] on span "https://mayfairsouth.tibacloud.ca/" at bounding box center [1130, 399] width 183 height 19
drag, startPoint x: 1023, startPoint y: 409, endPoint x: 1042, endPoint y: 401, distance: 20.5
click at [1042, 423] on span "System Login ID - tsesmith - First log in username" at bounding box center [1090, 432] width 384 height 19
click at [1042, 423] on span "tsesmith" at bounding box center [1074, 432] width 69 height 19
click at [1040, 423] on span "tsesmith" at bounding box center [1074, 432] width 69 height 19
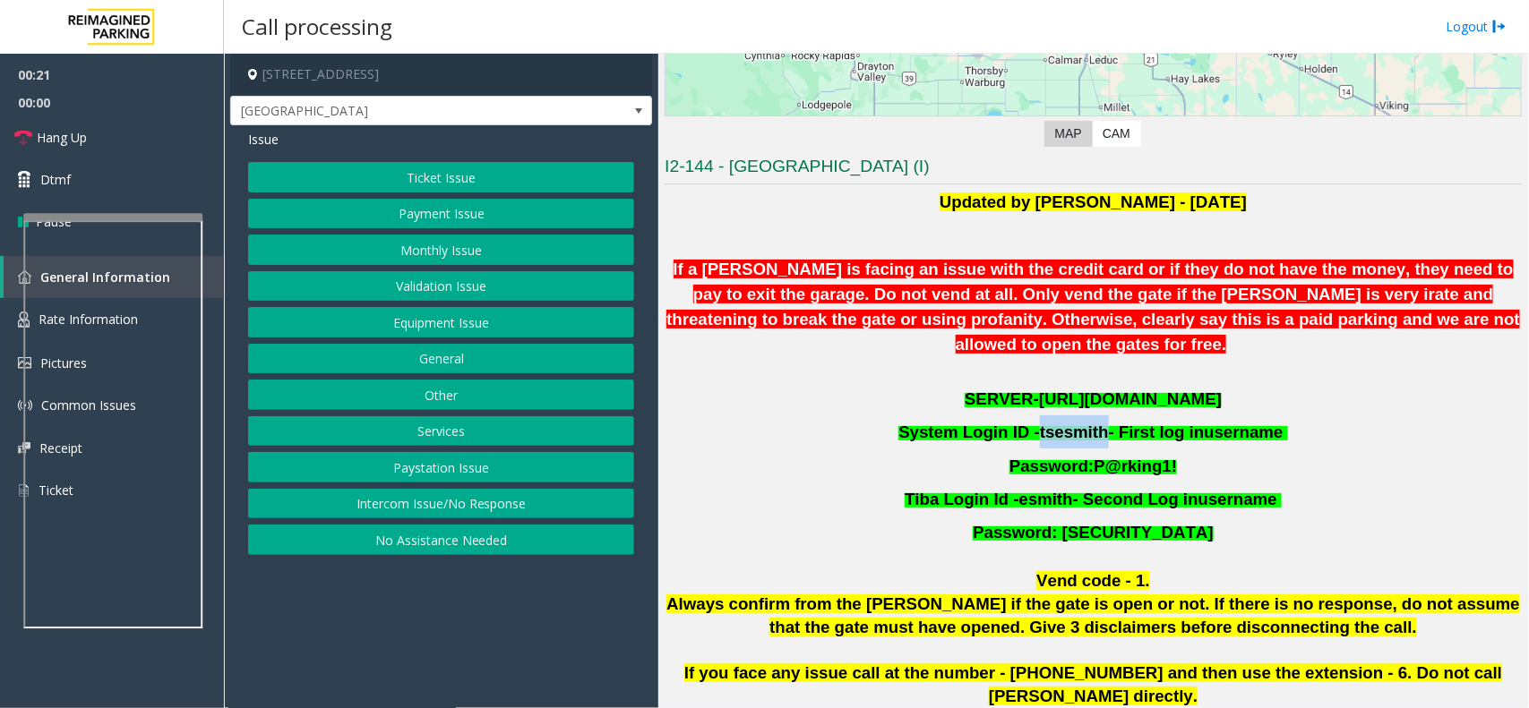
drag, startPoint x: 1037, startPoint y: 412, endPoint x: 1094, endPoint y: 412, distance: 56.4
click at [1094, 423] on span "tsesmith" at bounding box center [1074, 432] width 69 height 19
click at [415, 245] on button "Monthly Issue" at bounding box center [441, 250] width 386 height 30
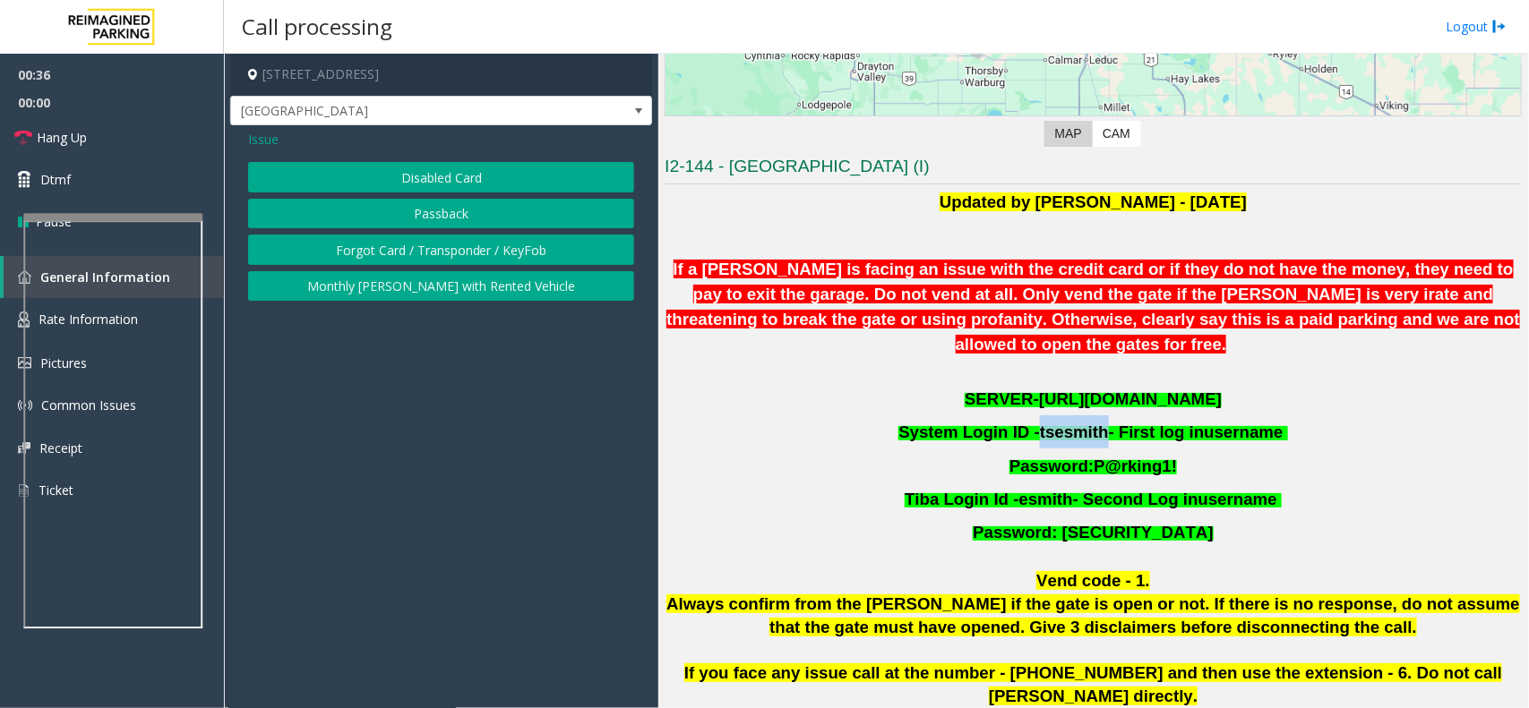
click at [435, 177] on button "Disabled Card" at bounding box center [441, 177] width 386 height 30
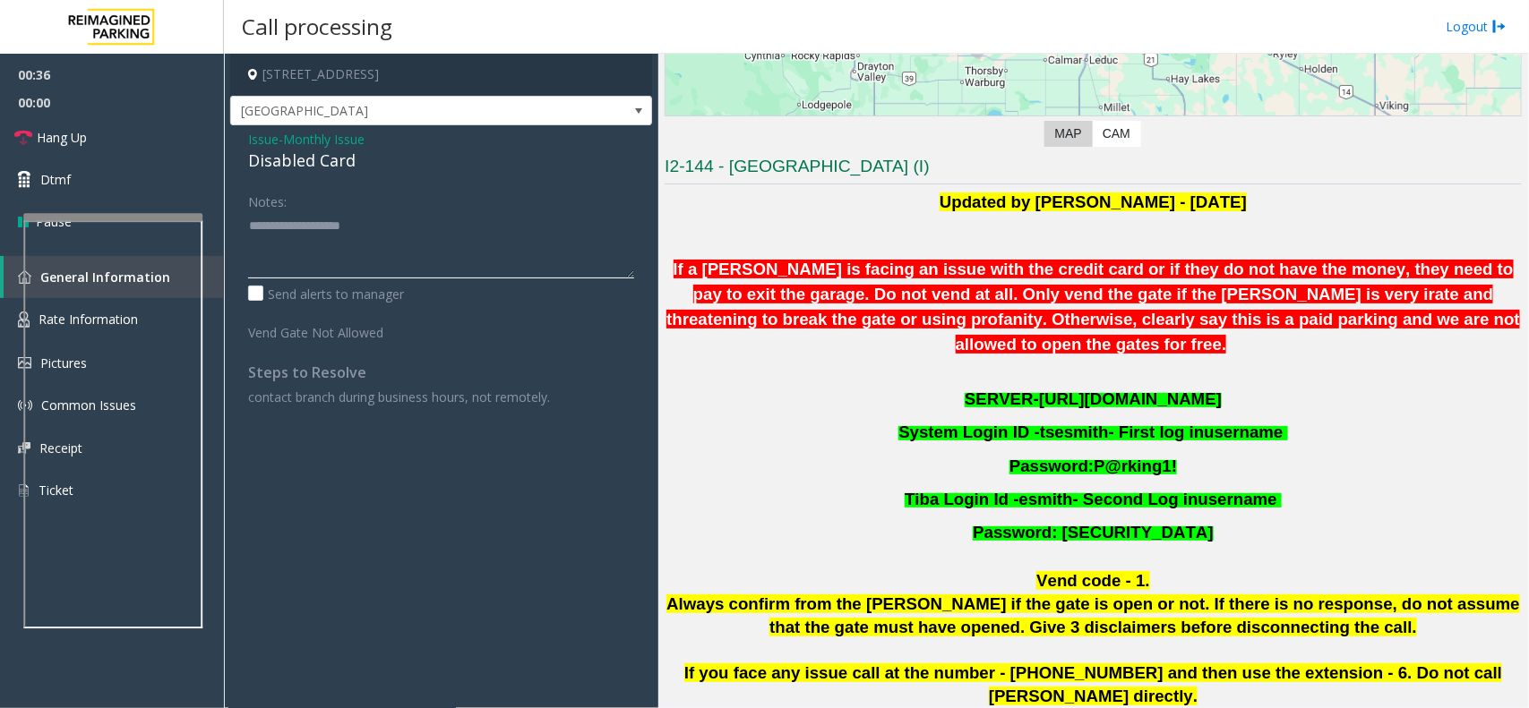
click at [305, 221] on textarea at bounding box center [441, 244] width 386 height 67
click at [416, 104] on span "Mayfair Village South" at bounding box center [399, 111] width 336 height 29
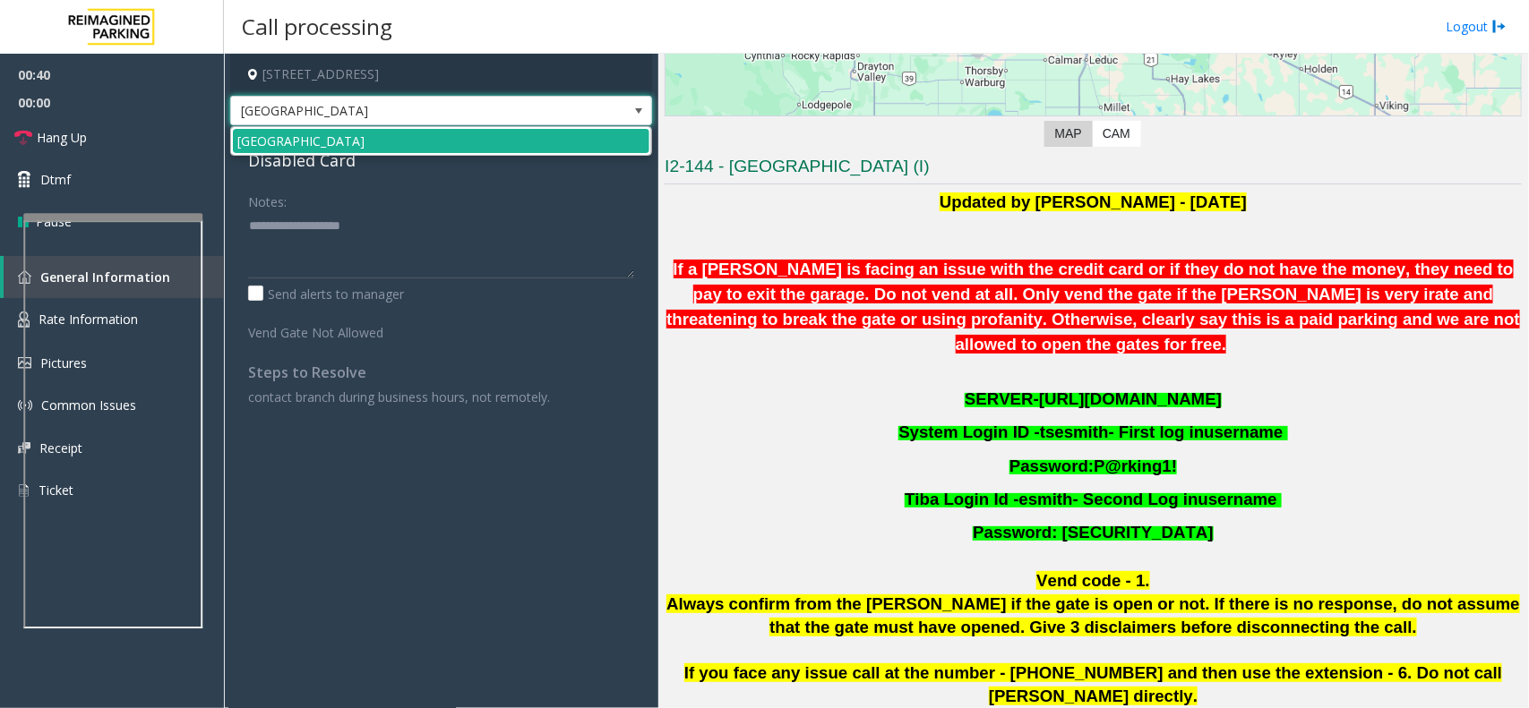
click at [416, 104] on span "Mayfair Village South" at bounding box center [399, 111] width 336 height 29
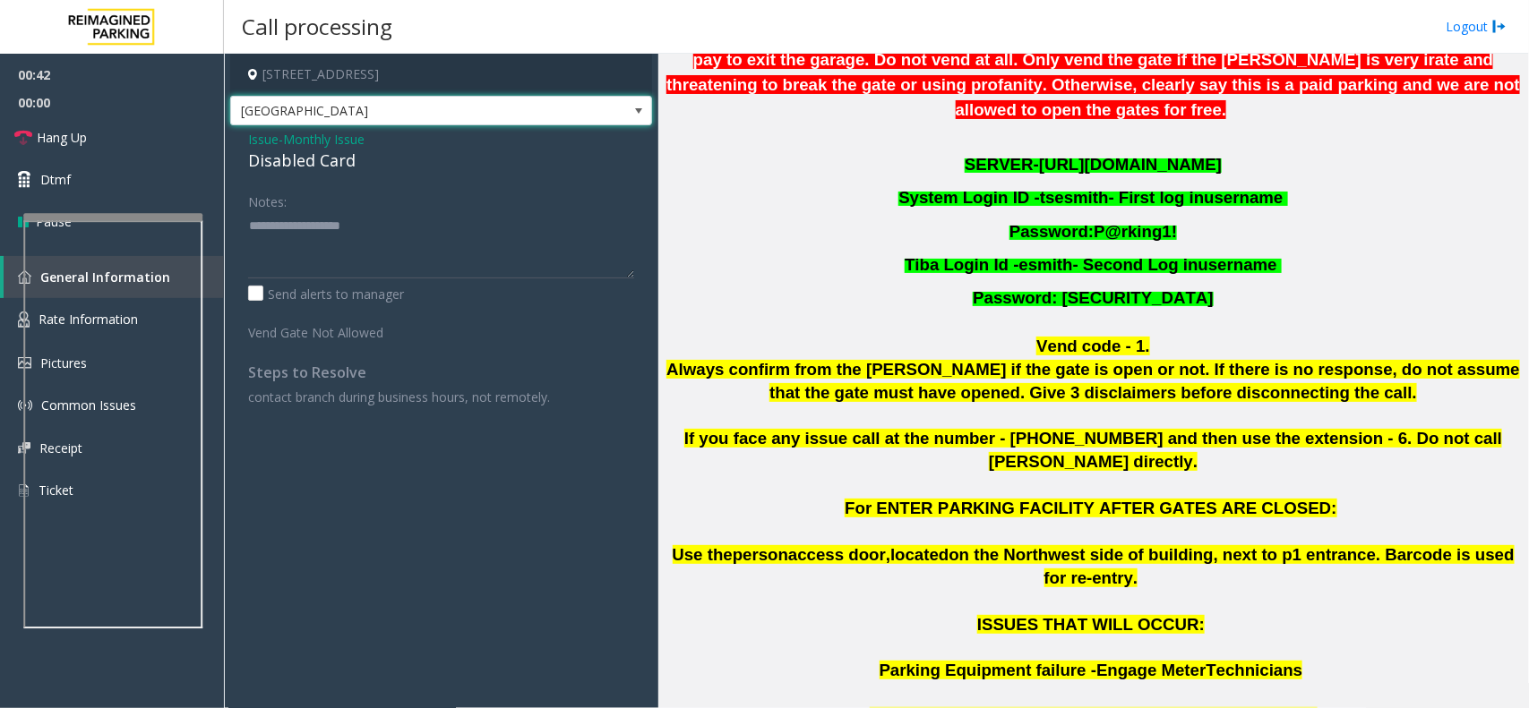
scroll to position [394, 0]
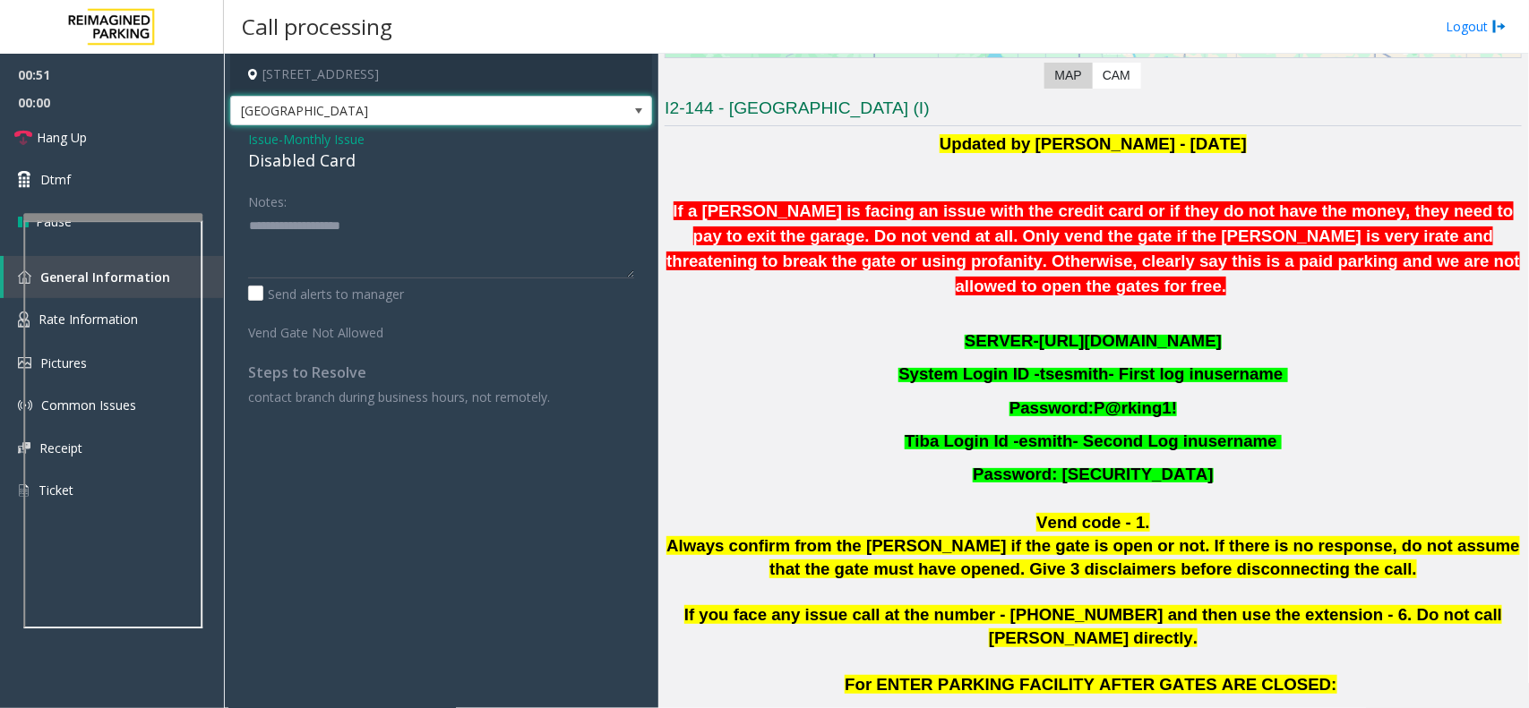
click at [287, 154] on div "Disabled Card" at bounding box center [441, 161] width 386 height 24
click at [261, 142] on span "Issue" at bounding box center [263, 139] width 30 height 19
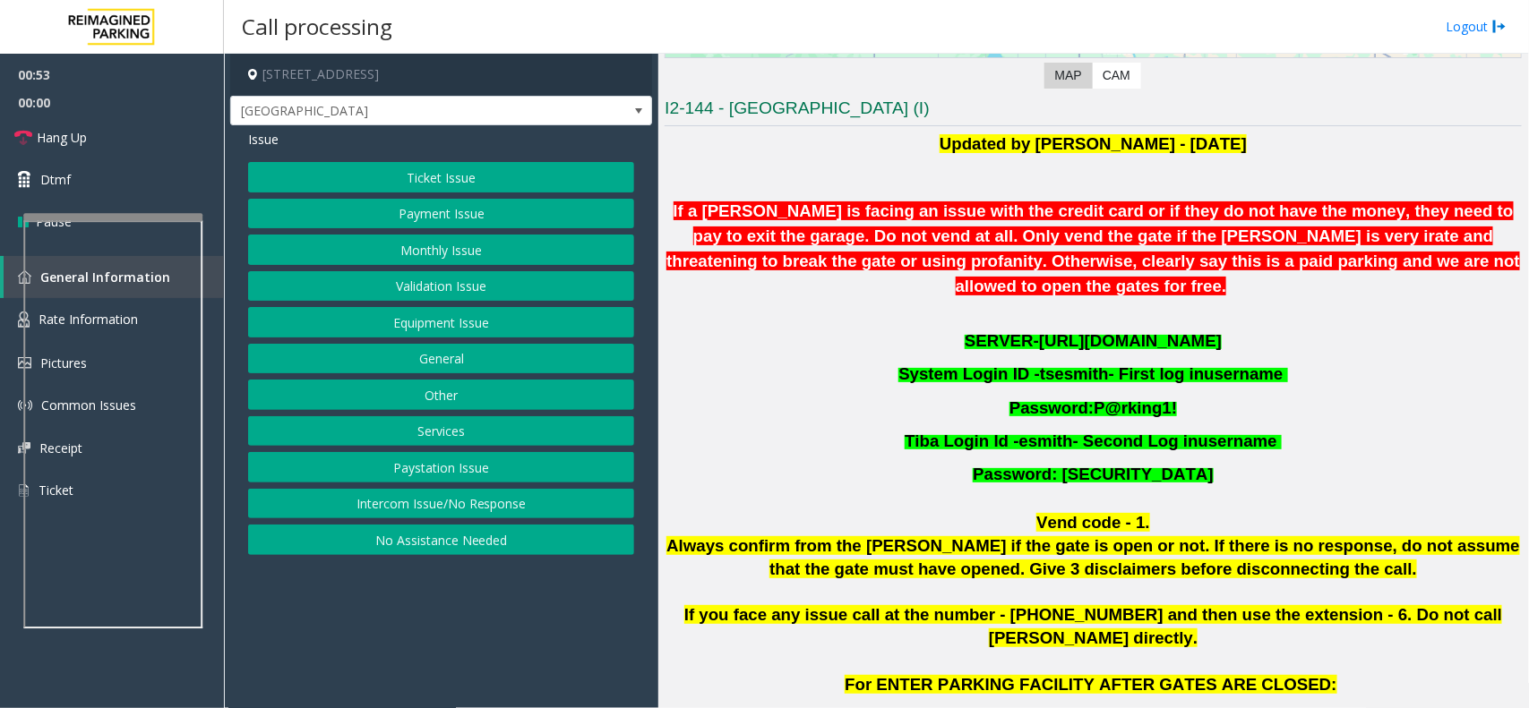
click at [426, 327] on button "Equipment Issue" at bounding box center [441, 322] width 386 height 30
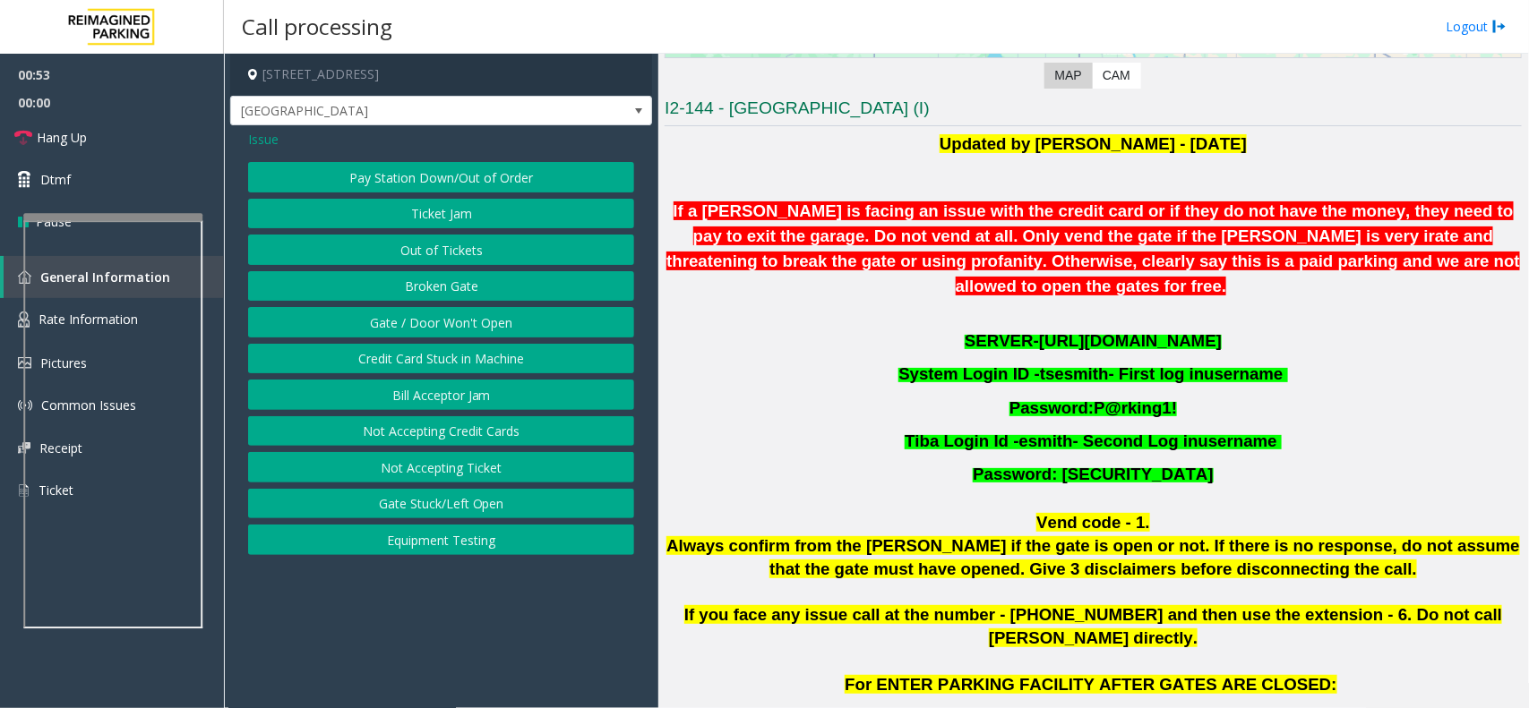
click at [426, 327] on button "Gate / Door Won't Open" at bounding box center [441, 322] width 386 height 30
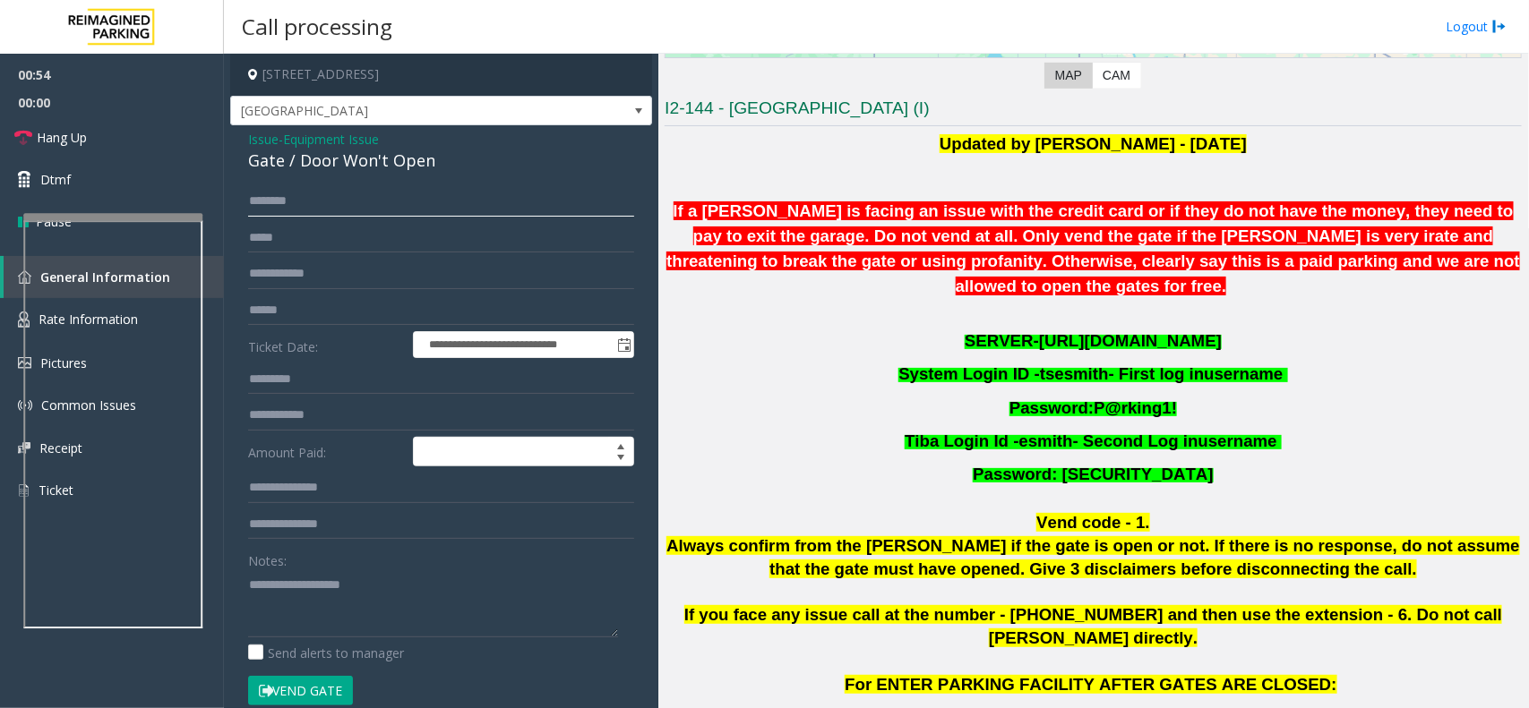
click at [327, 207] on input "text" at bounding box center [441, 201] width 386 height 30
type input "********"
click at [333, 166] on div "Gate / Door Won't Open" at bounding box center [441, 161] width 386 height 24
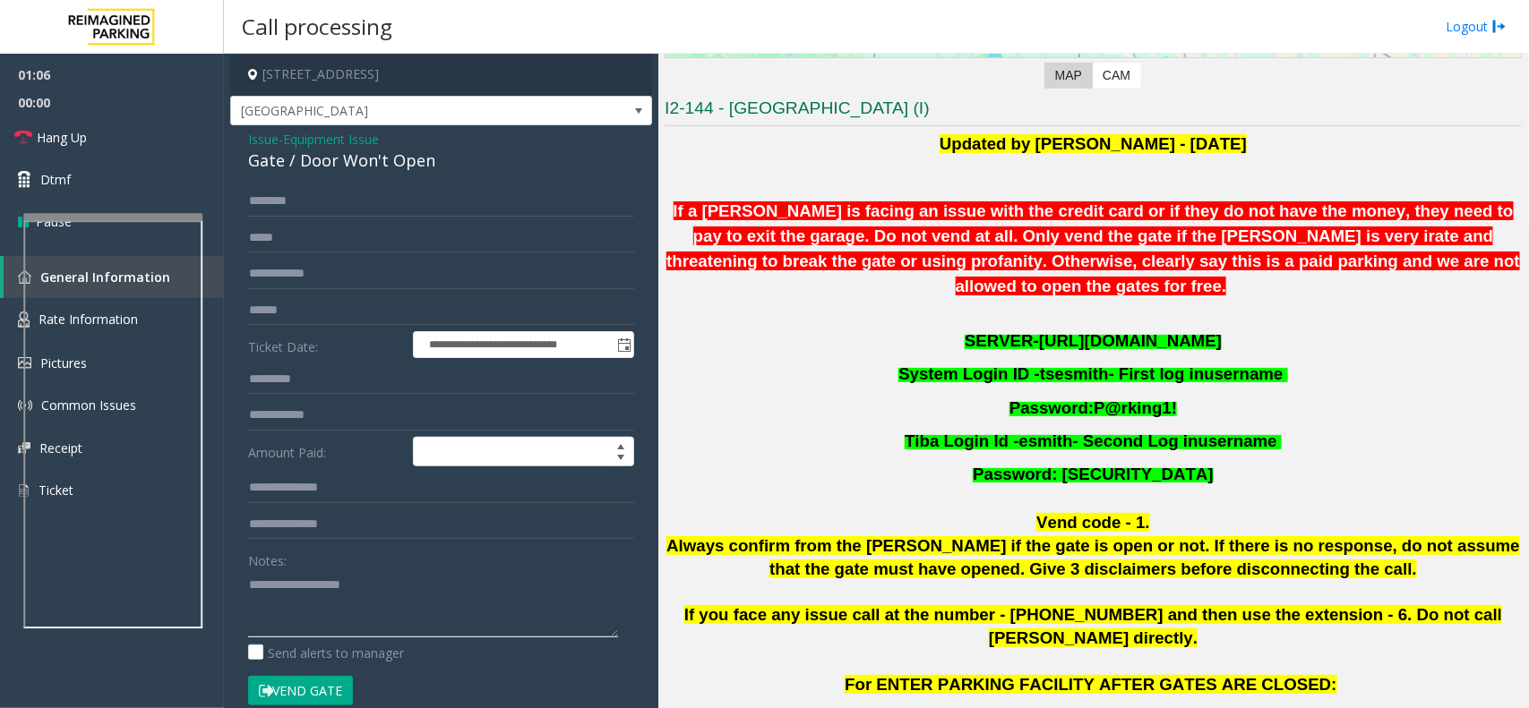
click at [300, 592] on textarea at bounding box center [433, 604] width 370 height 67
paste textarea "**********"
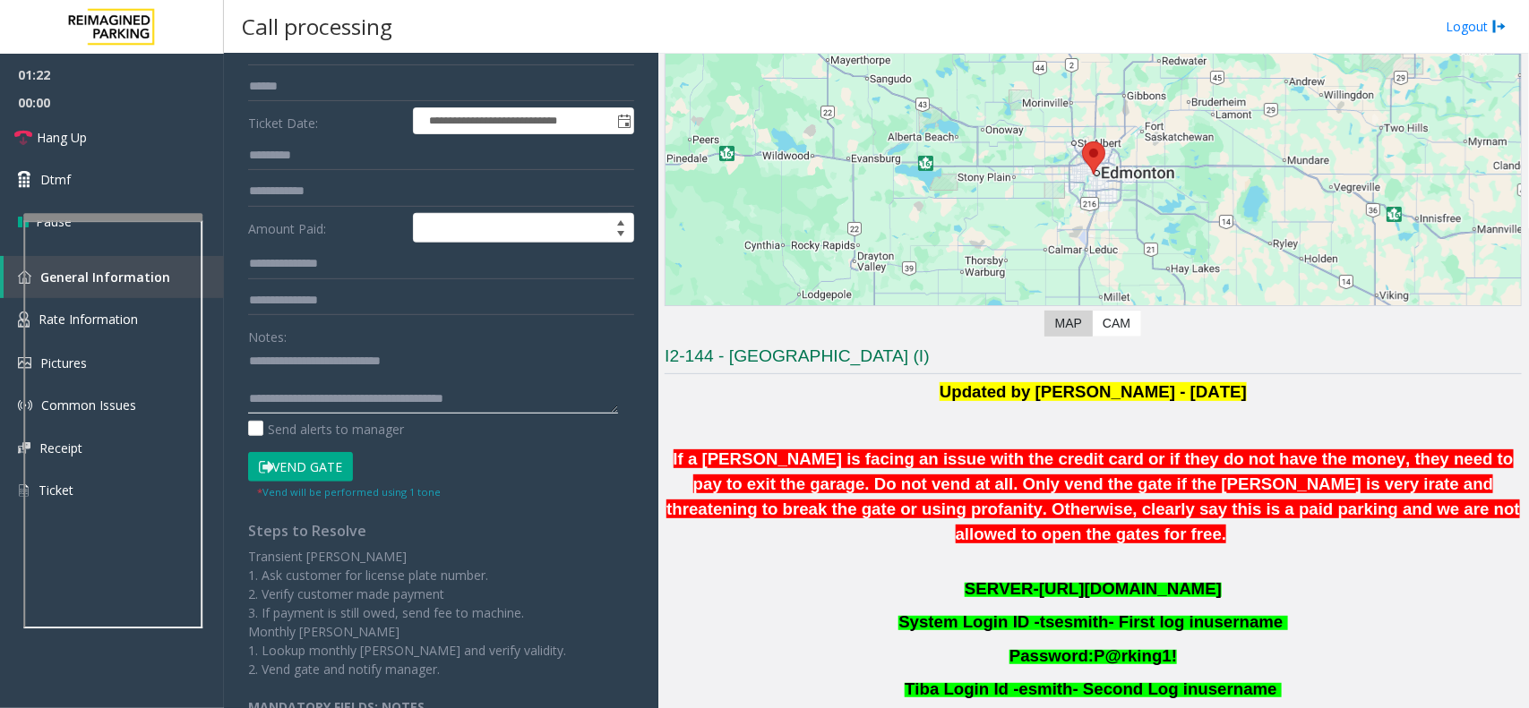
scroll to position [282, 0]
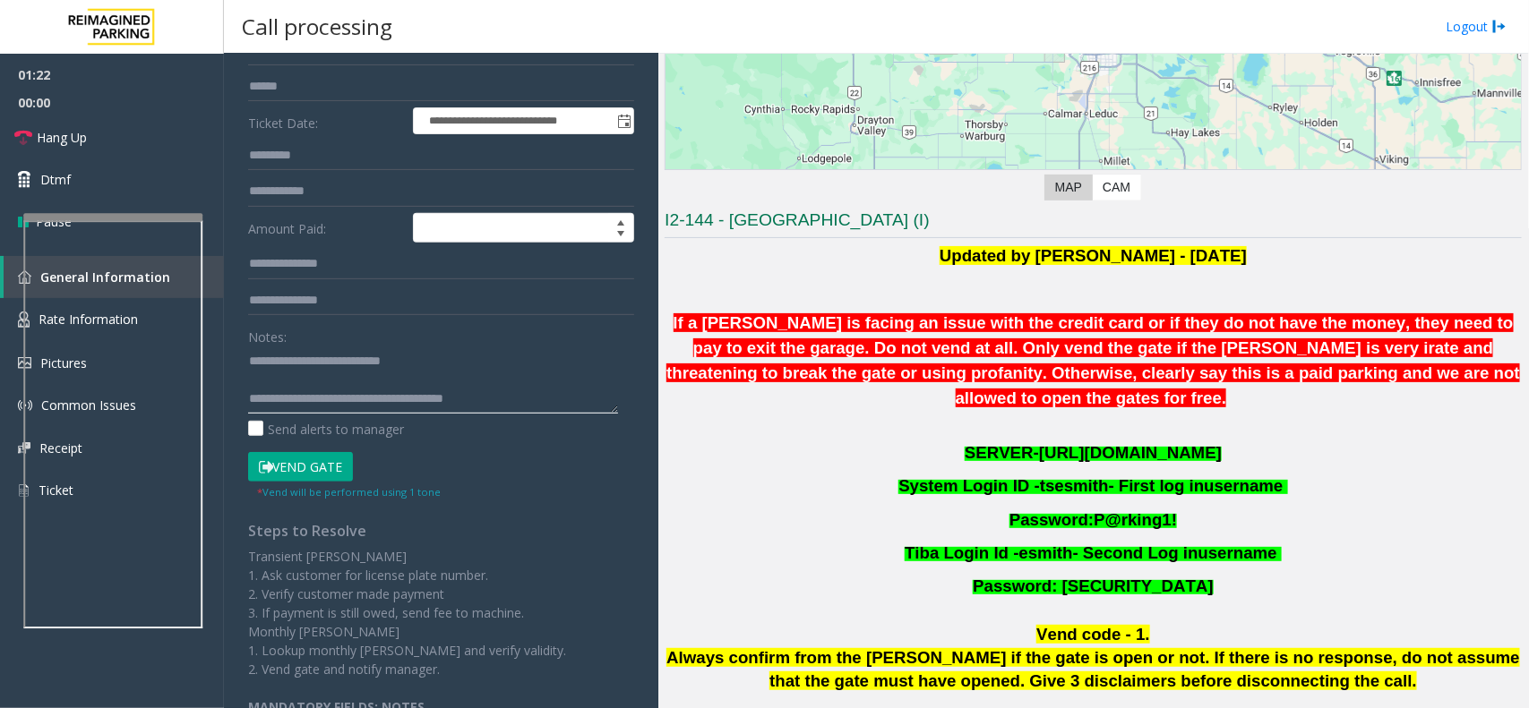
type textarea "**********"
click at [315, 476] on button "Vend Gate" at bounding box center [300, 467] width 105 height 30
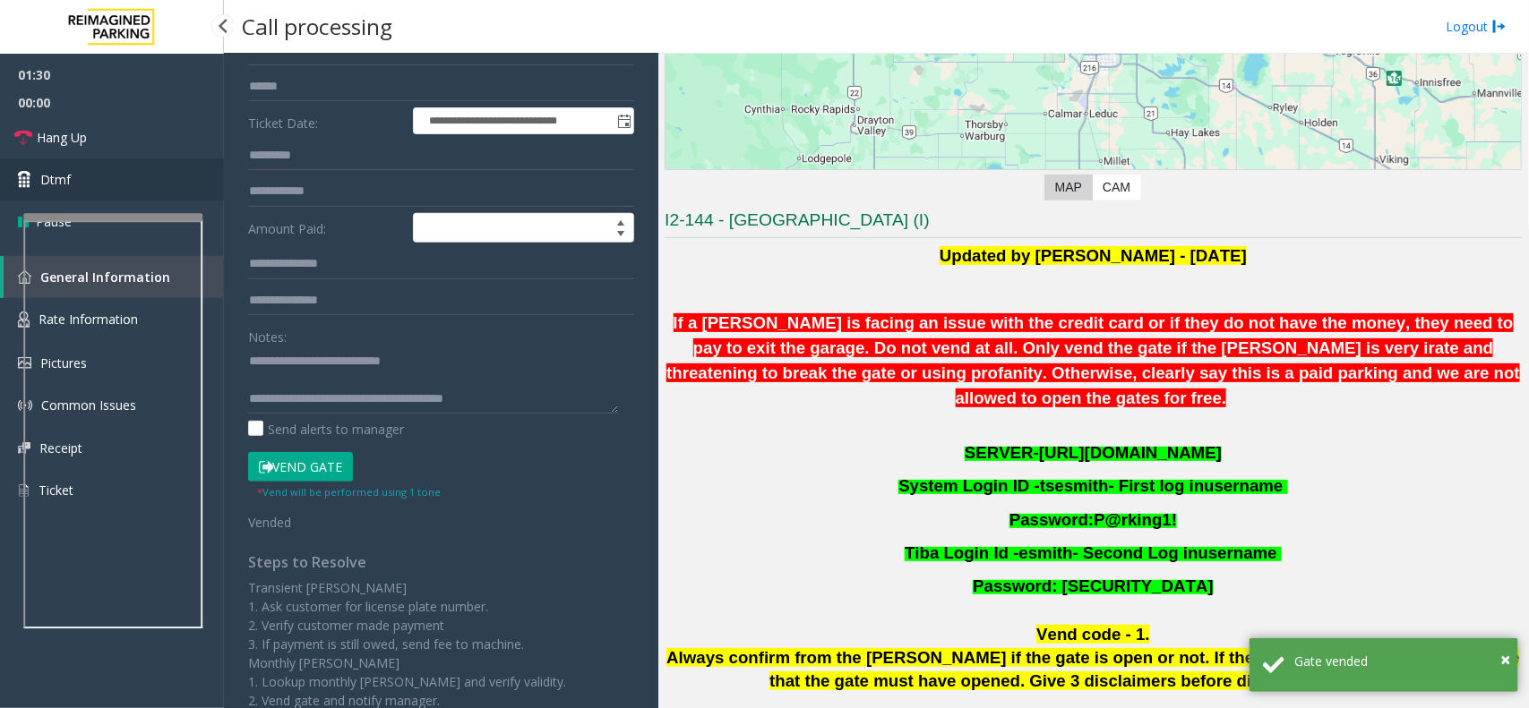
click at [101, 179] on link "Dtmf" at bounding box center [112, 180] width 224 height 42
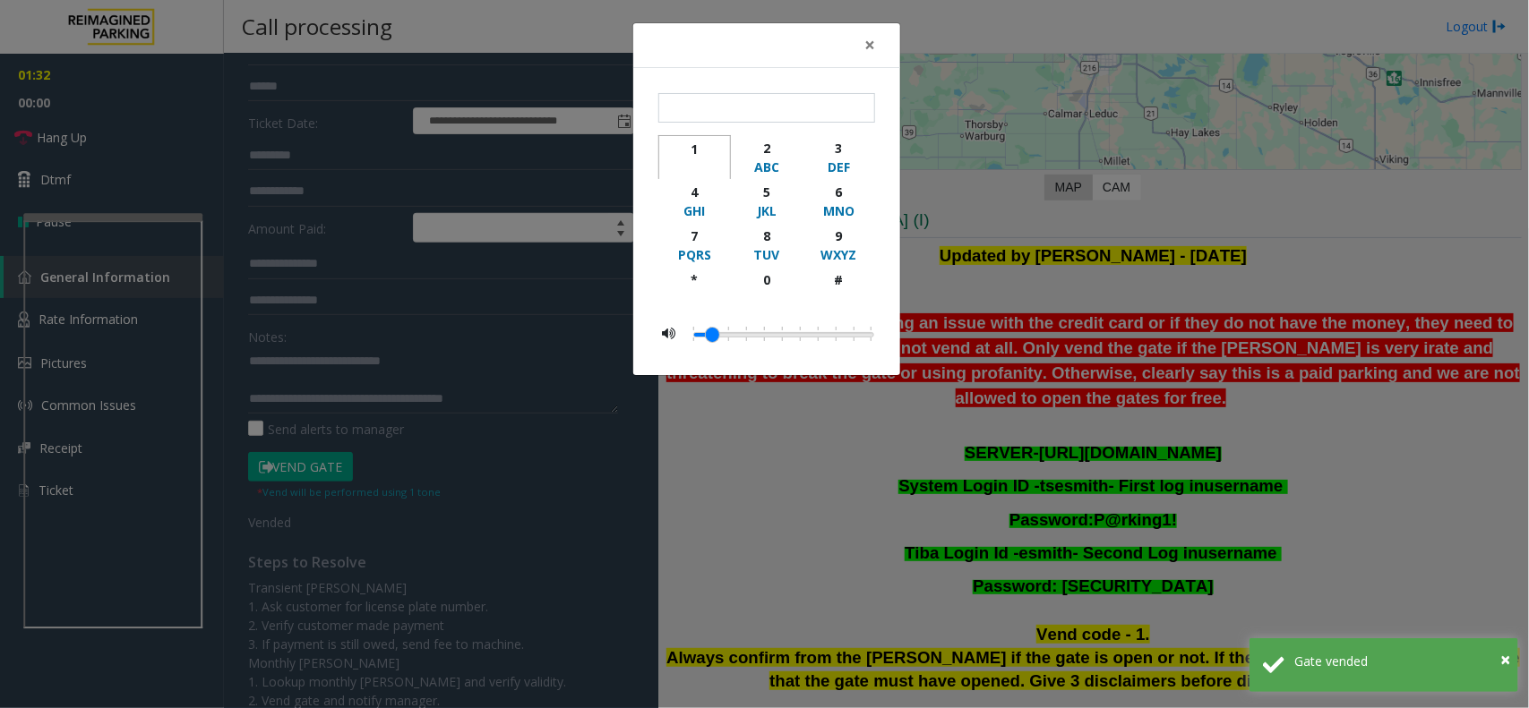
click at [704, 152] on div "1" at bounding box center [694, 149] width 49 height 19
type input "*"
click at [884, 54] on button "×" at bounding box center [870, 45] width 36 height 44
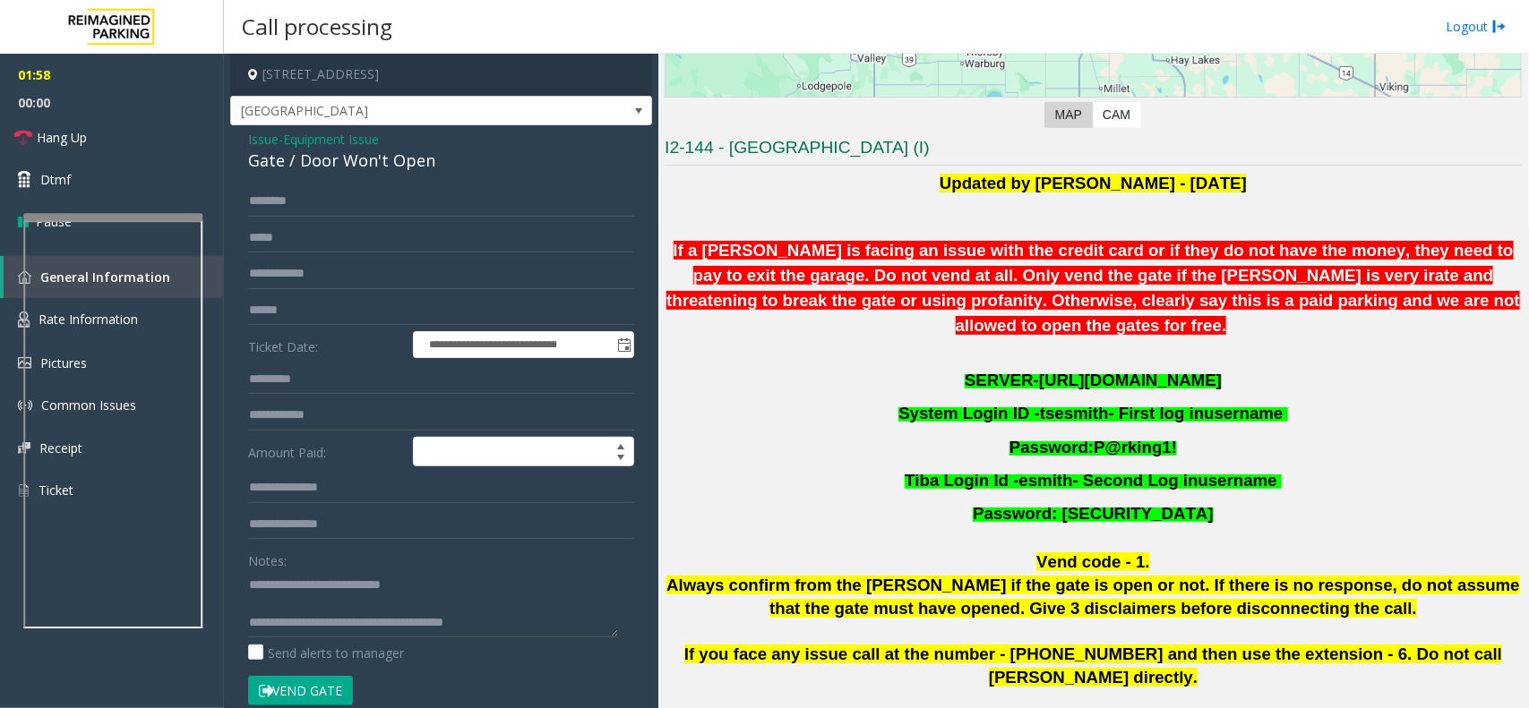
scroll to position [394, 0]
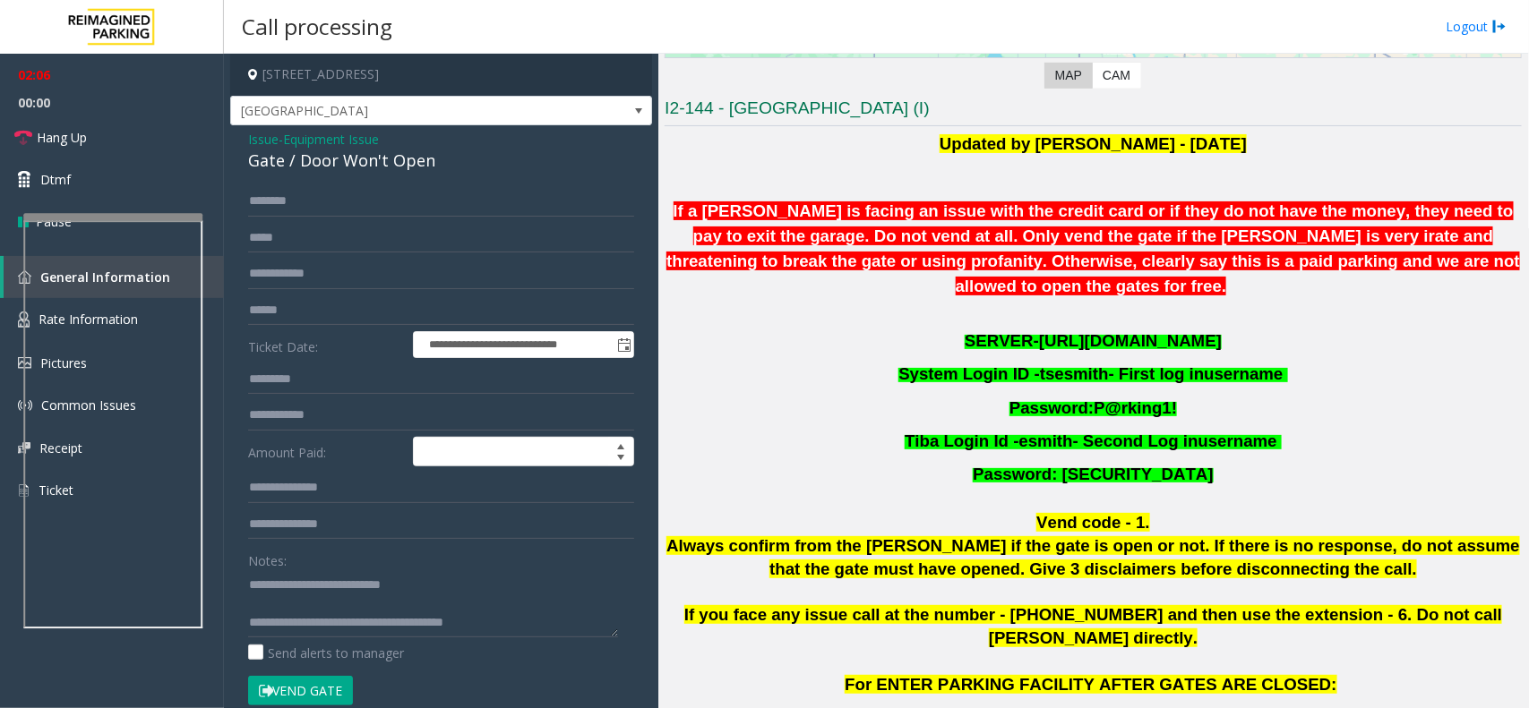
click at [1127, 399] on span "P@rking1!" at bounding box center [1135, 408] width 83 height 19
click at [1115, 465] on span "Password: P@rking1!" at bounding box center [1093, 474] width 240 height 19
drag, startPoint x: 1082, startPoint y: 385, endPoint x: 1115, endPoint y: 378, distance: 33.9
click at [1157, 399] on span "P@rking1!" at bounding box center [1135, 408] width 83 height 19
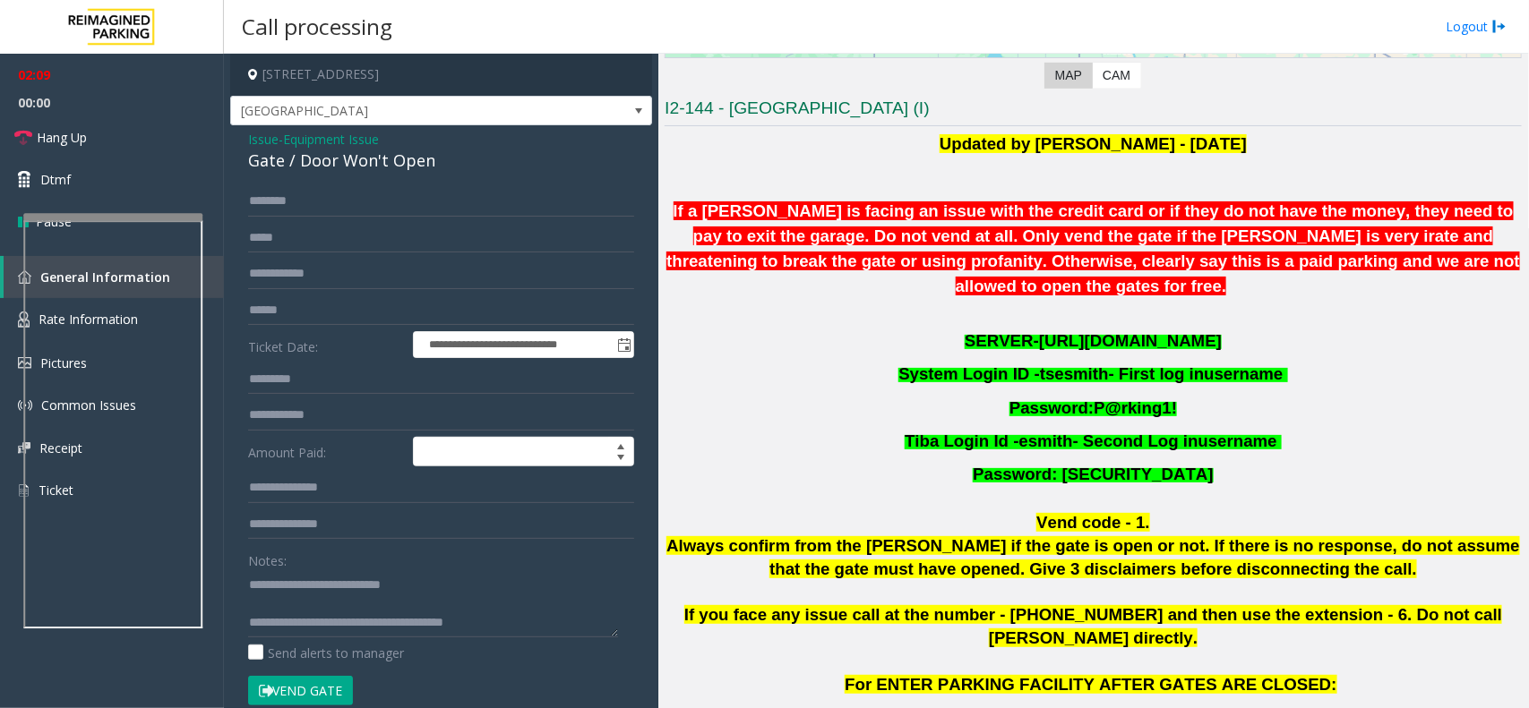
click at [1044, 365] on span "tsesmith" at bounding box center [1074, 374] width 69 height 19
drag, startPoint x: 1033, startPoint y: 354, endPoint x: 1088, endPoint y: 347, distance: 56.0
click at [1089, 365] on span "System Login ID - tsesmith - First log in username" at bounding box center [1090, 374] width 384 height 19
drag, startPoint x: 1084, startPoint y: 386, endPoint x: 1157, endPoint y: 390, distance: 73.5
click at [1157, 399] on span "P@rking1!" at bounding box center [1135, 408] width 83 height 19
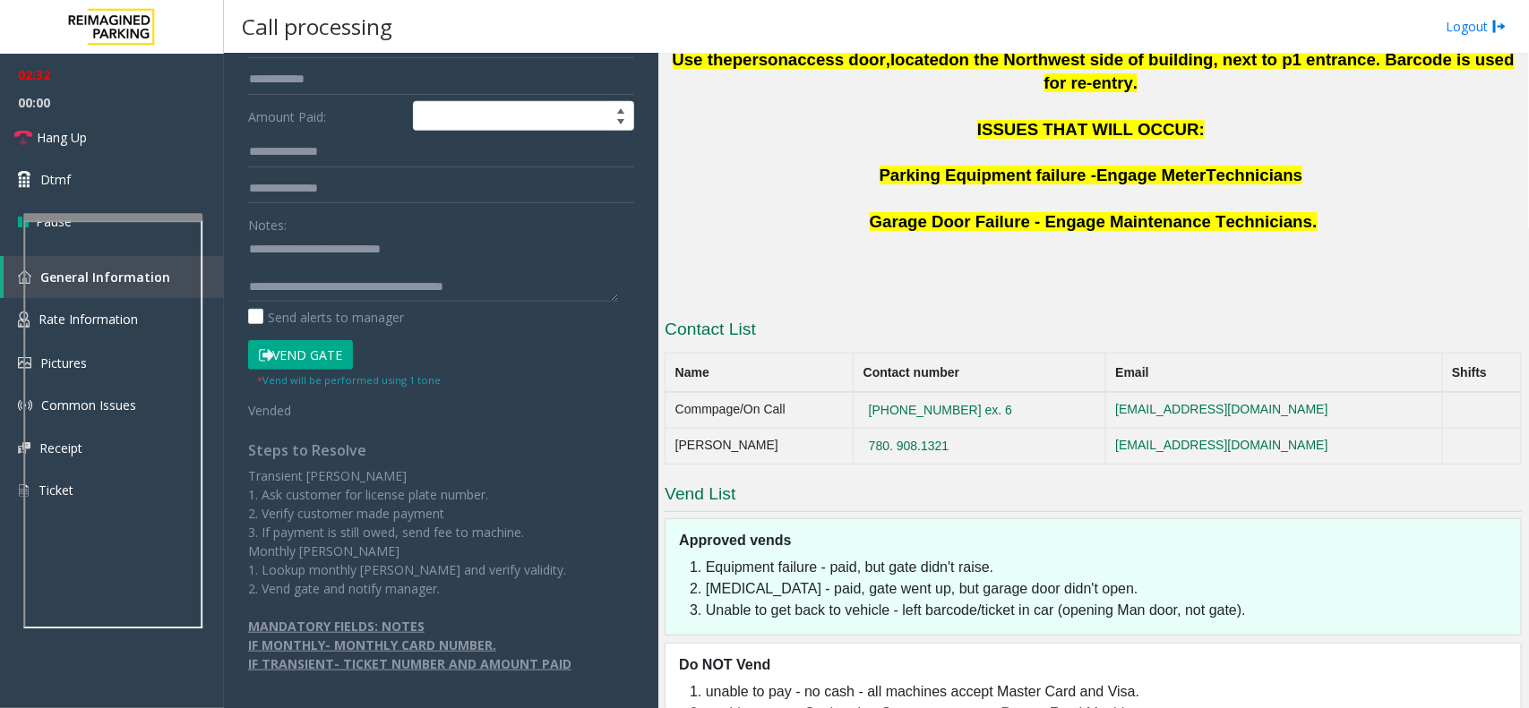
scroll to position [730, 0]
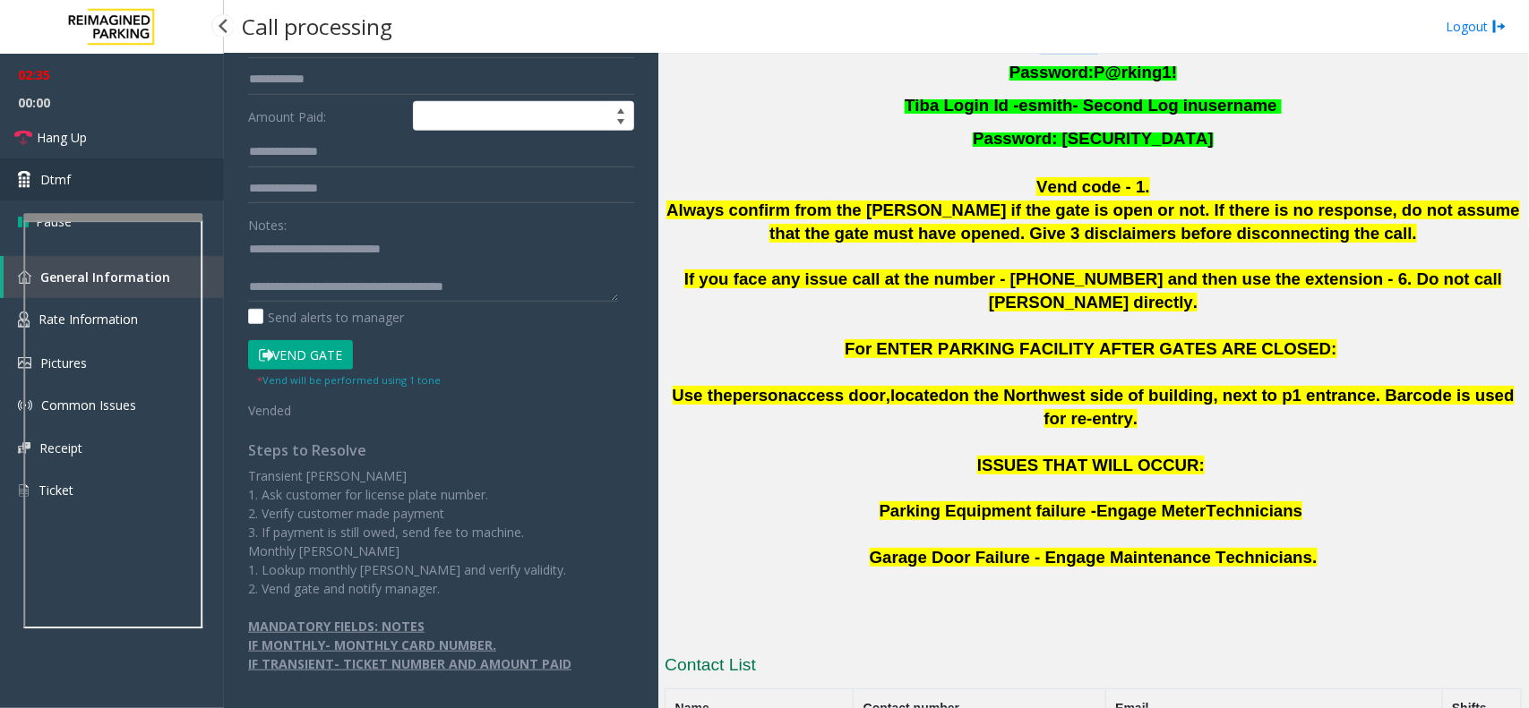
click at [64, 170] on span "Dtmf" at bounding box center [55, 179] width 30 height 19
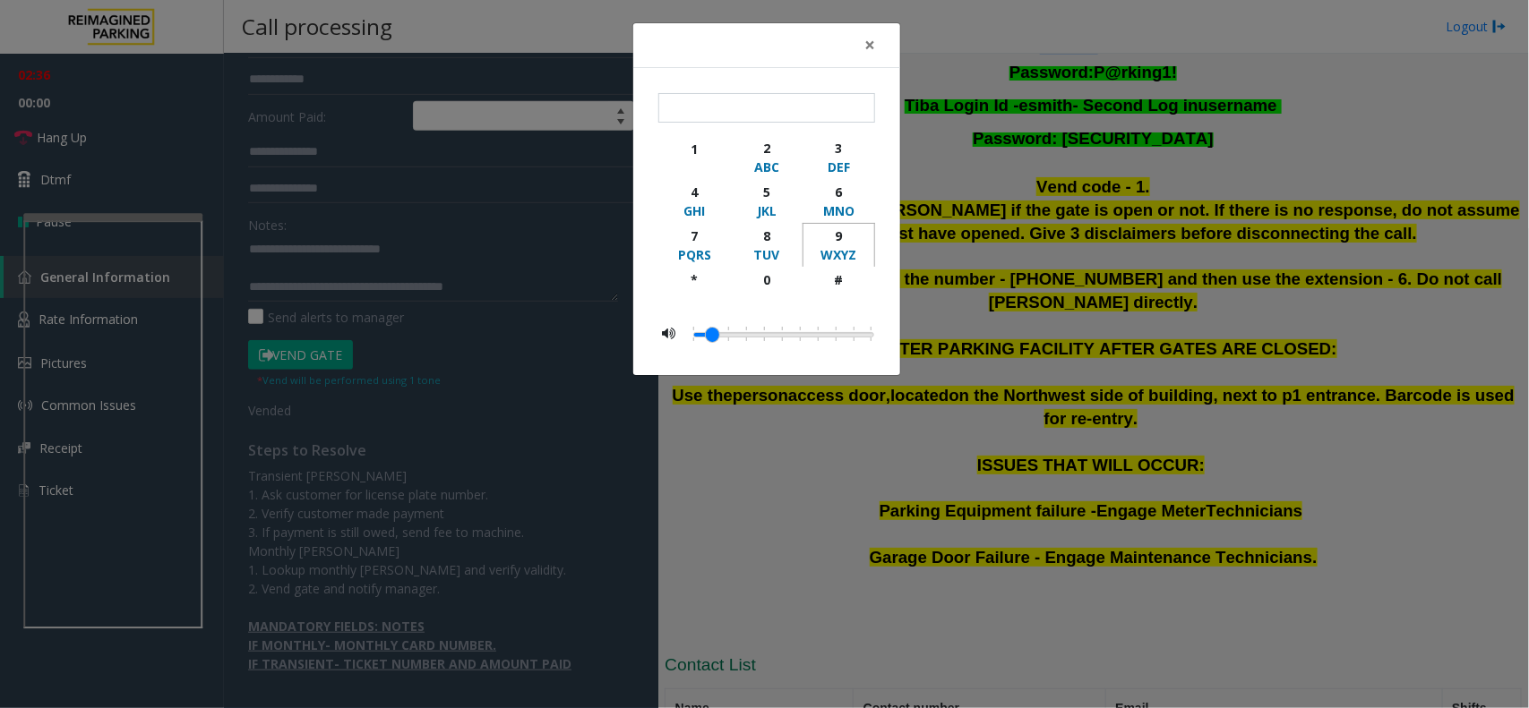
click at [847, 244] on div "9" at bounding box center [838, 236] width 49 height 19
click at [837, 296] on div "button" at bounding box center [838, 297] width 49 height 16
type input "**"
click at [864, 37] on span "×" at bounding box center [869, 44] width 11 height 25
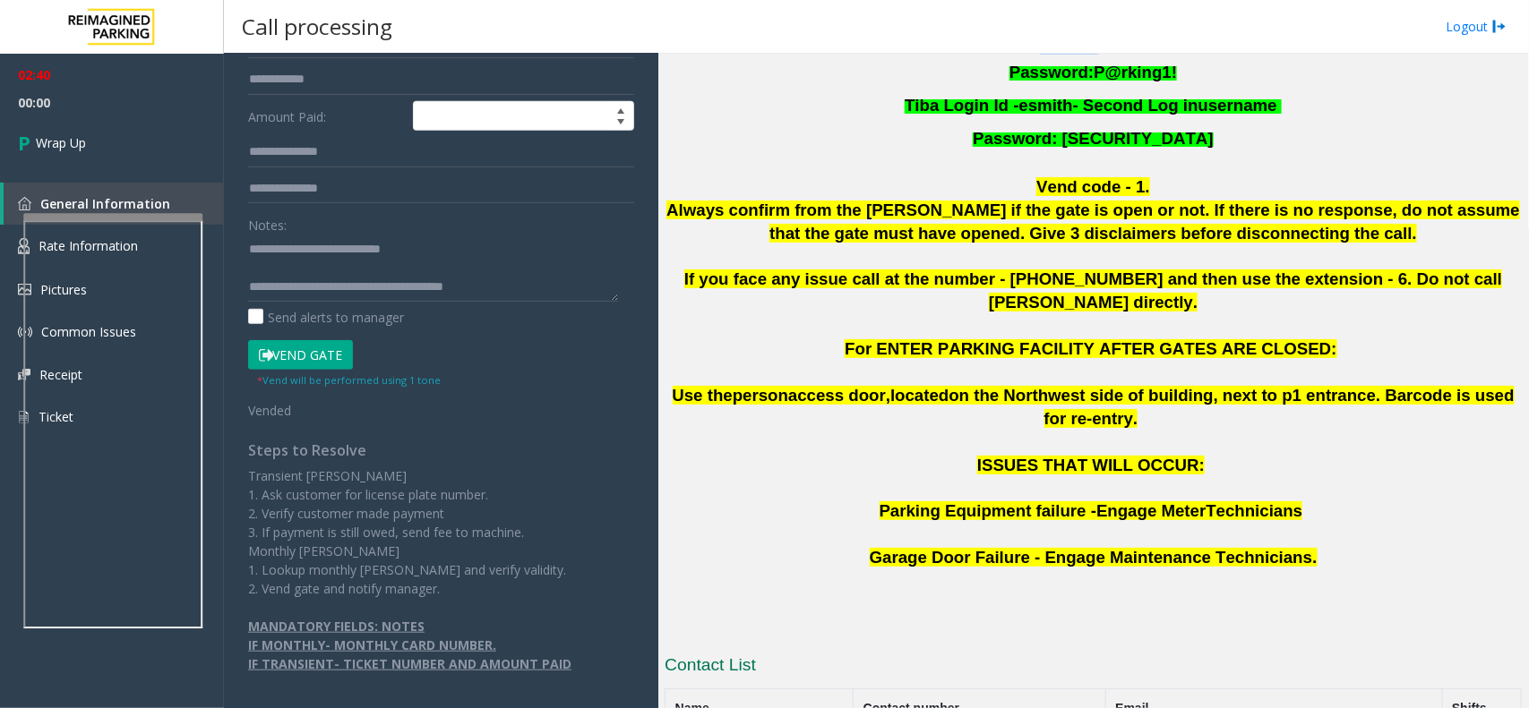
scroll to position [112, 0]
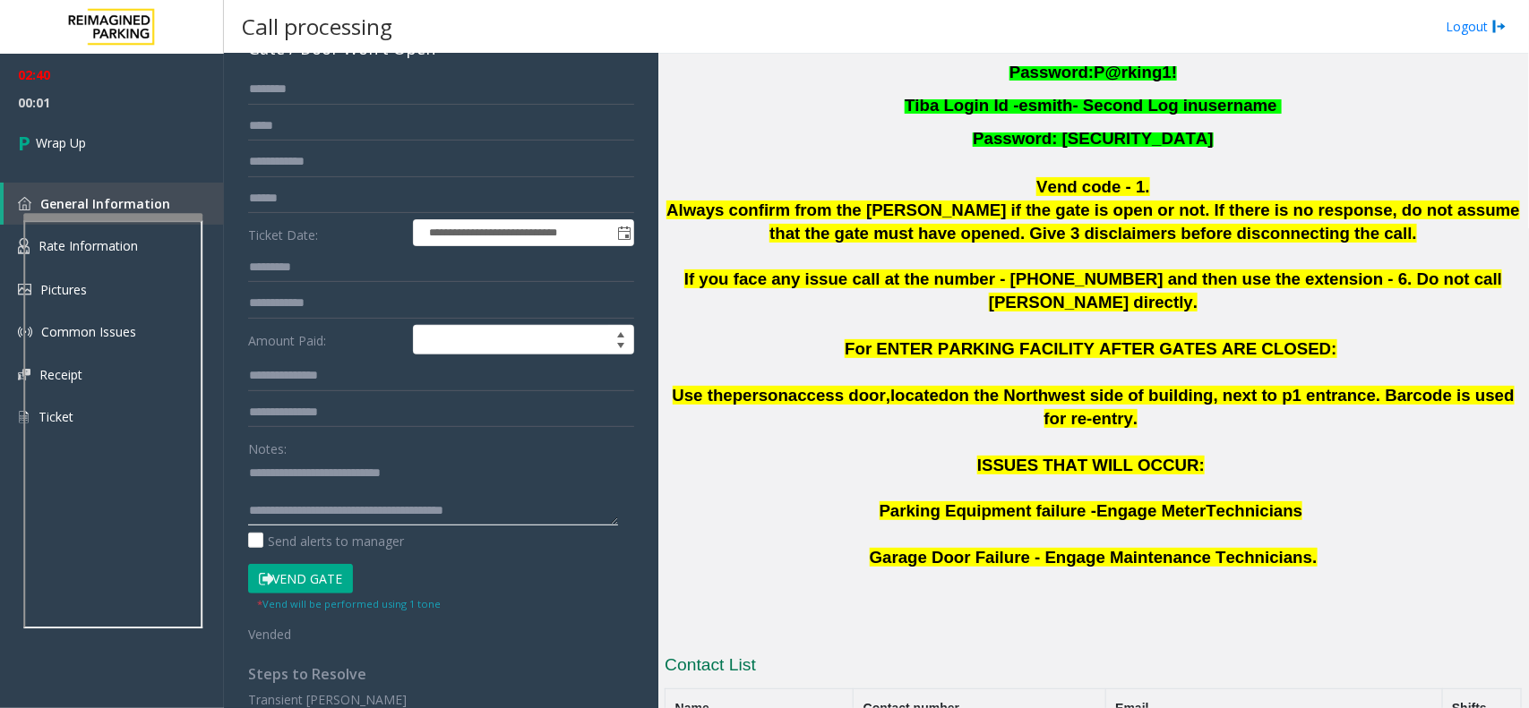
click at [525, 511] on textarea at bounding box center [433, 492] width 370 height 67
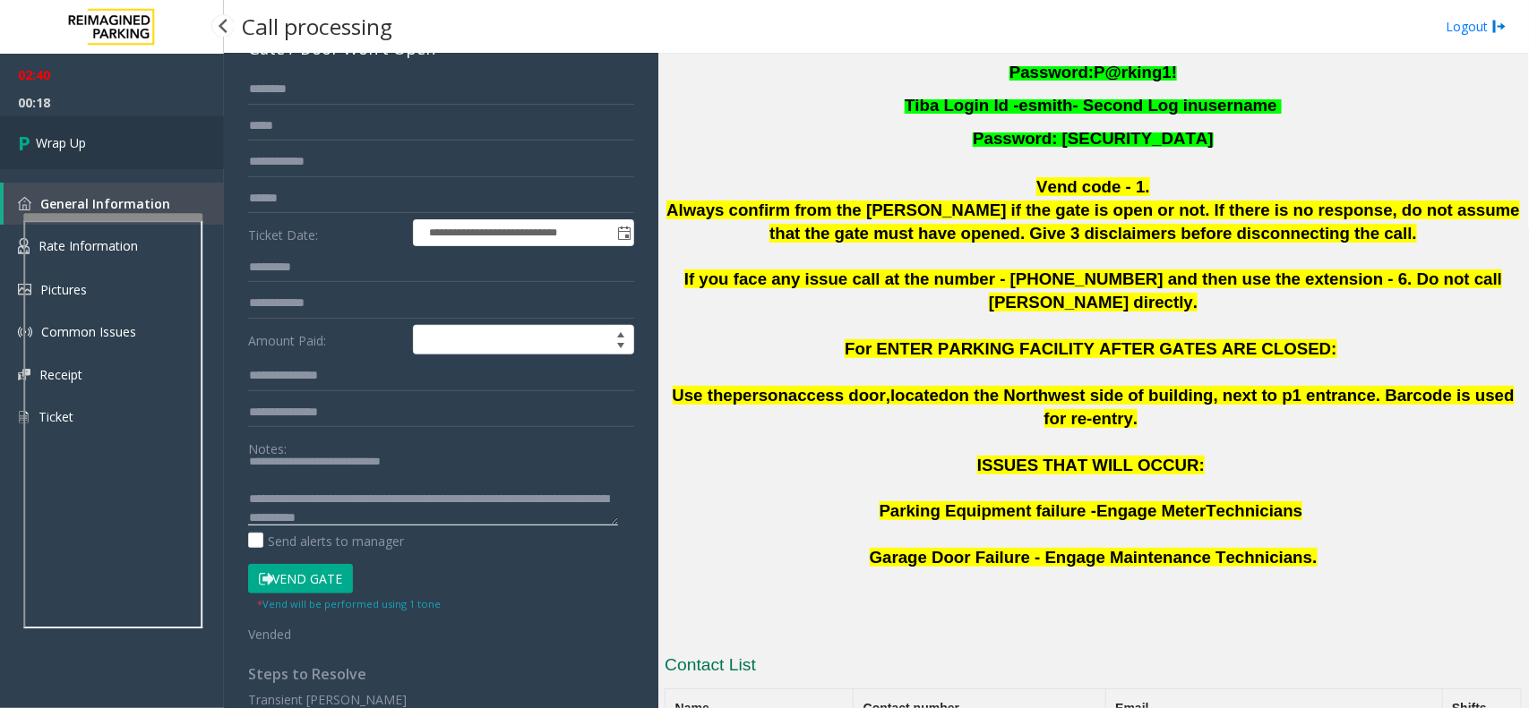
type textarea "**********"
click at [55, 121] on link "Wrap Up" at bounding box center [112, 142] width 224 height 53
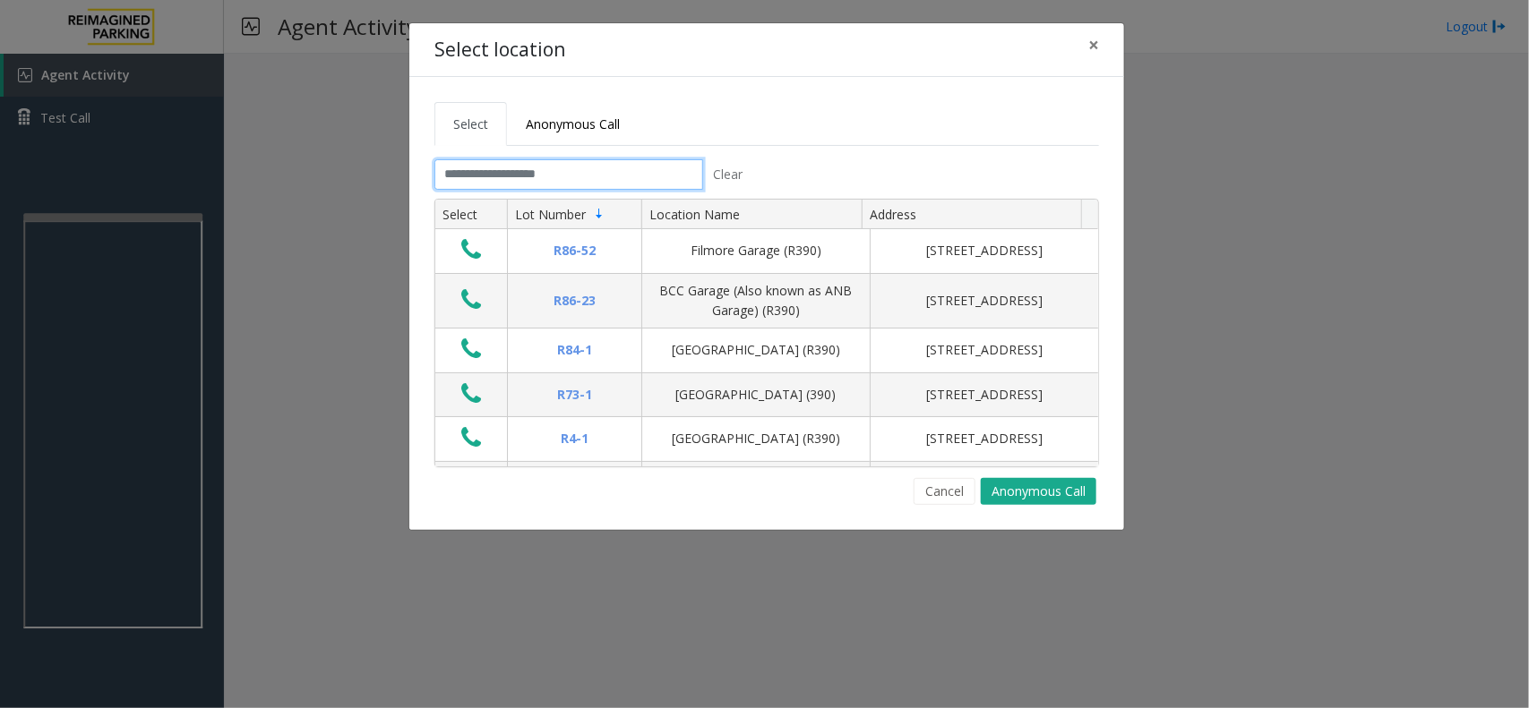
click at [533, 171] on input "text" at bounding box center [568, 174] width 269 height 30
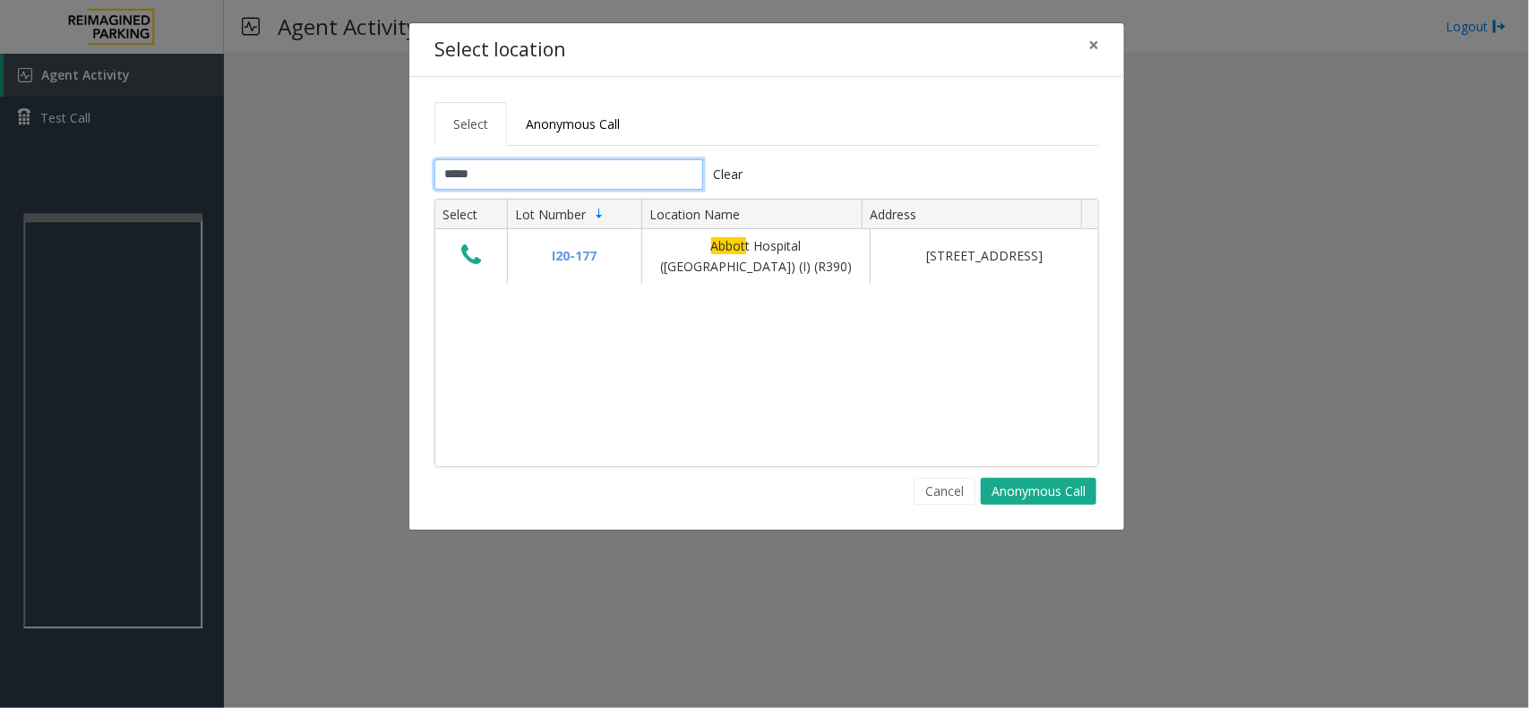
type input "*****"
click at [569, 116] on span "Anonymous Call" at bounding box center [573, 124] width 94 height 17
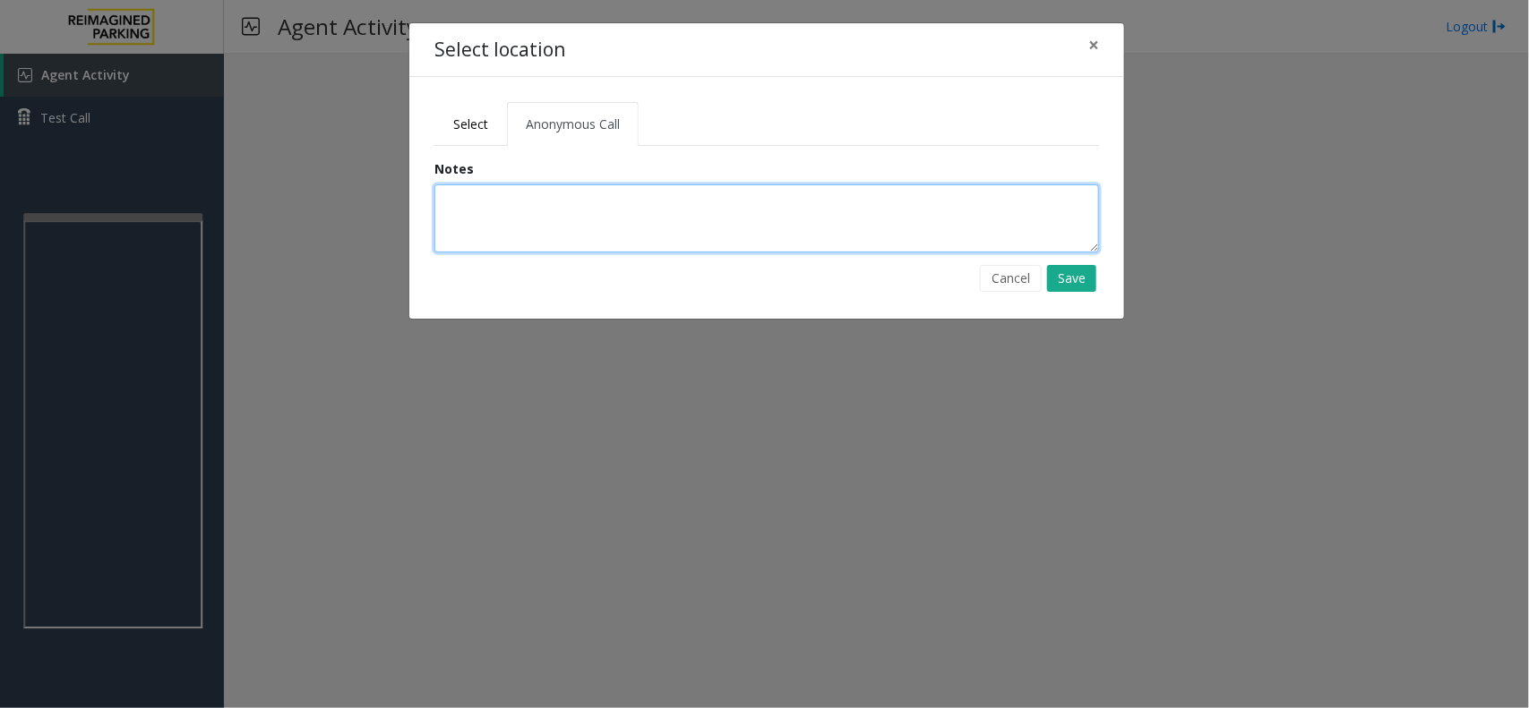
click at [519, 239] on textarea at bounding box center [766, 218] width 665 height 68
type textarea "**********"
click at [527, 215] on textarea "**********" at bounding box center [766, 218] width 665 height 68
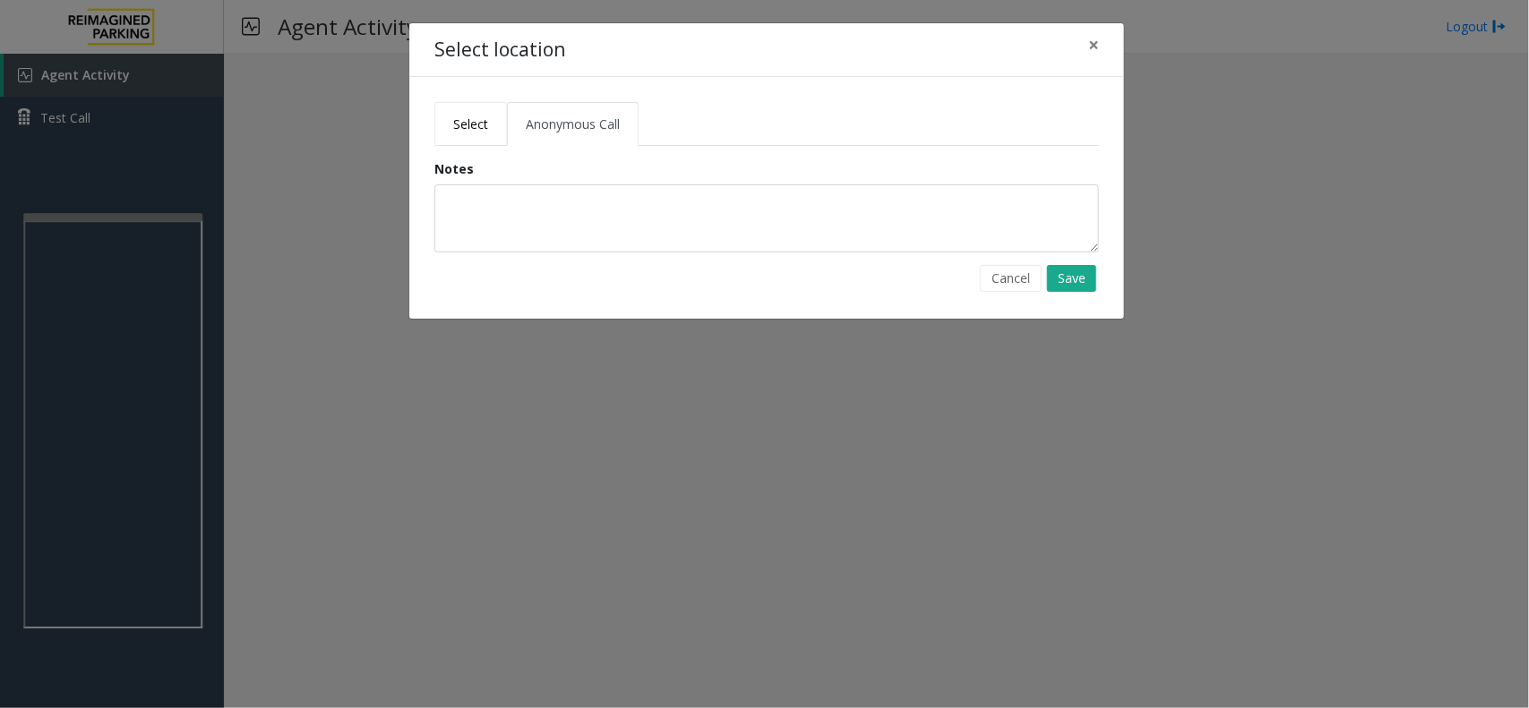
click at [484, 128] on span "Select" at bounding box center [470, 124] width 35 height 17
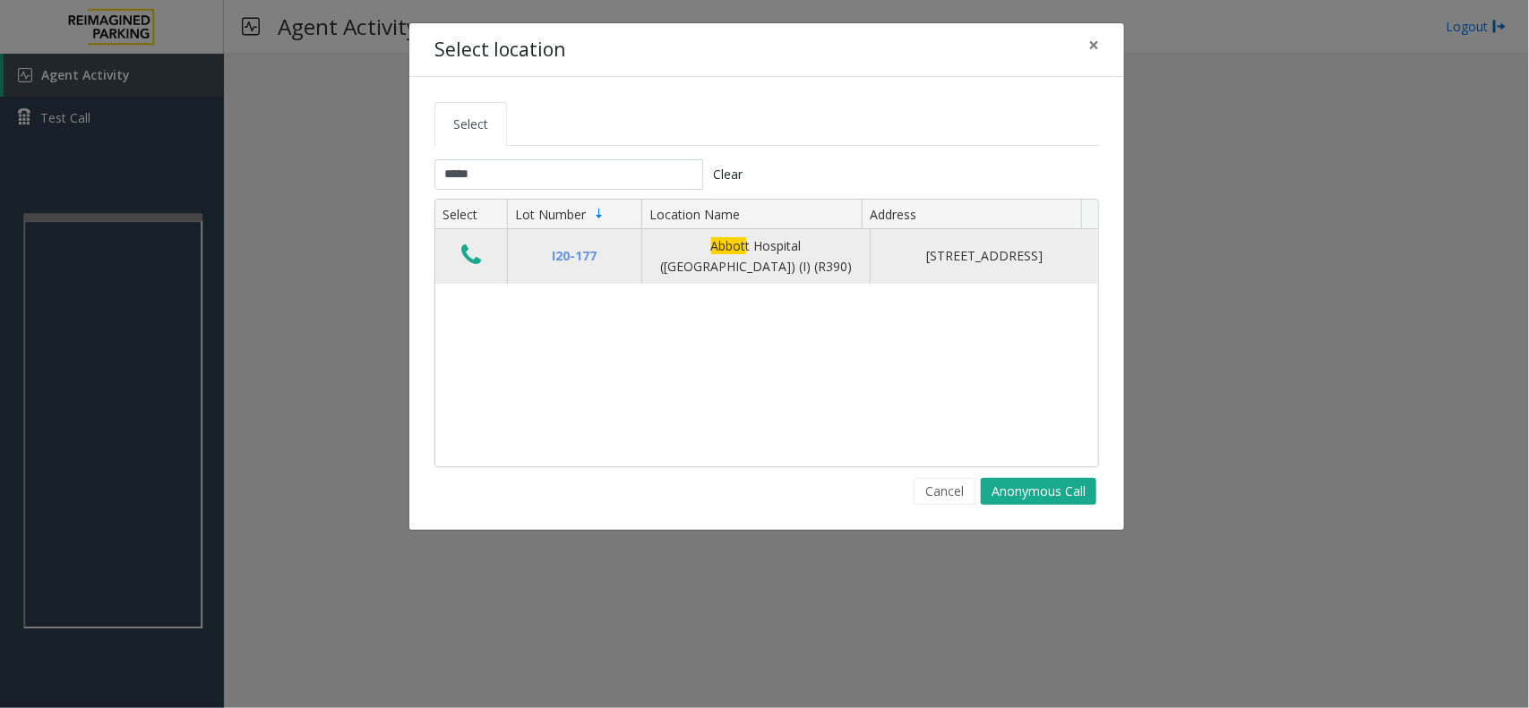
drag, startPoint x: 486, startPoint y: 258, endPoint x: 540, endPoint y: 256, distance: 53.8
click at [485, 258] on td "Data table" at bounding box center [471, 256] width 72 height 55
click at [479, 262] on icon "Data table" at bounding box center [471, 255] width 20 height 25
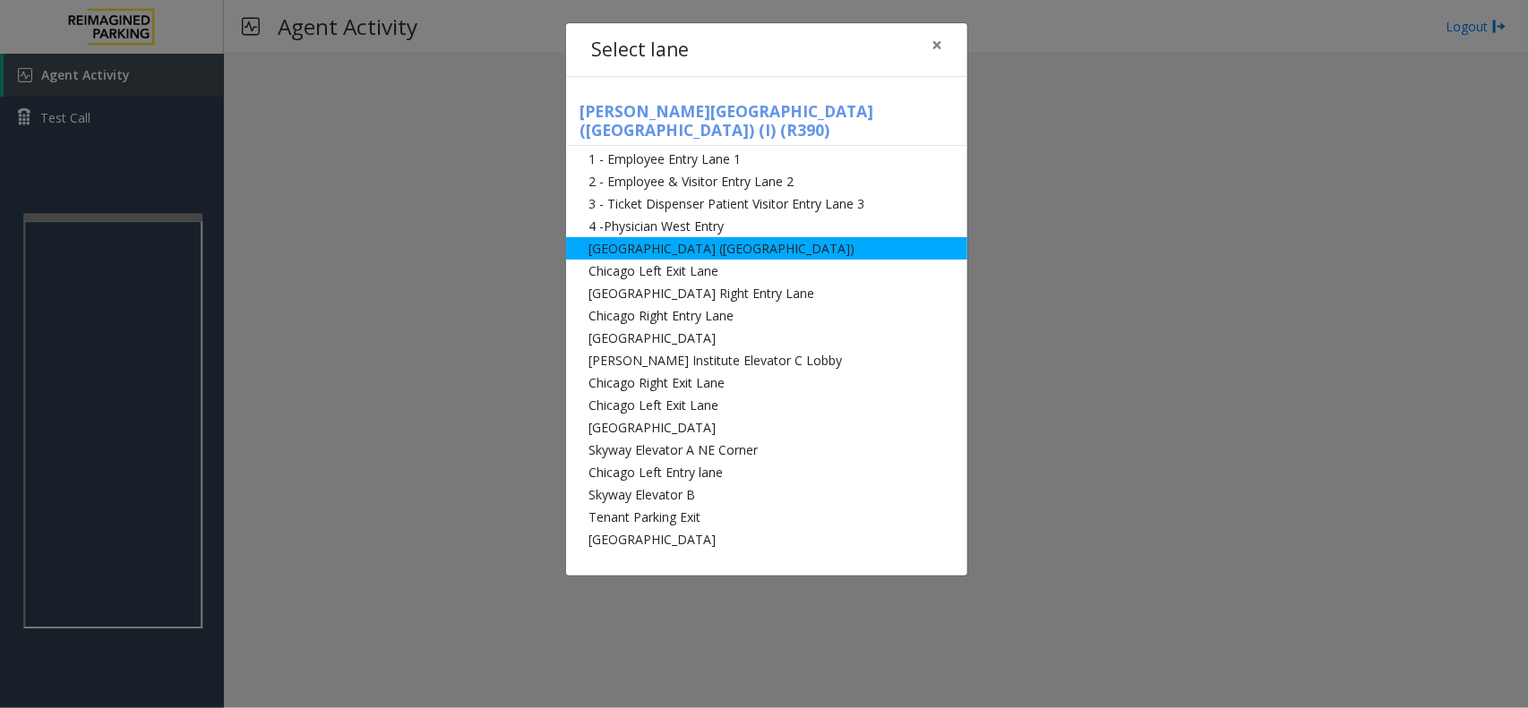
click at [681, 237] on li "Abbot Hospital (Main Hospital)" at bounding box center [766, 248] width 401 height 22
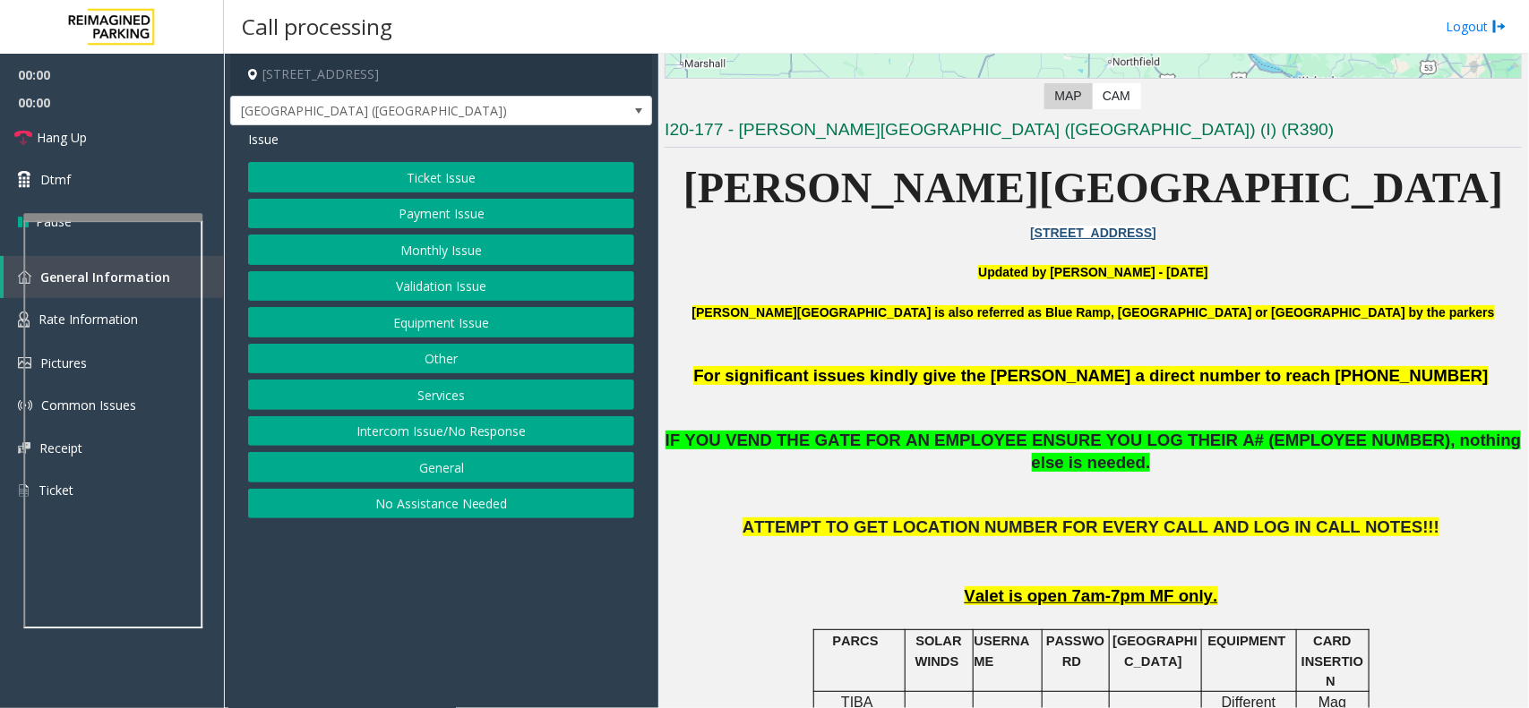
scroll to position [112, 0]
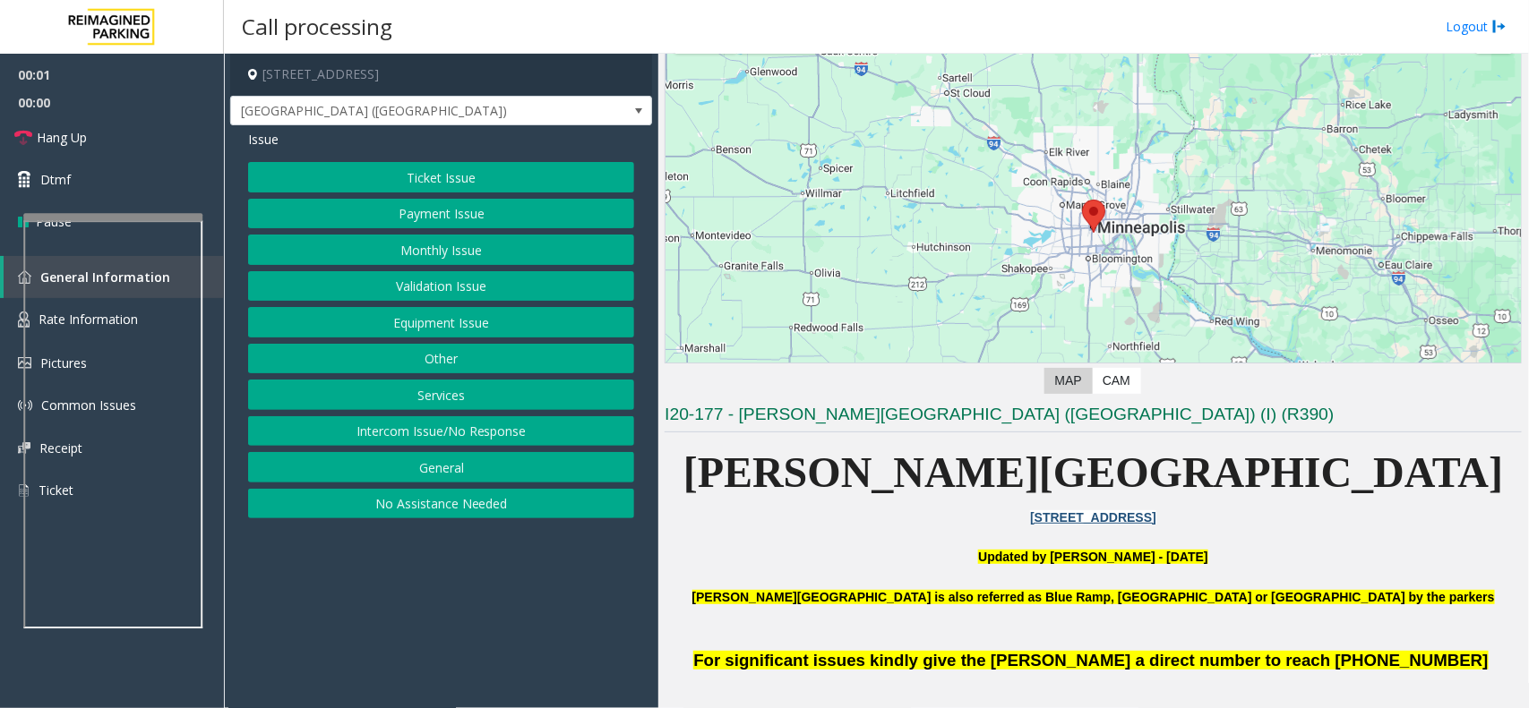
click at [433, 172] on button "Ticket Issue" at bounding box center [441, 177] width 386 height 30
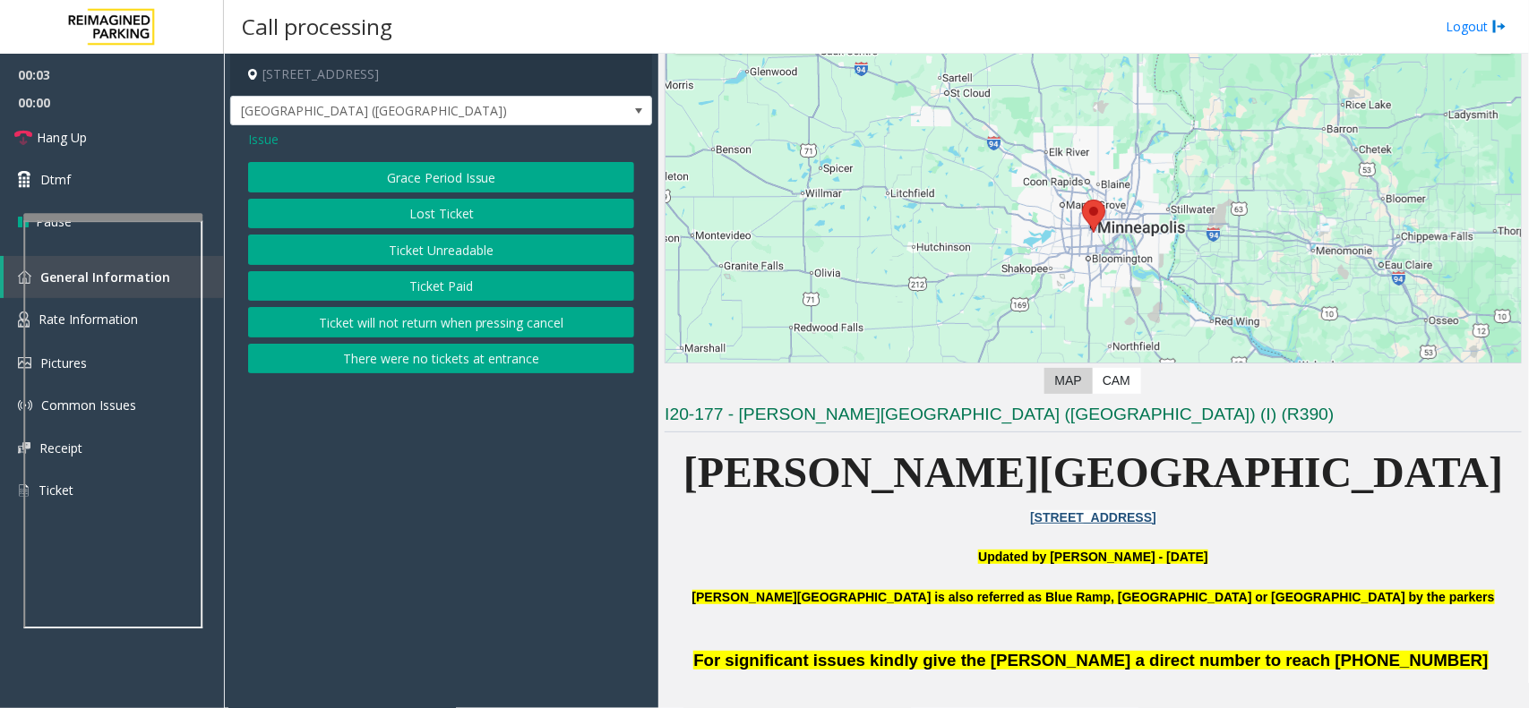
drag, startPoint x: 251, startPoint y: 148, endPoint x: 316, endPoint y: 157, distance: 66.0
click at [252, 148] on span "Issue" at bounding box center [263, 139] width 30 height 19
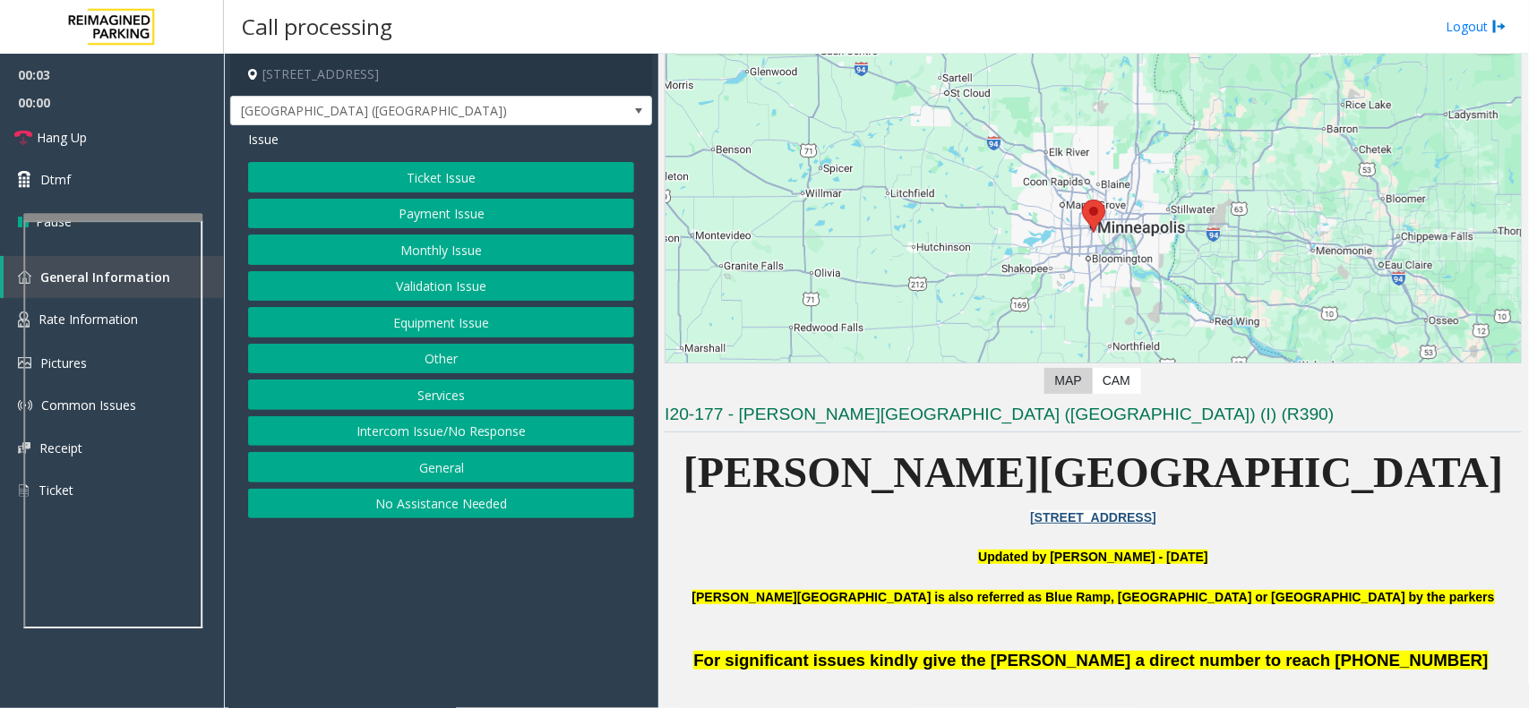
click at [437, 204] on button "Payment Issue" at bounding box center [441, 214] width 386 height 30
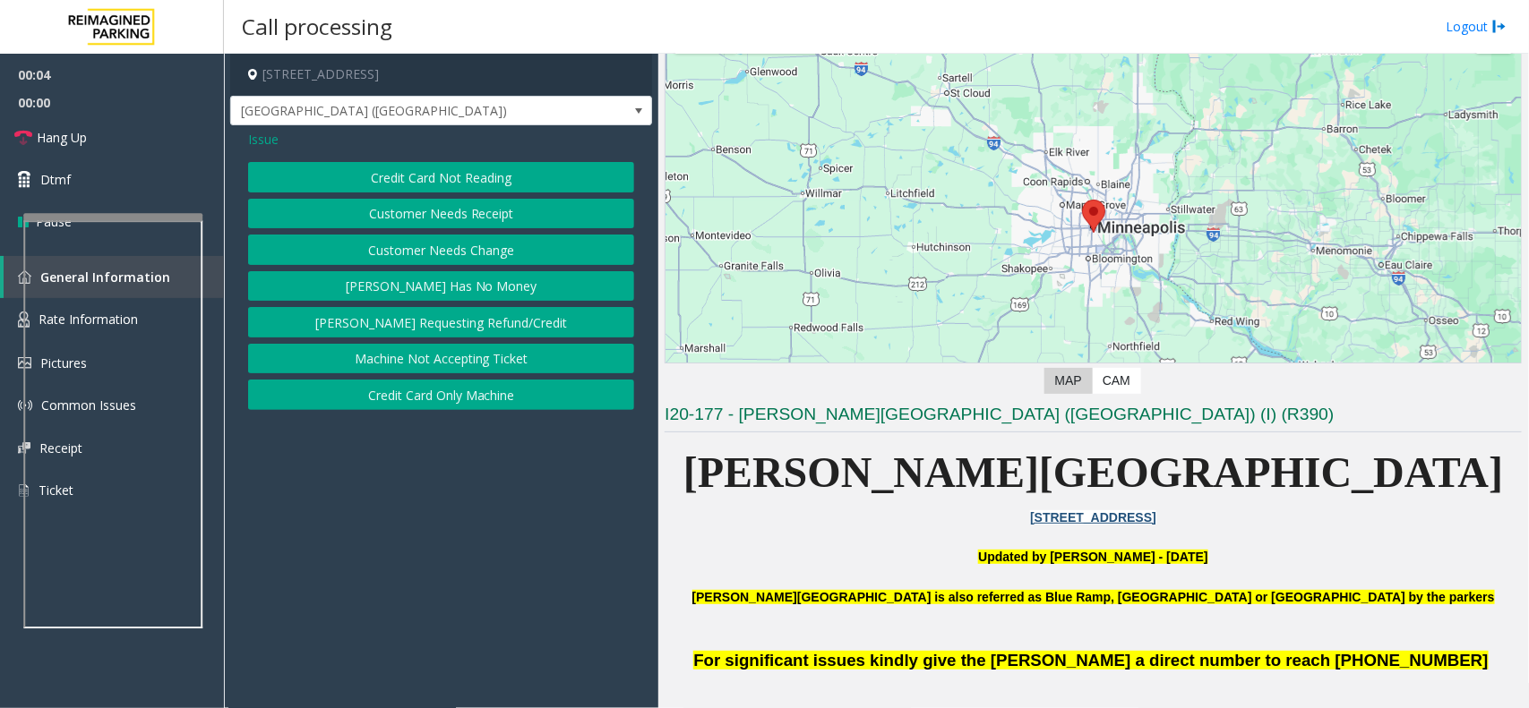
click at [454, 179] on button "Credit Card Not Reading" at bounding box center [441, 177] width 386 height 30
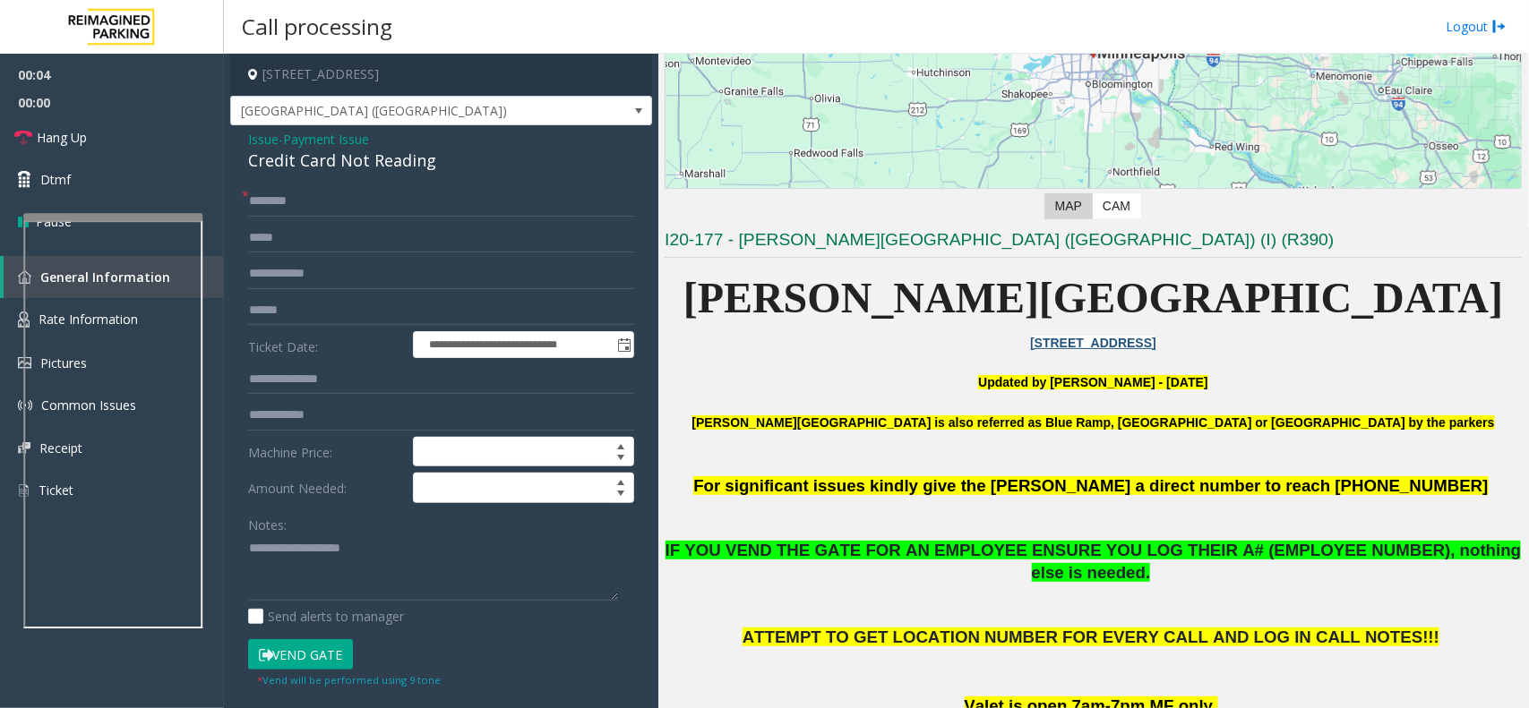
scroll to position [672, 0]
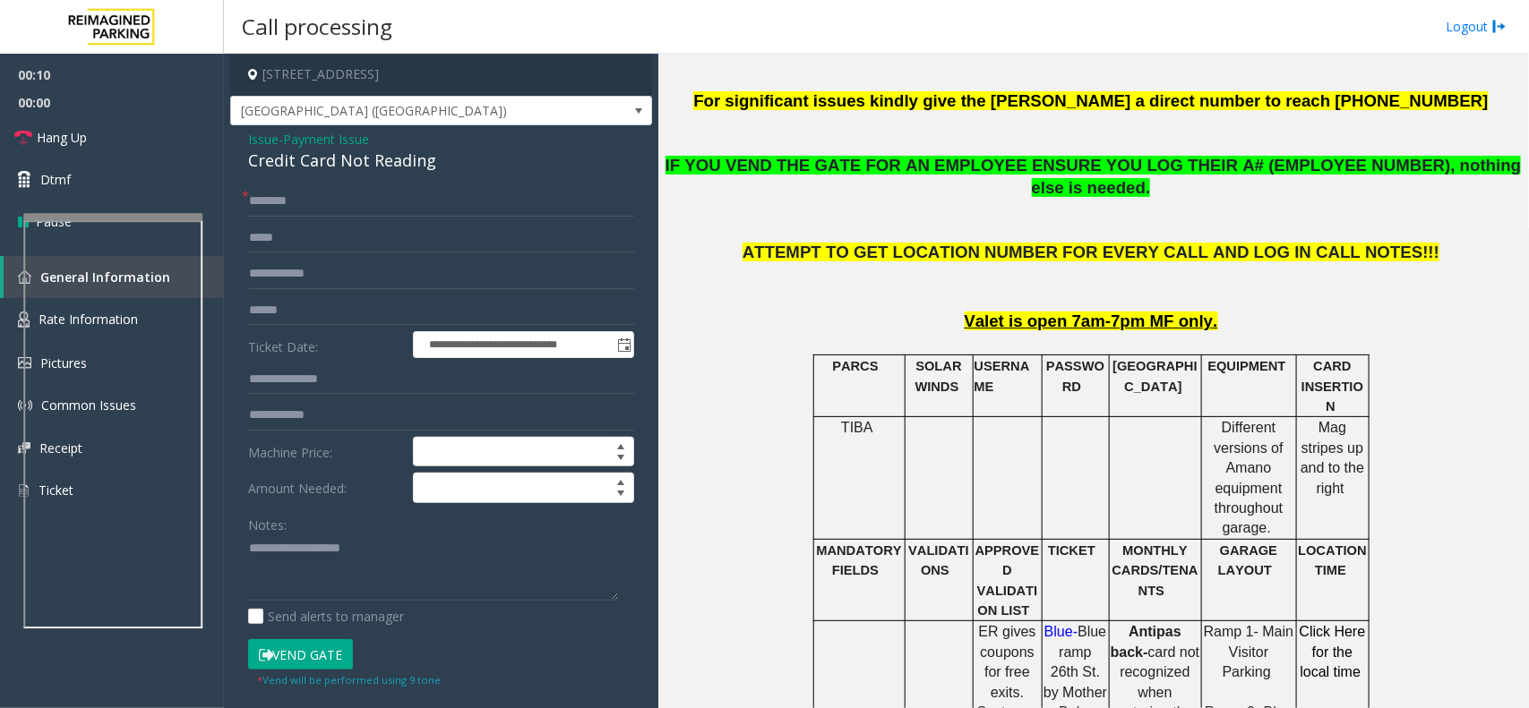
click at [394, 163] on div "Credit Card Not Reading" at bounding box center [441, 161] width 386 height 24
click at [358, 569] on textarea at bounding box center [433, 568] width 370 height 67
paste textarea "**********"
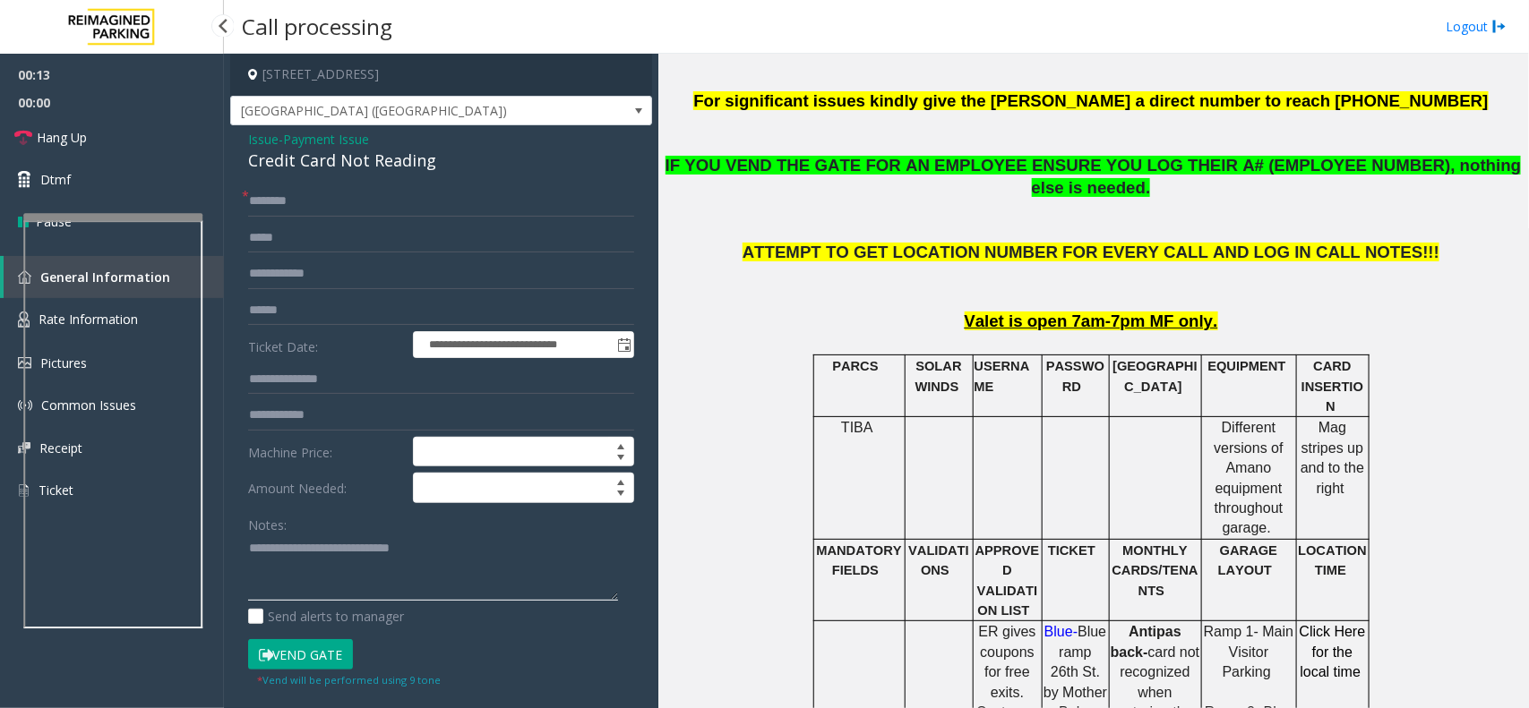
type textarea "**********"
click at [279, 191] on input "text" at bounding box center [441, 201] width 386 height 30
type input "**"
click at [305, 658] on button "Vend Gate" at bounding box center [300, 654] width 105 height 30
click at [312, 589] on textarea at bounding box center [433, 568] width 370 height 67
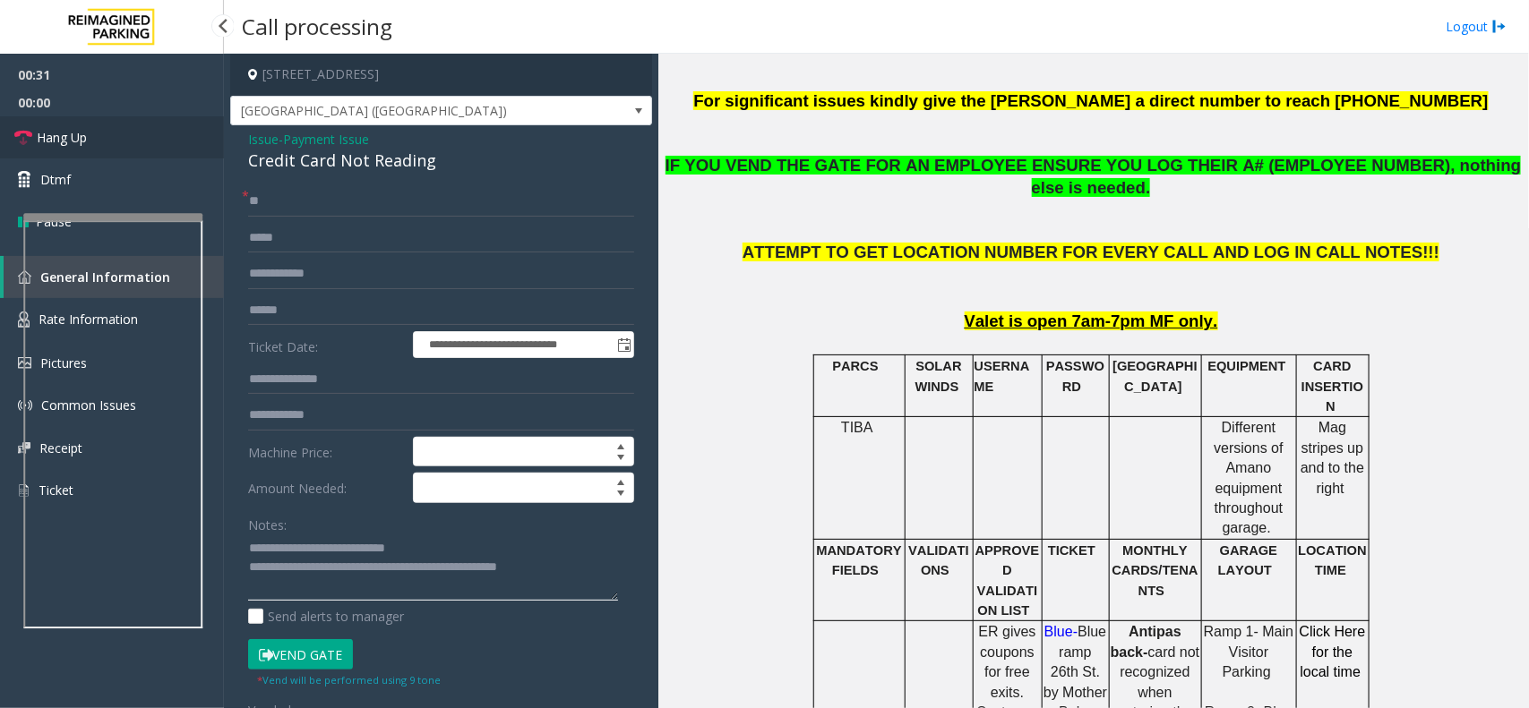
type textarea "**********"
click at [82, 131] on span "Hang Up" at bounding box center [62, 137] width 50 height 19
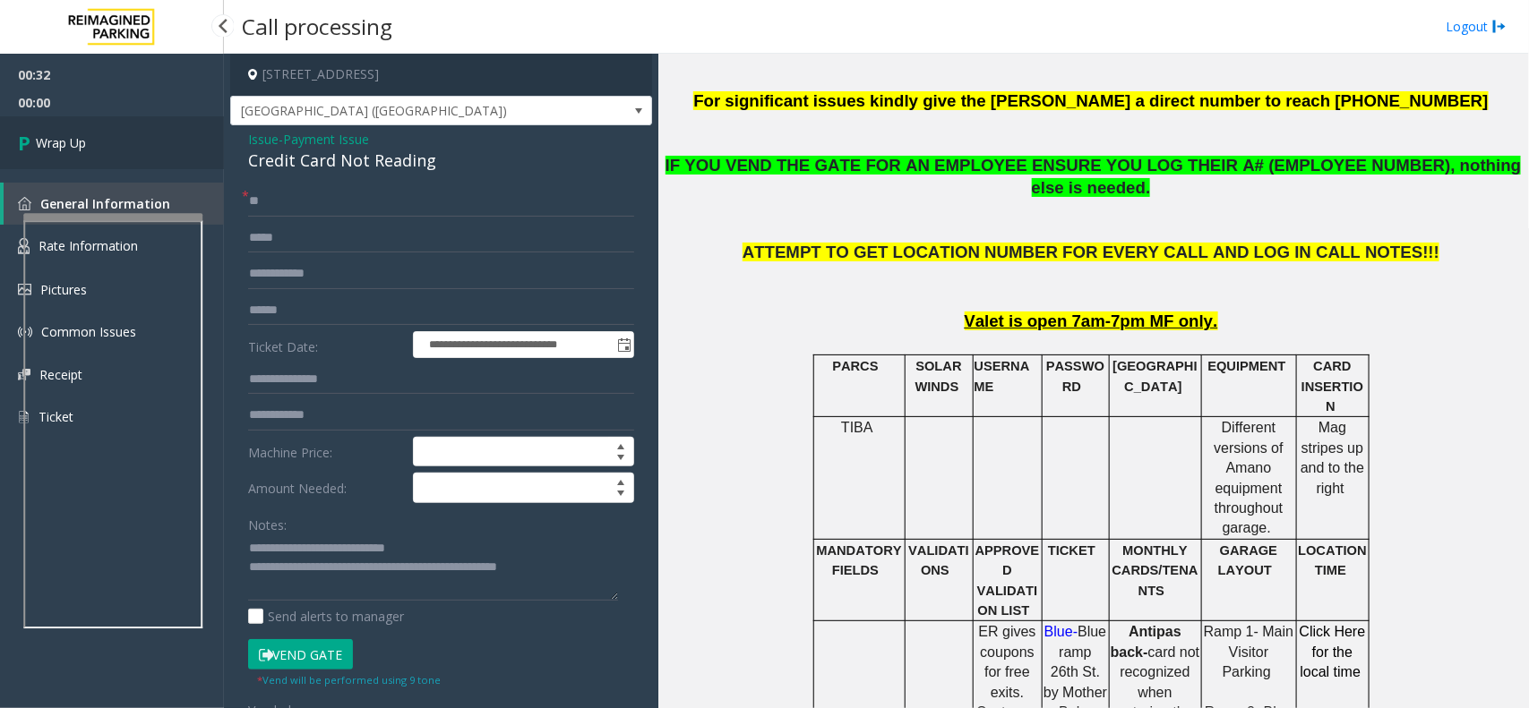
click at [82, 131] on link "Wrap Up" at bounding box center [112, 142] width 224 height 53
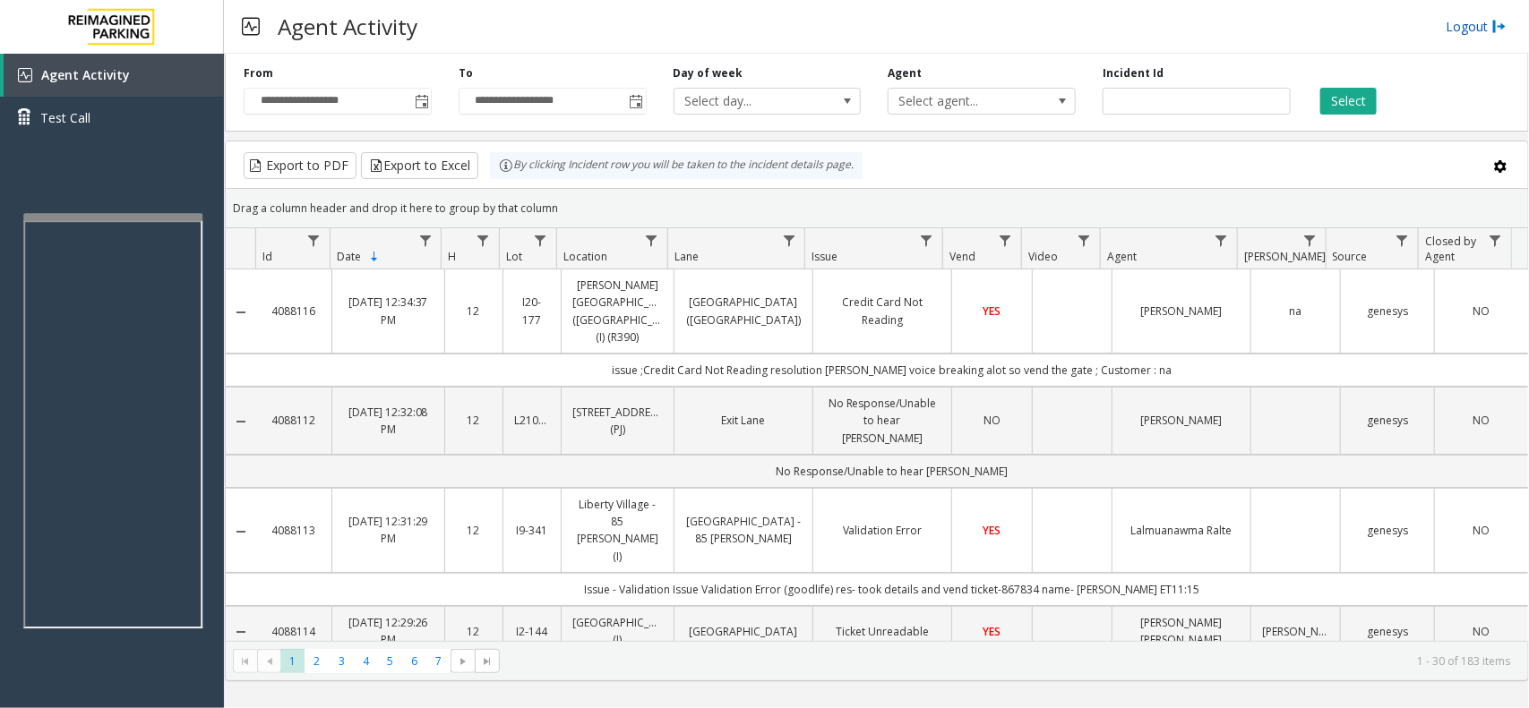
click at [1463, 27] on link "Logout" at bounding box center [1476, 26] width 61 height 19
